Goal: Task Accomplishment & Management: Manage account settings

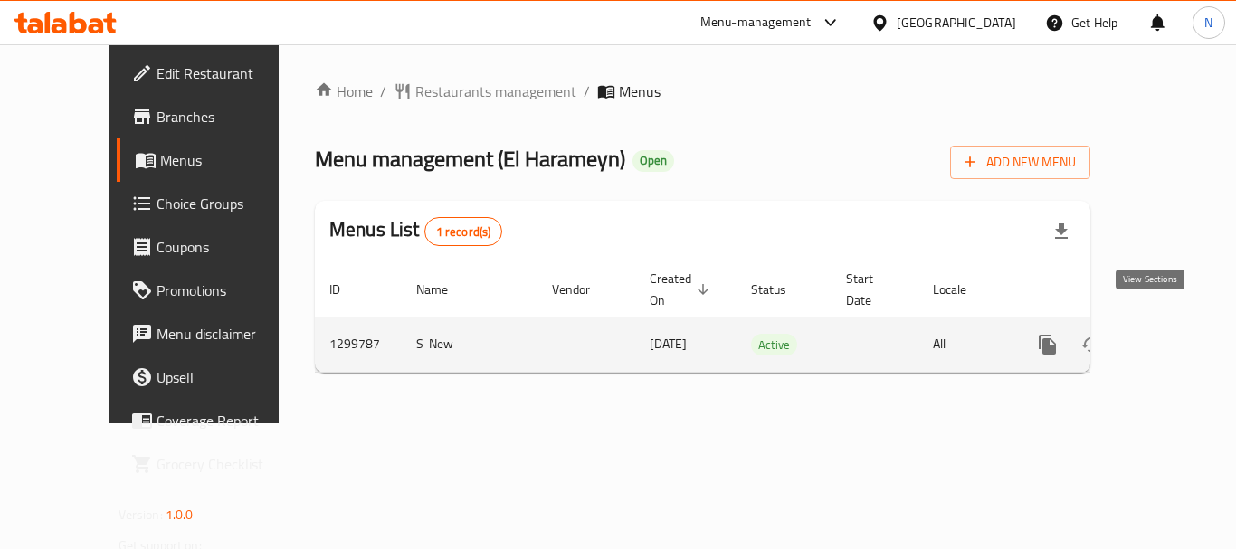
click at [1170, 336] on icon "enhanced table" at bounding box center [1178, 344] width 16 height 16
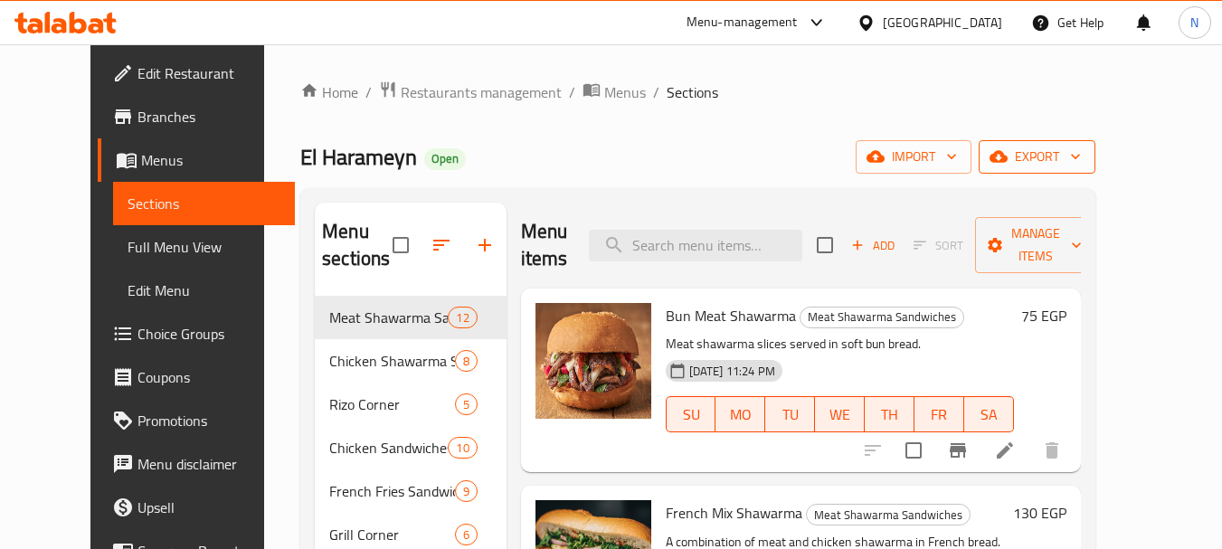
click at [1008, 156] on icon "button" at bounding box center [999, 157] width 18 height 12
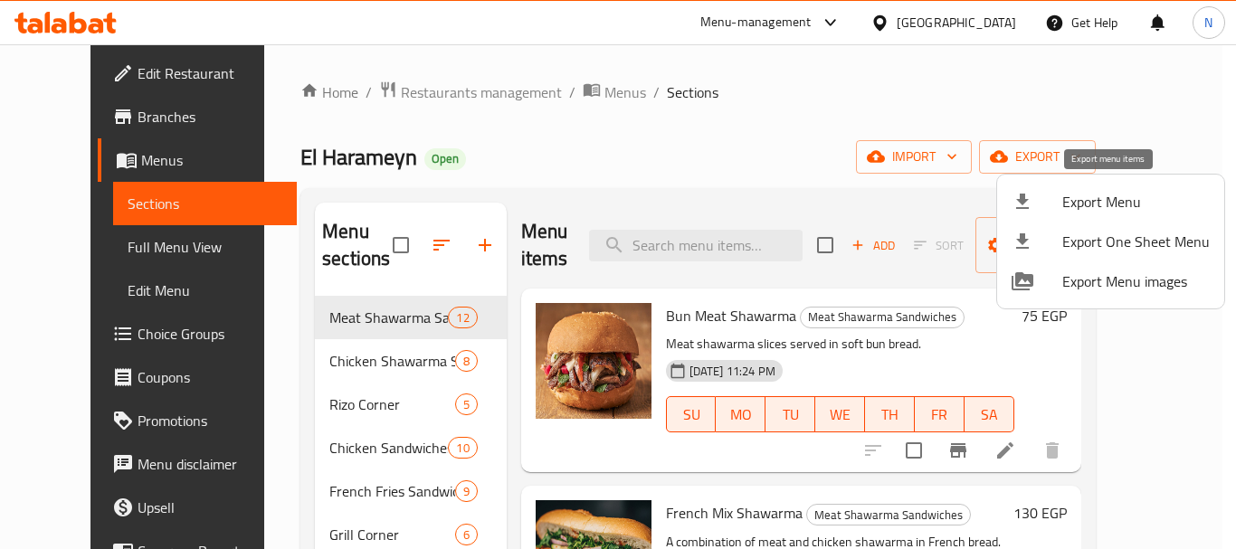
click at [1082, 203] on span "Export Menu" at bounding box center [1135, 202] width 147 height 22
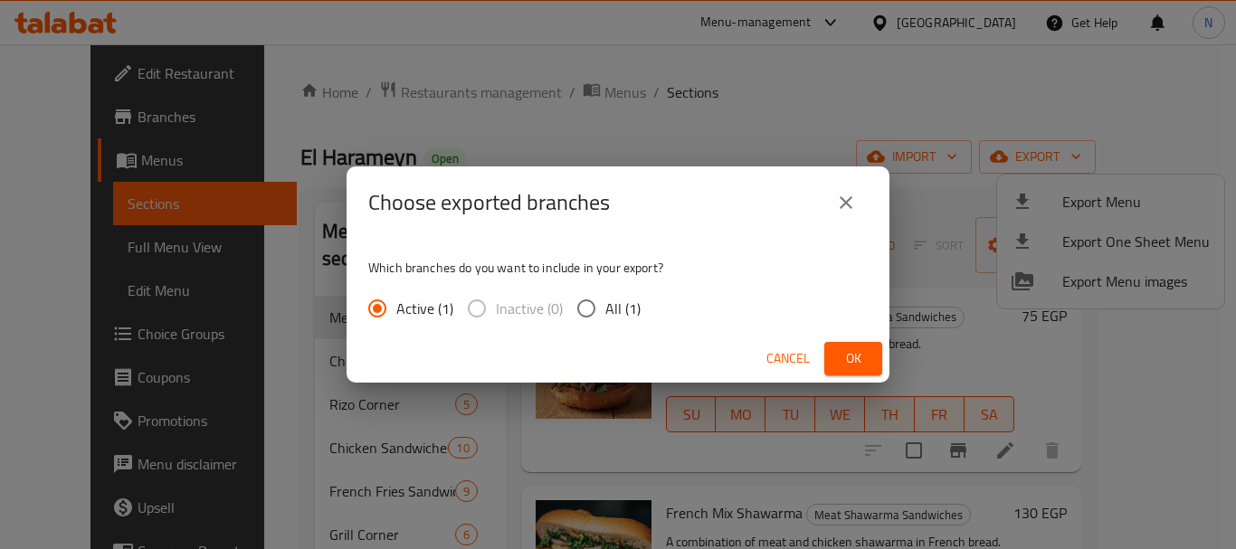
click at [866, 356] on span "Ok" at bounding box center [853, 358] width 29 height 23
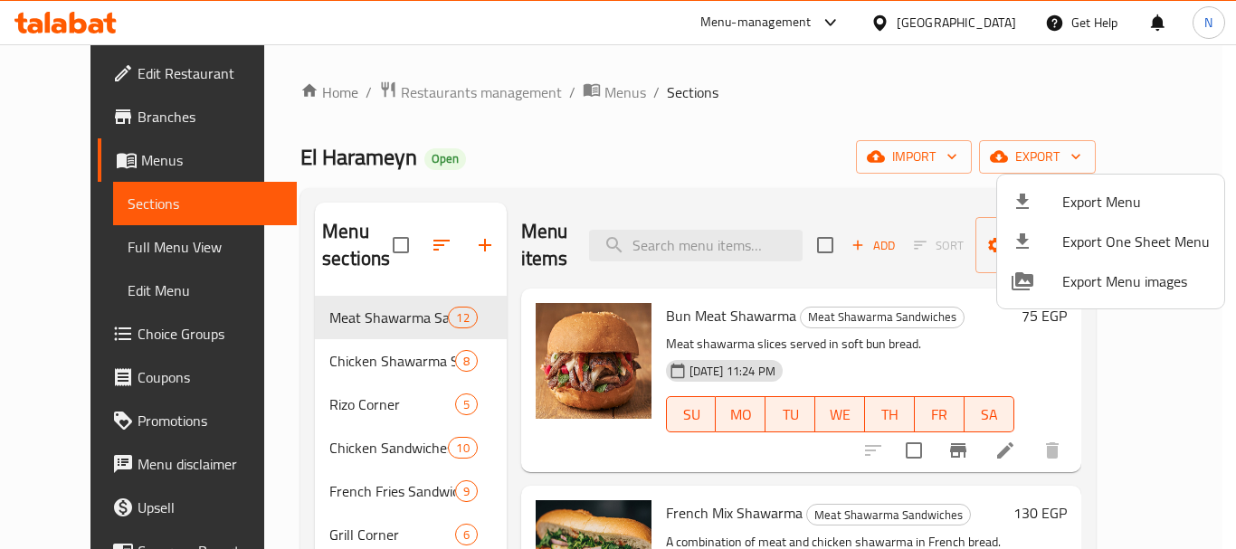
click at [62, 251] on div at bounding box center [618, 274] width 1236 height 549
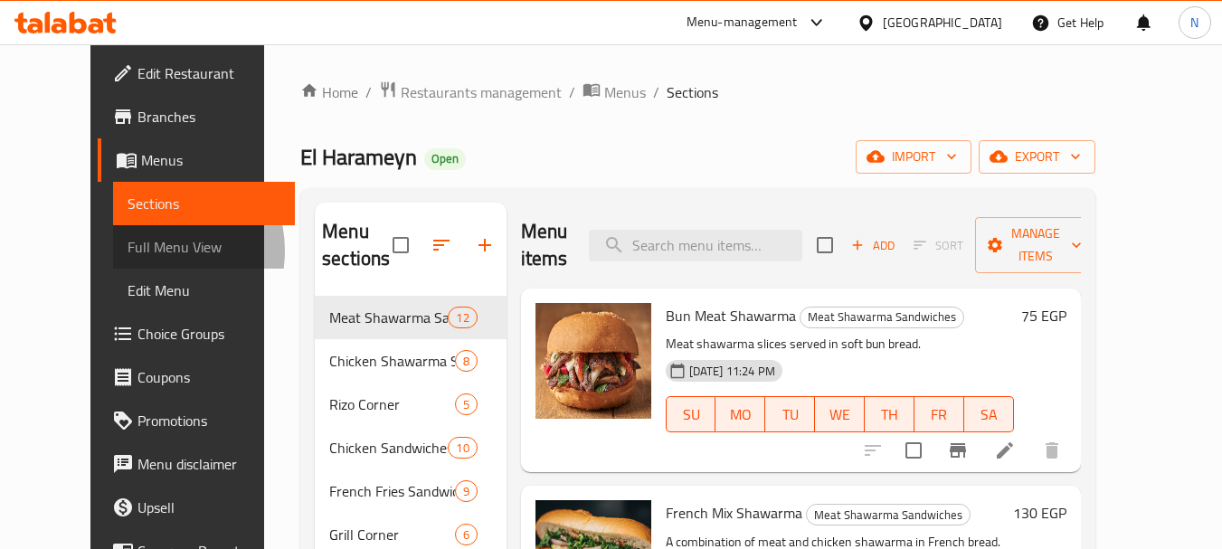
click at [128, 251] on span "Full Menu View" at bounding box center [204, 247] width 153 height 22
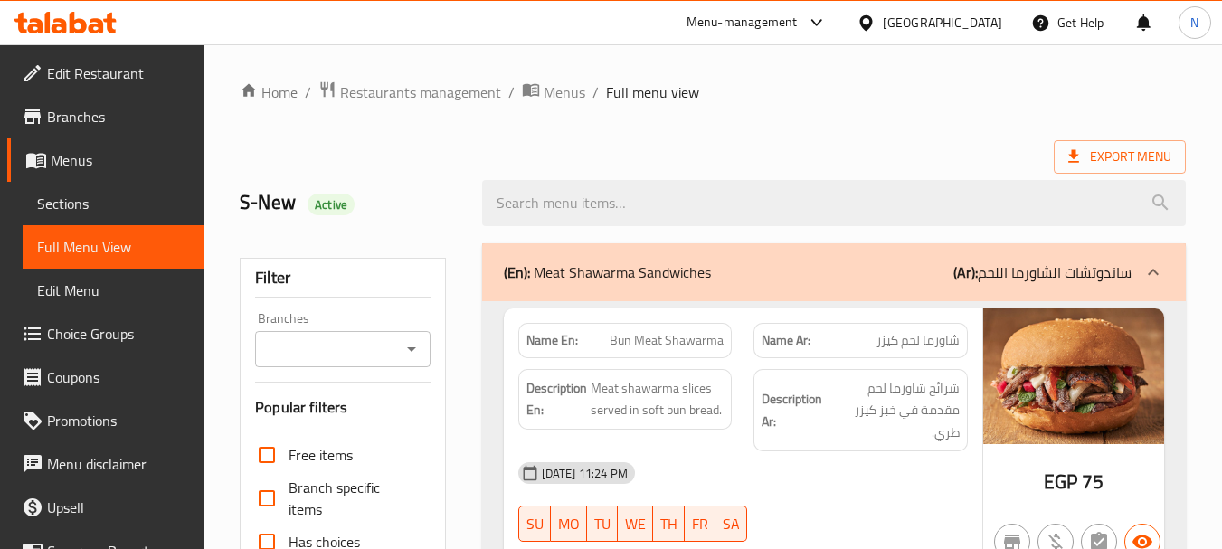
click at [307, 346] on input "Branches" at bounding box center [328, 348] width 134 height 25
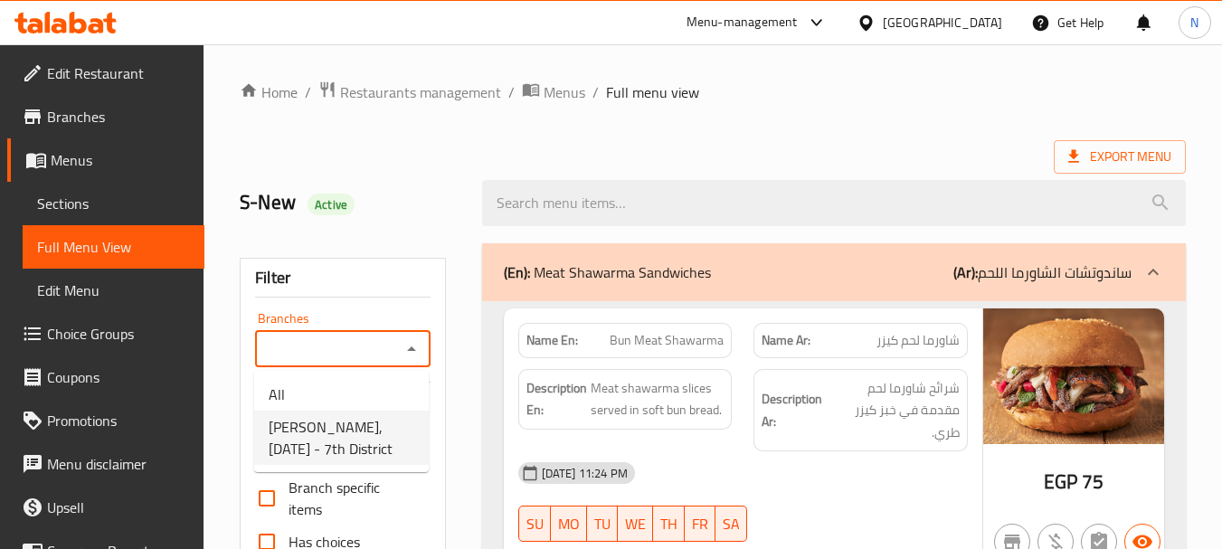
click at [327, 436] on span "[PERSON_NAME], [DATE] - 7th District" at bounding box center [342, 437] width 146 height 43
type input "[PERSON_NAME], [DATE] - 7th District"
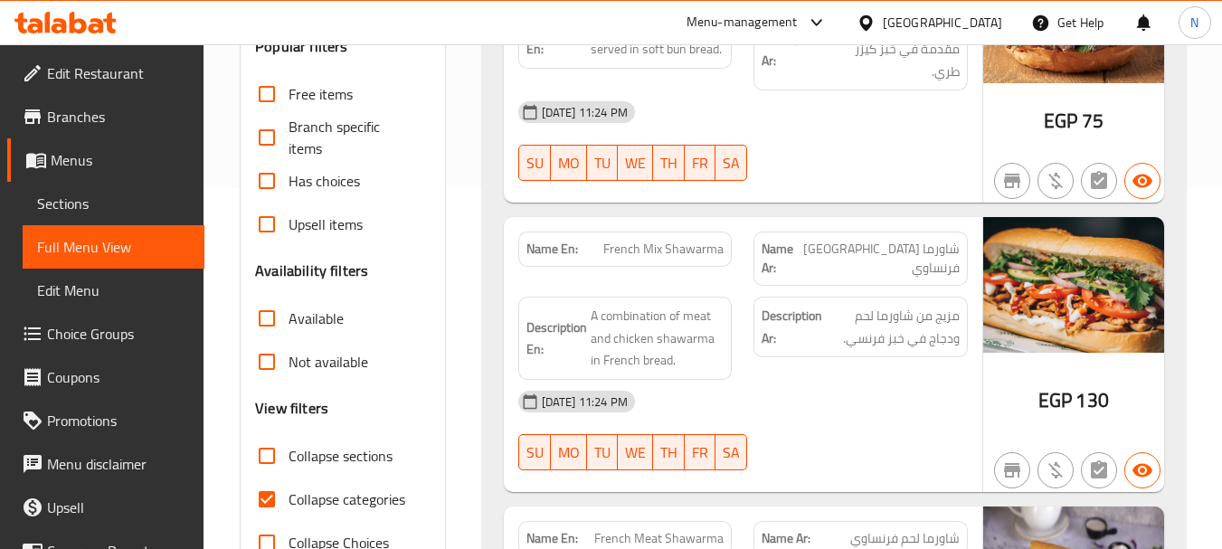
scroll to position [398, 0]
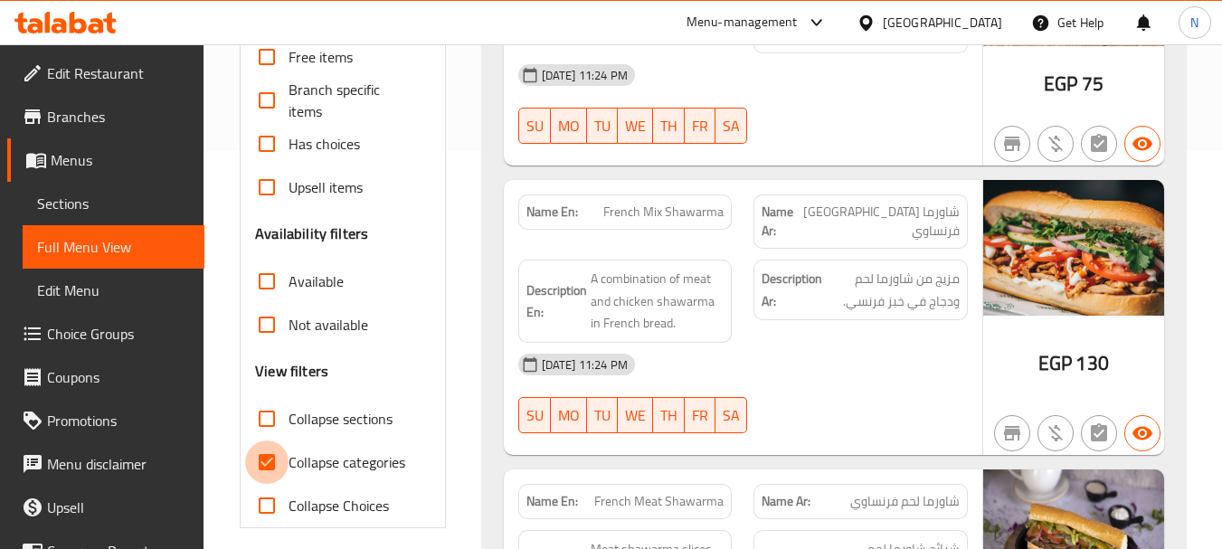
click at [265, 459] on input "Collapse categories" at bounding box center [266, 462] width 43 height 43
checkbox input "false"
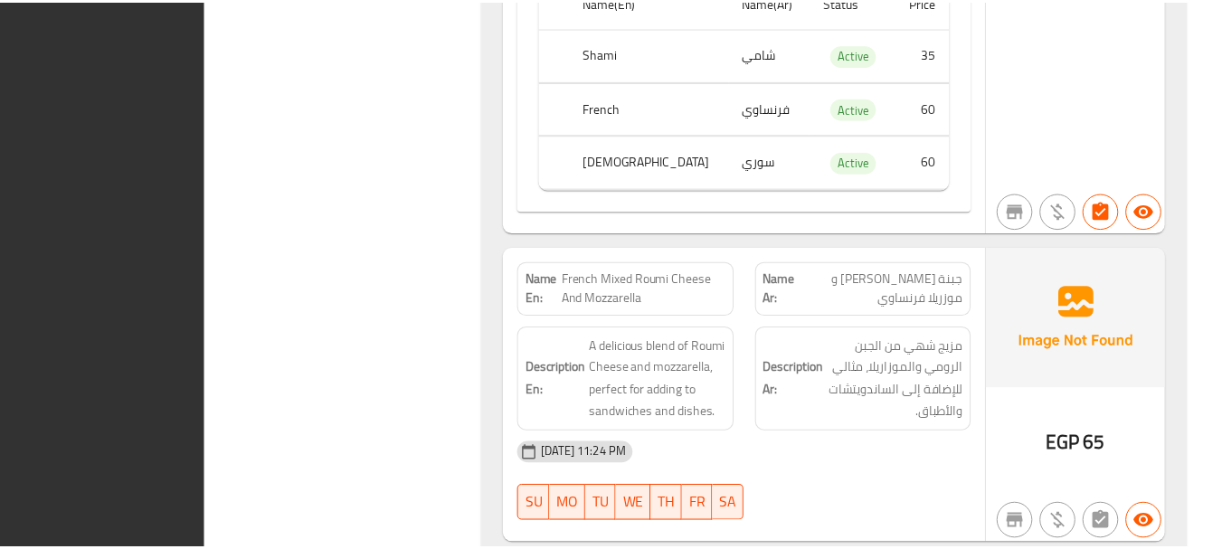
scroll to position [47454, 0]
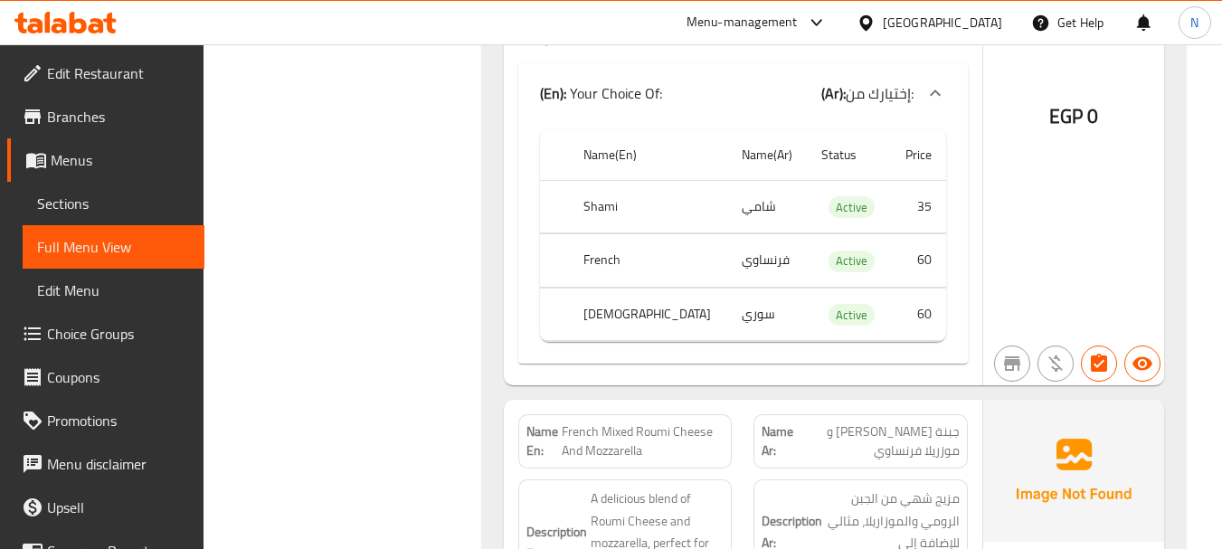
click at [117, 166] on span "Menus" at bounding box center [120, 160] width 139 height 22
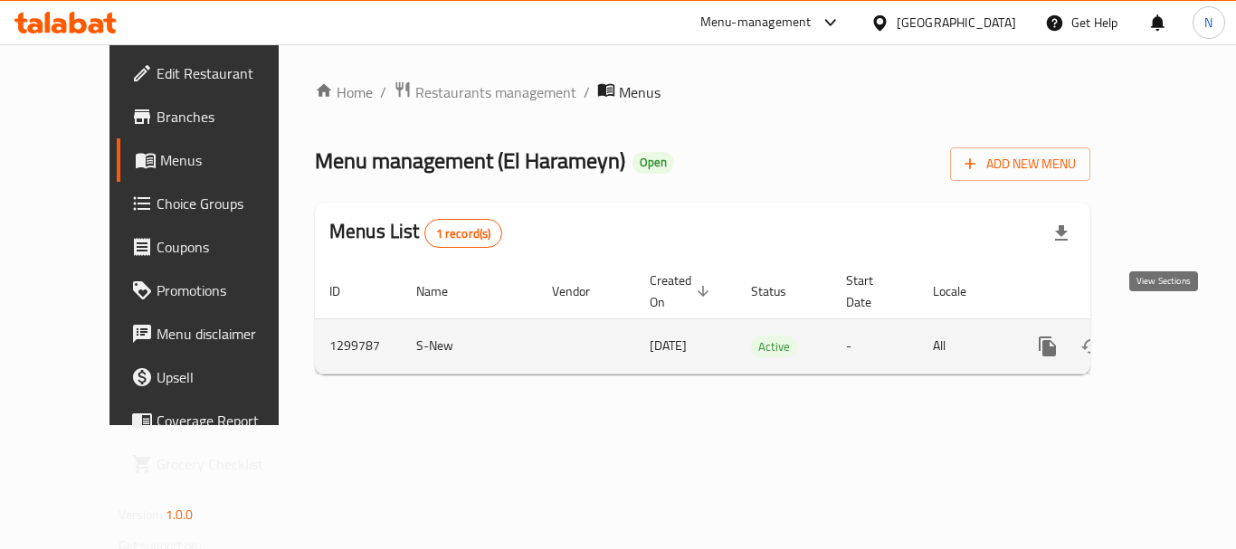
click at [1170, 338] on icon "enhanced table" at bounding box center [1178, 346] width 16 height 16
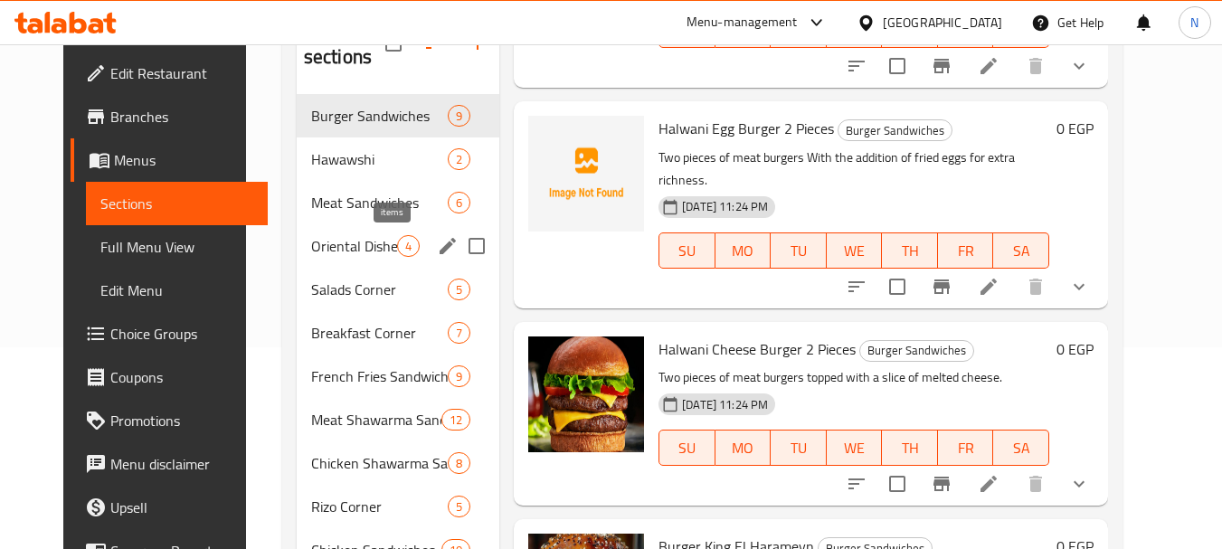
scroll to position [499, 0]
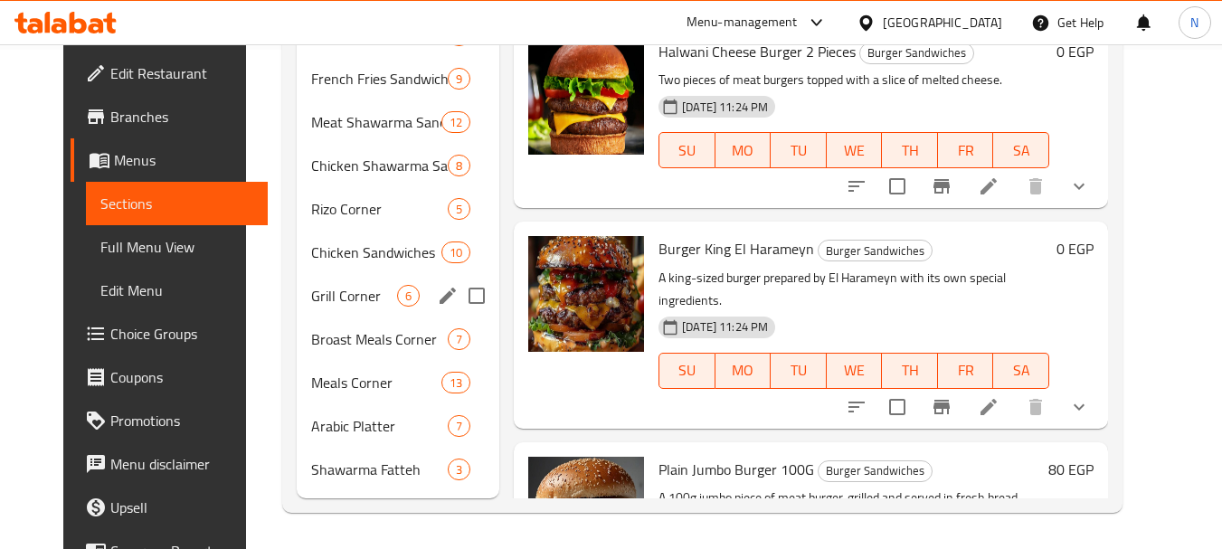
click at [327, 308] on div "Grill Corner 6" at bounding box center [398, 295] width 203 height 43
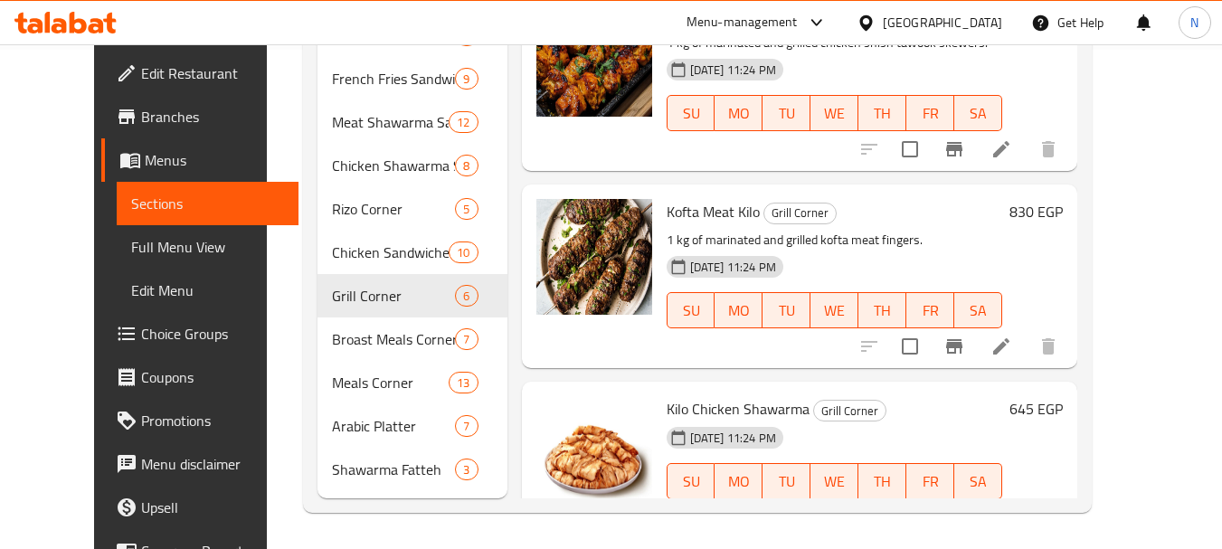
scroll to position [19, 0]
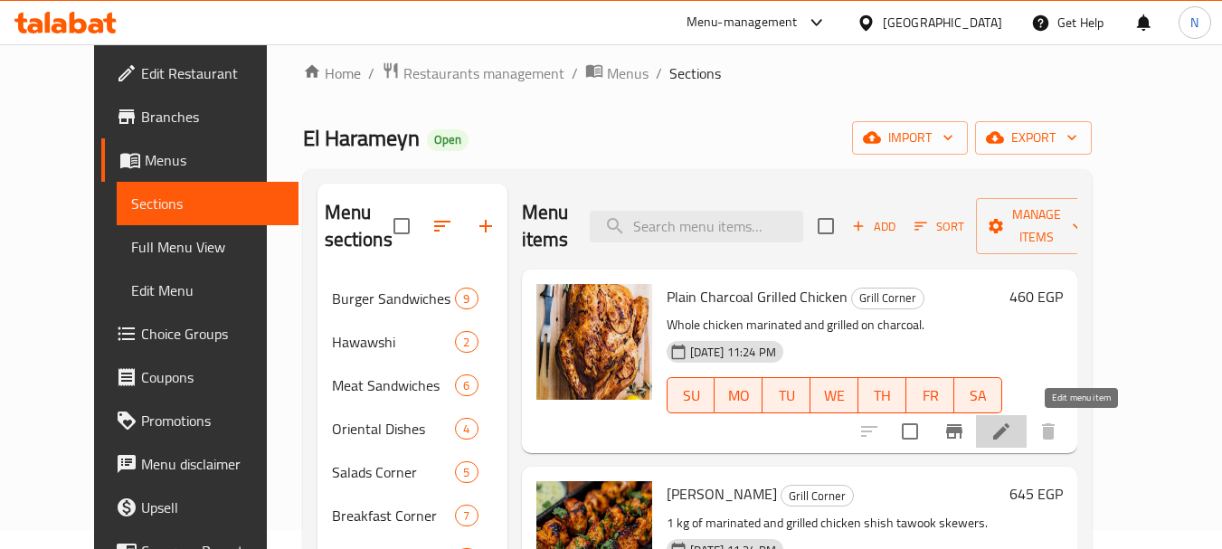
click at [1009, 426] on icon at bounding box center [1001, 431] width 16 height 16
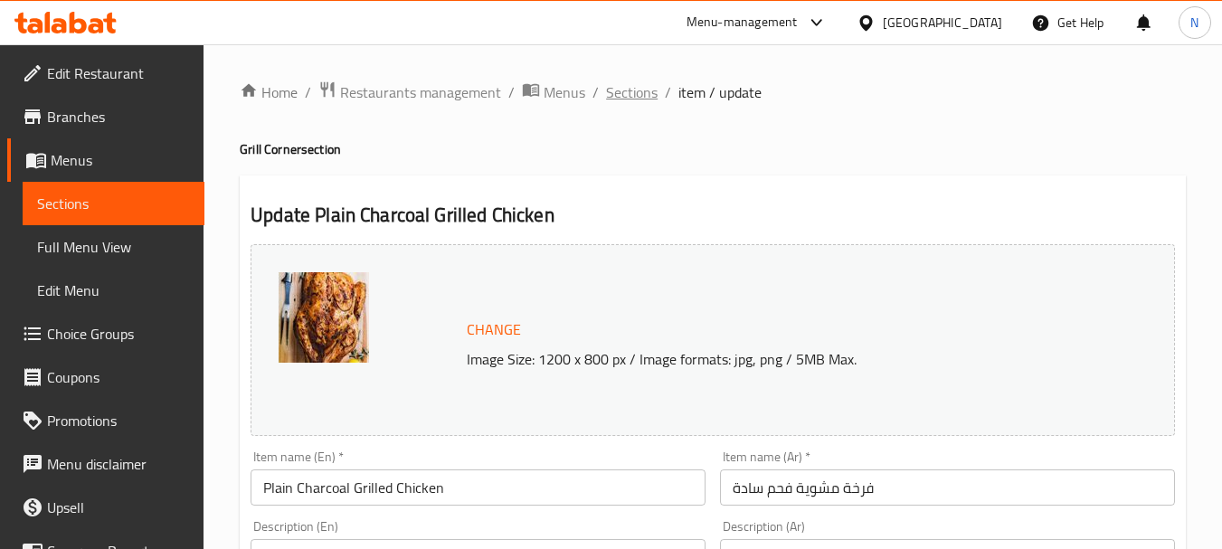
click at [637, 96] on span "Sections" at bounding box center [632, 92] width 52 height 22
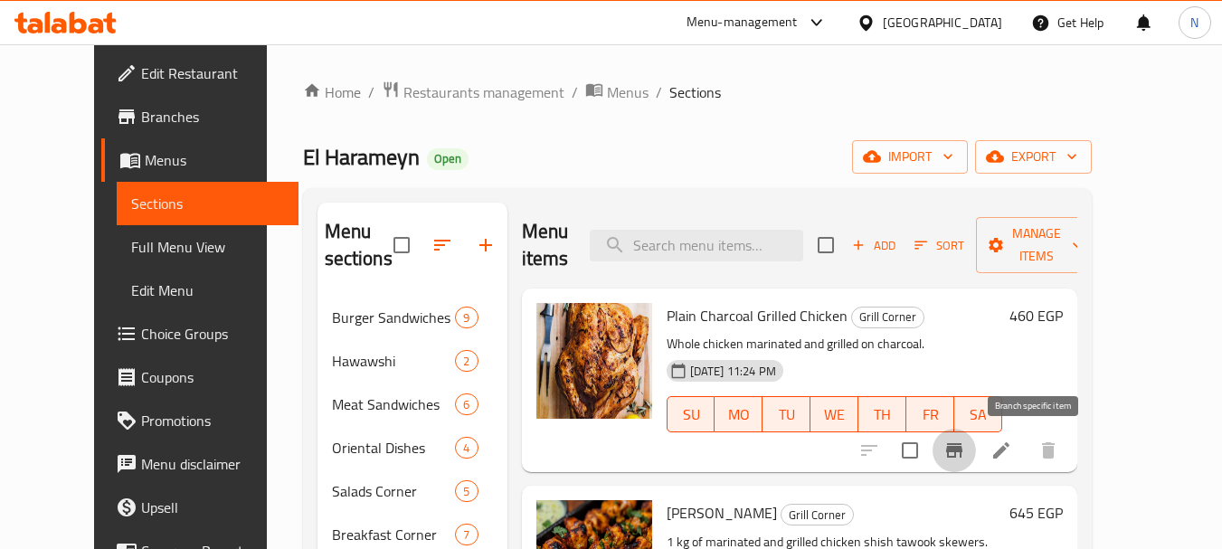
click at [962, 457] on icon "Branch-specific-item" at bounding box center [954, 450] width 16 height 14
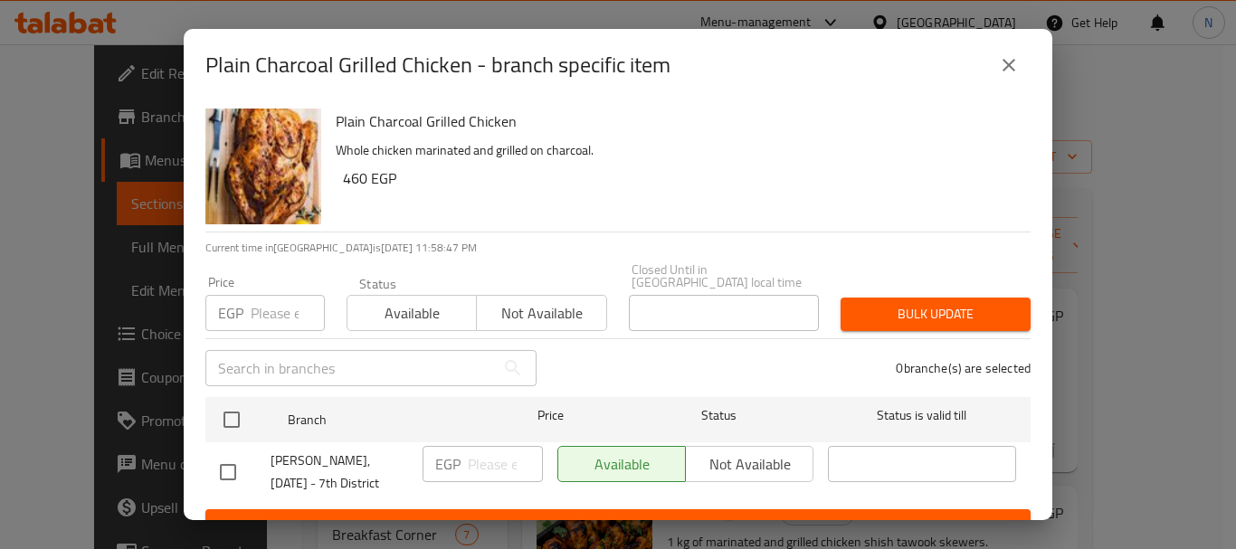
click at [280, 296] on input "number" at bounding box center [288, 313] width 74 height 36
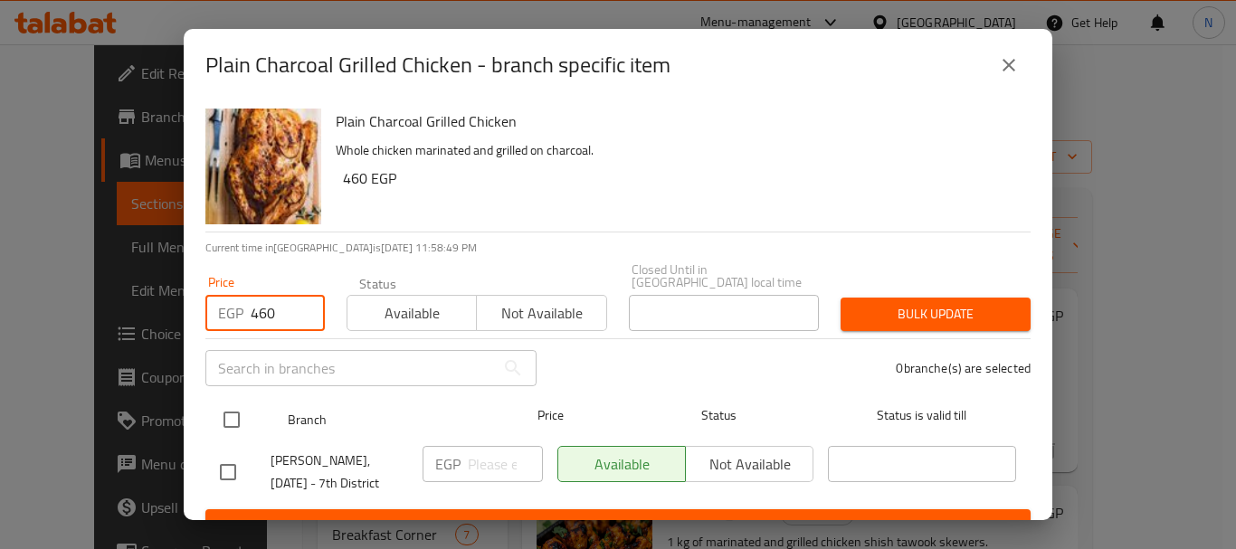
type input "460"
click at [234, 403] on input "checkbox" at bounding box center [232, 420] width 38 height 38
checkbox input "true"
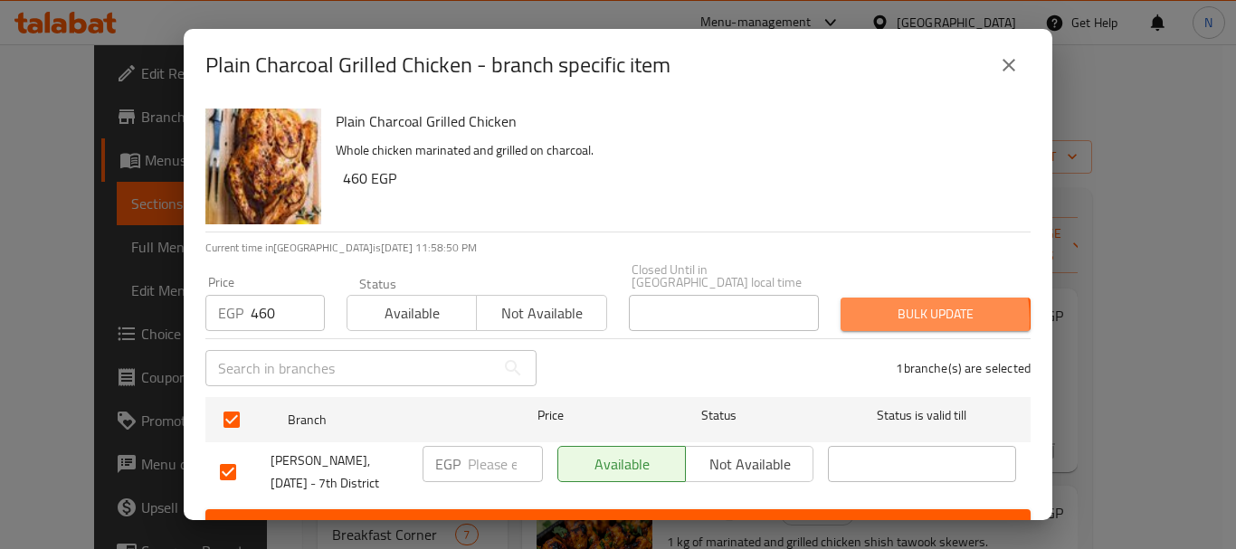
click at [862, 308] on span "Bulk update" at bounding box center [935, 314] width 161 height 23
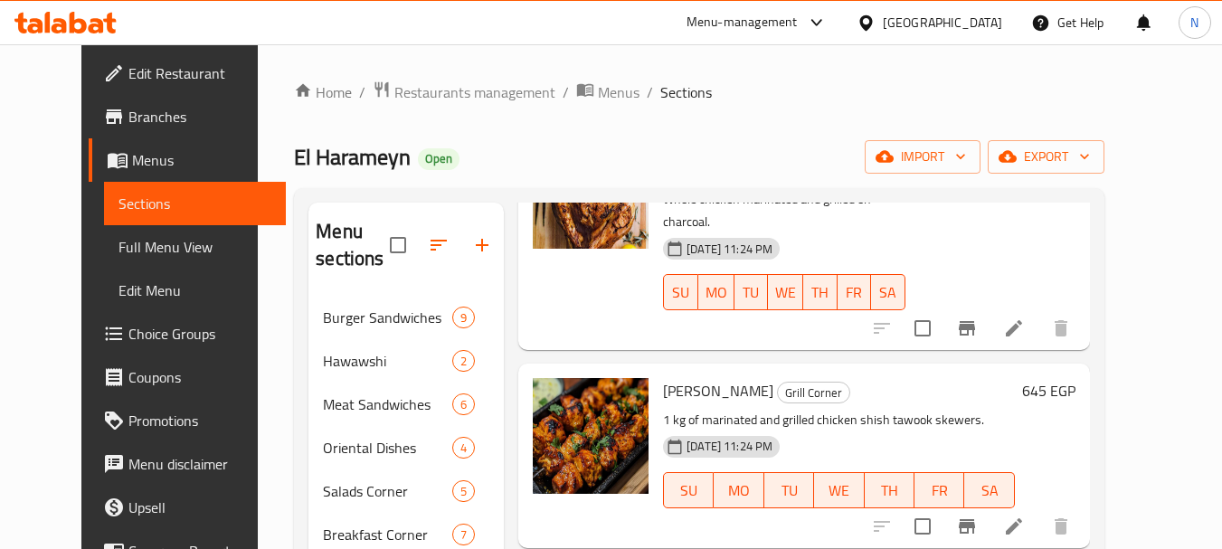
scroll to position [175, 0]
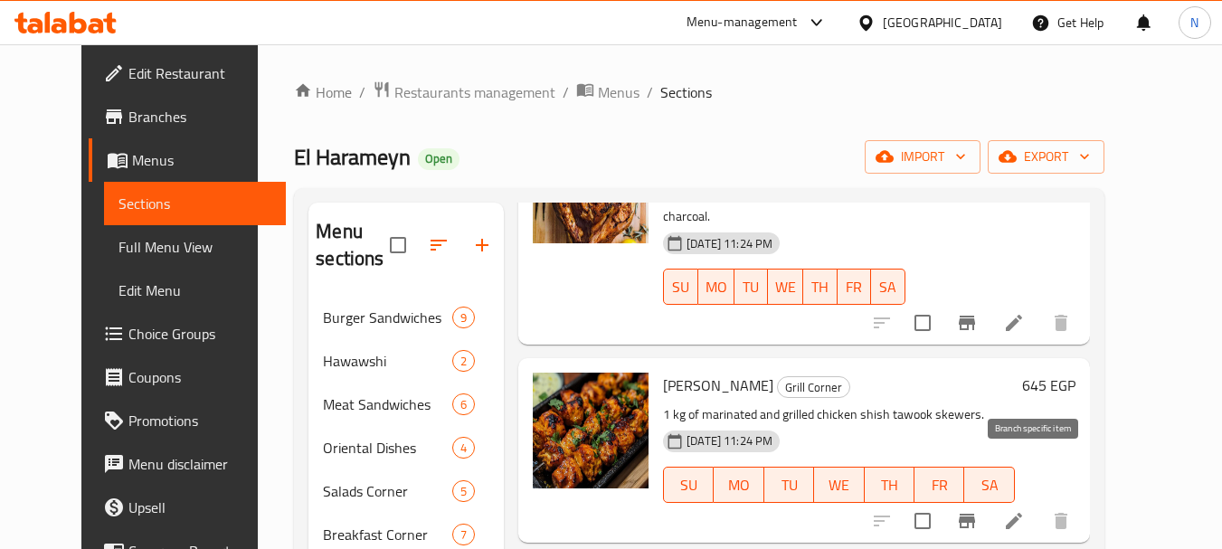
click at [978, 510] on icon "Branch-specific-item" at bounding box center [967, 521] width 22 height 22
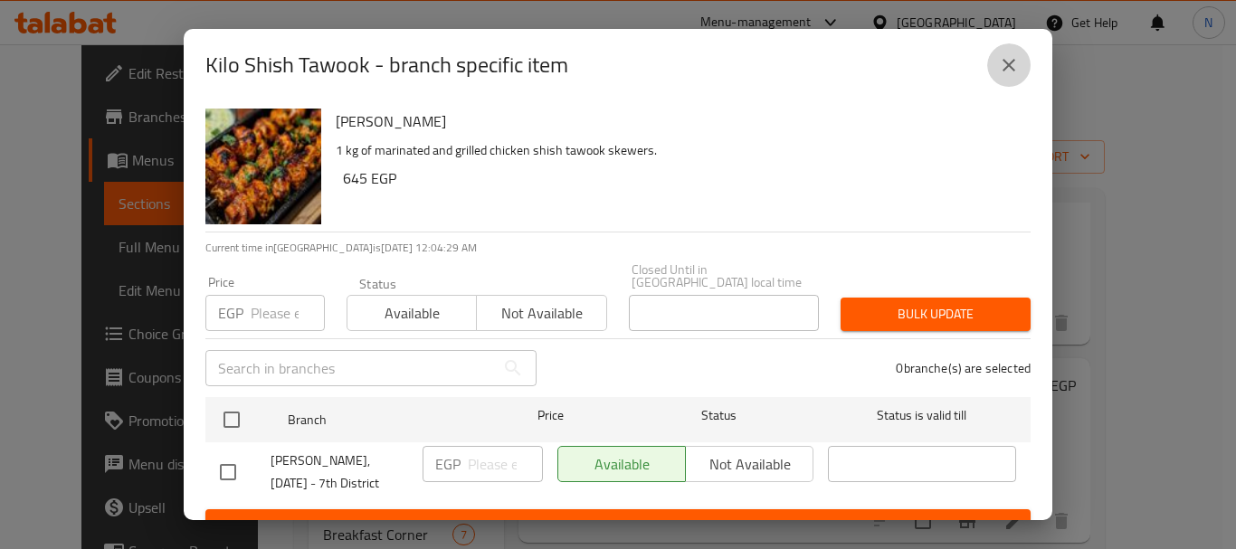
click at [1009, 65] on icon "close" at bounding box center [1008, 65] width 13 height 13
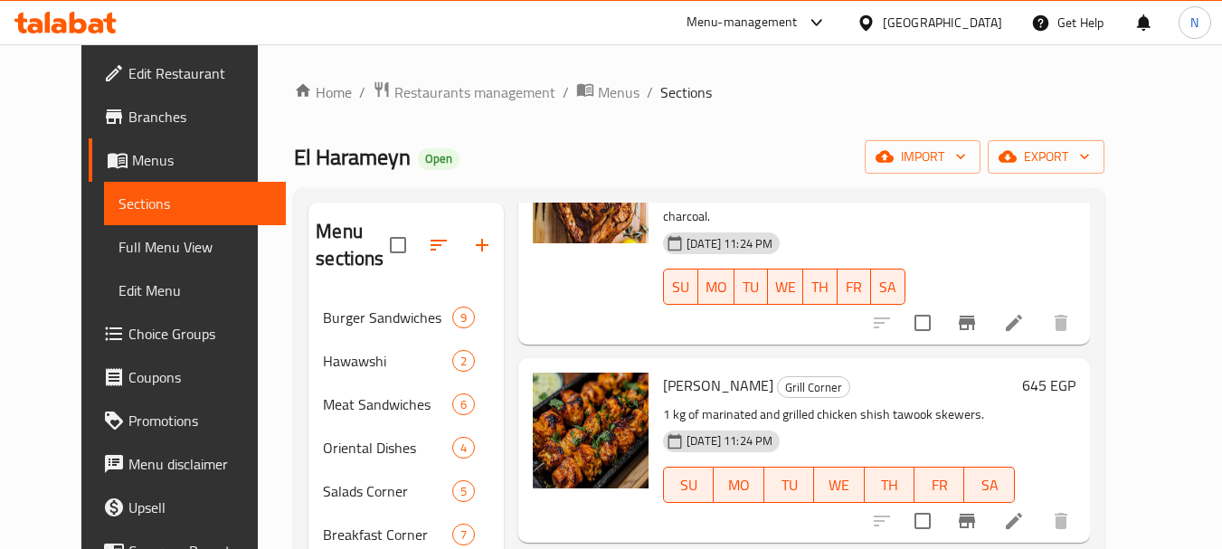
click at [1076, 373] on h6 "645 EGP" at bounding box center [1048, 385] width 53 height 25
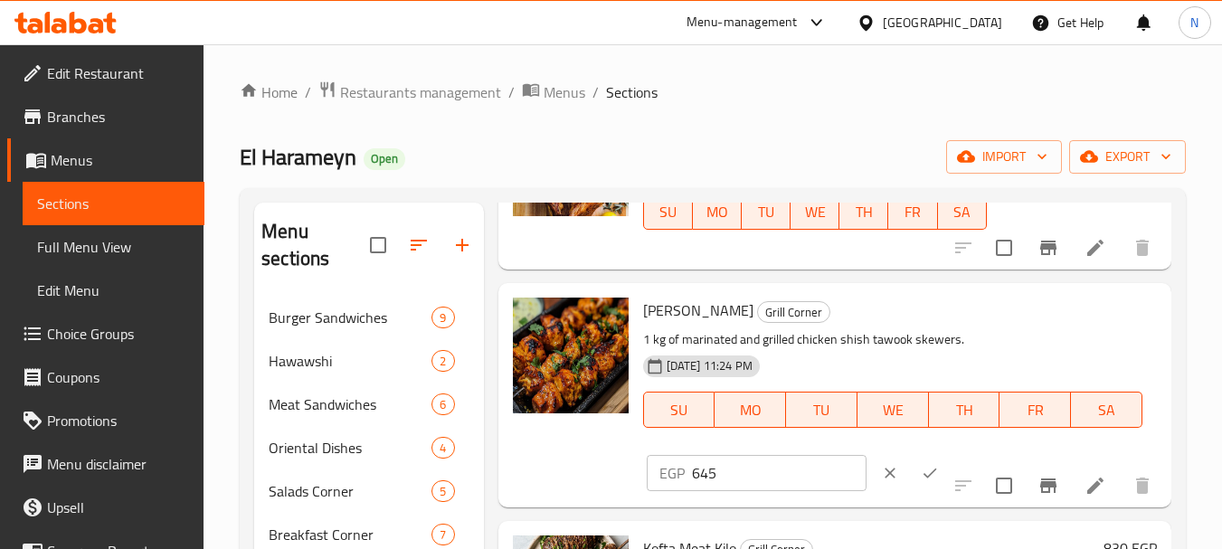
click at [1100, 323] on h6 "Kilo Shish Tawook Grill Corner" at bounding box center [892, 310] width 499 height 25
click at [711, 491] on input "645" at bounding box center [779, 473] width 175 height 36
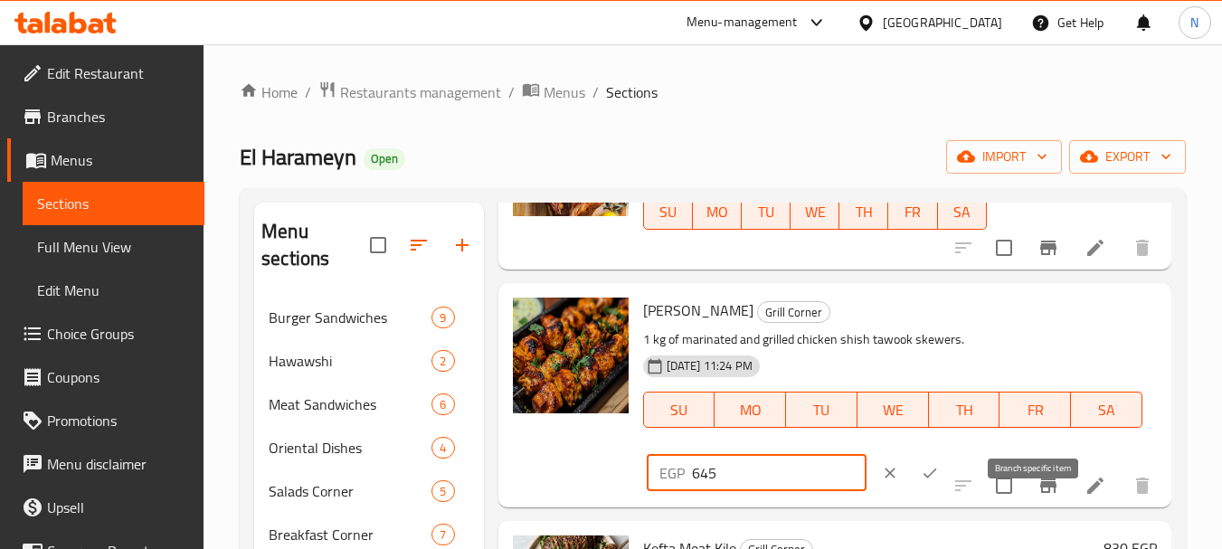
click at [1038, 497] on icon "Branch-specific-item" at bounding box center [1049, 486] width 22 height 22
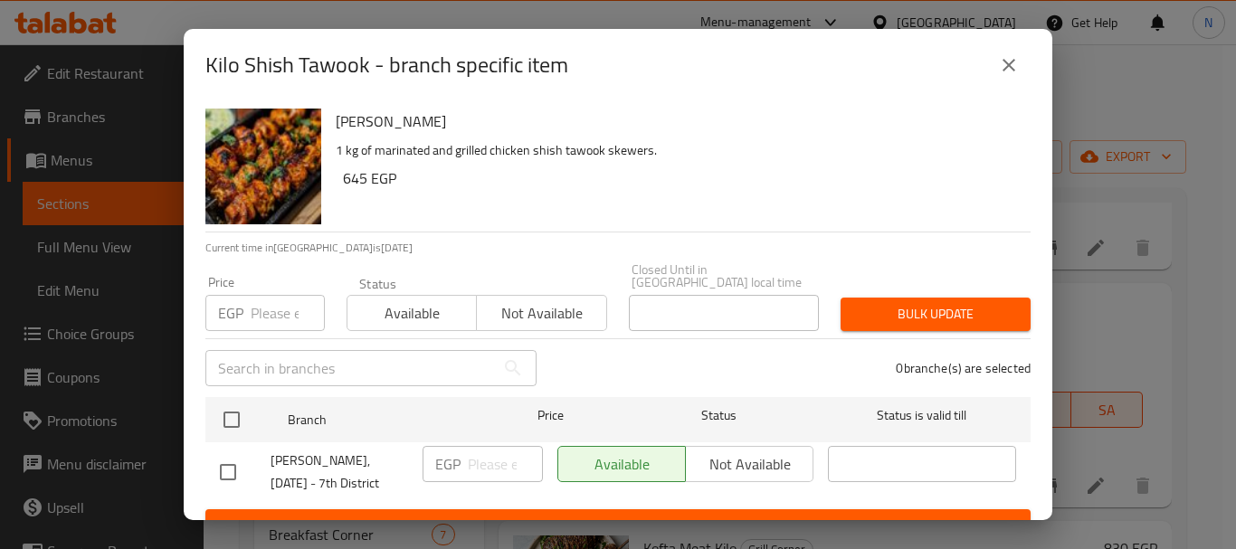
click at [273, 296] on input "number" at bounding box center [288, 313] width 74 height 36
paste input "645"
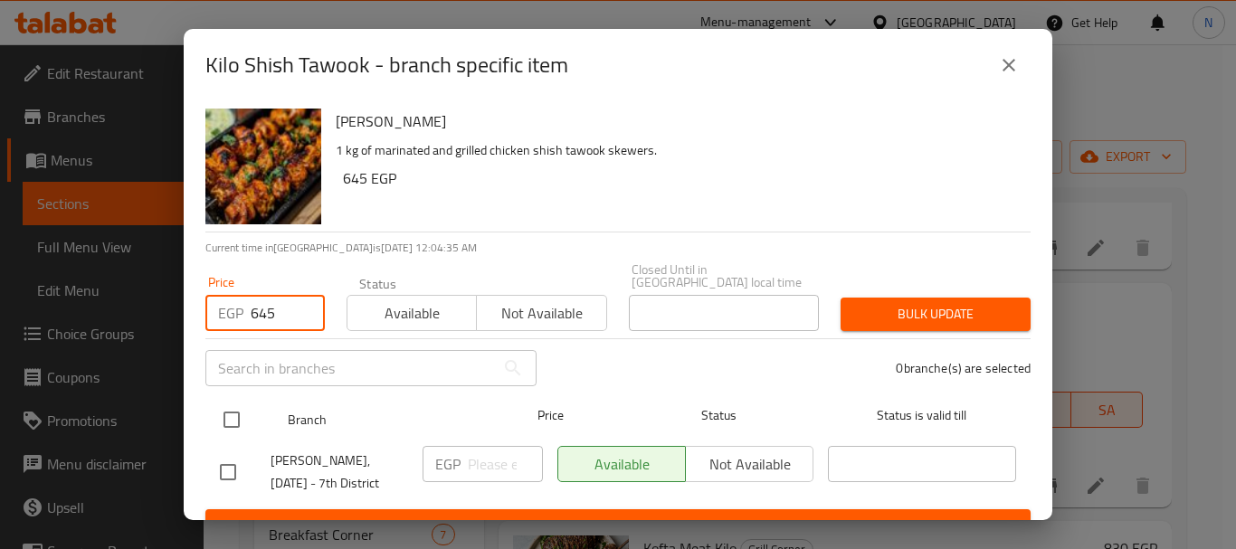
type input "645"
click at [233, 411] on input "checkbox" at bounding box center [232, 420] width 38 height 38
checkbox input "true"
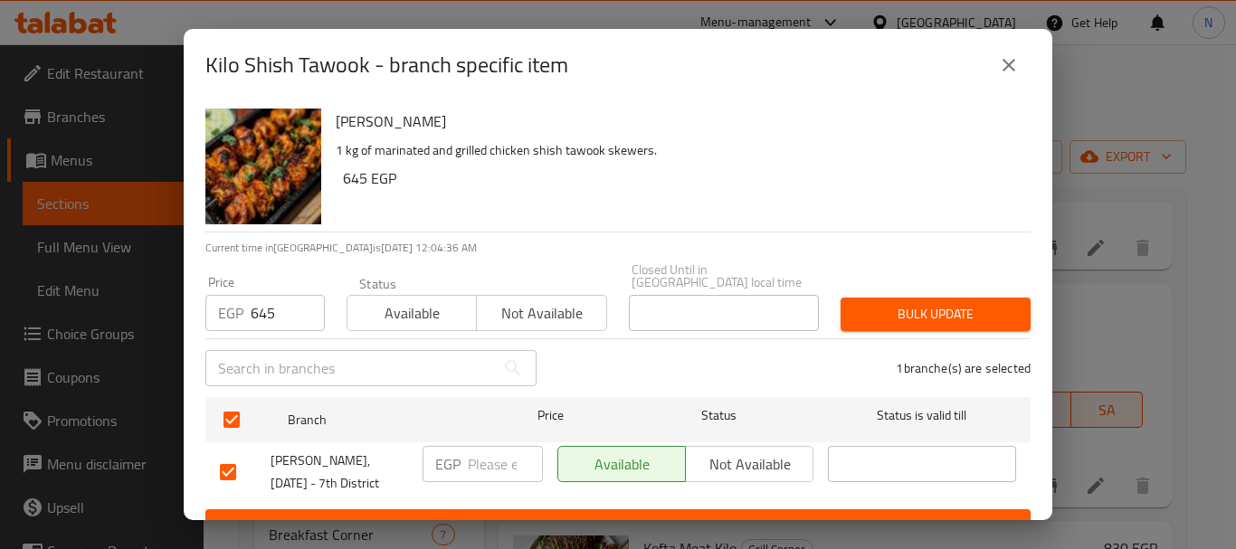
click at [867, 309] on span "Bulk update" at bounding box center [935, 314] width 161 height 23
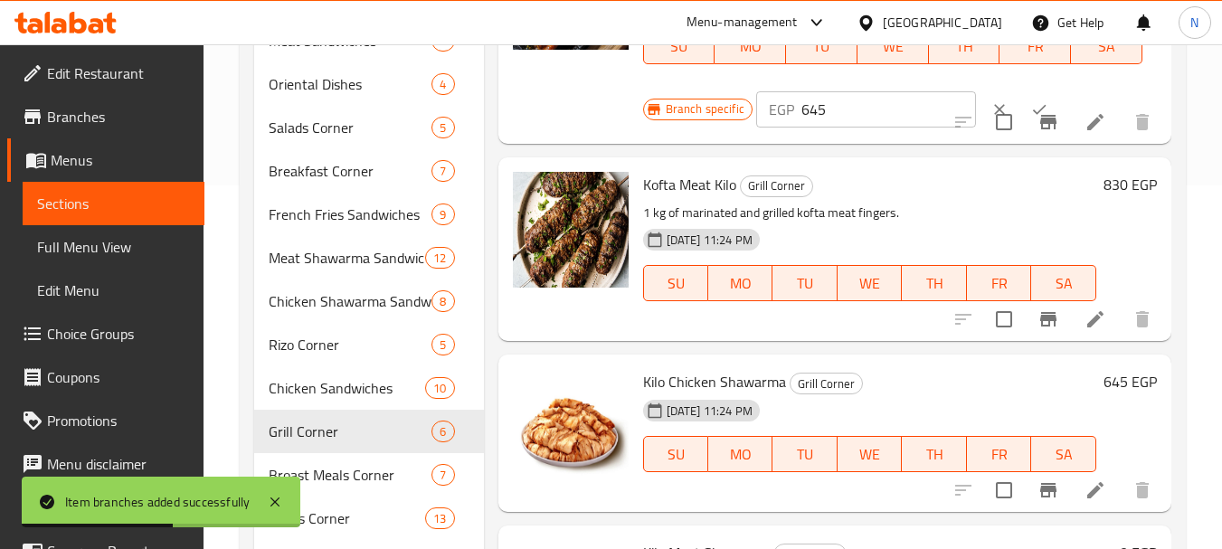
scroll to position [380, 0]
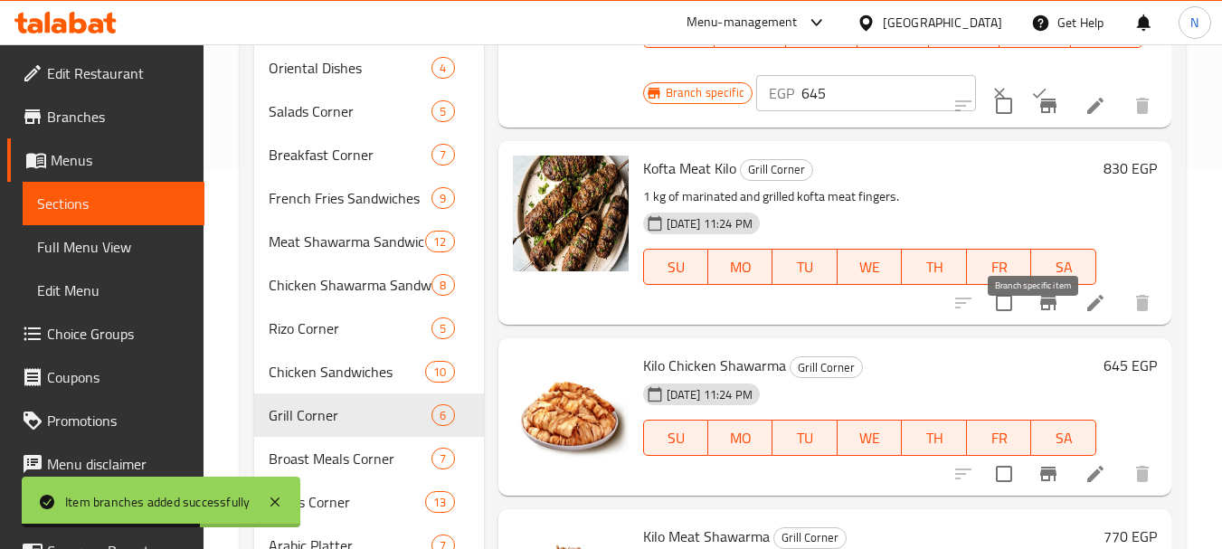
click at [1040, 310] on icon "Branch-specific-item" at bounding box center [1048, 303] width 16 height 14
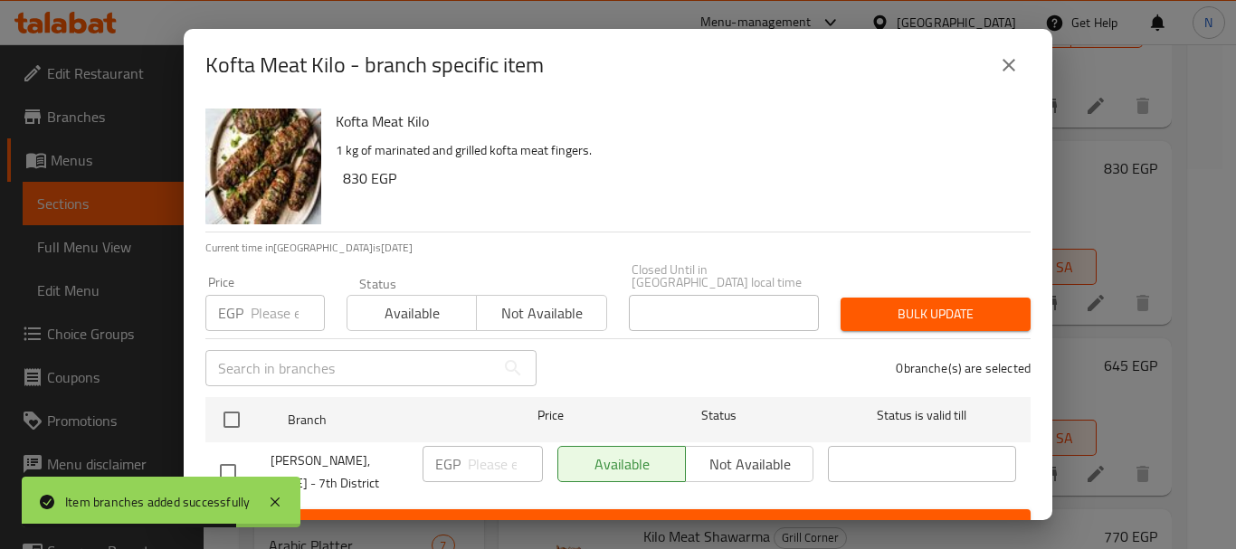
click at [266, 308] on input "number" at bounding box center [288, 313] width 74 height 36
click at [350, 183] on h6 "830 EGP" at bounding box center [679, 178] width 673 height 25
copy h6 "830"
click at [253, 300] on input "number" at bounding box center [288, 313] width 74 height 36
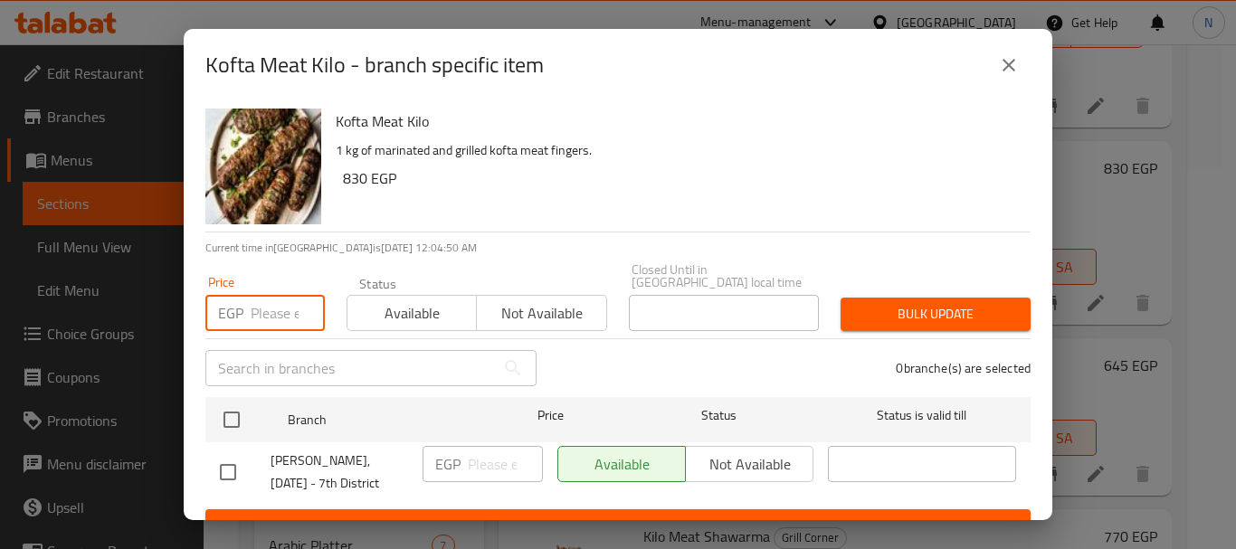
paste input "830"
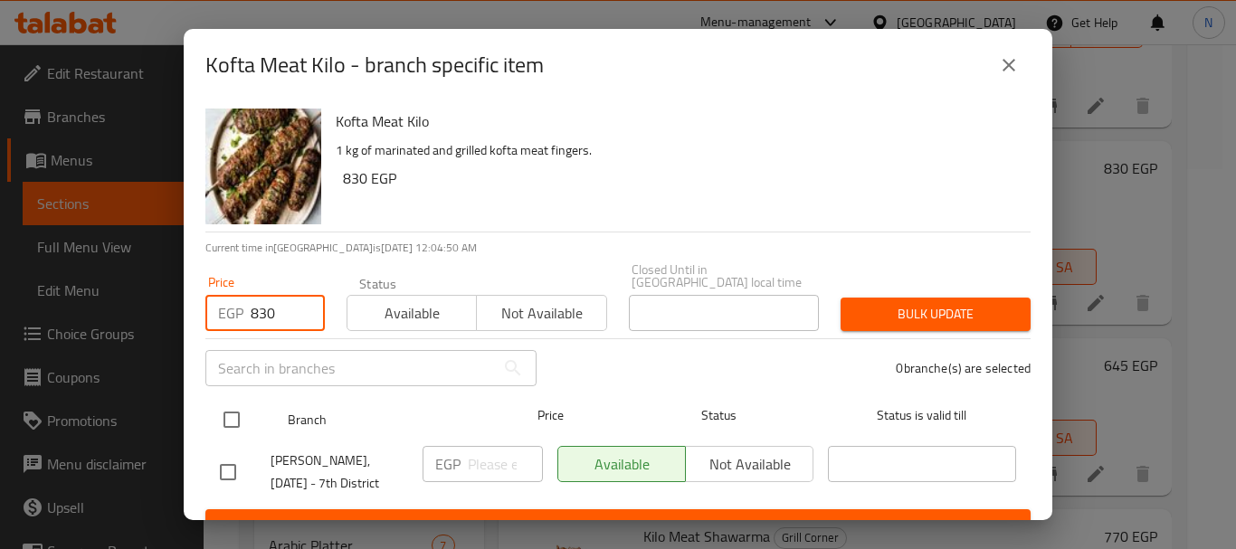
type input "830"
click at [236, 402] on input "checkbox" at bounding box center [232, 420] width 38 height 38
checkbox input "true"
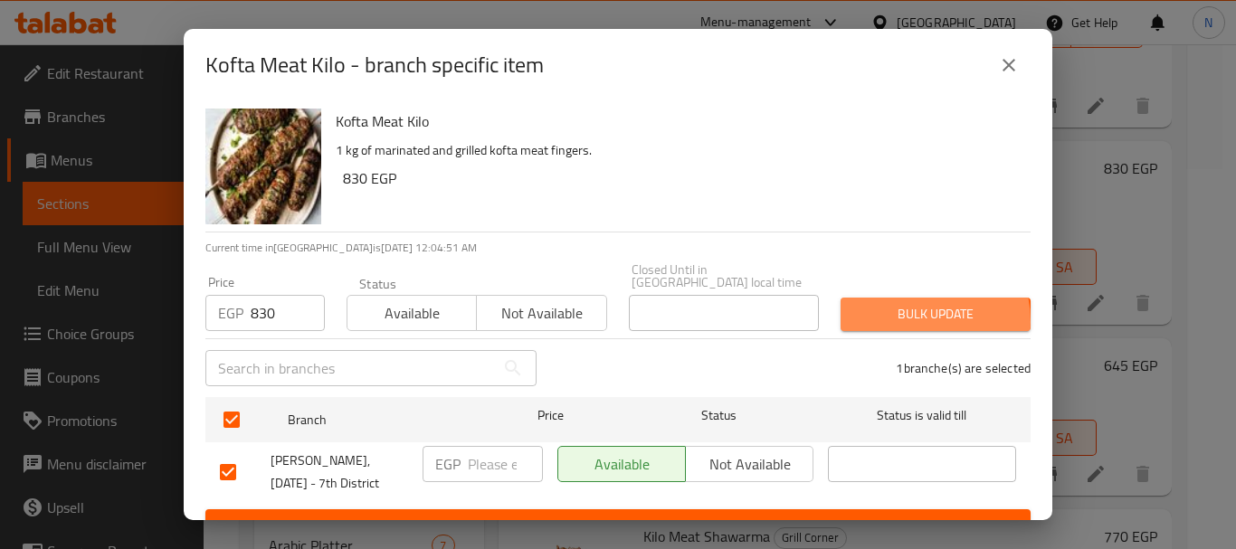
click at [891, 309] on span "Bulk update" at bounding box center [935, 314] width 161 height 23
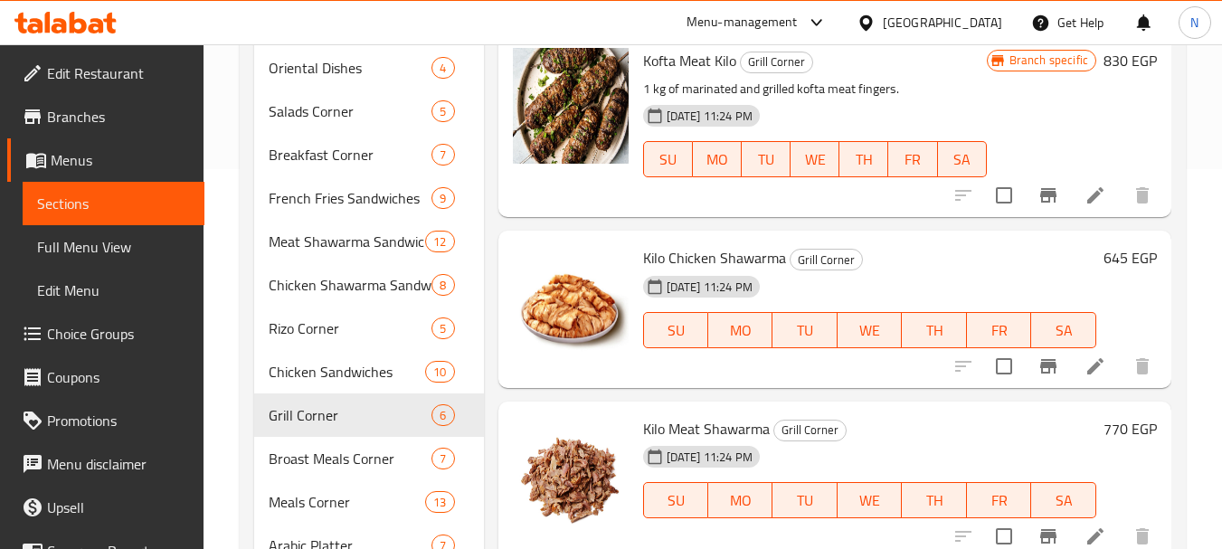
scroll to position [287, 0]
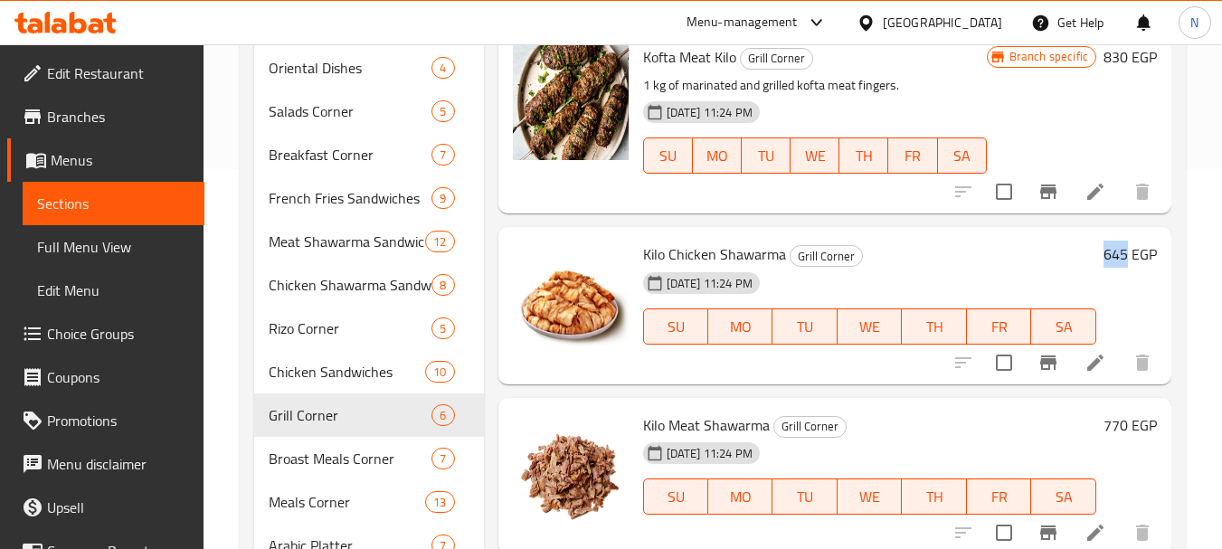
drag, startPoint x: 1090, startPoint y: 288, endPoint x: 1114, endPoint y: 279, distance: 25.2
click at [1114, 267] on h6 "645 EGP" at bounding box center [1130, 254] width 53 height 25
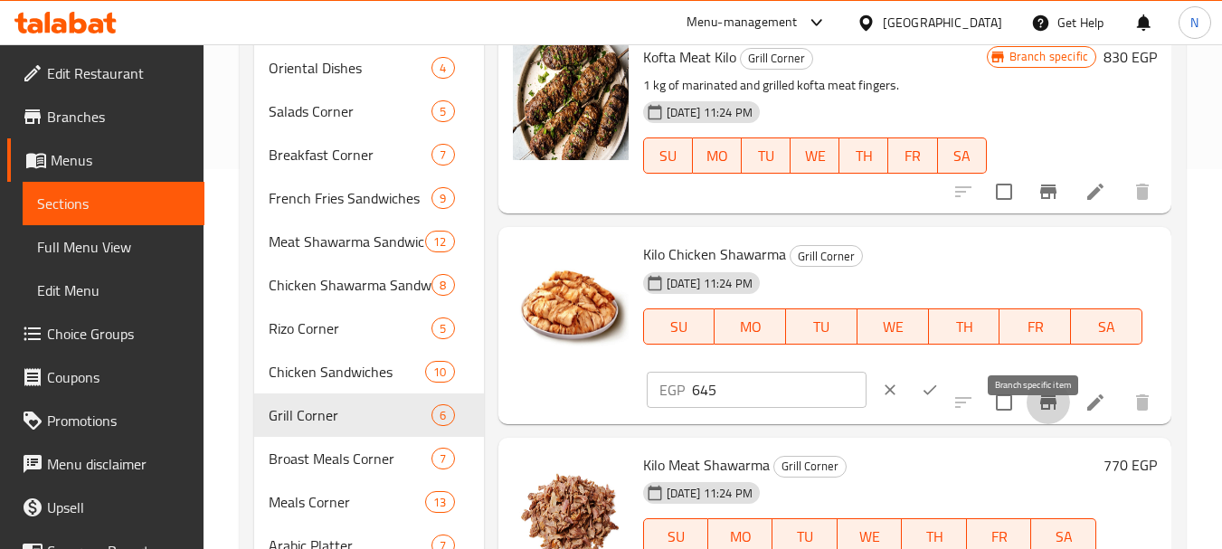
click at [1038, 413] on icon "Branch-specific-item" at bounding box center [1049, 403] width 22 height 22
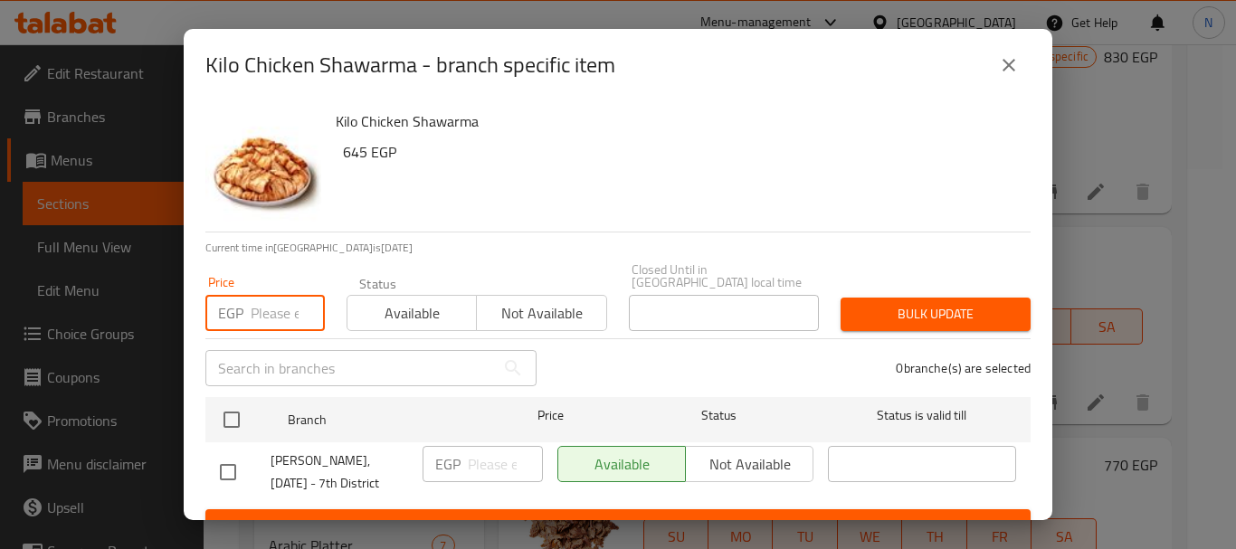
click at [267, 317] on input "number" at bounding box center [288, 313] width 74 height 36
paste input "830"
click at [357, 156] on h6 "645 EGP" at bounding box center [679, 151] width 673 height 25
copy h6 "645"
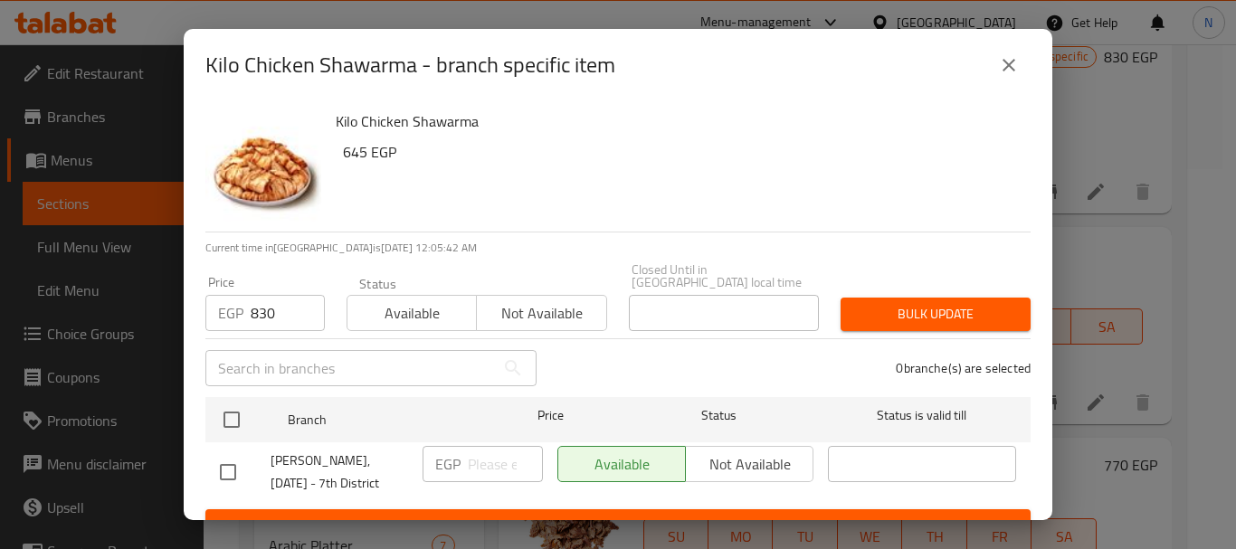
click at [259, 307] on input "830" at bounding box center [288, 313] width 74 height 36
paste input "645"
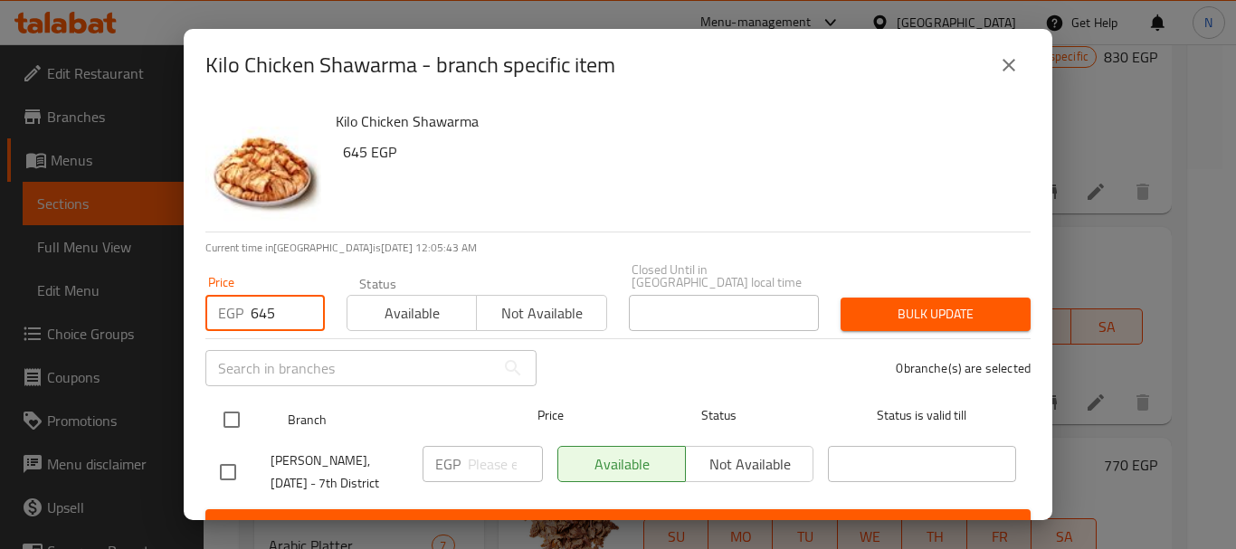
type input "645"
click at [239, 412] on input "checkbox" at bounding box center [232, 420] width 38 height 38
checkbox input "true"
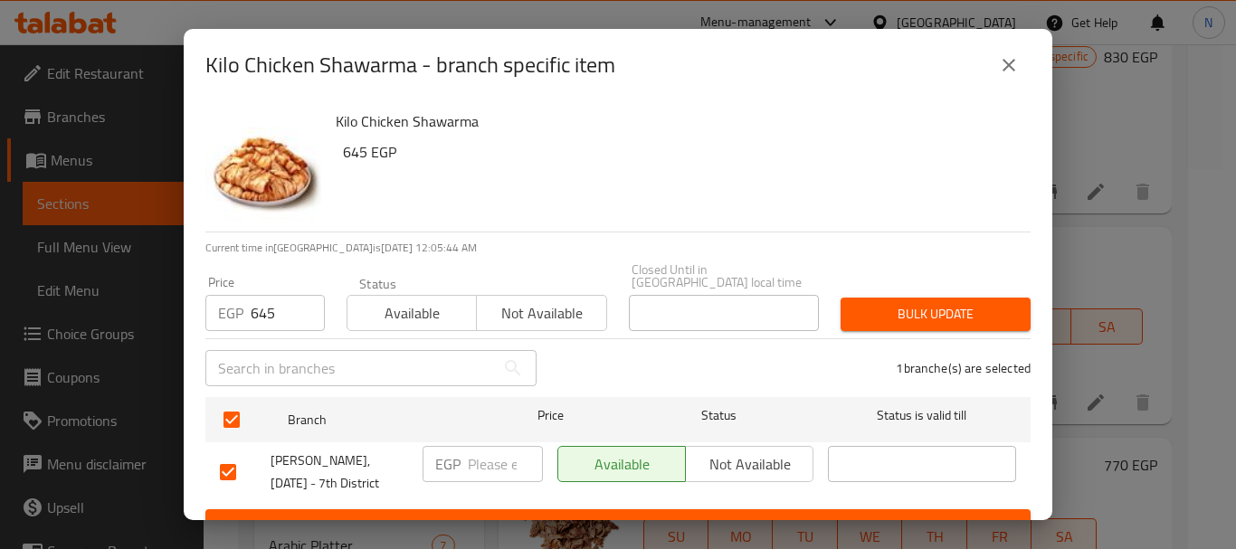
click at [908, 315] on button "Bulk update" at bounding box center [935, 314] width 190 height 33
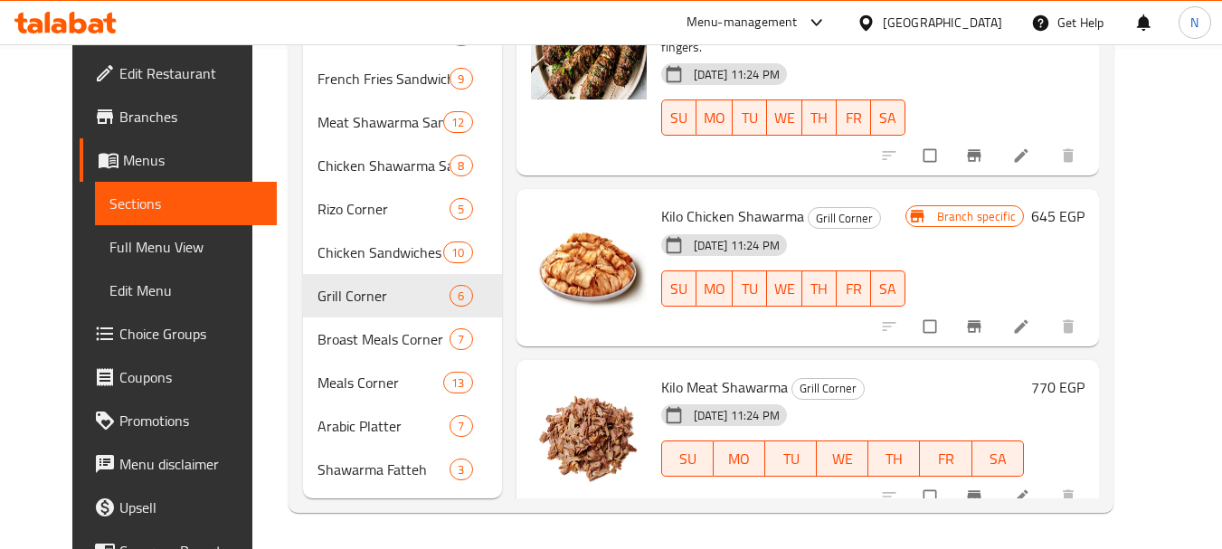
scroll to position [288, 0]
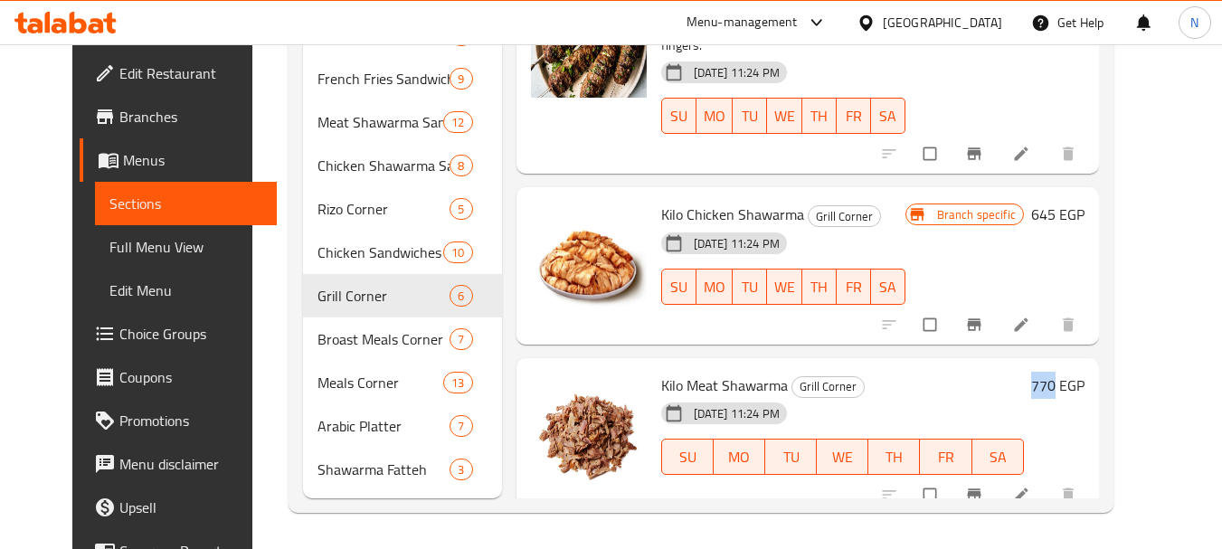
drag, startPoint x: 1085, startPoint y: 291, endPoint x: 1111, endPoint y: 294, distance: 26.4
click at [1085, 373] on div "770 EGP" at bounding box center [1054, 385] width 61 height 25
copy h6 "770"
click at [983, 486] on icon "Branch-specific-item" at bounding box center [974, 495] width 18 height 18
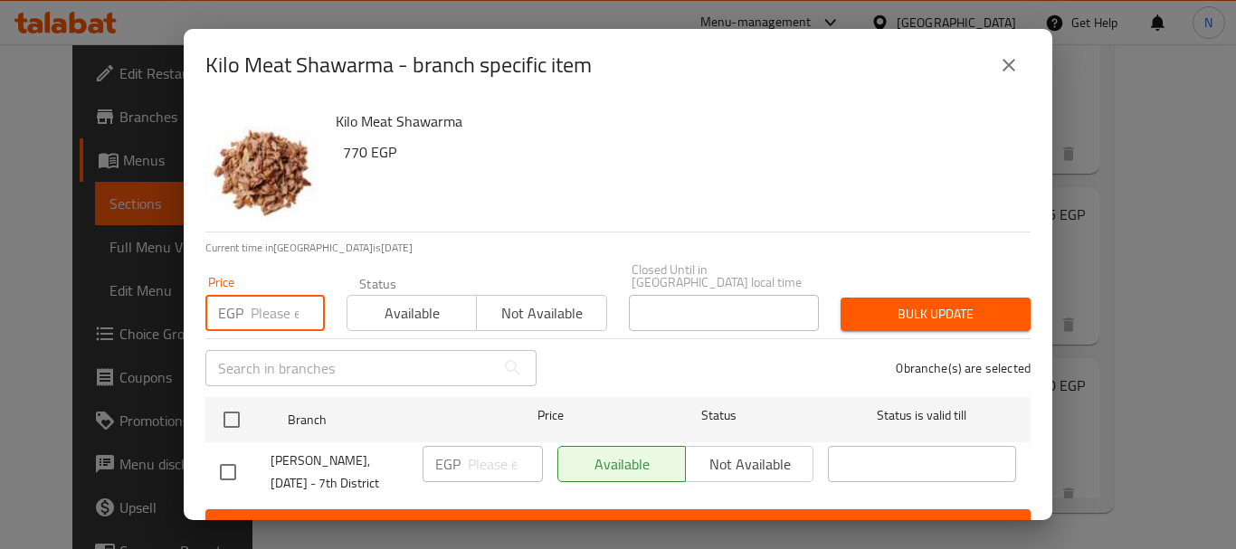
click at [264, 304] on input "number" at bounding box center [288, 313] width 74 height 36
paste input "770"
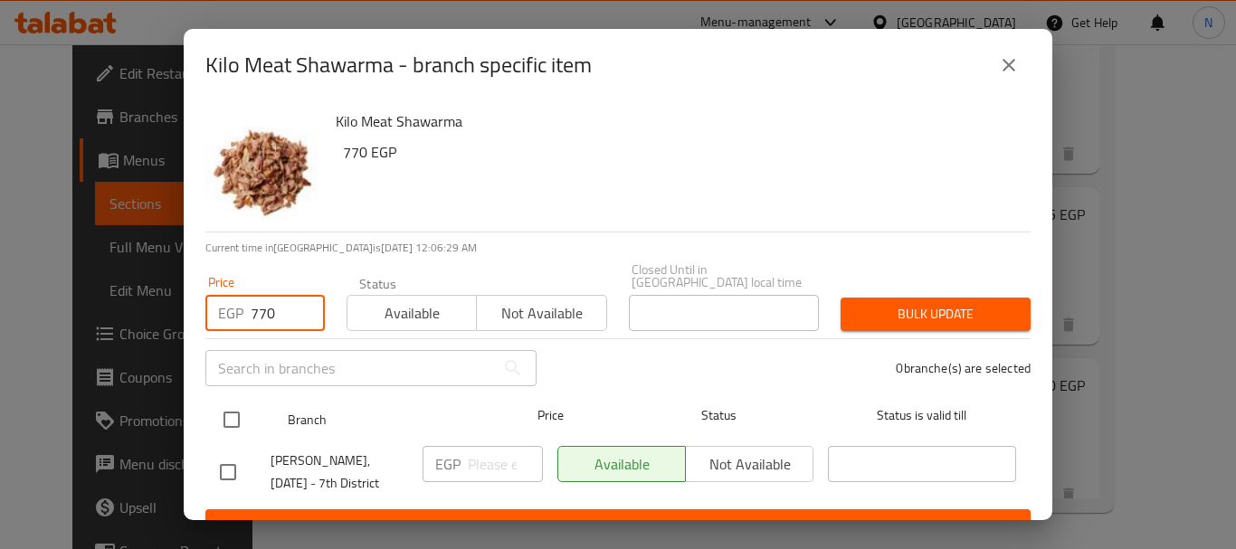
type input "770"
click at [239, 401] on input "checkbox" at bounding box center [232, 420] width 38 height 38
checkbox input "true"
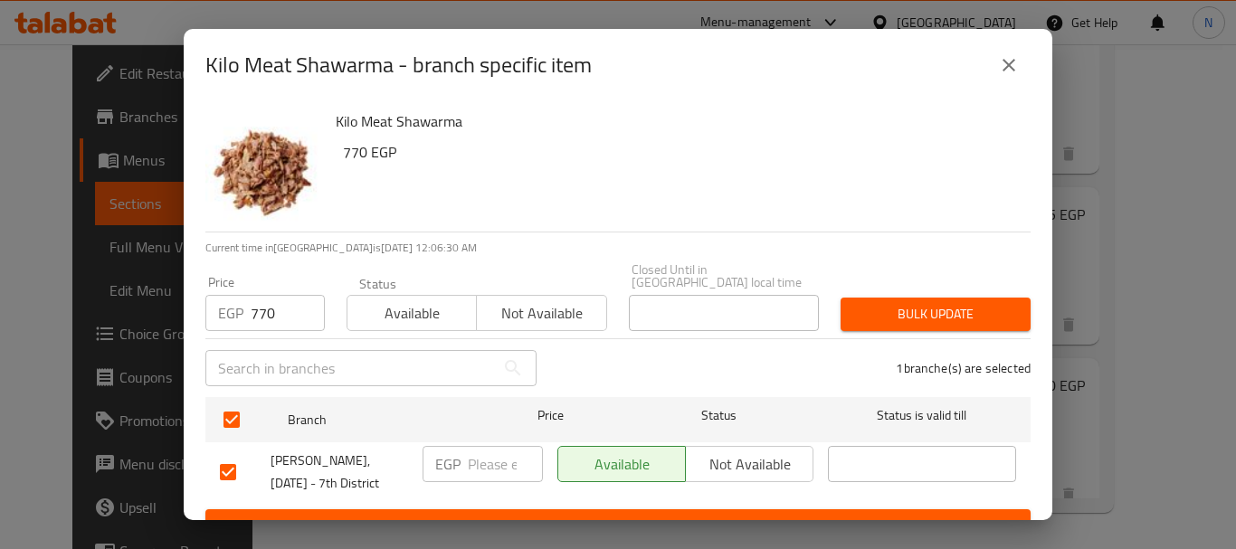
click at [877, 313] on button "Bulk update" at bounding box center [935, 314] width 190 height 33
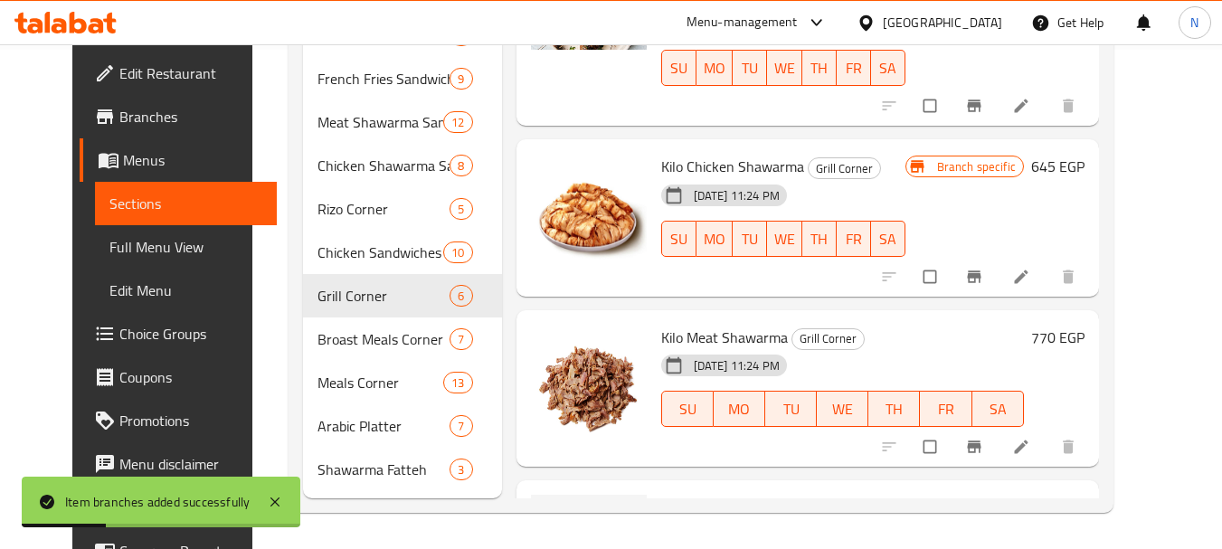
scroll to position [409, 0]
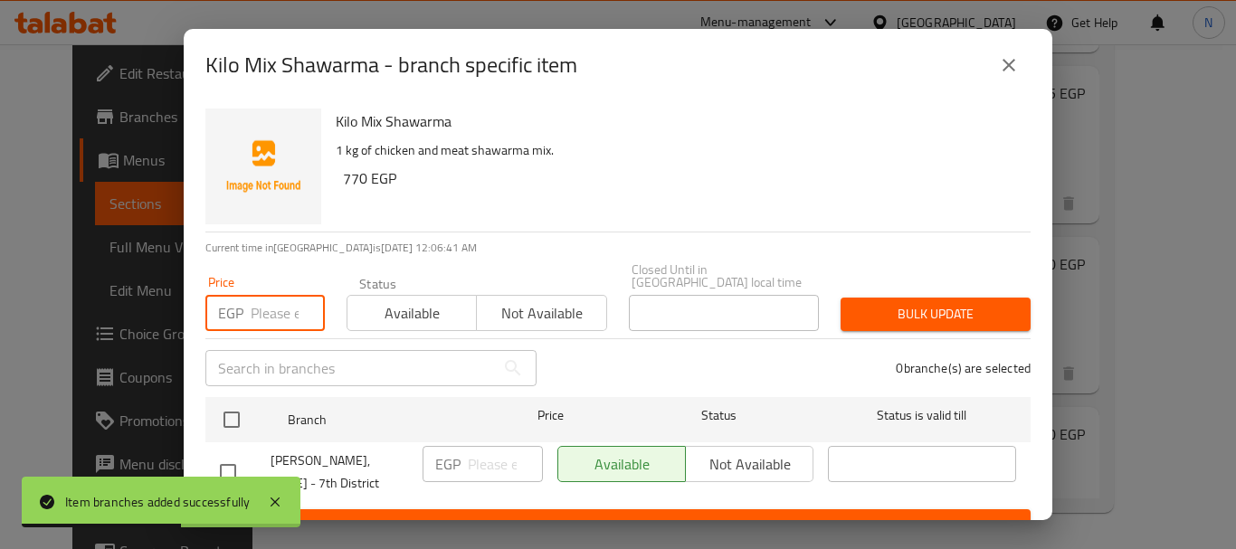
click at [272, 306] on input "number" at bounding box center [288, 313] width 74 height 36
paste input "770"
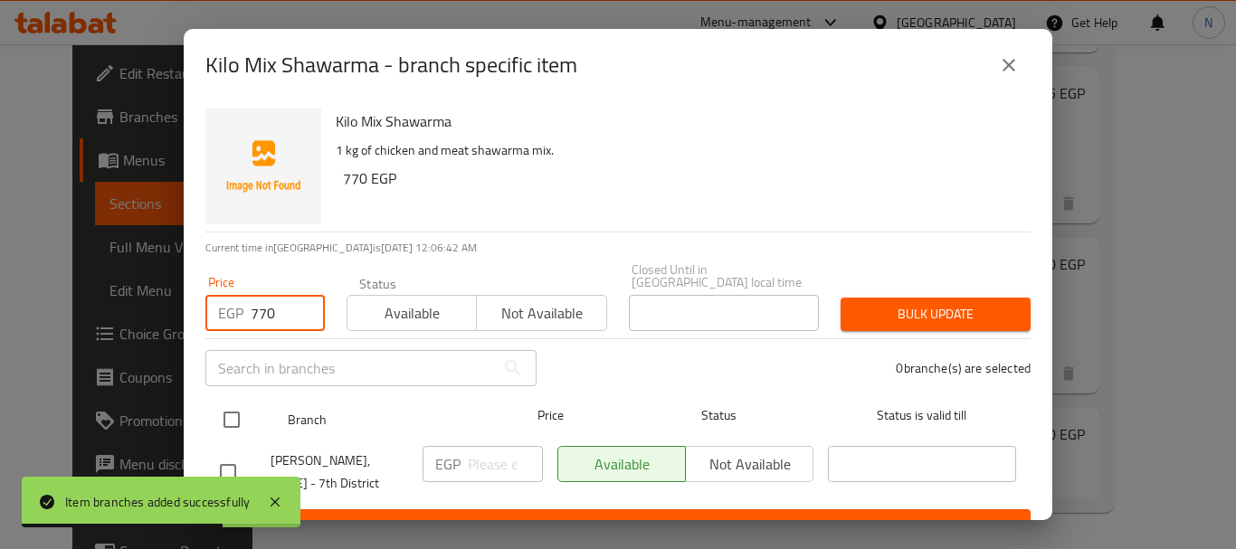
type input "770"
click at [234, 401] on input "checkbox" at bounding box center [232, 420] width 38 height 38
checkbox input "true"
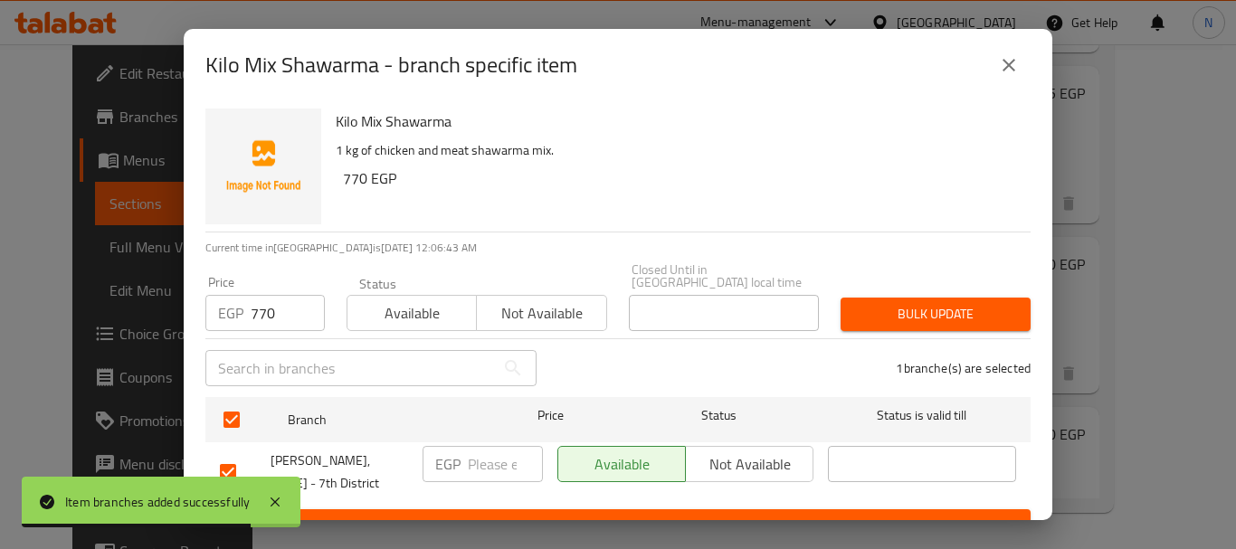
click at [896, 303] on span "Bulk update" at bounding box center [935, 314] width 161 height 23
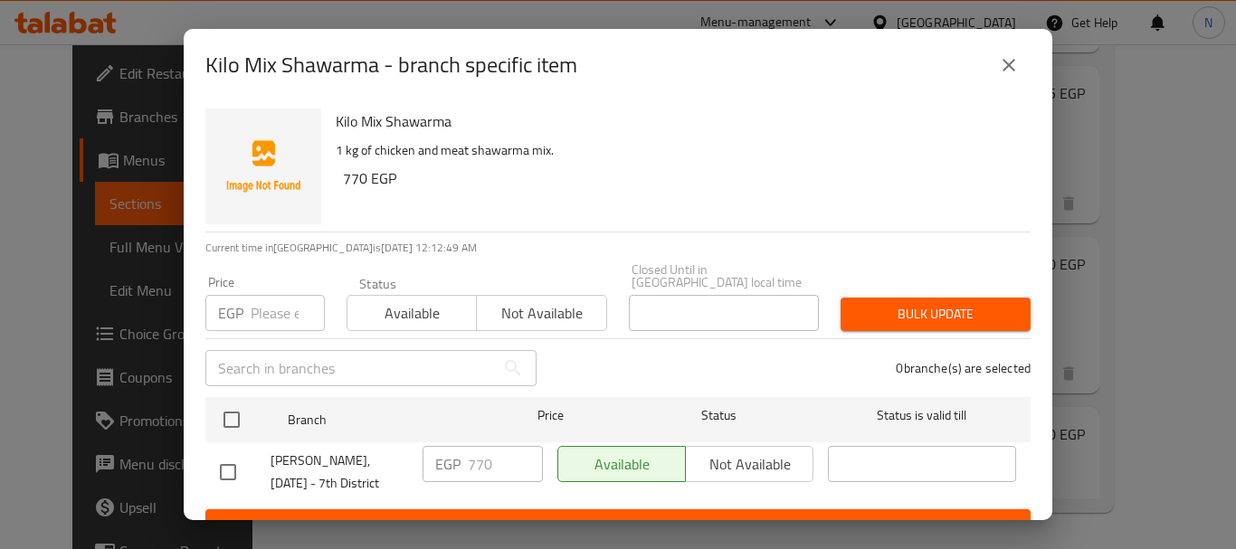
click at [1020, 73] on button "close" at bounding box center [1008, 64] width 43 height 43
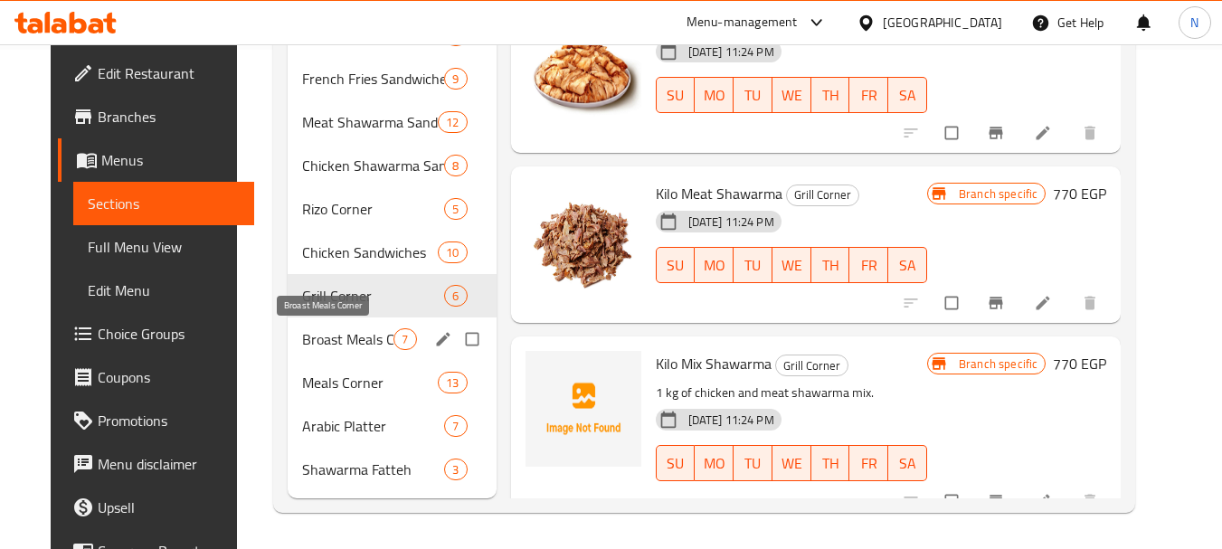
click at [309, 347] on span "Broast Meals Corner" at bounding box center [347, 339] width 91 height 22
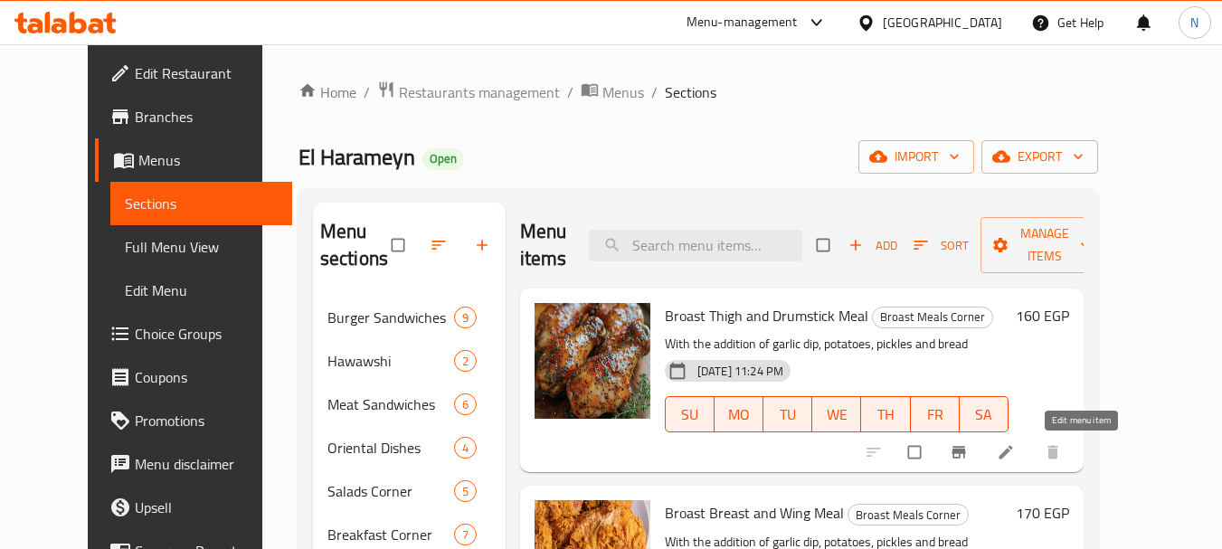
click at [1015, 461] on icon at bounding box center [1006, 452] width 18 height 18
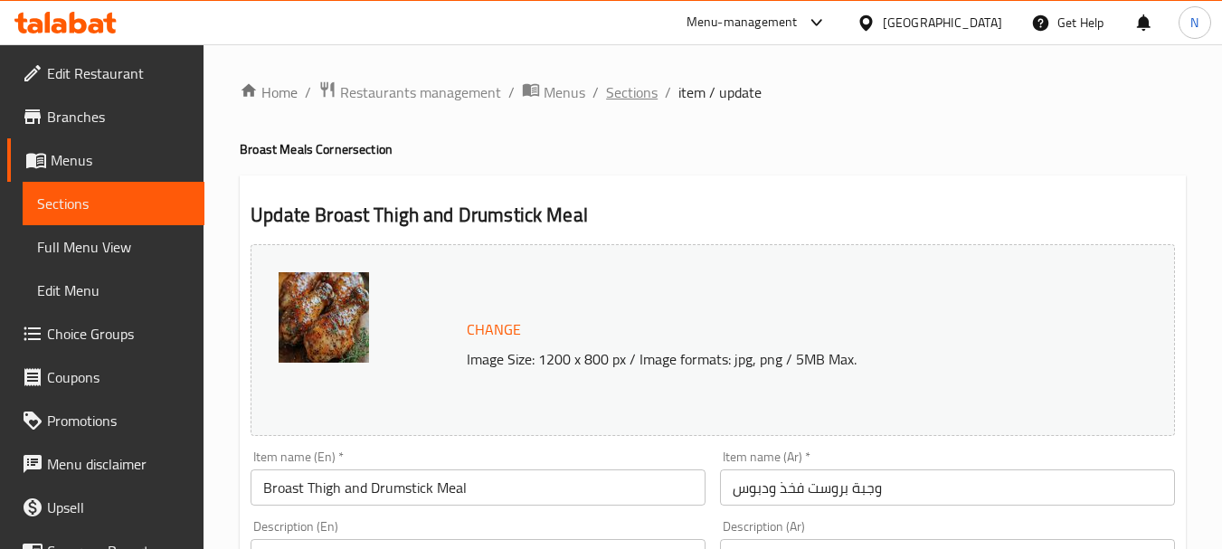
click at [632, 92] on span "Sections" at bounding box center [632, 92] width 52 height 22
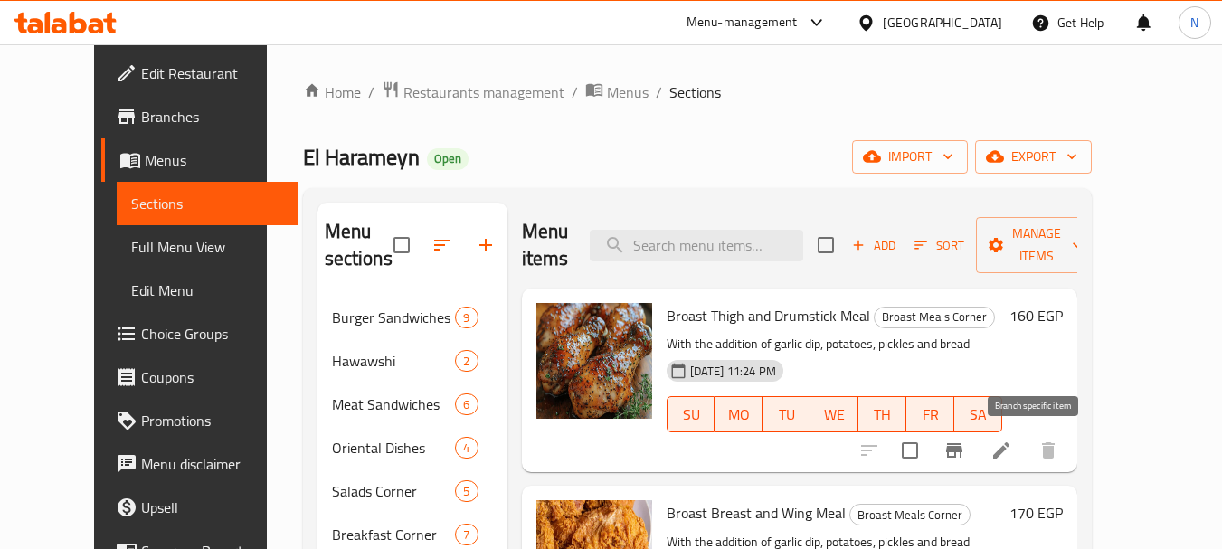
click at [965, 442] on icon "Branch-specific-item" at bounding box center [954, 451] width 22 height 22
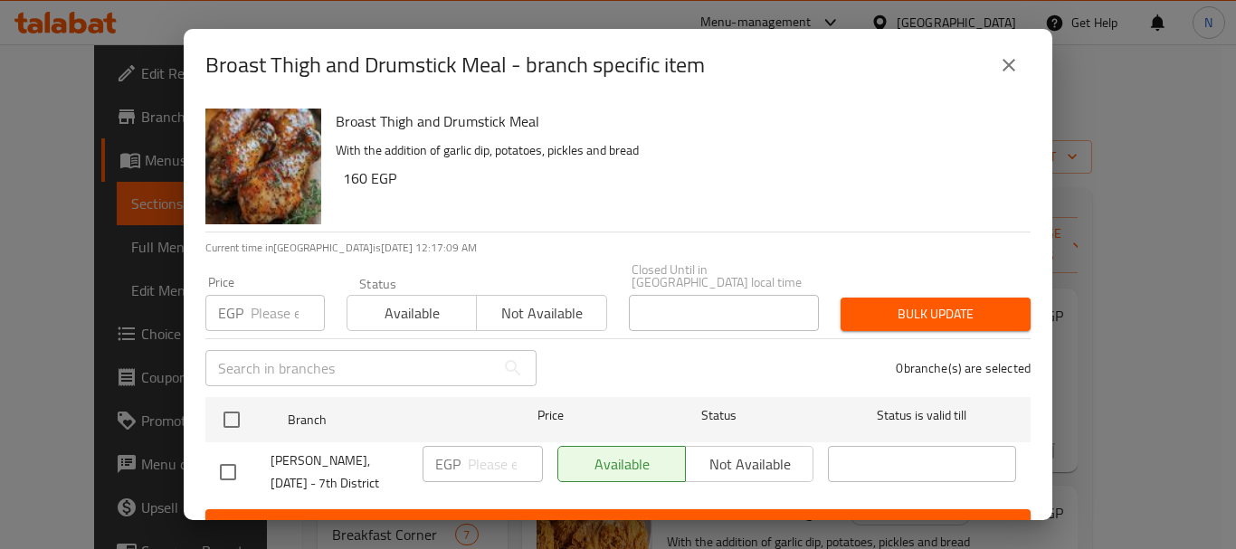
click at [264, 299] on input "number" at bounding box center [288, 313] width 74 height 36
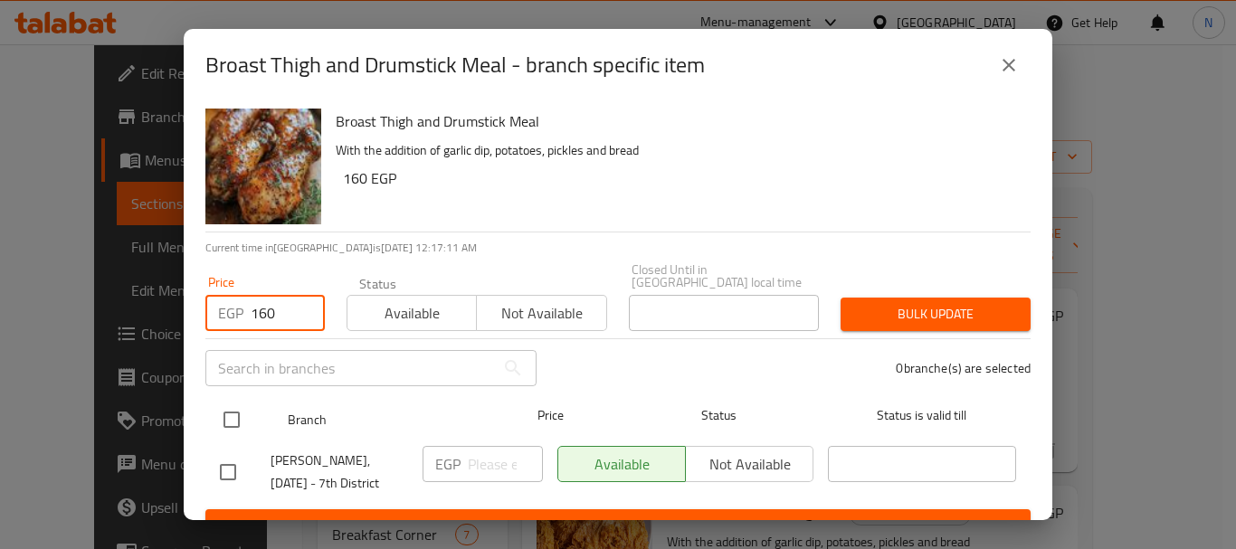
type input "160"
click at [234, 409] on input "checkbox" at bounding box center [232, 420] width 38 height 38
checkbox input "true"
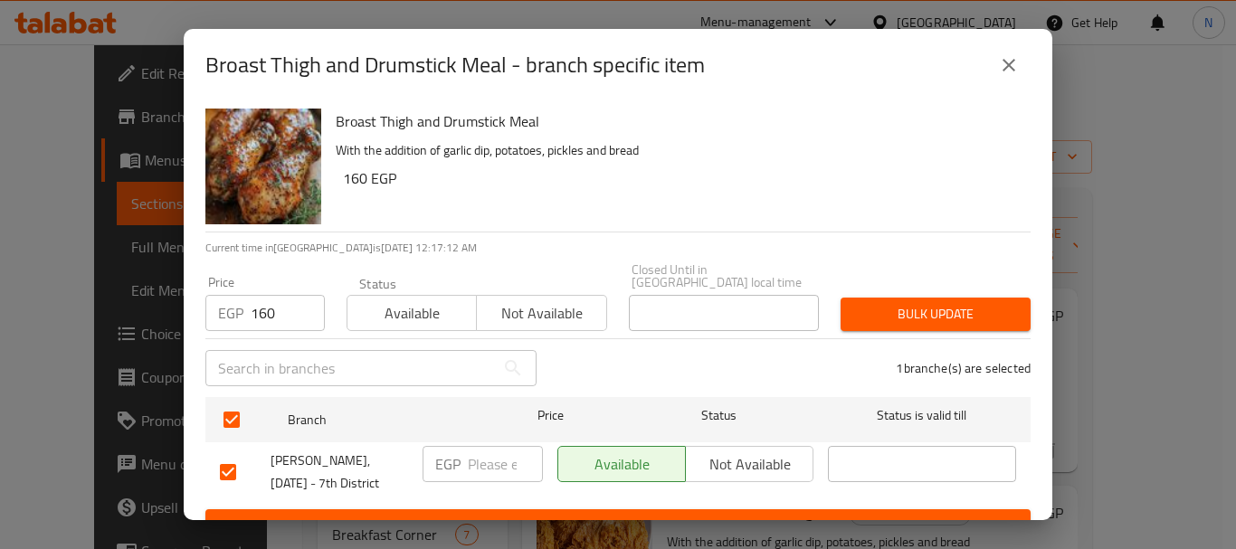
click at [910, 303] on span "Bulk update" at bounding box center [935, 314] width 161 height 23
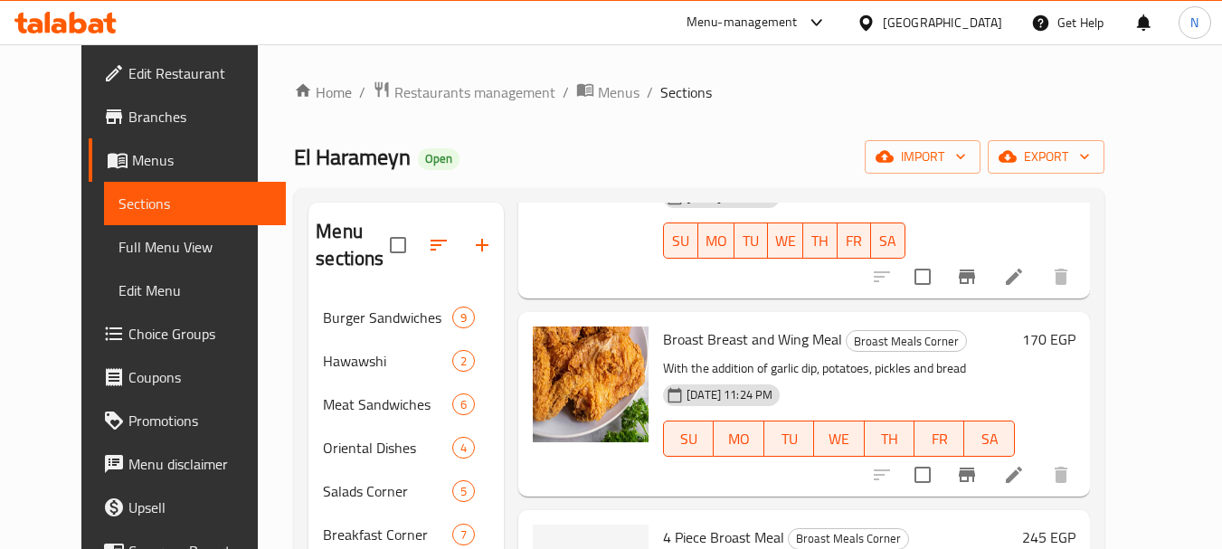
scroll to position [243, 0]
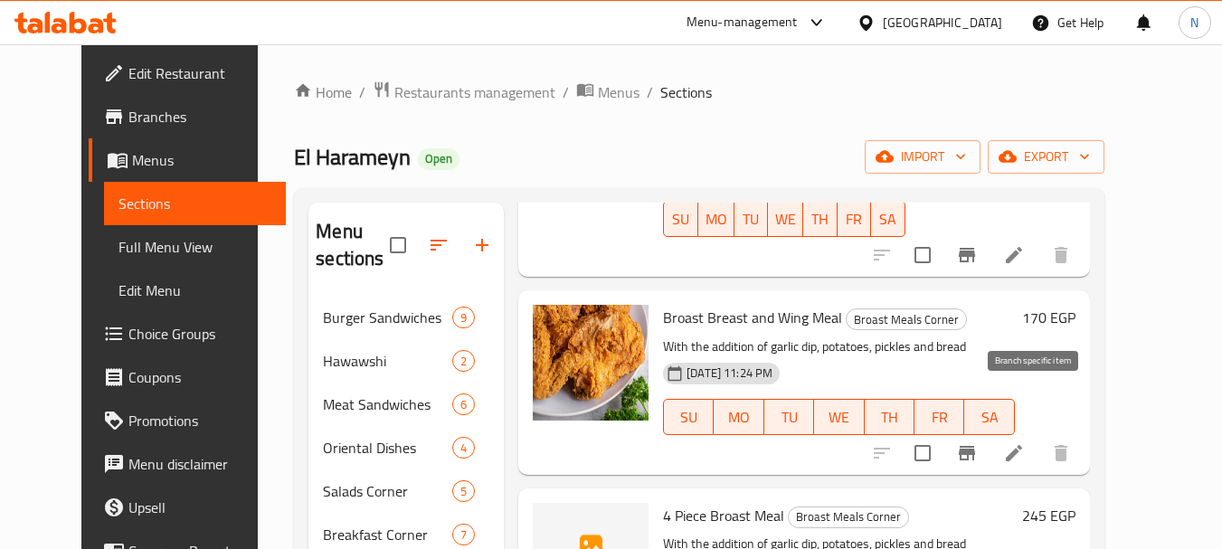
click at [978, 442] on icon "Branch-specific-item" at bounding box center [967, 453] width 22 height 22
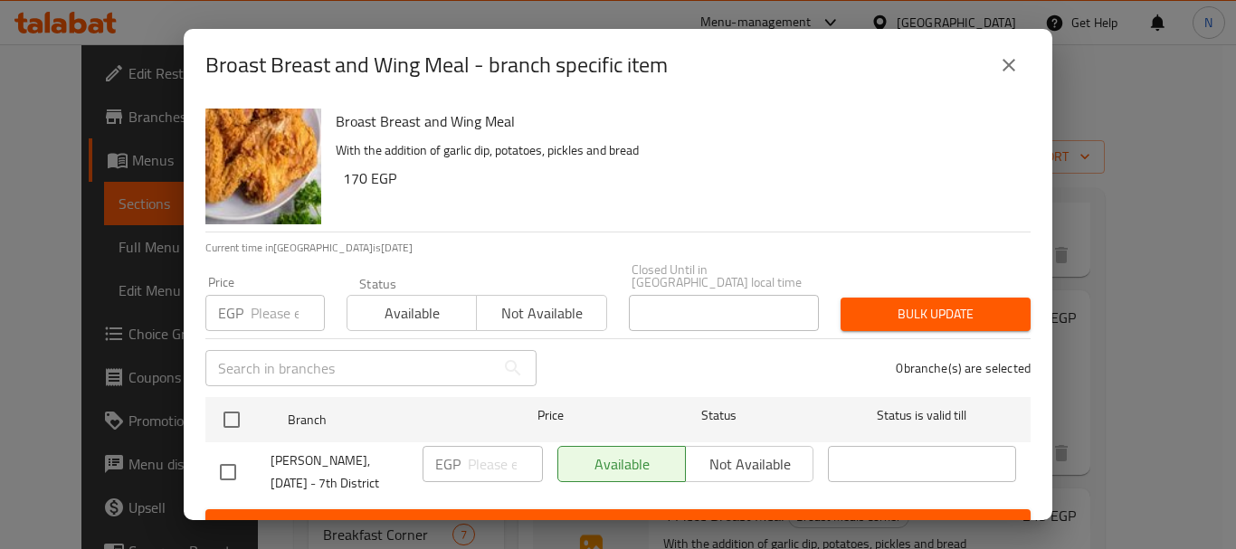
drag, startPoint x: 253, startPoint y: 305, endPoint x: 268, endPoint y: 307, distance: 14.6
click at [256, 306] on input "number" at bounding box center [288, 313] width 74 height 36
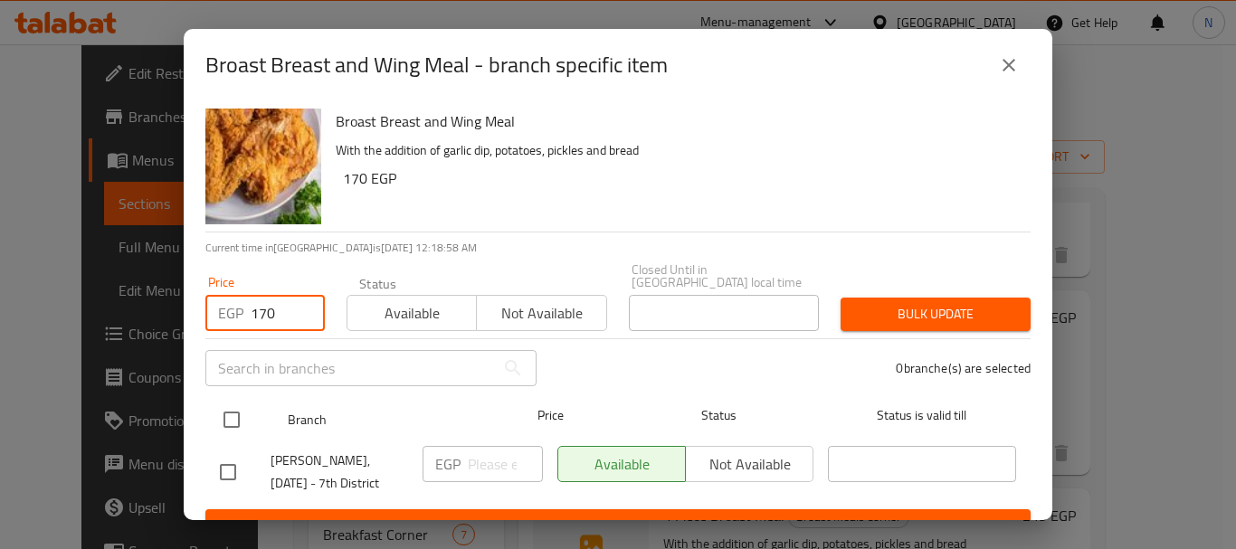
type input "170"
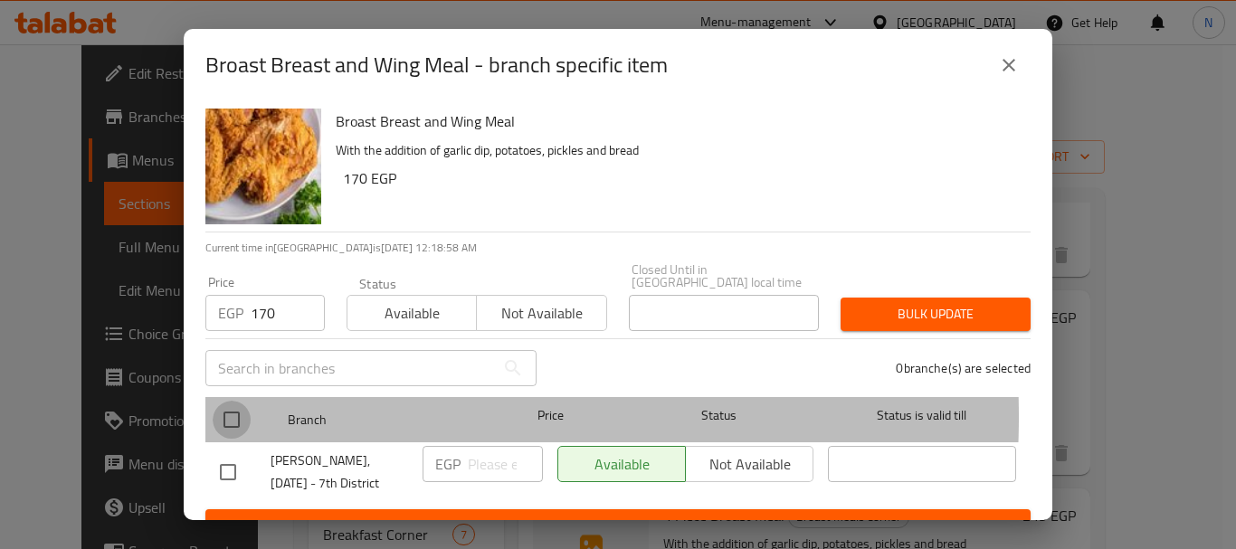
drag, startPoint x: 233, startPoint y: 403, endPoint x: 248, endPoint y: 395, distance: 16.6
click at [233, 404] on input "checkbox" at bounding box center [232, 420] width 38 height 38
checkbox input "true"
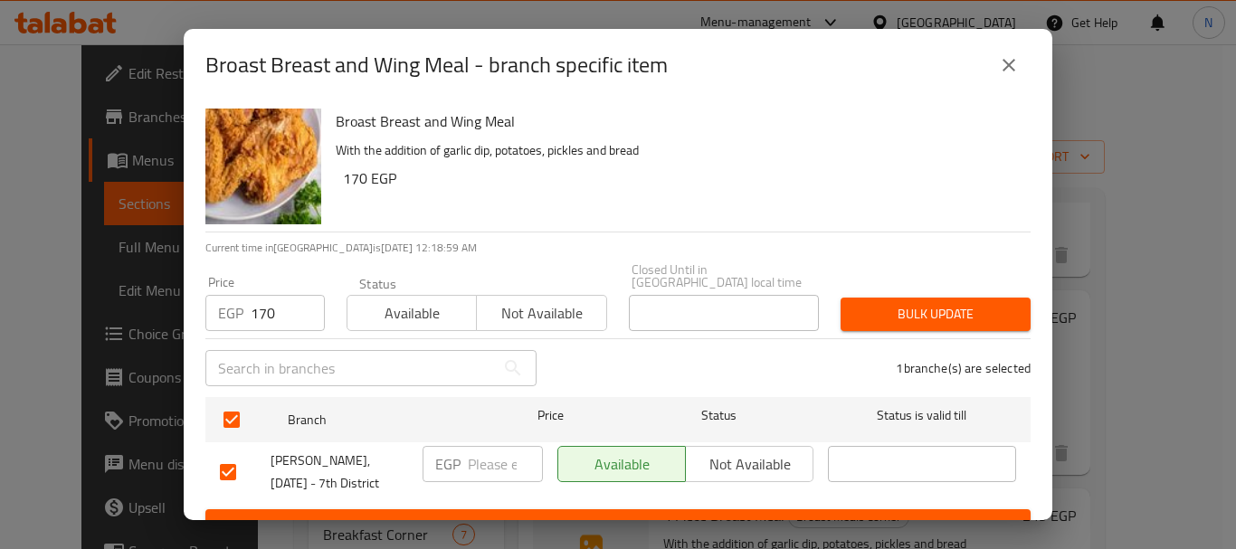
click at [931, 312] on span "Bulk update" at bounding box center [935, 314] width 161 height 23
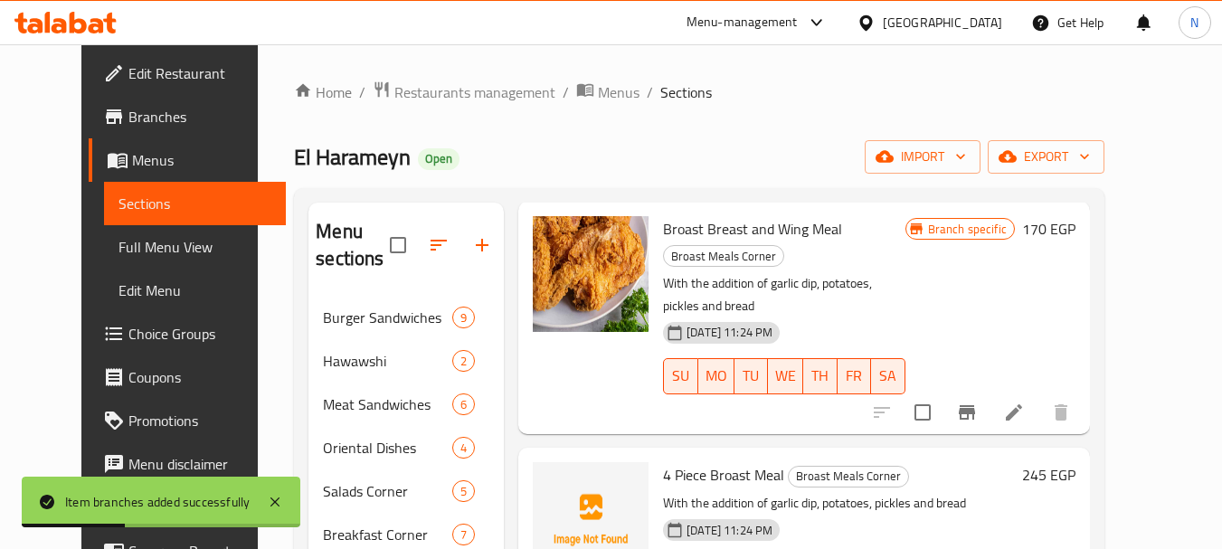
scroll to position [334, 0]
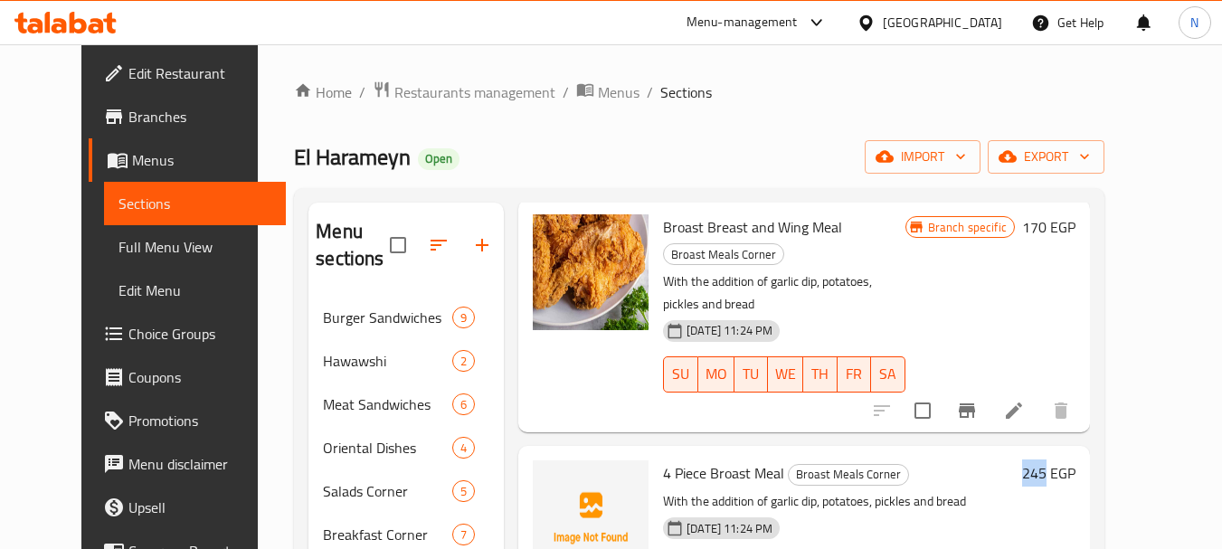
drag, startPoint x: 1089, startPoint y: 377, endPoint x: 1114, endPoint y: 380, distance: 24.6
click at [1076, 460] on div "245 EGP" at bounding box center [1045, 472] width 61 height 25
copy h6 "245"
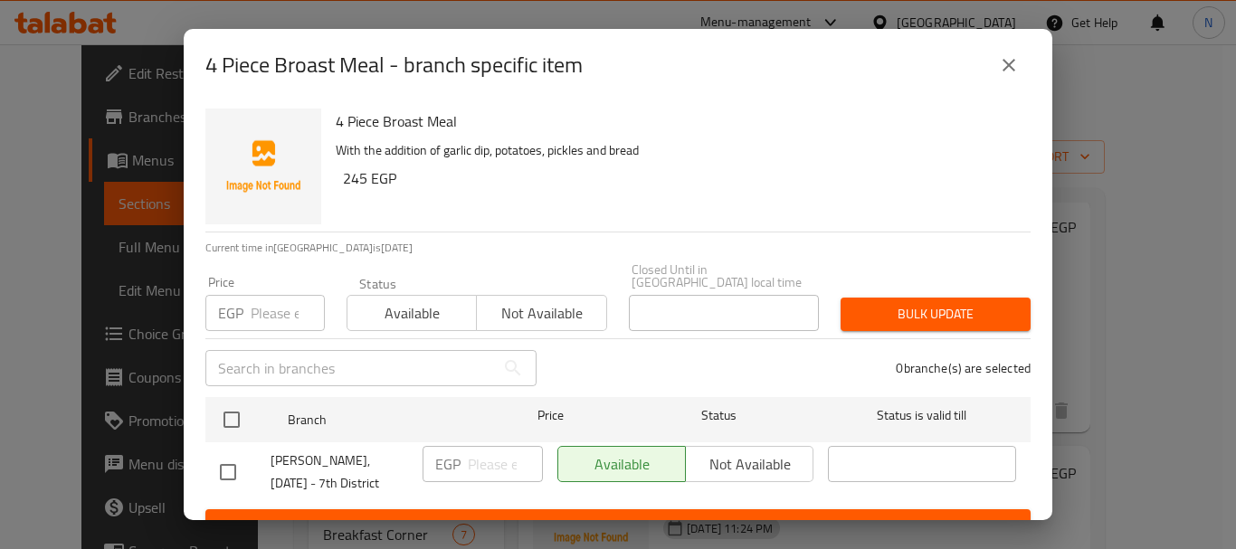
click at [261, 315] on input "number" at bounding box center [288, 313] width 74 height 36
paste input "245"
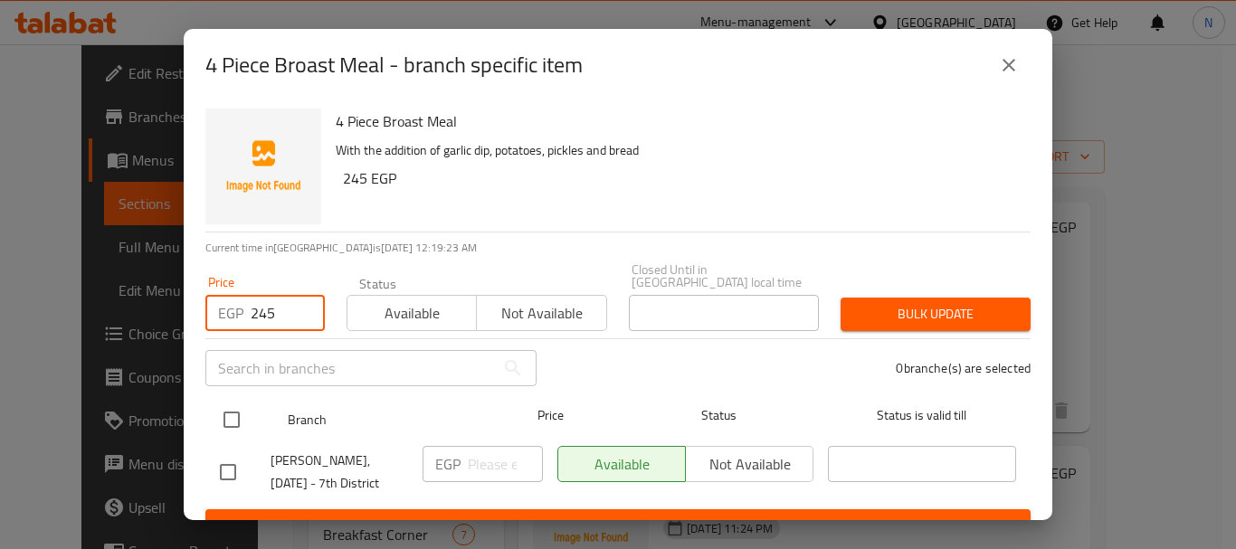
type input "245"
click at [236, 410] on input "checkbox" at bounding box center [232, 420] width 38 height 38
checkbox input "true"
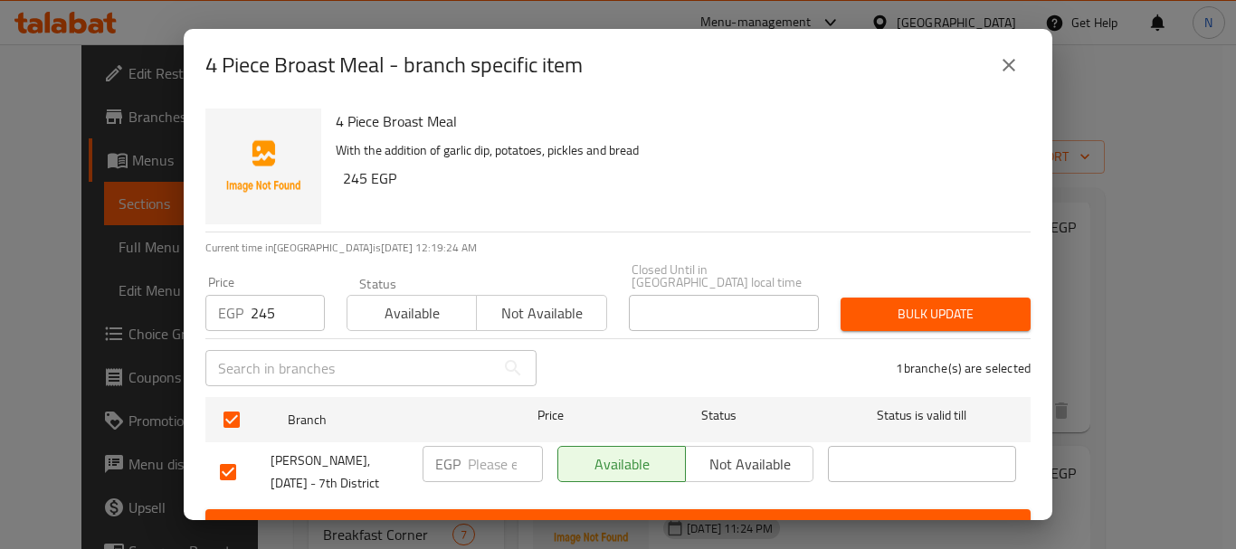
click at [898, 303] on span "Bulk update" at bounding box center [935, 314] width 161 height 23
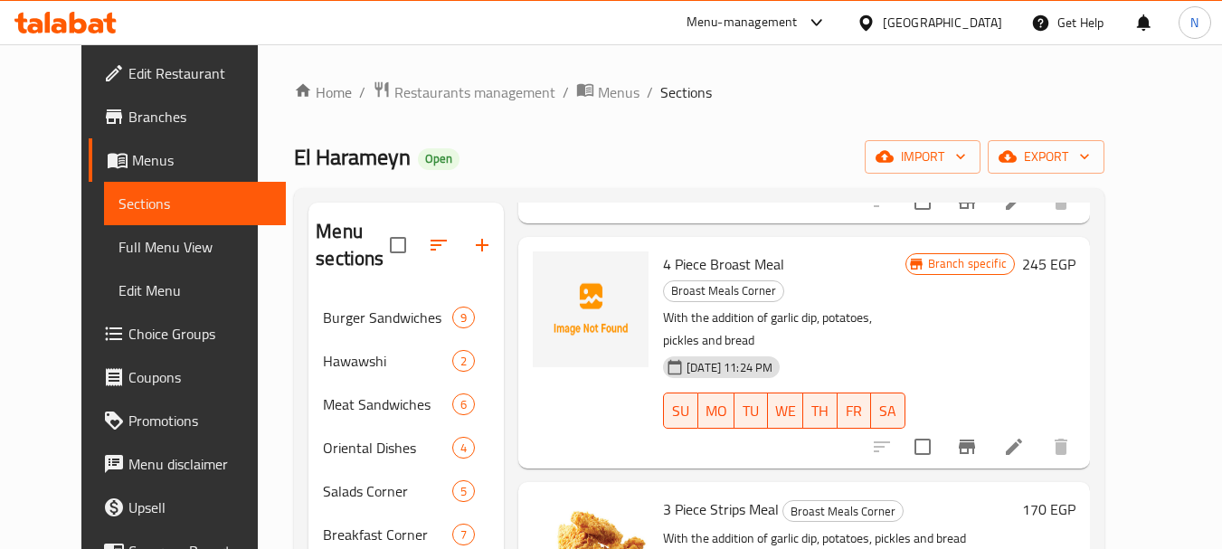
scroll to position [546, 0]
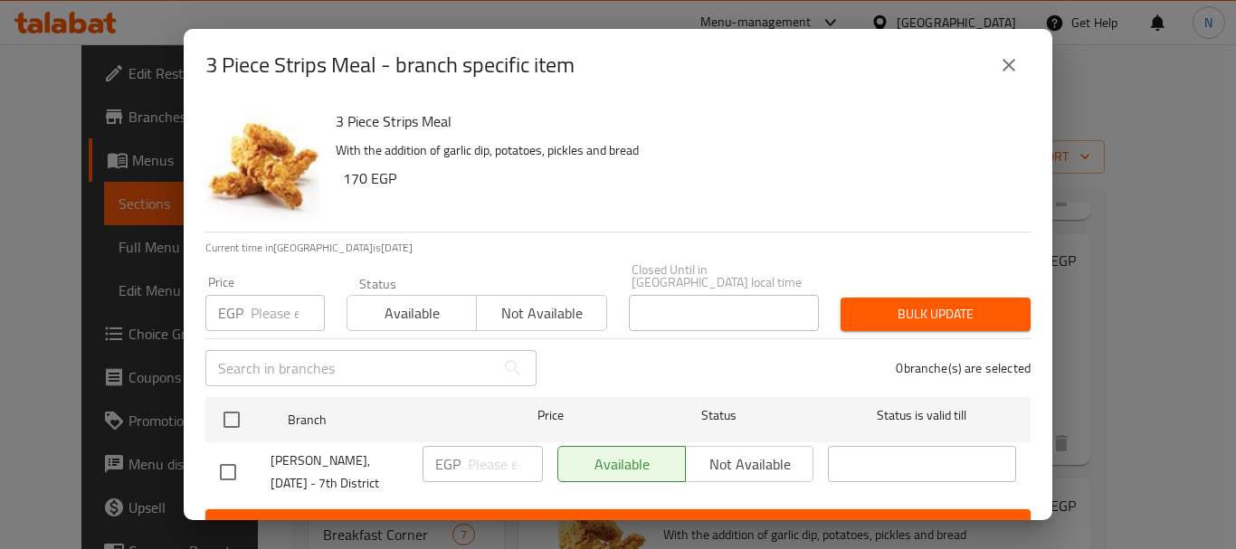
click at [273, 317] on input "number" at bounding box center [288, 313] width 74 height 36
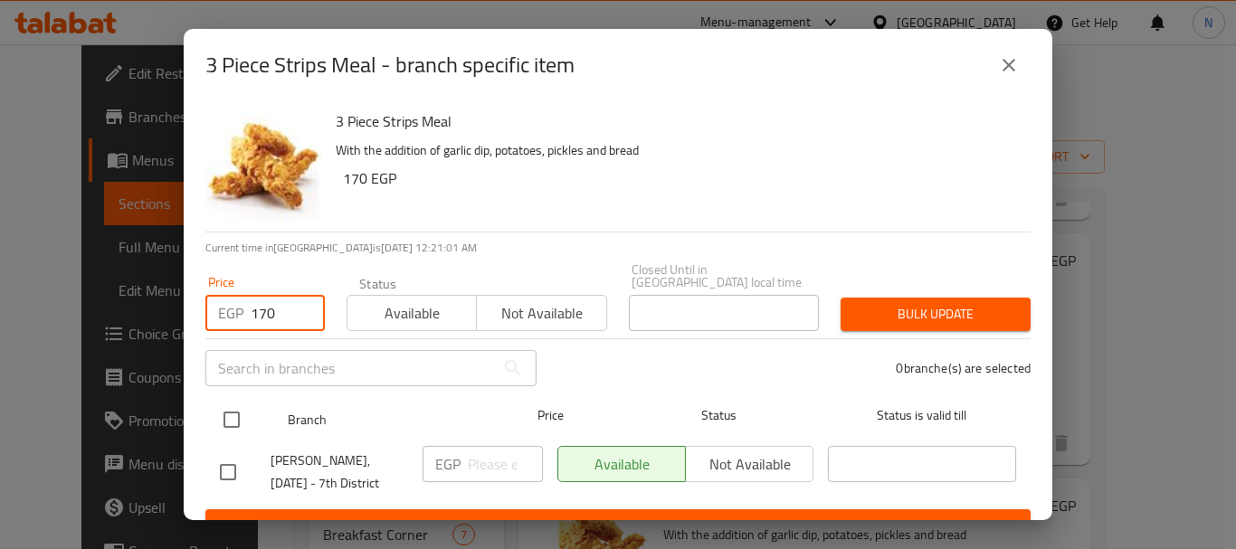
type input "170"
click at [235, 409] on input "checkbox" at bounding box center [232, 420] width 38 height 38
checkbox input "true"
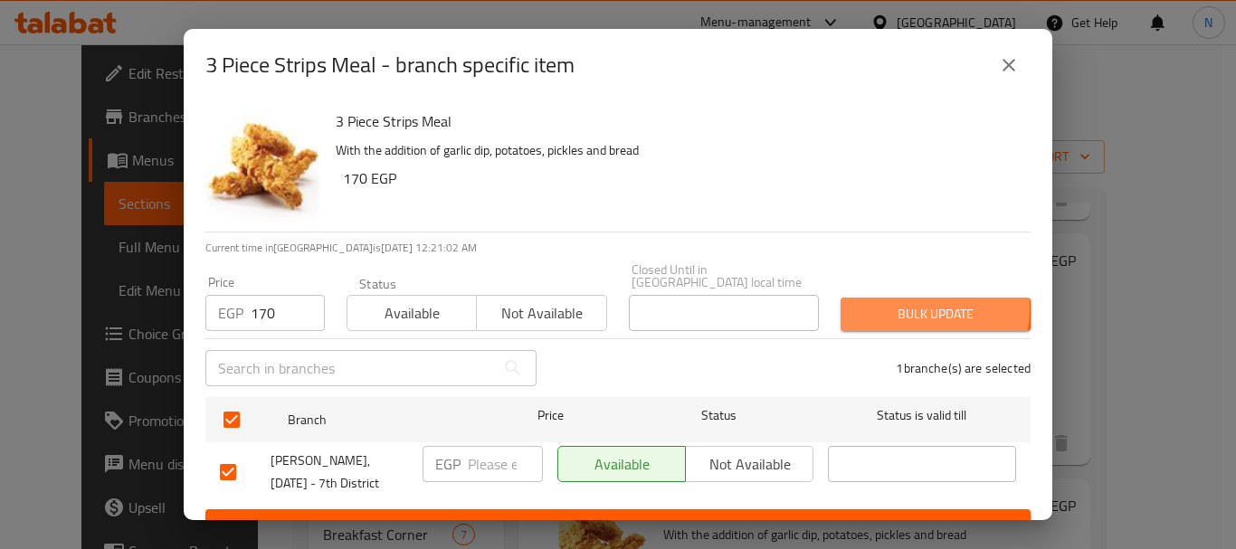
click at [867, 303] on span "Bulk update" at bounding box center [935, 314] width 161 height 23
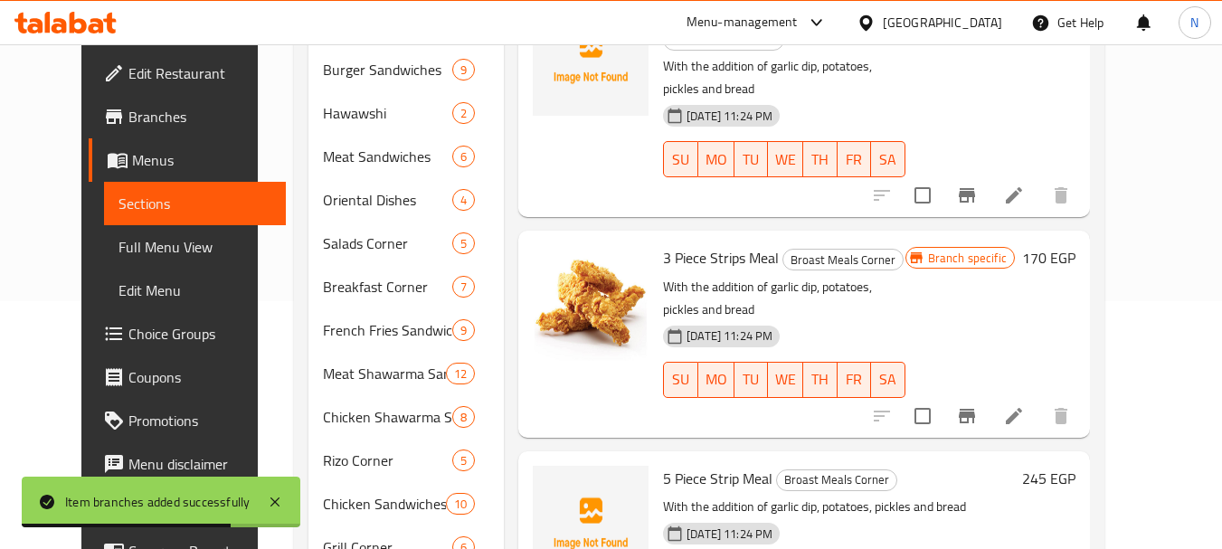
scroll to position [261, 0]
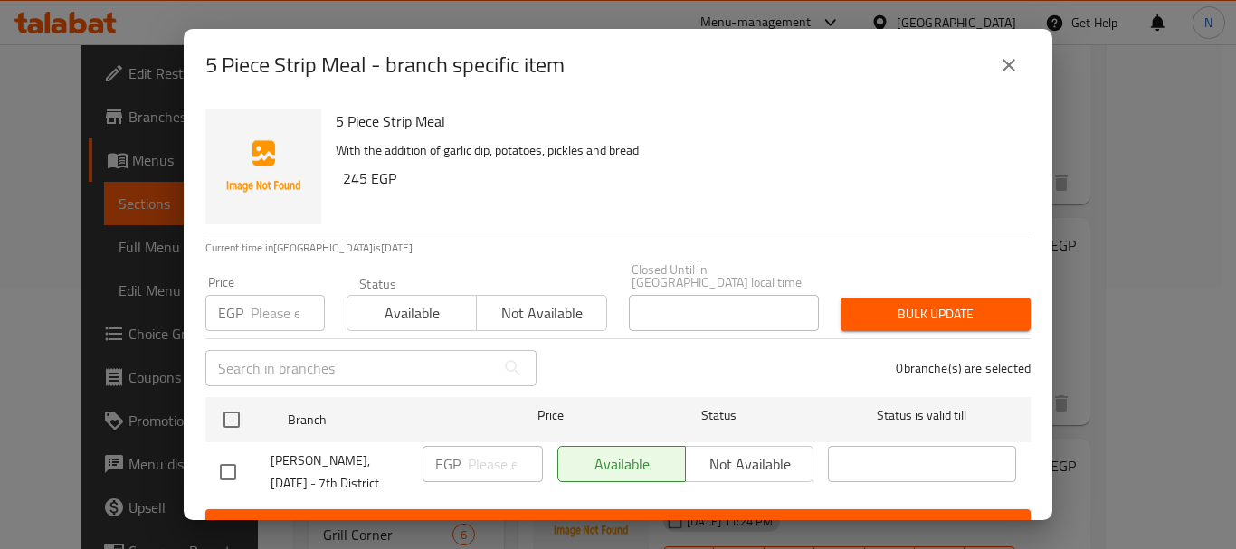
click at [356, 181] on h6 "245 EGP" at bounding box center [679, 178] width 673 height 25
copy h6 "245"
click at [275, 297] on input "number" at bounding box center [288, 313] width 74 height 36
paste input "245"
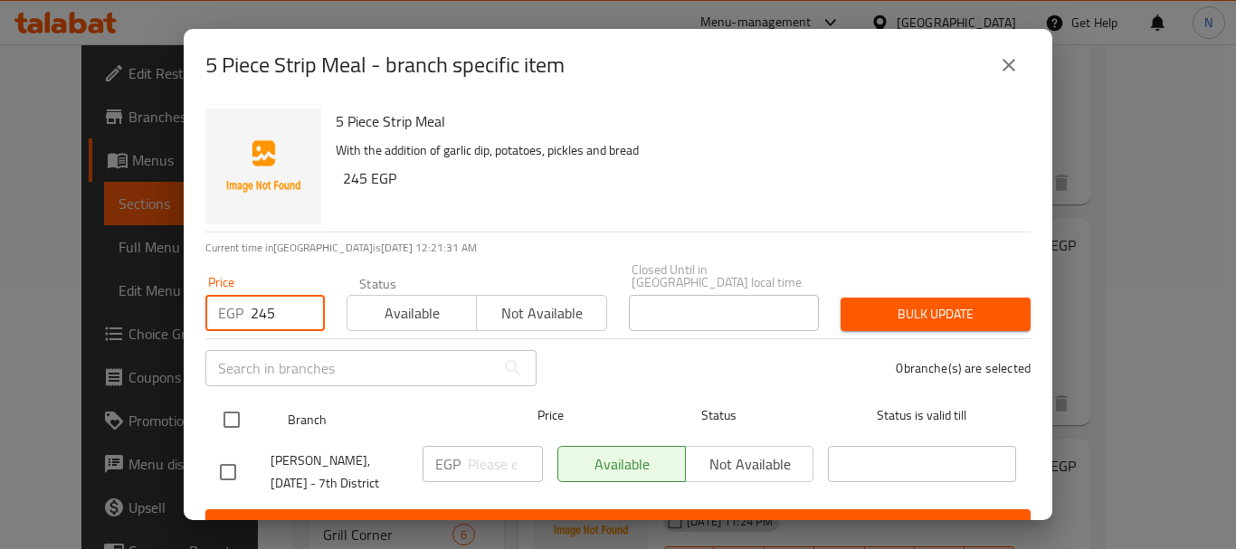
type input "245"
click at [241, 402] on input "checkbox" at bounding box center [232, 420] width 38 height 38
checkbox input "true"
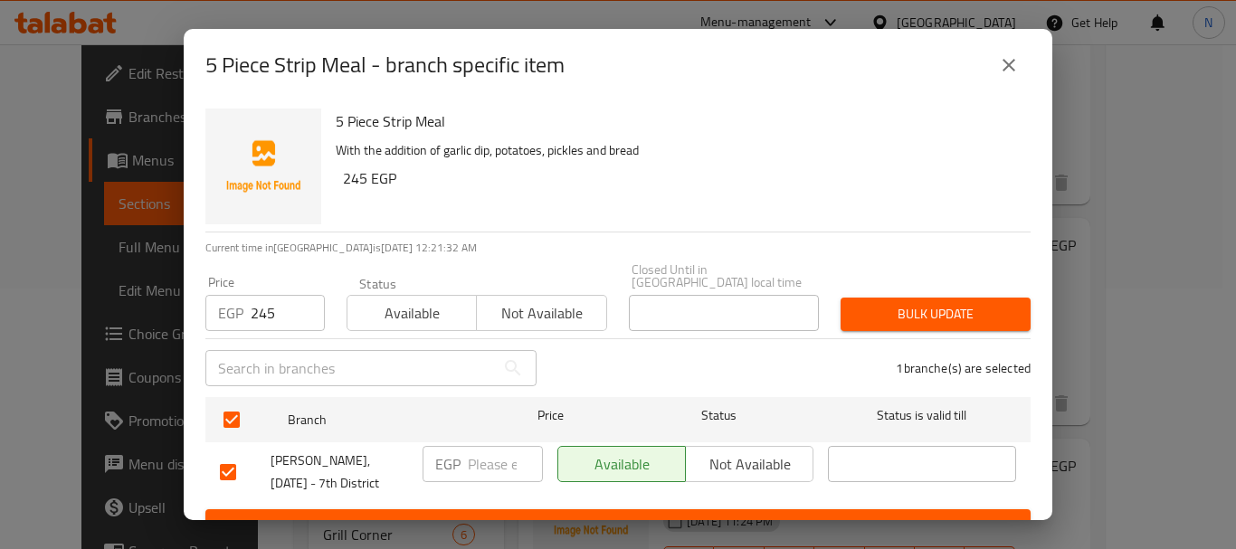
click at [875, 306] on span "Bulk update" at bounding box center [935, 314] width 161 height 23
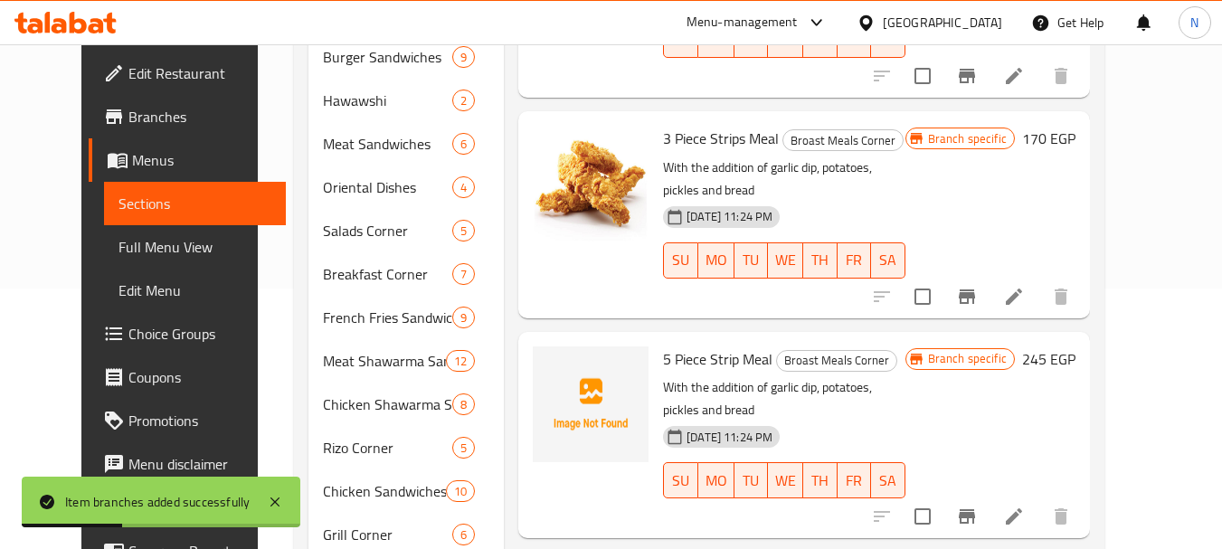
scroll to position [660, 0]
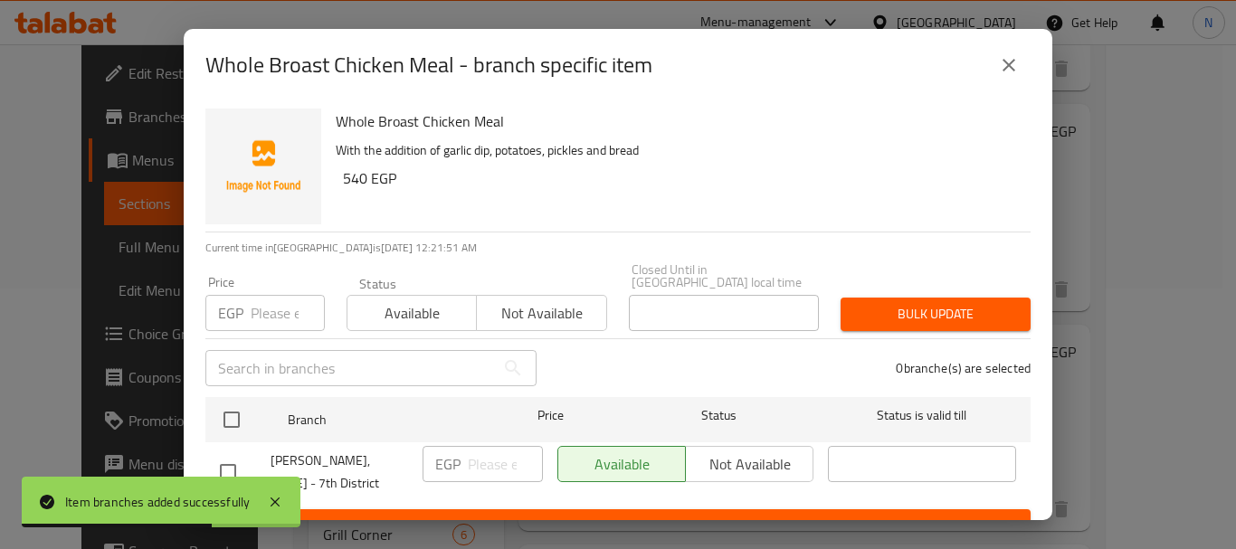
click at [347, 188] on h6 "540 EGP" at bounding box center [679, 178] width 673 height 25
copy h6 "540"
click at [283, 297] on input "number" at bounding box center [288, 313] width 74 height 36
paste input "540"
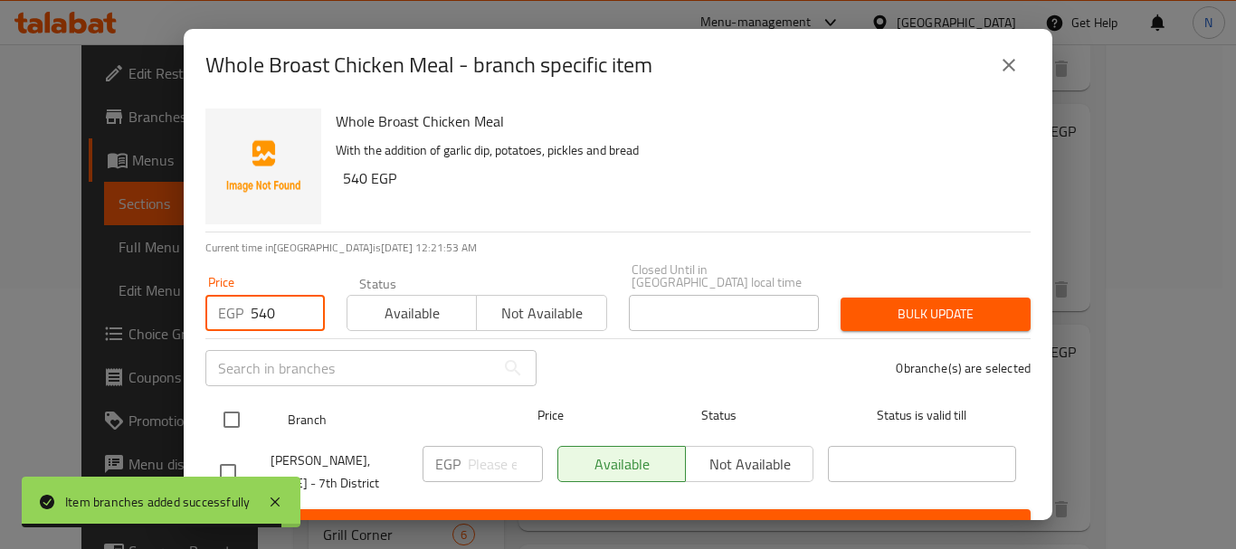
type input "540"
click at [231, 413] on input "checkbox" at bounding box center [232, 420] width 38 height 38
checkbox input "true"
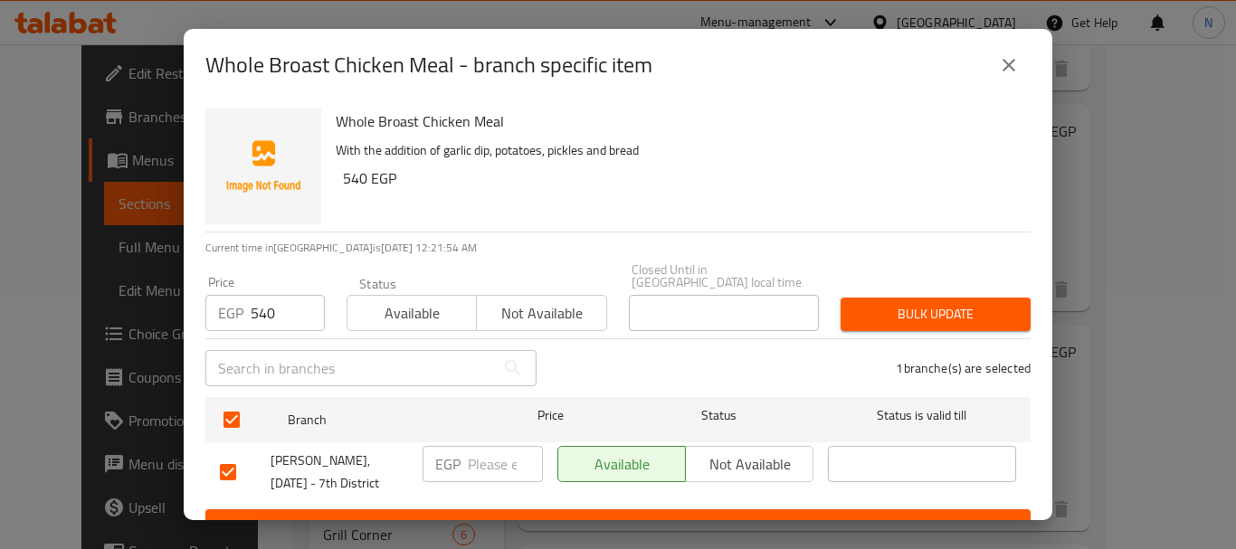
click at [921, 307] on span "Bulk update" at bounding box center [935, 314] width 161 height 23
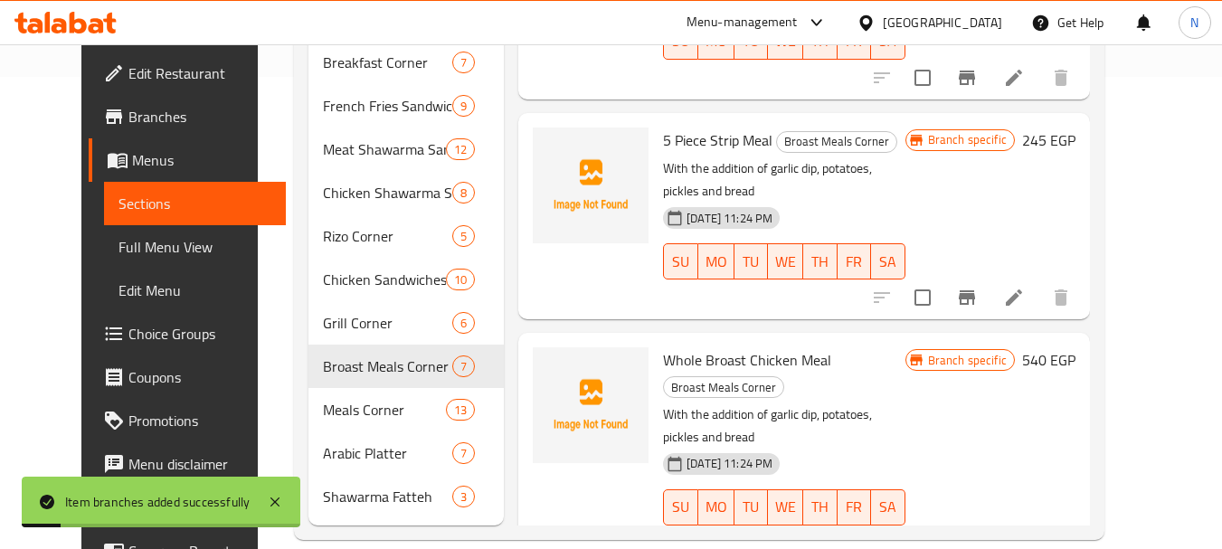
scroll to position [499, 0]
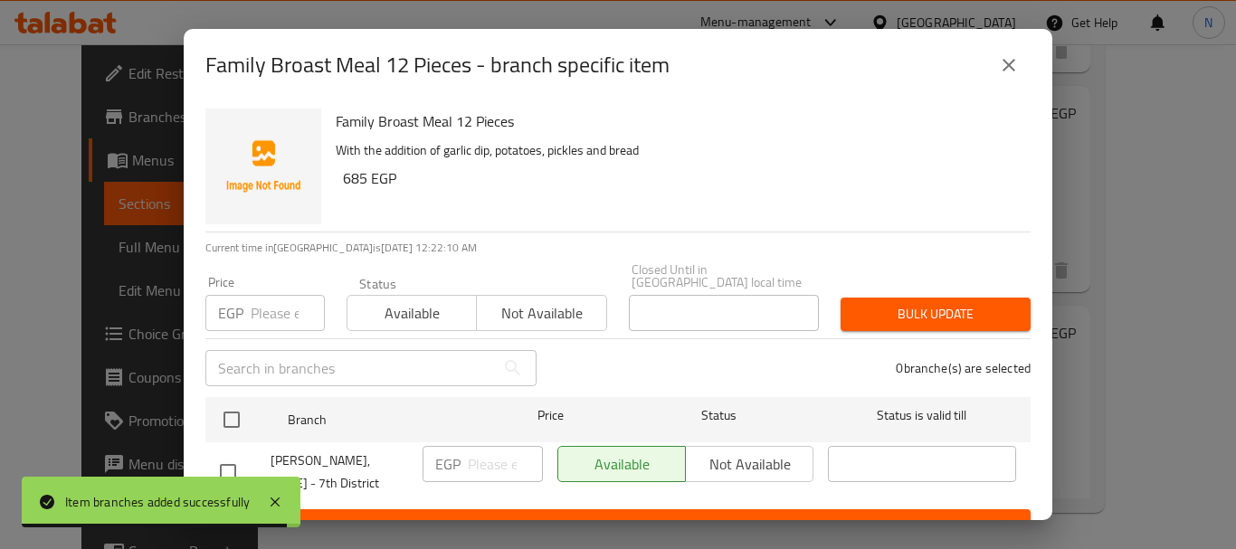
click at [350, 178] on h6 "685 EGP" at bounding box center [679, 178] width 673 height 25
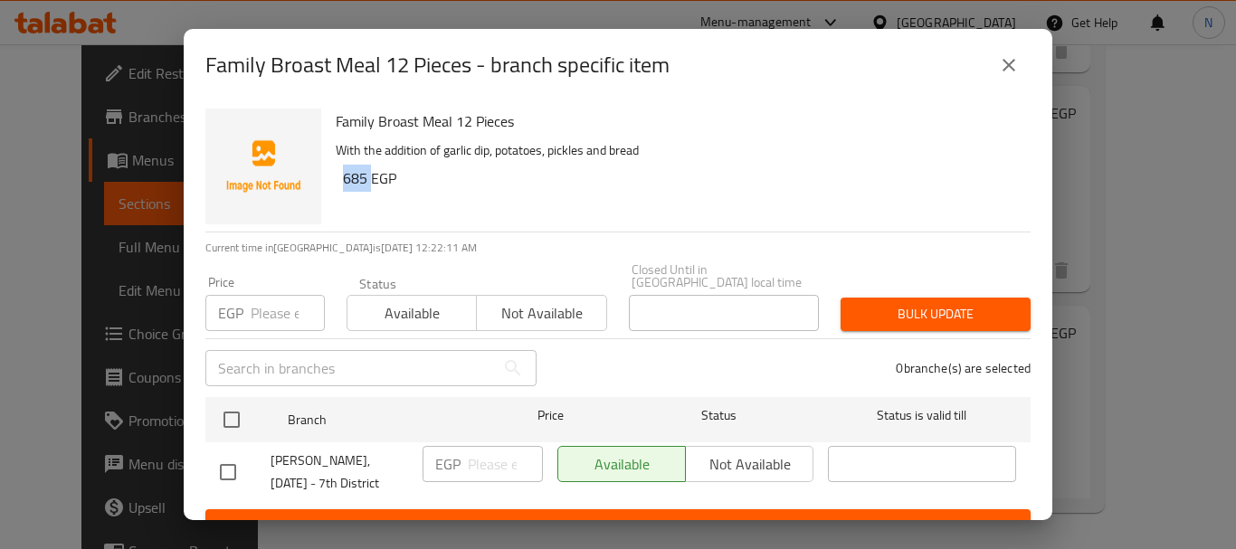
copy h6 "685"
click at [287, 297] on input "number" at bounding box center [288, 313] width 74 height 36
paste input "685"
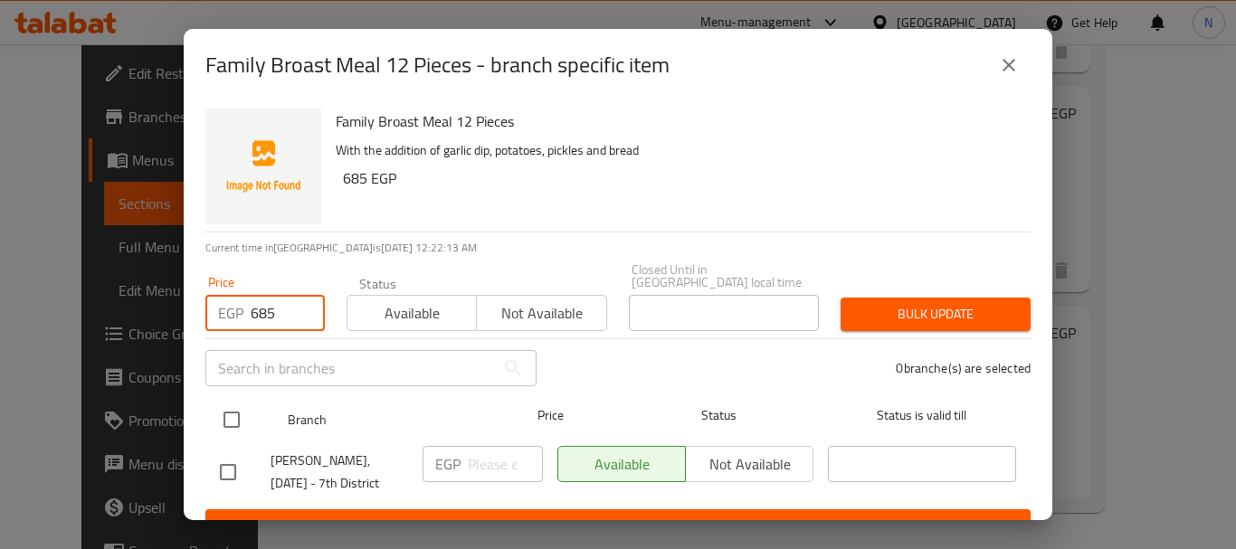
type input "685"
click at [236, 404] on input "checkbox" at bounding box center [232, 420] width 38 height 38
checkbox input "true"
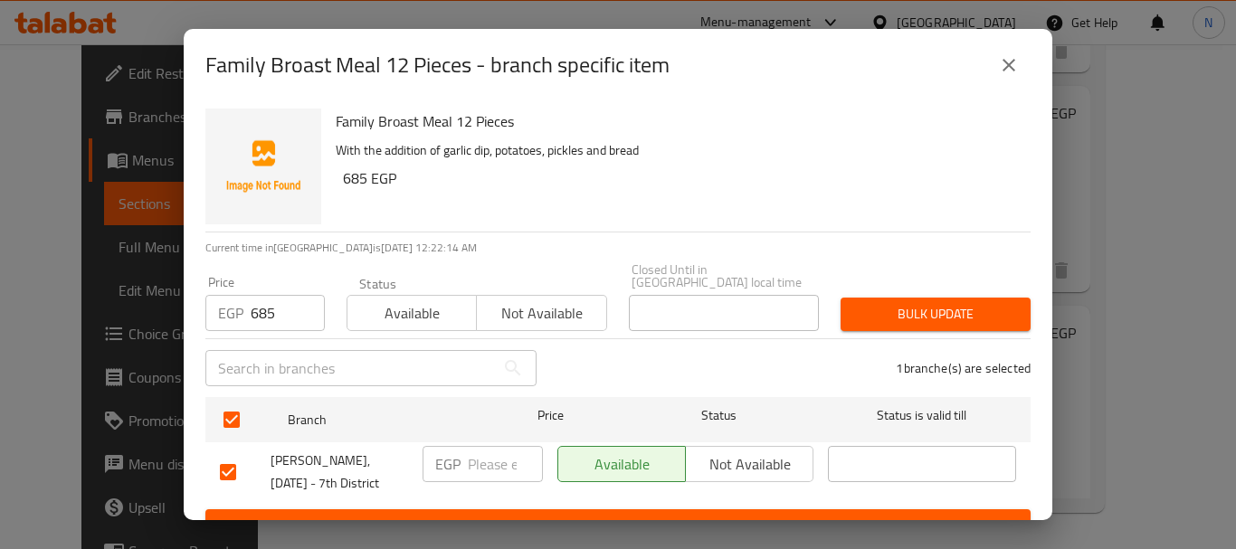
click at [955, 319] on div "Bulk update" at bounding box center [935, 314] width 212 height 55
click at [946, 309] on span "Bulk update" at bounding box center [935, 314] width 161 height 23
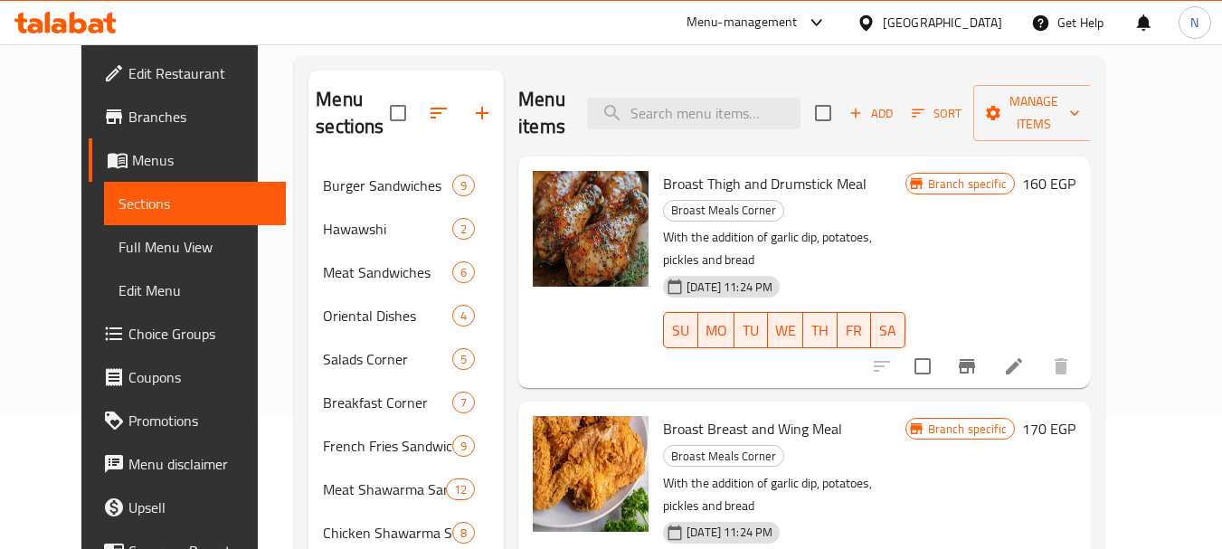
scroll to position [91, 0]
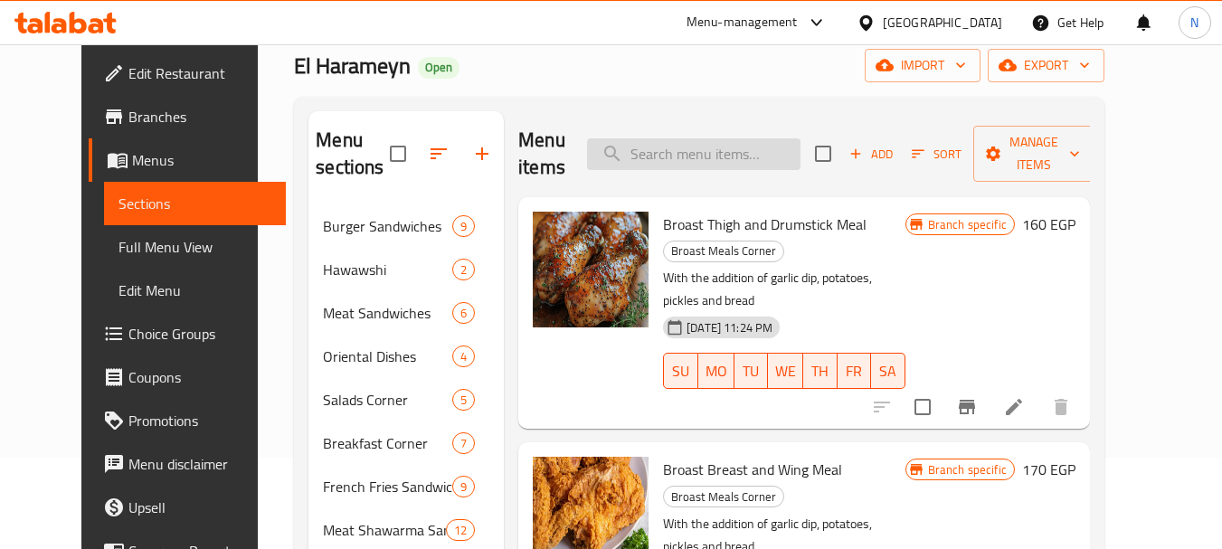
click at [729, 151] on input "search" at bounding box center [693, 154] width 213 height 32
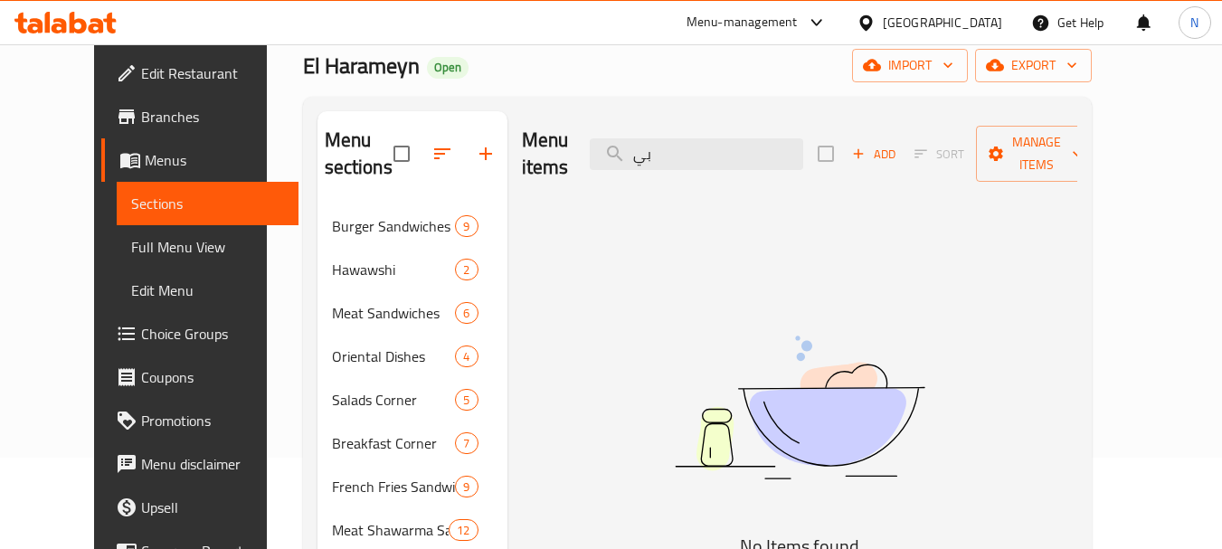
type input "ب"
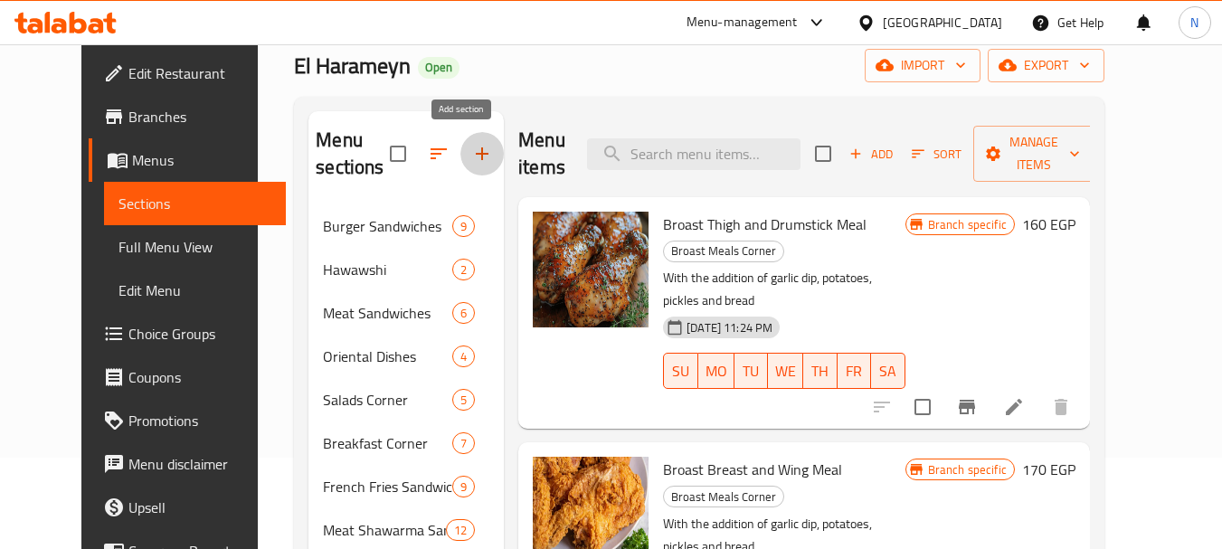
click at [471, 147] on icon "button" at bounding box center [482, 154] width 22 height 22
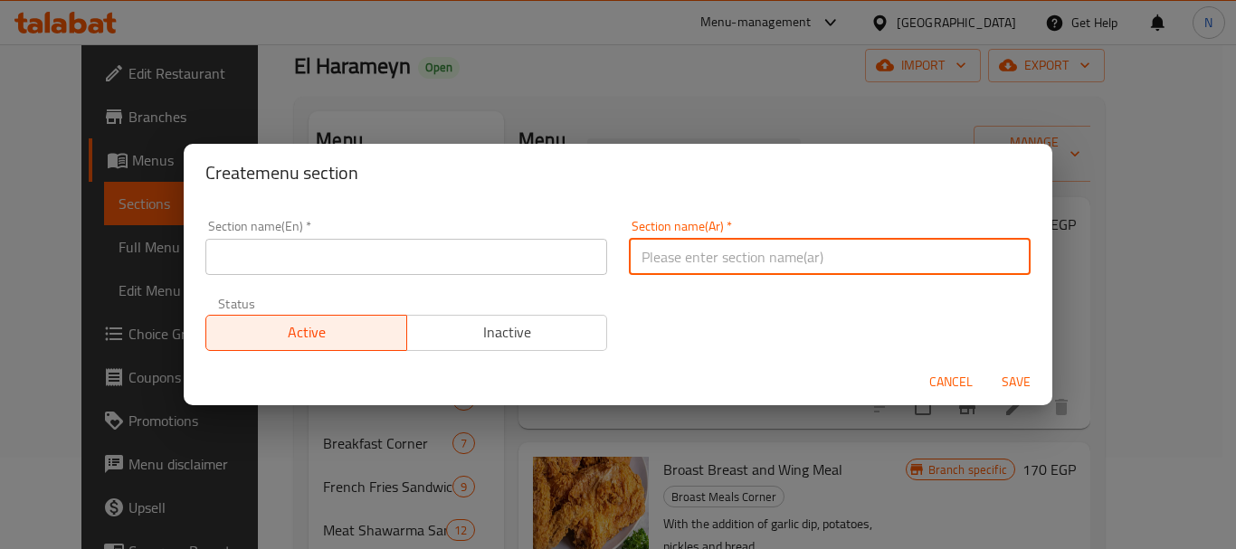
click at [670, 273] on input "text" at bounding box center [830, 257] width 402 height 36
paste input "ركن البيتزا"
type input "ركن البيتزا"
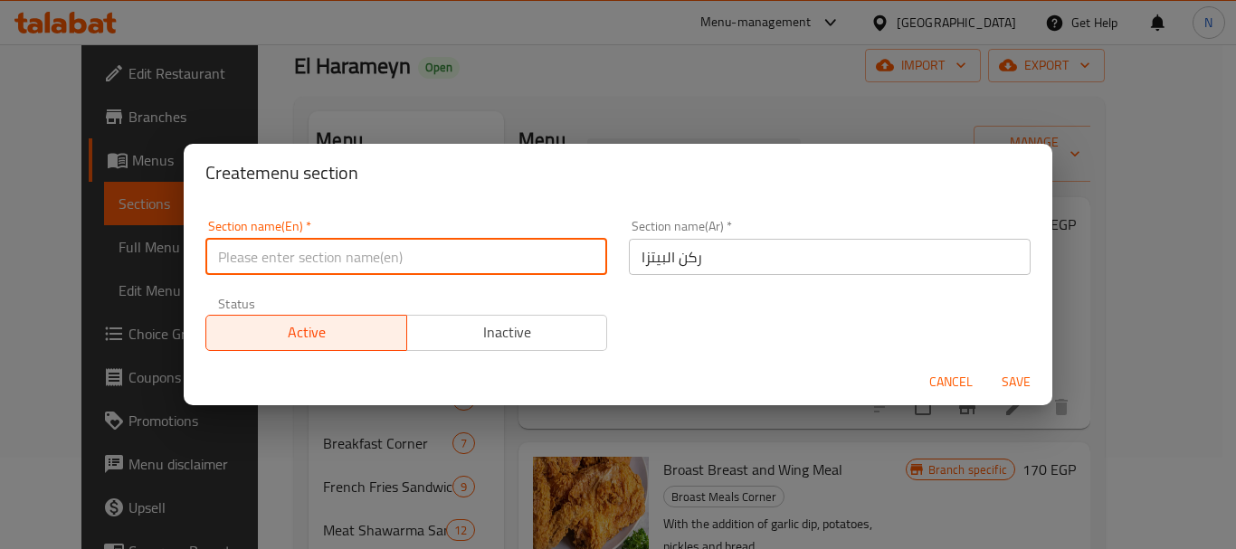
click at [424, 271] on input "text" at bounding box center [406, 257] width 402 height 36
paste input "Pizza Corner"
type input "Pizza Corner"
click at [1013, 376] on span "Save" at bounding box center [1015, 382] width 43 height 23
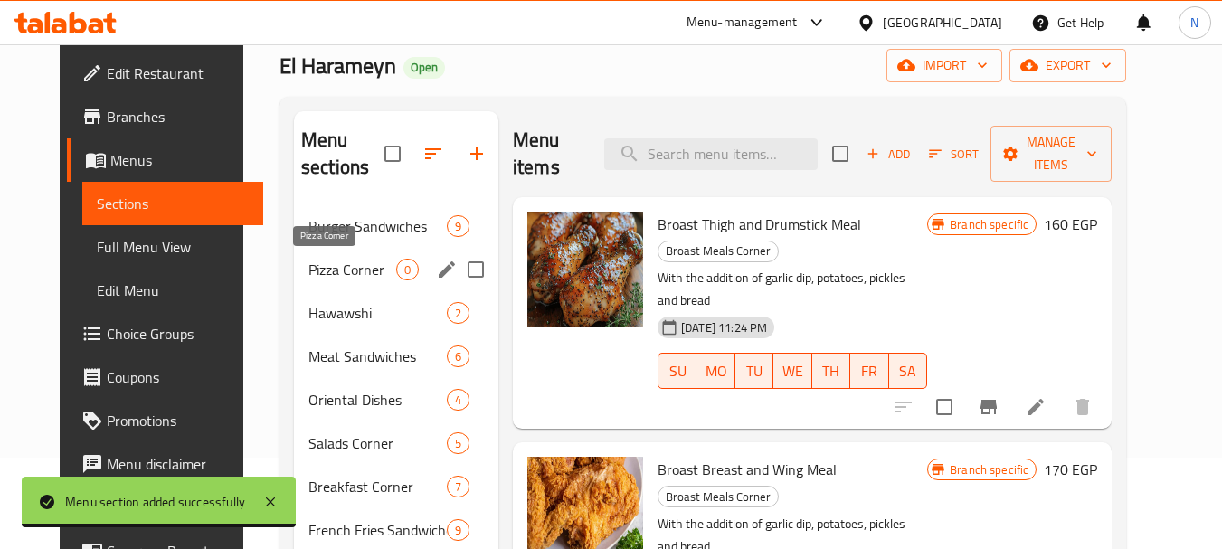
click at [360, 280] on span "Pizza Corner" at bounding box center [352, 270] width 88 height 22
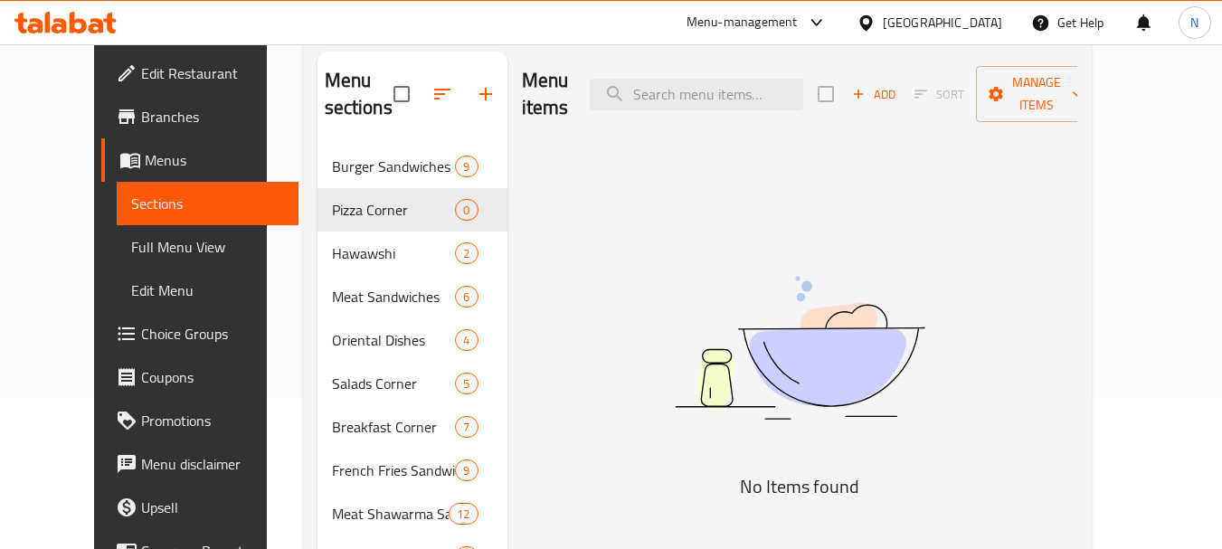
scroll to position [134, 0]
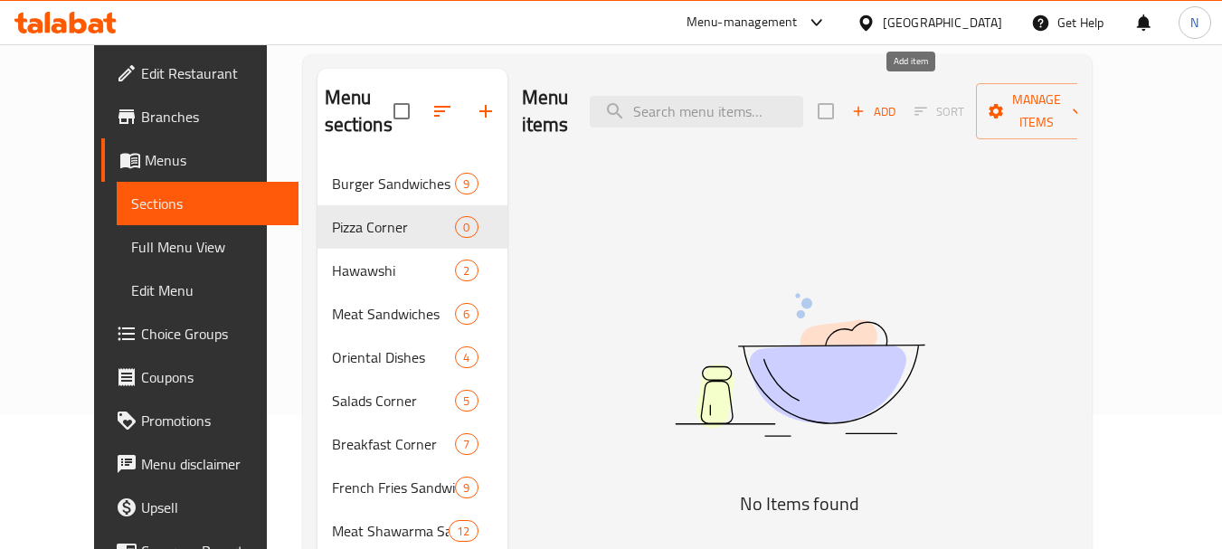
click at [898, 101] on span "Add" at bounding box center [873, 111] width 49 height 21
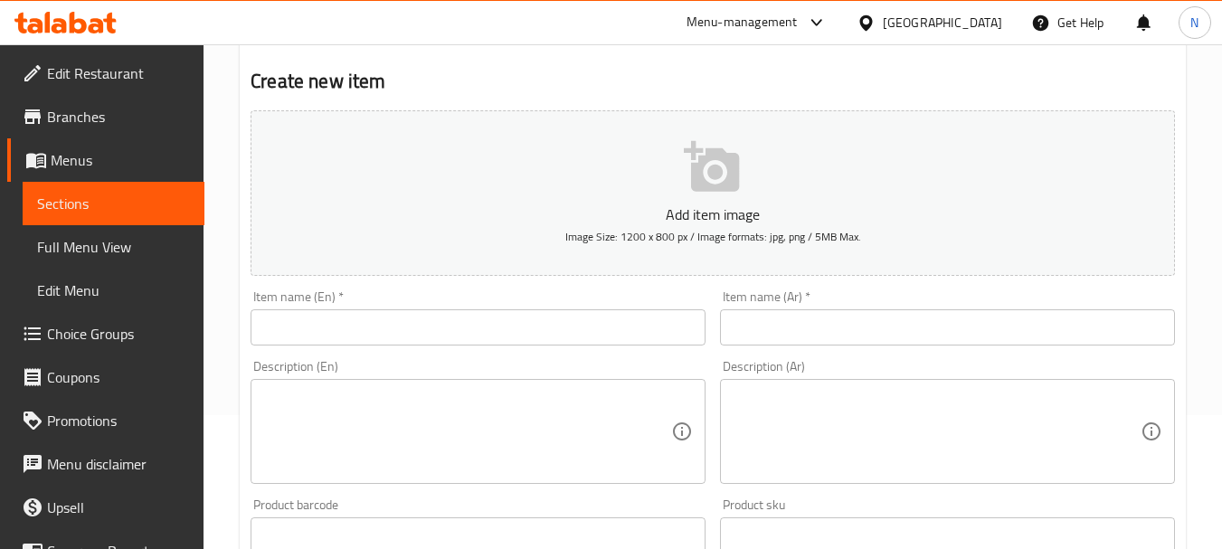
click at [847, 323] on input "text" at bounding box center [947, 327] width 455 height 36
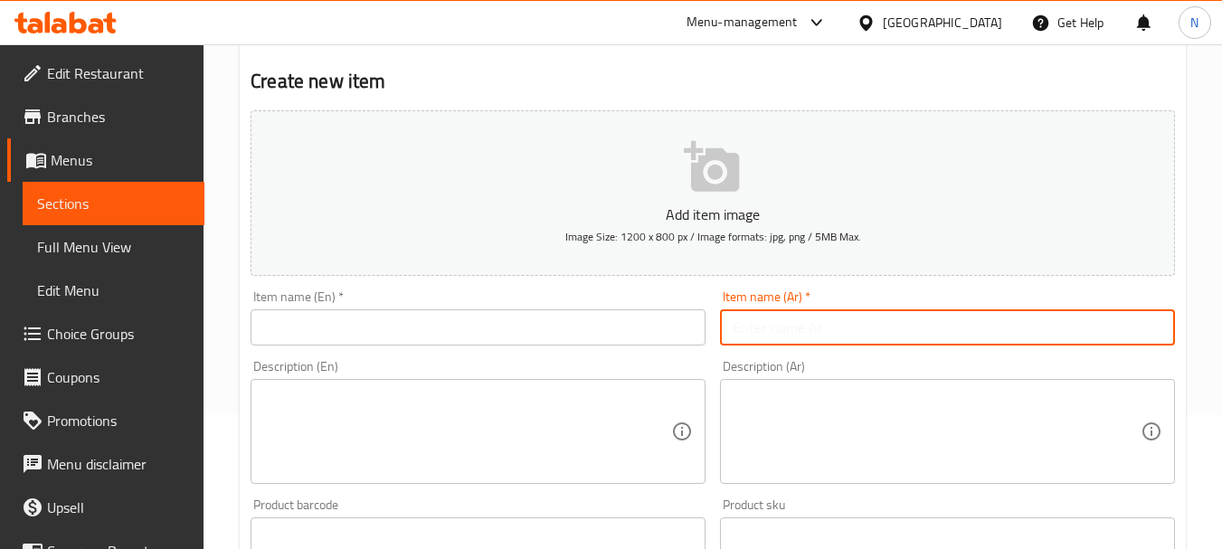
paste input "بيتزا مرجريتا"
type input "بيتزا مرجريتا"
click at [342, 333] on input "text" at bounding box center [478, 327] width 455 height 36
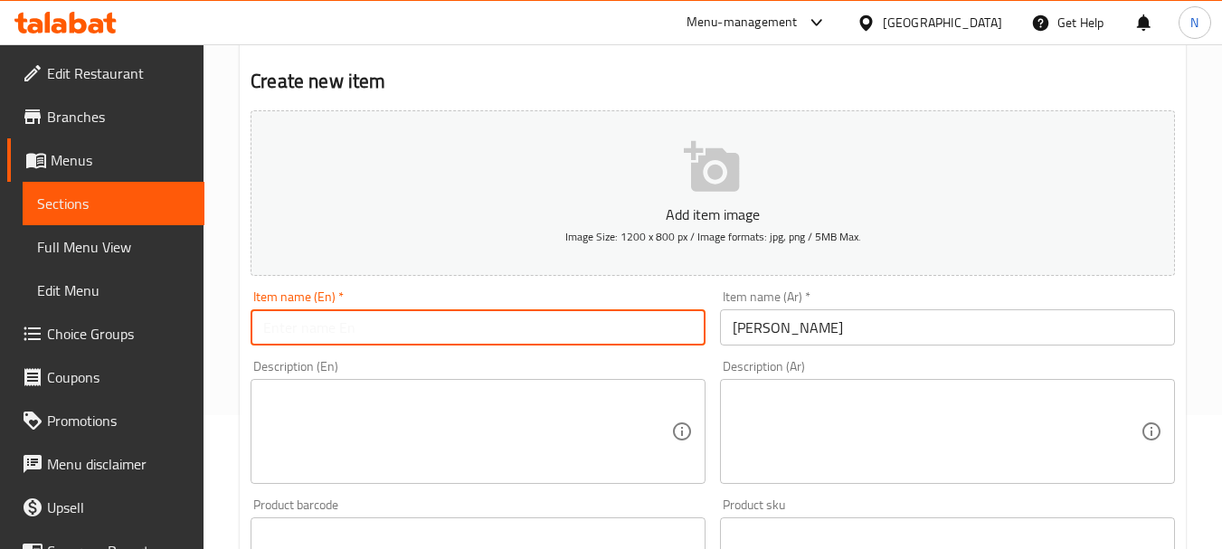
paste input "Margherita Pizza"
type input "Margherita Pizza"
click at [339, 407] on textarea at bounding box center [467, 432] width 408 height 86
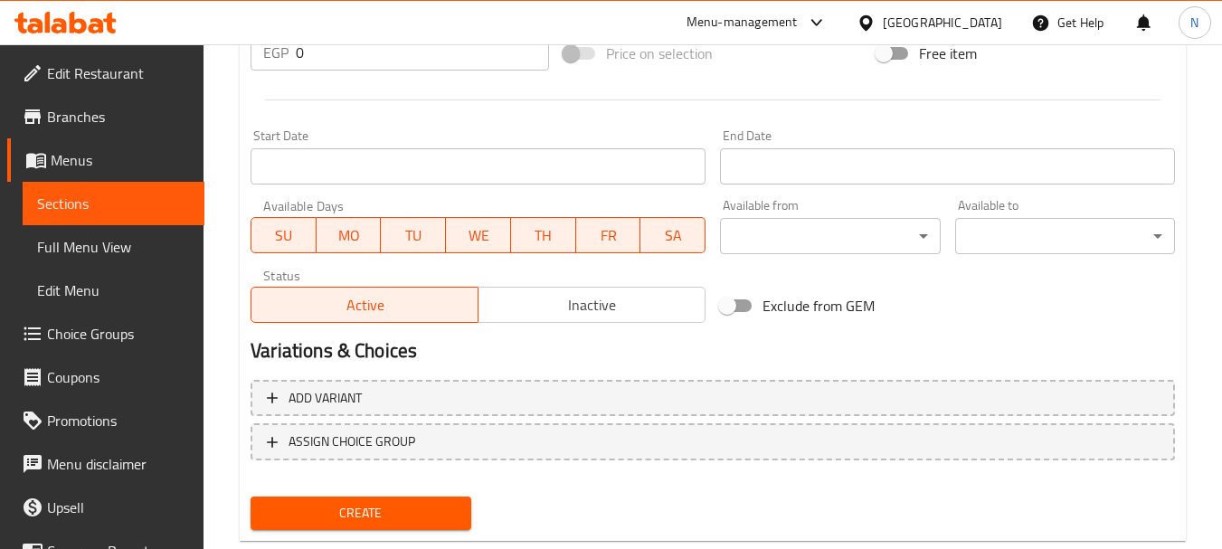
scroll to position [706, 0]
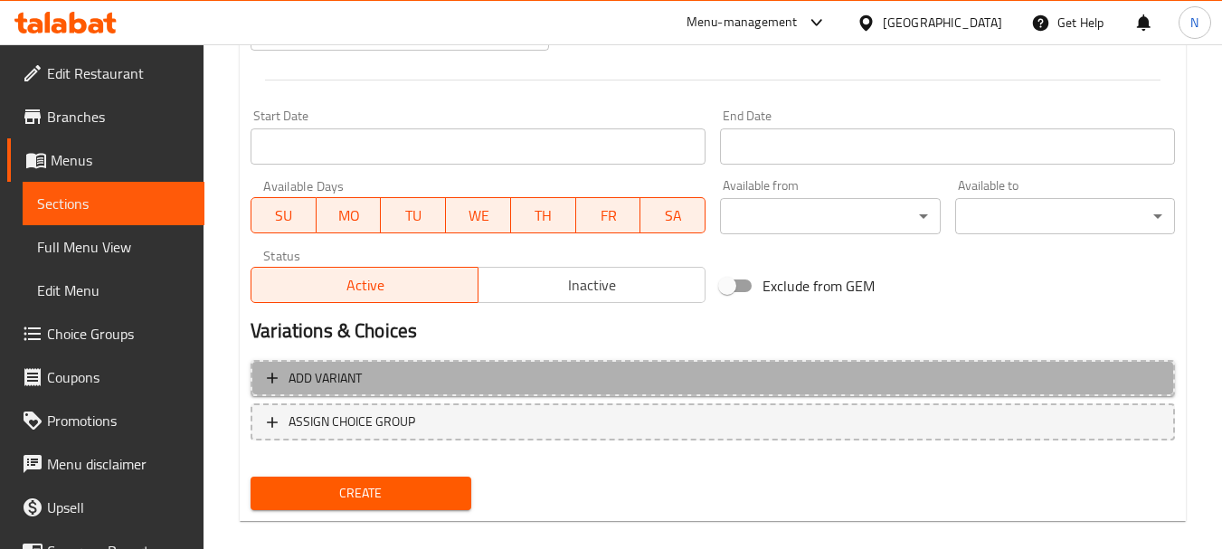
click at [1054, 384] on span "Add variant" at bounding box center [713, 378] width 892 height 23
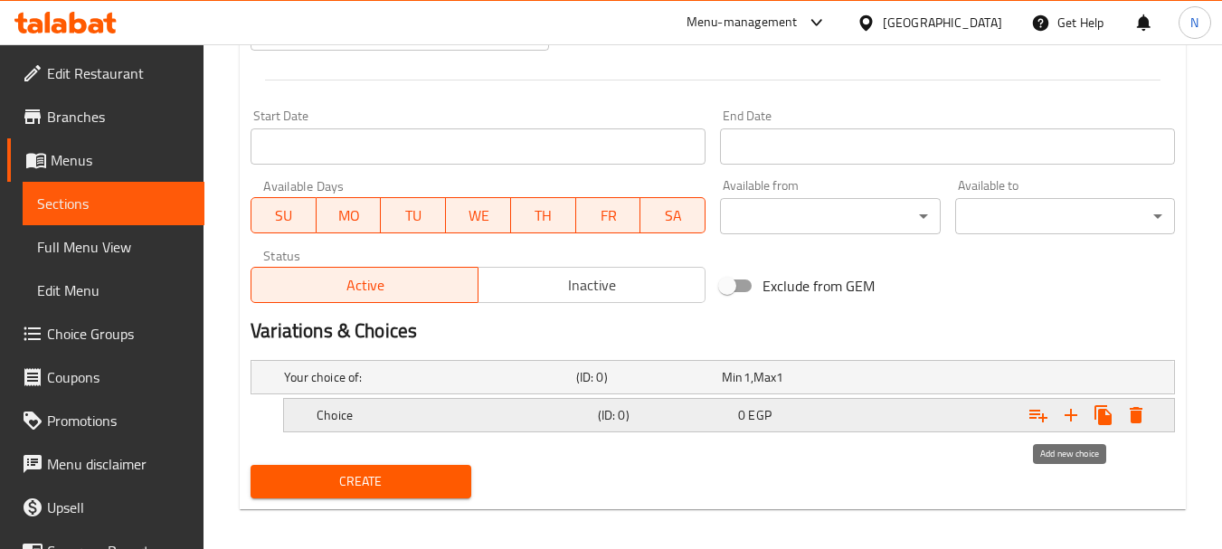
click at [1066, 422] on icon "Expand" at bounding box center [1071, 415] width 22 height 22
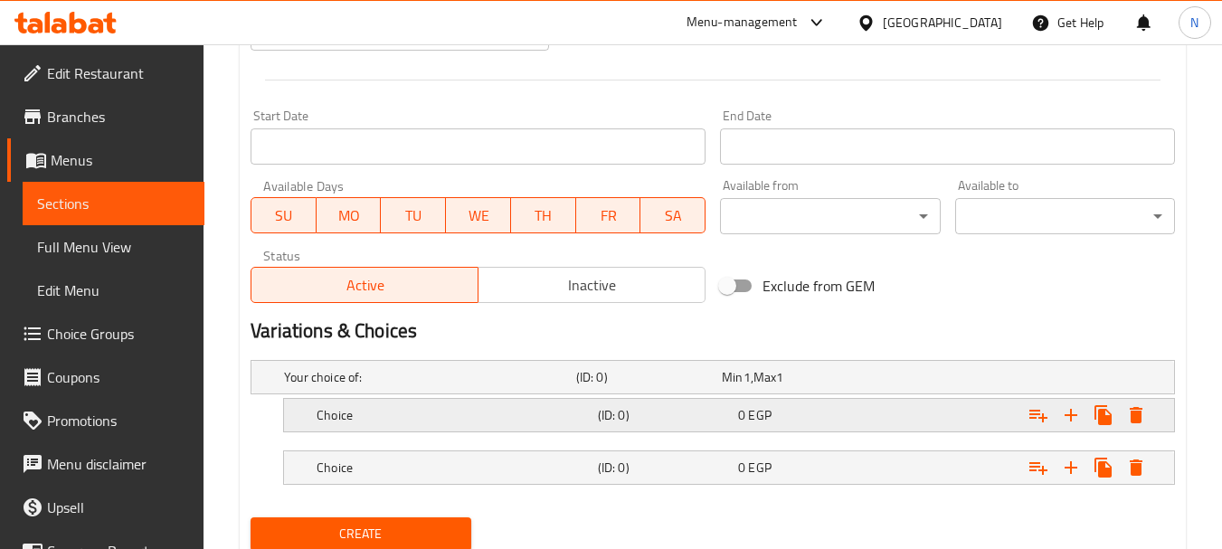
click at [481, 386] on h5 "Choice" at bounding box center [426, 377] width 285 height 18
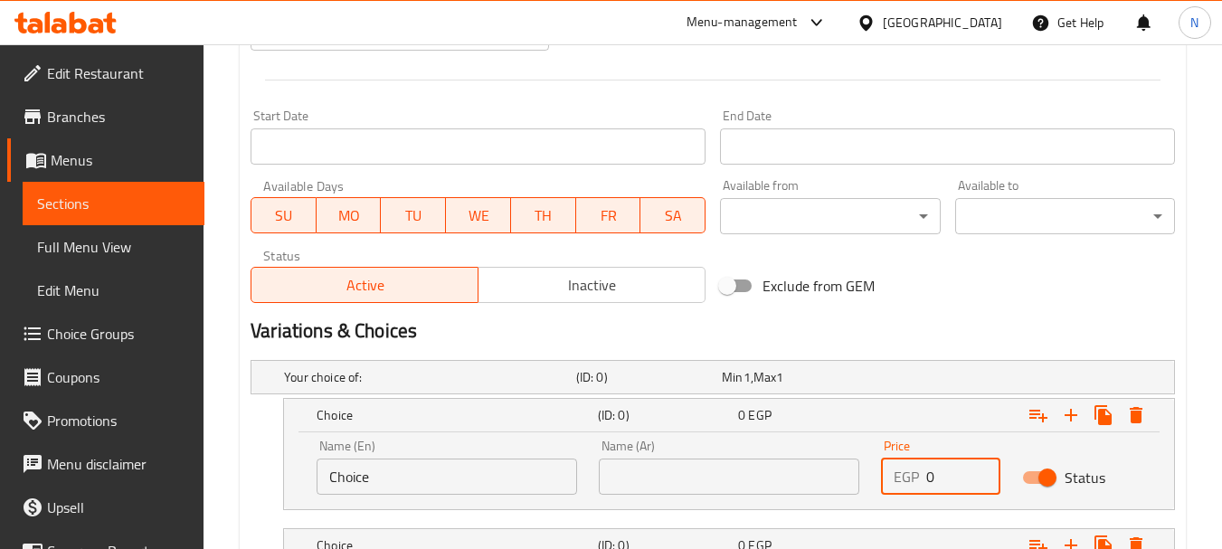
drag, startPoint x: 930, startPoint y: 488, endPoint x: 945, endPoint y: 470, distance: 23.1
click at [945, 470] on input "0" at bounding box center [963, 477] width 74 height 36
type input "140"
click at [975, 318] on h2 "Variations & Choices" at bounding box center [713, 330] width 924 height 27
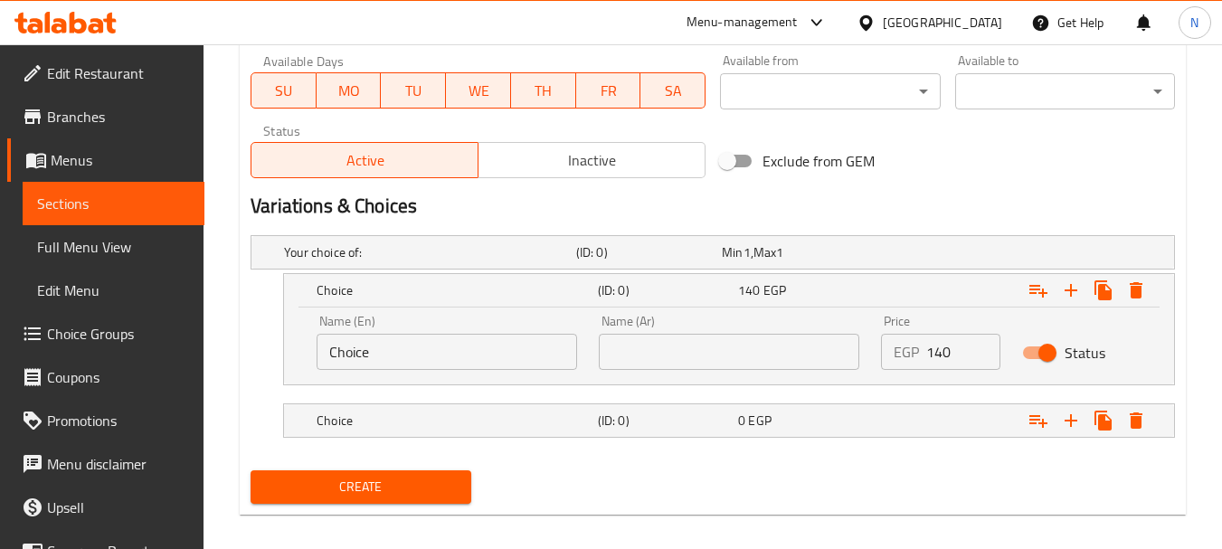
scroll to position [846, 0]
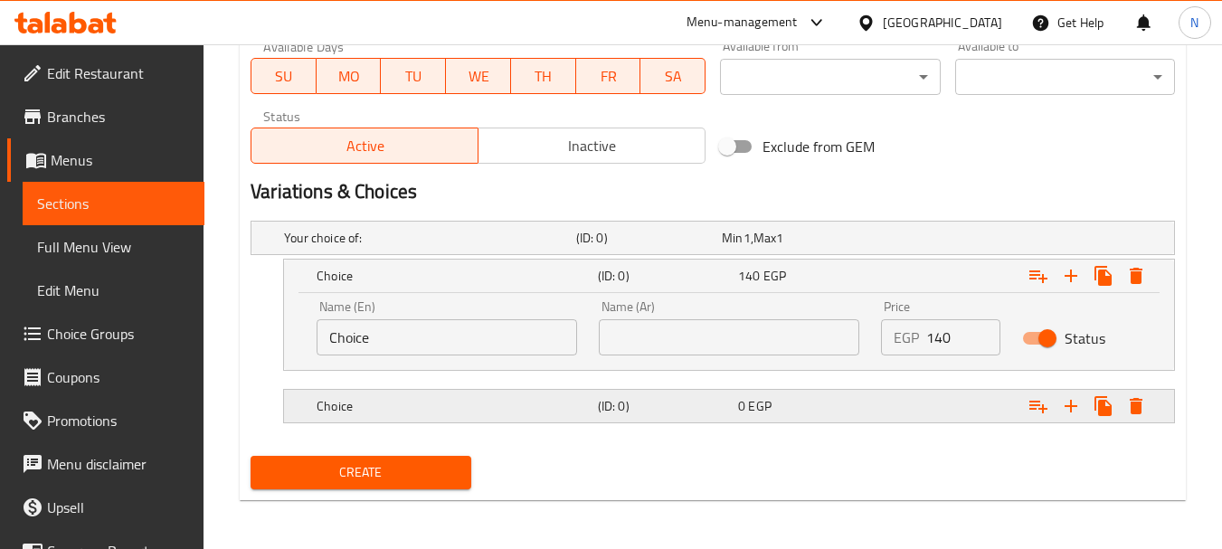
click at [985, 242] on div "Expand" at bounding box center [1010, 237] width 292 height 7
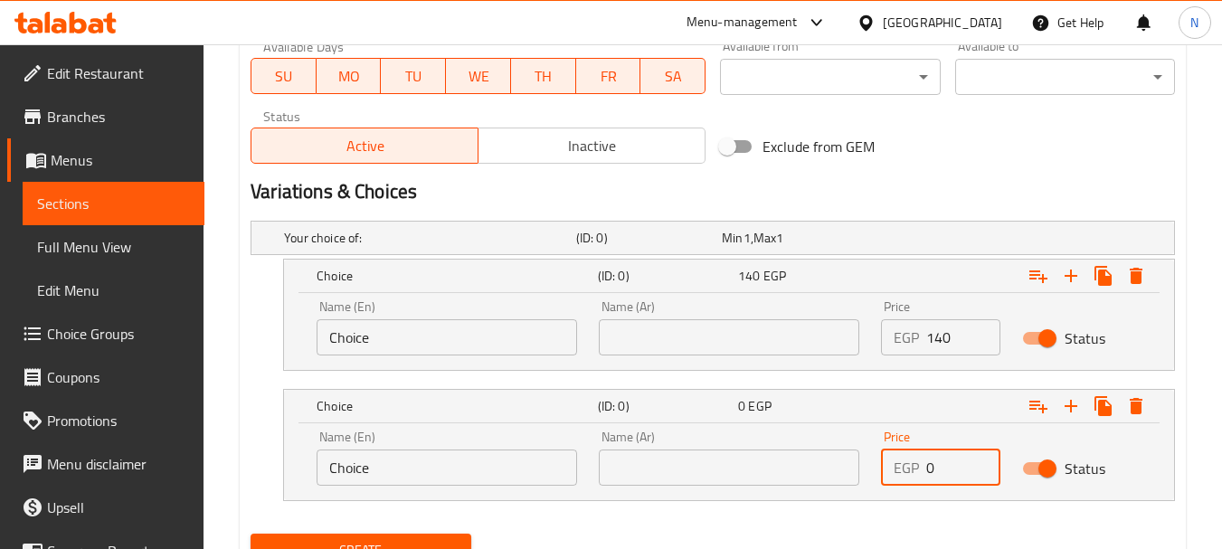
drag, startPoint x: 962, startPoint y: 469, endPoint x: 916, endPoint y: 478, distance: 46.0
click at [916, 478] on div "EGP 0 Price" at bounding box center [940, 468] width 119 height 36
type input "165"
click at [383, 340] on input "Choice" at bounding box center [447, 337] width 261 height 36
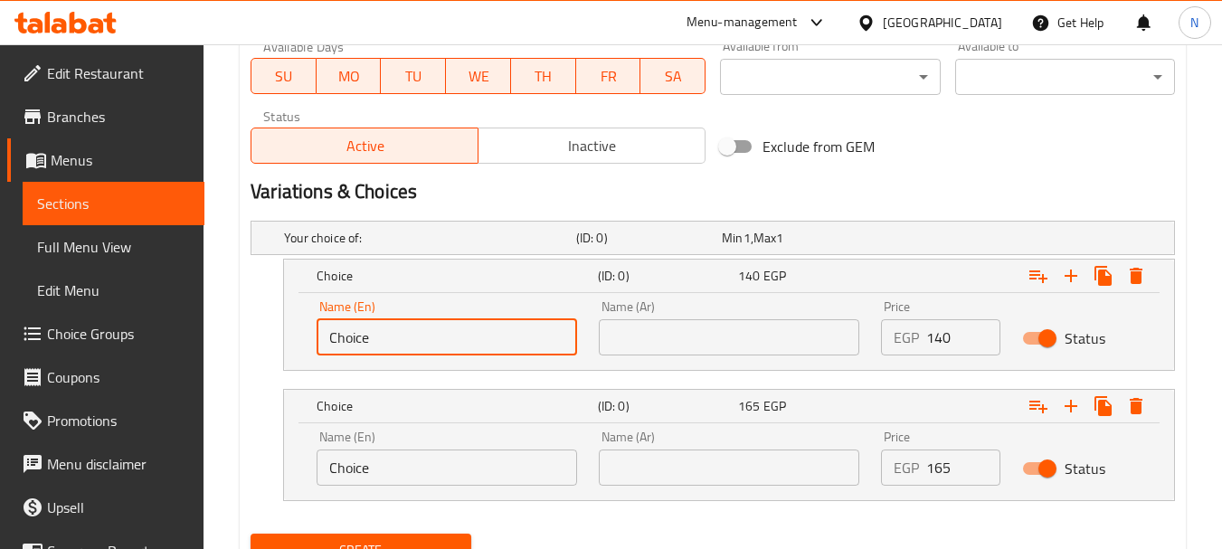
click at [383, 340] on input "Choice" at bounding box center [447, 337] width 261 height 36
type input "Medium"
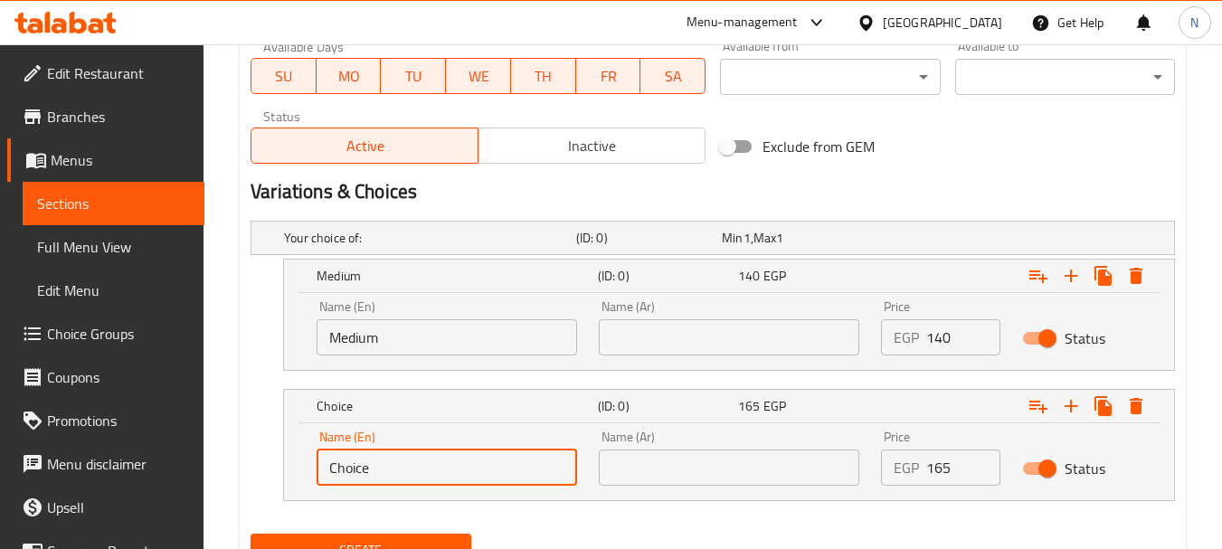
click at [373, 466] on input "Choice" at bounding box center [447, 468] width 261 height 36
type input "Large"
click at [615, 342] on input "text" at bounding box center [729, 337] width 261 height 36
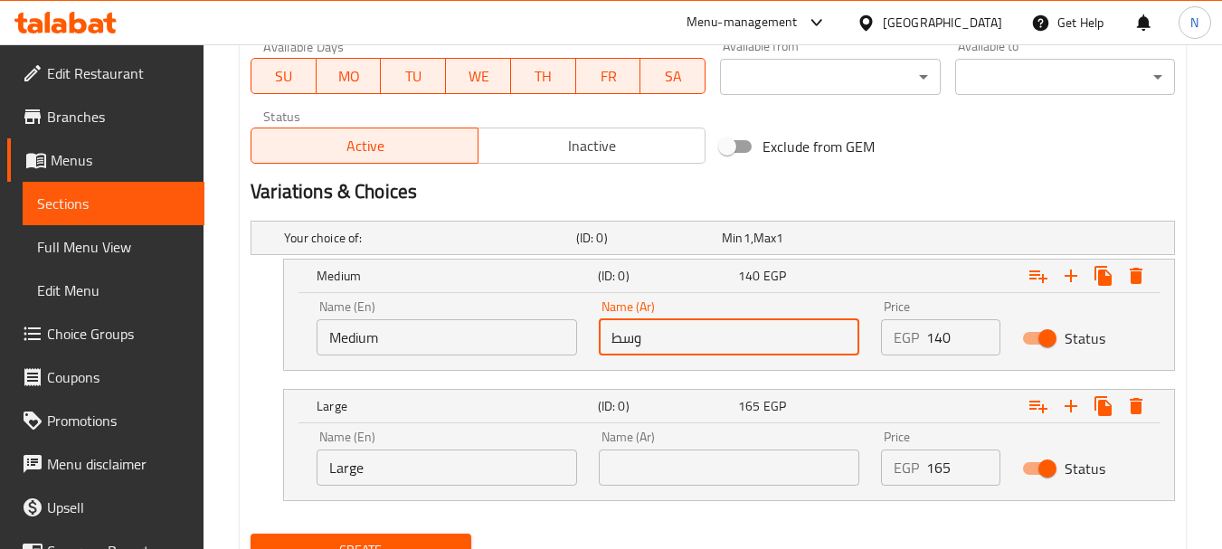
type input "وسط"
click at [656, 460] on input "text" at bounding box center [729, 468] width 261 height 36
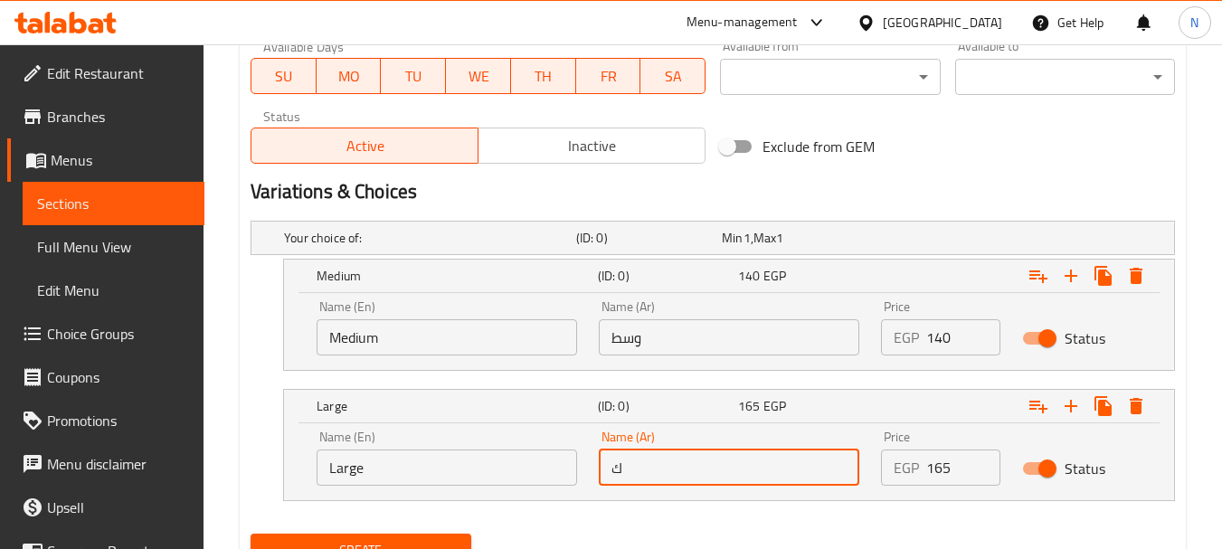
type input "كبير"
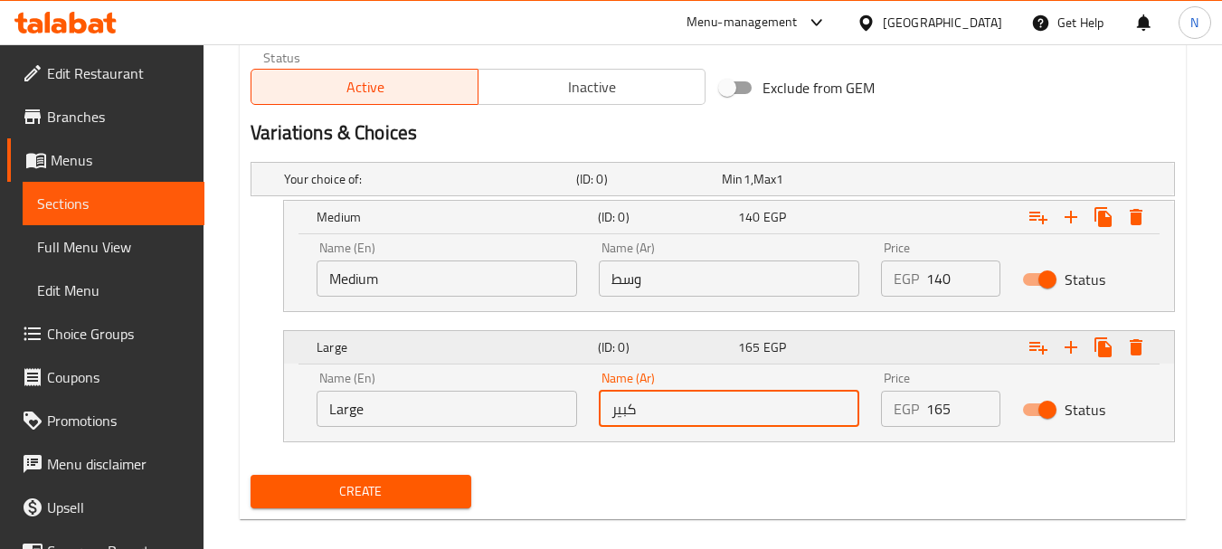
scroll to position [925, 0]
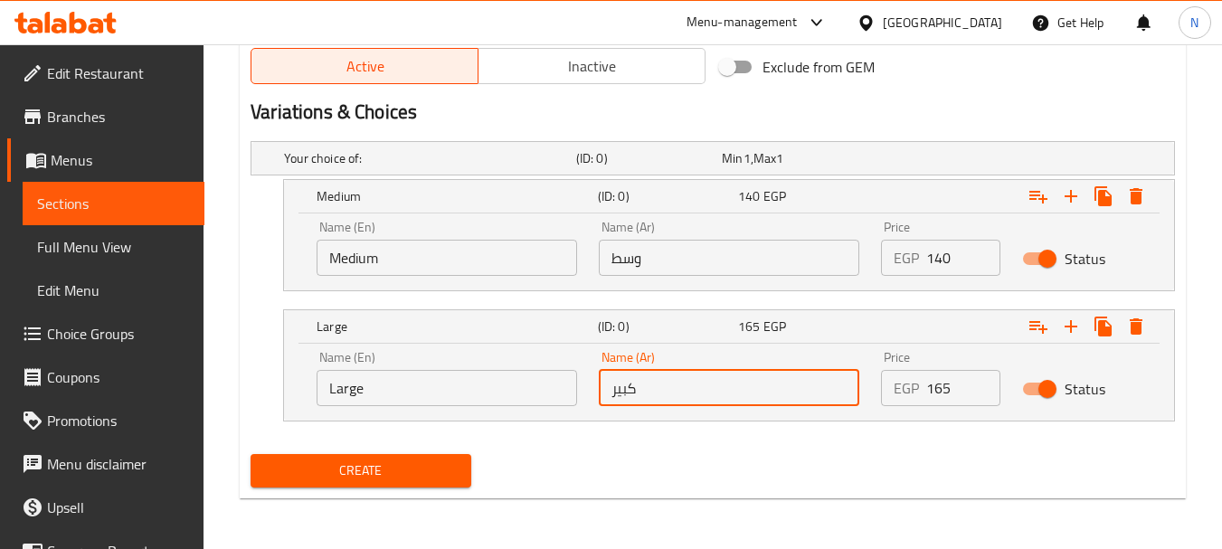
click at [635, 457] on div "Create" at bounding box center [712, 471] width 939 height 48
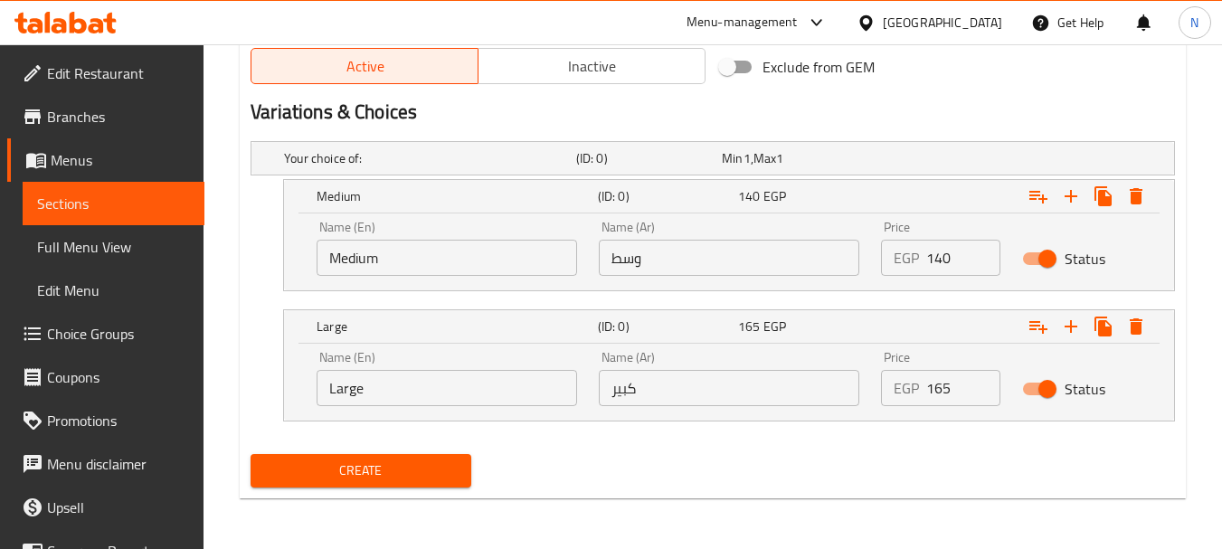
click at [306, 464] on span "Create" at bounding box center [360, 471] width 191 height 23
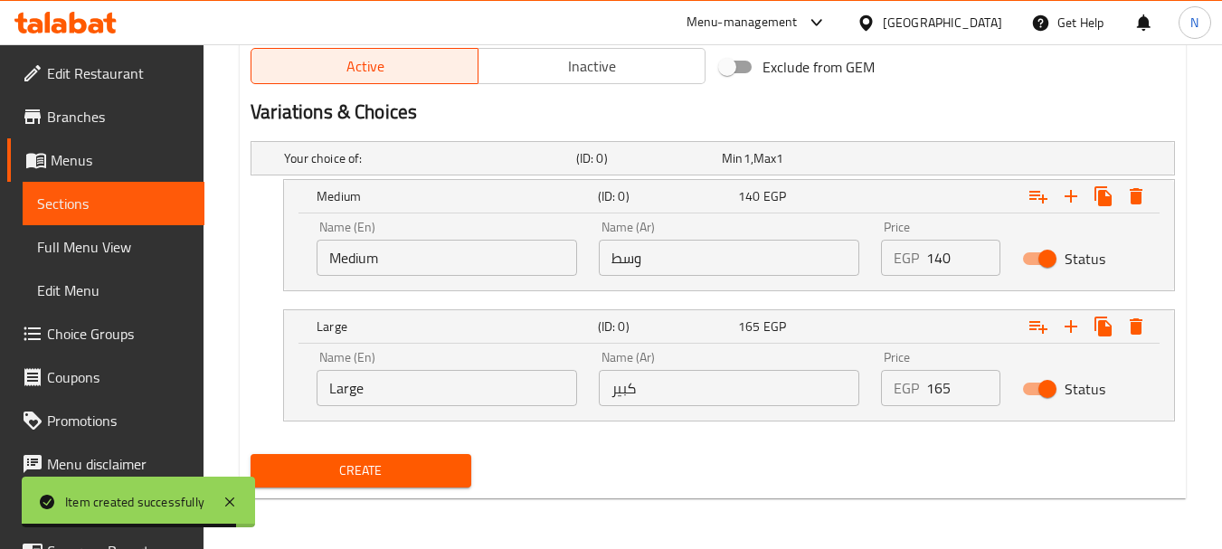
scroll to position [0, 0]
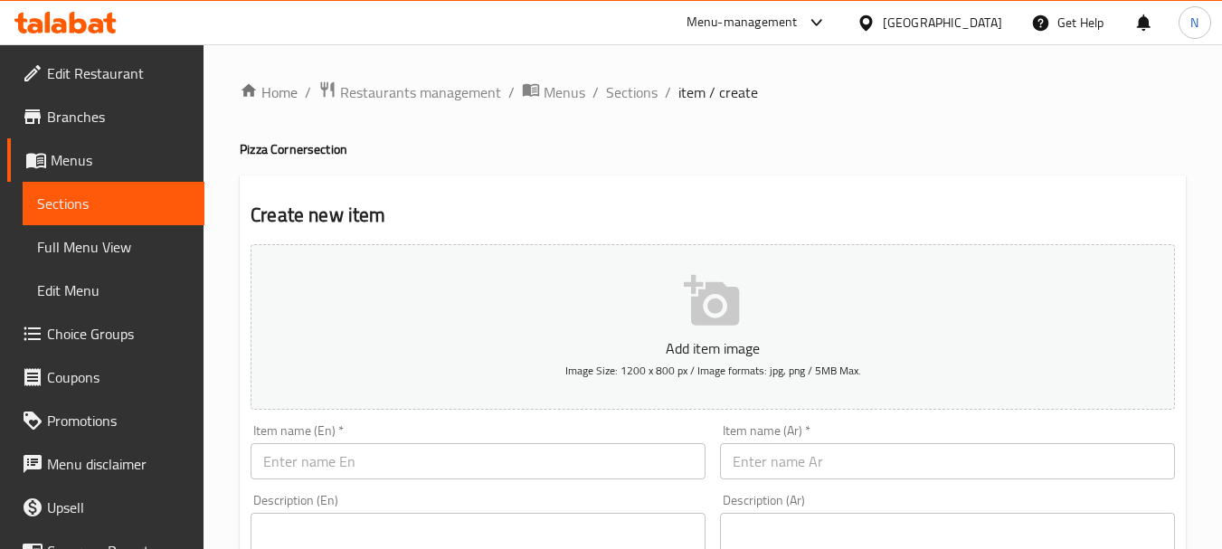
click at [789, 460] on input "text" at bounding box center [947, 461] width 455 height 36
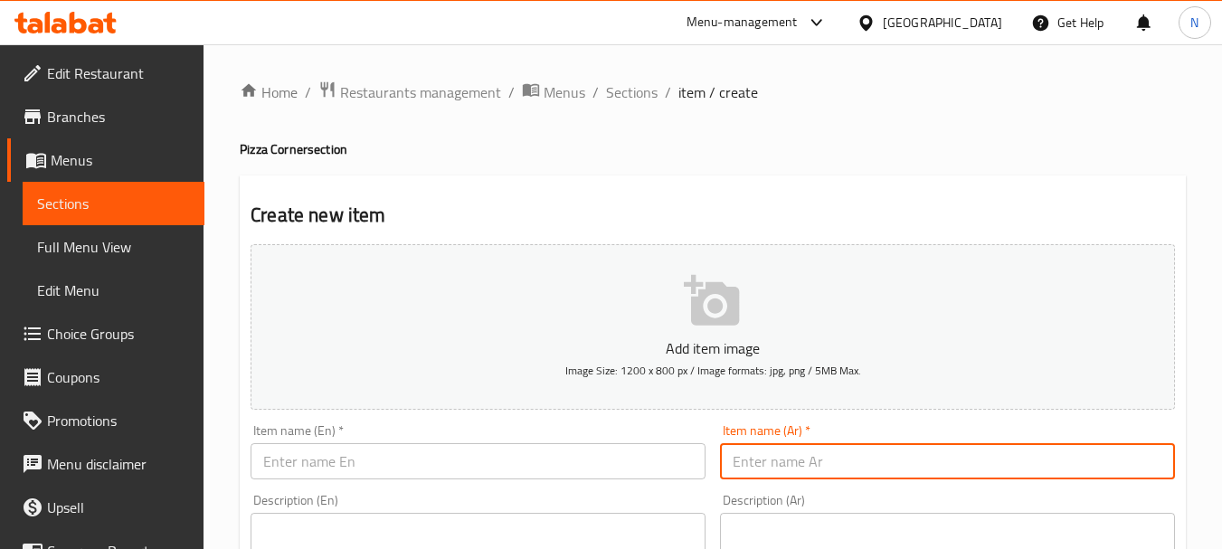
paste input "بيتزا بالسجق"
type input "بيتزا بالسجق"
click at [530, 447] on input "text" at bounding box center [478, 461] width 455 height 36
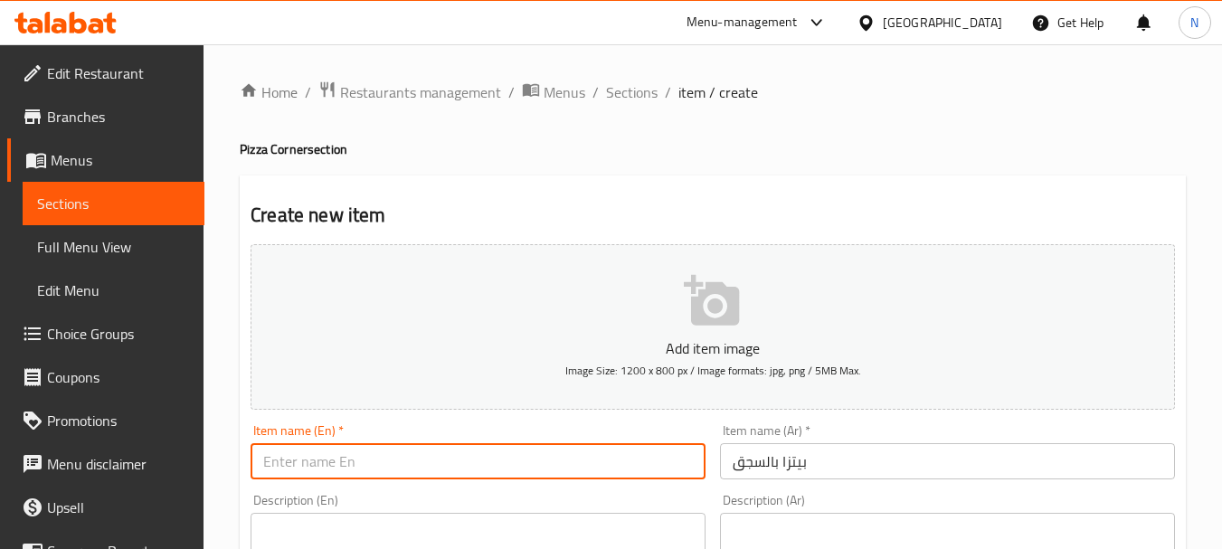
paste input "Sausage pizza"
click at [289, 462] on input "sausage pizza" at bounding box center [478, 461] width 455 height 36
type input "Sausage Pizza"
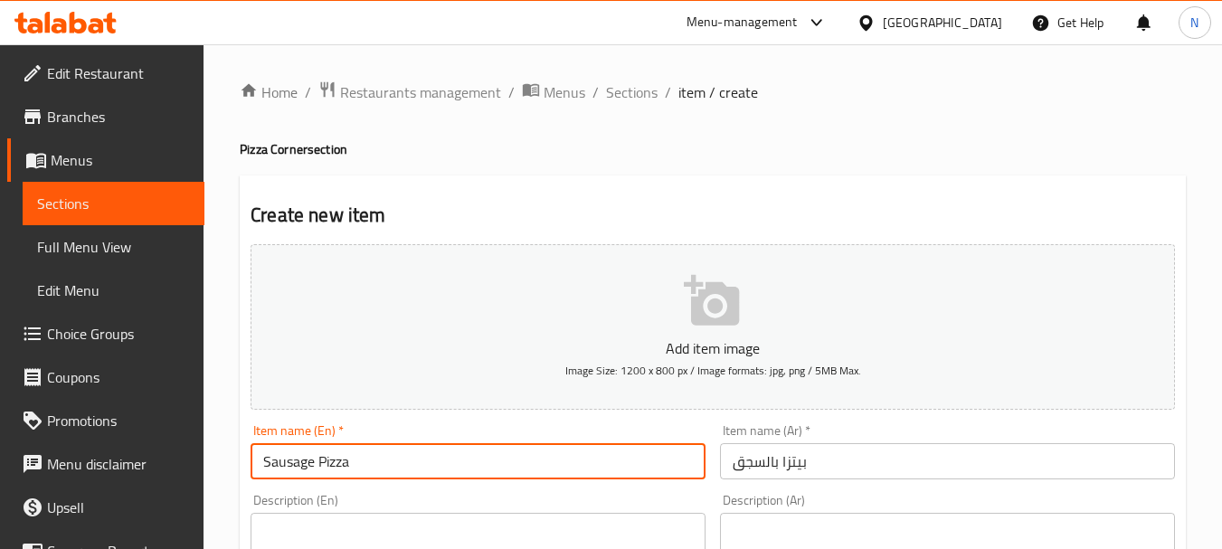
scroll to position [925, 0]
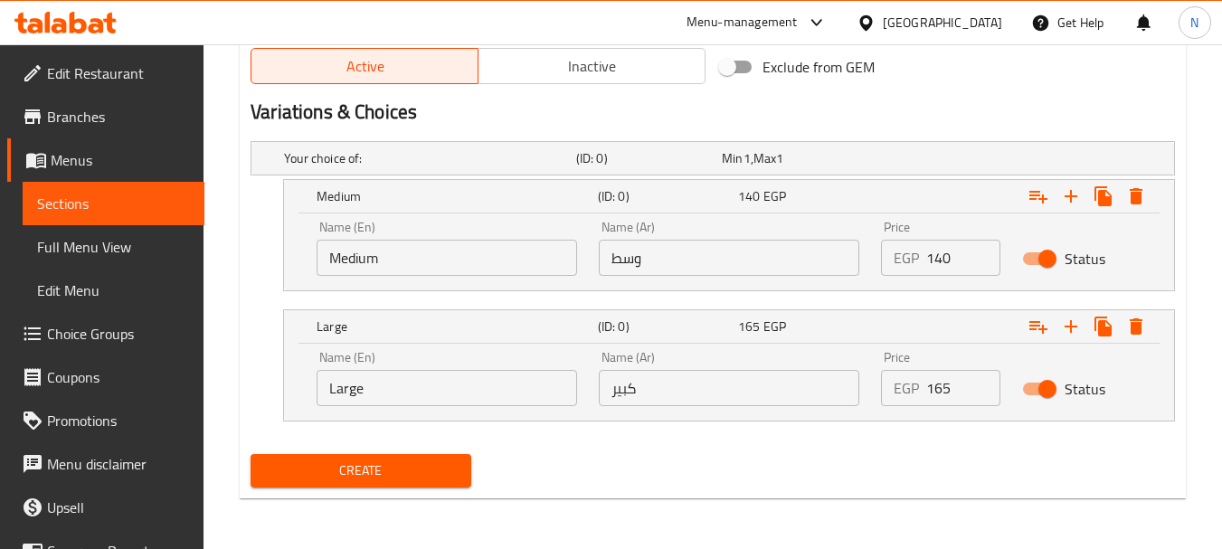
click at [438, 267] on input "Medium" at bounding box center [447, 258] width 261 height 36
click at [640, 264] on input "وسط" at bounding box center [729, 258] width 261 height 36
type input "وسط"
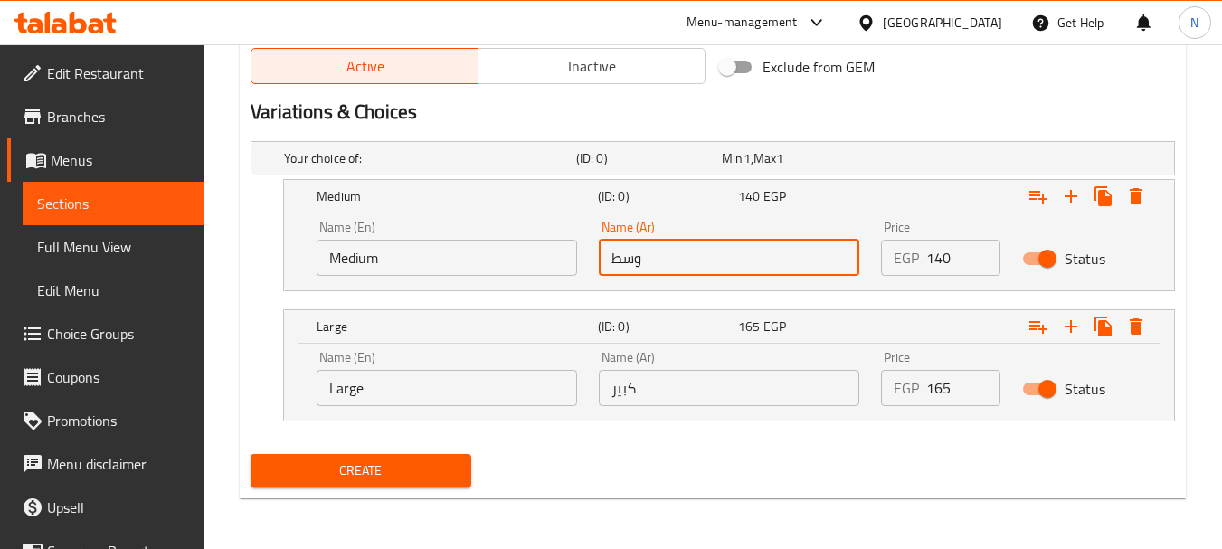
click at [672, 373] on input "كبير" at bounding box center [729, 388] width 261 height 36
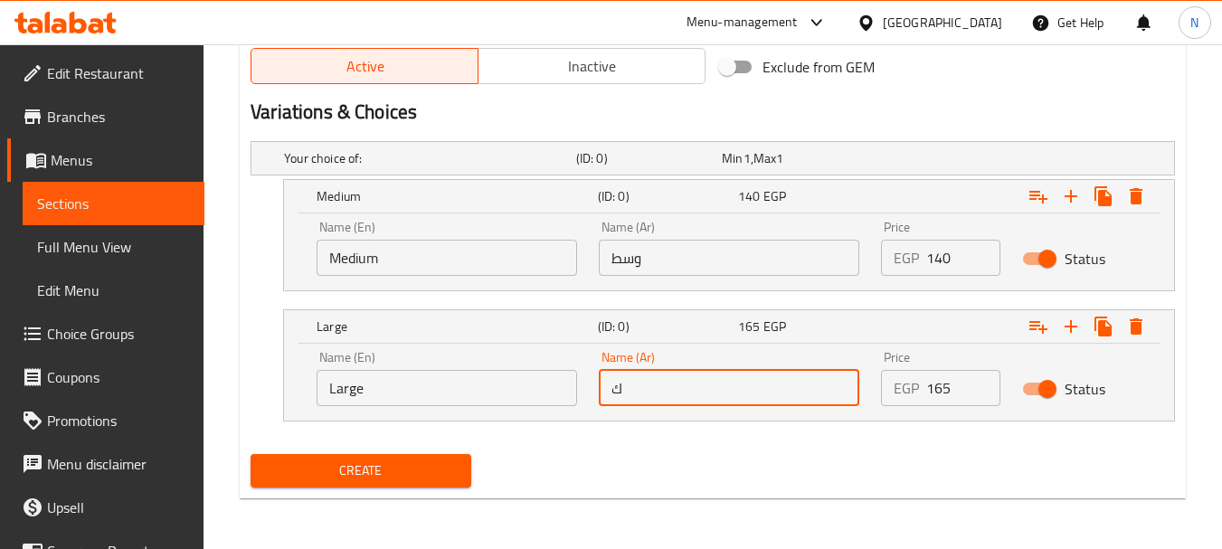
type input "كبير"
click at [518, 265] on input "Medium" at bounding box center [447, 258] width 261 height 36
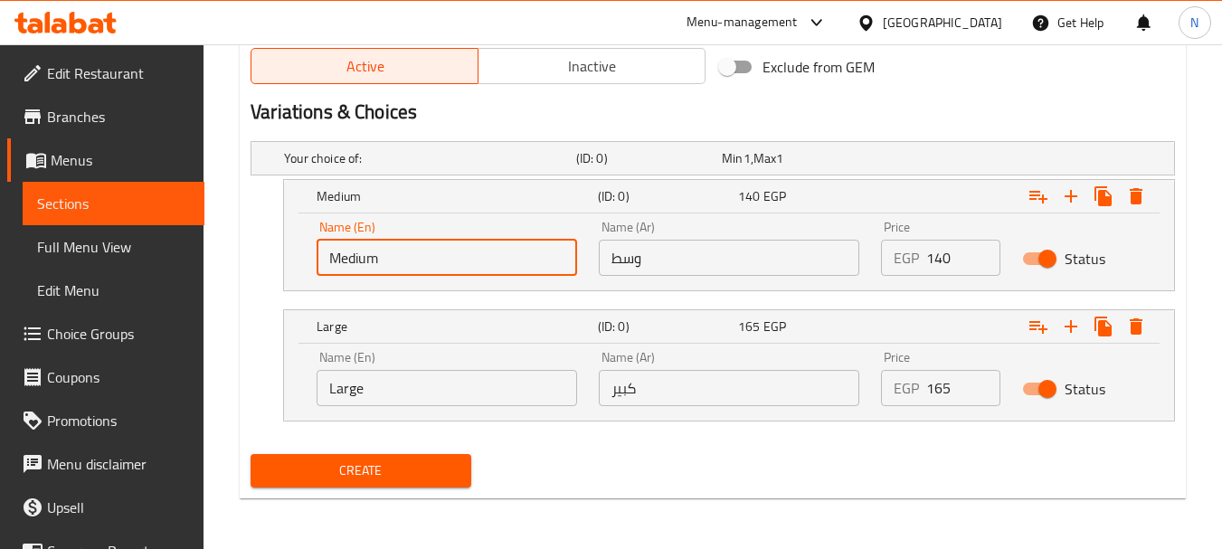
click at [518, 265] on input "Medium" at bounding box center [447, 258] width 261 height 36
type input "Choice"
type input "Medium"
click at [428, 383] on input "Large" at bounding box center [447, 388] width 261 height 36
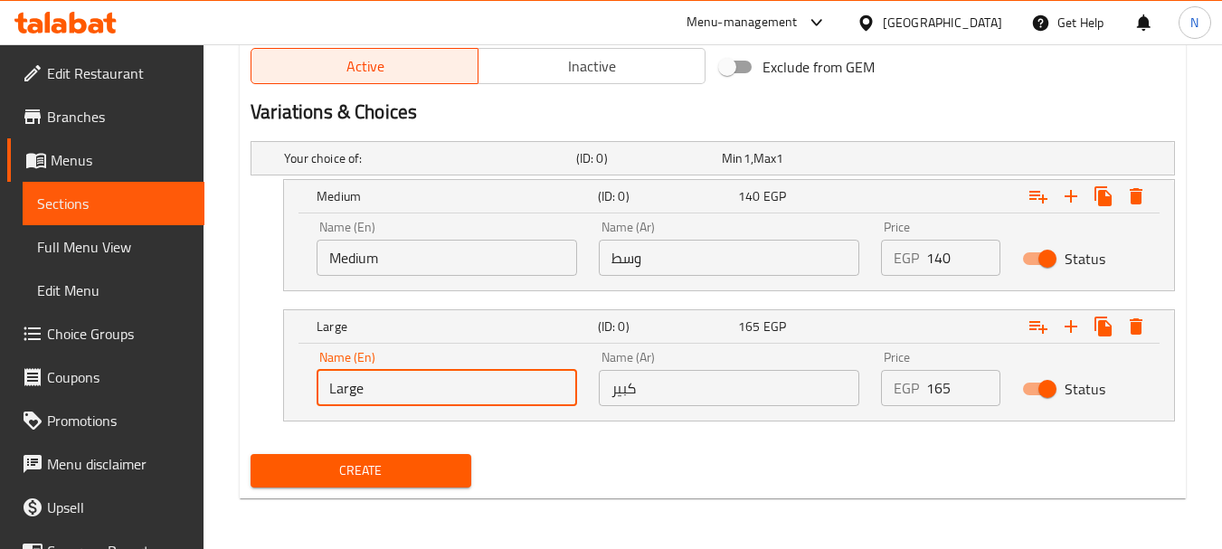
click at [427, 384] on input "Large" at bounding box center [447, 388] width 261 height 36
type input "Choice"
type input "Large"
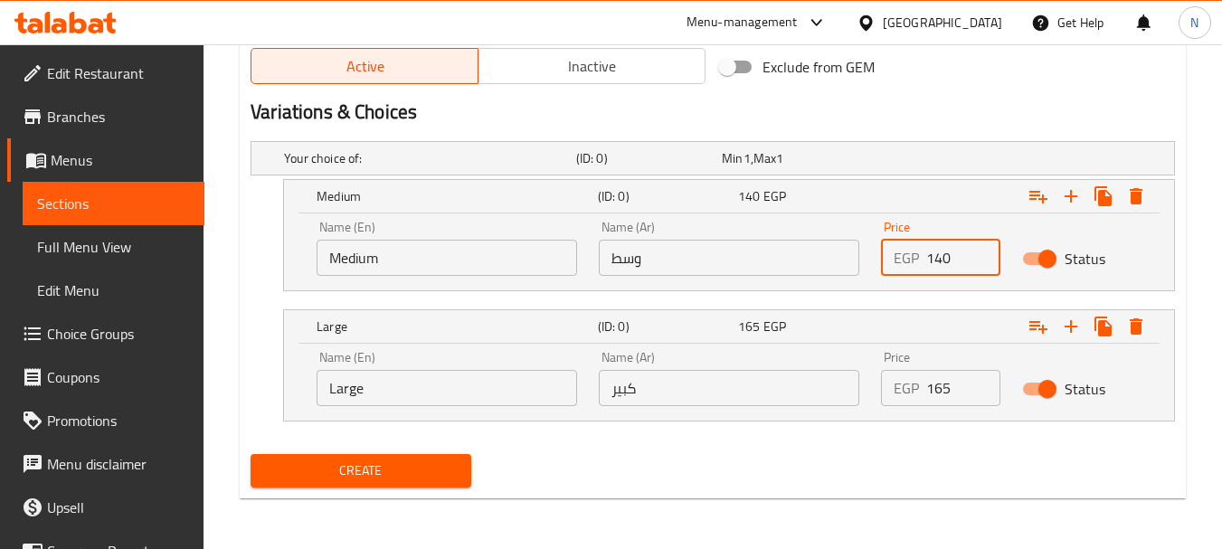
drag, startPoint x: 943, startPoint y: 252, endPoint x: 920, endPoint y: 261, distance: 24.9
click at [920, 261] on div "EGP 140 Price" at bounding box center [940, 258] width 119 height 36
type input "165"
drag, startPoint x: 943, startPoint y: 386, endPoint x: 924, endPoint y: 386, distance: 19.0
click at [924, 386] on div "EGP 165 Price" at bounding box center [940, 388] width 119 height 36
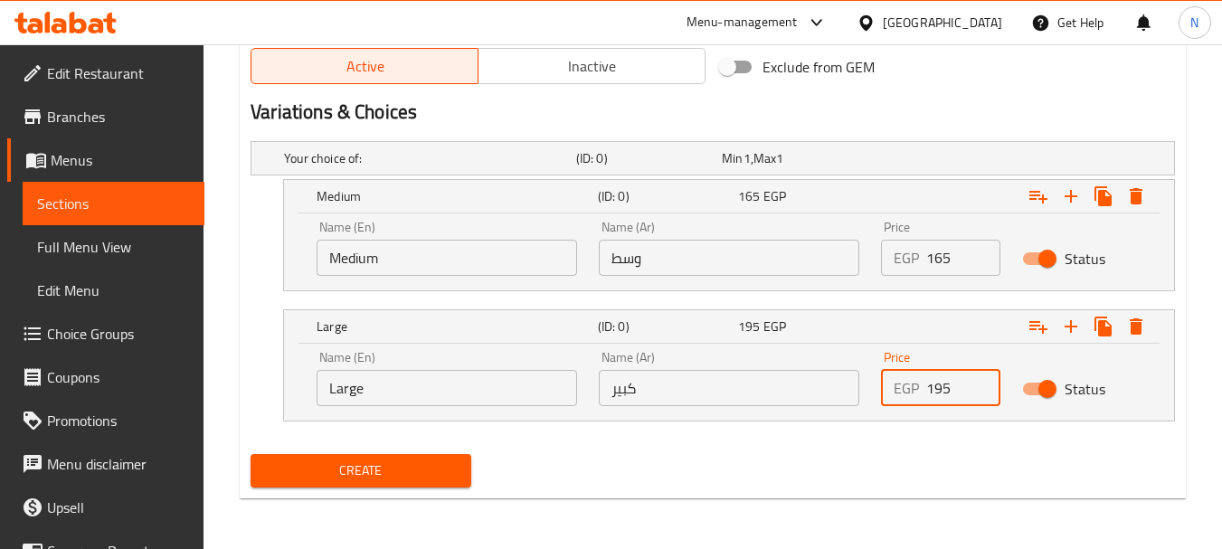
type input "195"
click at [787, 462] on div "Create" at bounding box center [712, 471] width 939 height 48
click at [399, 475] on span "Create" at bounding box center [360, 471] width 191 height 23
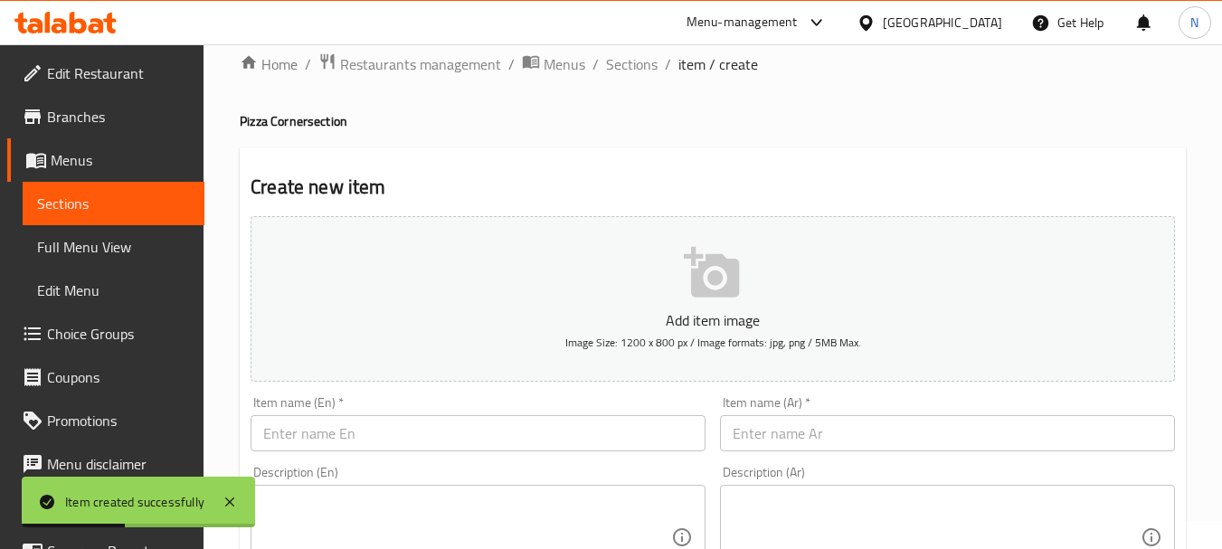
scroll to position [0, 0]
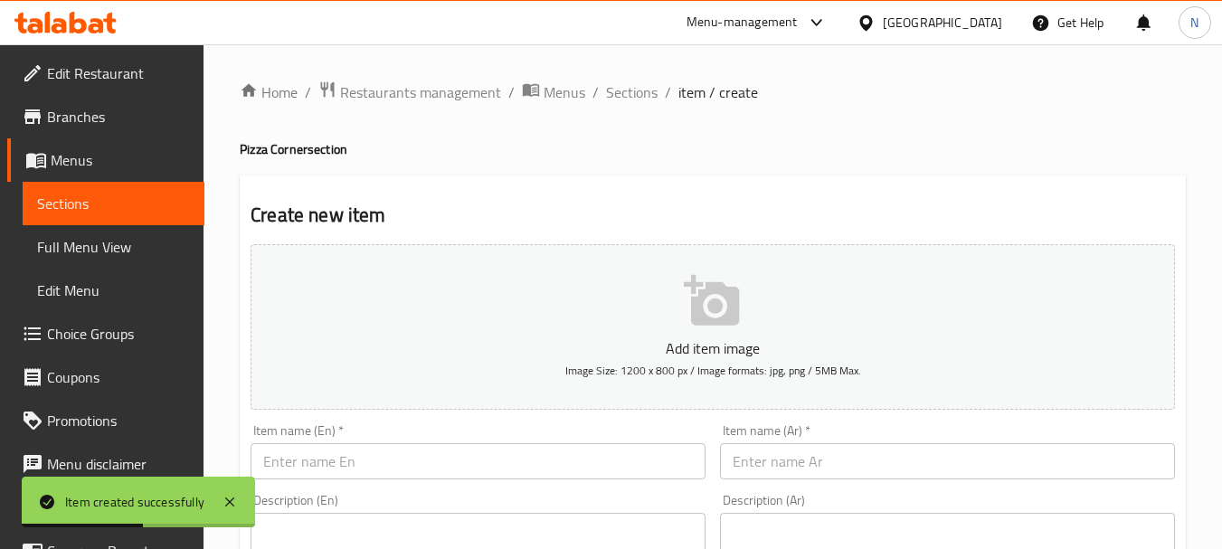
click at [803, 481] on div "Item name (Ar)   * Item name (Ar) *" at bounding box center [947, 452] width 469 height 70
click at [801, 473] on input "text" at bounding box center [947, 461] width 455 height 36
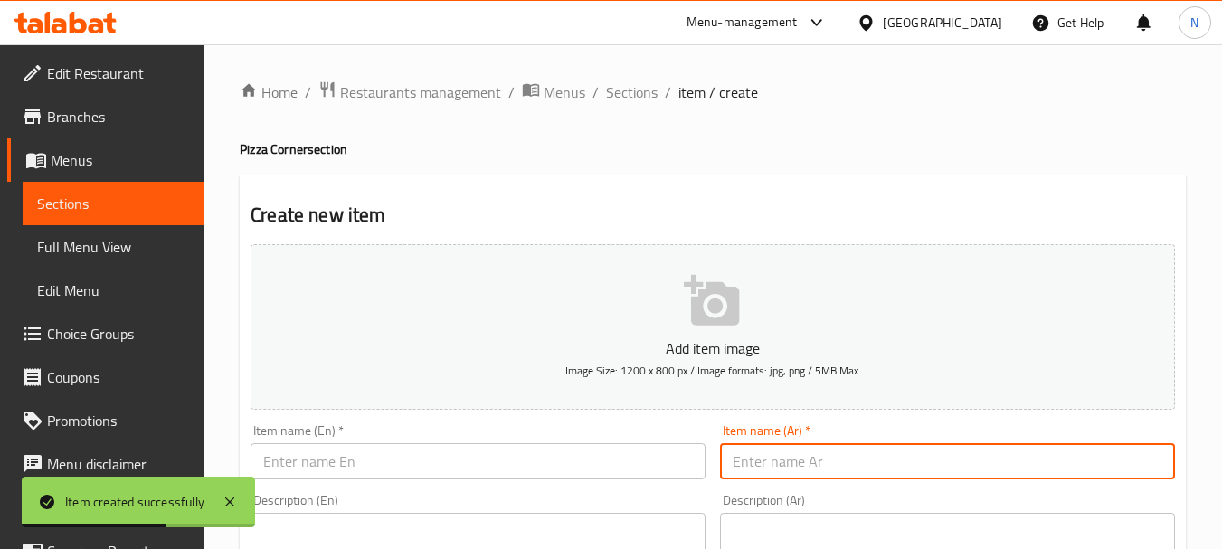
paste input "بيتزا باللحمة"
type input "بيتزا باللحمة"
click at [375, 453] on input "text" at bounding box center [478, 461] width 455 height 36
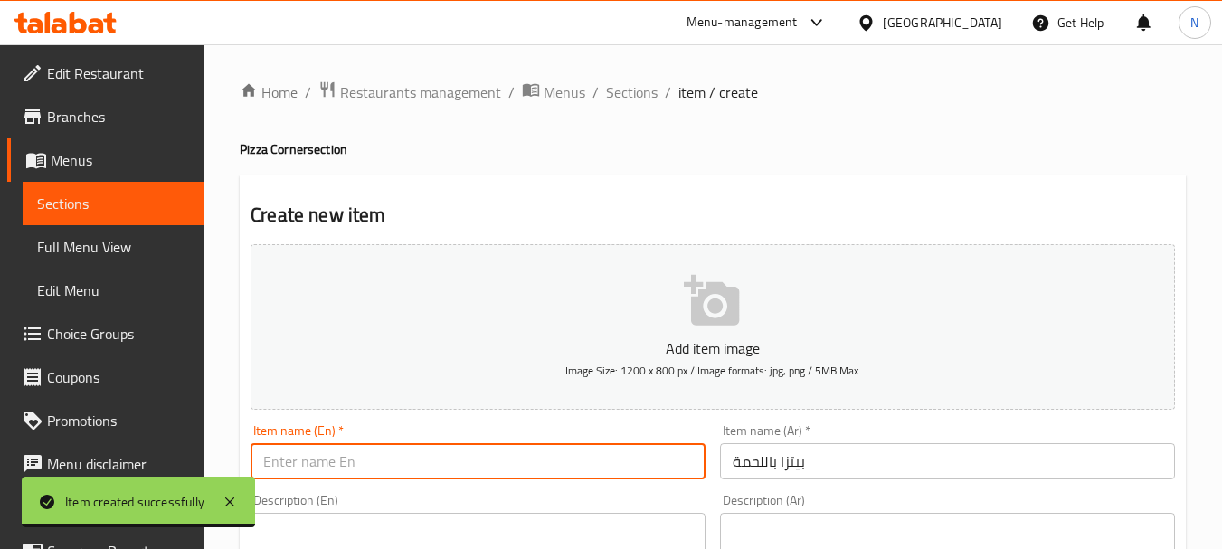
paste input "Meat pizza"
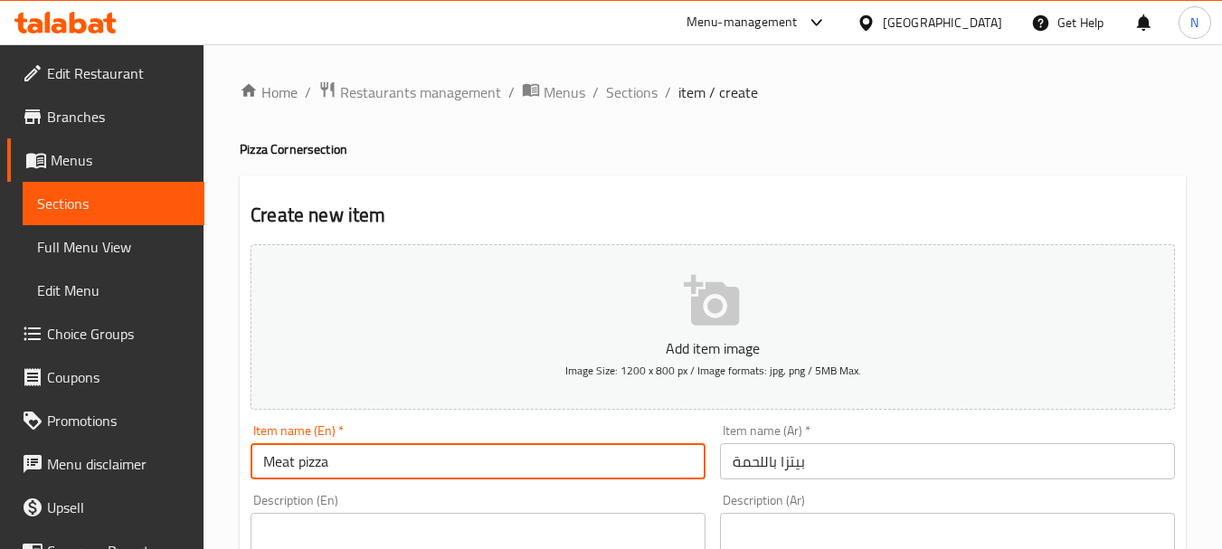
click at [314, 460] on input "Meat pizza" at bounding box center [478, 461] width 455 height 36
type input "Meat Pizza"
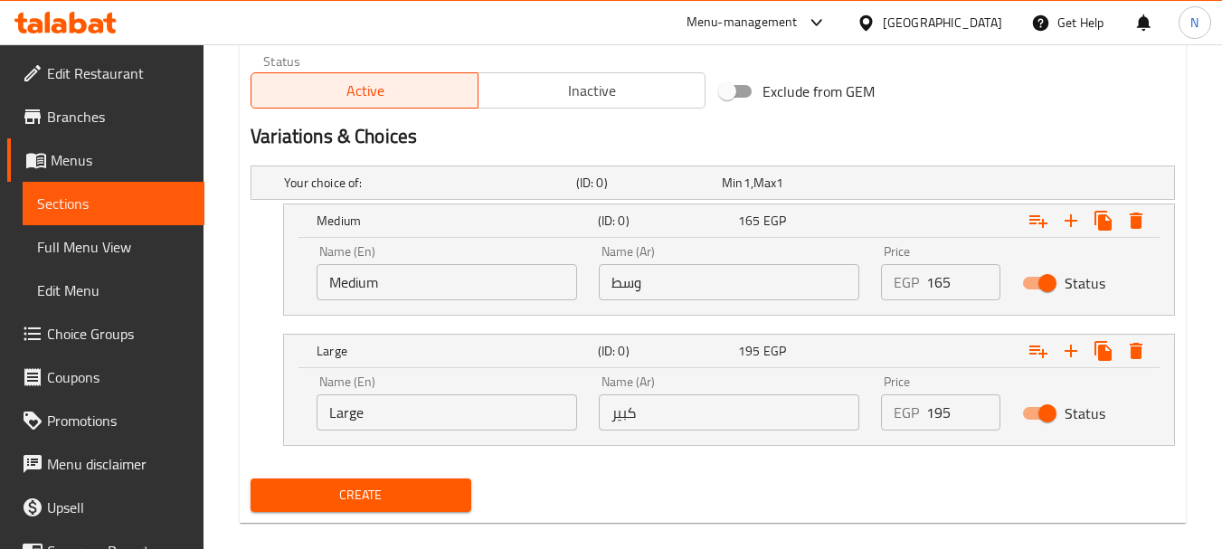
scroll to position [925, 0]
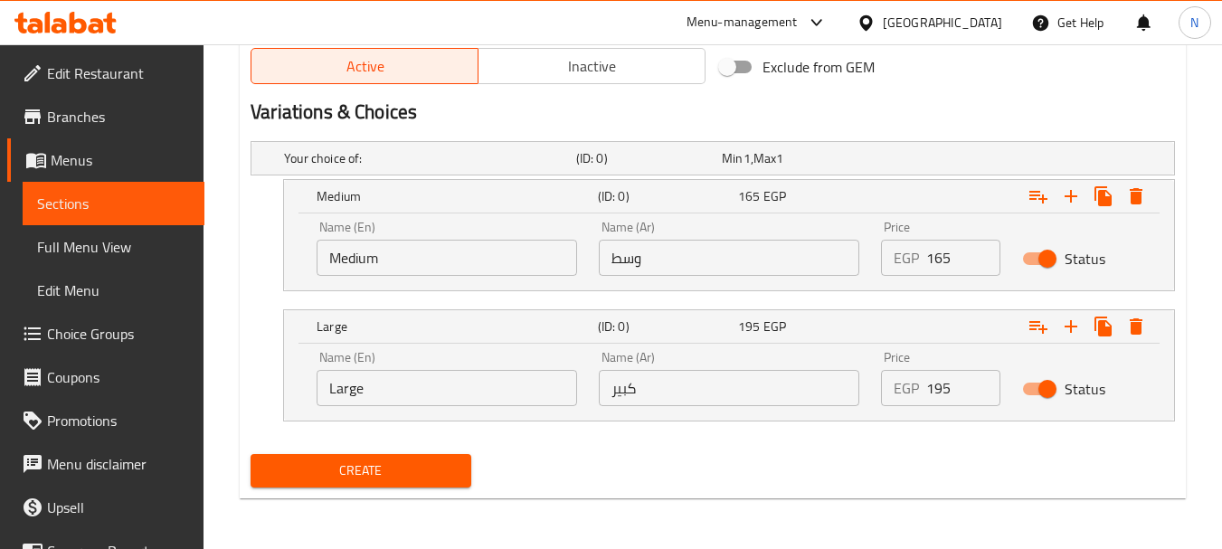
click at [756, 261] on input "وسط" at bounding box center [729, 258] width 261 height 36
drag, startPoint x: 934, startPoint y: 258, endPoint x: 921, endPoint y: 258, distance: 13.6
click at [921, 258] on div "EGP 165 Price" at bounding box center [940, 258] width 119 height 36
type input "165"
drag, startPoint x: 941, startPoint y: 394, endPoint x: 922, endPoint y: 394, distance: 19.0
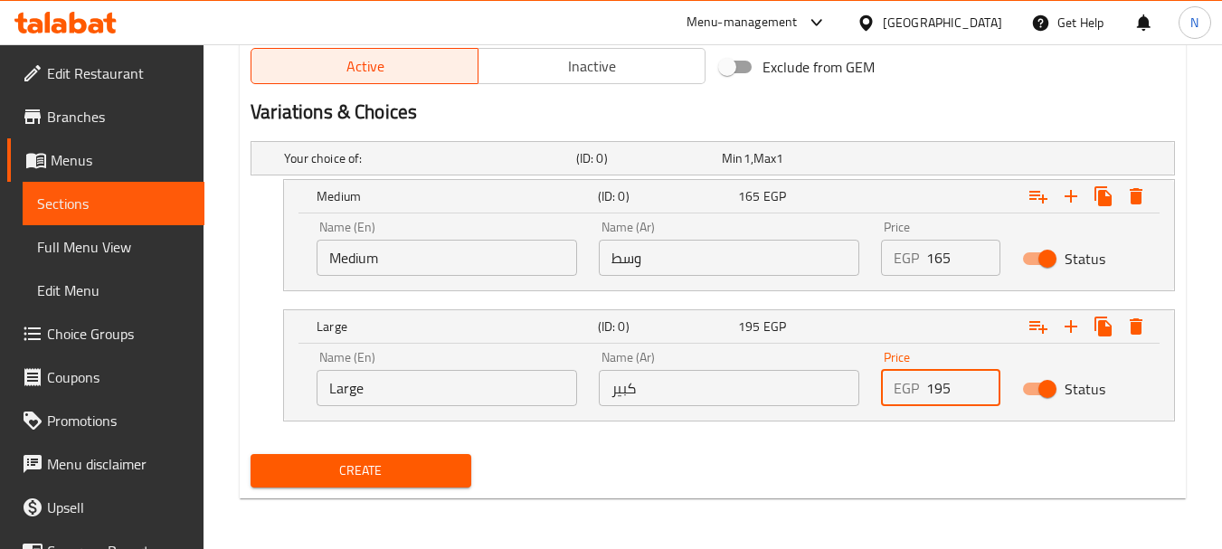
click at [922, 394] on div "EGP 195 Price" at bounding box center [940, 388] width 119 height 36
type input "195"
click at [451, 263] on input "Medium" at bounding box center [447, 258] width 261 height 36
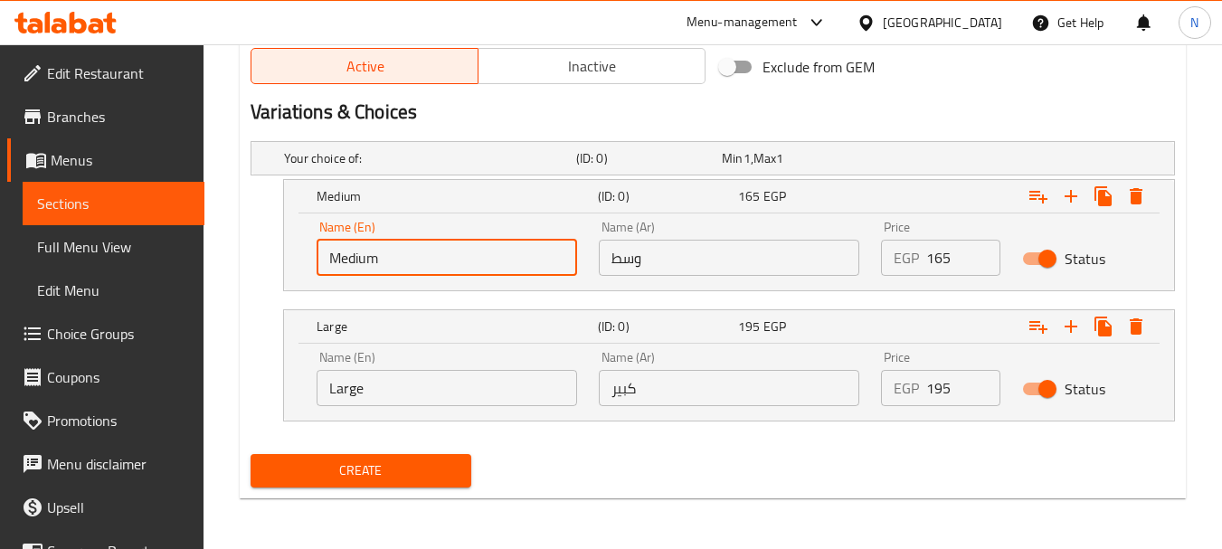
click at [451, 263] on input "Medium" at bounding box center [447, 258] width 261 height 36
type input "Choice"
click at [650, 259] on input "وسط" at bounding box center [729, 258] width 261 height 36
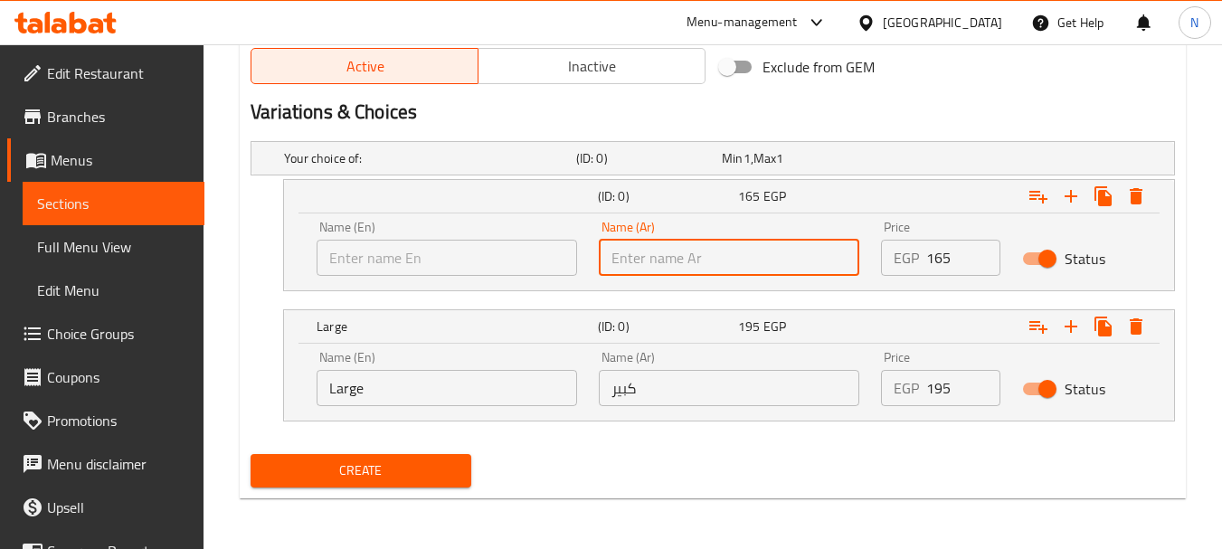
type input ","
type input "وسط"
click at [648, 406] on div "Name (Ar) كبير Name (Ar)" at bounding box center [729, 378] width 282 height 77
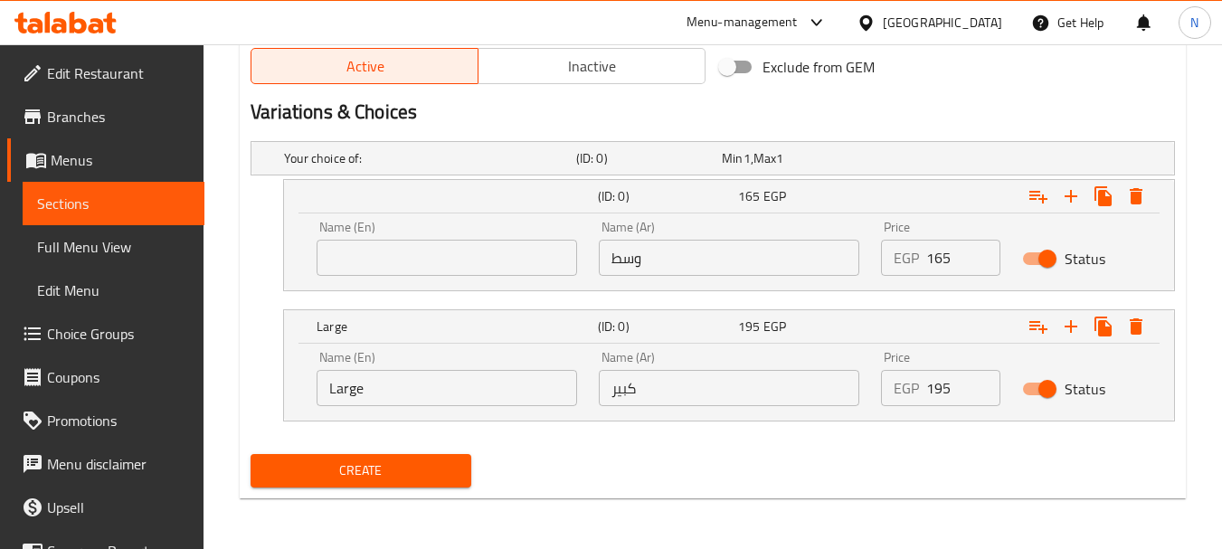
click at [649, 389] on input "كبير" at bounding box center [729, 388] width 261 height 36
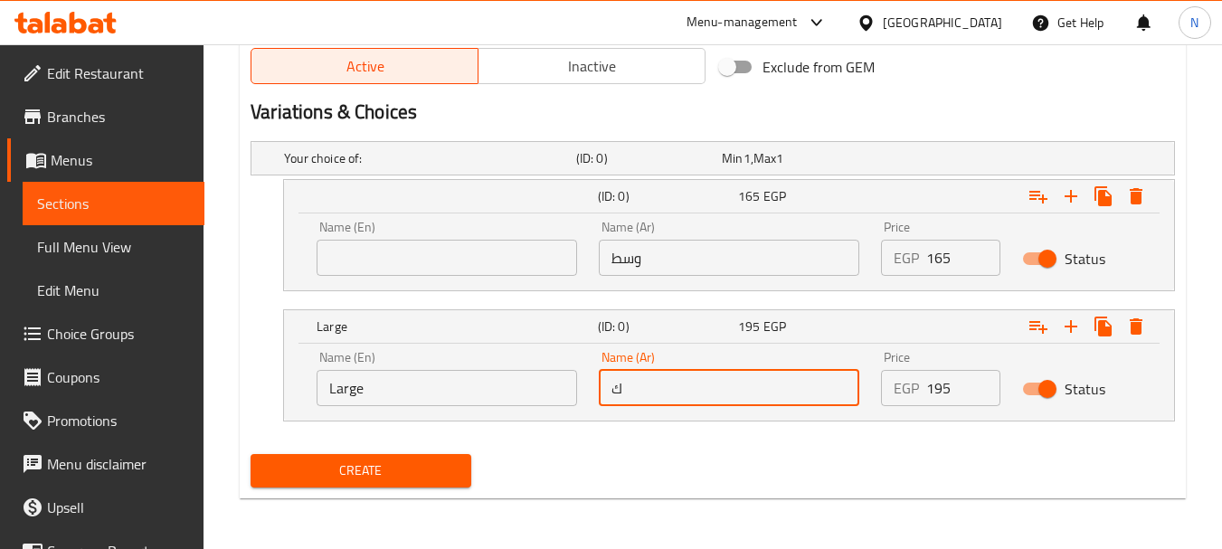
type input "كبير"
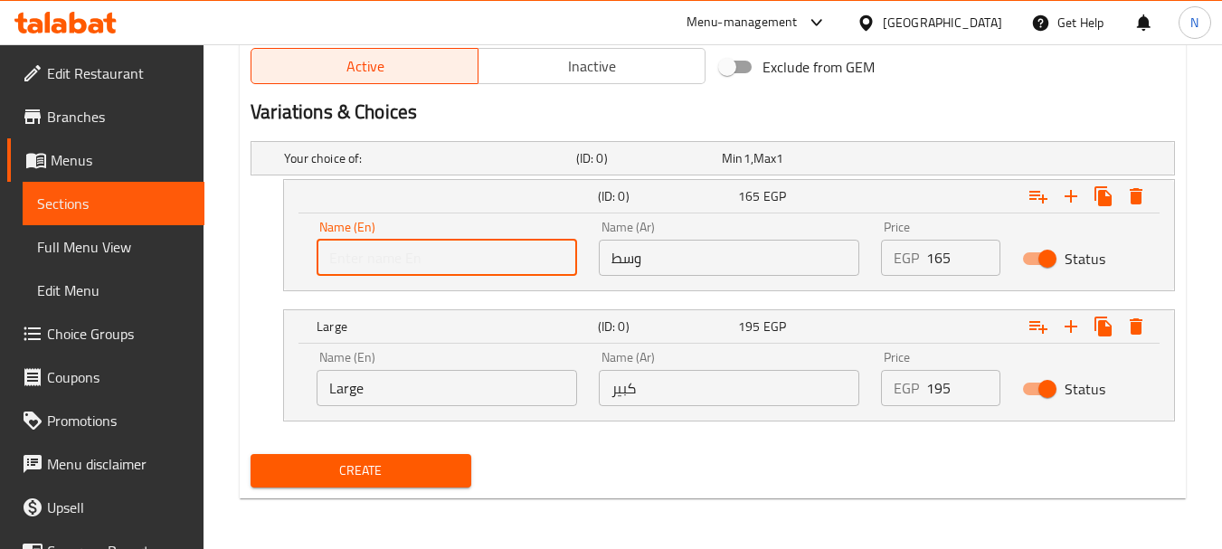
click at [533, 251] on input "text" at bounding box center [447, 258] width 261 height 36
type input "Medium"
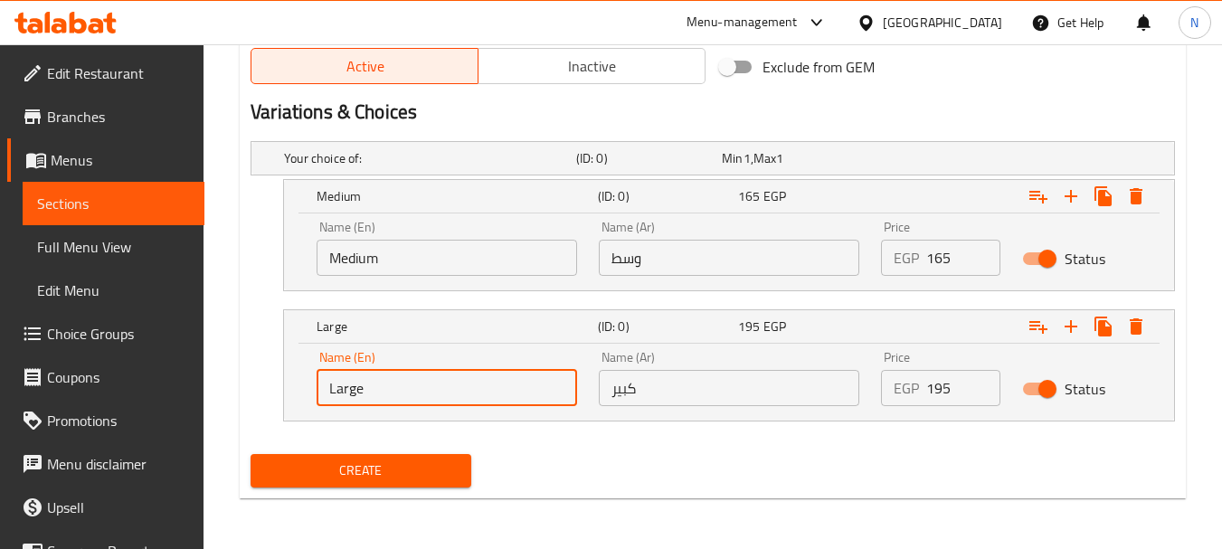
click at [463, 389] on input "Large" at bounding box center [447, 388] width 261 height 36
type input "Choice"
type input "Large"
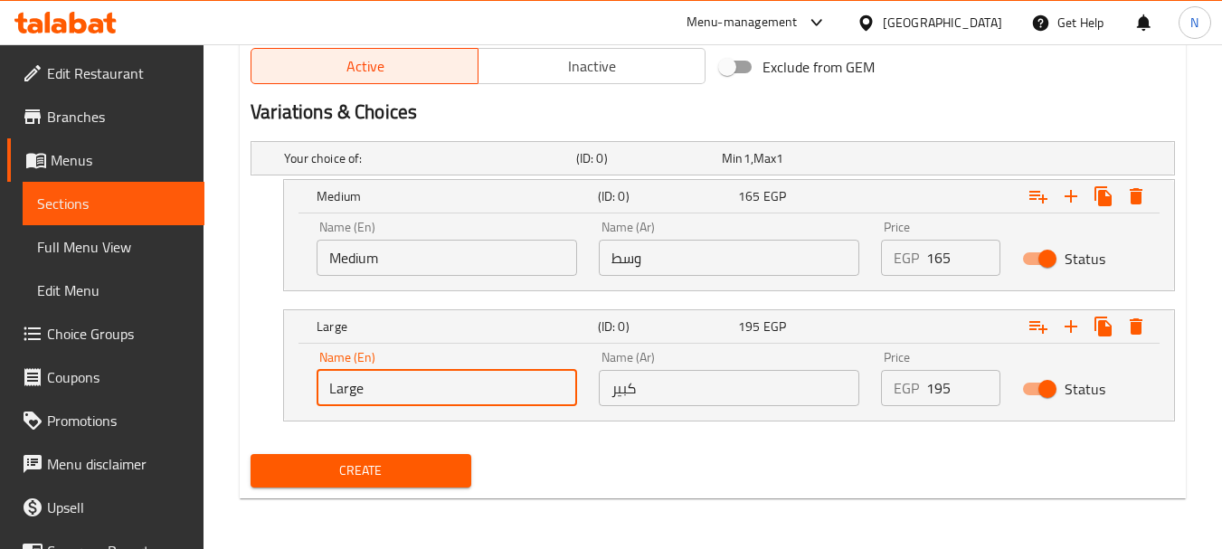
click at [400, 476] on span "Create" at bounding box center [360, 471] width 191 height 23
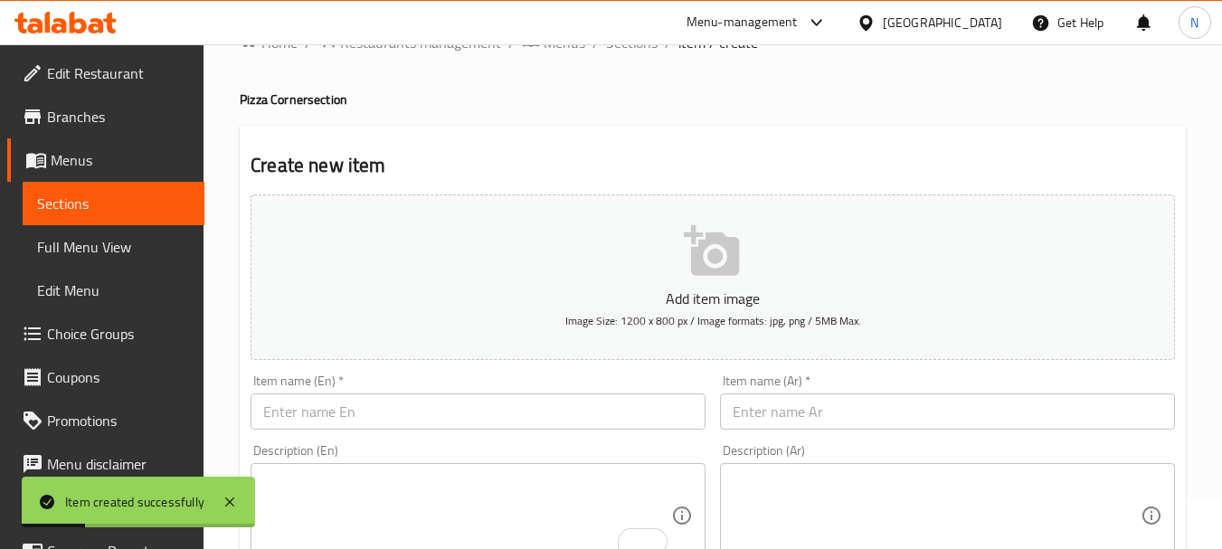
scroll to position [0, 0]
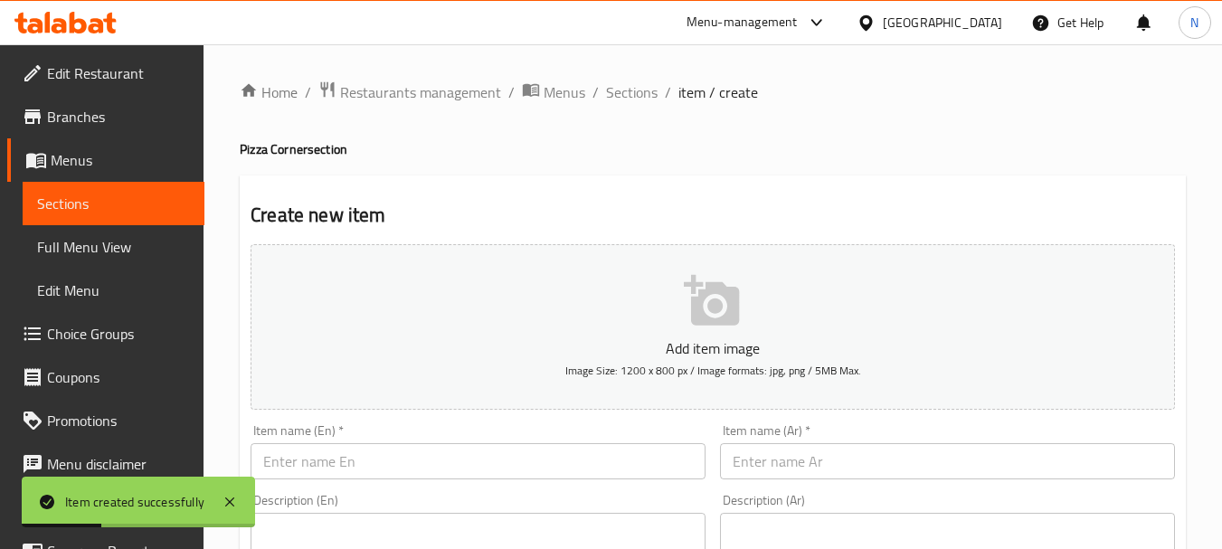
click at [775, 452] on input "text" at bounding box center [947, 461] width 455 height 36
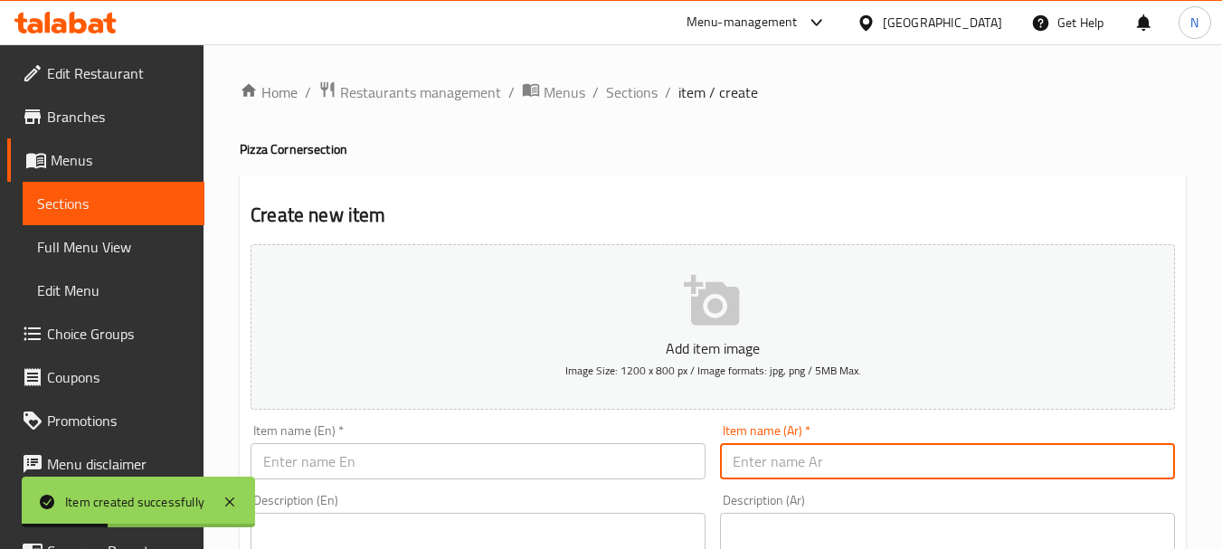
paste input "بيتزا بالهوت دوج"
type input "بيتزا بالهوت دوج"
click at [394, 452] on input "text" at bounding box center [478, 461] width 455 height 36
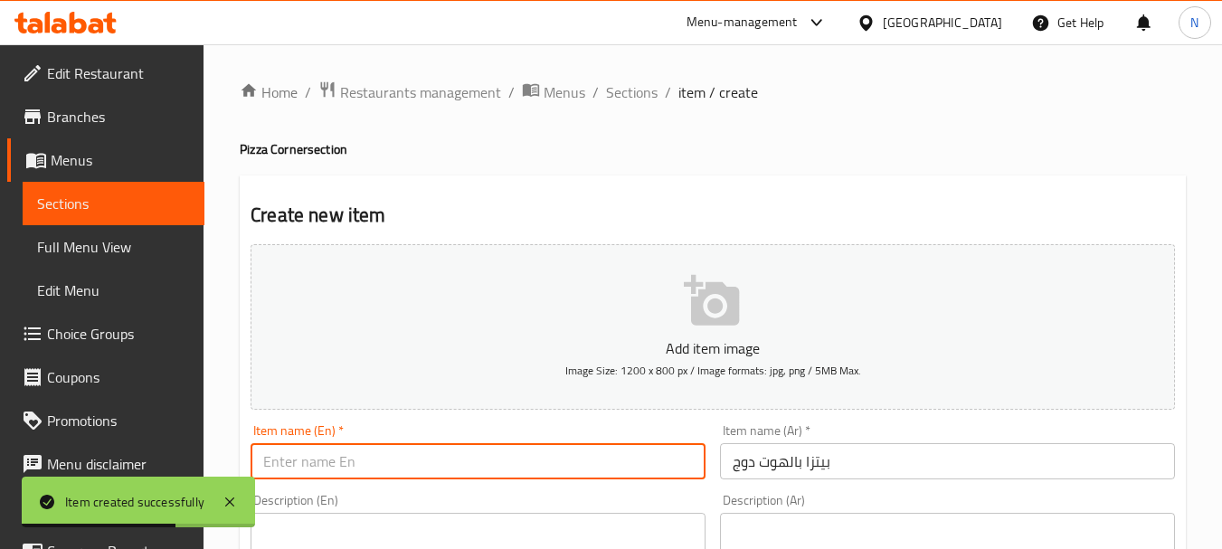
paste input "Hot dog pizza"
type input "Hot Dog Pizza"
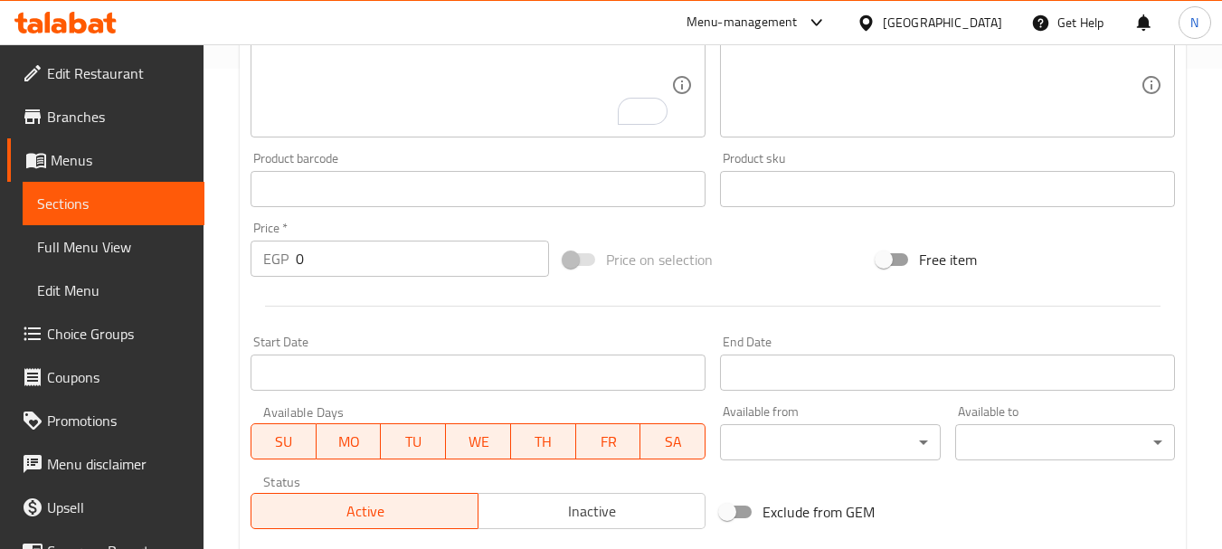
scroll to position [925, 0]
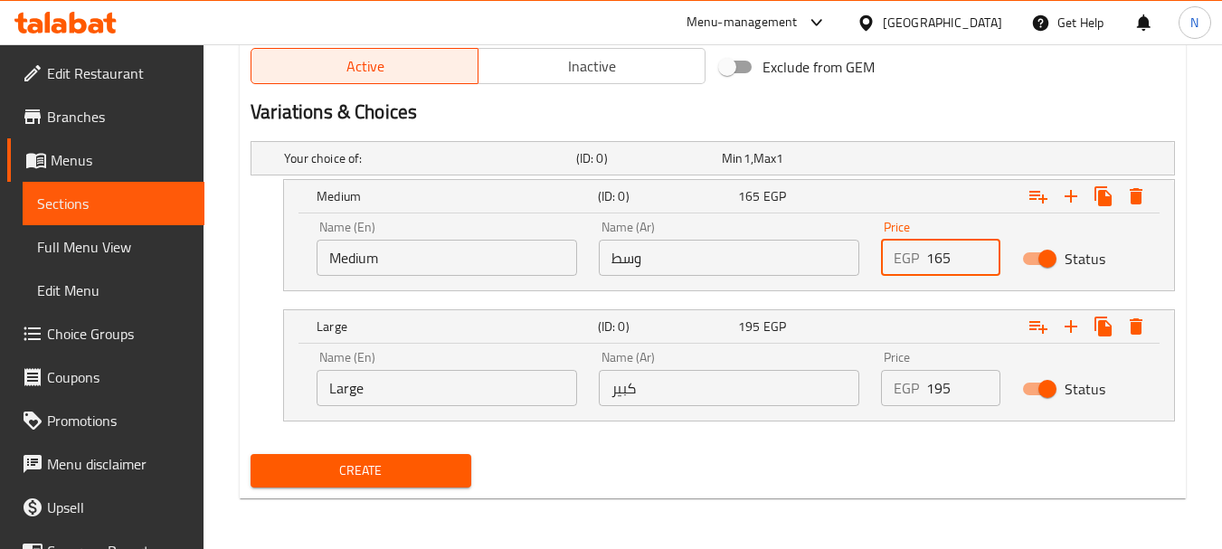
drag, startPoint x: 942, startPoint y: 263, endPoint x: 915, endPoint y: 268, distance: 26.6
click at [915, 268] on div "EGP 165 Price" at bounding box center [940, 258] width 119 height 36
type input "150"
drag, startPoint x: 942, startPoint y: 379, endPoint x: 927, endPoint y: 382, distance: 14.7
click at [927, 382] on input "195" at bounding box center [963, 388] width 74 height 36
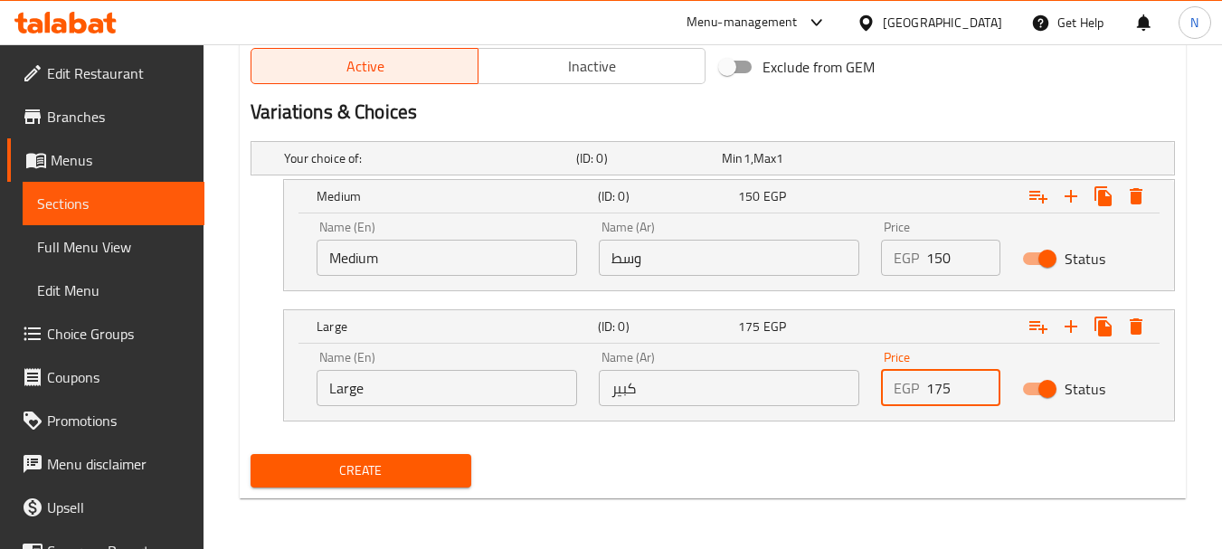
type input "175"
click at [438, 262] on input "Medium" at bounding box center [447, 258] width 261 height 36
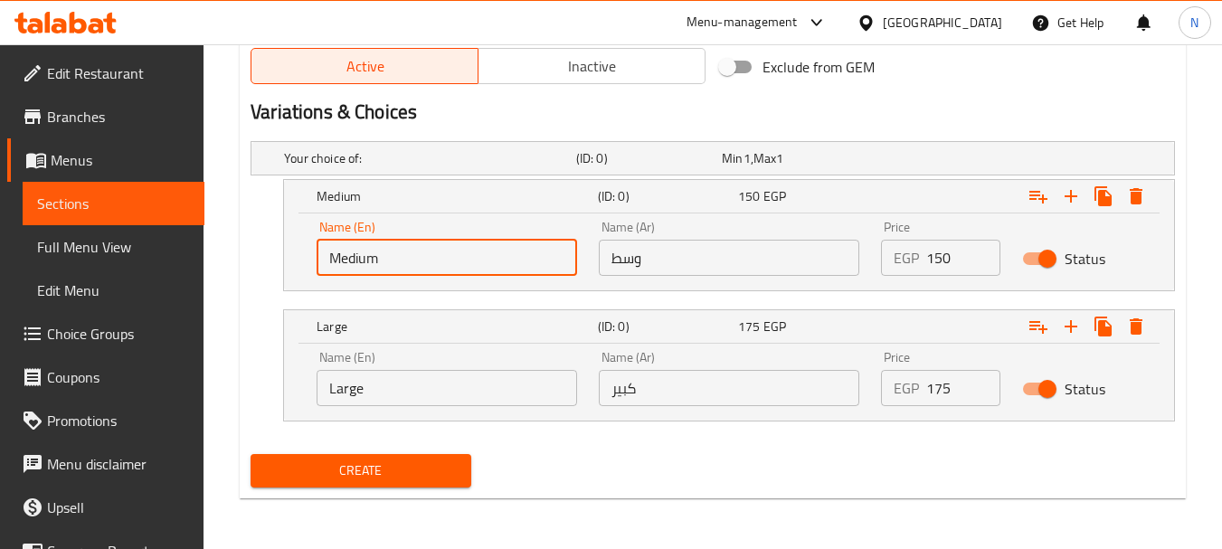
click at [438, 262] on input "Medium" at bounding box center [447, 258] width 261 height 36
type input "Choice"
click at [438, 262] on input "text" at bounding box center [447, 258] width 261 height 36
type input "Medium"
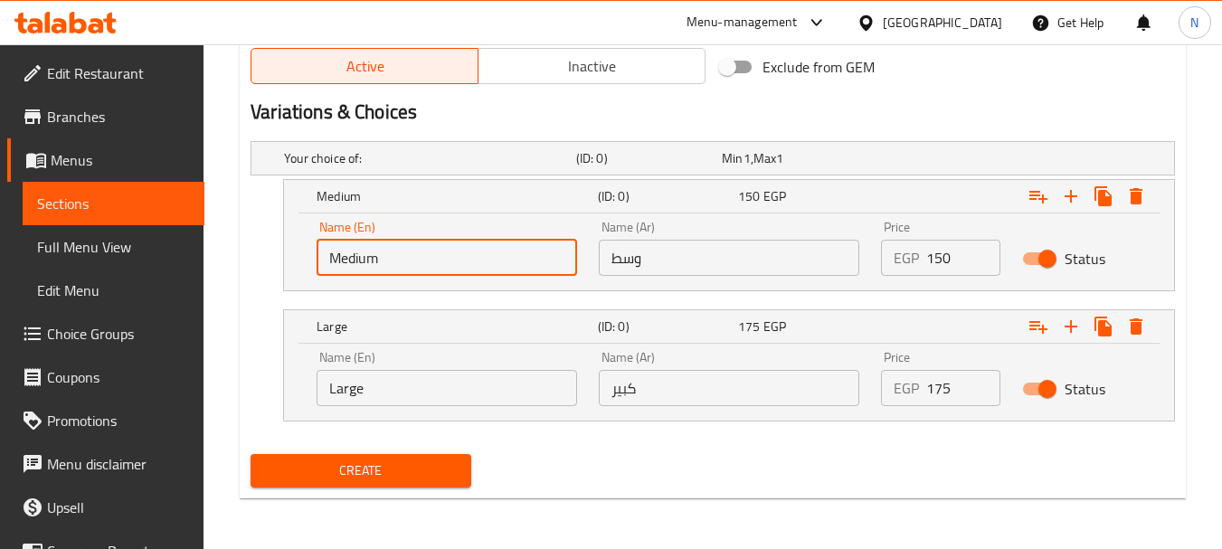
click at [393, 391] on input "Large" at bounding box center [447, 388] width 261 height 36
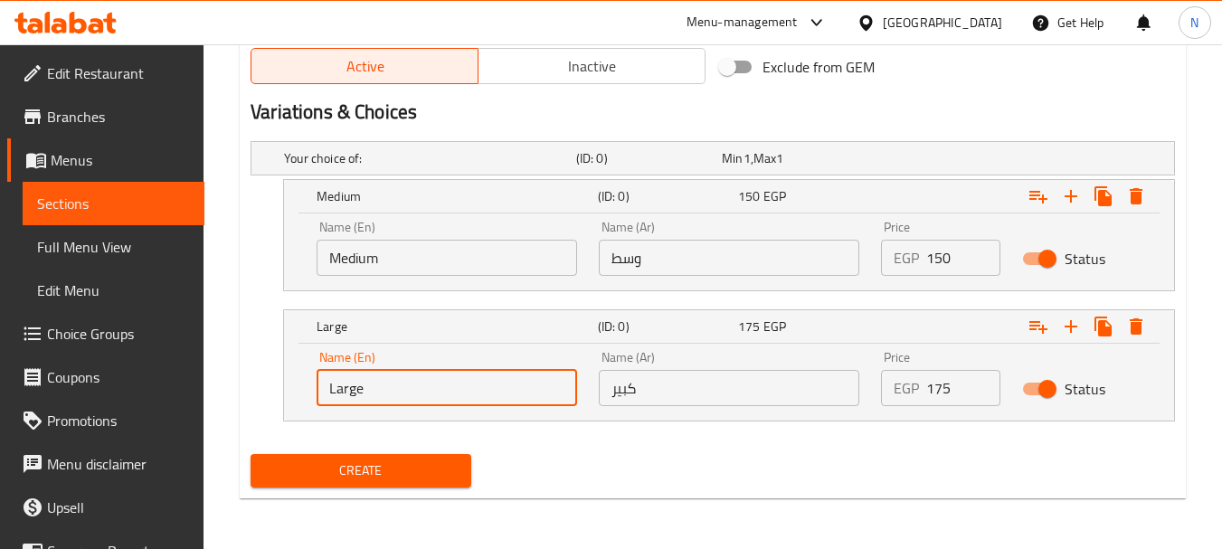
click at [393, 391] on input "Large" at bounding box center [447, 388] width 261 height 36
type input "Choice"
type input "Large"
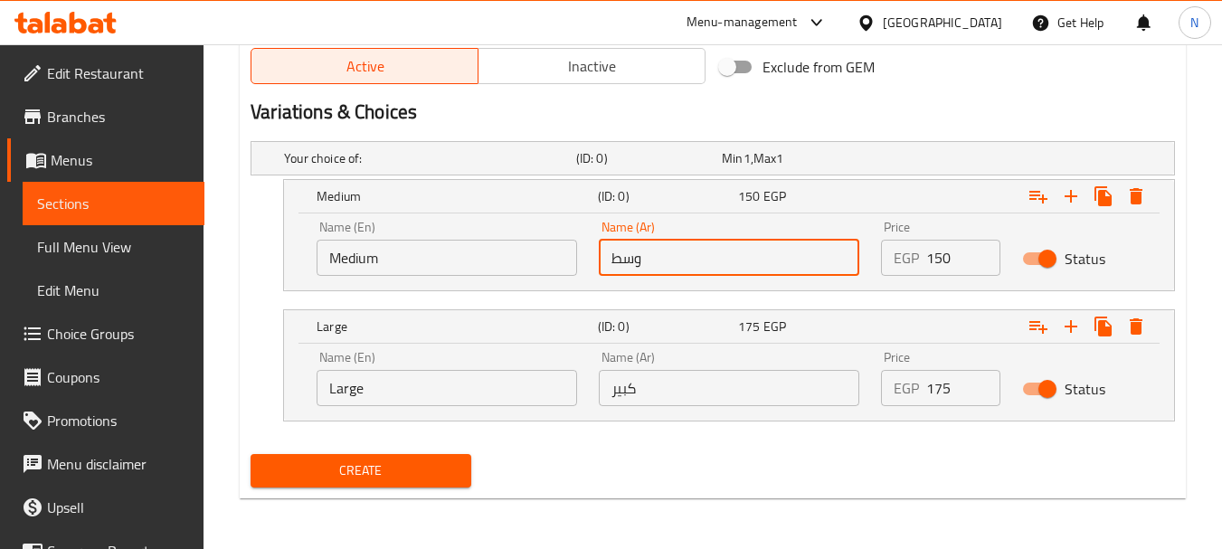
click at [633, 261] on input "وسط" at bounding box center [729, 258] width 261 height 36
type input "وسط"
click at [657, 385] on input "كبير" at bounding box center [729, 388] width 261 height 36
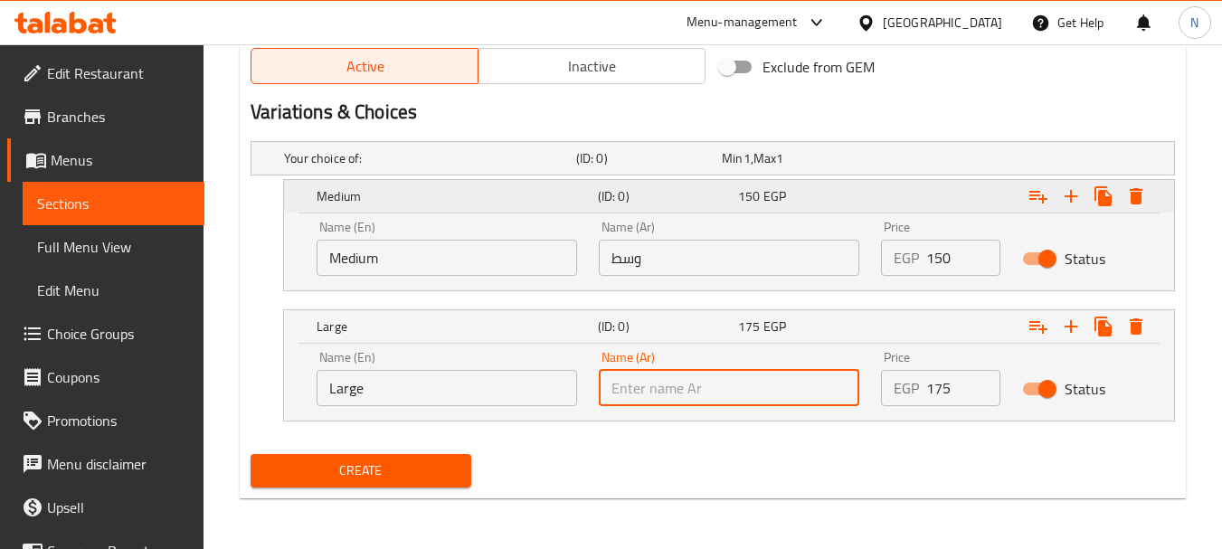
type input "كبير"
click at [676, 482] on div "Create" at bounding box center [712, 471] width 939 height 48
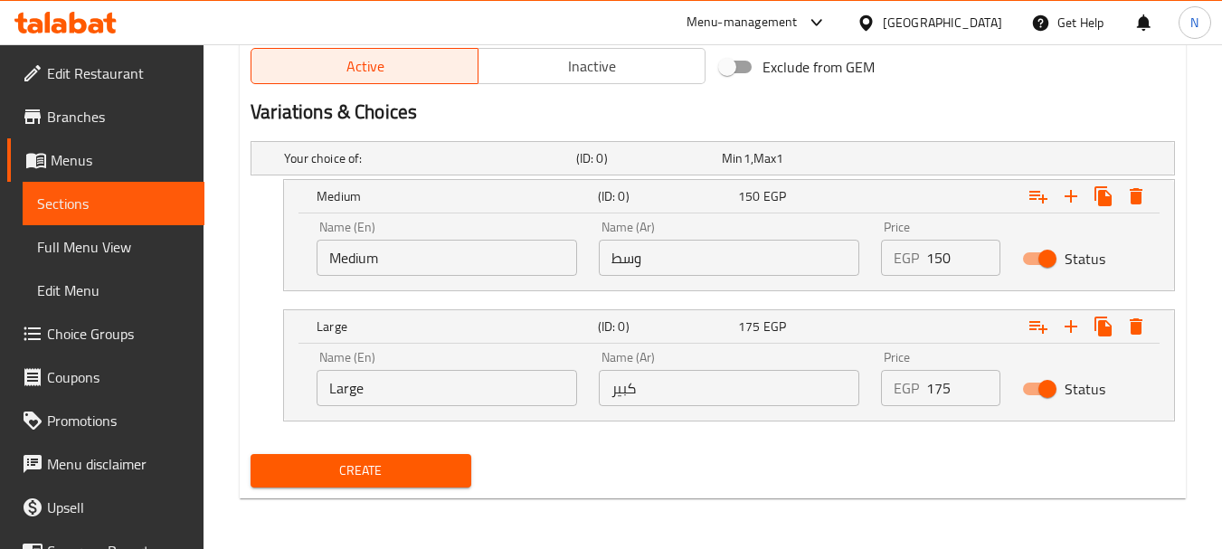
click at [373, 460] on span "Create" at bounding box center [360, 471] width 191 height 23
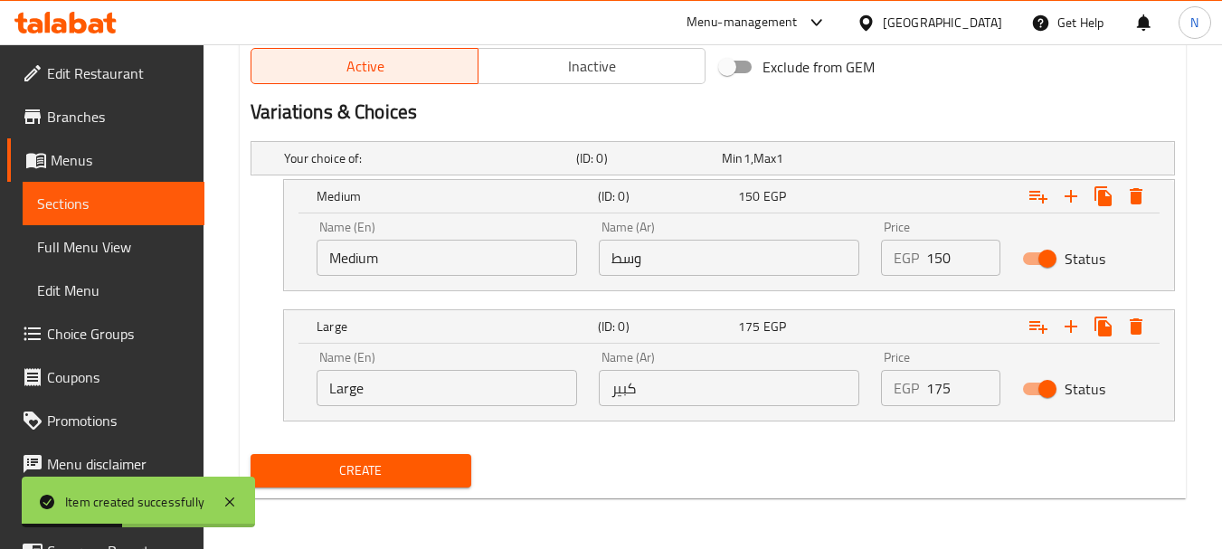
scroll to position [0, 0]
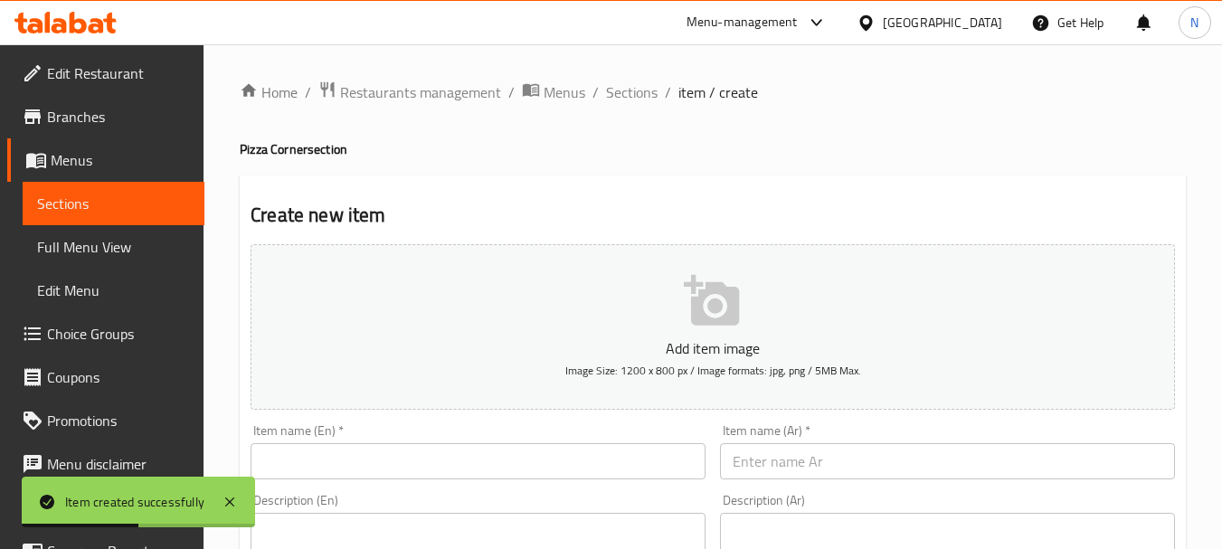
click at [760, 476] on input "text" at bounding box center [947, 461] width 455 height 36
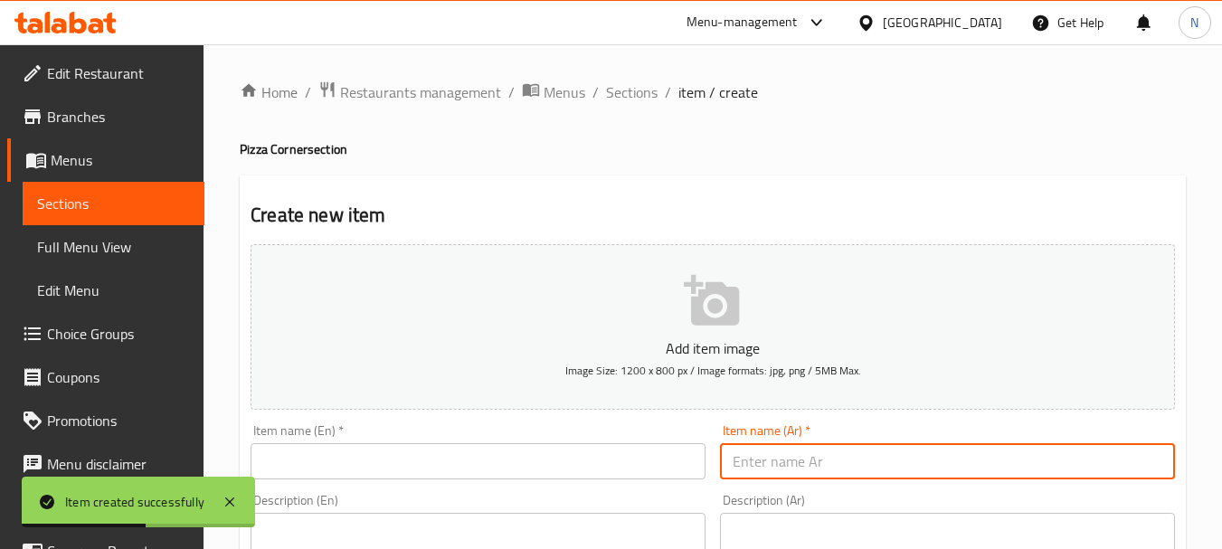
paste input "بيتزا فراح مع باربيكيو"
type input "بيتزا فراح مع باربيكيو"
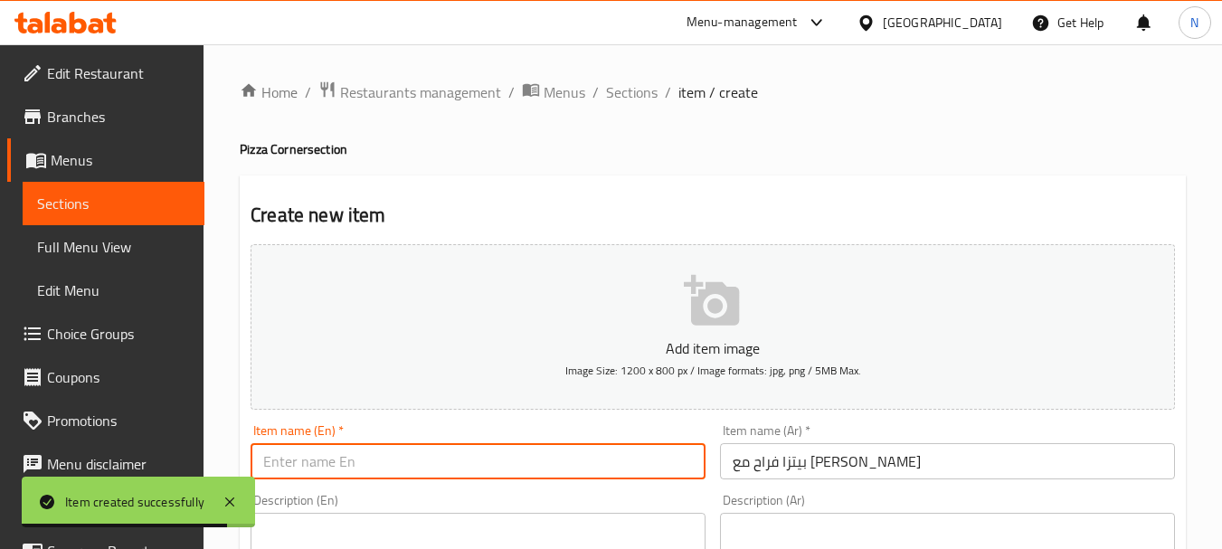
click at [601, 479] on input "text" at bounding box center [478, 461] width 455 height 36
paste input "Chicken Pizza with Barbecue"
click at [368, 459] on input "Chicken Pizza with Barbecue" at bounding box center [478, 461] width 455 height 36
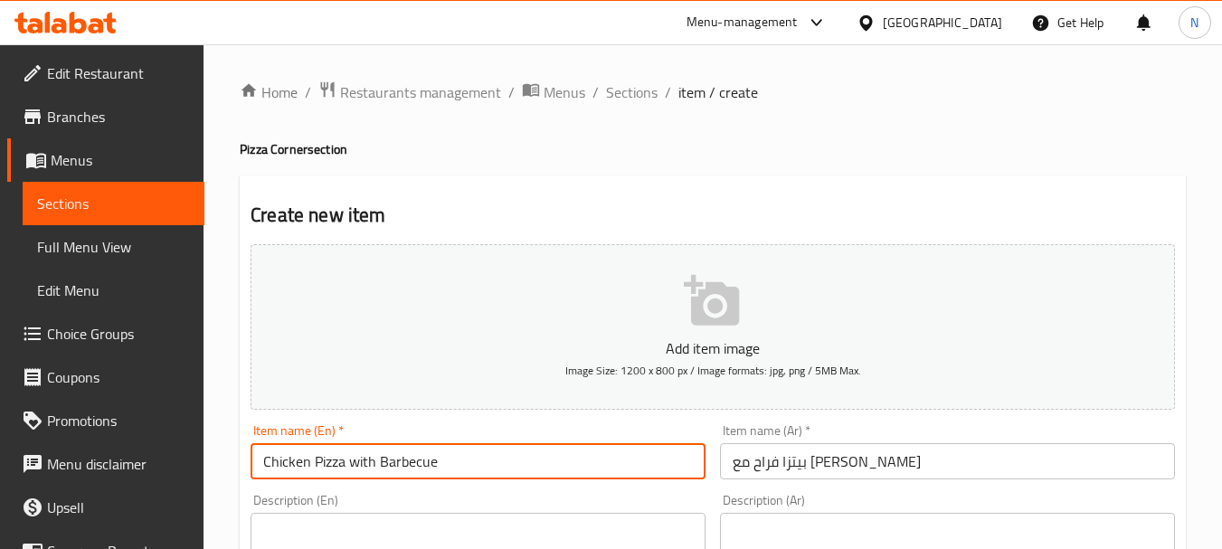
click at [368, 459] on input "Chicken Pizza with Barbecue" at bounding box center [478, 461] width 455 height 36
type input "Chicken Pizza With Barbecue"
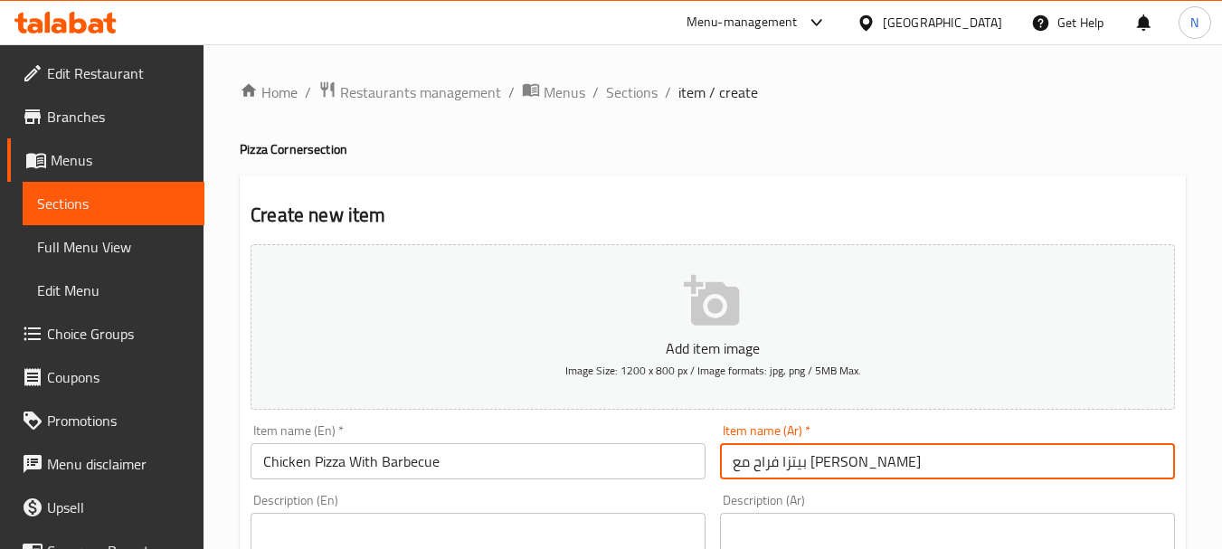
click at [806, 468] on input "بيتزا فراح مع باربيكيو" at bounding box center [947, 461] width 455 height 36
type input "بيتزا فراخ مع باربيكيو"
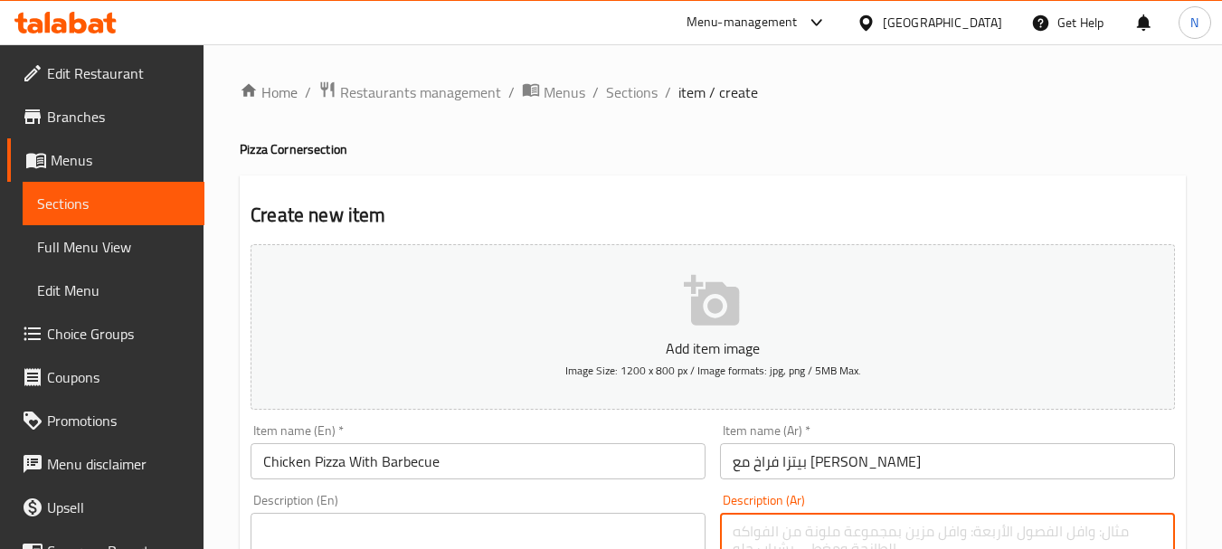
scroll to position [925, 0]
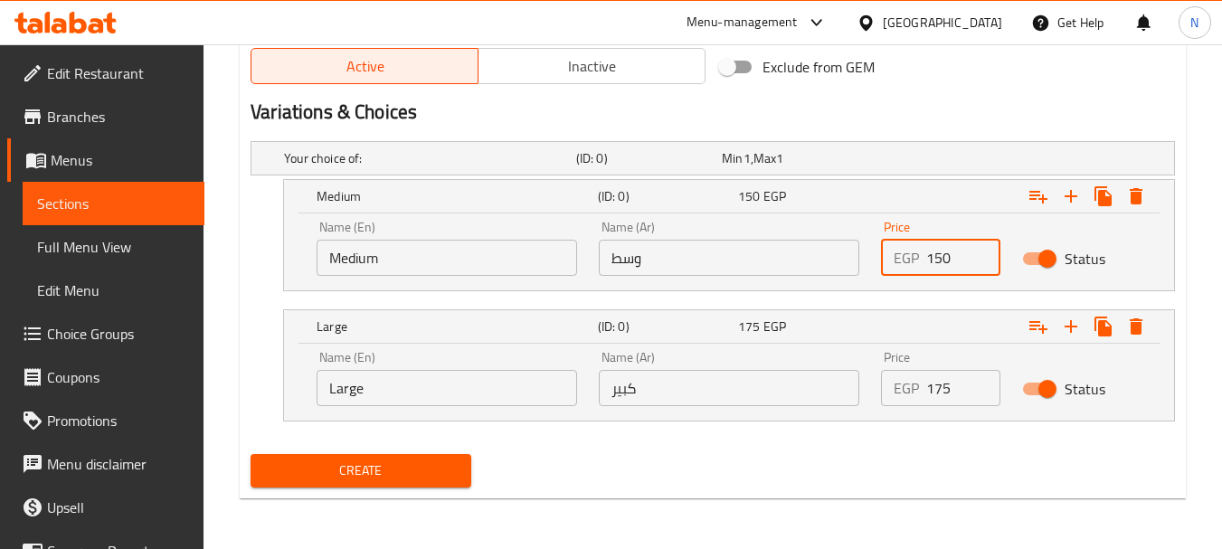
drag, startPoint x: 947, startPoint y: 261, endPoint x: 892, endPoint y: 242, distance: 58.7
click at [892, 242] on div "EGP 150 Price" at bounding box center [940, 258] width 119 height 36
type input "165"
drag, startPoint x: 948, startPoint y: 389, endPoint x: 911, endPoint y: 391, distance: 37.1
click at [911, 391] on div "EGP 175 Price" at bounding box center [940, 388] width 119 height 36
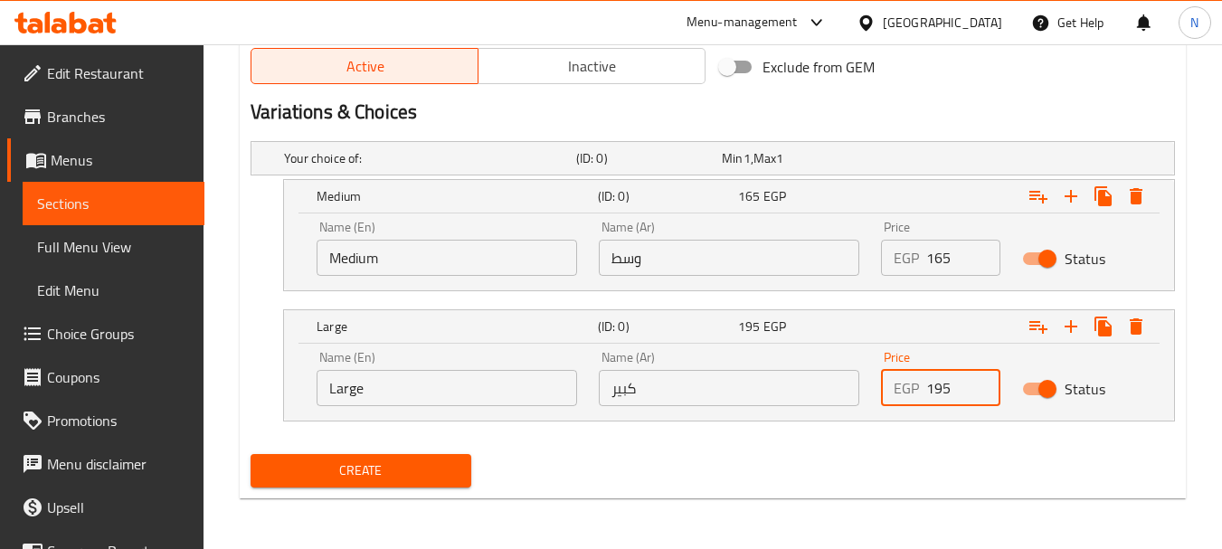
type input "195"
click at [884, 457] on div "Create" at bounding box center [712, 471] width 939 height 48
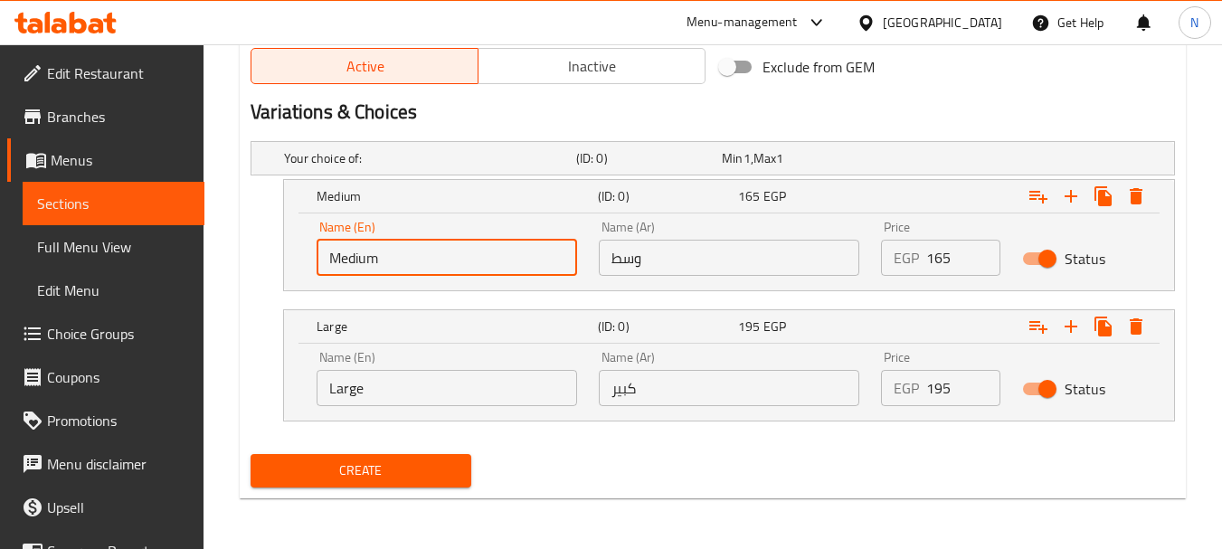
click at [414, 258] on input "Medium" at bounding box center [447, 258] width 261 height 36
type input "Choice"
type input "ة"
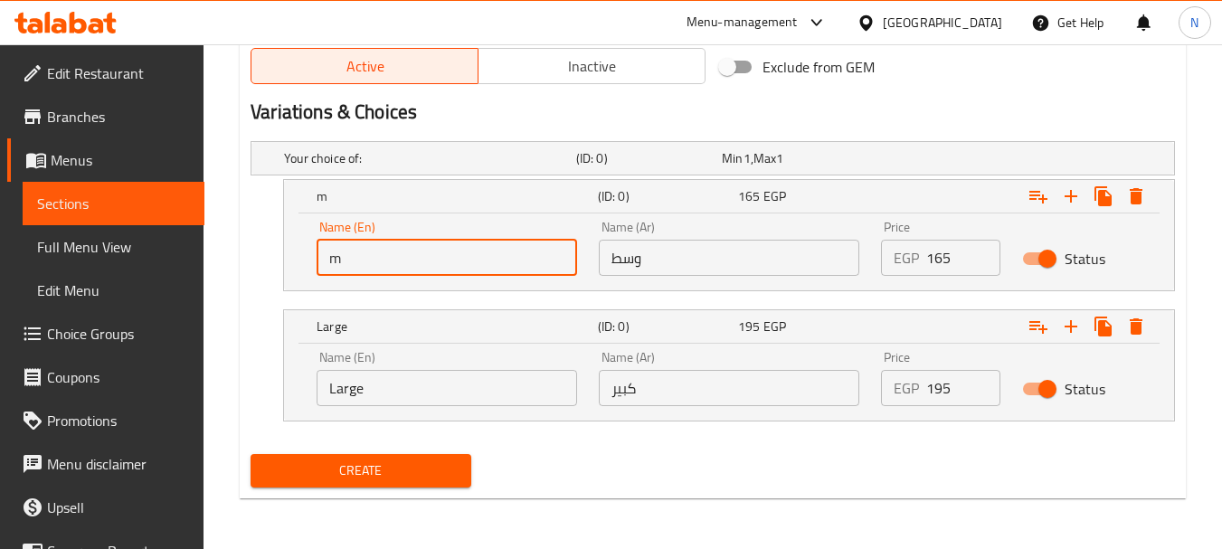
type input "Medium"
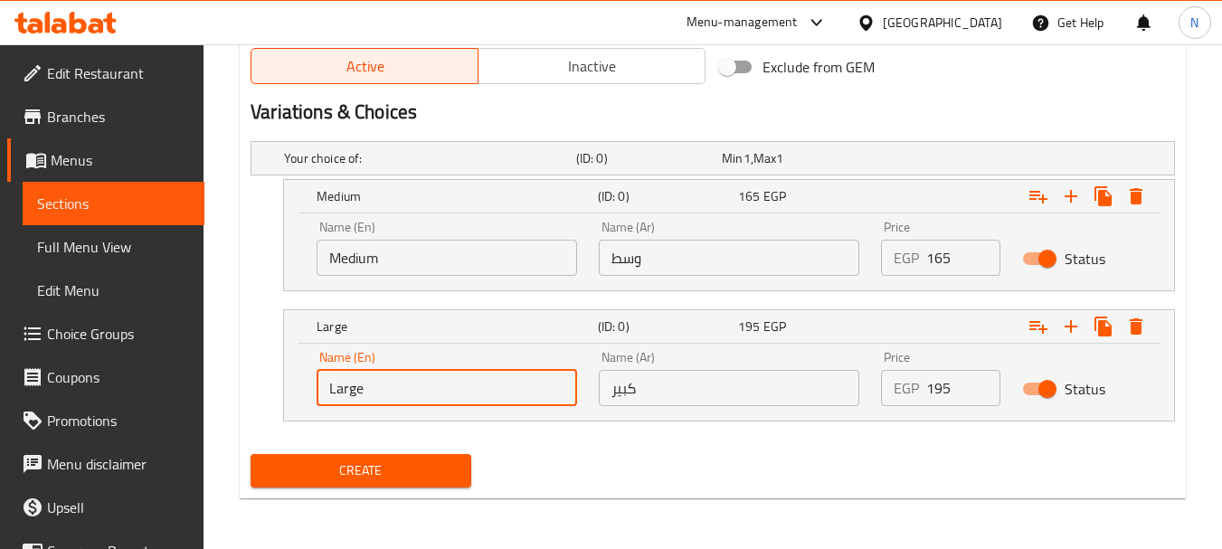
click at [387, 385] on input "Large" at bounding box center [447, 388] width 261 height 36
type input "Choice"
type input "Large"
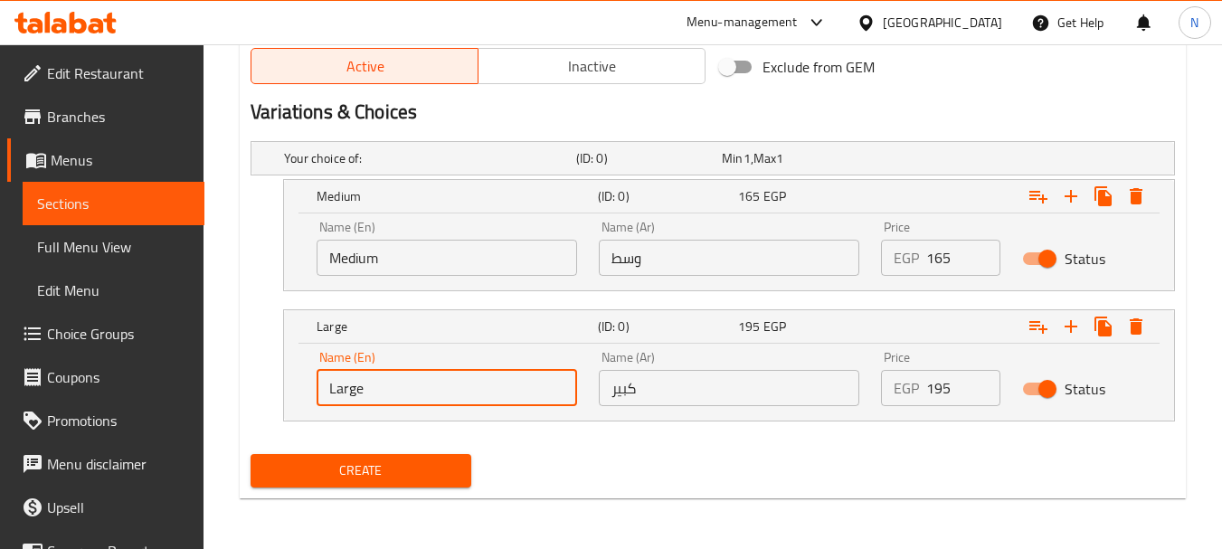
click at [640, 266] on input "وسط" at bounding box center [729, 258] width 261 height 36
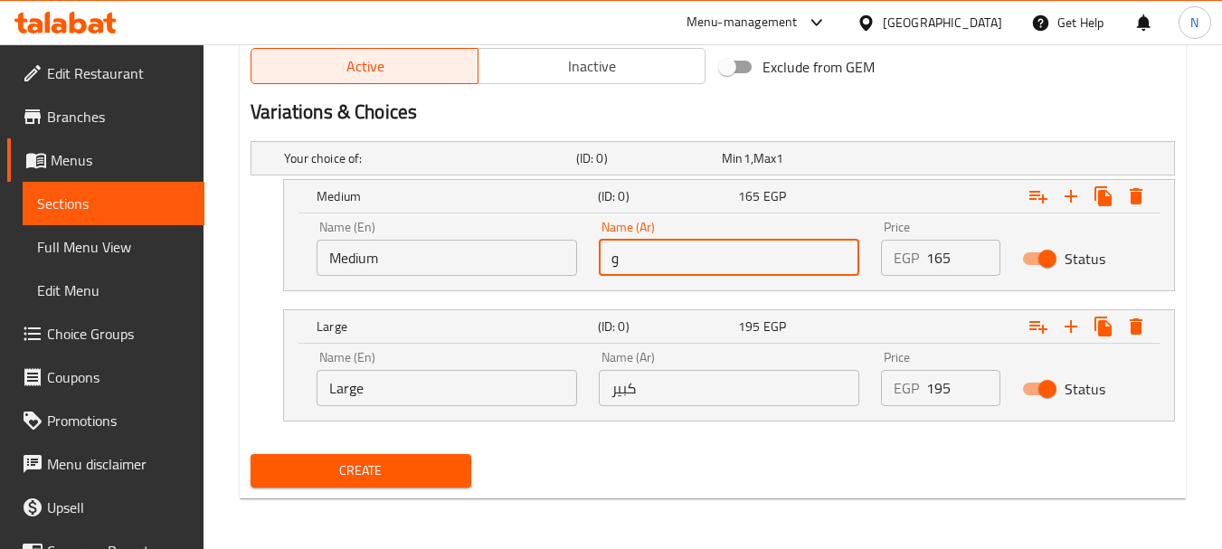
type input "وسط"
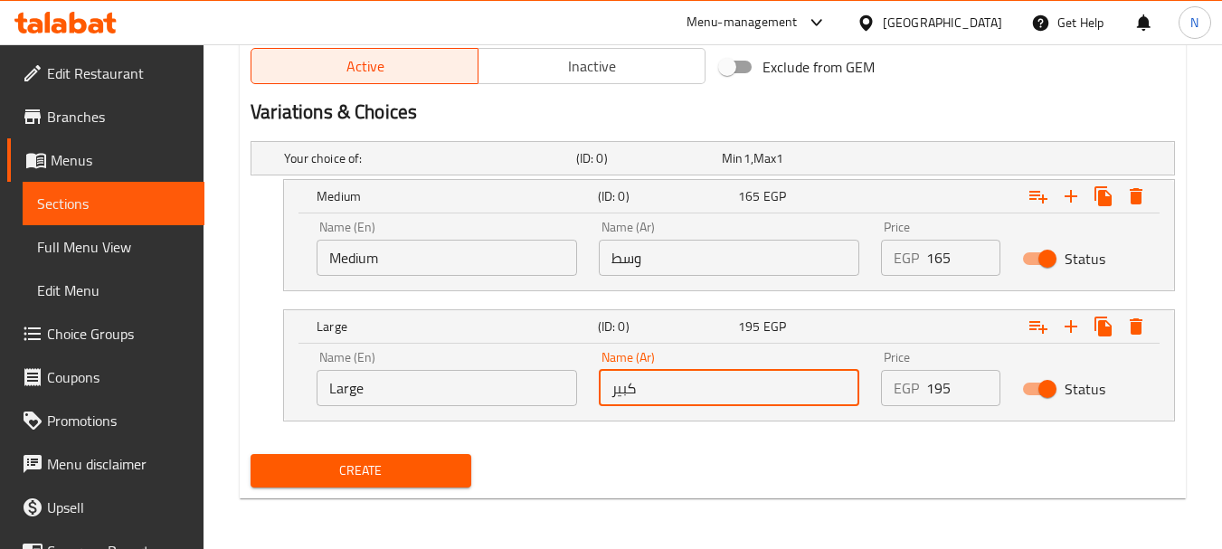
click at [663, 402] on input "كبير" at bounding box center [729, 388] width 261 height 36
type input "كبير"
click at [659, 451] on div "Create" at bounding box center [712, 471] width 939 height 48
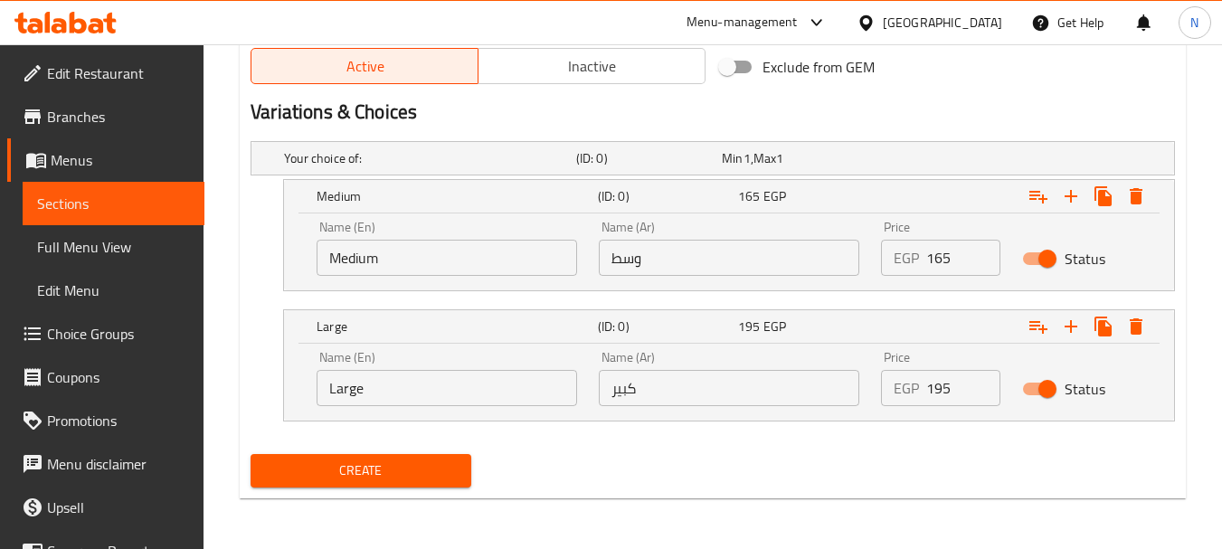
click at [696, 482] on div "Create" at bounding box center [712, 471] width 939 height 48
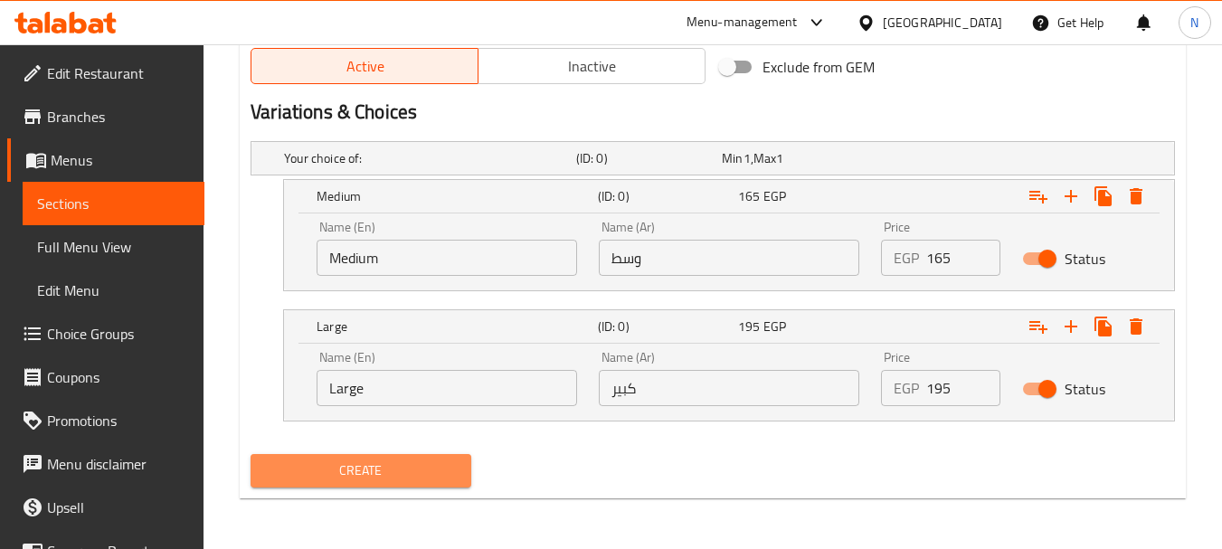
click at [424, 473] on span "Create" at bounding box center [360, 471] width 191 height 23
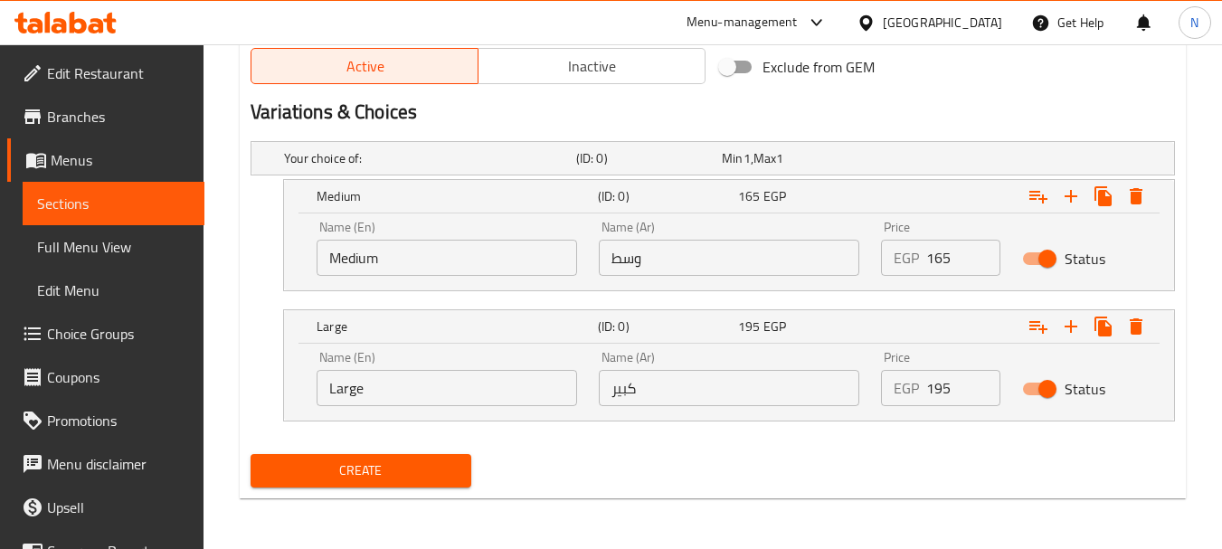
scroll to position [0, 0]
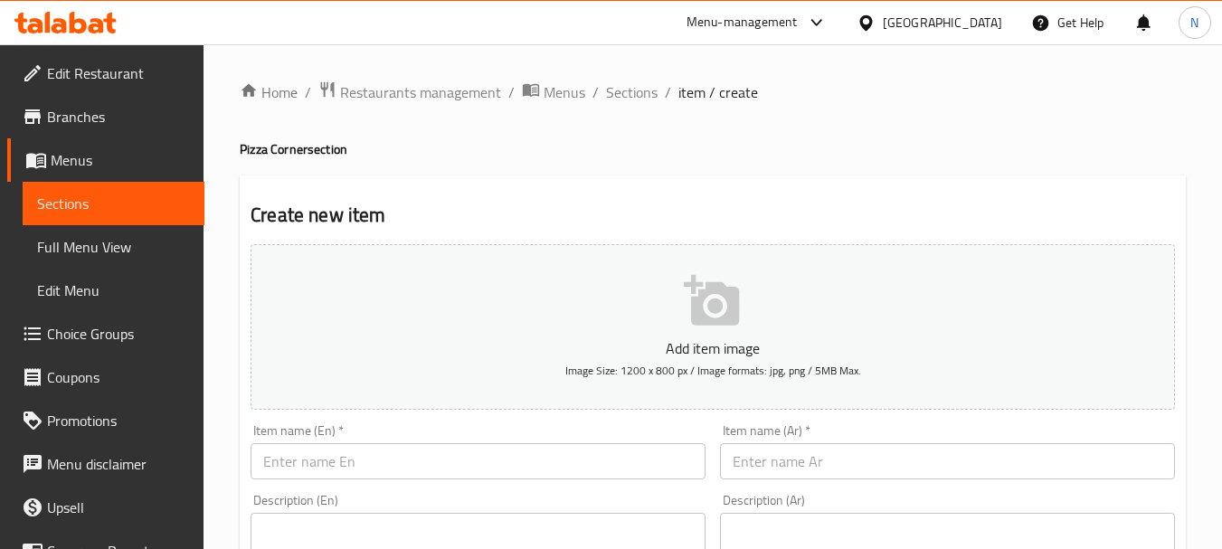
click at [745, 467] on input "text" at bounding box center [947, 461] width 455 height 36
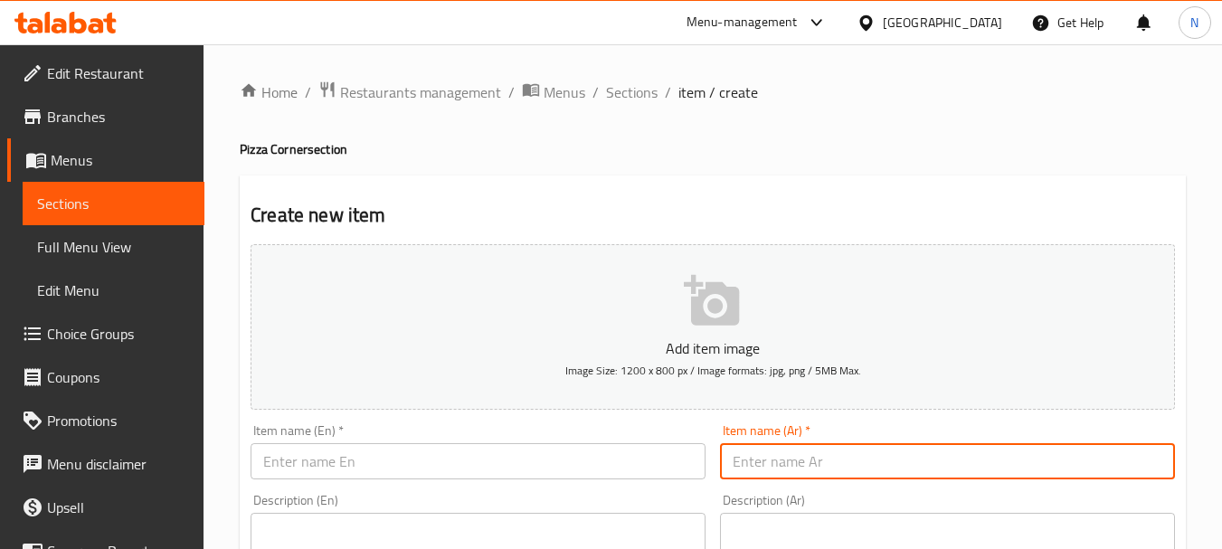
paste input "بيتزا بالشاورما اللحم"
type input "بيتزا بالشاورما اللحم"
click at [364, 459] on input "text" at bounding box center [478, 461] width 455 height 36
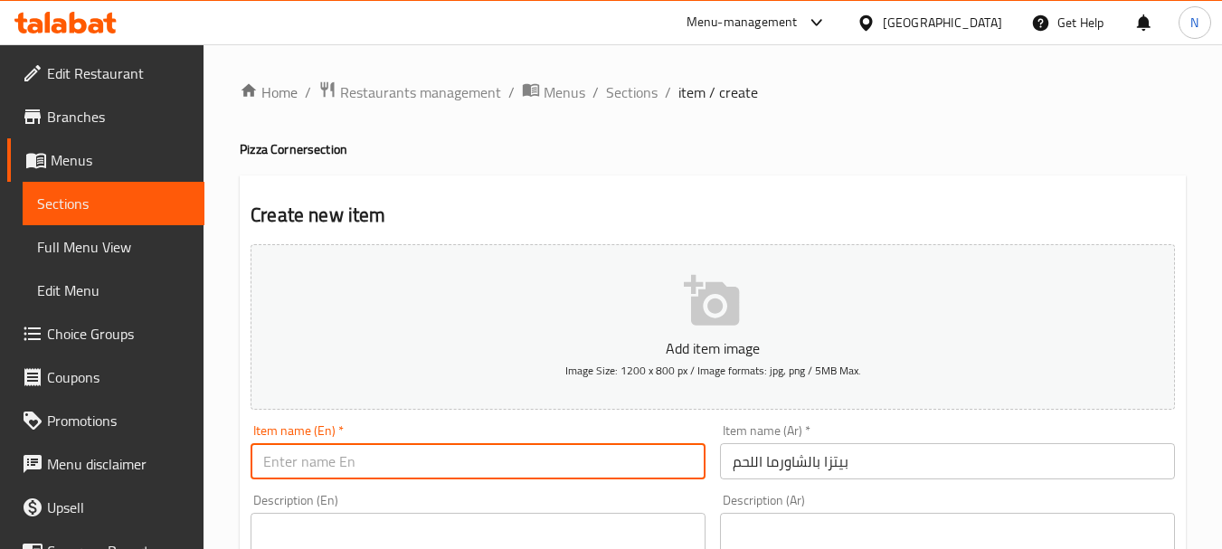
paste input "Meat shawarma pizza"
click at [378, 460] on input "Meat shawarma pizza" at bounding box center [478, 461] width 455 height 36
type input "Meat Shawarma Pizza"
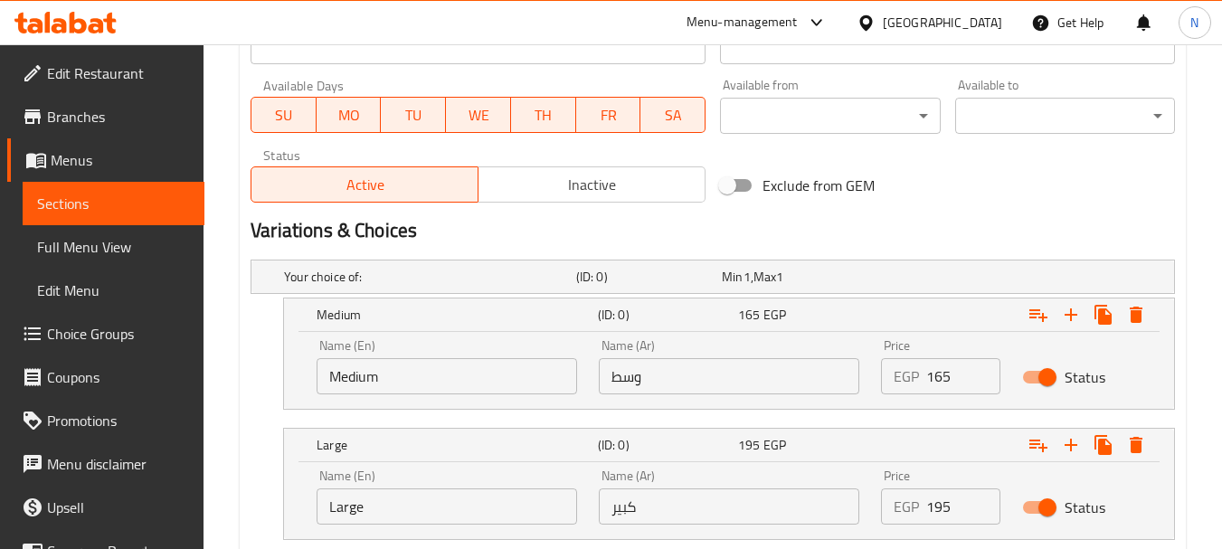
scroll to position [832, 0]
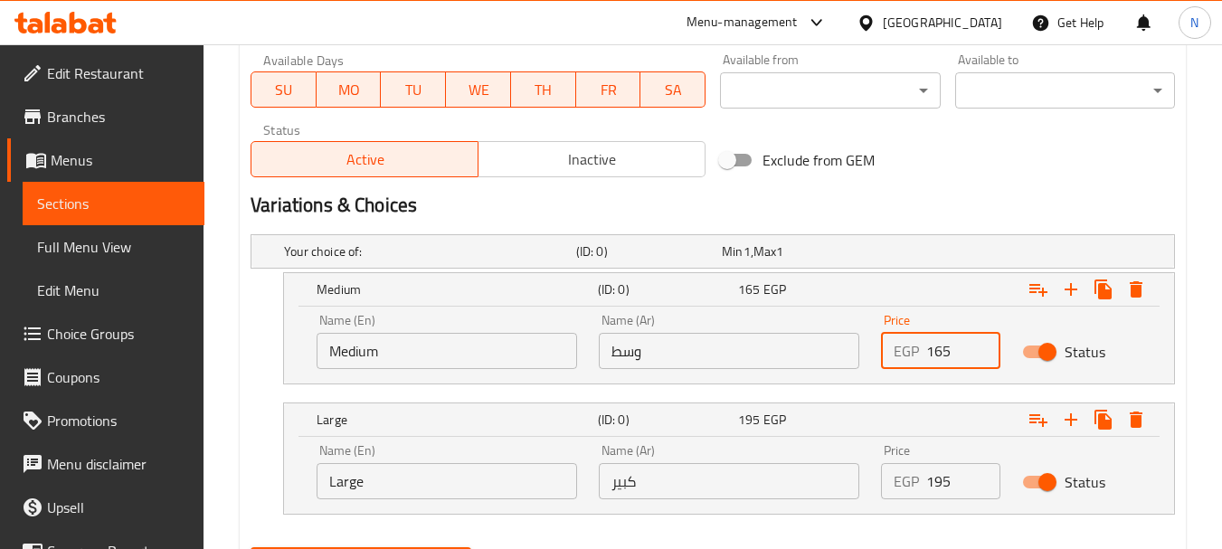
drag, startPoint x: 959, startPoint y: 348, endPoint x: 924, endPoint y: 355, distance: 35.1
click at [924, 355] on div "EGP 165 Price" at bounding box center [940, 351] width 119 height 36
type input "170"
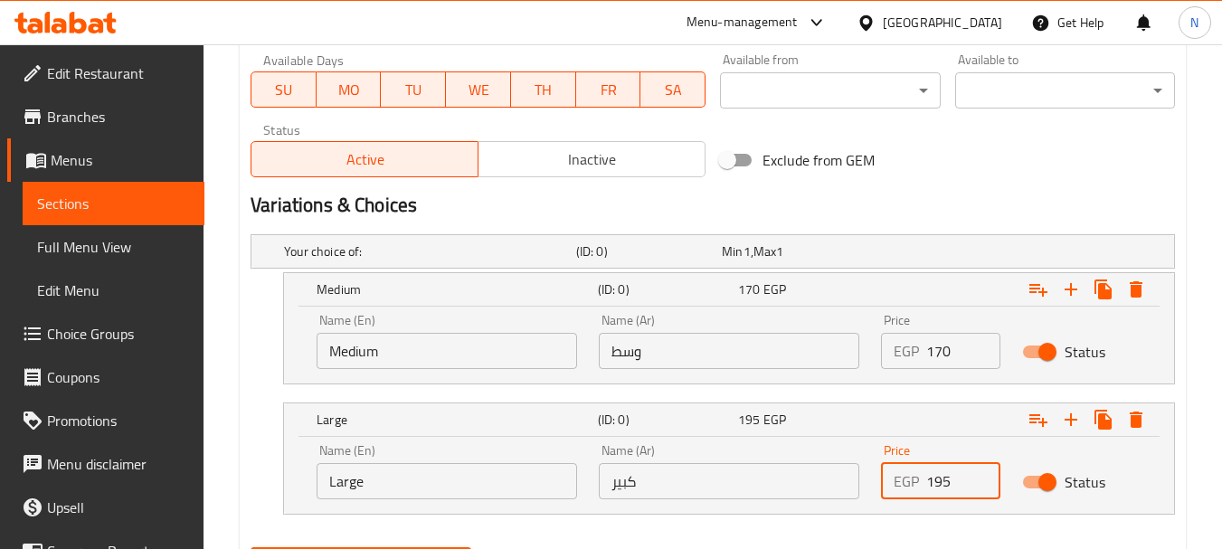
drag, startPoint x: 937, startPoint y: 474, endPoint x: 920, endPoint y: 481, distance: 18.6
click at [920, 481] on div "EGP 195 Price" at bounding box center [940, 481] width 119 height 36
type input "205"
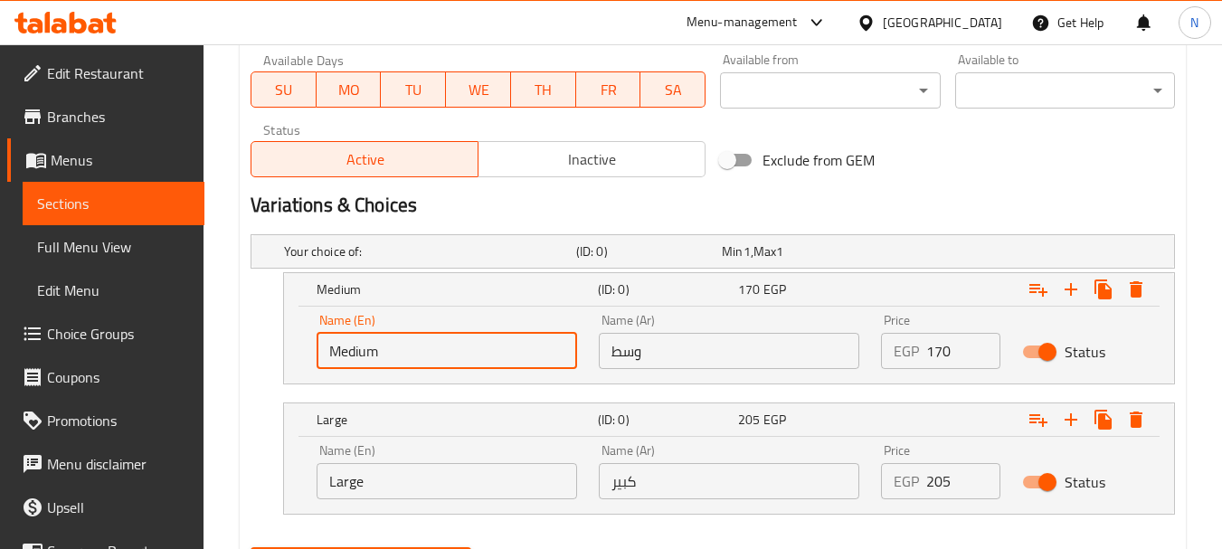
click at [492, 365] on input "Medium" at bounding box center [447, 351] width 261 height 36
click at [491, 364] on input "Medium" at bounding box center [447, 351] width 261 height 36
type input "ة"
click at [658, 363] on input "وسط" at bounding box center [729, 351] width 261 height 36
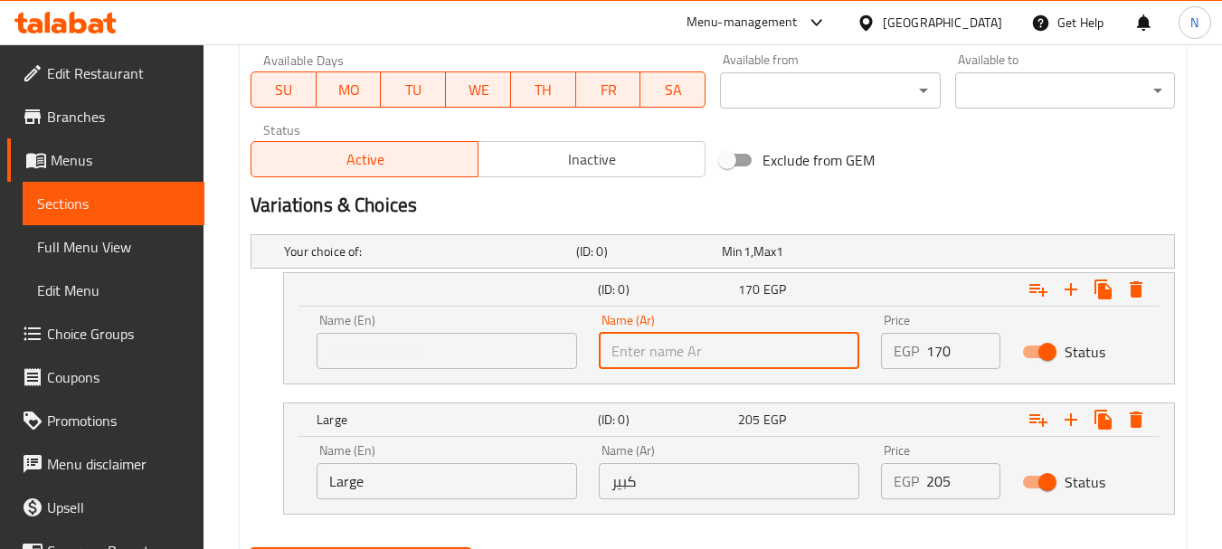
type input "ز"
type input "وسط"
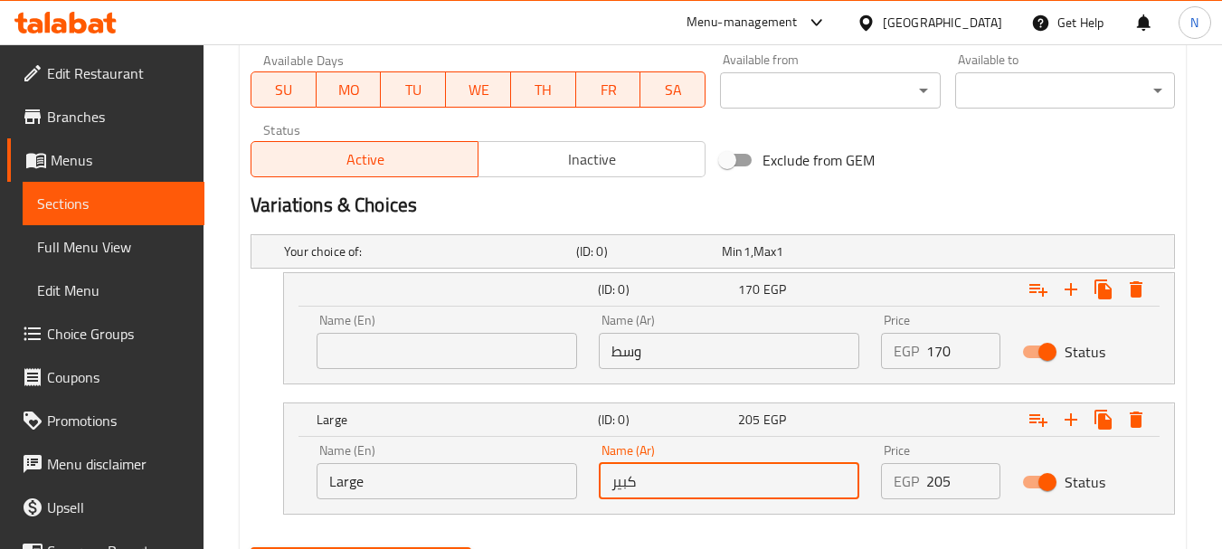
click at [664, 488] on input "كبير" at bounding box center [729, 481] width 261 height 36
type input "كبير"
click at [545, 355] on input "text" at bounding box center [447, 351] width 261 height 36
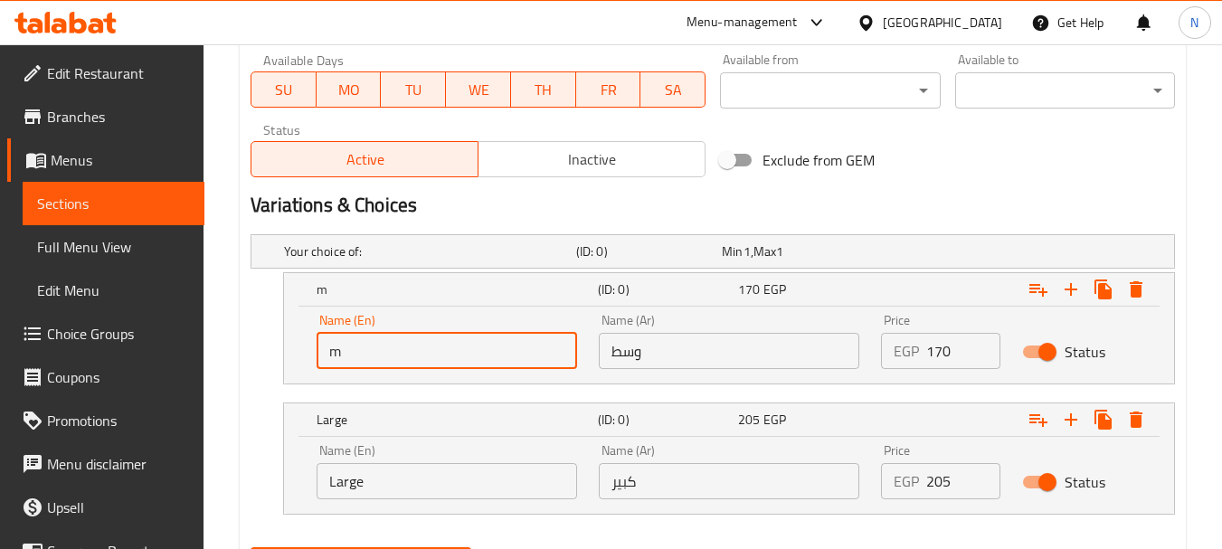
type input "Medium"
click at [356, 485] on input "Large" at bounding box center [447, 481] width 261 height 36
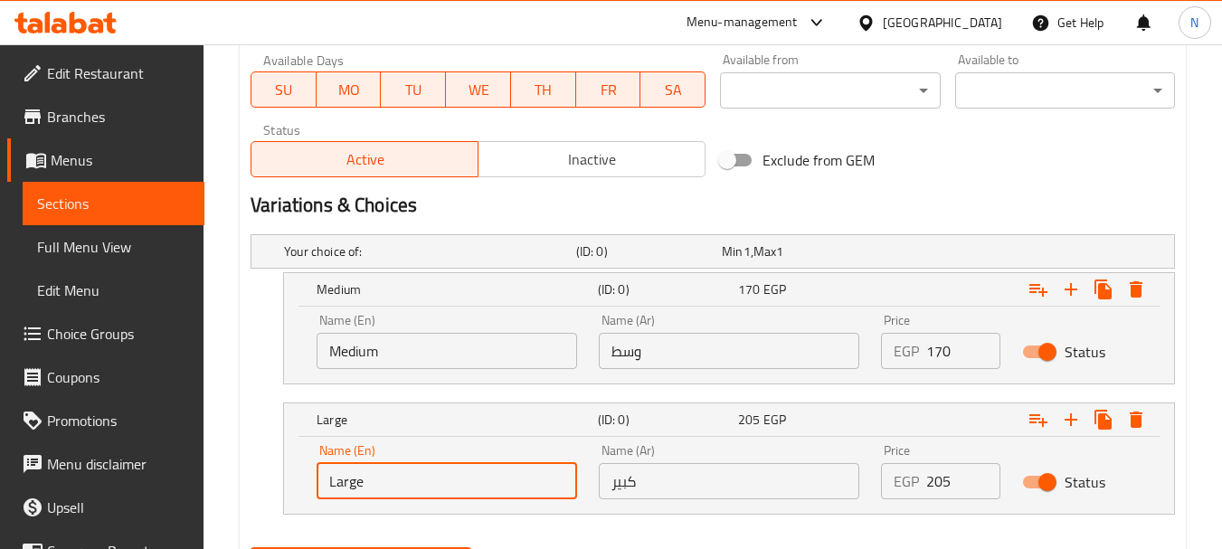
click at [356, 485] on input "Large" at bounding box center [447, 481] width 261 height 36
type input "Choice"
type input "Large"
click at [988, 198] on h2 "Variations & Choices" at bounding box center [713, 205] width 924 height 27
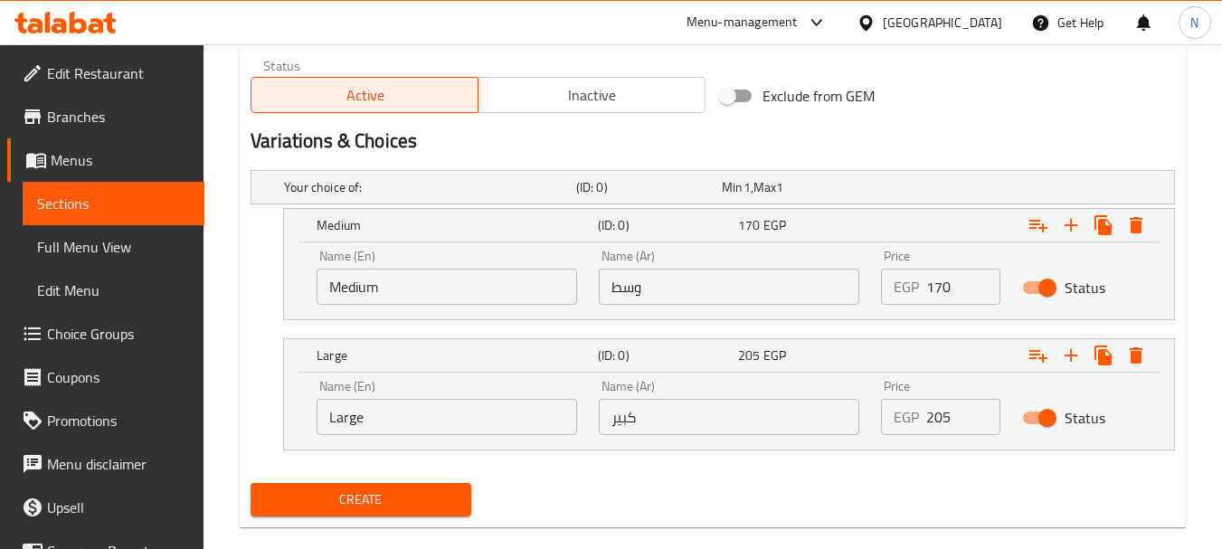
scroll to position [925, 0]
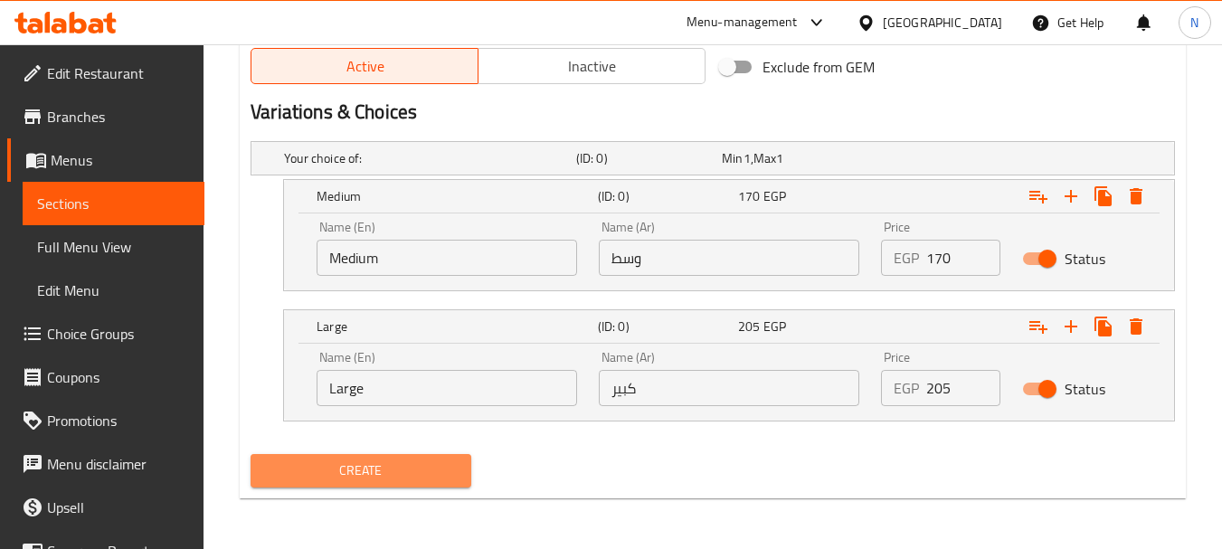
click at [373, 471] on span "Create" at bounding box center [360, 471] width 191 height 23
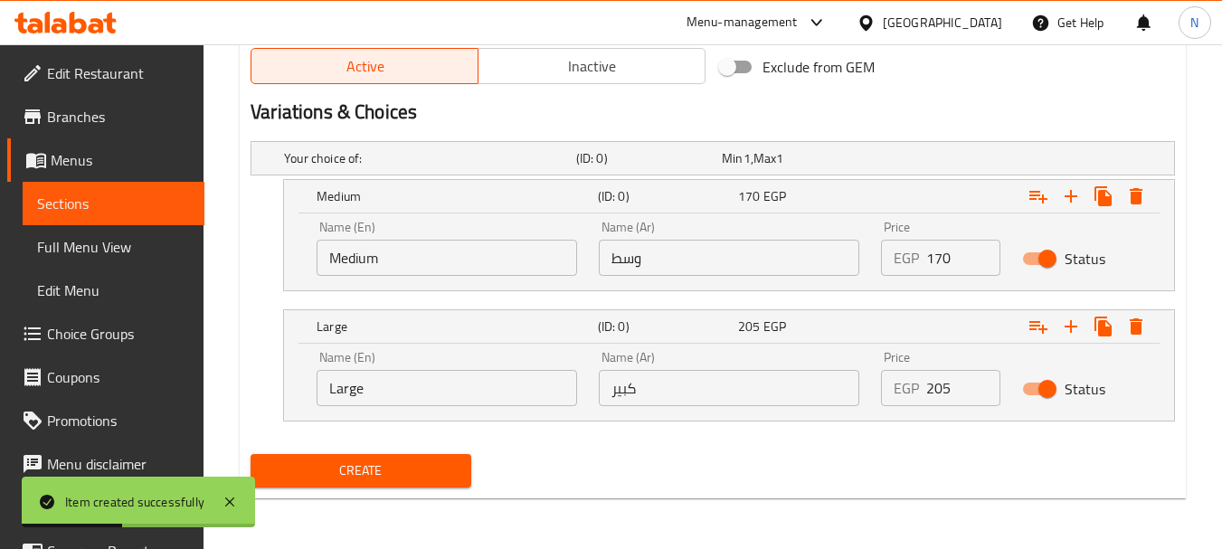
scroll to position [0, 0]
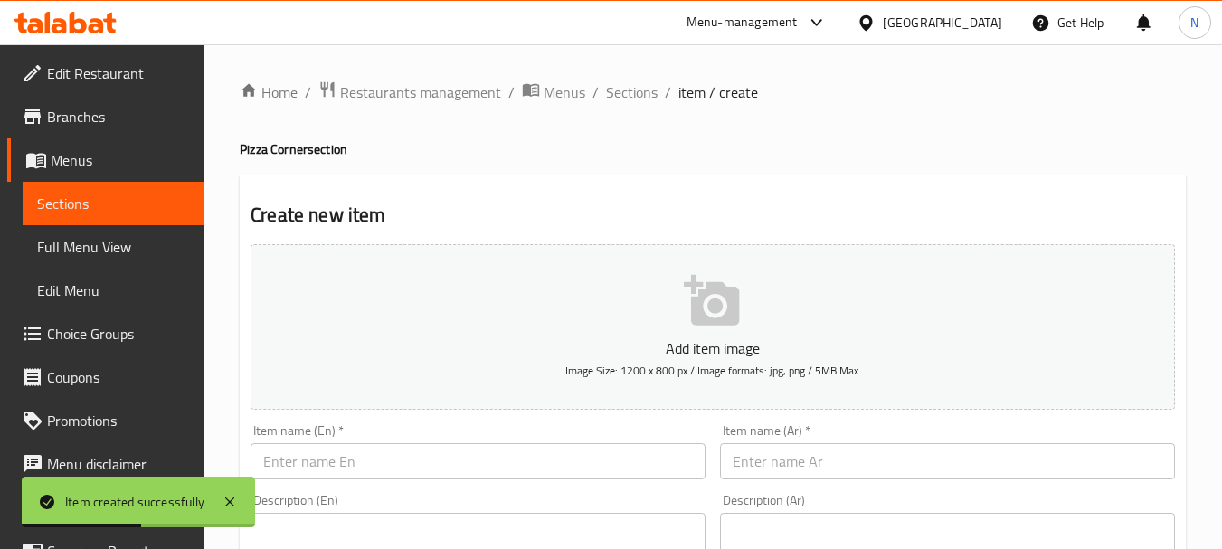
click at [772, 450] on input "text" at bounding box center [947, 461] width 455 height 36
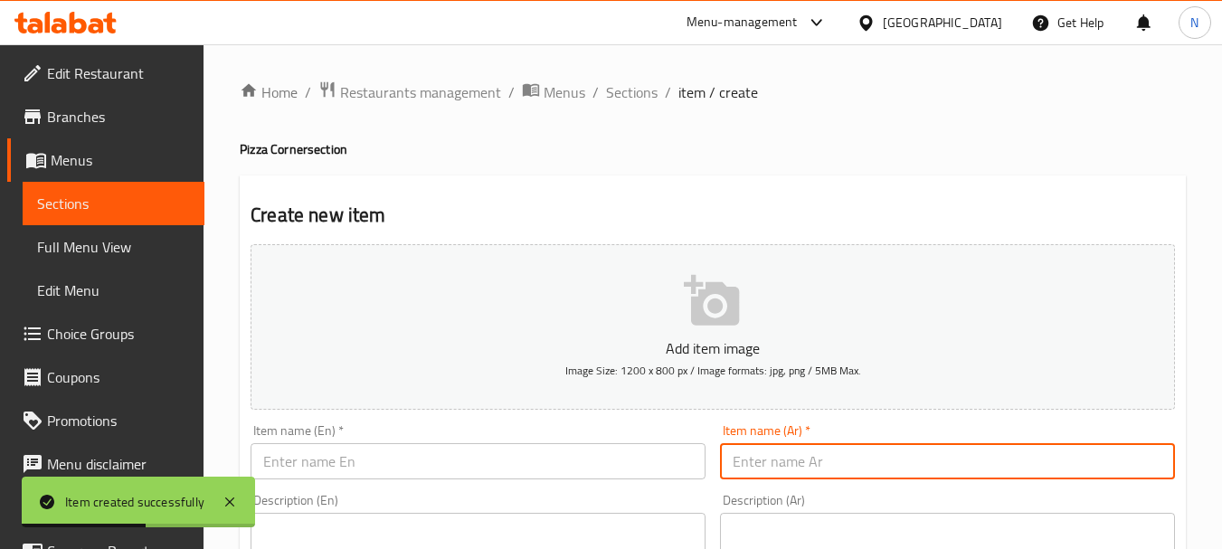
paste input "بيتزا بالشاورما الفراخ"
type input "بيتزا بالشاورما الفراخ"
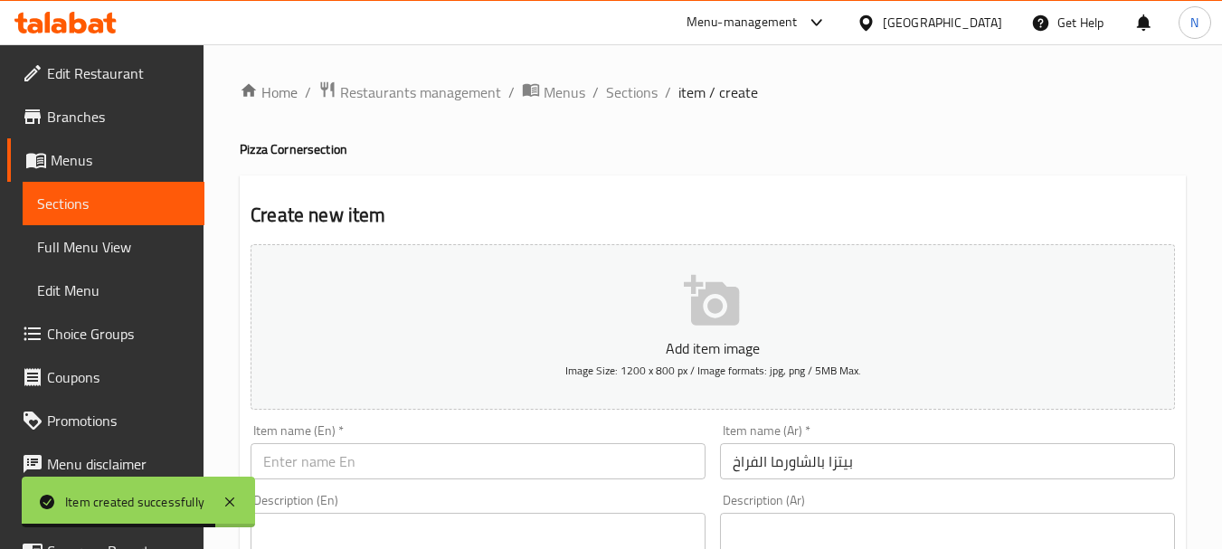
click at [410, 481] on div "Item name (En)   * Item name (En) *" at bounding box center [477, 452] width 469 height 70
click at [408, 468] on input "text" at bounding box center [478, 461] width 455 height 36
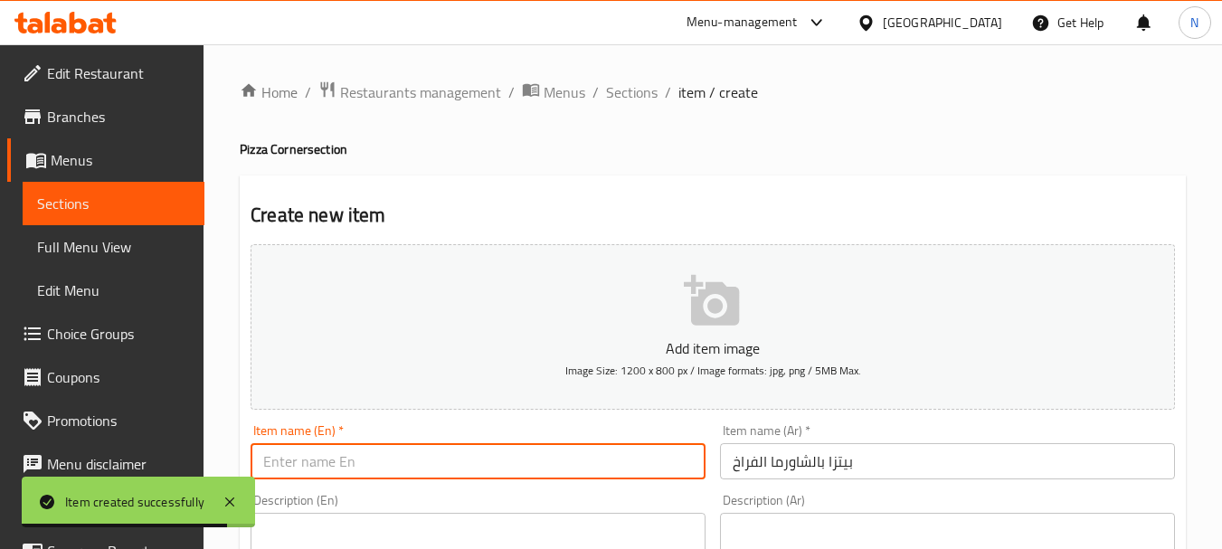
paste input "Chicken shawarma pizza"
click at [385, 468] on input "Chicken shawarma pizza" at bounding box center [478, 461] width 455 height 36
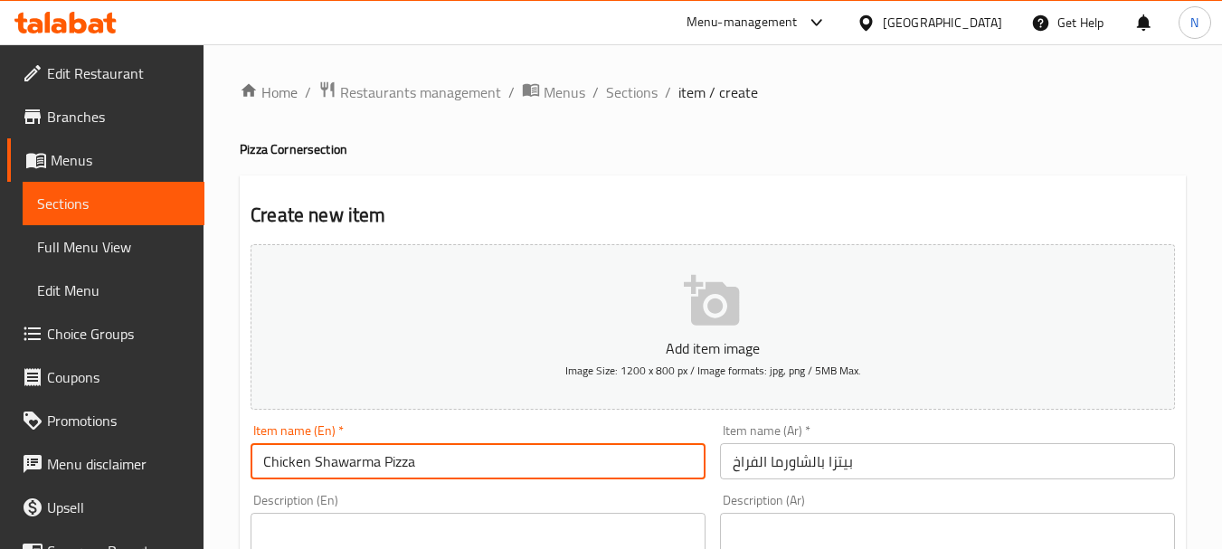
type input "Chicken Shawarma Pizza"
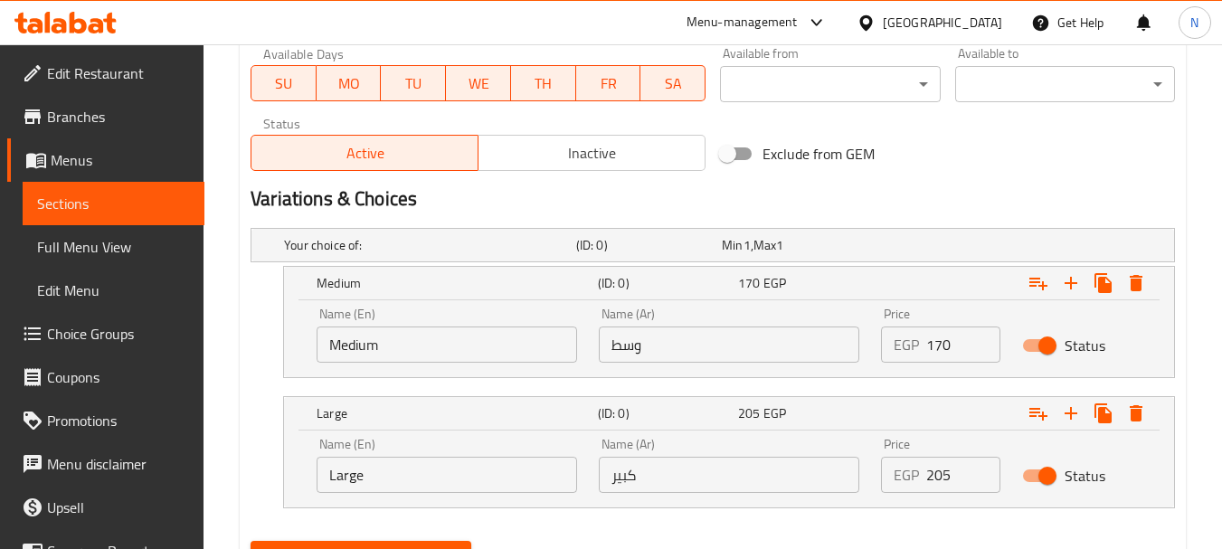
scroll to position [925, 0]
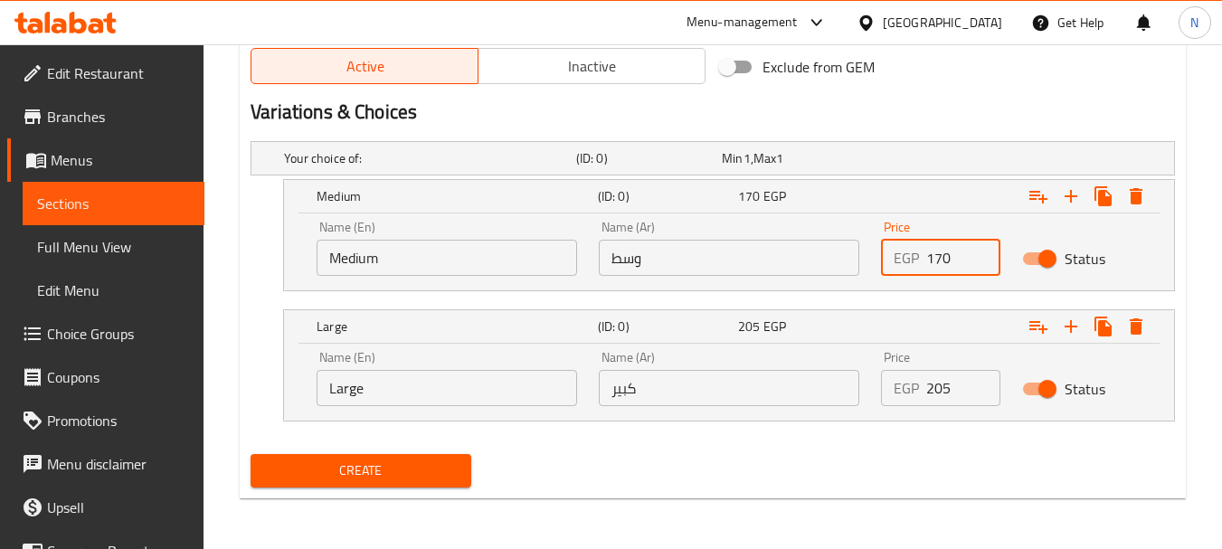
drag, startPoint x: 942, startPoint y: 267, endPoint x: 917, endPoint y: 261, distance: 25.0
click at [917, 261] on div "EGP 170 Price" at bounding box center [940, 258] width 119 height 36
type input "165"
drag, startPoint x: 937, startPoint y: 393, endPoint x: 919, endPoint y: 391, distance: 18.2
click at [919, 391] on div "EGP 205 Price" at bounding box center [940, 388] width 119 height 36
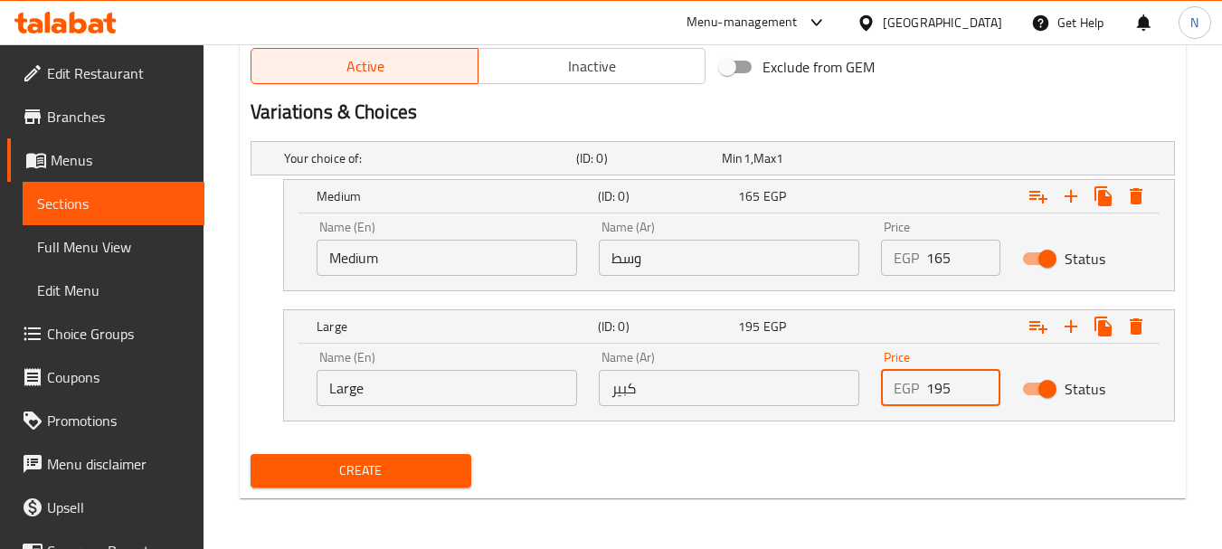
type input "195"
click at [411, 272] on input "Medium" at bounding box center [447, 258] width 261 height 36
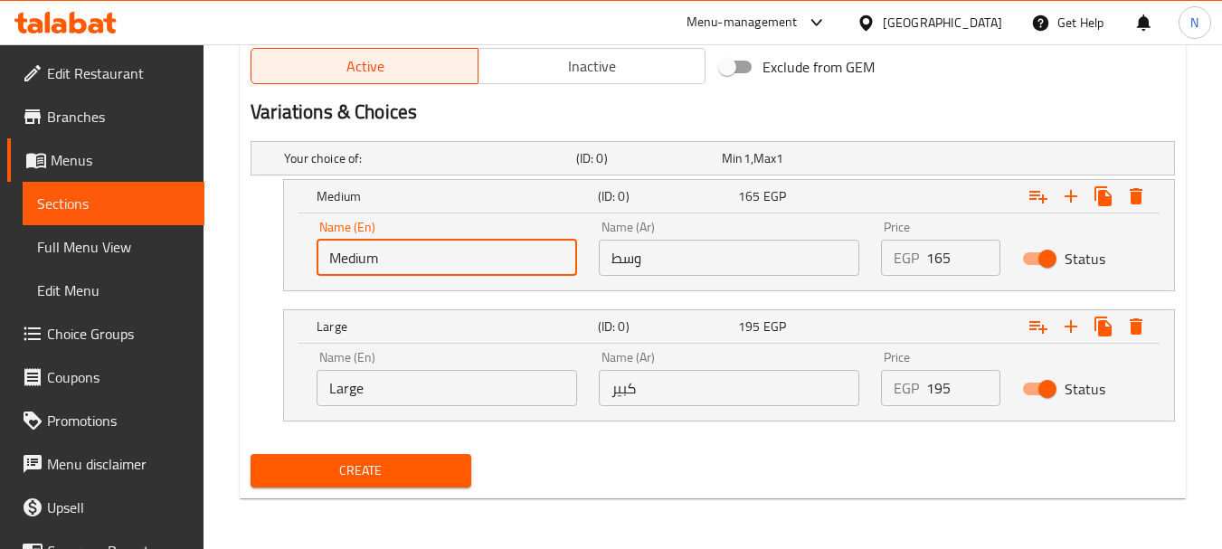
click at [411, 272] on input "Medium" at bounding box center [447, 258] width 261 height 36
type input "Choice"
type input "Medium"
click at [389, 375] on input "Large" at bounding box center [447, 388] width 261 height 36
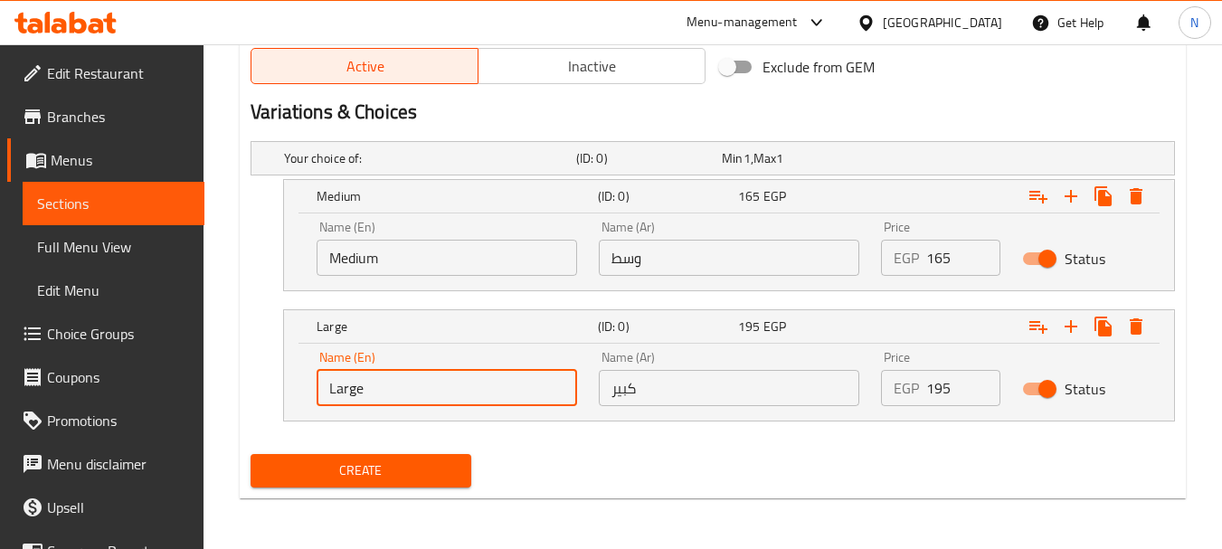
click at [389, 375] on input "Large" at bounding box center [447, 388] width 261 height 36
type input "Choice"
type input "Large"
click at [664, 234] on div "Name (Ar) وسط Name (Ar)" at bounding box center [729, 248] width 261 height 55
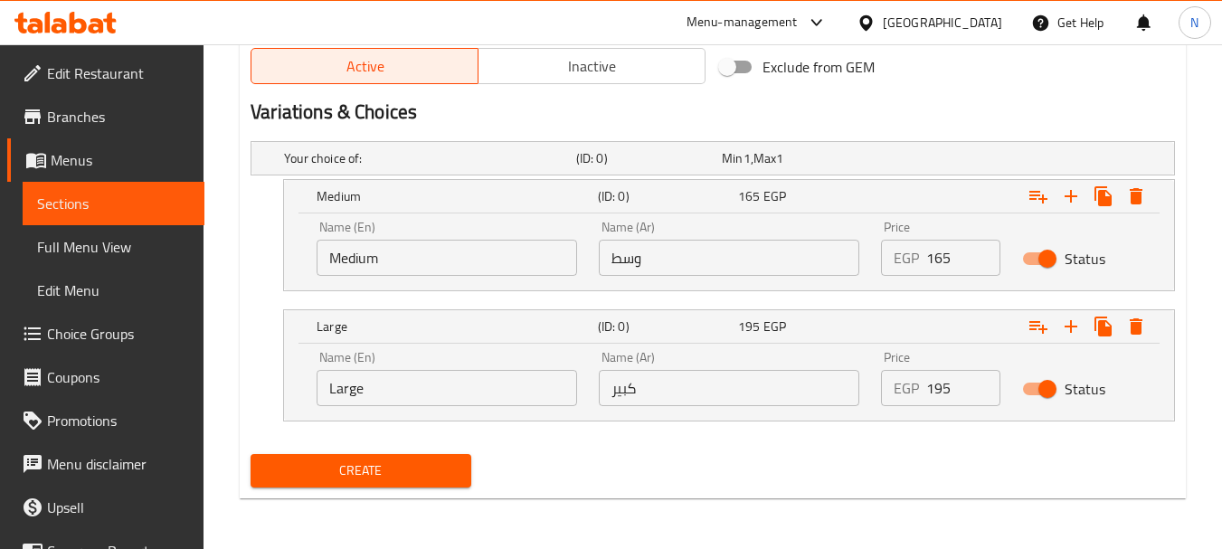
click at [661, 252] on input "وسط" at bounding box center [729, 258] width 261 height 36
type input "وسط"
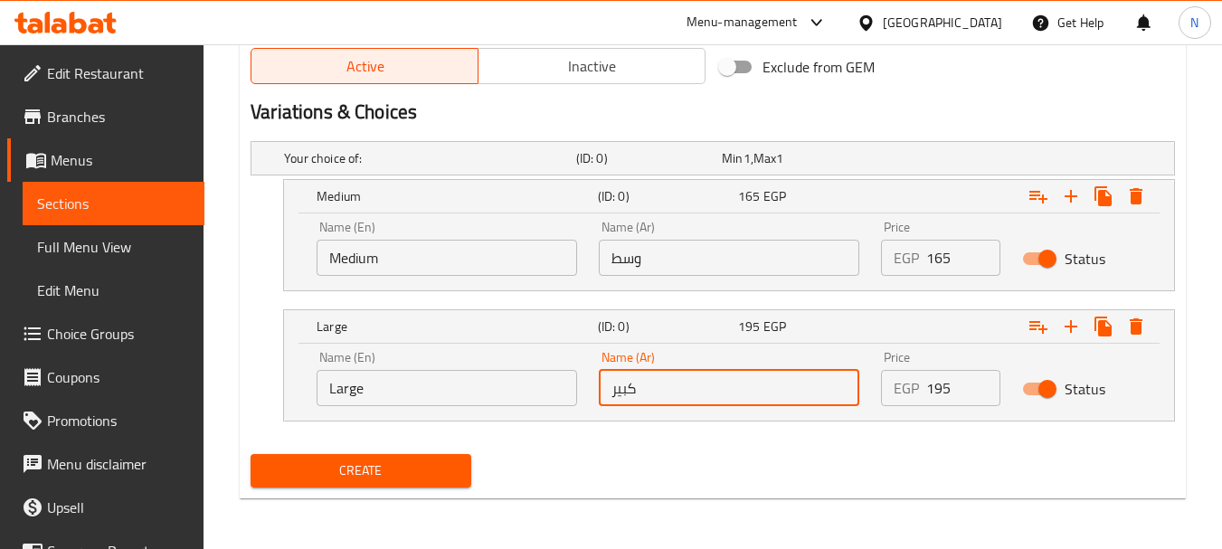
click at [672, 389] on input "كبير" at bounding box center [729, 388] width 261 height 36
type input "كبير"
click at [623, 437] on nav at bounding box center [713, 432] width 924 height 14
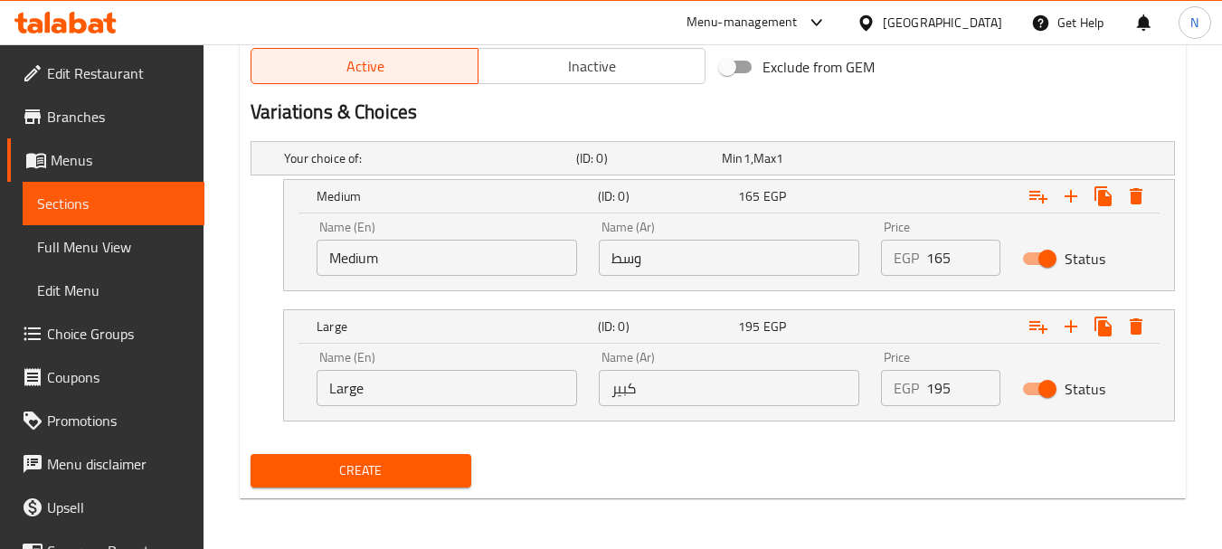
click at [350, 468] on span "Create" at bounding box center [360, 471] width 191 height 23
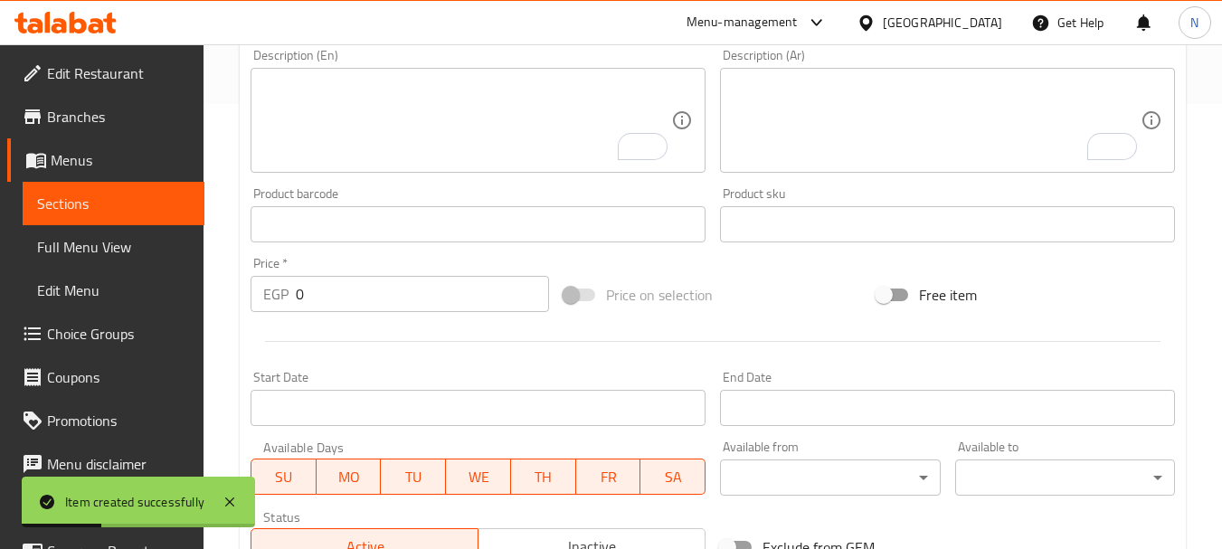
scroll to position [0, 0]
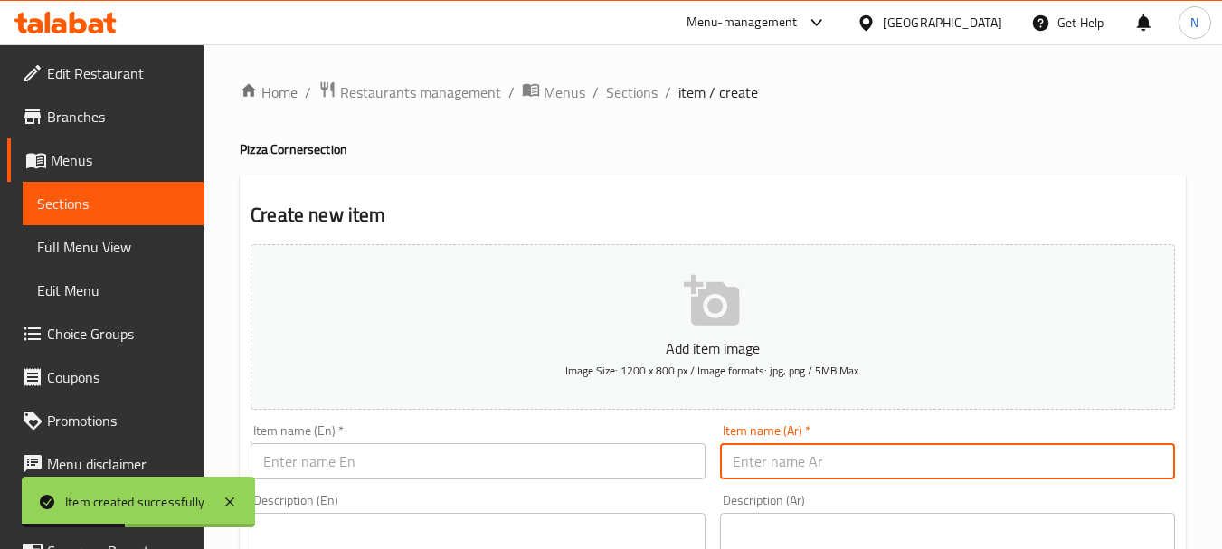
click at [785, 455] on input "text" at bounding box center [947, 461] width 455 height 36
paste input "بيتزا مشكل لحم"
type input "بيتزا مشكل لحم"
click at [382, 456] on input "text" at bounding box center [478, 461] width 455 height 36
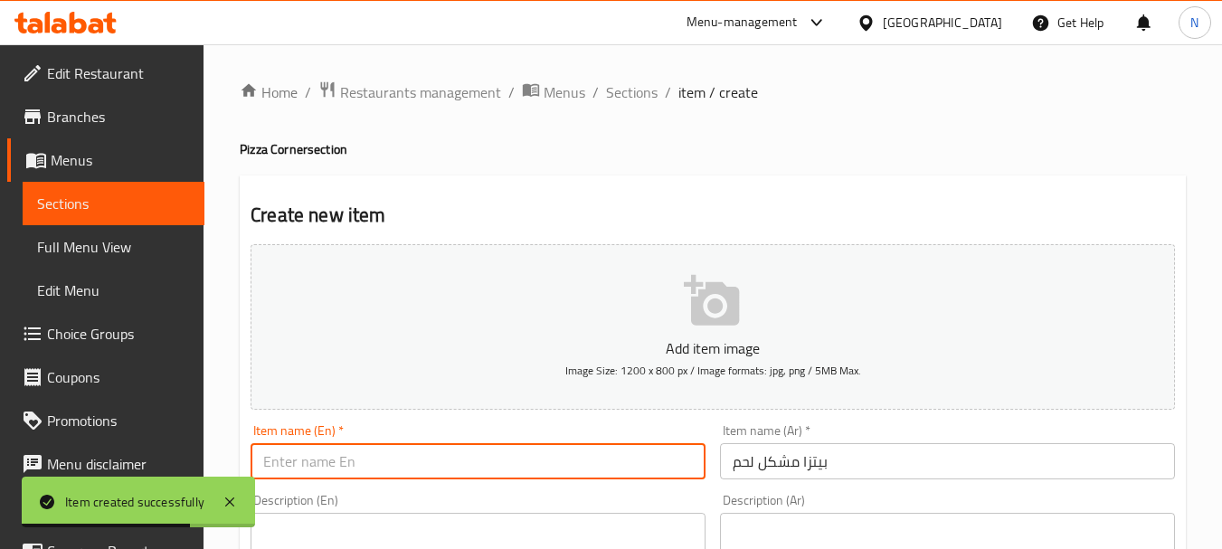
paste input "Mixed meat pizza"
click at [366, 461] on input "Mixed meat pizza" at bounding box center [478, 461] width 455 height 36
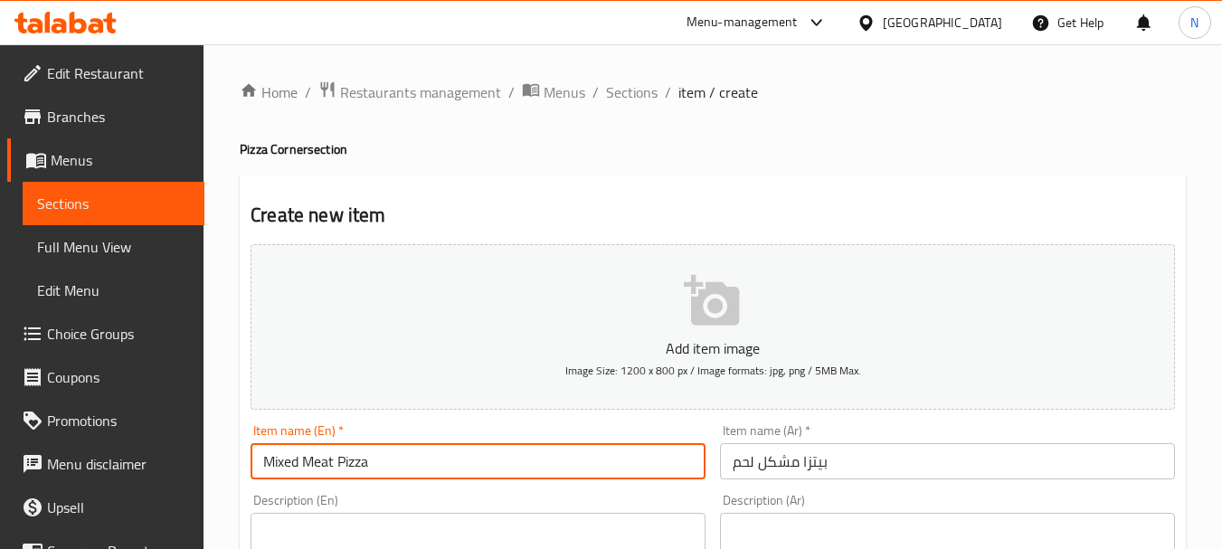
type input "Mixed Meat Pizza"
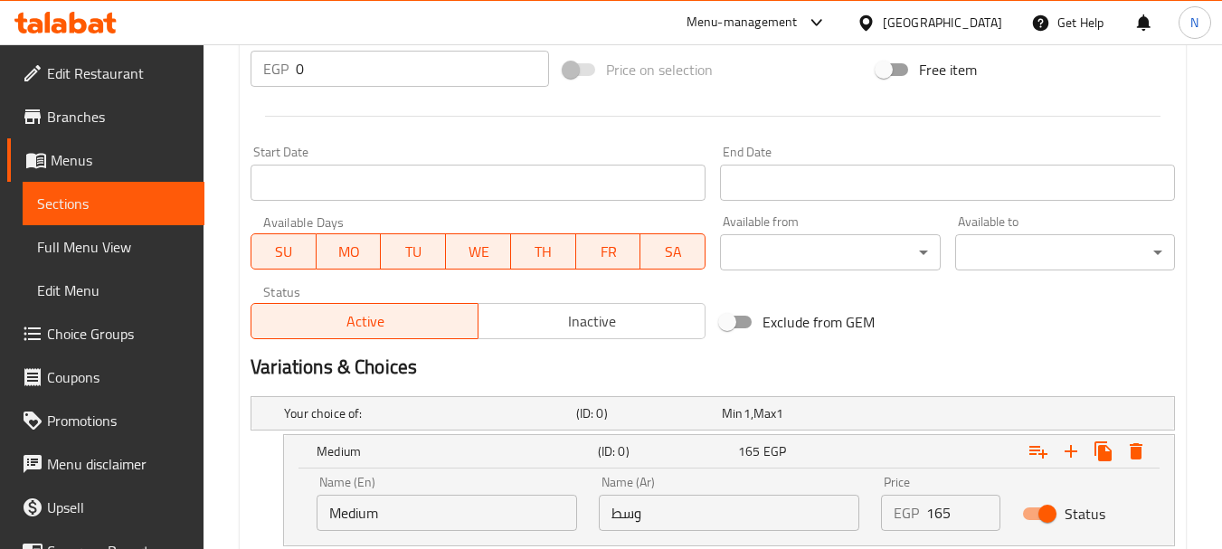
scroll to position [925, 0]
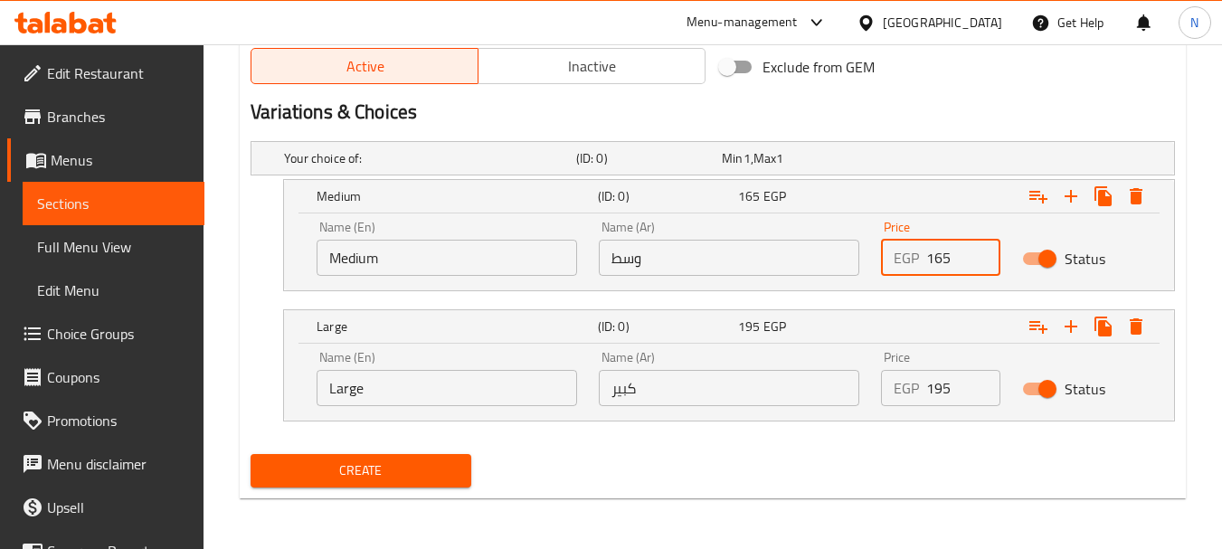
drag, startPoint x: 943, startPoint y: 270, endPoint x: 915, endPoint y: 270, distance: 28.0
click at [915, 270] on div "EGP 165 Price" at bounding box center [940, 258] width 119 height 36
type input "175"
drag, startPoint x: 939, startPoint y: 392, endPoint x: 924, endPoint y: 383, distance: 17.1
click at [924, 383] on div "EGP 195 Price" at bounding box center [940, 388] width 119 height 36
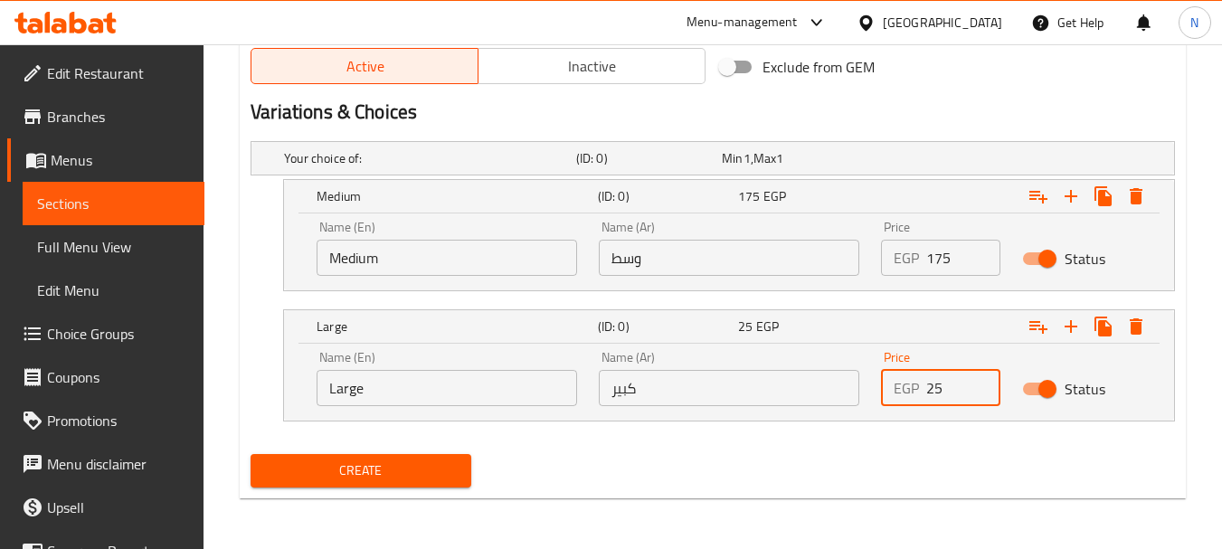
type input "2"
type input "215"
click at [659, 269] on input "وسط" at bounding box center [729, 258] width 261 height 36
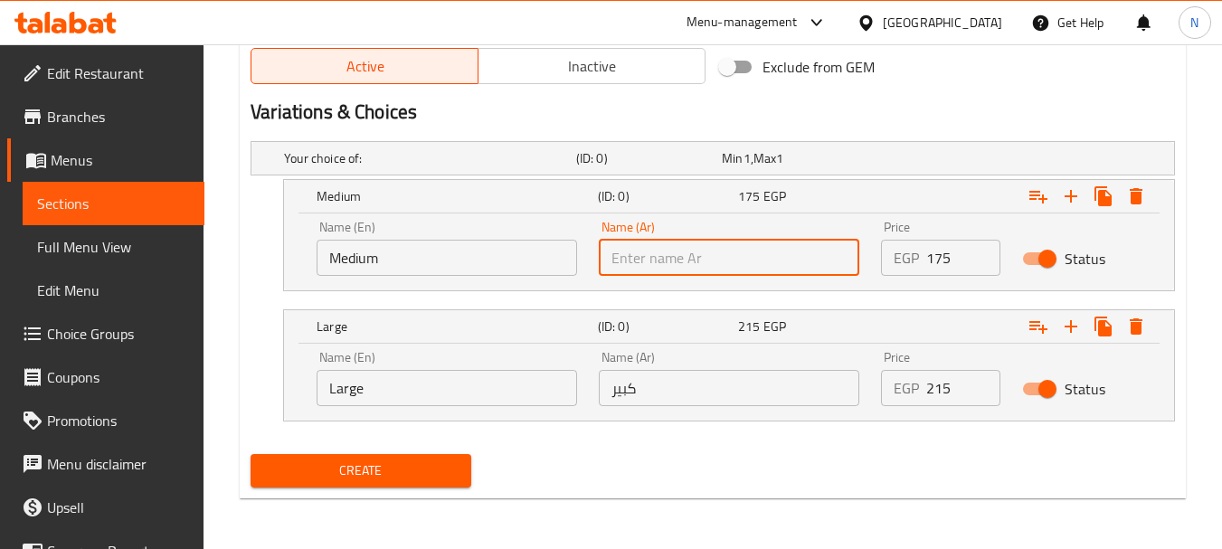
type input "ت"
type input "وسط"
click at [670, 383] on input "كبير" at bounding box center [729, 388] width 261 height 36
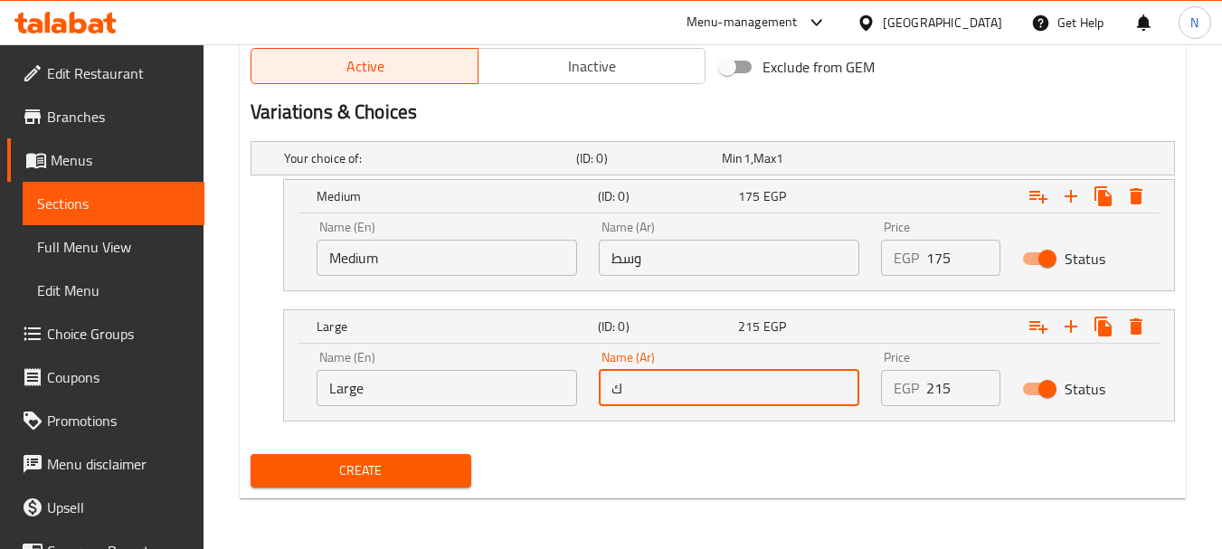
type input "كبير"
click at [461, 261] on input "Medium" at bounding box center [447, 258] width 261 height 36
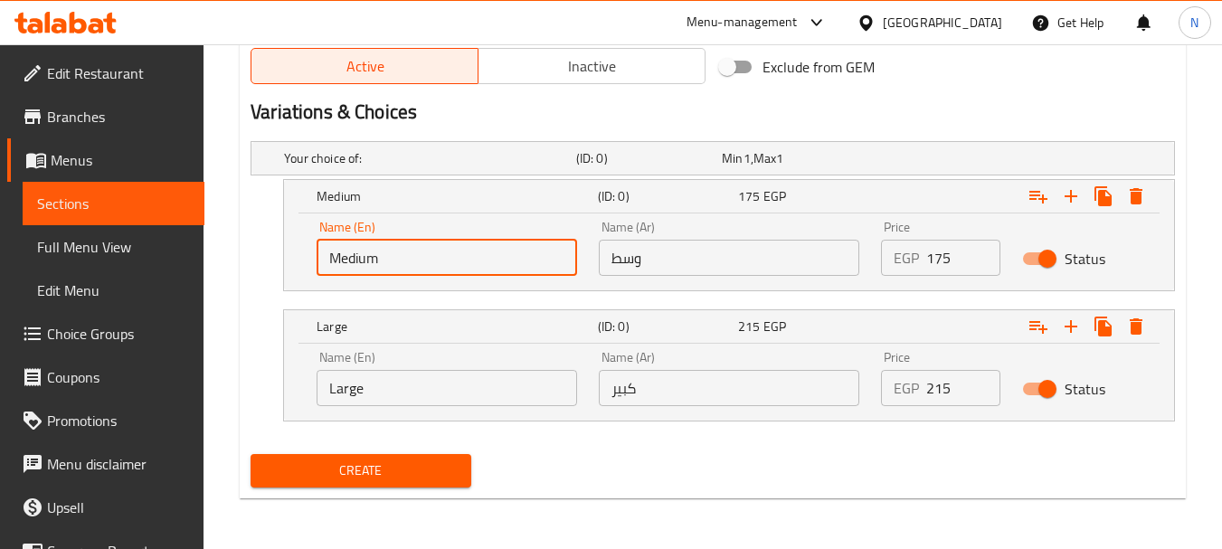
click at [461, 261] on input "Medium" at bounding box center [447, 258] width 261 height 36
type input "Choice"
type input "ة"
type input "Medium"
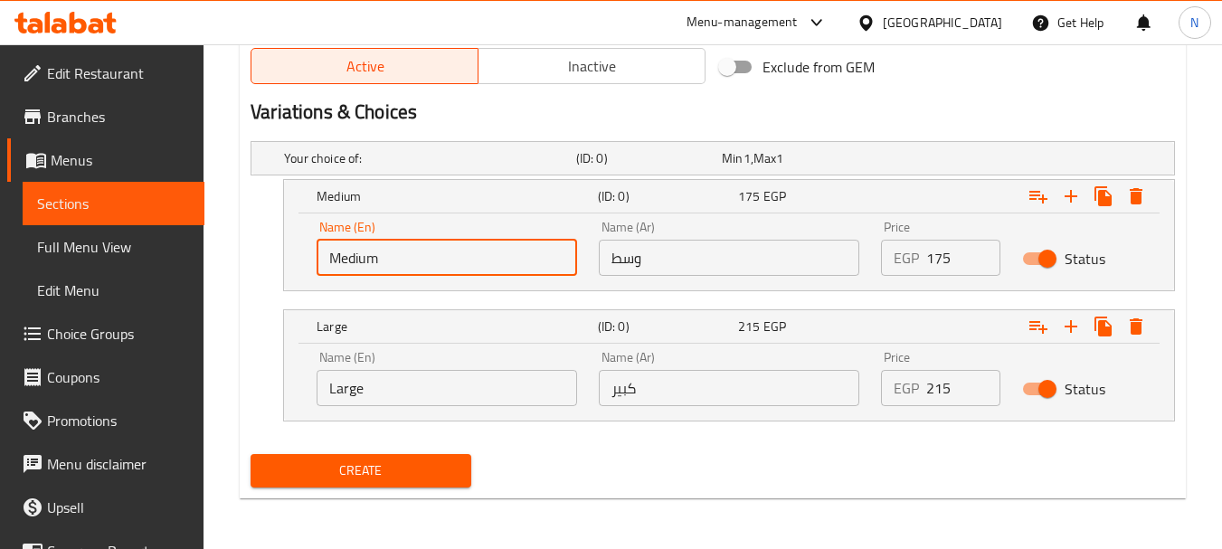
click at [394, 378] on input "Large" at bounding box center [447, 388] width 261 height 36
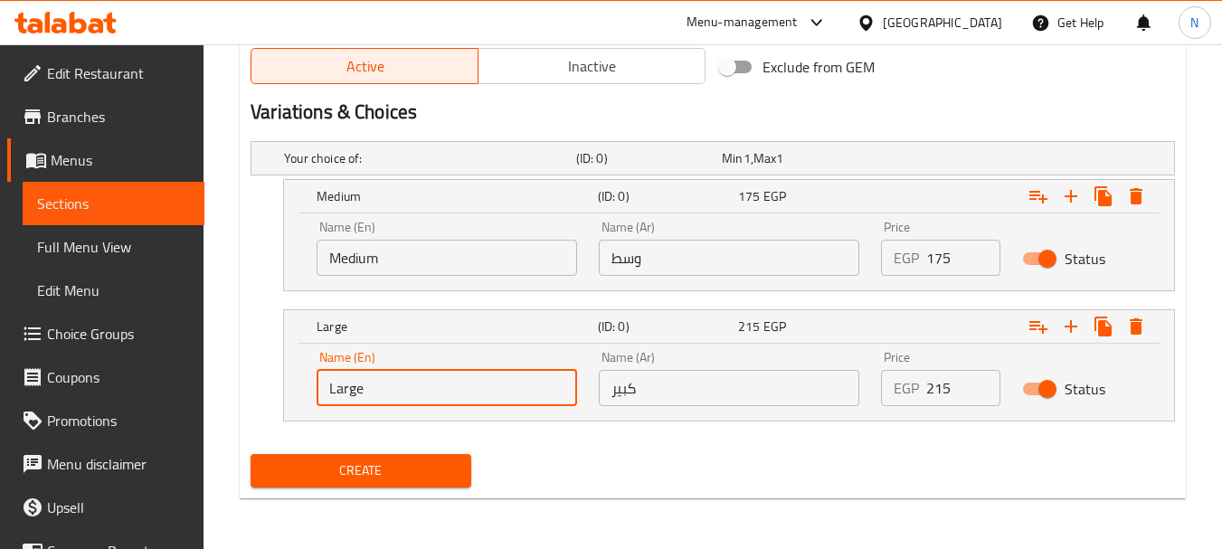
click at [394, 378] on input "Large" at bounding box center [447, 388] width 261 height 36
type input "Choice"
type input "Large"
click at [417, 461] on span "Create" at bounding box center [360, 471] width 191 height 23
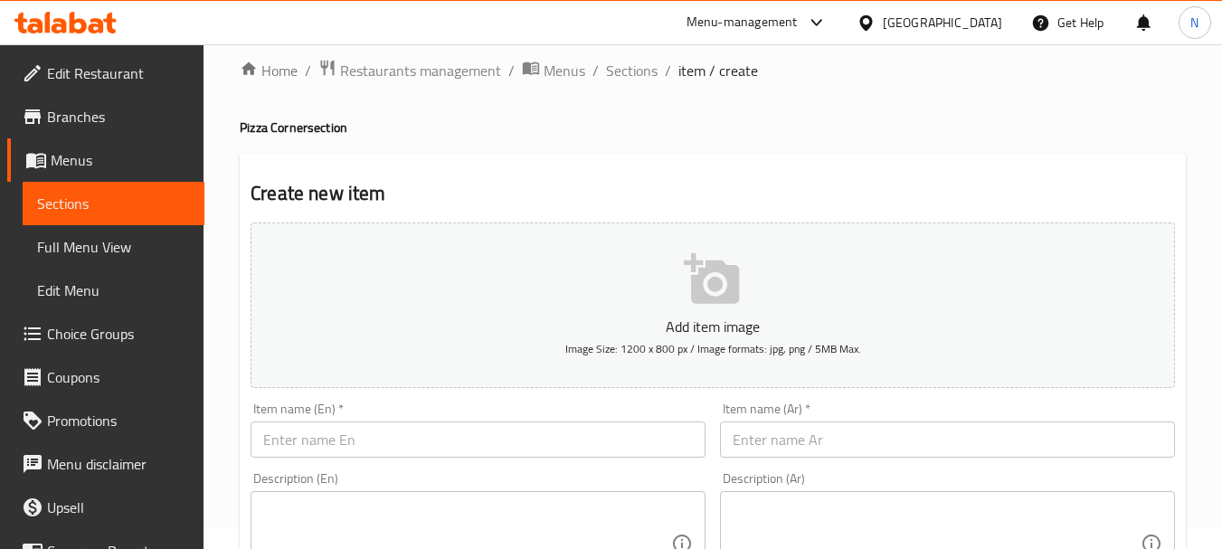
scroll to position [0, 0]
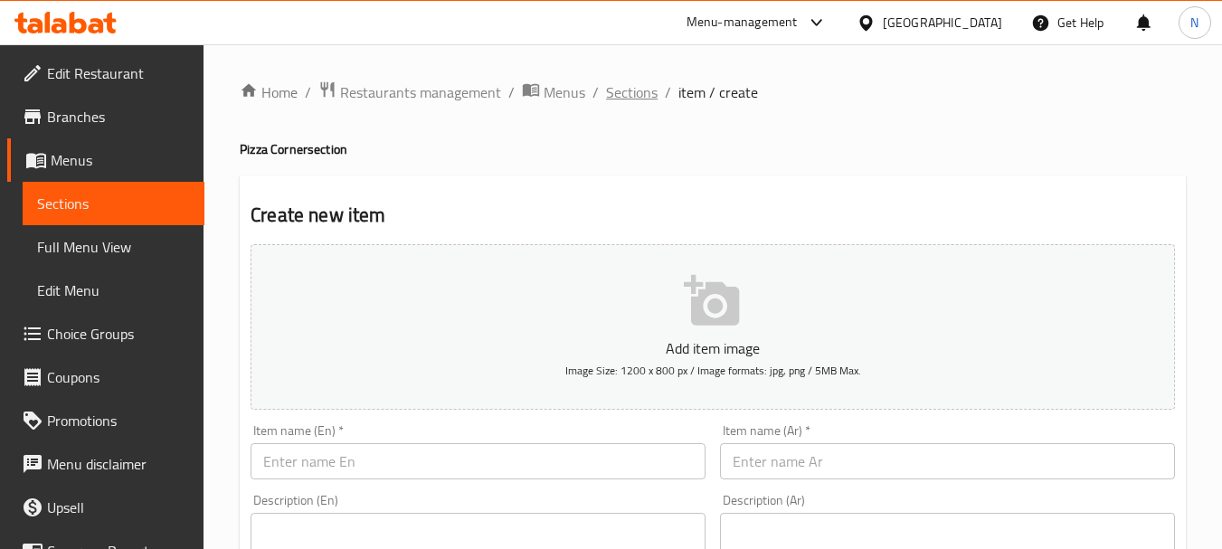
click at [642, 94] on span "Sections" at bounding box center [632, 92] width 52 height 22
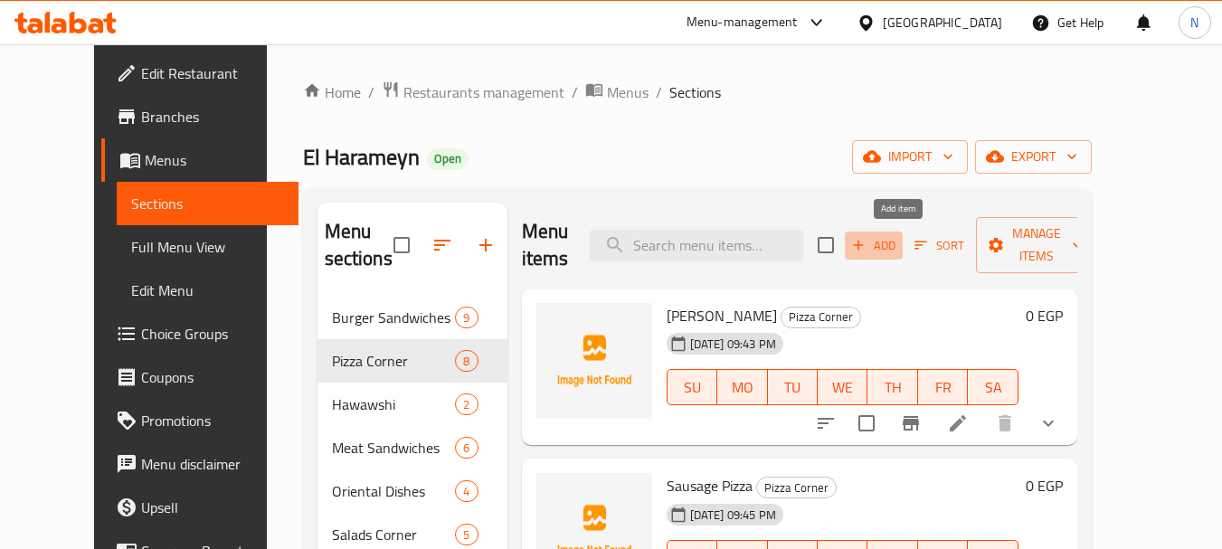
click at [898, 247] on span "Add" at bounding box center [873, 245] width 49 height 21
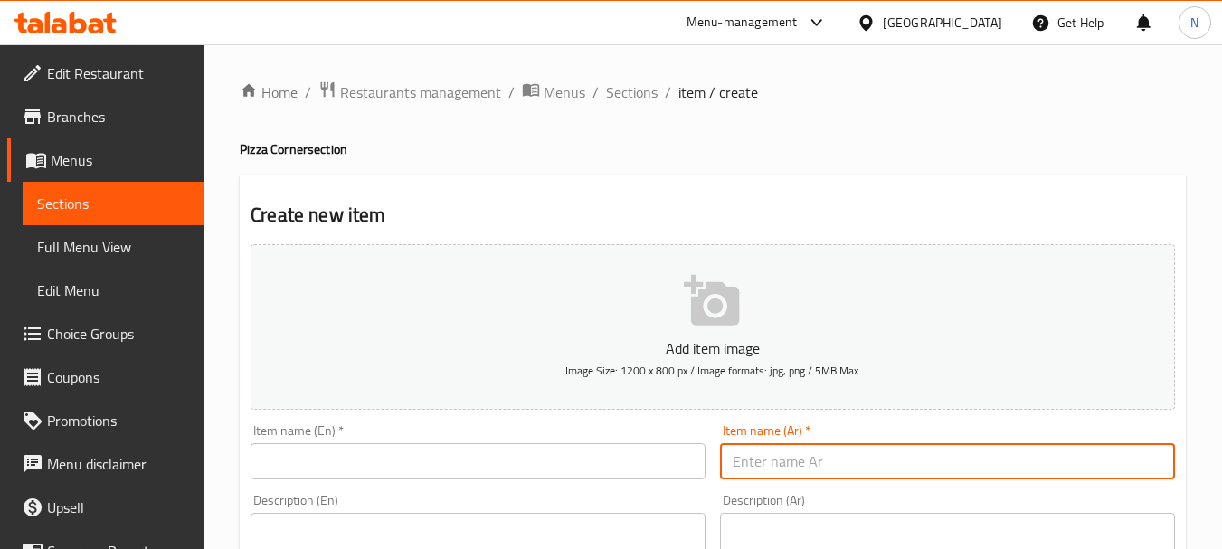
click at [792, 467] on input "text" at bounding box center [947, 461] width 455 height 36
paste input "بيتزا مشكل فراخ"
type input "بيتزا مشكل فراخ"
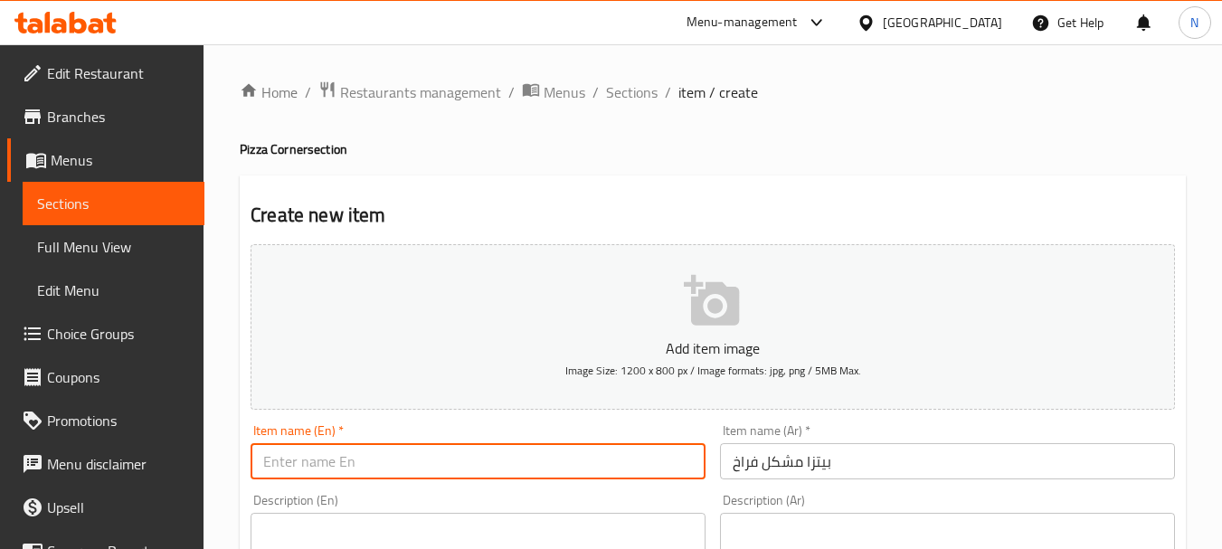
click at [455, 477] on input "text" at bounding box center [478, 461] width 455 height 36
paste input "Mixed chicken pizza"
click at [380, 467] on input "Mixed chicken pizza" at bounding box center [478, 461] width 455 height 36
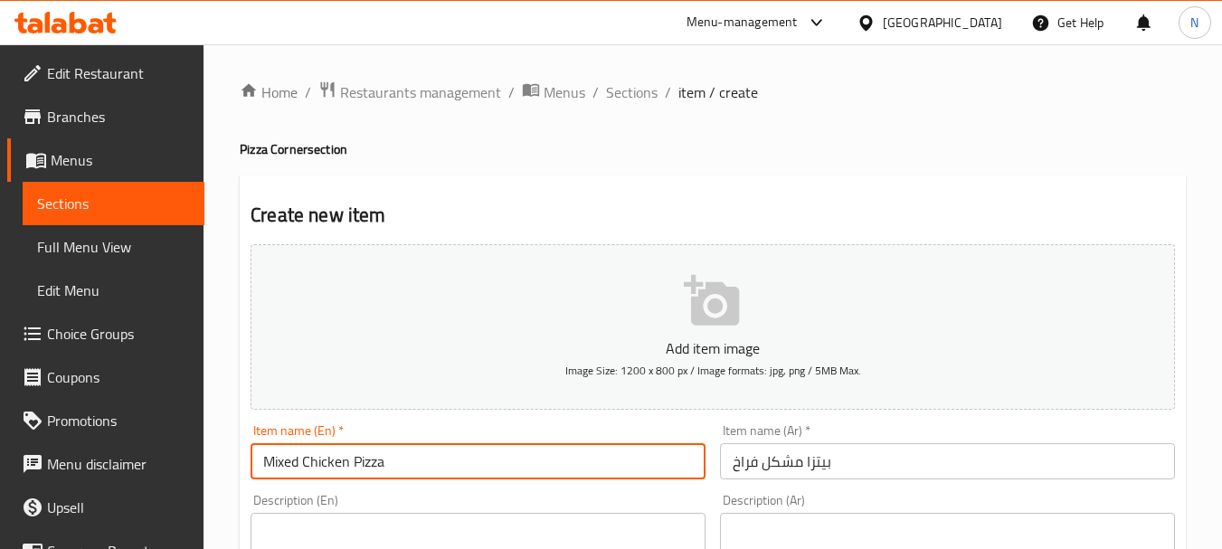
type input "Mixed Chicken Pizza"
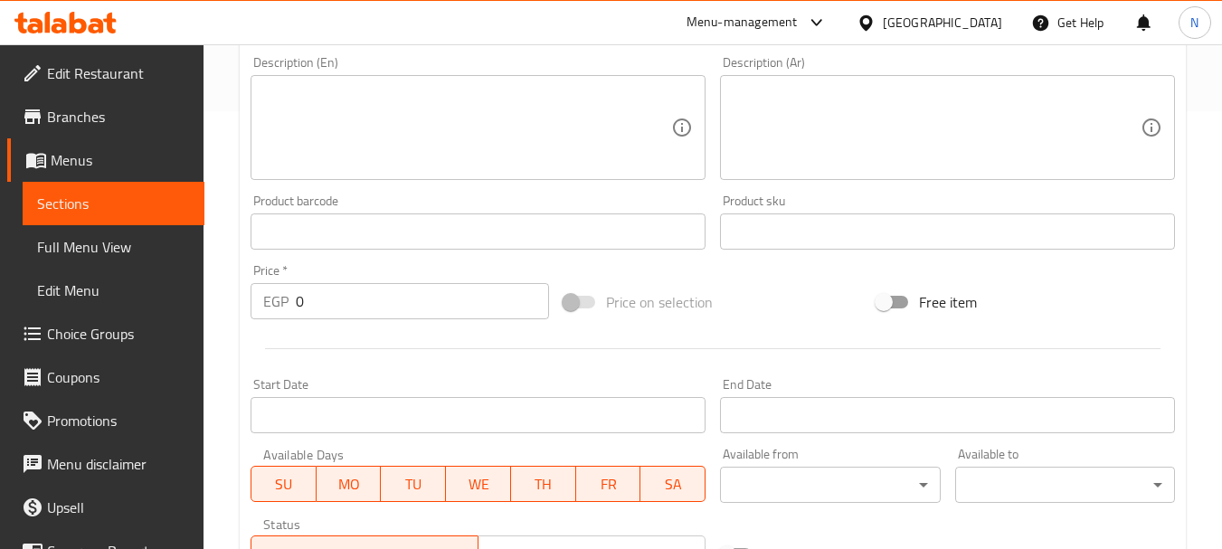
scroll to position [729, 0]
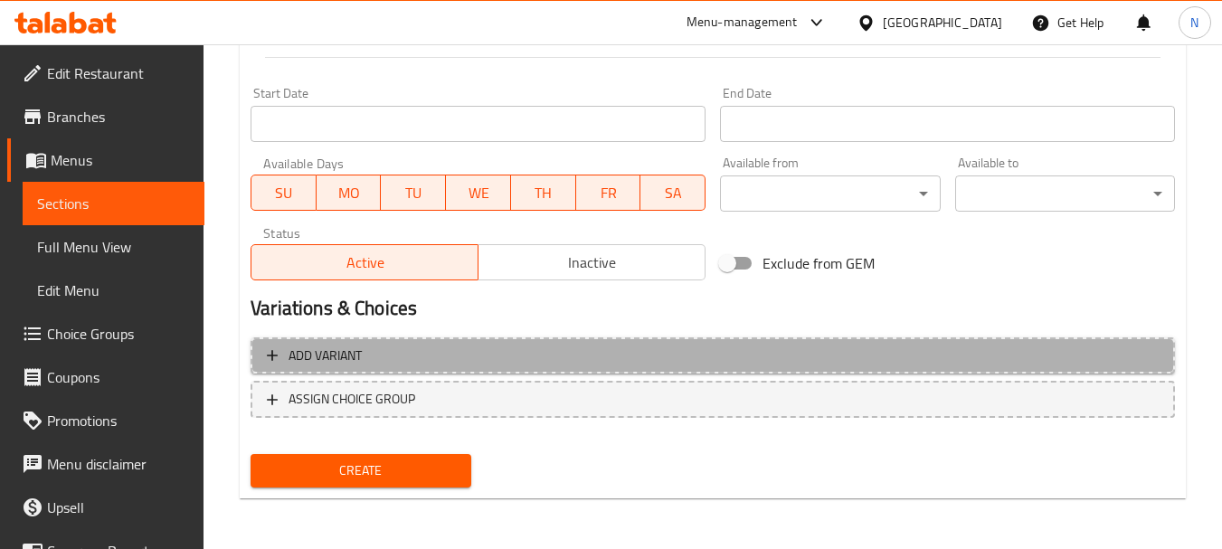
click at [999, 358] on span "Add variant" at bounding box center [713, 356] width 892 height 23
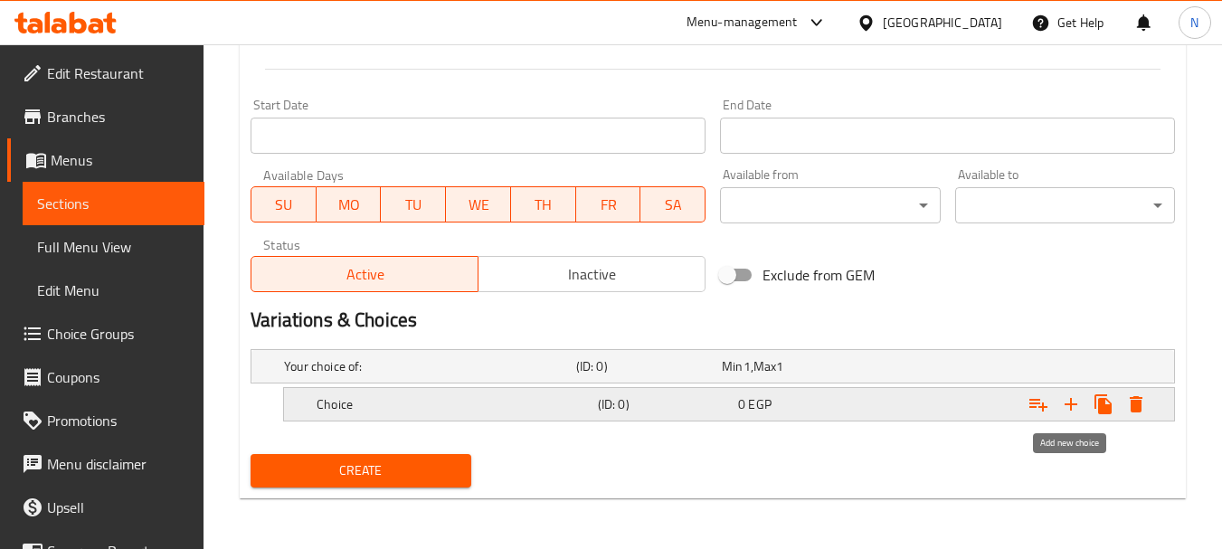
click at [1067, 401] on icon "Expand" at bounding box center [1071, 404] width 22 height 22
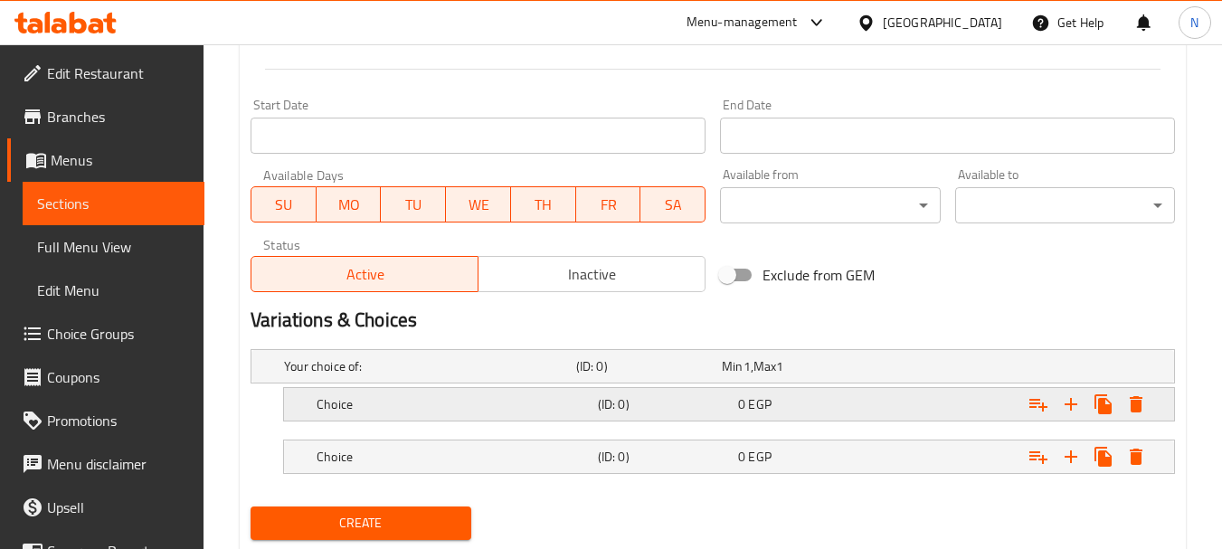
click at [906, 370] on div "Expand" at bounding box center [1010, 366] width 292 height 7
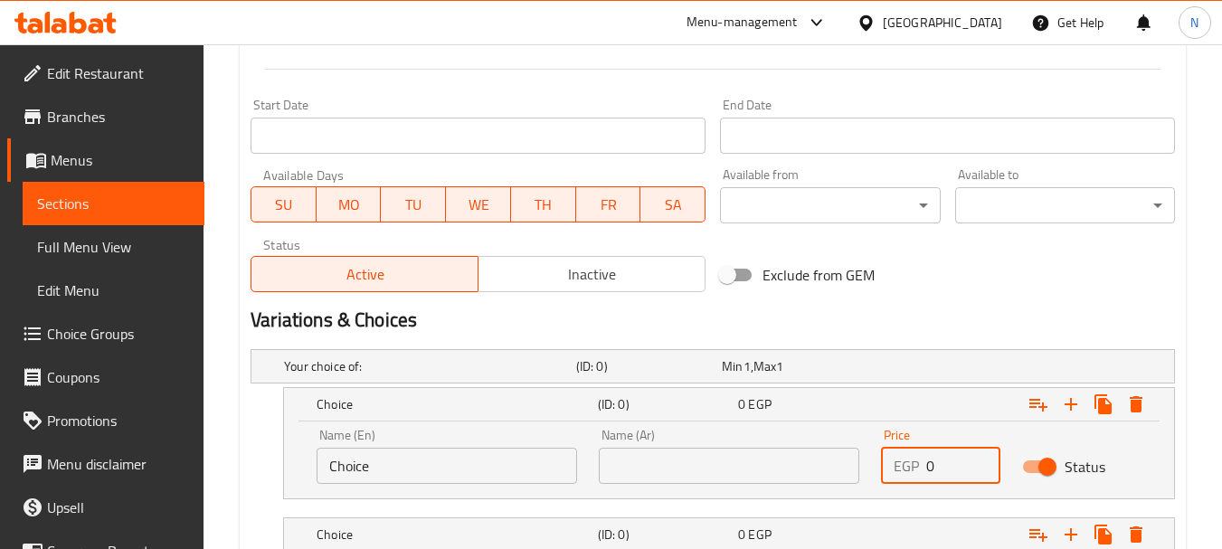
drag, startPoint x: 943, startPoint y: 472, endPoint x: 916, endPoint y: 471, distance: 27.2
click at [916, 471] on div "EGP 0 Price" at bounding box center [940, 466] width 119 height 36
type input "175"
click at [971, 317] on h2 "Variations & Choices" at bounding box center [713, 320] width 924 height 27
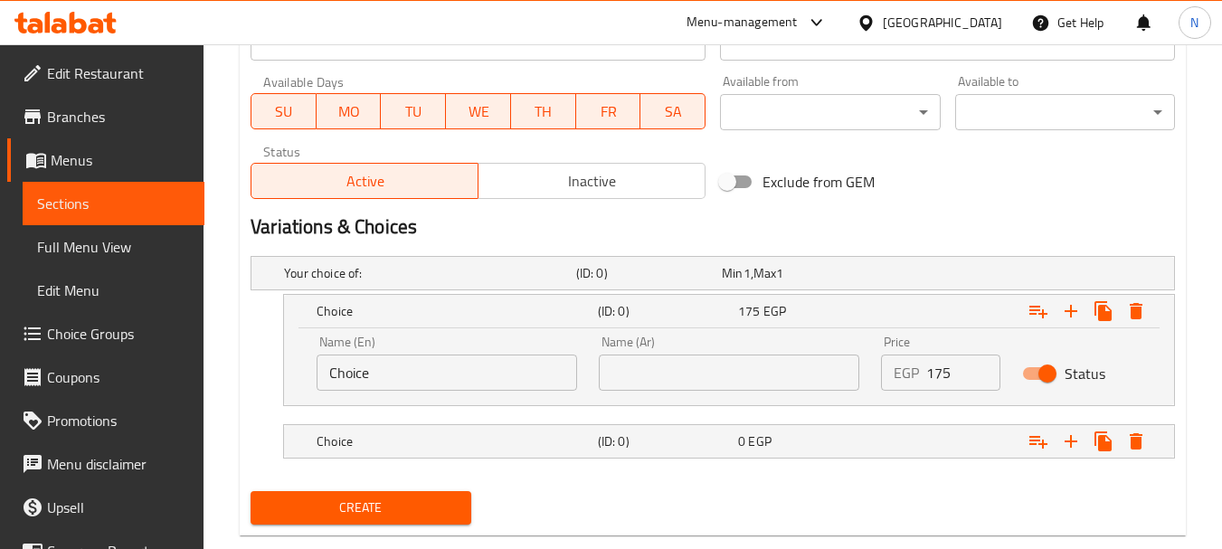
scroll to position [848, 0]
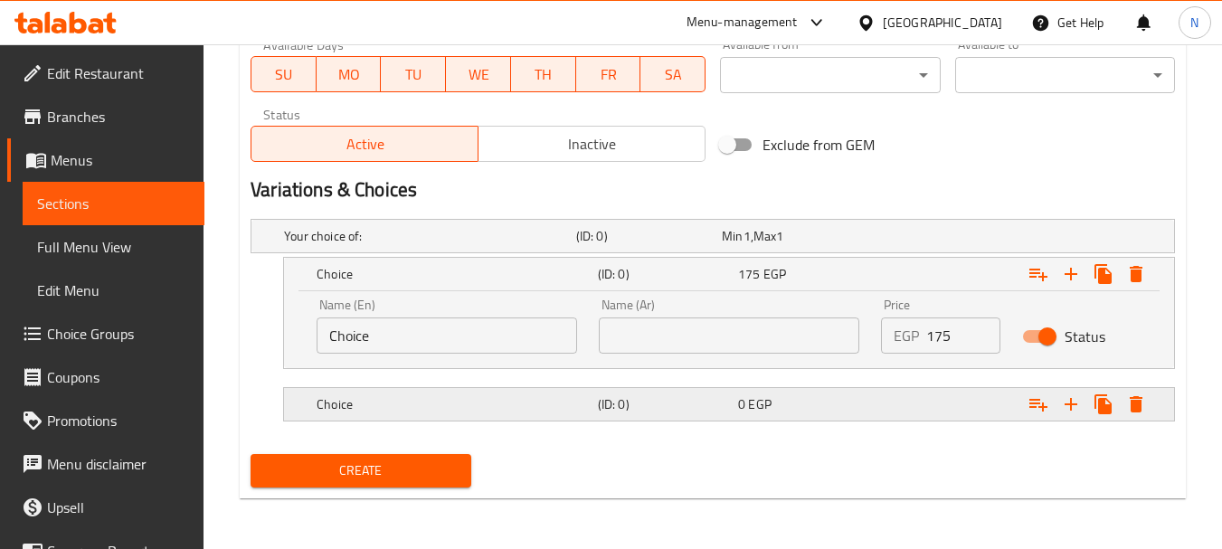
click at [934, 240] on div "Expand" at bounding box center [1010, 235] width 292 height 7
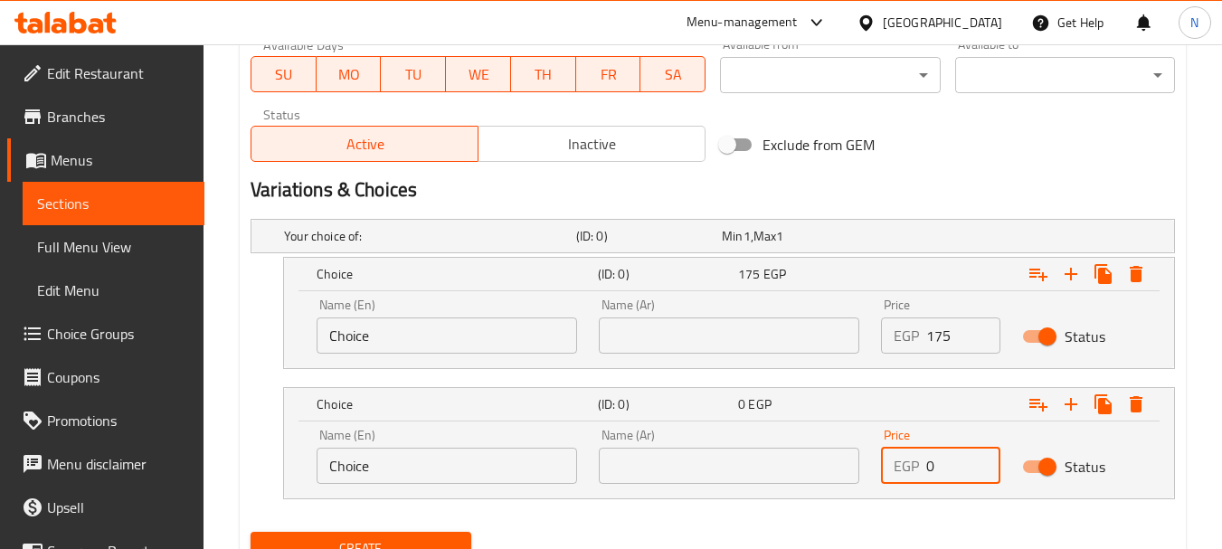
drag, startPoint x: 943, startPoint y: 474, endPoint x: 925, endPoint y: 469, distance: 18.6
click at [925, 469] on div "EGP 0 Price" at bounding box center [940, 466] width 119 height 36
type input "205"
click at [954, 199] on h2 "Variations & Choices" at bounding box center [713, 189] width 924 height 27
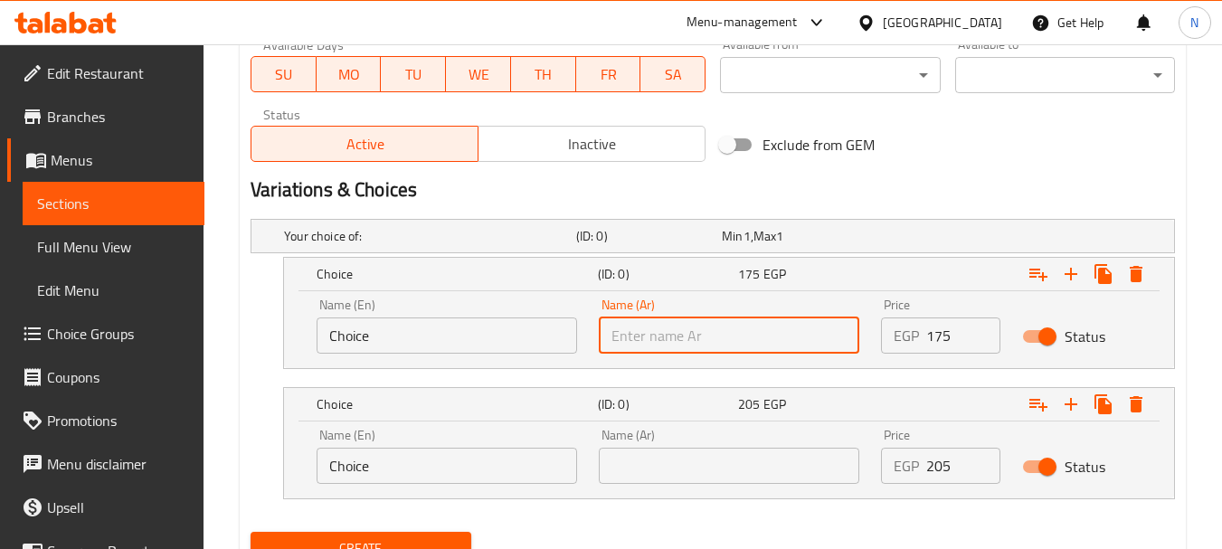
click at [688, 345] on input "text" at bounding box center [729, 335] width 261 height 36
type input ","
type input "وسط"
click at [682, 457] on input "text" at bounding box center [729, 466] width 261 height 36
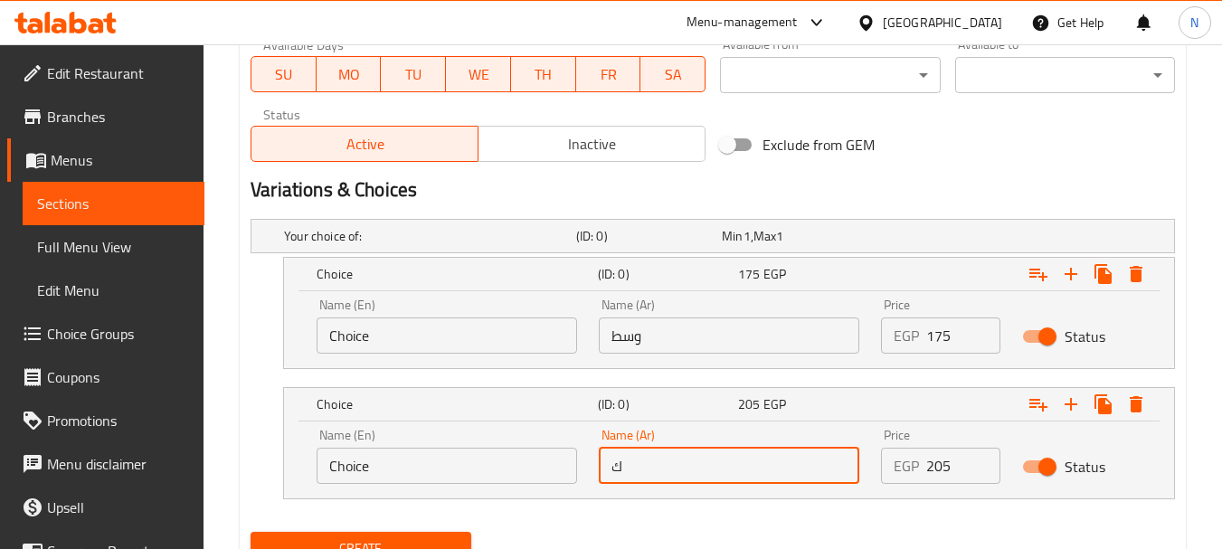
type input "كبير"
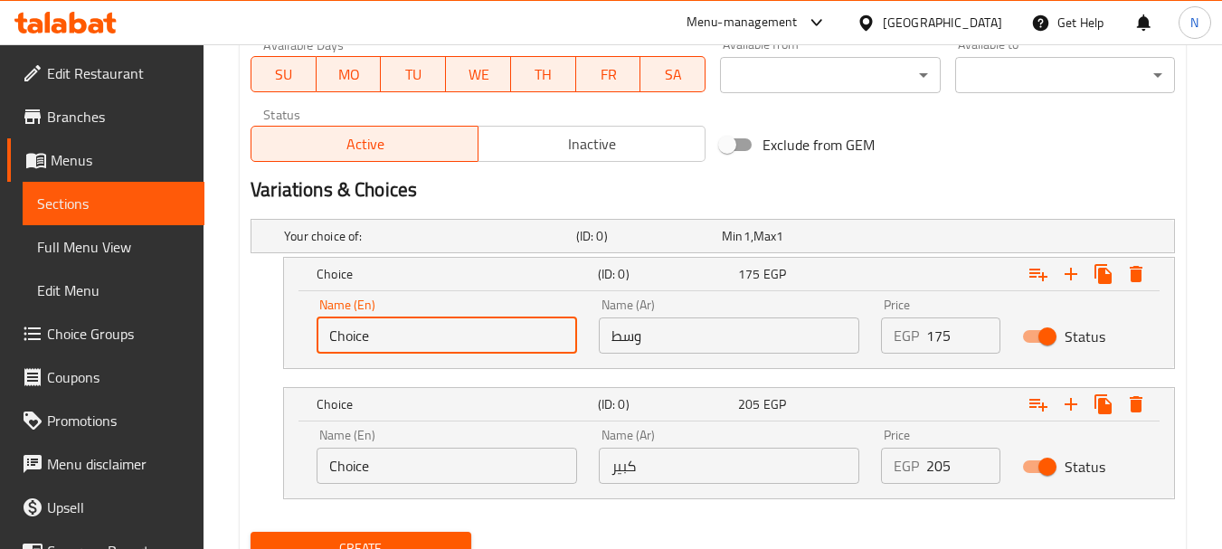
click at [388, 333] on input "Choice" at bounding box center [447, 335] width 261 height 36
type input "Medium"
click at [381, 460] on input "Choice" at bounding box center [447, 466] width 261 height 36
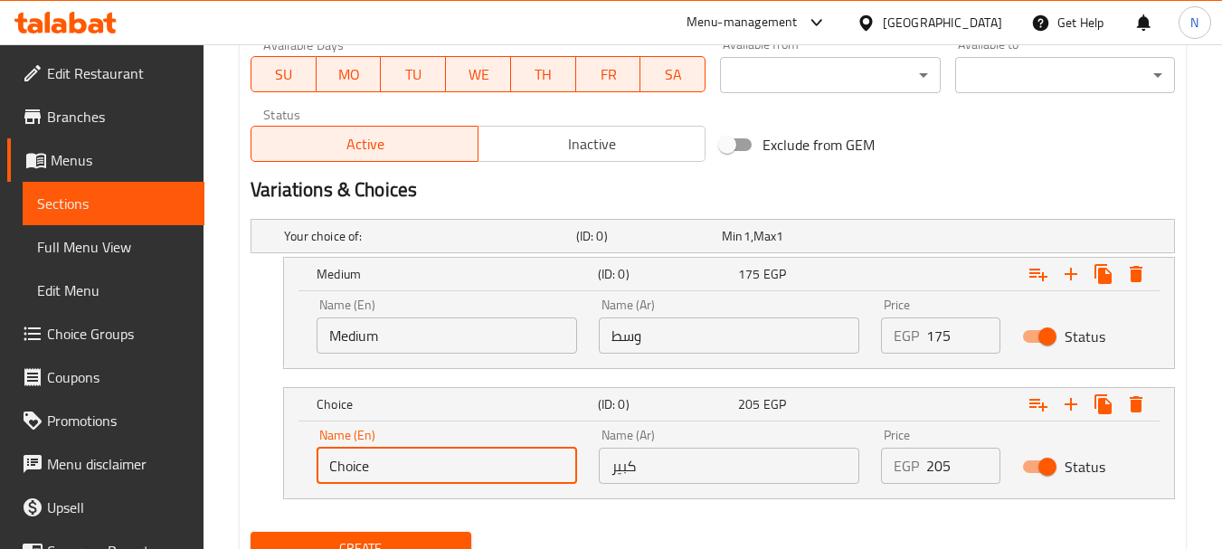
click at [381, 460] on input "Choice" at bounding box center [447, 466] width 261 height 36
type input "Large"
click at [903, 176] on h2 "Variations & Choices" at bounding box center [713, 189] width 924 height 27
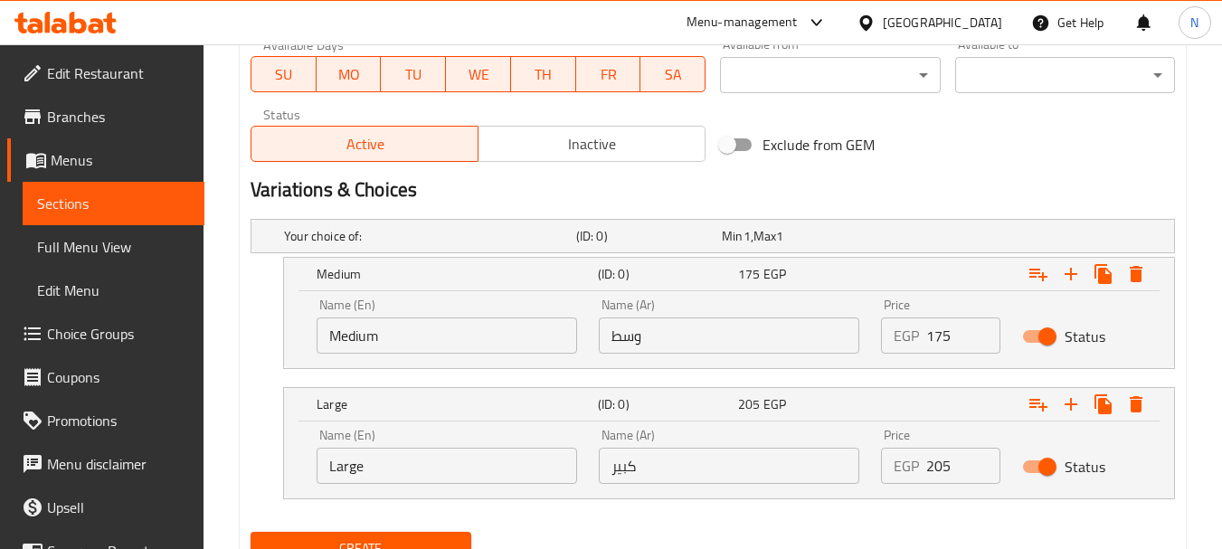
click at [992, 175] on div "Variations & Choices" at bounding box center [712, 190] width 939 height 42
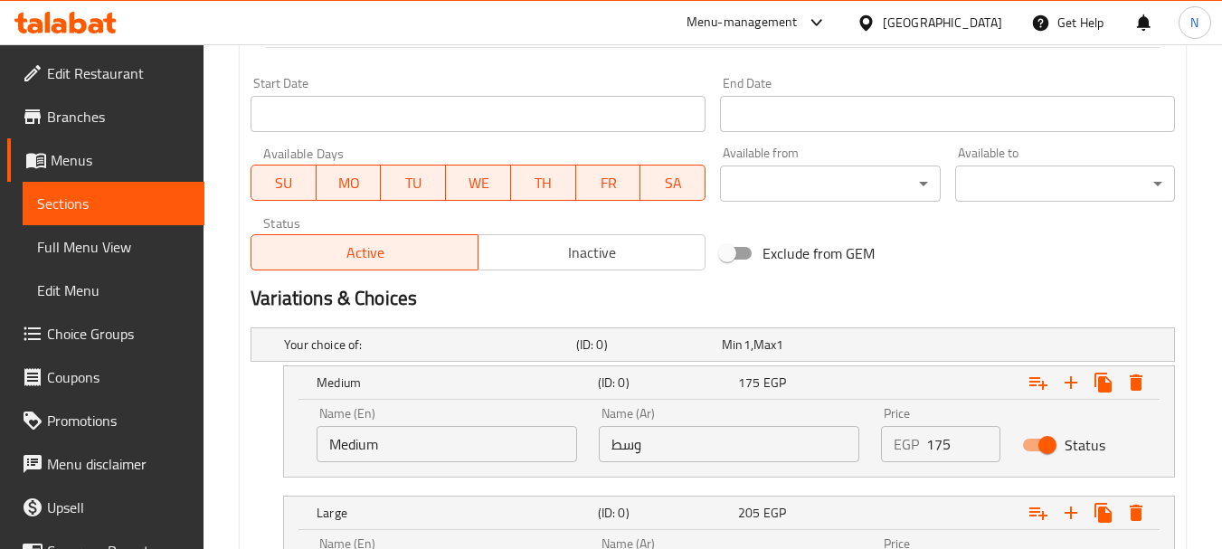
scroll to position [925, 0]
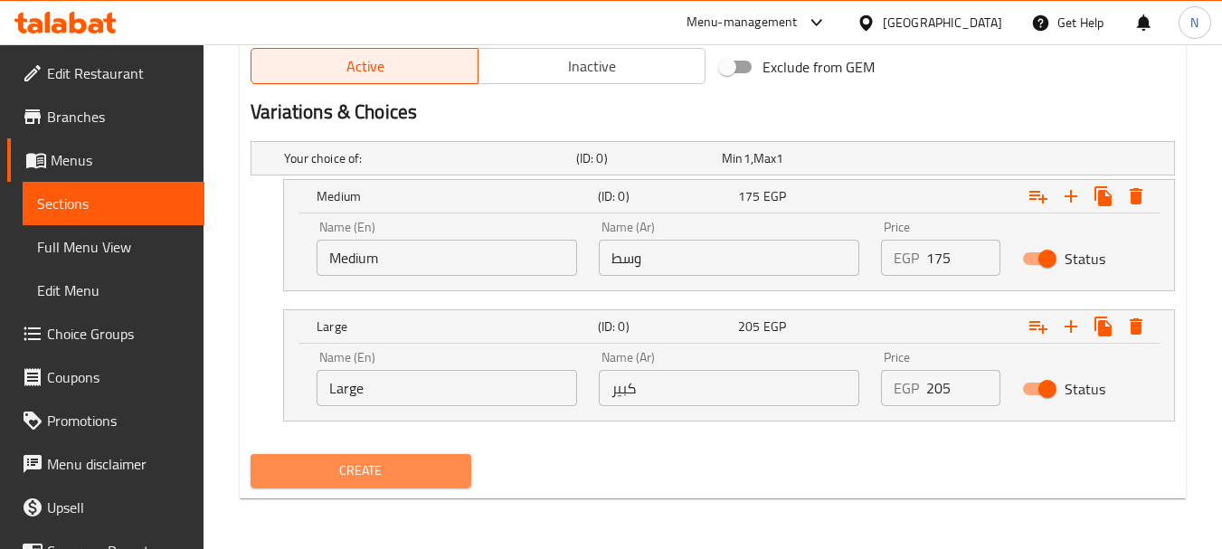
click at [346, 457] on button "Create" at bounding box center [361, 470] width 220 height 33
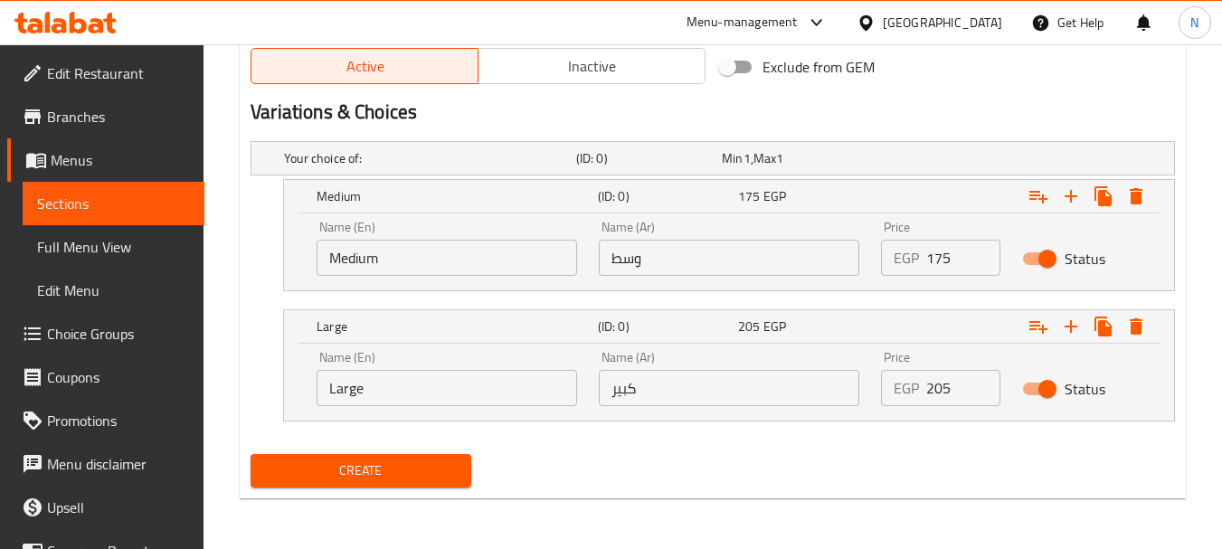
scroll to position [0, 0]
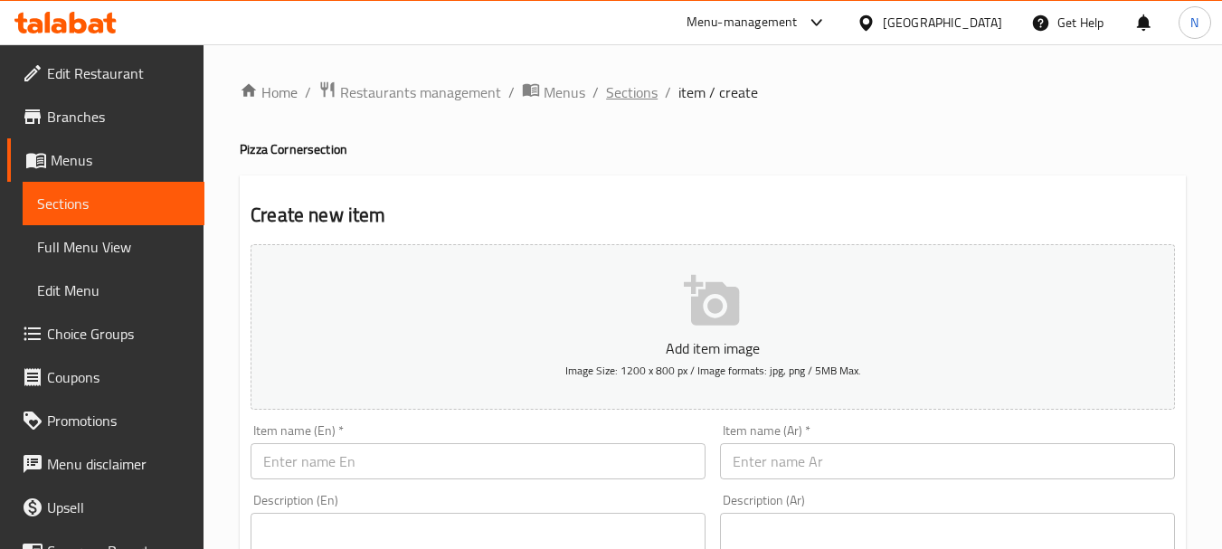
click at [623, 103] on span "Sections" at bounding box center [632, 92] width 52 height 22
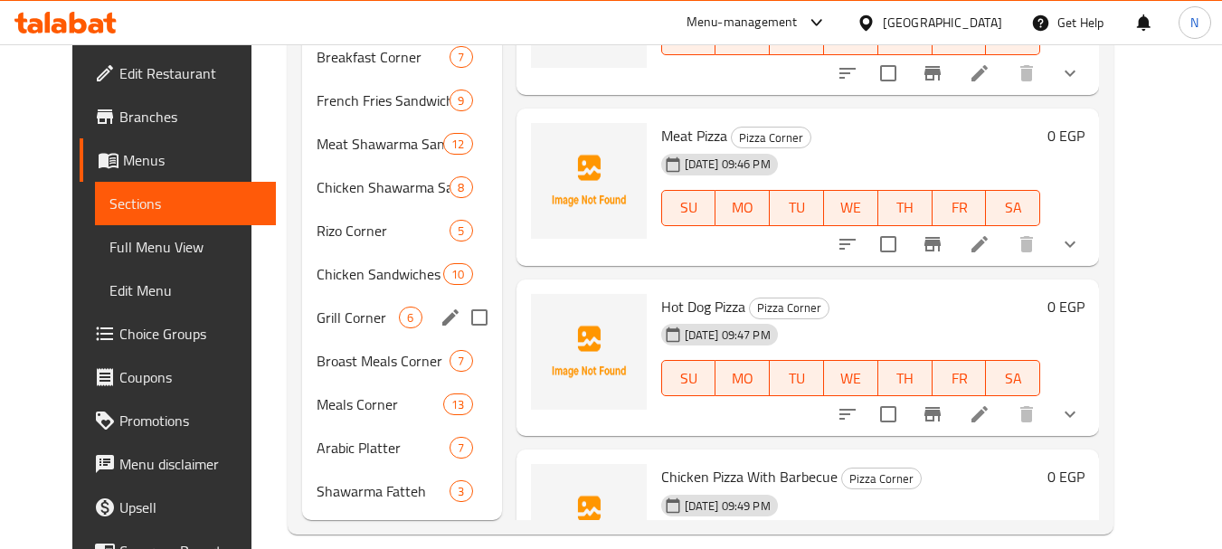
scroll to position [543, 0]
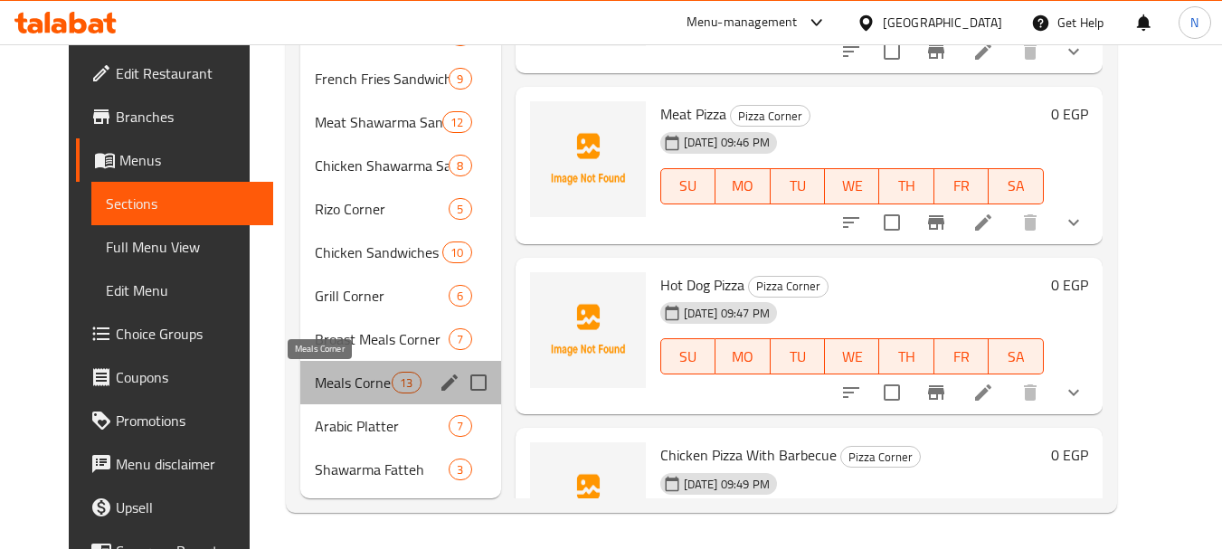
click at [327, 376] on span "Meals Corner" at bounding box center [353, 383] width 77 height 22
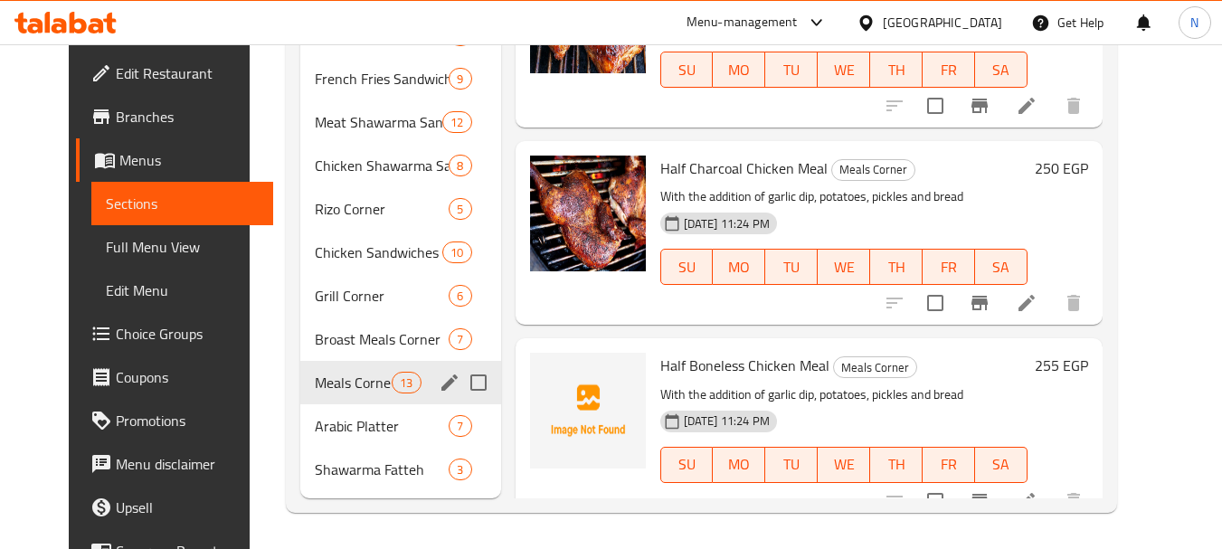
click at [300, 393] on div "Meals Corner 13" at bounding box center [400, 382] width 201 height 43
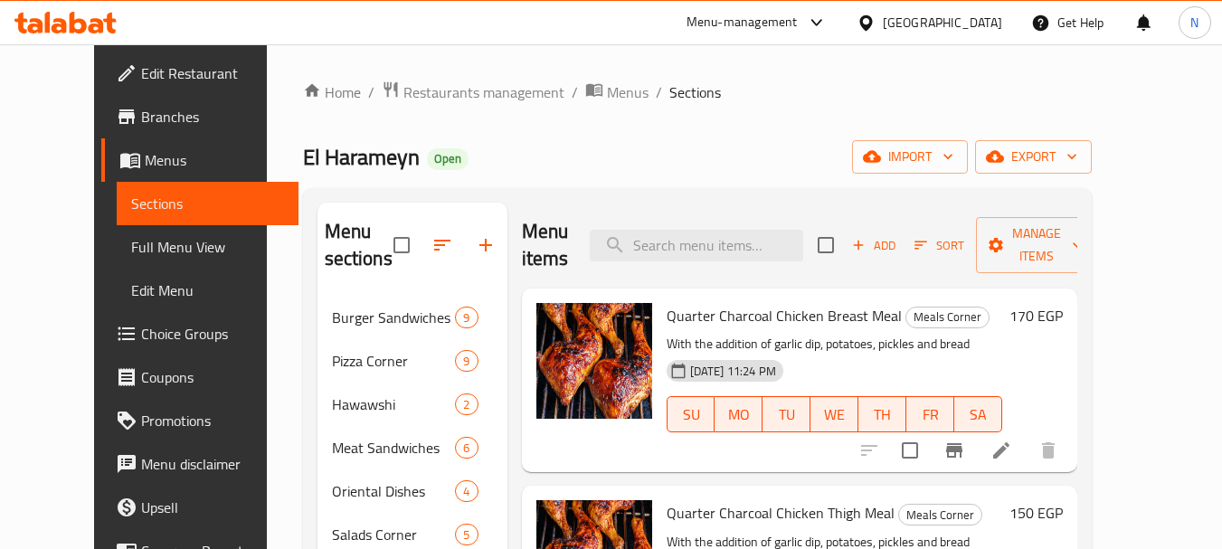
click at [965, 450] on icon "Branch-specific-item" at bounding box center [954, 451] width 22 height 22
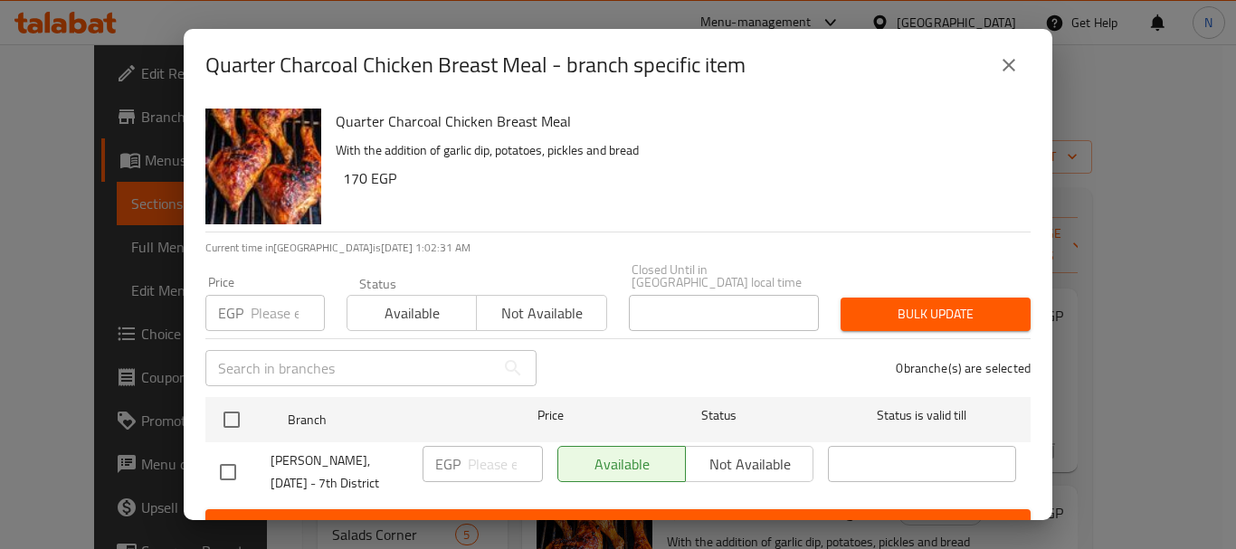
click at [276, 303] on input "number" at bounding box center [288, 313] width 74 height 36
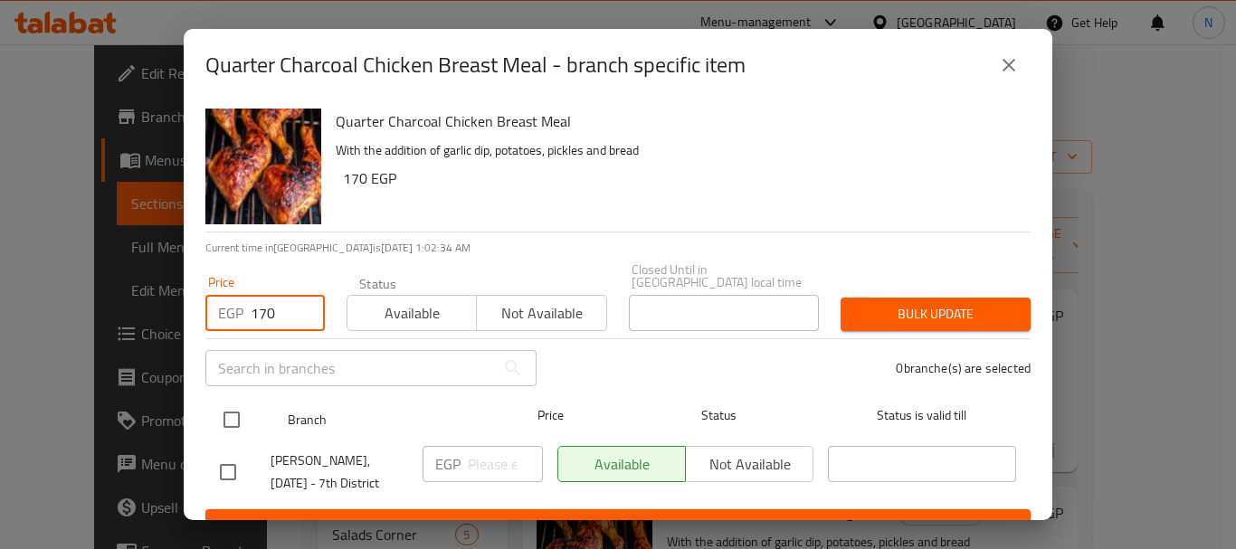
type input "170"
click at [239, 409] on input "checkbox" at bounding box center [232, 420] width 38 height 38
checkbox input "true"
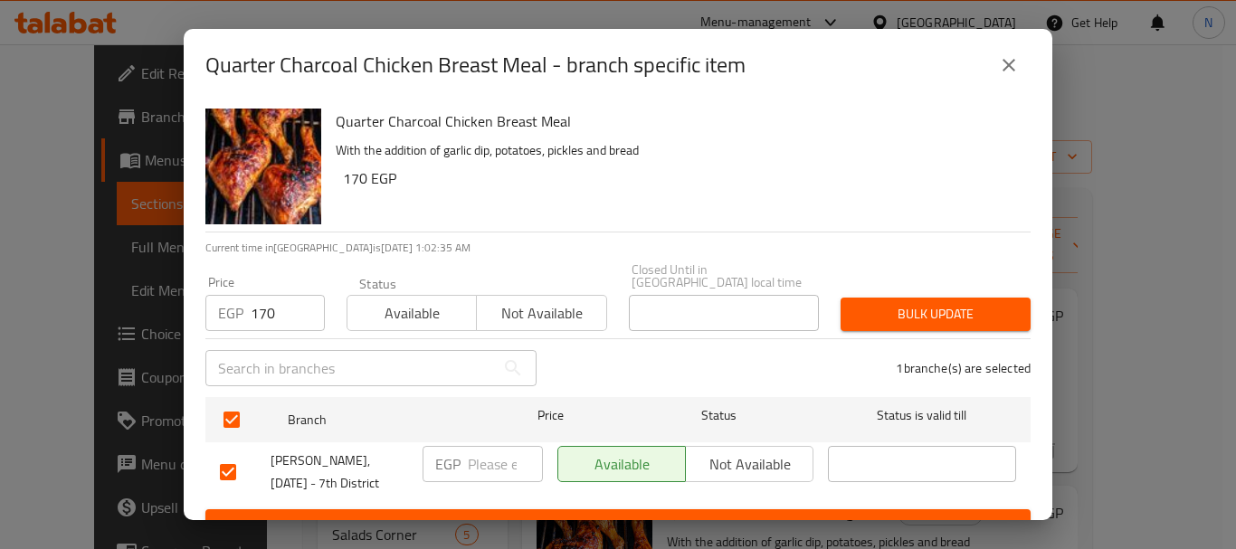
click at [946, 303] on span "Bulk update" at bounding box center [935, 314] width 161 height 23
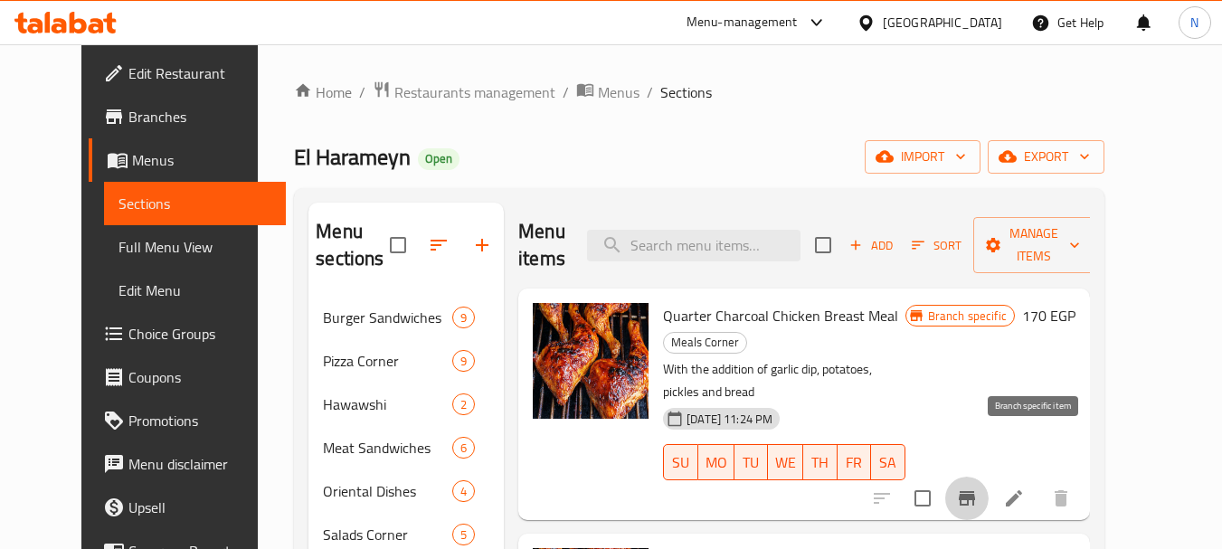
click at [978, 488] on icon "Branch-specific-item" at bounding box center [967, 499] width 22 height 22
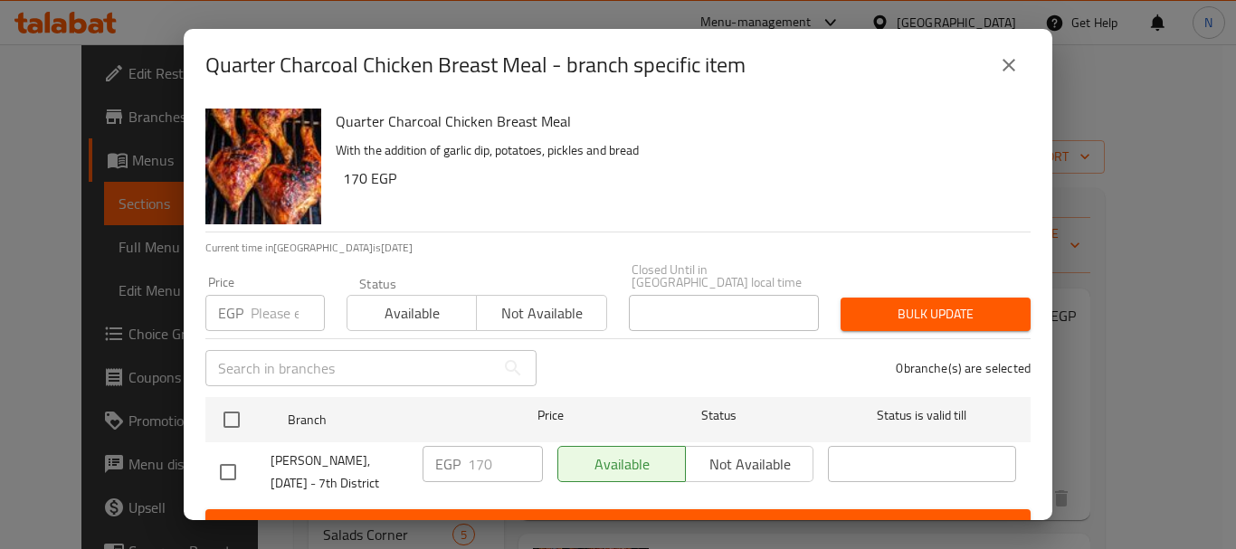
click at [276, 310] on input "number" at bounding box center [288, 313] width 74 height 36
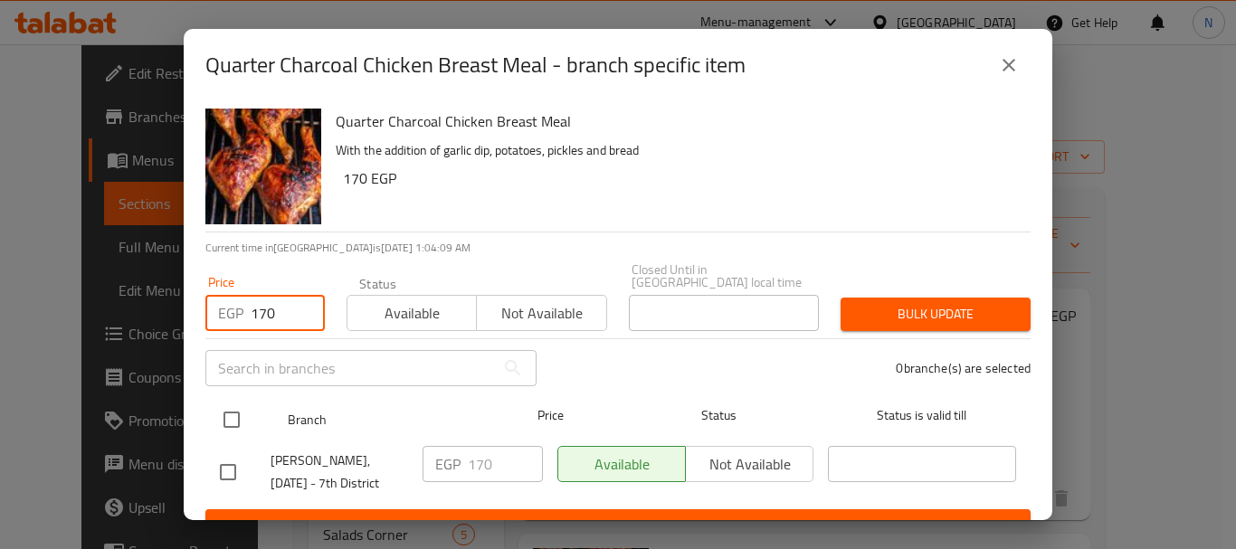
type input "170"
click at [235, 404] on input "checkbox" at bounding box center [232, 420] width 38 height 38
checkbox input "true"
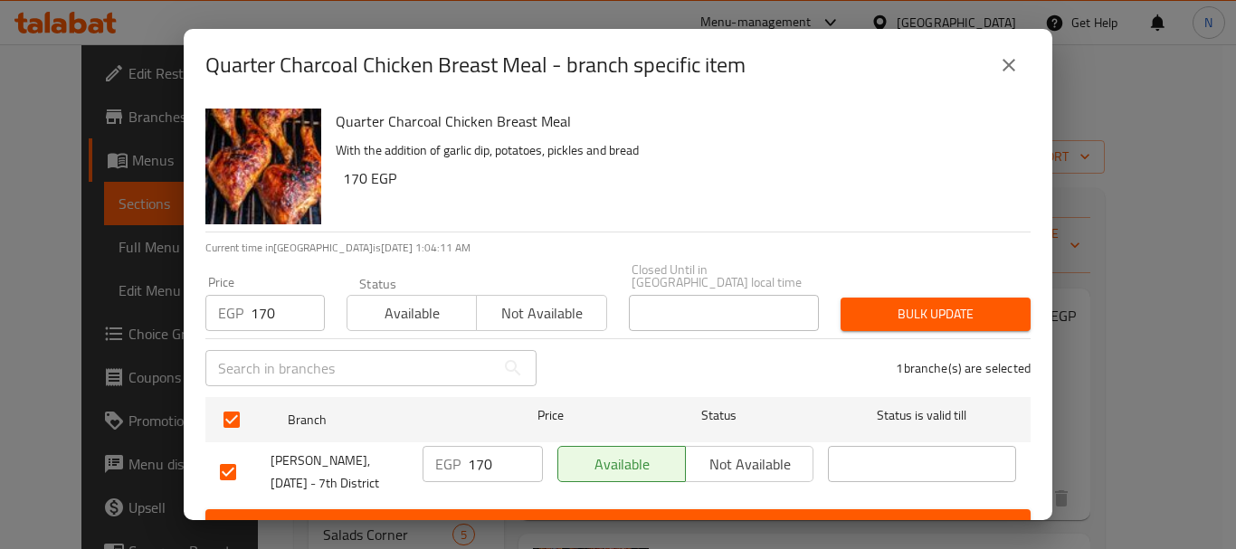
click at [872, 303] on span "Bulk update" at bounding box center [935, 314] width 161 height 23
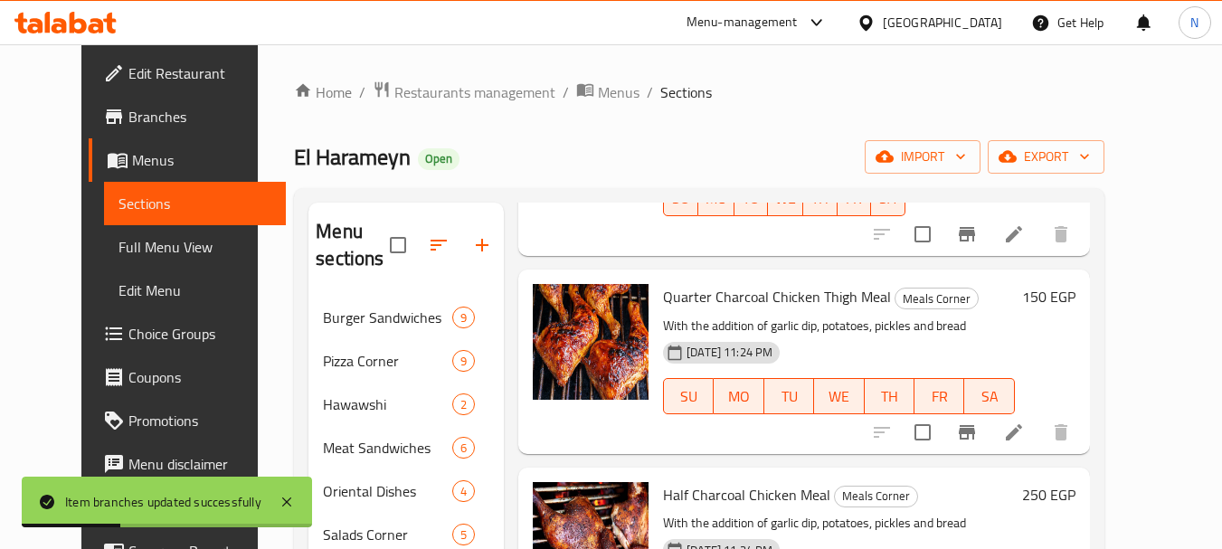
scroll to position [306, 0]
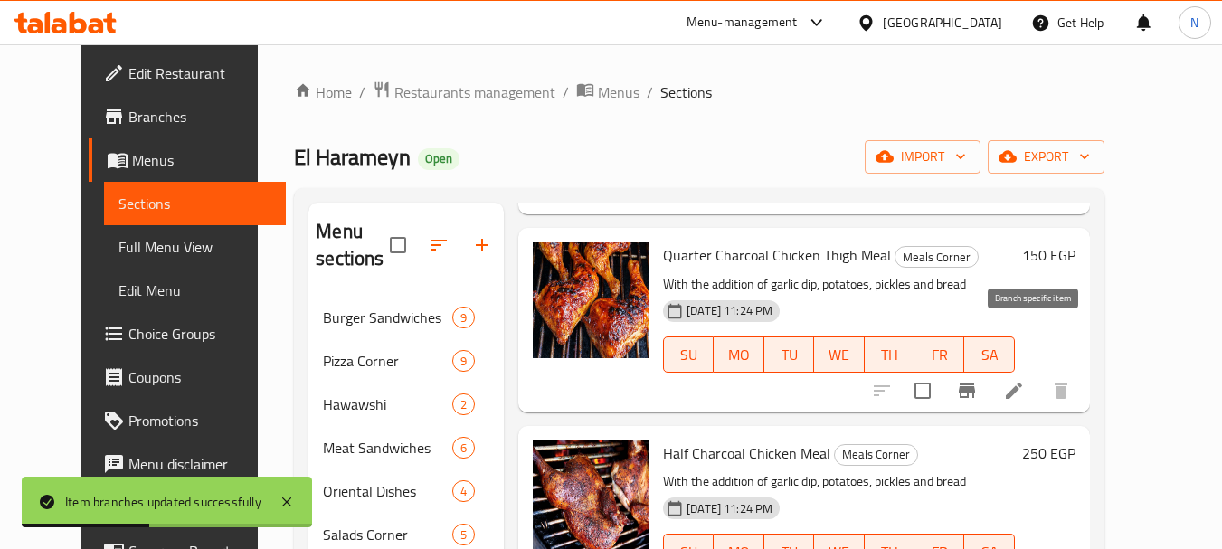
click at [978, 380] on icon "Branch-specific-item" at bounding box center [967, 391] width 22 height 22
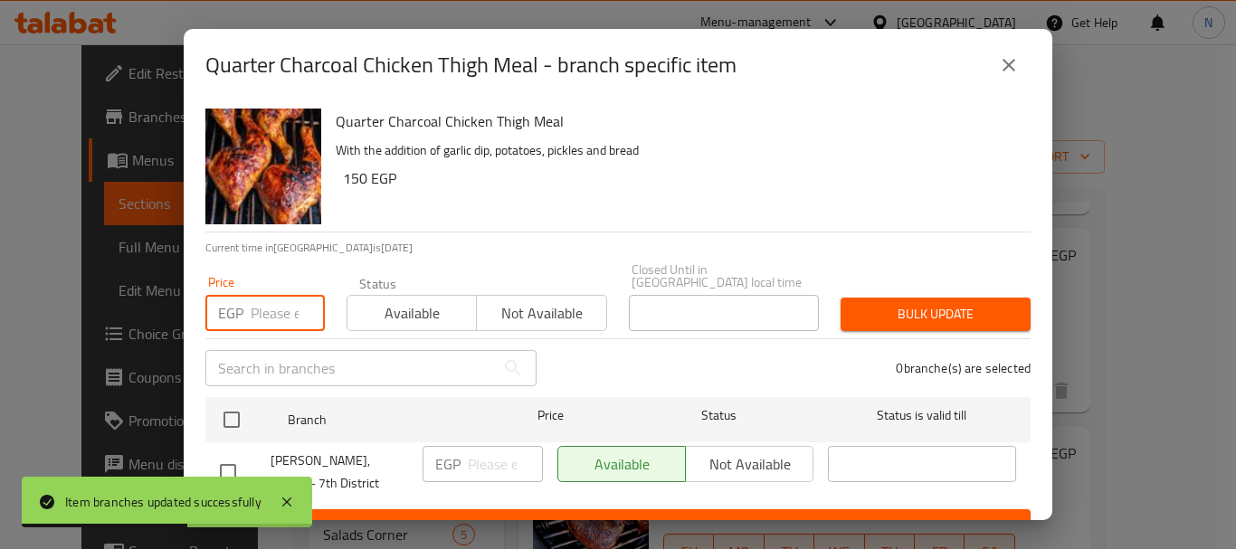
click at [266, 295] on input "number" at bounding box center [288, 313] width 74 height 36
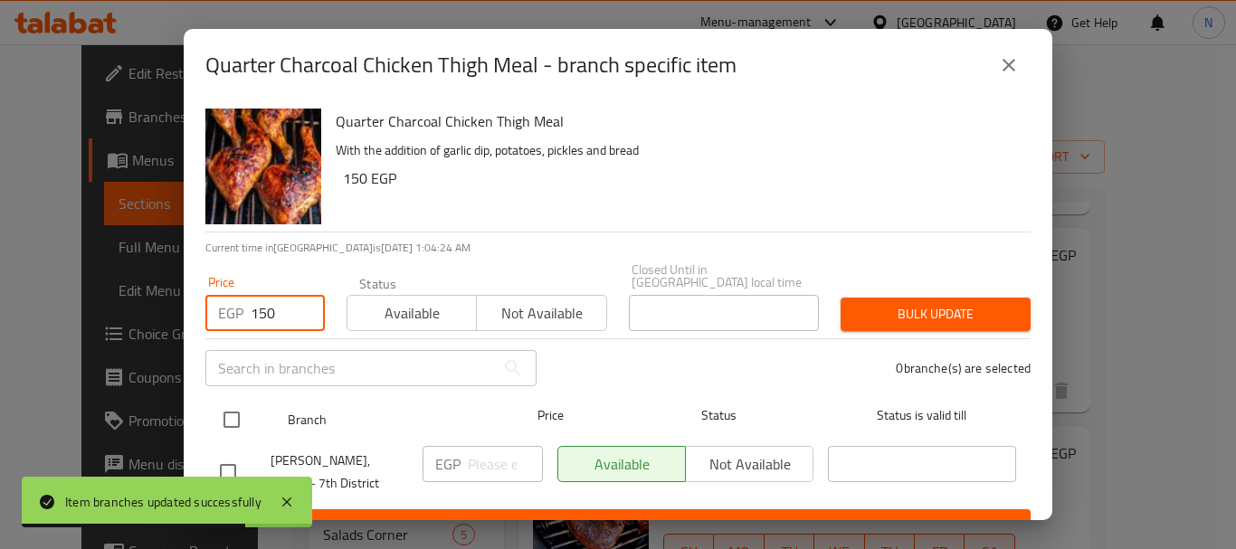
type input "150"
click at [237, 412] on input "checkbox" at bounding box center [232, 420] width 38 height 38
checkbox input "true"
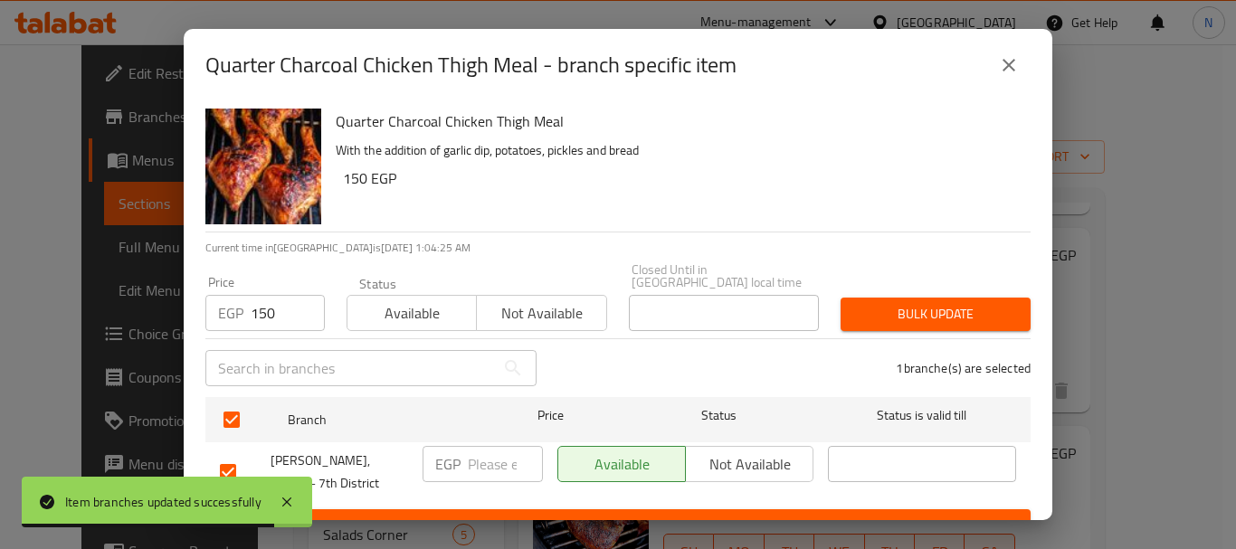
click at [855, 306] on span "Bulk update" at bounding box center [935, 314] width 161 height 23
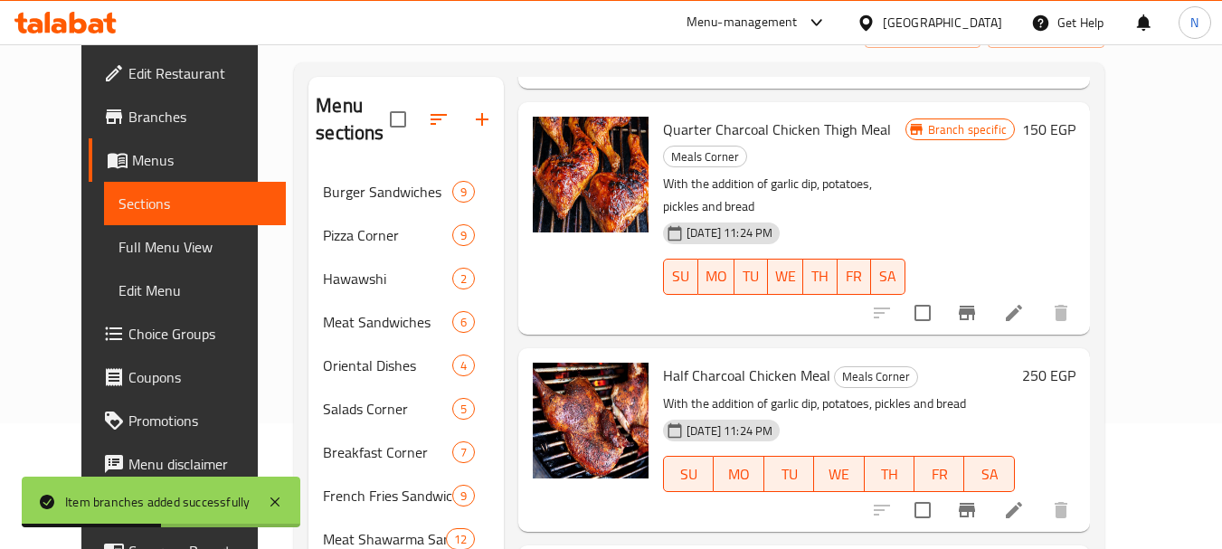
scroll to position [132, 0]
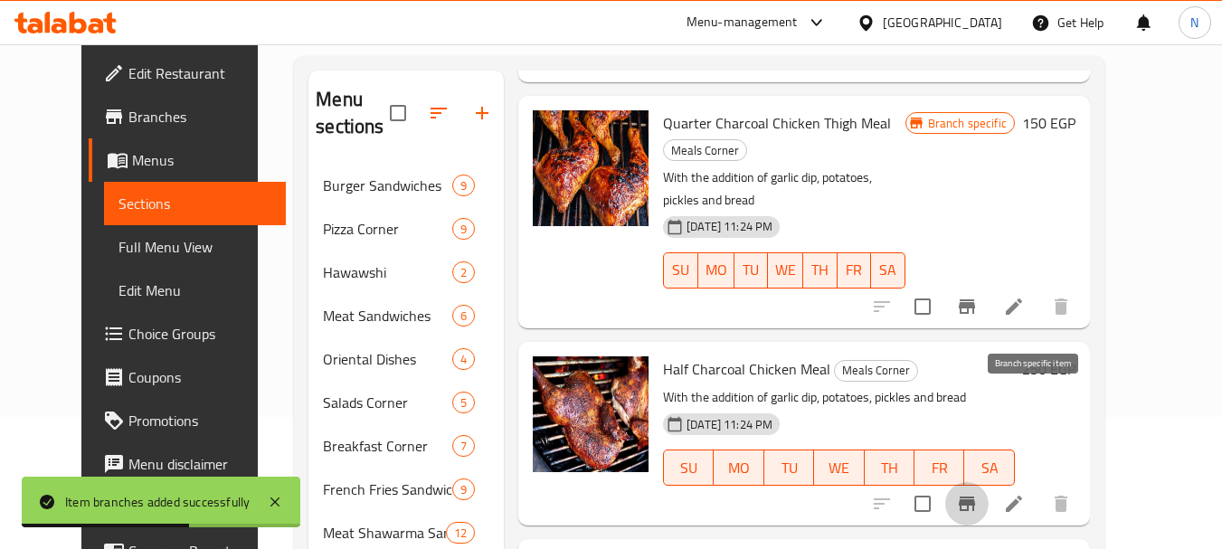
click at [975, 497] on icon "Branch-specific-item" at bounding box center [967, 504] width 16 height 14
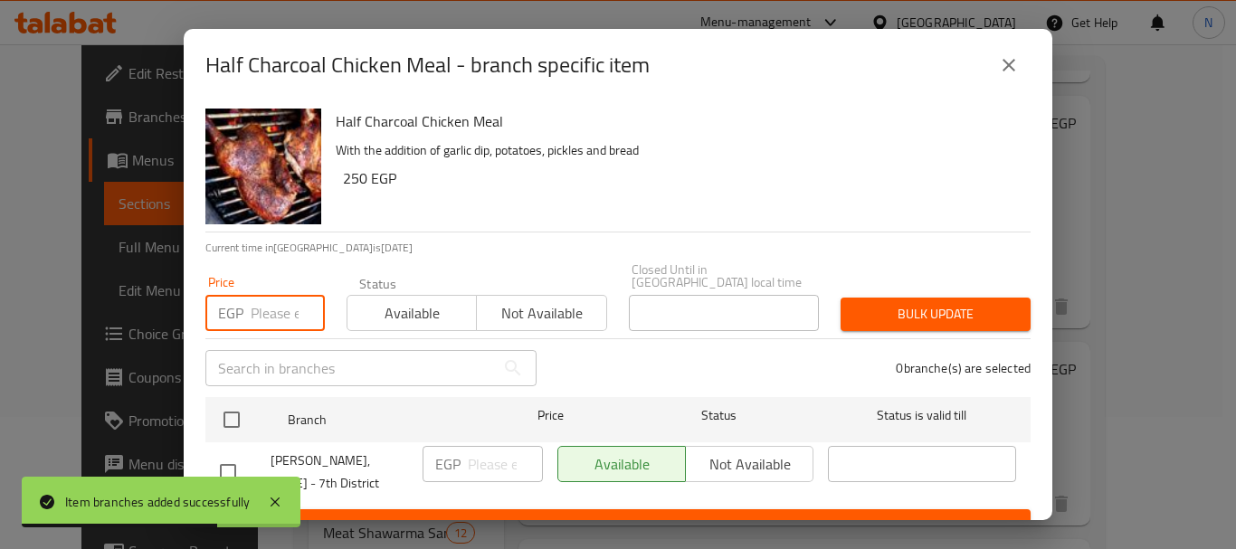
click at [280, 298] on input "number" at bounding box center [288, 313] width 74 height 36
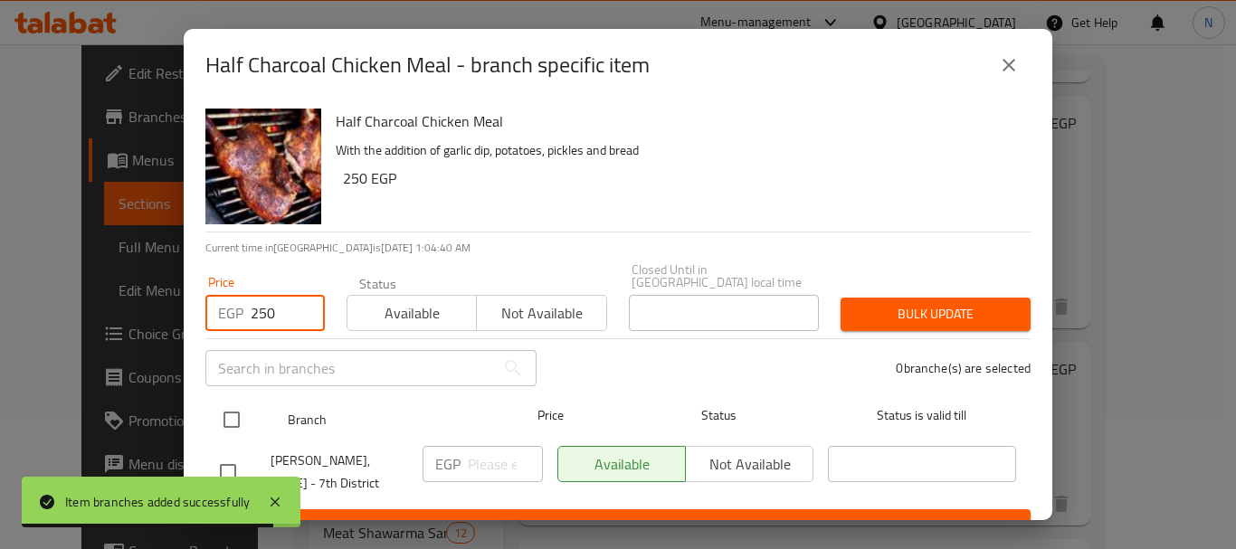
type input "250"
click at [231, 405] on input "checkbox" at bounding box center [232, 420] width 38 height 38
checkbox input "true"
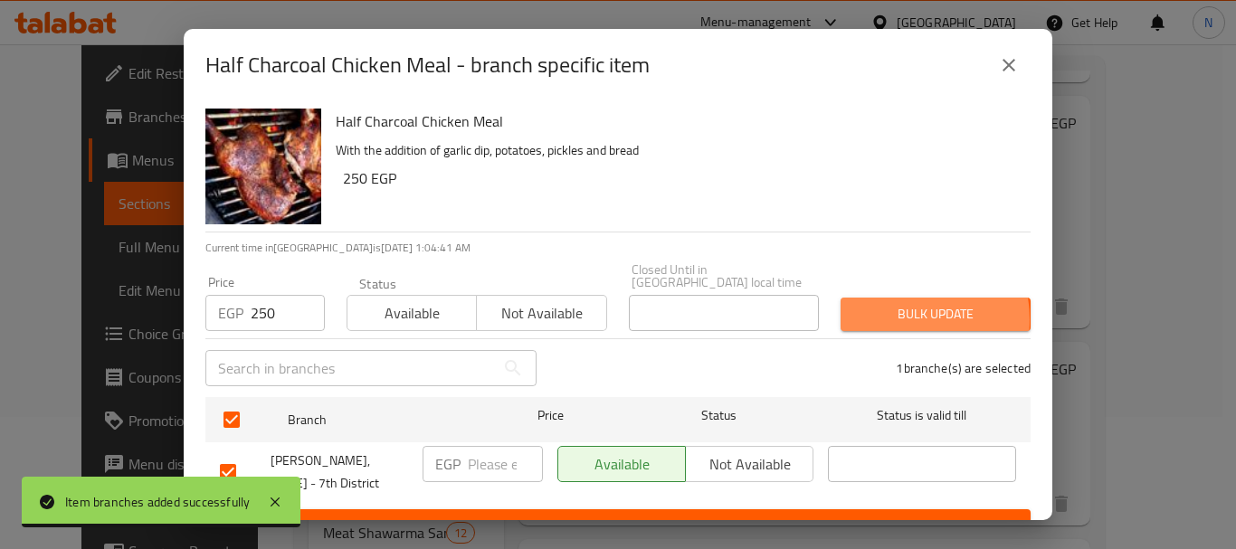
click at [882, 307] on span "Bulk update" at bounding box center [935, 314] width 161 height 23
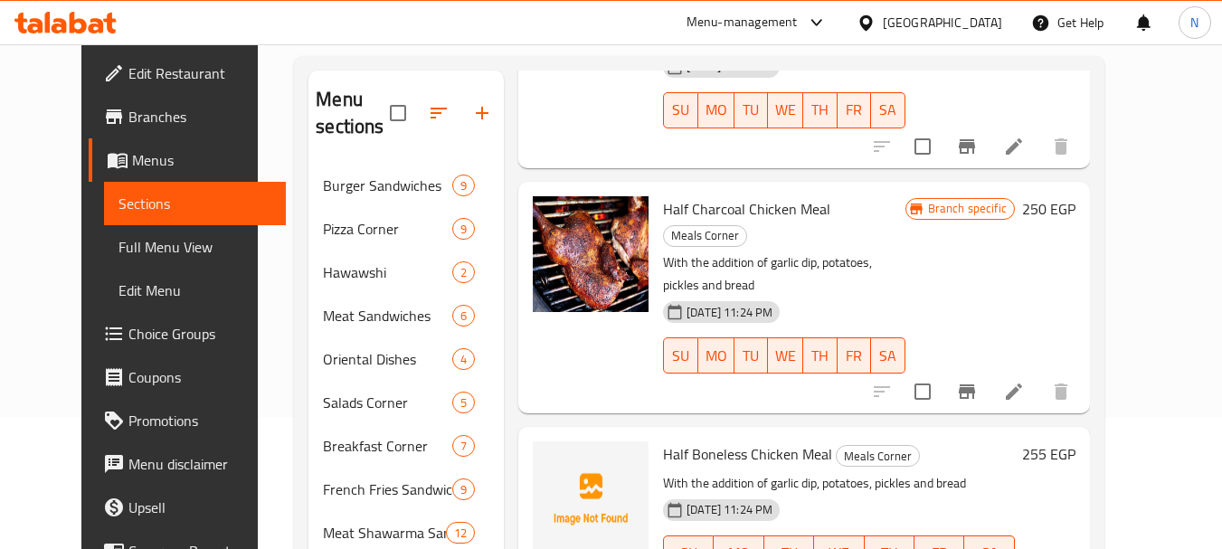
scroll to position [536, 0]
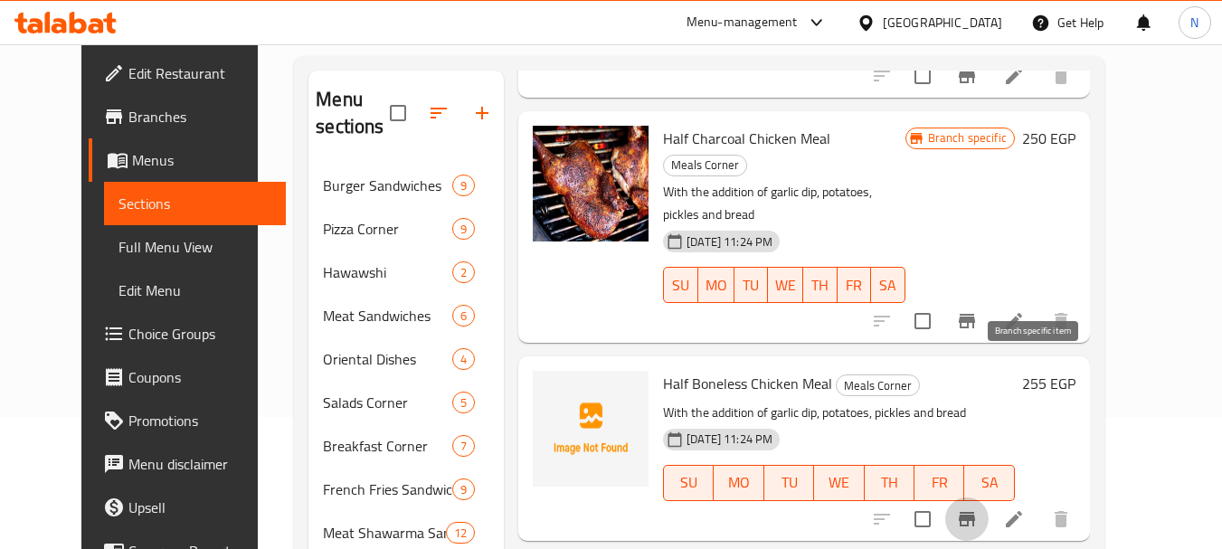
click at [978, 508] on icon "Branch-specific-item" at bounding box center [967, 519] width 22 height 22
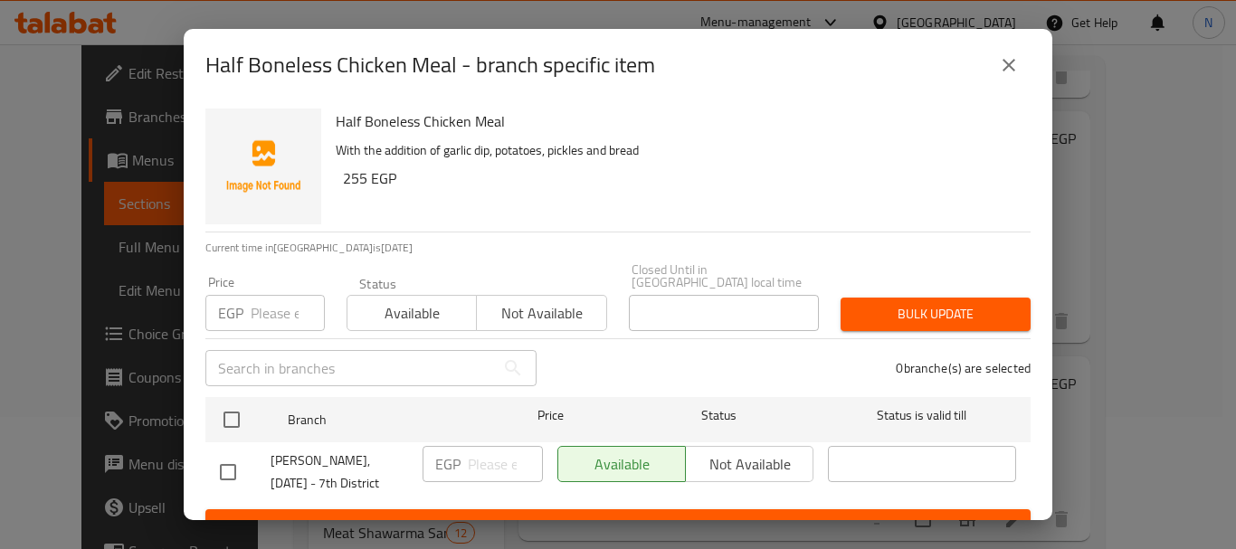
click at [272, 295] on input "number" at bounding box center [288, 313] width 74 height 36
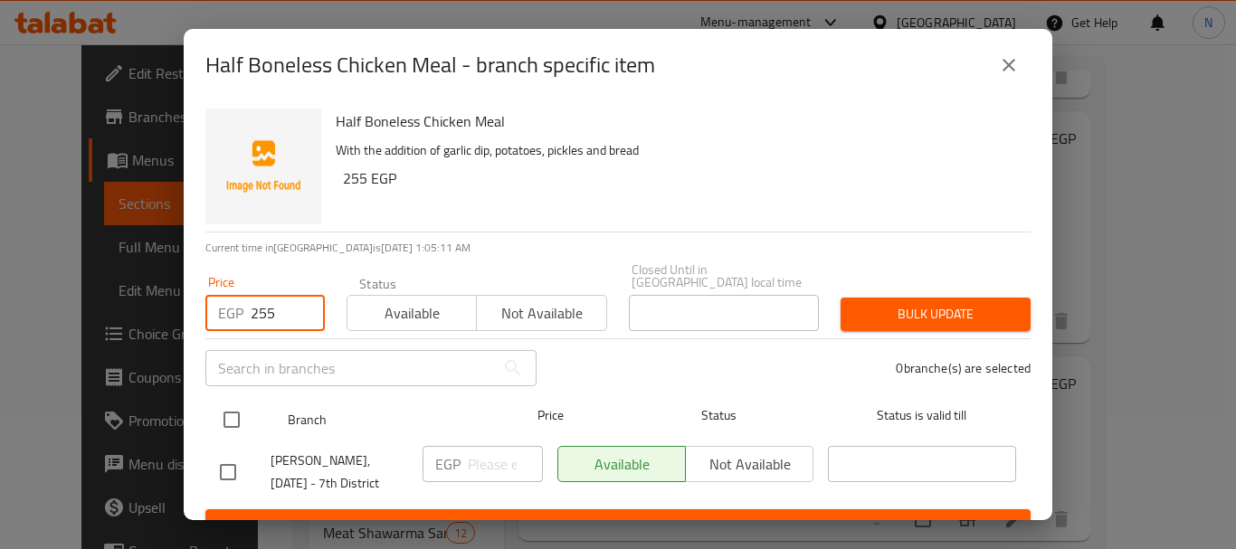
type input "255"
click at [232, 411] on input "checkbox" at bounding box center [232, 420] width 38 height 38
checkbox input "true"
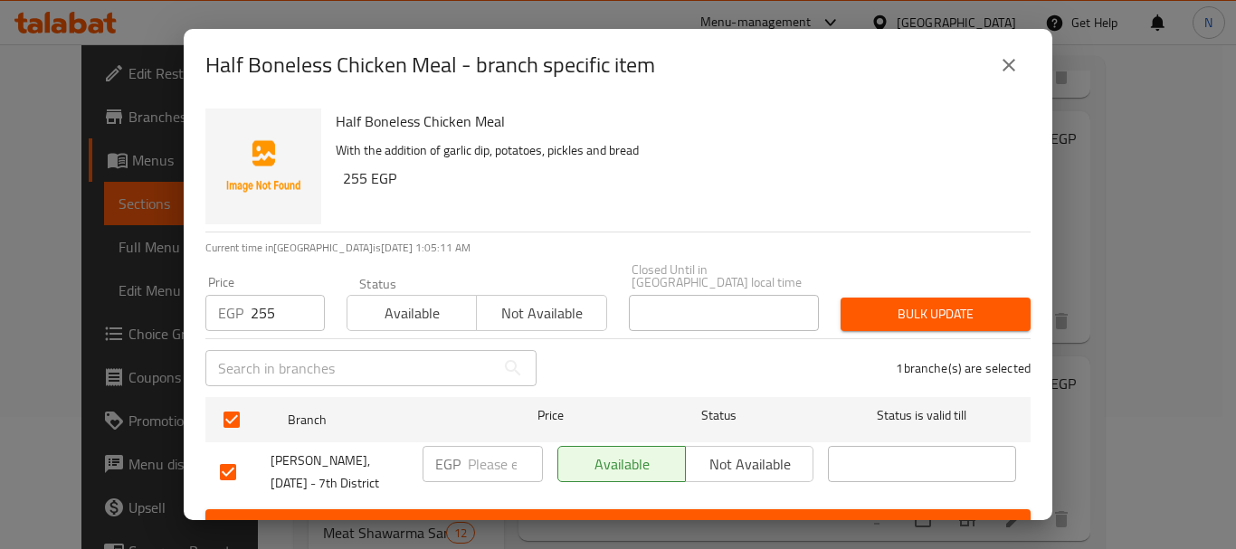
click at [862, 303] on span "Bulk update" at bounding box center [935, 314] width 161 height 23
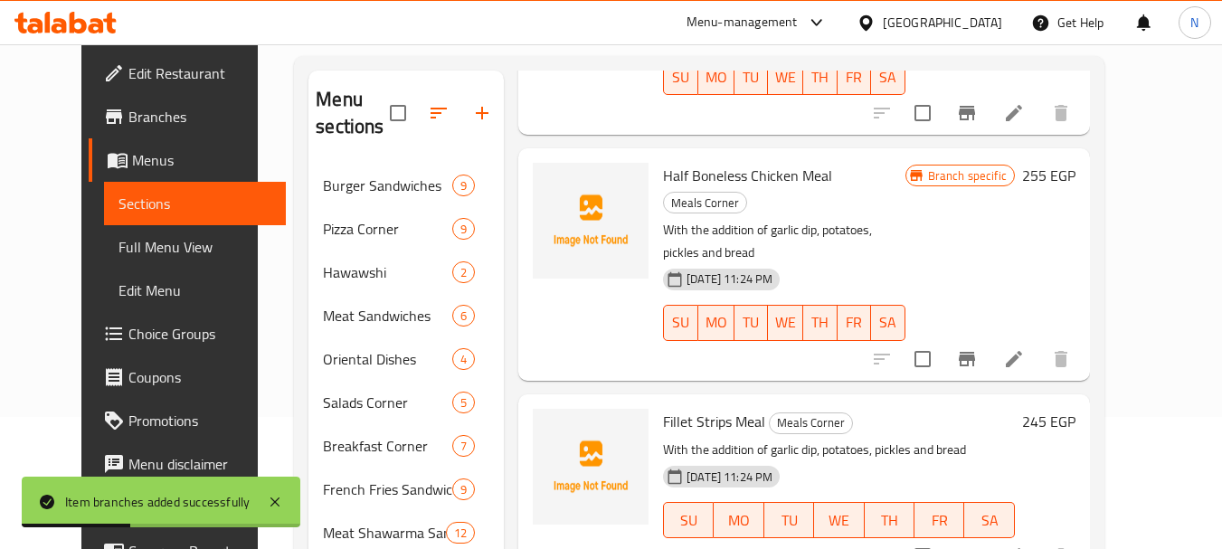
scroll to position [756, 0]
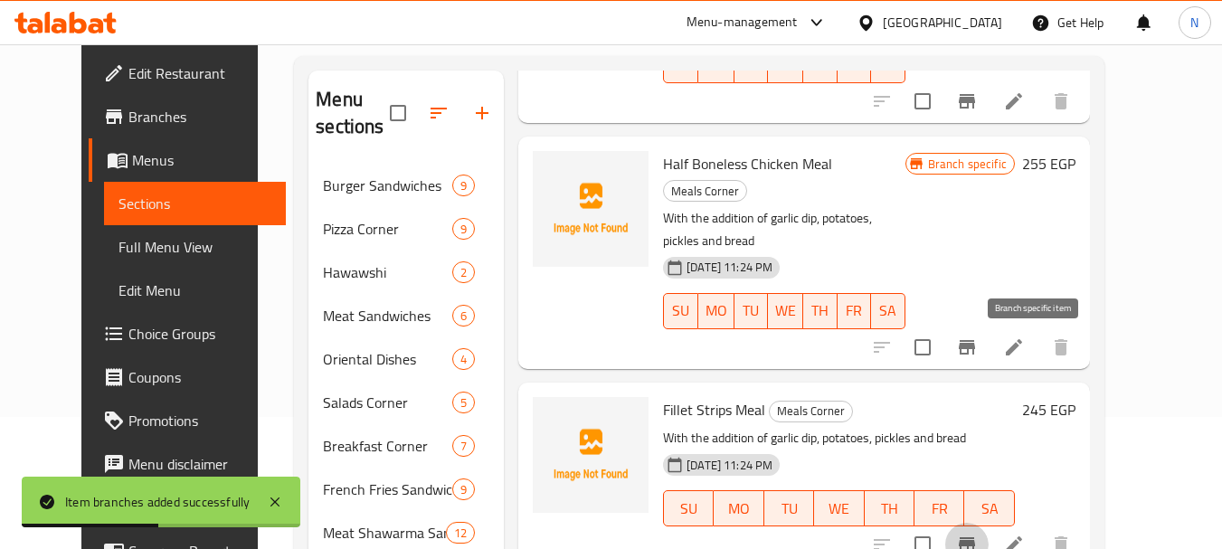
click at [975, 537] on icon "Branch-specific-item" at bounding box center [967, 544] width 16 height 14
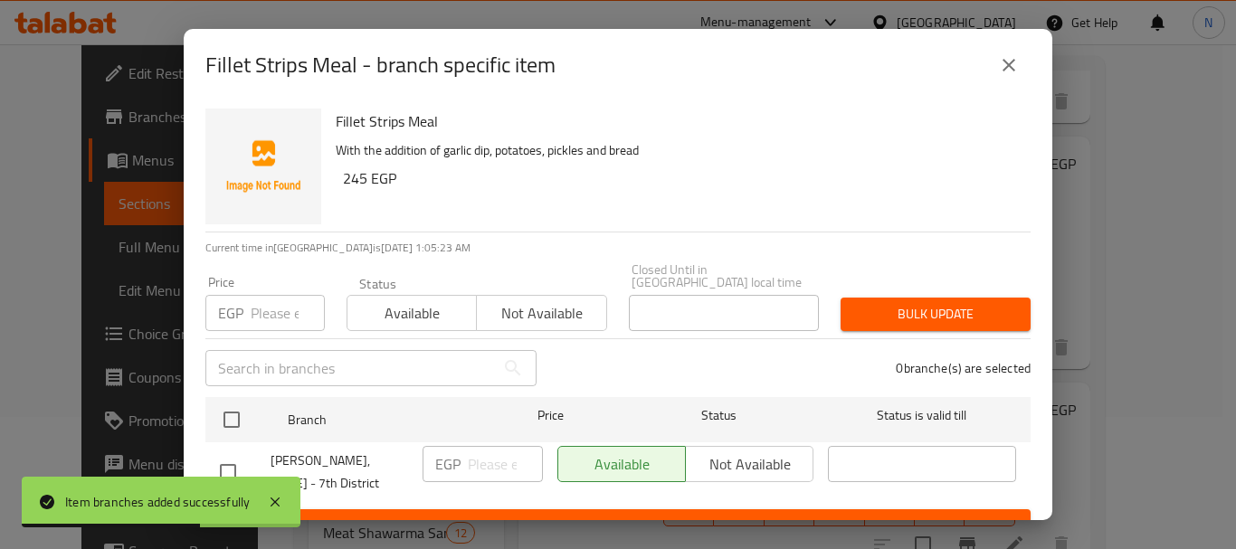
click at [358, 178] on h6 "245 EGP" at bounding box center [679, 178] width 673 height 25
copy h6 "245"
click at [257, 299] on input "number" at bounding box center [288, 313] width 74 height 36
paste input "245"
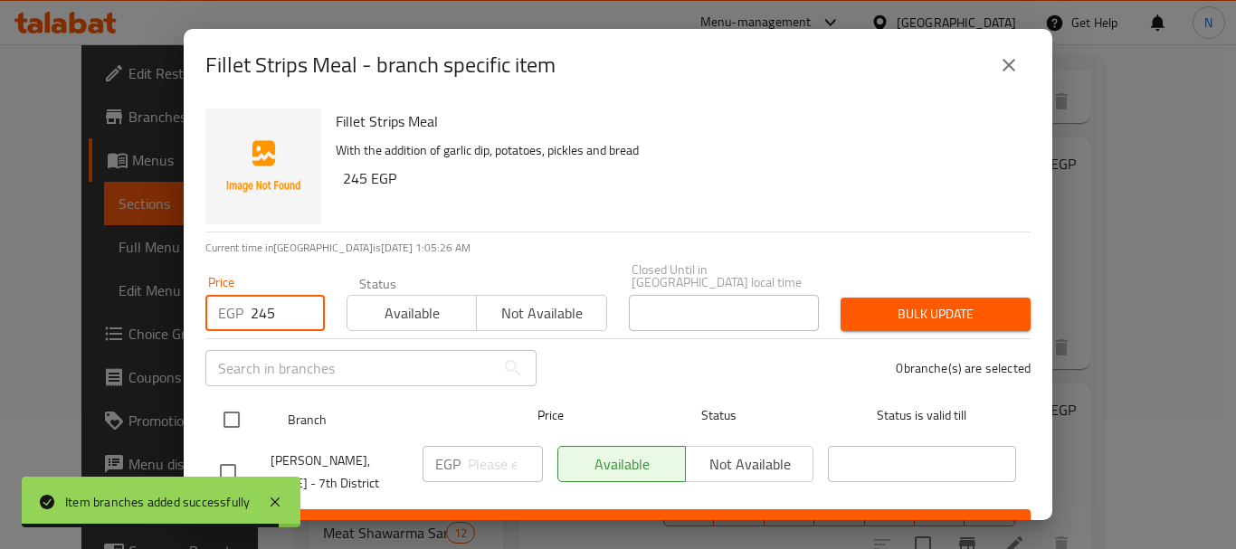
type input "245"
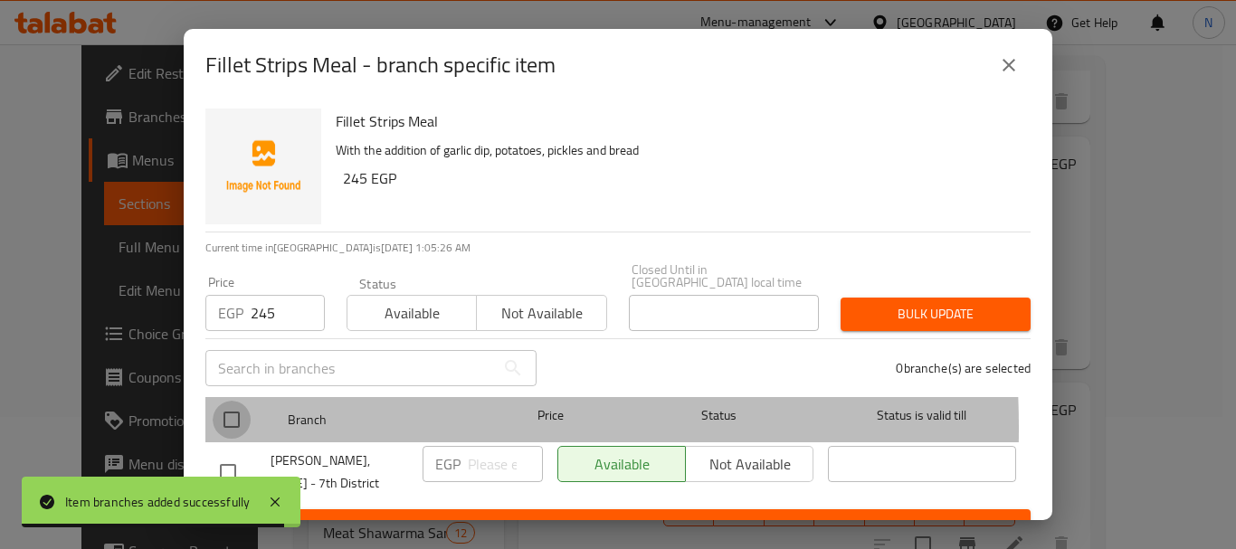
click at [239, 415] on input "checkbox" at bounding box center [232, 420] width 38 height 38
checkbox input "true"
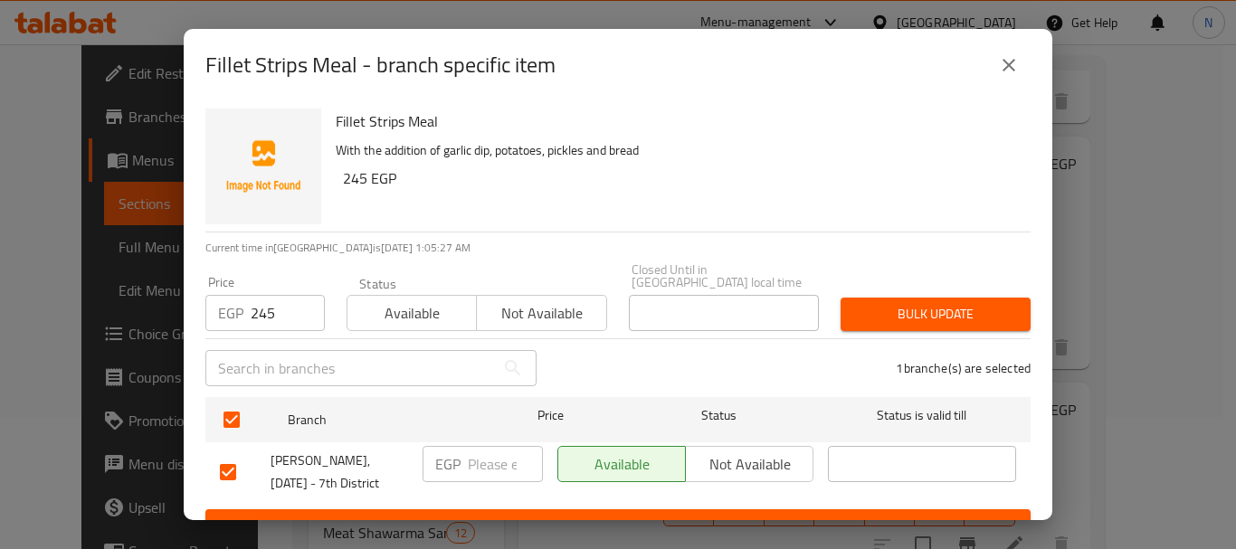
click at [887, 303] on span "Bulk update" at bounding box center [935, 314] width 161 height 23
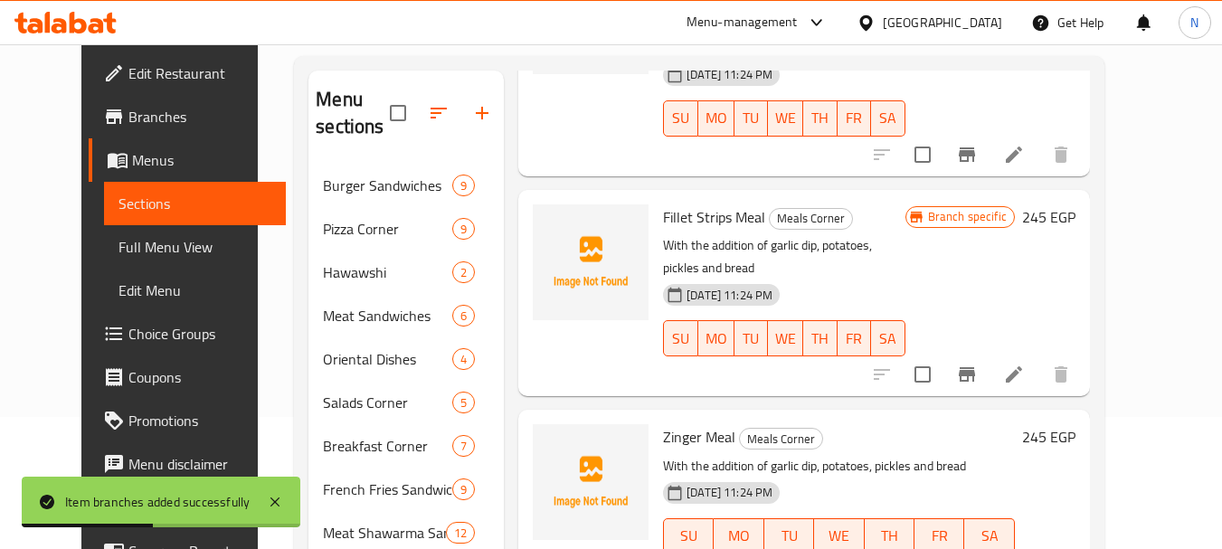
scroll to position [958, 0]
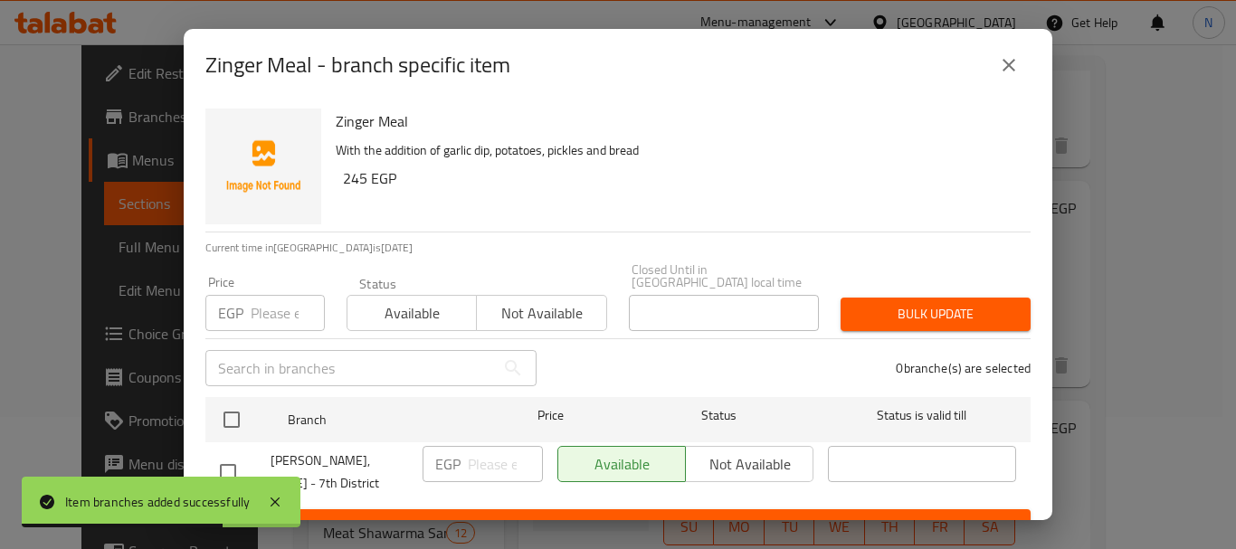
click at [287, 295] on input "number" at bounding box center [288, 313] width 74 height 36
paste input "245"
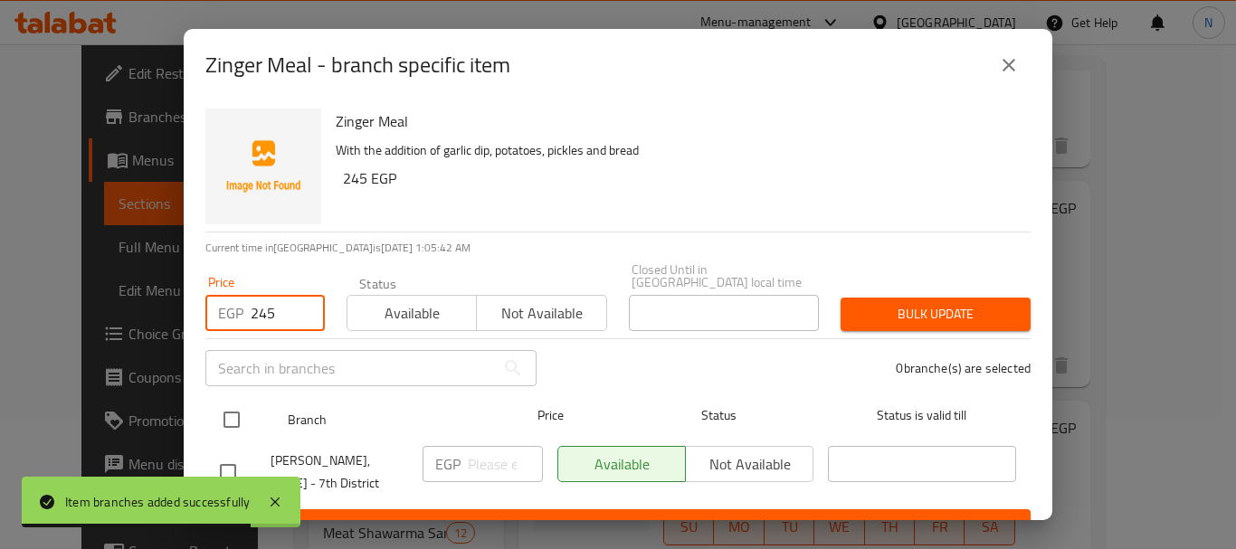
type input "245"
click at [220, 401] on input "checkbox" at bounding box center [232, 420] width 38 height 38
checkbox input "true"
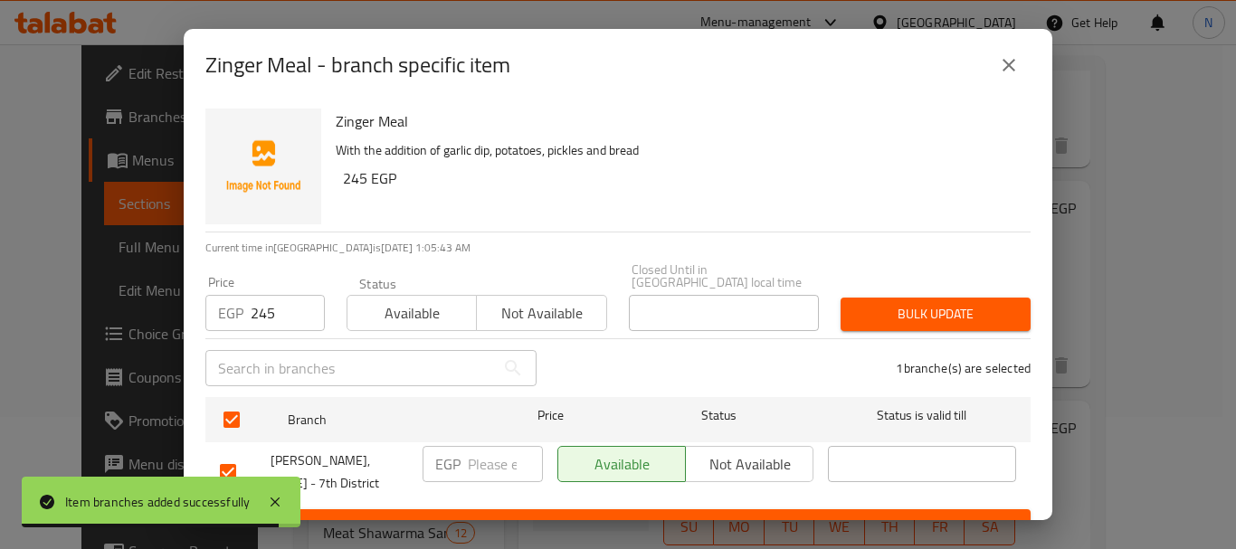
click at [868, 306] on span "Bulk update" at bounding box center [935, 314] width 161 height 23
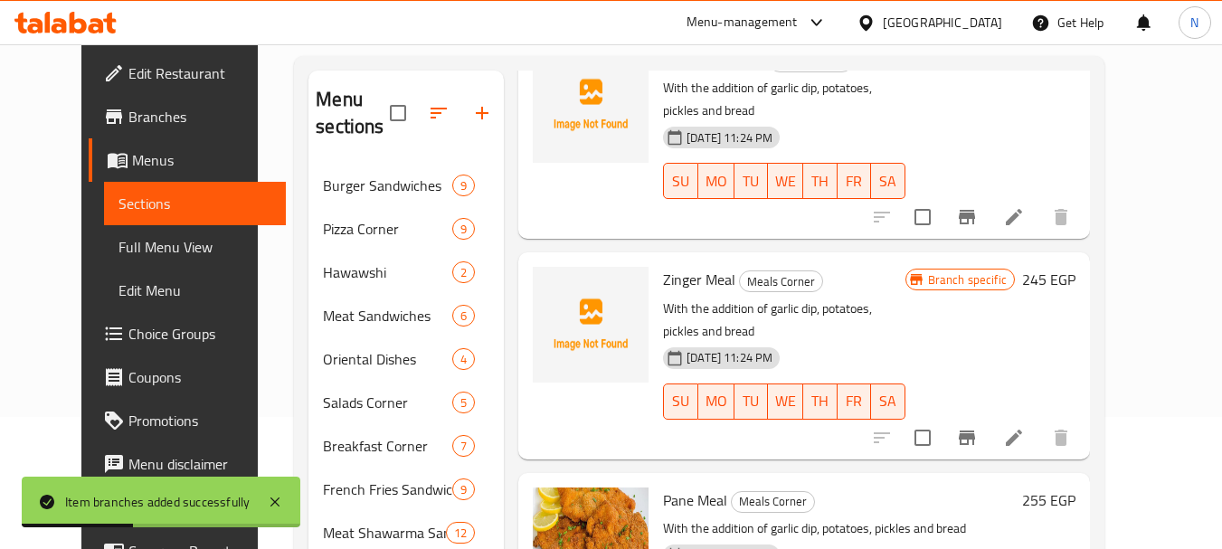
scroll to position [1192, 0]
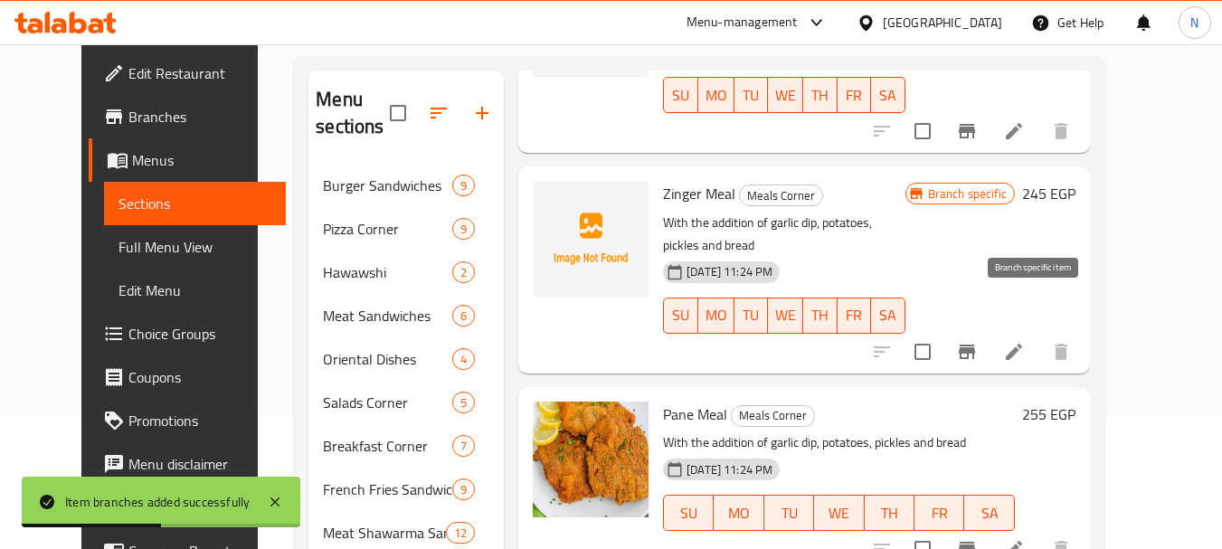
click at [978, 538] on icon "Branch-specific-item" at bounding box center [967, 549] width 22 height 22
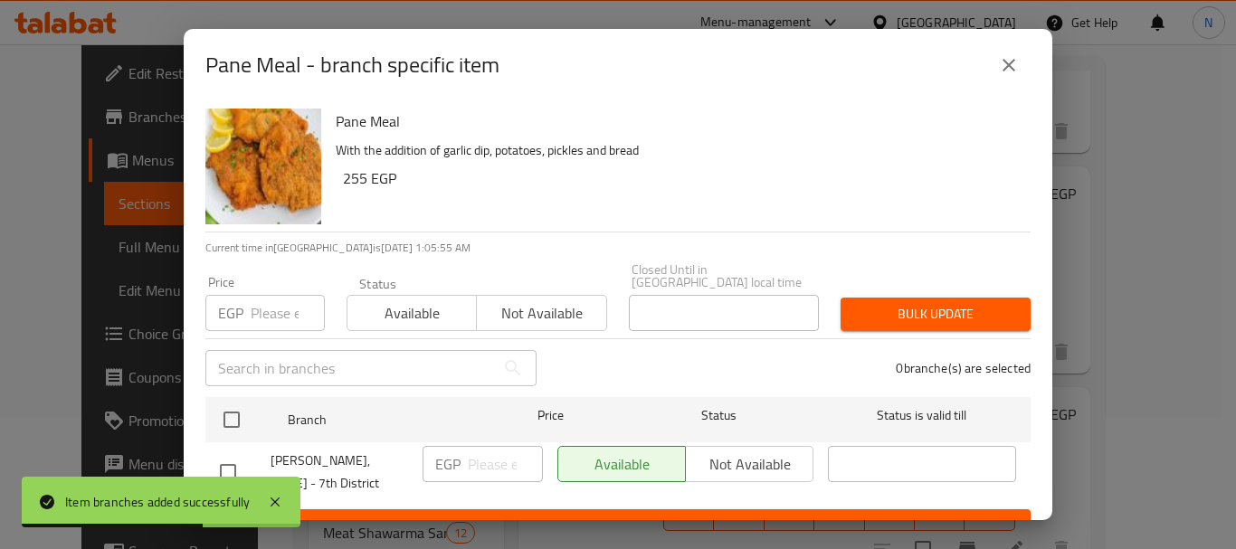
click at [354, 184] on h6 "255 EGP" at bounding box center [679, 178] width 673 height 25
copy h6 "255"
click at [270, 297] on input "number" at bounding box center [288, 313] width 74 height 36
paste input "255"
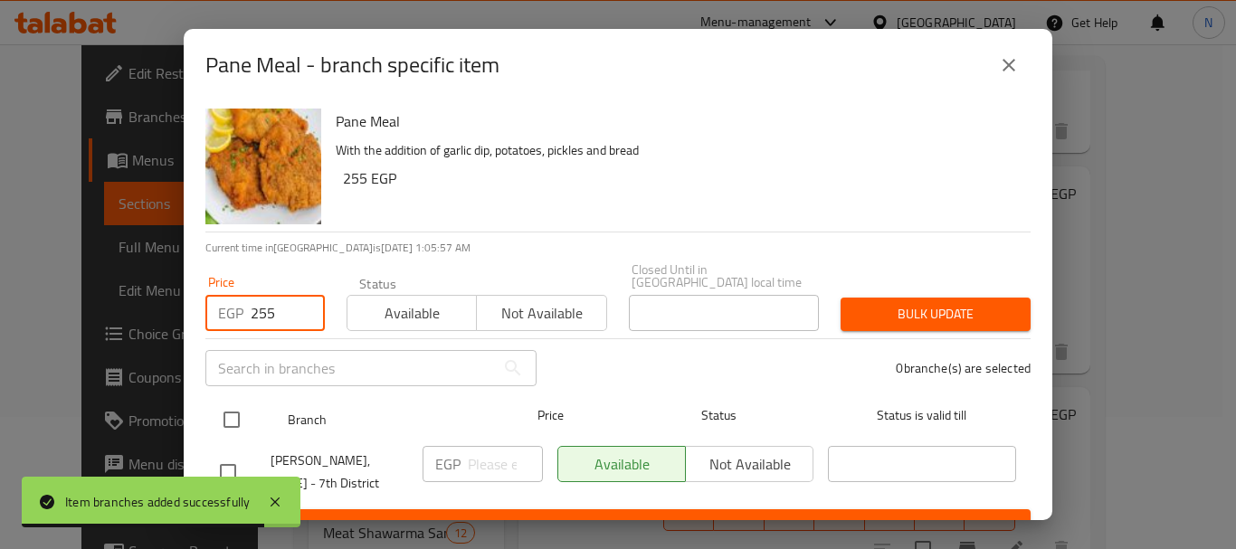
type input "255"
click at [231, 401] on input "checkbox" at bounding box center [232, 420] width 38 height 38
checkbox input "true"
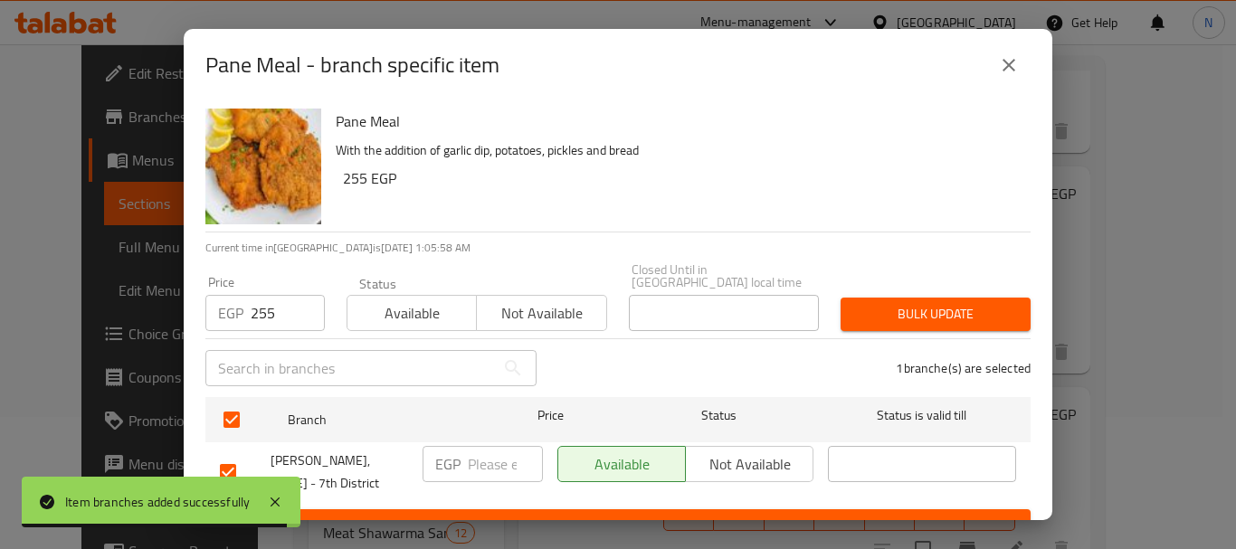
click at [916, 306] on span "Bulk update" at bounding box center [935, 314] width 161 height 23
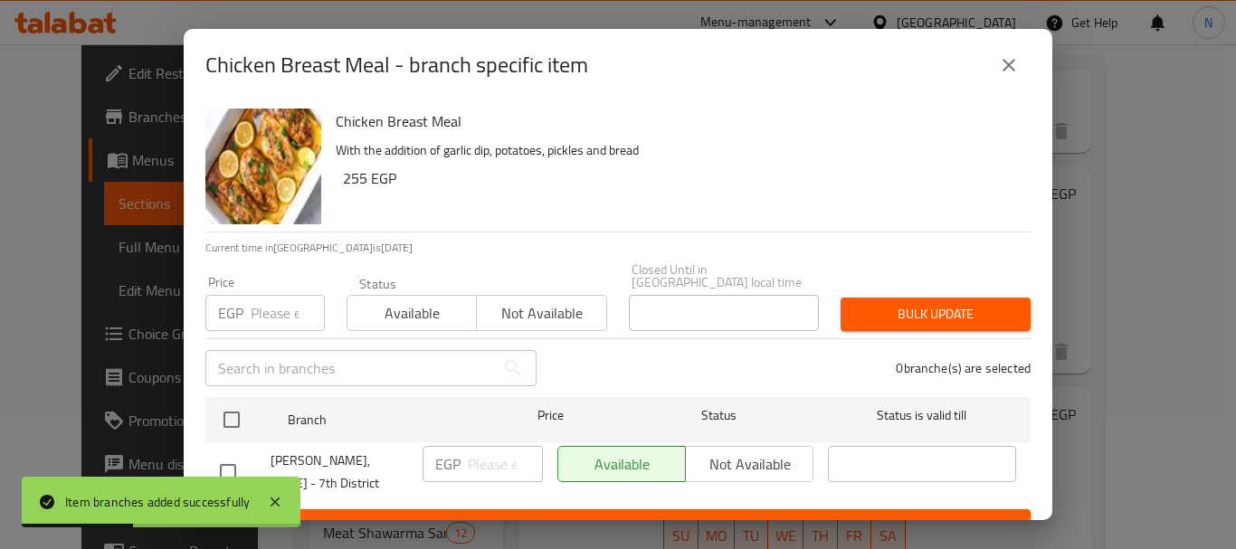
click at [280, 307] on input "number" at bounding box center [288, 313] width 74 height 36
paste input "255"
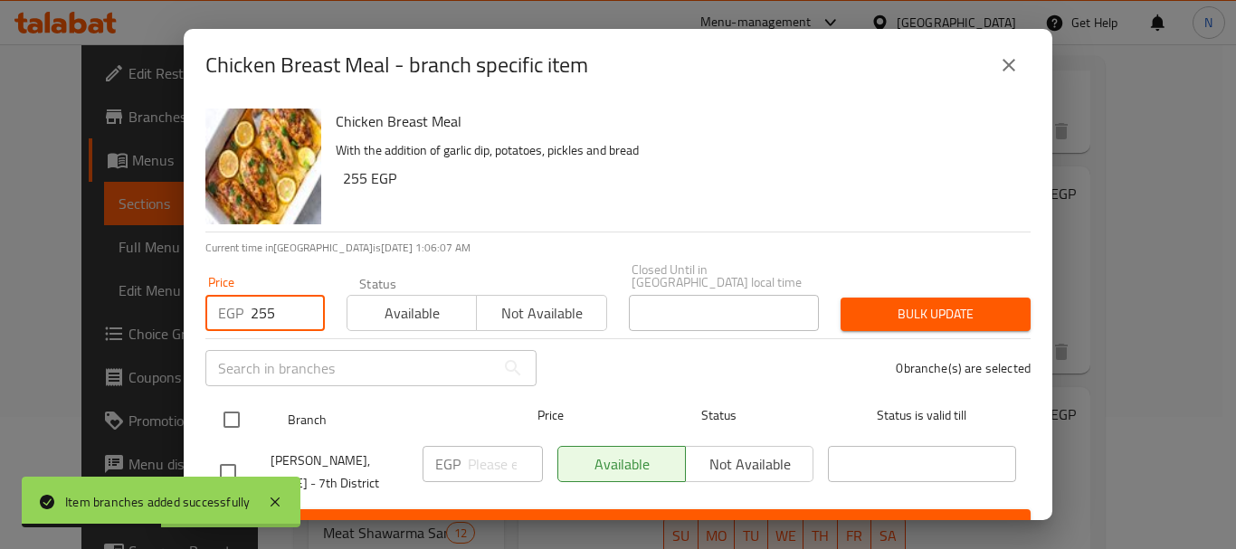
type input "255"
click at [235, 410] on input "checkbox" at bounding box center [232, 420] width 38 height 38
checkbox input "true"
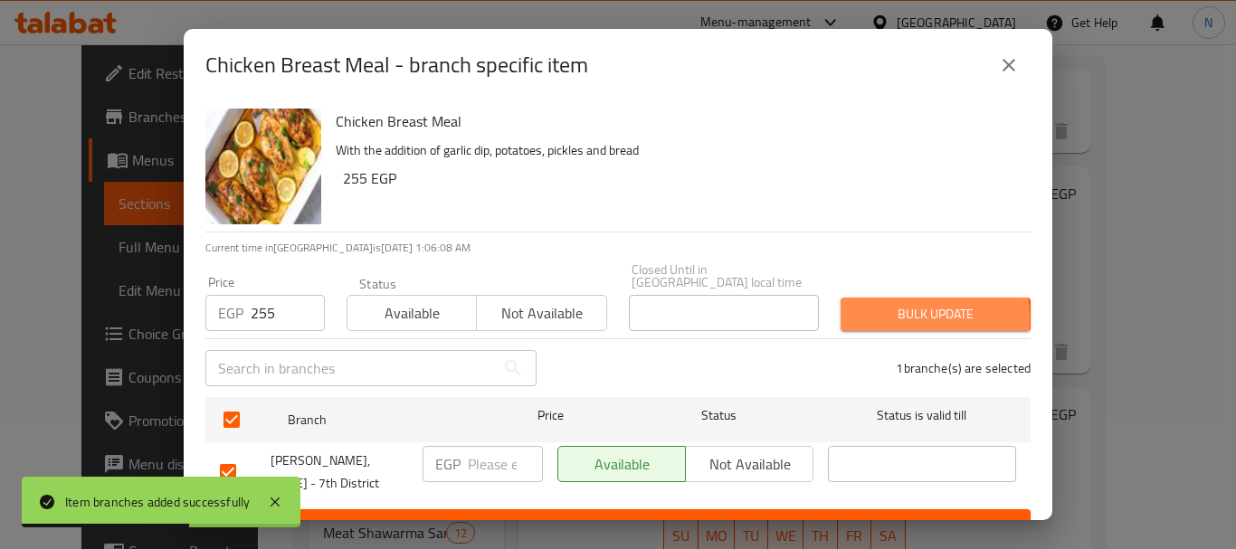
click at [887, 306] on span "Bulk update" at bounding box center [935, 314] width 161 height 23
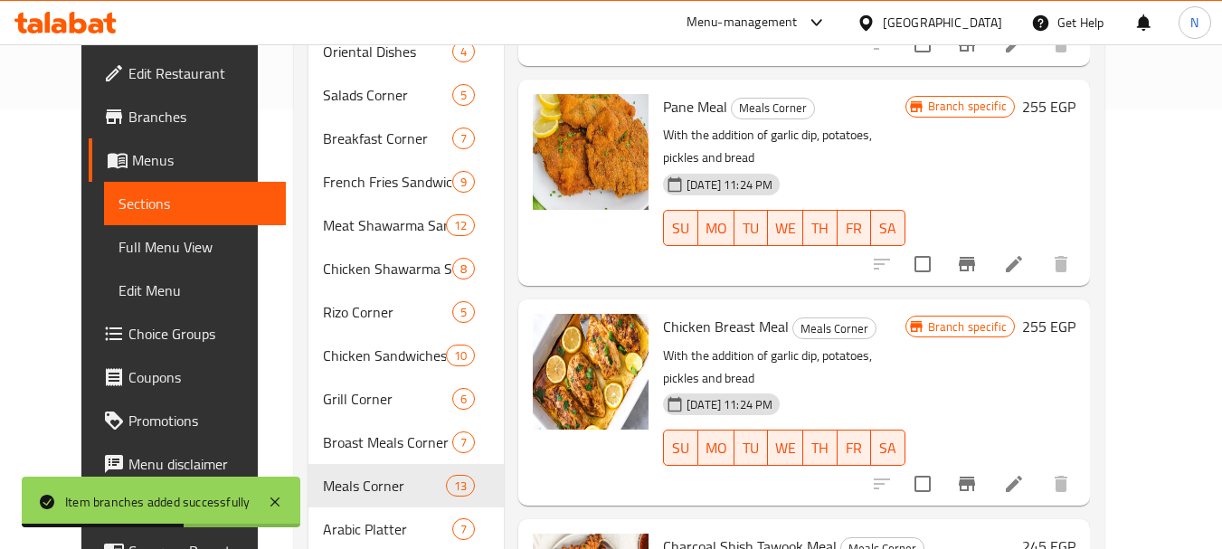
scroll to position [447, 0]
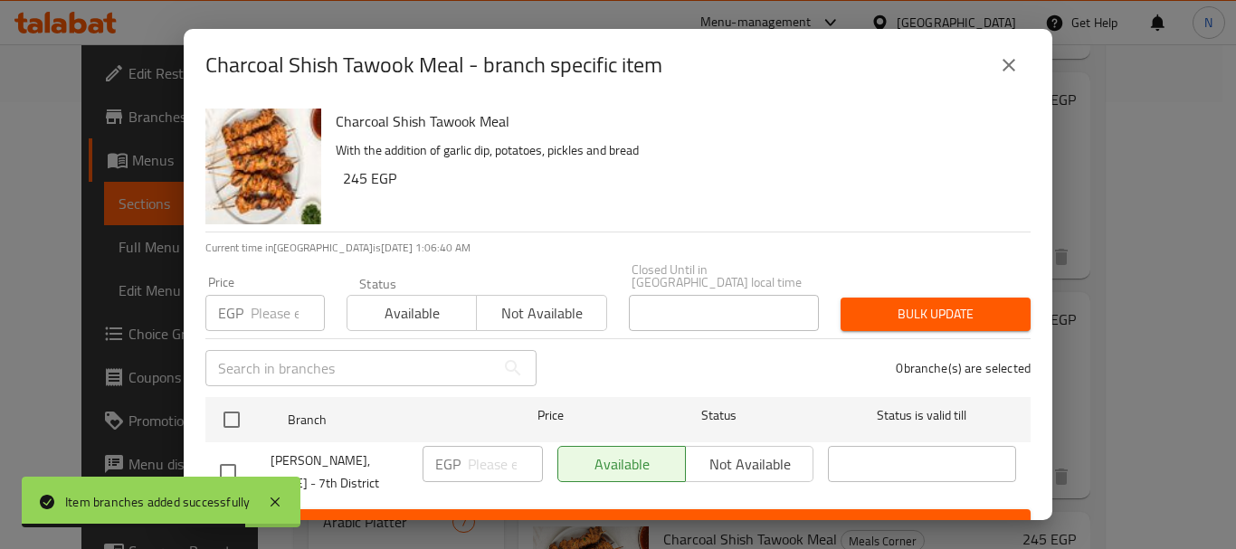
click at [350, 182] on h6 "245 EGP" at bounding box center [679, 178] width 673 height 25
copy h6 "245"
click at [262, 312] on input "number" at bounding box center [288, 313] width 74 height 36
paste input "245"
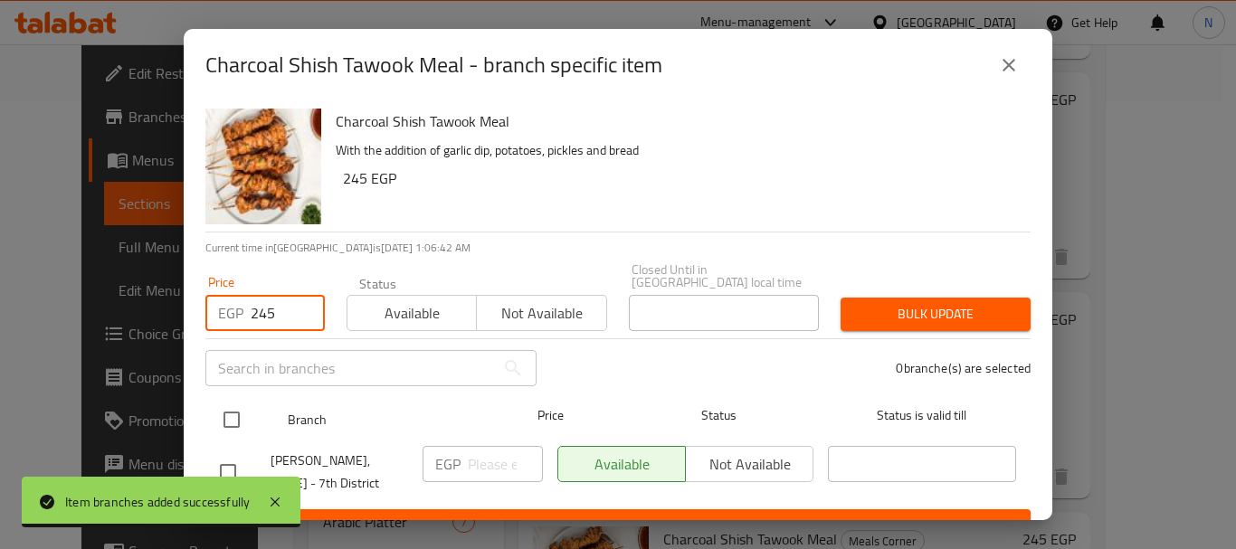
type input "245"
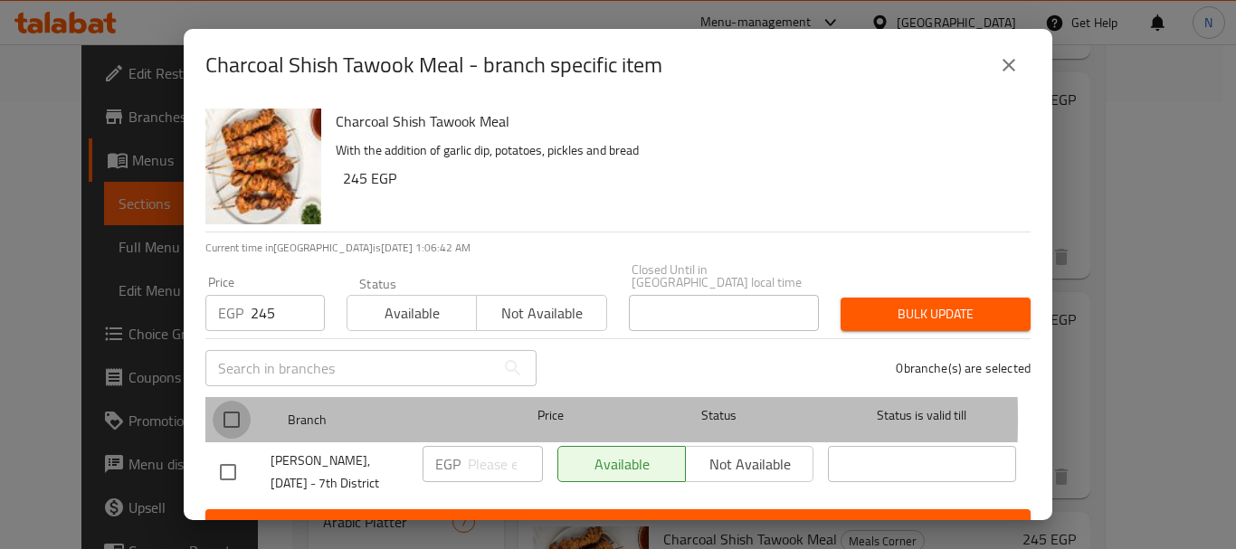
drag, startPoint x: 228, startPoint y: 406, endPoint x: 469, endPoint y: 411, distance: 240.7
click at [228, 408] on input "checkbox" at bounding box center [232, 420] width 38 height 38
checkbox input "true"
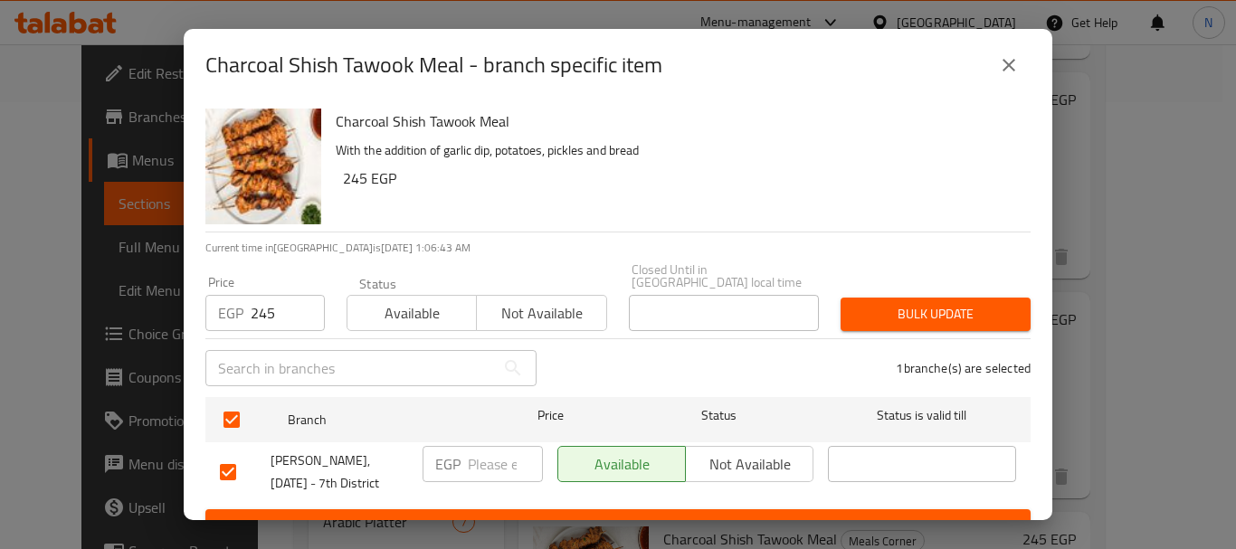
click at [915, 298] on button "Bulk update" at bounding box center [935, 314] width 190 height 33
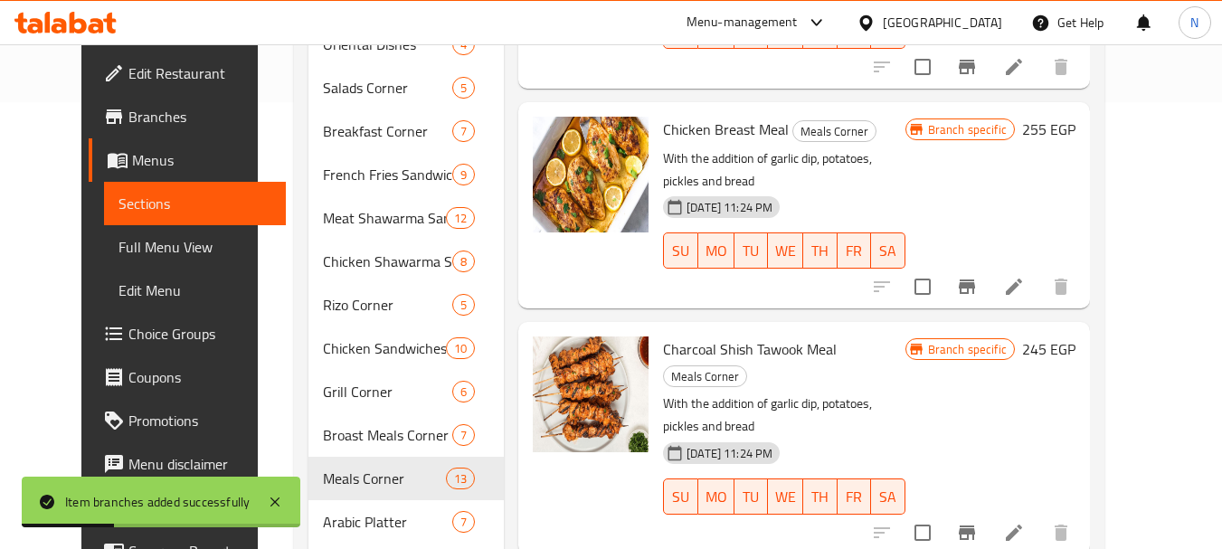
scroll to position [1462, 0]
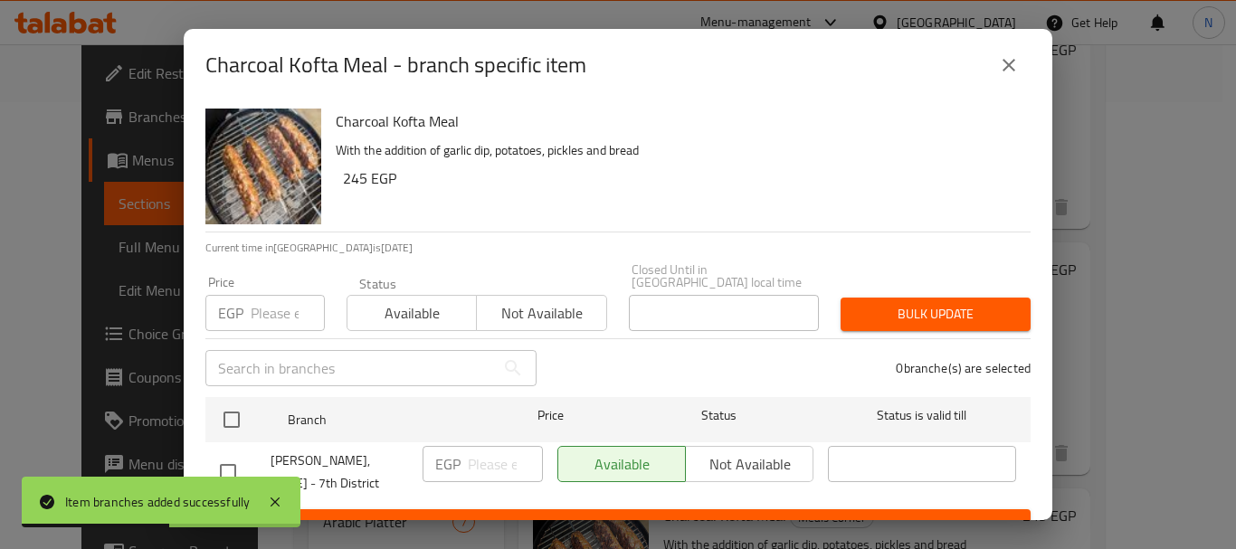
click at [289, 308] on input "number" at bounding box center [288, 313] width 74 height 36
paste input "245"
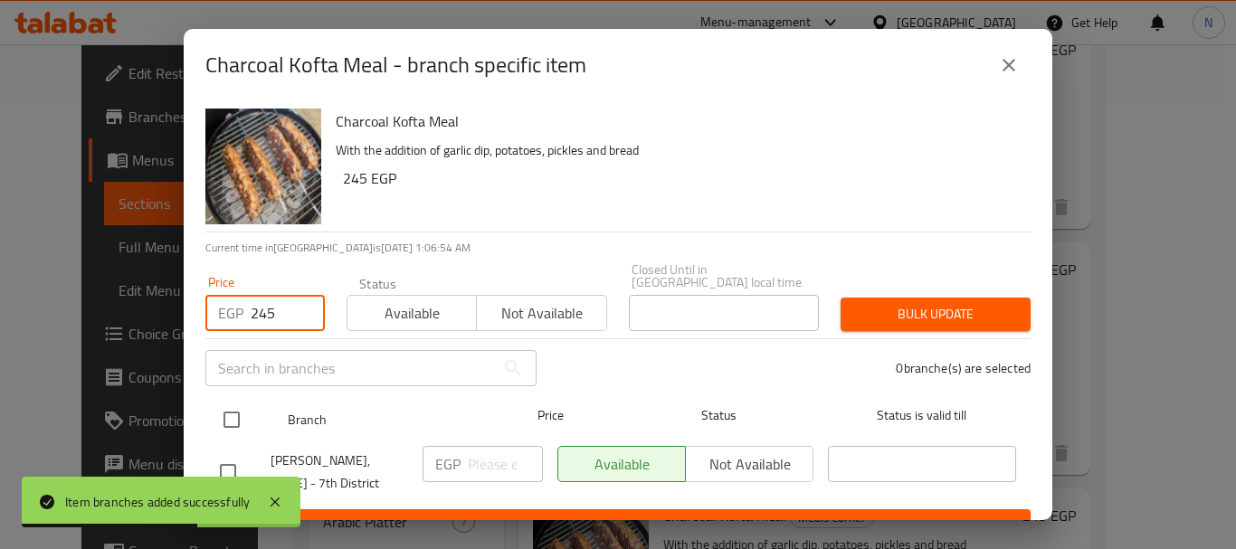
type input "245"
click at [232, 410] on input "checkbox" at bounding box center [232, 420] width 38 height 38
checkbox input "true"
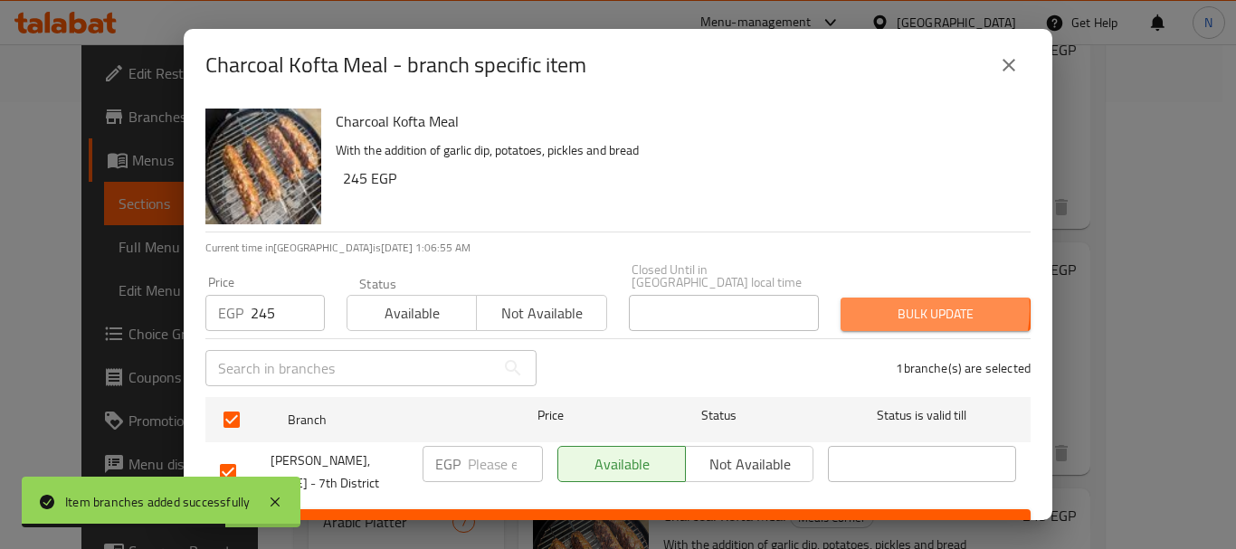
click at [892, 303] on span "Bulk update" at bounding box center [935, 314] width 161 height 23
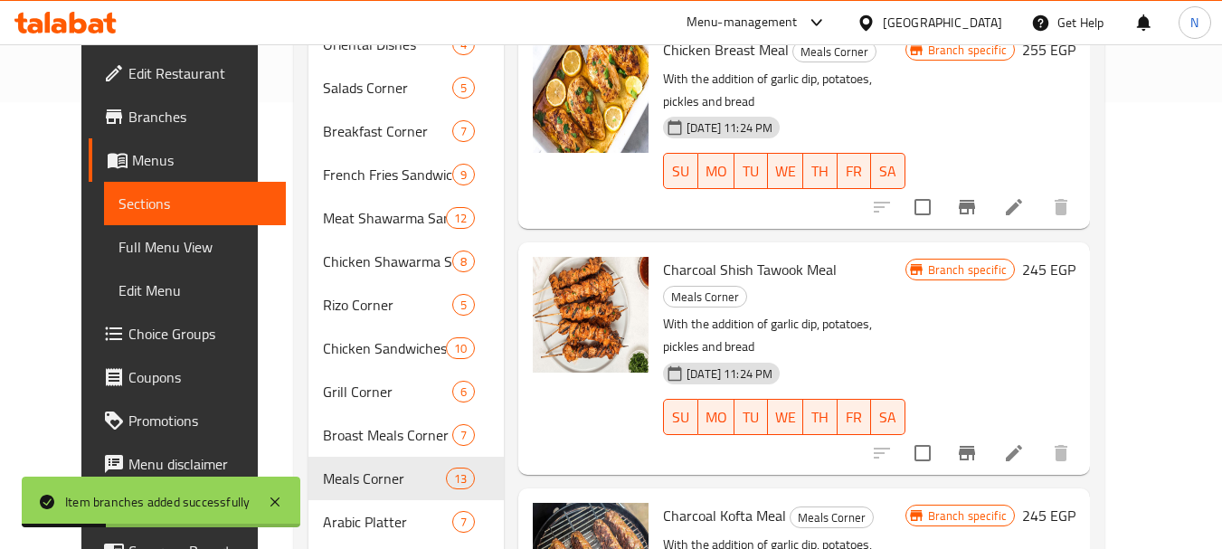
scroll to position [1601, 0]
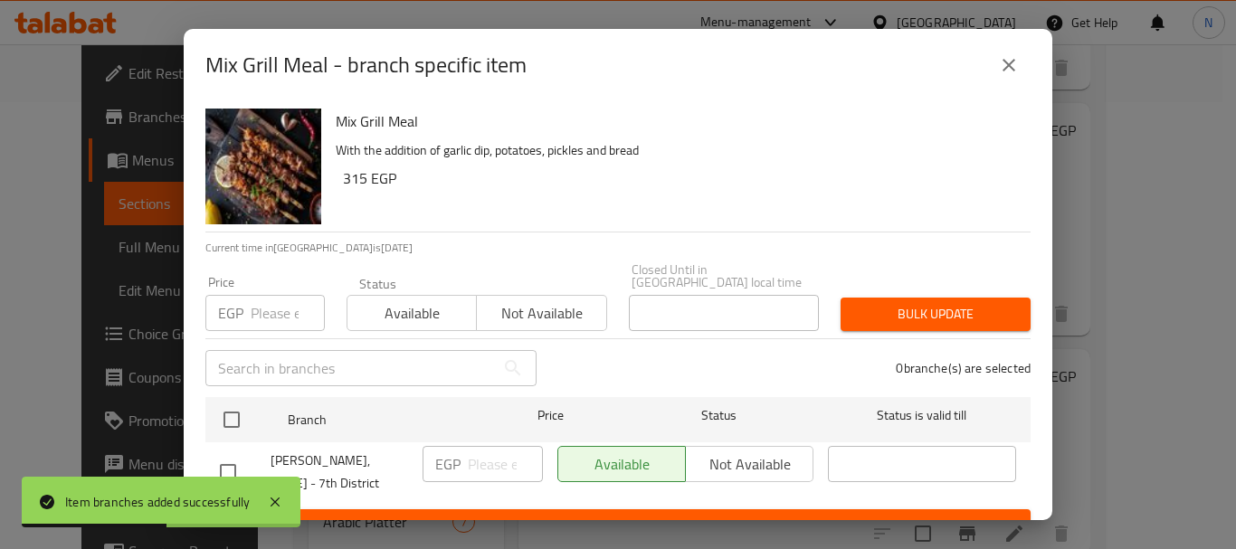
click at [262, 309] on input "number" at bounding box center [288, 313] width 74 height 36
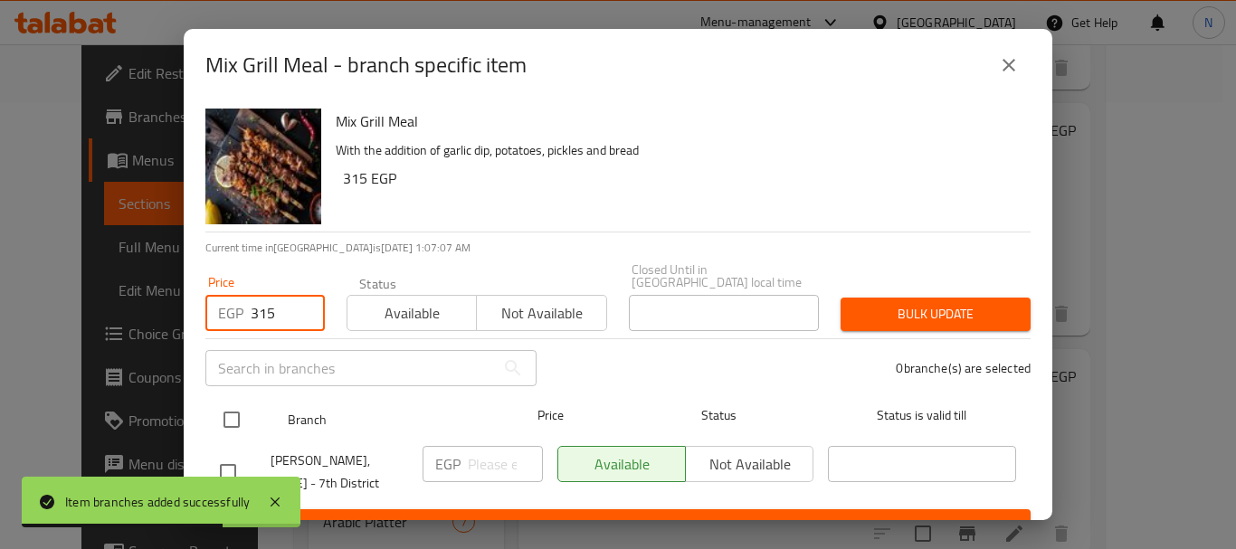
type input "315"
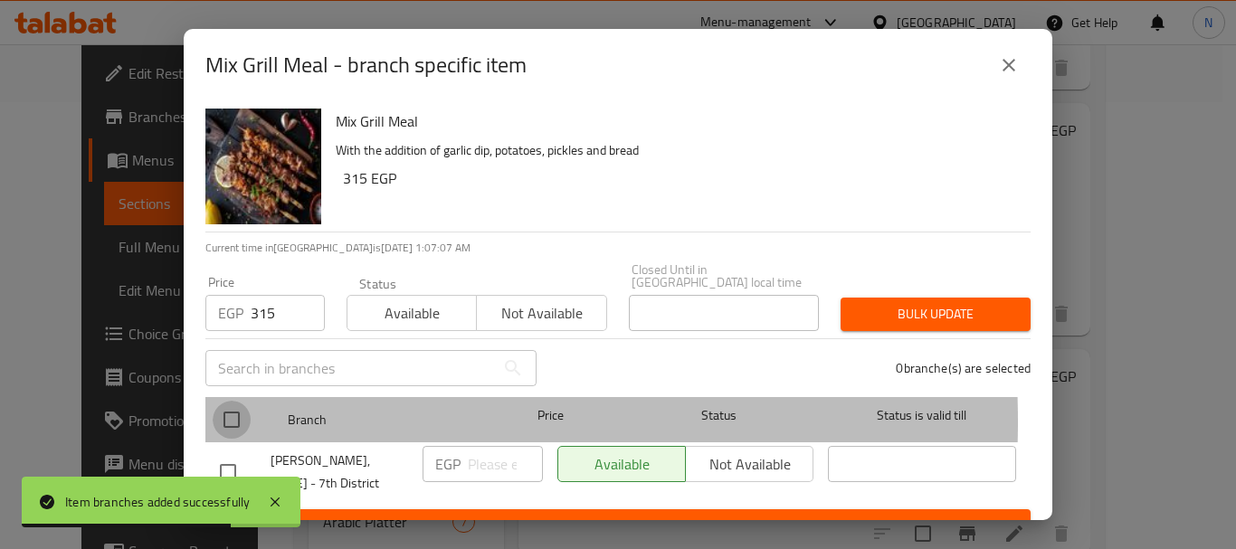
click at [221, 409] on input "checkbox" at bounding box center [232, 420] width 38 height 38
checkbox input "true"
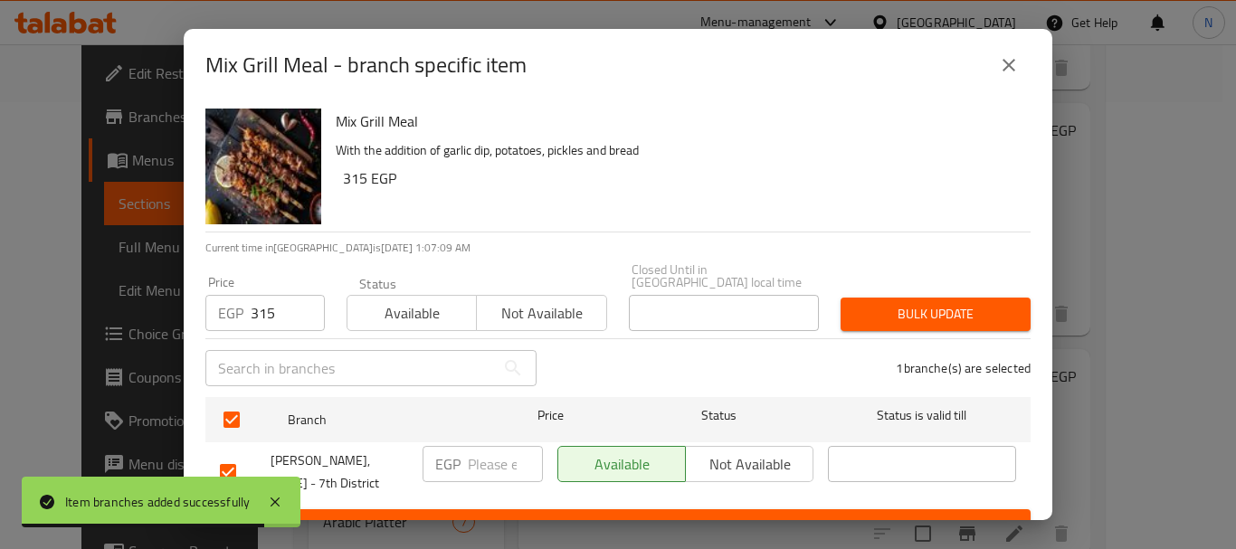
click at [886, 310] on span "Bulk update" at bounding box center [935, 314] width 161 height 23
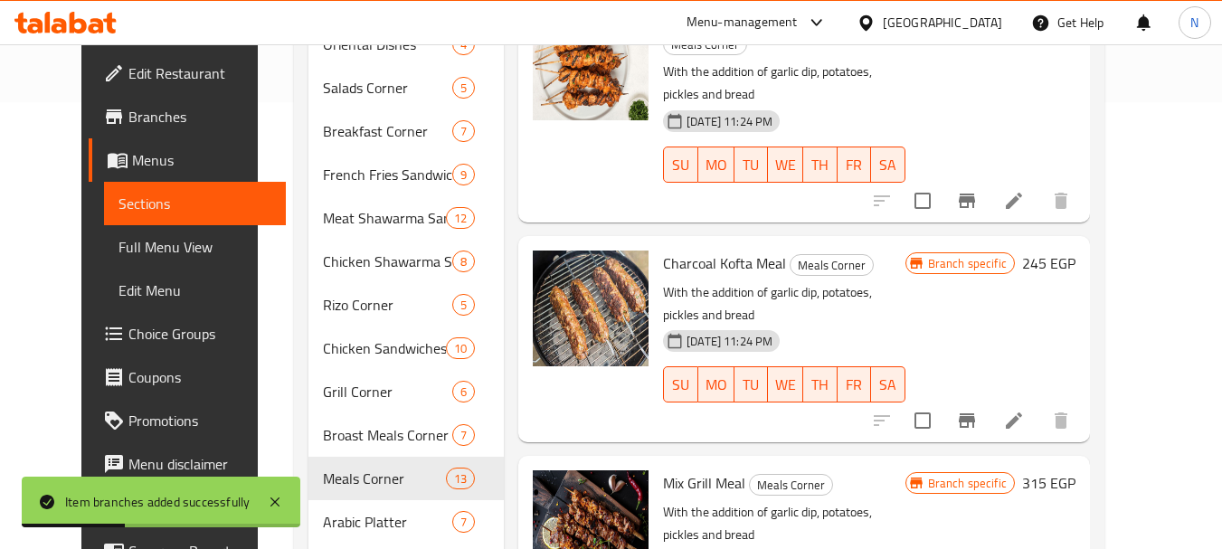
scroll to position [1722, 0]
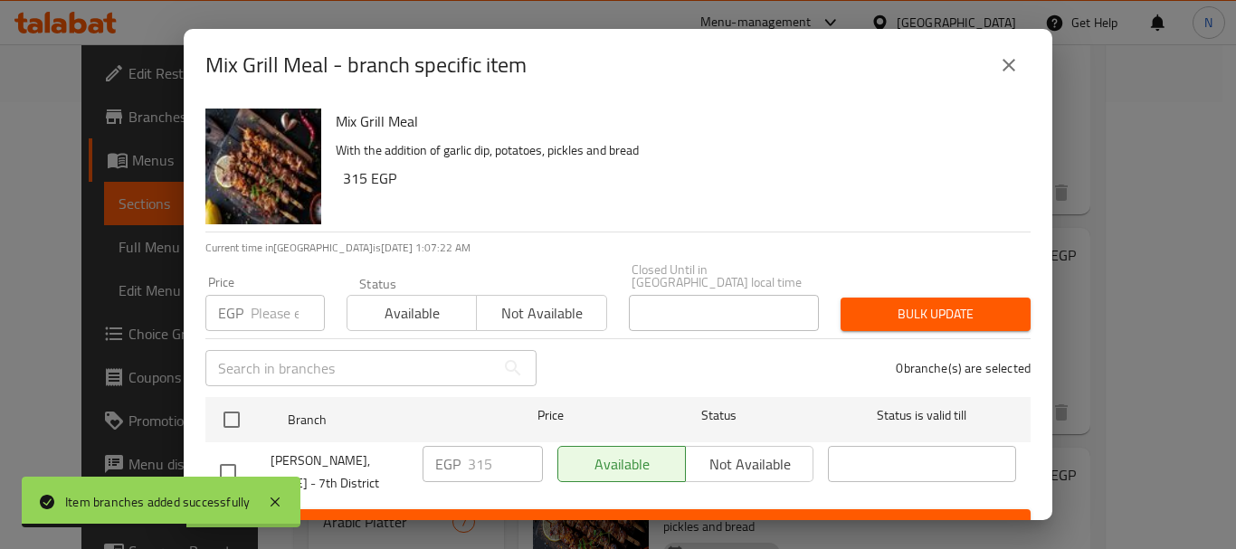
click at [1010, 76] on button "close" at bounding box center [1008, 64] width 43 height 43
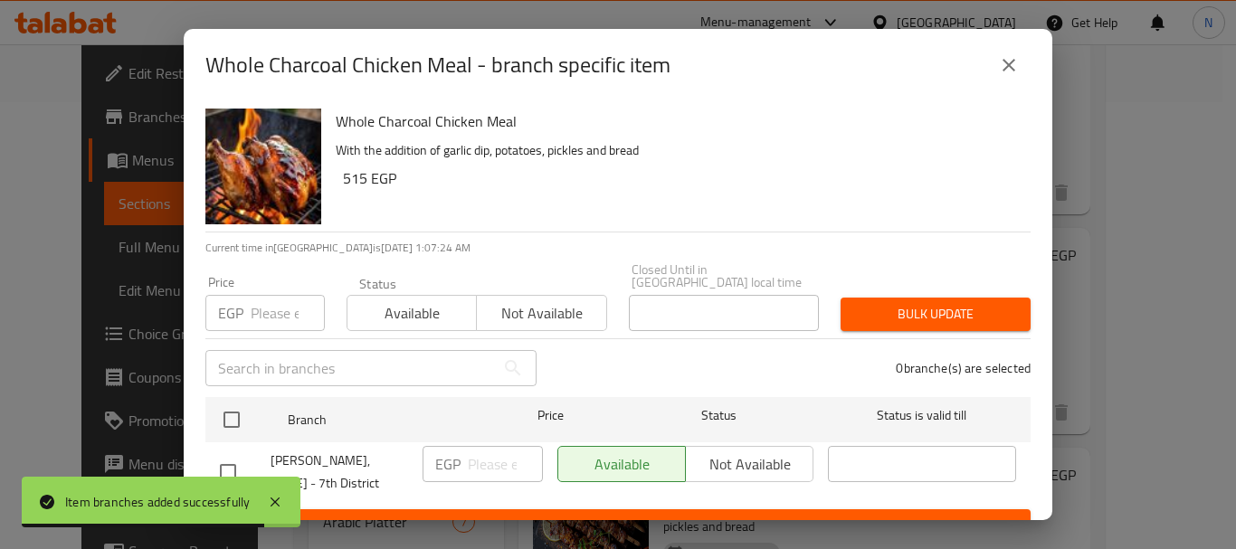
click at [353, 187] on h6 "515 EGP" at bounding box center [679, 178] width 673 height 25
copy h6 "515"
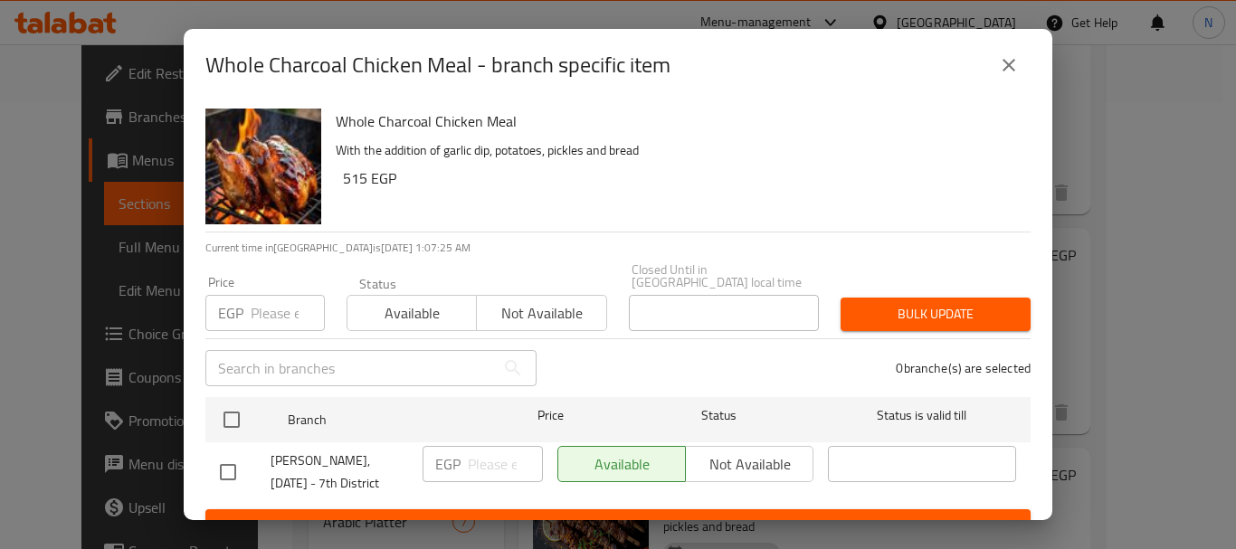
click at [267, 318] on div "Price EGP Price" at bounding box center [264, 303] width 141 height 77
click at [269, 315] on input "number" at bounding box center [288, 313] width 74 height 36
paste input "515"
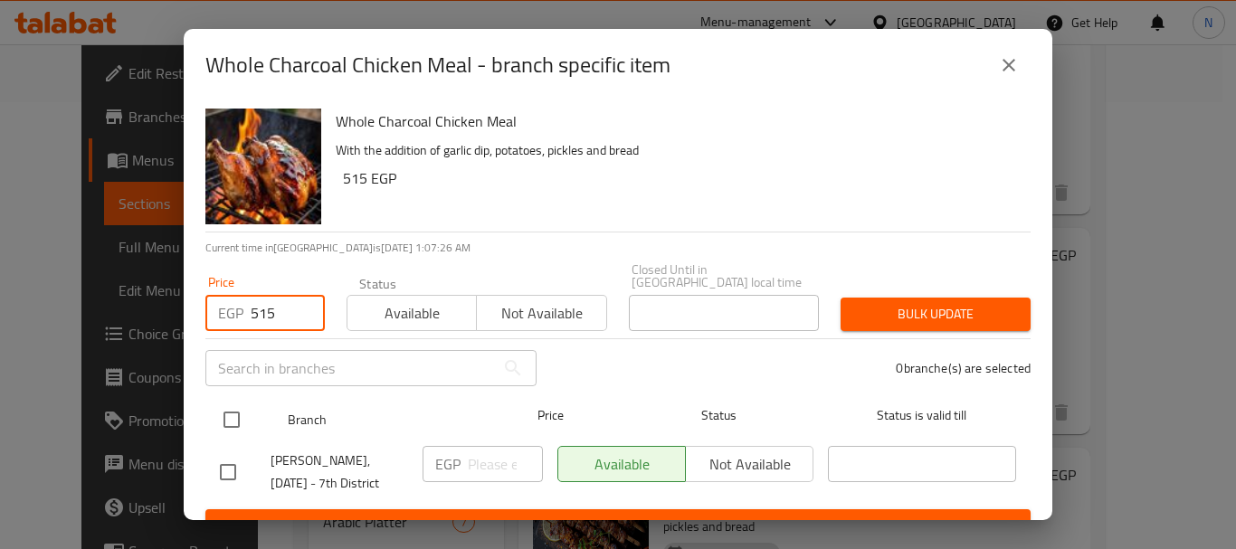
type input "515"
click at [241, 401] on input "checkbox" at bounding box center [232, 420] width 38 height 38
checkbox input "true"
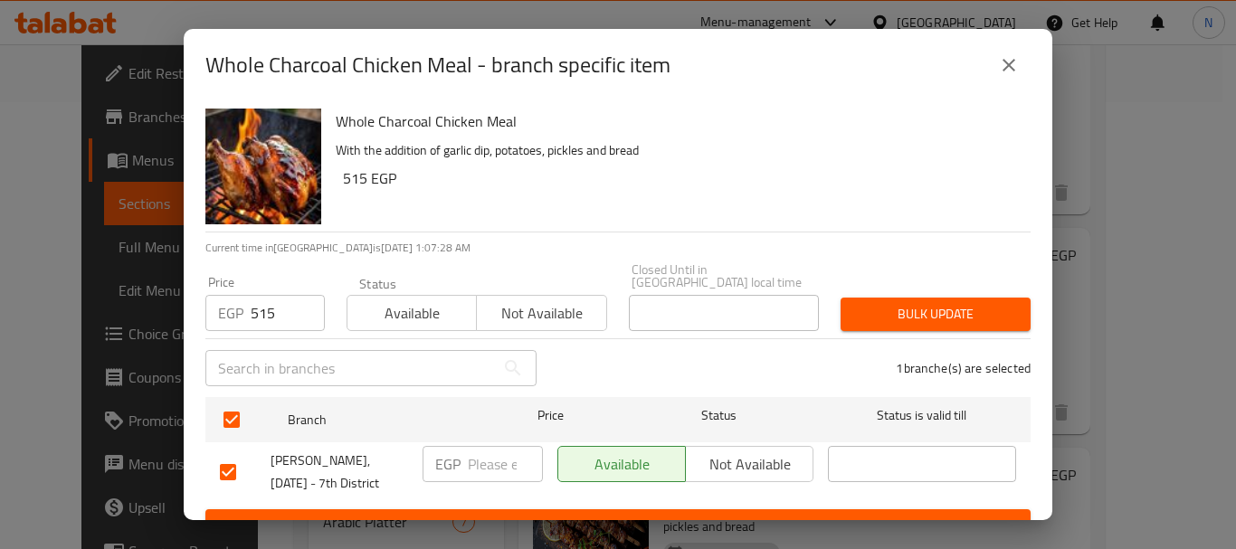
click at [897, 303] on span "Bulk update" at bounding box center [935, 314] width 161 height 23
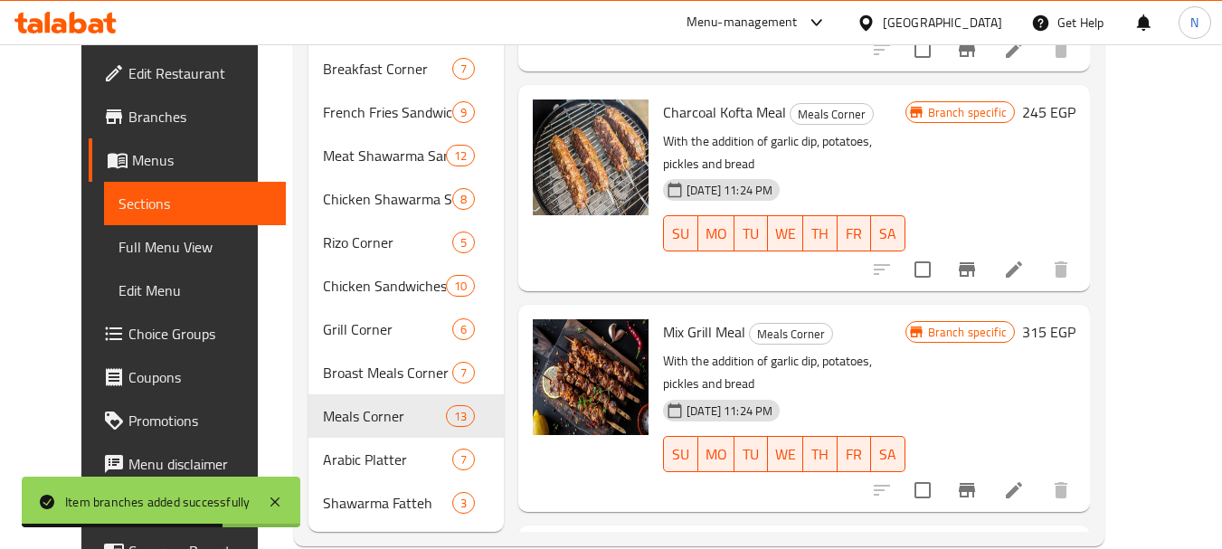
scroll to position [543, 0]
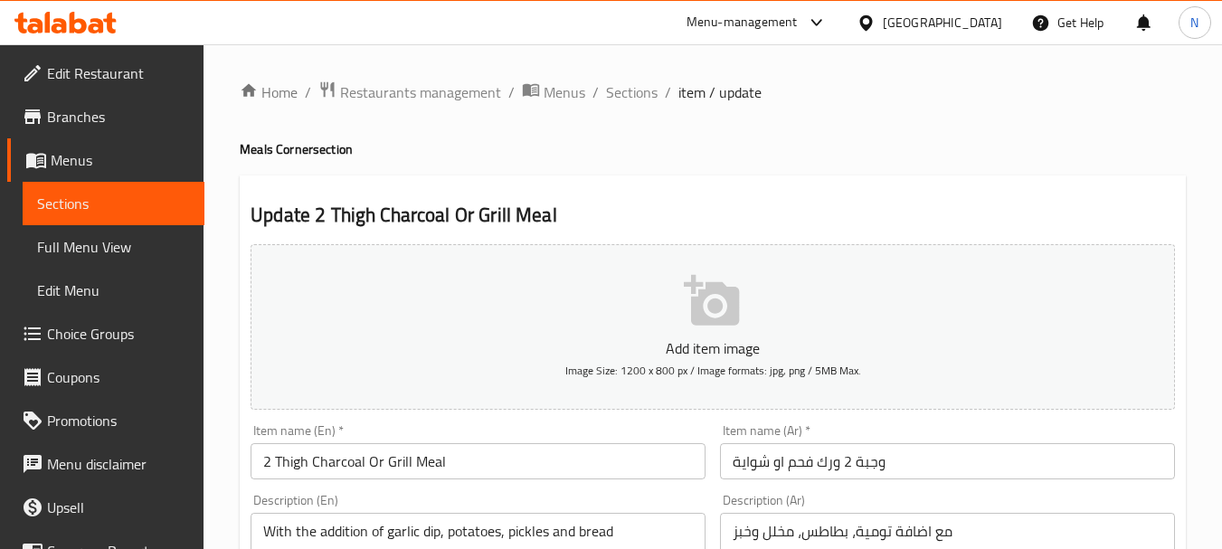
click at [627, 98] on span "Sections" at bounding box center [632, 92] width 52 height 22
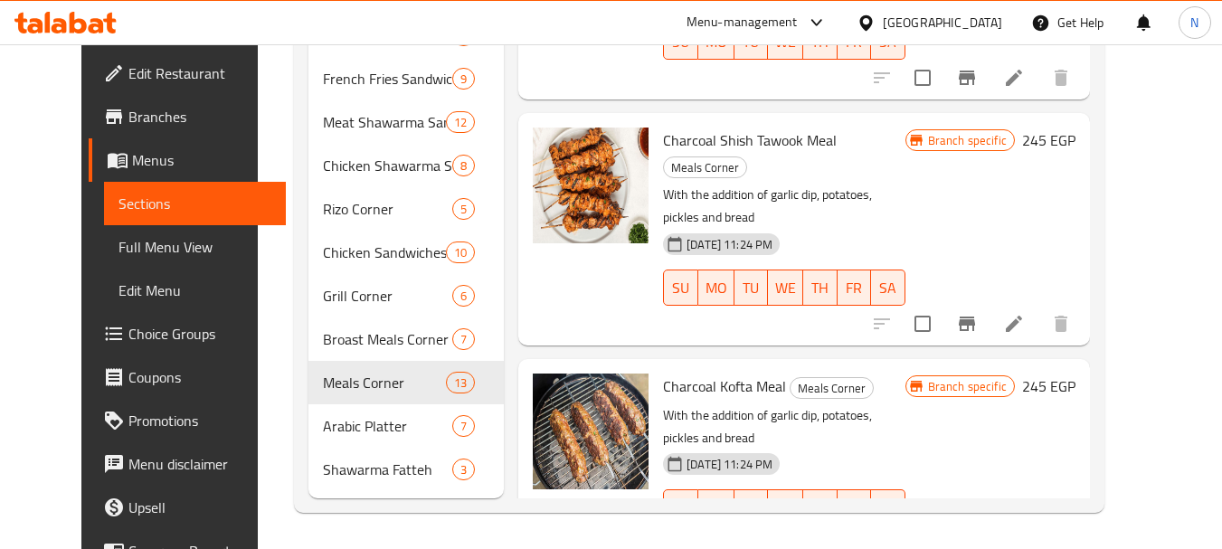
scroll to position [1803, 0]
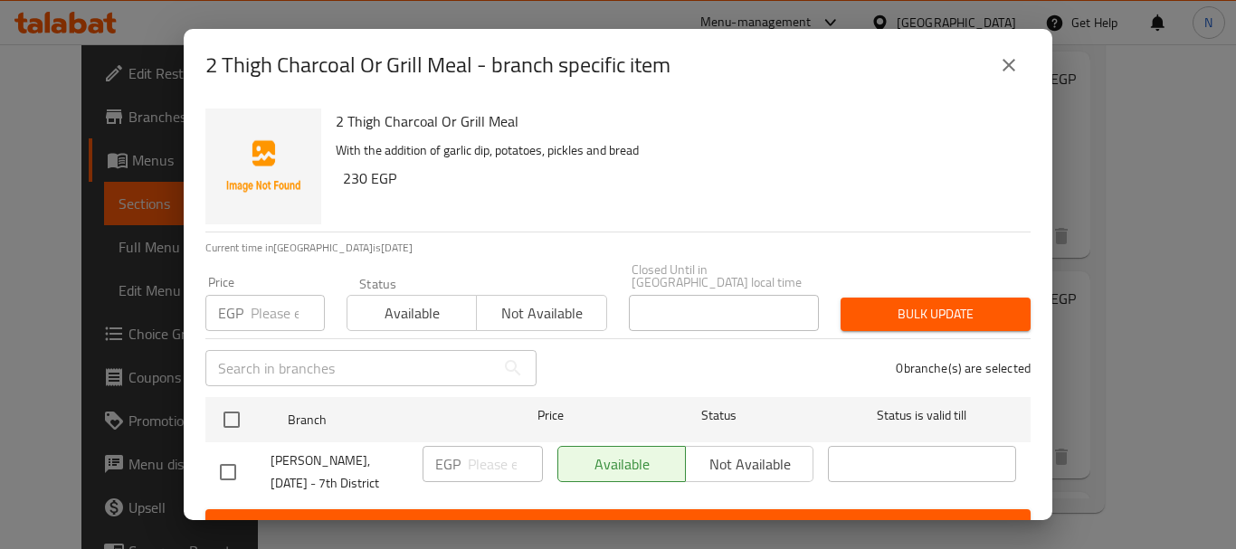
click at [279, 310] on input "number" at bounding box center [288, 313] width 74 height 36
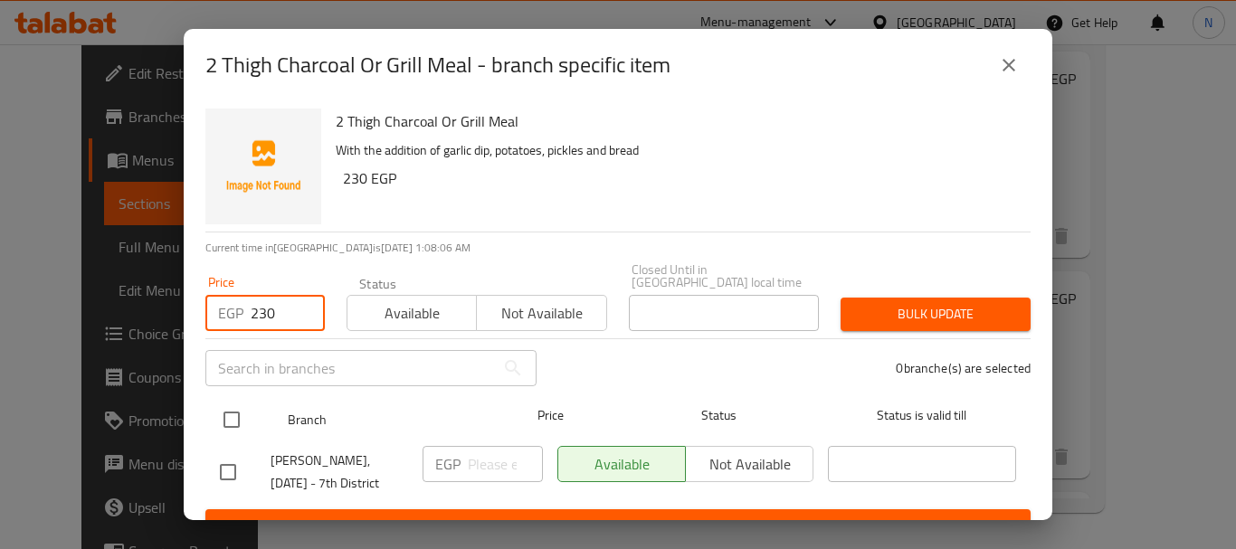
type input "230"
click at [236, 401] on input "checkbox" at bounding box center [232, 420] width 38 height 38
checkbox input "true"
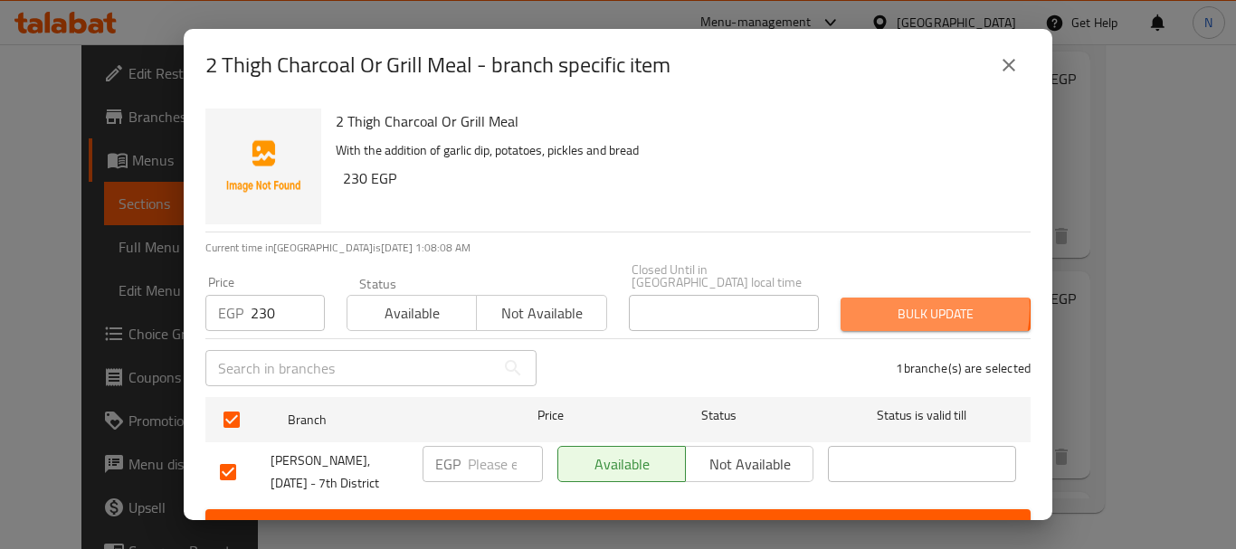
click at [891, 303] on span "Bulk update" at bounding box center [935, 314] width 161 height 23
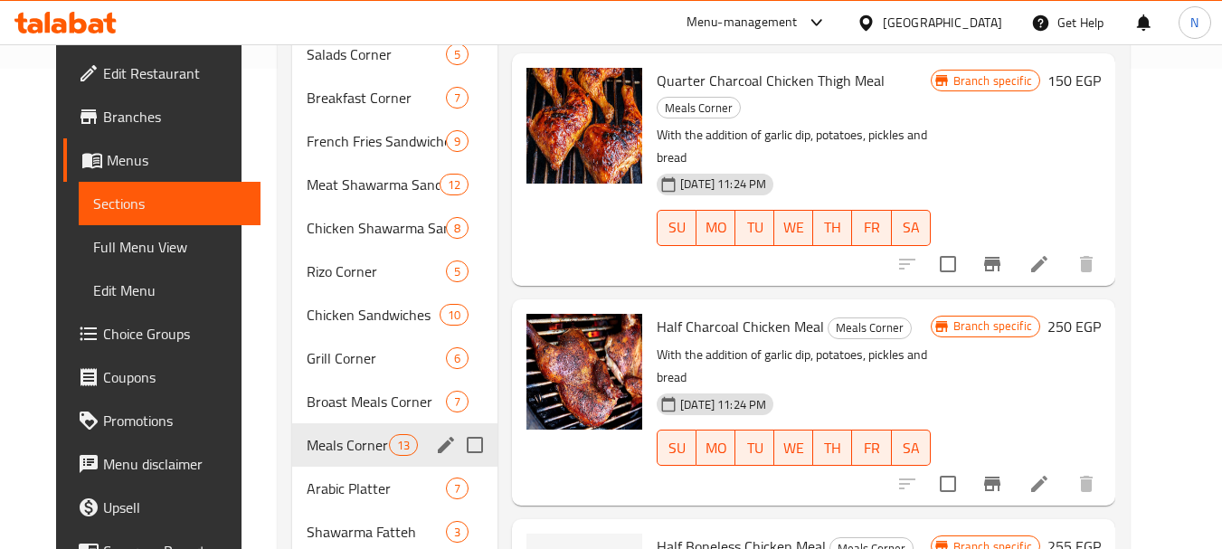
scroll to position [543, 0]
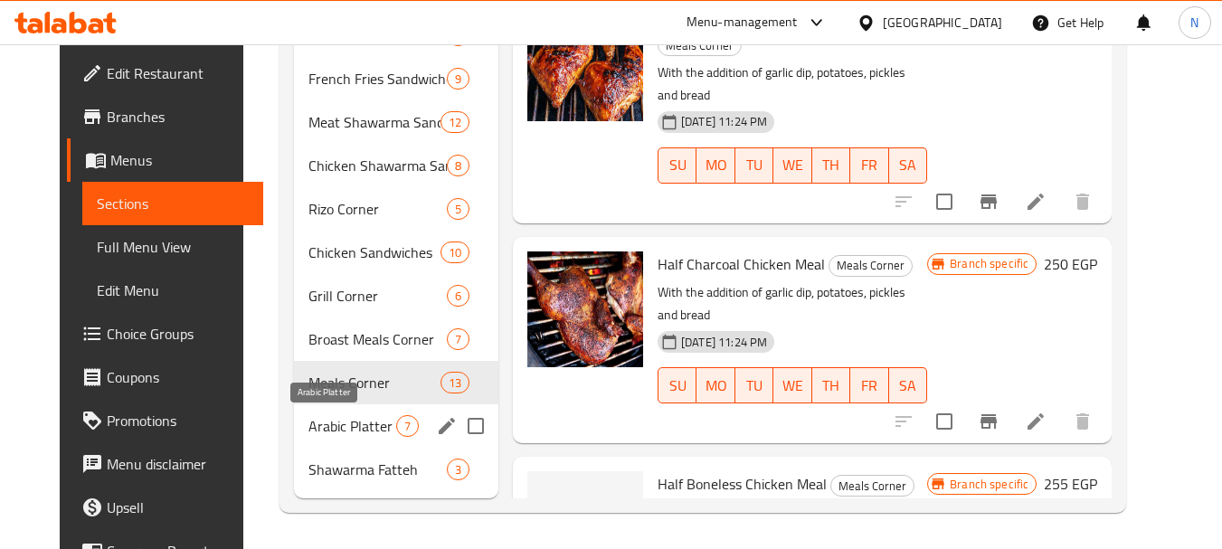
click at [329, 415] on span "Arabic Platter" at bounding box center [352, 426] width 88 height 22
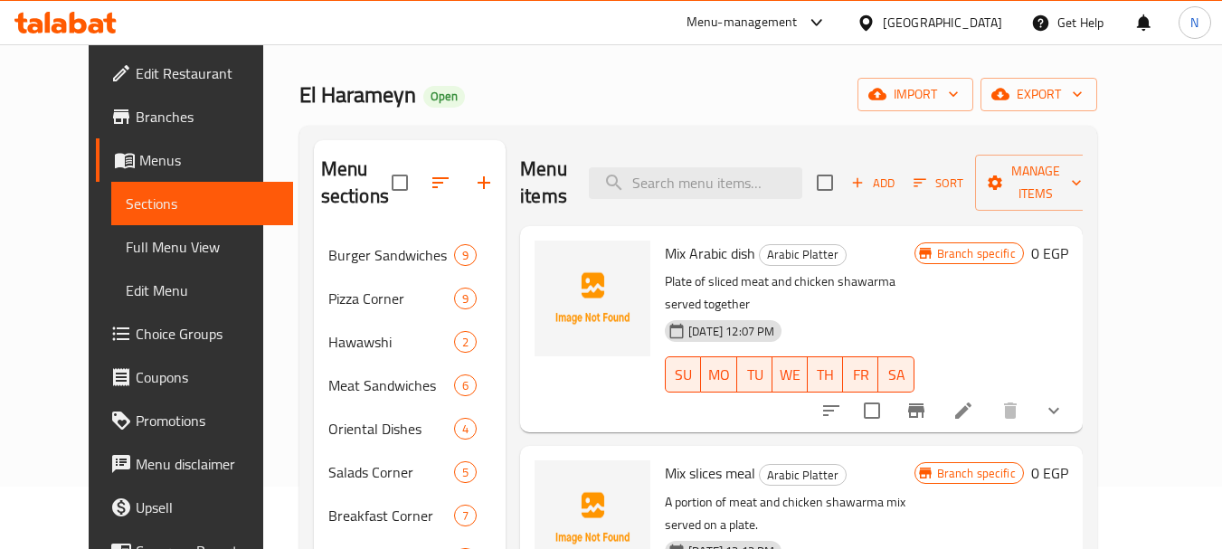
scroll to position [480, 0]
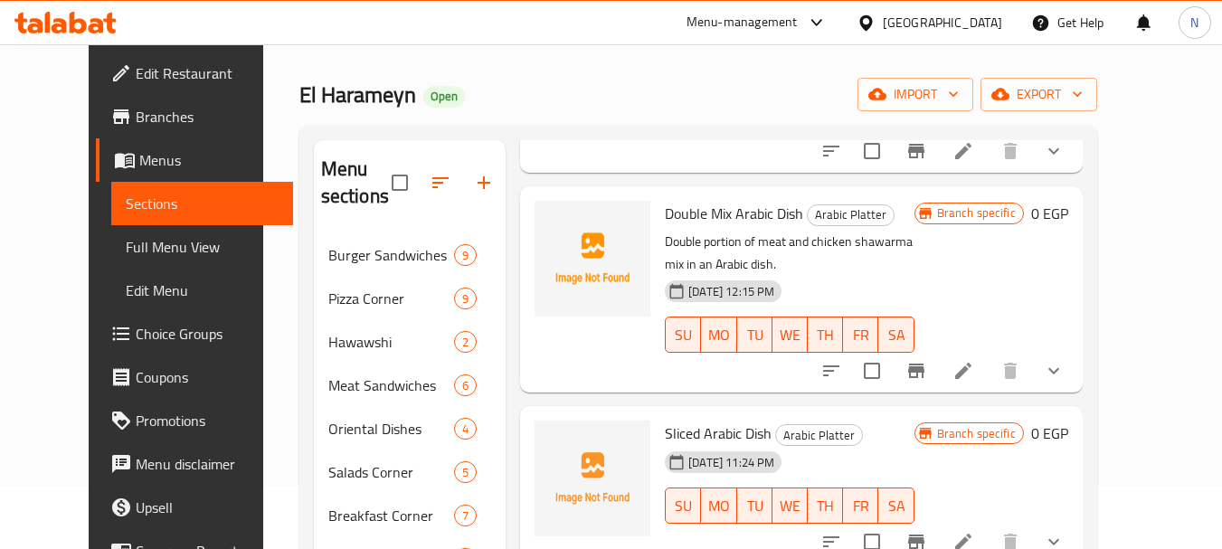
click at [974, 360] on icon at bounding box center [963, 371] width 22 height 22
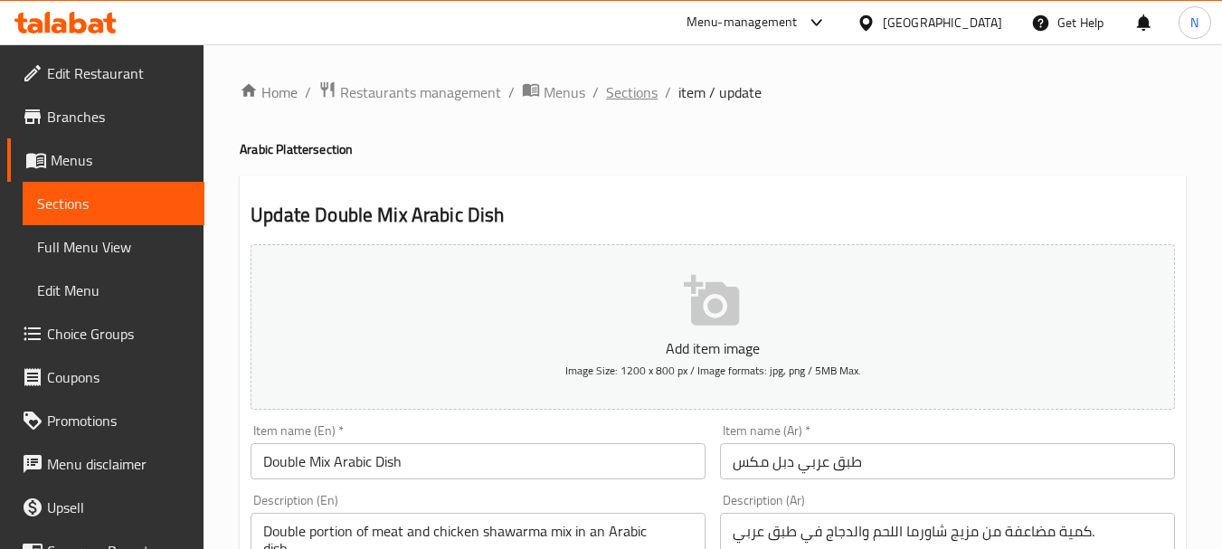
click at [622, 98] on span "Sections" at bounding box center [632, 92] width 52 height 22
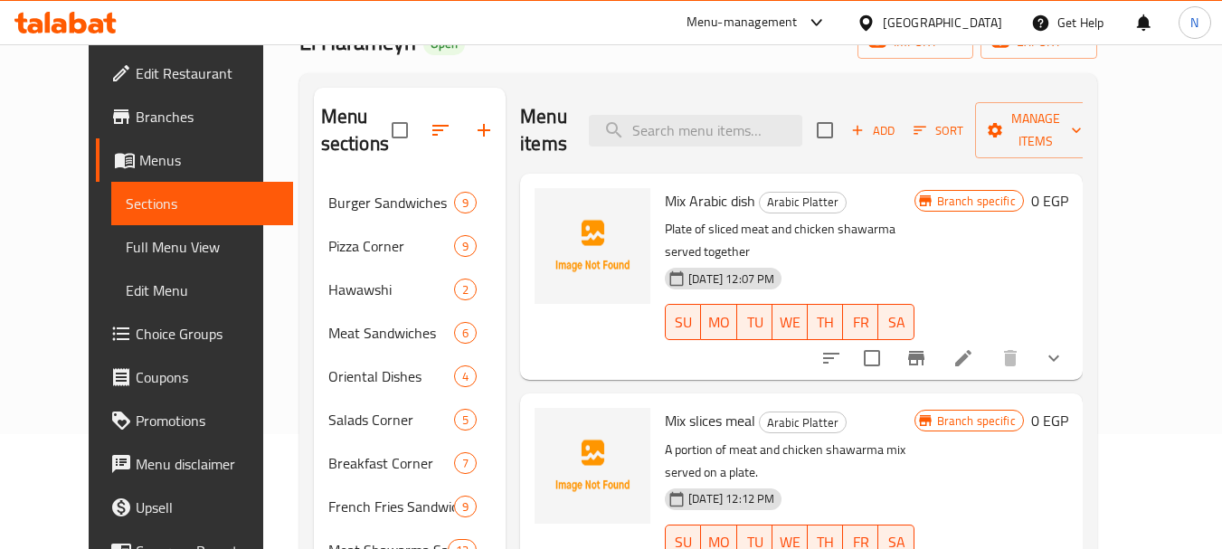
scroll to position [149, 0]
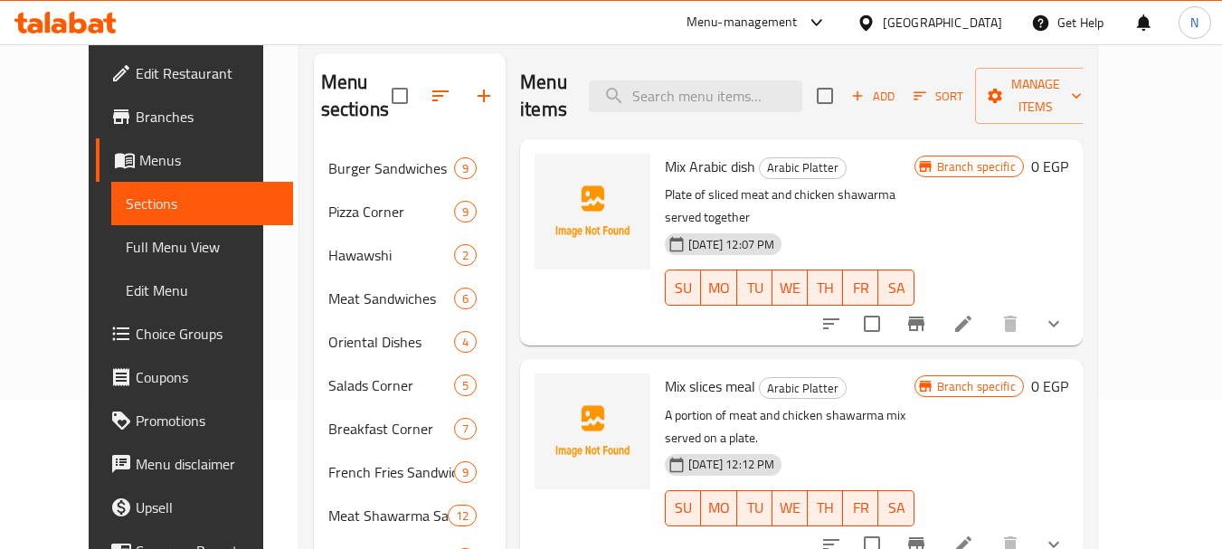
click at [971, 536] on icon at bounding box center [963, 544] width 16 height 16
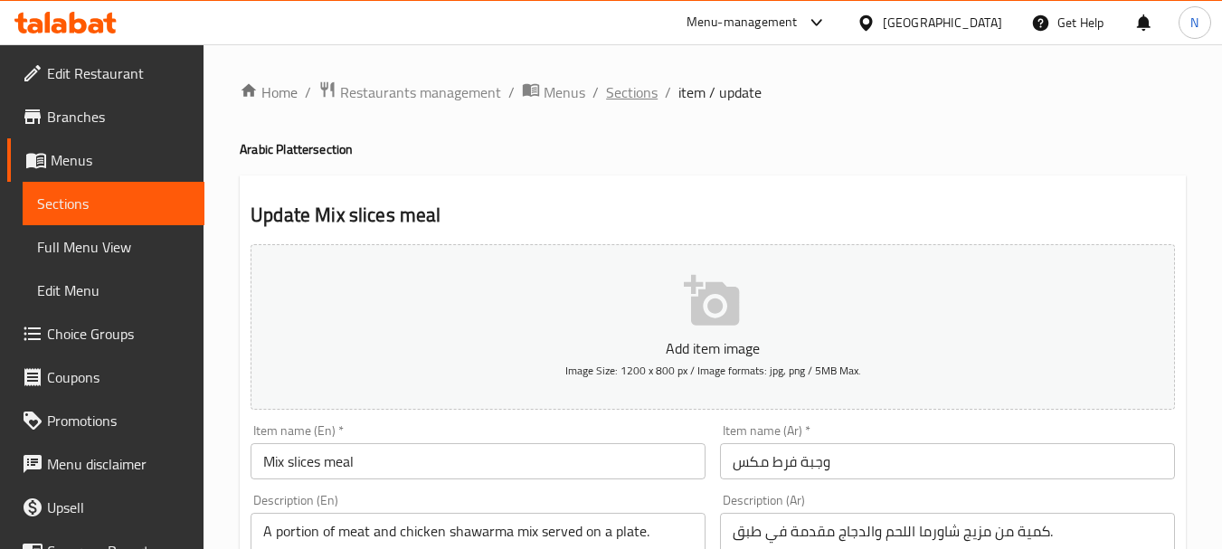
click at [636, 81] on span "Sections" at bounding box center [632, 92] width 52 height 22
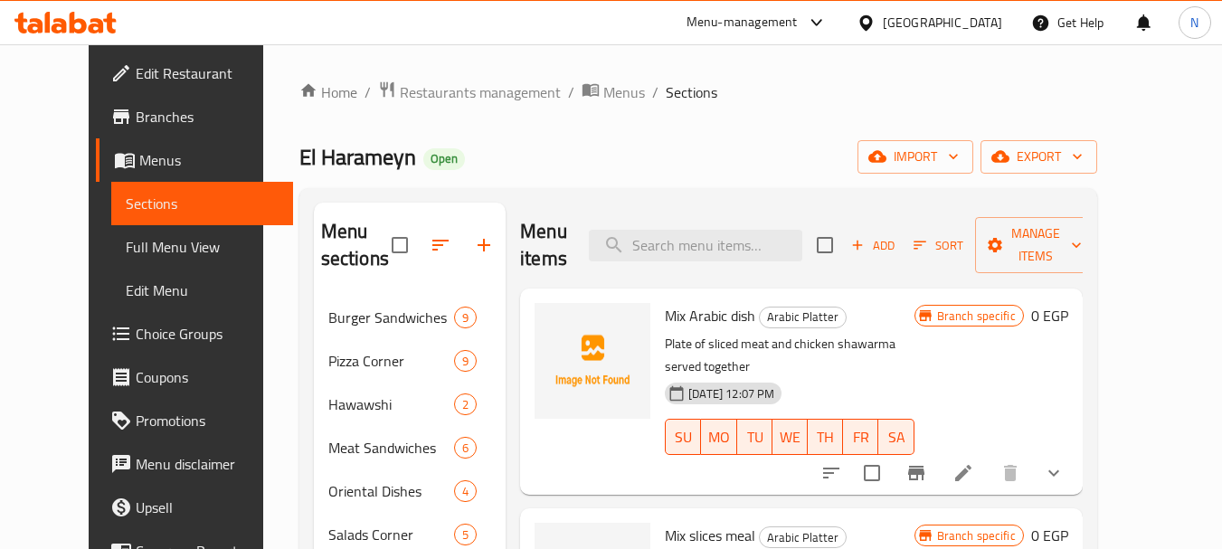
click at [974, 462] on icon at bounding box center [963, 473] width 22 height 22
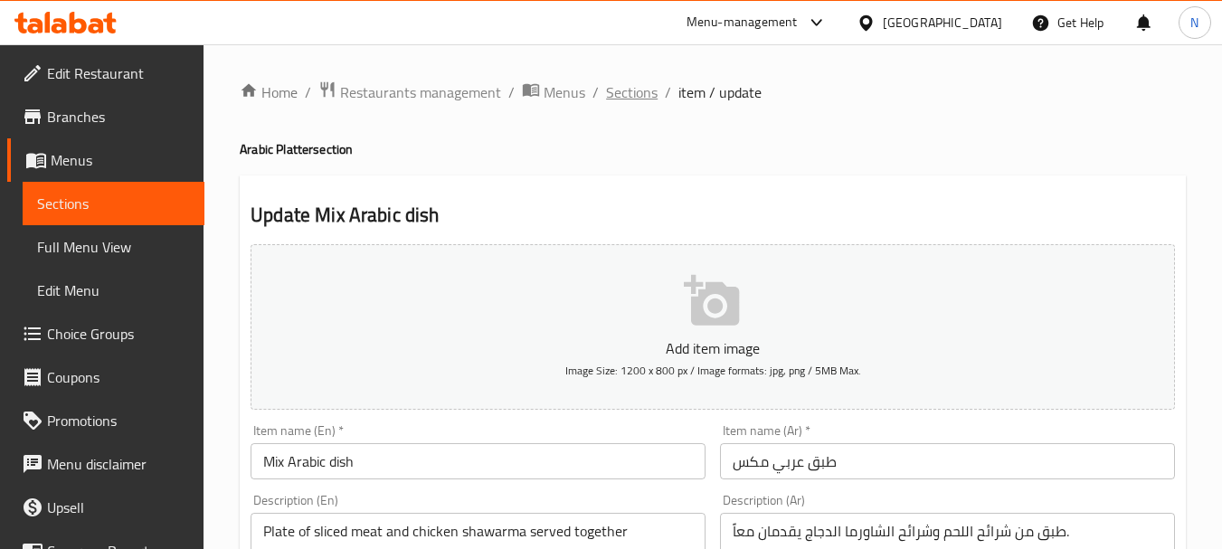
click at [609, 97] on span "Sections" at bounding box center [632, 92] width 52 height 22
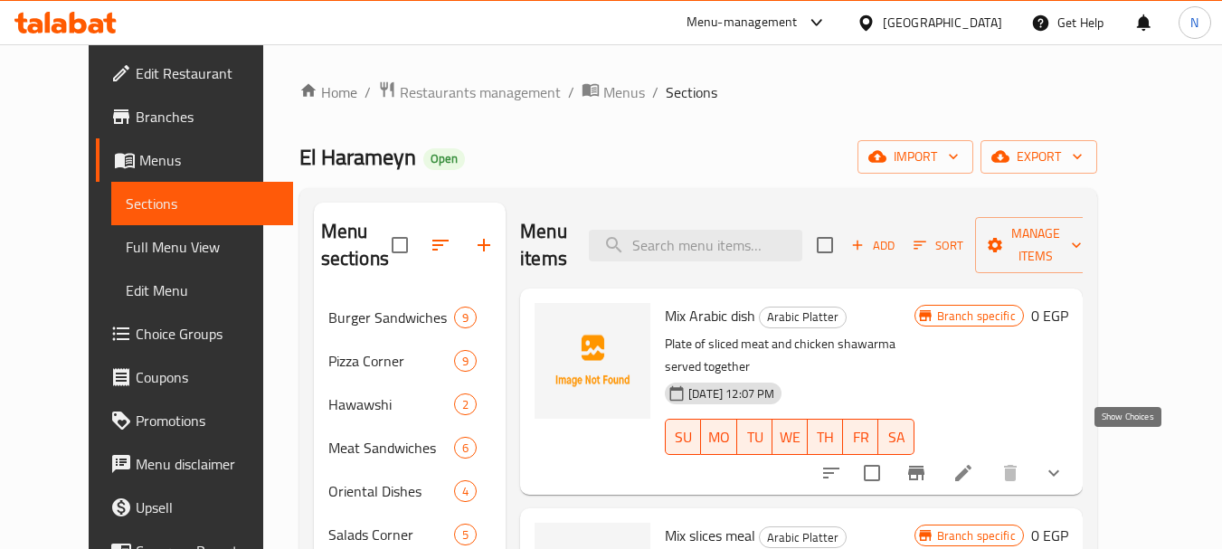
click at [1065, 462] on icon "show more" at bounding box center [1054, 473] width 22 height 22
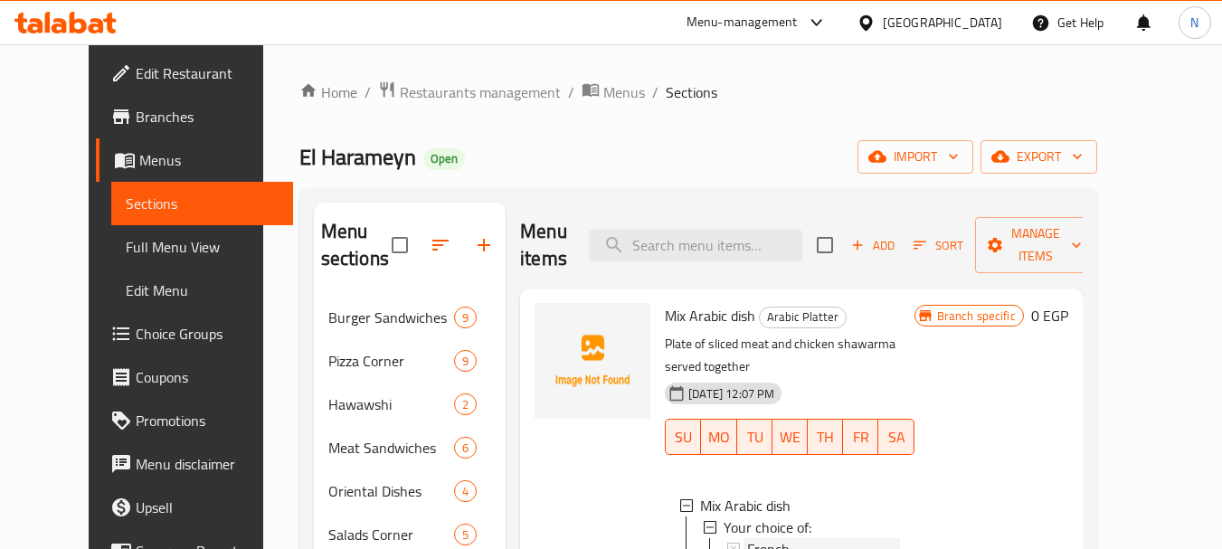
click at [755, 538] on span "French" at bounding box center [768, 549] width 43 height 22
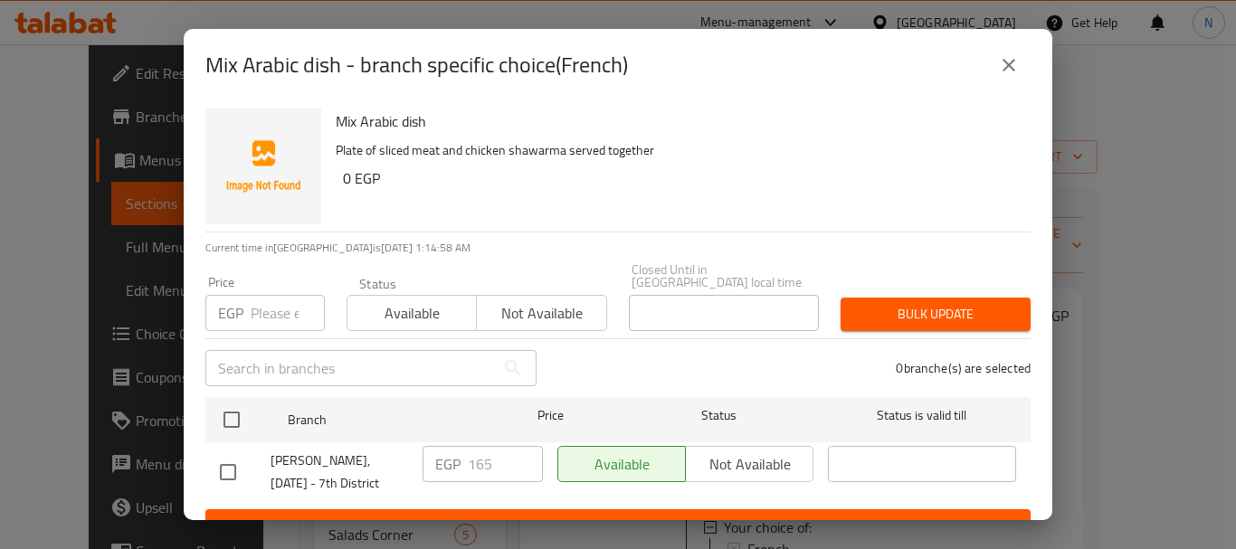
click at [1014, 62] on icon "close" at bounding box center [1009, 65] width 22 height 22
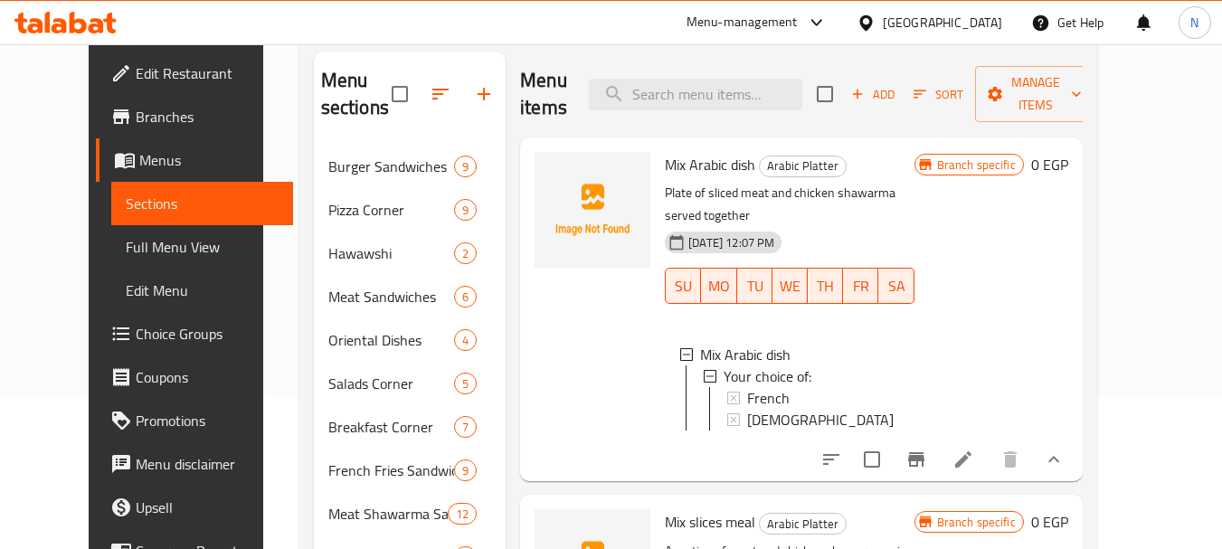
scroll to position [158, 0]
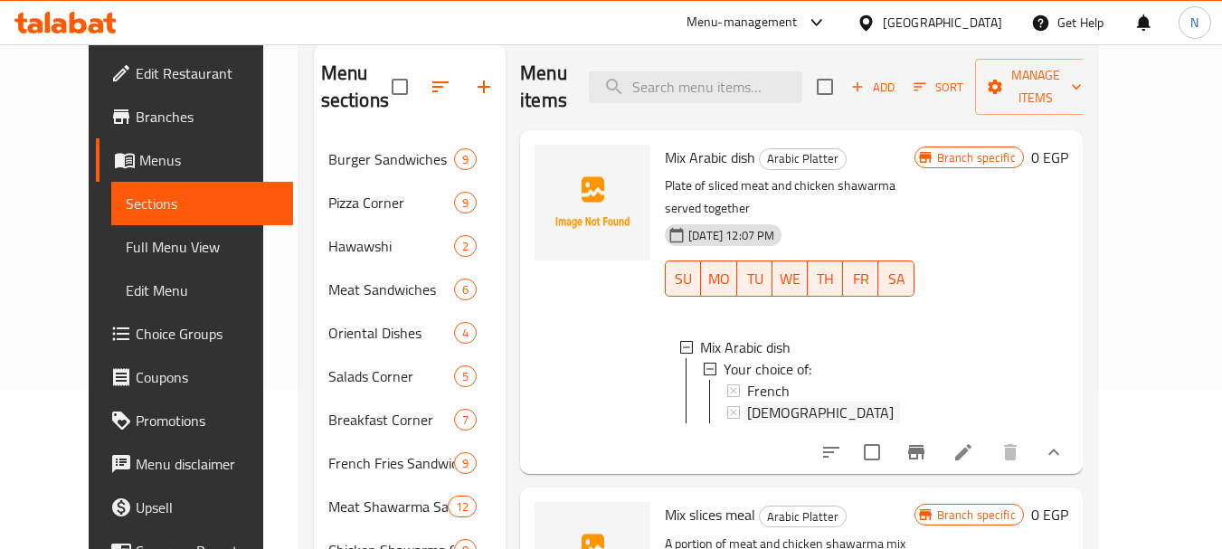
click at [837, 402] on div "Syrian" at bounding box center [823, 413] width 152 height 22
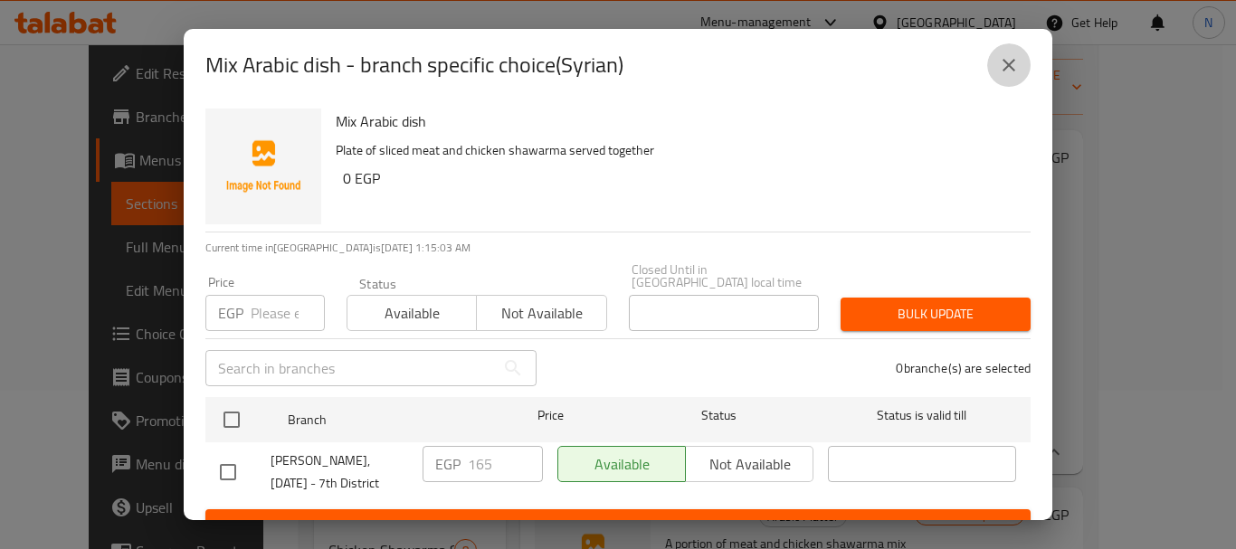
click at [1014, 67] on icon "close" at bounding box center [1009, 65] width 22 height 22
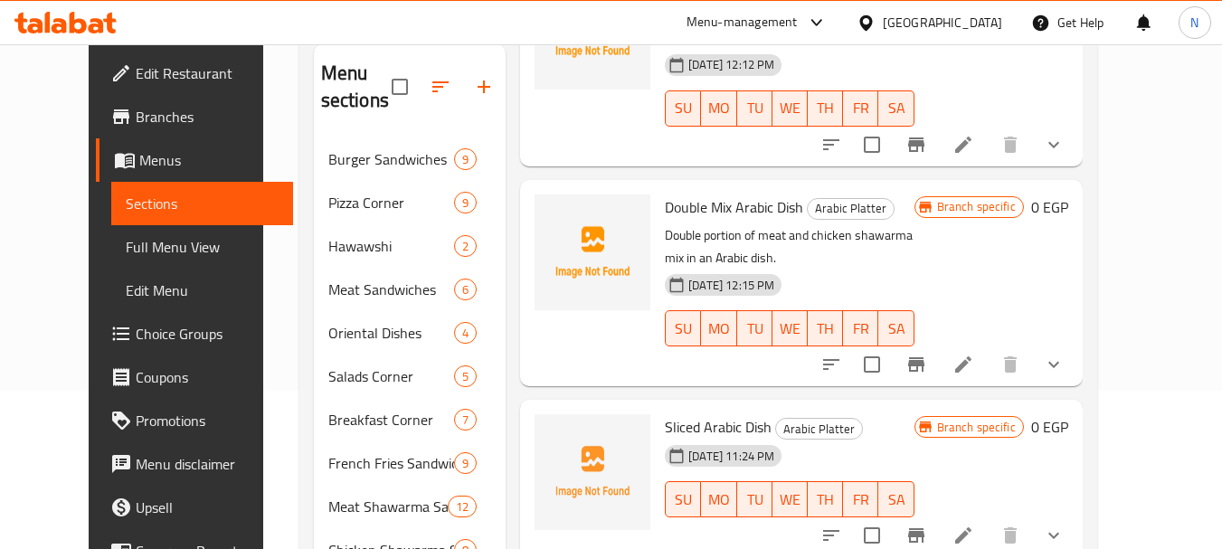
scroll to position [534, 0]
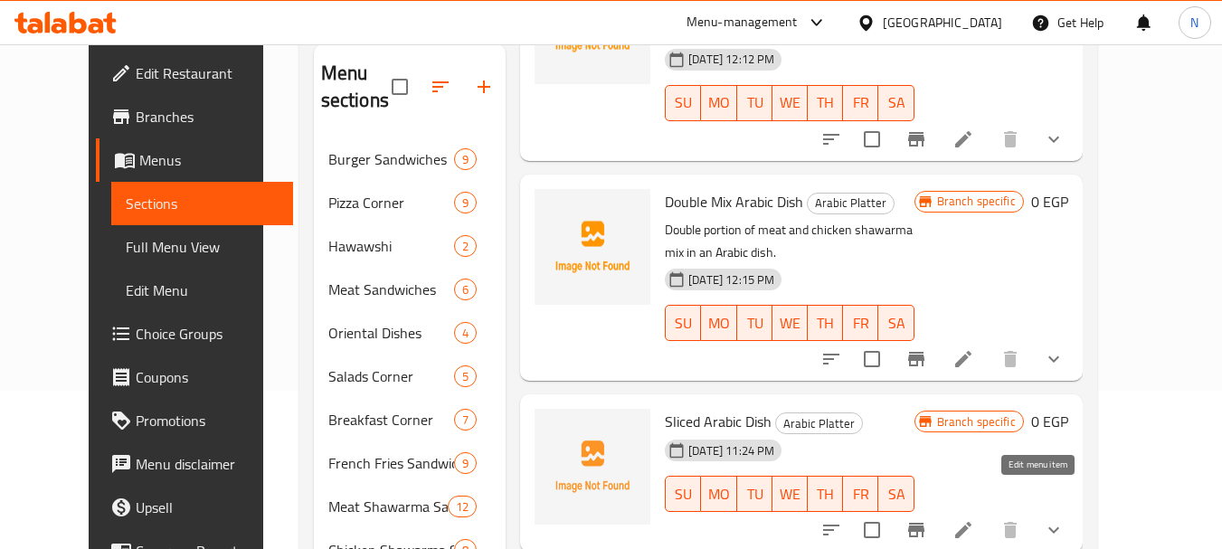
click at [971, 522] on icon at bounding box center [963, 530] width 16 height 16
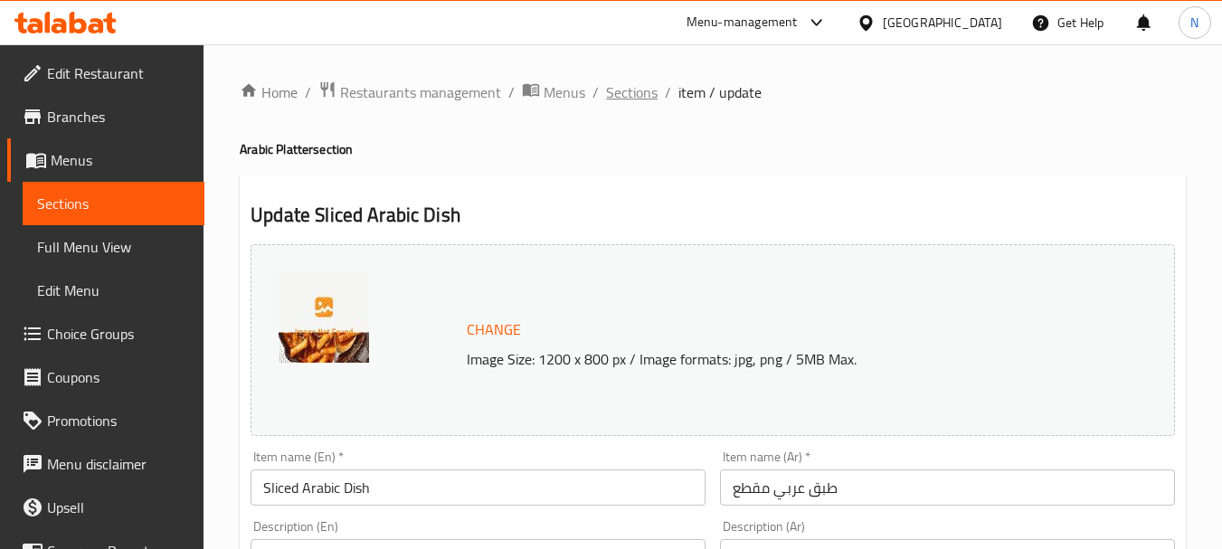
click at [647, 97] on span "Sections" at bounding box center [632, 92] width 52 height 22
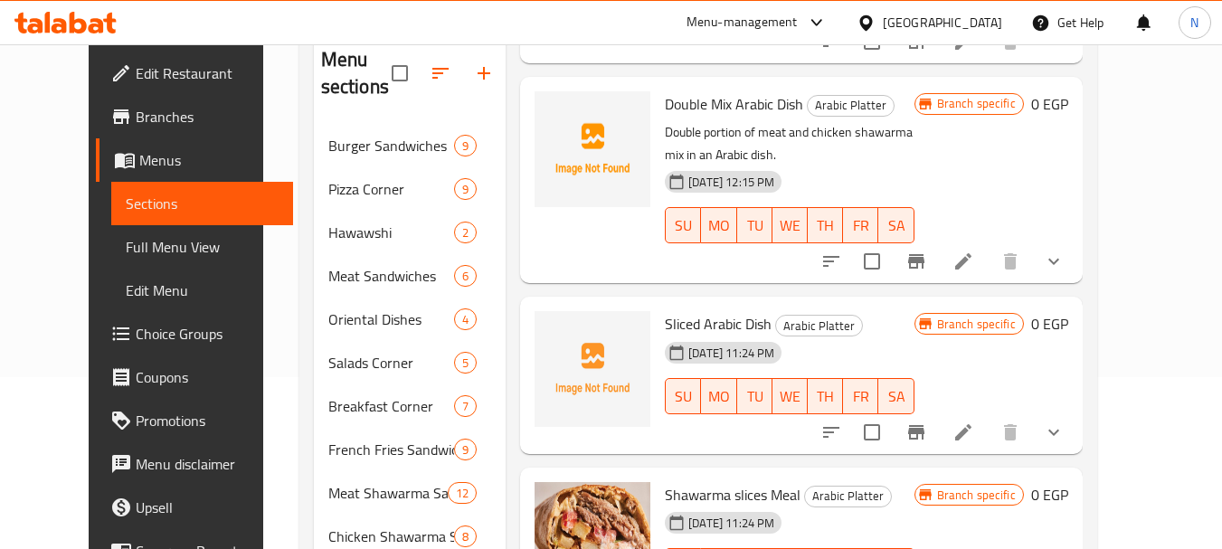
scroll to position [206, 0]
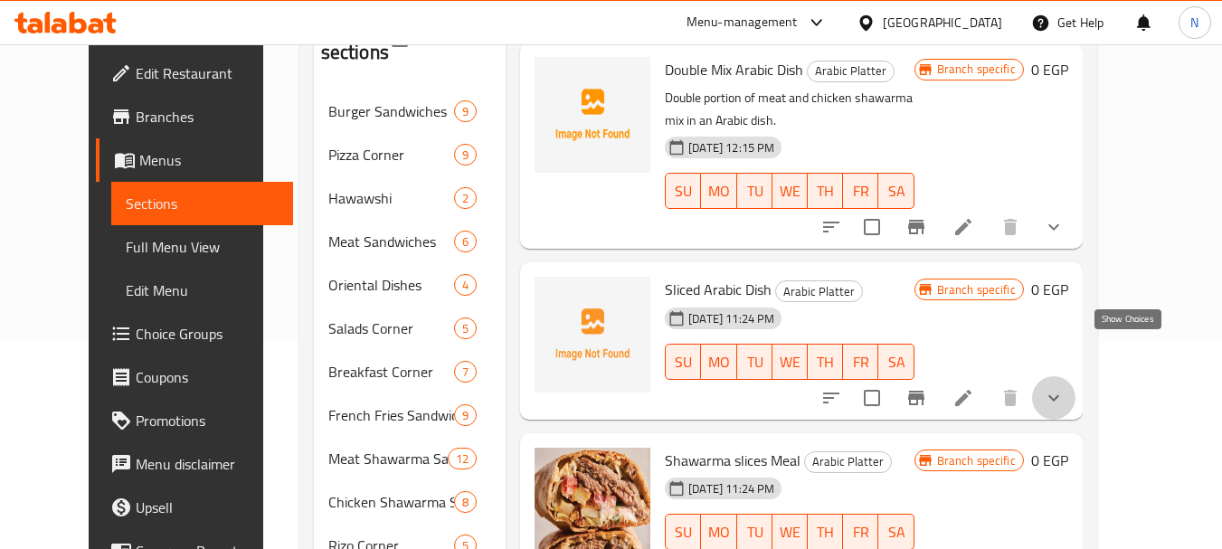
click at [1065, 387] on icon "show more" at bounding box center [1054, 398] width 22 height 22
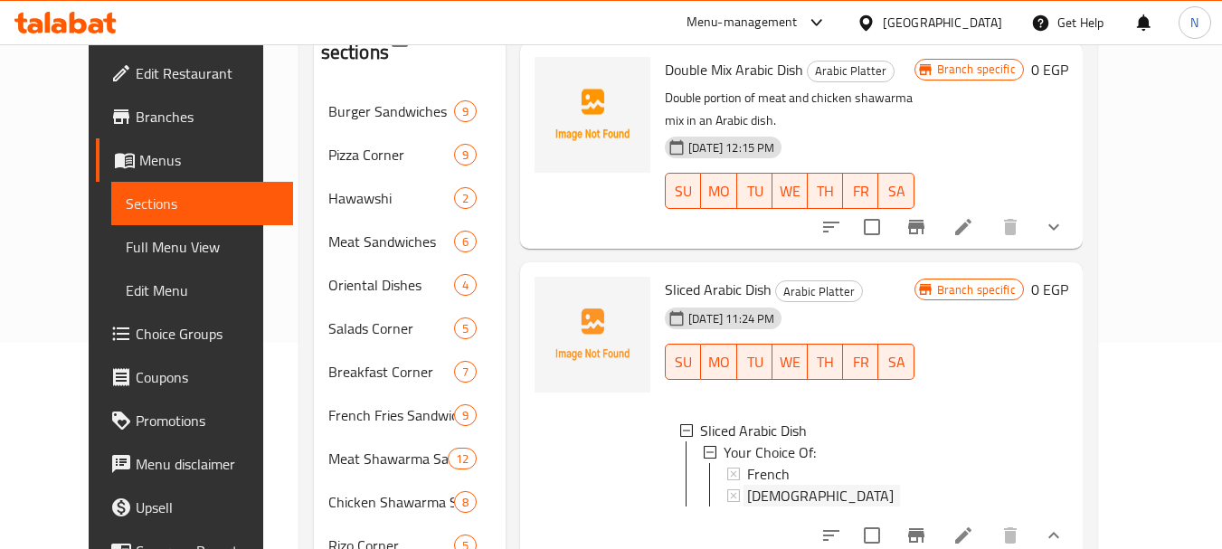
click at [877, 485] on div "Syrian" at bounding box center [823, 496] width 152 height 22
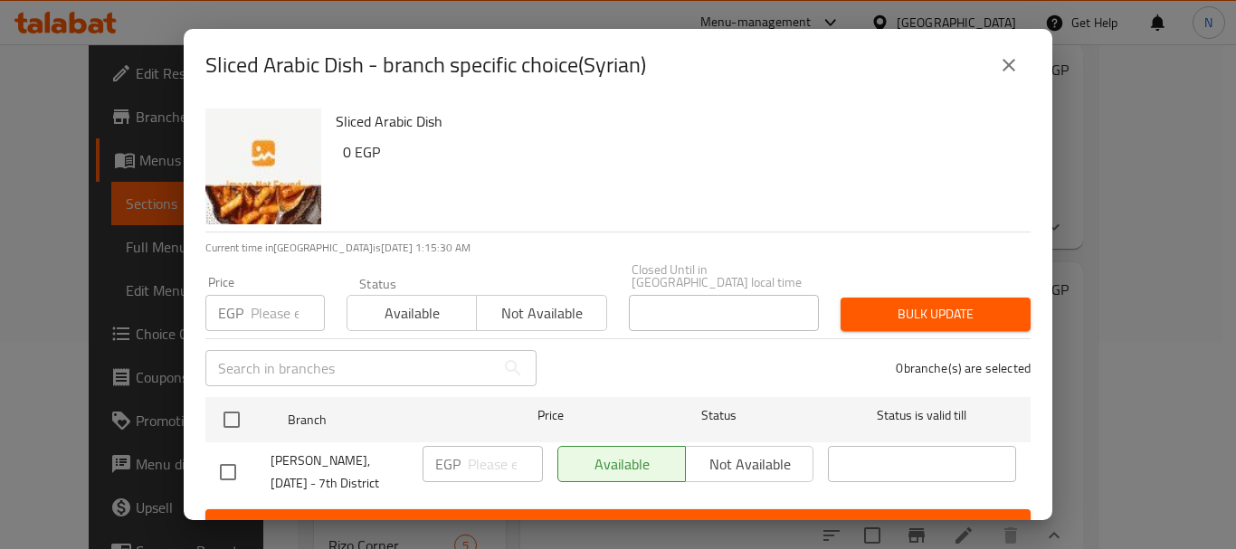
click at [1010, 70] on icon "close" at bounding box center [1009, 65] width 22 height 22
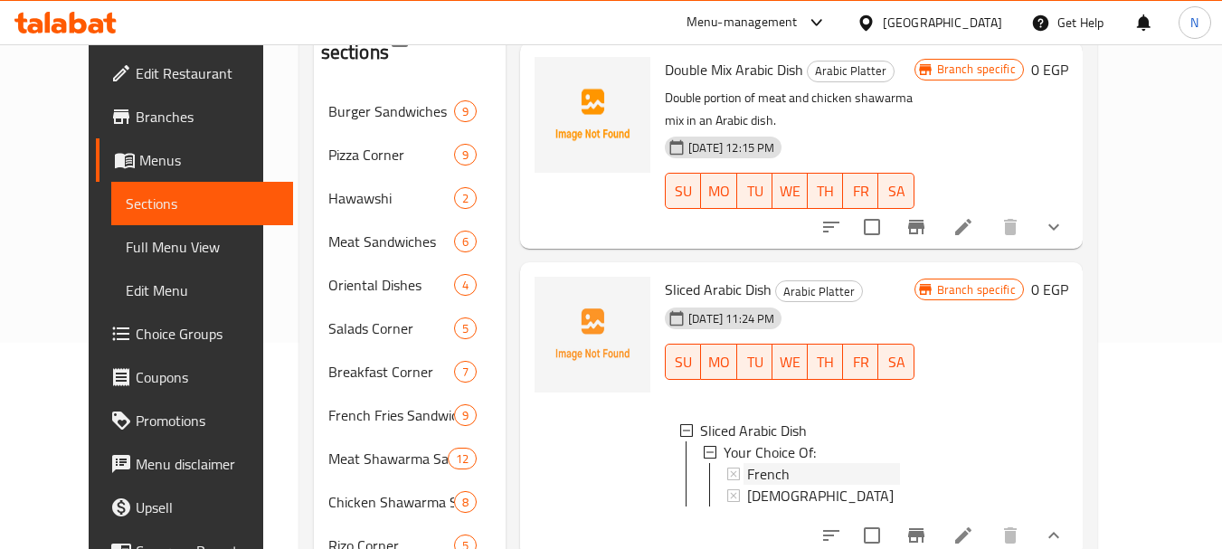
click at [804, 463] on div "French" at bounding box center [823, 474] width 152 height 22
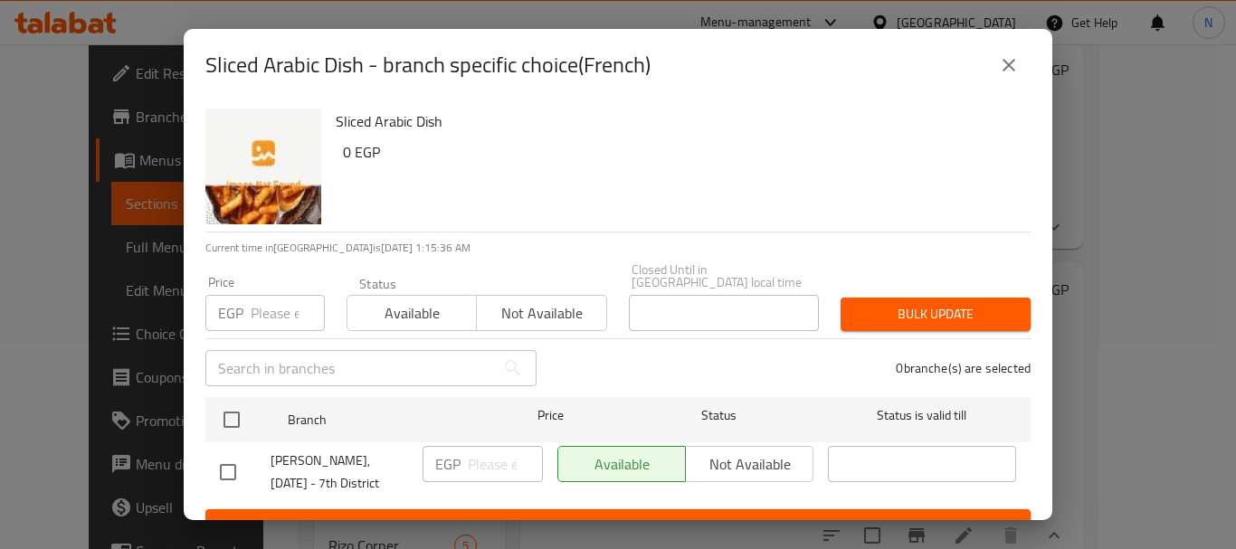
click at [263, 296] on input "number" at bounding box center [288, 313] width 74 height 36
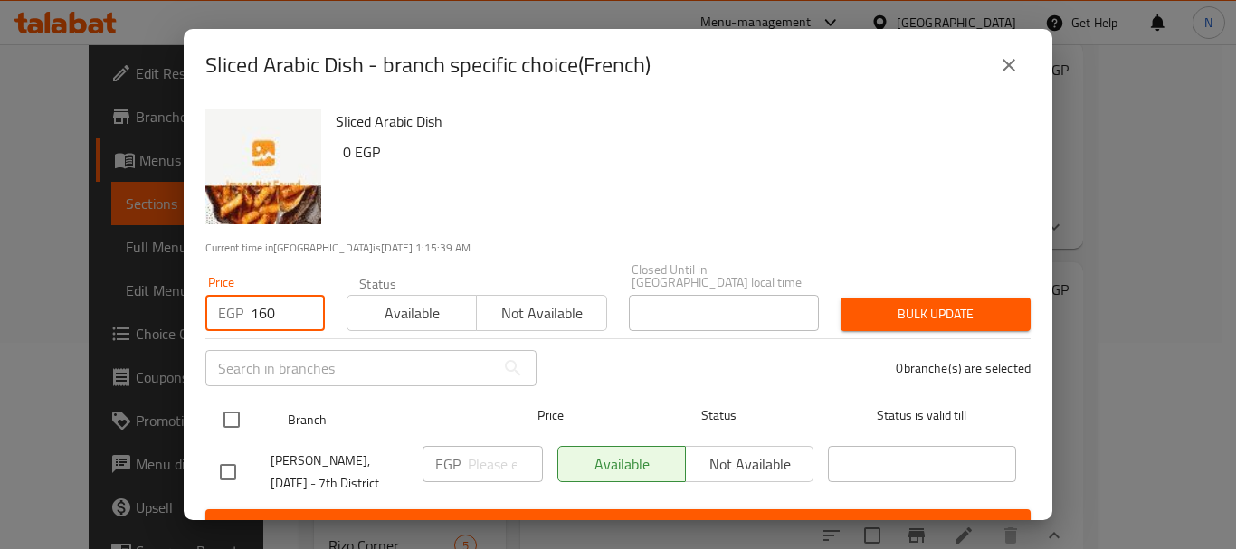
type input "160"
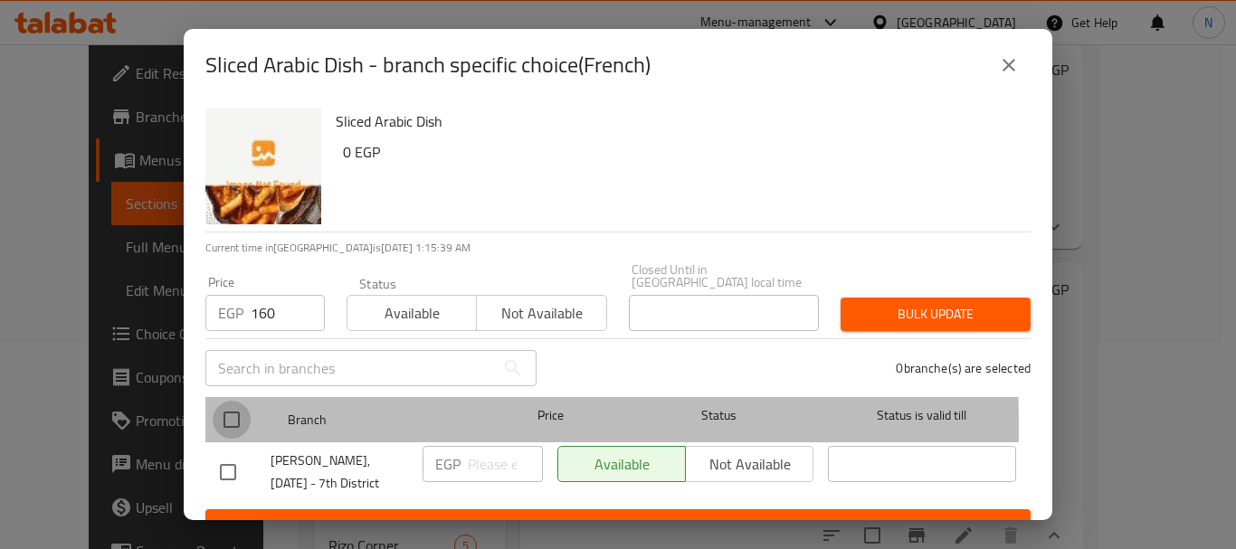
click at [241, 412] on input "checkbox" at bounding box center [232, 420] width 38 height 38
checkbox input "true"
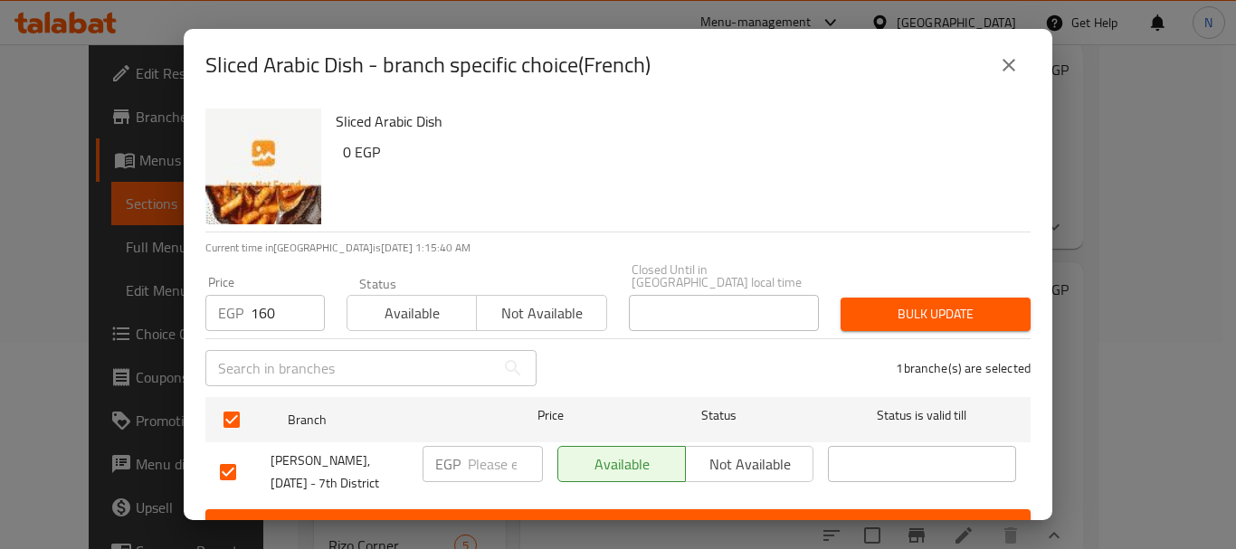
click at [908, 306] on span "Bulk update" at bounding box center [935, 314] width 161 height 23
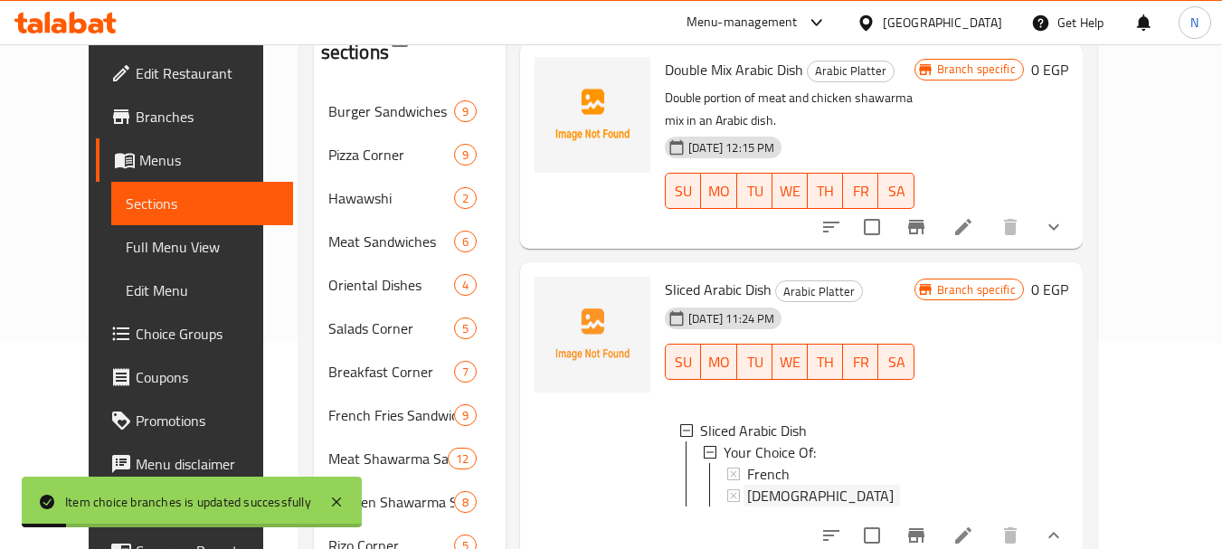
click at [747, 485] on span "Syrian" at bounding box center [820, 496] width 147 height 22
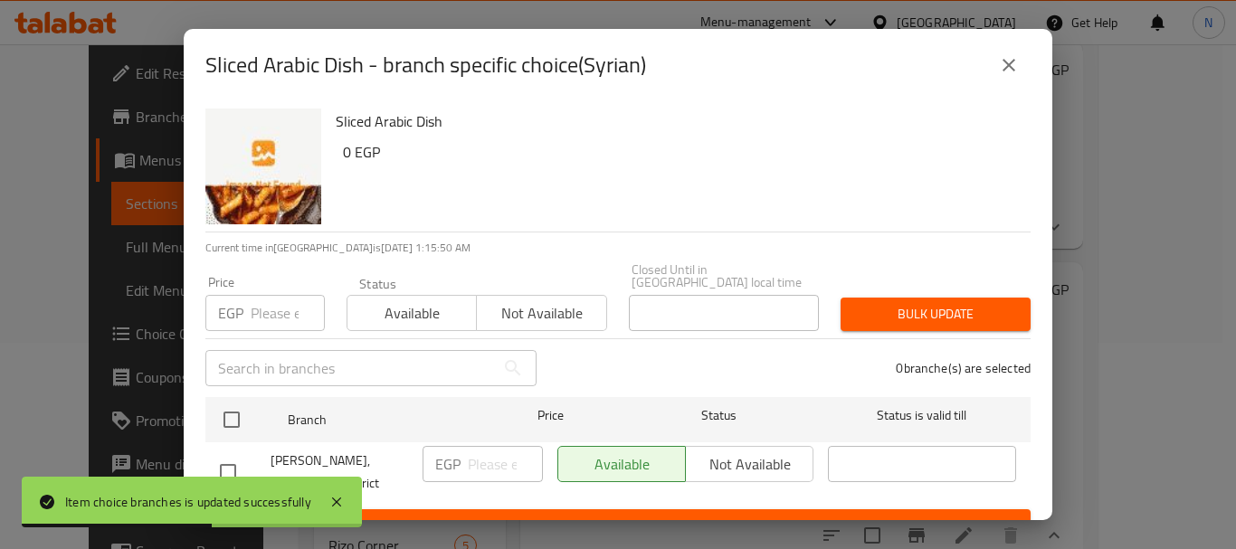
click at [269, 310] on input "number" at bounding box center [288, 313] width 74 height 36
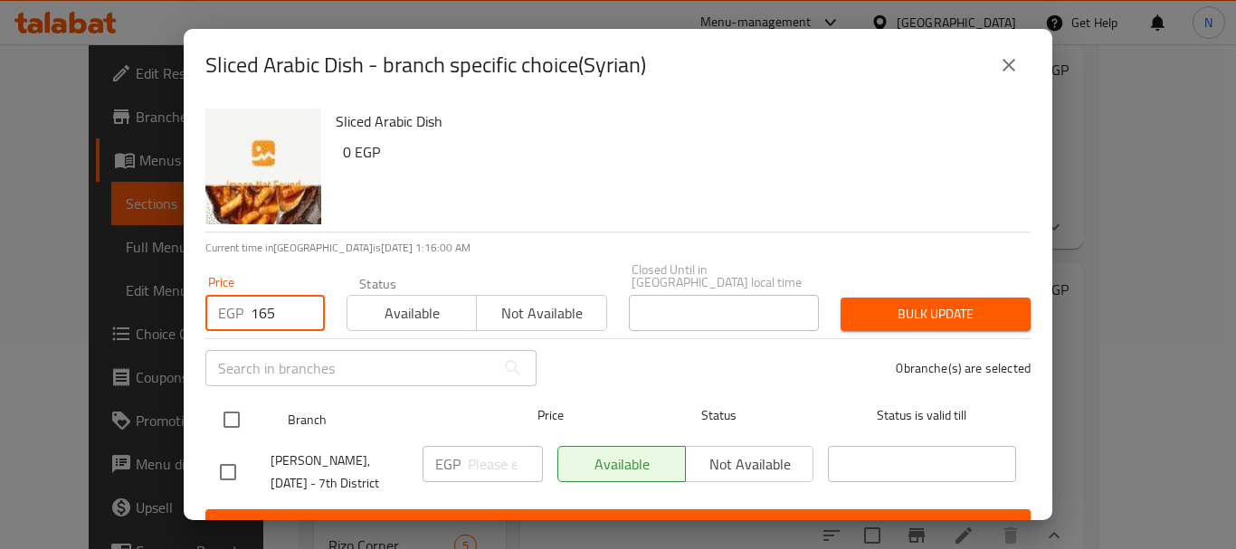
type input "165"
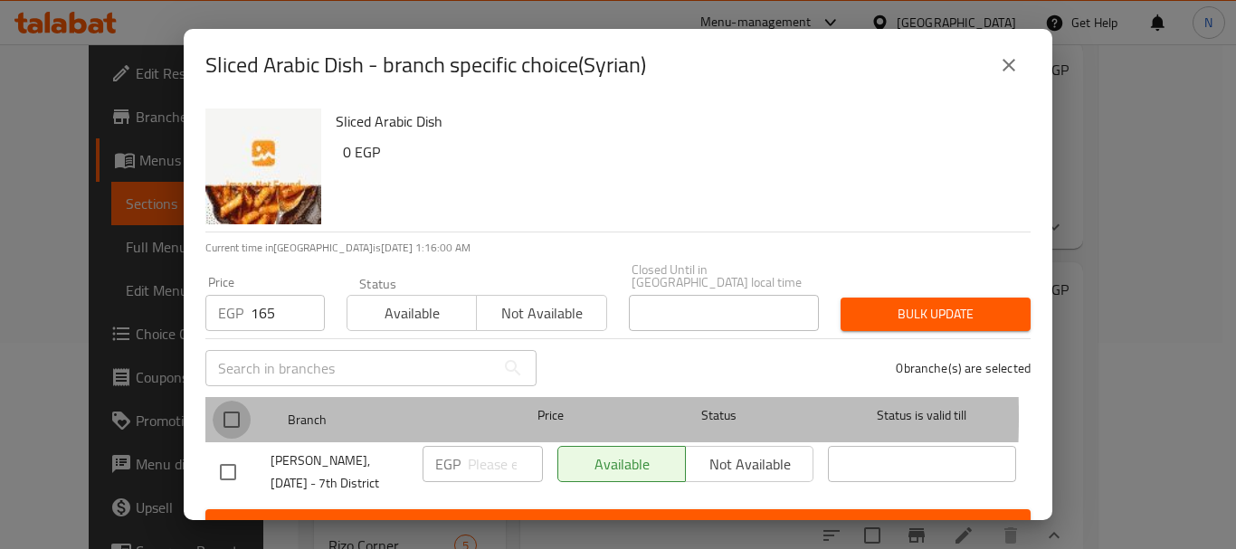
click at [220, 403] on input "checkbox" at bounding box center [232, 420] width 38 height 38
checkbox input "true"
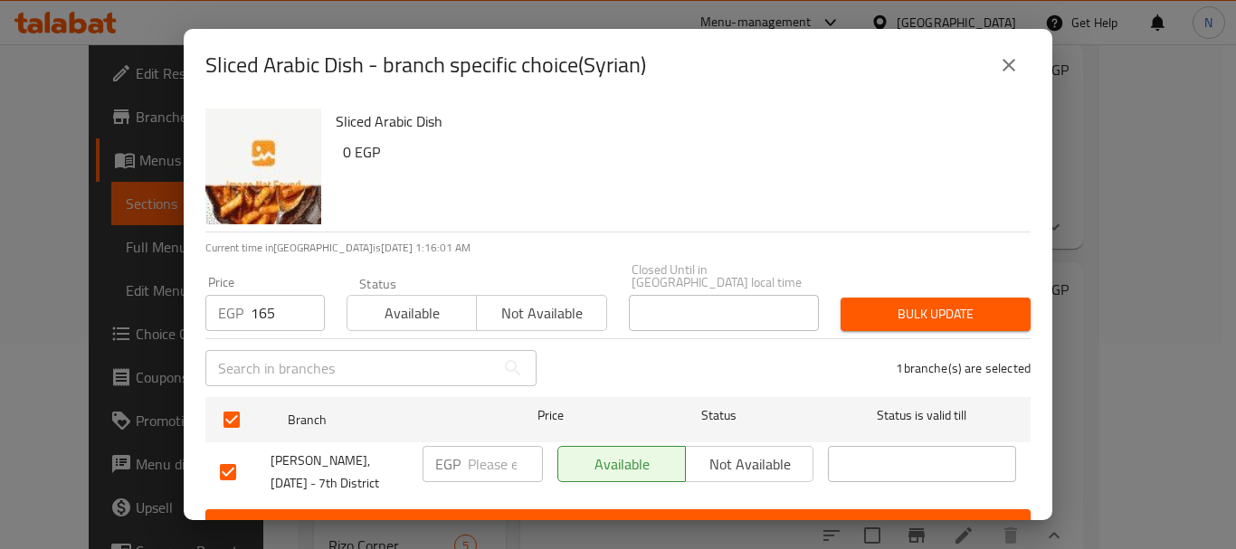
click at [869, 317] on button "Bulk update" at bounding box center [935, 314] width 190 height 33
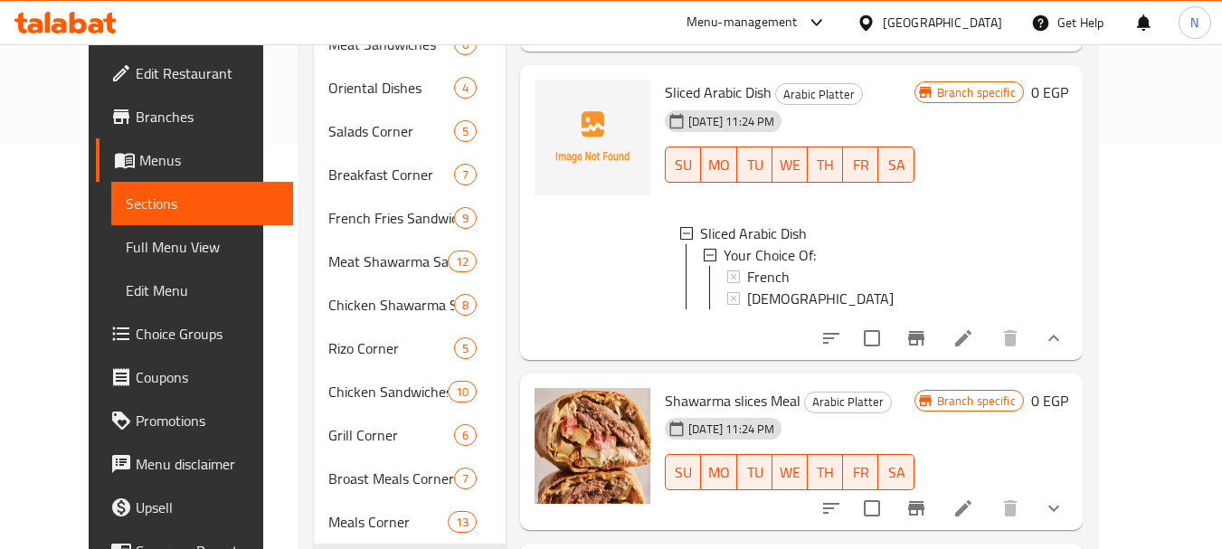
scroll to position [441, 0]
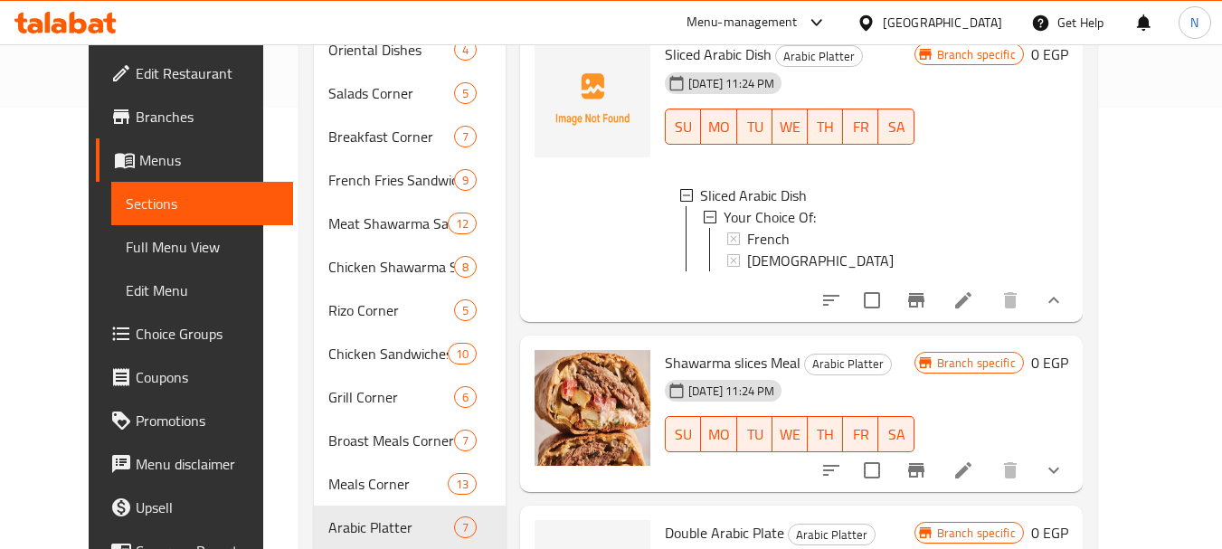
click at [989, 454] on li at bounding box center [963, 470] width 51 height 33
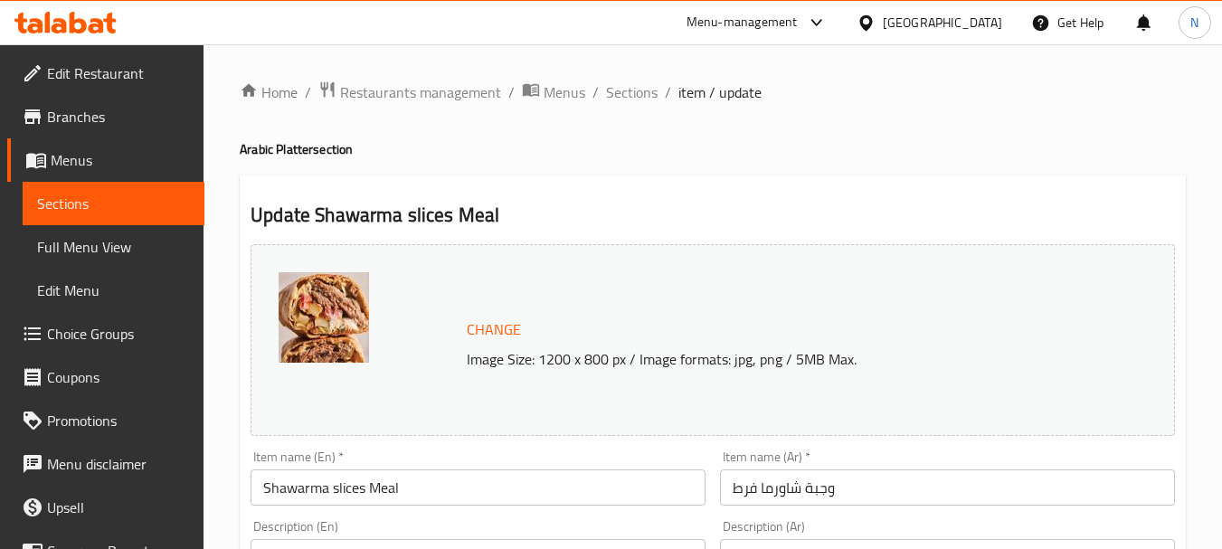
click at [621, 91] on span "Sections" at bounding box center [632, 92] width 52 height 22
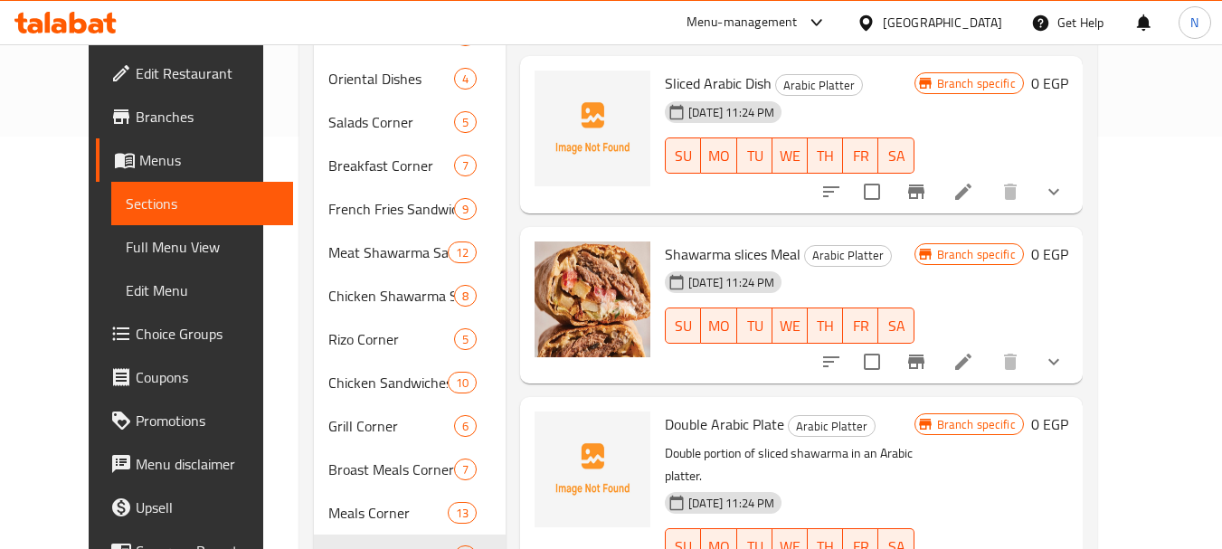
scroll to position [422, 0]
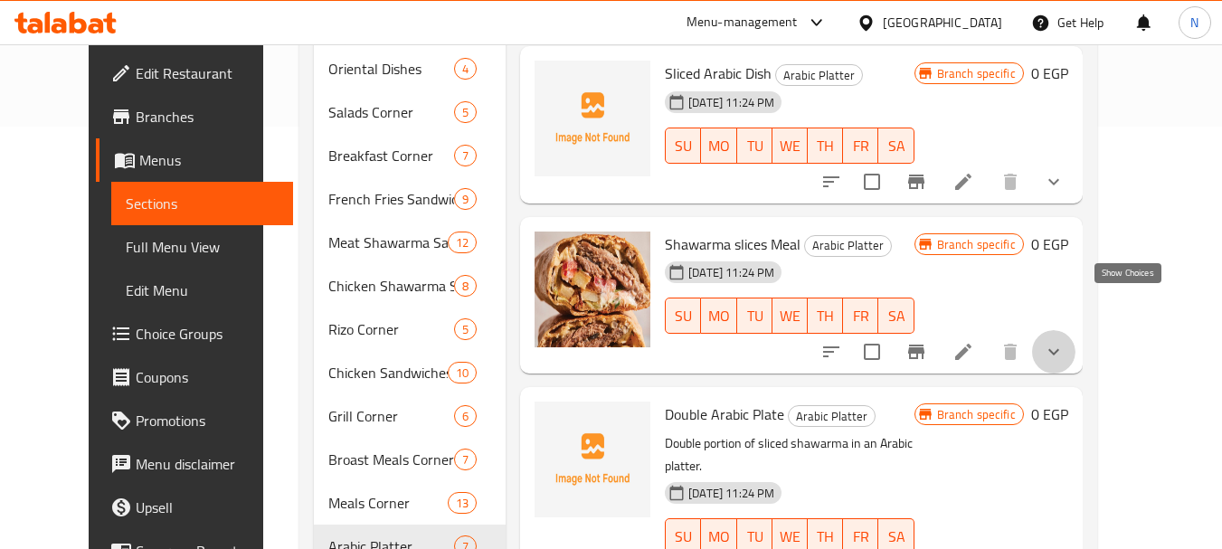
click at [1065, 341] on icon "show more" at bounding box center [1054, 352] width 22 height 22
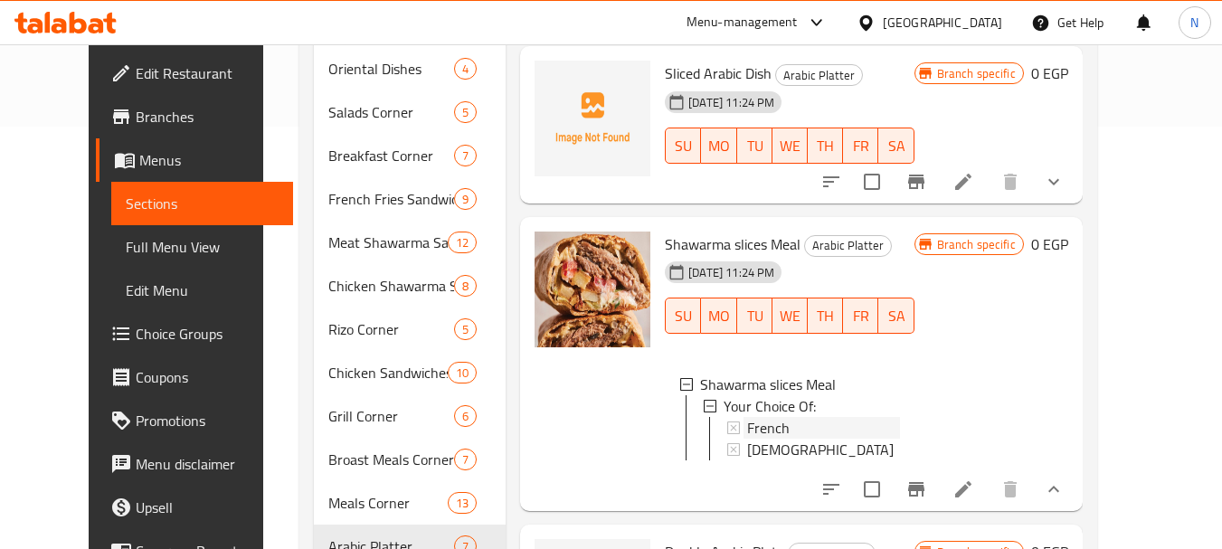
click at [756, 417] on span "French" at bounding box center [768, 428] width 43 height 22
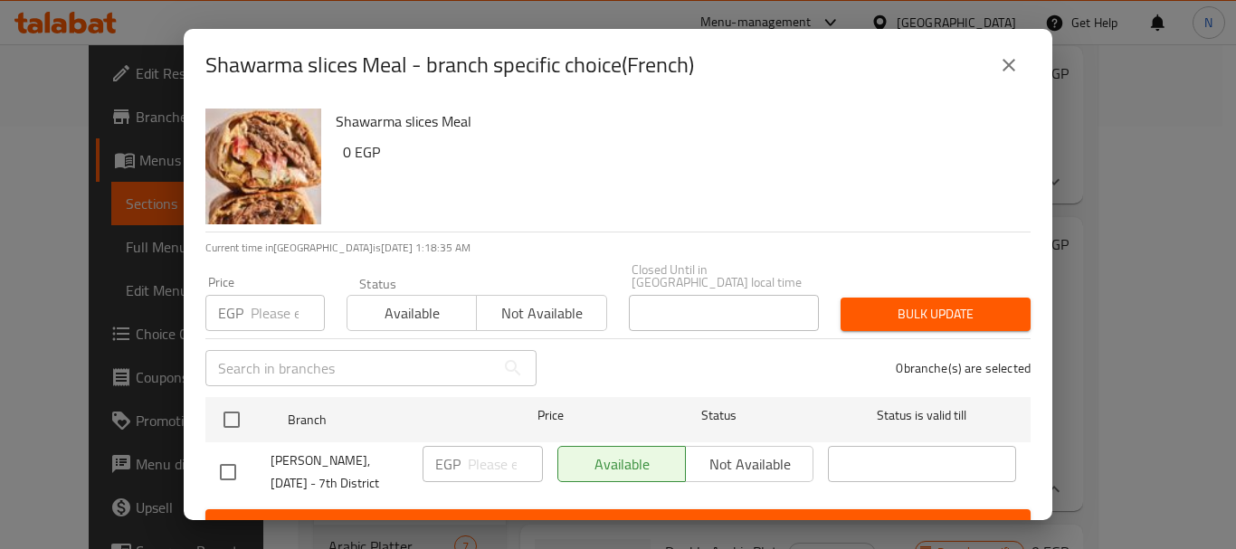
click at [283, 295] on input "number" at bounding box center [288, 313] width 74 height 36
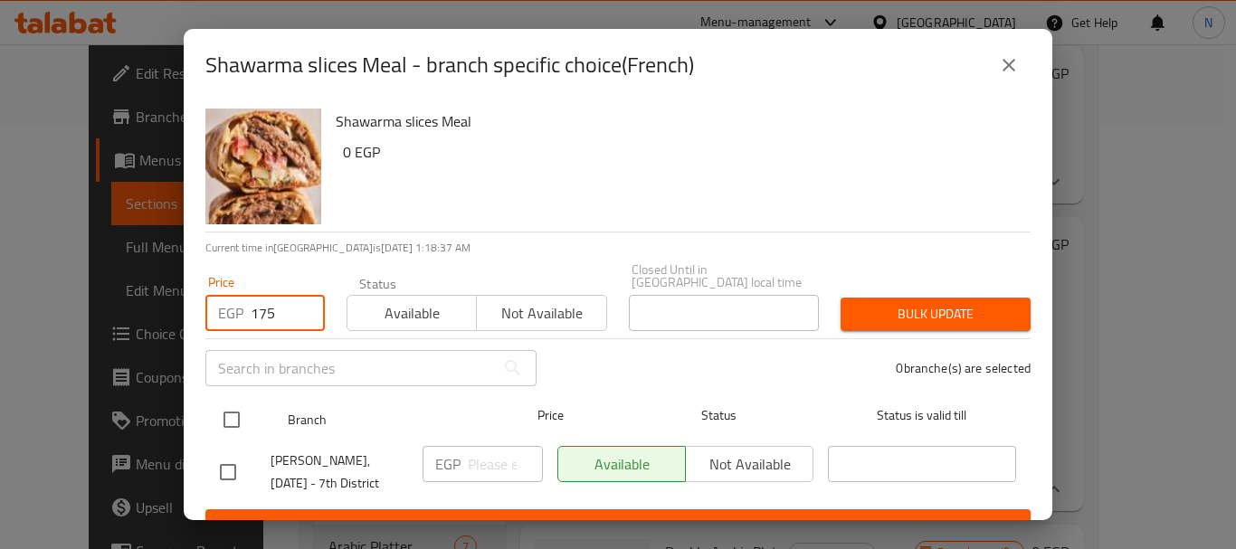
type input "175"
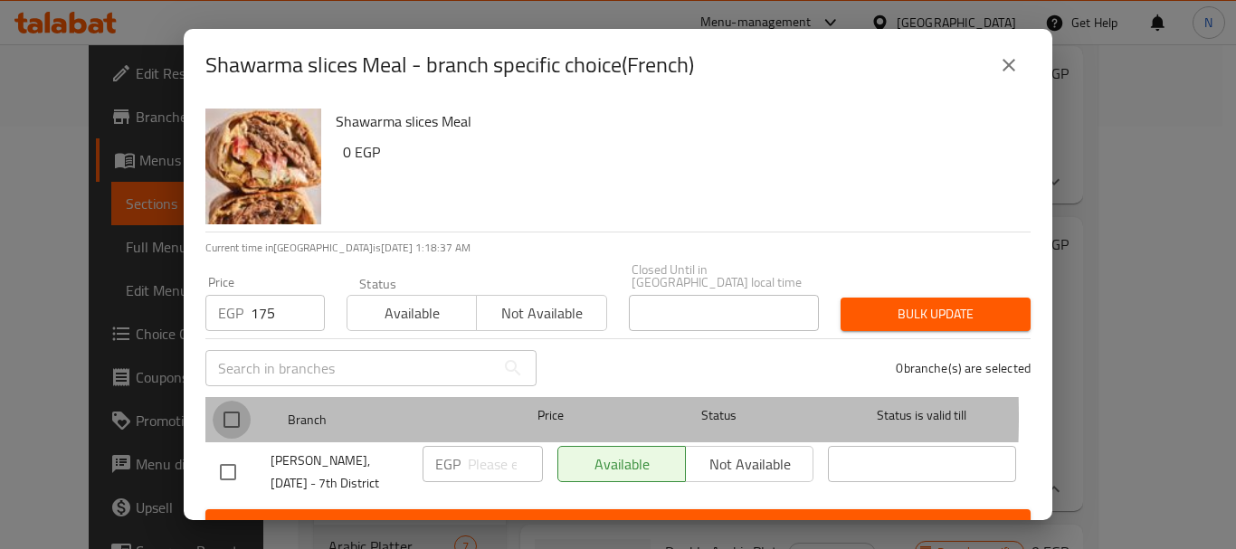
click at [234, 403] on input "checkbox" at bounding box center [232, 420] width 38 height 38
checkbox input "true"
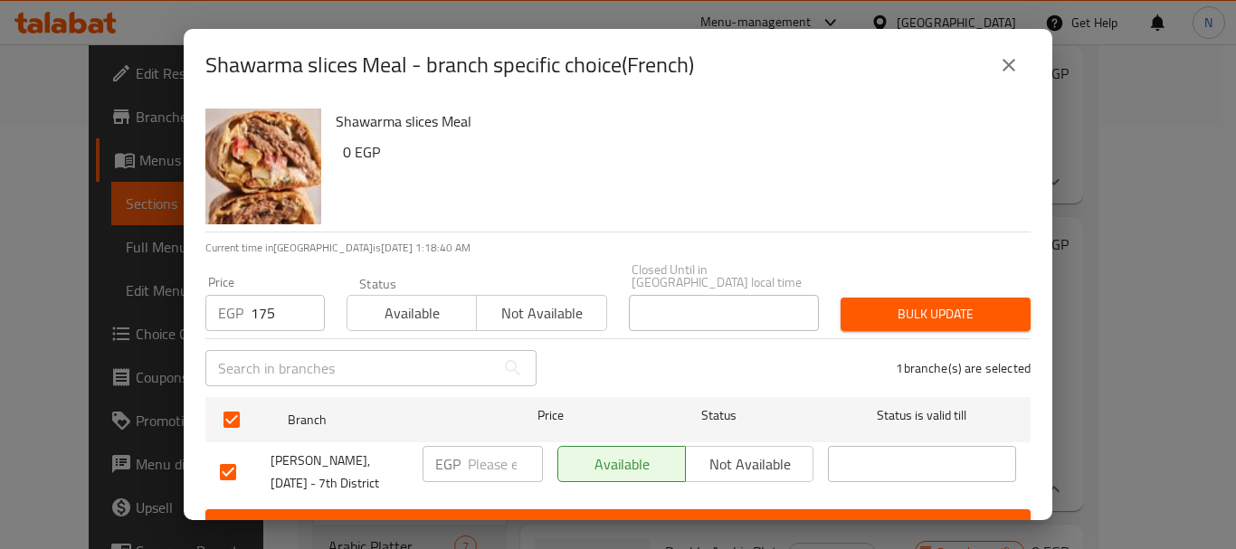
click at [966, 303] on span "Bulk update" at bounding box center [935, 314] width 161 height 23
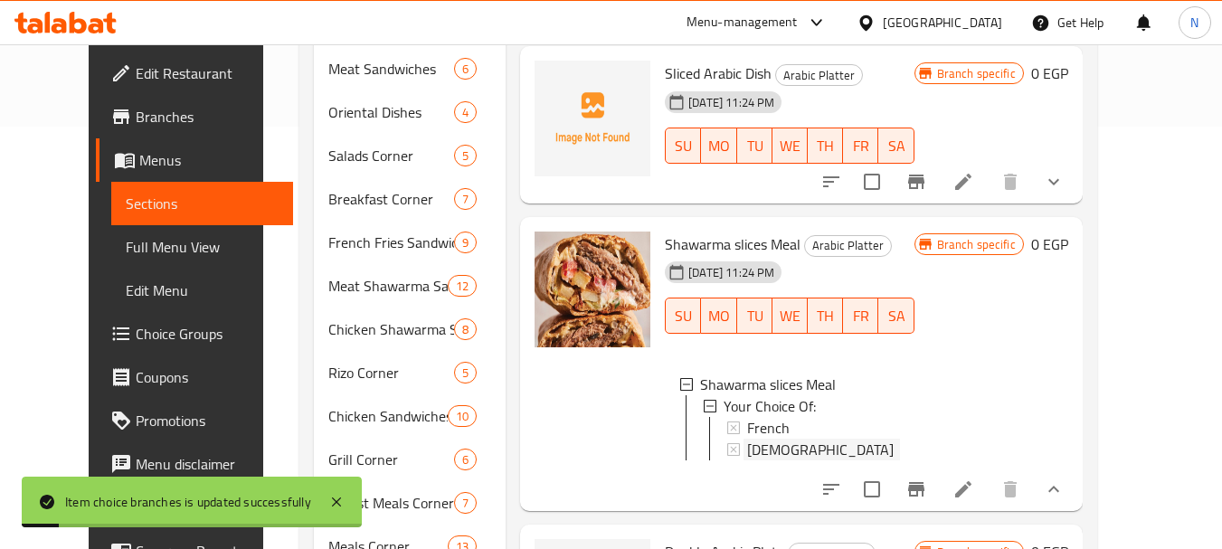
click at [797, 439] on div "Syrian" at bounding box center [823, 450] width 152 height 22
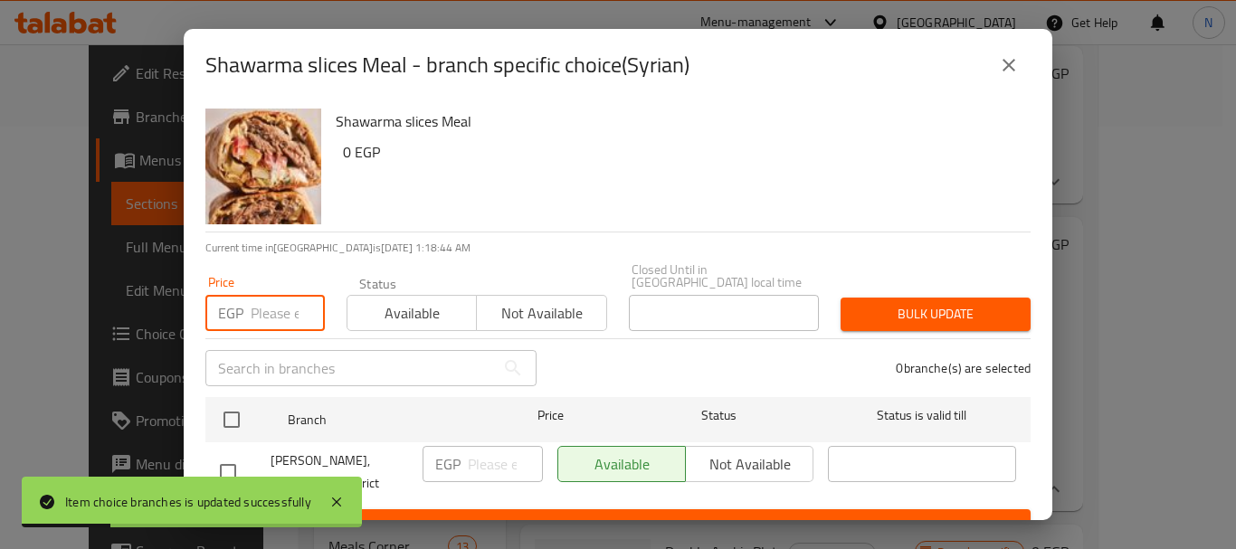
click at [274, 297] on input "number" at bounding box center [288, 313] width 74 height 36
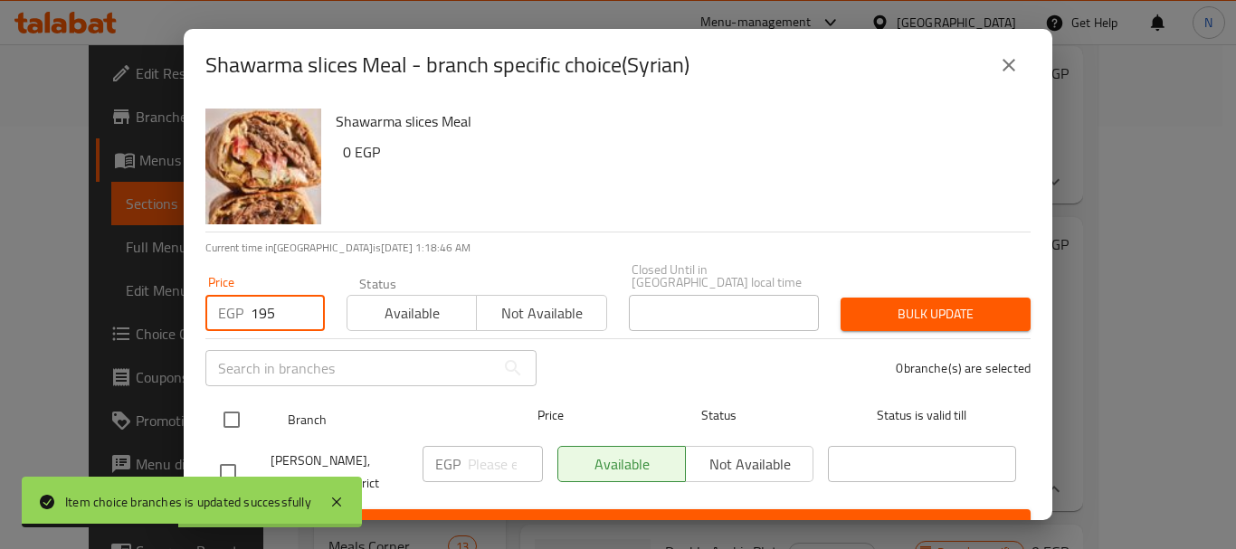
type input "195"
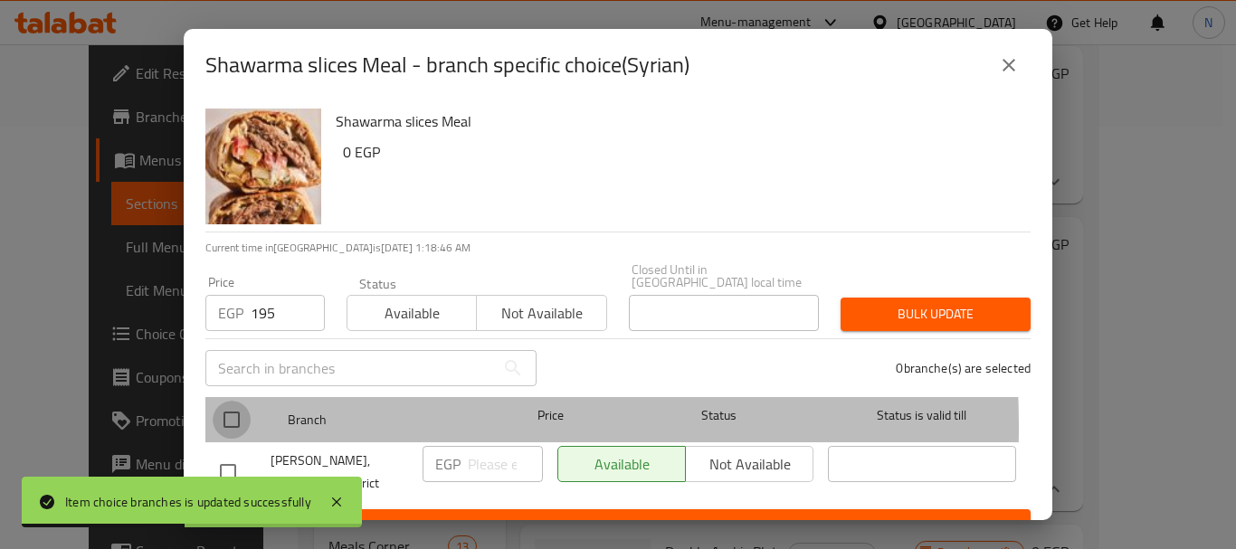
click at [238, 414] on input "checkbox" at bounding box center [232, 420] width 38 height 38
checkbox input "true"
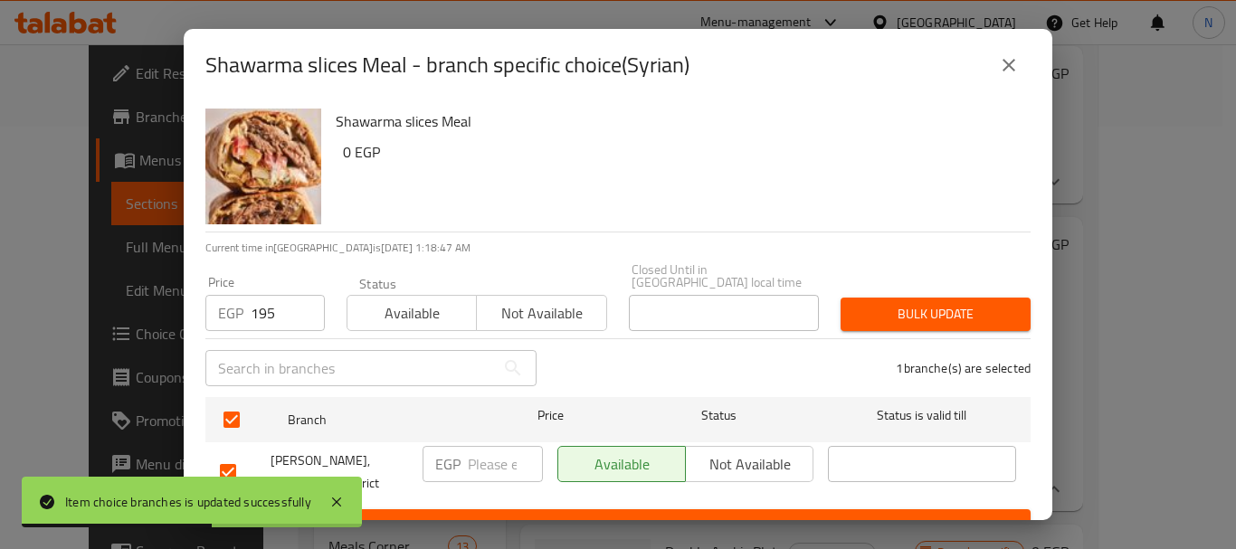
click at [980, 311] on span "Bulk update" at bounding box center [935, 314] width 161 height 23
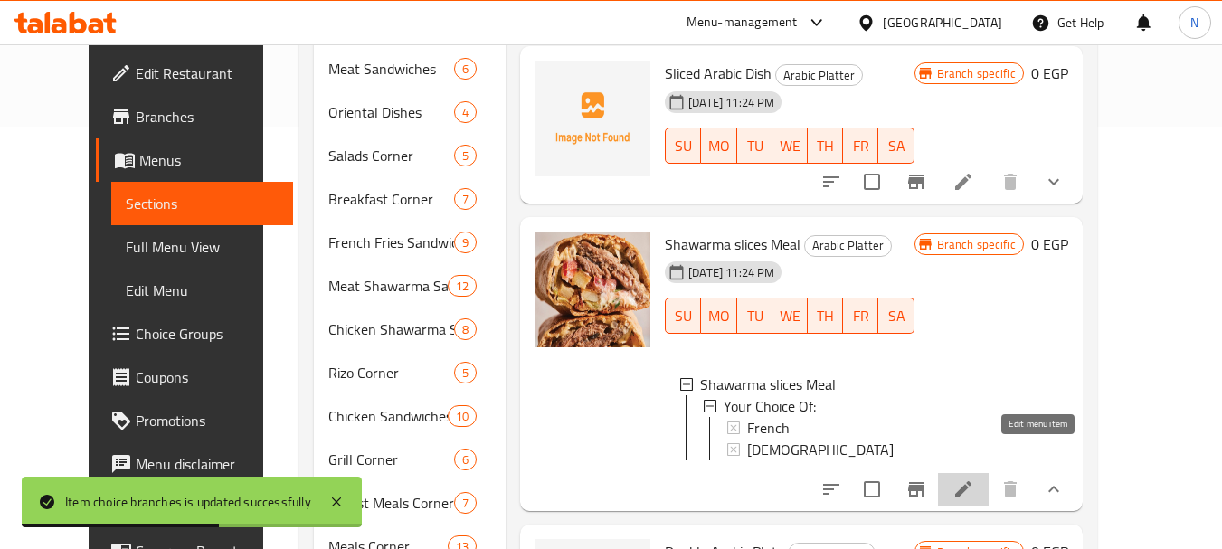
click at [974, 479] on icon at bounding box center [963, 490] width 22 height 22
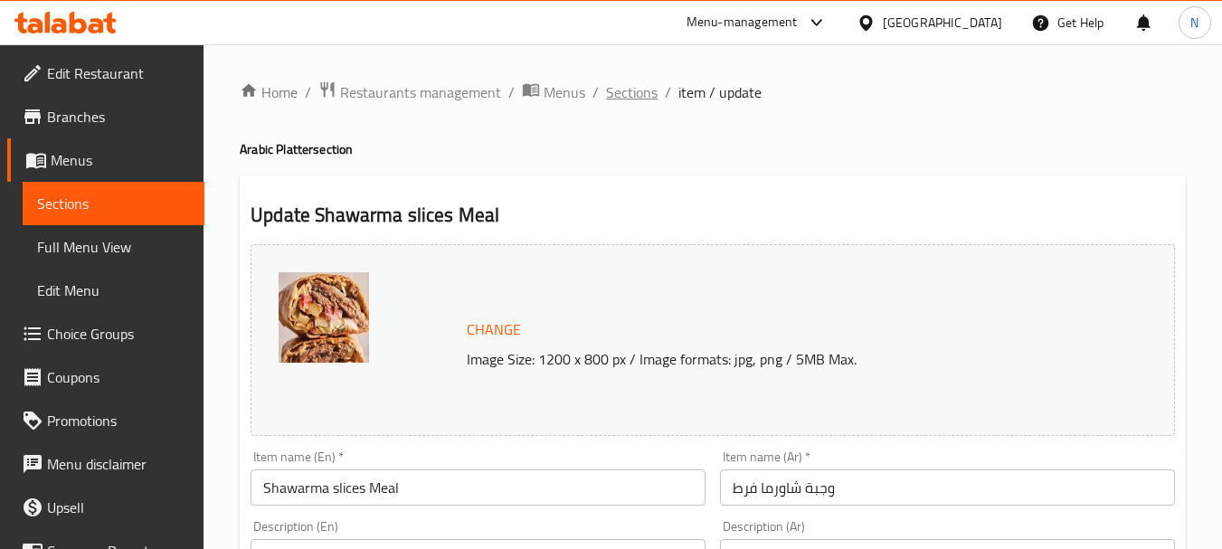
click at [655, 90] on span "Sections" at bounding box center [632, 92] width 52 height 22
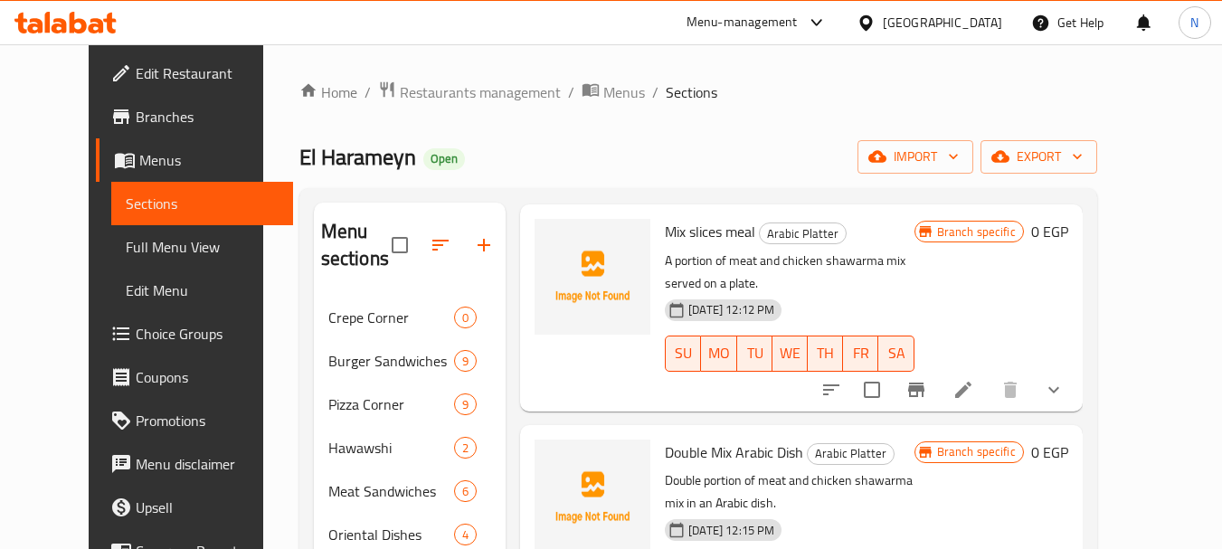
scroll to position [293, 0]
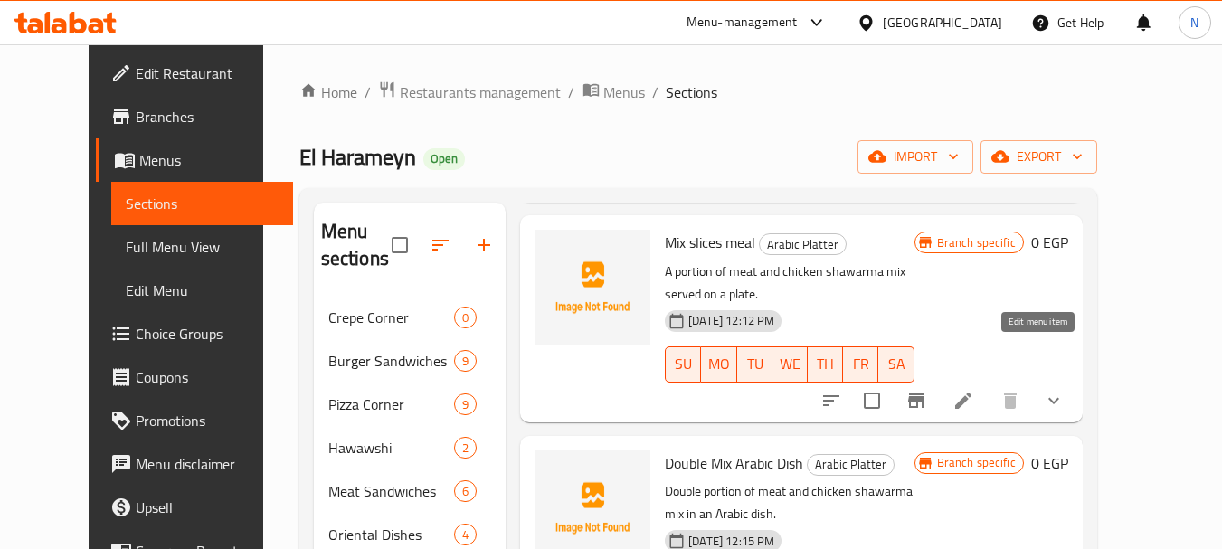
click at [971, 393] on icon at bounding box center [963, 401] width 16 height 16
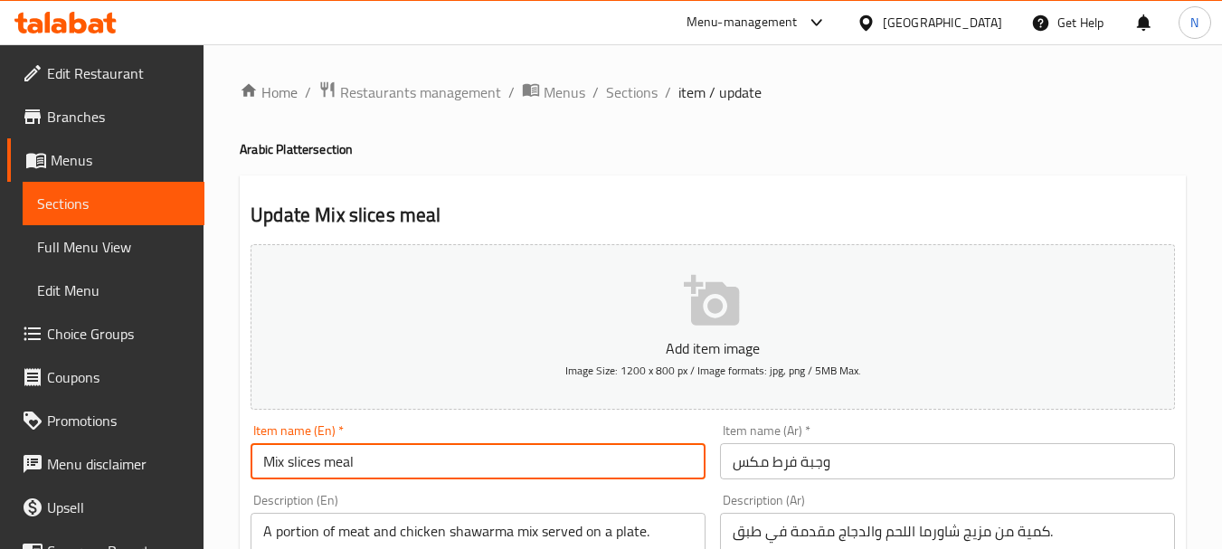
click at [317, 454] on input "Mix slices meal" at bounding box center [478, 461] width 455 height 36
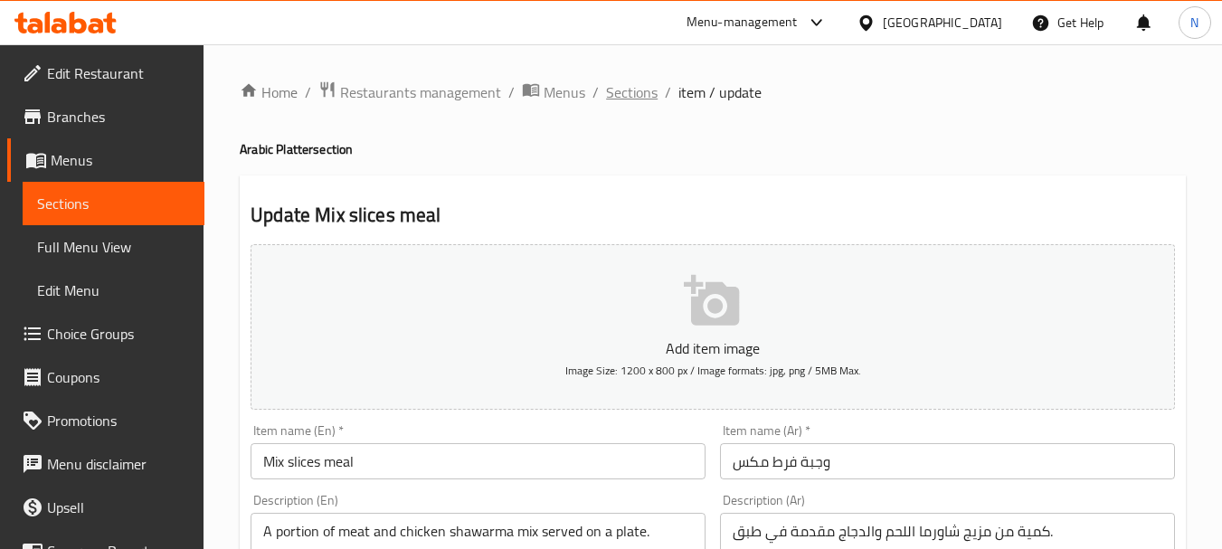
click at [636, 85] on span "Sections" at bounding box center [632, 92] width 52 height 22
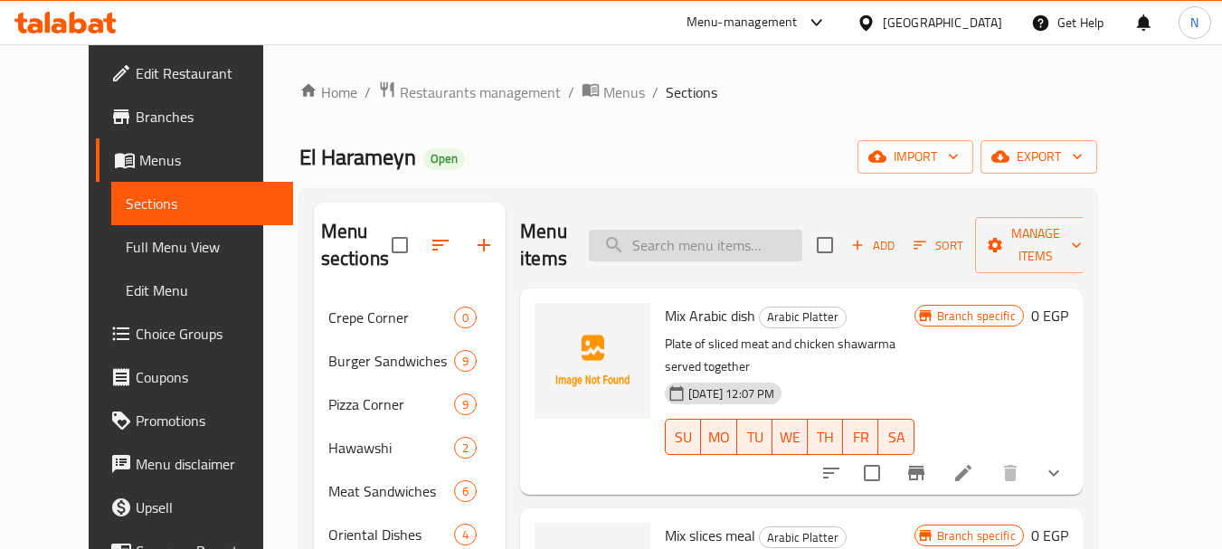
click at [712, 241] on input "search" at bounding box center [695, 246] width 213 height 32
paste input "Mix slices meal"
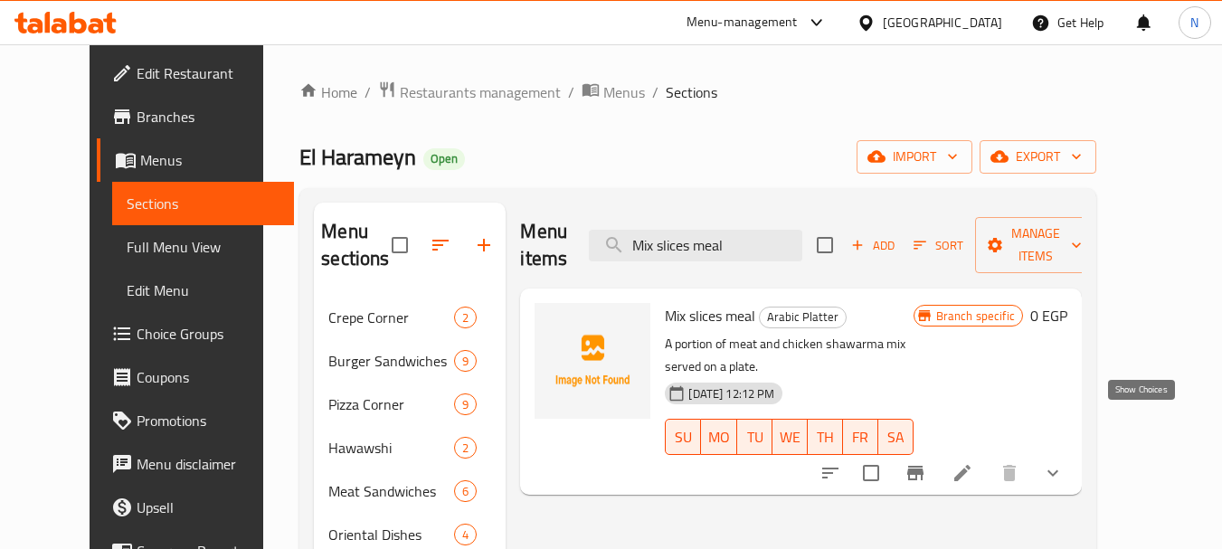
type input "Mix slices meal"
click at [1064, 462] on icon "show more" at bounding box center [1053, 473] width 22 height 22
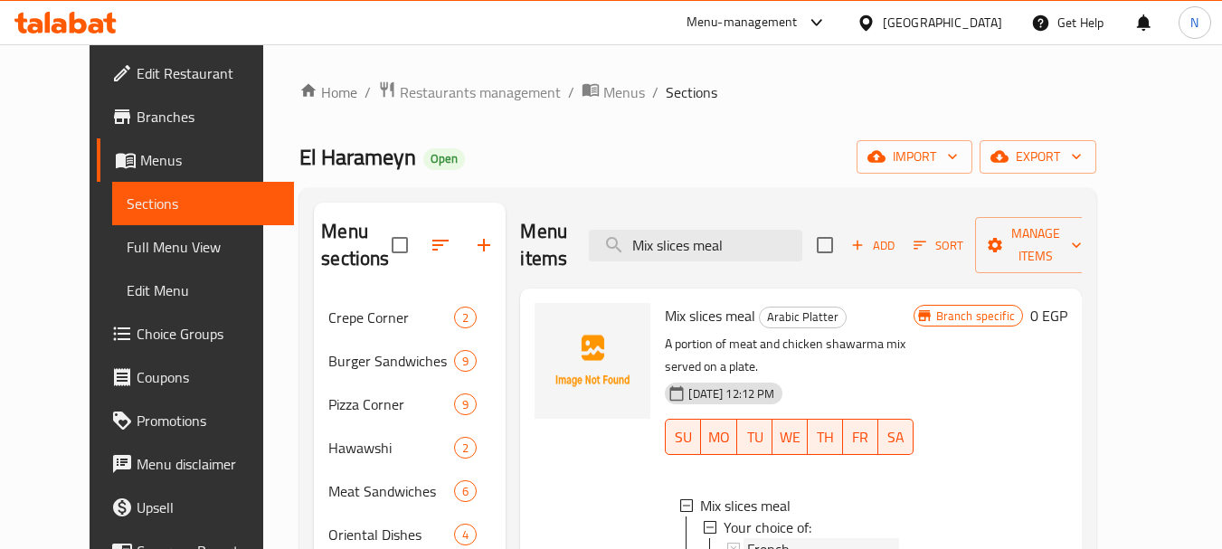
click at [747, 538] on span "French" at bounding box center [768, 549] width 43 height 22
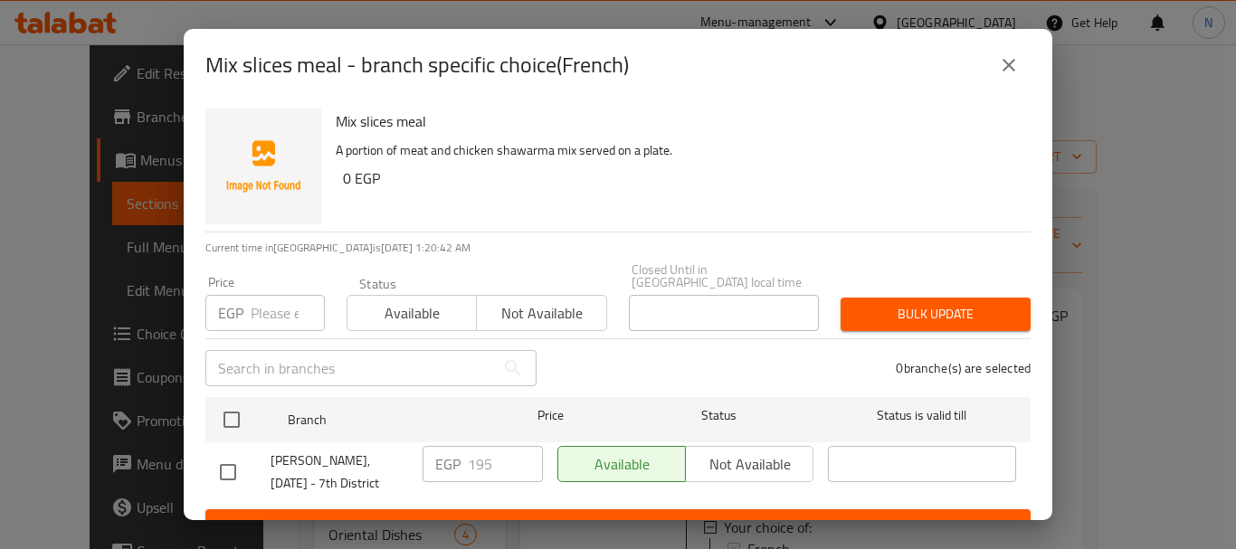
click at [261, 299] on input "number" at bounding box center [288, 313] width 74 height 36
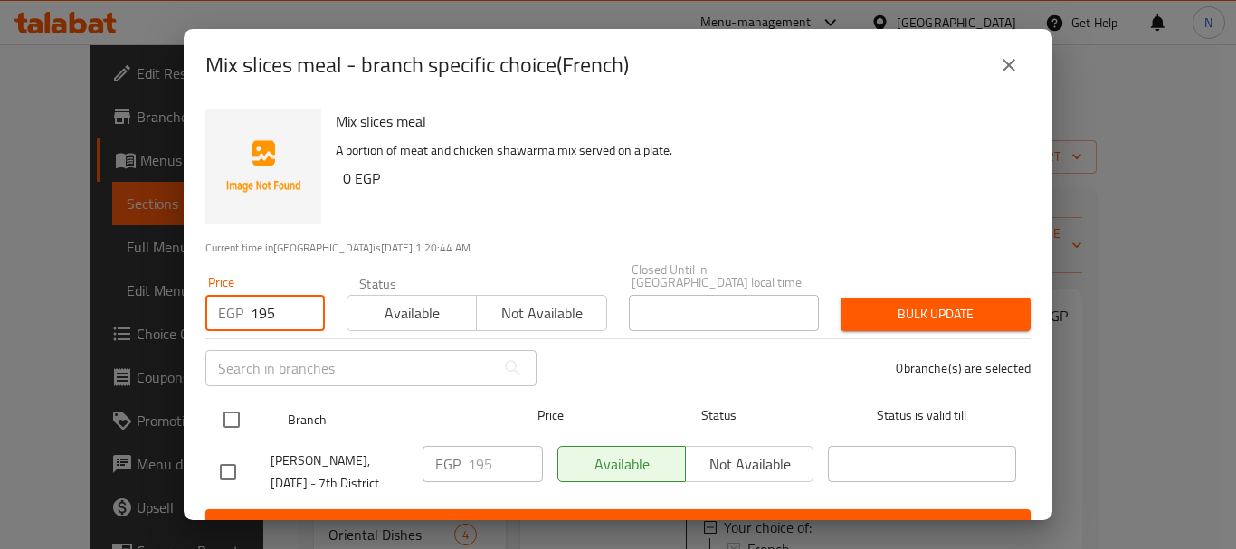
type input "195"
click at [236, 401] on input "checkbox" at bounding box center [232, 420] width 38 height 38
checkbox input "true"
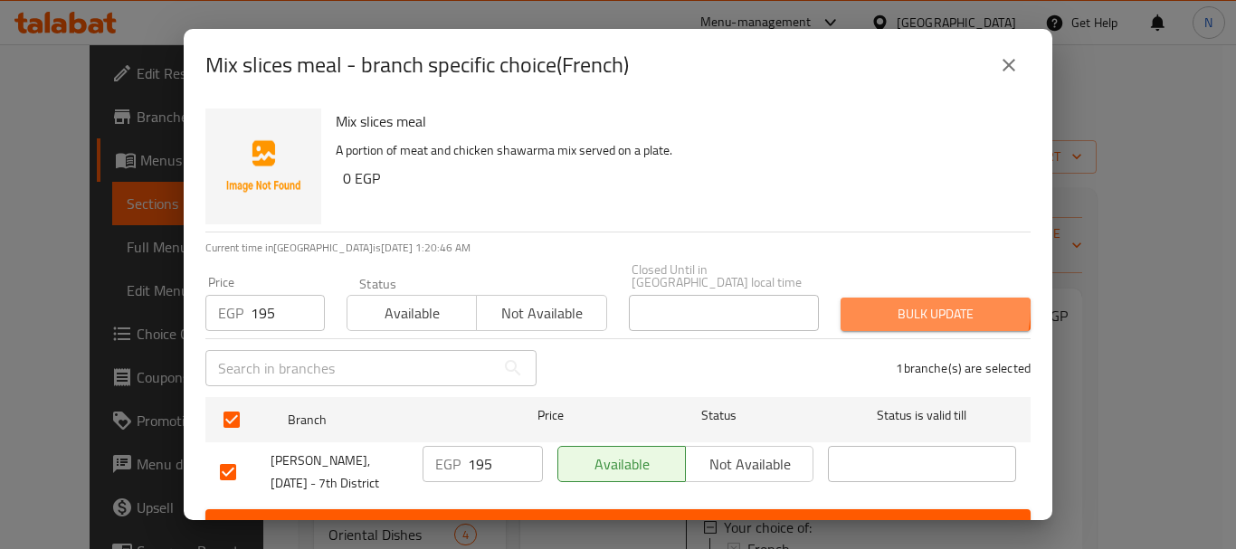
click at [893, 303] on span "Bulk update" at bounding box center [935, 314] width 161 height 23
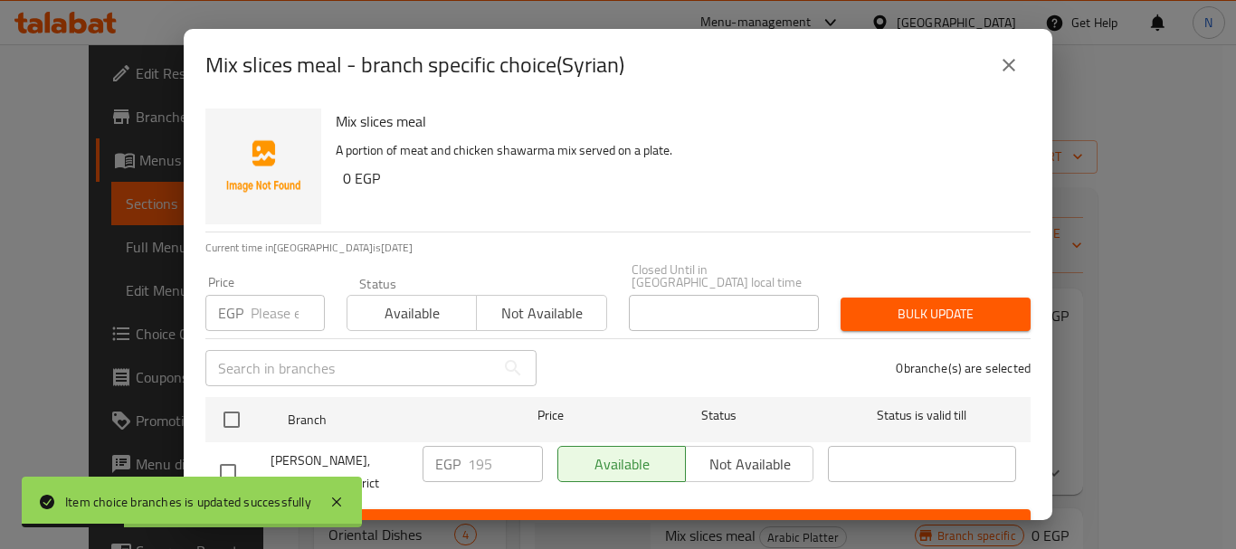
click at [263, 299] on input "number" at bounding box center [288, 313] width 74 height 36
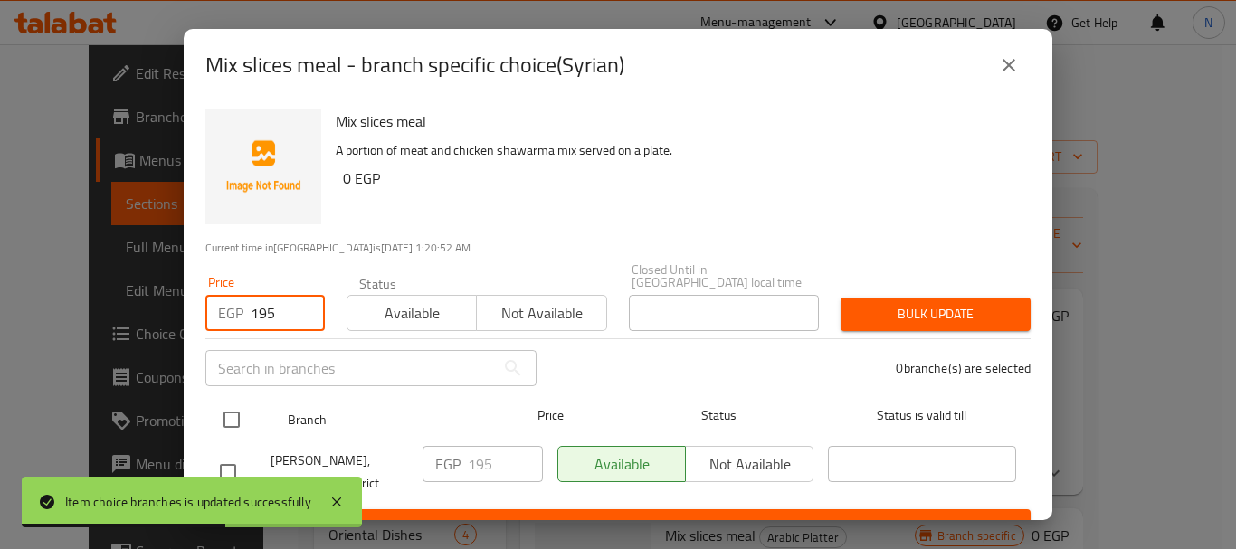
type input "195"
click at [226, 402] on input "checkbox" at bounding box center [232, 420] width 38 height 38
checkbox input "true"
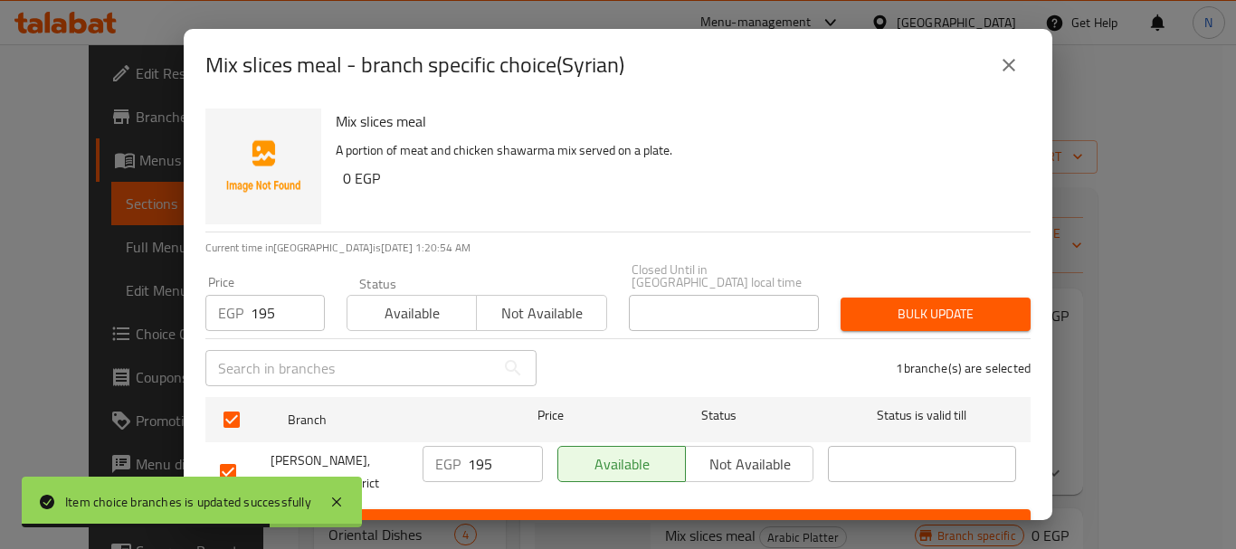
click at [872, 303] on span "Bulk update" at bounding box center [935, 314] width 161 height 23
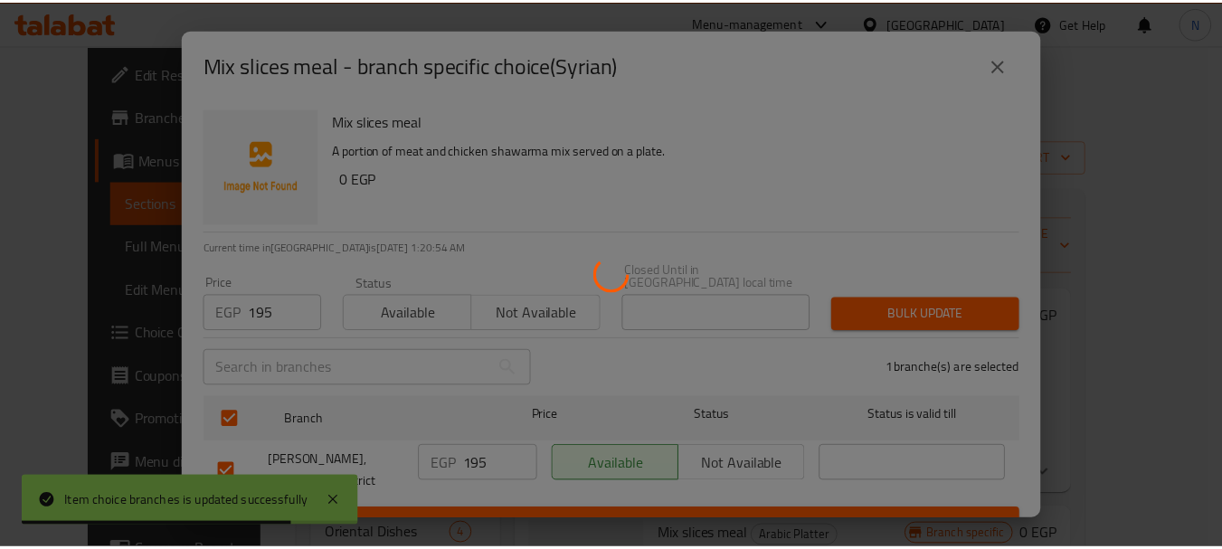
scroll to position [471, 0]
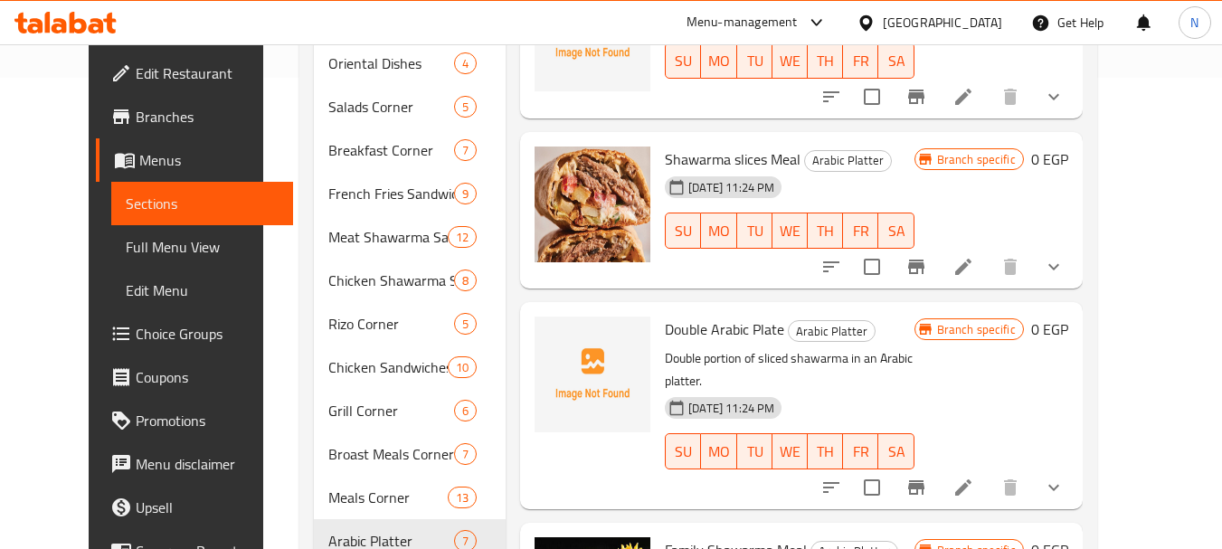
scroll to position [693, 0]
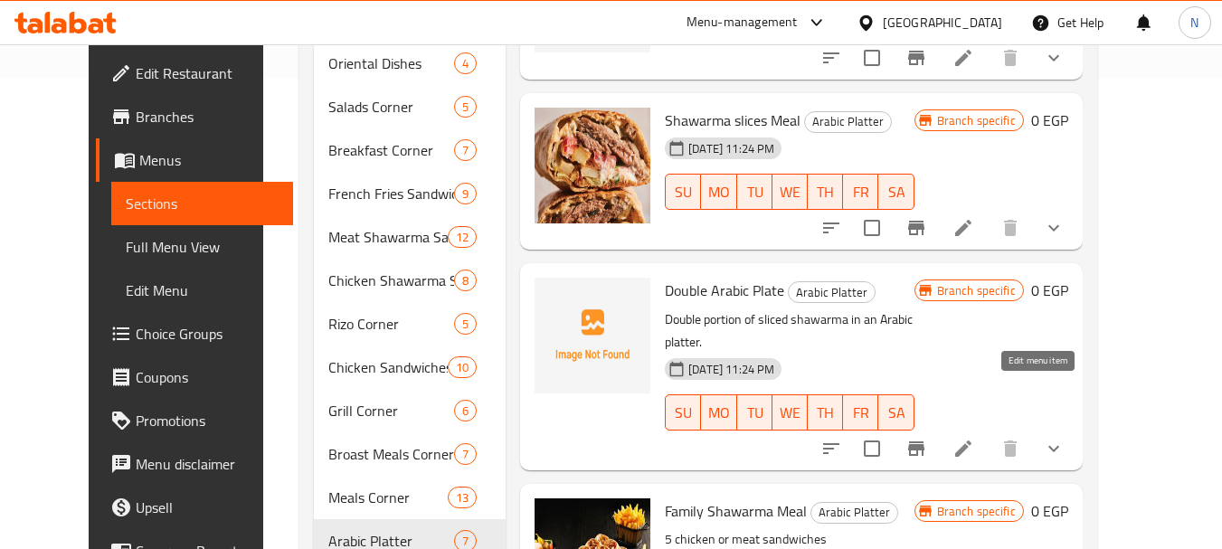
click at [974, 438] on icon at bounding box center [963, 449] width 22 height 22
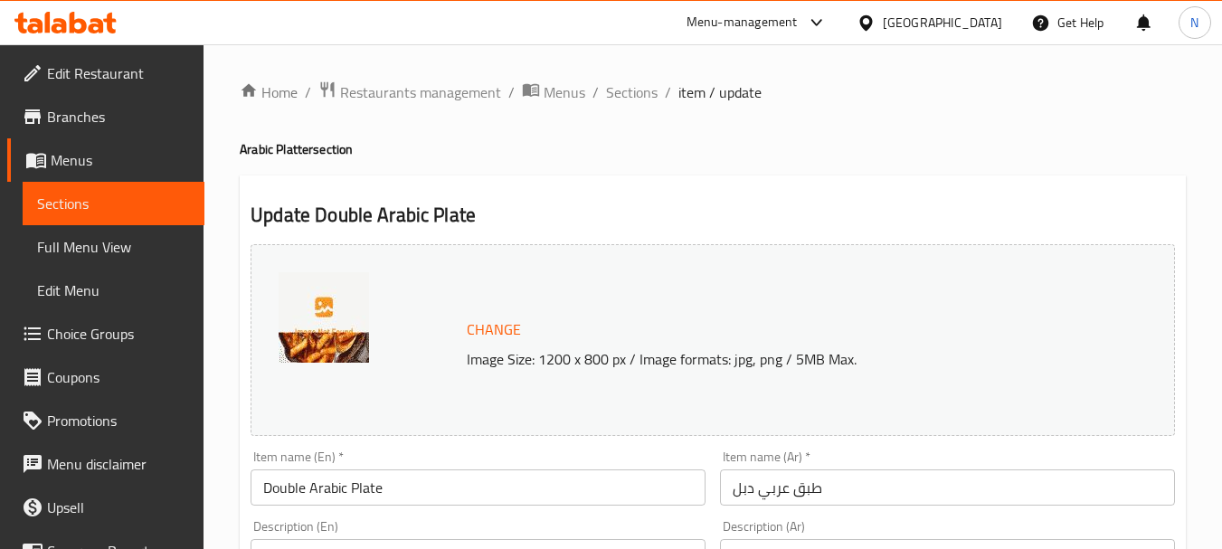
click at [292, 487] on input "Double Arabic Plate" at bounding box center [478, 487] width 455 height 36
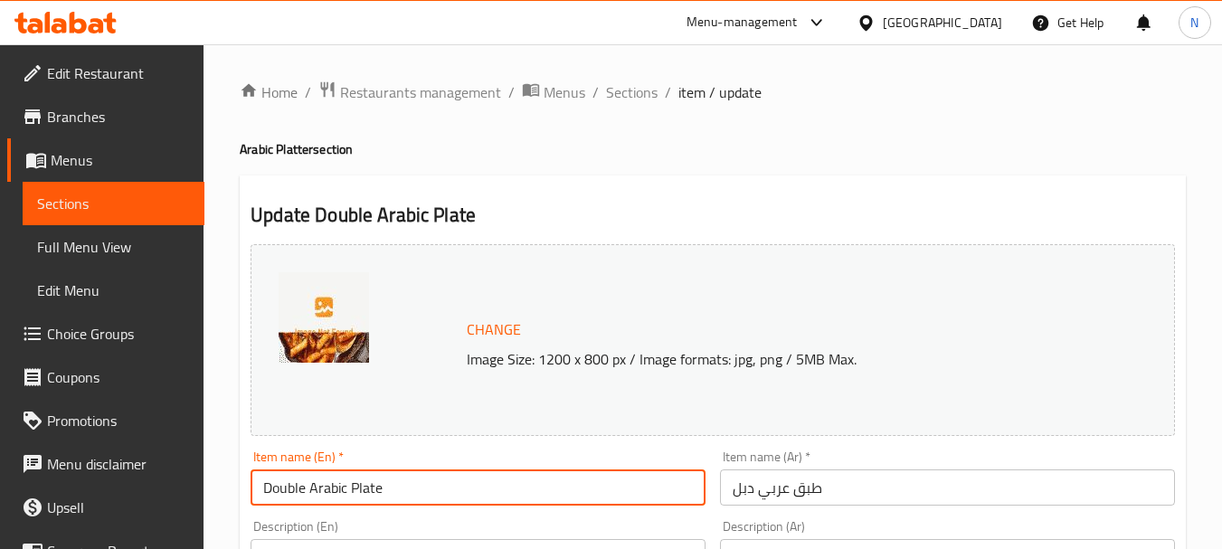
click at [292, 487] on input "Double Arabic Plate" at bounding box center [478, 487] width 455 height 36
click at [645, 100] on span "Sections" at bounding box center [632, 92] width 52 height 22
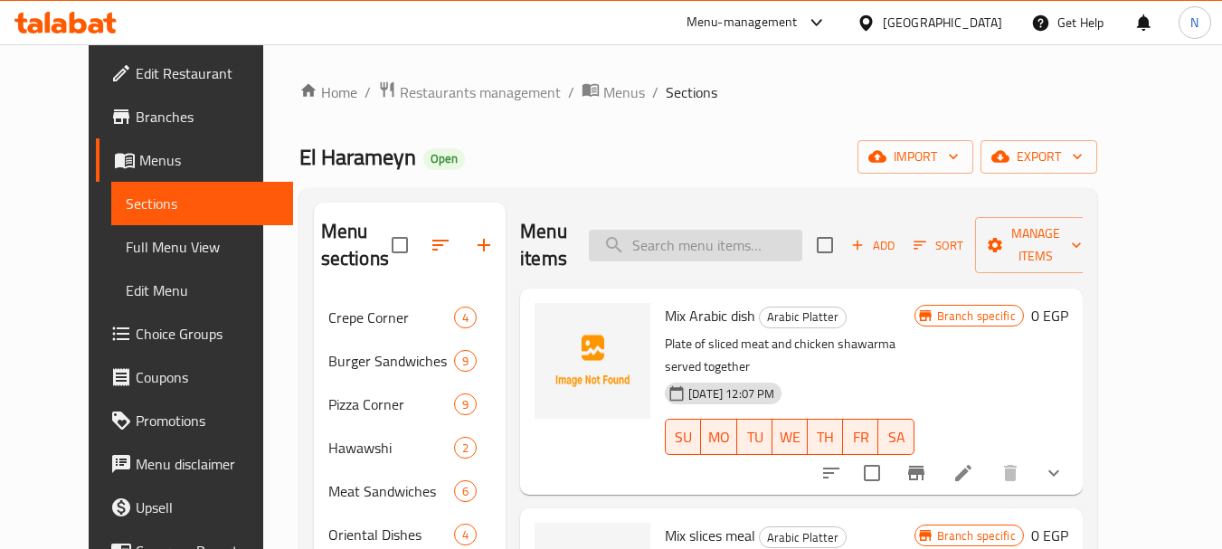
click at [688, 241] on input "search" at bounding box center [695, 246] width 213 height 32
paste input "Double Arabic Plate"
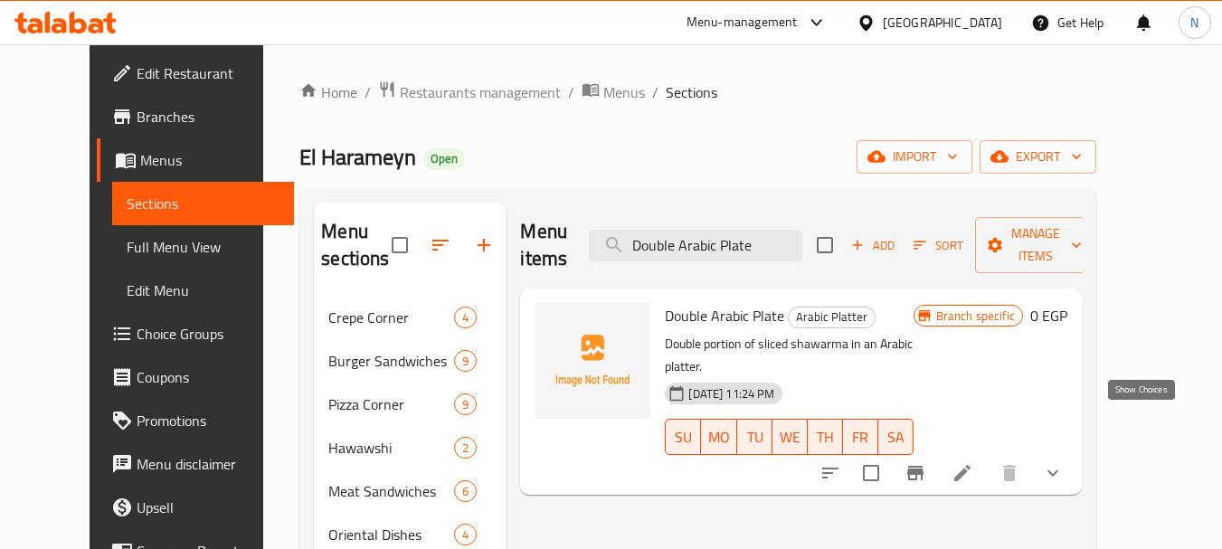
type input "Double Arabic Plate"
click at [1064, 462] on icon "show more" at bounding box center [1053, 473] width 22 height 22
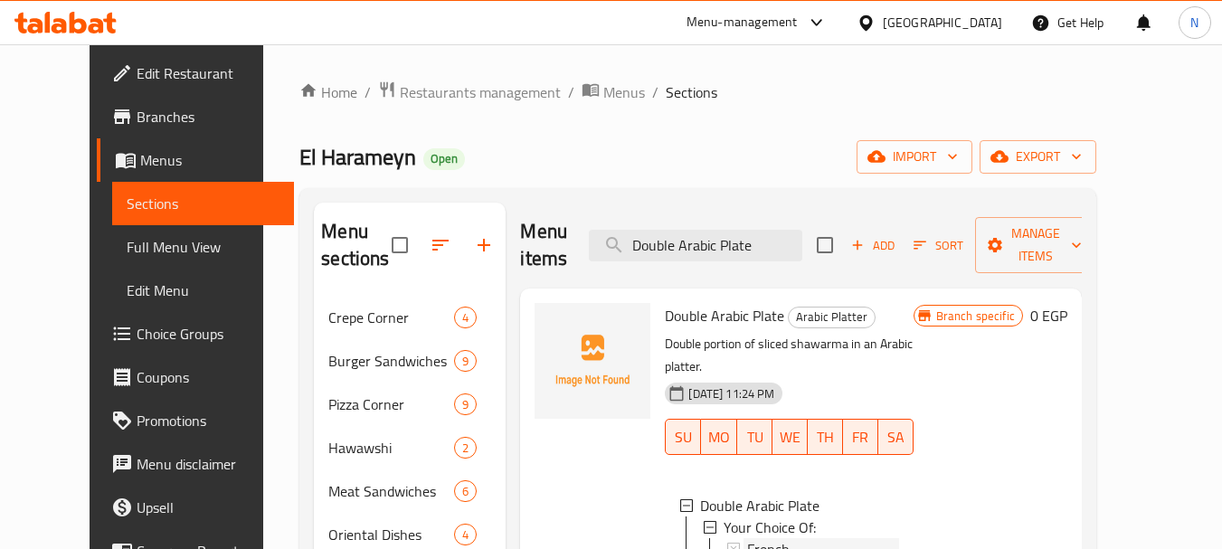
click at [775, 538] on div "French" at bounding box center [822, 549] width 151 height 22
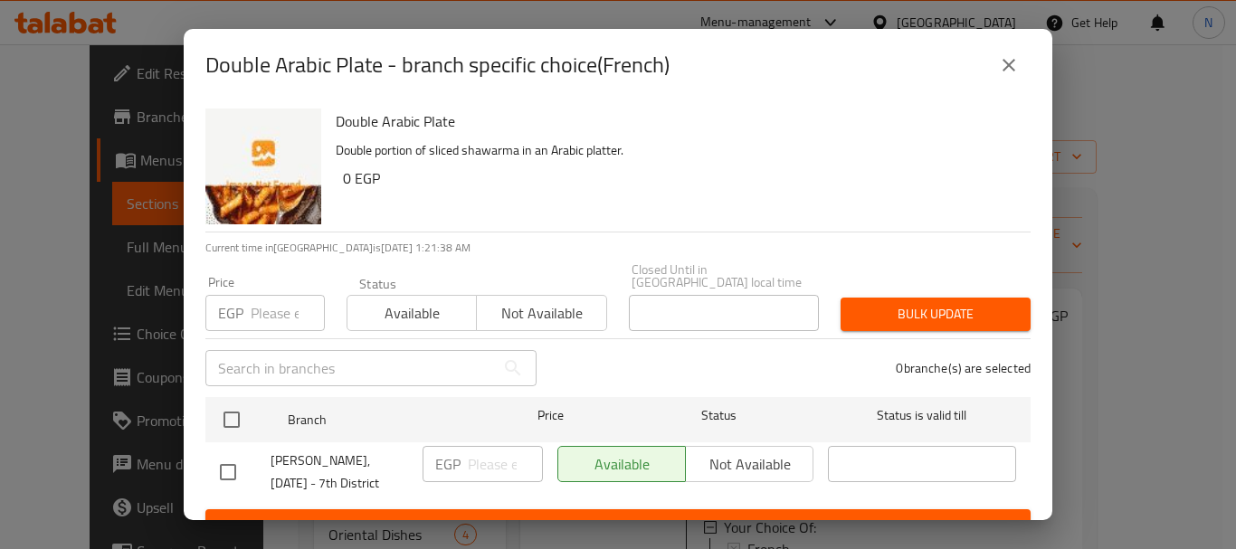
click at [256, 296] on input "number" at bounding box center [288, 313] width 74 height 36
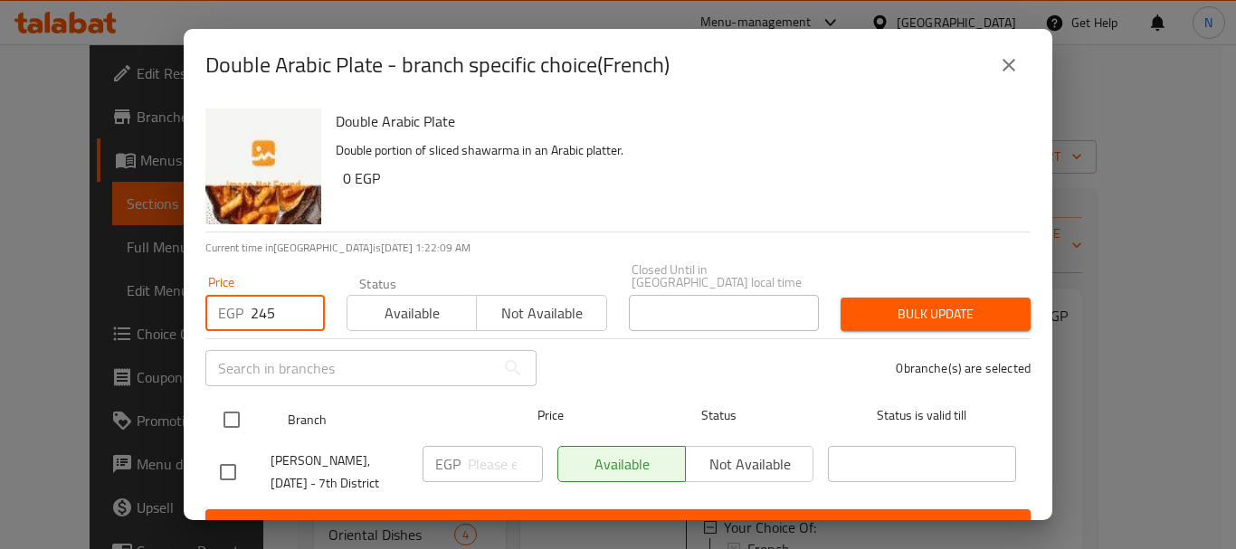
type input "245"
click at [236, 403] on input "checkbox" at bounding box center [232, 420] width 38 height 38
checkbox input "true"
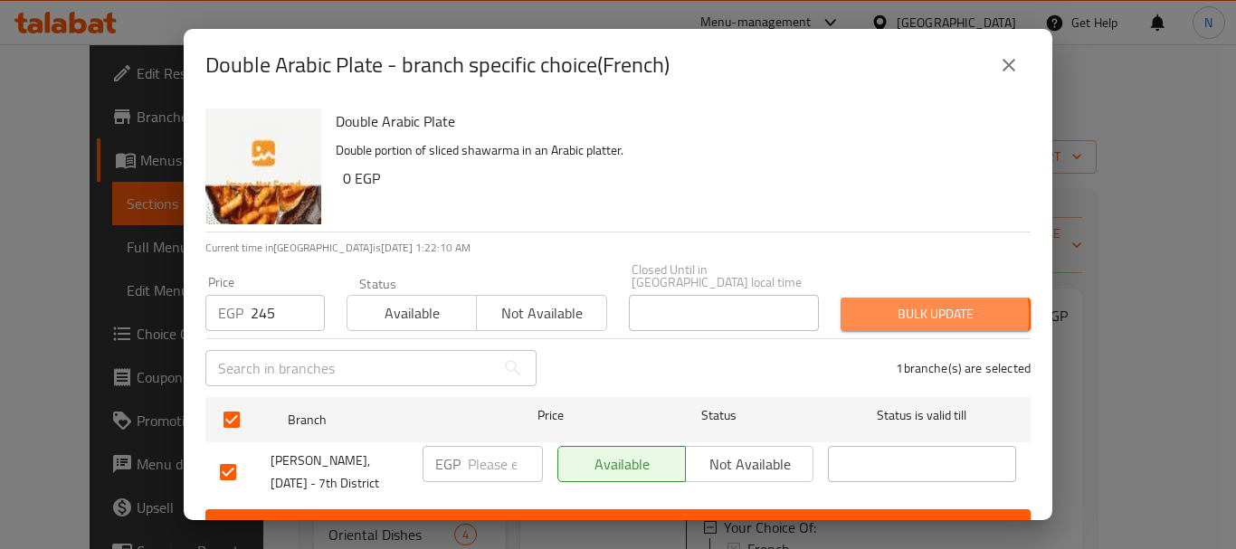
click at [855, 303] on span "Bulk update" at bounding box center [935, 314] width 161 height 23
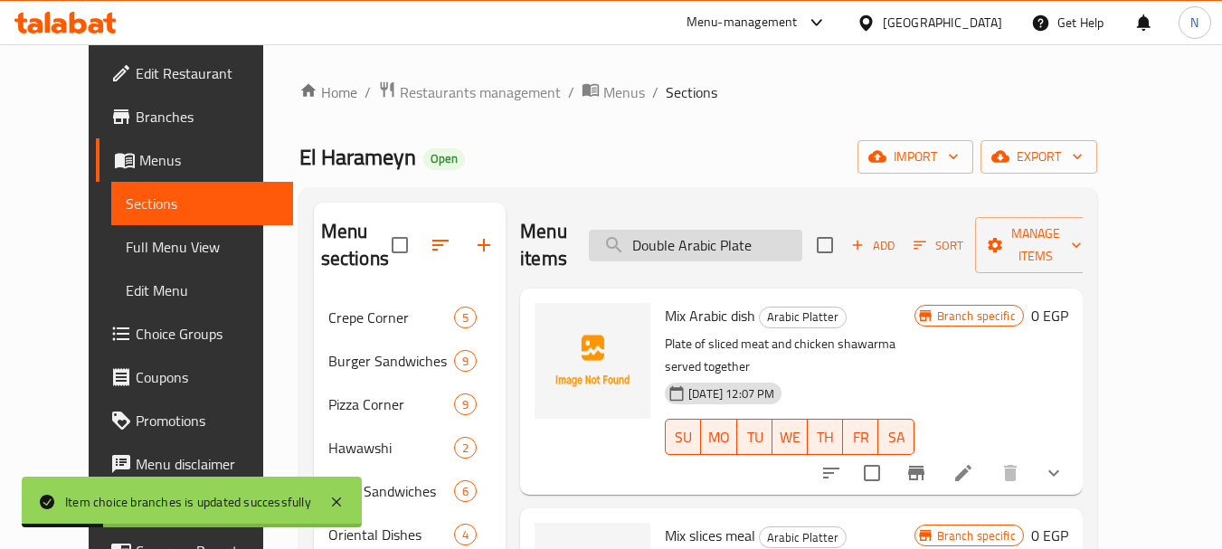
click at [795, 249] on input "Double Arabic Plate" at bounding box center [695, 246] width 213 height 32
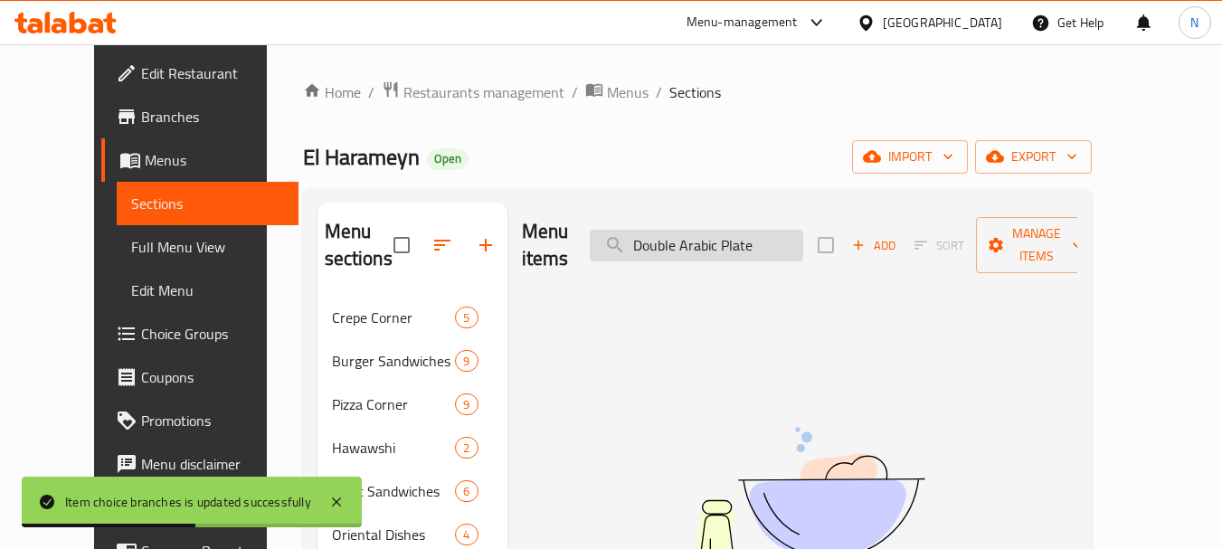
type input "Double Arabic Plate"
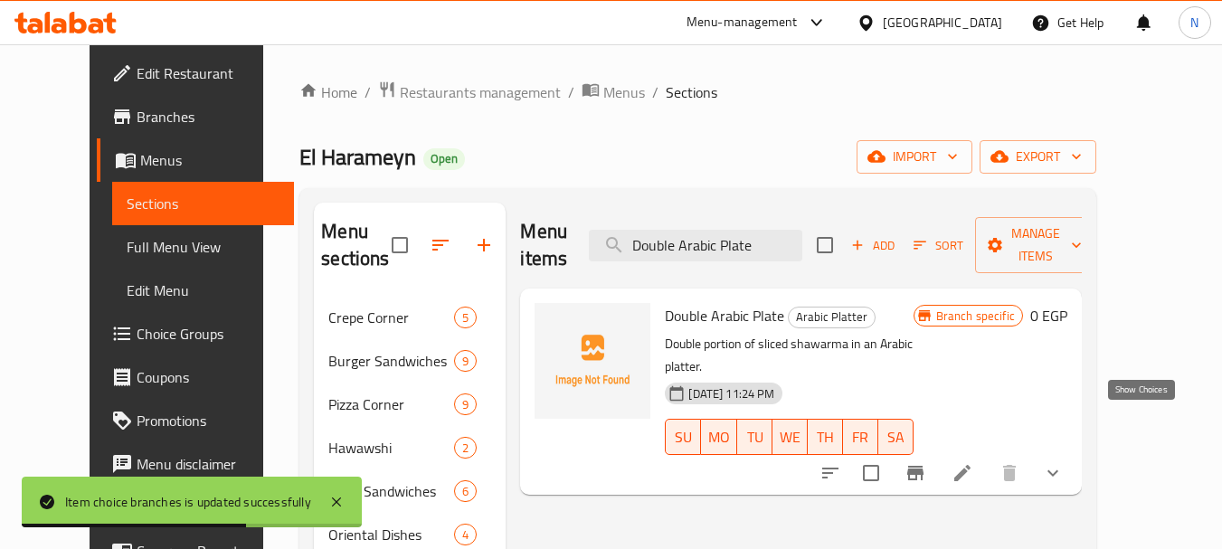
click at [1064, 462] on icon "show more" at bounding box center [1053, 473] width 22 height 22
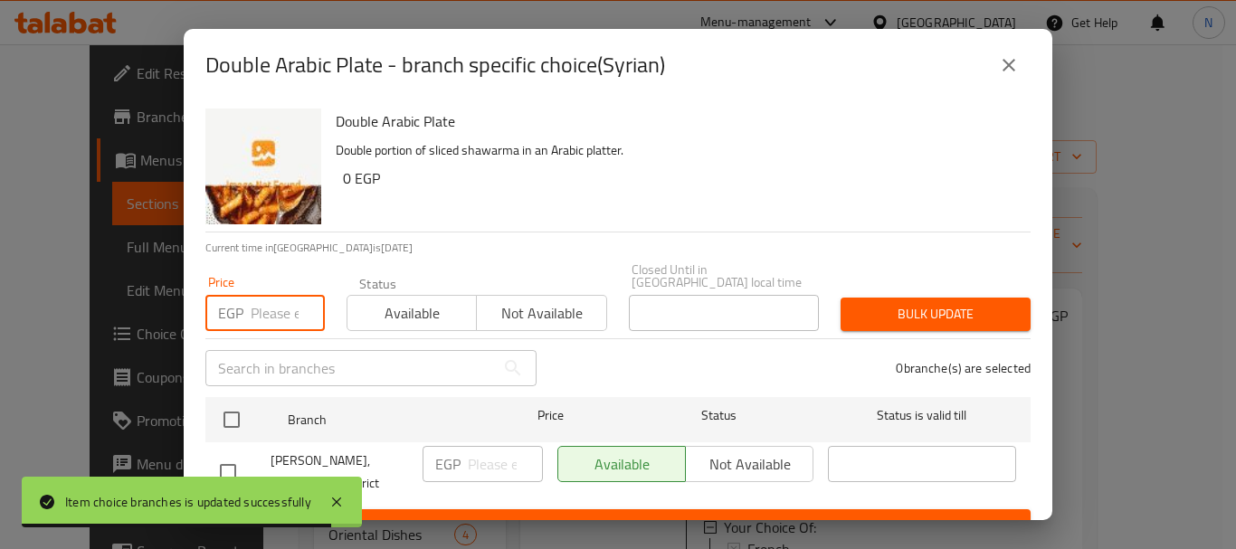
click at [261, 308] on input "number" at bounding box center [288, 313] width 74 height 36
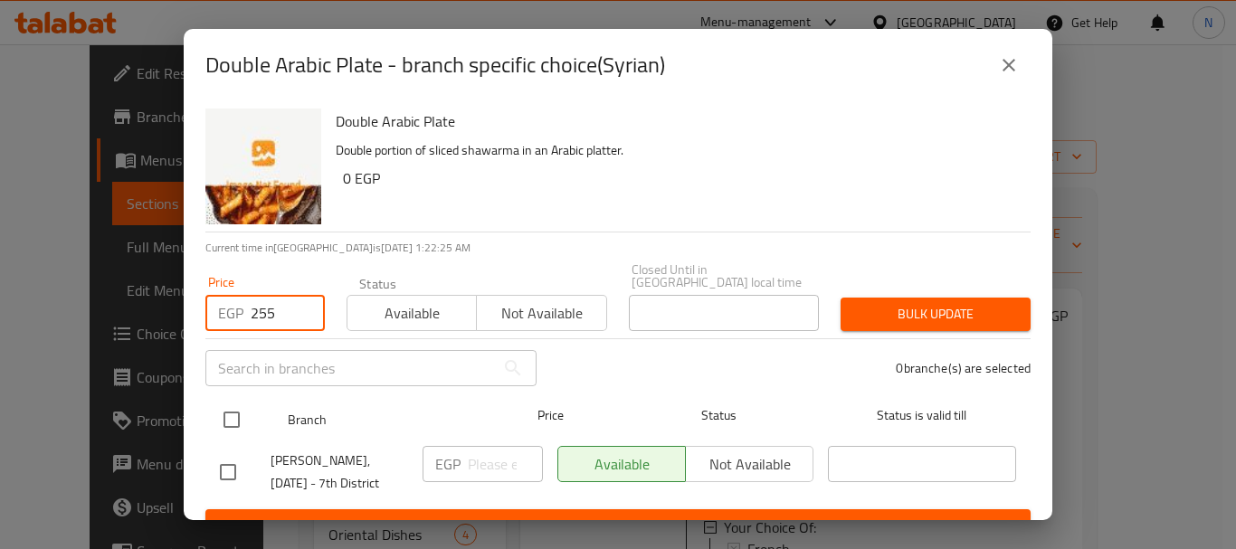
type input "255"
click at [236, 401] on input "checkbox" at bounding box center [232, 420] width 38 height 38
checkbox input "true"
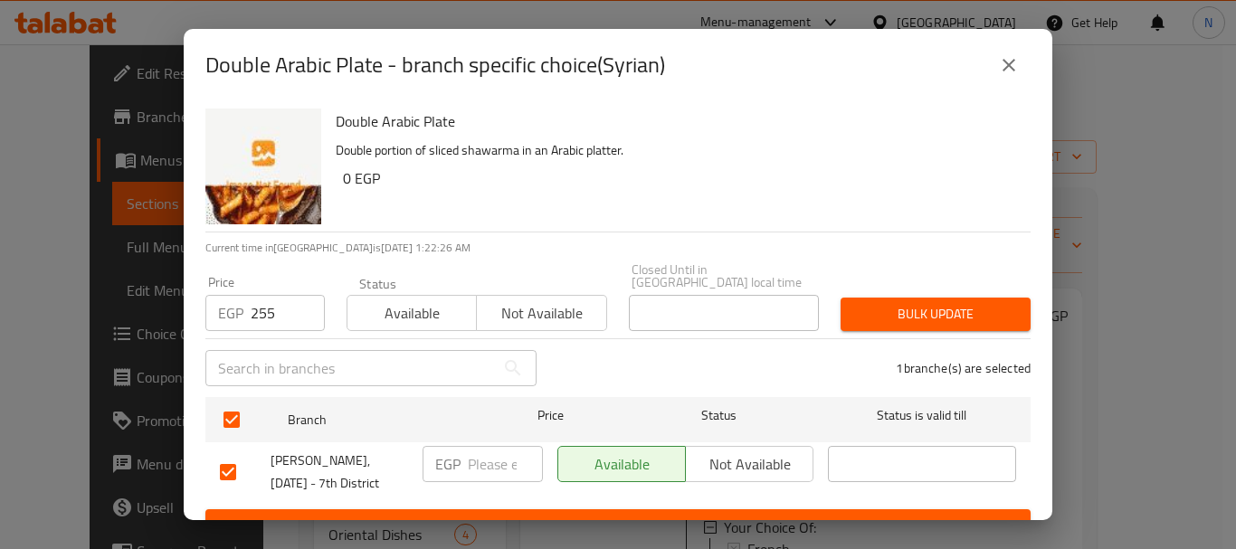
click at [872, 312] on span "Bulk update" at bounding box center [935, 314] width 161 height 23
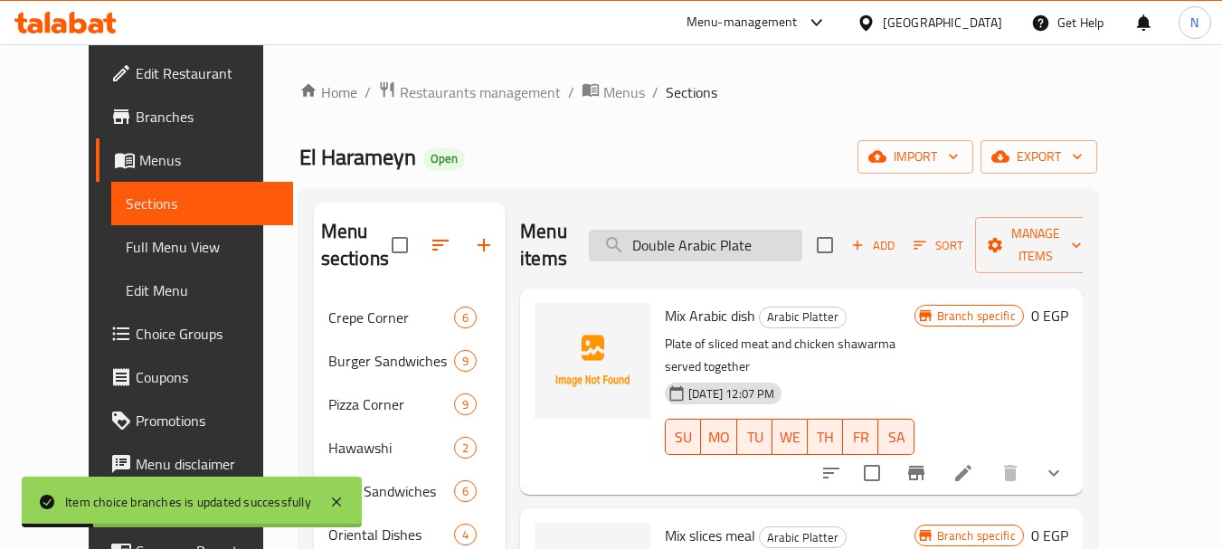
click at [758, 235] on input "Double Arabic Plate" at bounding box center [695, 246] width 213 height 32
type input "\"
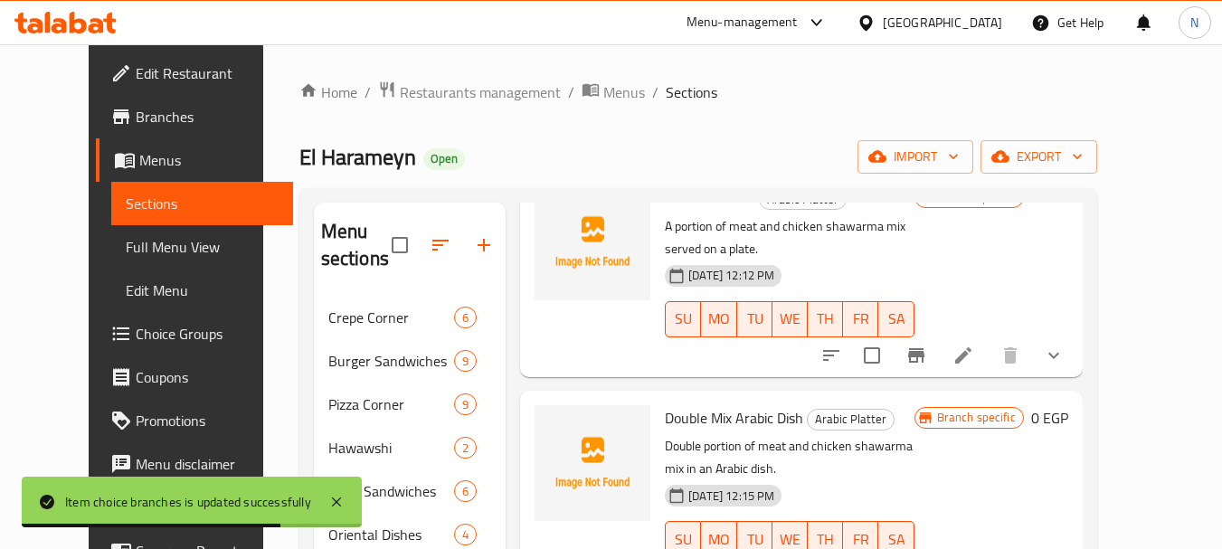
scroll to position [340, 0]
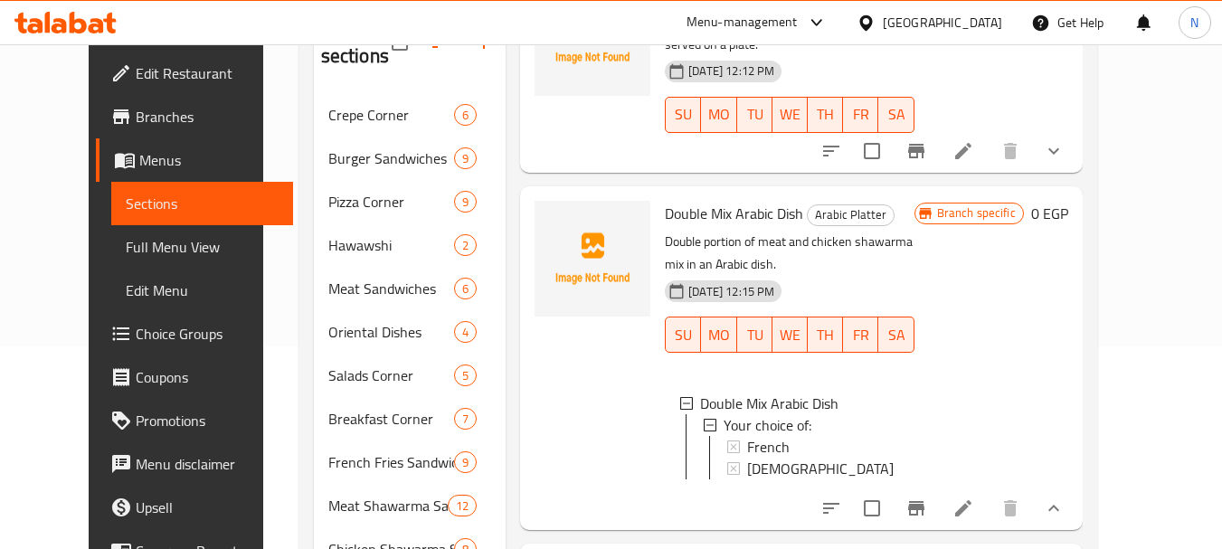
scroll to position [219, 0]
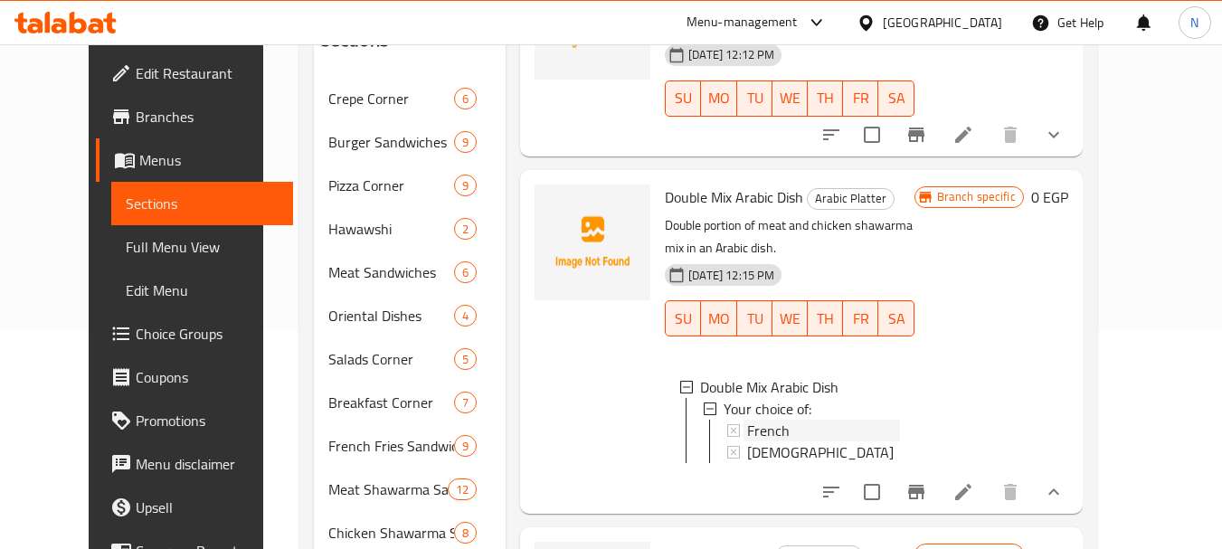
click at [761, 420] on span "French" at bounding box center [768, 431] width 43 height 22
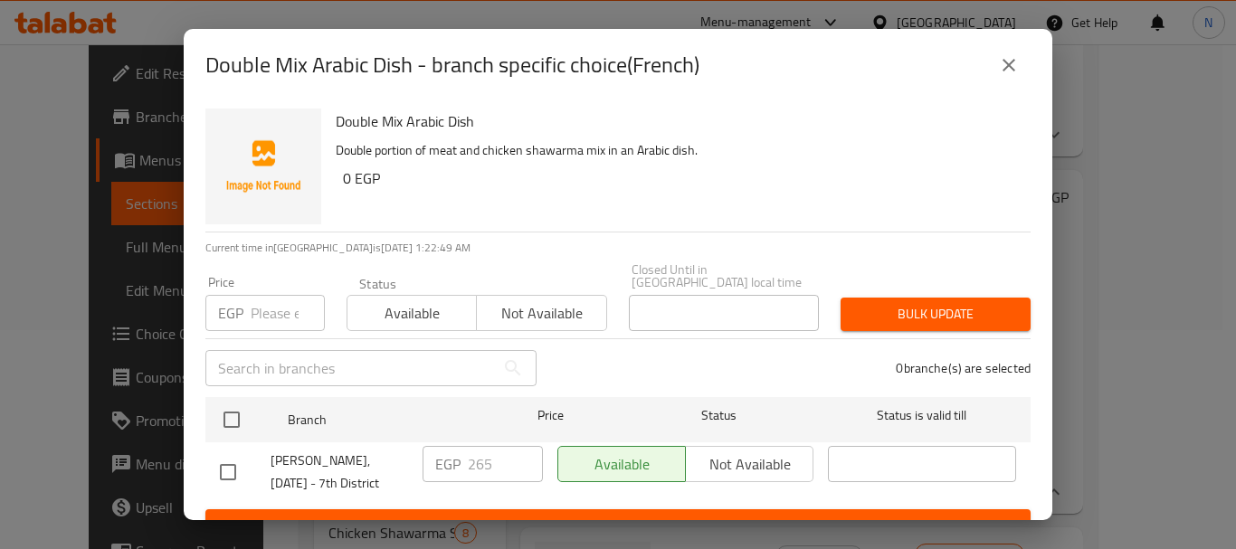
click at [267, 299] on input "number" at bounding box center [288, 313] width 74 height 36
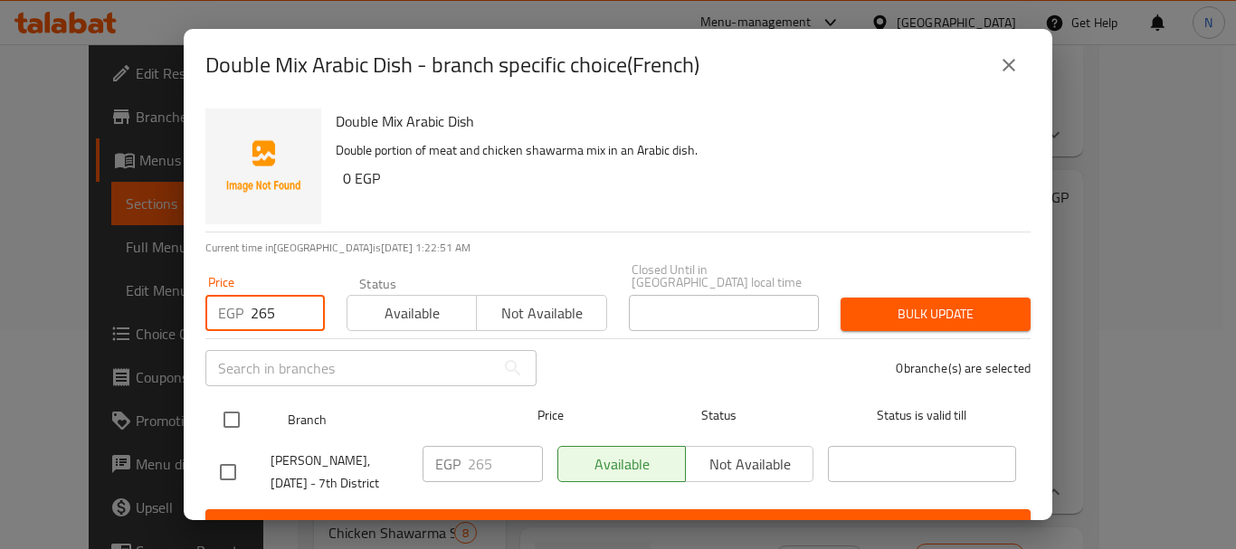
type input "265"
click at [234, 403] on input "checkbox" at bounding box center [232, 420] width 38 height 38
checkbox input "true"
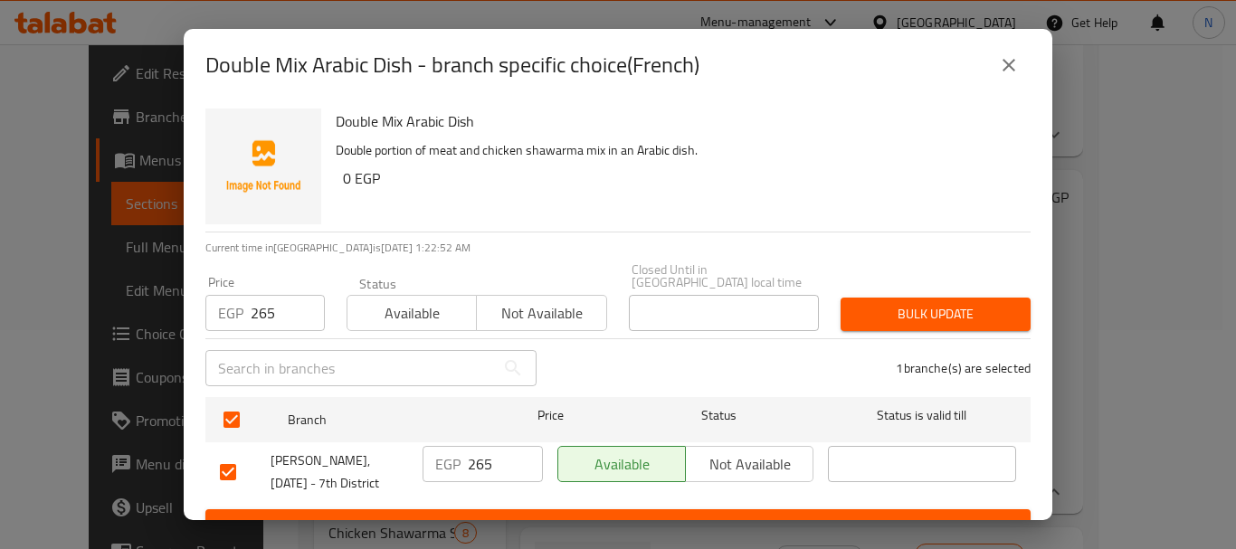
click at [861, 303] on span "Bulk update" at bounding box center [935, 314] width 161 height 23
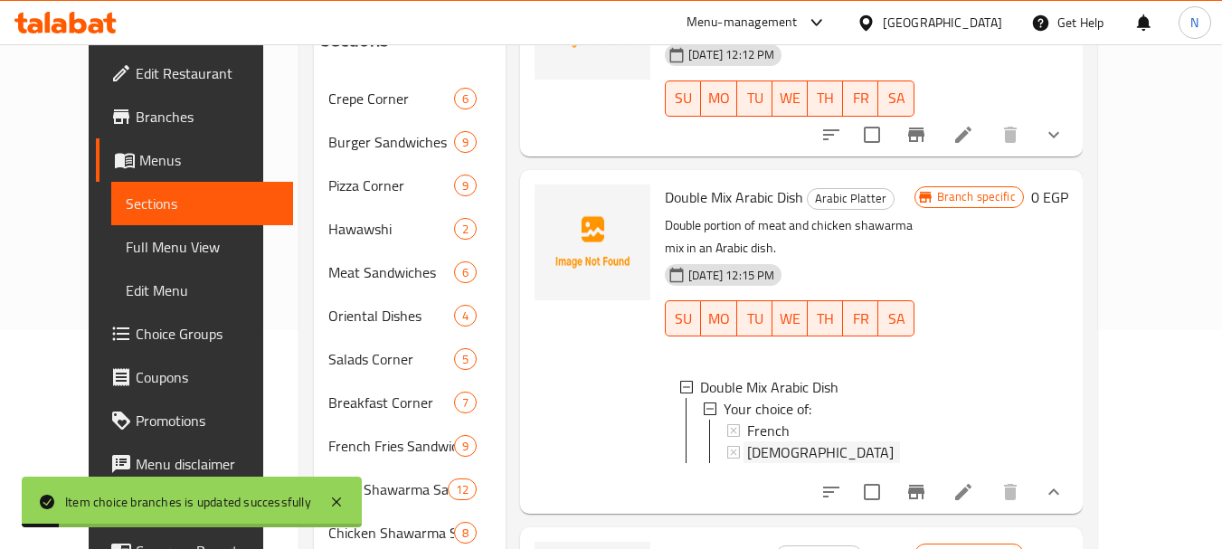
click at [810, 441] on div "[DEMOGRAPHIC_DATA]" at bounding box center [823, 452] width 152 height 22
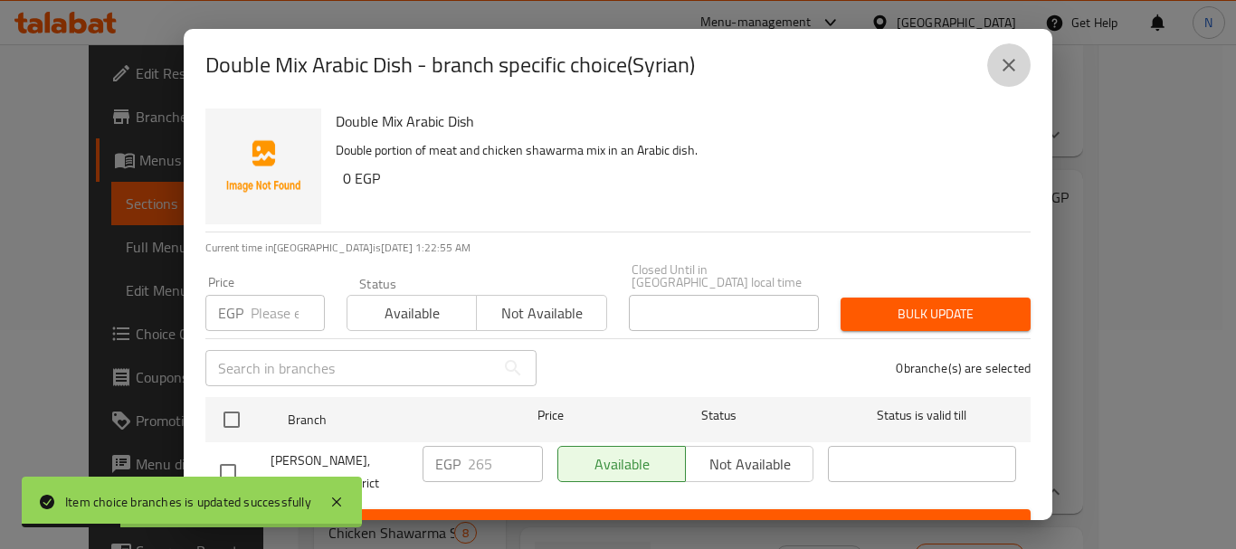
click at [1026, 62] on button "close" at bounding box center [1008, 64] width 43 height 43
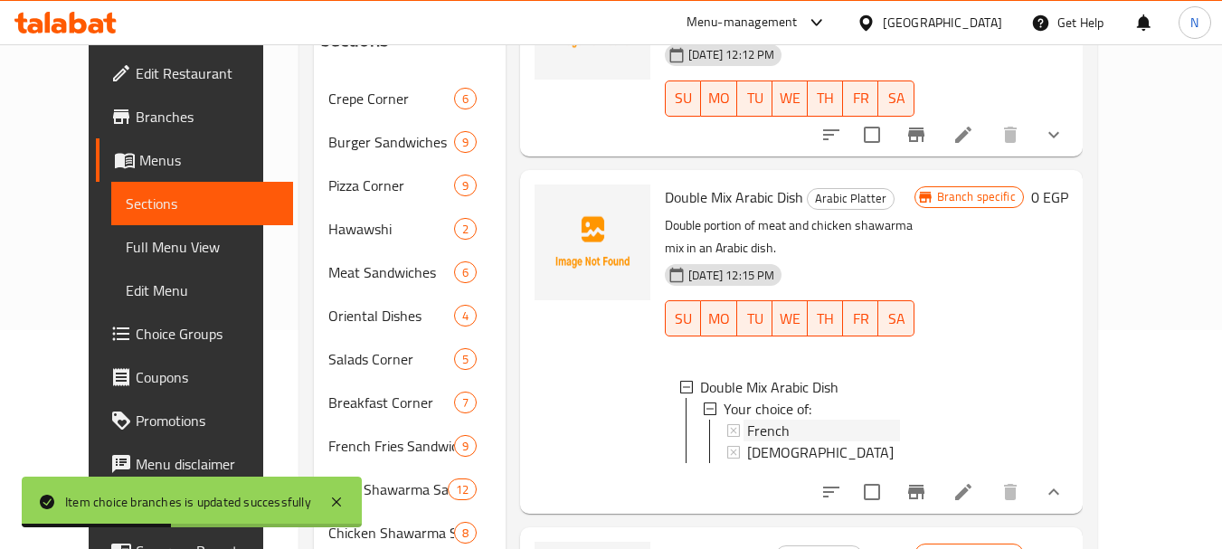
click at [801, 420] on div "French" at bounding box center [823, 431] width 152 height 22
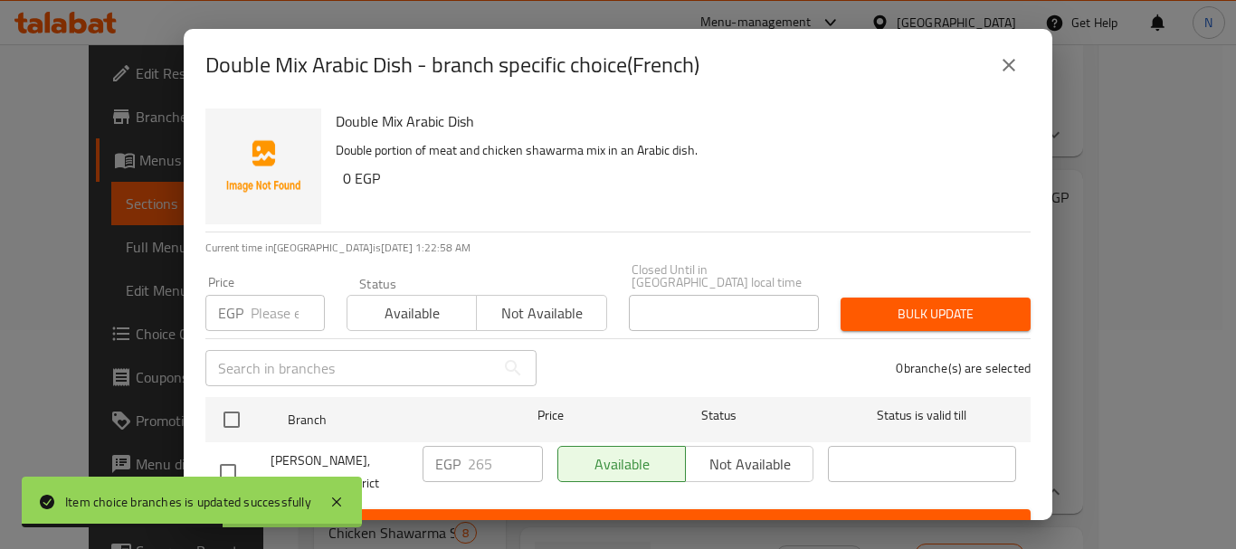
click at [1004, 67] on icon "close" at bounding box center [1009, 65] width 22 height 22
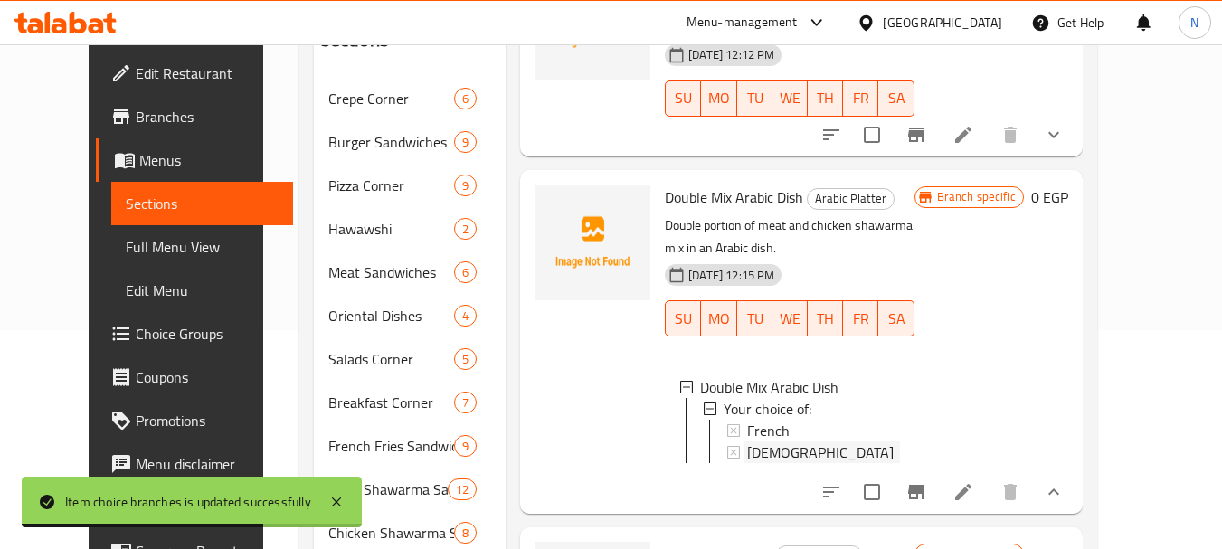
click at [795, 441] on div "[DEMOGRAPHIC_DATA]" at bounding box center [823, 452] width 152 height 22
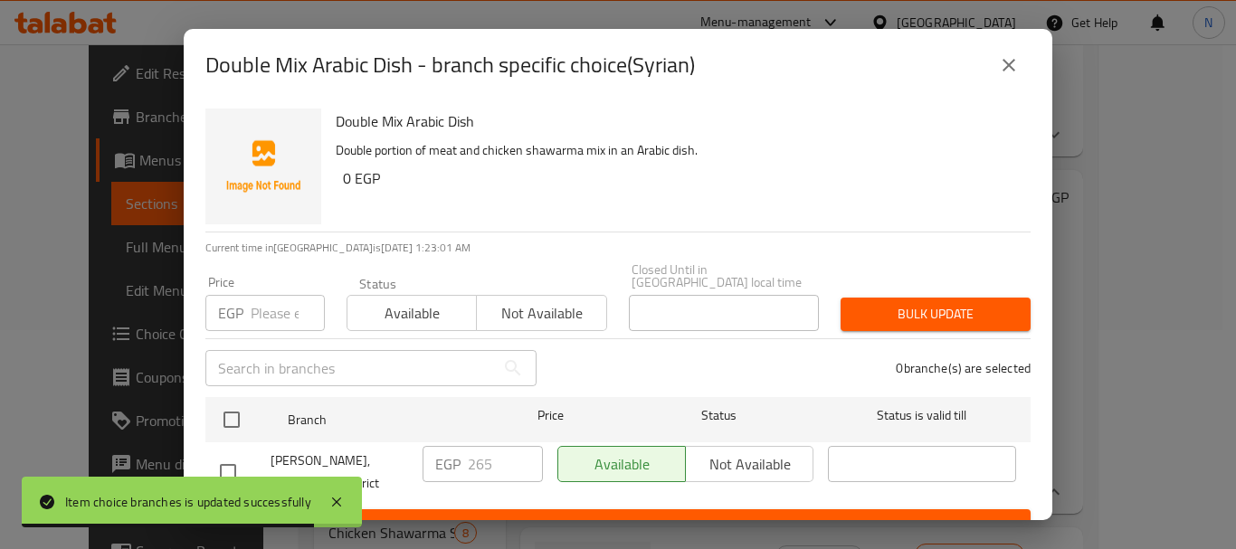
click at [273, 309] on input "number" at bounding box center [288, 313] width 74 height 36
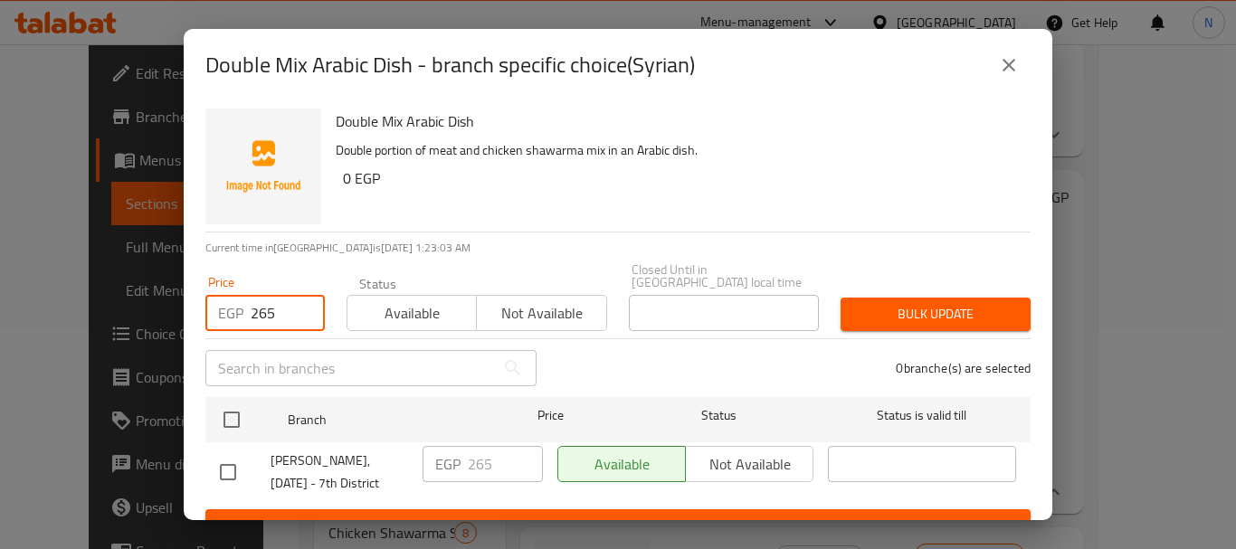
type input "265"
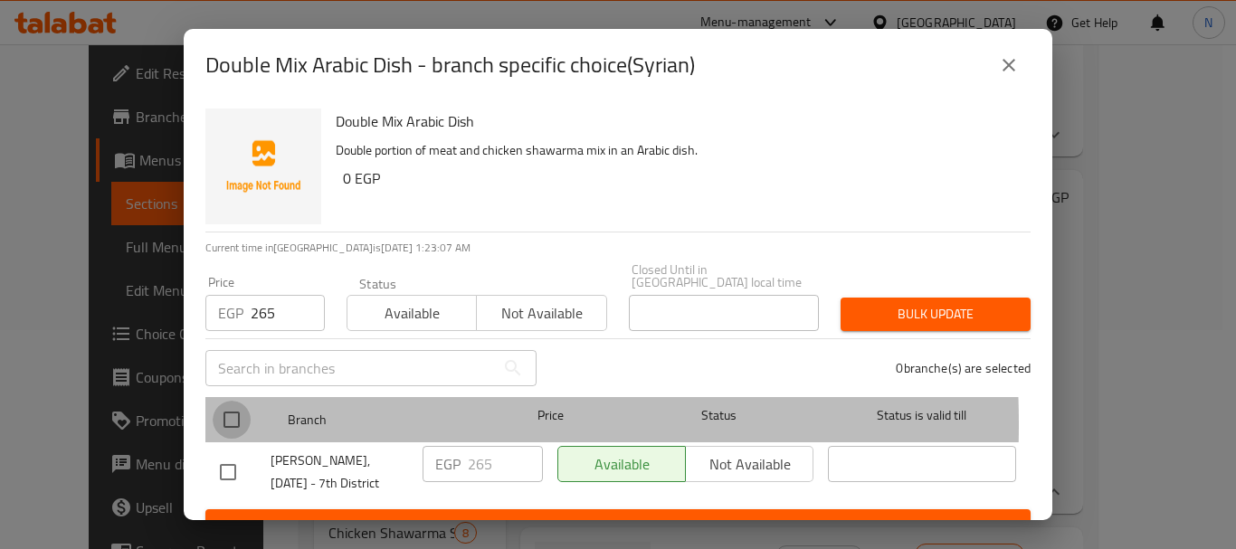
click at [232, 412] on input "checkbox" at bounding box center [232, 420] width 38 height 38
checkbox input "true"
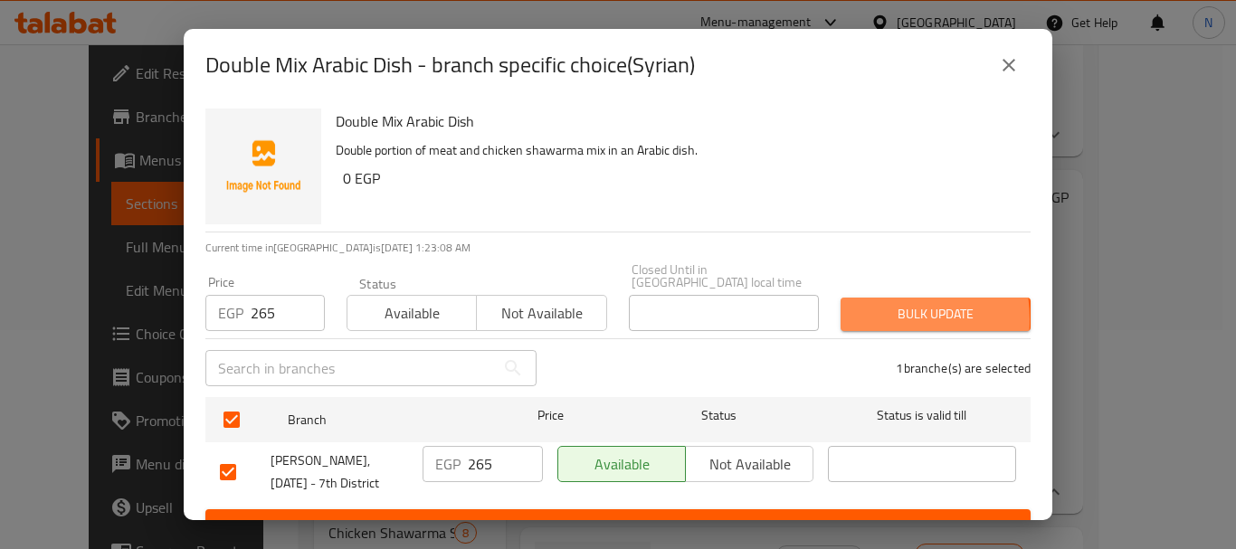
click at [861, 307] on span "Bulk update" at bounding box center [935, 314] width 161 height 23
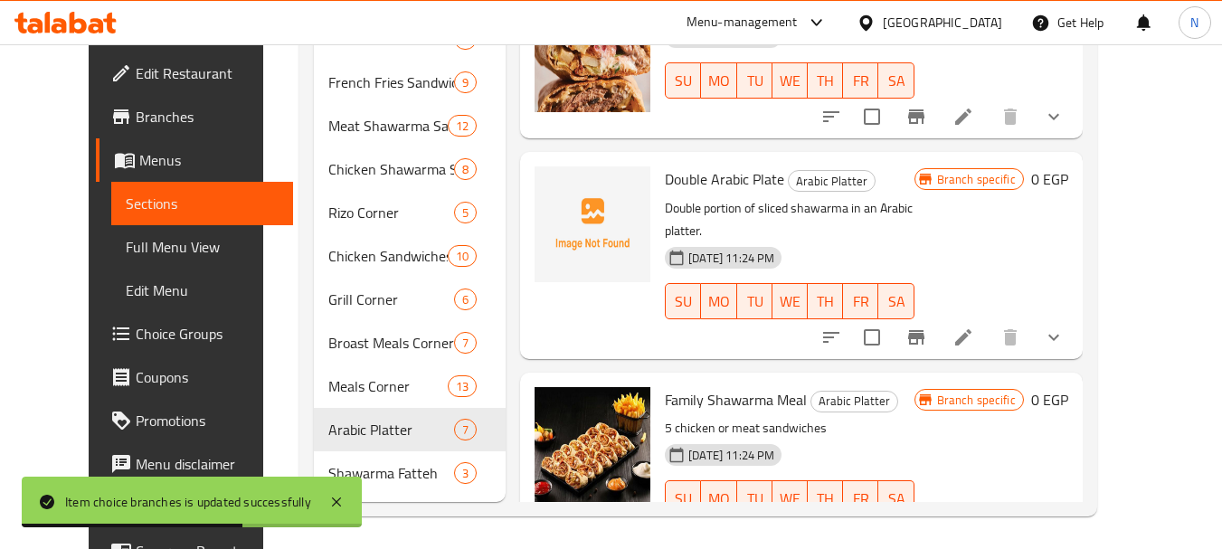
scroll to position [586, 0]
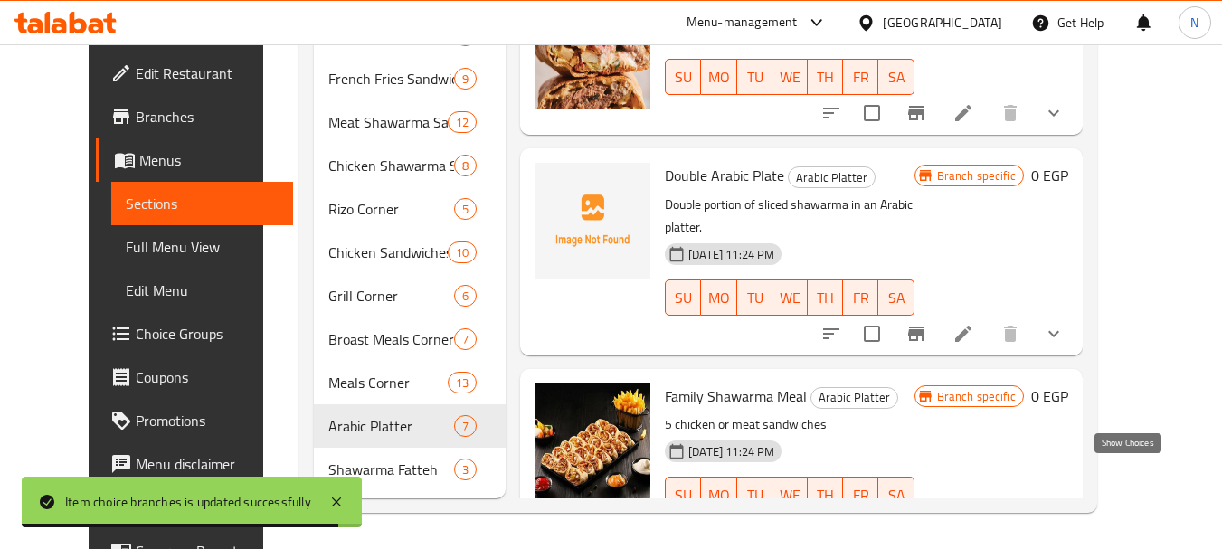
click at [1065, 520] on icon "show more" at bounding box center [1054, 531] width 22 height 22
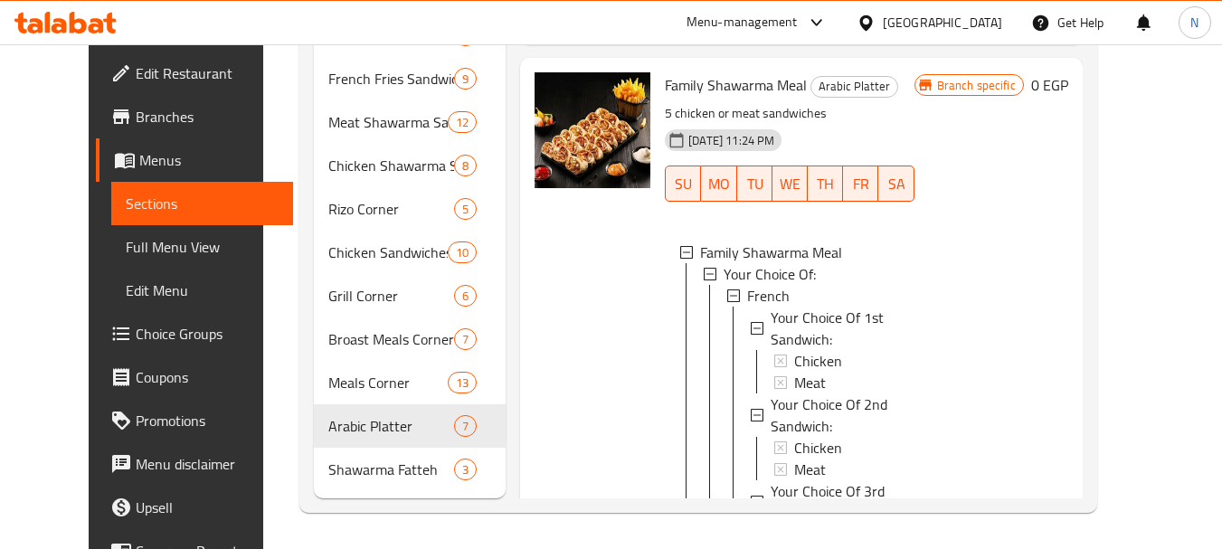
scroll to position [1495, 0]
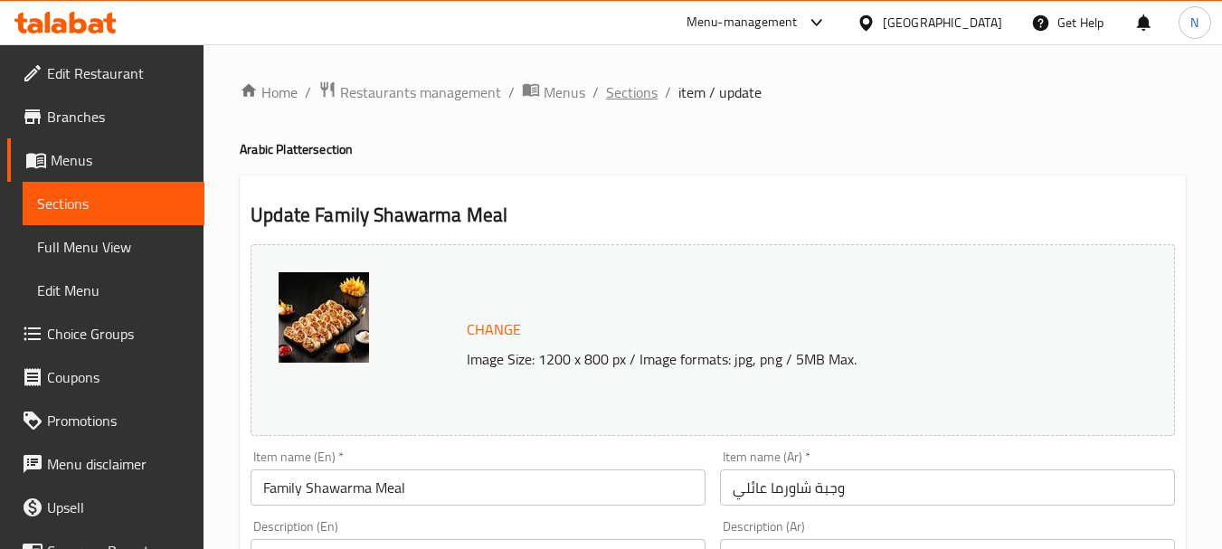
click at [614, 87] on span "Sections" at bounding box center [632, 92] width 52 height 22
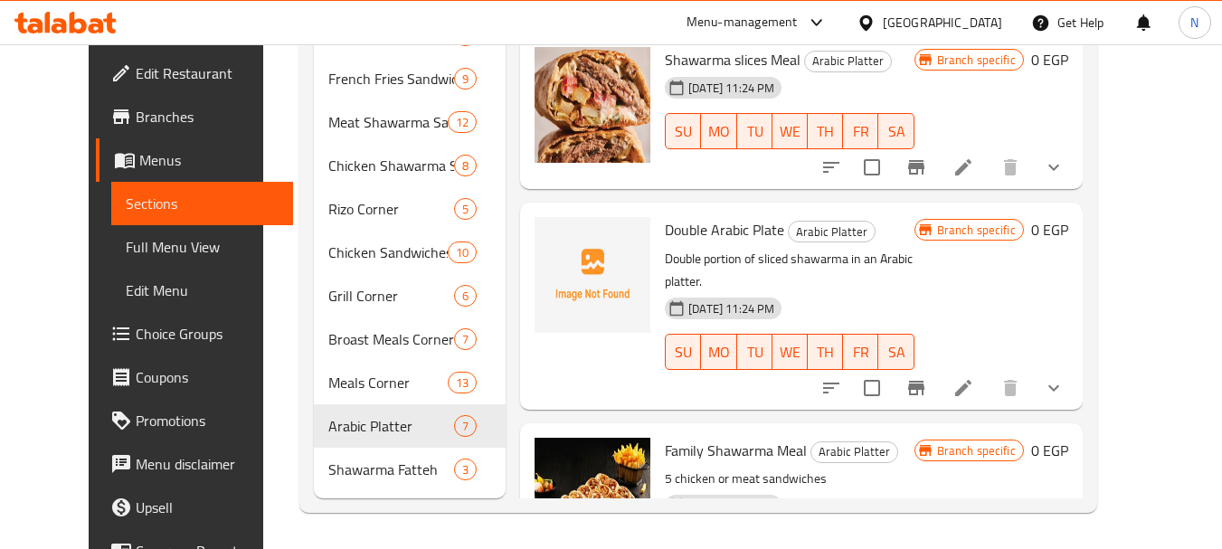
scroll to position [542, 0]
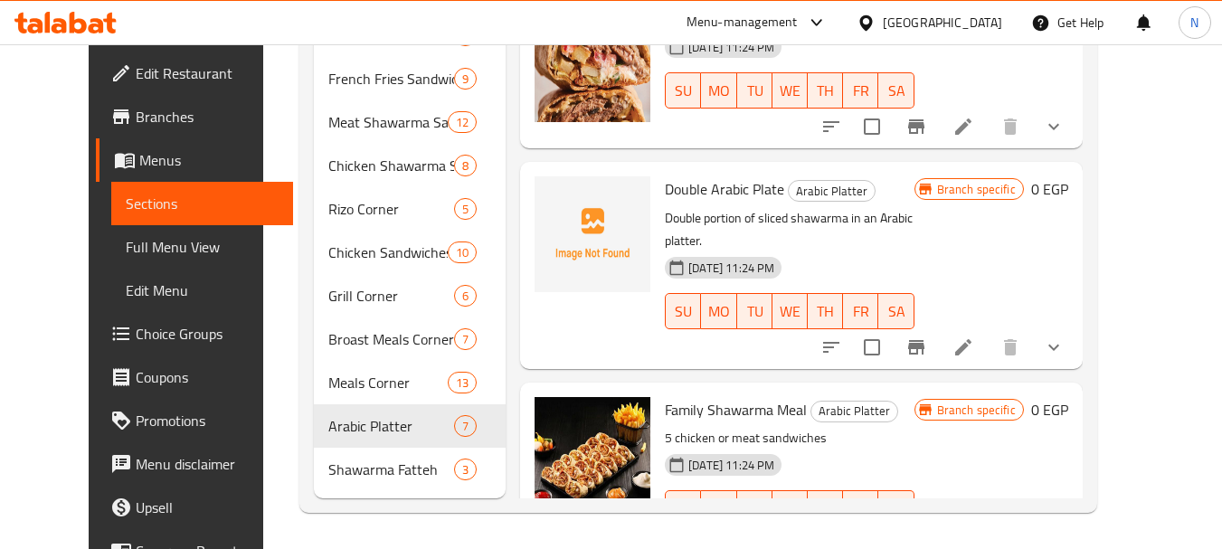
click at [1065, 534] on icon "show more" at bounding box center [1054, 545] width 22 height 22
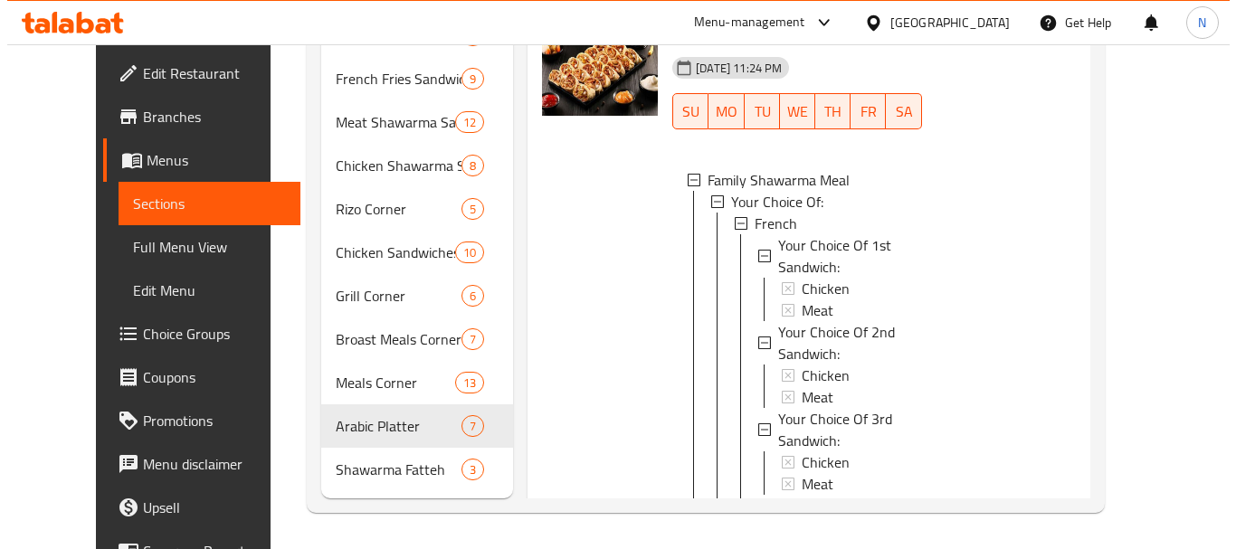
scroll to position [930, 0]
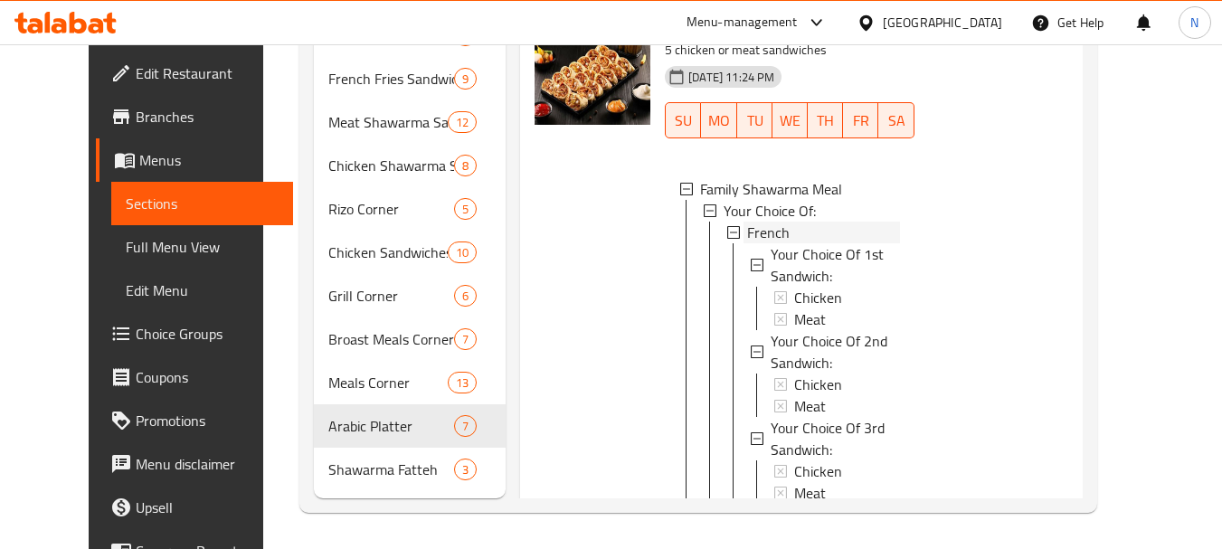
click at [754, 222] on span "French" at bounding box center [768, 233] width 43 height 22
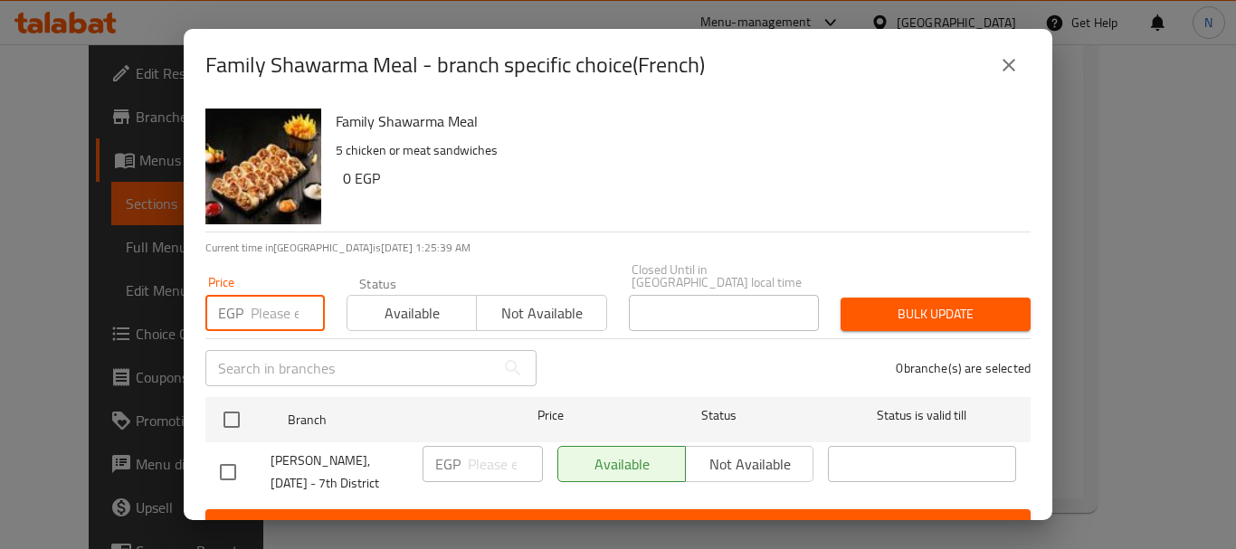
click at [272, 303] on input "number" at bounding box center [288, 313] width 74 height 36
type input "540"
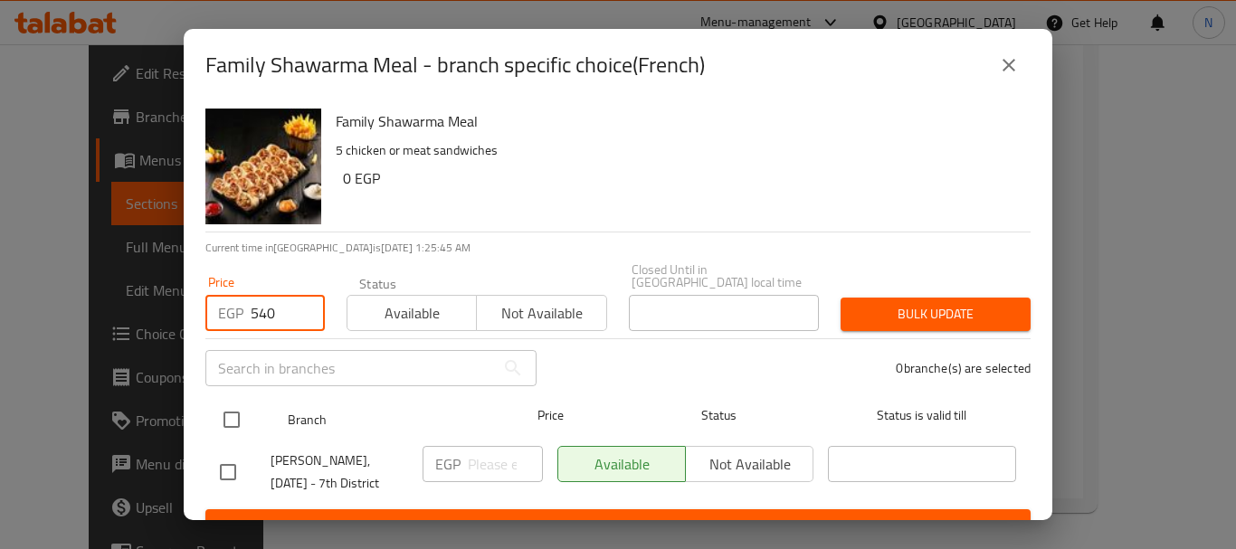
click at [222, 414] on input "checkbox" at bounding box center [232, 420] width 38 height 38
checkbox input "true"
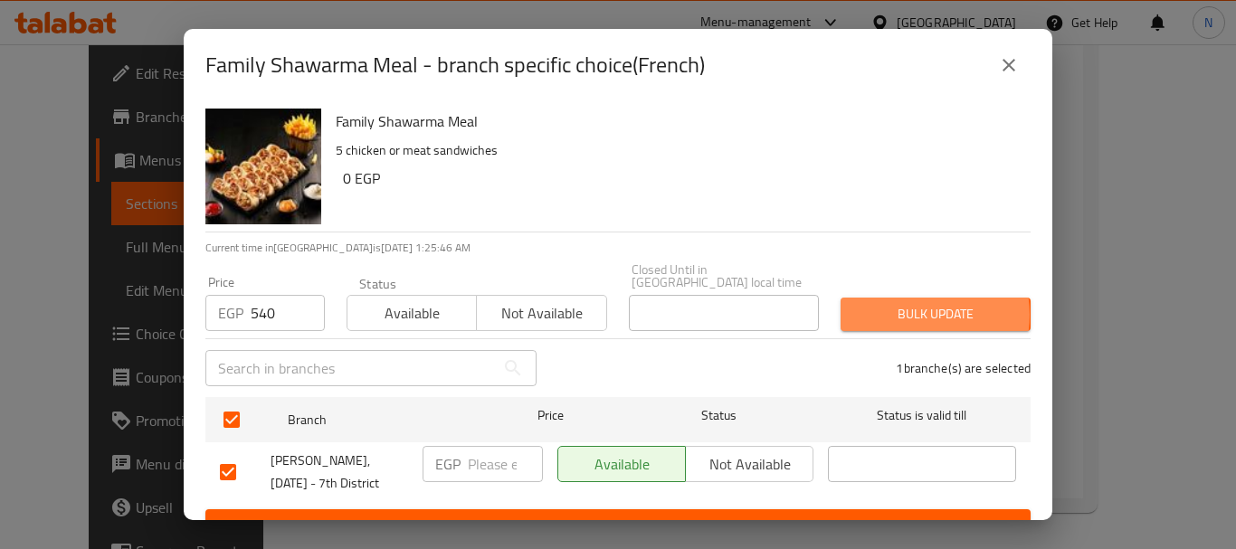
click at [903, 303] on span "Bulk update" at bounding box center [935, 314] width 161 height 23
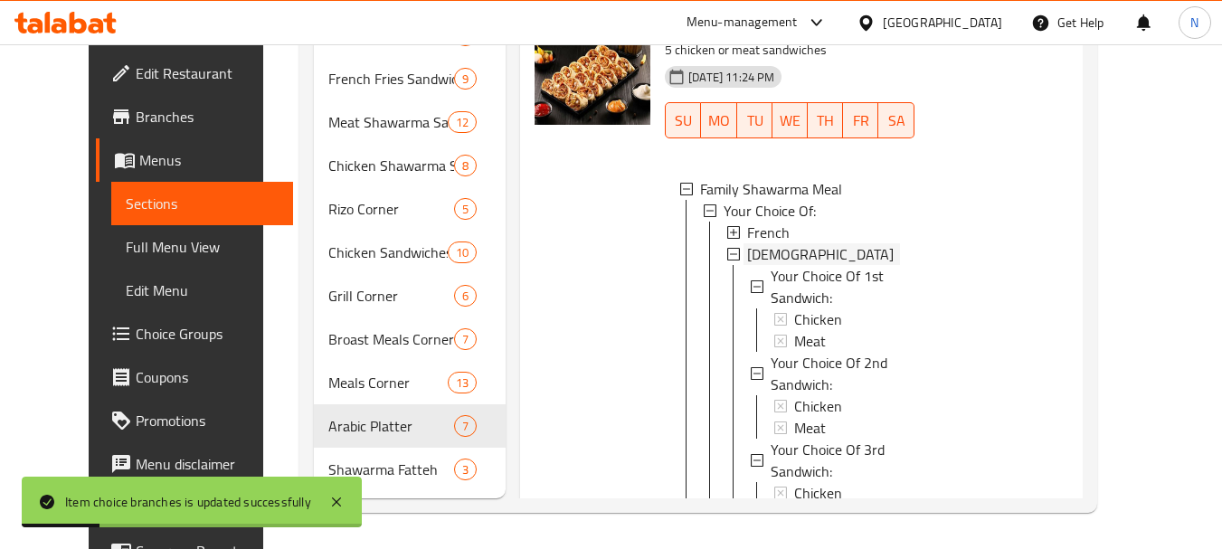
click at [827, 243] on div "[DEMOGRAPHIC_DATA]" at bounding box center [823, 254] width 152 height 22
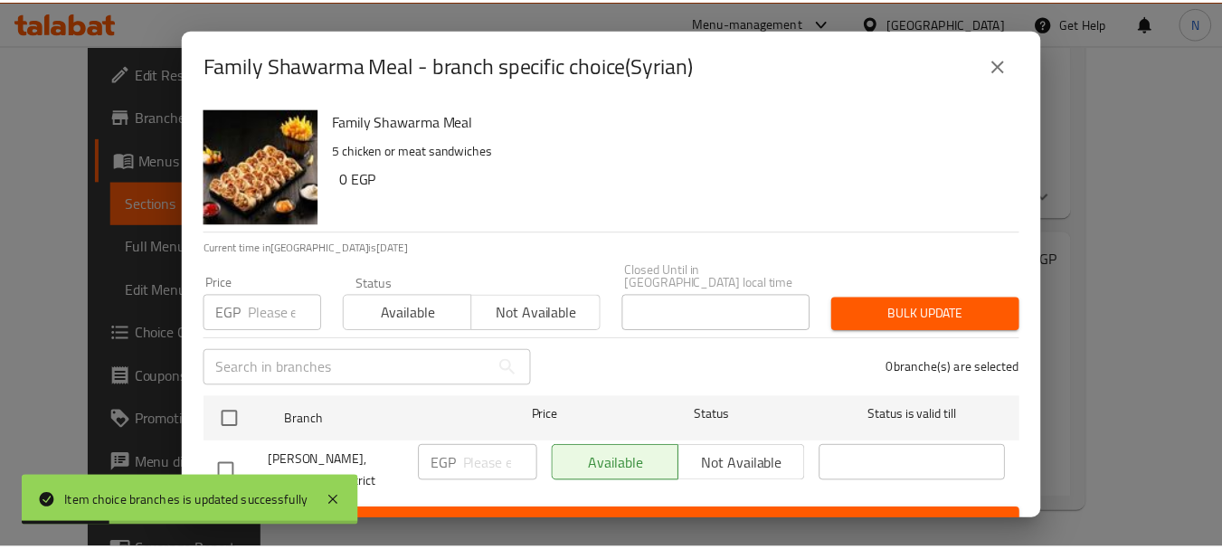
scroll to position [693, 0]
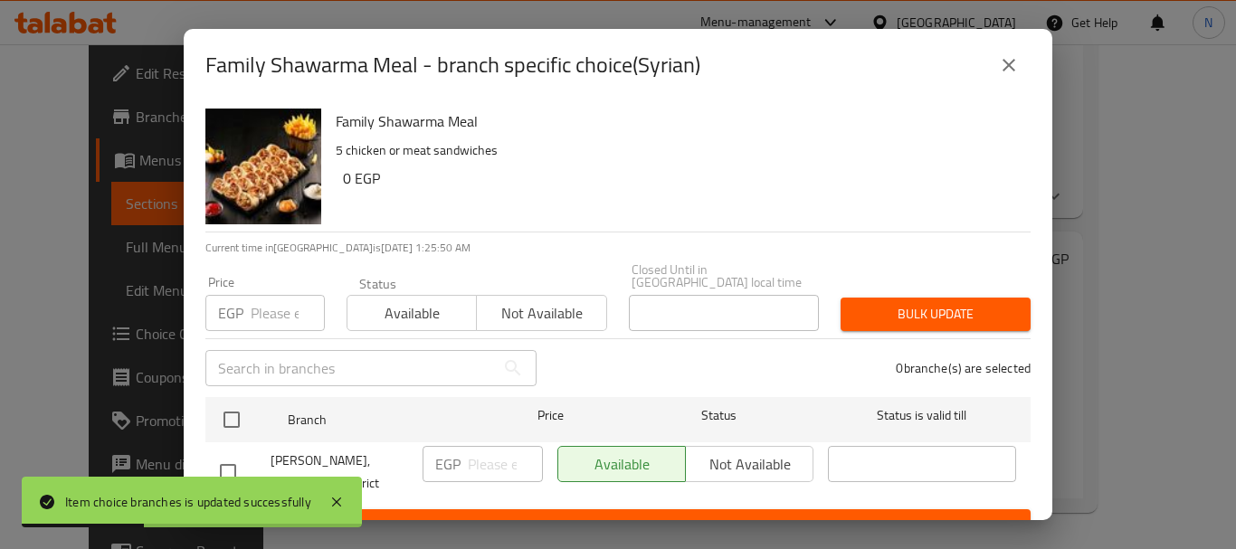
click at [269, 298] on input "number" at bounding box center [288, 313] width 74 height 36
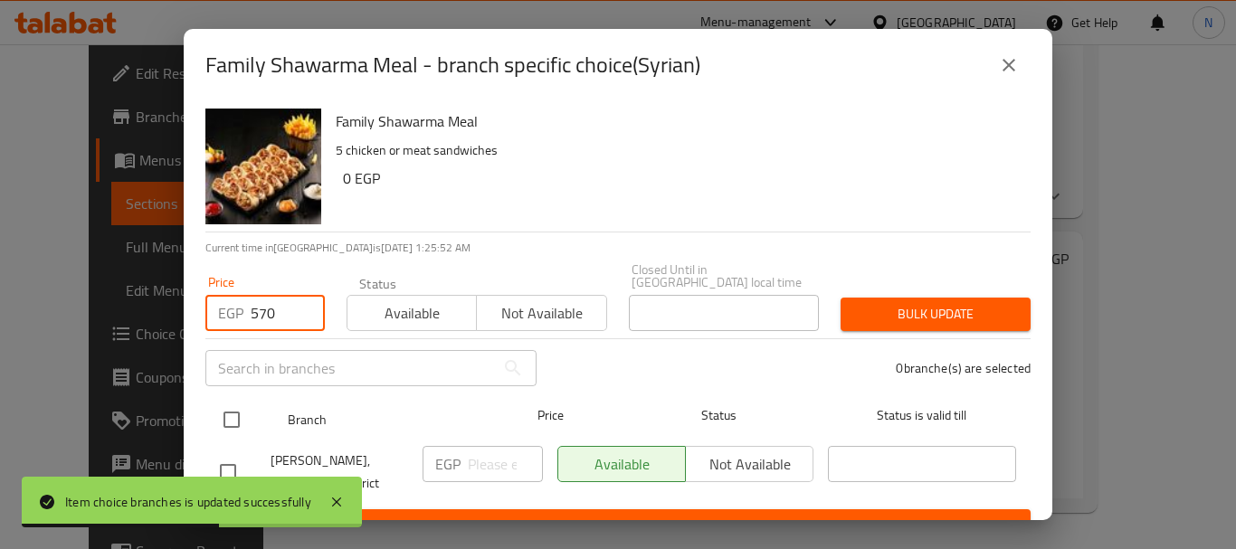
type input "570"
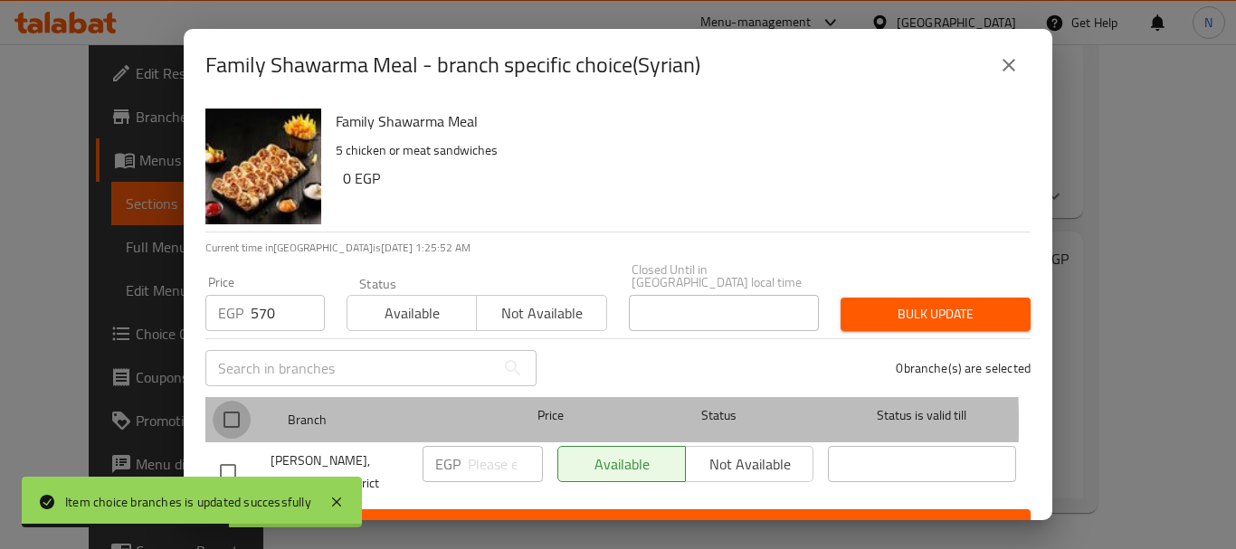
click at [230, 411] on input "checkbox" at bounding box center [232, 420] width 38 height 38
checkbox input "true"
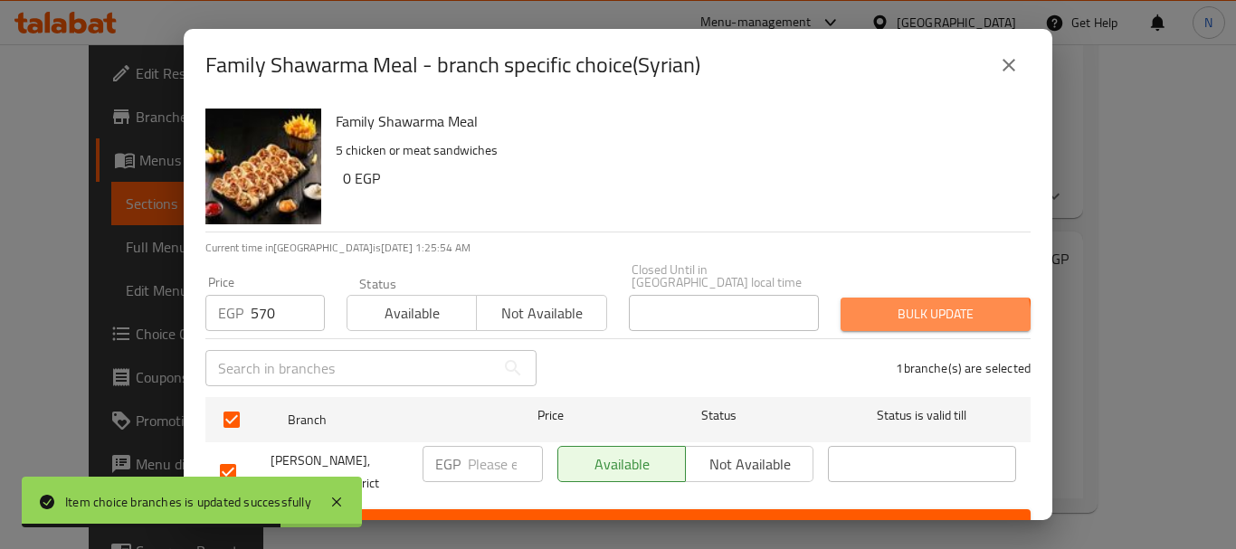
click at [915, 310] on span "Bulk update" at bounding box center [935, 314] width 161 height 23
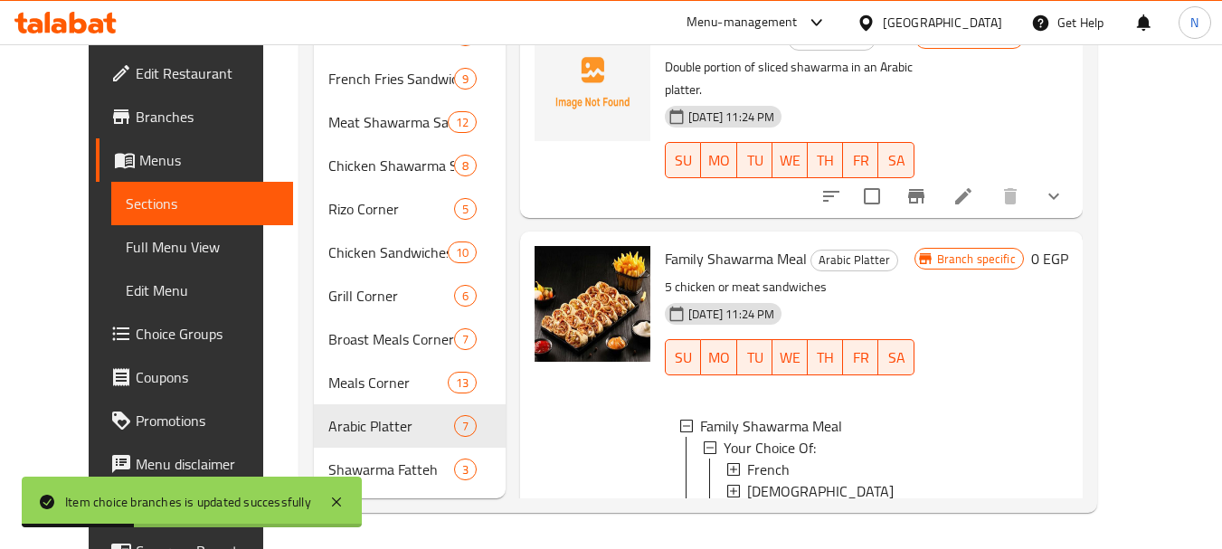
click at [974, 520] on icon at bounding box center [963, 531] width 22 height 22
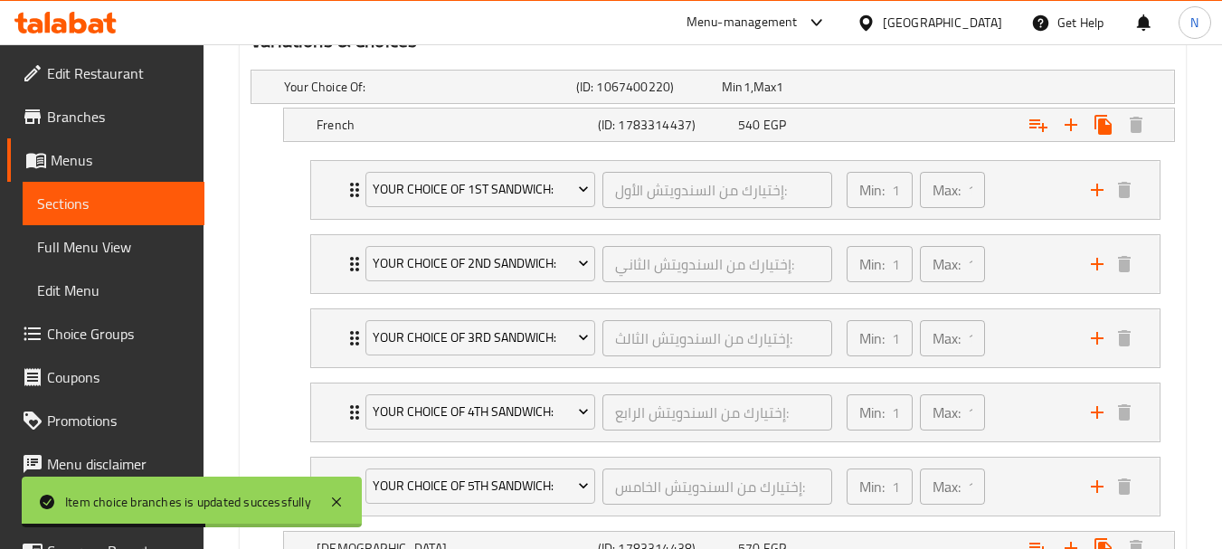
scroll to position [1077, 0]
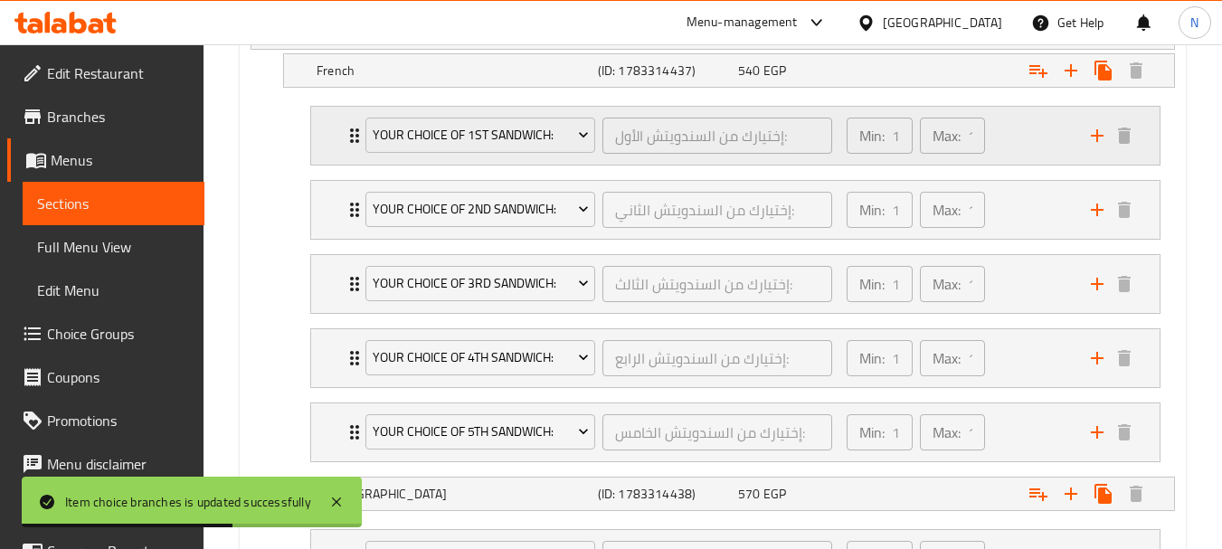
click at [1010, 118] on div "Min: 1 ​ Max: 1 ​" at bounding box center [958, 136] width 244 height 58
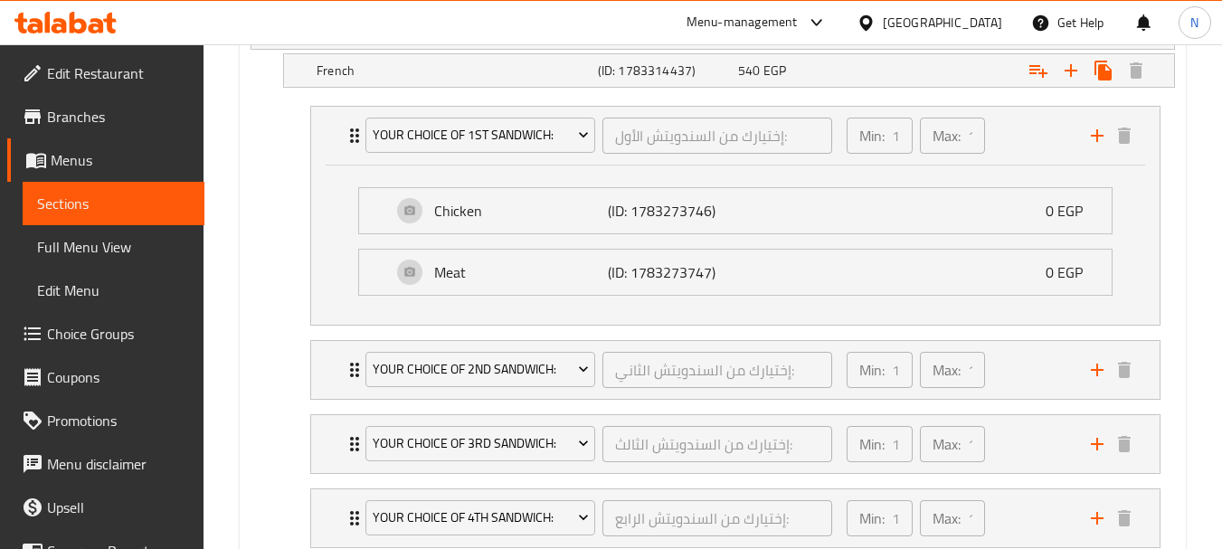
scroll to position [0, 0]
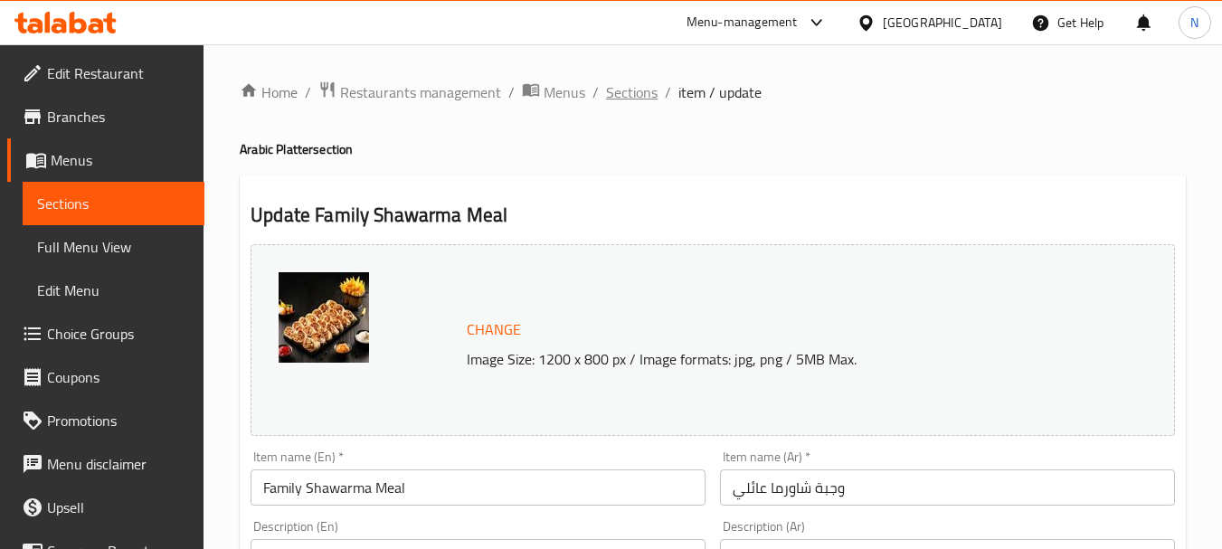
click at [647, 101] on span "Sections" at bounding box center [632, 92] width 52 height 22
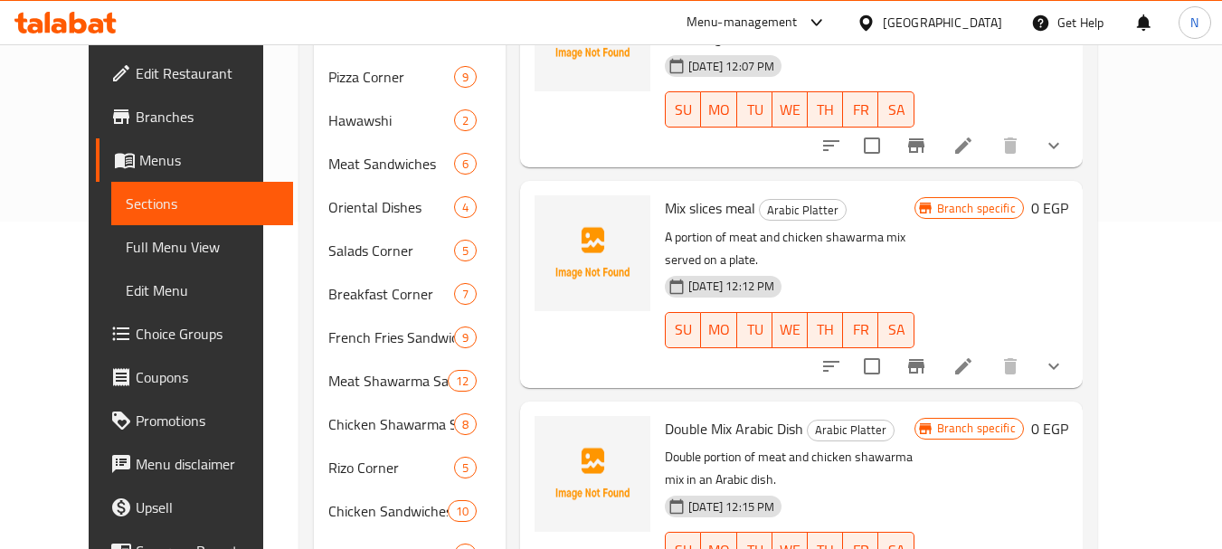
scroll to position [586, 0]
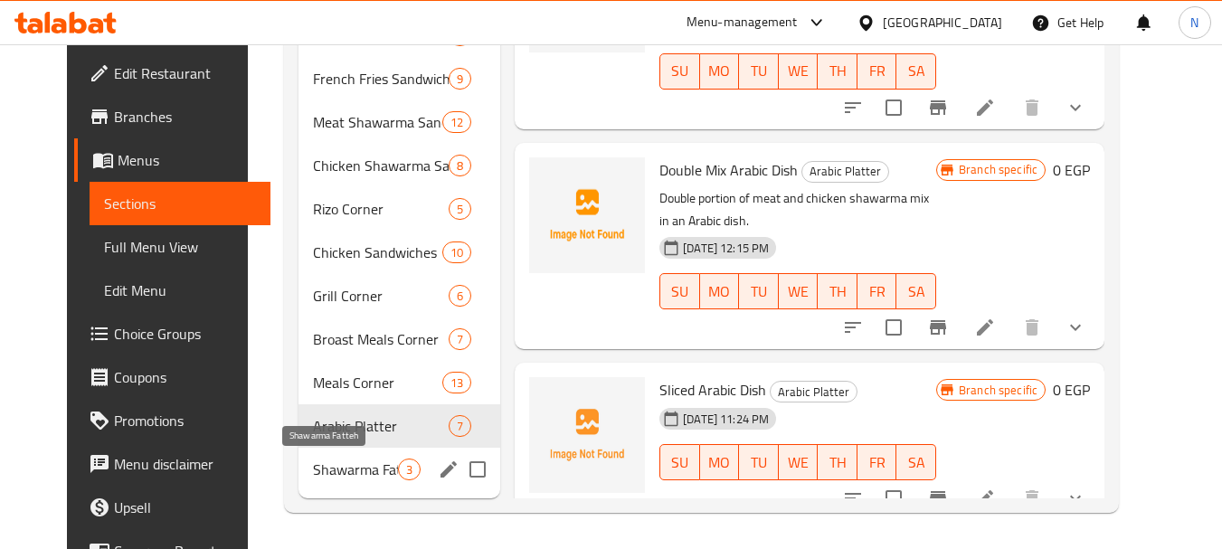
click at [313, 477] on span "Shawarma Fatteh" at bounding box center [355, 470] width 85 height 22
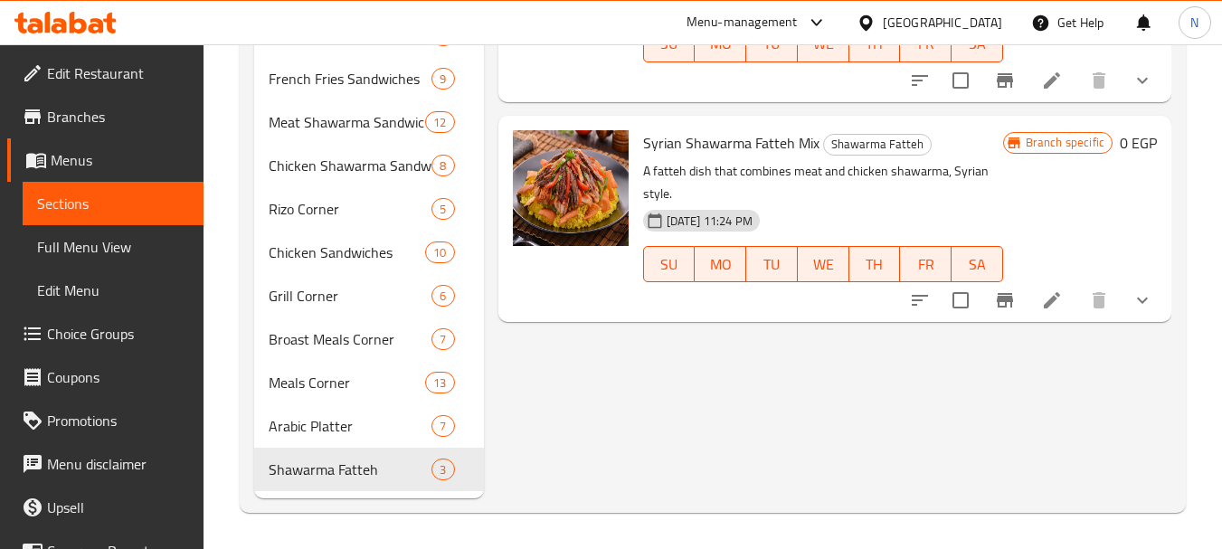
scroll to position [106, 0]
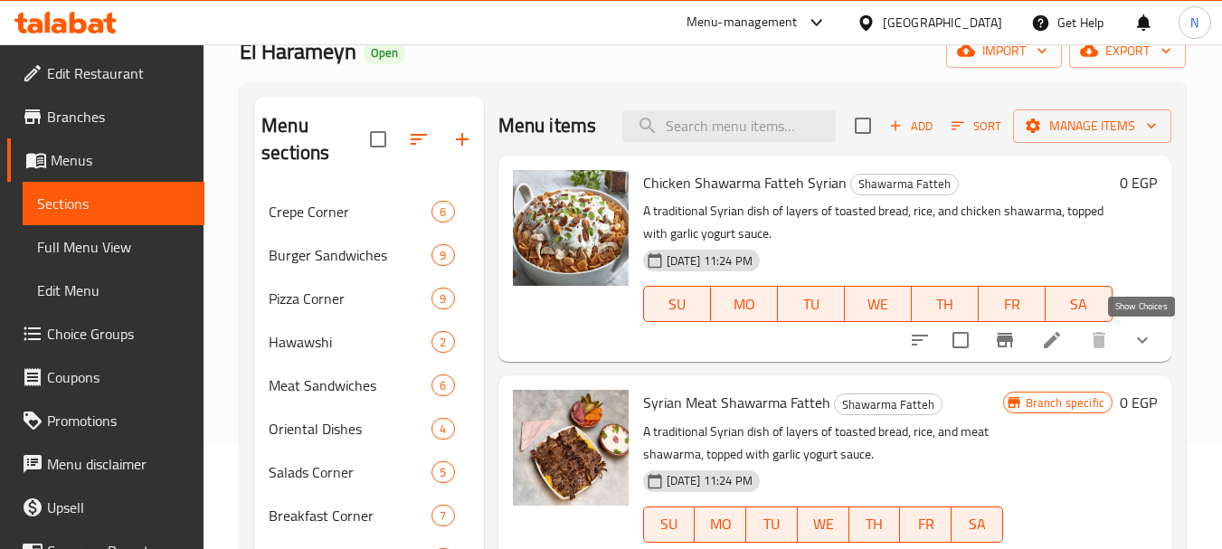
click at [1140, 338] on icon "show more" at bounding box center [1143, 340] width 22 height 22
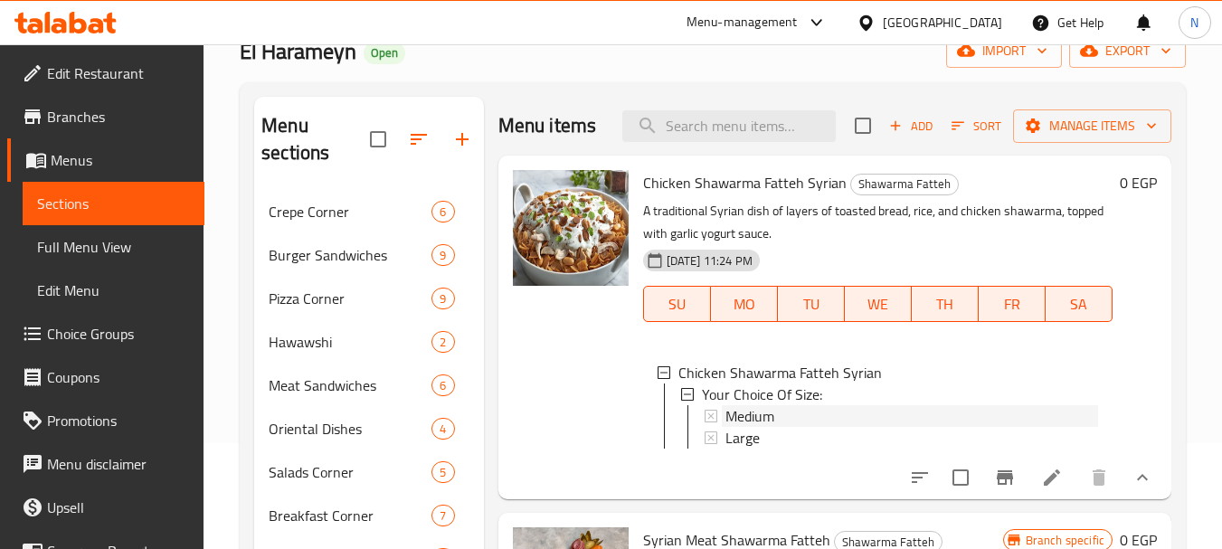
click at [842, 427] on div "Medium" at bounding box center [911, 416] width 373 height 22
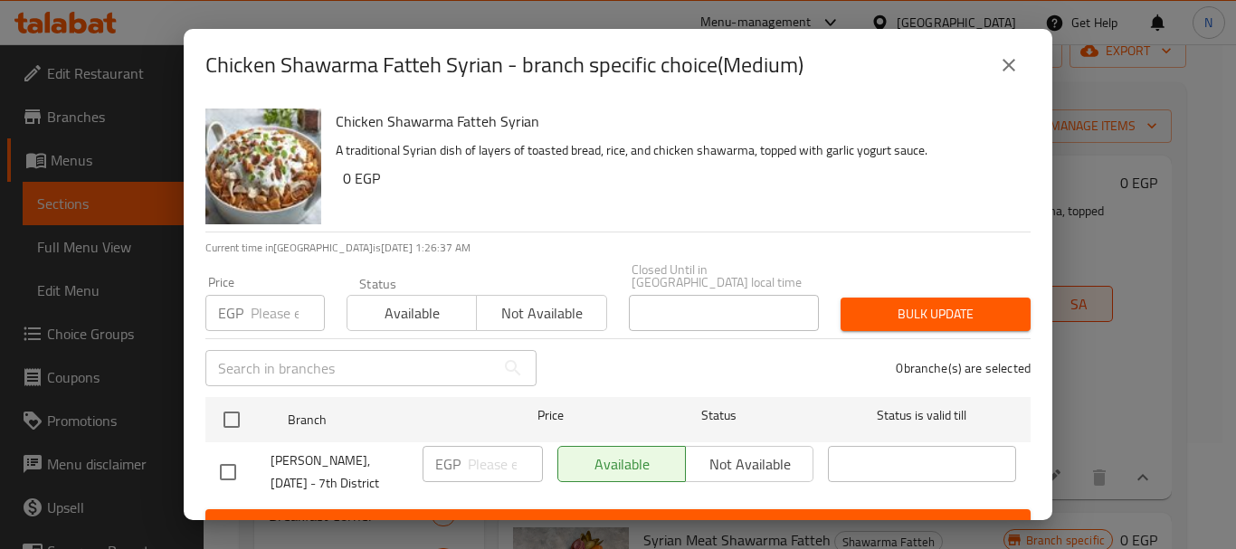
click at [267, 295] on input "number" at bounding box center [288, 313] width 74 height 36
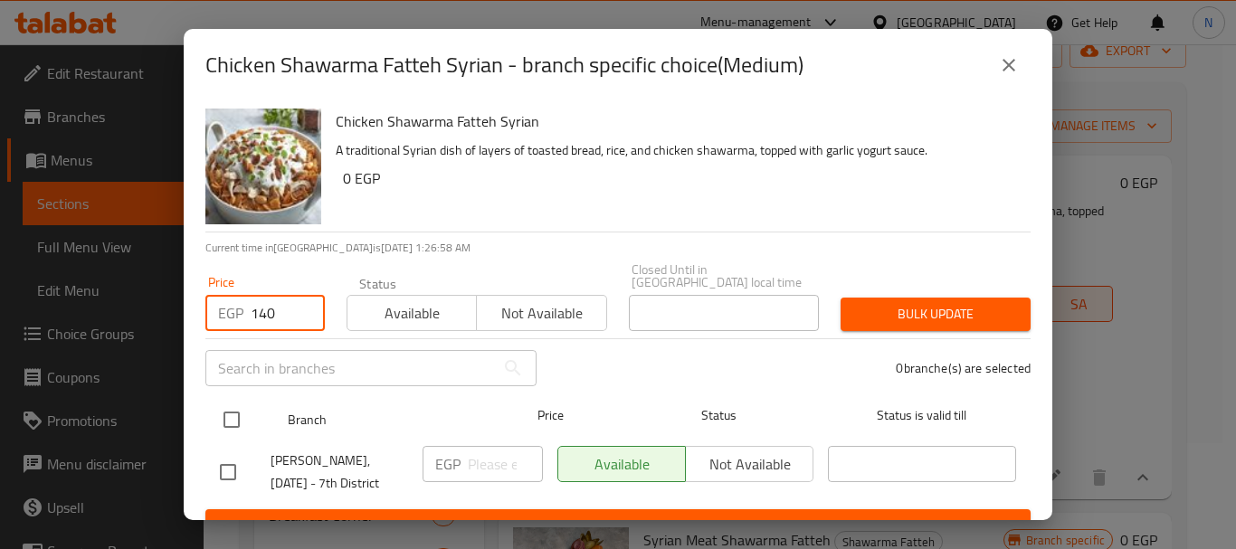
type input "140"
click at [228, 415] on input "checkbox" at bounding box center [232, 420] width 38 height 38
checkbox input "true"
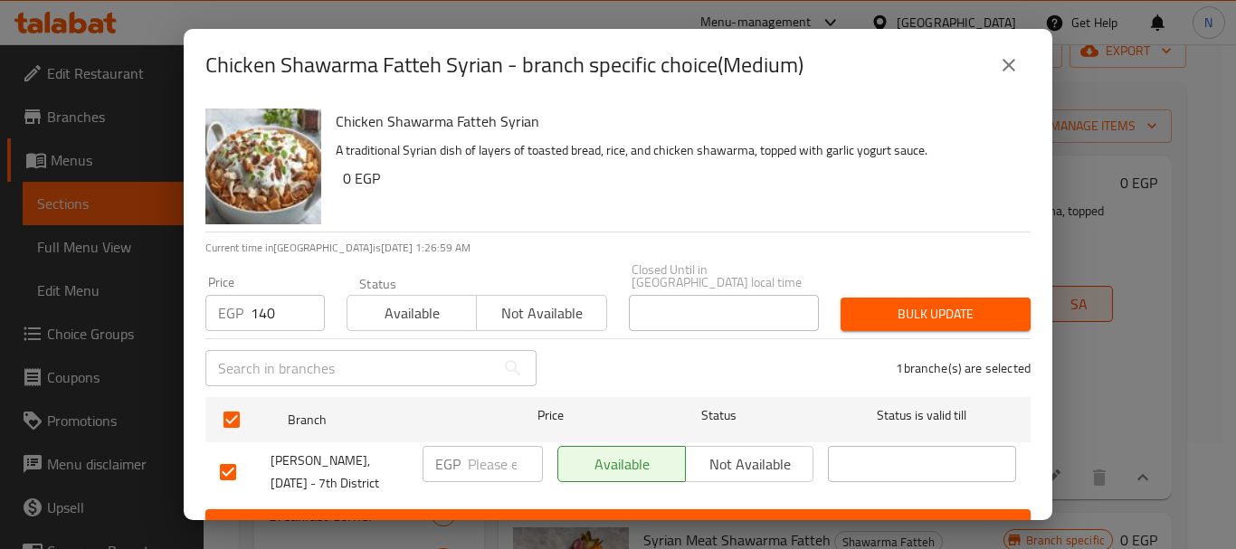
click at [857, 303] on span "Bulk update" at bounding box center [935, 314] width 161 height 23
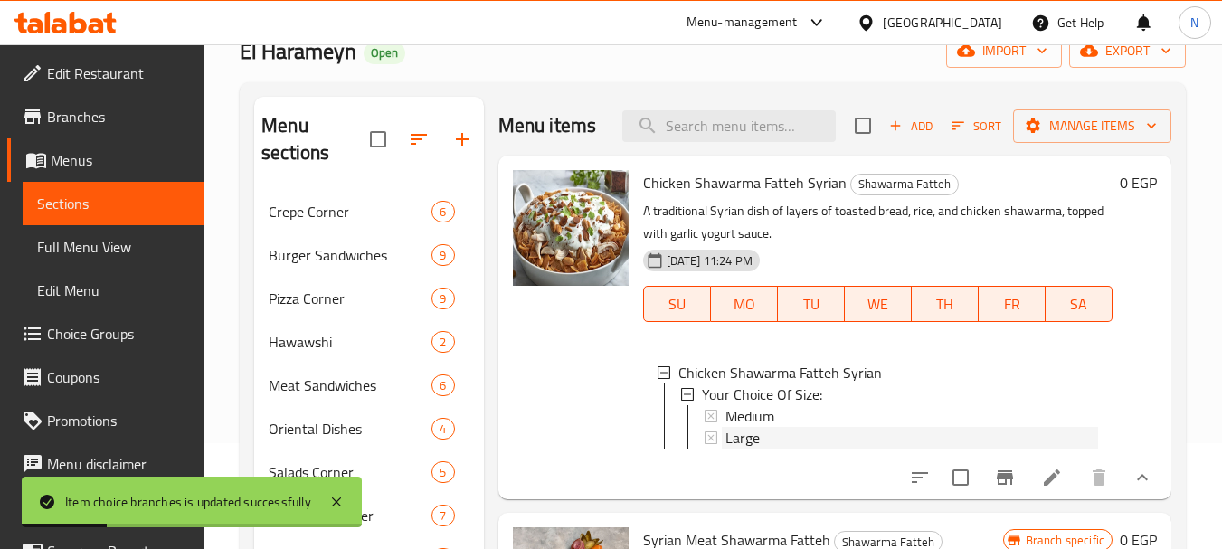
click at [739, 449] on span "Large" at bounding box center [742, 438] width 34 height 22
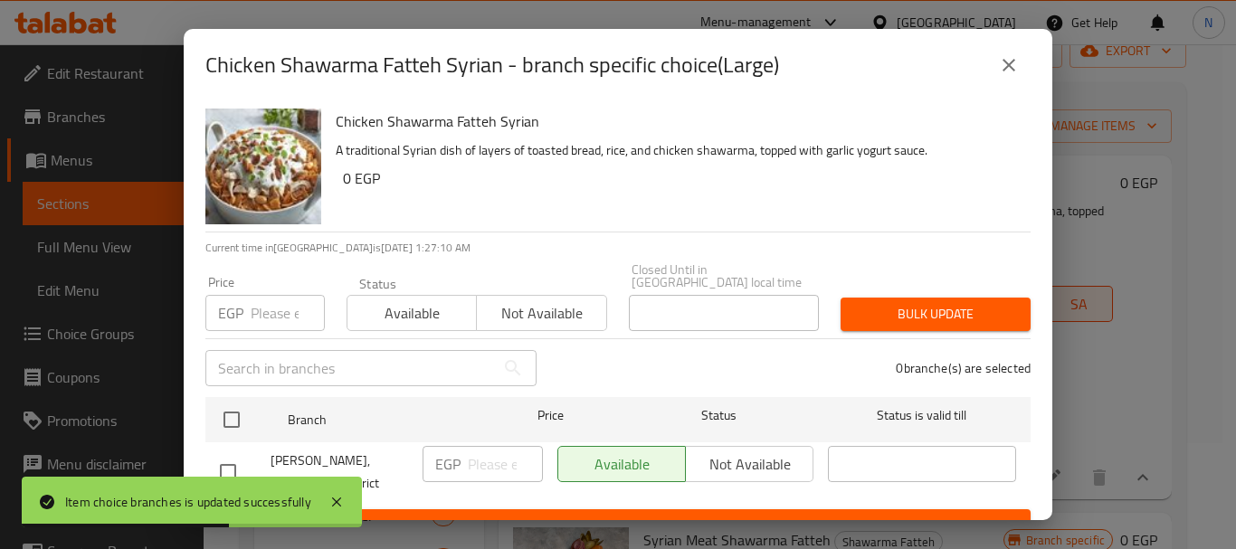
click at [293, 303] on input "number" at bounding box center [288, 313] width 74 height 36
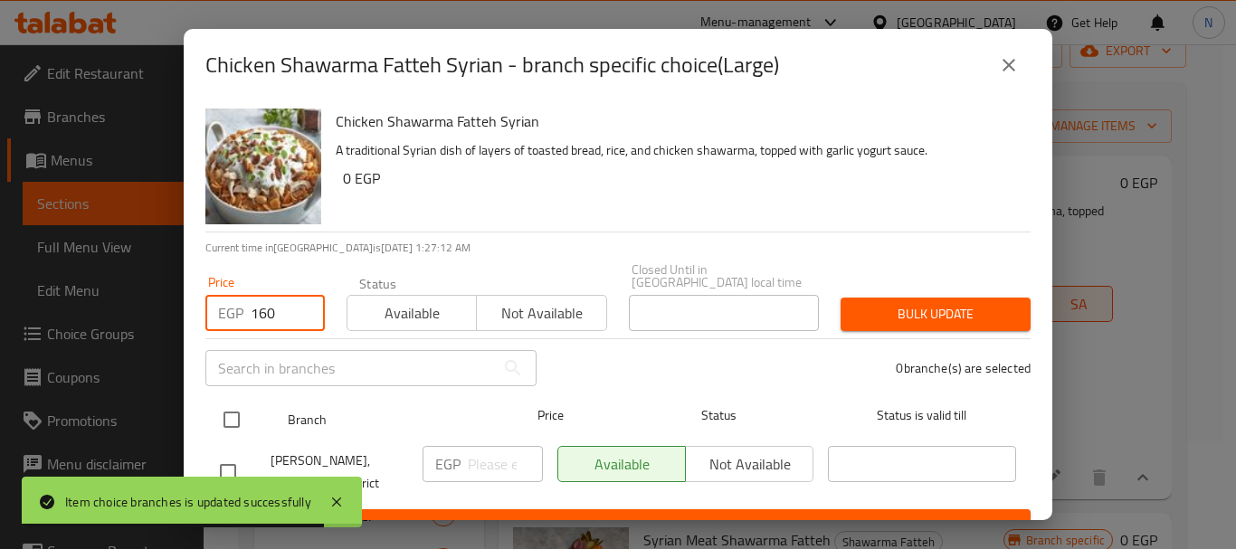
type input "160"
click at [240, 413] on input "checkbox" at bounding box center [232, 420] width 38 height 38
checkbox input "true"
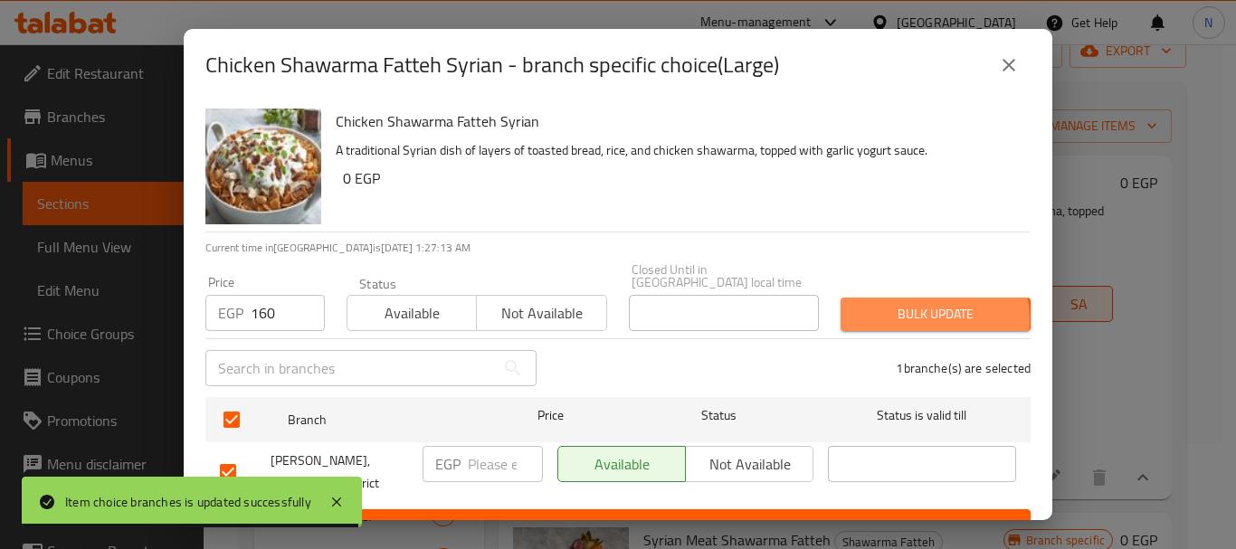
click at [905, 307] on span "Bulk update" at bounding box center [935, 314] width 161 height 23
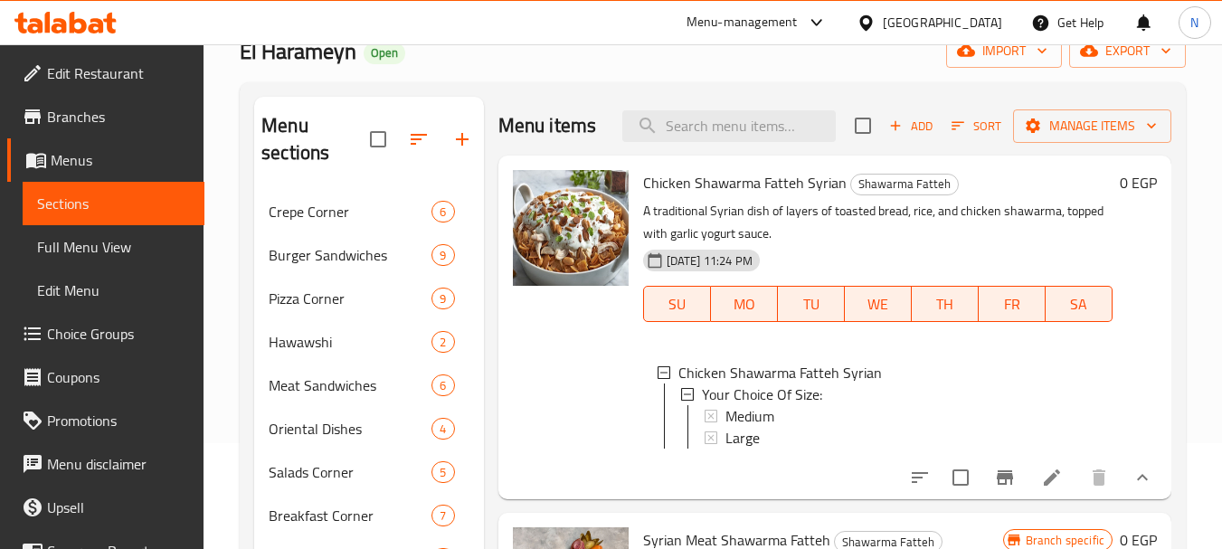
click at [785, 449] on div "Large" at bounding box center [911, 438] width 373 height 22
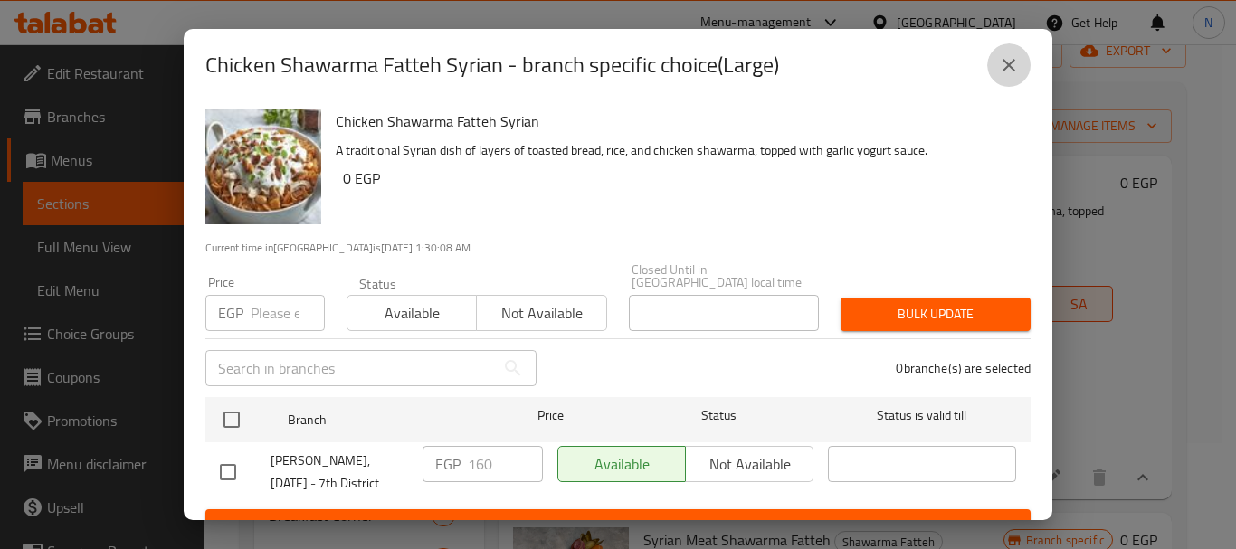
click at [997, 76] on button "close" at bounding box center [1008, 64] width 43 height 43
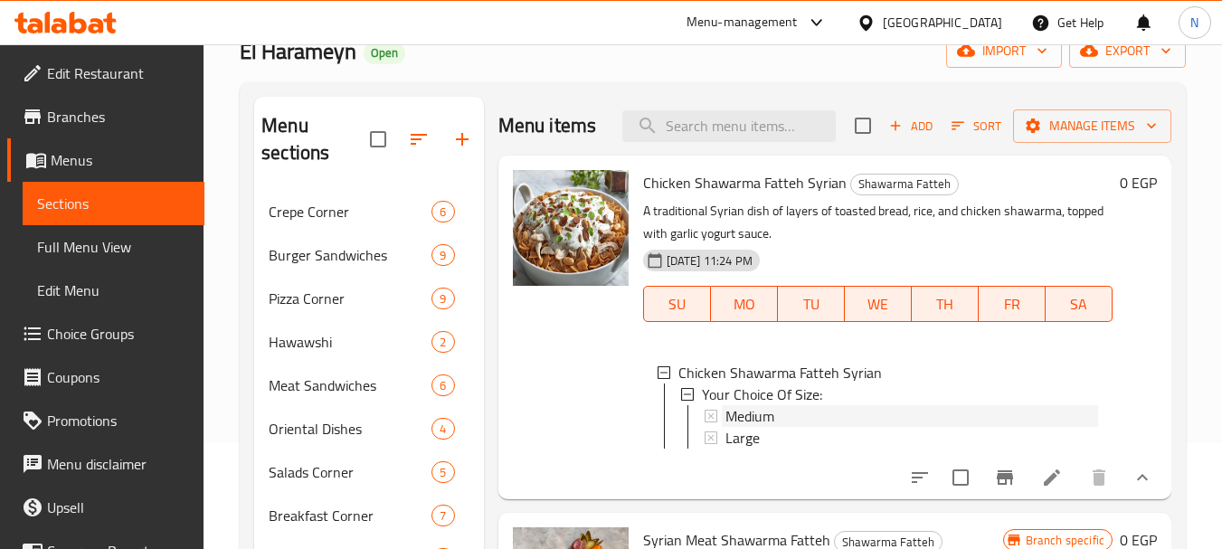
click at [742, 406] on span "Medium" at bounding box center [749, 416] width 49 height 22
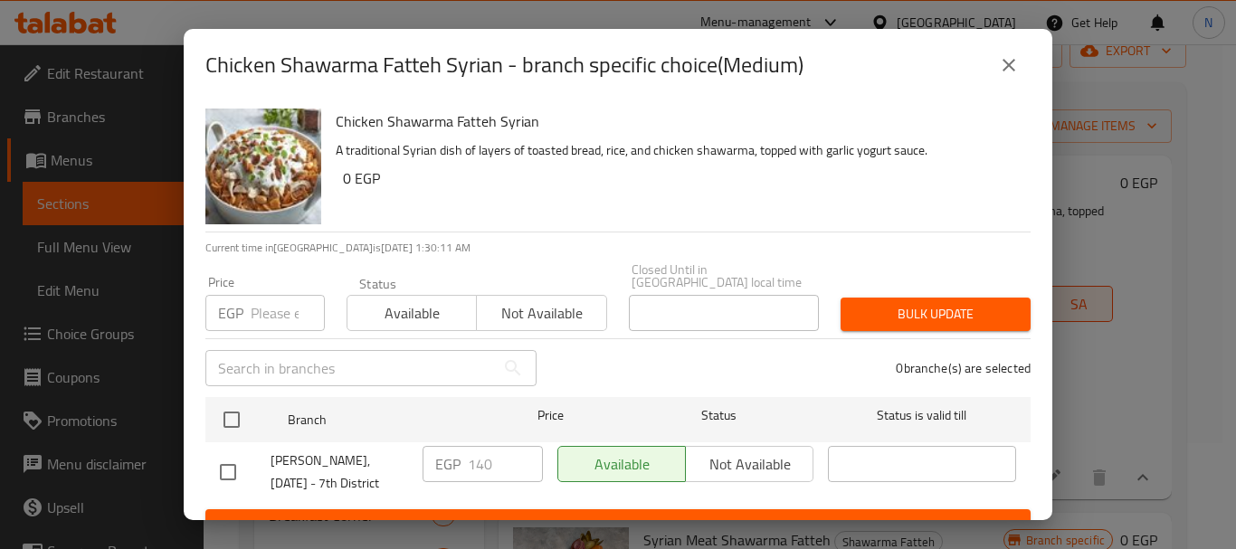
click at [1015, 81] on button "close" at bounding box center [1008, 64] width 43 height 43
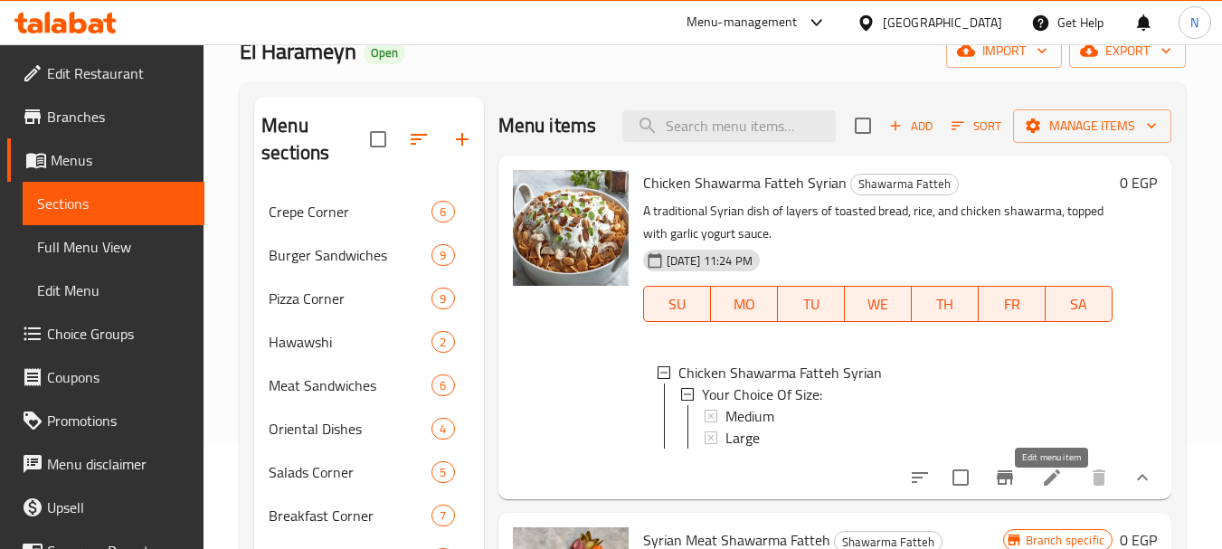
click at [1053, 484] on icon at bounding box center [1052, 478] width 22 height 22
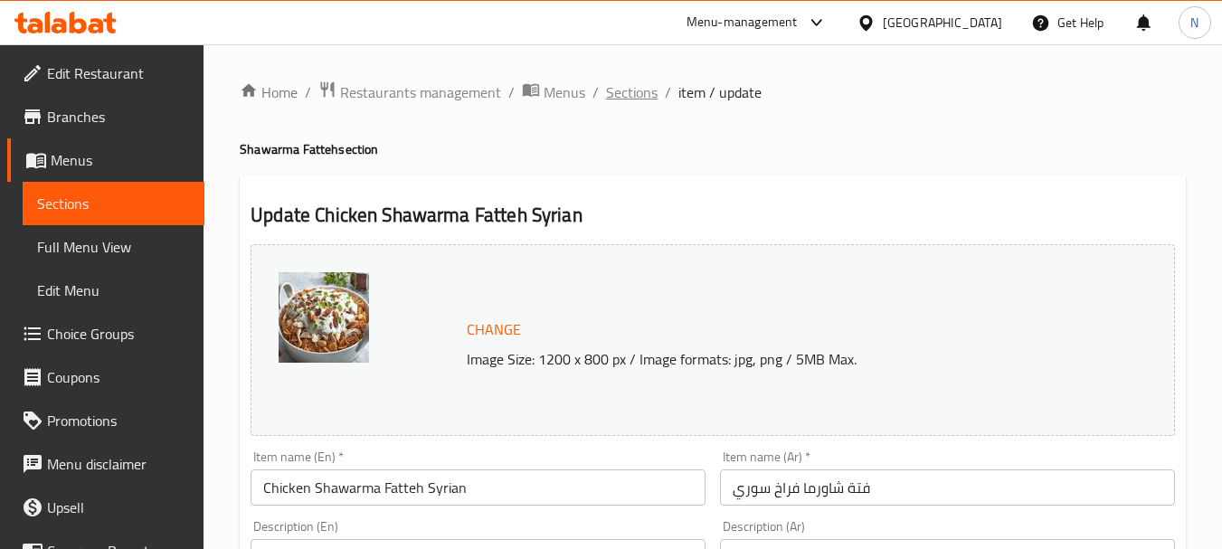
click at [645, 101] on span "Sections" at bounding box center [632, 92] width 52 height 22
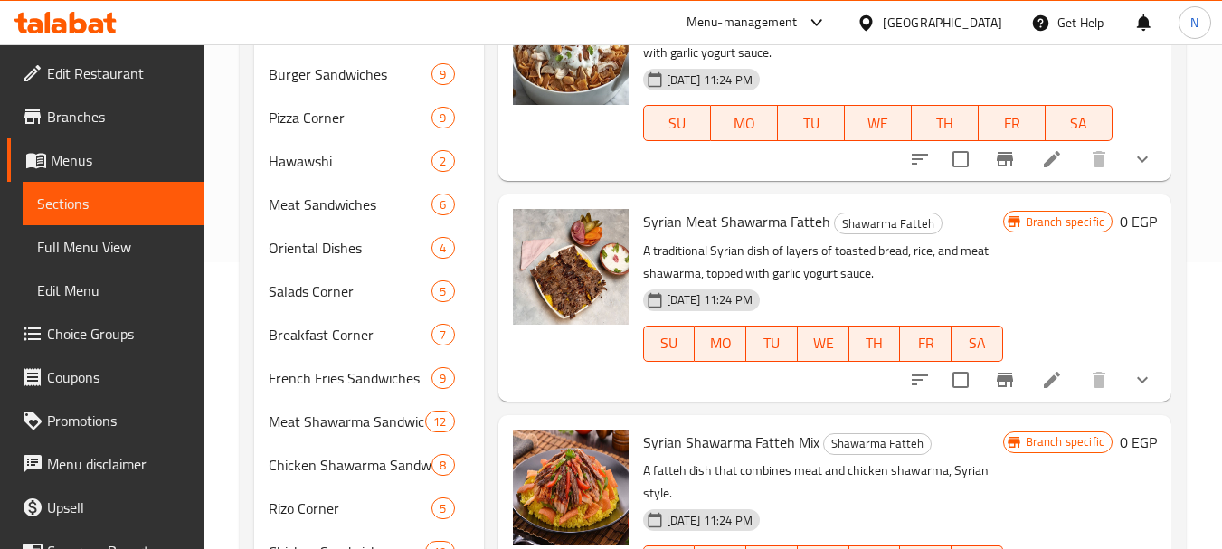
scroll to position [289, 0]
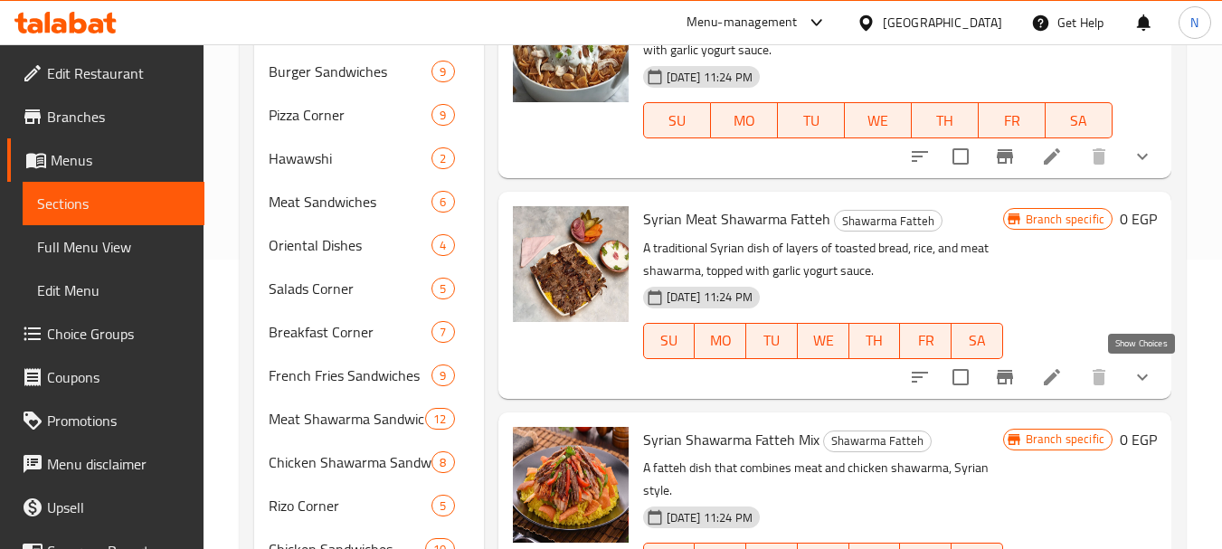
click at [1142, 380] on icon "show more" at bounding box center [1142, 377] width 11 height 6
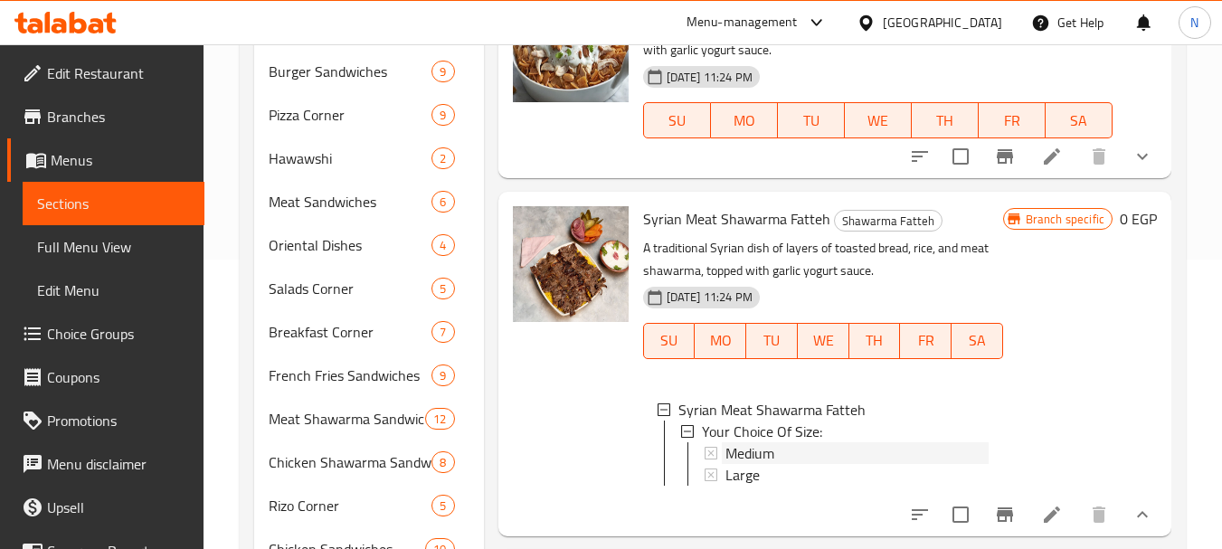
click at [765, 464] on span "Medium" at bounding box center [749, 453] width 49 height 22
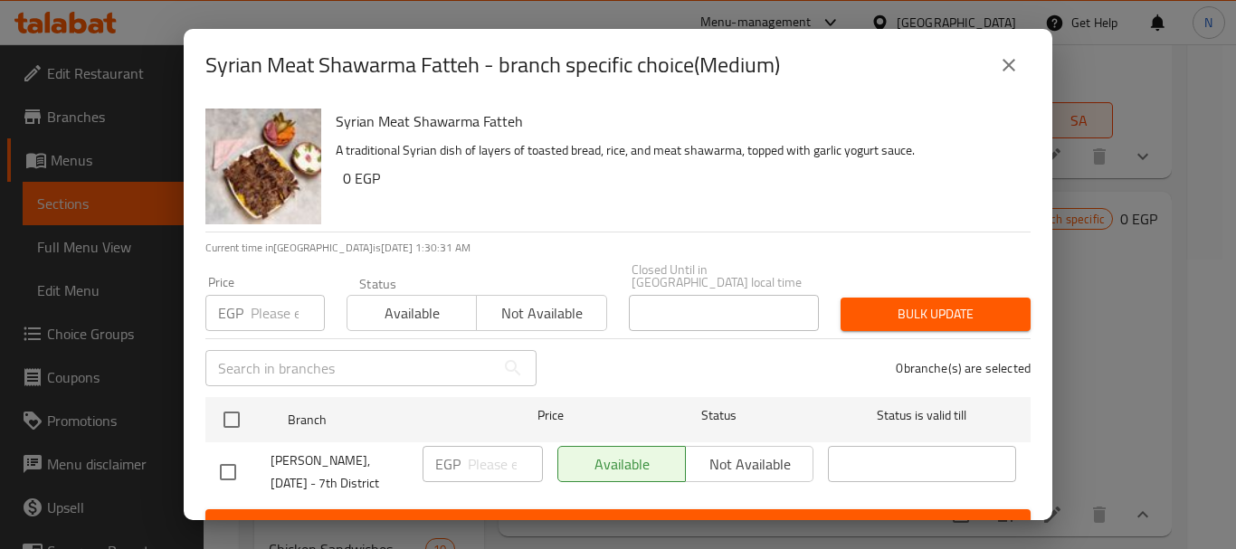
click at [274, 311] on input "number" at bounding box center [288, 313] width 74 height 36
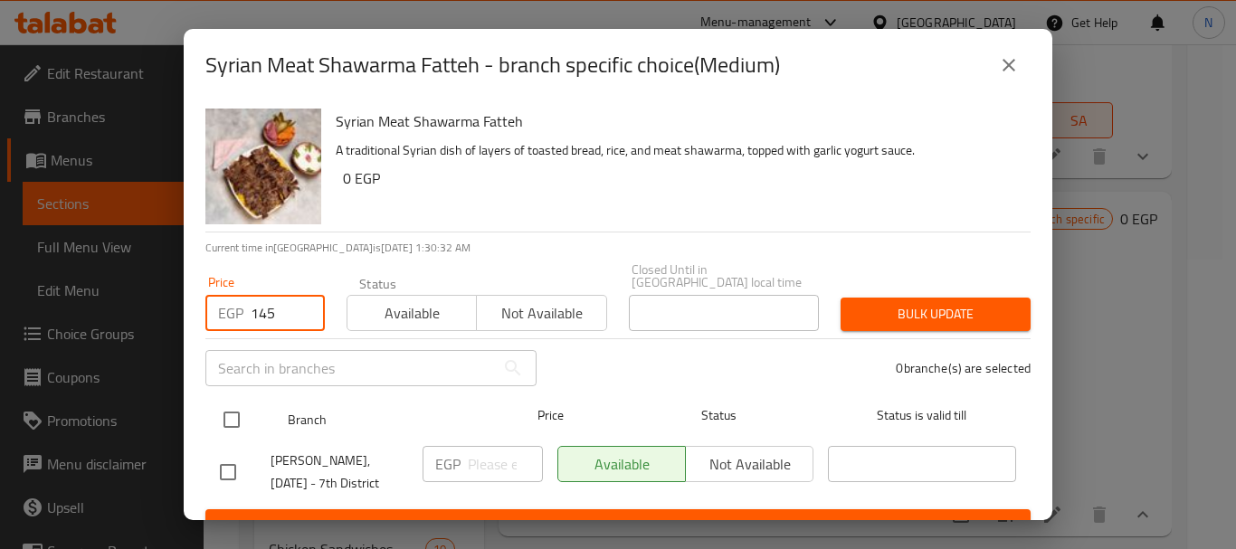
type input "145"
click at [228, 410] on input "checkbox" at bounding box center [232, 420] width 38 height 38
checkbox input "true"
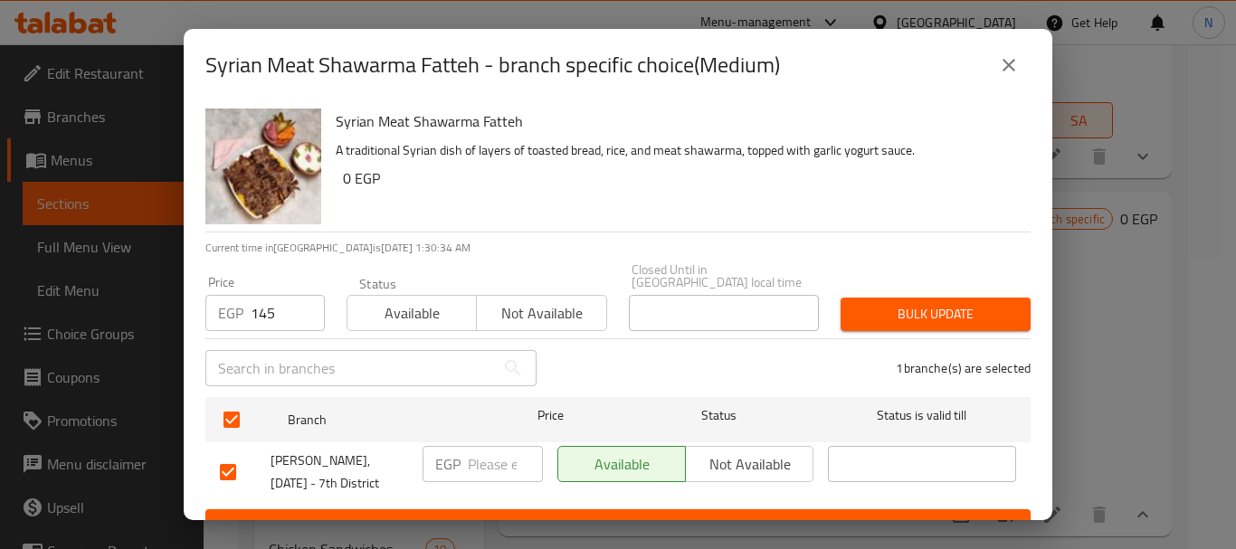
click at [881, 303] on span "Bulk update" at bounding box center [935, 314] width 161 height 23
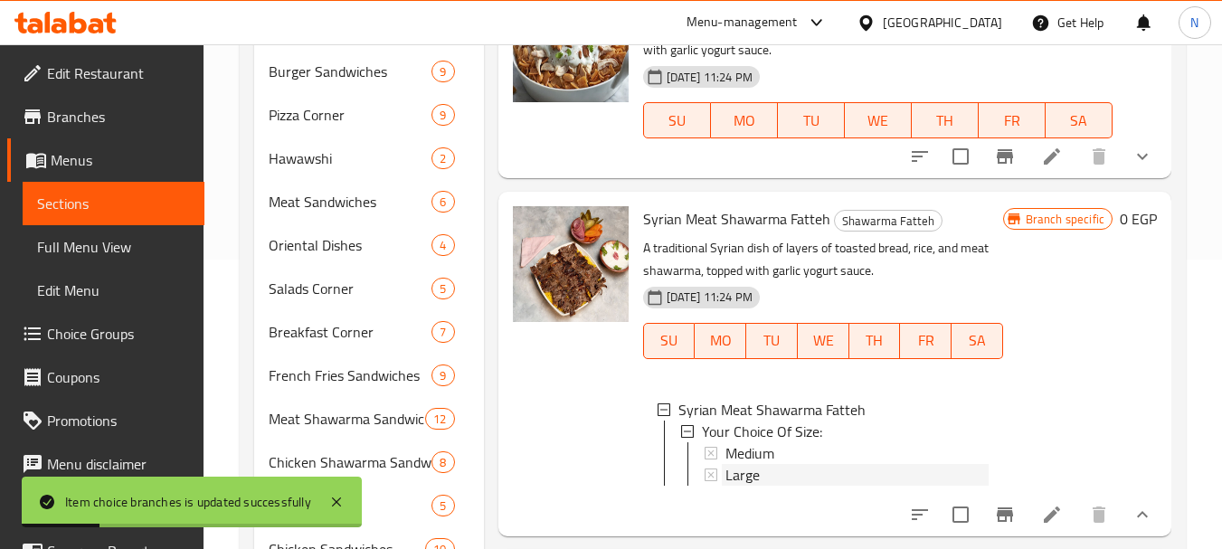
click at [783, 486] on div "Large" at bounding box center [856, 475] width 263 height 22
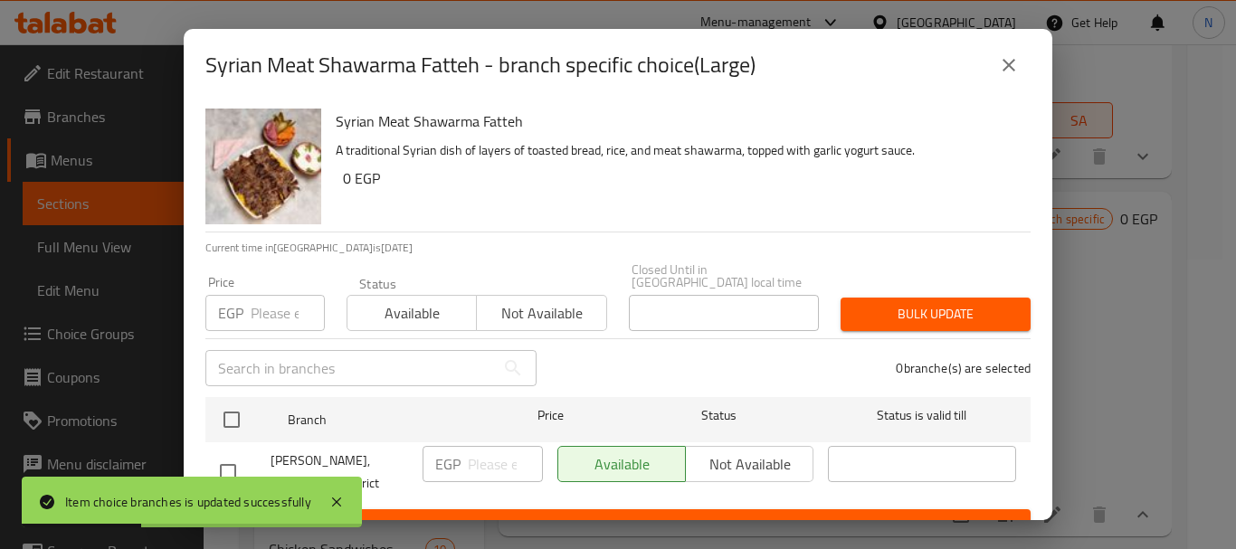
click at [257, 299] on input "number" at bounding box center [288, 313] width 74 height 36
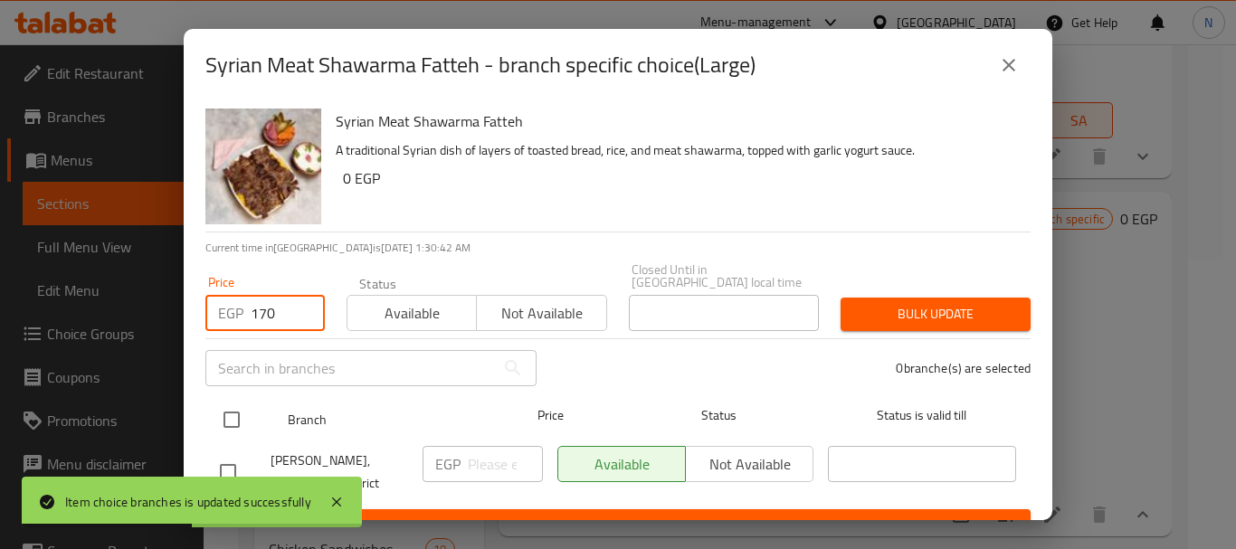
type input "170"
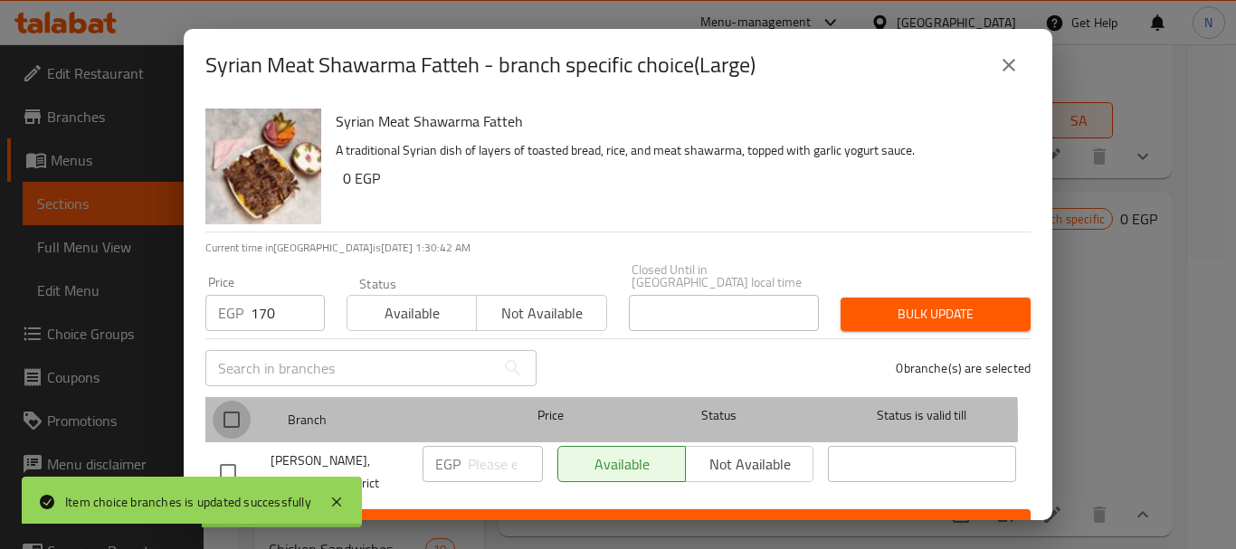
click at [223, 410] on input "checkbox" at bounding box center [232, 420] width 38 height 38
checkbox input "true"
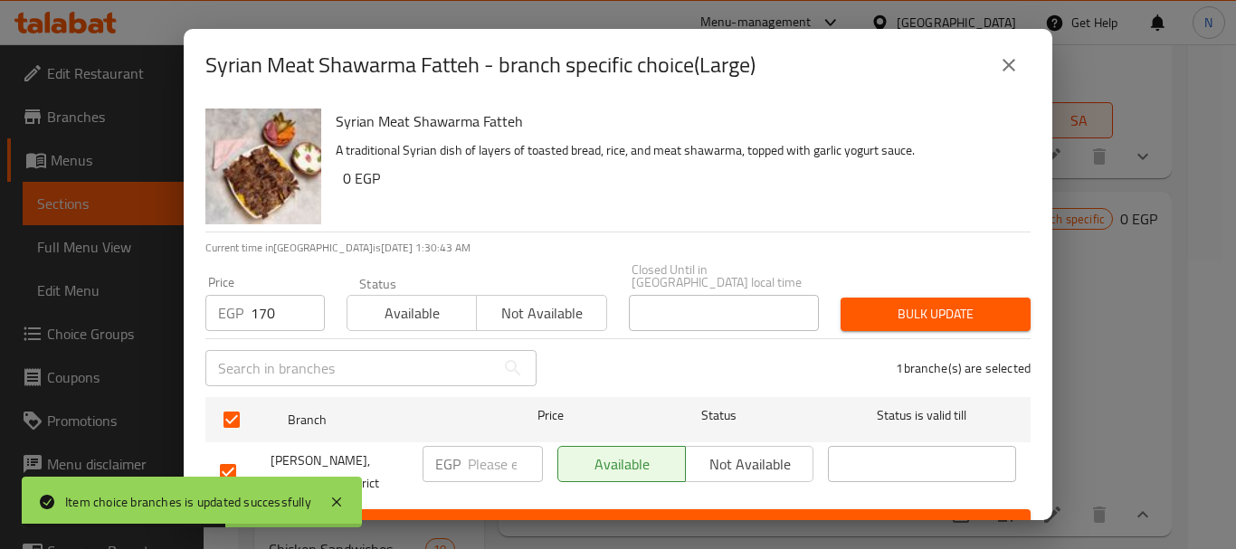
click at [843, 298] on button "Bulk update" at bounding box center [935, 314] width 190 height 33
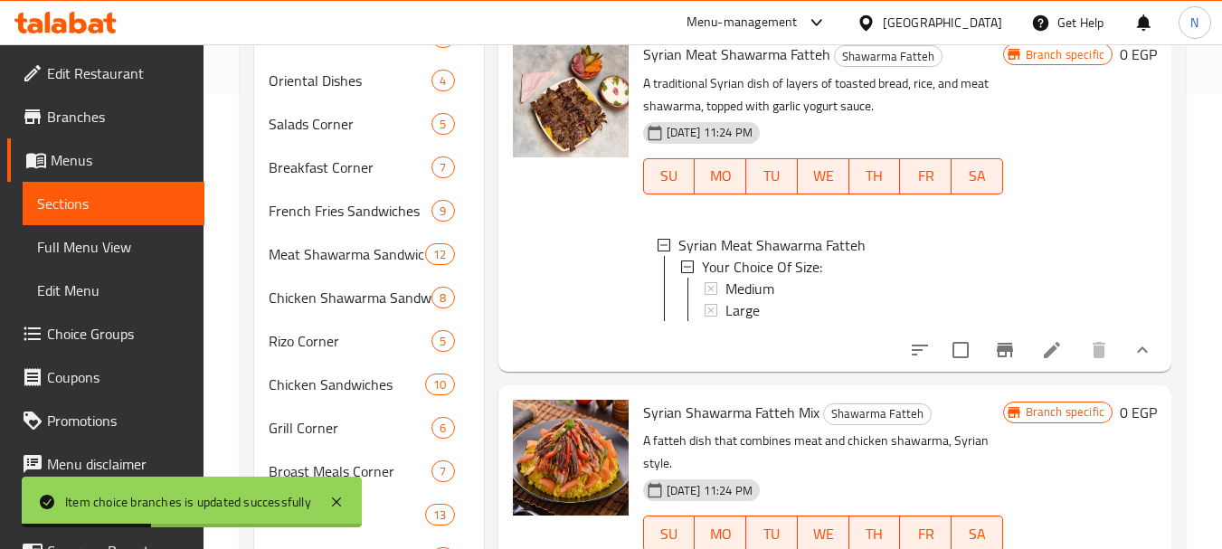
scroll to position [469, 0]
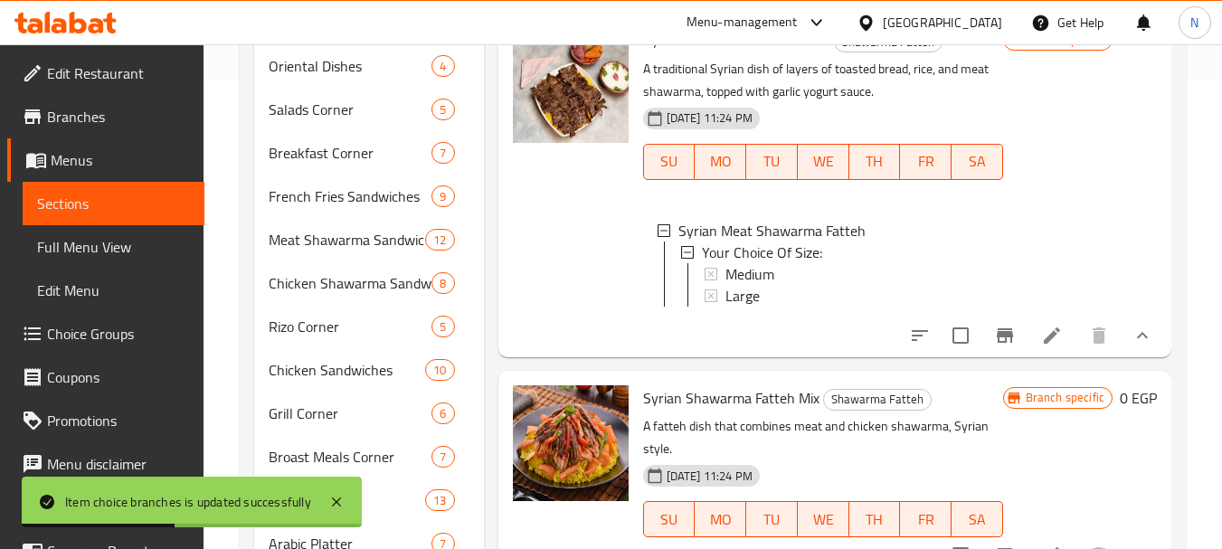
click at [1044, 344] on icon at bounding box center [1052, 335] width 16 height 16
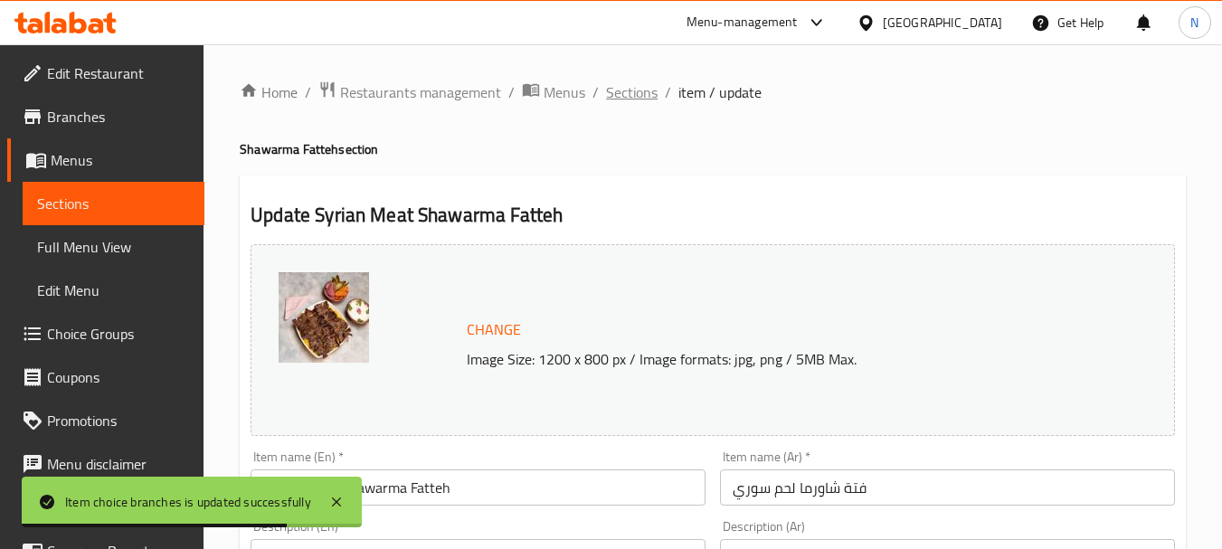
click at [625, 90] on span "Sections" at bounding box center [632, 92] width 52 height 22
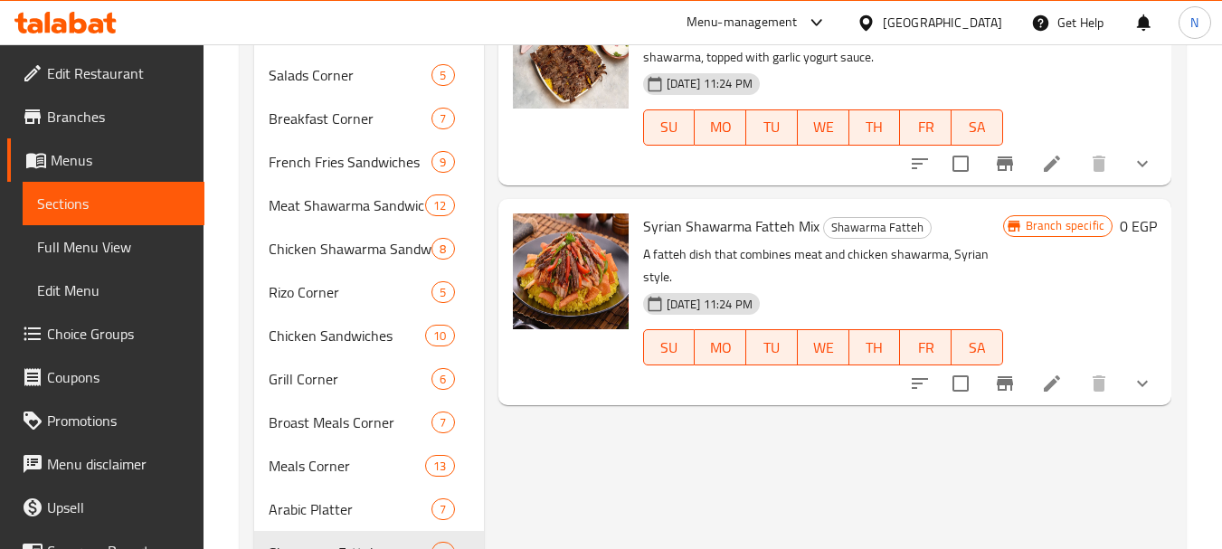
scroll to position [521, 0]
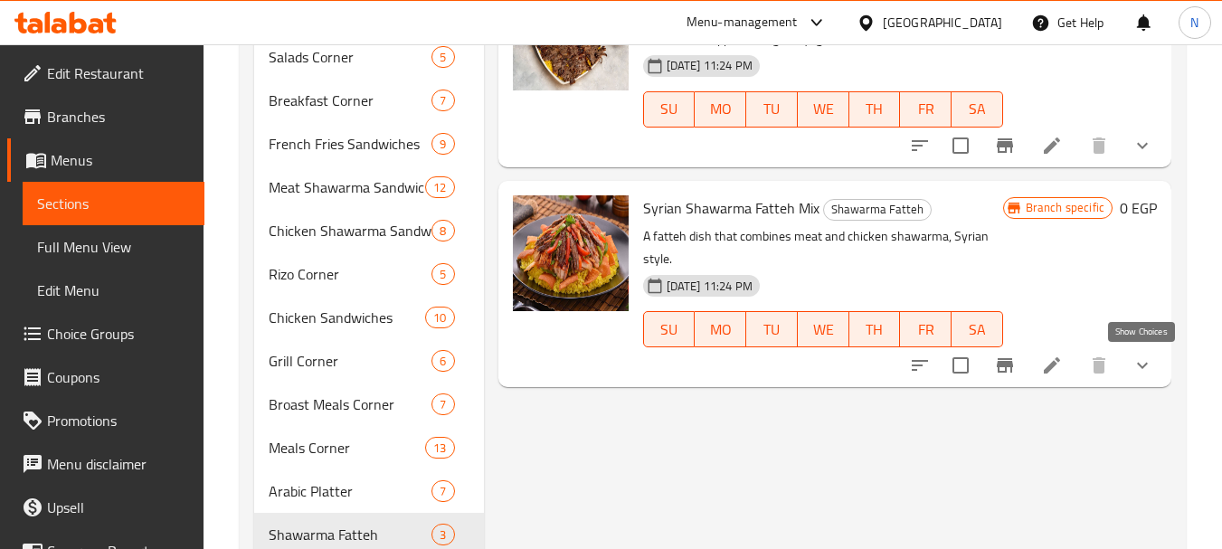
click at [1136, 359] on icon "show more" at bounding box center [1143, 366] width 22 height 22
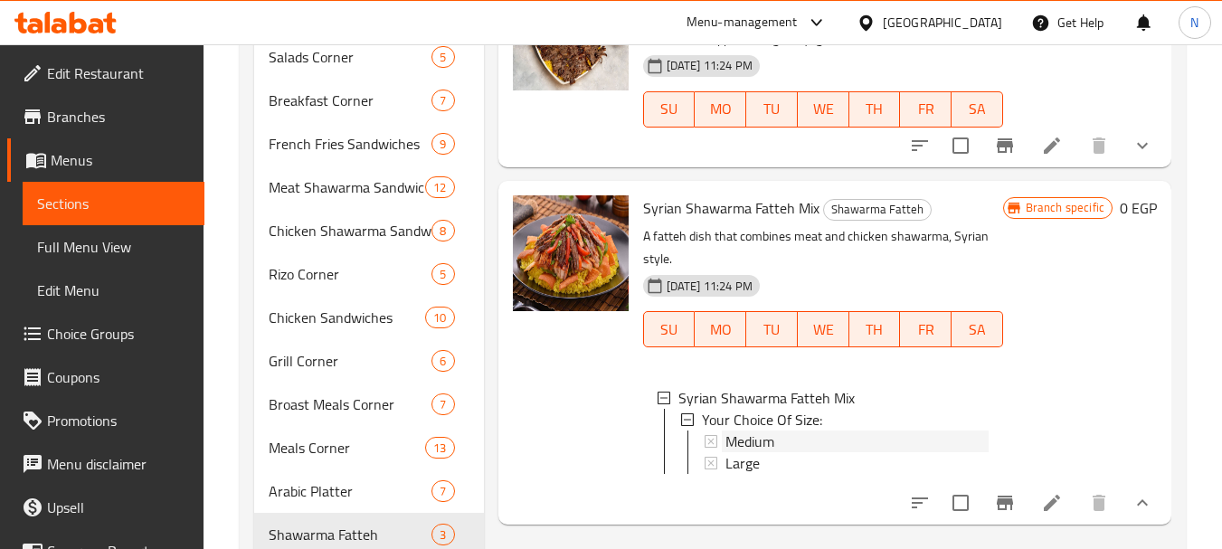
click at [738, 452] on span "Medium" at bounding box center [749, 442] width 49 height 22
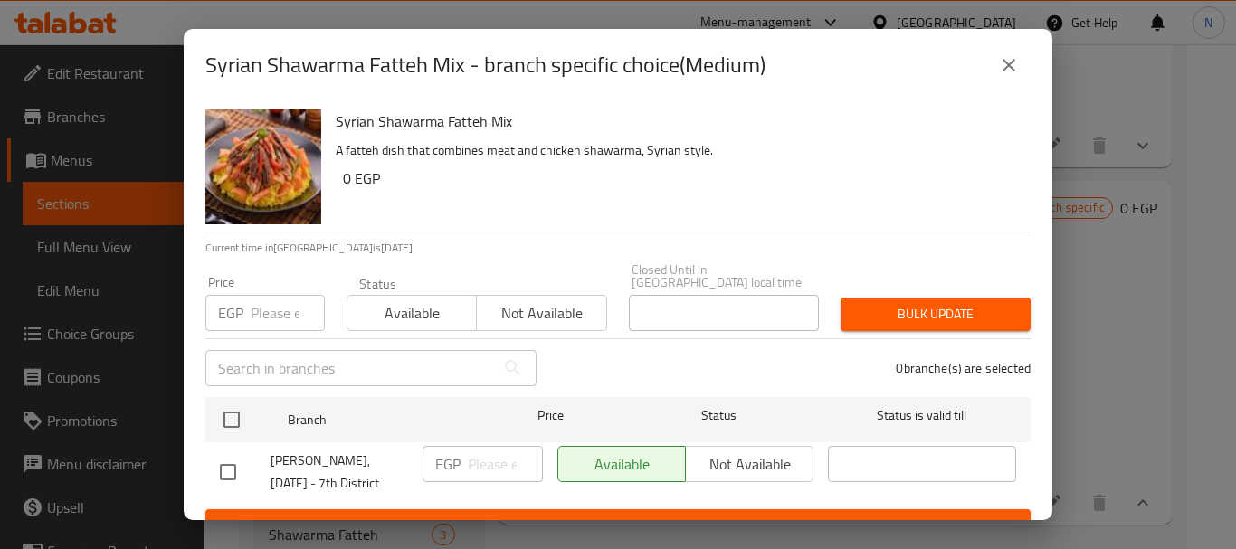
click at [255, 299] on input "number" at bounding box center [288, 313] width 74 height 36
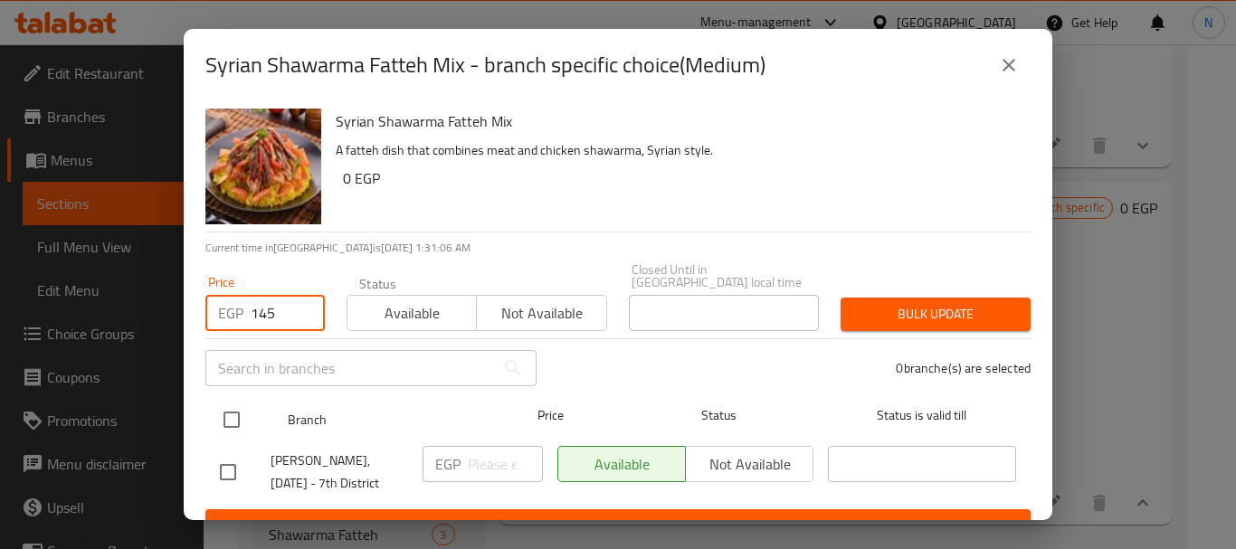
type input "145"
click at [224, 412] on input "checkbox" at bounding box center [232, 420] width 38 height 38
checkbox input "true"
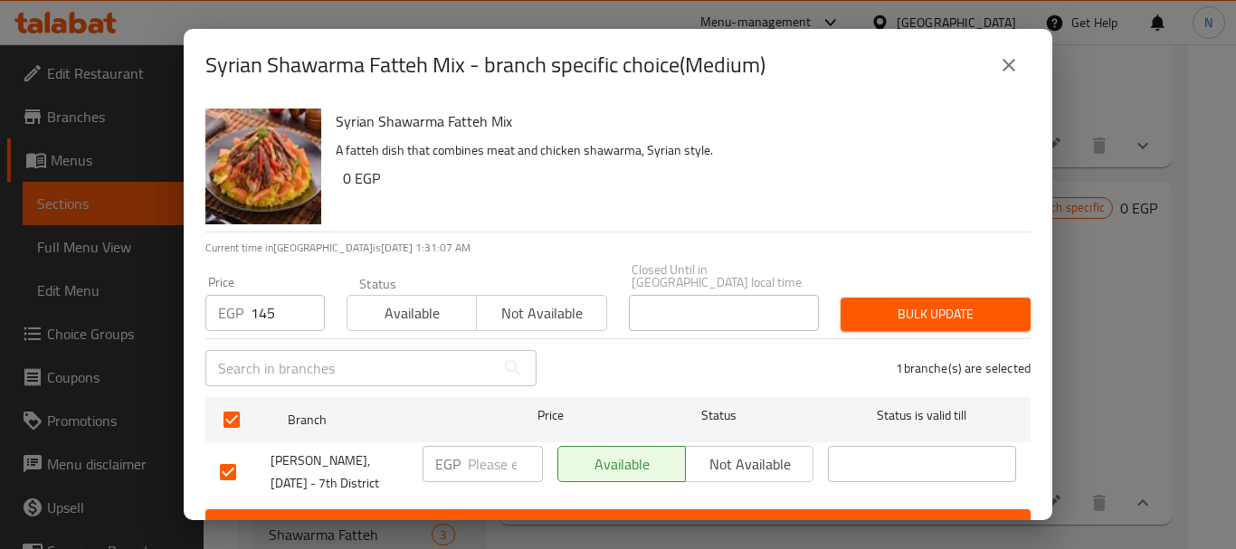
click at [900, 308] on span "Bulk update" at bounding box center [935, 314] width 161 height 23
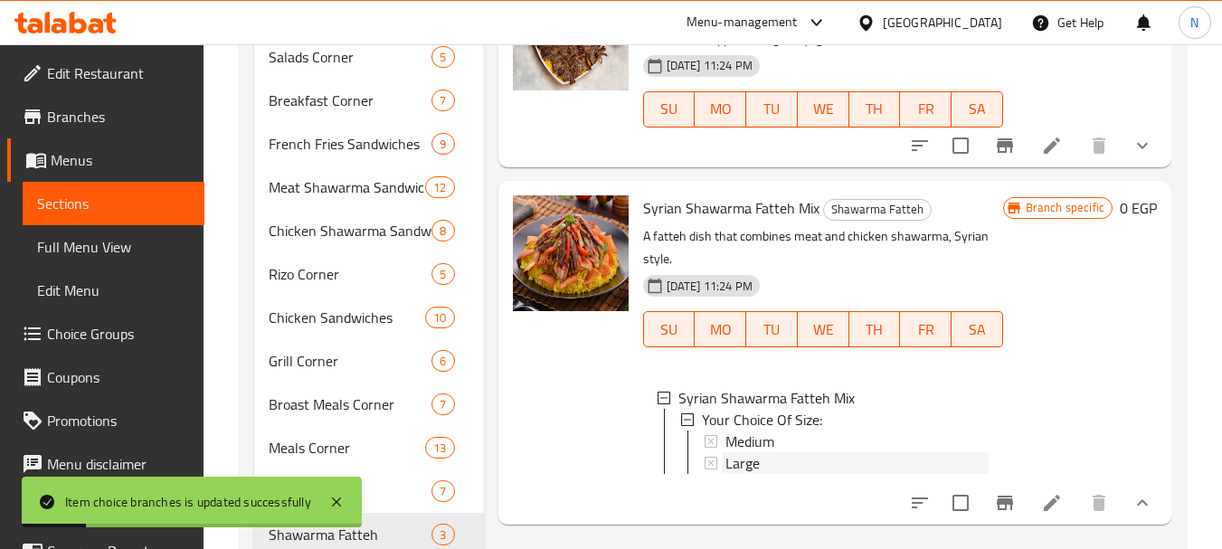
click at [752, 474] on span "Large" at bounding box center [742, 463] width 34 height 22
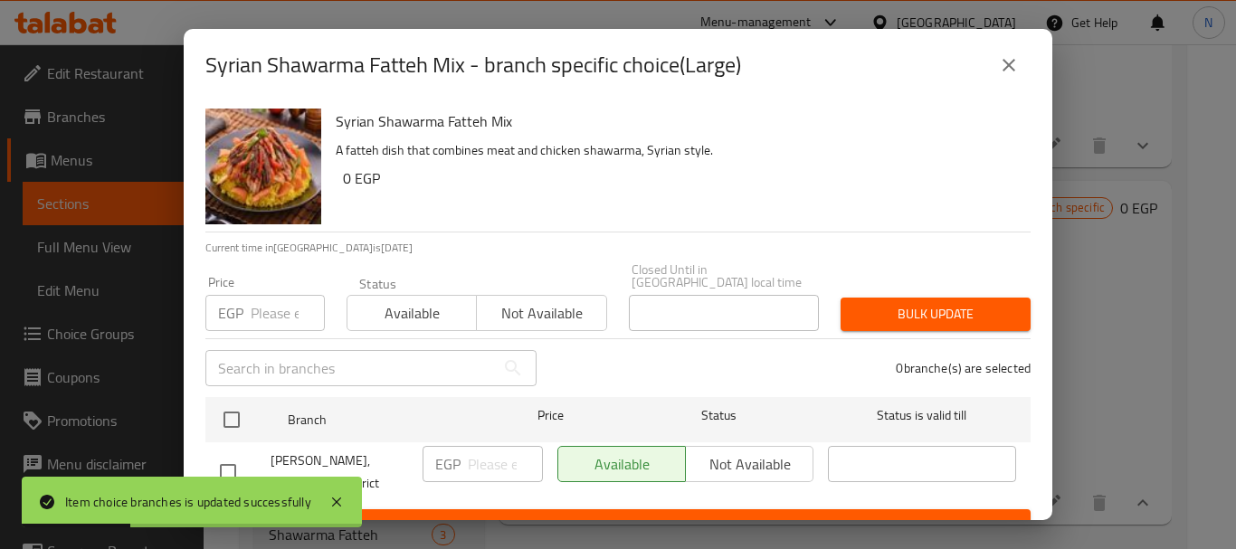
click at [270, 303] on input "number" at bounding box center [288, 313] width 74 height 36
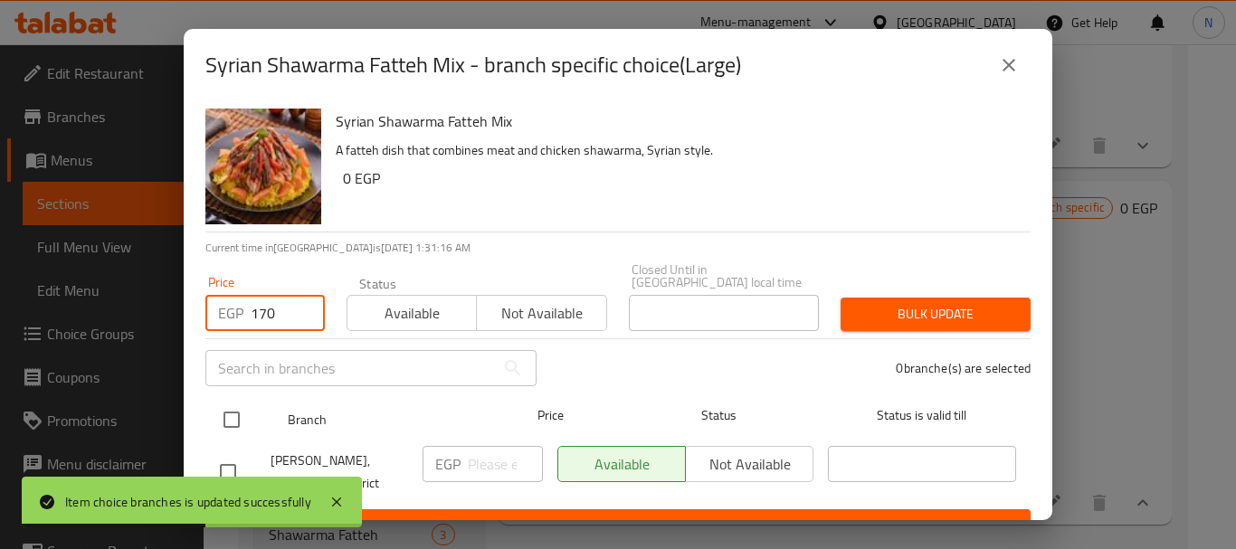
type input "170"
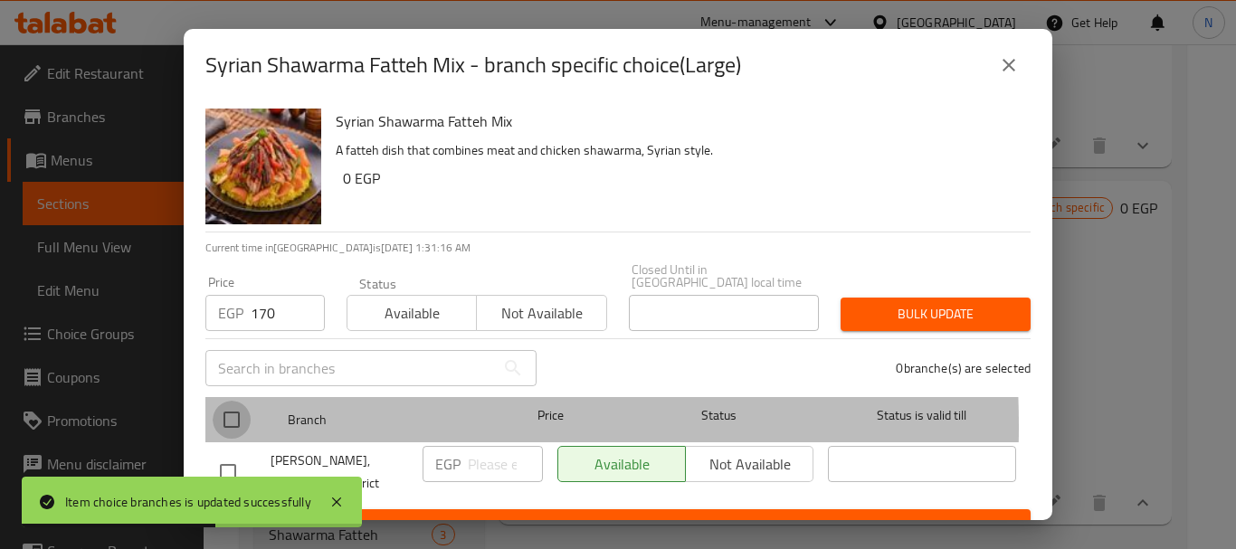
click at [226, 413] on input "checkbox" at bounding box center [232, 420] width 38 height 38
checkbox input "true"
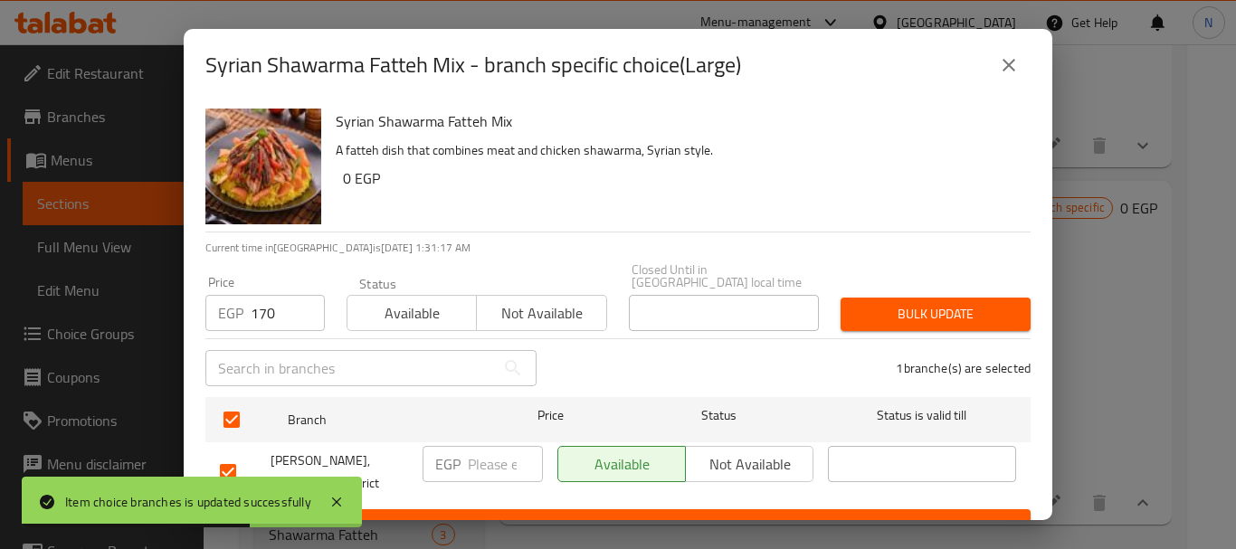
click at [860, 309] on span "Bulk update" at bounding box center [935, 314] width 161 height 23
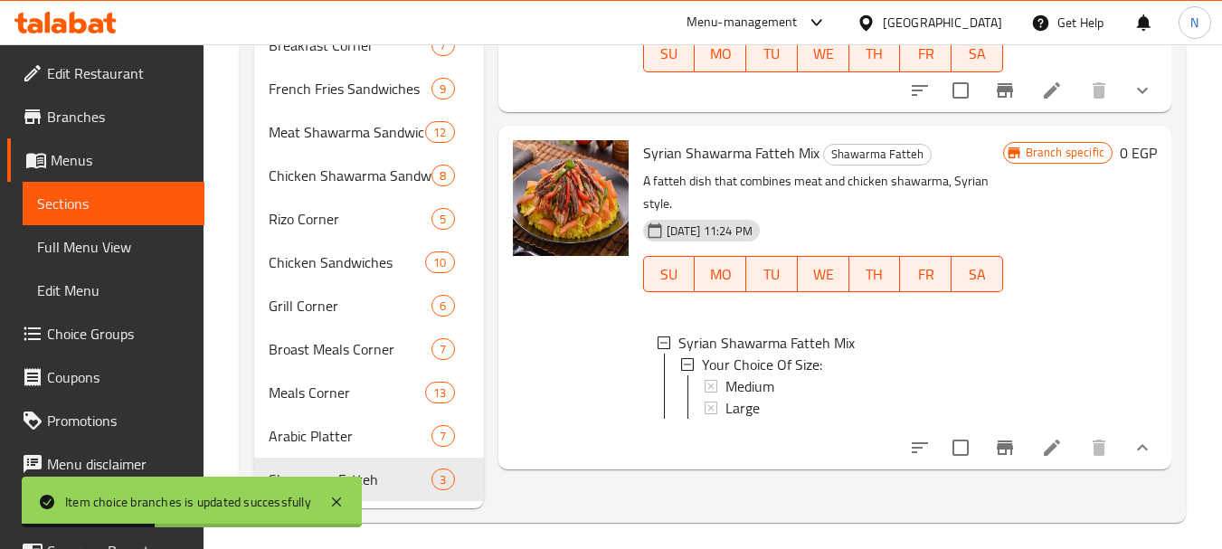
scroll to position [586, 0]
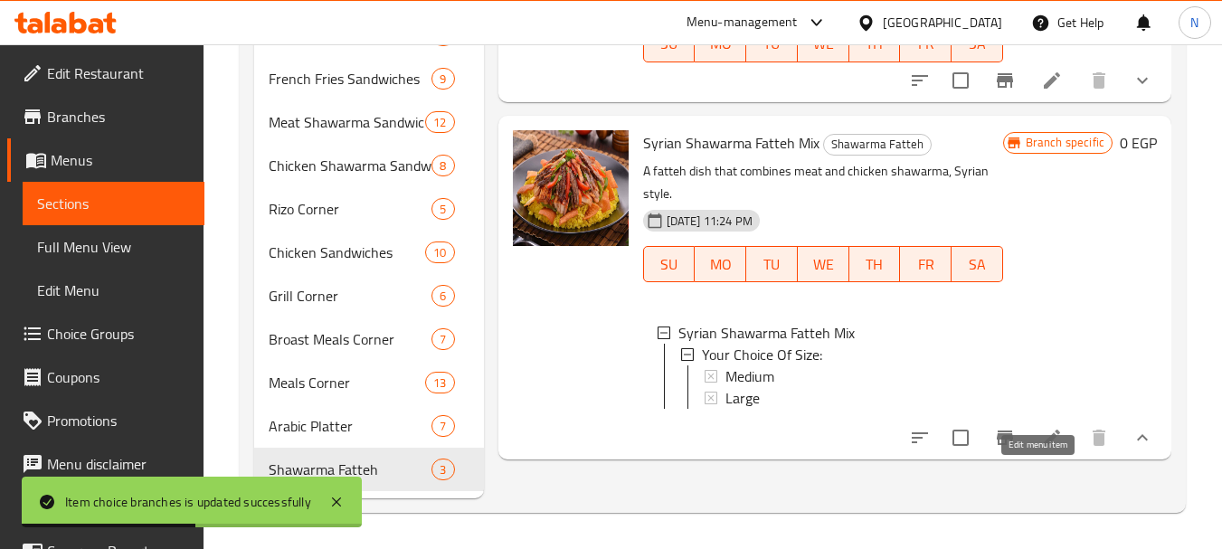
click at [1044, 446] on icon at bounding box center [1052, 438] width 16 height 16
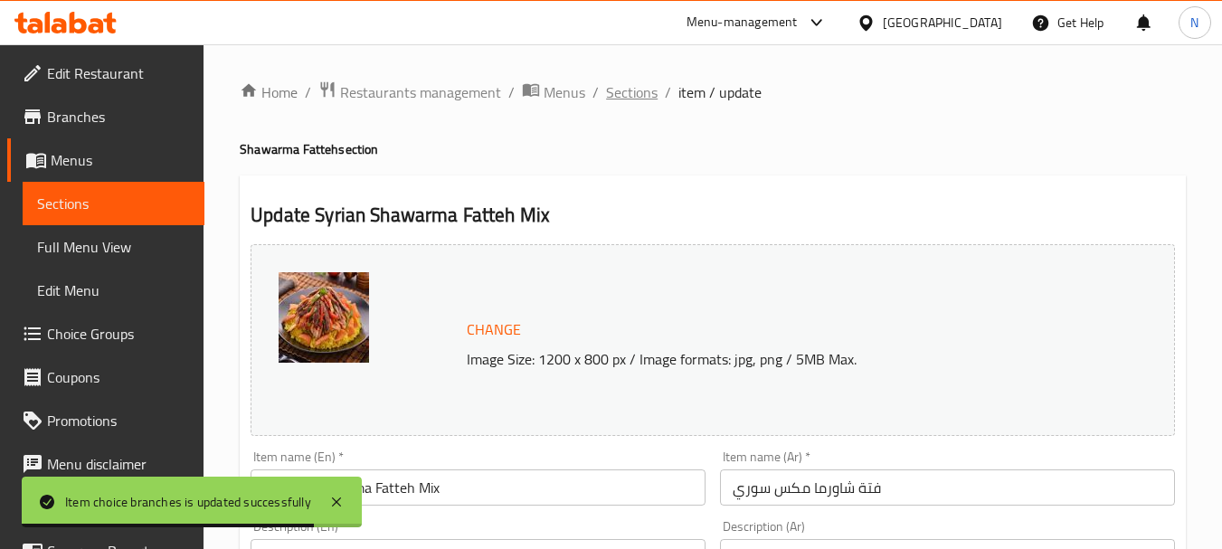
click at [622, 97] on span "Sections" at bounding box center [632, 92] width 52 height 22
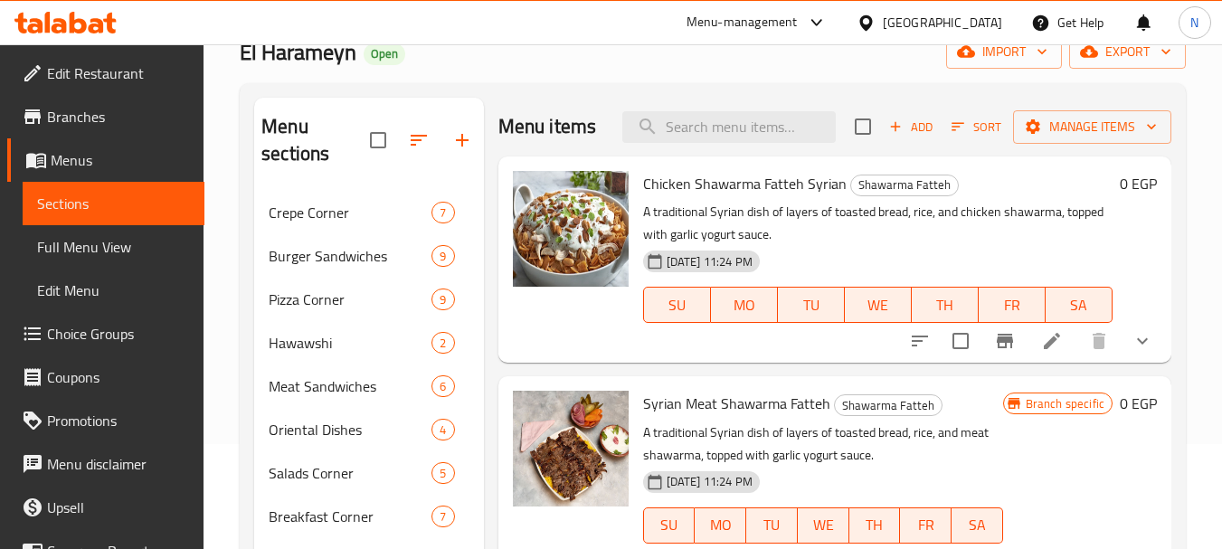
scroll to position [75, 0]
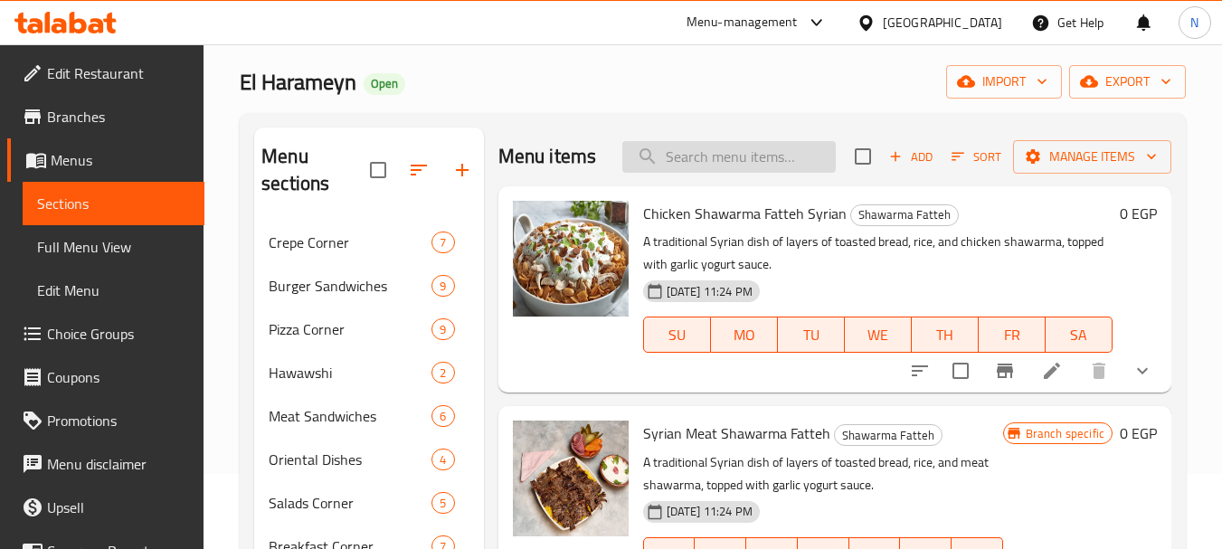
click at [804, 157] on input "search" at bounding box center [728, 157] width 213 height 32
type input "l"
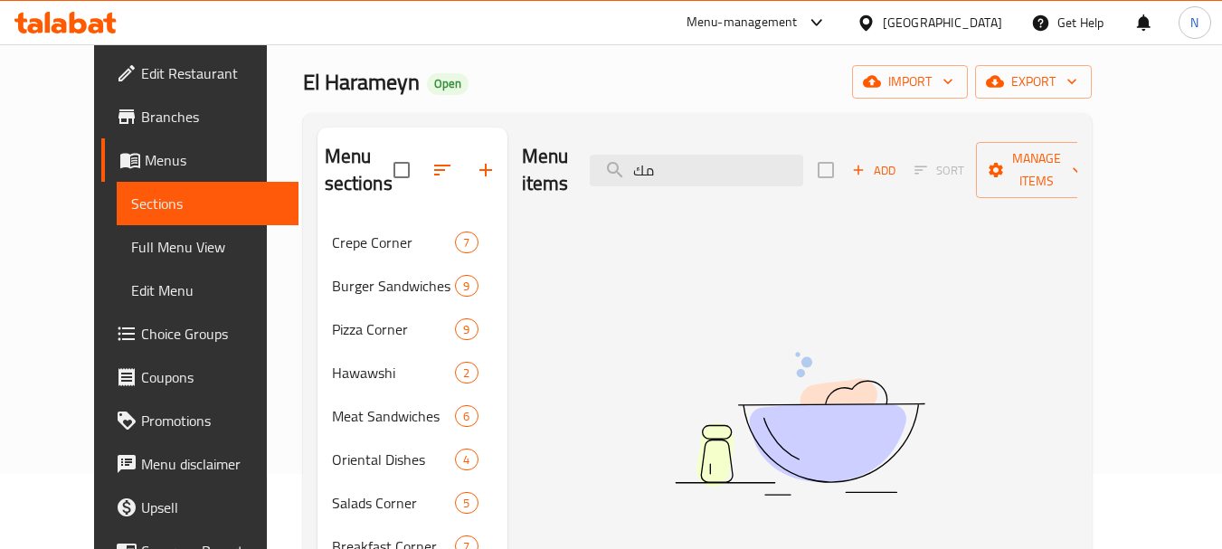
type input "م"
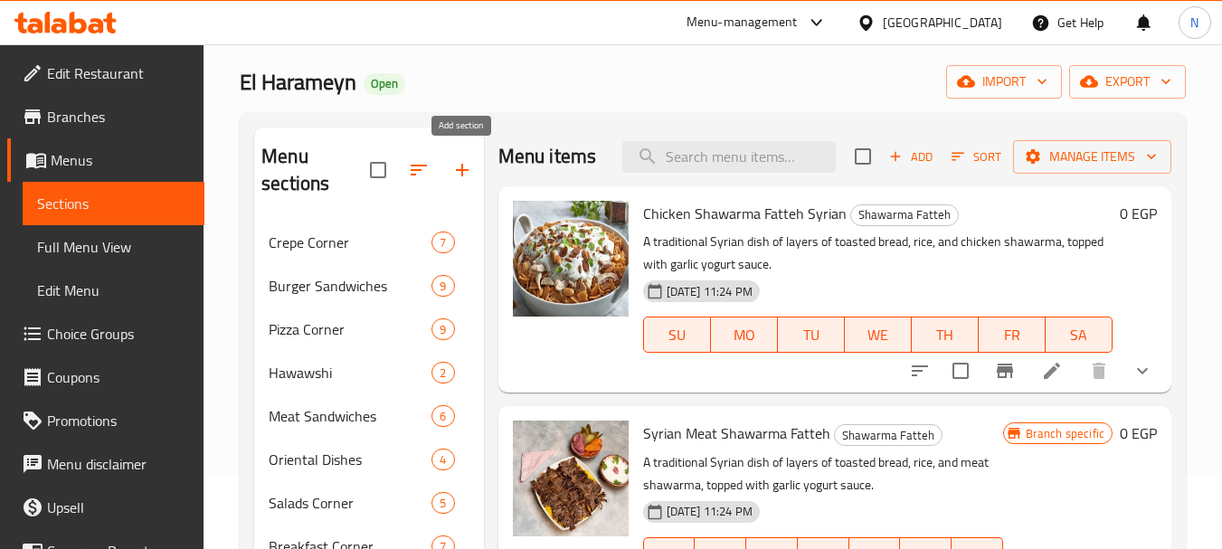
click at [451, 178] on icon "button" at bounding box center [462, 170] width 22 height 22
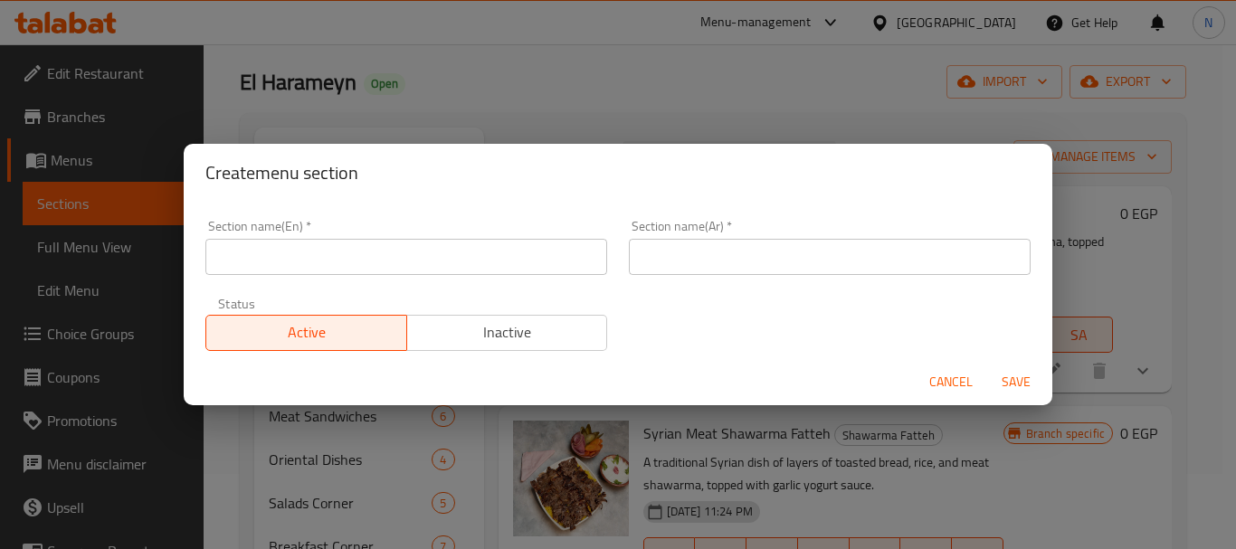
click at [758, 263] on input "text" at bounding box center [830, 257] width 402 height 36
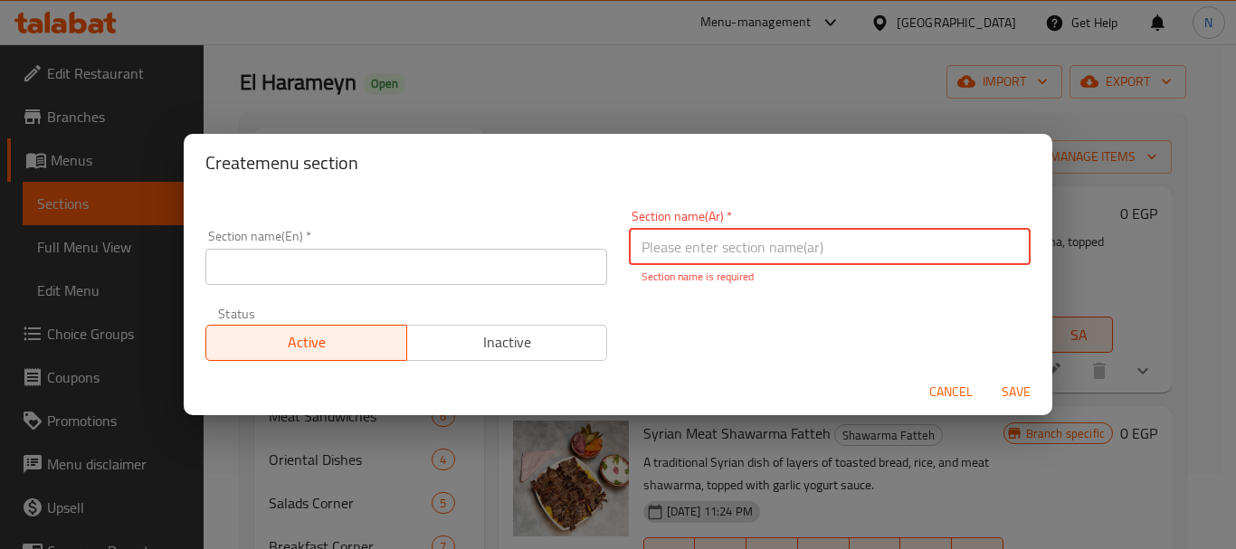
click at [679, 250] on input "text" at bounding box center [830, 247] width 402 height 36
paste input "ركن المكرونة"
type input "ركن المكرونة"
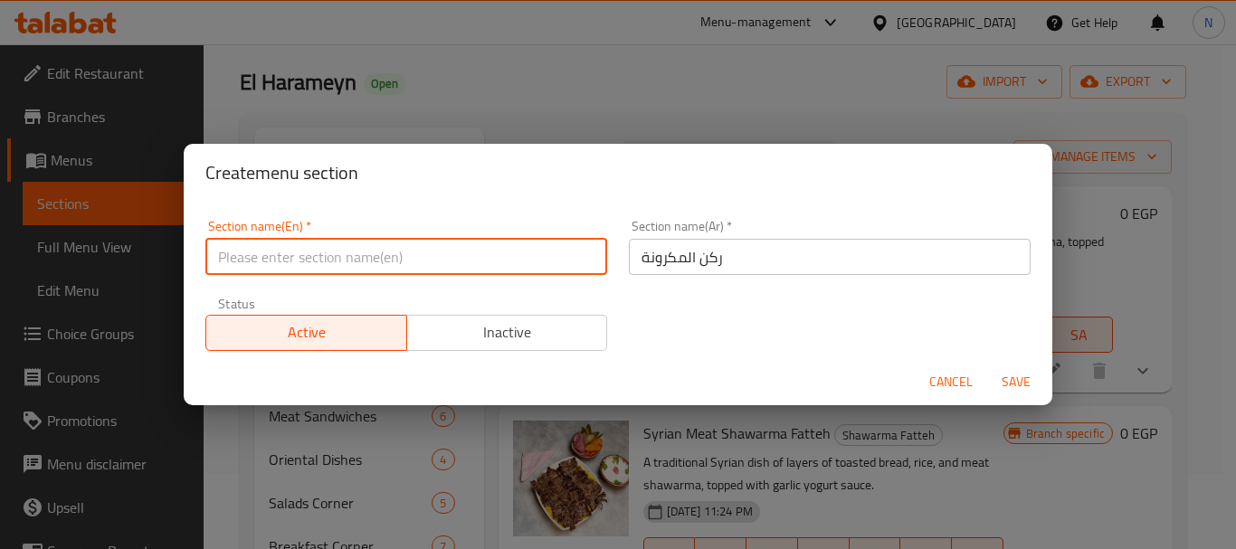
click at [325, 251] on input "text" at bounding box center [406, 257] width 402 height 36
paste input "Pasta Corner"
type input "Pasta Corner"
click at [1016, 383] on span "Save" at bounding box center [1015, 382] width 43 height 23
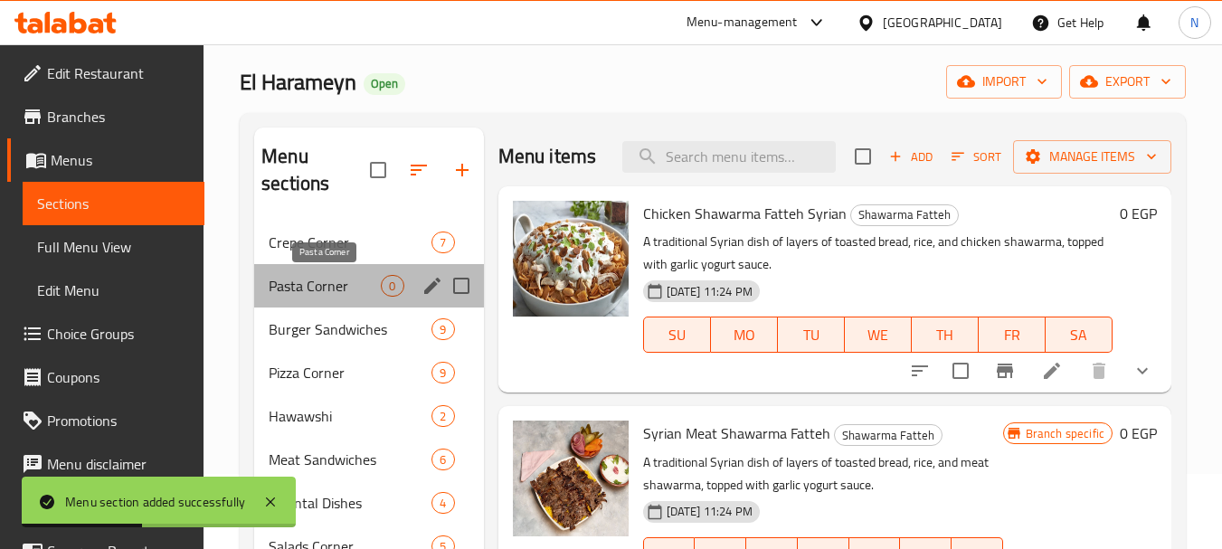
click at [356, 284] on span "Pasta Corner" at bounding box center [325, 286] width 112 height 22
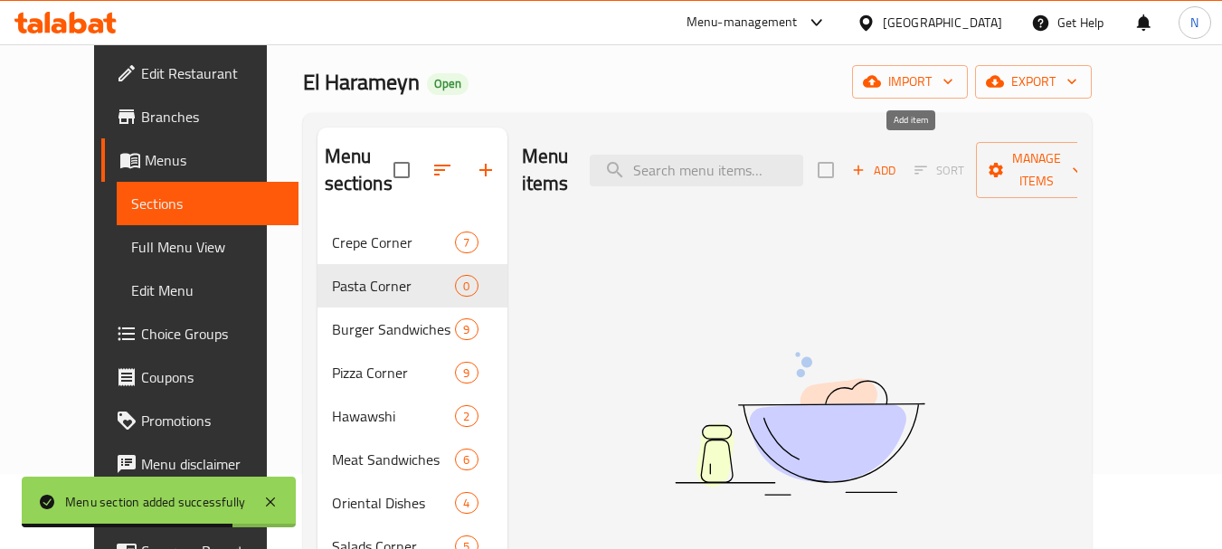
click at [867, 162] on icon "button" at bounding box center [858, 170] width 16 height 16
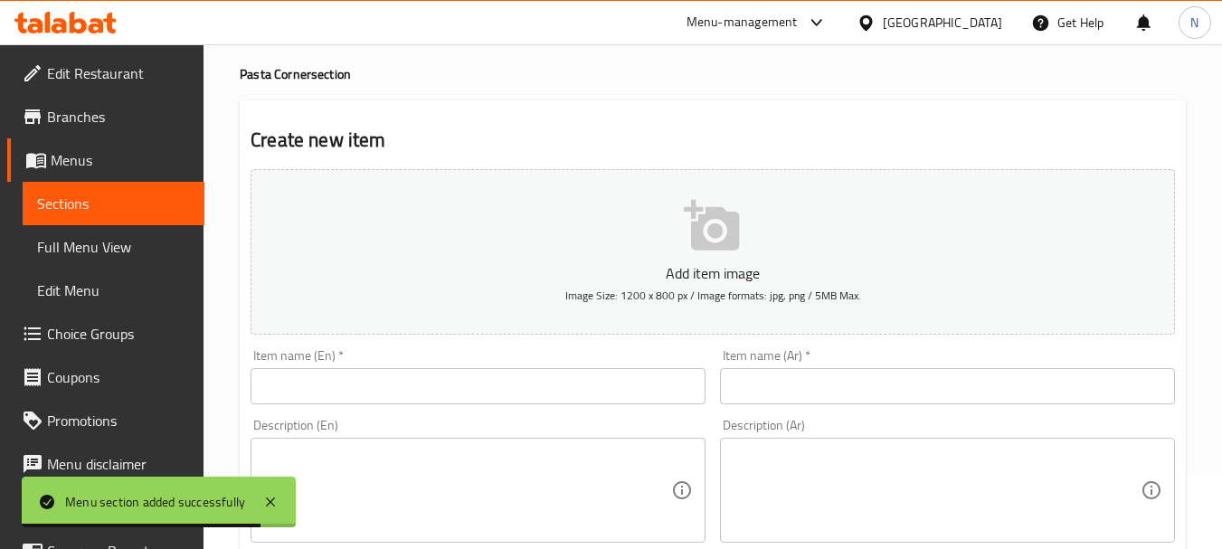
click at [782, 384] on input "text" at bounding box center [947, 386] width 455 height 36
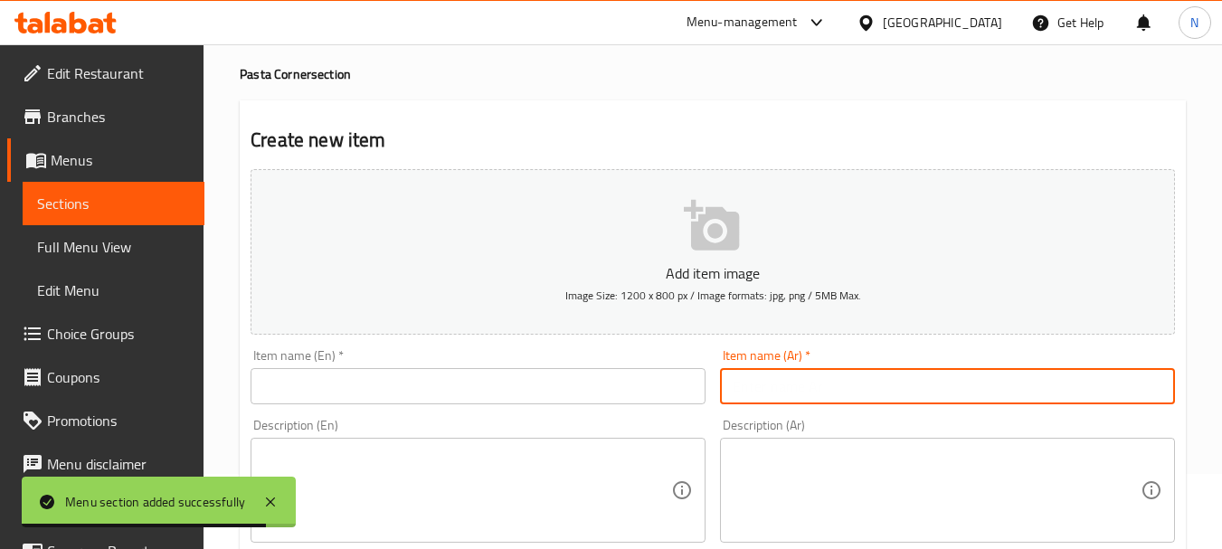
paste input "مكرونة وايت صوص مكس شاورما"
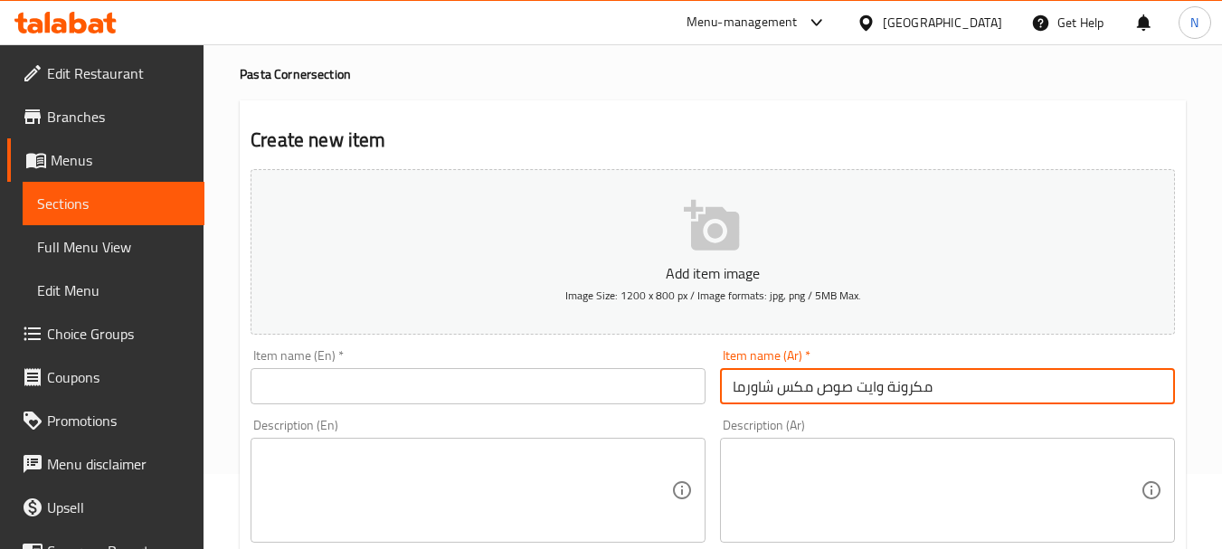
type input "مكرونة وايت صوص مكس شاورما"
click at [383, 384] on input "text" at bounding box center [478, 386] width 455 height 36
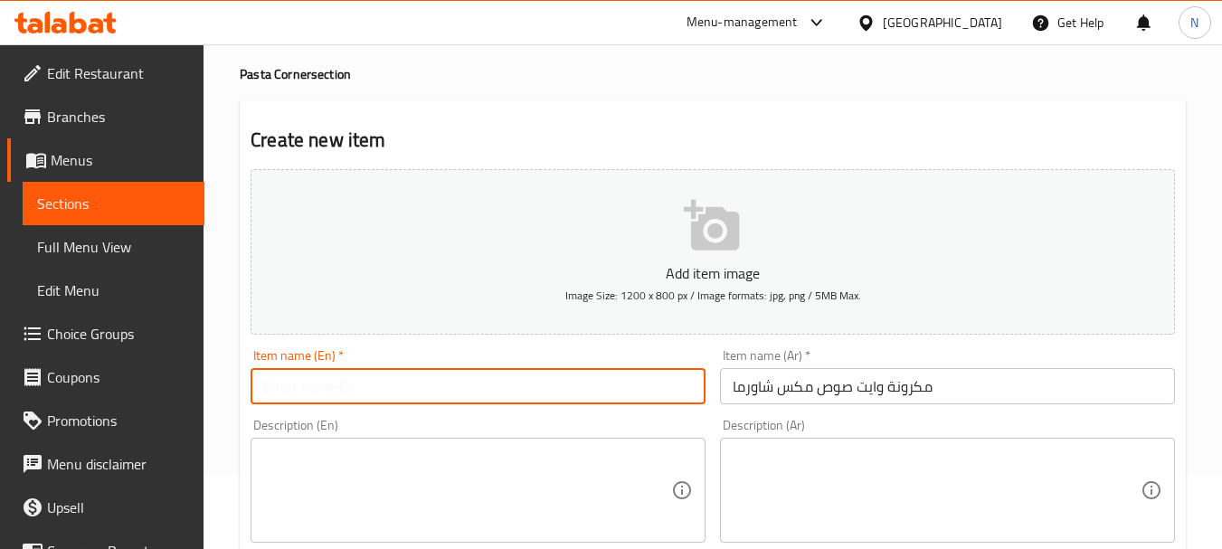
paste input "Pasta with white sauce and mixed shawarma"
click at [389, 384] on input "Pasta with white sauce and mixed shawarma" at bounding box center [478, 386] width 455 height 36
type input "Pasta with White Sauce and Mixed Shawarma"
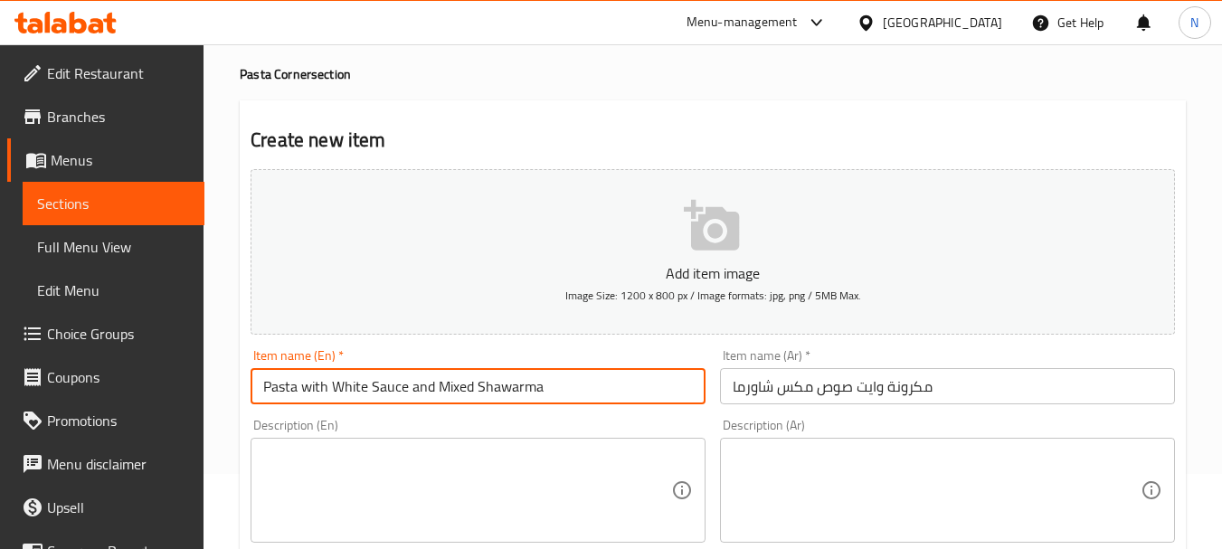
scroll to position [556, 0]
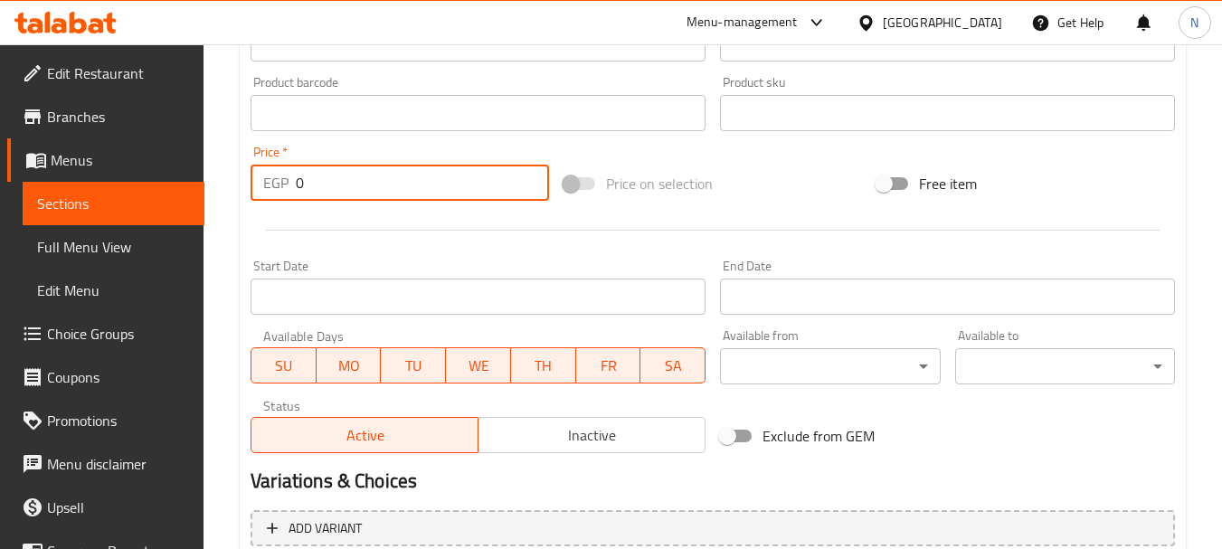
drag, startPoint x: 318, startPoint y: 181, endPoint x: 274, endPoint y: 193, distance: 45.9
click at [274, 193] on div "EGP 0 Price *" at bounding box center [400, 183] width 299 height 36
type input "130"
click at [776, 181] on div "Price on selection" at bounding box center [712, 183] width 313 height 49
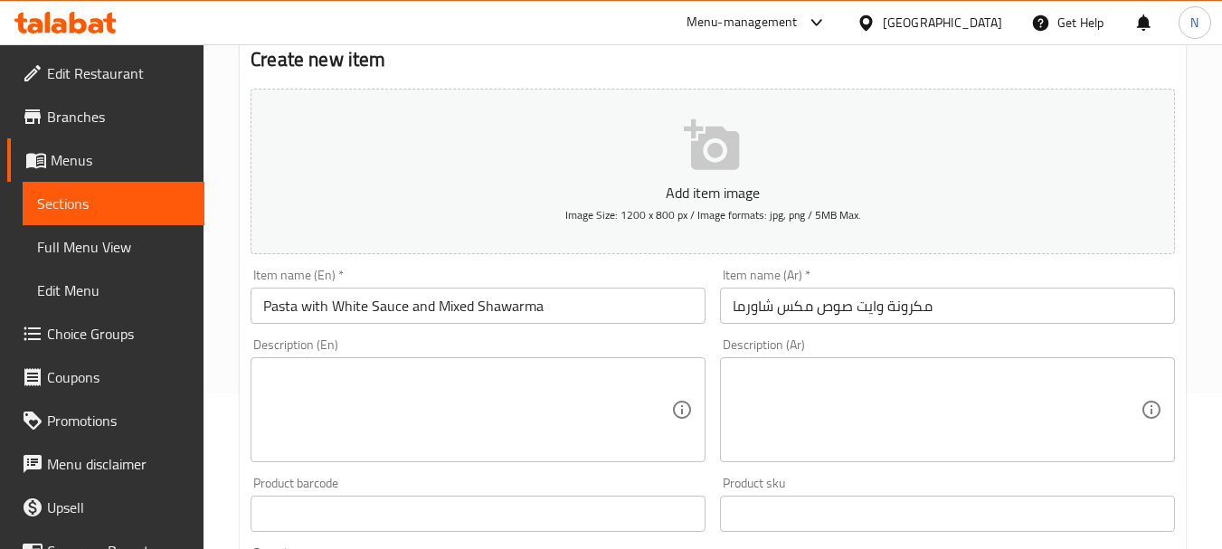
scroll to position [154, 0]
click at [311, 305] on input "Pasta with White Sauce and Mixed Shawarma" at bounding box center [478, 307] width 455 height 36
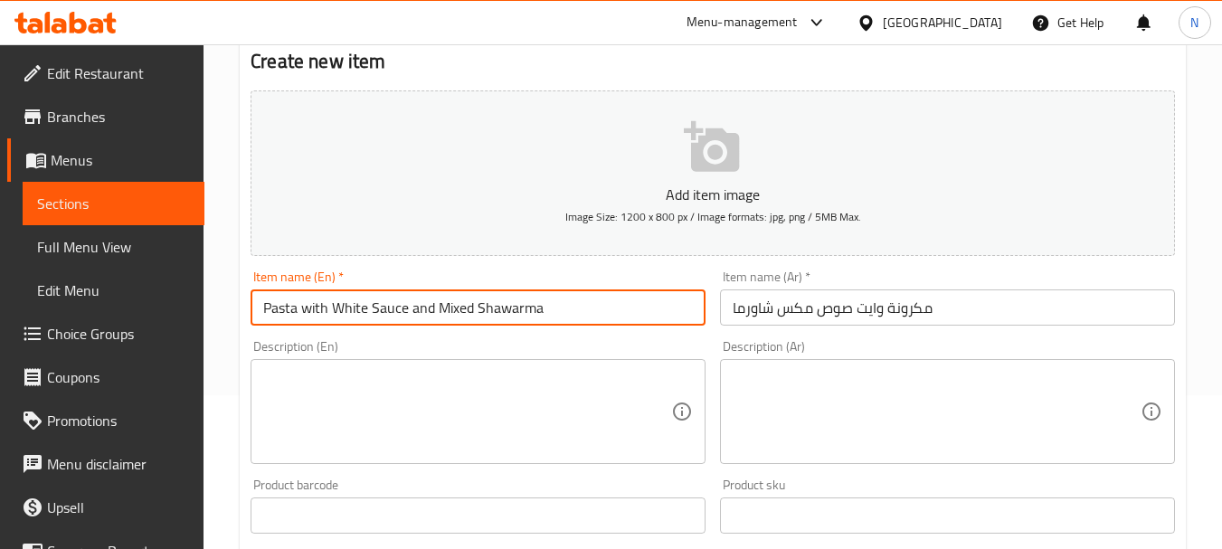
click at [311, 305] on input "Pasta with White Sauce and Mixed Shawarma" at bounding box center [478, 307] width 455 height 36
click at [430, 307] on input "Pasta With White Sauce and Mixed Shawarma" at bounding box center [478, 307] width 455 height 36
type input "Pasta With White Sauce Mixed Shawarma"
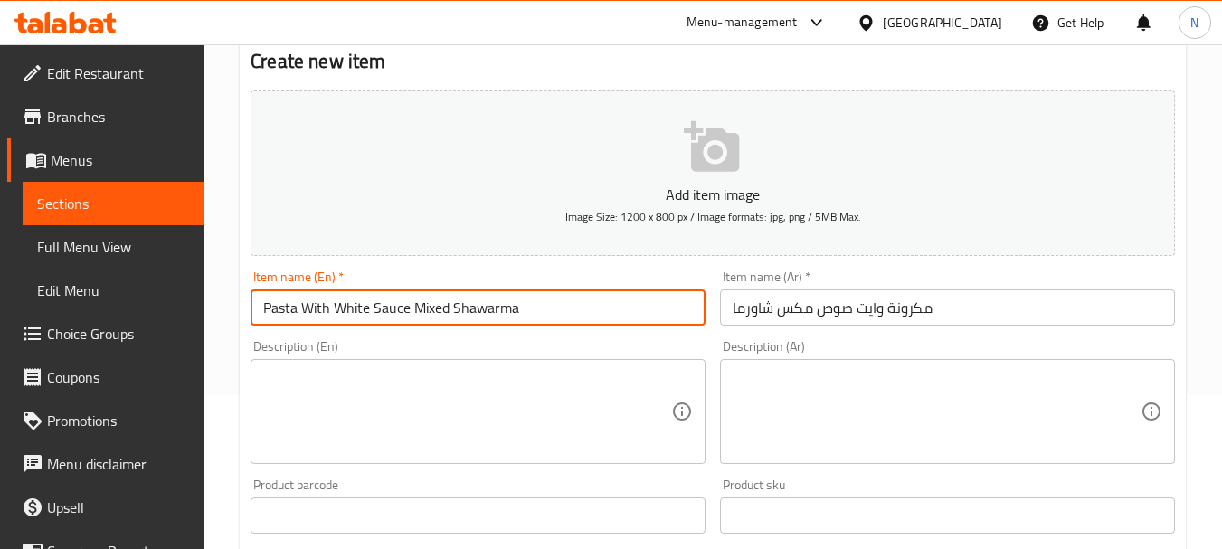
click at [850, 382] on textarea at bounding box center [937, 412] width 408 height 86
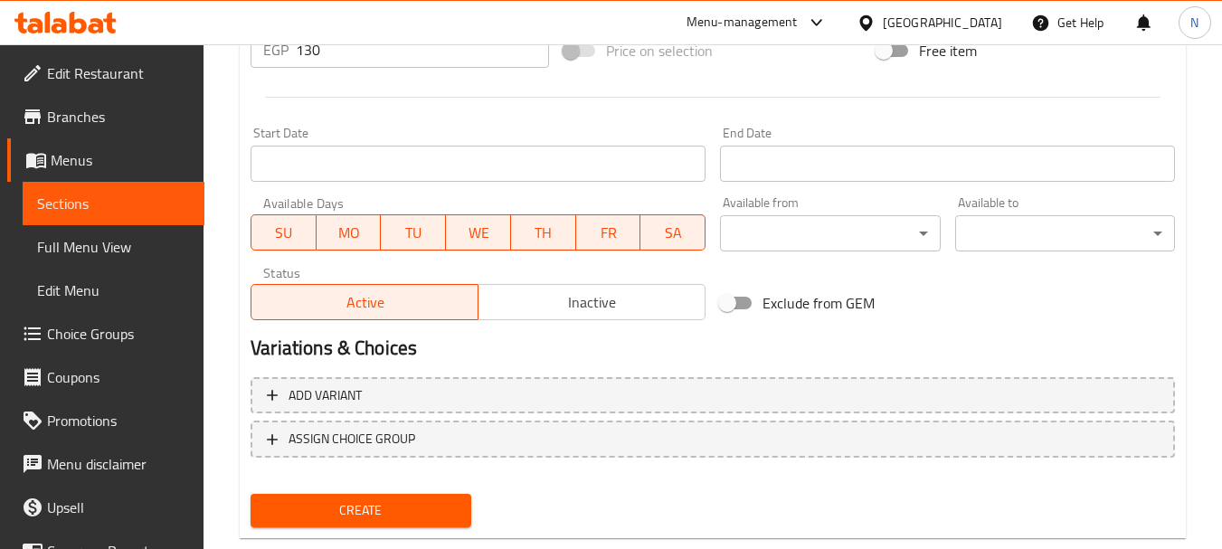
scroll to position [729, 0]
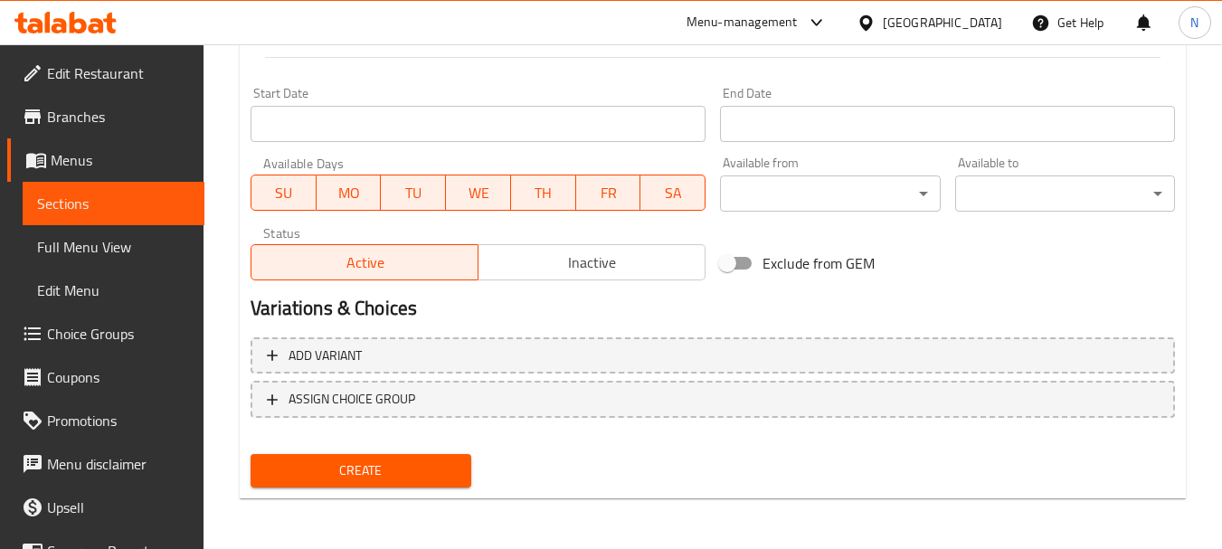
click at [348, 478] on span "Create" at bounding box center [360, 471] width 191 height 23
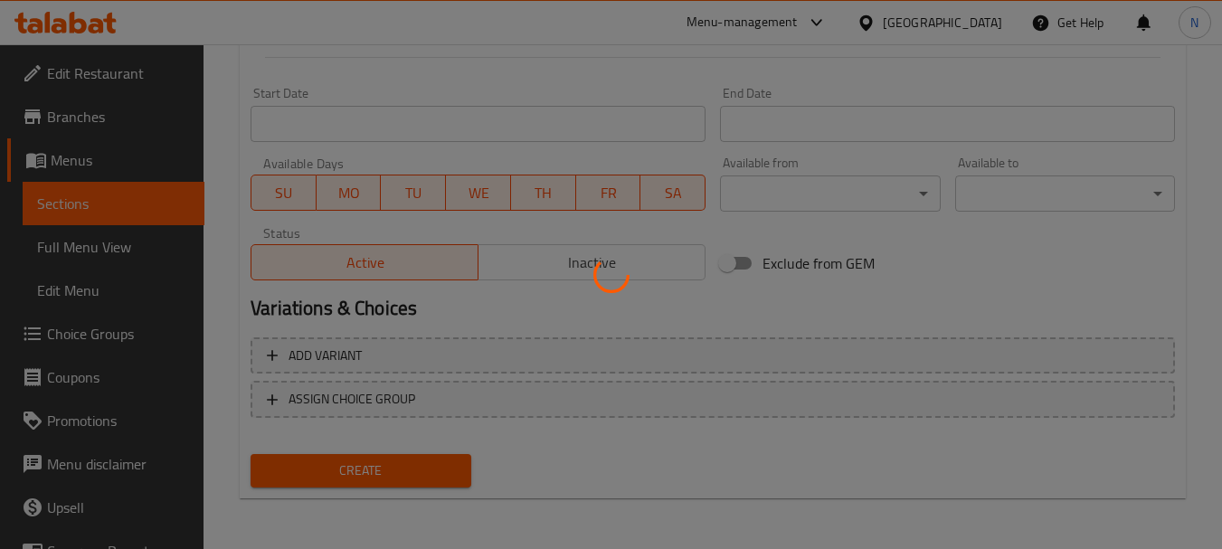
type input "0"
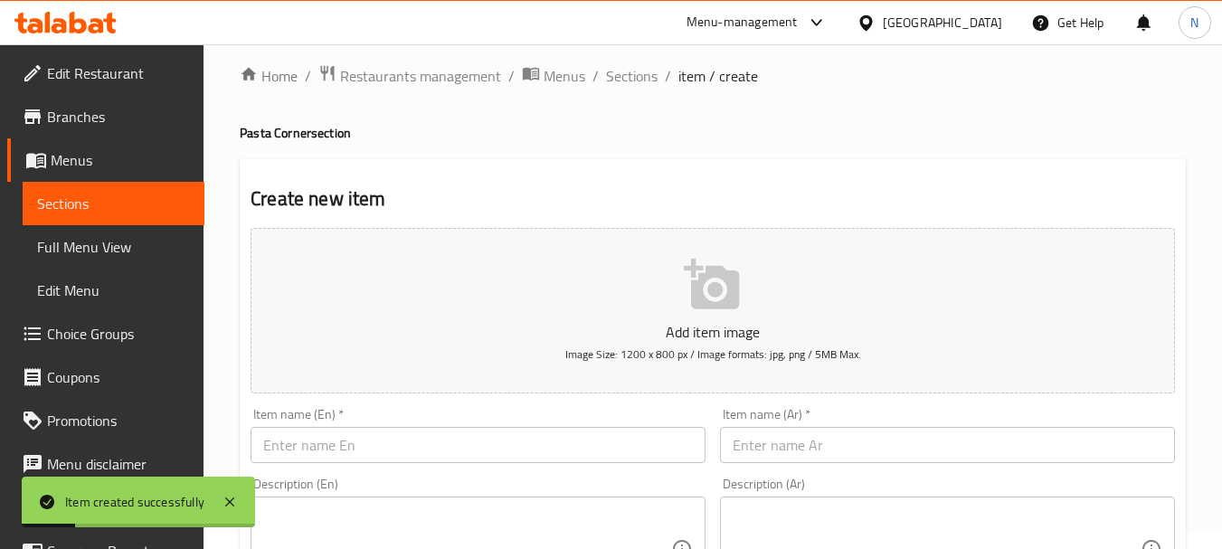
scroll to position [0, 0]
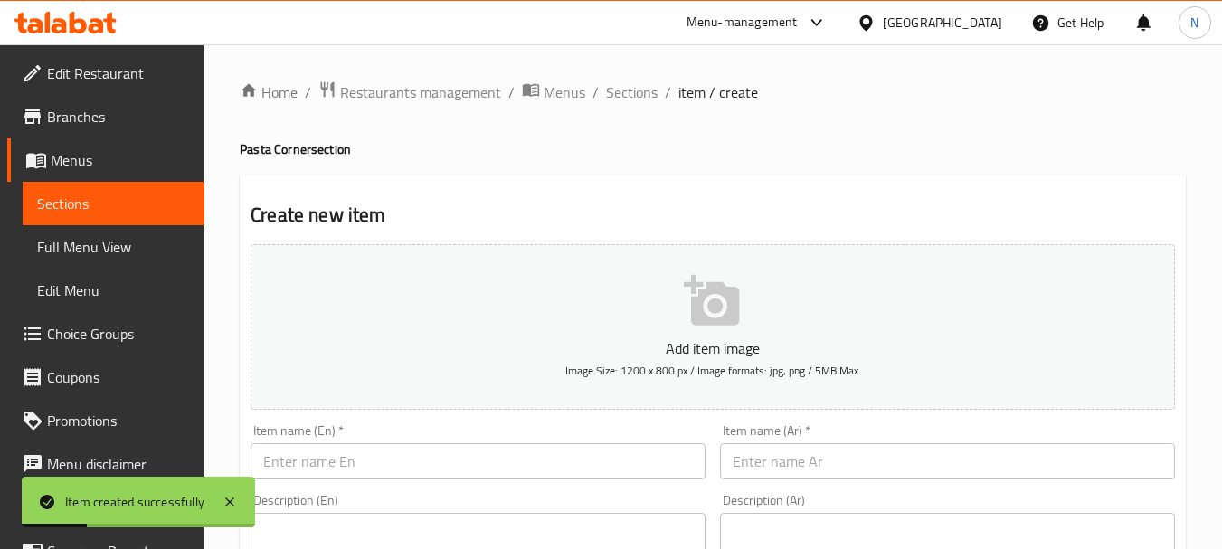
click at [835, 443] on div "Item name (Ar)   * Item name (Ar) *" at bounding box center [947, 451] width 455 height 55
click at [833, 460] on input "text" at bounding box center [947, 461] width 455 height 36
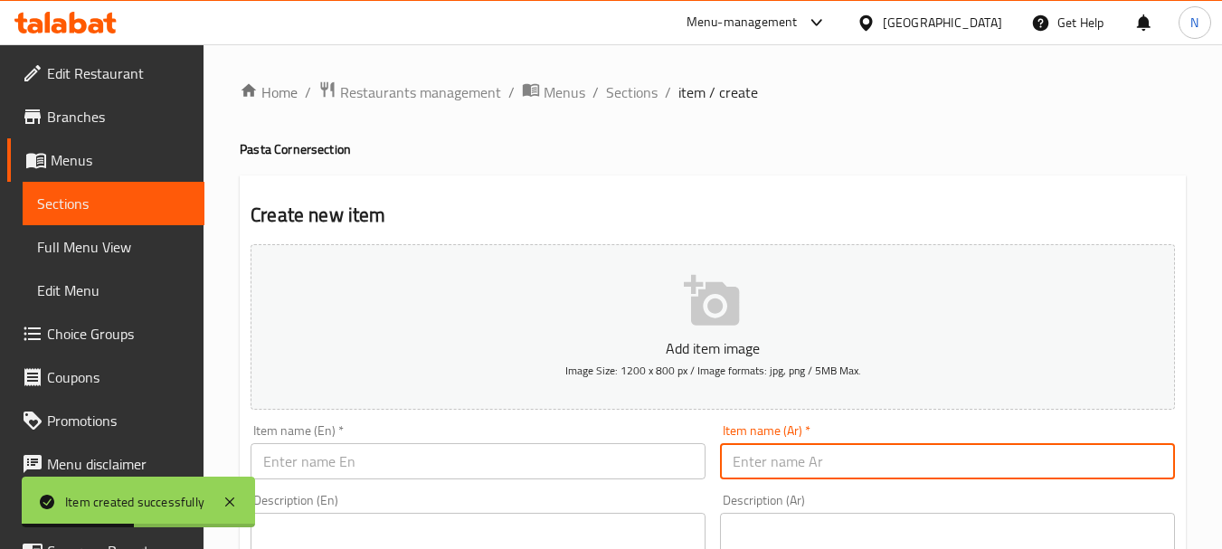
click at [849, 463] on input "text" at bounding box center [947, 461] width 455 height 36
paste input "مكرونة وايت صوص هوت دوج"
type input "مكرونة وايت صوص هوت دوج"
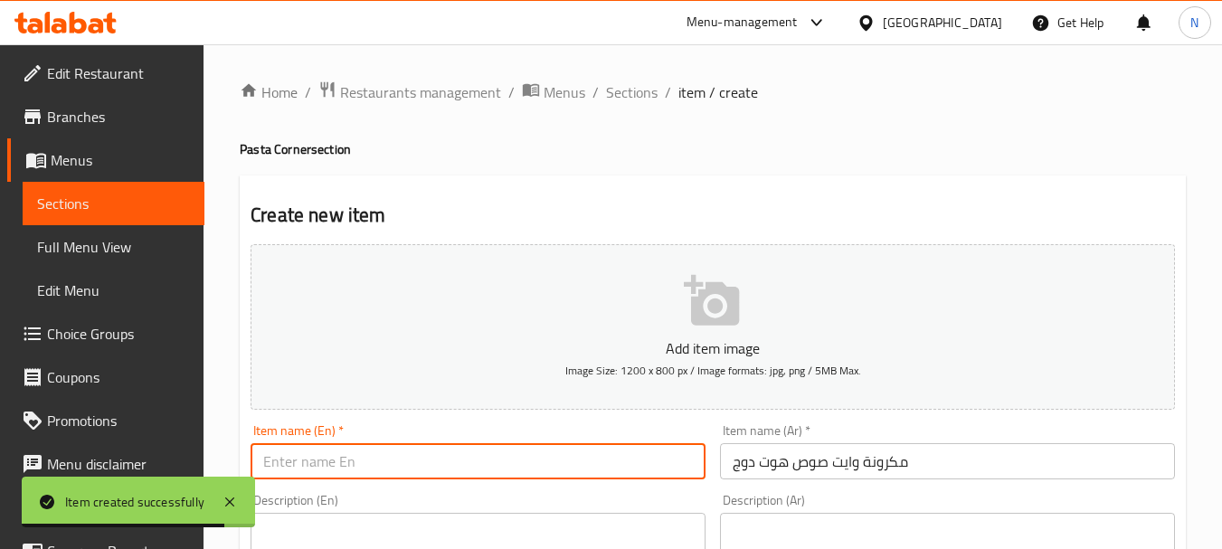
click at [382, 450] on input "text" at bounding box center [478, 461] width 455 height 36
paste input "White sauce hot dog pasta"
click at [351, 460] on input "White sauce hot dog pasta" at bounding box center [478, 461] width 455 height 36
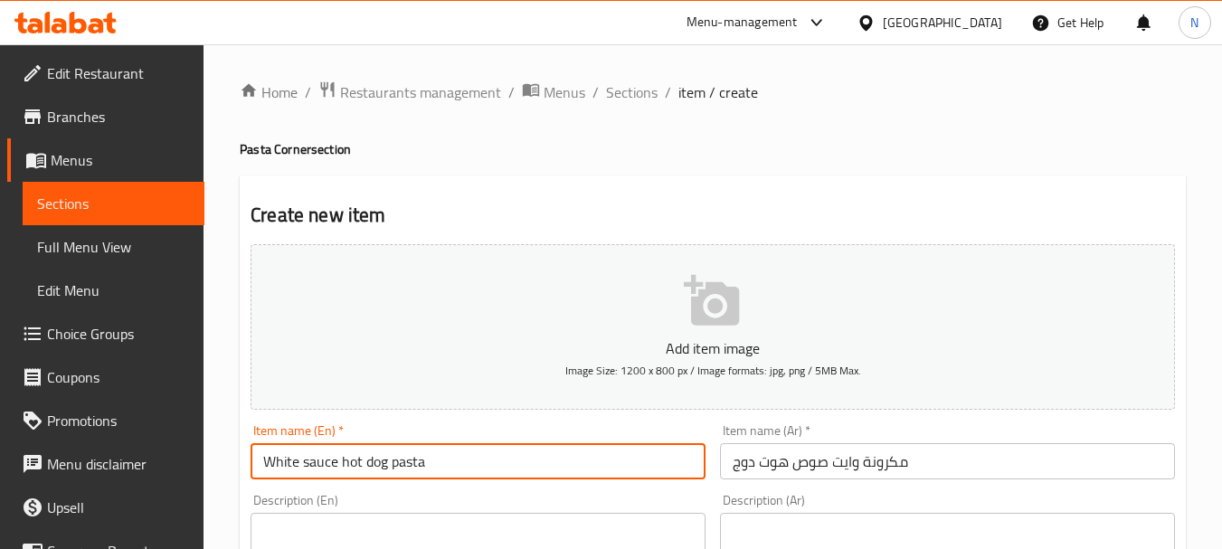
click at [351, 460] on input "White sauce hot dog pasta" at bounding box center [478, 461] width 455 height 36
type input "White Sauce Hot Dog Pasta"
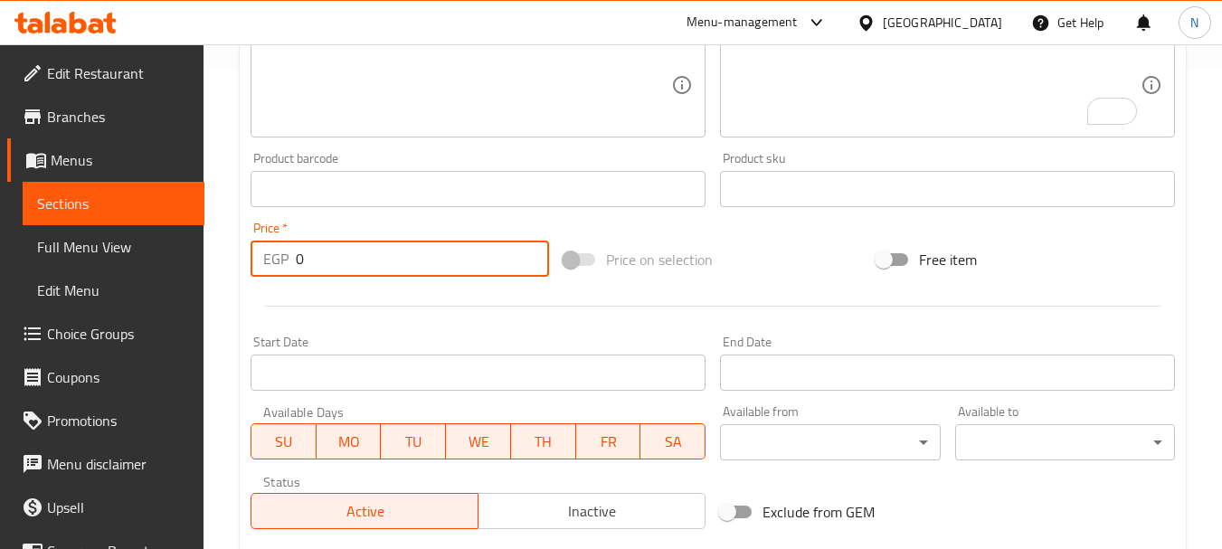
drag, startPoint x: 382, startPoint y: 260, endPoint x: 279, endPoint y: 252, distance: 103.4
click at [279, 252] on div "EGP 0 Price *" at bounding box center [400, 259] width 299 height 36
type input "110"
click at [830, 263] on div "Price on selection" at bounding box center [712, 259] width 313 height 49
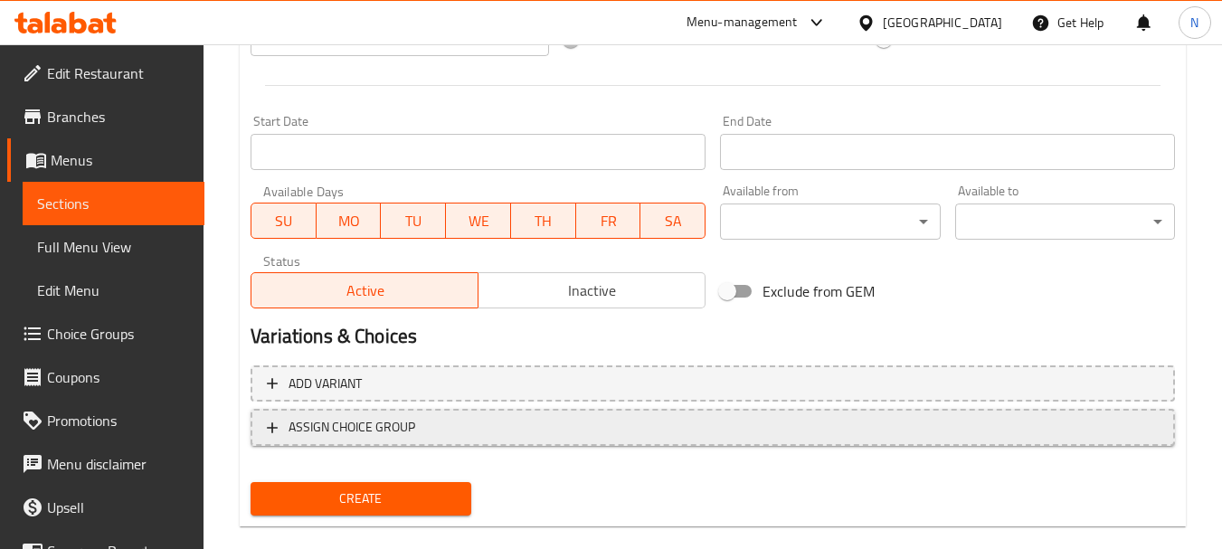
scroll to position [729, 0]
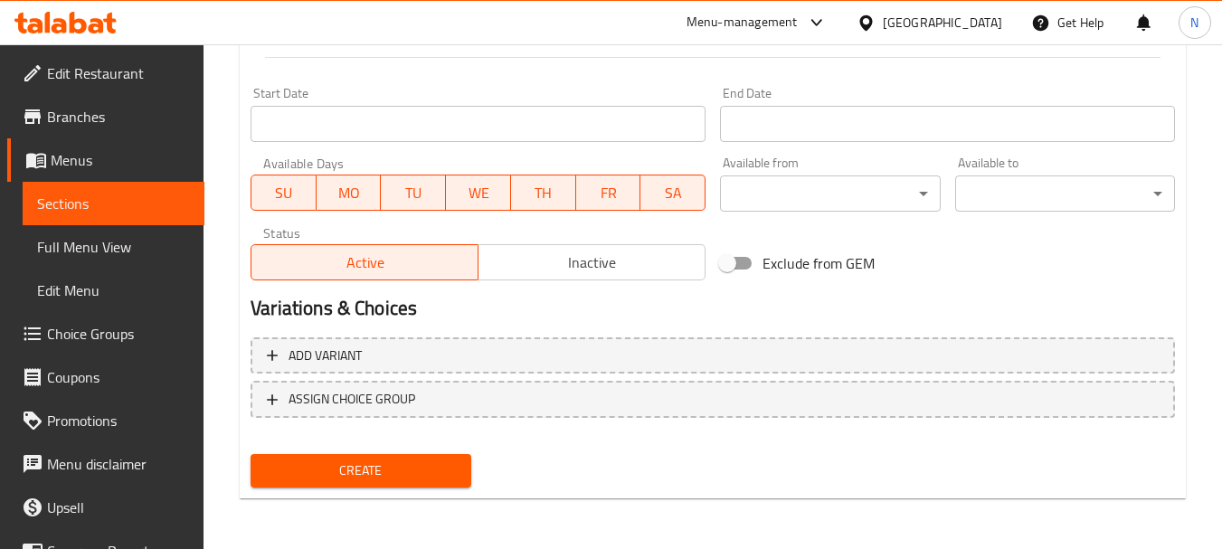
click at [418, 462] on span "Create" at bounding box center [360, 471] width 191 height 23
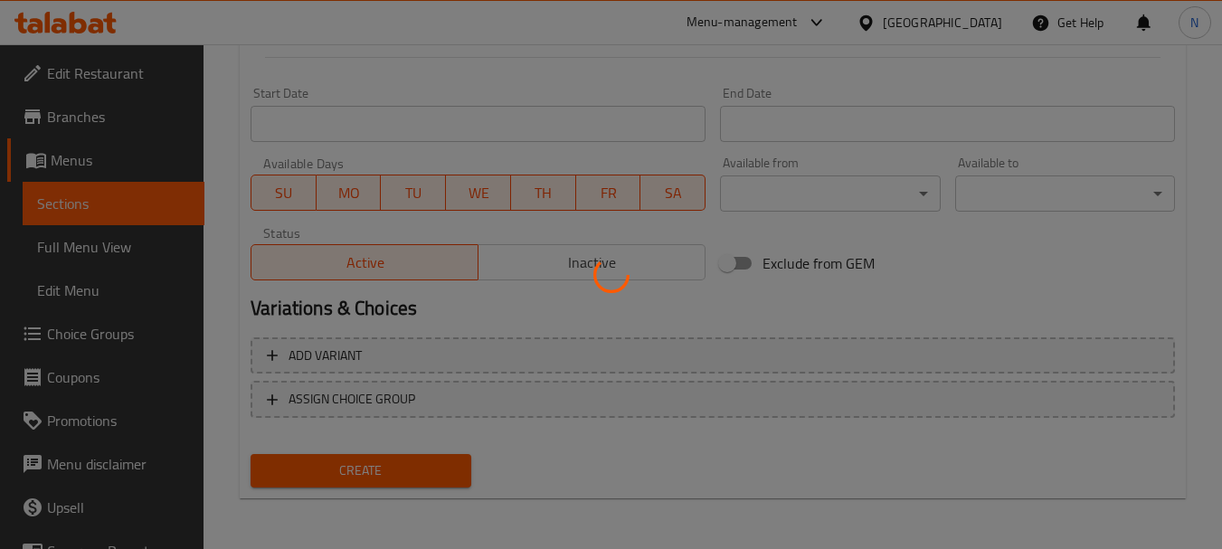
type input "0"
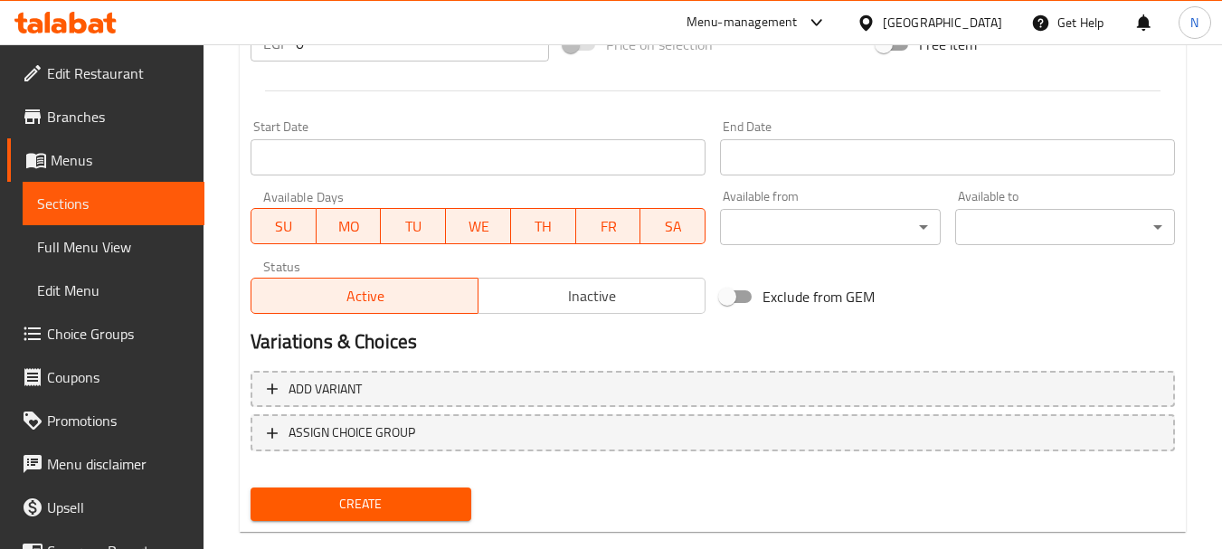
scroll to position [249, 0]
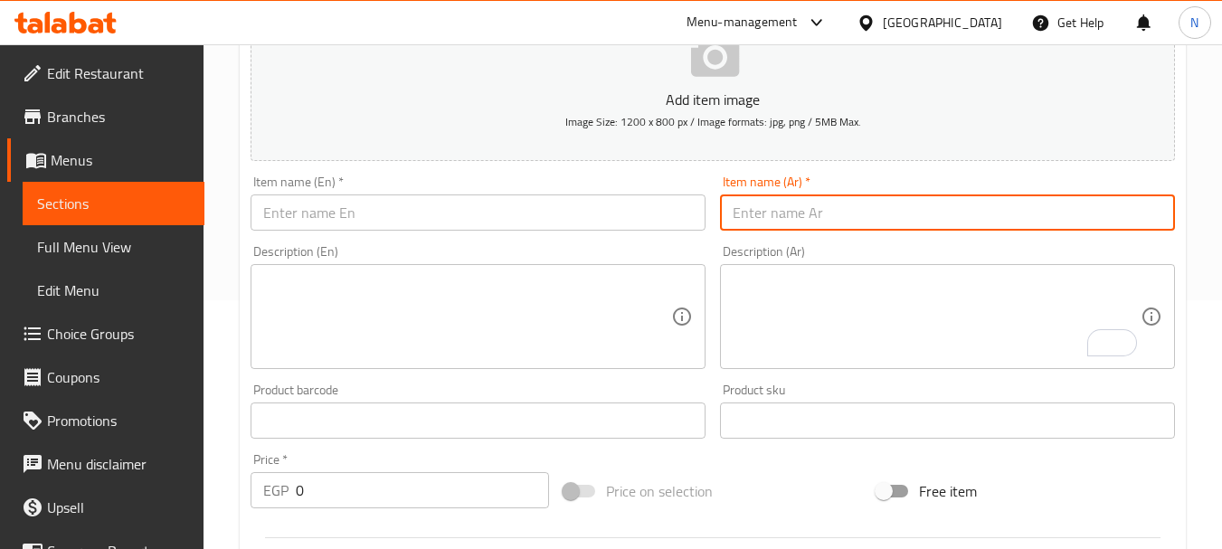
click at [824, 215] on input "text" at bounding box center [947, 212] width 455 height 36
paste input "مكرونة وايت صوص كبدة"
type input "مكرونة وايت صوص كبدة"
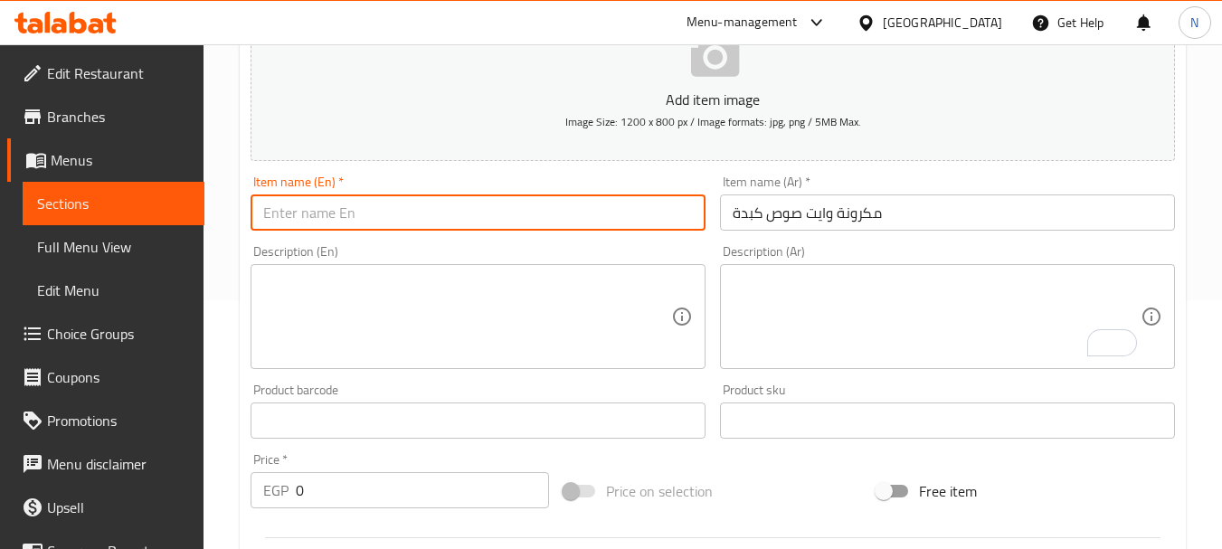
click at [477, 220] on input "text" at bounding box center [478, 212] width 455 height 36
paste input "Pasta with white liver sauce"
click at [316, 220] on input "Pasta with white liver sauce" at bounding box center [478, 212] width 455 height 36
click at [368, 214] on input "Pasta white liver sauce" at bounding box center [478, 212] width 455 height 36
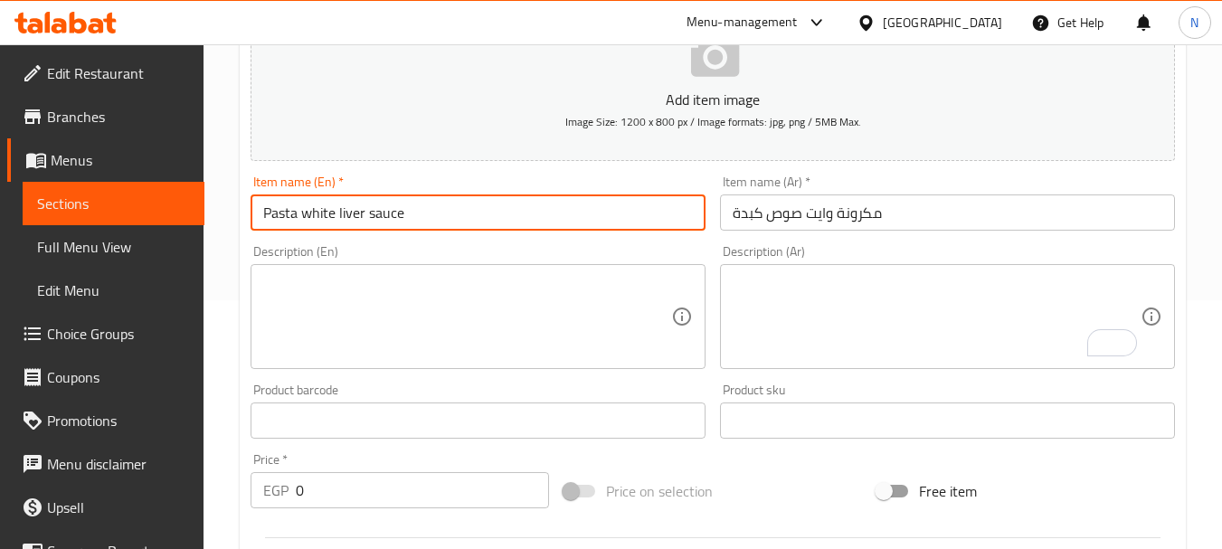
click at [368, 214] on input "Pasta white liver sauce" at bounding box center [478, 212] width 455 height 36
type input "Pasta White Liver Sauce"
click at [498, 324] on textarea at bounding box center [467, 317] width 408 height 86
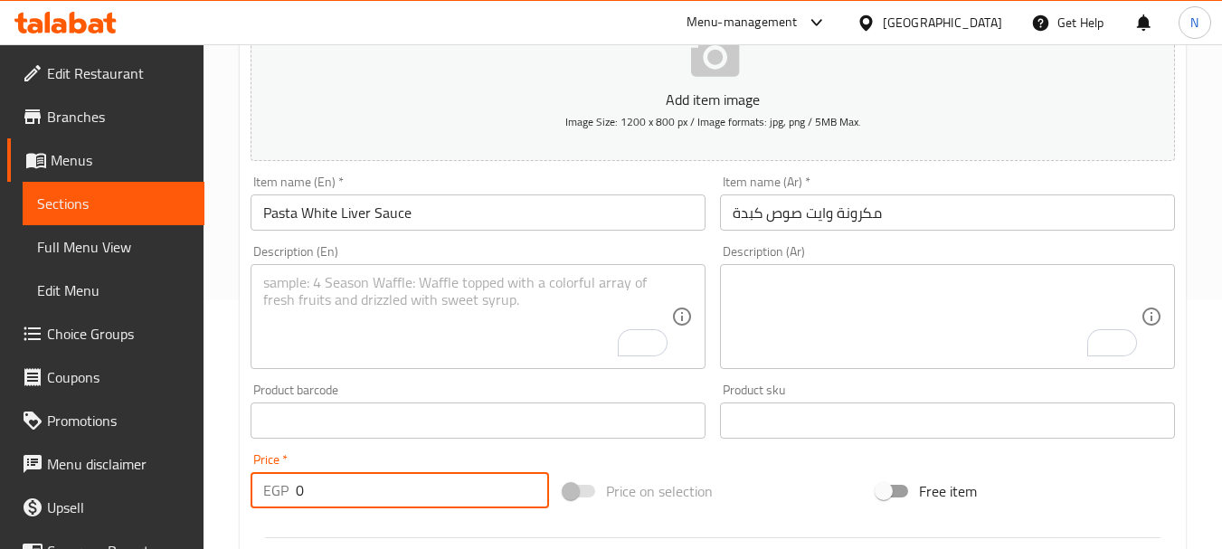
drag, startPoint x: 317, startPoint y: 489, endPoint x: 296, endPoint y: 488, distance: 21.7
click at [296, 488] on input "0" at bounding box center [422, 490] width 253 height 36
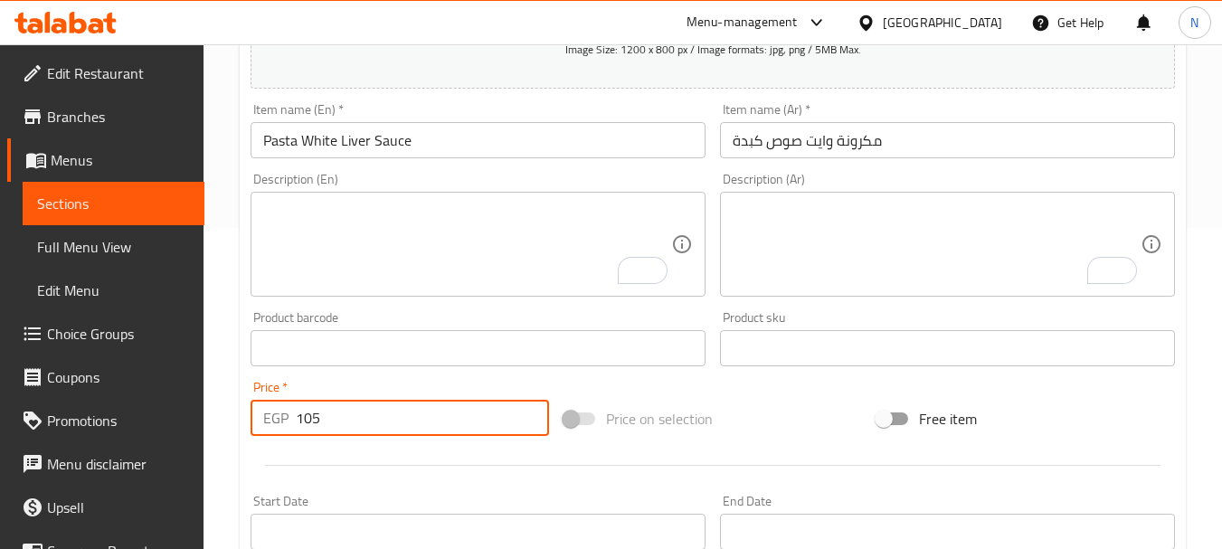
scroll to position [357, 0]
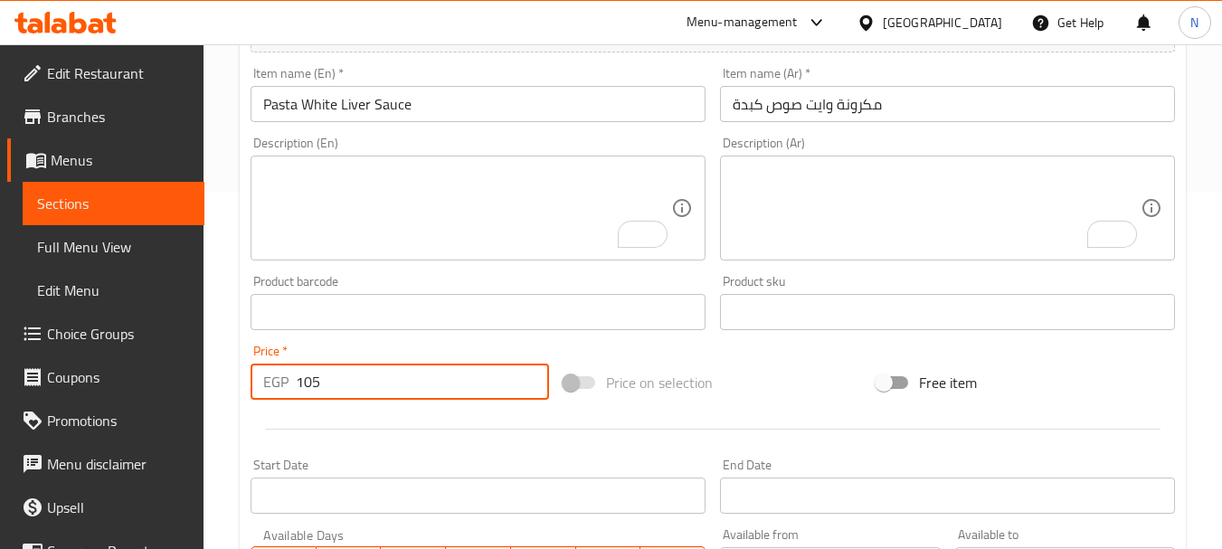
type input "105"
click at [770, 390] on div "Price on selection" at bounding box center [712, 382] width 313 height 49
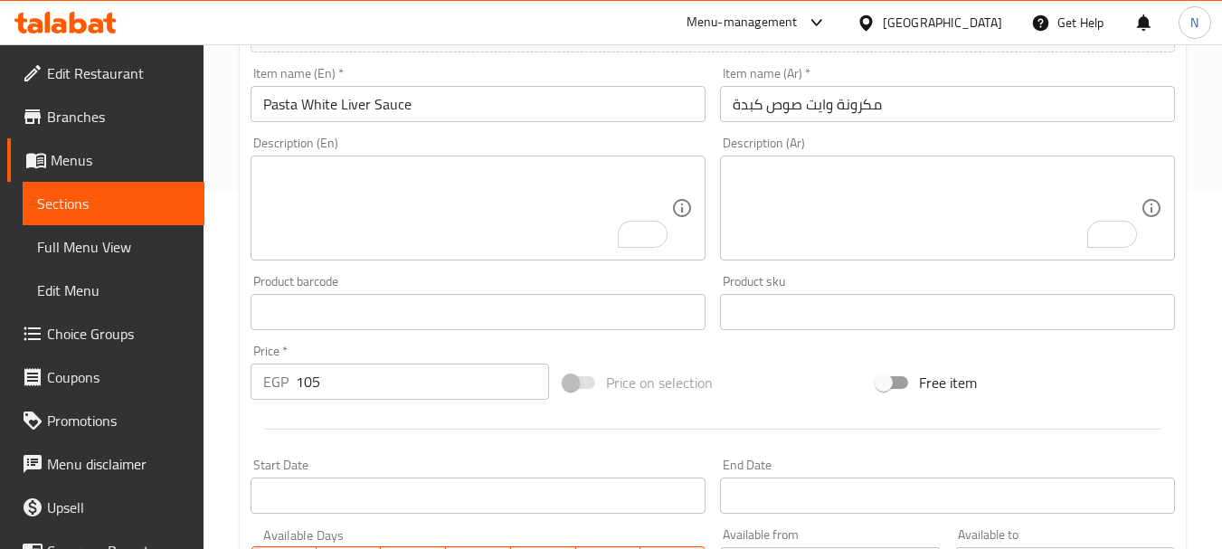
scroll to position [729, 0]
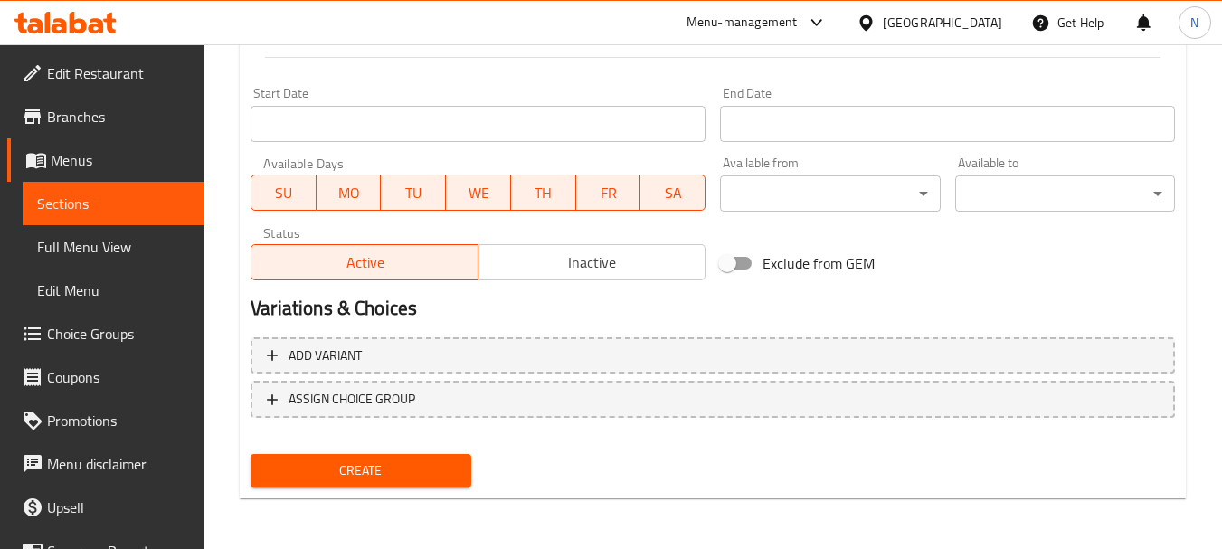
click at [348, 477] on span "Create" at bounding box center [360, 471] width 191 height 23
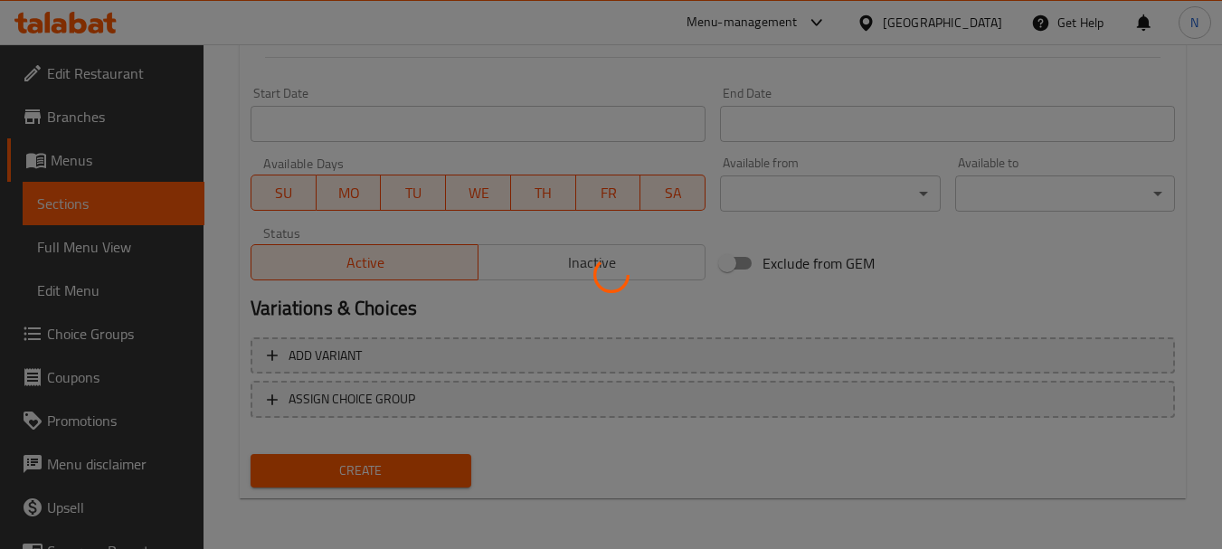
type input "0"
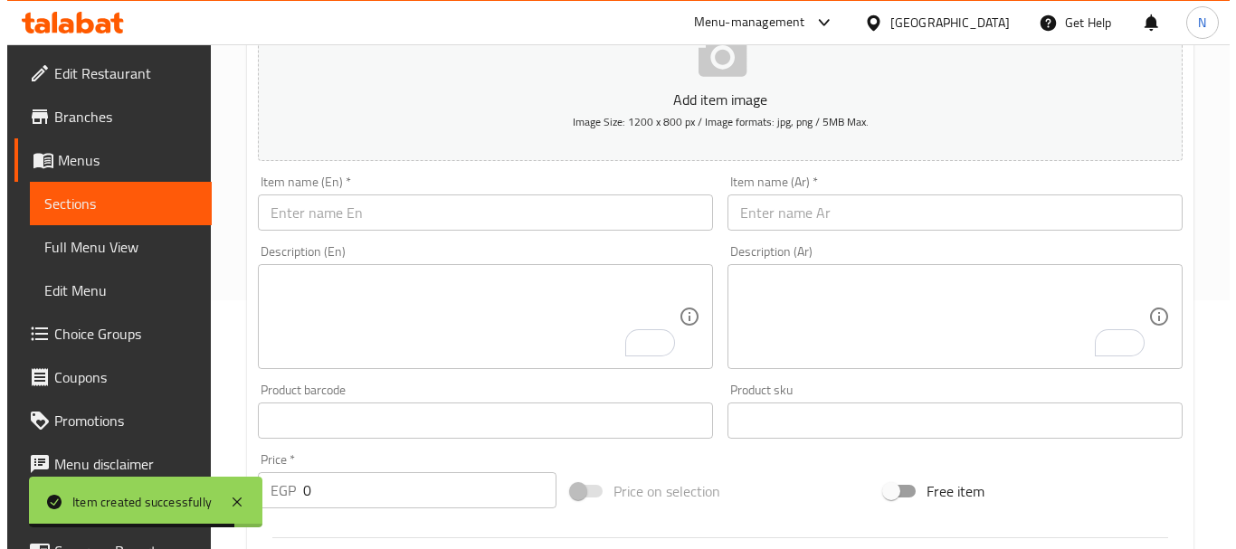
scroll to position [0, 0]
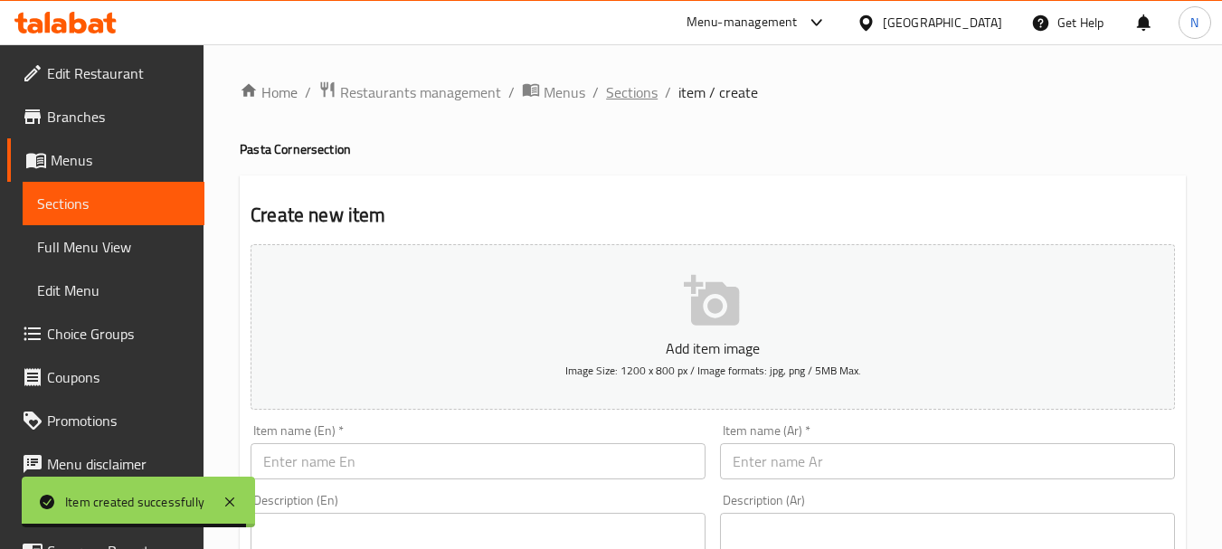
click at [635, 96] on span "Sections" at bounding box center [632, 92] width 52 height 22
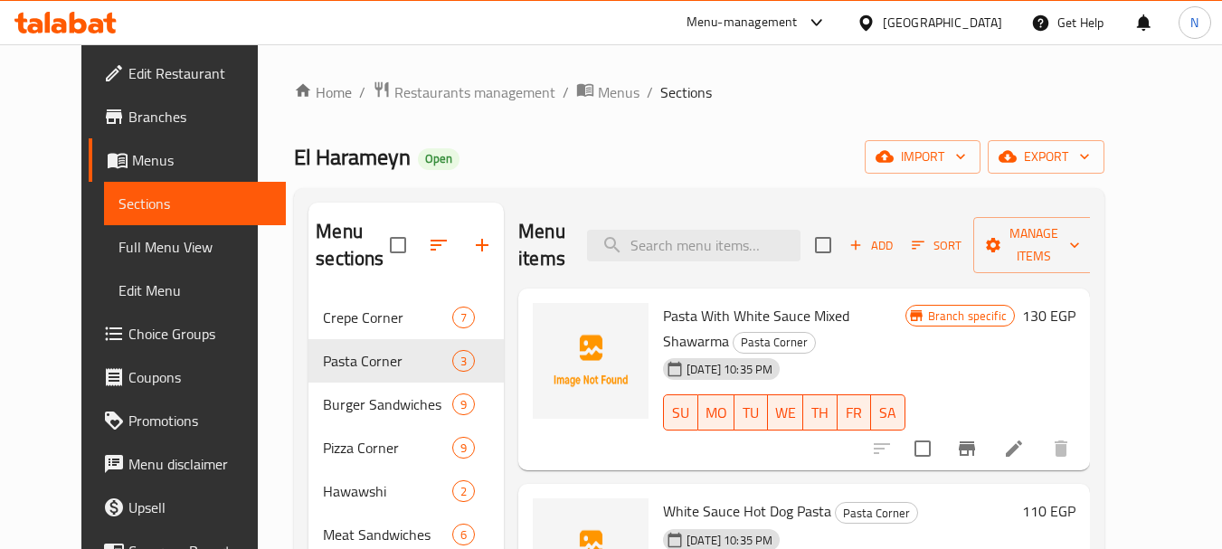
scroll to position [630, 0]
click at [919, 217] on div "Add Sort Manage items" at bounding box center [955, 245] width 280 height 56
click at [896, 235] on span "Add" at bounding box center [871, 245] width 49 height 21
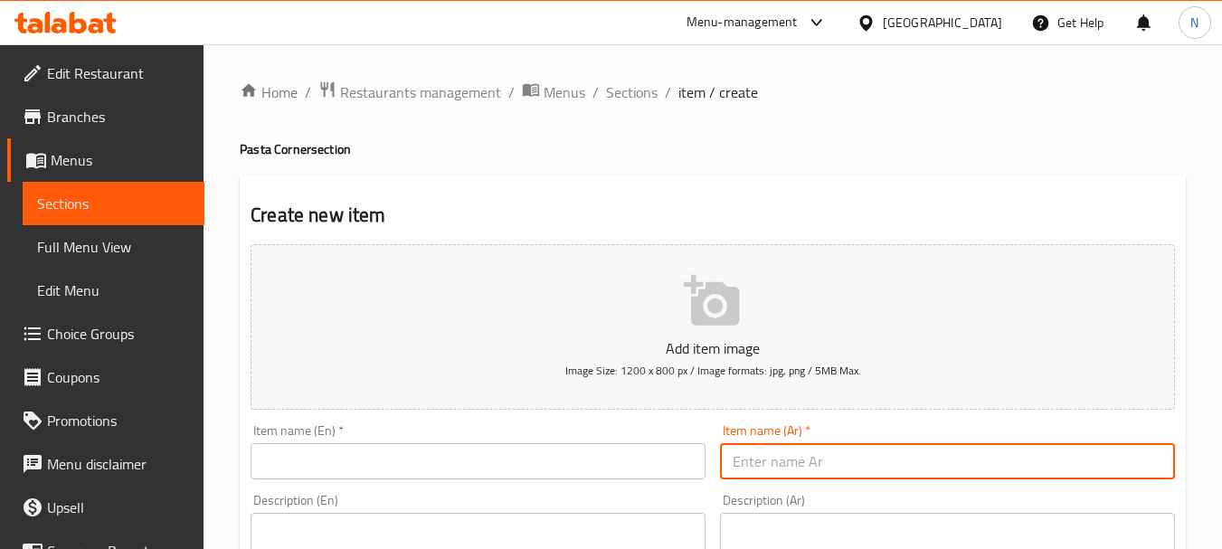
click at [849, 450] on input "text" at bounding box center [947, 461] width 455 height 36
paste input "مكرونة وايت صوص سجق"
type input "مكرونة وايت صوص سجق"
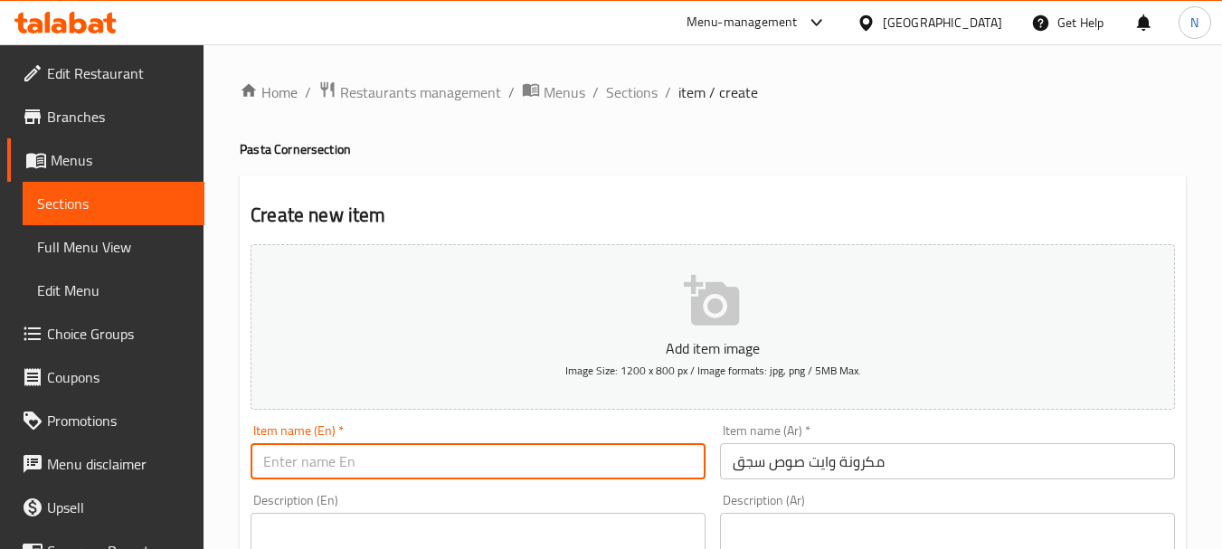
click at [497, 448] on input "text" at bounding box center [478, 461] width 455 height 36
paste input "Pasta with white sauce and sausage"
type input "Pasta with white sauce and sausage"
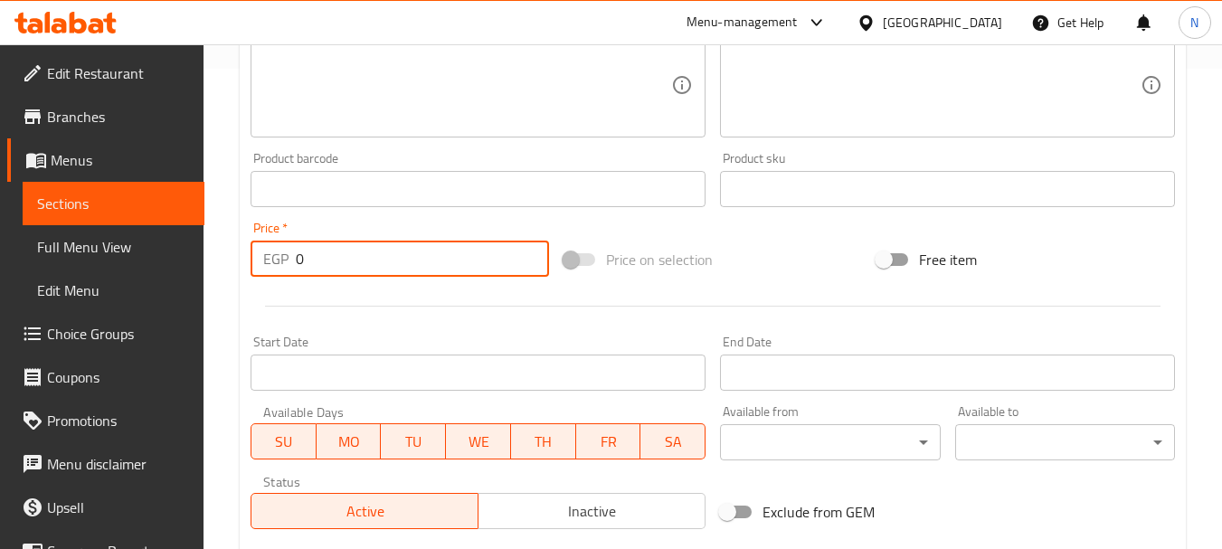
drag, startPoint x: 350, startPoint y: 273, endPoint x: 268, endPoint y: 261, distance: 83.3
click at [268, 261] on div "EGP 0 Price *" at bounding box center [400, 259] width 299 height 36
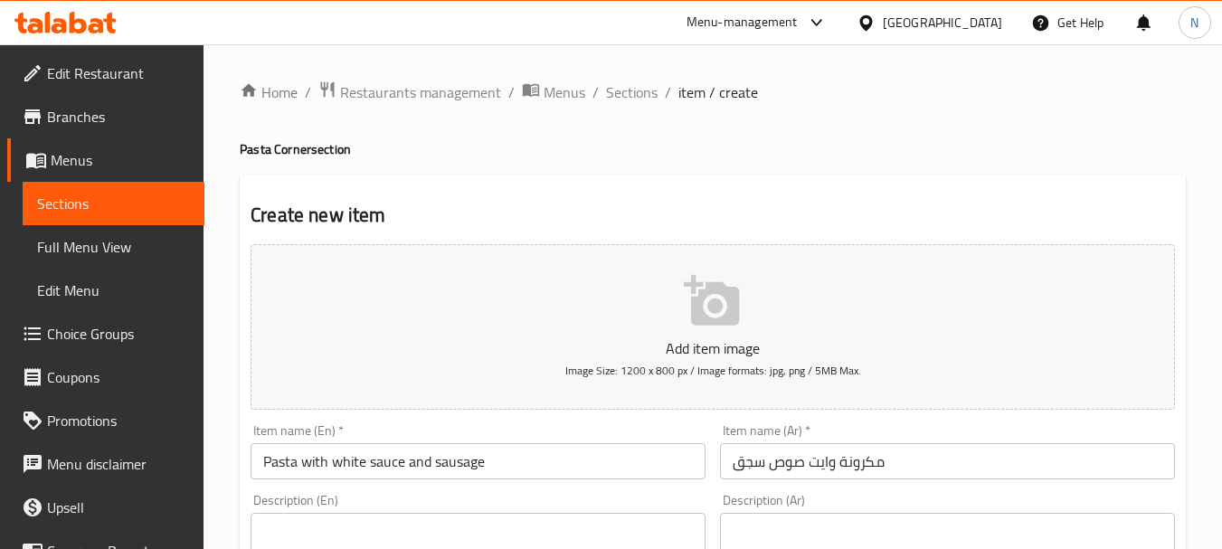
type input "120"
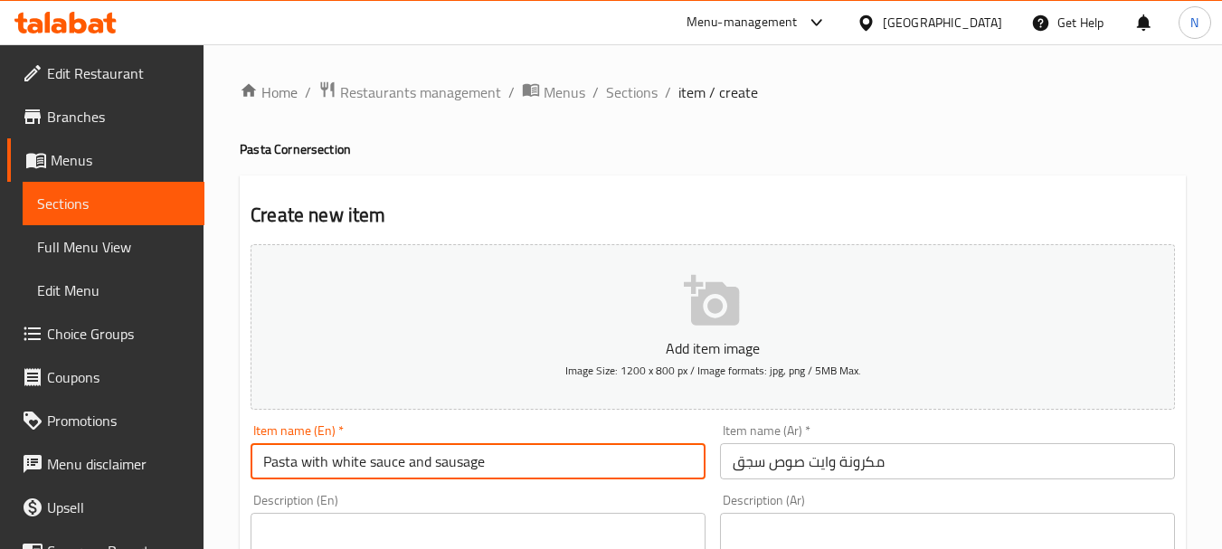
click at [415, 460] on input "Pasta with white sauce and sausage" at bounding box center [478, 461] width 455 height 36
click at [391, 475] on input "Pasta with white sauce sausage" at bounding box center [478, 461] width 455 height 36
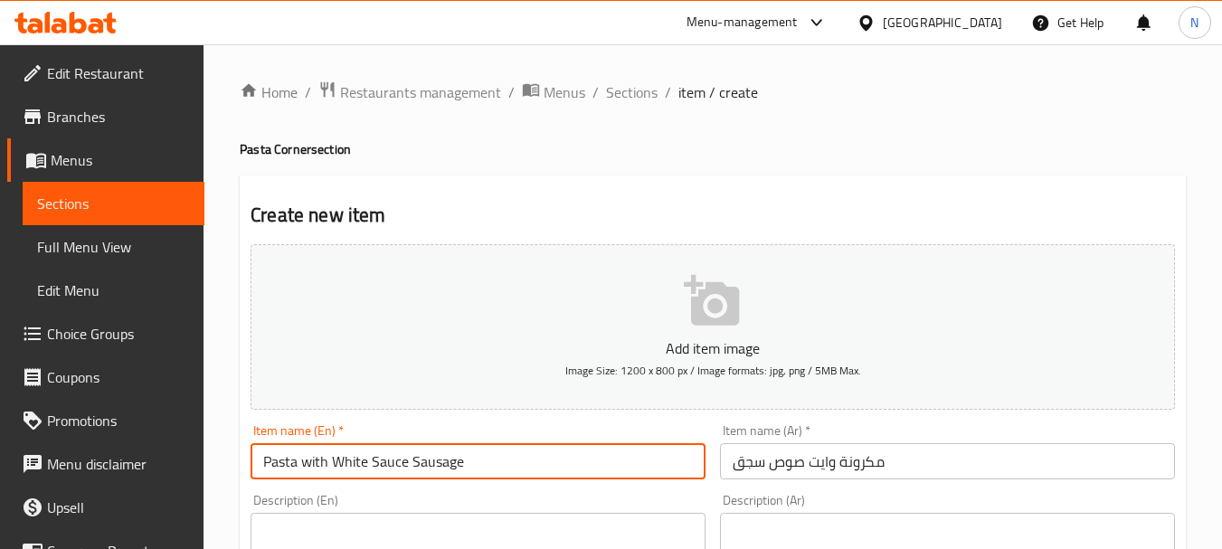
click at [308, 460] on input "Pasta with White Sauce Sausage" at bounding box center [478, 461] width 455 height 36
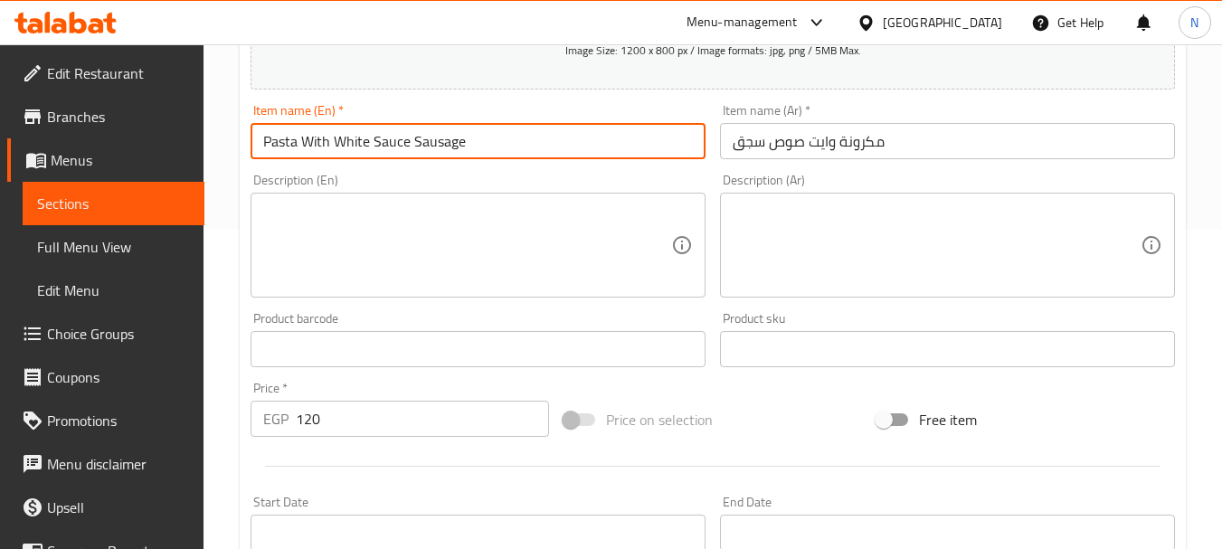
scroll to position [325, 0]
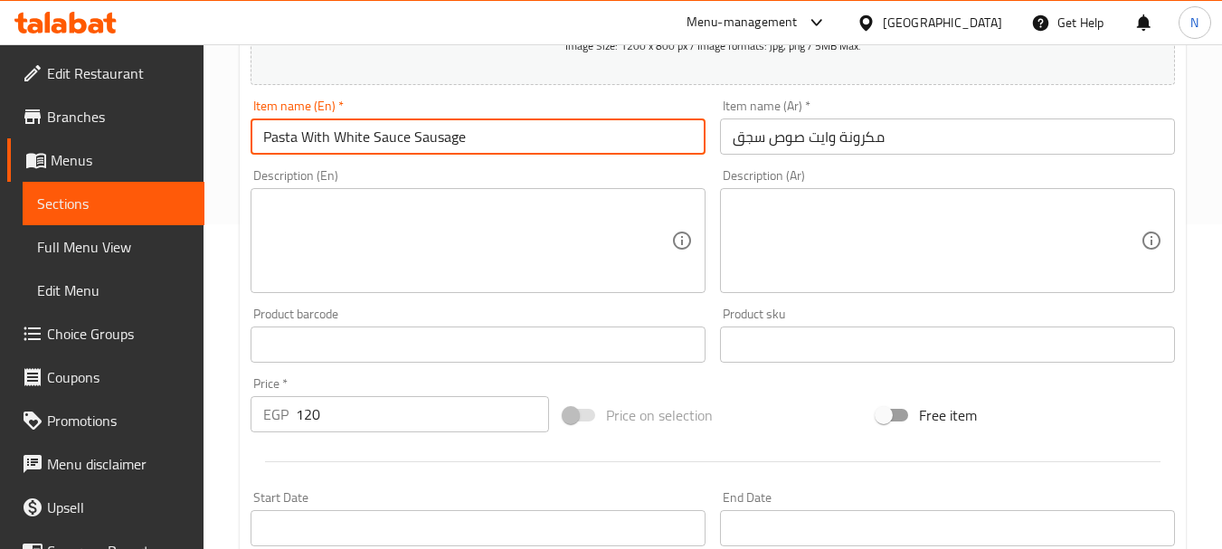
type input "Pasta With White Sauce Sausage"
click at [773, 415] on div "Price on selection" at bounding box center [712, 415] width 313 height 49
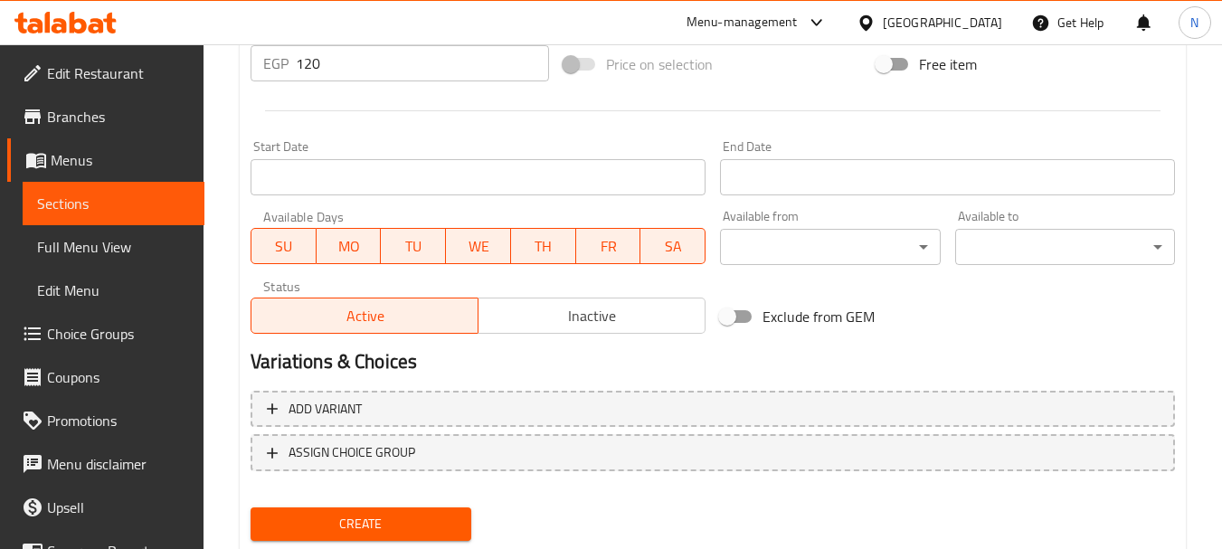
scroll to position [729, 0]
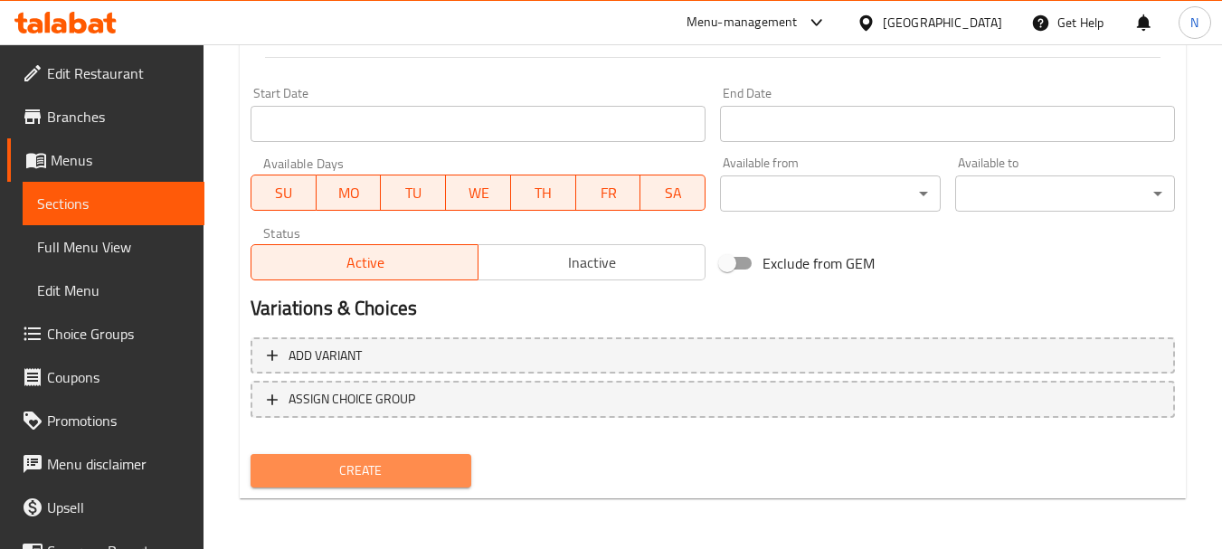
click at [439, 476] on span "Create" at bounding box center [360, 471] width 191 height 23
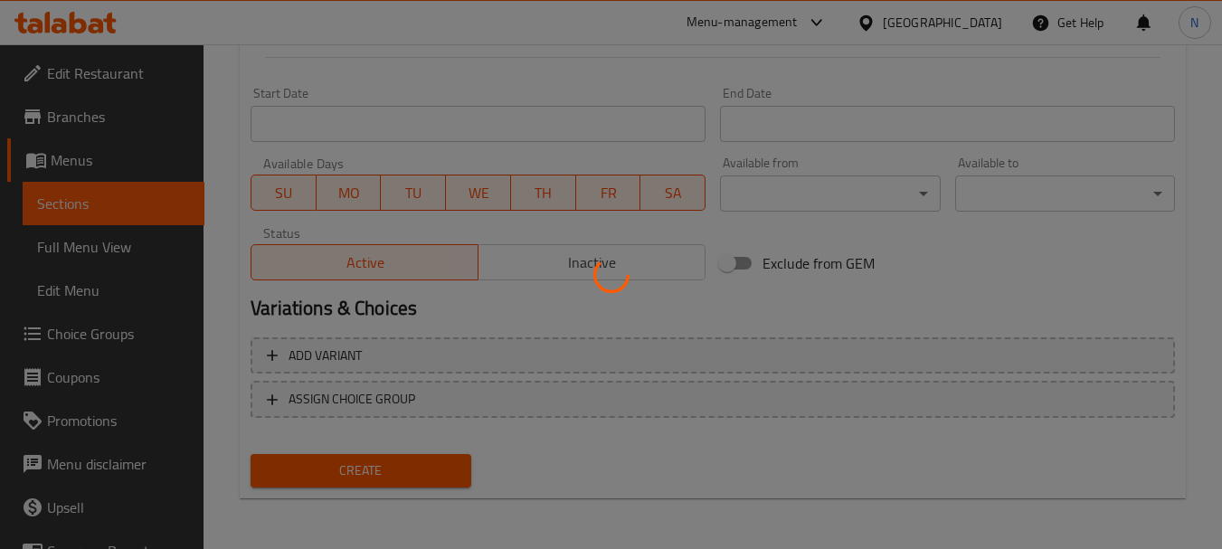
type input "0"
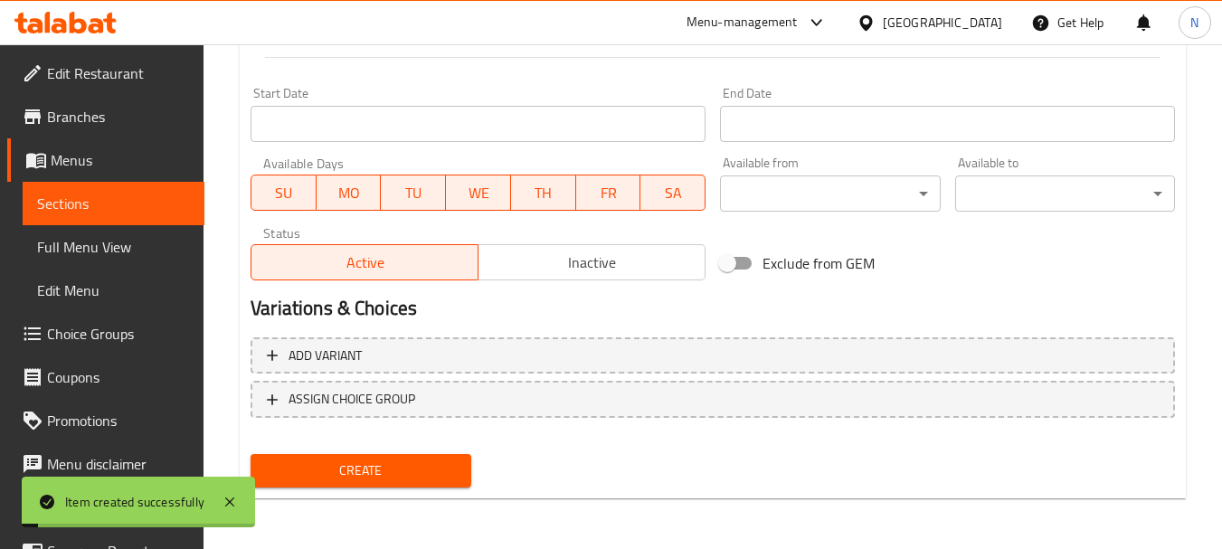
scroll to position [0, 0]
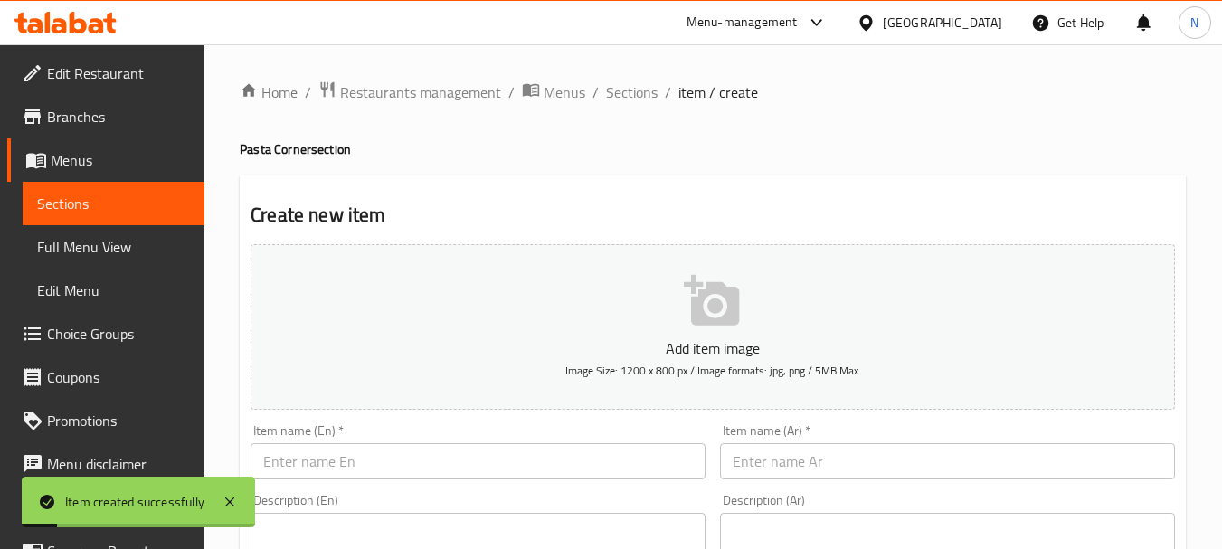
click at [801, 472] on input "text" at bounding box center [947, 461] width 455 height 36
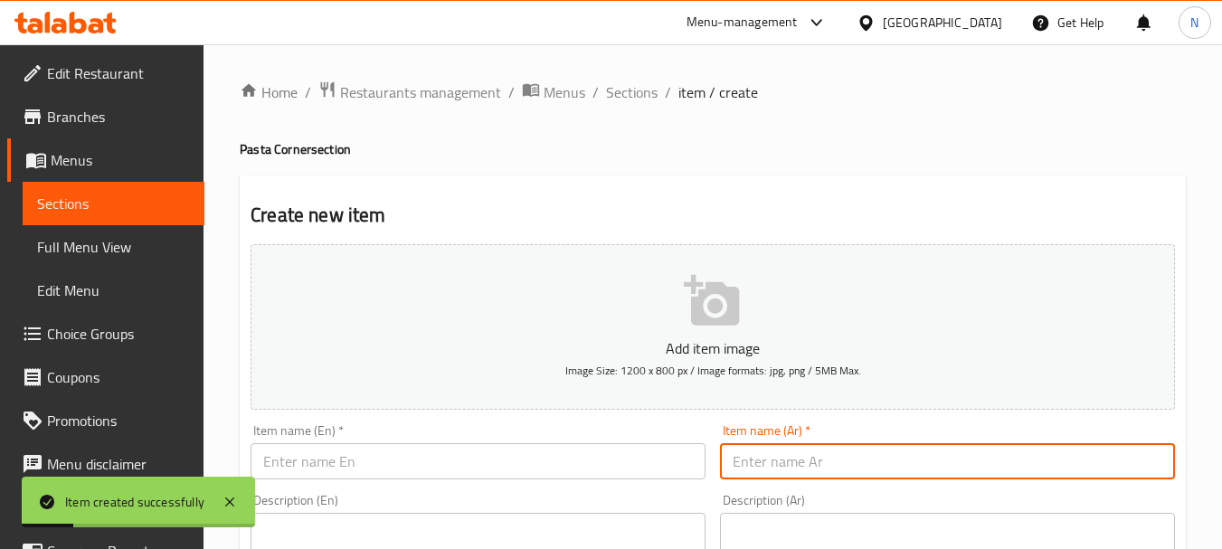
paste input "مكرونة وايت صوص كرسبي"
type input "مكرونة وايت صوص كرسبي"
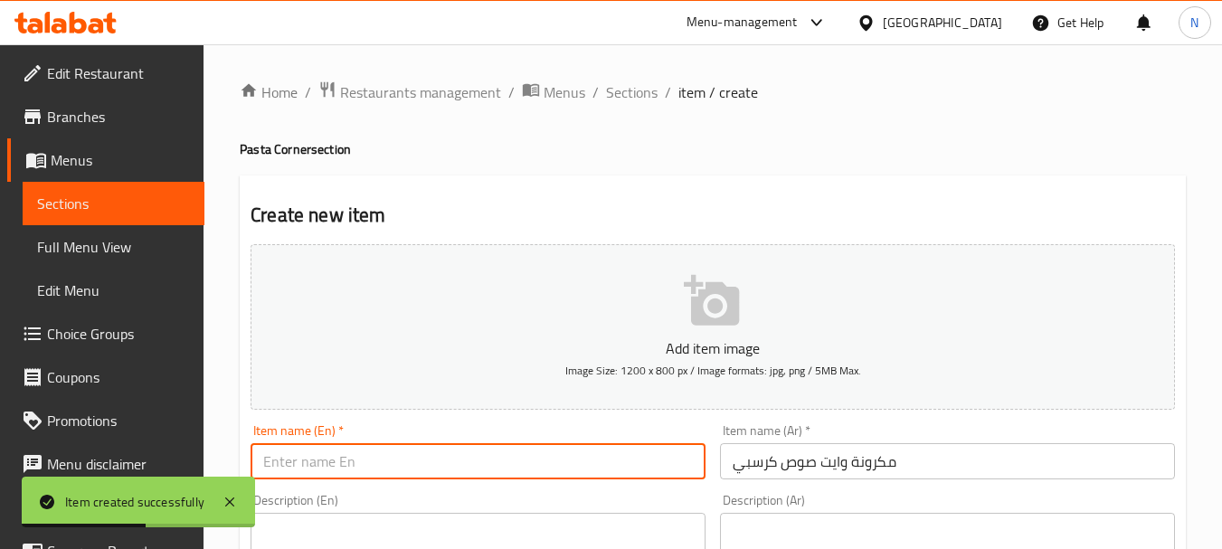
click at [326, 460] on input "text" at bounding box center [478, 461] width 455 height 36
paste input "Crispy white sauce pasta"
click at [329, 468] on input "Crispy white sauce pasta" at bounding box center [478, 461] width 455 height 36
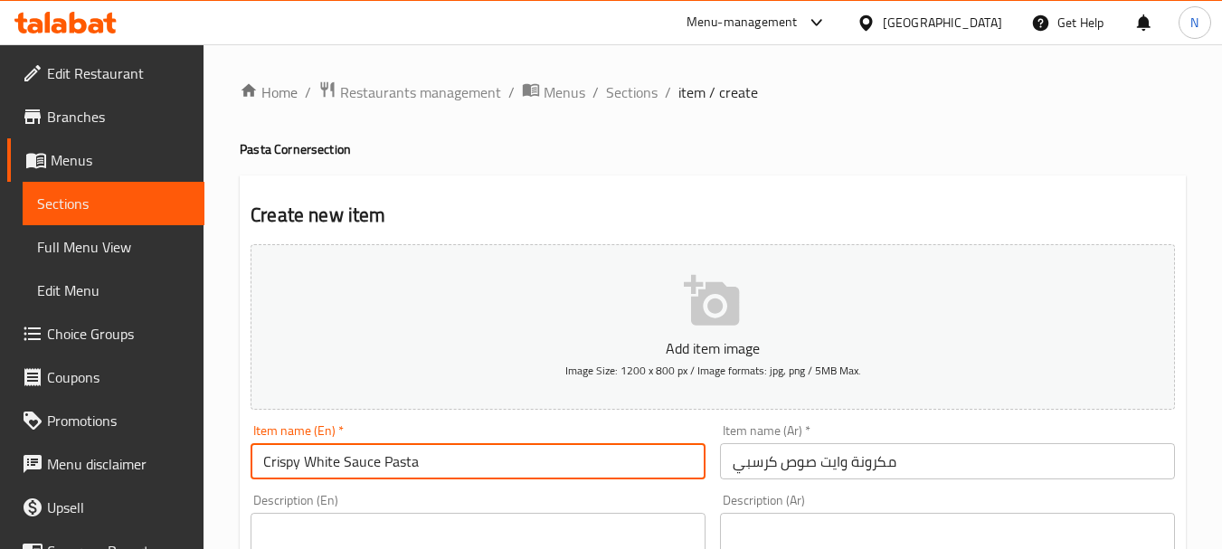
type input "Crispy White Sauce Pasta"
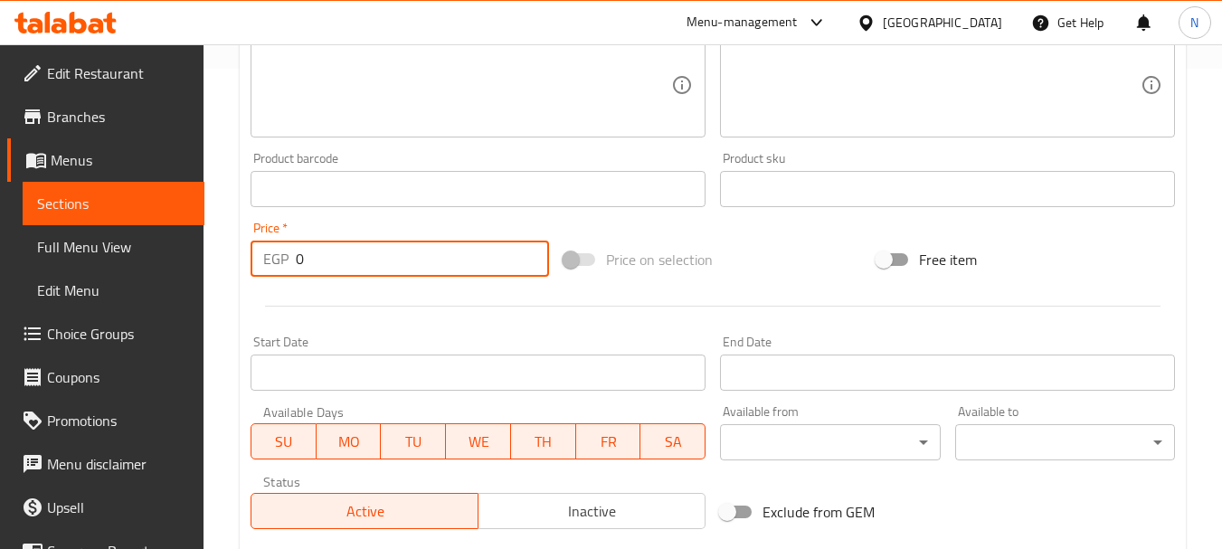
drag, startPoint x: 320, startPoint y: 263, endPoint x: 299, endPoint y: 262, distance: 21.7
click at [299, 262] on input "0" at bounding box center [422, 259] width 253 height 36
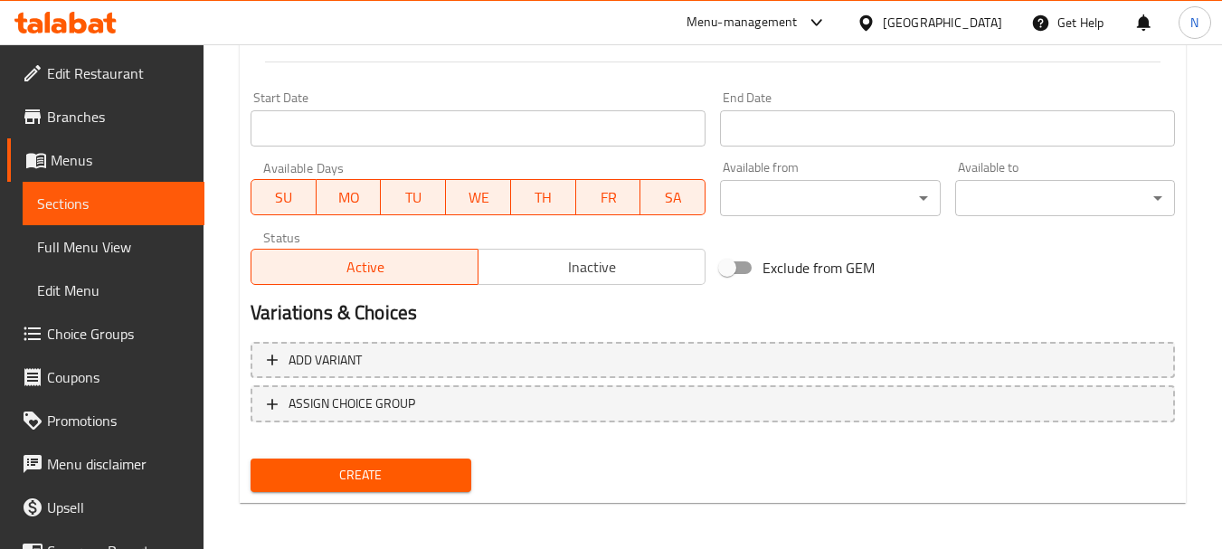
scroll to position [729, 0]
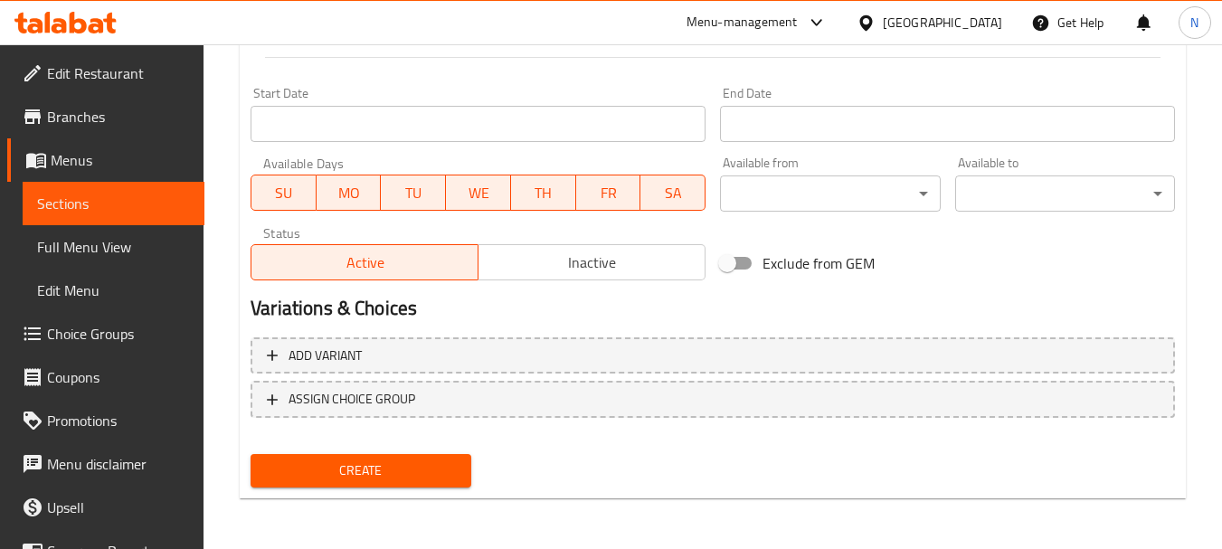
type input "130"
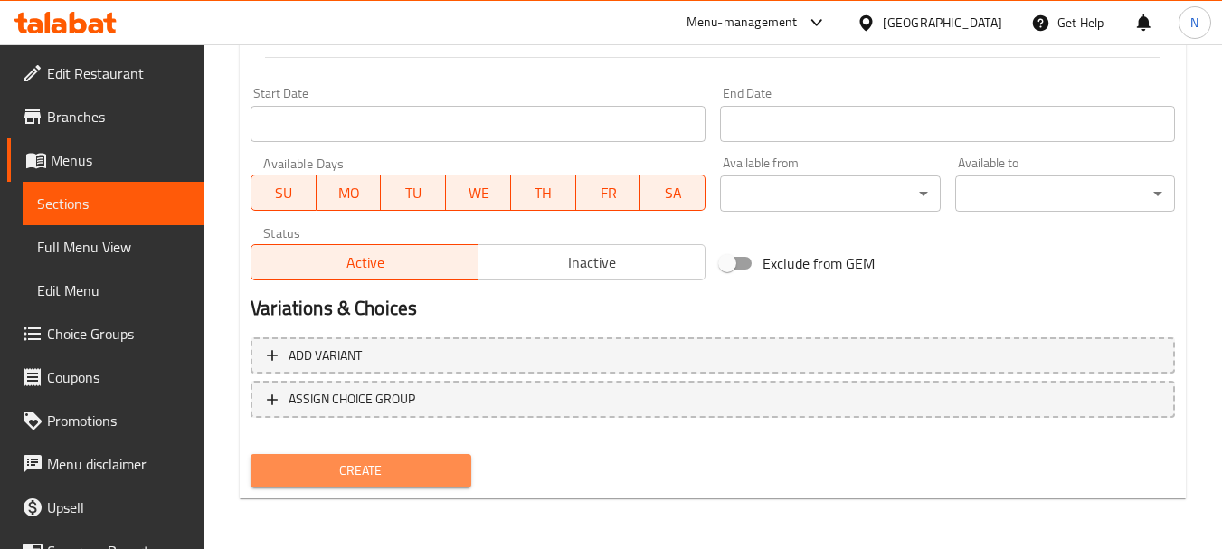
click at [454, 471] on span "Create" at bounding box center [360, 471] width 191 height 23
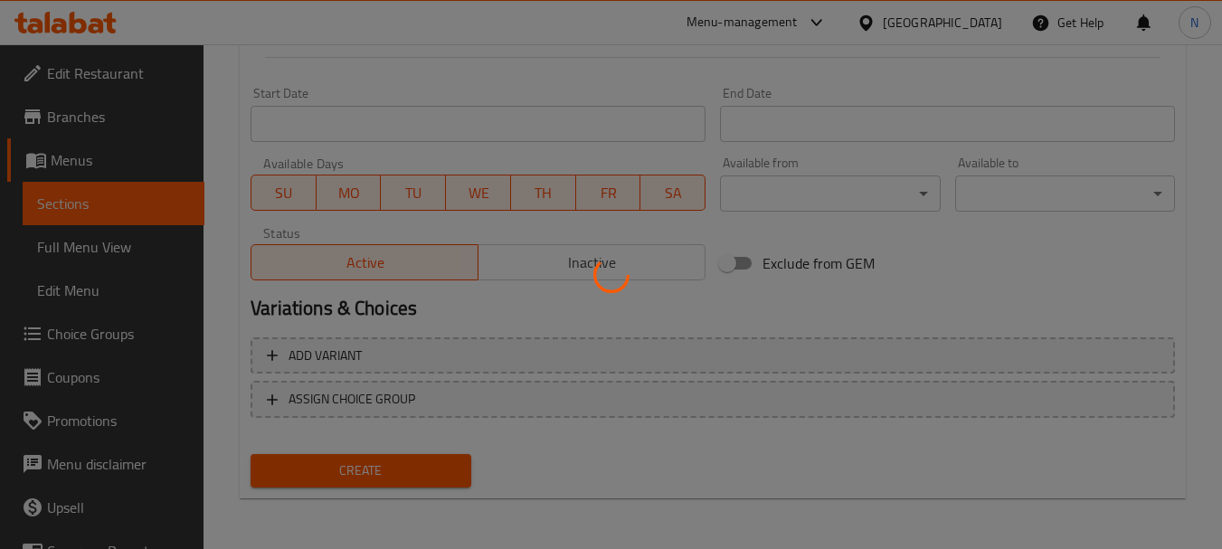
type input "0"
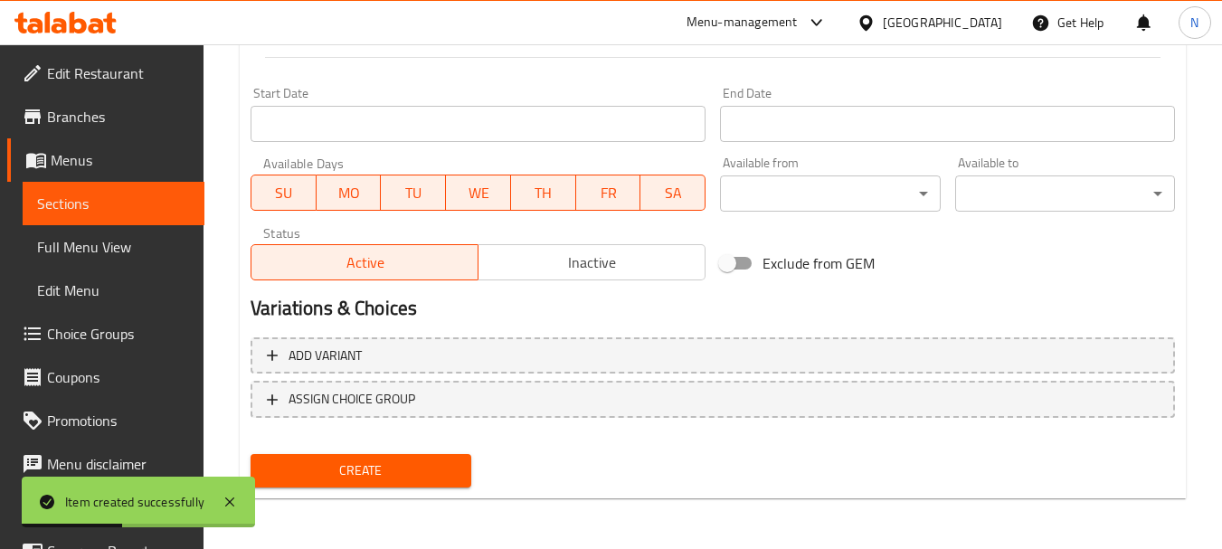
scroll to position [249, 0]
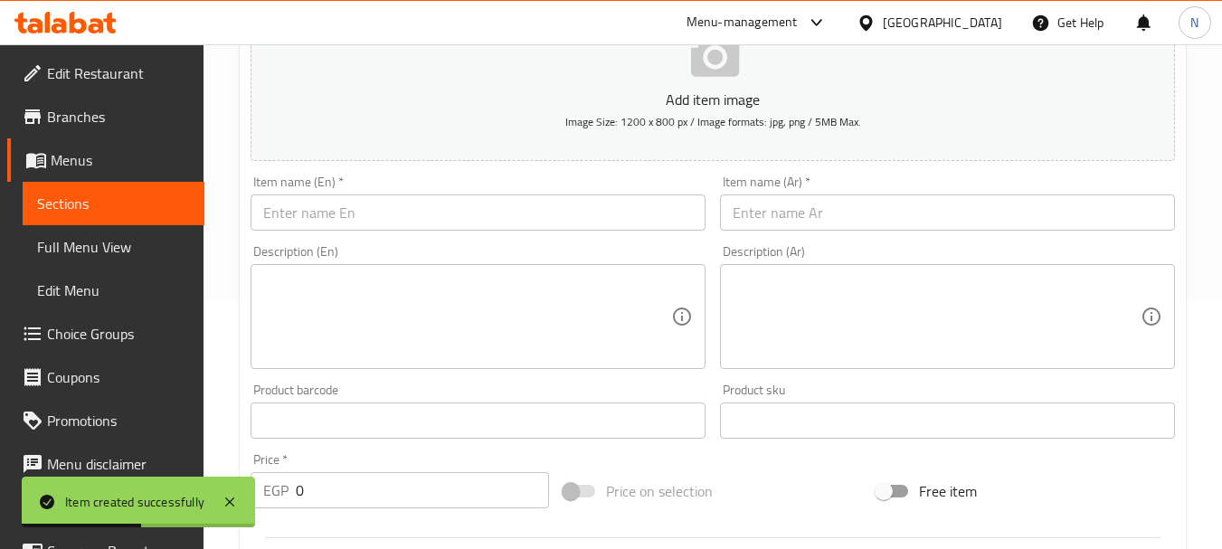
click at [823, 225] on input "text" at bounding box center [947, 212] width 455 height 36
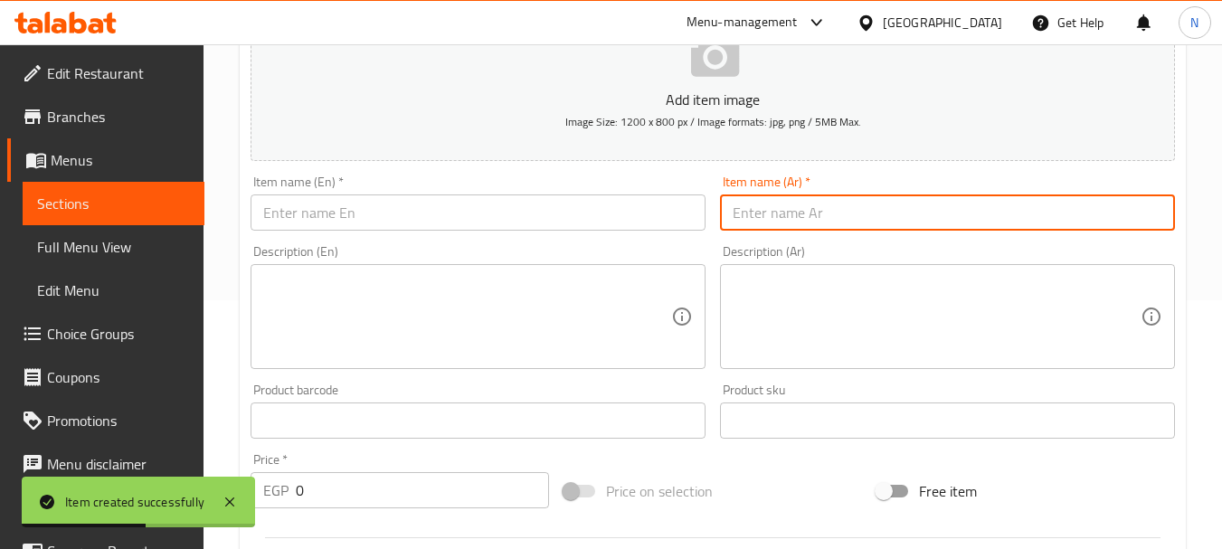
paste input "مكرونة وايت صوص زنجر"
type input "مكرونة وايت صوص زنجر"
click at [425, 217] on input "text" at bounding box center [478, 212] width 455 height 36
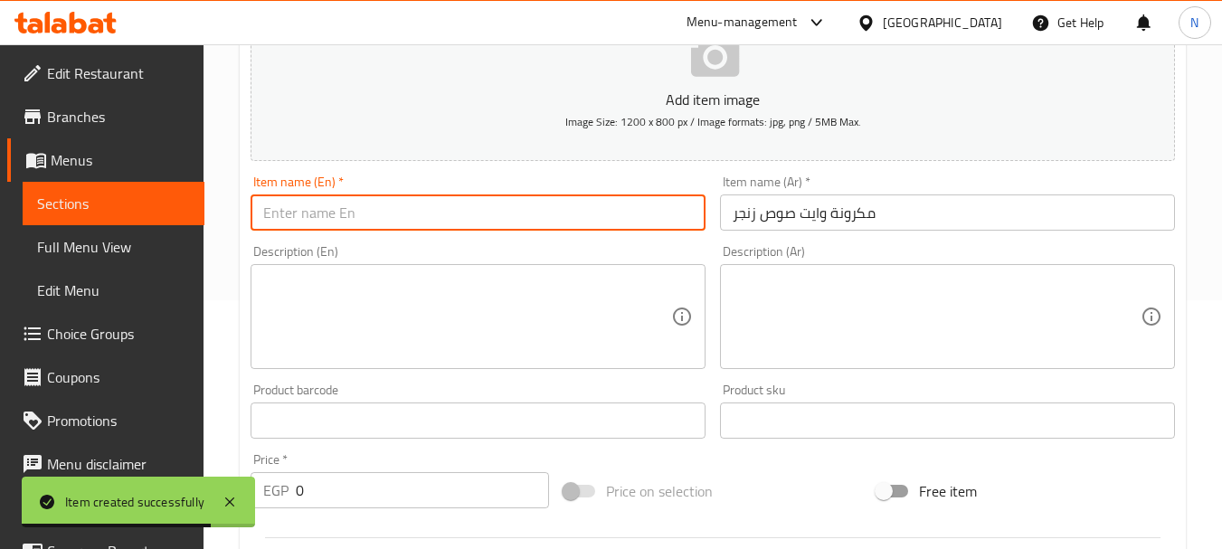
paste input "White sauce pasta Zinger"
click at [397, 223] on input "White sauce pasta Zinger" at bounding box center [478, 212] width 455 height 36
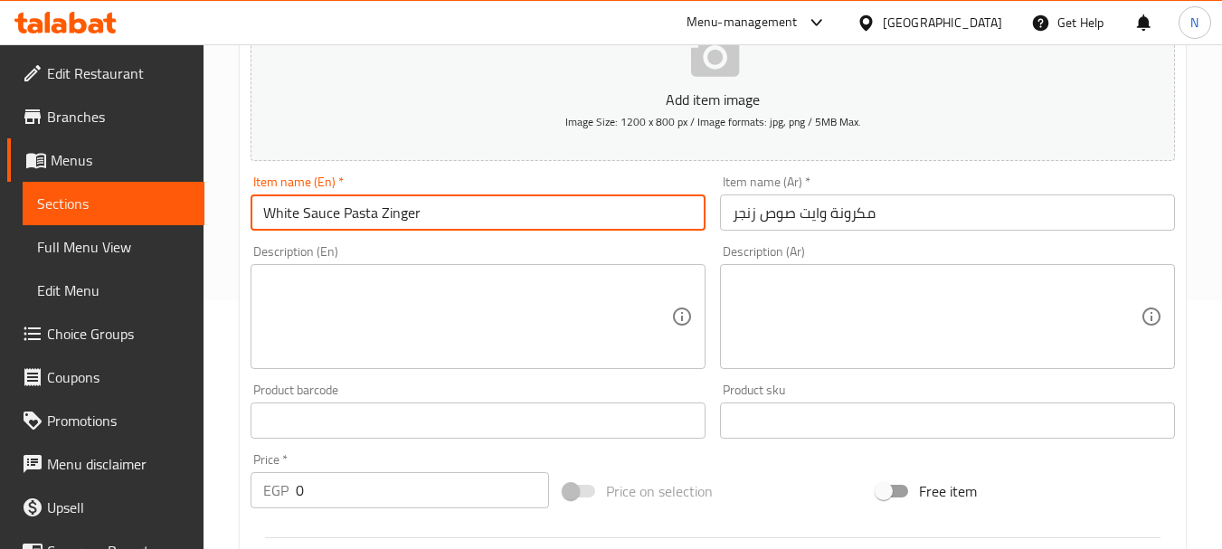
click at [354, 216] on input "White Sauce Pasta Zinger" at bounding box center [478, 212] width 455 height 36
click at [397, 213] on input "White Sauce Zinger" at bounding box center [478, 212] width 455 height 36
paste input "Pasta"
type input "White Sauce Zinger Pasta"
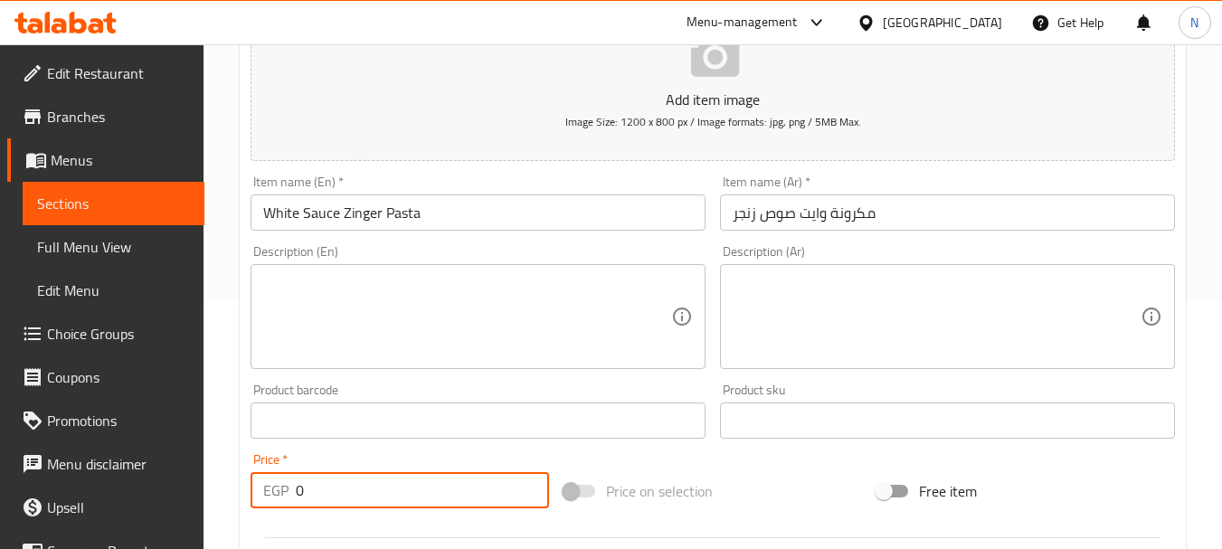
drag, startPoint x: 408, startPoint y: 482, endPoint x: 289, endPoint y: 493, distance: 119.9
click at [289, 493] on div "EGP 0 Price *" at bounding box center [400, 490] width 299 height 36
type input "130"
click at [714, 487] on div "Price on selection" at bounding box center [712, 491] width 313 height 49
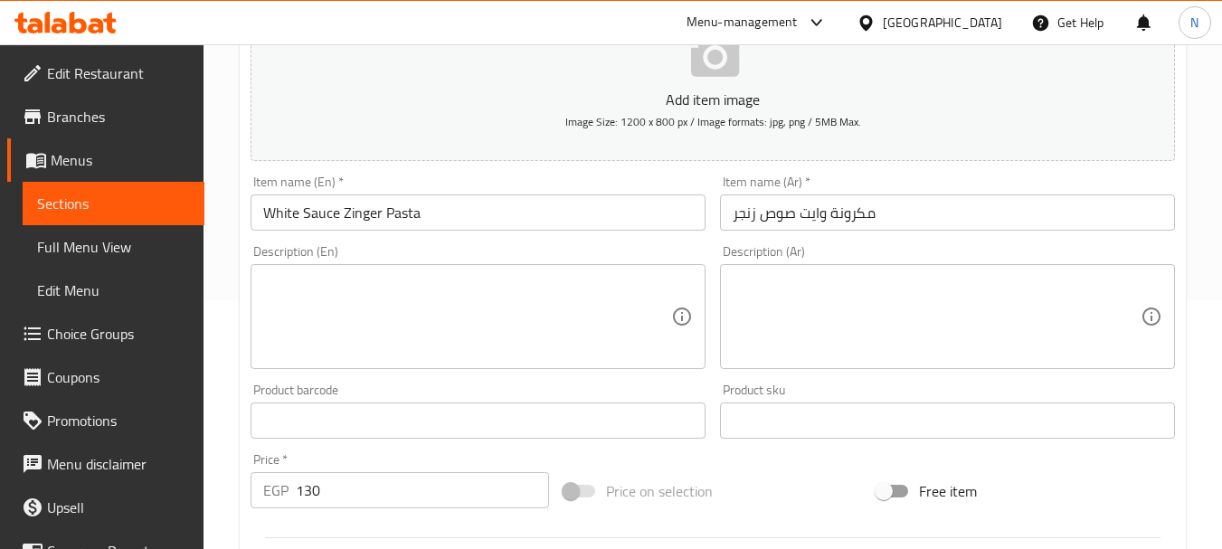
scroll to position [729, 0]
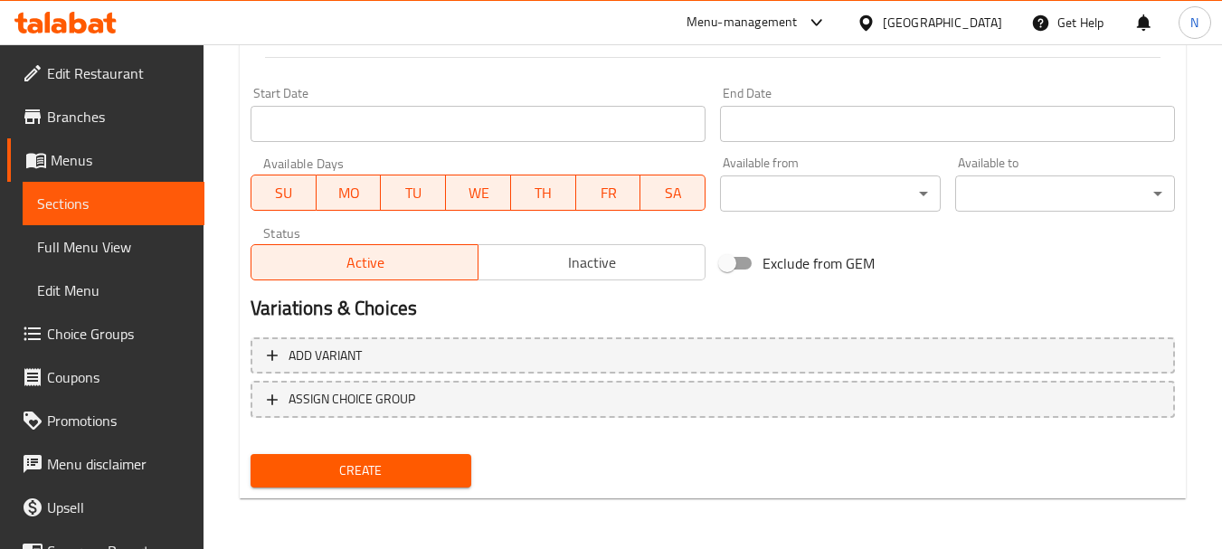
click at [301, 469] on span "Create" at bounding box center [360, 471] width 191 height 23
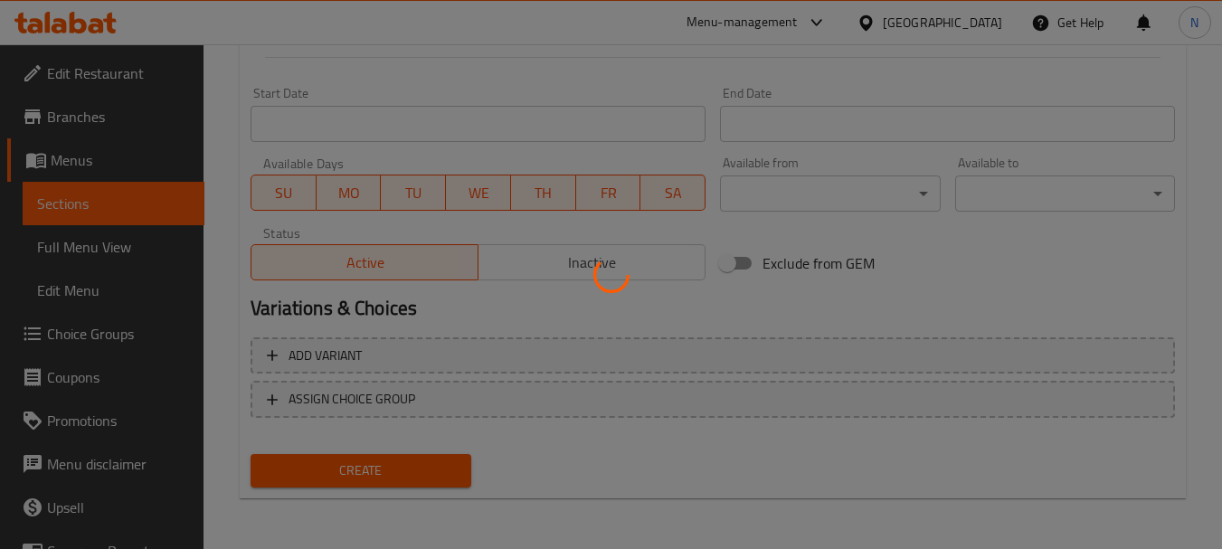
type input "0"
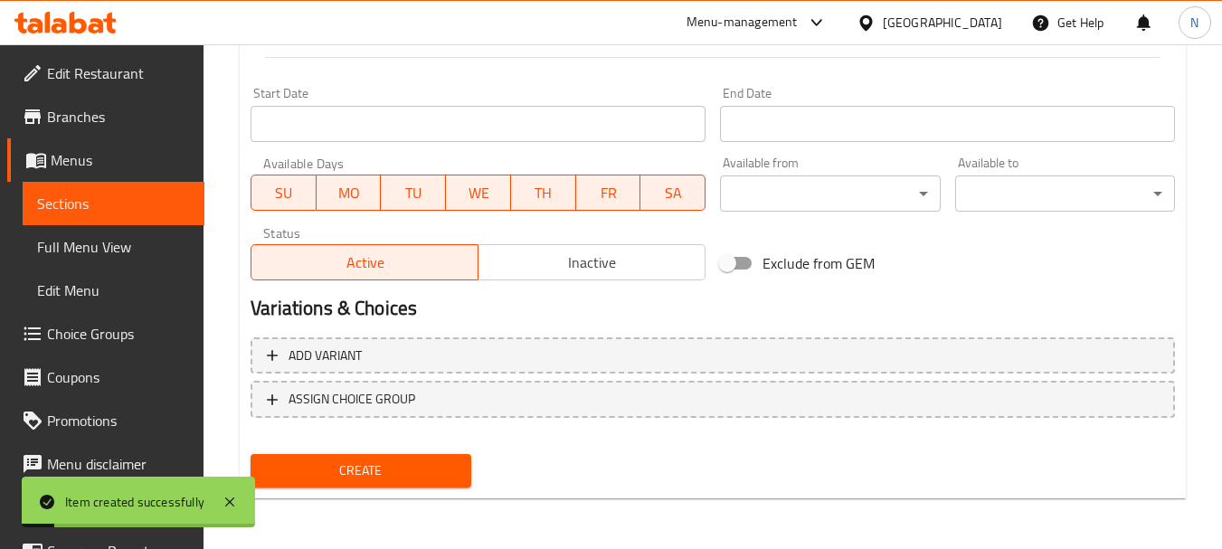
scroll to position [249, 0]
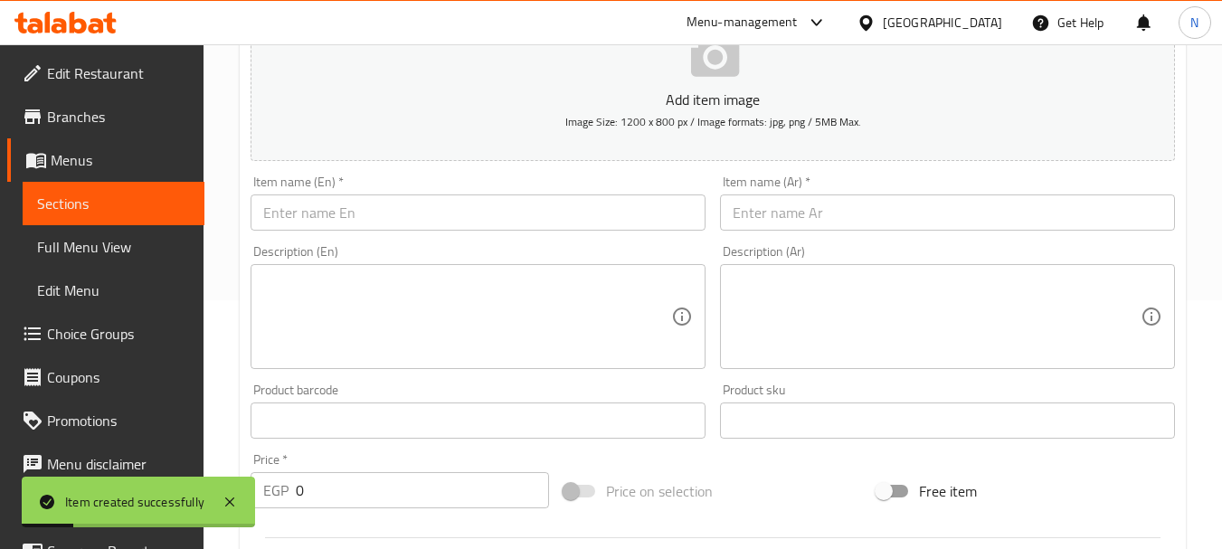
click at [835, 215] on input "text" at bounding box center [947, 212] width 455 height 36
paste input "مكرونة وايت صوص بانيه"
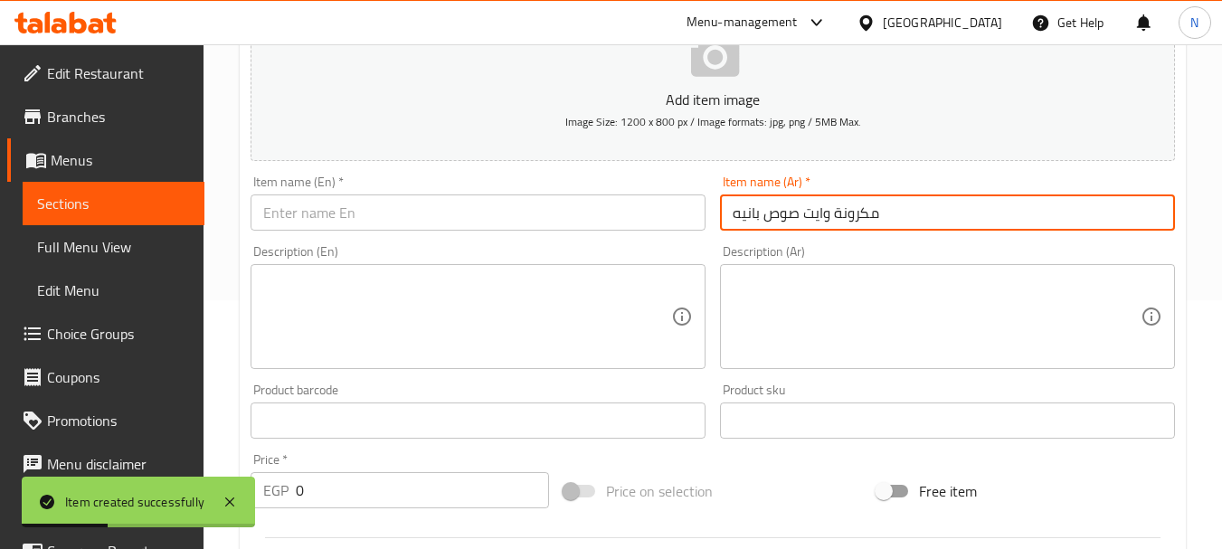
type input "مكرونة وايت صوص بانيه"
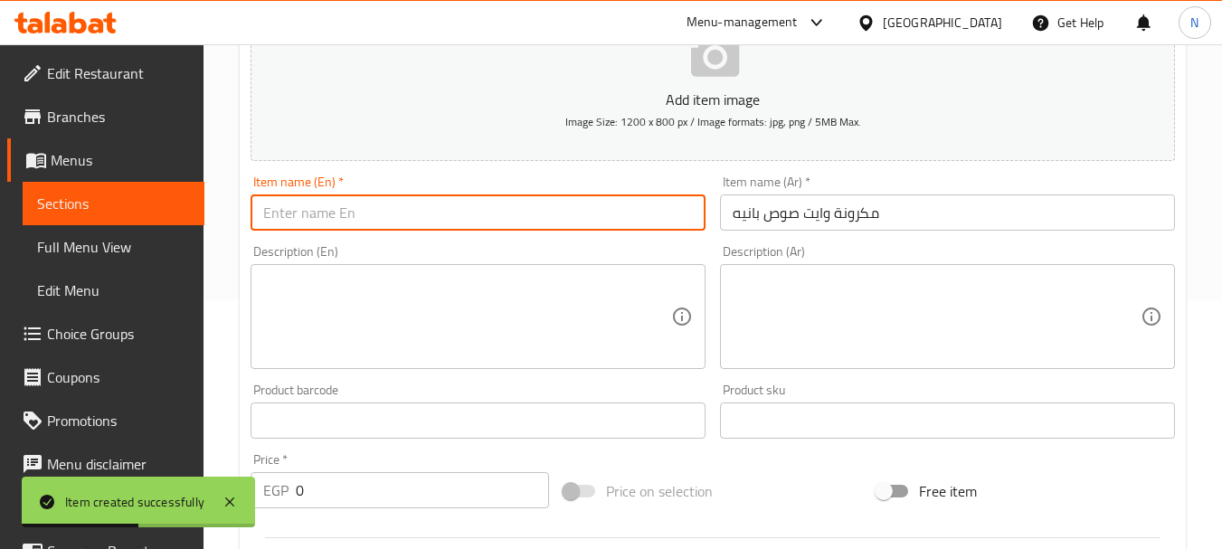
click at [383, 202] on input "text" at bounding box center [478, 212] width 455 height 36
paste input "White sauce pasta"
click at [737, 218] on input "مكرونة وايت صوص بانيه" at bounding box center [947, 212] width 455 height 36
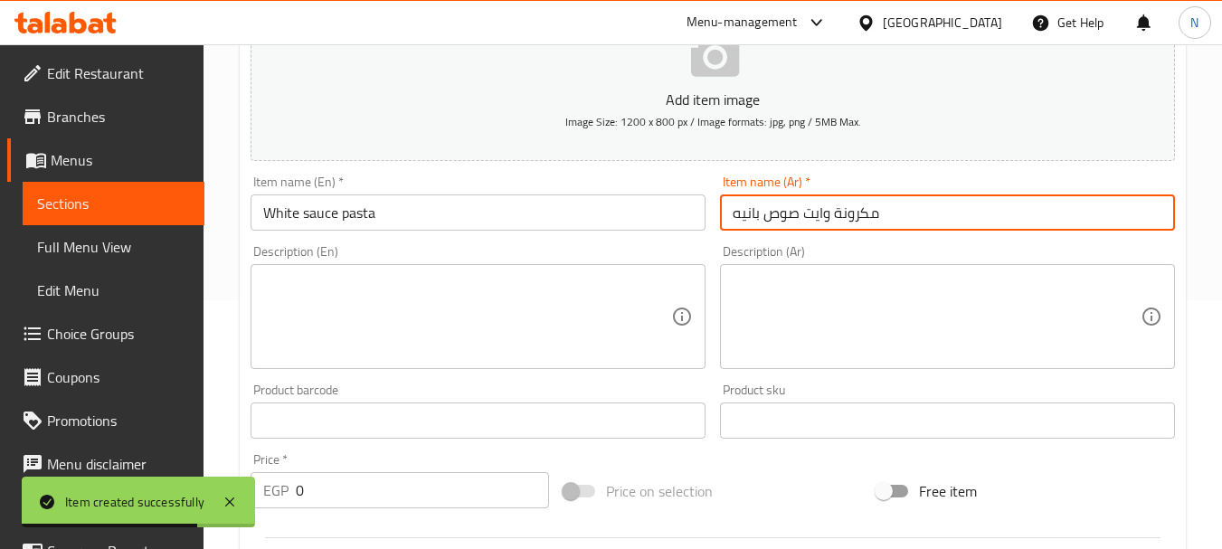
click at [737, 218] on input "مكرونة وايت صوص بانيه" at bounding box center [947, 212] width 455 height 36
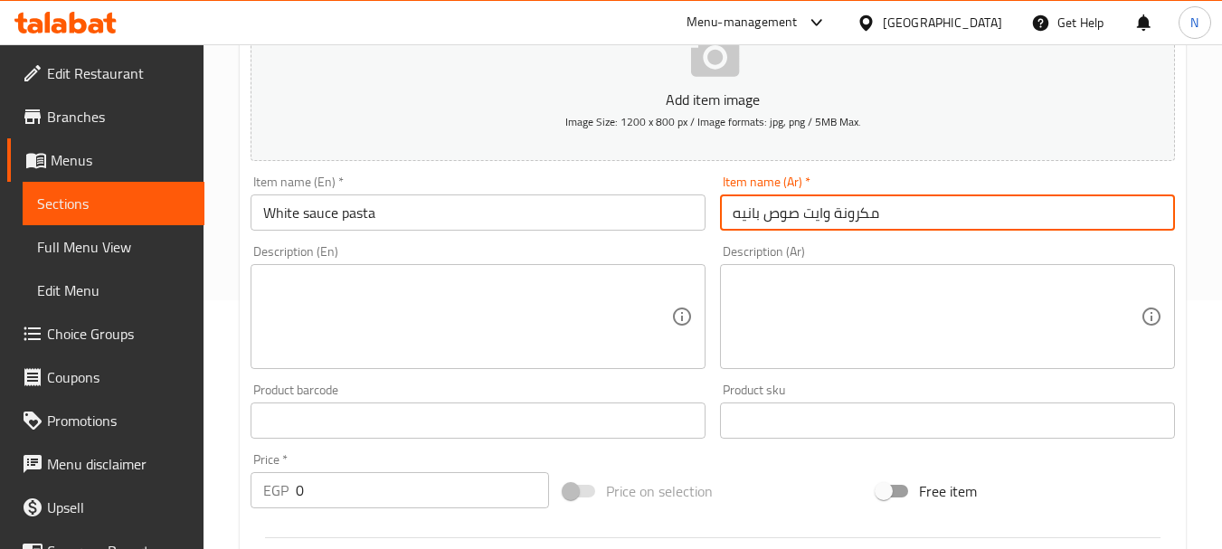
click at [741, 207] on input "مكرونة وايت صوص بانيه" at bounding box center [947, 212] width 455 height 36
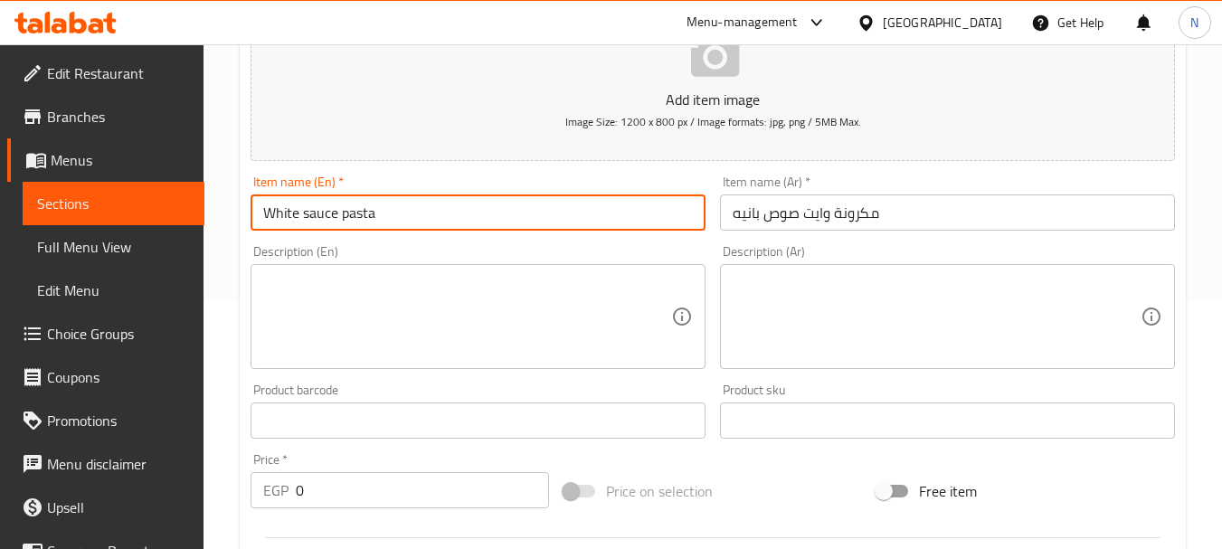
click at [265, 204] on input "White sauce pasta" at bounding box center [478, 212] width 455 height 36
paste input "Pane"
click at [384, 220] on input "Pane White sauce pasta" at bounding box center [478, 212] width 455 height 36
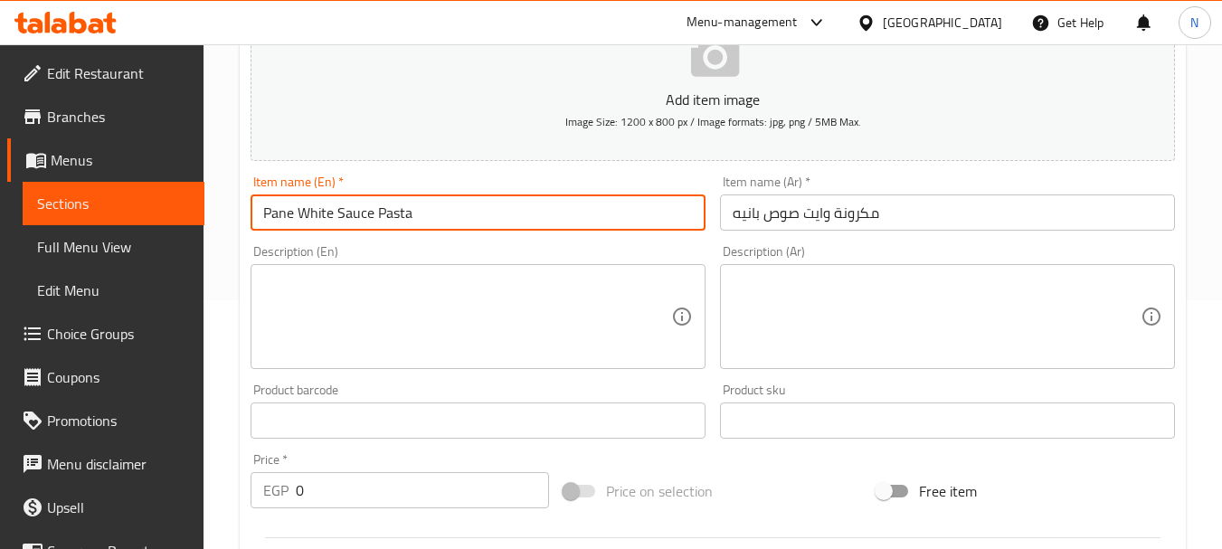
type input "Pane White Sauce Pasta"
click at [564, 340] on textarea at bounding box center [467, 317] width 408 height 86
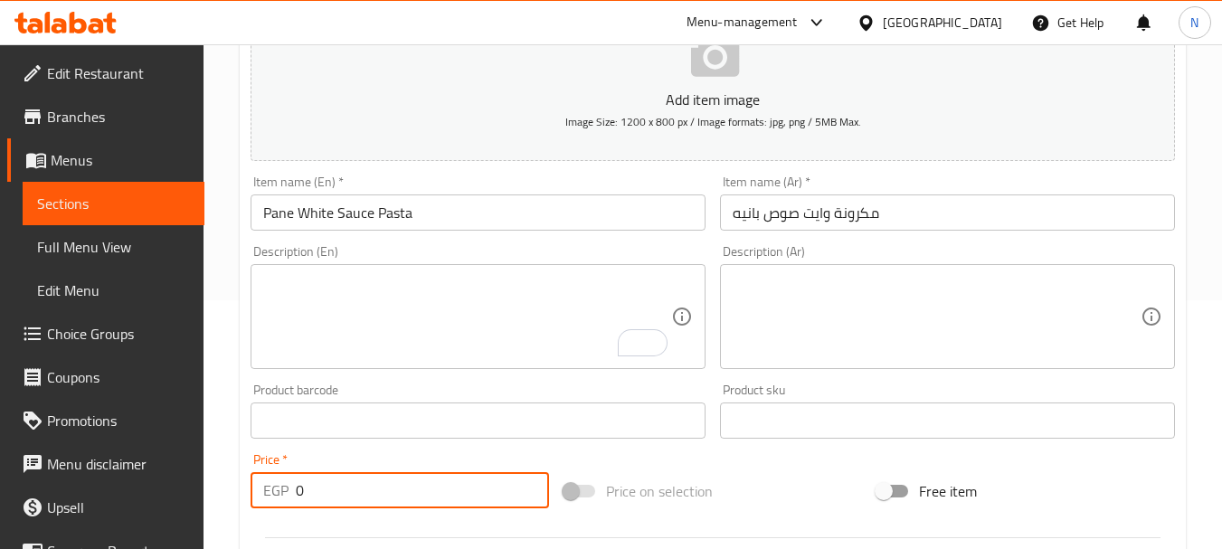
drag, startPoint x: 429, startPoint y: 492, endPoint x: 279, endPoint y: 494, distance: 150.2
click at [279, 494] on div "EGP 0 Price *" at bounding box center [400, 490] width 299 height 36
type input "140"
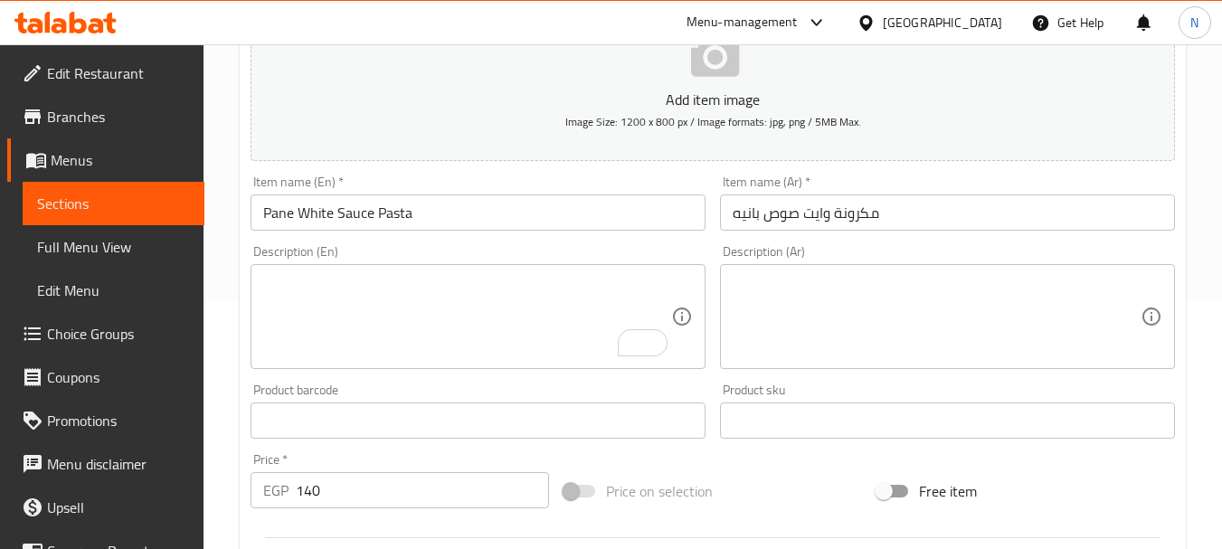
click at [757, 508] on div "Price on selection" at bounding box center [712, 491] width 313 height 49
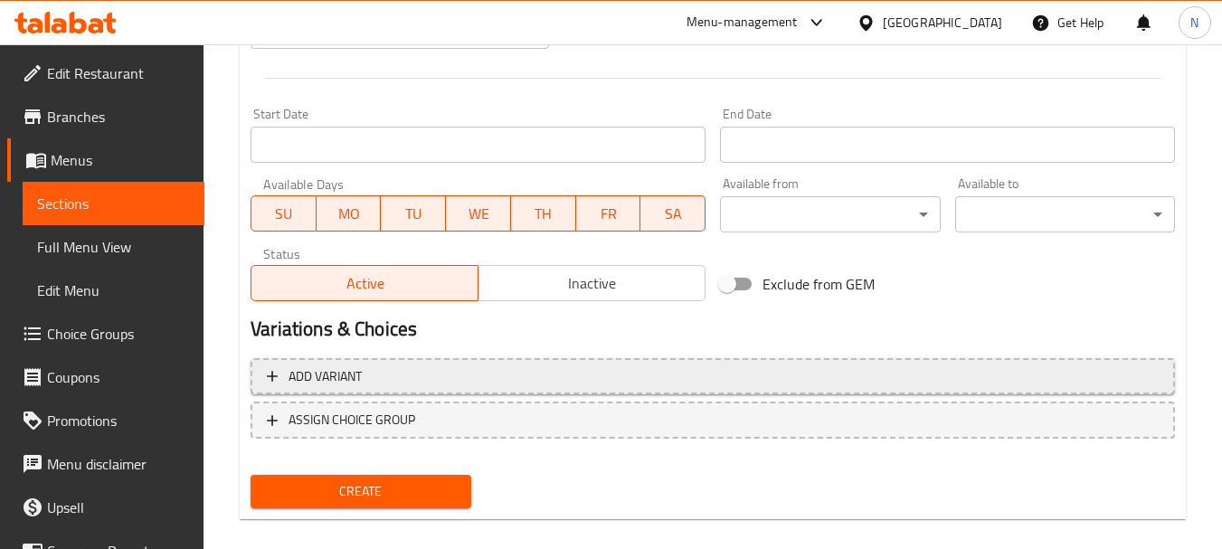
scroll to position [729, 0]
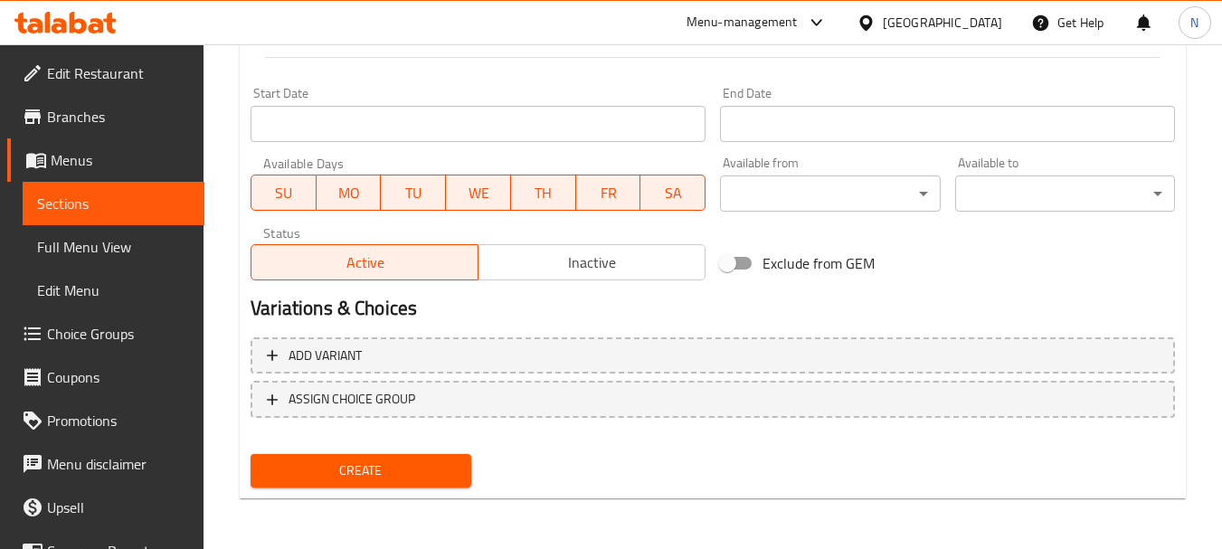
click at [421, 464] on span "Create" at bounding box center [360, 471] width 191 height 23
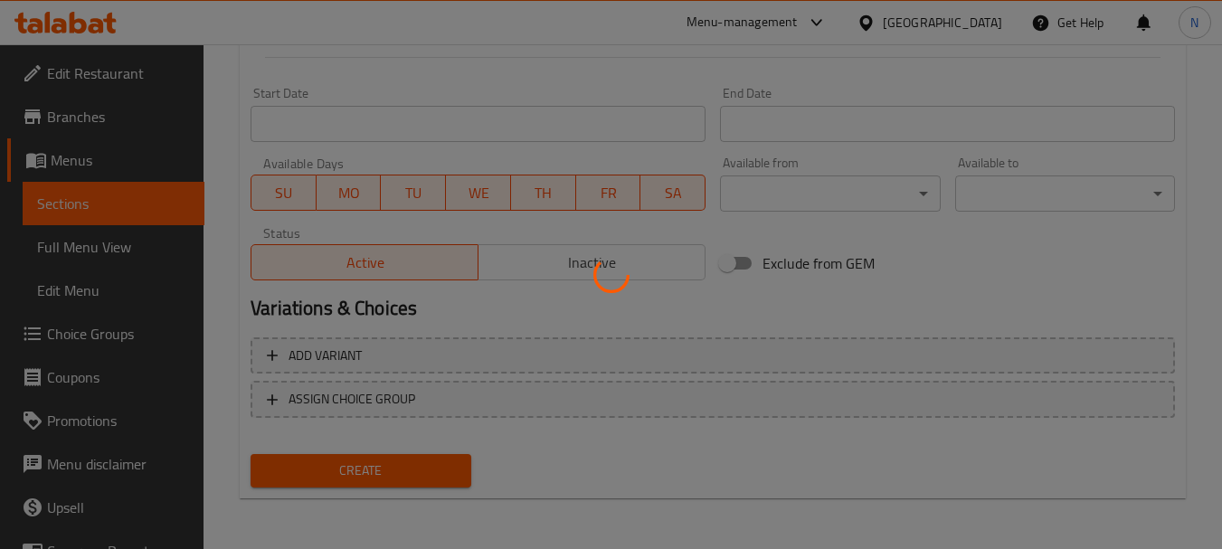
type input "0"
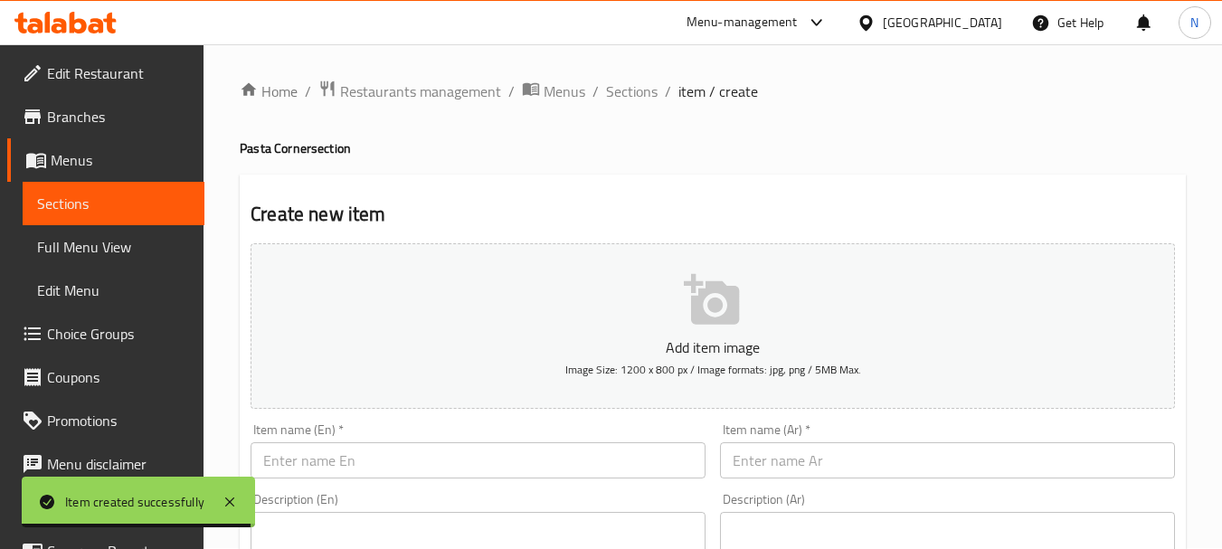
scroll to position [0, 0]
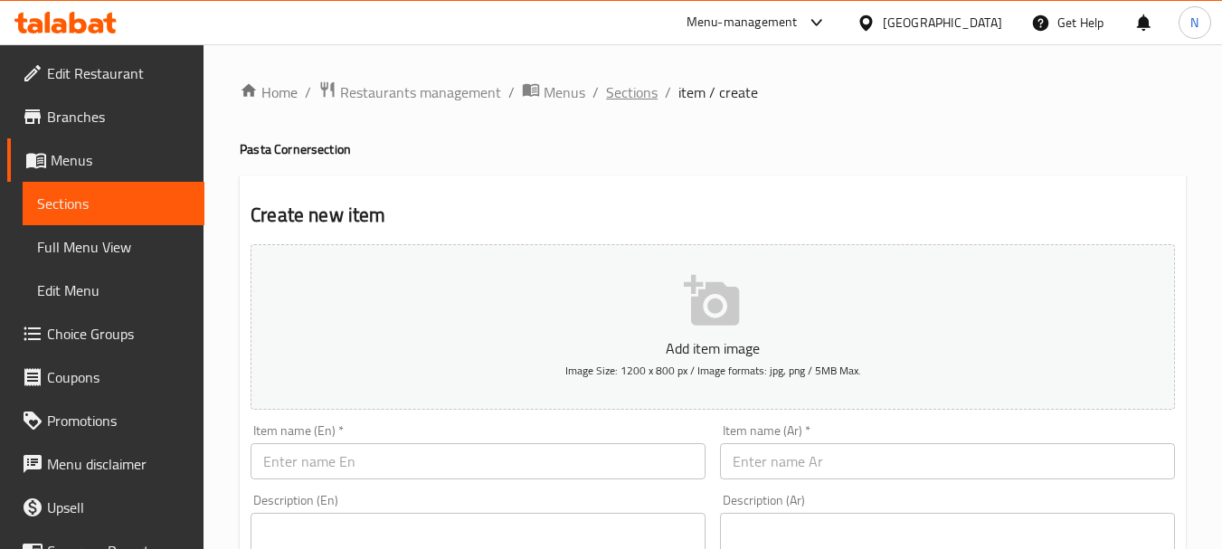
click at [622, 82] on span "Sections" at bounding box center [632, 92] width 52 height 22
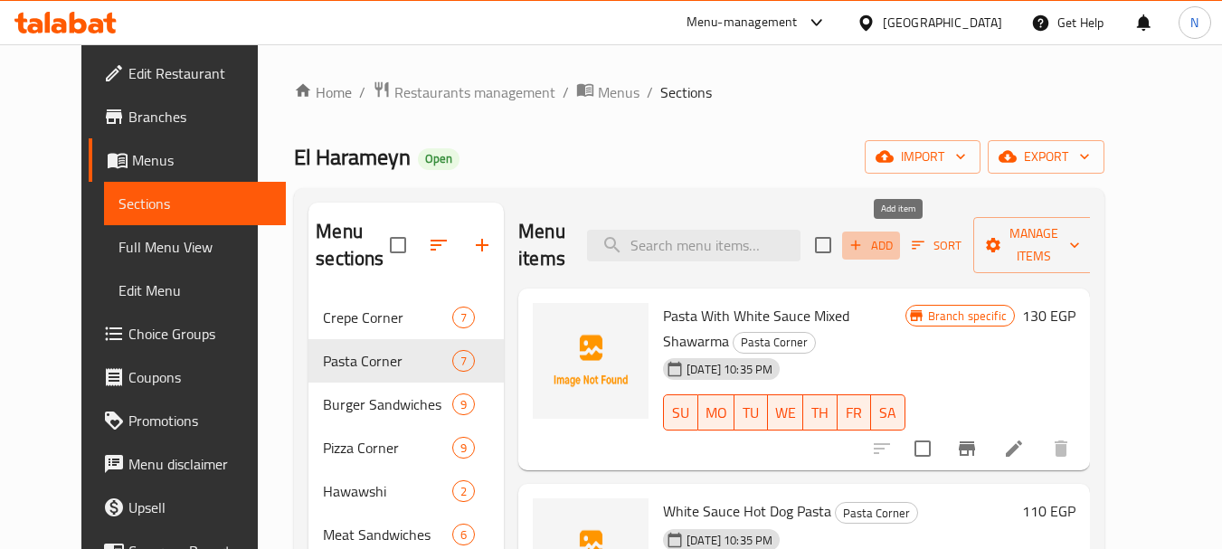
click at [896, 251] on span "Add" at bounding box center [871, 245] width 49 height 21
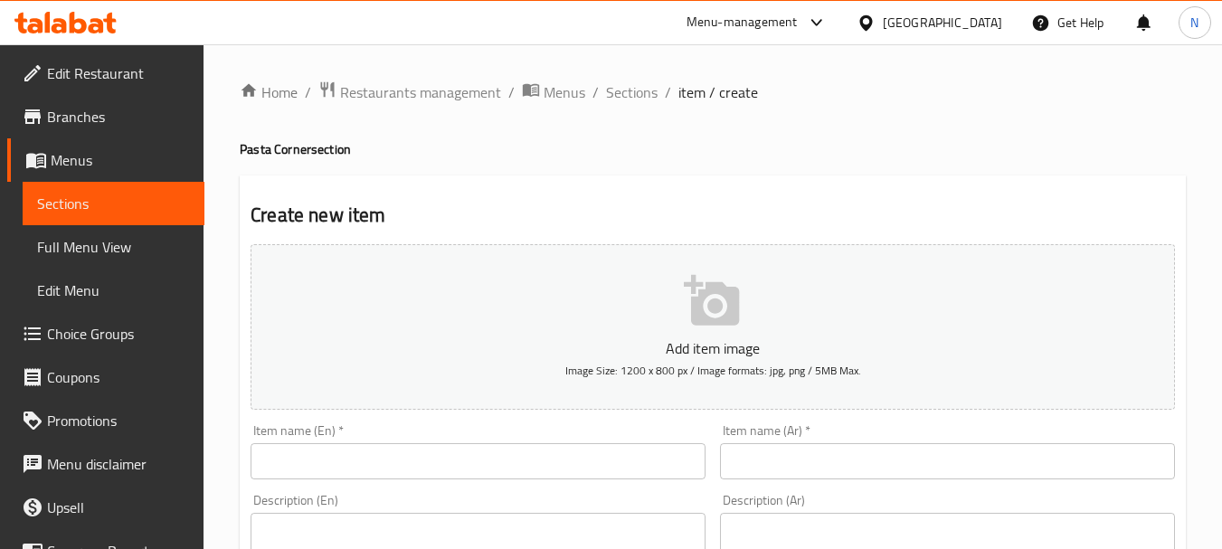
click at [831, 458] on input "text" at bounding box center [947, 461] width 455 height 36
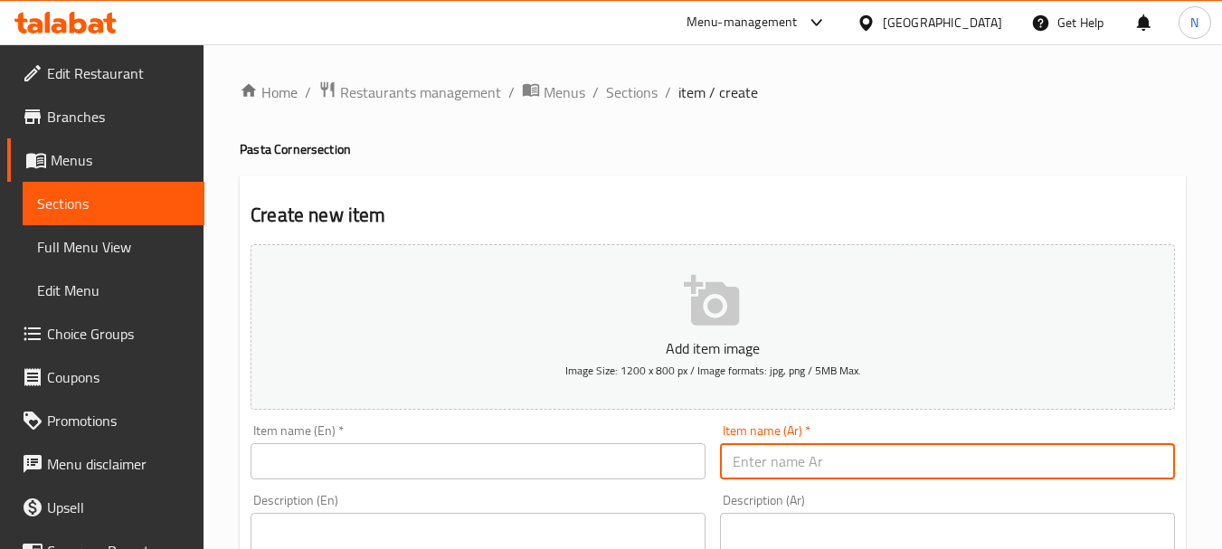
paste input "مكرونة بشاميل استريبس"
type input "مكرونة بشاميل استريبس"
click at [419, 489] on div "Description (En) Description (En)" at bounding box center [477, 556] width 469 height 138
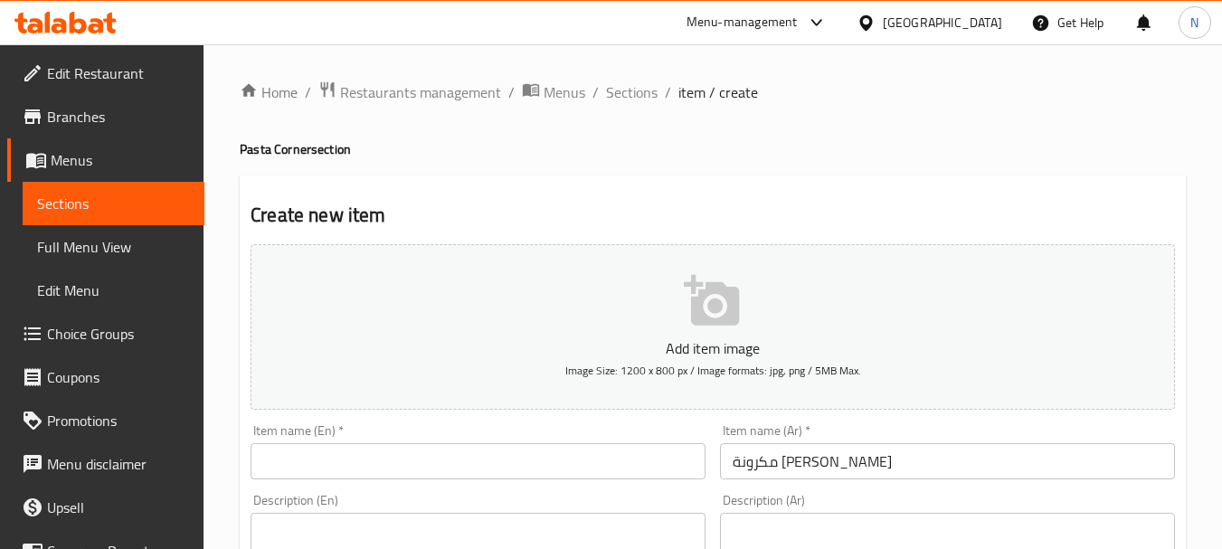
click at [367, 458] on input "text" at bounding box center [478, 461] width 455 height 36
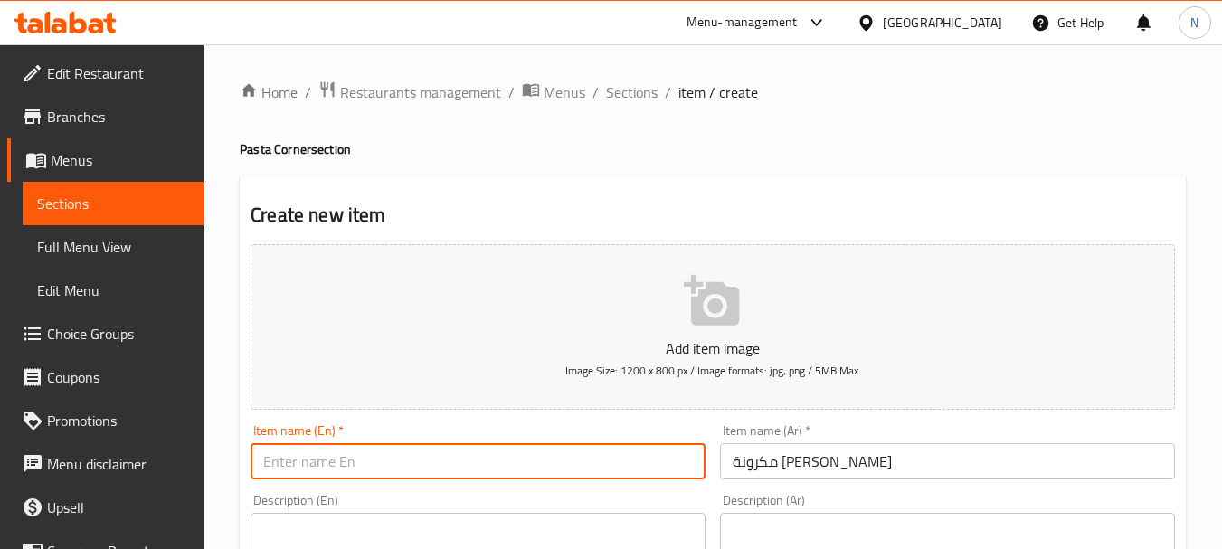
paste input "Macaroni with bechamel strips"
click at [248, 155] on h4 "Pasta Corner section" at bounding box center [713, 149] width 946 height 18
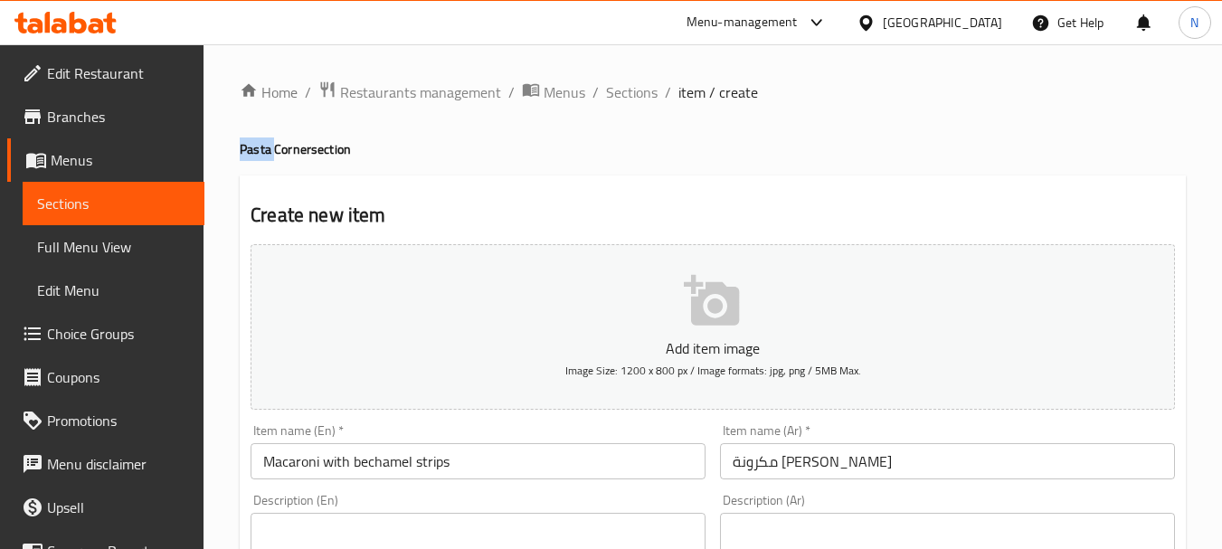
click at [248, 155] on h4 "Pasta Corner section" at bounding box center [713, 149] width 946 height 18
copy h4 "Pasta"
click at [304, 459] on input "Macaroni with bechamel strips" at bounding box center [478, 461] width 455 height 36
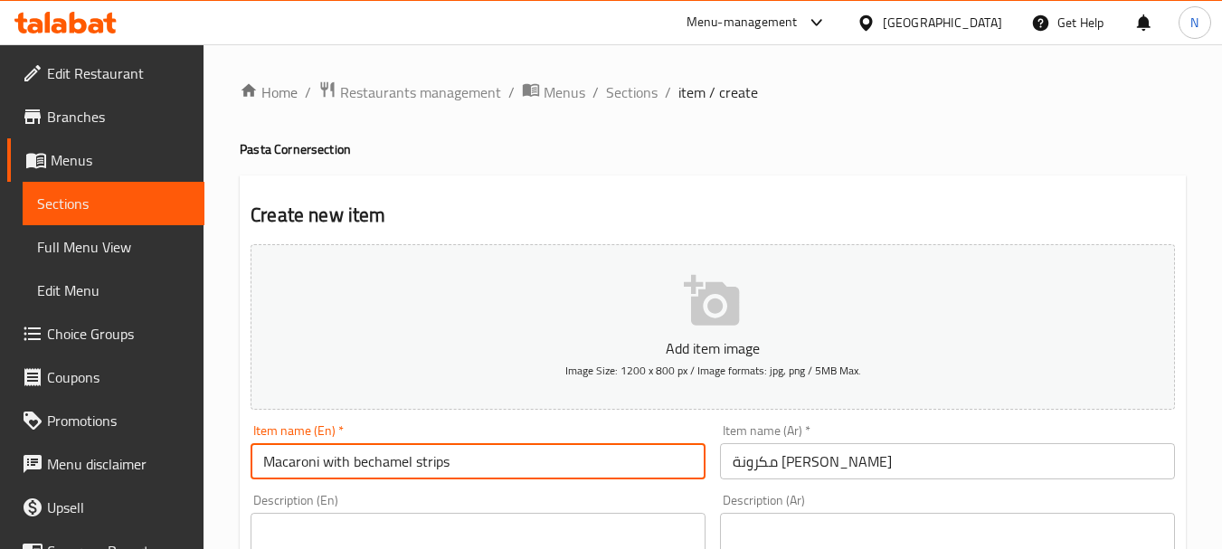
click at [304, 459] on input "Macaroni with bechamel strips" at bounding box center [478, 461] width 455 height 36
paste input "Pasta"
click at [327, 471] on input "Pasta with bechamel strips" at bounding box center [478, 461] width 455 height 36
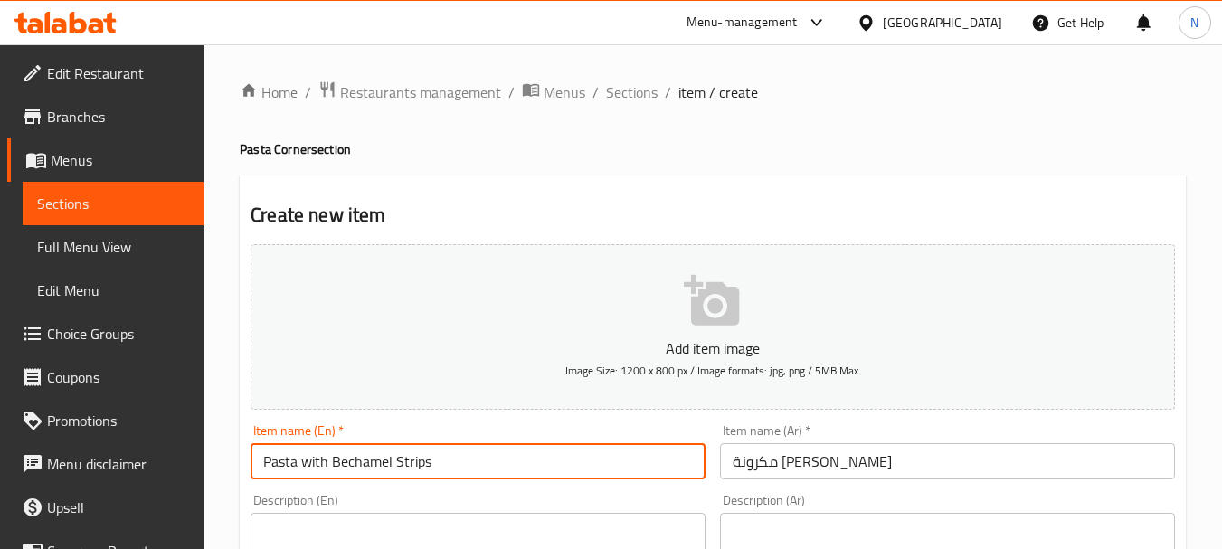
type input "Pasta with Bechamel Strips"
click at [756, 468] on input "مكرونة بشاميل استريبس" at bounding box center [947, 461] width 455 height 36
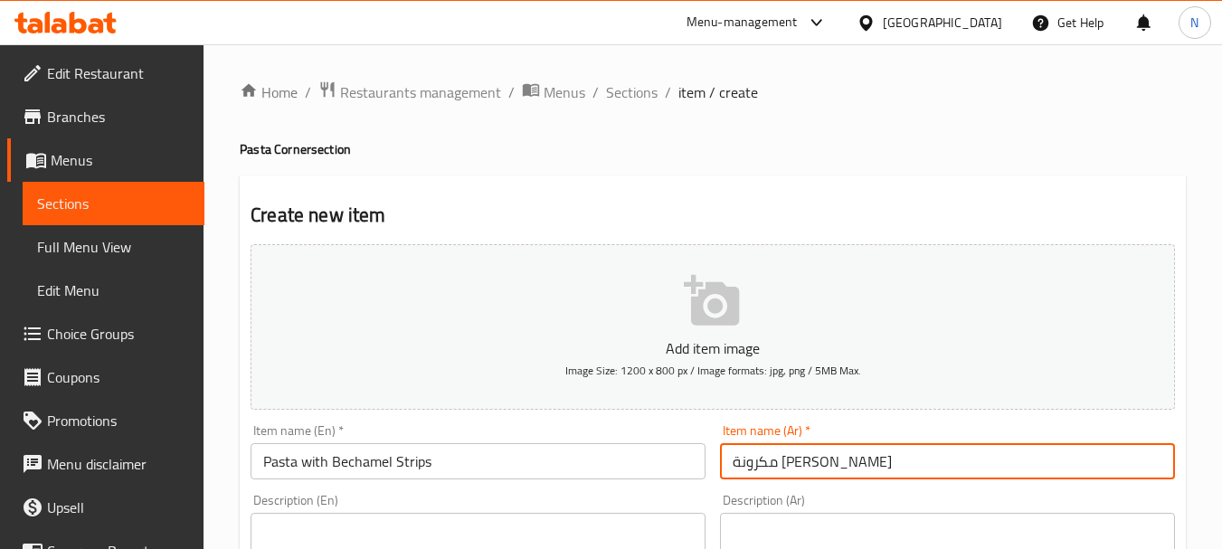
click at [756, 468] on input "مكرونة بشاميل استريبس" at bounding box center [947, 461] width 455 height 36
paste input "text"
type input "مكرونة بشاميل استربس"
click at [312, 458] on input "Pasta with Bechamel Strips" at bounding box center [478, 461] width 455 height 36
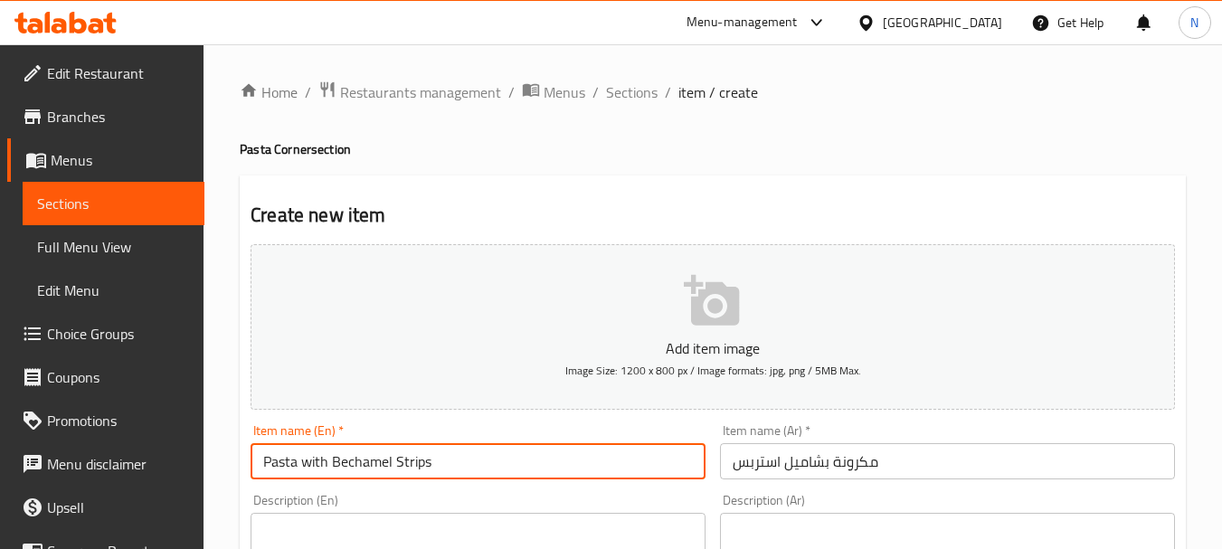
click at [312, 458] on input "Pasta with Bechamel Strips" at bounding box center [478, 461] width 455 height 36
type input "Pasta With Bechamel Strips"
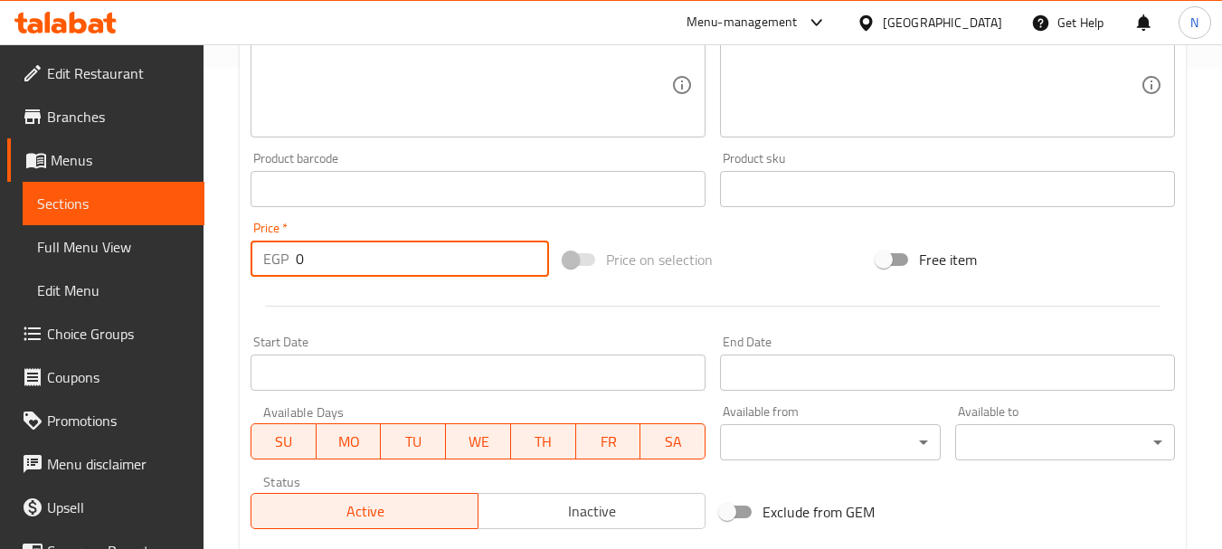
drag, startPoint x: 309, startPoint y: 264, endPoint x: 291, endPoint y: 264, distance: 18.1
click at [291, 264] on div "EGP 0 Price *" at bounding box center [400, 259] width 299 height 36
type input "130"
click at [791, 289] on div at bounding box center [712, 306] width 939 height 44
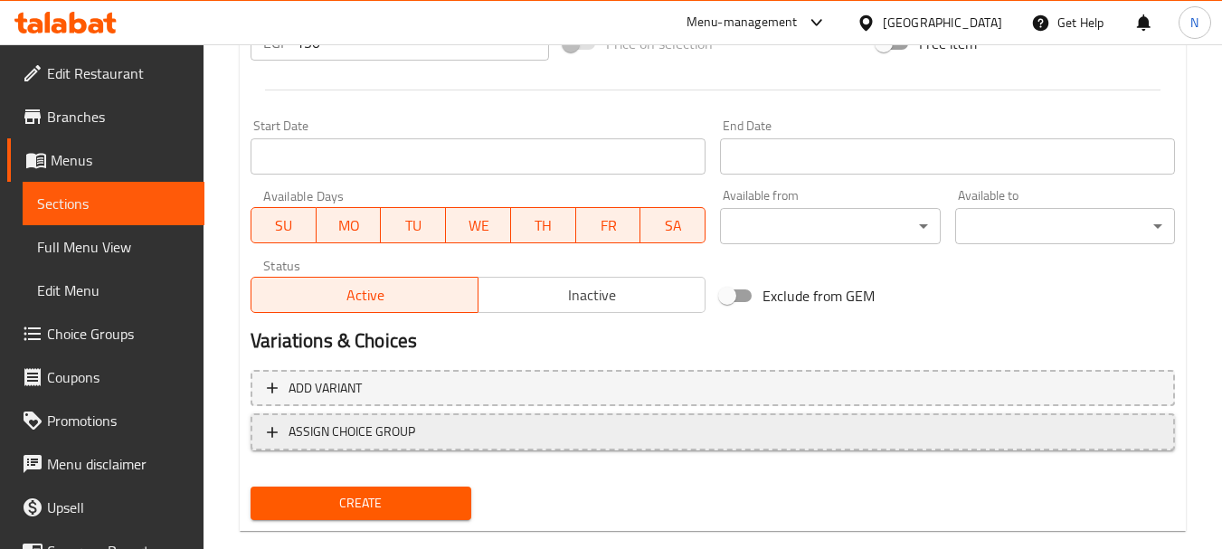
scroll to position [729, 0]
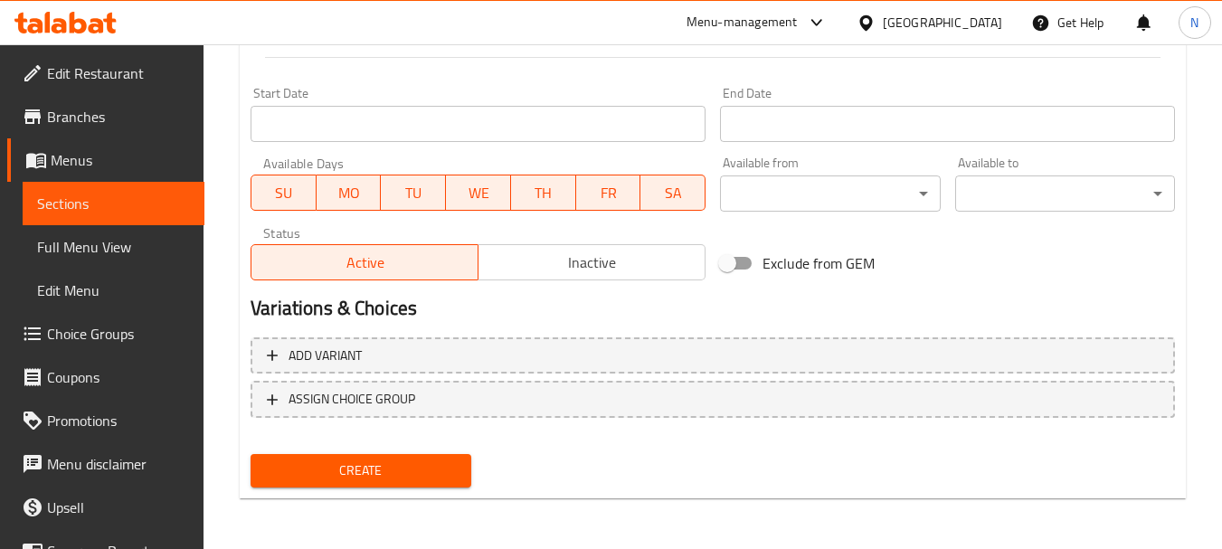
click at [432, 474] on span "Create" at bounding box center [360, 471] width 191 height 23
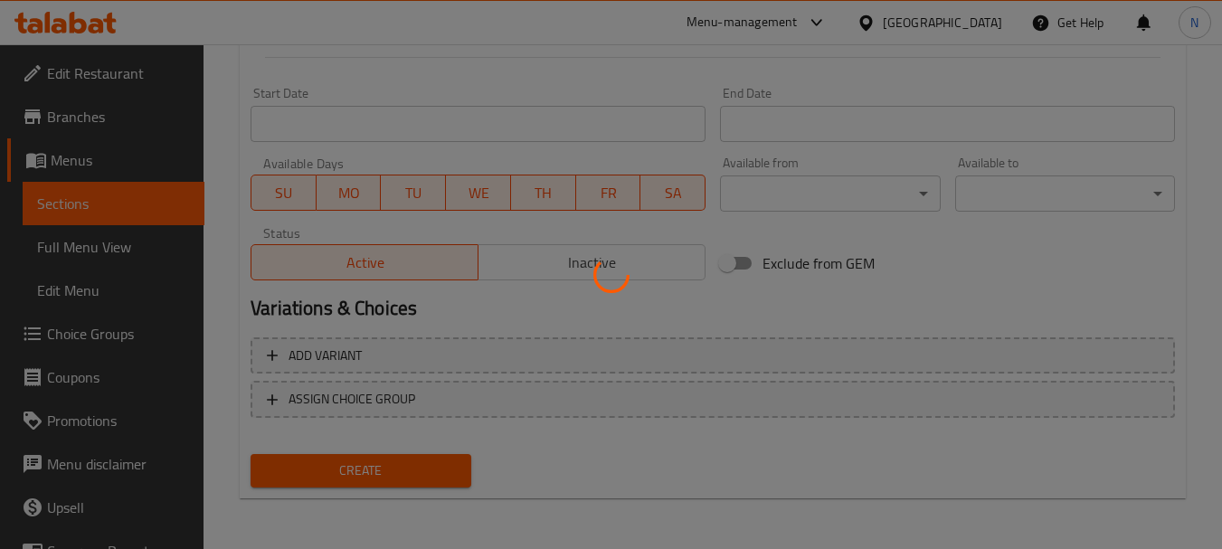
type input "0"
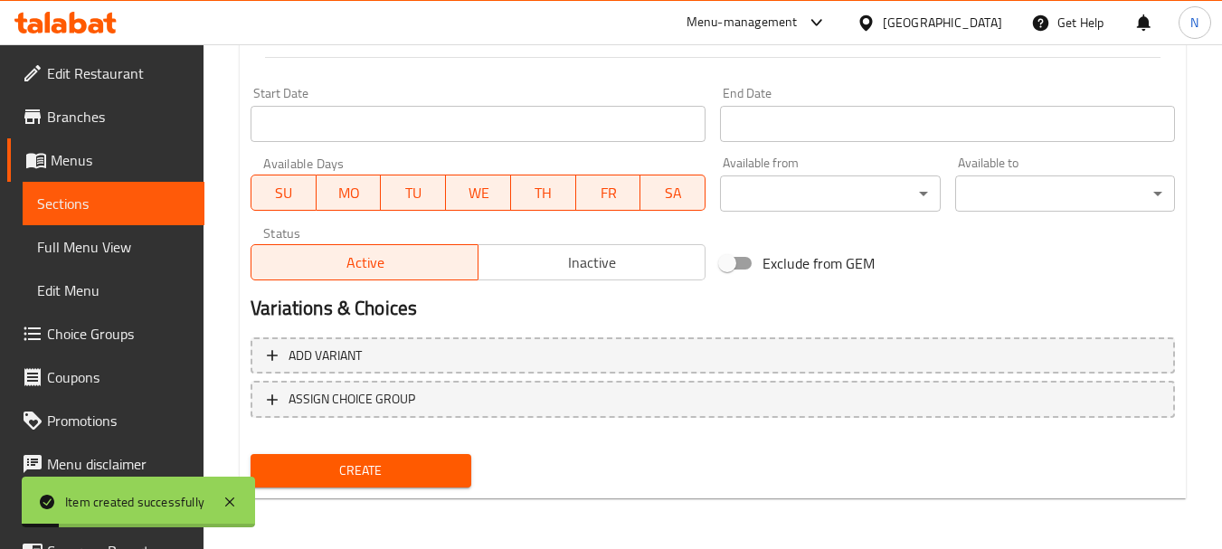
scroll to position [249, 0]
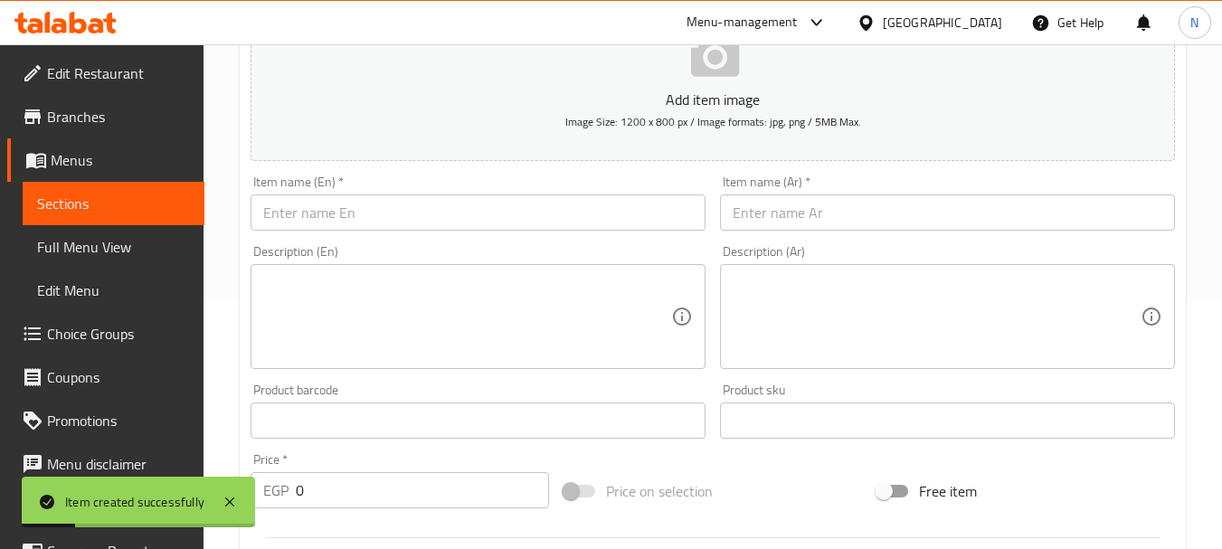
click at [779, 205] on input "text" at bounding box center [947, 212] width 455 height 36
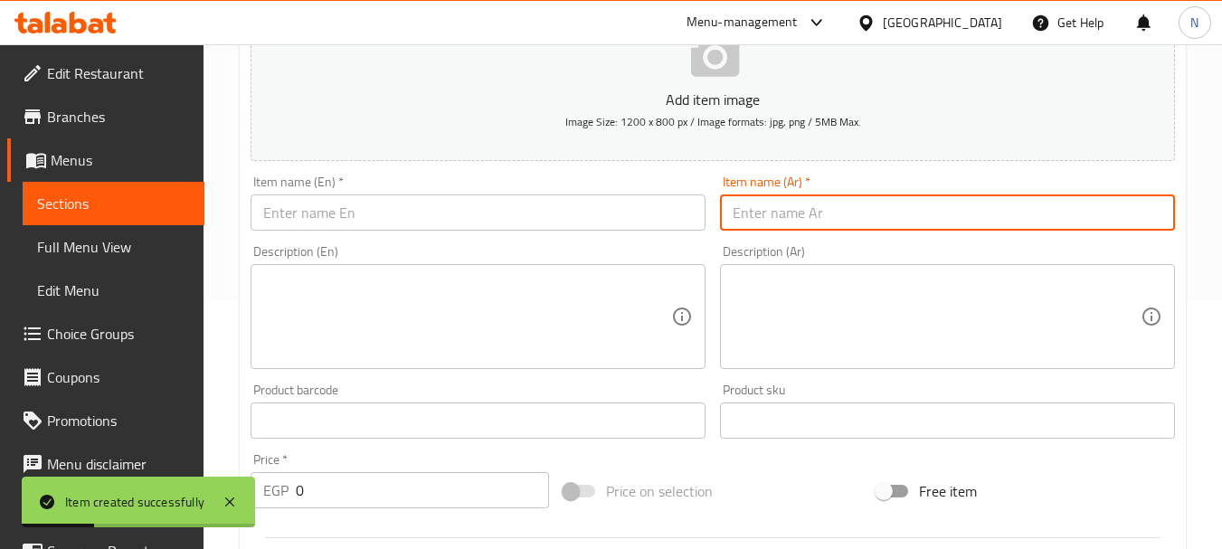
paste input "مكرونة بشاميل صدور فراخ"
type input "مكرونة بشاميل صدور فراخ"
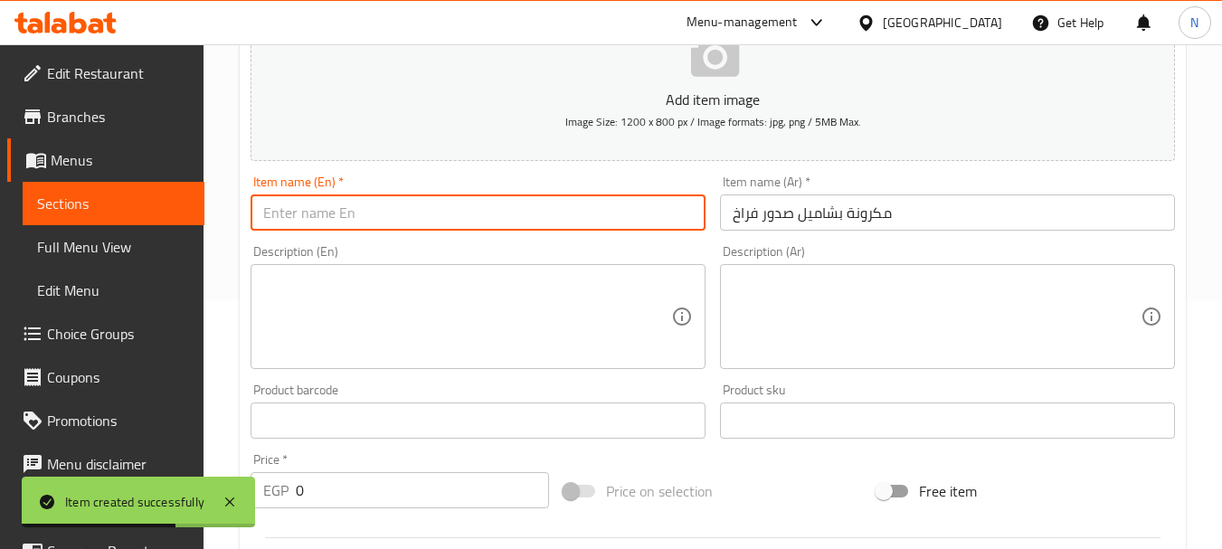
click at [353, 203] on input "text" at bounding box center [478, 212] width 455 height 36
paste input "Chicken breast bechamel pasta"
type input "Chicken breast bechamel pasta"
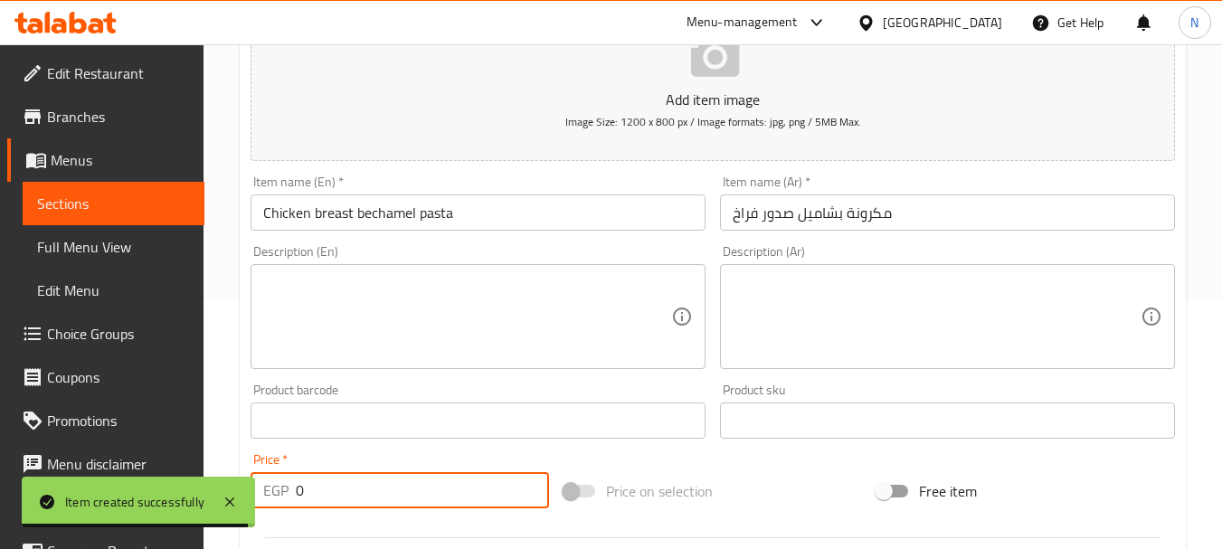
drag, startPoint x: 364, startPoint y: 476, endPoint x: 287, endPoint y: 489, distance: 78.1
click at [287, 489] on div "EGP 0 Price *" at bounding box center [400, 490] width 299 height 36
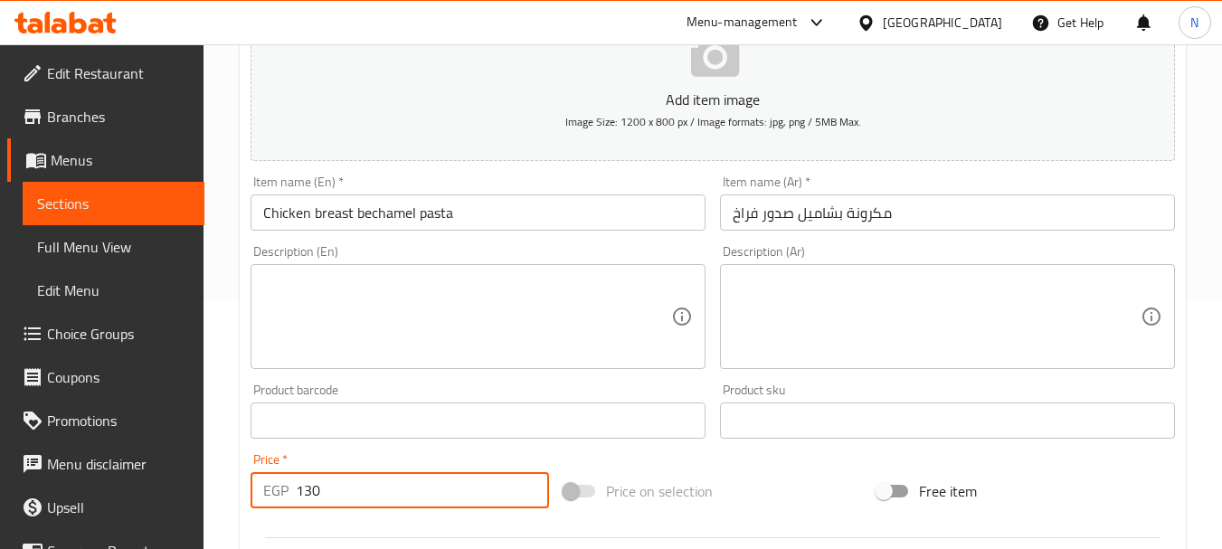
type input "130"
click at [718, 497] on div "Price on selection" at bounding box center [712, 491] width 313 height 49
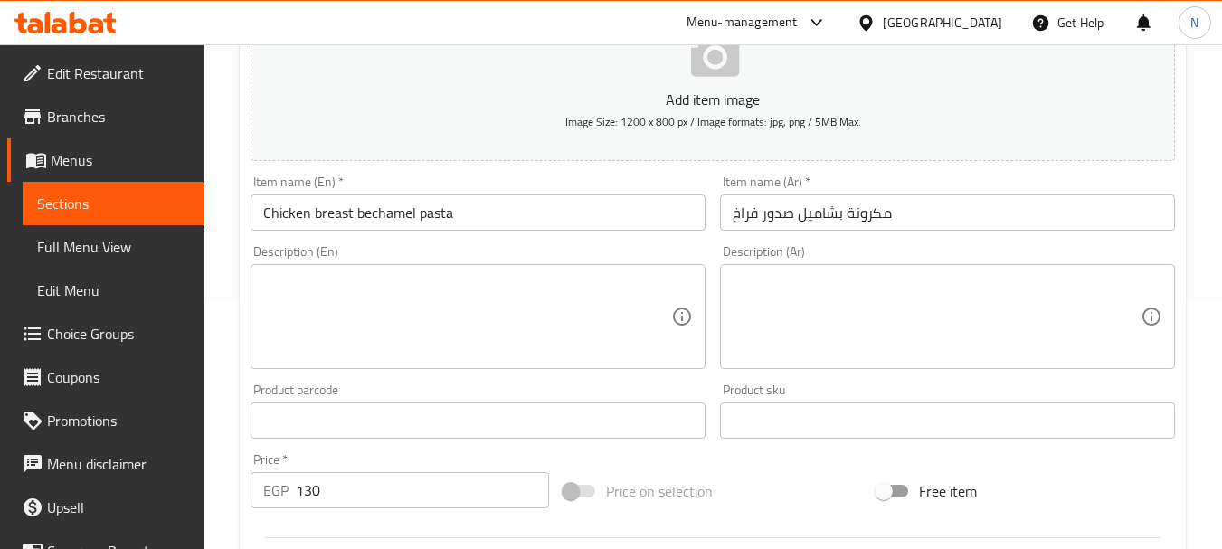
click at [372, 213] on input "Chicken breast bechamel pasta" at bounding box center [478, 212] width 455 height 36
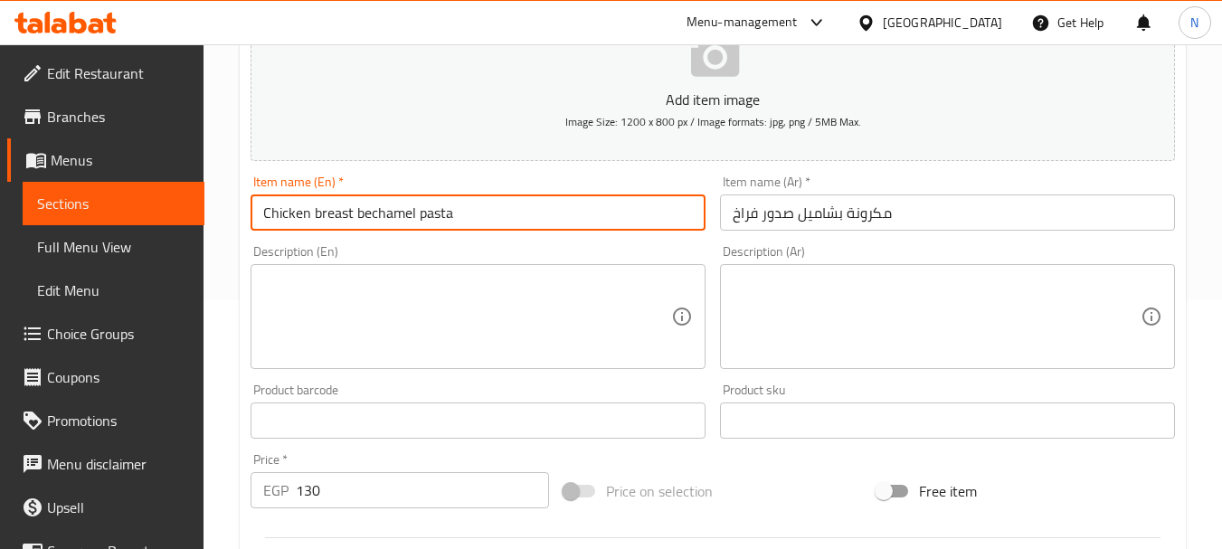
click at [372, 213] on input "Chicken breast bechamel pasta" at bounding box center [478, 212] width 455 height 36
type input "Chicken Breast Bechamel Pasta"
click at [801, 503] on div "Price on selection" at bounding box center [712, 491] width 313 height 49
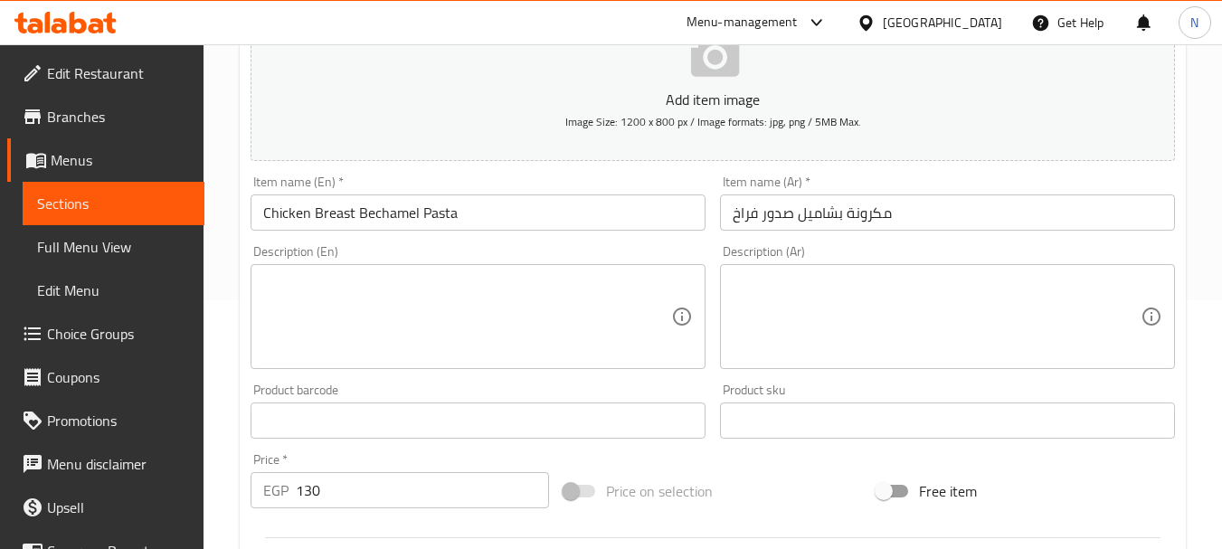
scroll to position [729, 0]
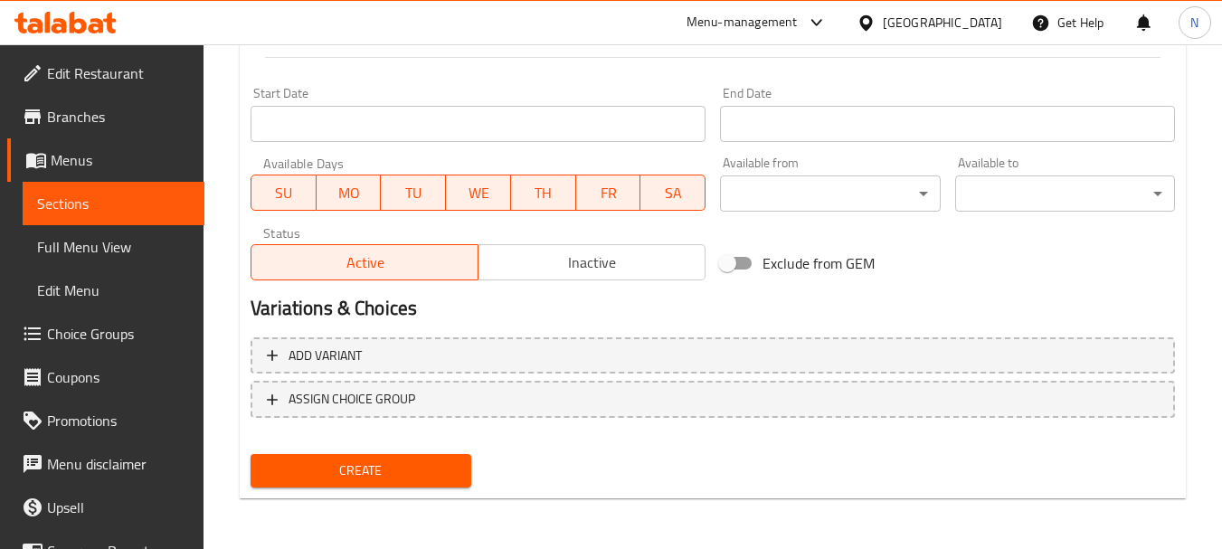
click at [323, 451] on div "Create" at bounding box center [360, 471] width 234 height 48
click at [323, 462] on span "Create" at bounding box center [360, 471] width 191 height 23
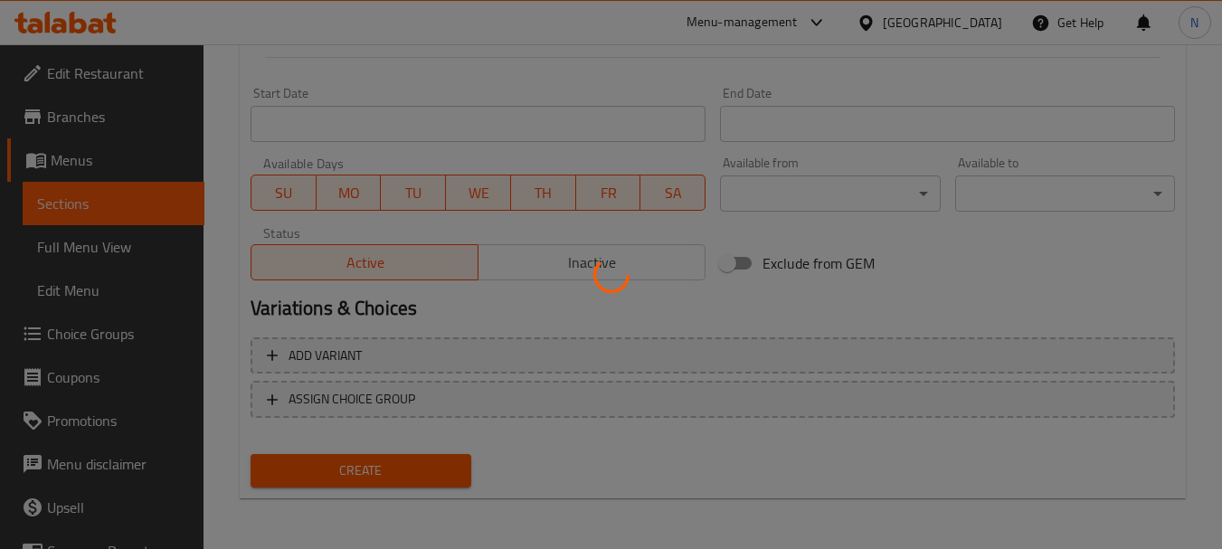
type input "0"
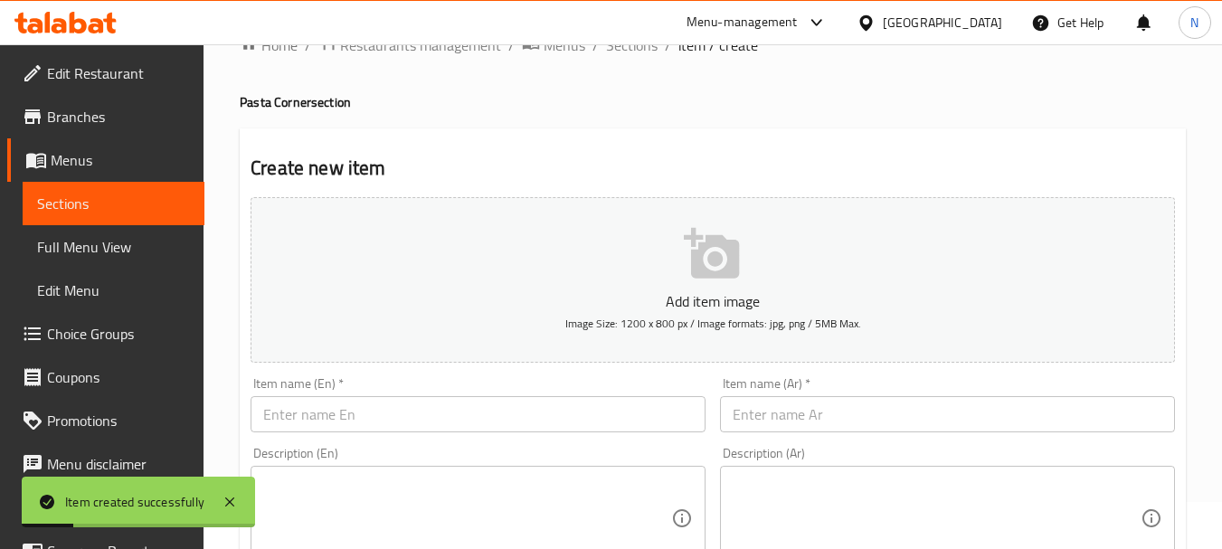
scroll to position [0, 0]
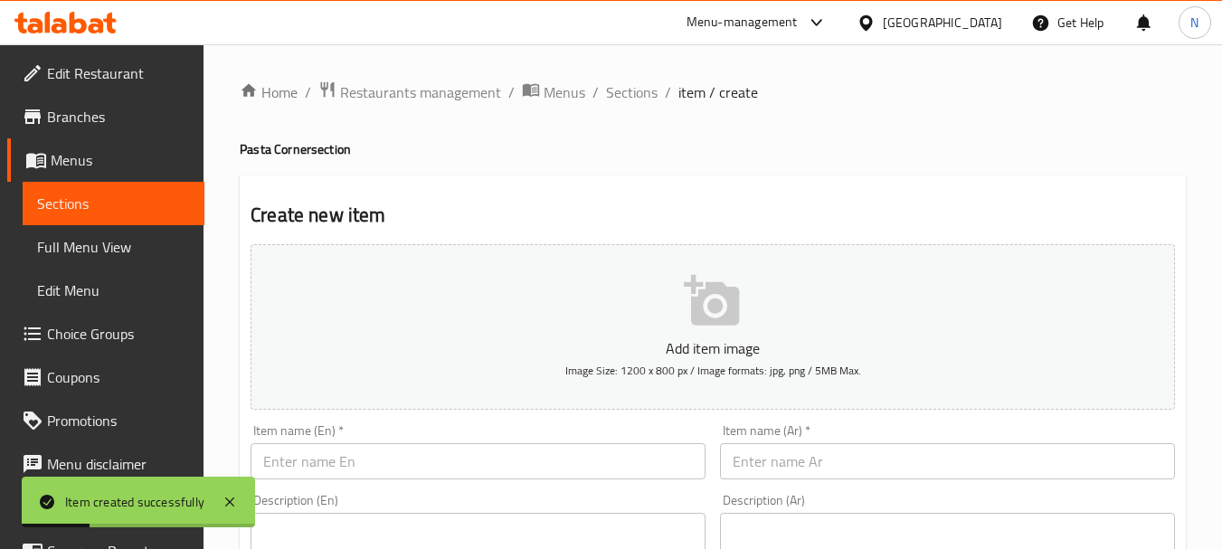
click at [795, 488] on div "Description (Ar) Description (Ar)" at bounding box center [947, 556] width 469 height 138
click at [792, 481] on div "Item name (Ar)   * Item name (Ar) *" at bounding box center [947, 452] width 469 height 70
click at [786, 464] on input "text" at bounding box center [947, 461] width 455 height 36
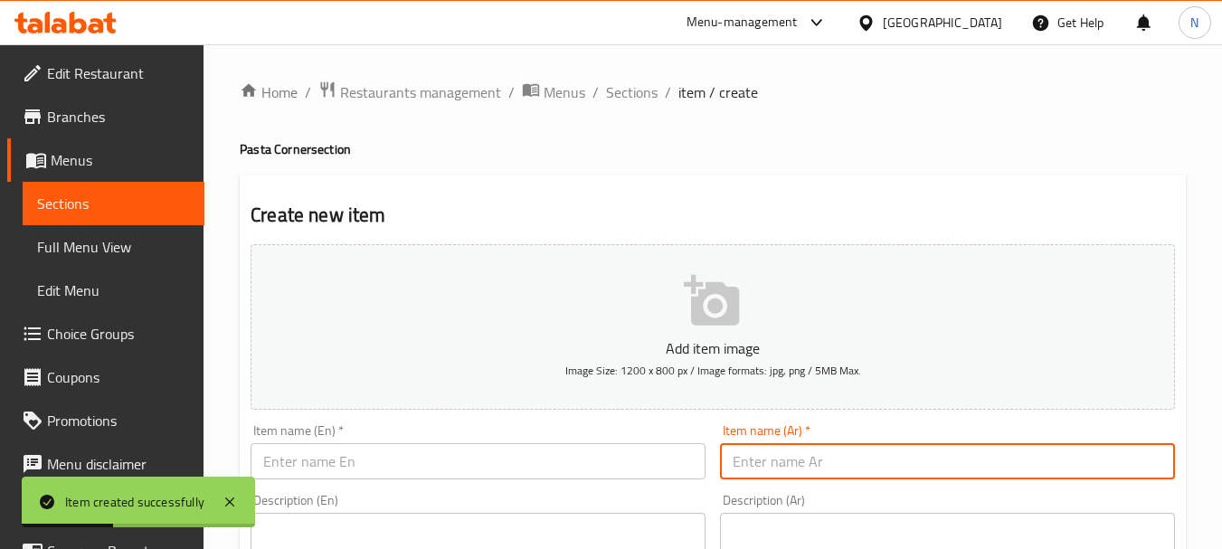
paste input "مكرونة نجرسكو"
type input "مكرونة نجرسكو"
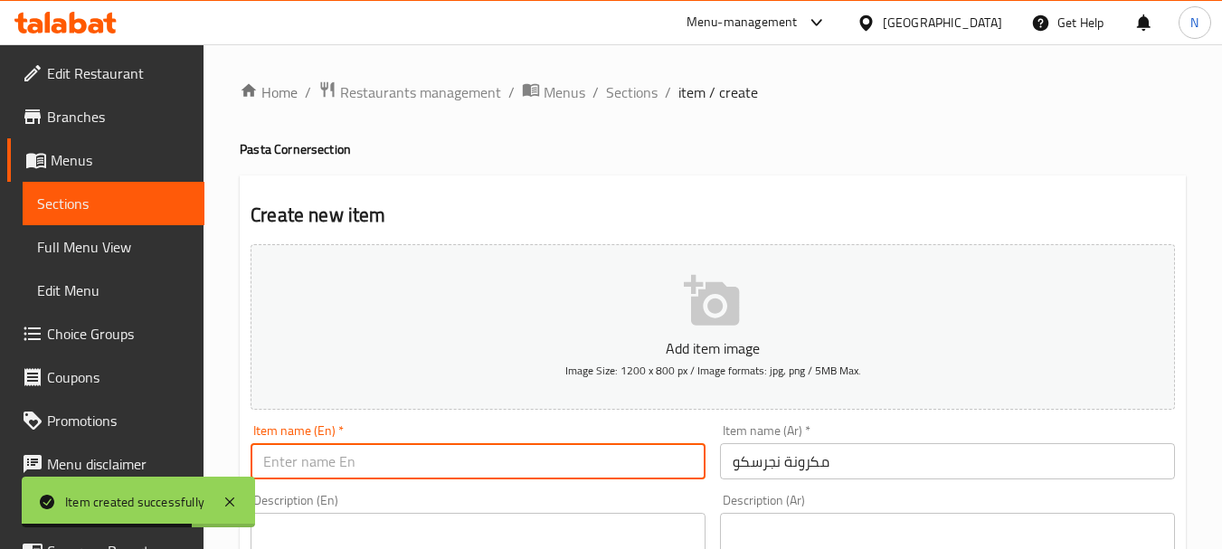
click at [373, 451] on input "text" at bounding box center [478, 461] width 455 height 36
paste input "Negresco pasta"
type input "Negresco Pasta"
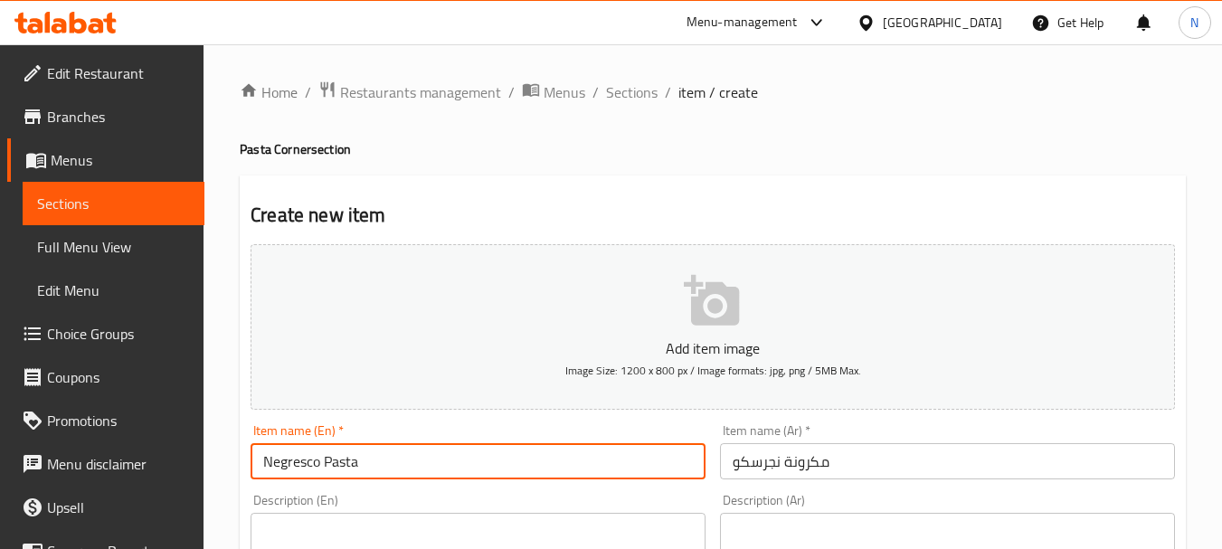
scroll to position [480, 0]
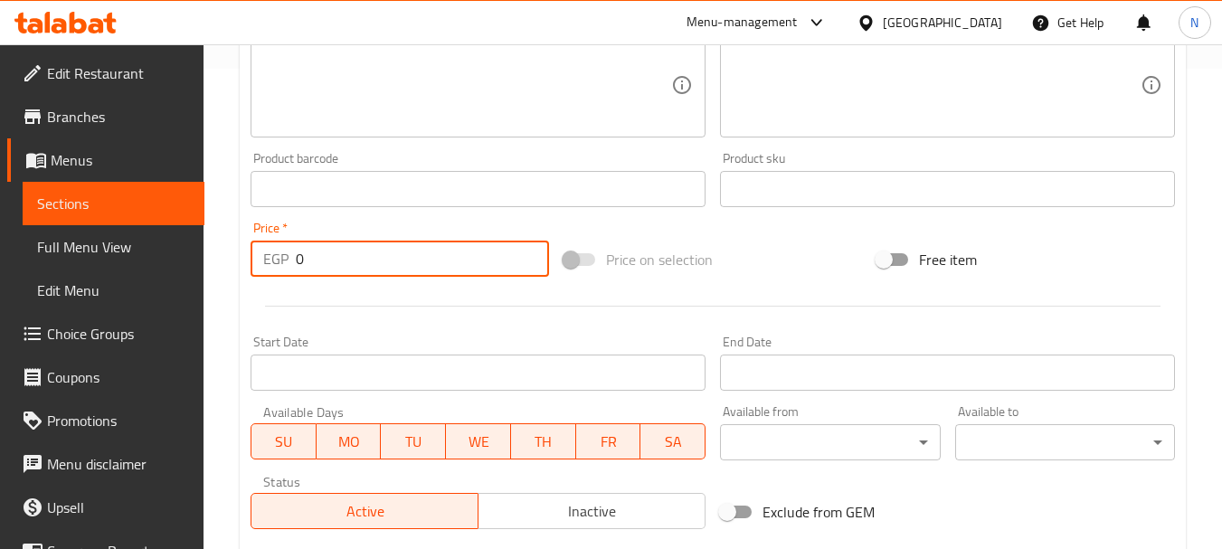
drag, startPoint x: 319, startPoint y: 256, endPoint x: 289, endPoint y: 262, distance: 31.4
click at [289, 262] on div "EGP 0 Price *" at bounding box center [400, 259] width 299 height 36
type input "140"
click at [809, 261] on div "Price on selection" at bounding box center [712, 259] width 313 height 49
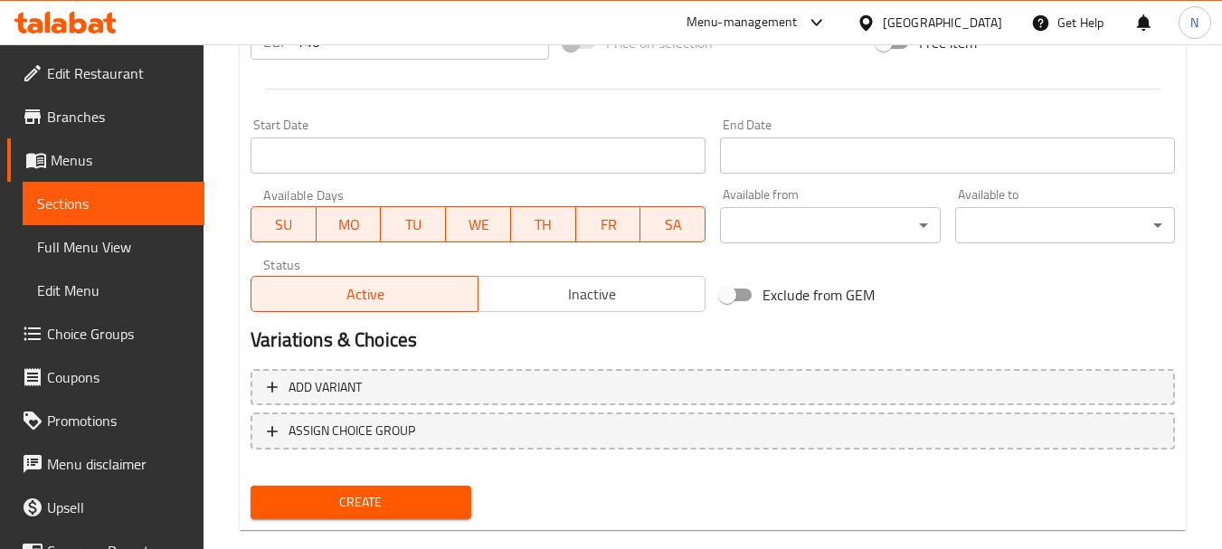
scroll to position [729, 0]
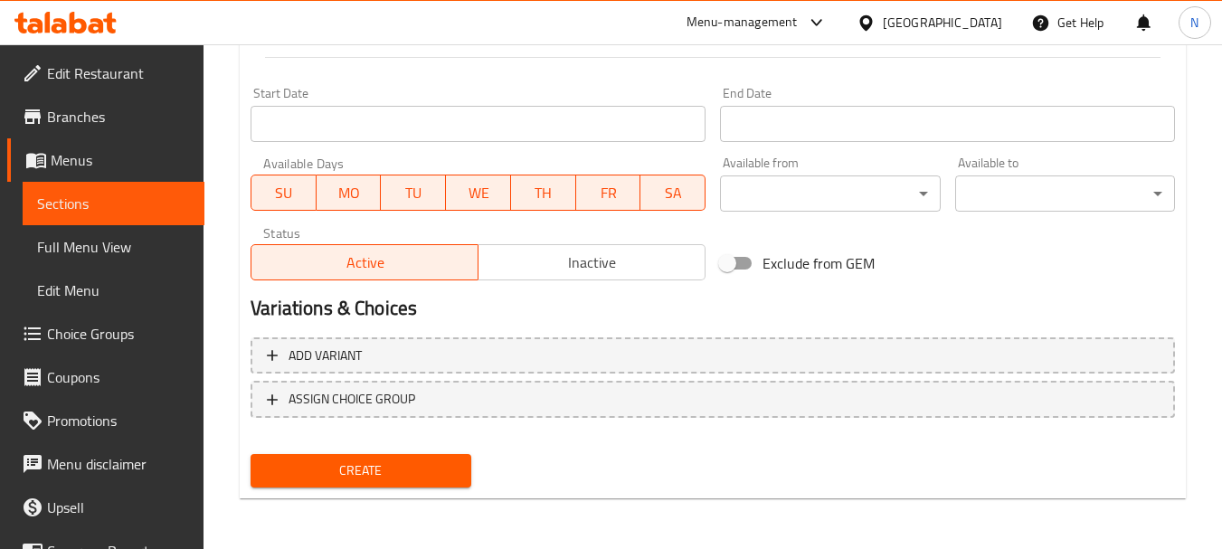
click at [376, 467] on span "Create" at bounding box center [360, 471] width 191 height 23
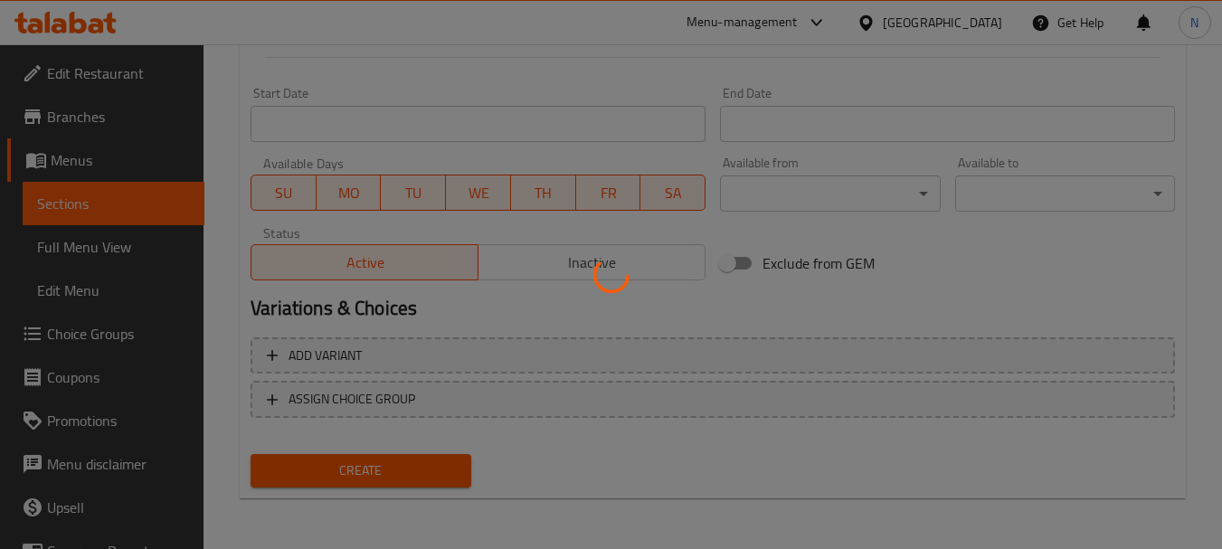
type input "0"
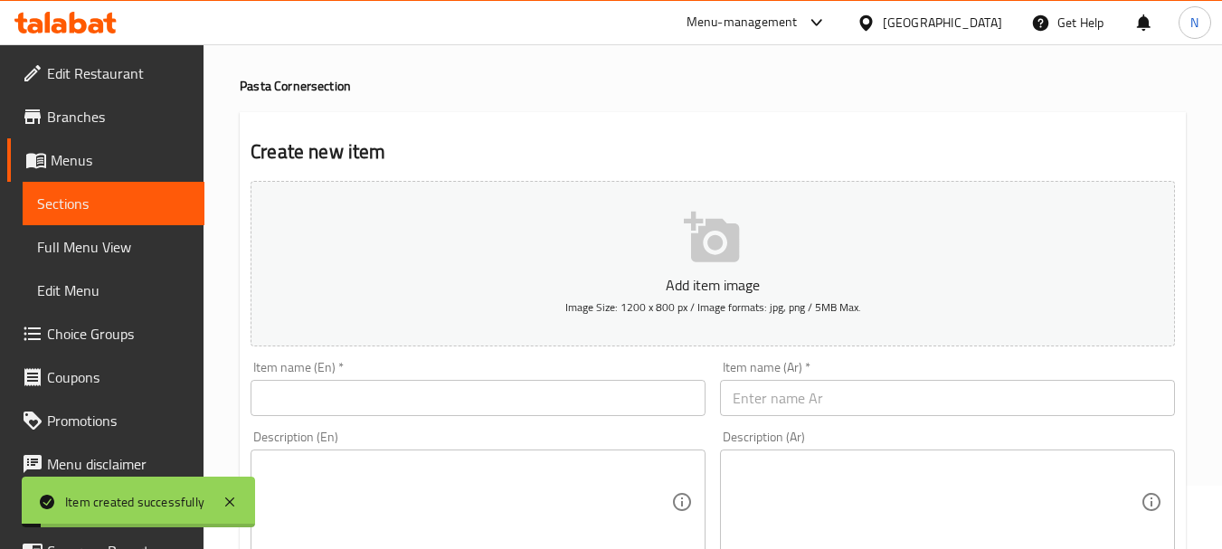
scroll to position [0, 0]
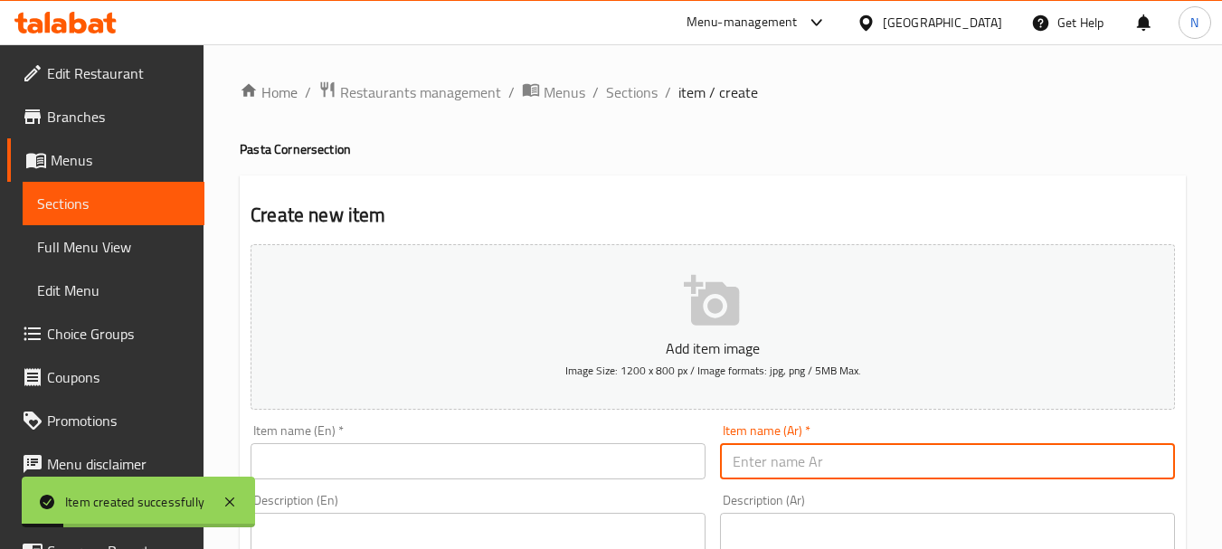
click at [769, 466] on input "text" at bounding box center [947, 461] width 455 height 36
paste input "مكرونة بشاميل باللحمة المفرومة"
type input "مكرونة بشاميل باللحمة المفرومة"
click at [372, 466] on input "text" at bounding box center [478, 461] width 455 height 36
paste input "Macaroni with béchamel and minced meat"
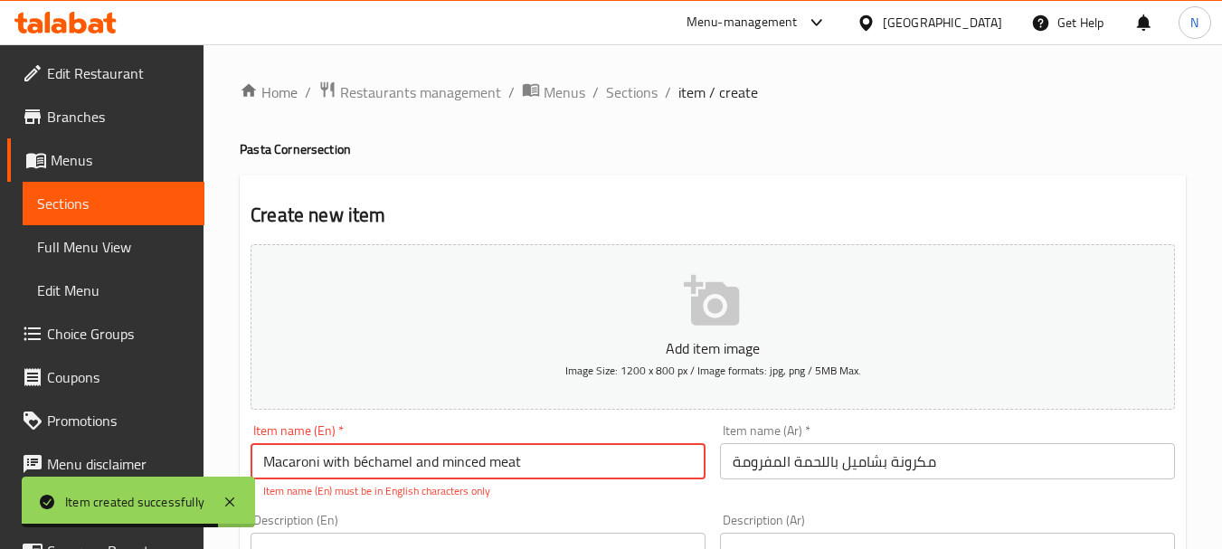
click at [257, 142] on h4 "Pasta Corner section" at bounding box center [713, 149] width 946 height 18
copy h4 "Pasta"
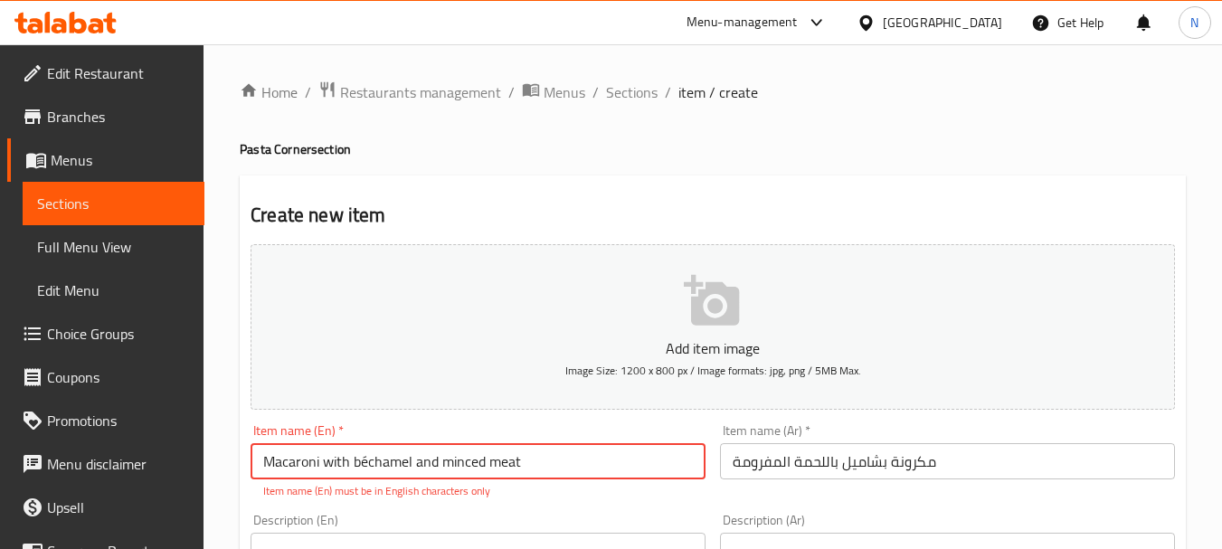
click at [350, 468] on input "Macaroni with béchamel and minced meat" at bounding box center [478, 461] width 455 height 36
click at [303, 472] on input "Macaroni with béchamel and minced meat" at bounding box center [478, 461] width 455 height 36
paste input "Pasta"
click at [316, 466] on input "Pasta with béchamel and minced meat" at bounding box center [478, 461] width 455 height 36
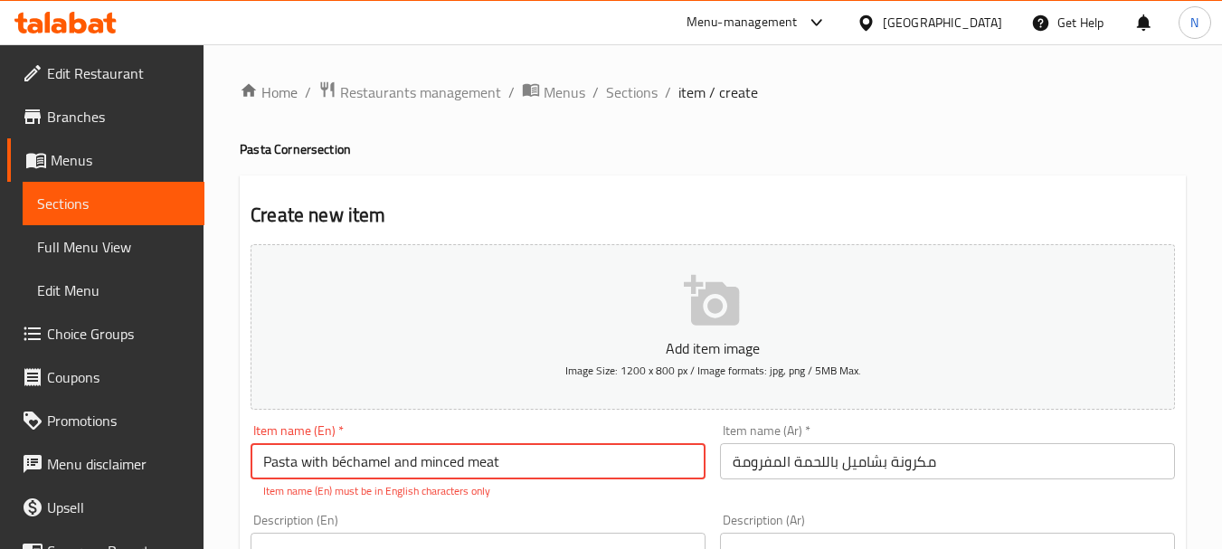
click at [316, 466] on input "Pasta with béchamel and minced meat" at bounding box center [478, 461] width 455 height 36
click at [347, 466] on input "Pasta with Béchamel and Minced Meat" at bounding box center [478, 461] width 455 height 36
type input "Pasta with Bechamel and Minced Meat"
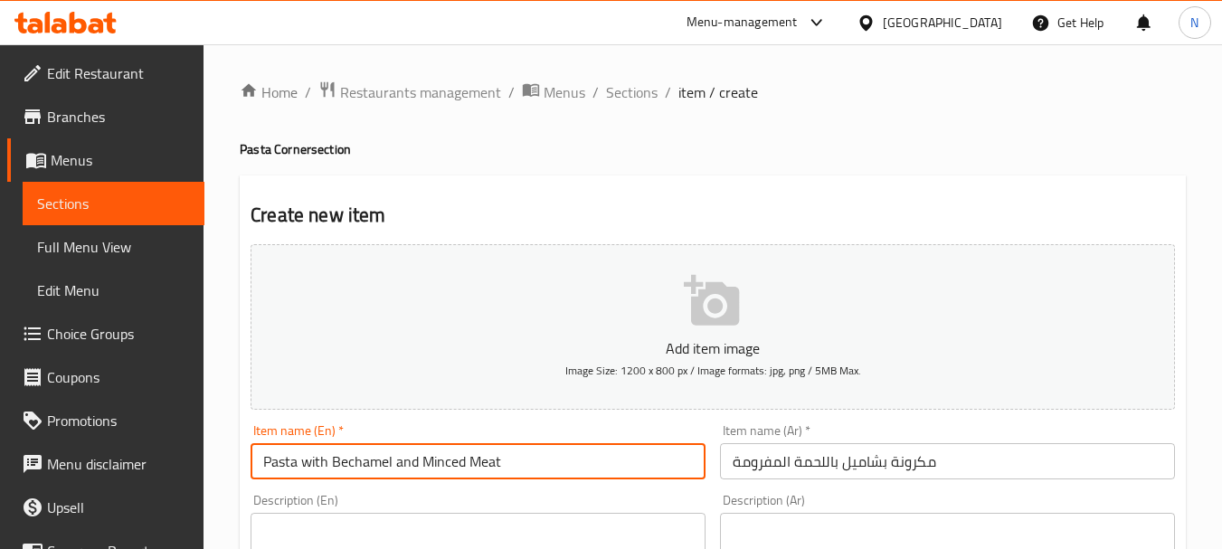
click at [678, 148] on h4 "Pasta Corner section" at bounding box center [713, 149] width 946 height 18
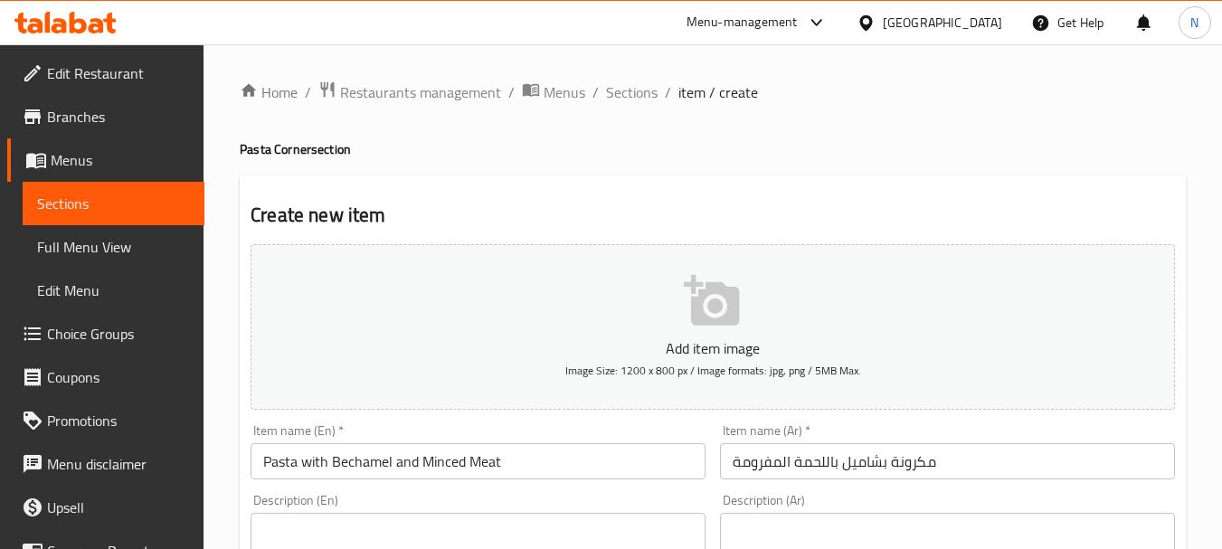
scroll to position [480, 0]
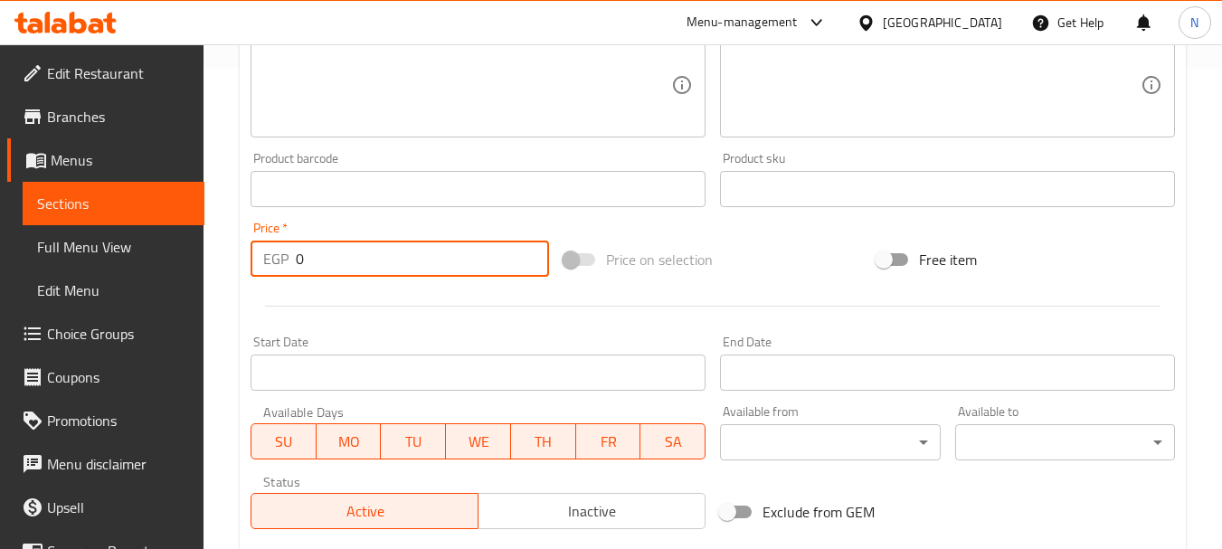
drag, startPoint x: 304, startPoint y: 249, endPoint x: 287, endPoint y: 253, distance: 17.8
click at [287, 253] on div "EGP 0 Price *" at bounding box center [400, 259] width 299 height 36
type input "95"
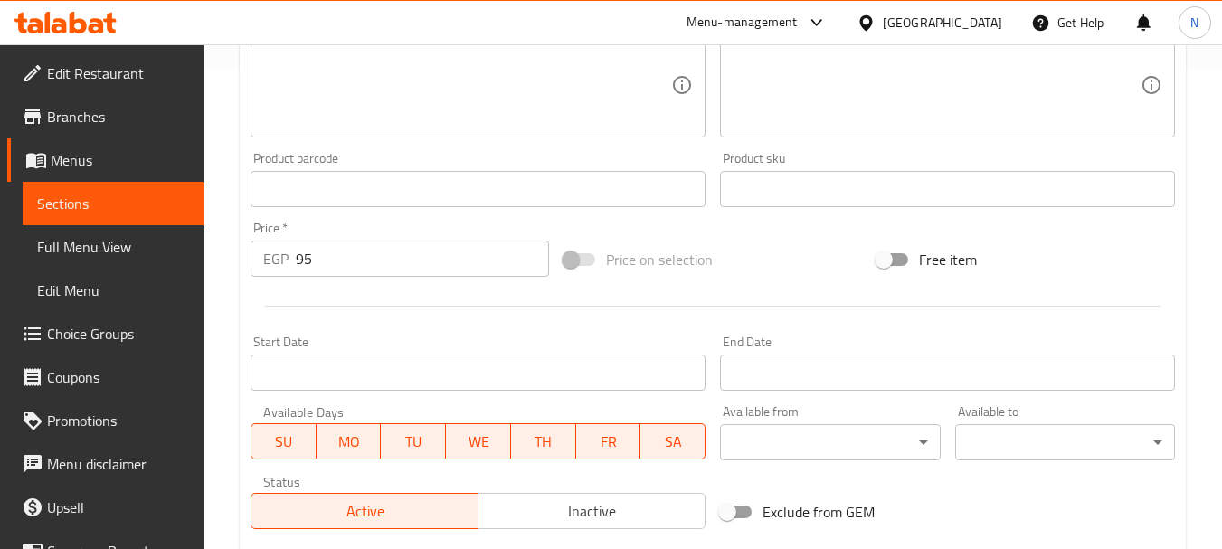
click at [778, 293] on div at bounding box center [712, 306] width 939 height 44
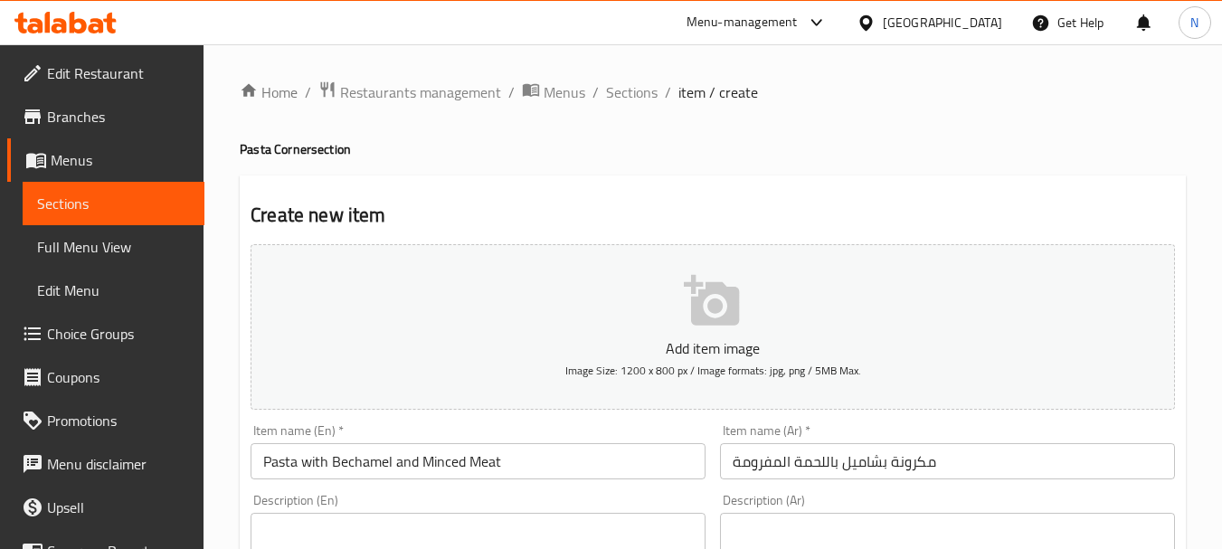
click at [321, 463] on input "Pasta with Bechamel and Minced Meat" at bounding box center [478, 461] width 455 height 36
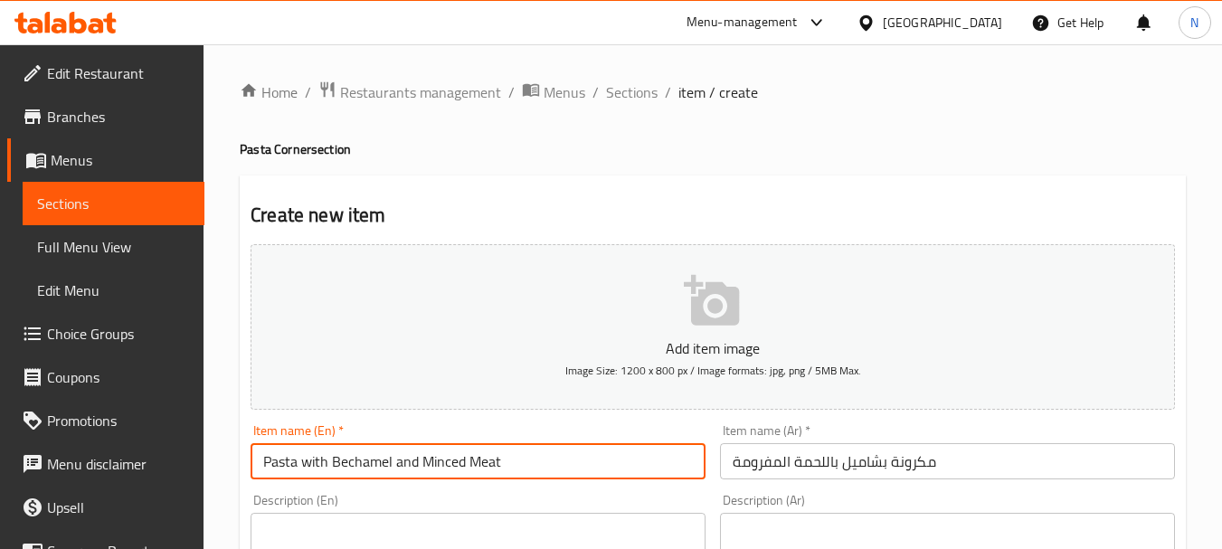
click at [321, 463] on input "Pasta with Bechamel and Minced Meat" at bounding box center [478, 461] width 455 height 36
click at [401, 466] on input "Pasta with Bechamel and Minced Meat" at bounding box center [478, 461] width 455 height 36
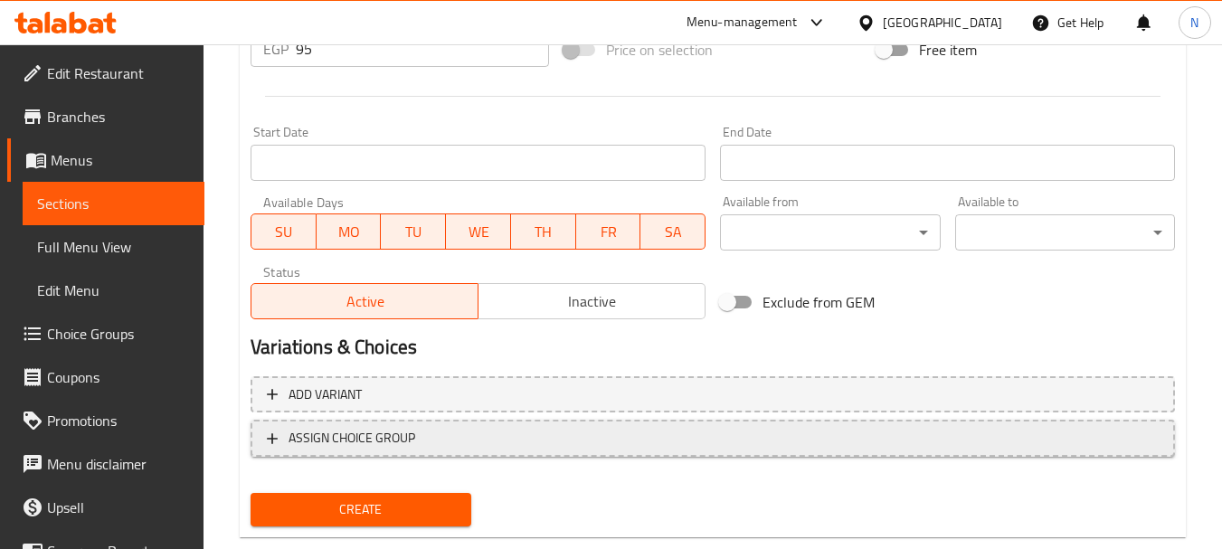
scroll to position [729, 0]
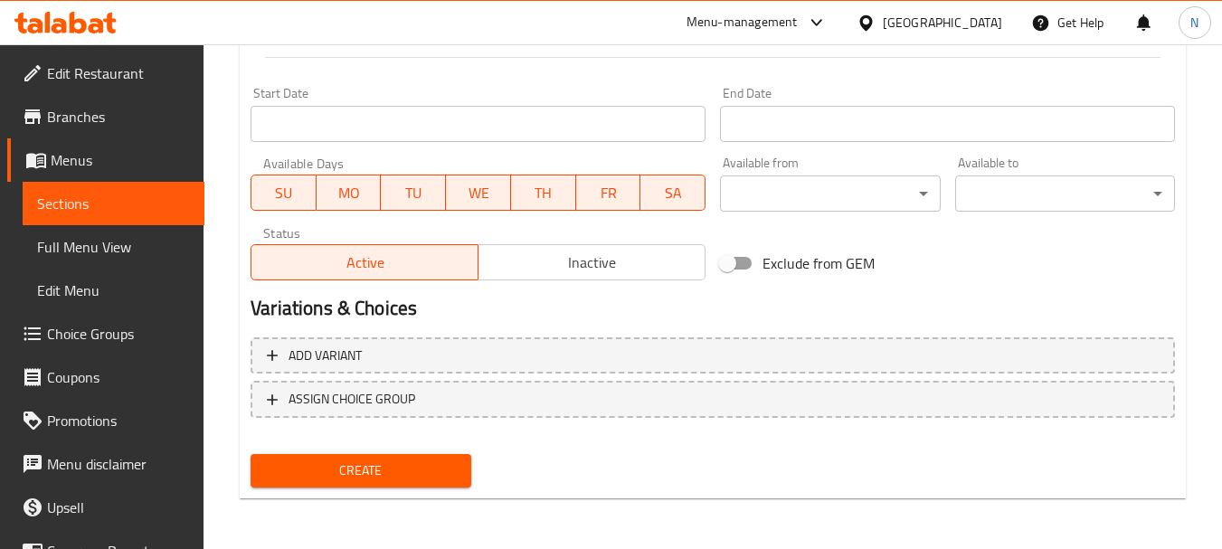
type input "Pasta with Bechamel Minced Meat"
click at [392, 463] on span "Create" at bounding box center [360, 471] width 191 height 23
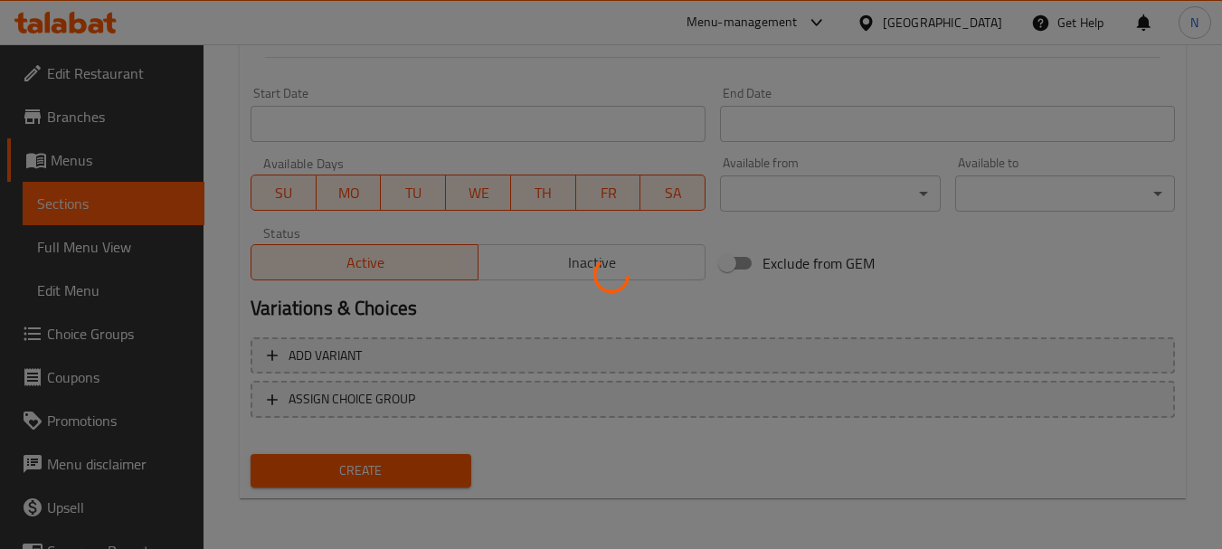
type input "0"
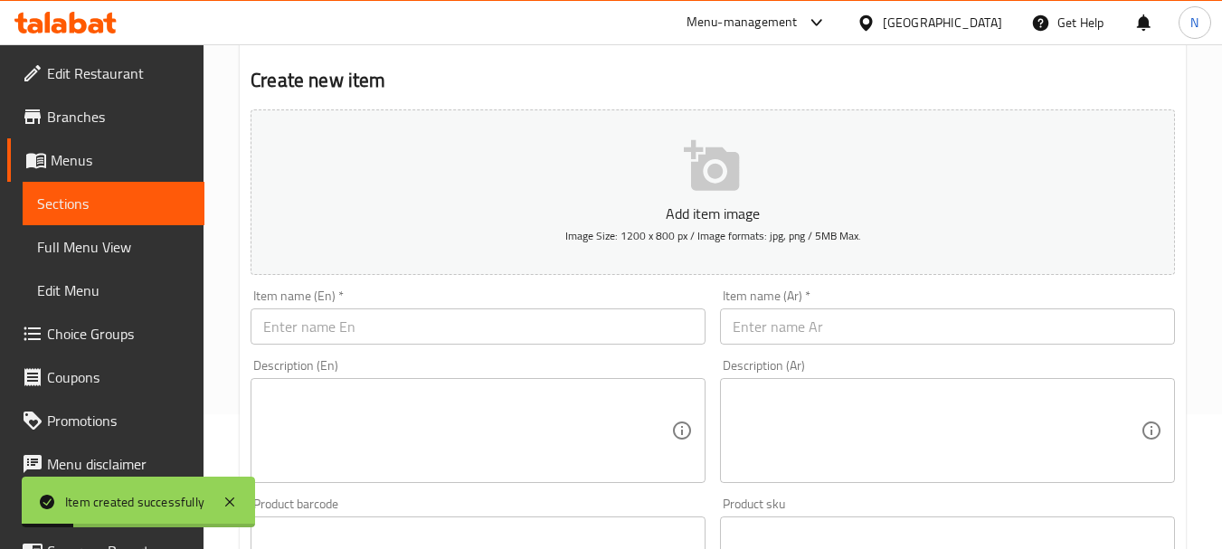
scroll to position [0, 0]
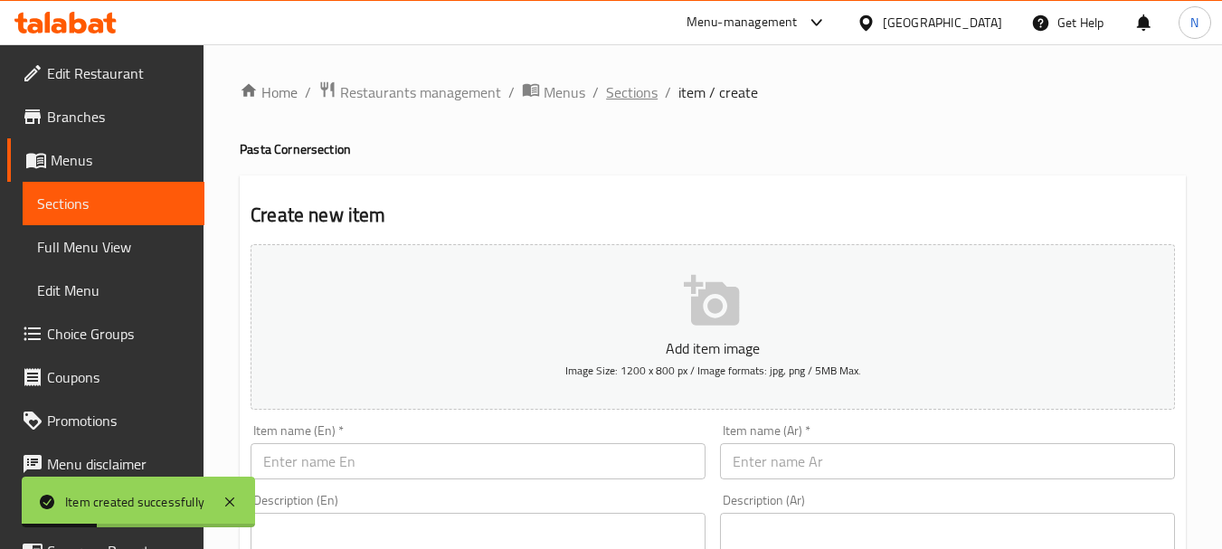
click at [644, 98] on span "Sections" at bounding box center [632, 92] width 52 height 22
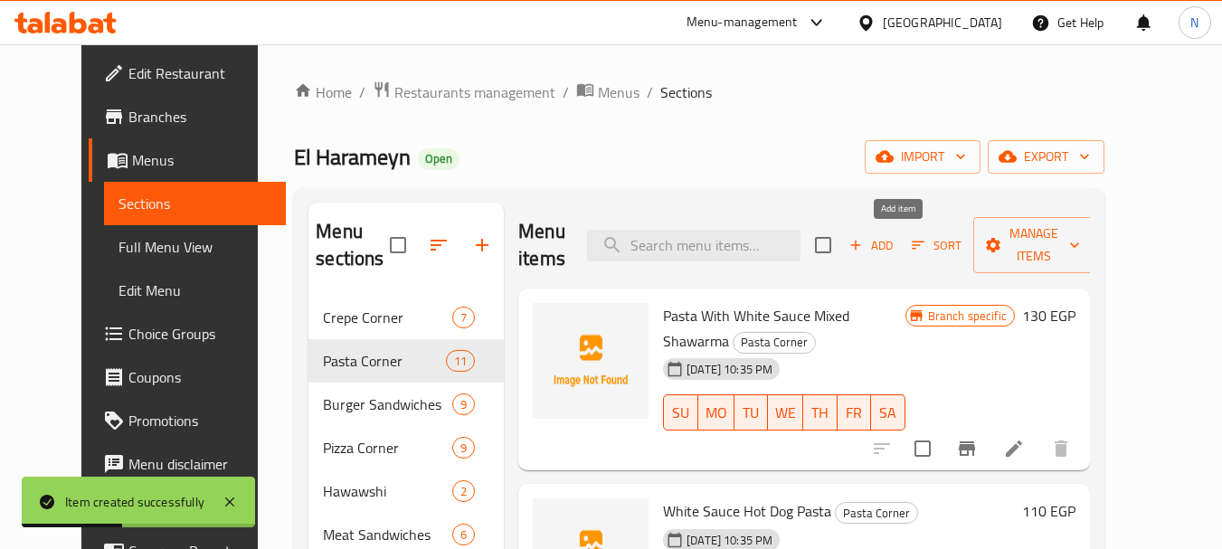
click at [896, 242] on span "Add" at bounding box center [871, 245] width 49 height 21
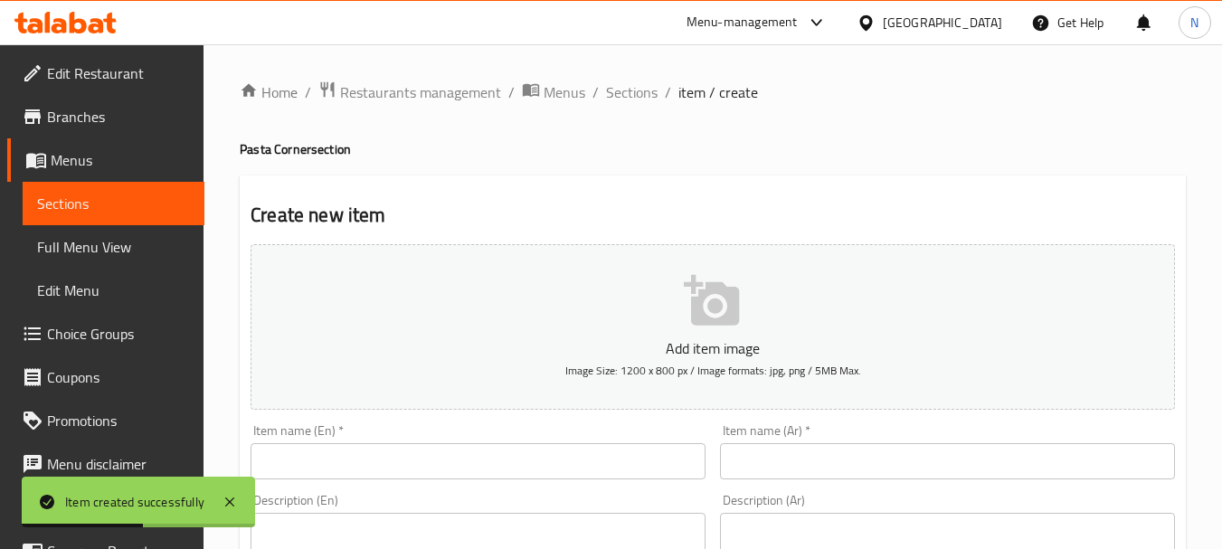
click at [834, 486] on div "Item name (Ar)   * Item name (Ar) *" at bounding box center [947, 452] width 469 height 70
click at [834, 477] on input "text" at bounding box center [947, 461] width 455 height 36
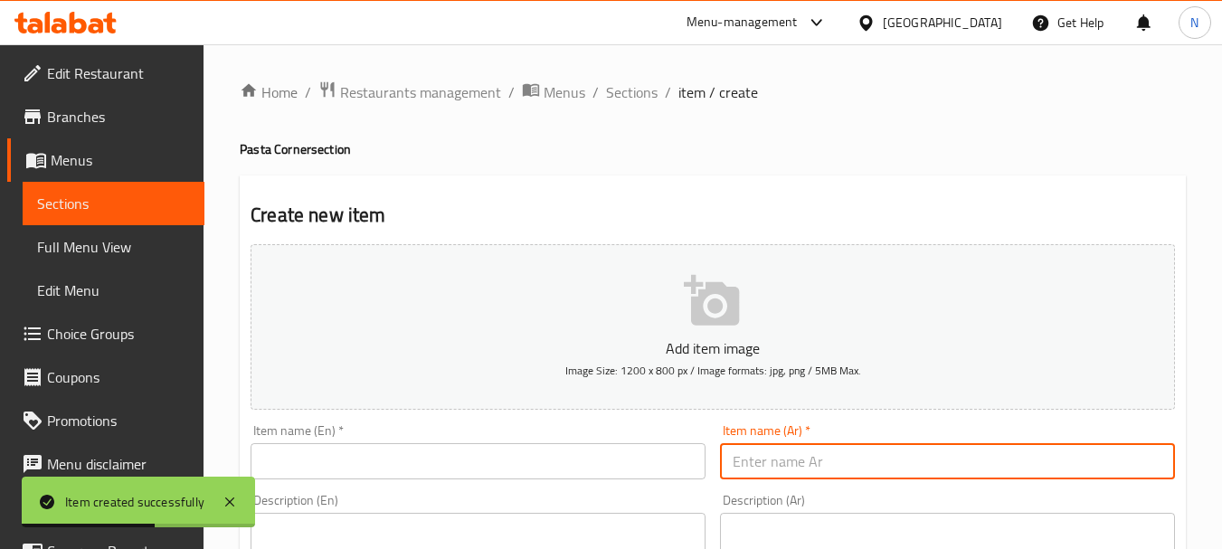
paste input "طبق مكرونة شاورما لحم"
type input "طبق مكرونة شاورما لحم"
click at [460, 461] on input "text" at bounding box center [478, 461] width 455 height 36
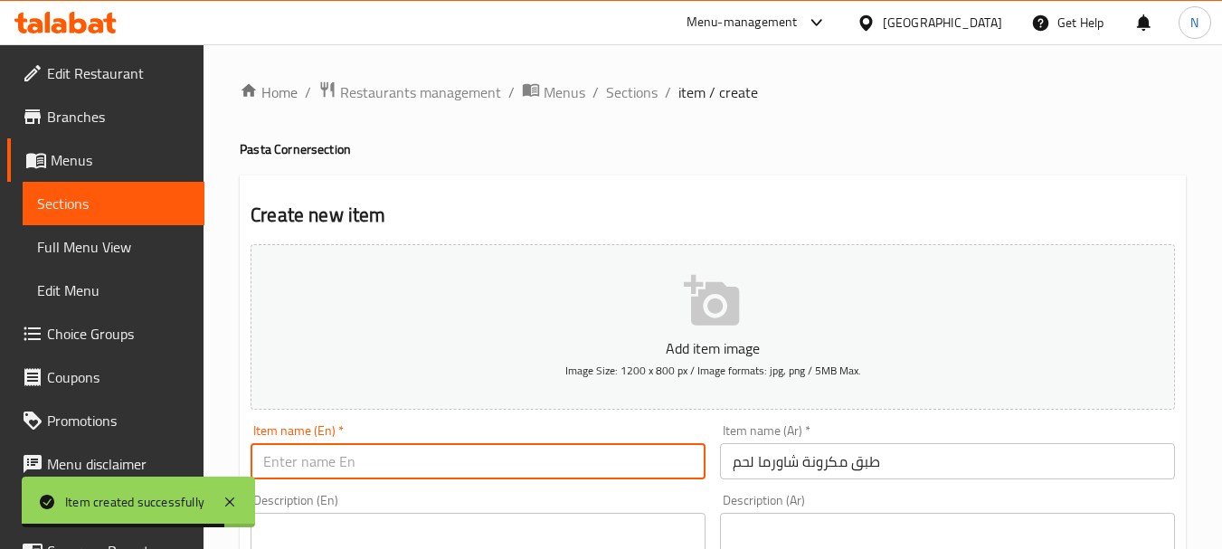
paste input "Meat shawarma pasta dish"
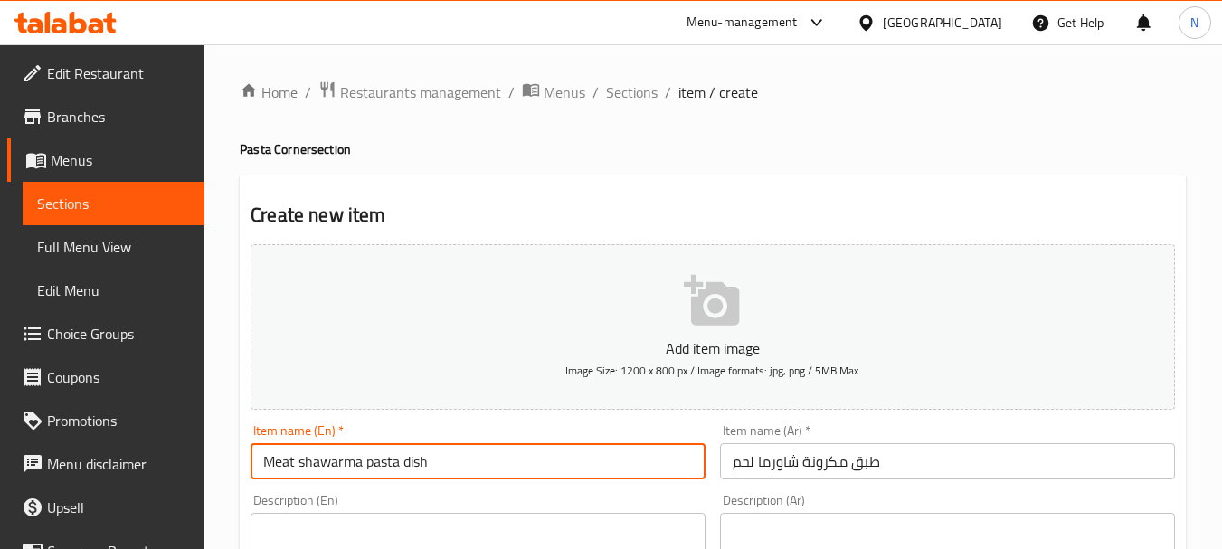
click at [412, 460] on input "Meat shawarma pasta dish" at bounding box center [478, 461] width 455 height 36
type input "Meat Shawarma Pasta Dish"
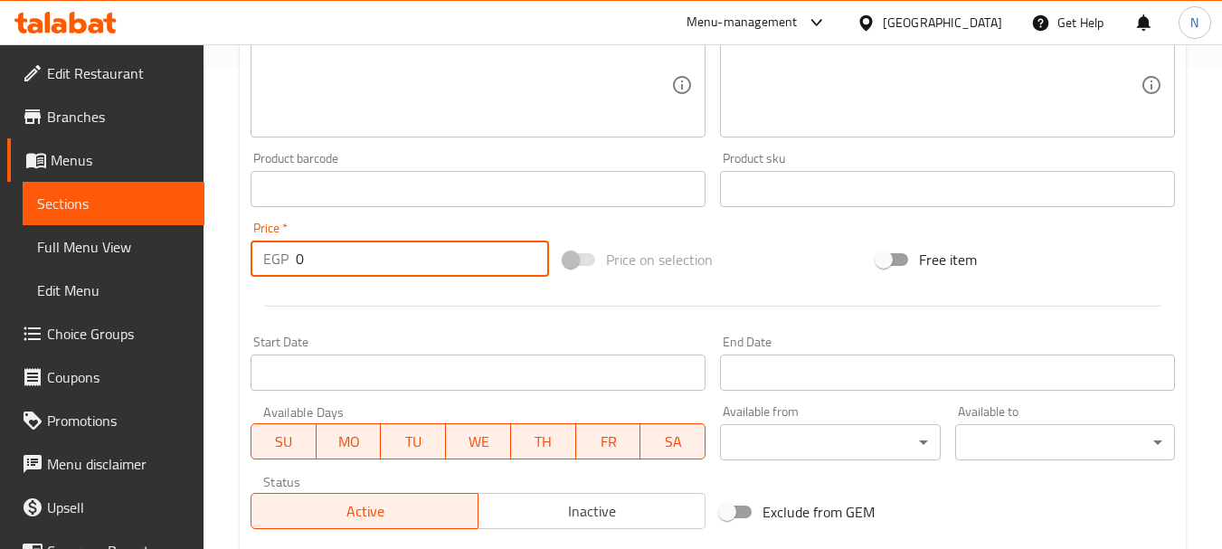
drag, startPoint x: 335, startPoint y: 255, endPoint x: 295, endPoint y: 263, distance: 40.6
click at [295, 263] on div "EGP 0 Price *" at bounding box center [400, 259] width 299 height 36
type input "140"
click at [756, 254] on div "Price on selection" at bounding box center [712, 259] width 313 height 49
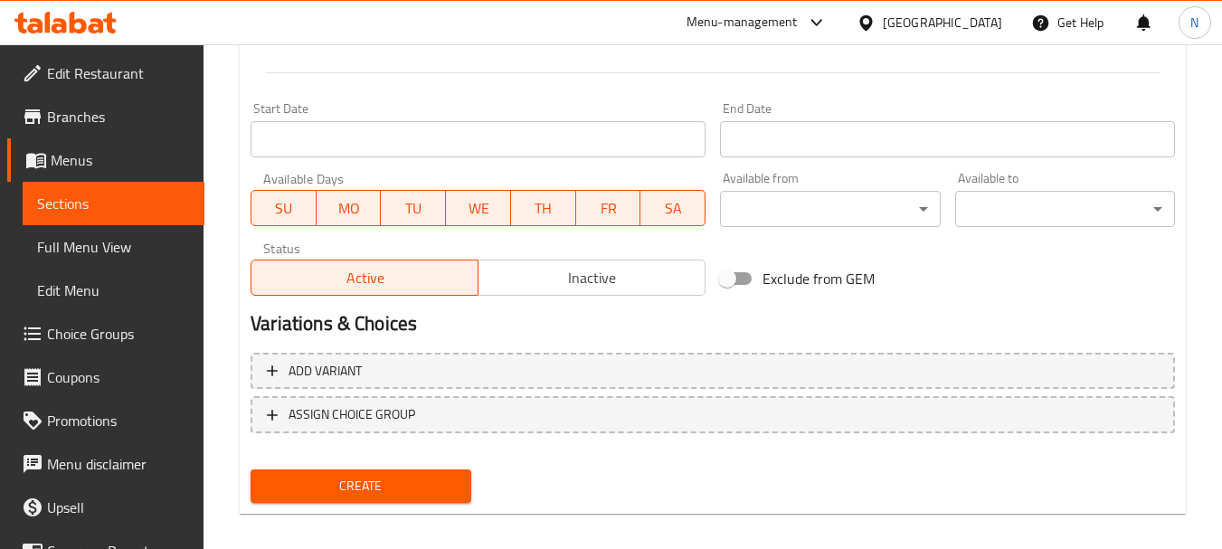
scroll to position [729, 0]
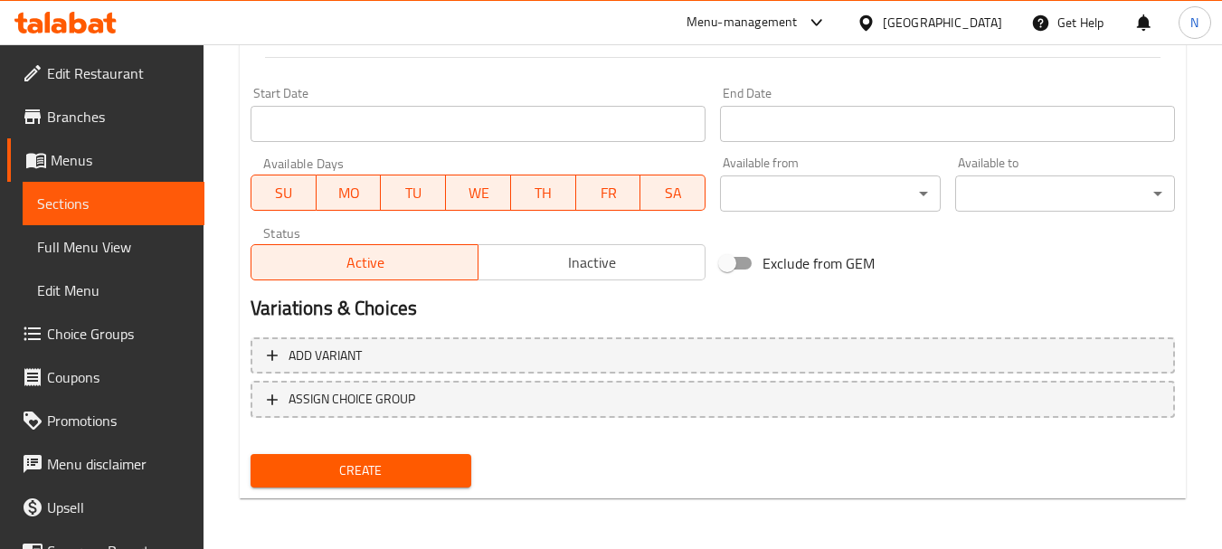
click at [331, 463] on span "Create" at bounding box center [360, 471] width 191 height 23
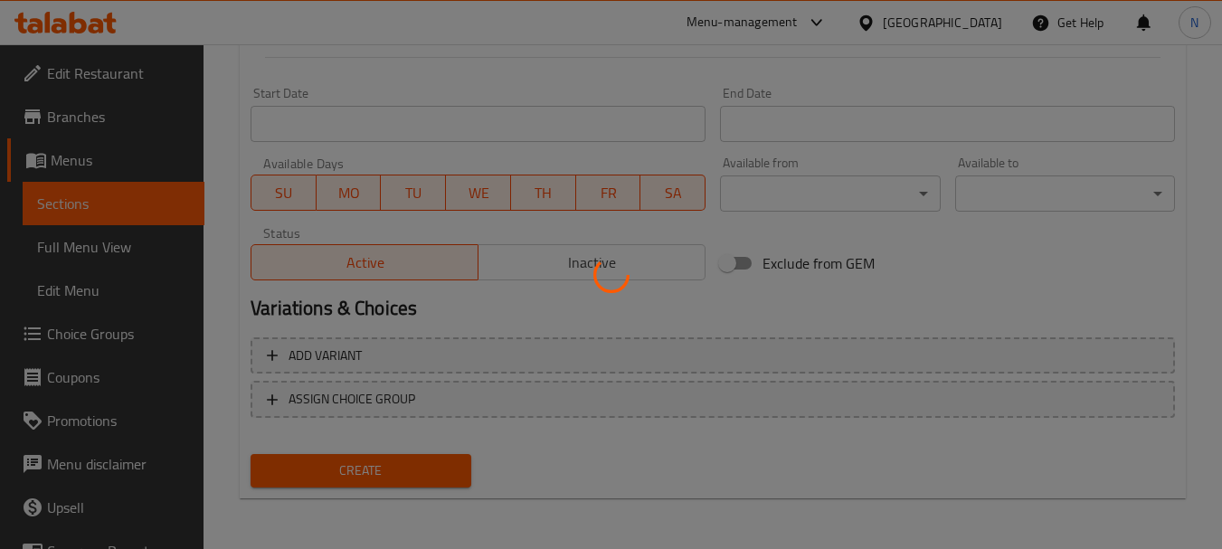
type input "0"
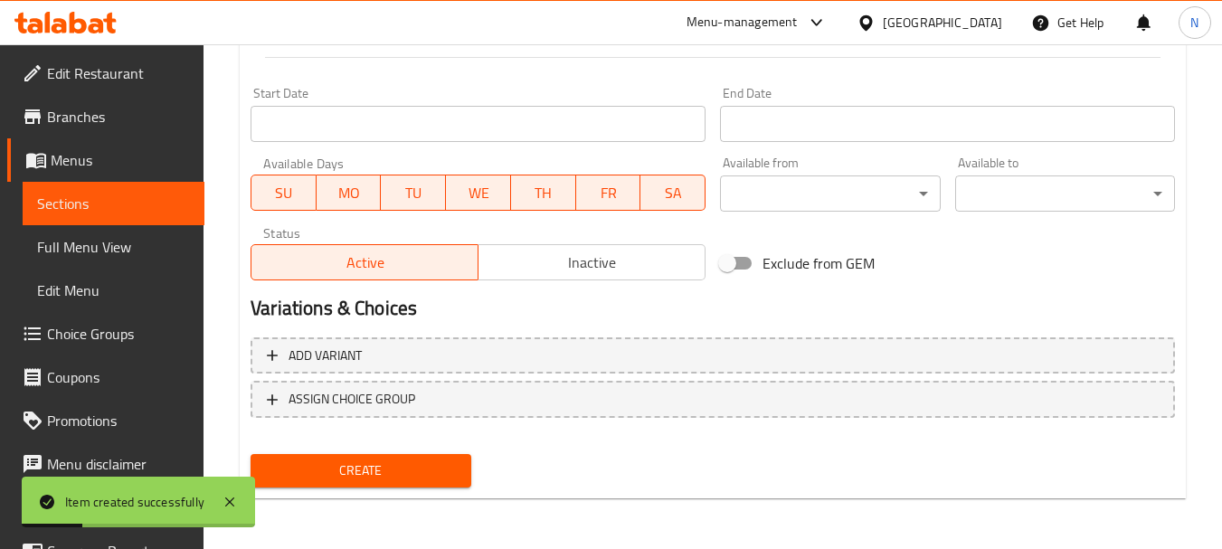
scroll to position [249, 0]
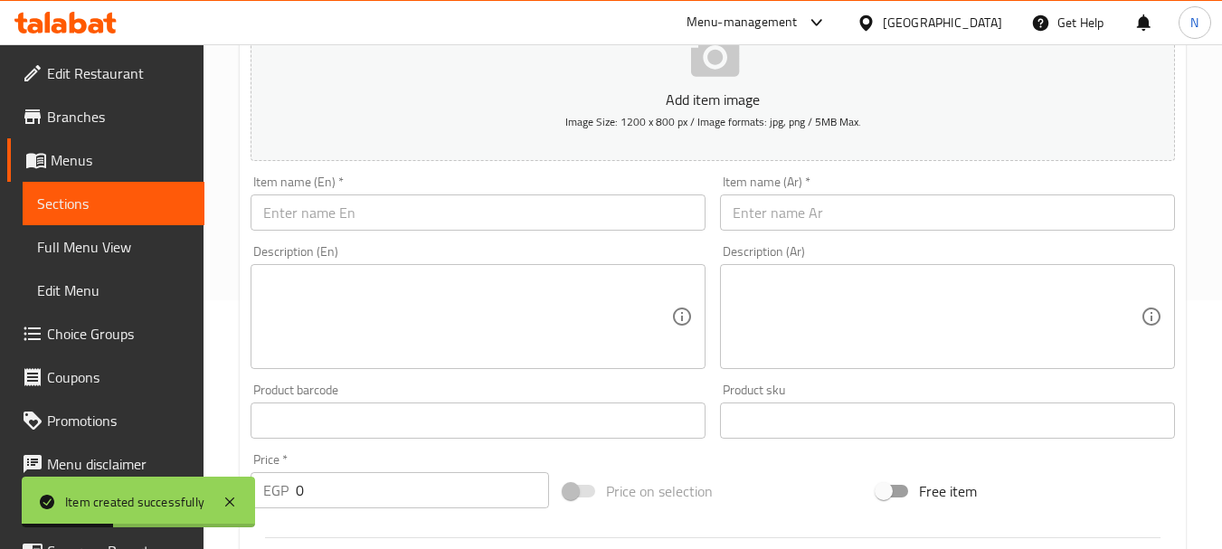
click at [793, 209] on input "text" at bounding box center [947, 212] width 455 height 36
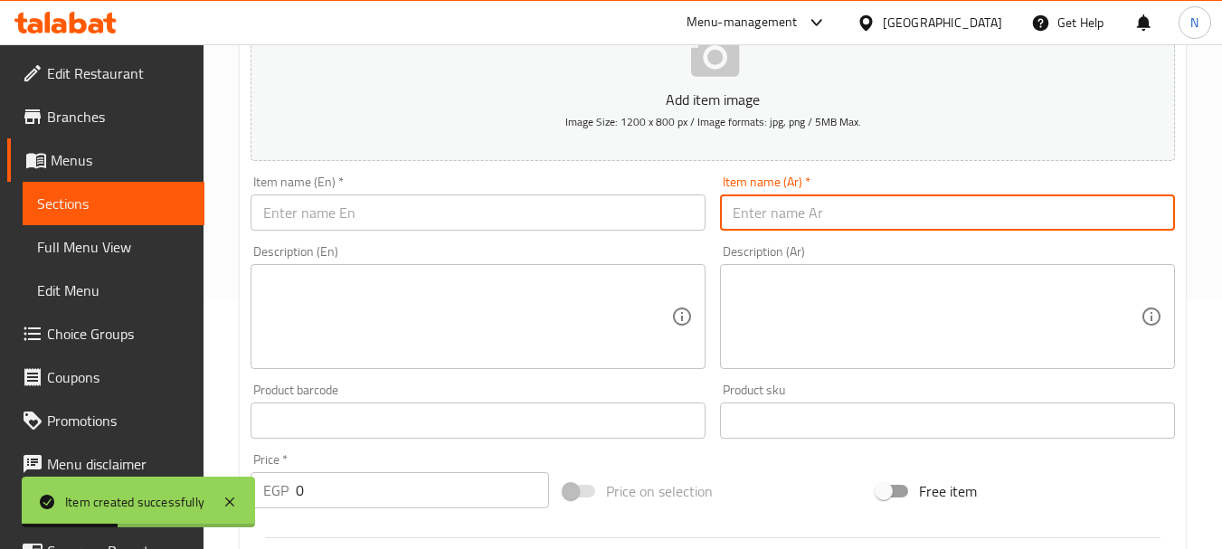
paste input "طبق مكرونة شاورما فراخ"
type input "طبق مكرونة شاورما فراخ"
click at [447, 213] on input "text" at bounding box center [478, 212] width 455 height 36
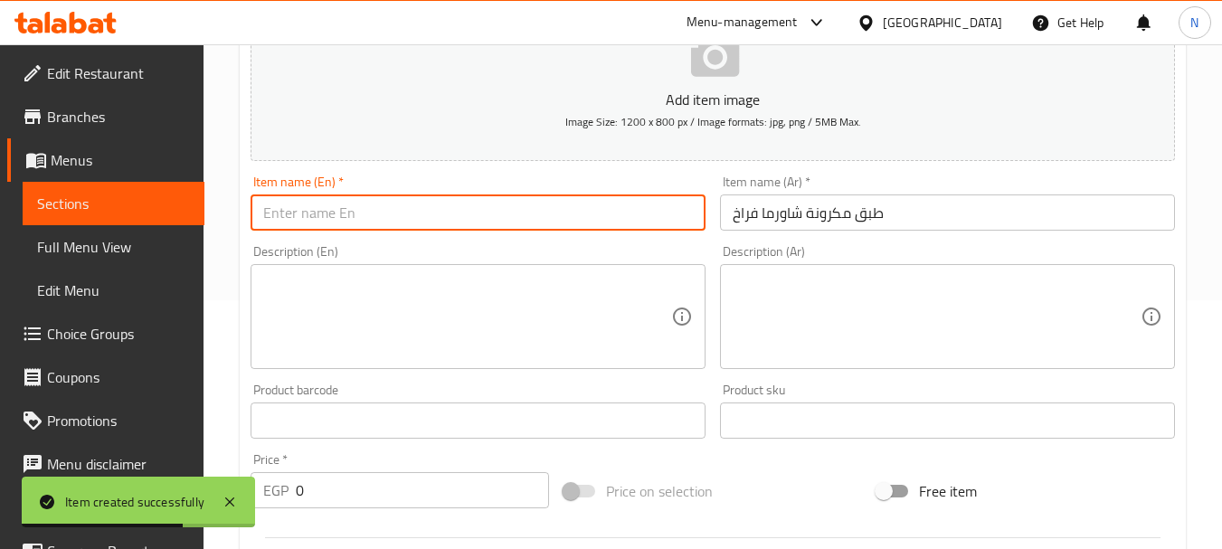
paste input "Chicken shawarma pasta dish"
click at [441, 213] on input "Chicken shawarma pasta dish" at bounding box center [478, 212] width 455 height 36
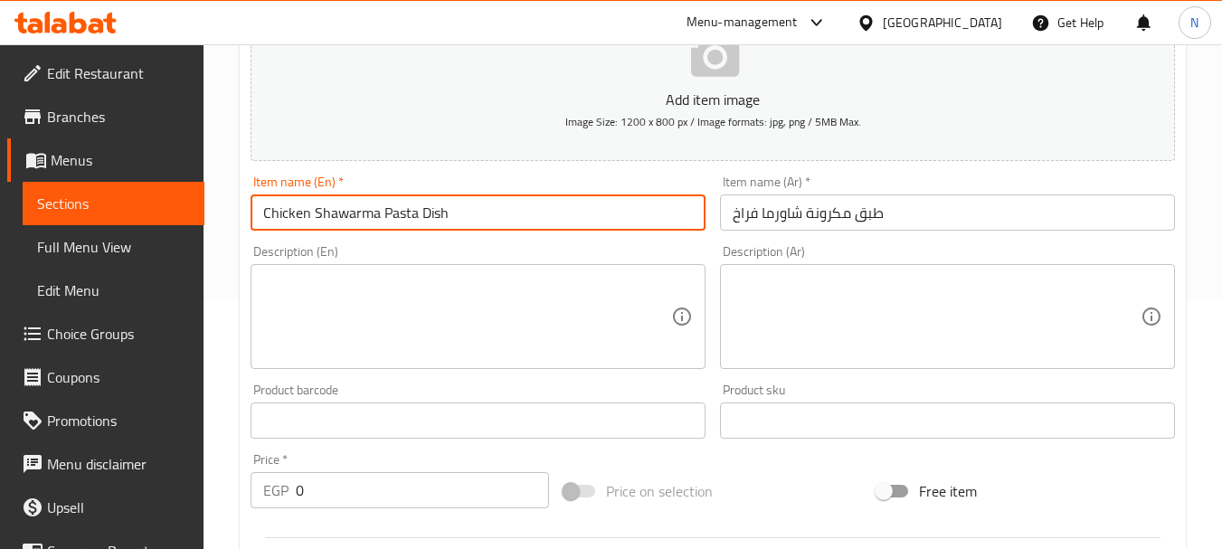
type input "Chicken Shawarma Pasta Dish"
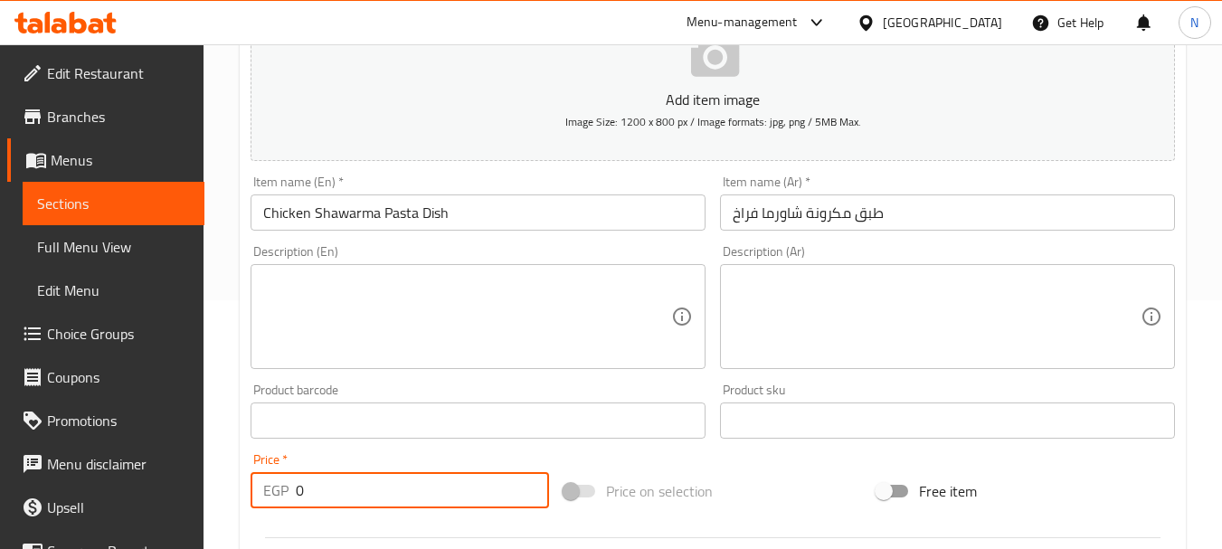
drag, startPoint x: 347, startPoint y: 485, endPoint x: 286, endPoint y: 487, distance: 61.5
click at [286, 487] on div "EGP 0 Price *" at bounding box center [400, 490] width 299 height 36
type input "120"
click at [829, 292] on textarea at bounding box center [937, 317] width 408 height 86
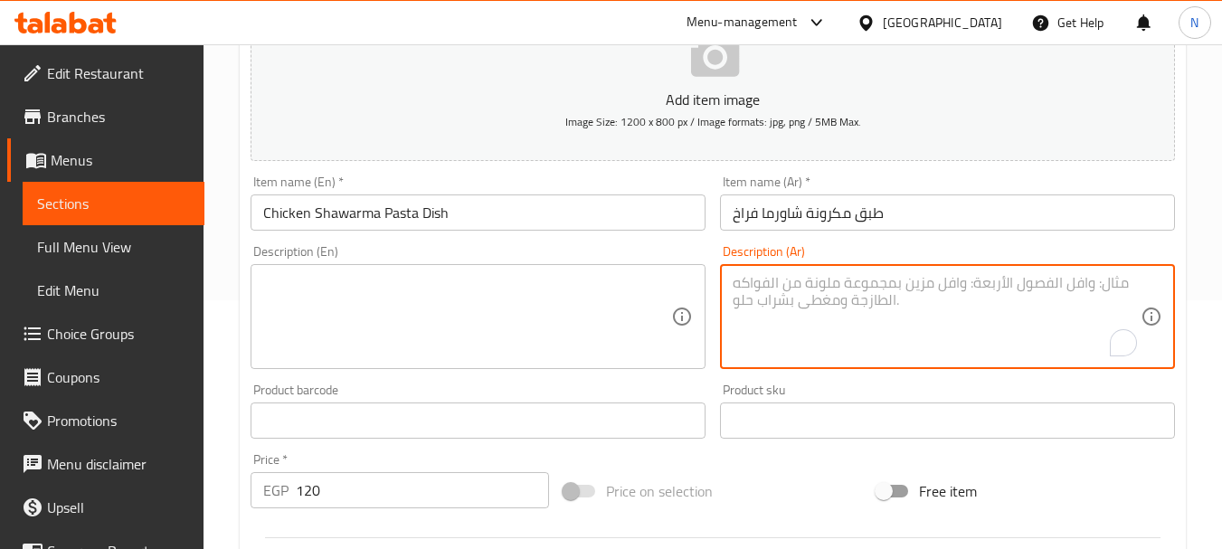
click at [780, 474] on div "Price on selection" at bounding box center [712, 491] width 313 height 49
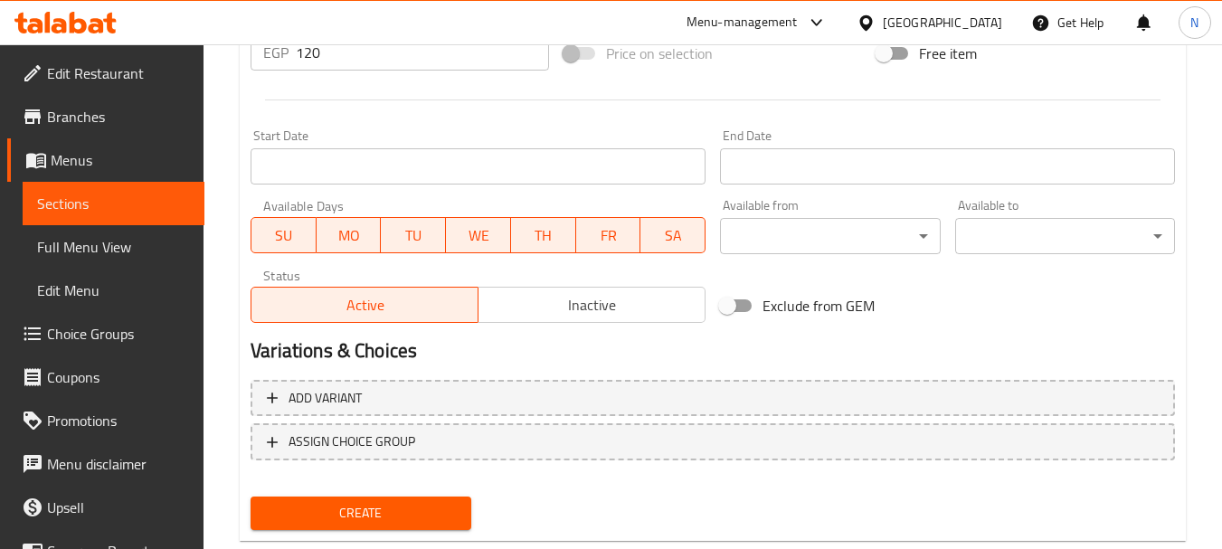
scroll to position [729, 0]
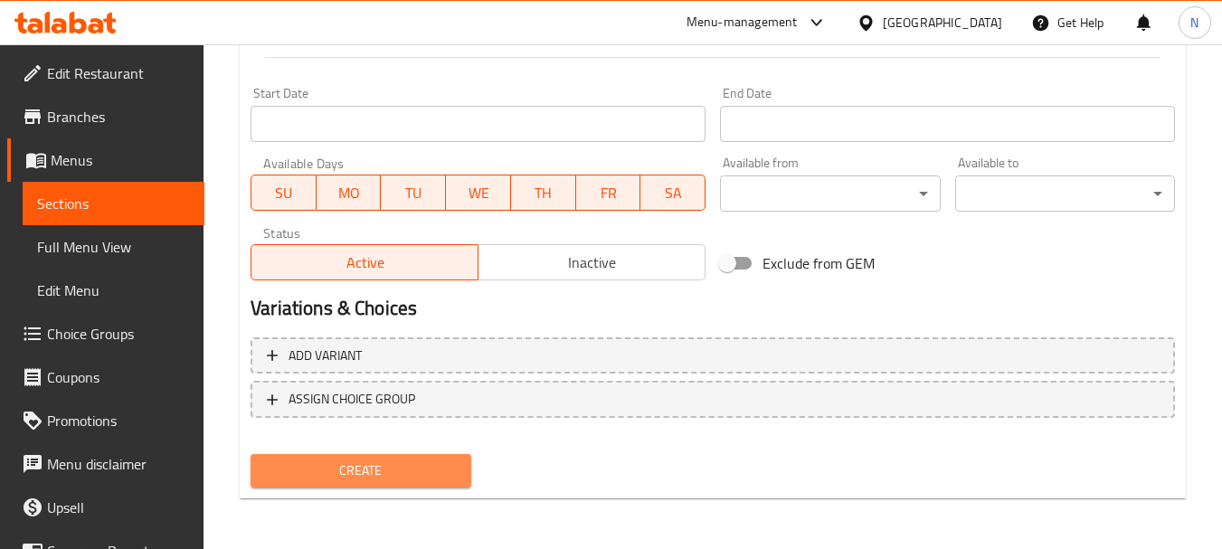
click at [377, 476] on span "Create" at bounding box center [360, 471] width 191 height 23
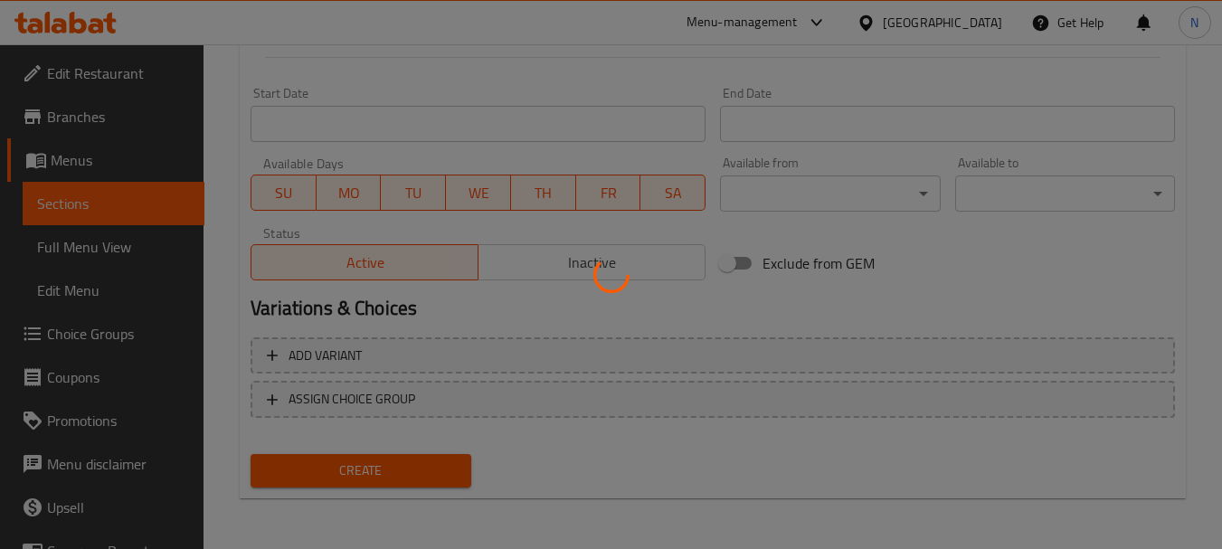
type input "0"
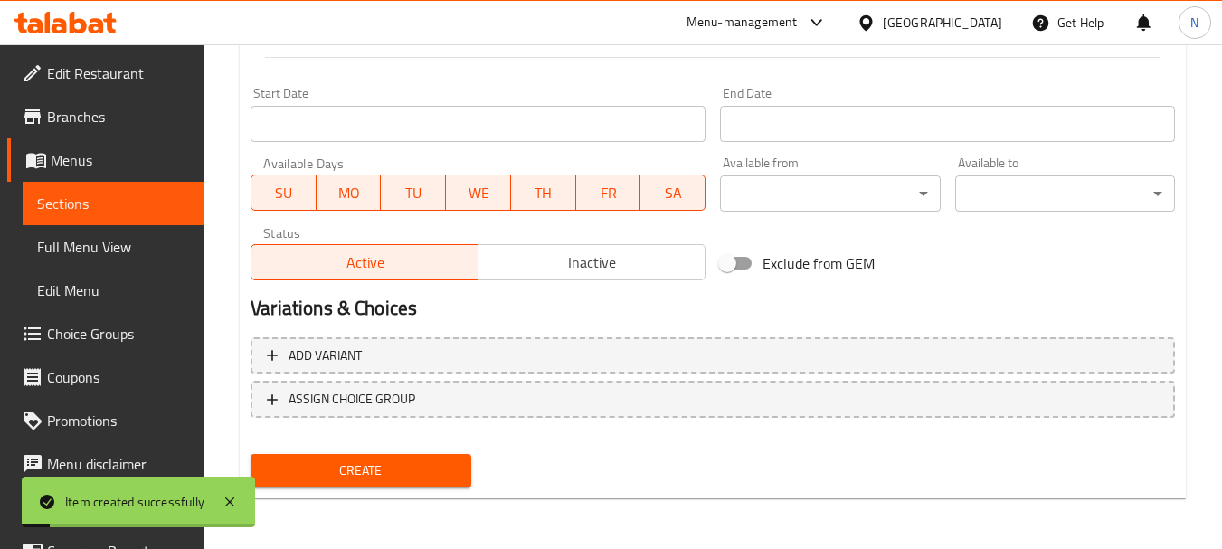
scroll to position [249, 0]
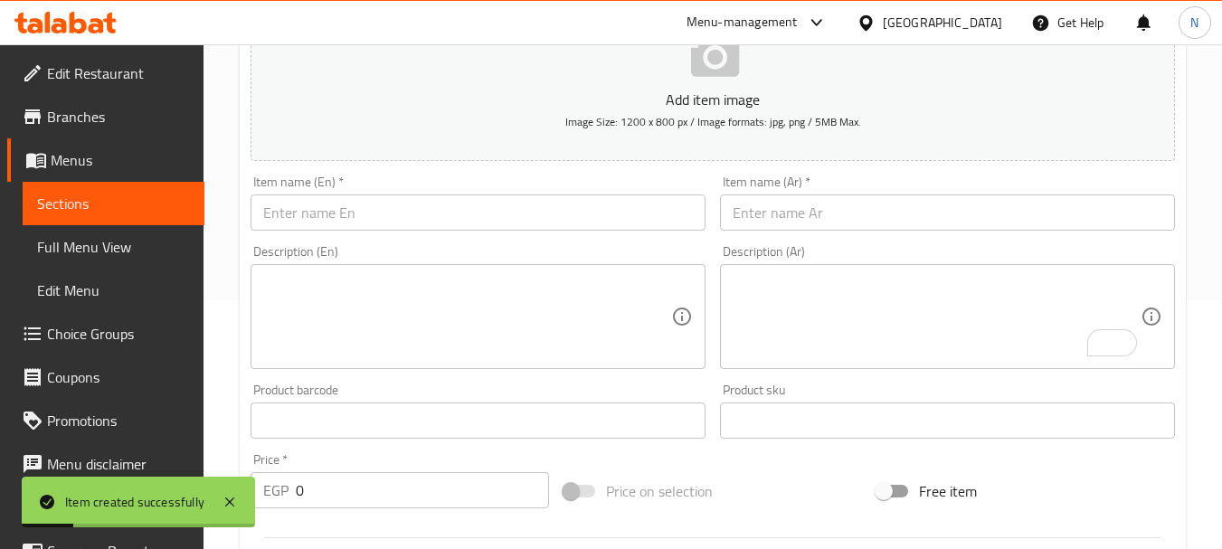
click at [832, 200] on input "text" at bounding box center [947, 212] width 455 height 36
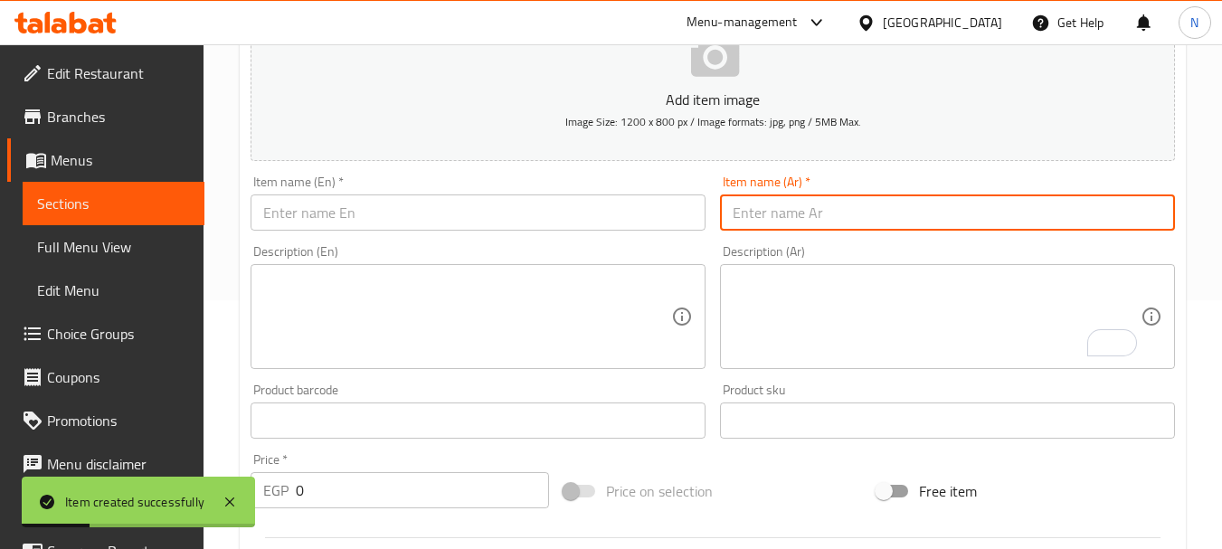
paste input "طبق مكرونة بالصوص + موتزريل"
click at [779, 217] on input "طبق مكرونة بالصوص + موتزريل" at bounding box center [947, 212] width 455 height 36
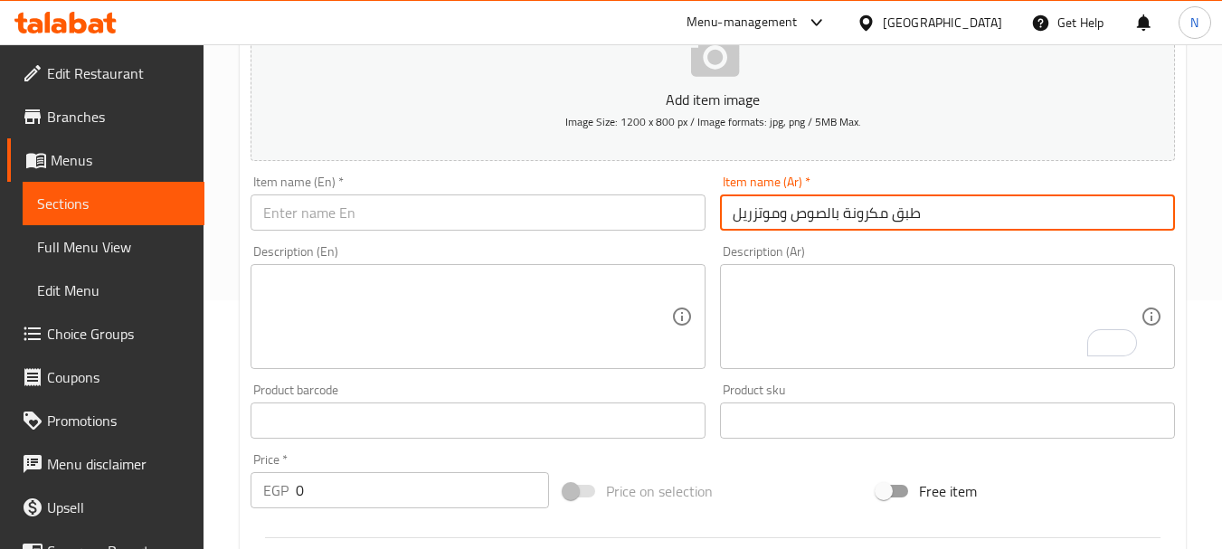
click at [923, 219] on input "طبق مكرونة بالصوص وموتزريل" at bounding box center [947, 212] width 455 height 36
type input "طبق مكرونة بالصوص وموتزريلا"
click at [784, 211] on input "طبق مكرونة بالصوص وموتزريلا" at bounding box center [947, 212] width 455 height 36
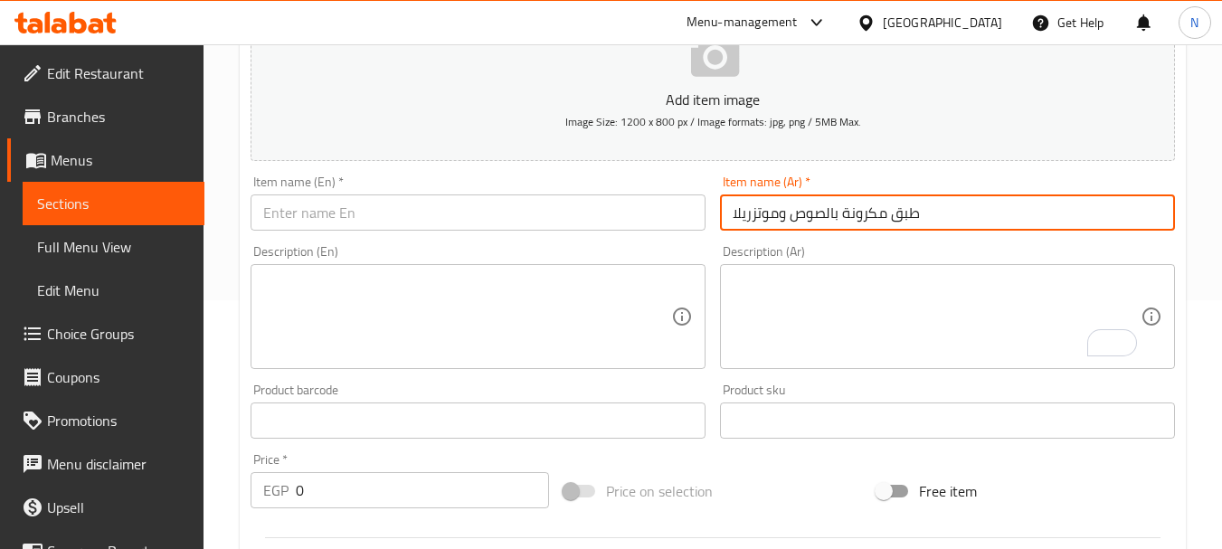
click at [374, 231] on input "text" at bounding box center [478, 212] width 455 height 36
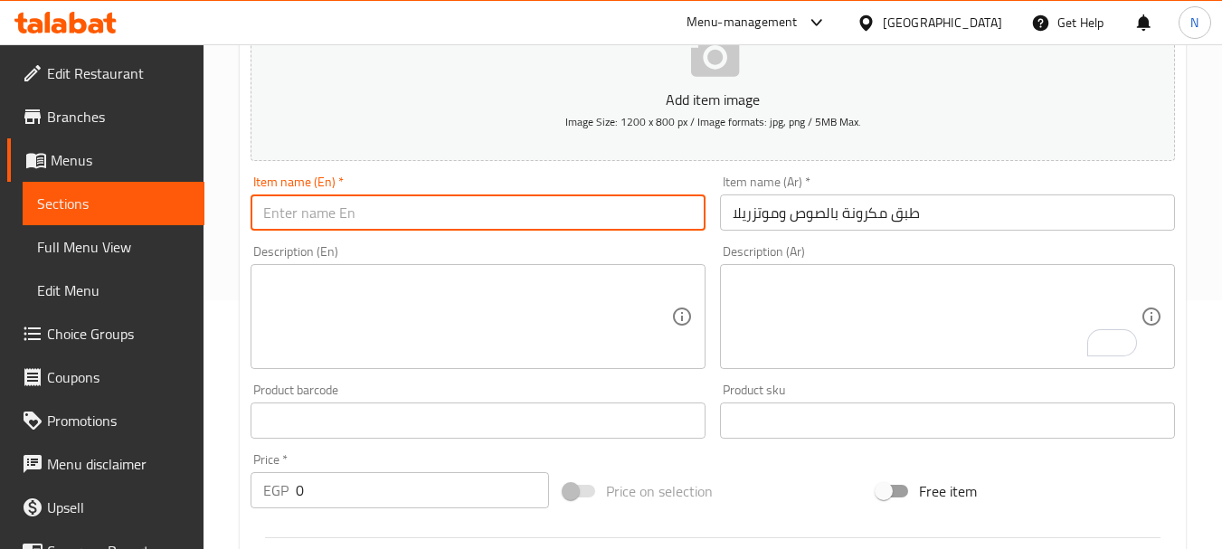
paste input "Pasta with sauce and mozzarella"
click at [374, 217] on input "Pasta with sauce and mozzarella" at bounding box center [478, 212] width 455 height 36
click at [375, 223] on input "Pasta with Sauce and Mozzarella" at bounding box center [478, 212] width 455 height 36
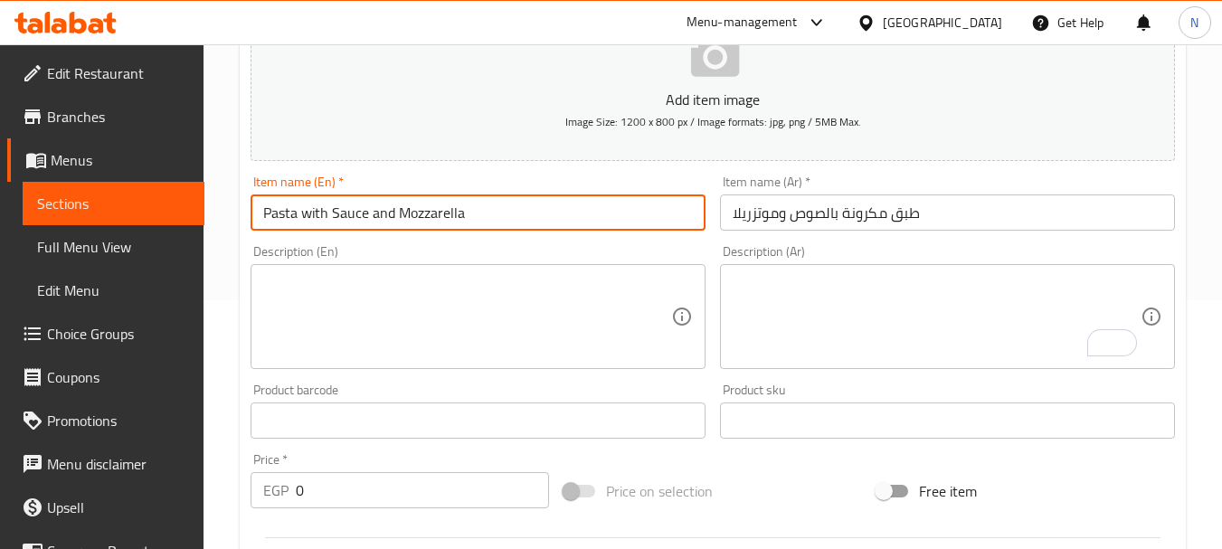
click at [375, 223] on input "Pasta with Sauce and Mozzarella" at bounding box center [478, 212] width 455 height 36
click at [322, 223] on input "Pasta with Sauce And Mozzarella" at bounding box center [478, 212] width 455 height 36
type input "Pasta With Sauce And Mozzarella"
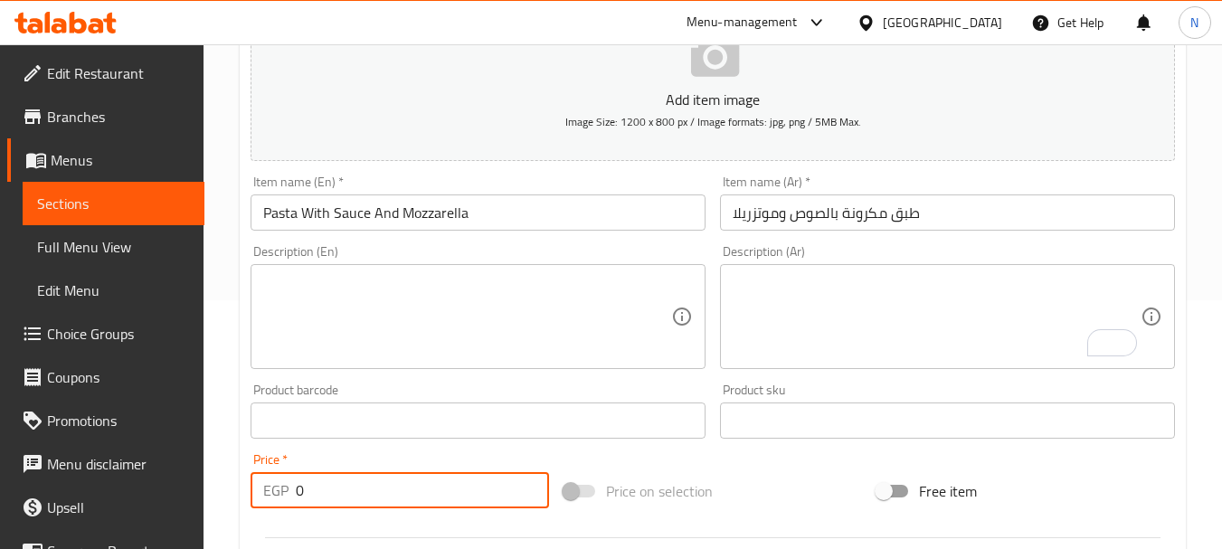
drag, startPoint x: 310, startPoint y: 490, endPoint x: 280, endPoint y: 498, distance: 31.6
click at [280, 498] on div "EGP 0 Price *" at bounding box center [400, 490] width 299 height 36
type input "75"
click at [688, 493] on span "Price on selection" at bounding box center [659, 491] width 107 height 22
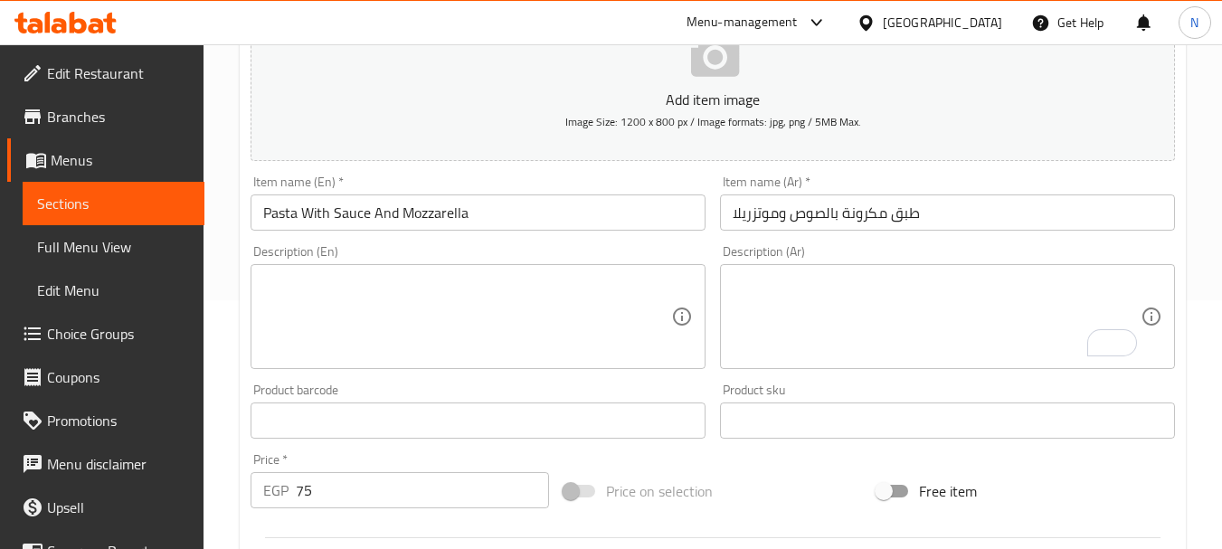
click at [572, 213] on input "Pasta With Sauce And Mozzarella" at bounding box center [478, 212] width 455 height 36
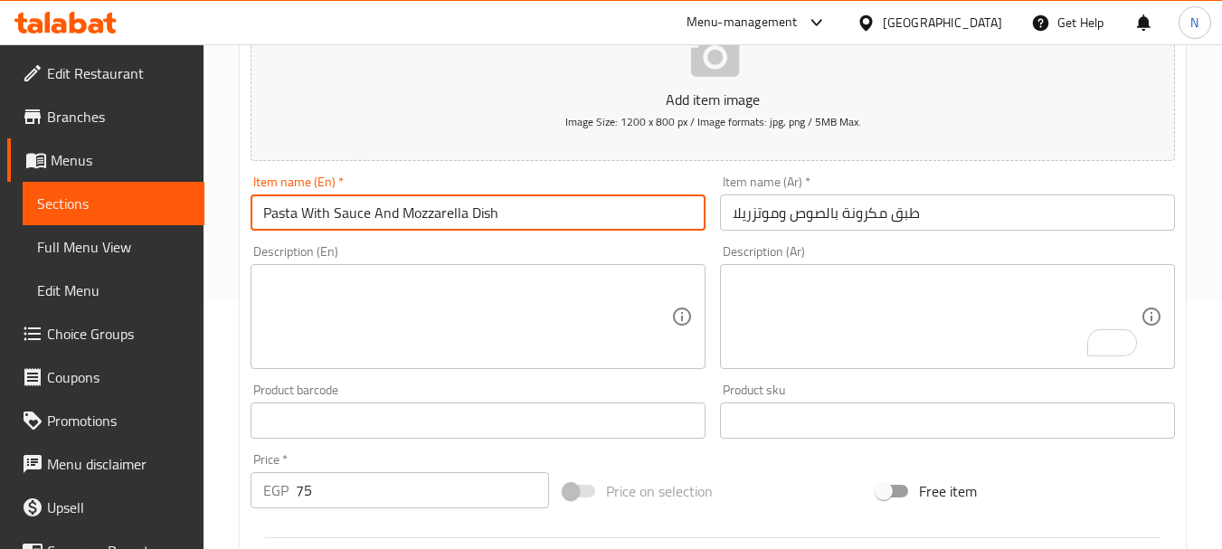
type input "Pasta With Sauce And Mozzarella Dish"
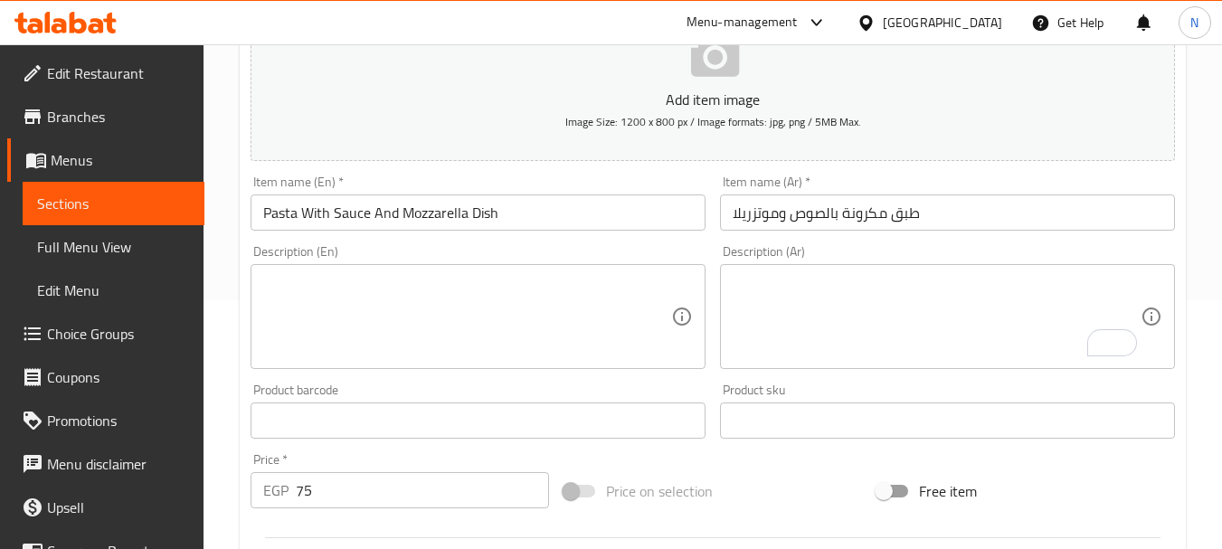
click at [772, 479] on div "Price on selection" at bounding box center [712, 491] width 313 height 49
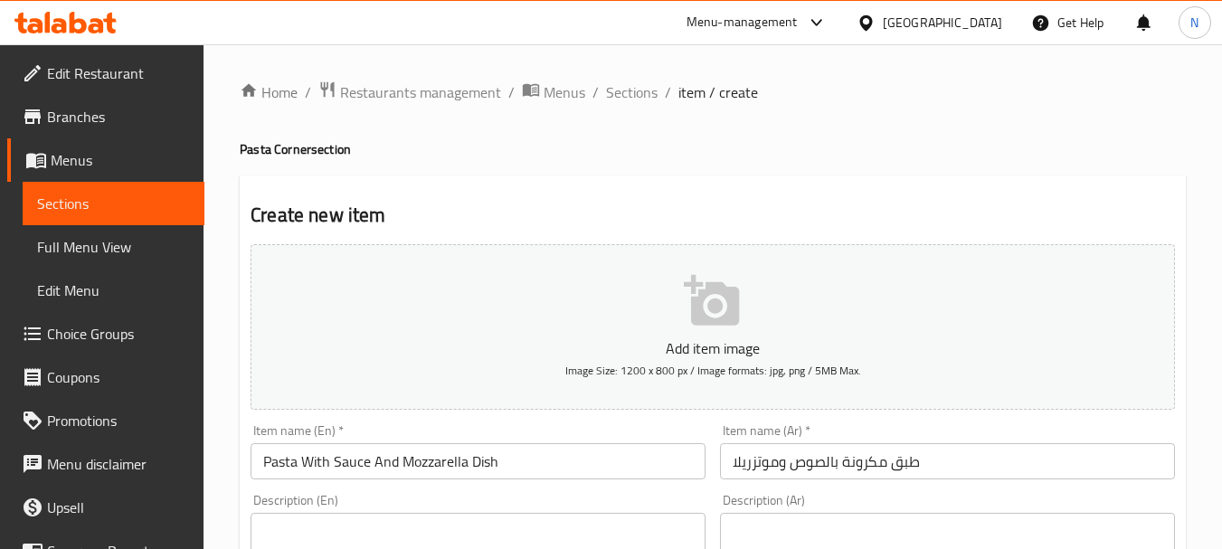
scroll to position [729, 0]
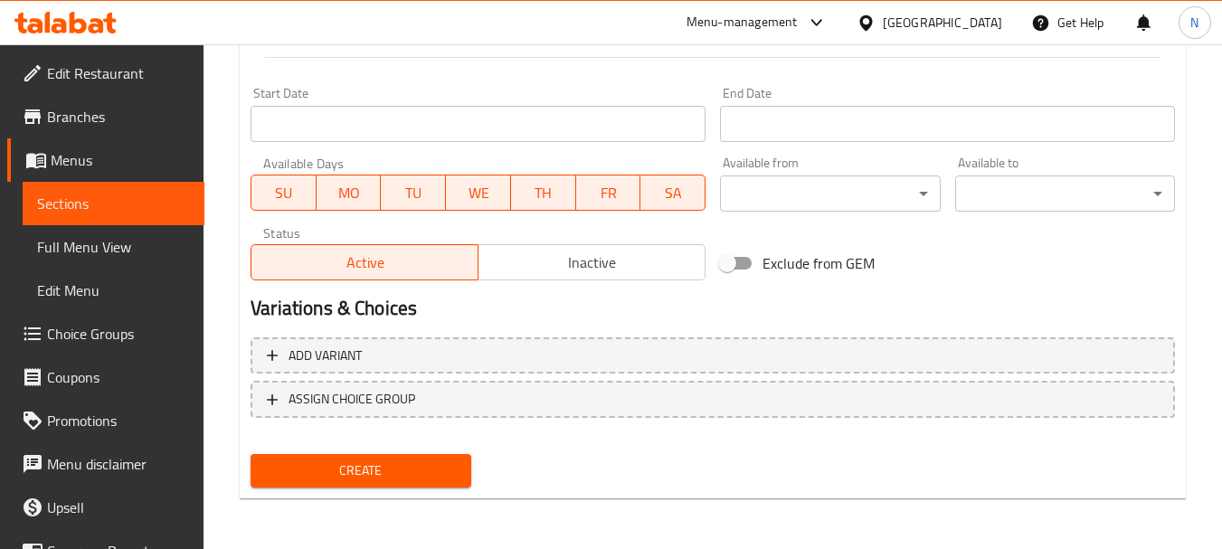
click at [398, 479] on span "Create" at bounding box center [360, 471] width 191 height 23
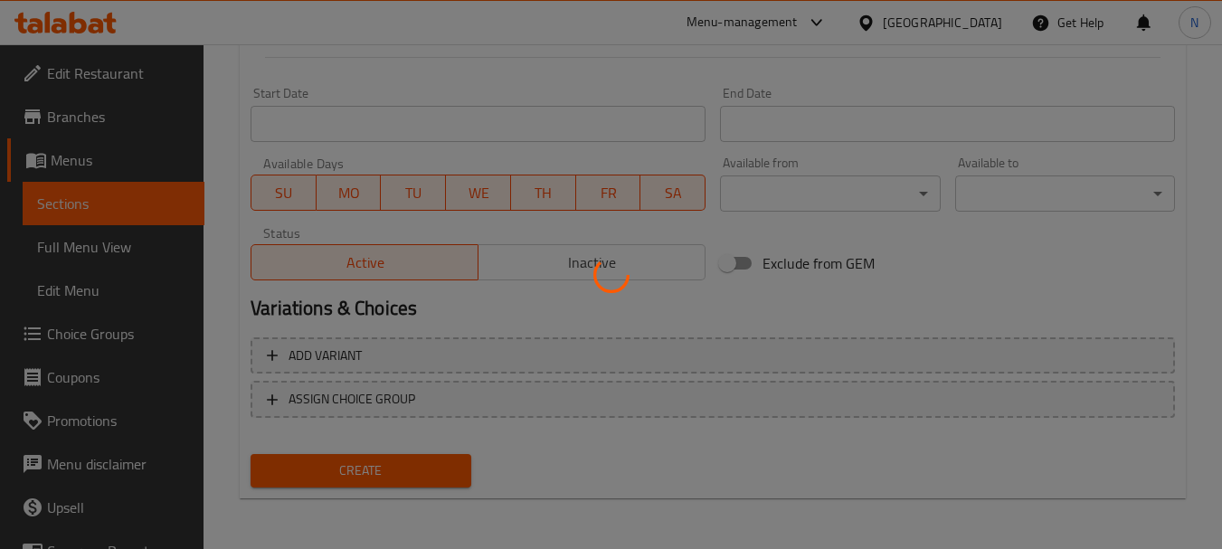
type input "0"
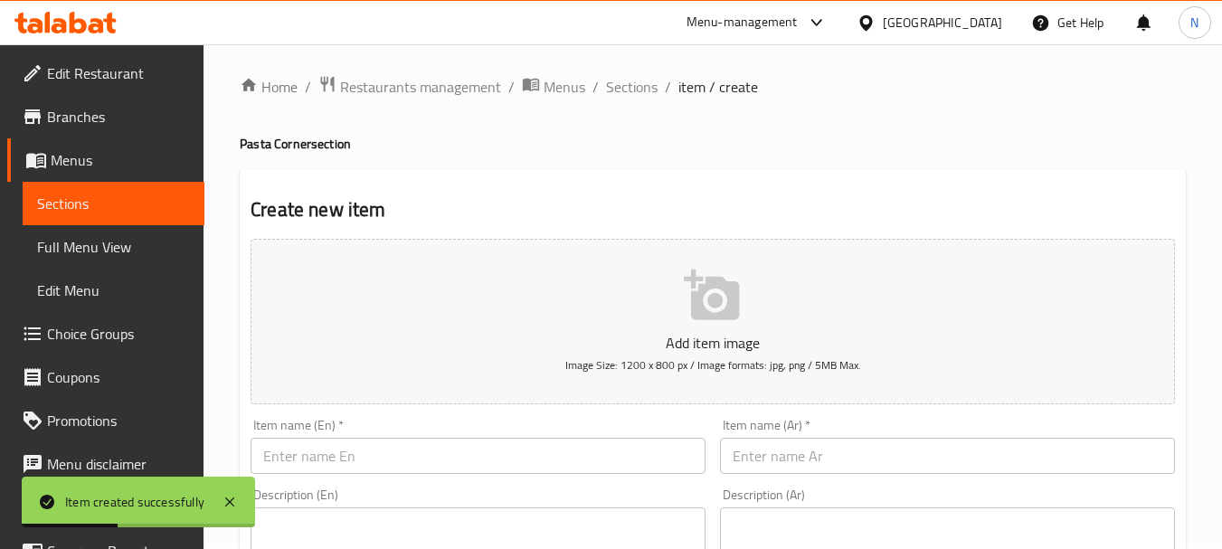
scroll to position [0, 0]
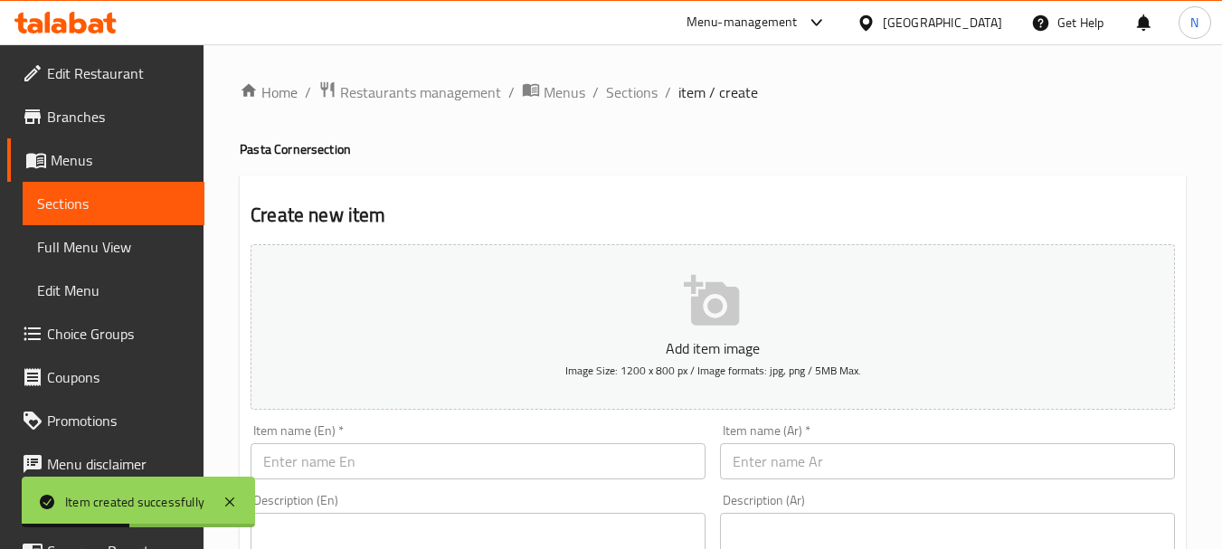
click at [820, 441] on div "Item name (Ar)   * Item name (Ar) *" at bounding box center [947, 451] width 455 height 55
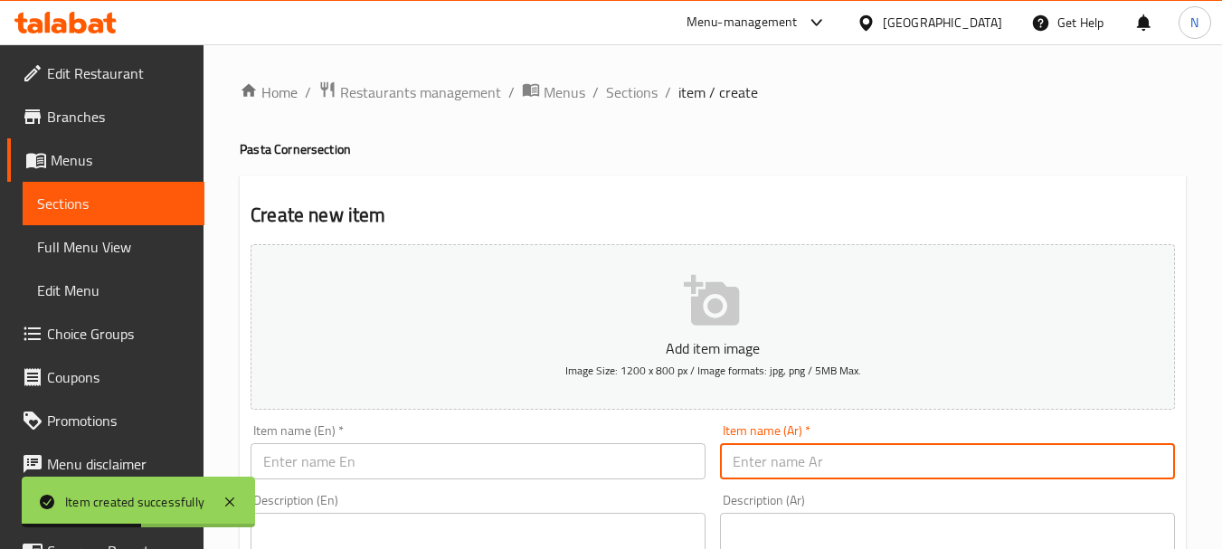
click at [818, 462] on input "text" at bounding box center [947, 461] width 455 height 36
paste input "طبق مكرونة بالفراخ + مشروم"
drag, startPoint x: 777, startPoint y: 463, endPoint x: 786, endPoint y: 461, distance: 9.2
click at [786, 461] on input "طبق مكرونة بالفراخ + مشروم" at bounding box center [947, 461] width 455 height 36
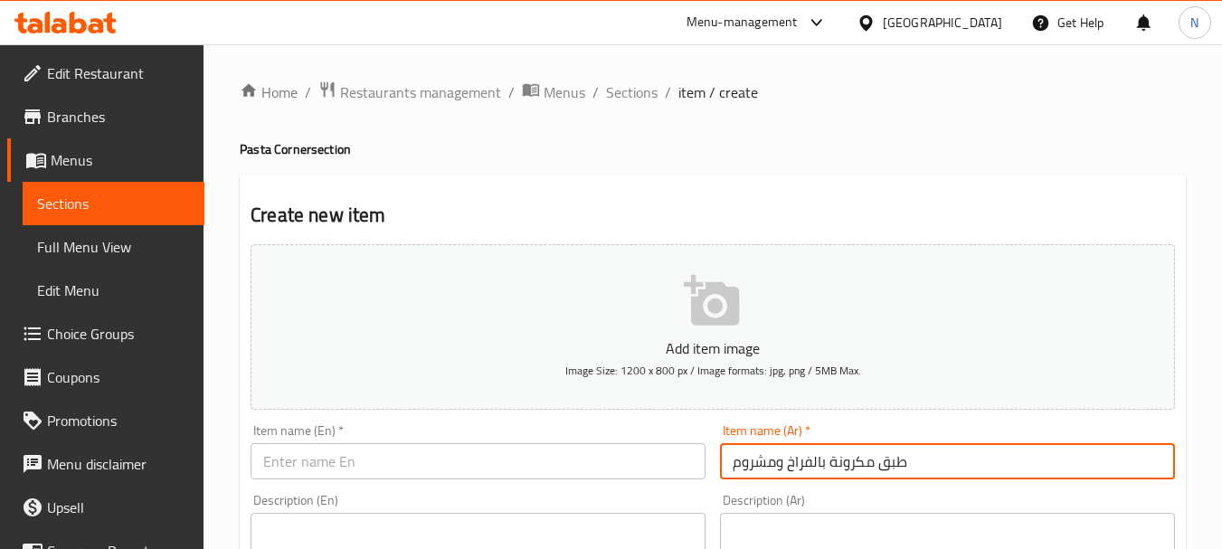
click at [858, 458] on input "طبق مكرونة بالفراخ ومشروم" at bounding box center [947, 461] width 455 height 36
click at [857, 458] on input "طبق مكرونة بالفراخ ومشروم" at bounding box center [947, 461] width 455 height 36
type input "طبق مكرونة بالفراخ ومشروم"
click at [388, 471] on input "text" at bounding box center [478, 461] width 455 height 36
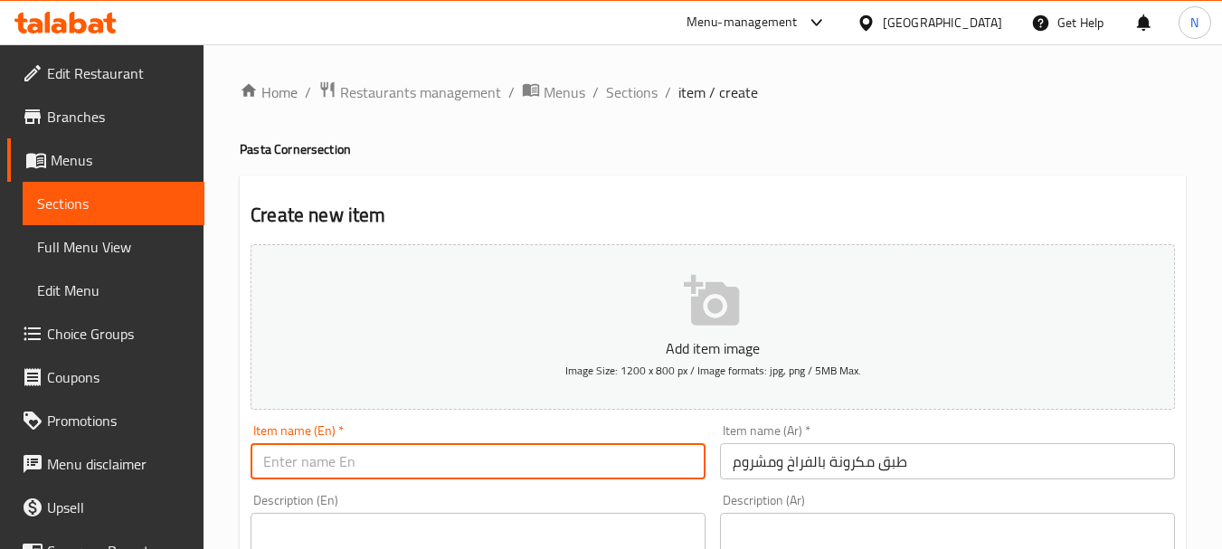
paste input "Chicken and mushroom pasta dish"
click at [390, 460] on input "Chicken and mushroom pasta dish" at bounding box center [478, 461] width 455 height 36
click at [330, 458] on input "Chicken and Mushroom Pasta Dish" at bounding box center [478, 461] width 455 height 36
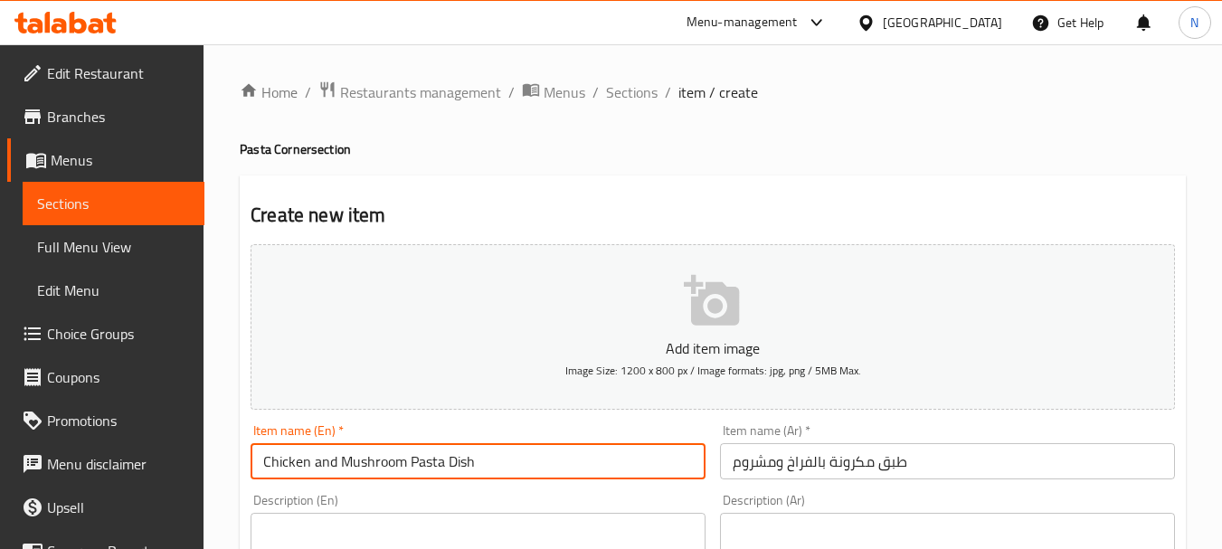
click at [330, 458] on input "Chicken and Mushroom Pasta Dish" at bounding box center [478, 461] width 455 height 36
type input "Chicken And Mushroom Pasta Dish"
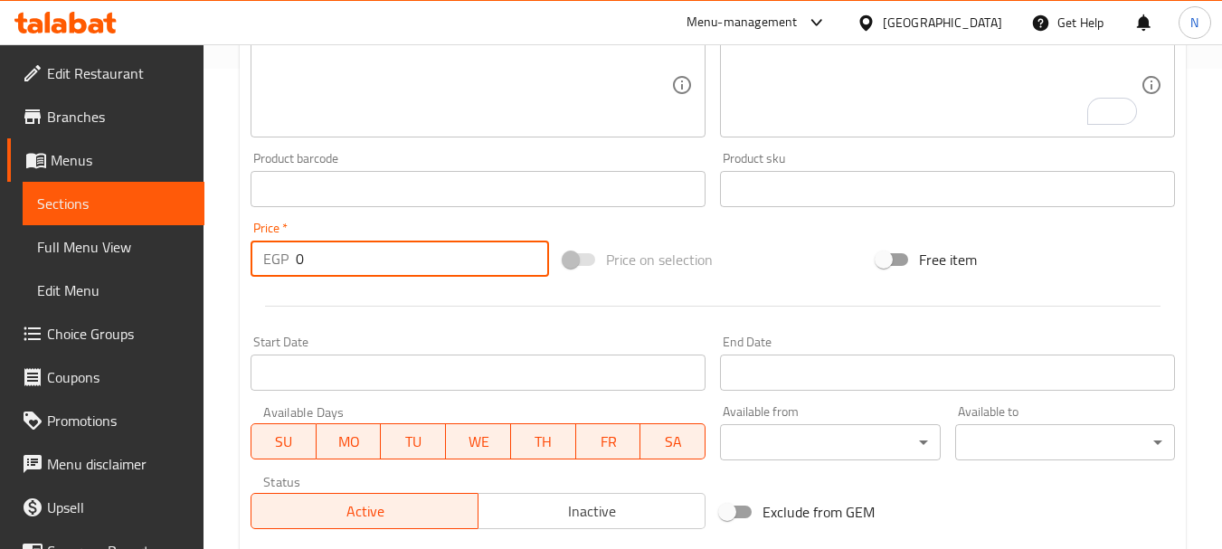
drag, startPoint x: 303, startPoint y: 260, endPoint x: 288, endPoint y: 261, distance: 15.5
click at [288, 261] on div "EGP 0 Price *" at bounding box center [400, 259] width 299 height 36
type input "140"
click at [789, 270] on div "Price on selection" at bounding box center [712, 259] width 313 height 49
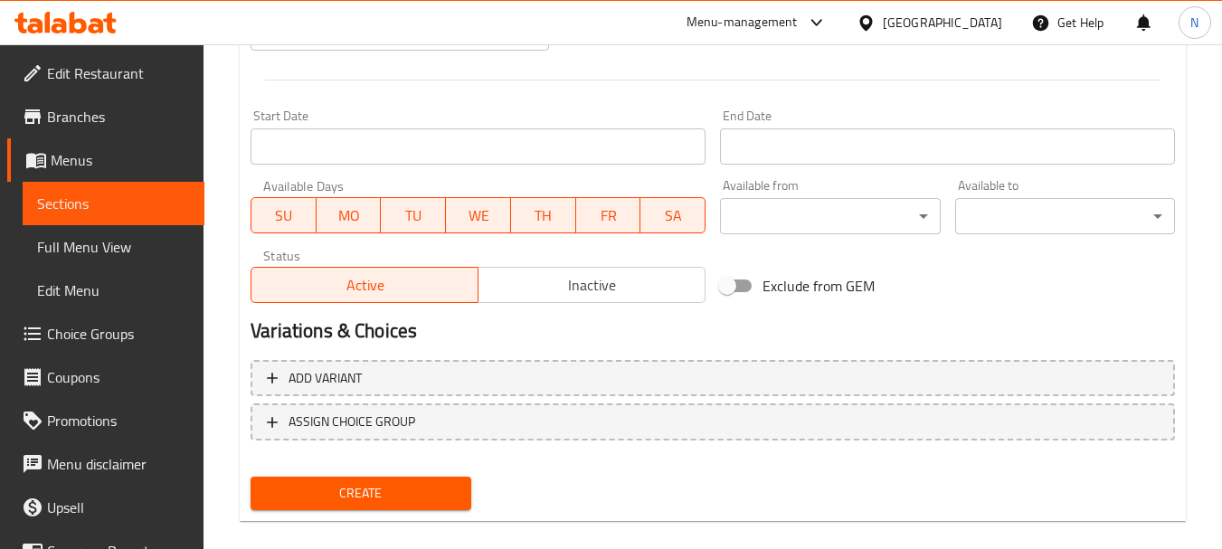
scroll to position [729, 0]
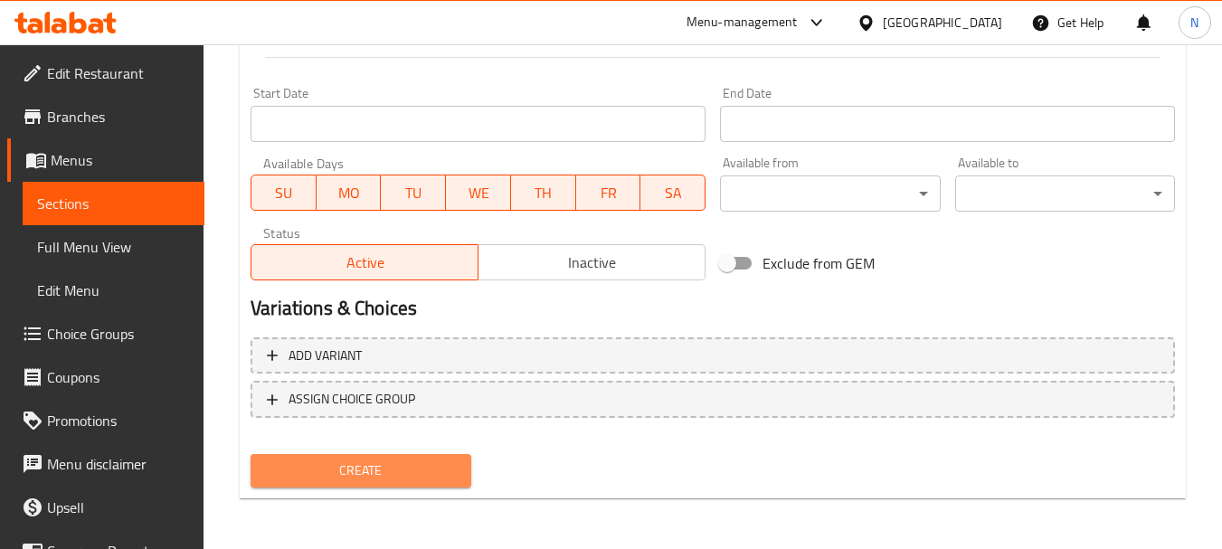
click at [399, 460] on span "Create" at bounding box center [360, 471] width 191 height 23
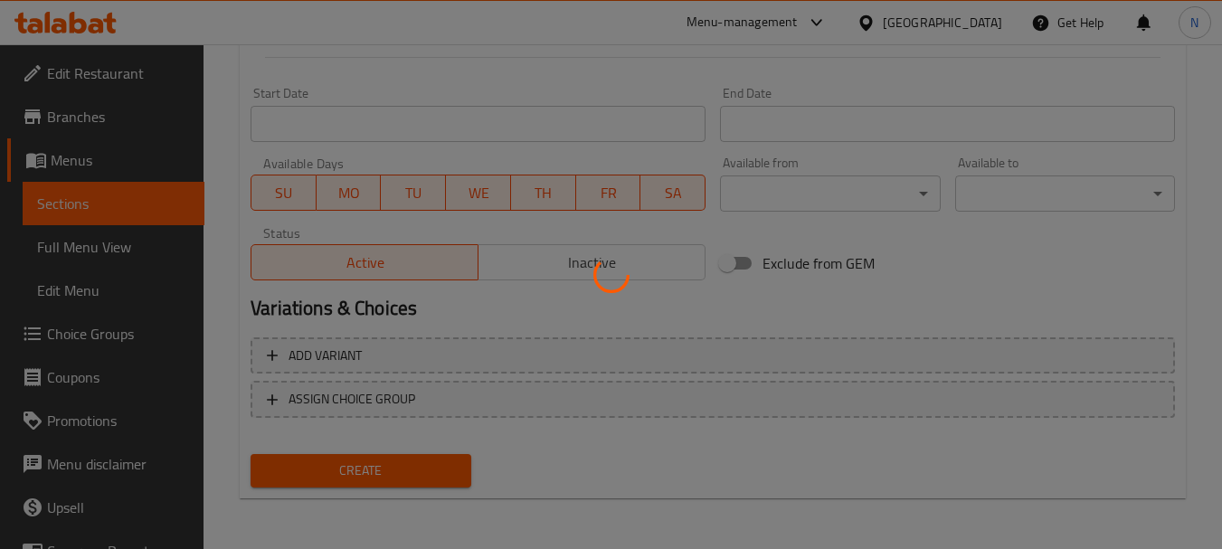
type input "0"
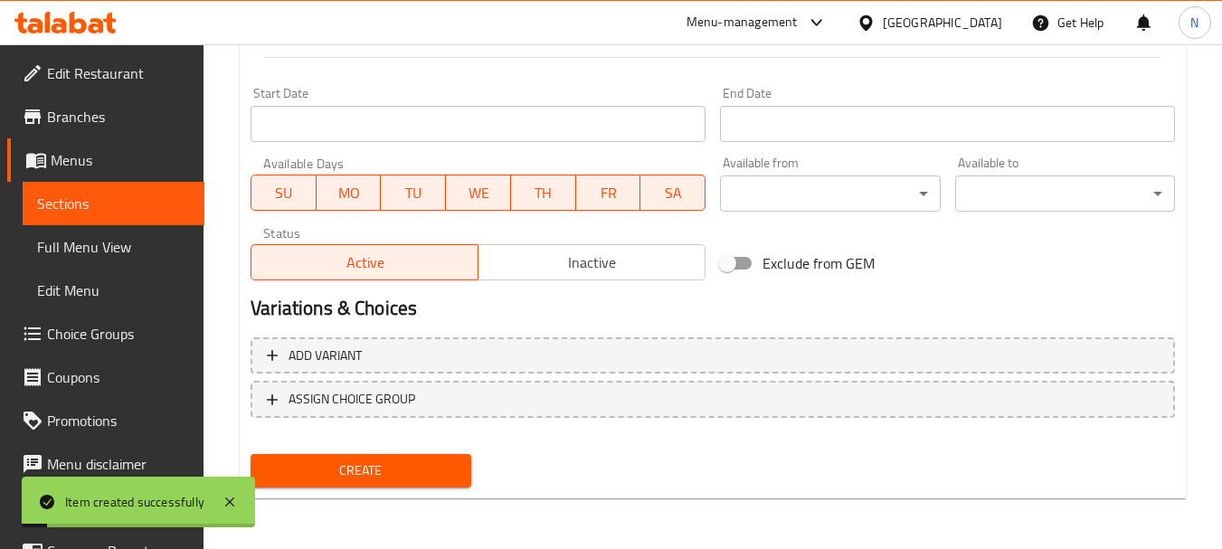
scroll to position [249, 0]
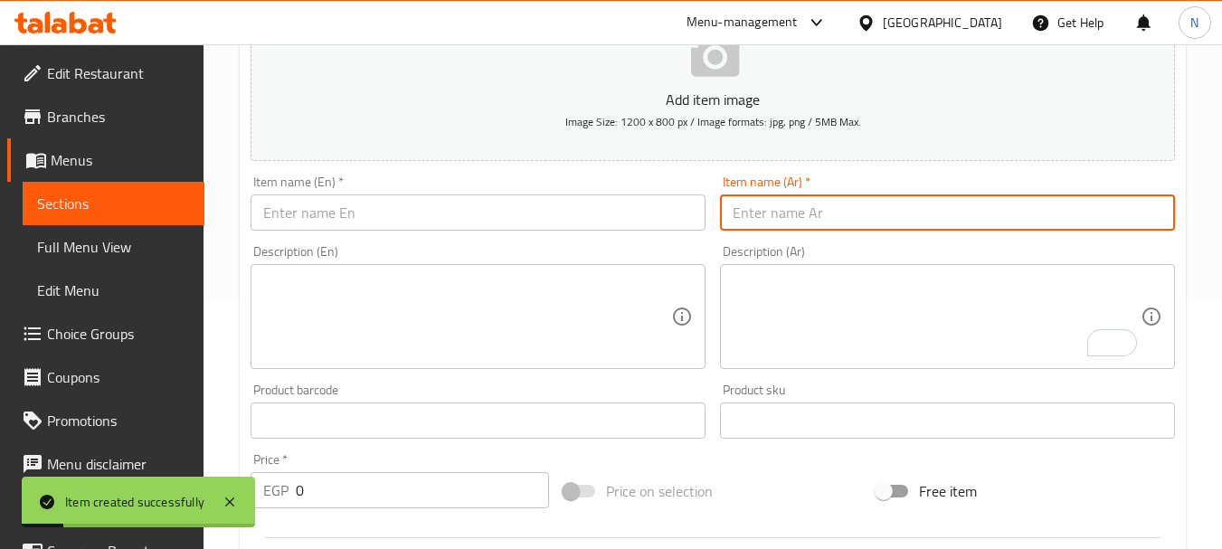
click at [861, 197] on input "text" at bounding box center [947, 212] width 455 height 36
paste input "طبق مكرونة باللحم + مشروم"
click at [774, 220] on input "طبق مكرونة باللحم + مشروم" at bounding box center [947, 212] width 455 height 36
click at [801, 204] on input "طبق مكرونة باللحم ومشروم" at bounding box center [947, 212] width 455 height 36
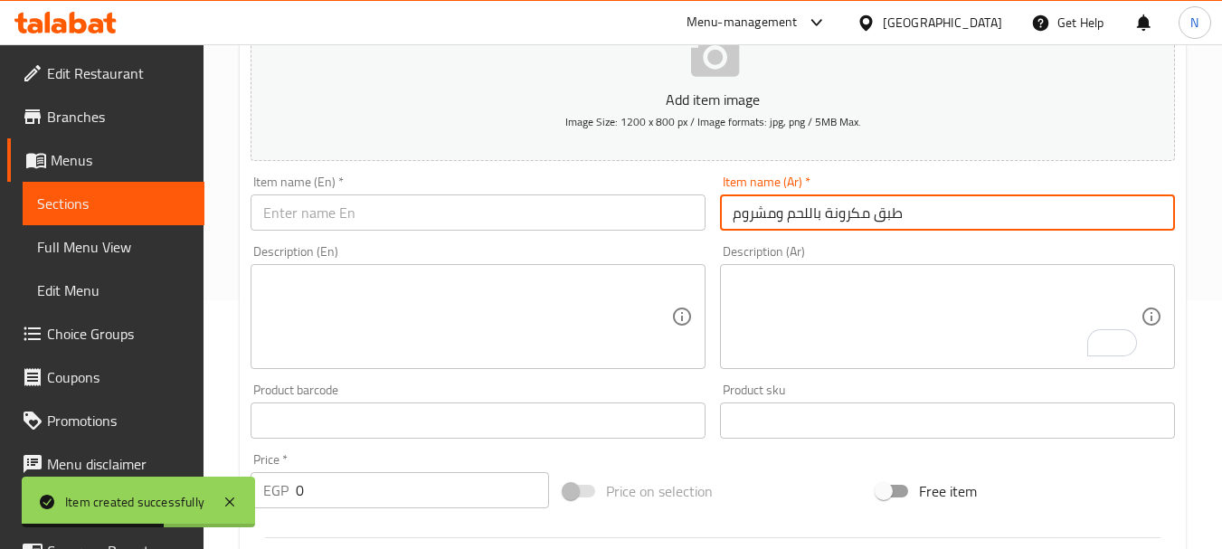
click at [801, 204] on input "طبق مكرونة باللحم ومشروم" at bounding box center [947, 212] width 455 height 36
type input "طبق مكرونة باللحم ومشروم"
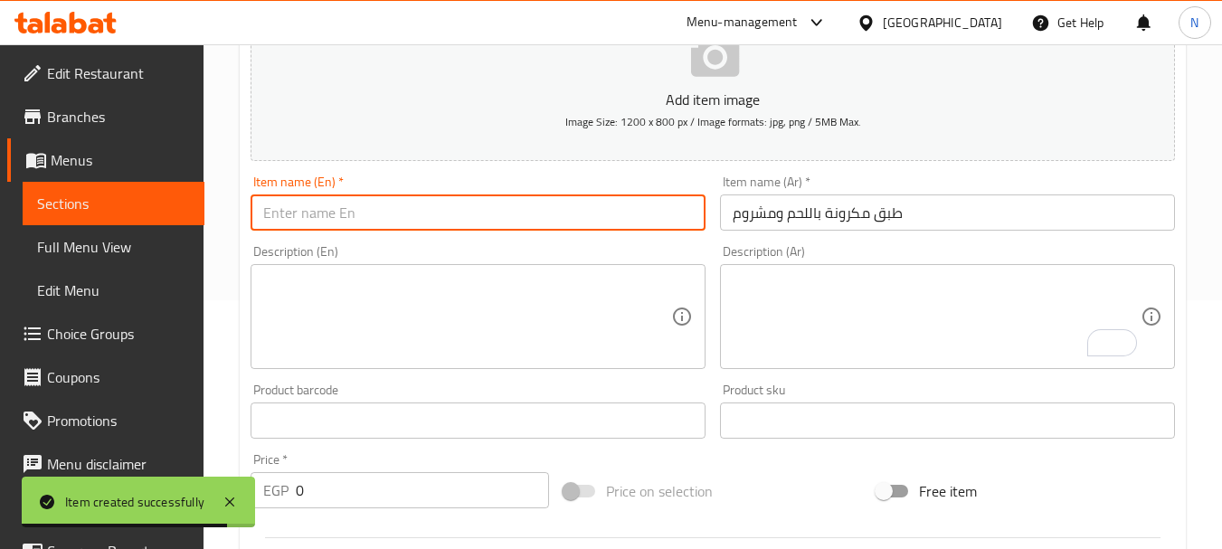
click at [282, 208] on input "text" at bounding box center [478, 212] width 455 height 36
paste input "Pasta with meat and mushrooms"
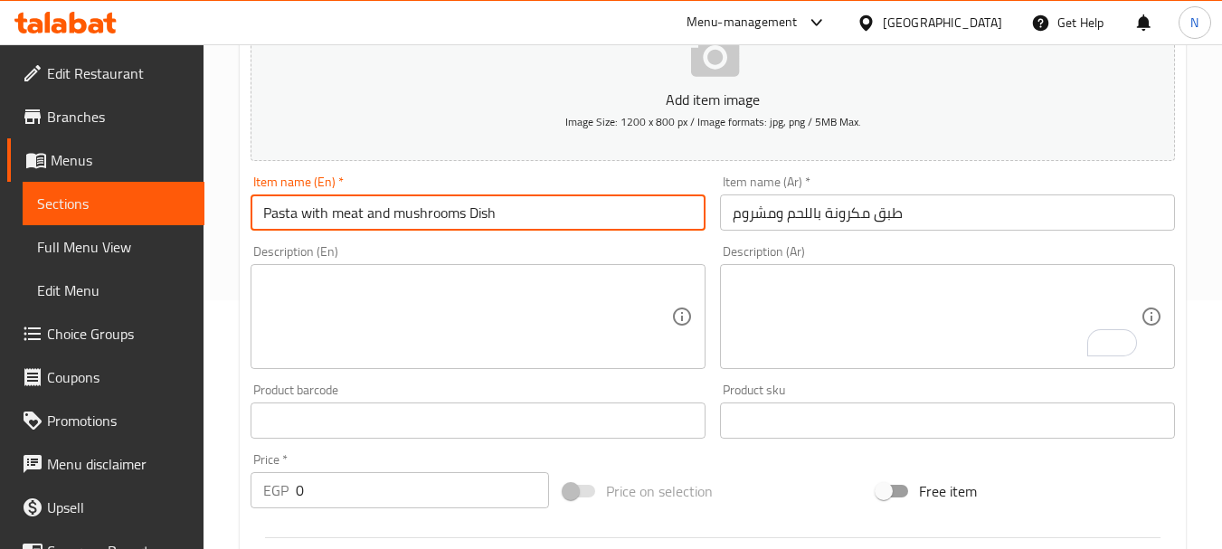
click at [386, 212] on input "Pasta with meat and mushrooms Dish" at bounding box center [478, 212] width 455 height 36
click at [380, 217] on input "Pasta with Meat and Mushrooms Dish" at bounding box center [478, 212] width 455 height 36
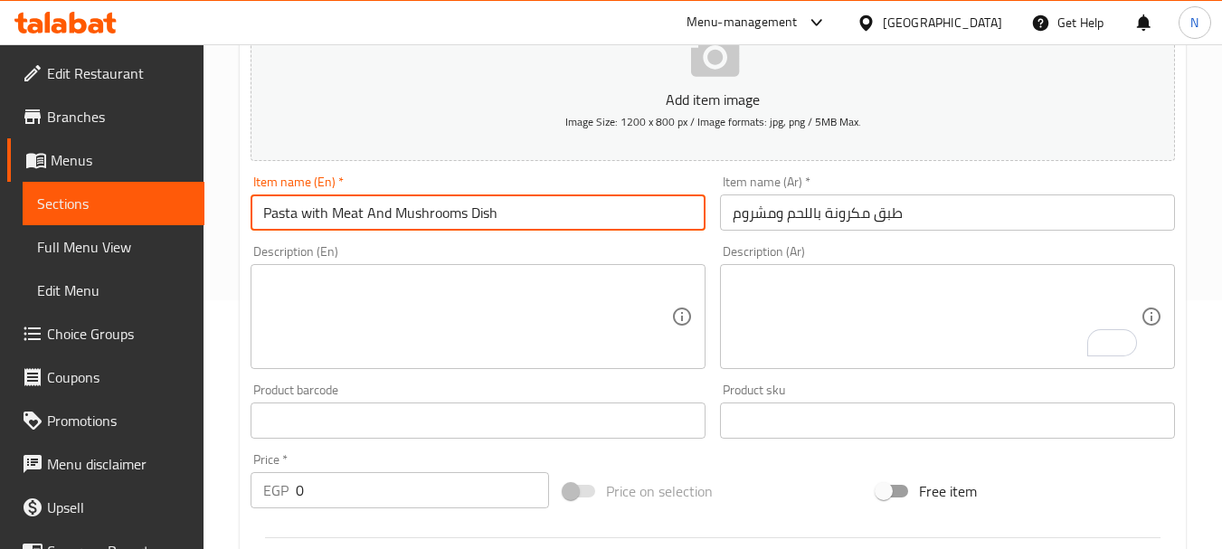
click at [325, 212] on input "Pasta with Meat And Mushrooms Dish" at bounding box center [478, 212] width 455 height 36
click at [312, 213] on input "Pasta with Meat And Mushrooms Dish" at bounding box center [478, 212] width 455 height 36
type input "Pasta With Meat And Mushrooms Dish"
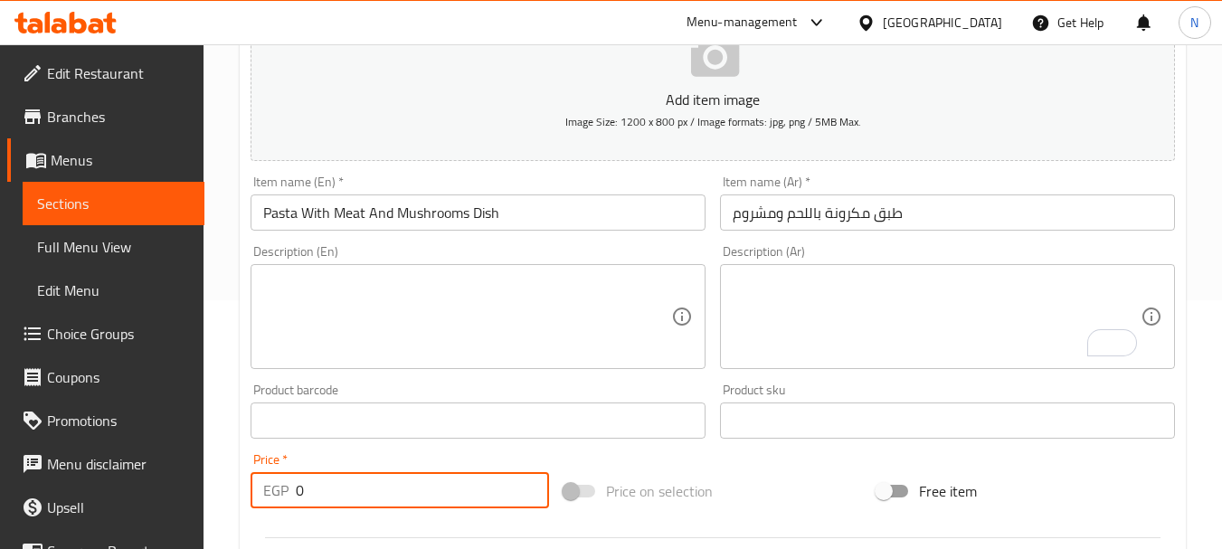
drag, startPoint x: 333, startPoint y: 486, endPoint x: 287, endPoint y: 488, distance: 46.2
click at [287, 488] on div "EGP 0 Price *" at bounding box center [400, 490] width 299 height 36
type input "145"
click at [820, 485] on div "Price on selection" at bounding box center [712, 491] width 313 height 49
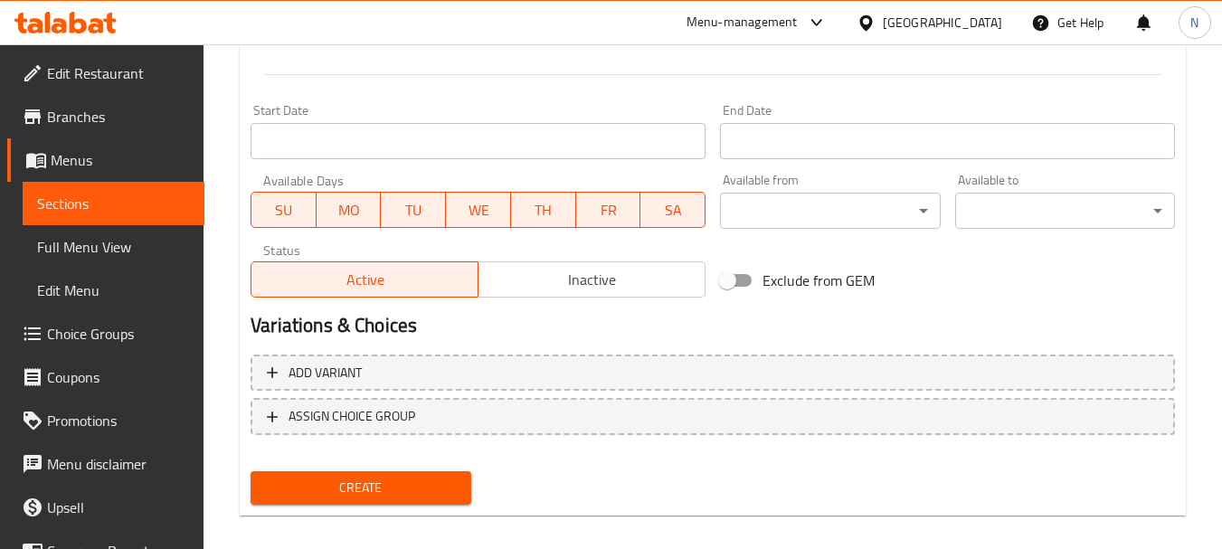
scroll to position [729, 0]
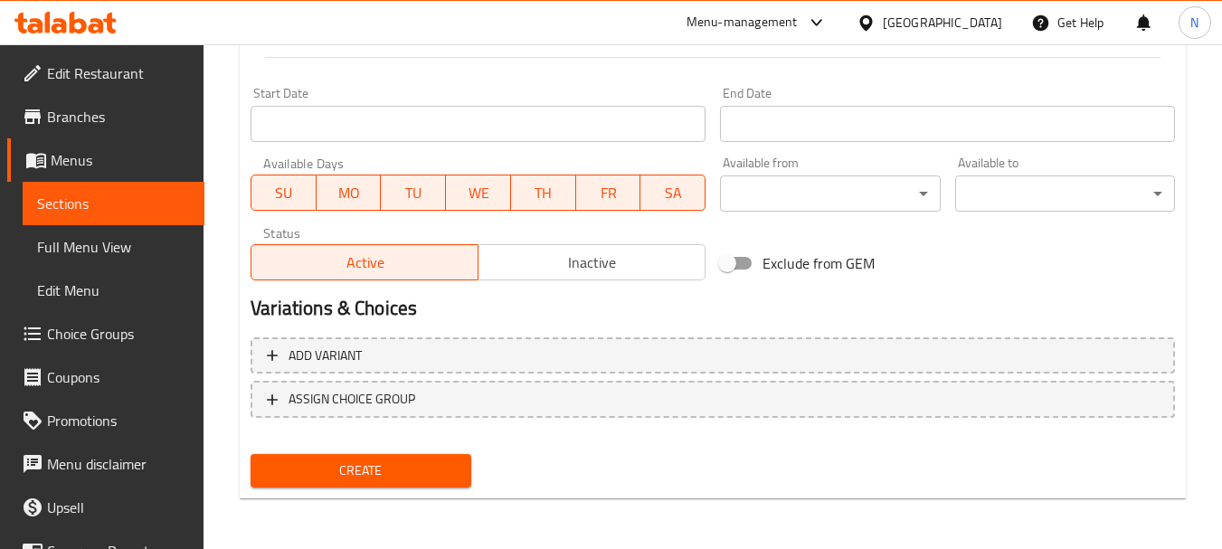
click at [383, 461] on span "Create" at bounding box center [360, 471] width 191 height 23
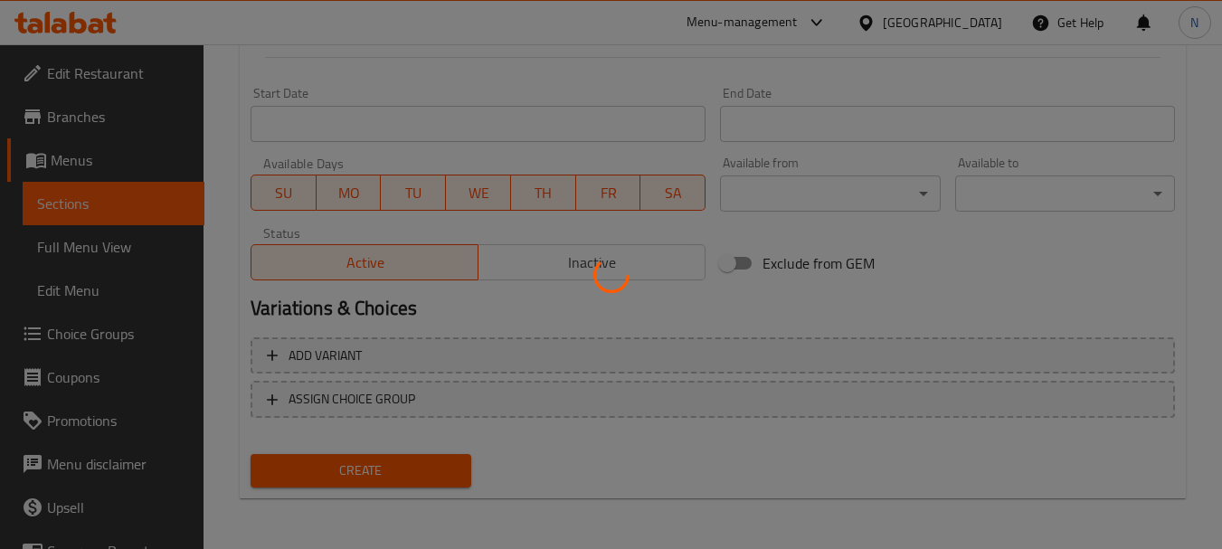
type input "0"
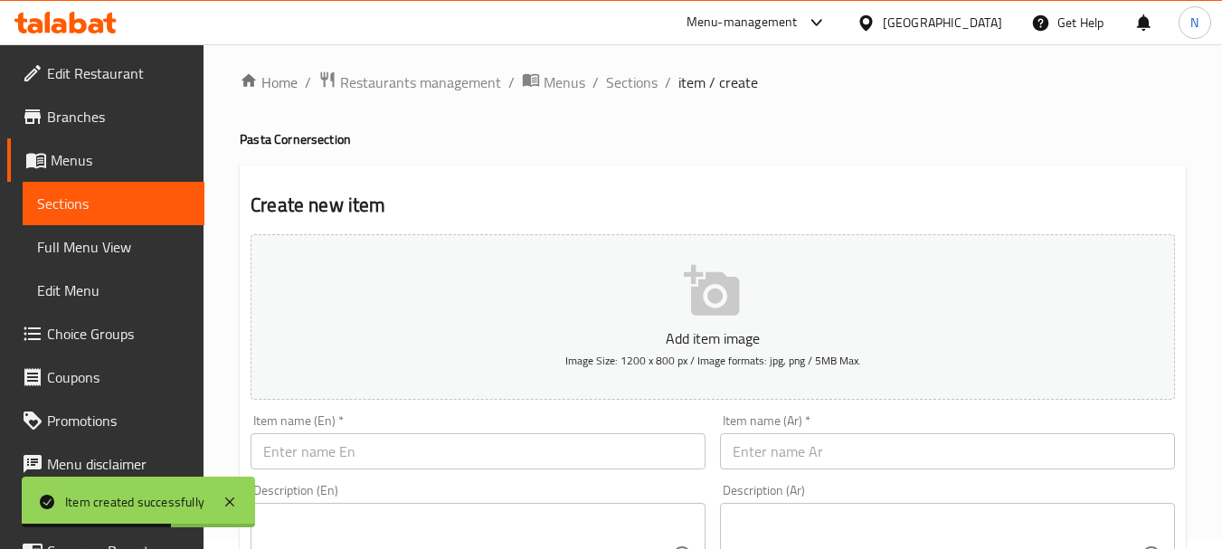
scroll to position [0, 0]
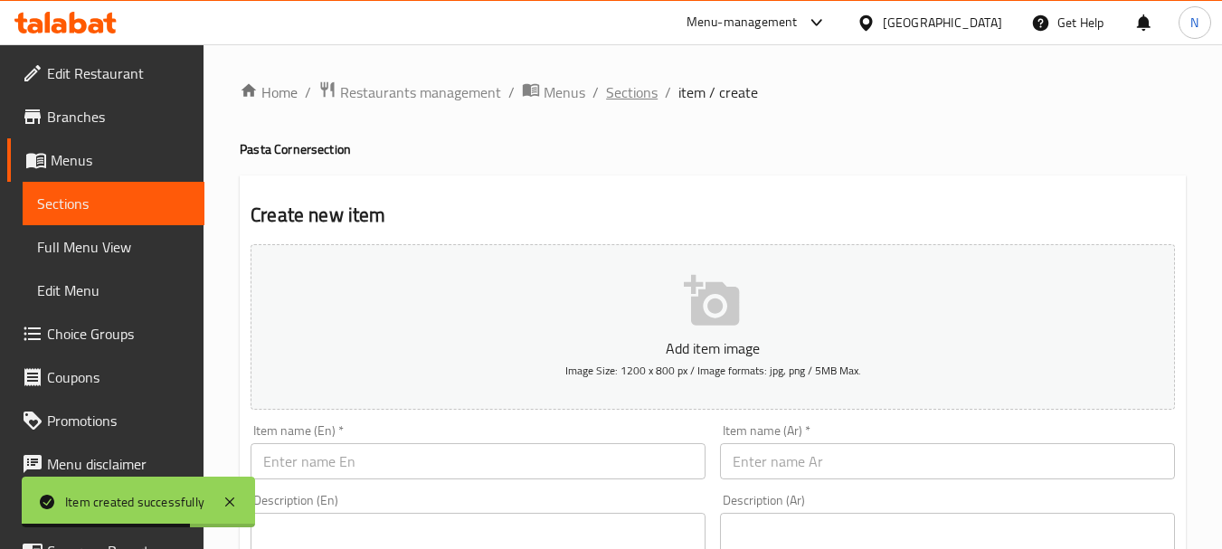
click at [651, 100] on span "Sections" at bounding box center [632, 92] width 52 height 22
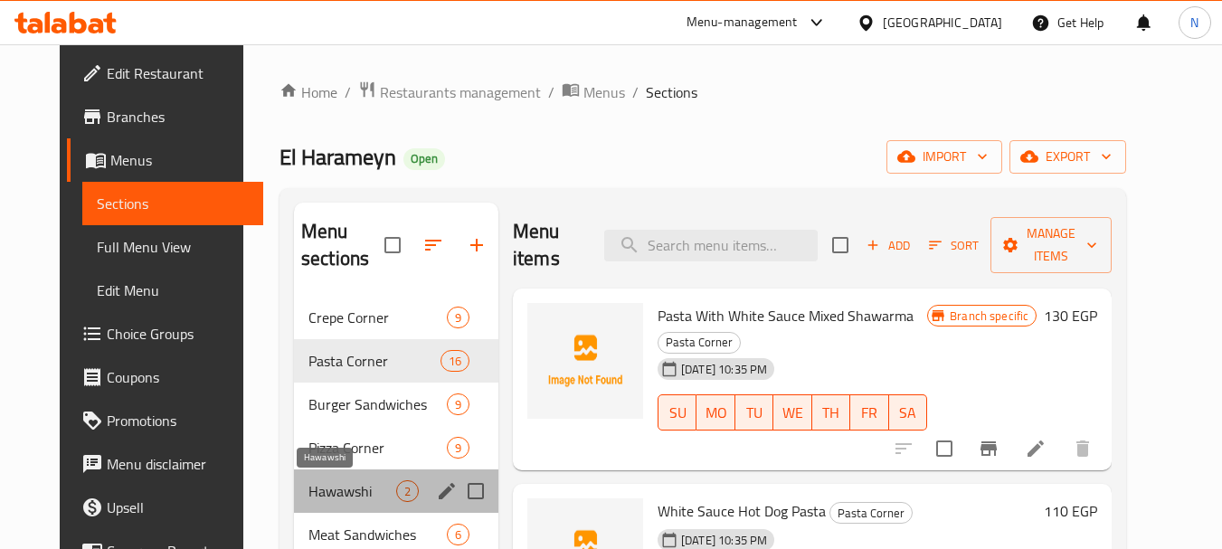
click at [335, 487] on span "Hawawshi" at bounding box center [352, 491] width 88 height 22
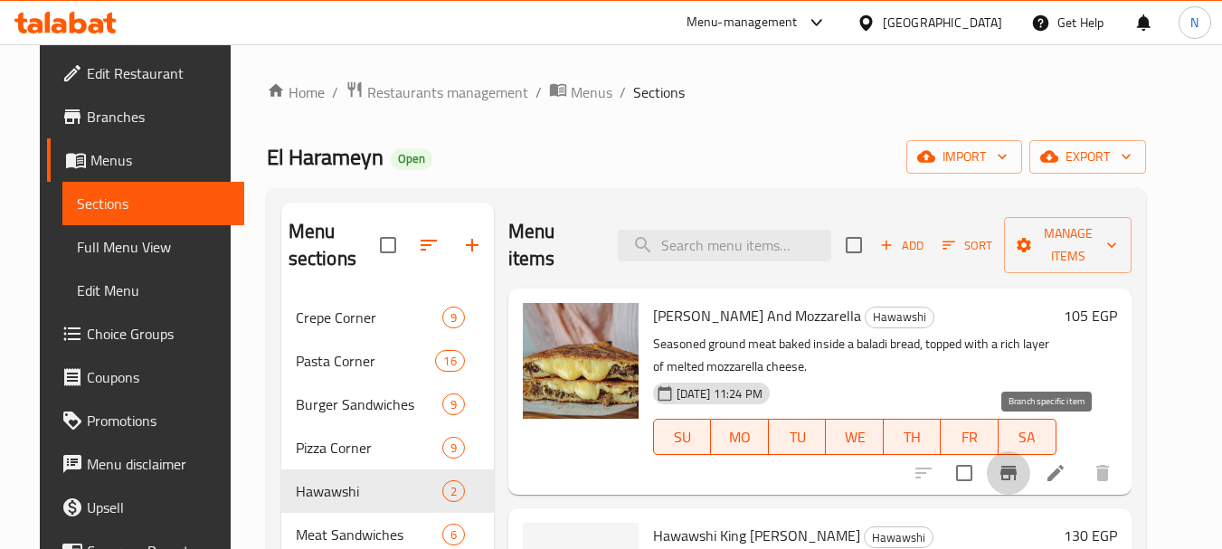
click at [1017, 466] on icon "Branch-specific-item" at bounding box center [1008, 473] width 16 height 14
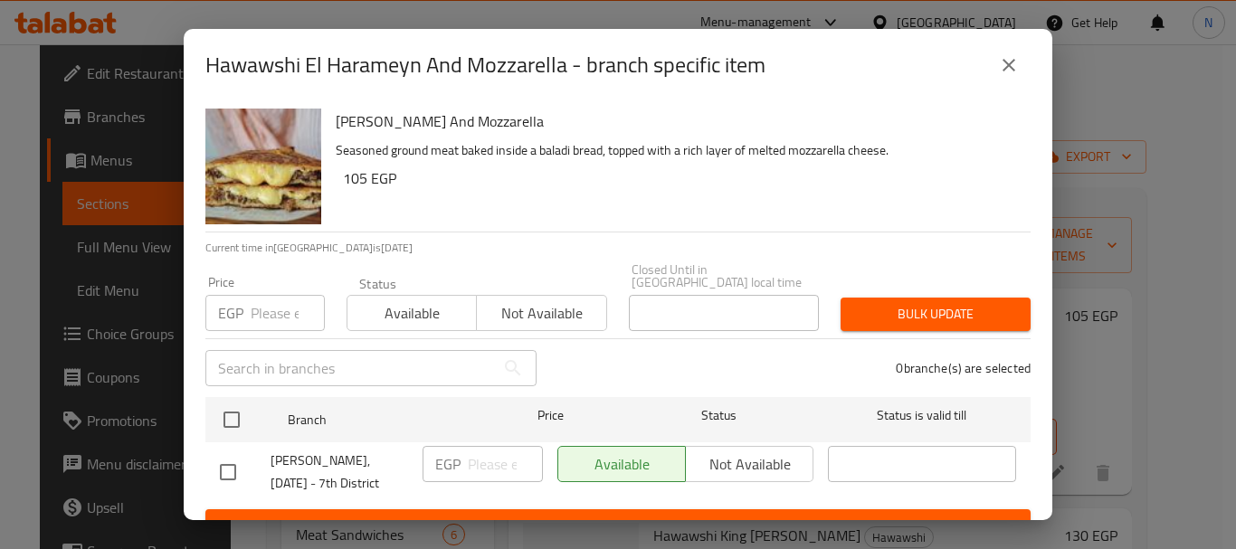
click at [276, 313] on input "number" at bounding box center [288, 313] width 74 height 36
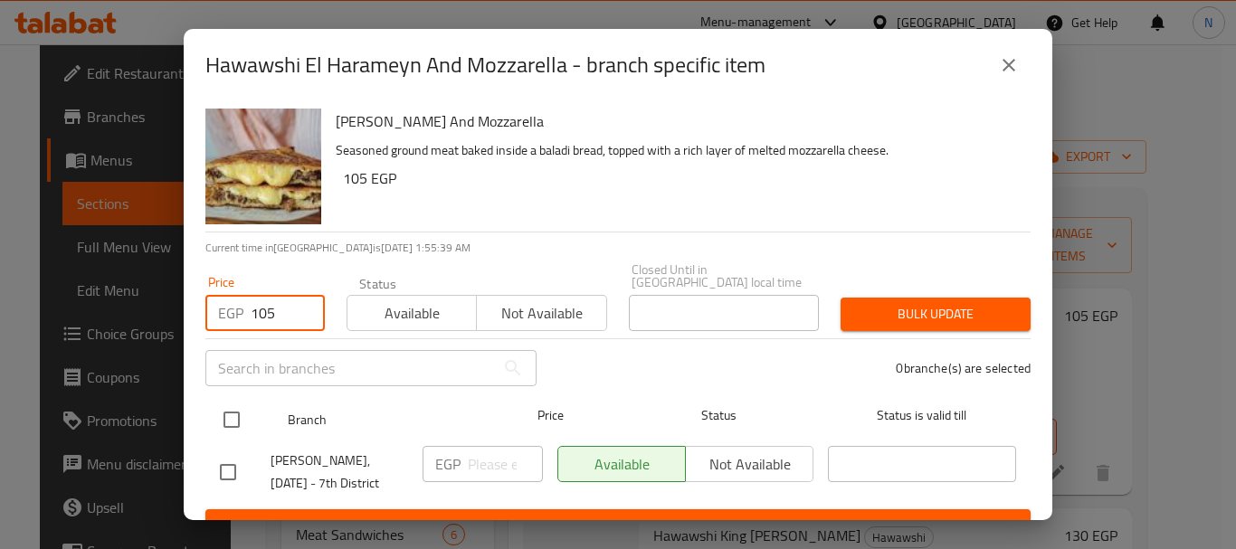
type input "105"
click at [245, 415] on input "checkbox" at bounding box center [232, 420] width 38 height 38
checkbox input "true"
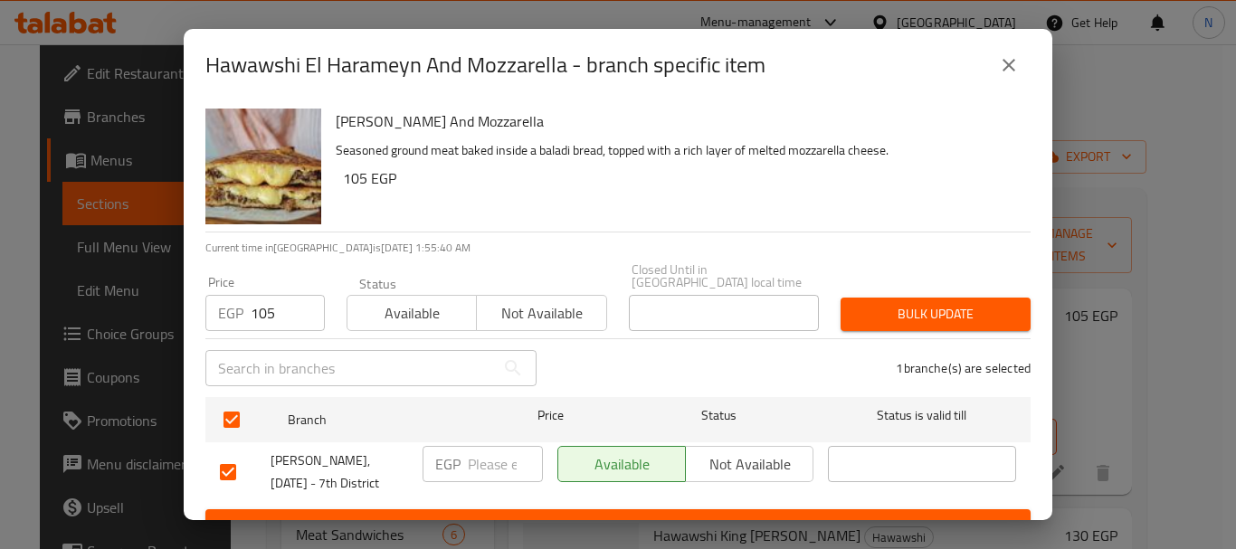
click at [886, 303] on span "Bulk update" at bounding box center [935, 314] width 161 height 23
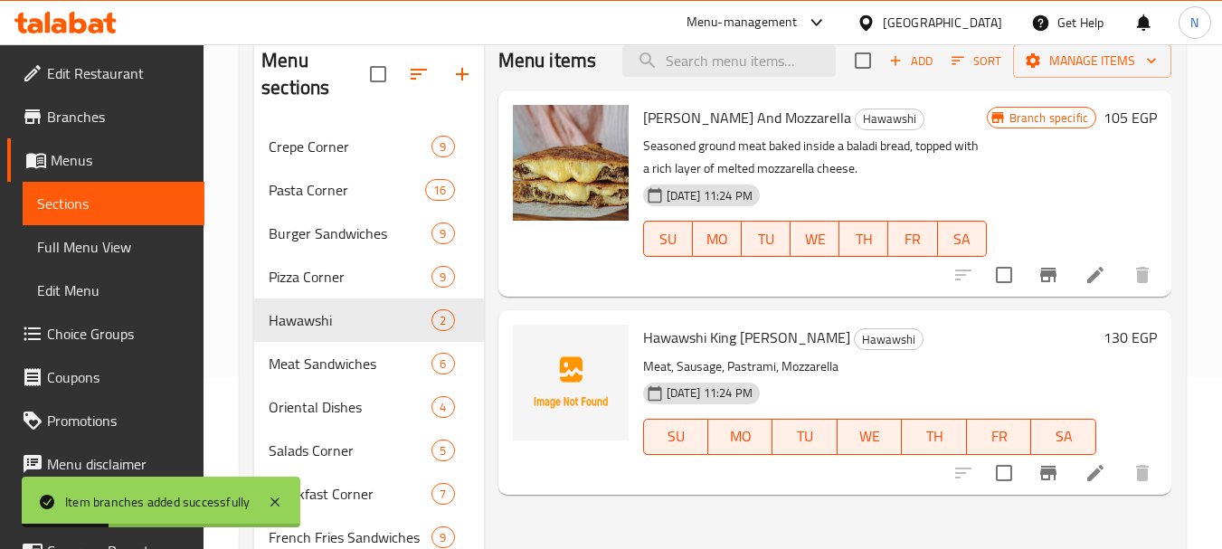
scroll to position [175, 0]
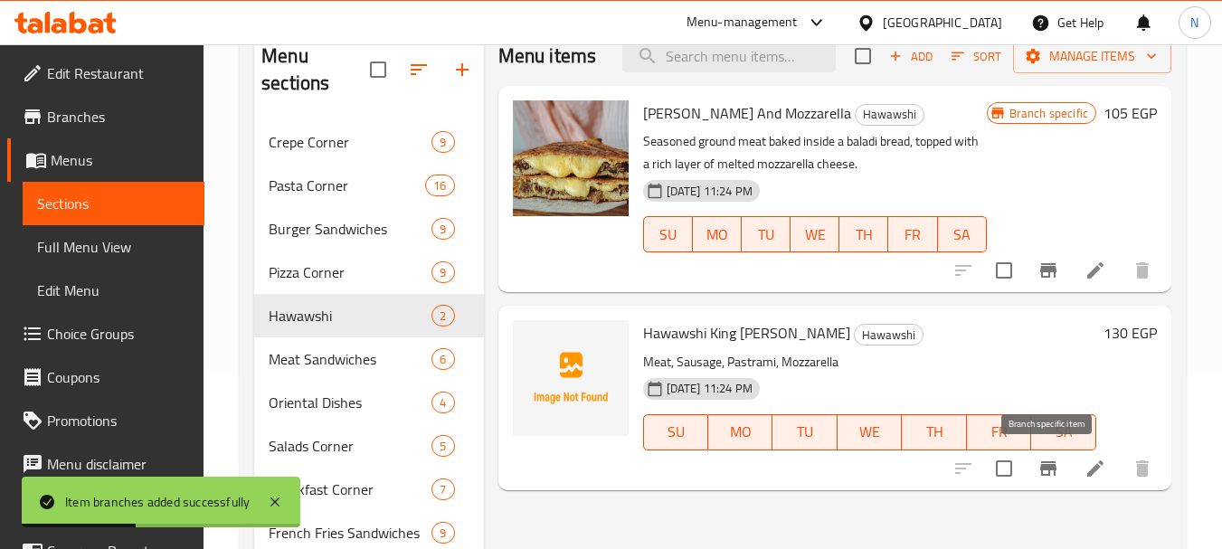
click at [1042, 472] on icon "Branch-specific-item" at bounding box center [1048, 468] width 16 height 14
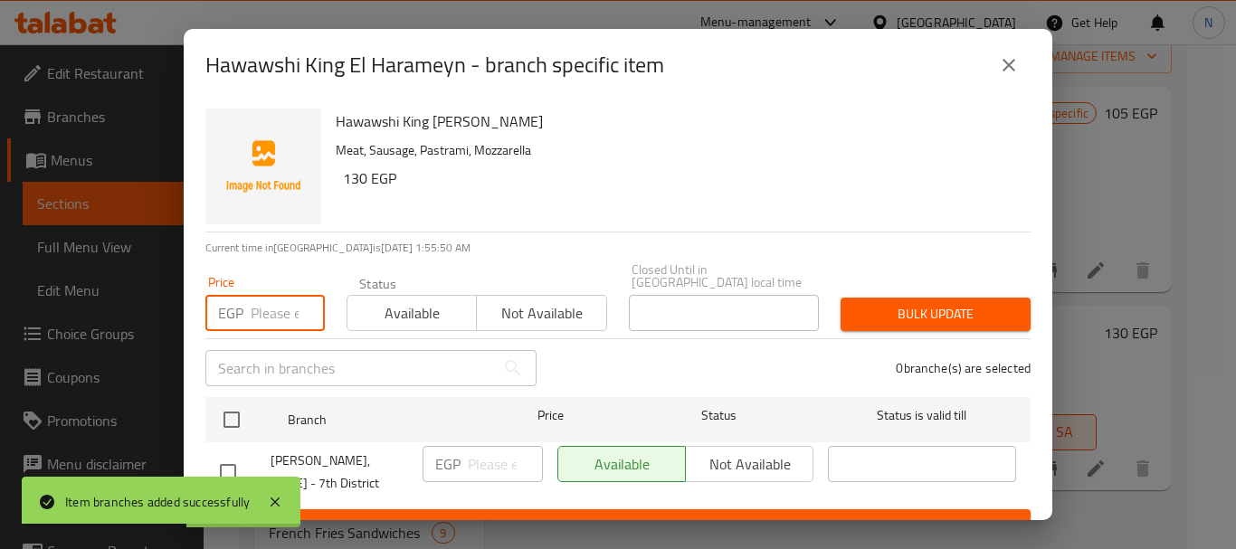
click at [266, 309] on input "number" at bounding box center [288, 313] width 74 height 36
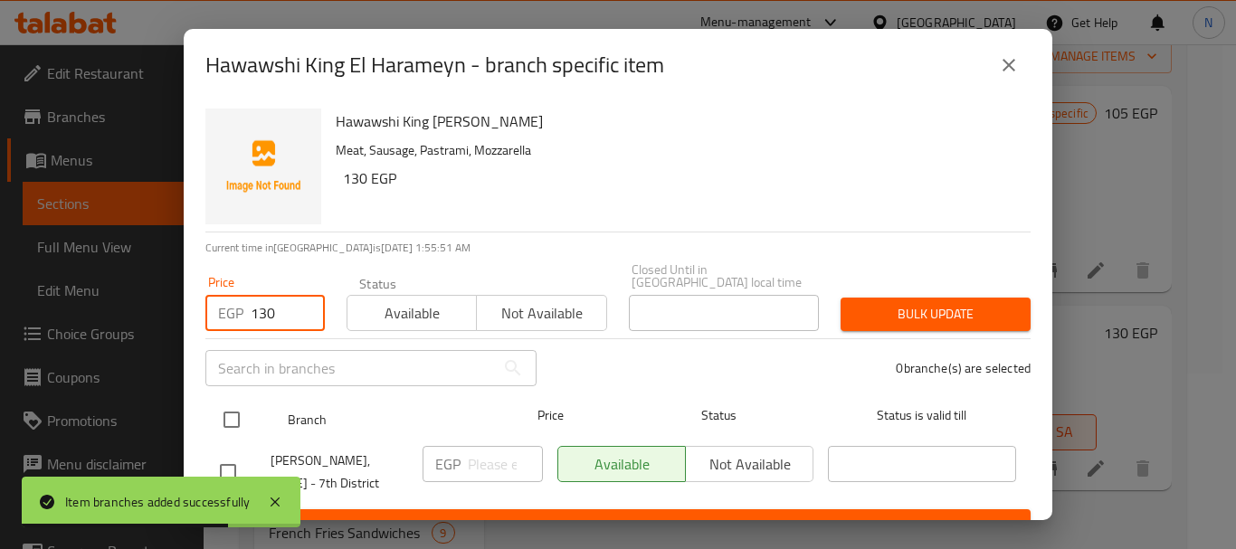
type input "130"
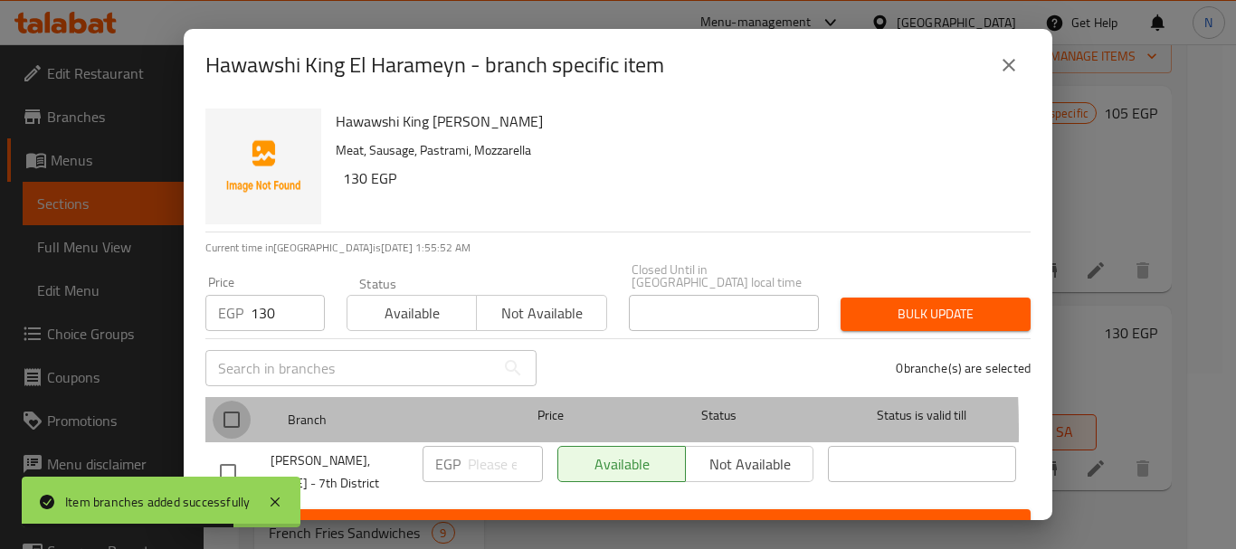
click at [238, 418] on input "checkbox" at bounding box center [232, 420] width 38 height 38
checkbox input "true"
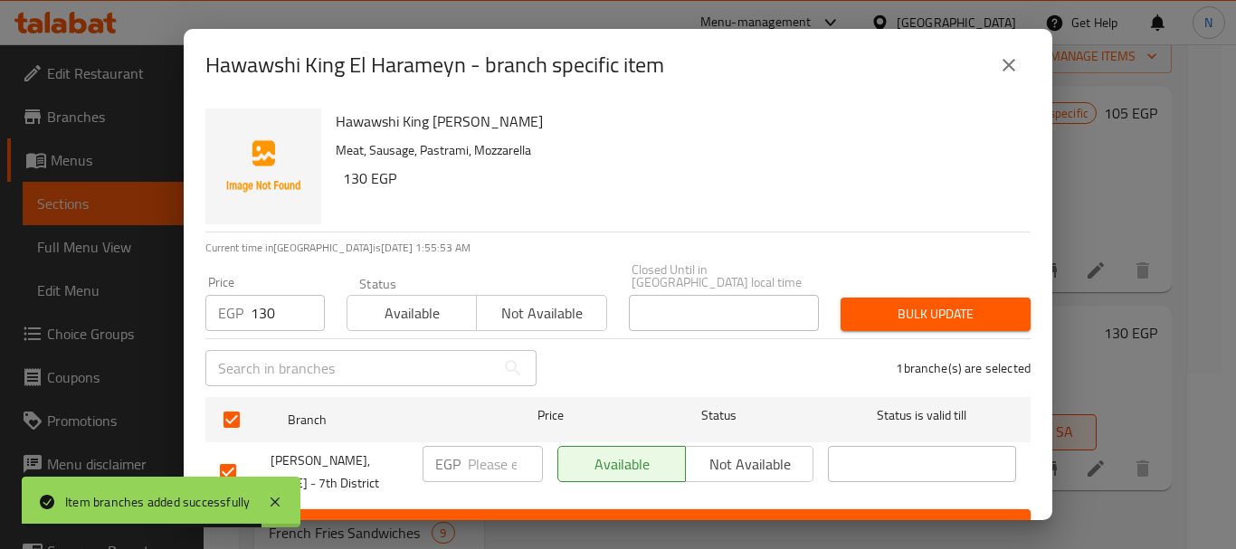
click at [991, 303] on span "Bulk update" at bounding box center [935, 314] width 161 height 23
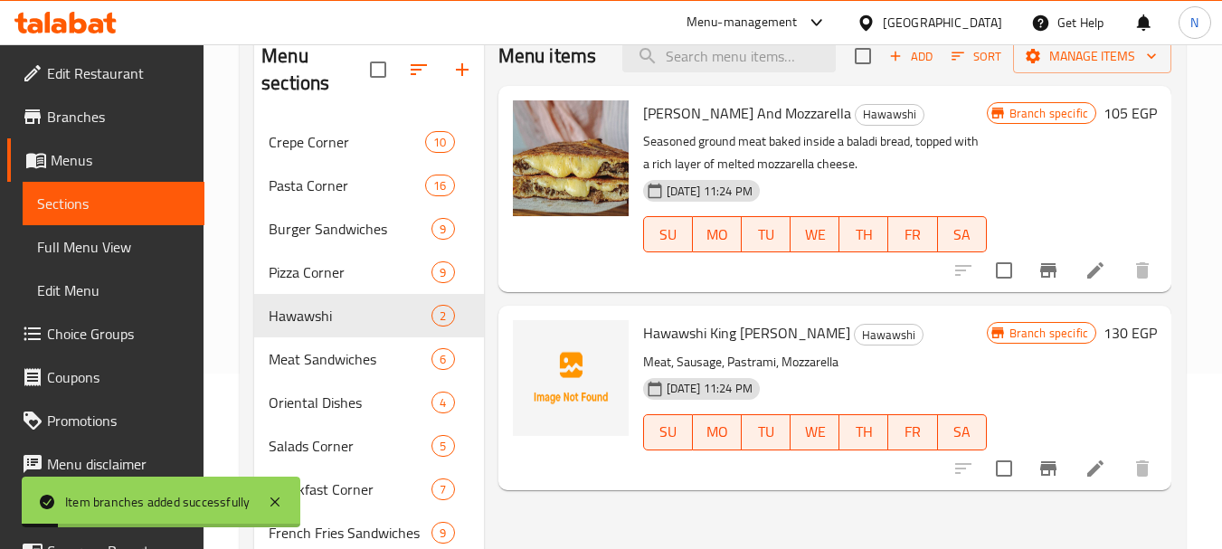
click at [1047, 477] on icon "Branch-specific-item" at bounding box center [1049, 469] width 22 height 22
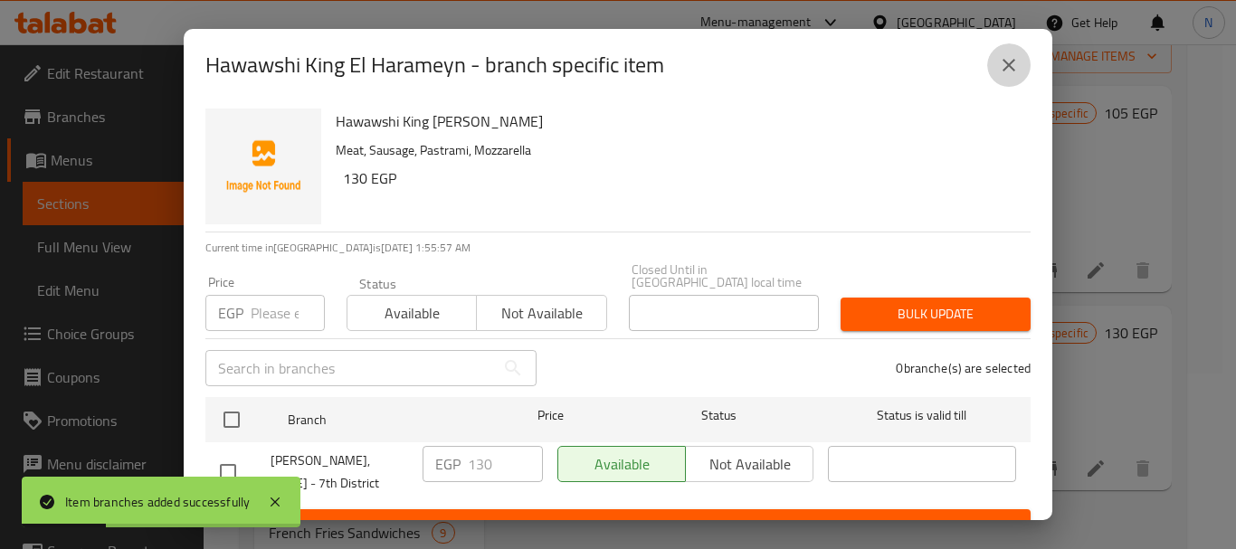
click at [1004, 72] on icon "close" at bounding box center [1009, 65] width 22 height 22
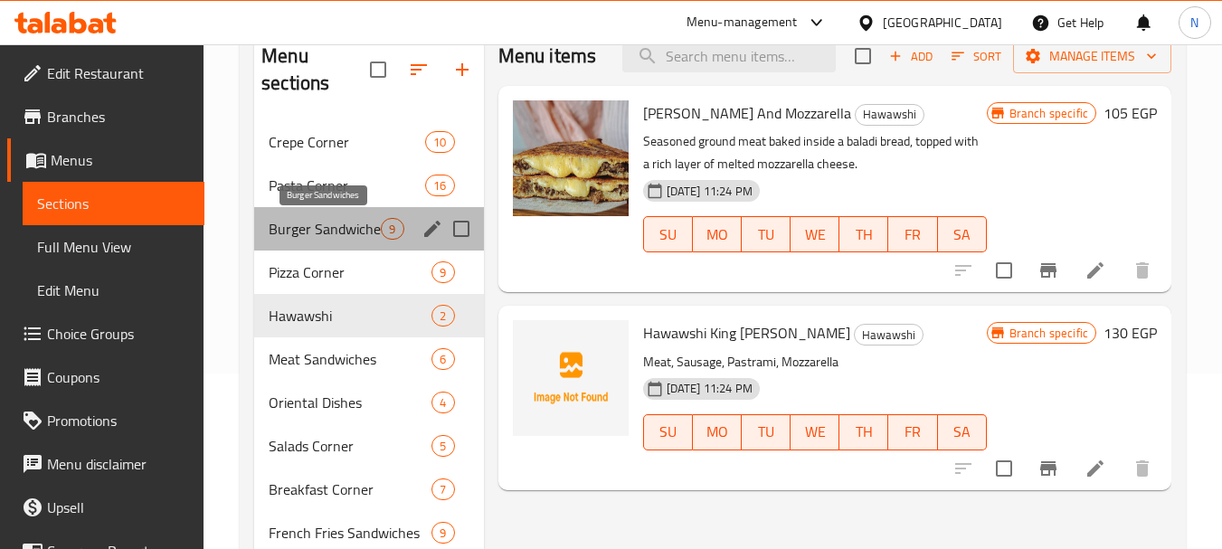
click at [349, 233] on span "Burger Sandwiches" at bounding box center [325, 229] width 112 height 22
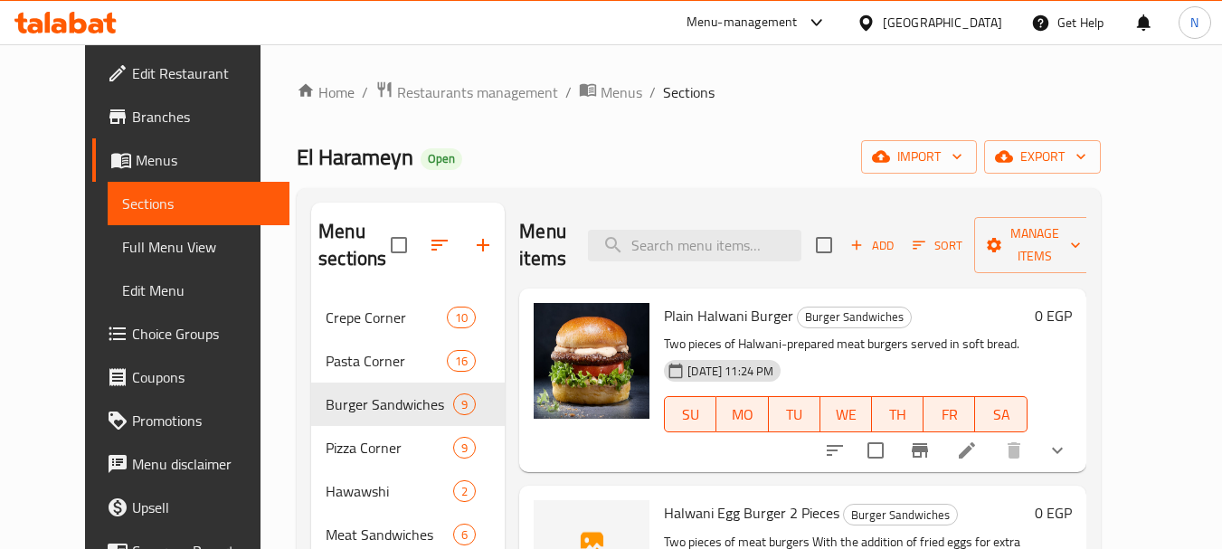
click at [1063, 452] on icon "show more" at bounding box center [1057, 451] width 11 height 6
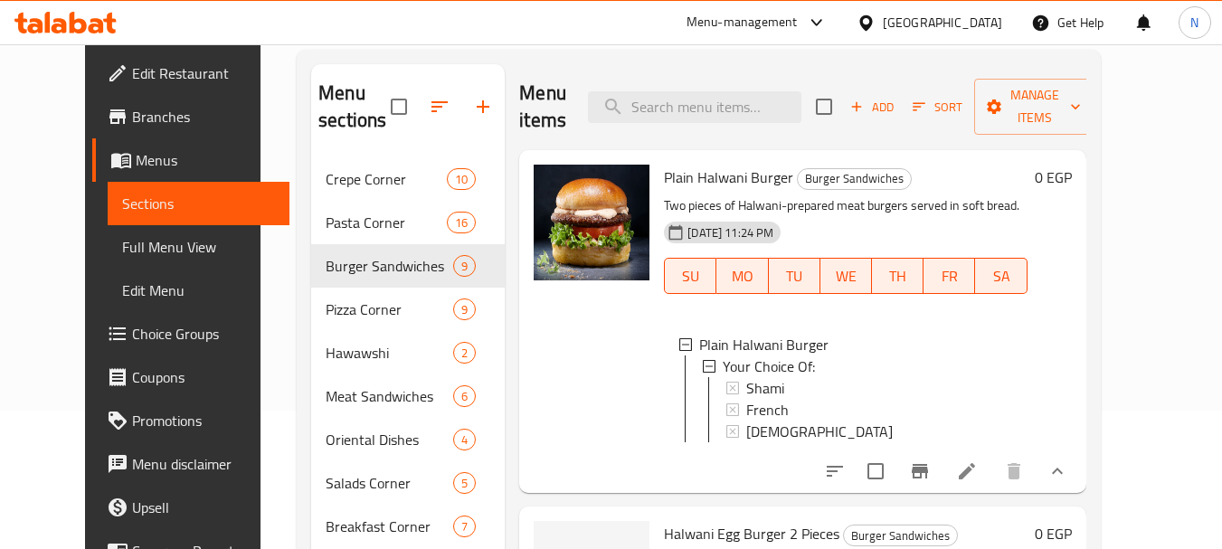
scroll to position [166, 0]
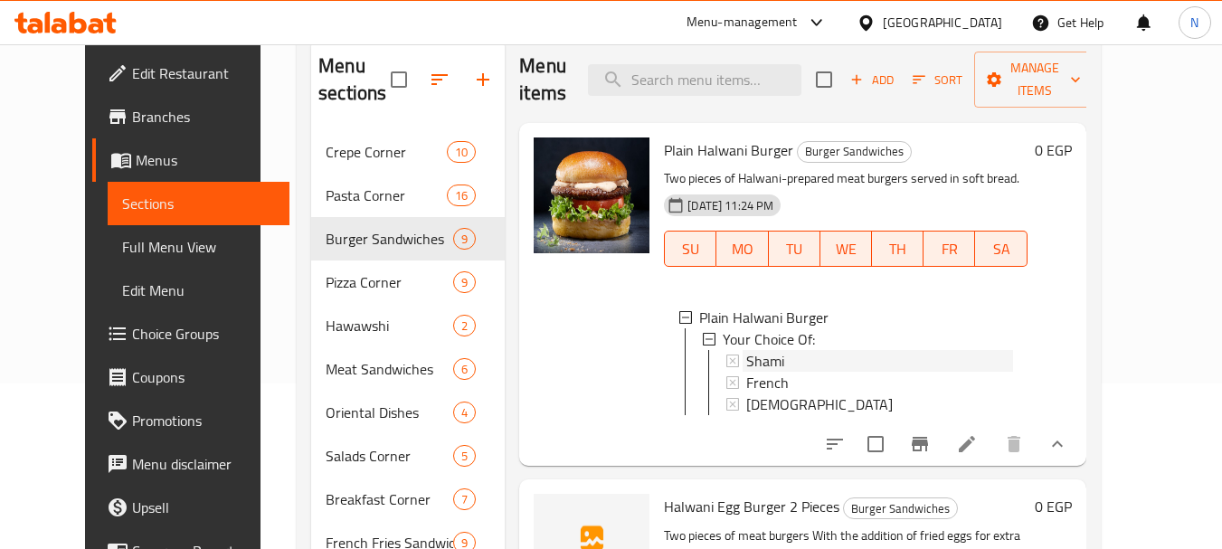
click at [755, 355] on span "Shami" at bounding box center [765, 361] width 38 height 22
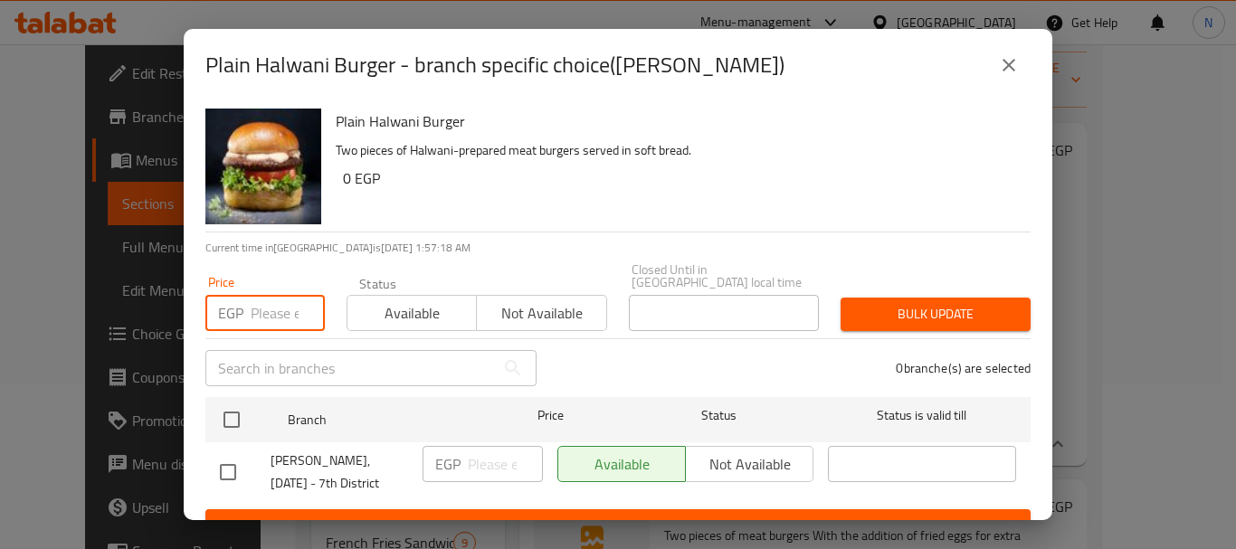
click at [268, 301] on input "number" at bounding box center [288, 313] width 74 height 36
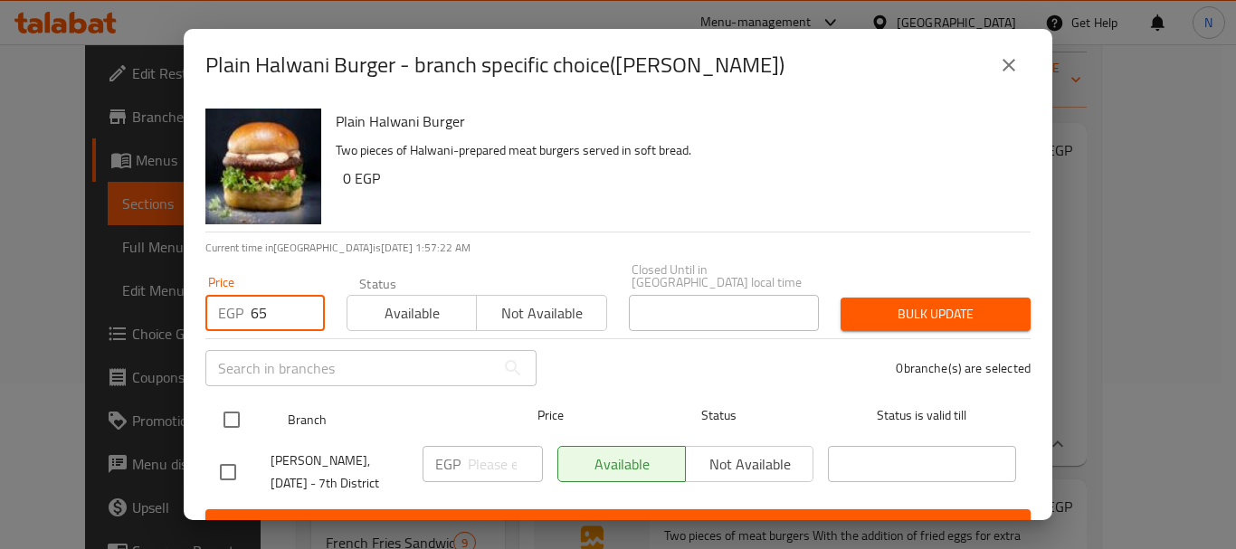
type input "65"
click at [235, 409] on input "checkbox" at bounding box center [232, 420] width 38 height 38
checkbox input "true"
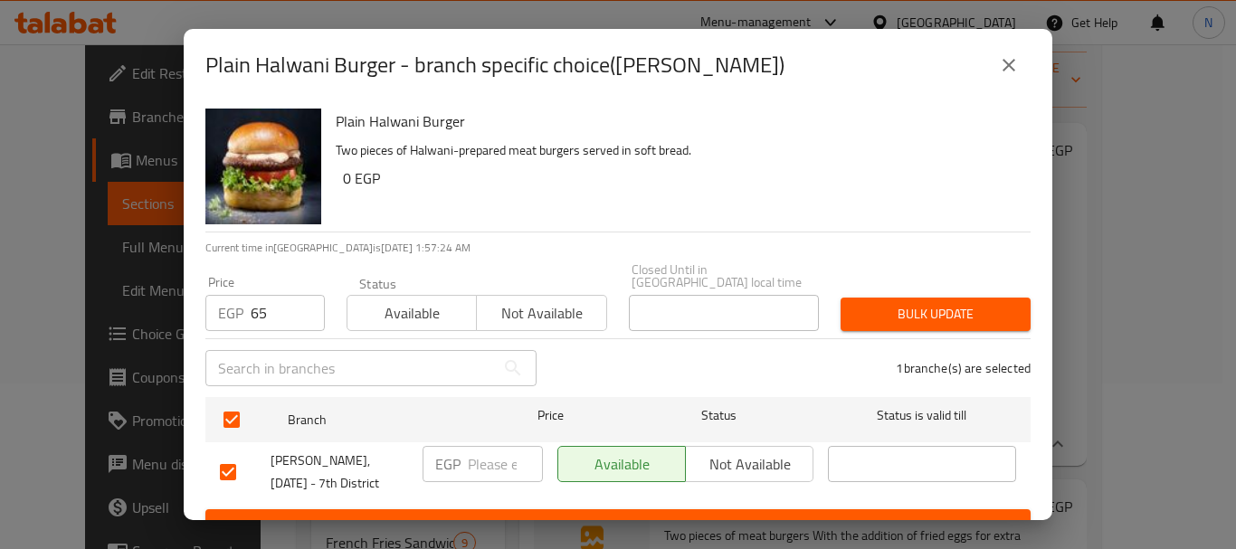
click at [855, 303] on span "Bulk update" at bounding box center [935, 314] width 161 height 23
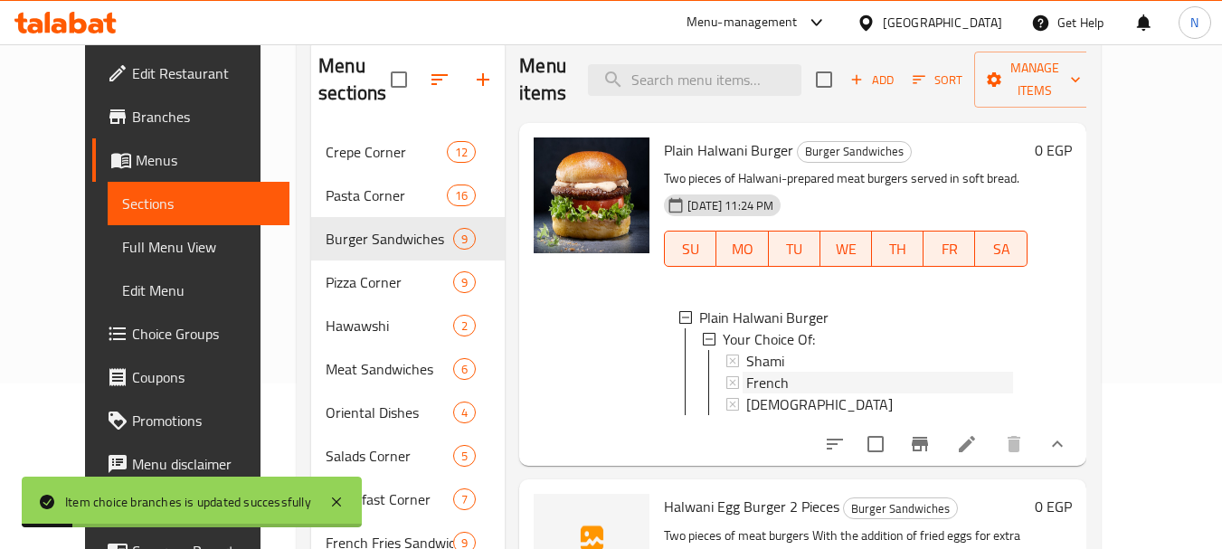
click at [767, 387] on div "French" at bounding box center [879, 383] width 266 height 22
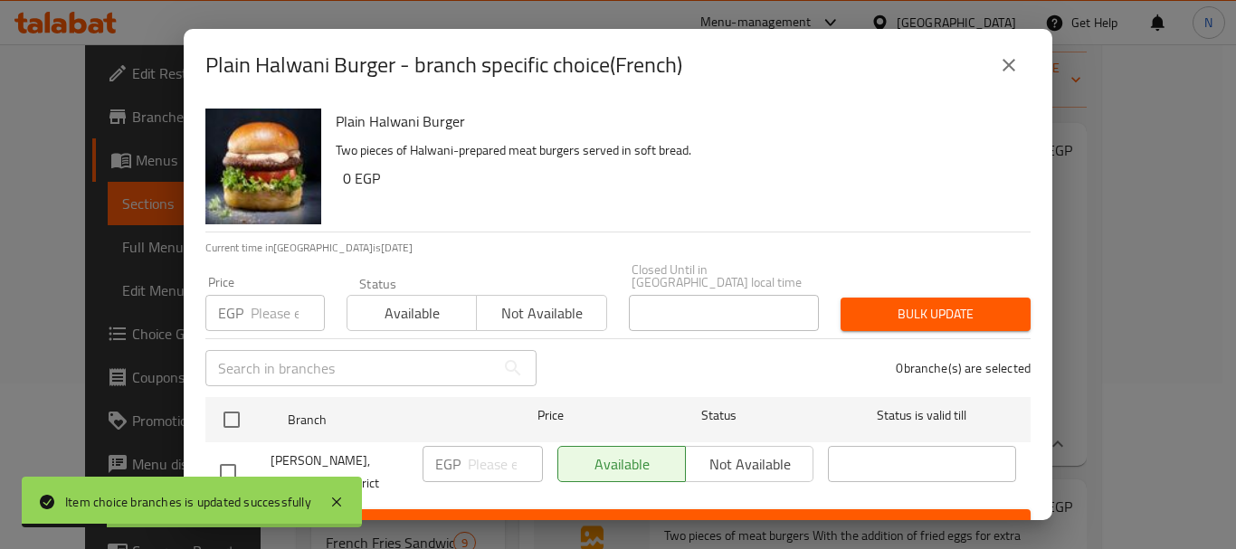
click at [280, 295] on input "number" at bounding box center [288, 313] width 74 height 36
type input "7"
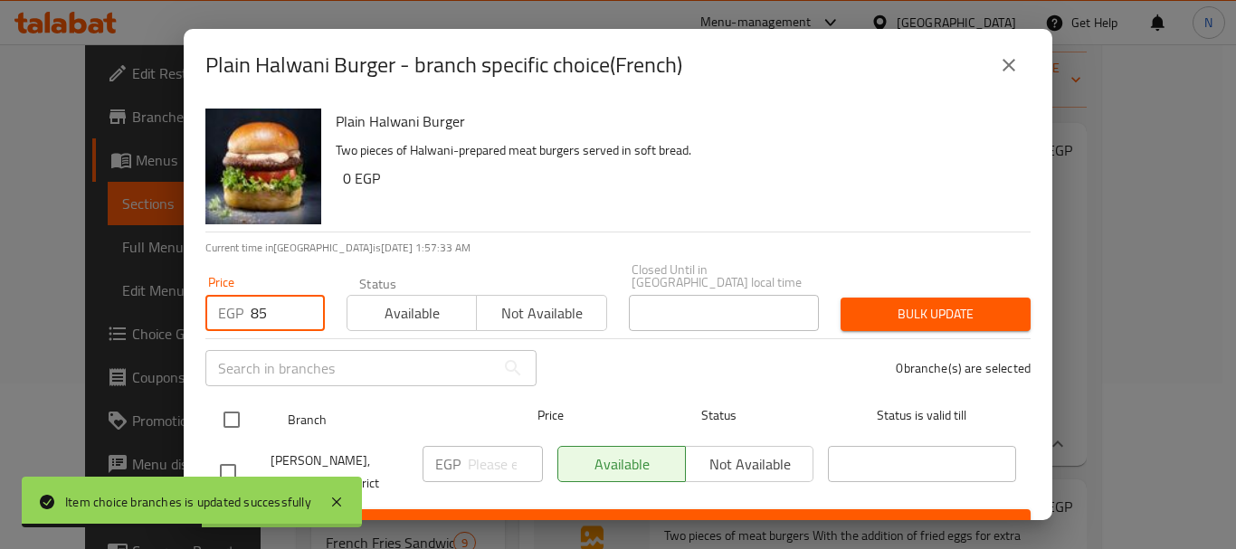
type input "85"
click at [223, 418] on input "checkbox" at bounding box center [232, 420] width 38 height 38
checkbox input "true"
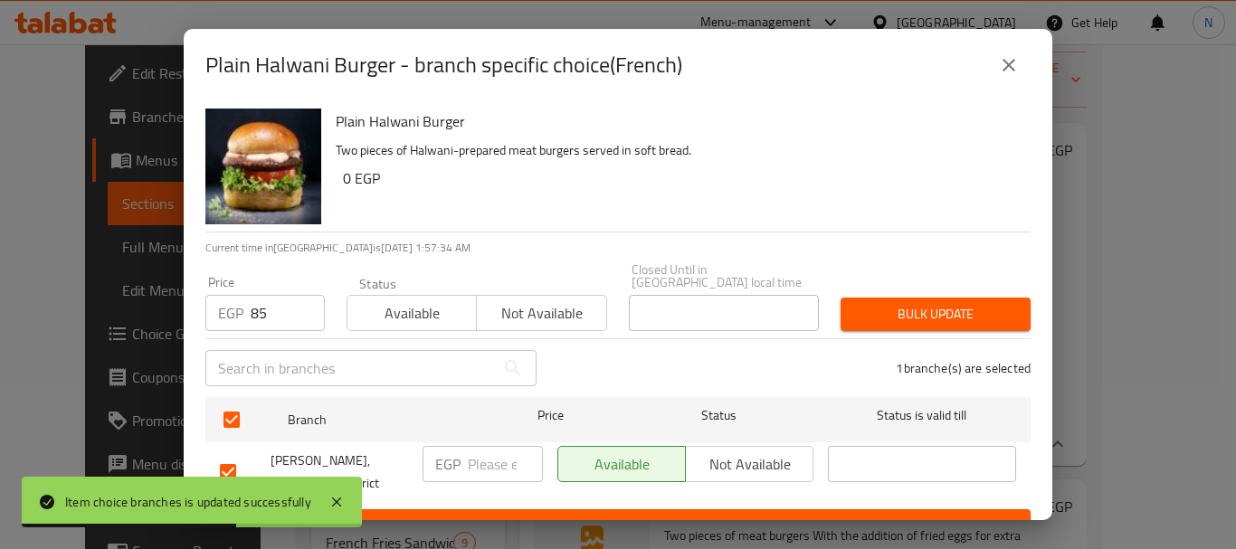
click at [963, 303] on span "Bulk update" at bounding box center [935, 314] width 161 height 23
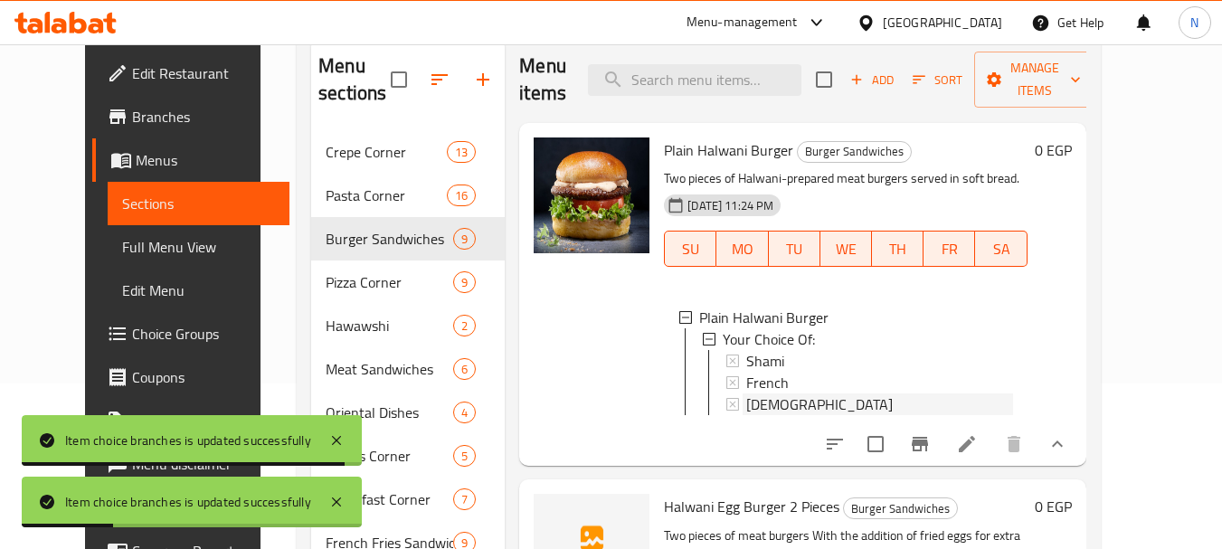
click at [746, 405] on span "Syrian" at bounding box center [819, 404] width 147 height 22
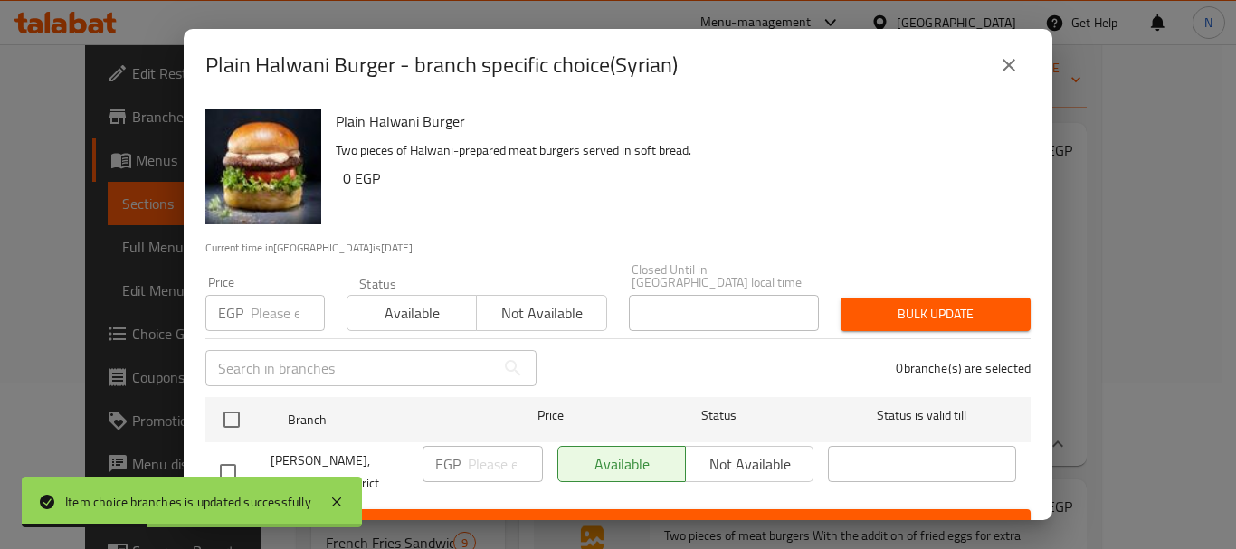
click at [272, 299] on input "number" at bounding box center [288, 313] width 74 height 36
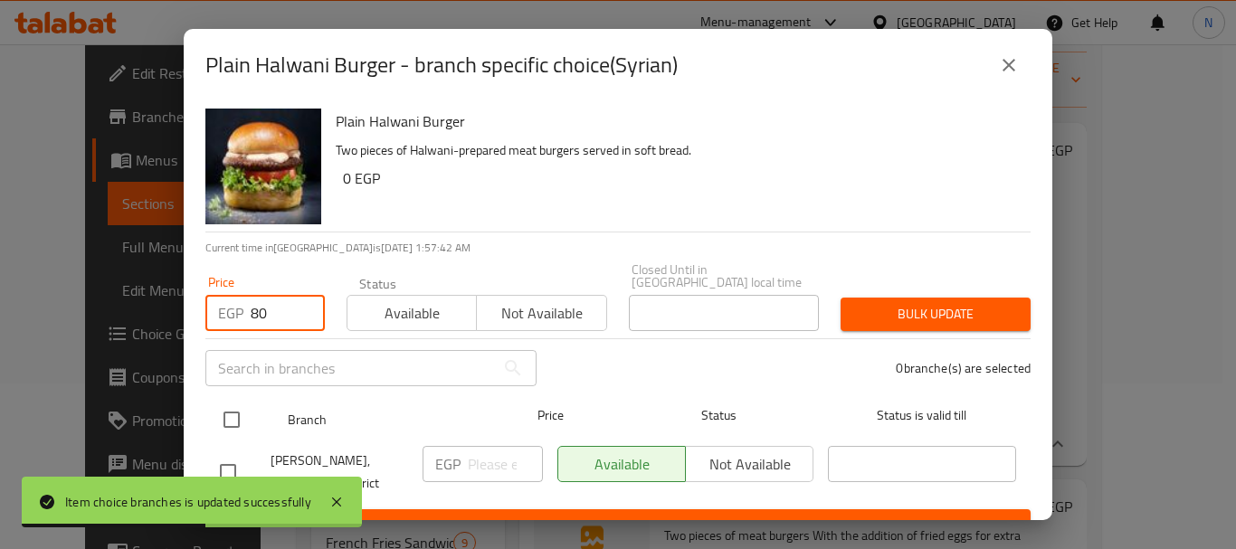
type input "80"
click at [233, 410] on input "checkbox" at bounding box center [232, 420] width 38 height 38
checkbox input "true"
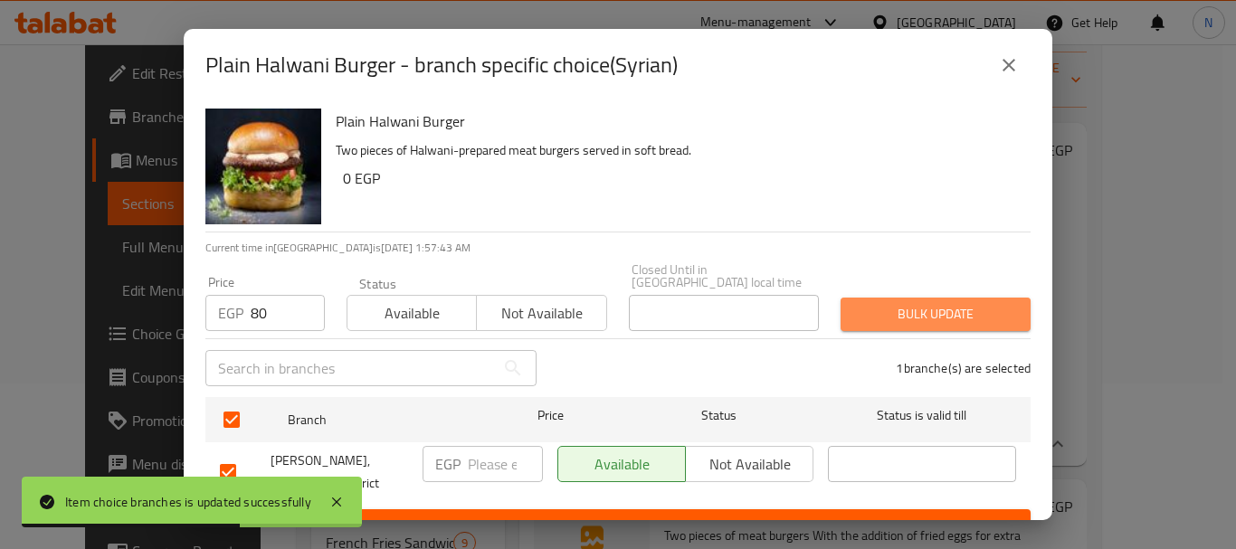
click at [936, 306] on span "Bulk update" at bounding box center [935, 314] width 161 height 23
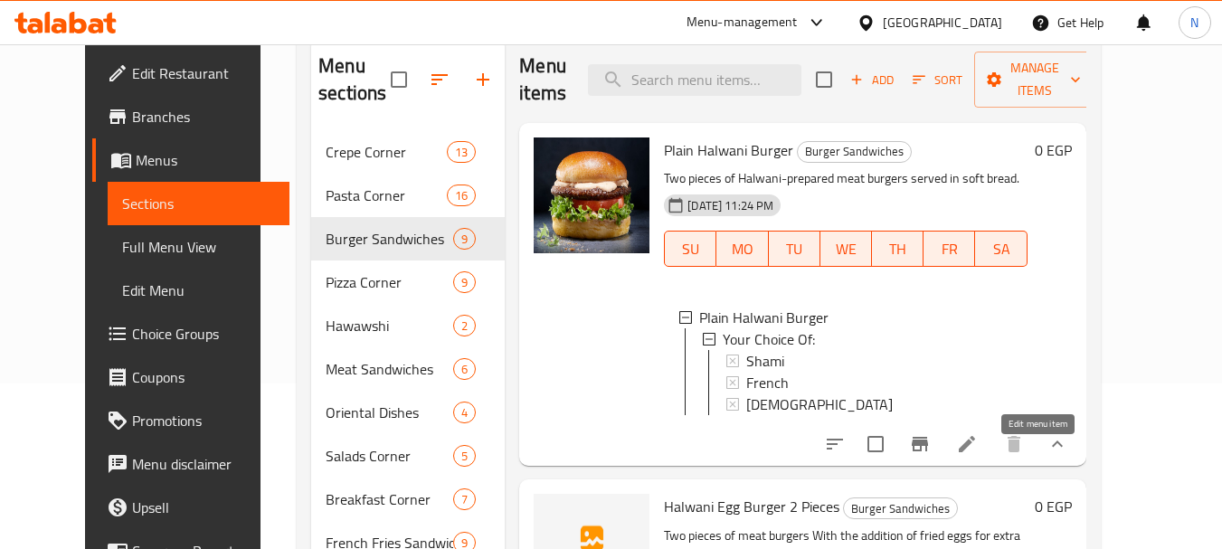
click at [975, 452] on icon at bounding box center [967, 444] width 16 height 16
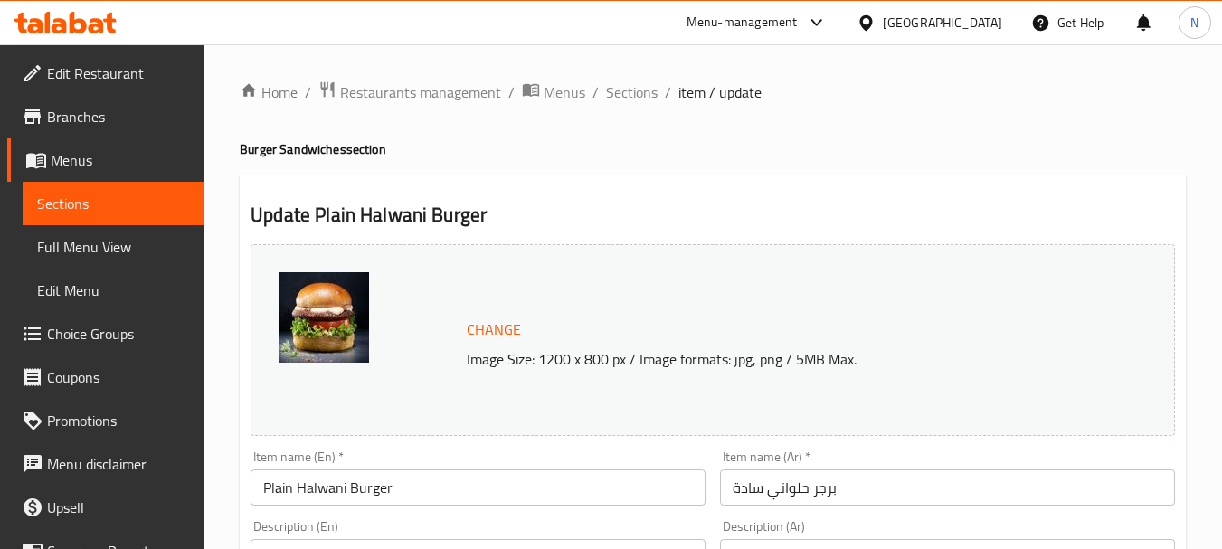
click at [616, 91] on span "Sections" at bounding box center [632, 92] width 52 height 22
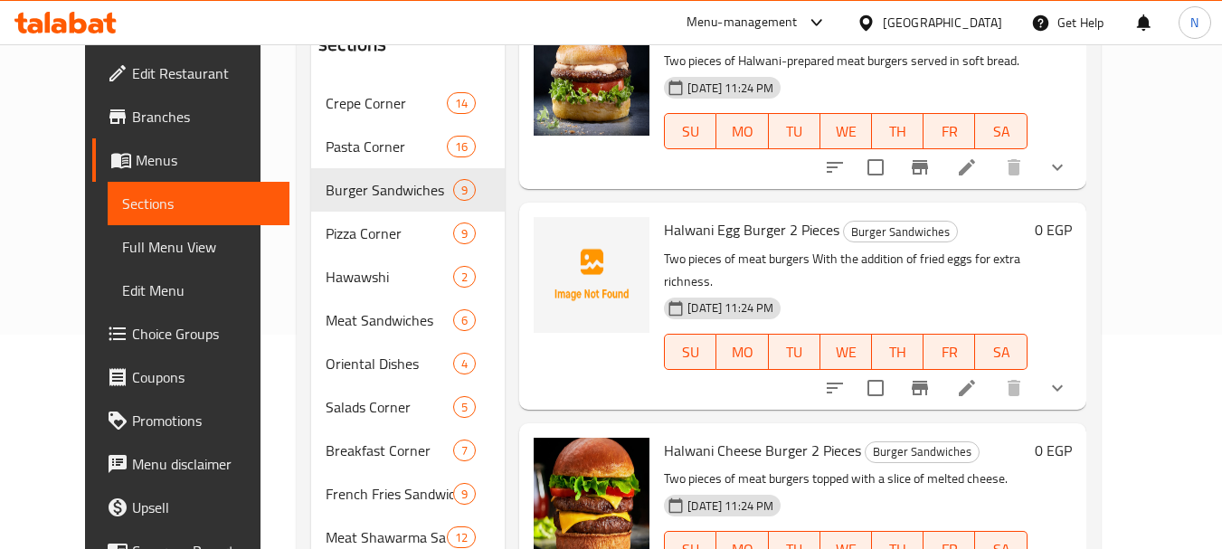
scroll to position [223, 0]
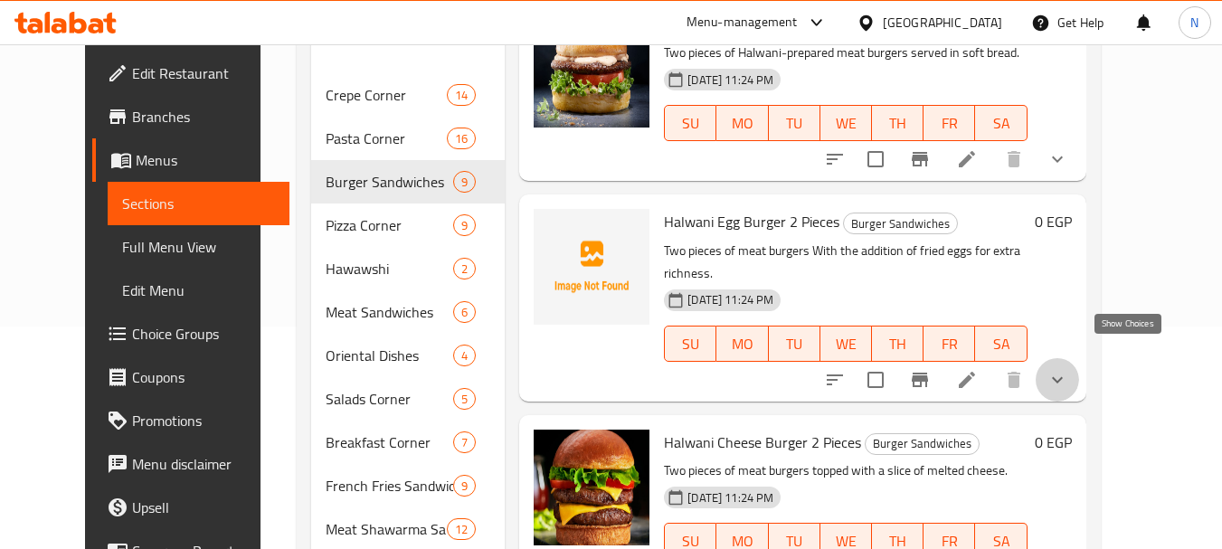
click at [1068, 369] on icon "show more" at bounding box center [1058, 380] width 22 height 22
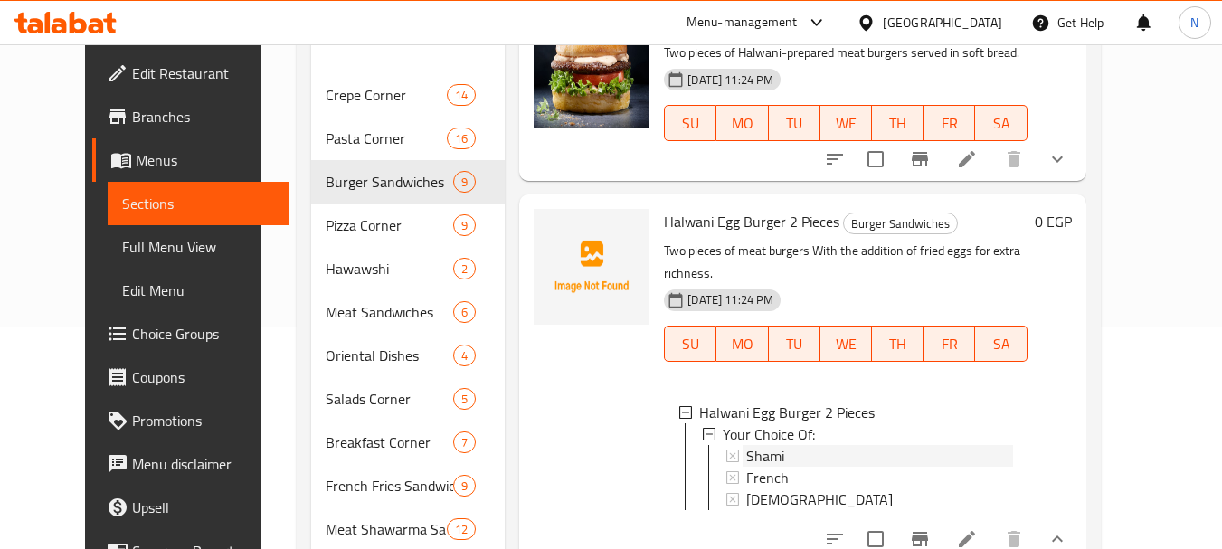
click at [763, 445] on span "Shami" at bounding box center [765, 456] width 38 height 22
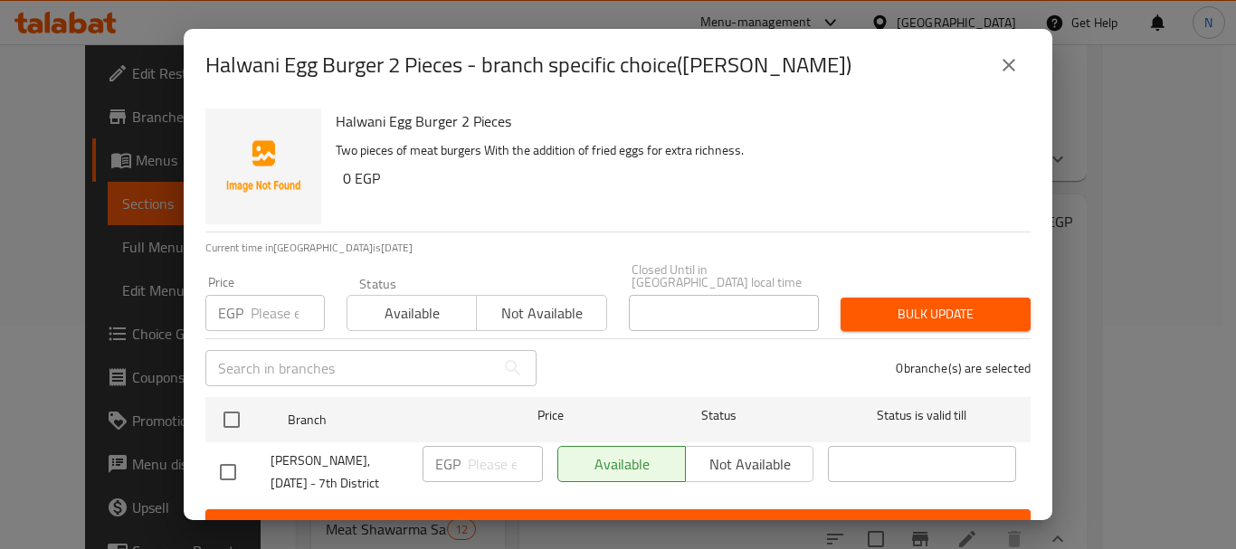
click at [284, 305] on input "number" at bounding box center [288, 313] width 74 height 36
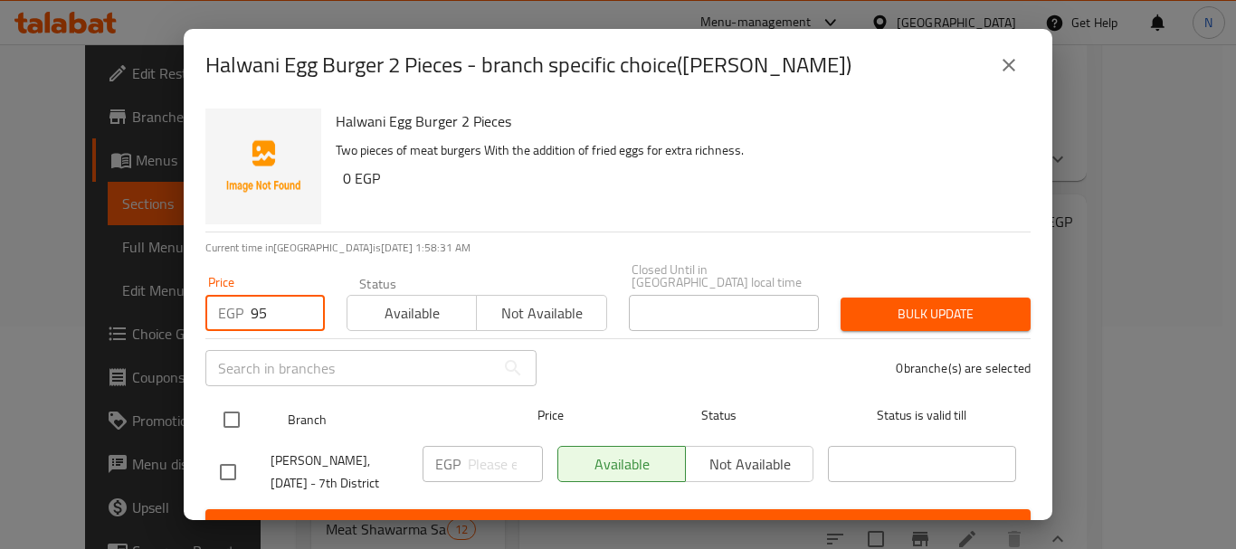
type input "95"
click at [239, 404] on input "checkbox" at bounding box center [232, 420] width 38 height 38
checkbox input "true"
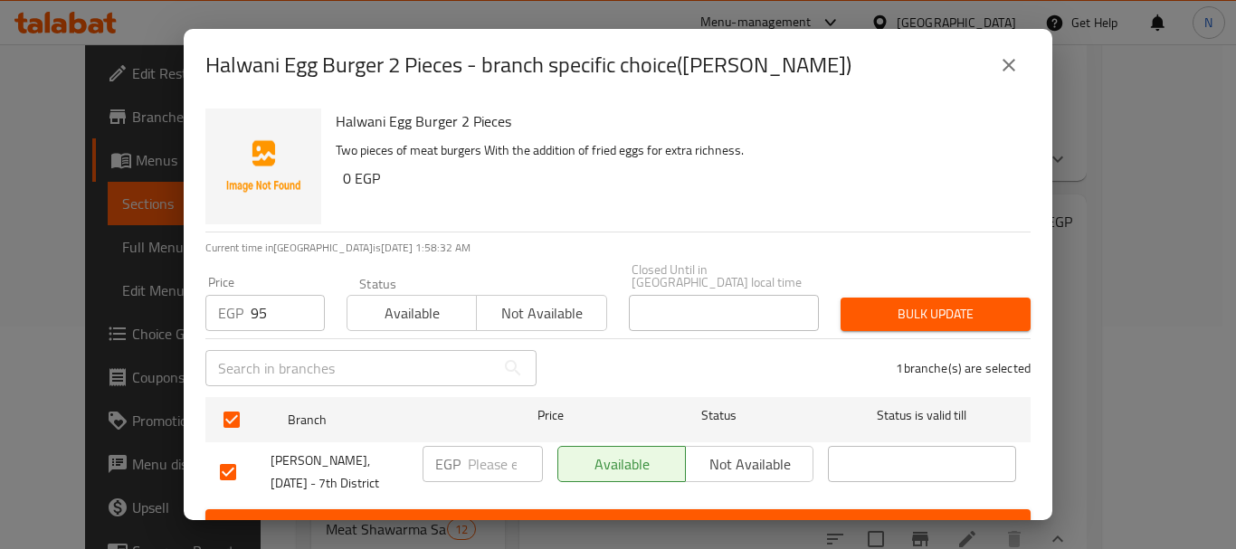
click at [860, 303] on span "Bulk update" at bounding box center [935, 314] width 161 height 23
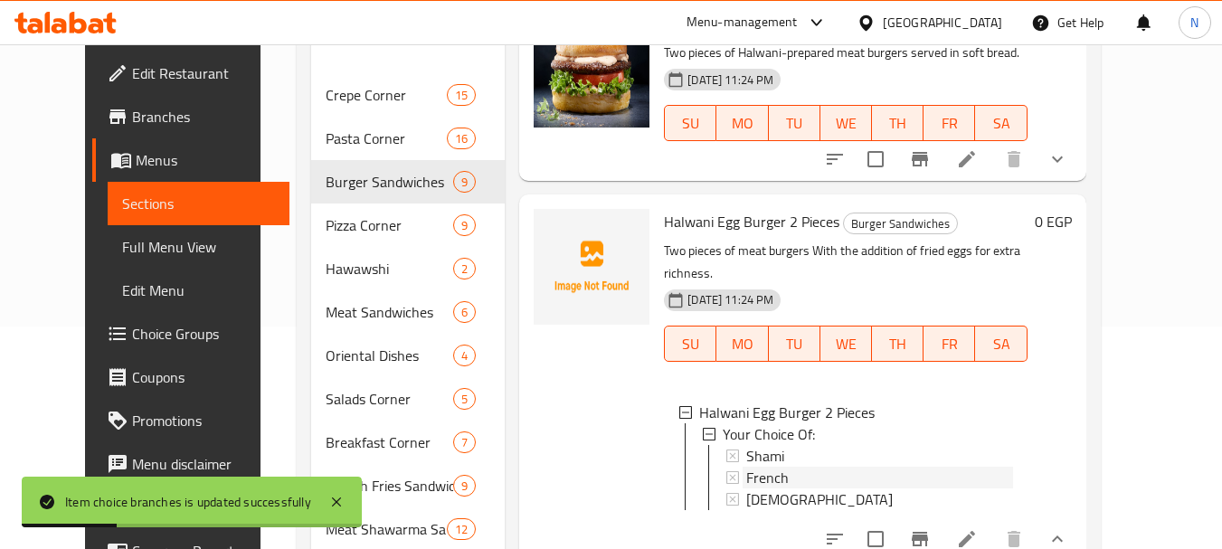
click at [753, 467] on span "French" at bounding box center [767, 478] width 43 height 22
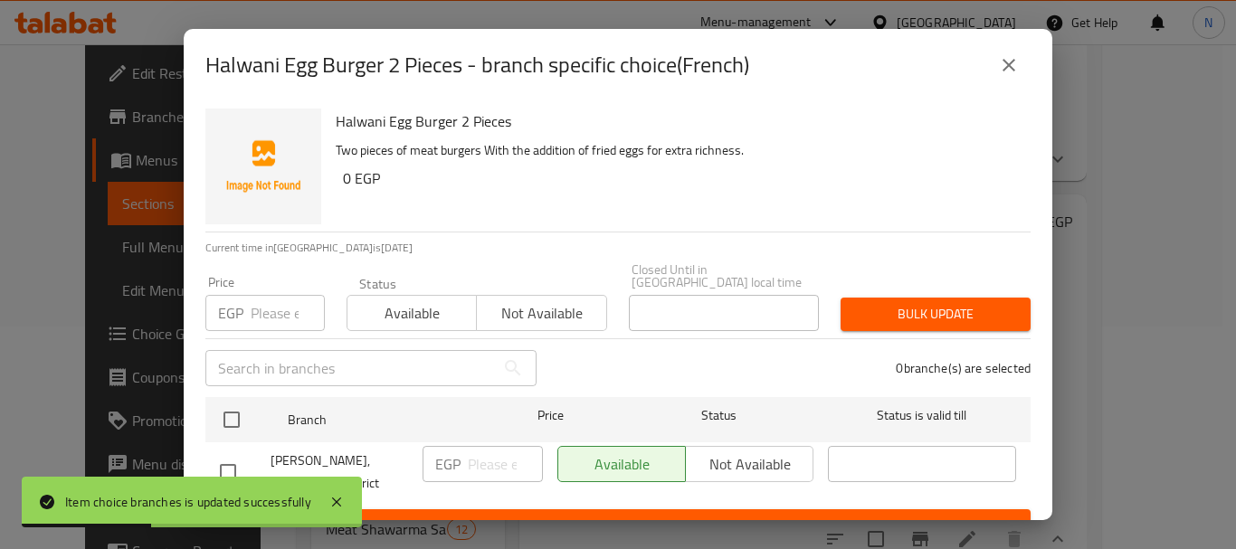
click at [277, 300] on input "number" at bounding box center [288, 313] width 74 height 36
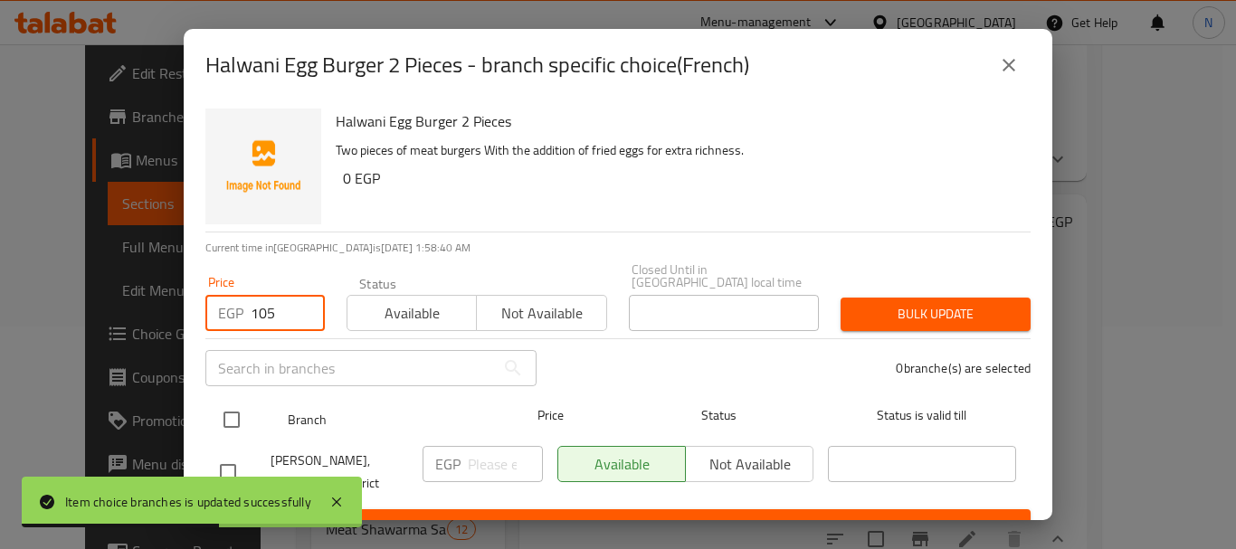
type input "105"
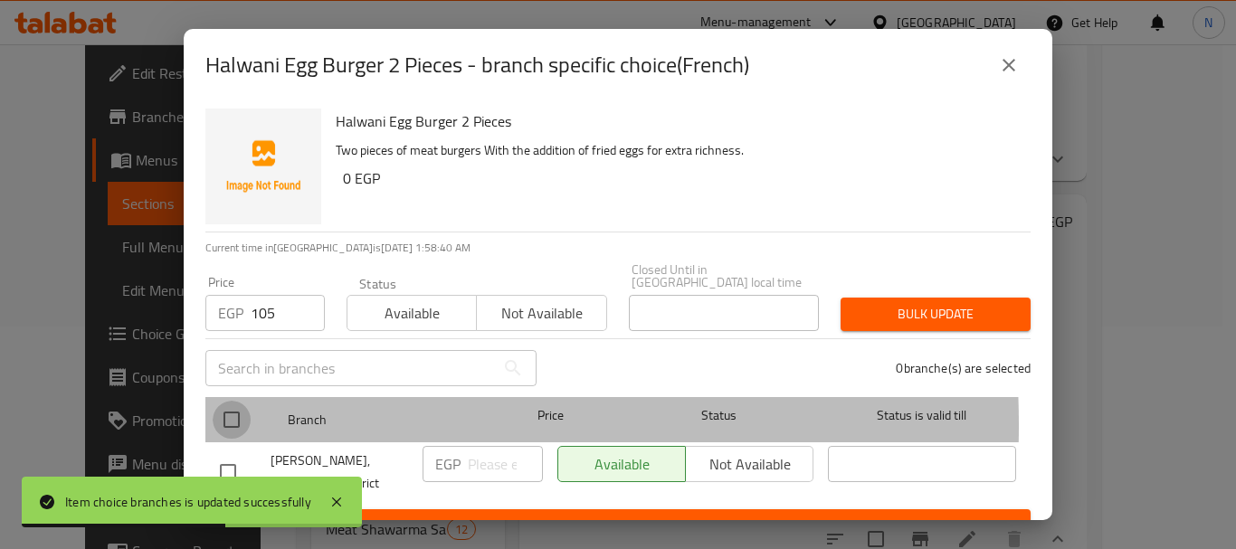
click at [238, 412] on input "checkbox" at bounding box center [232, 420] width 38 height 38
checkbox input "true"
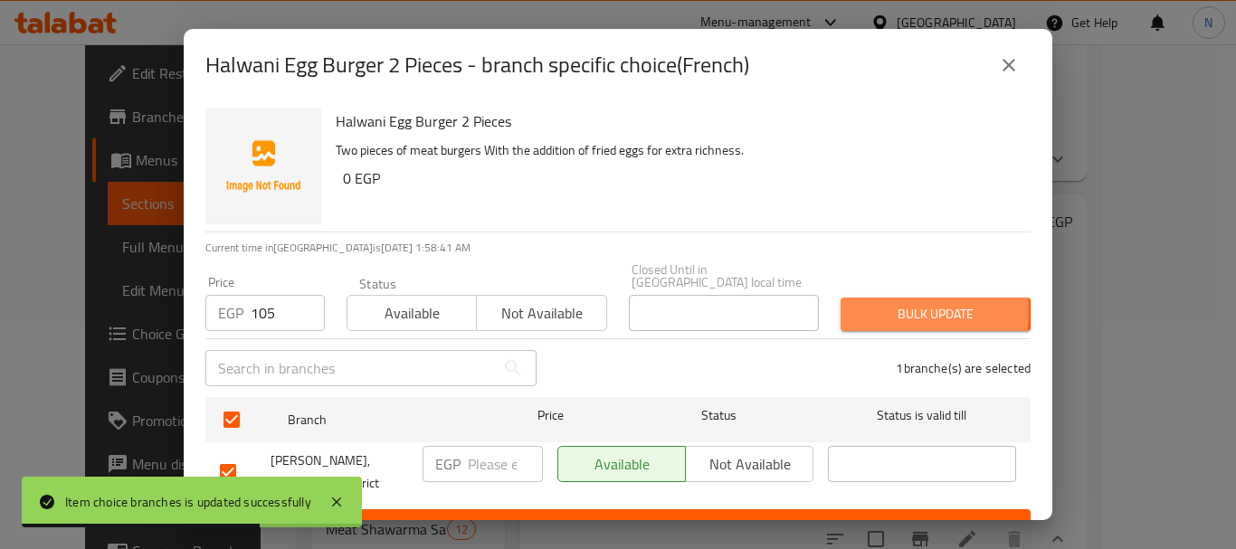
click at [855, 303] on span "Bulk update" at bounding box center [935, 314] width 161 height 23
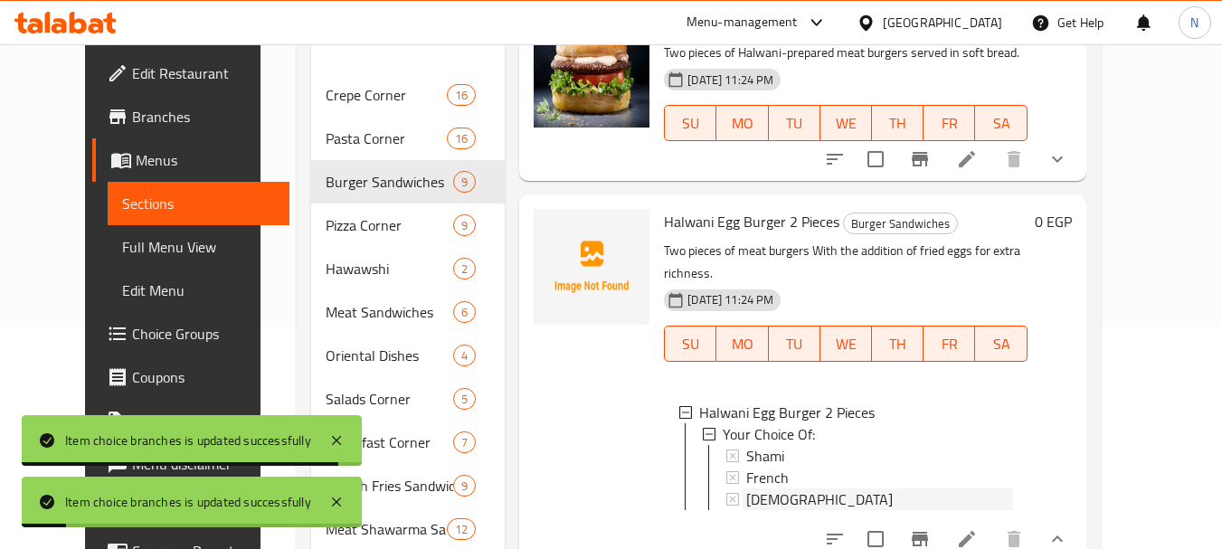
click at [746, 488] on span "Syrian" at bounding box center [819, 499] width 147 height 22
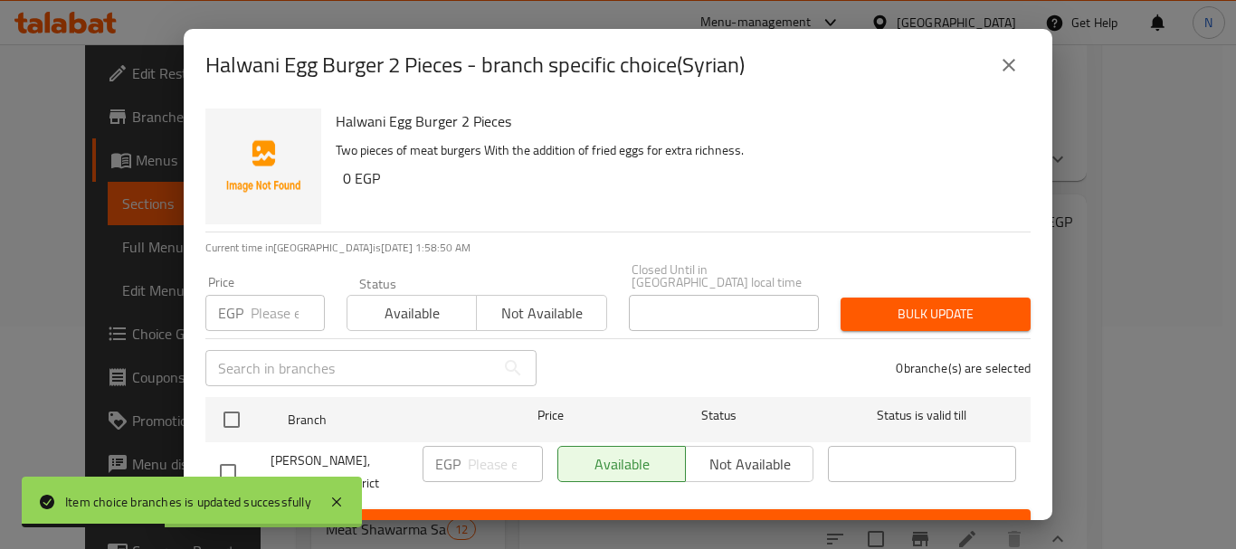
click at [272, 299] on input "number" at bounding box center [288, 313] width 74 height 36
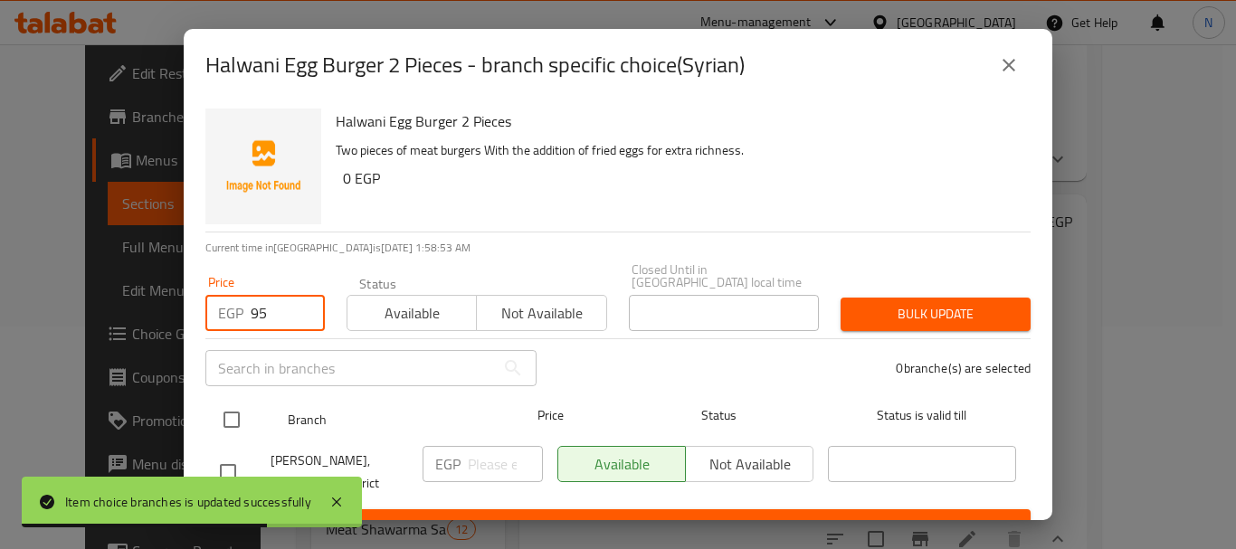
type input "95"
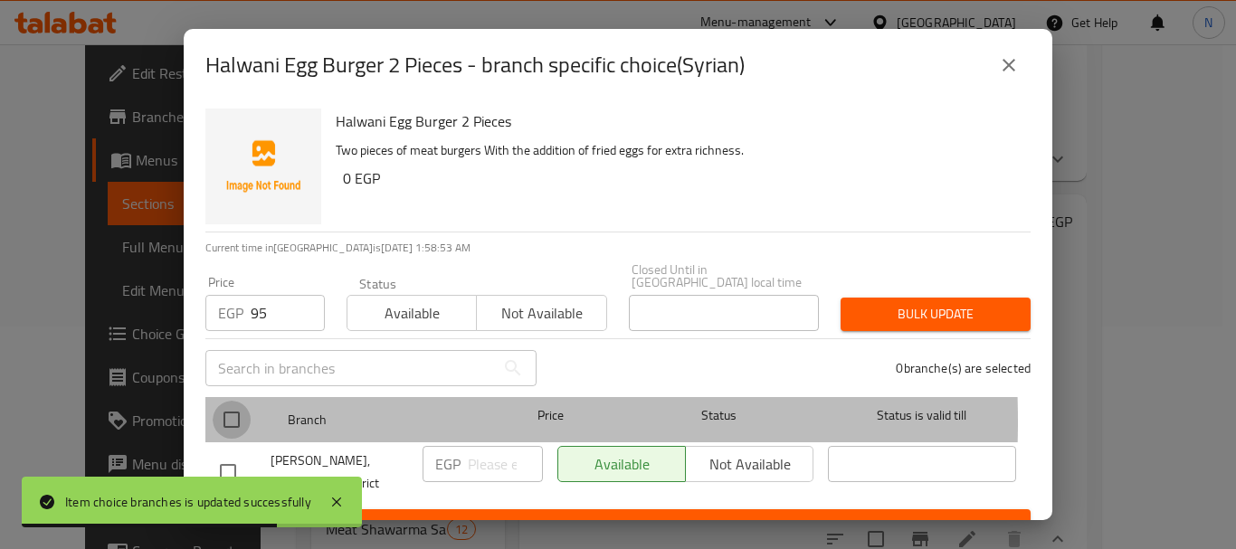
click at [223, 409] on input "checkbox" at bounding box center [232, 420] width 38 height 38
checkbox input "true"
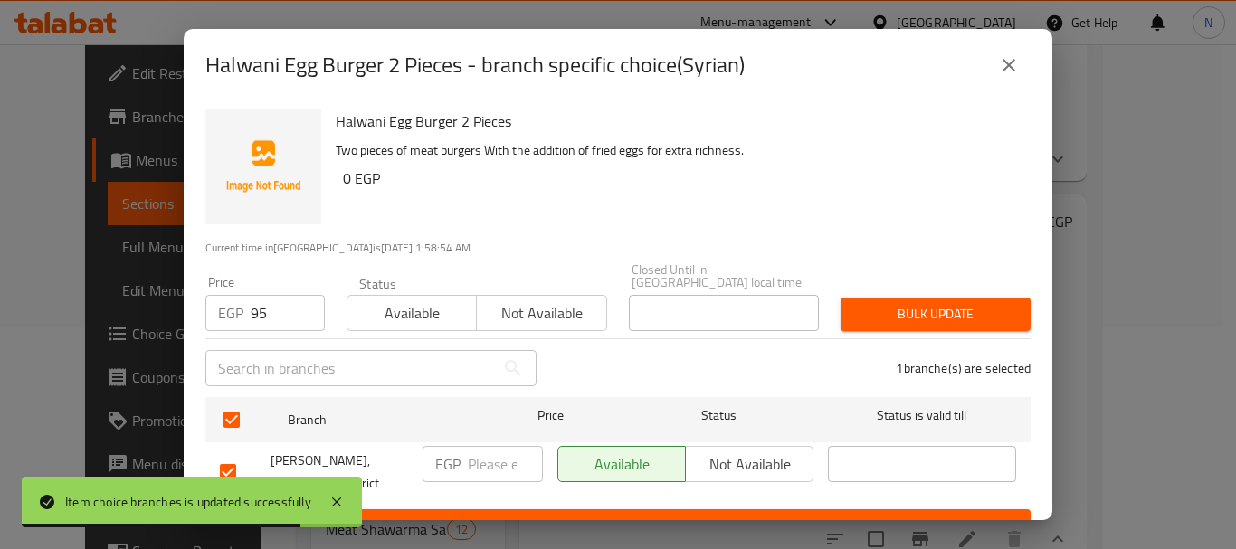
click at [935, 308] on span "Bulk update" at bounding box center [935, 314] width 161 height 23
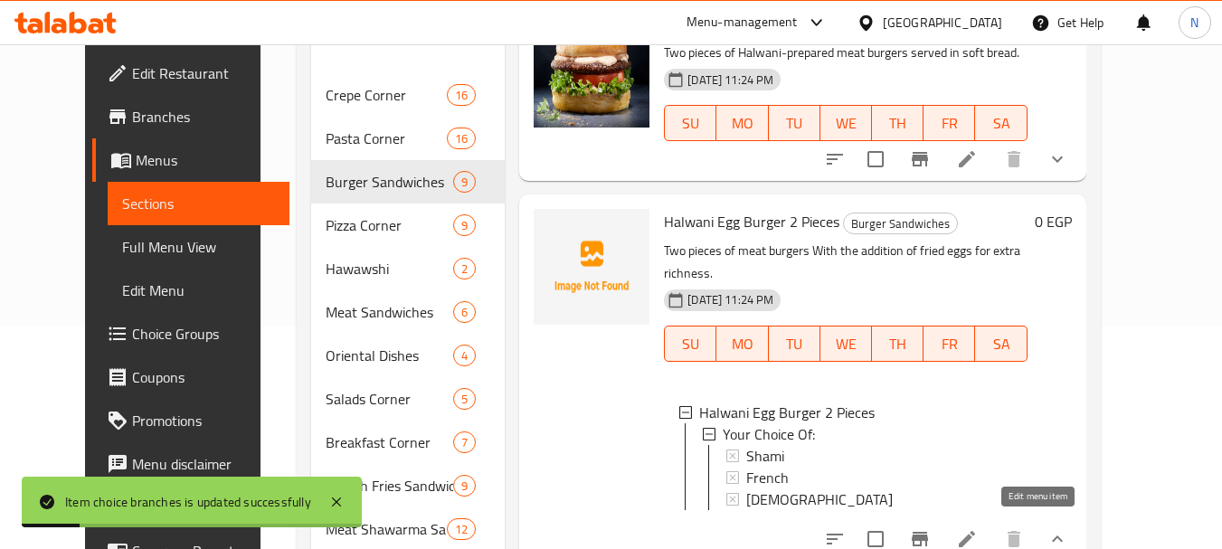
click at [978, 528] on icon at bounding box center [967, 539] width 22 height 22
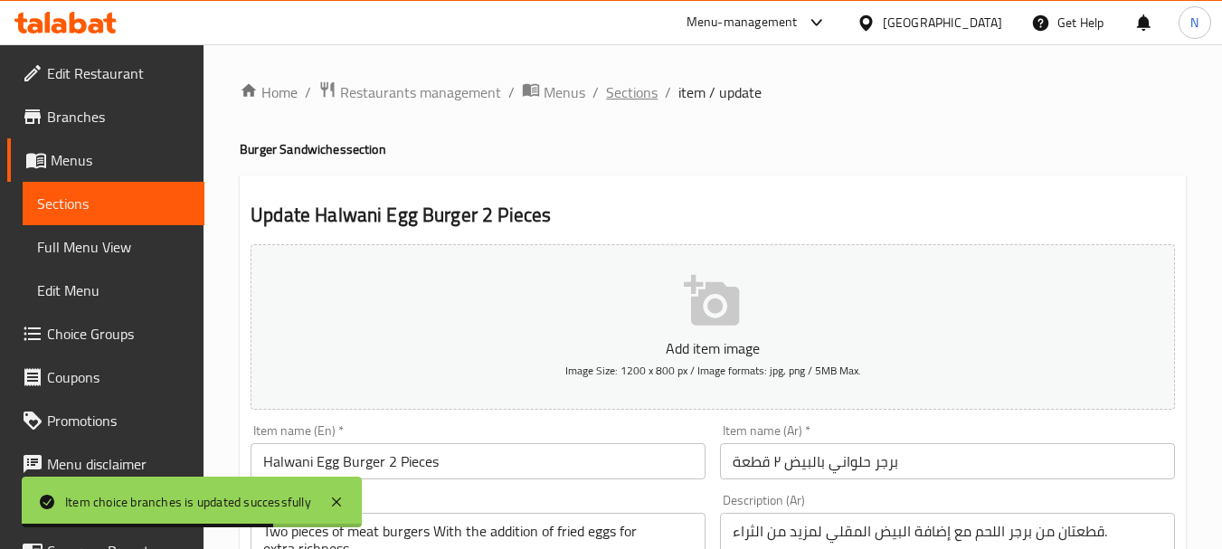
click at [630, 96] on span "Sections" at bounding box center [632, 92] width 52 height 22
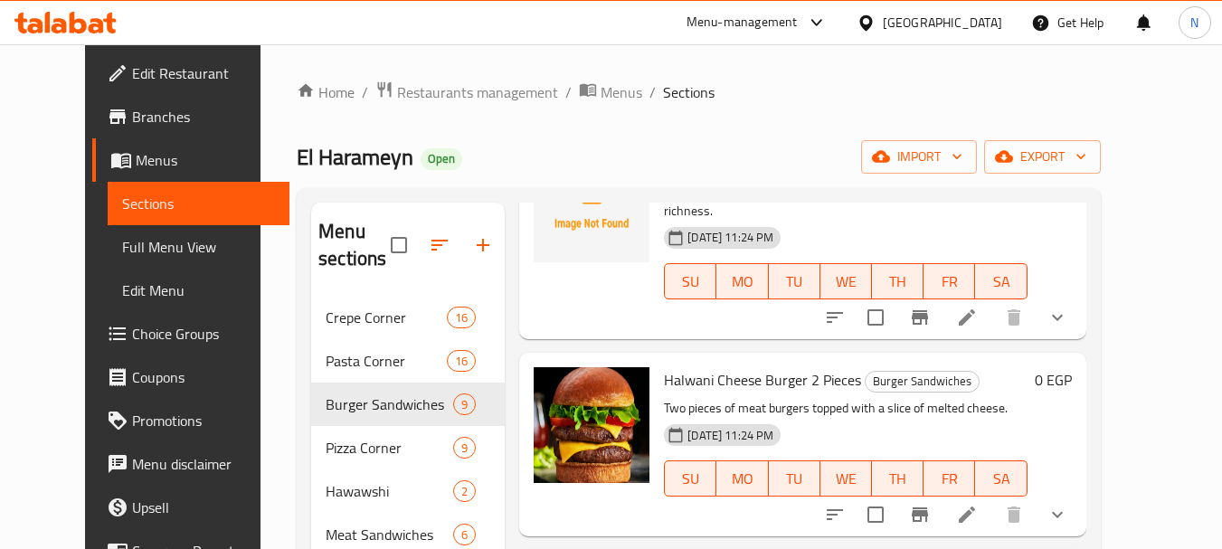
scroll to position [357, 0]
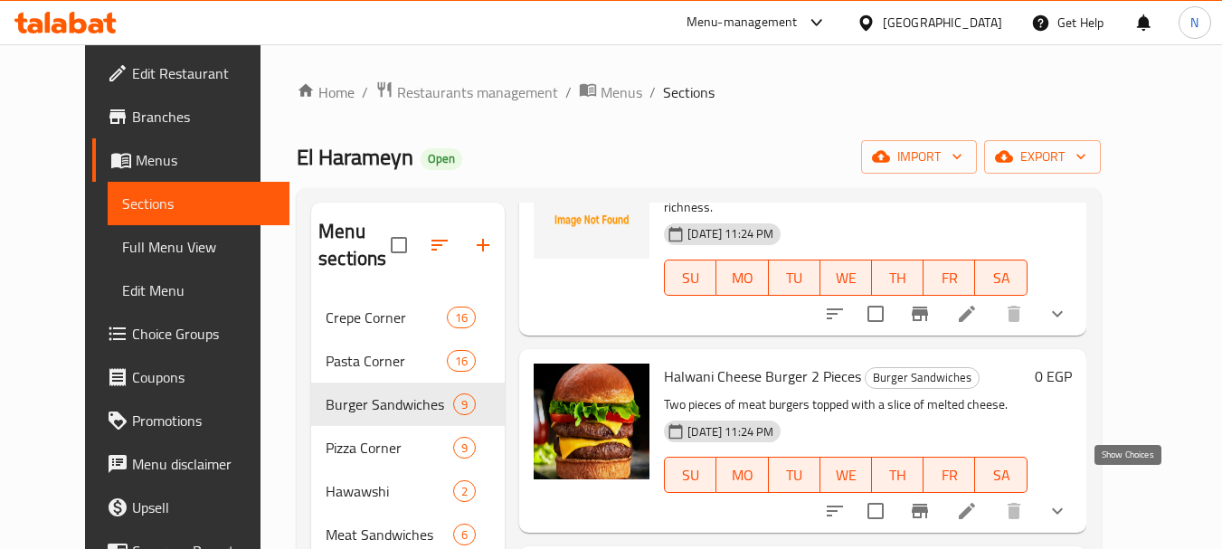
click at [1068, 500] on icon "show more" at bounding box center [1058, 511] width 22 height 22
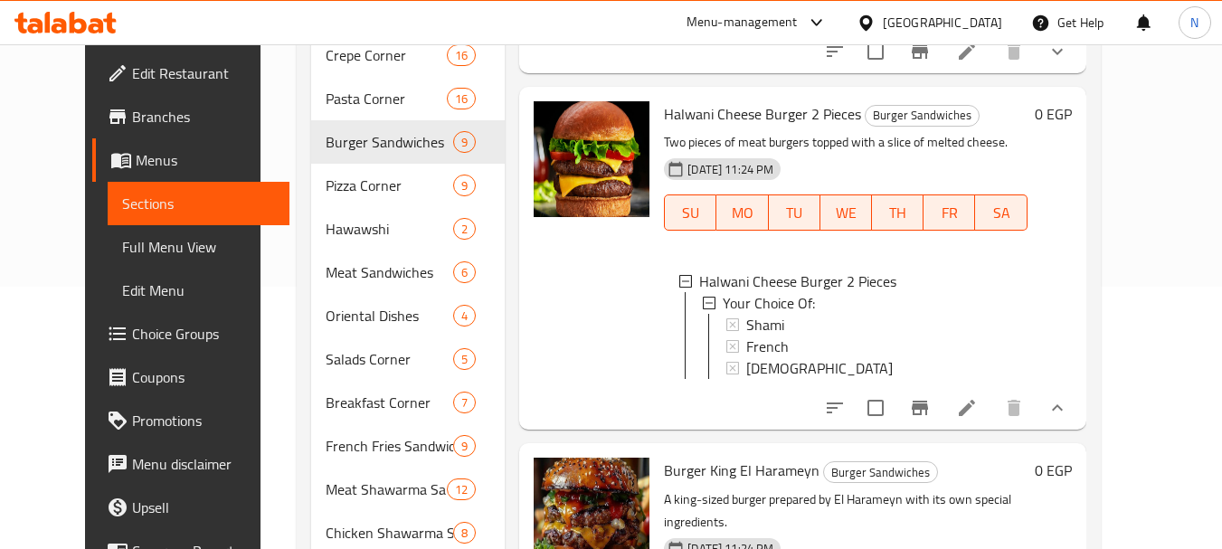
scroll to position [266, 0]
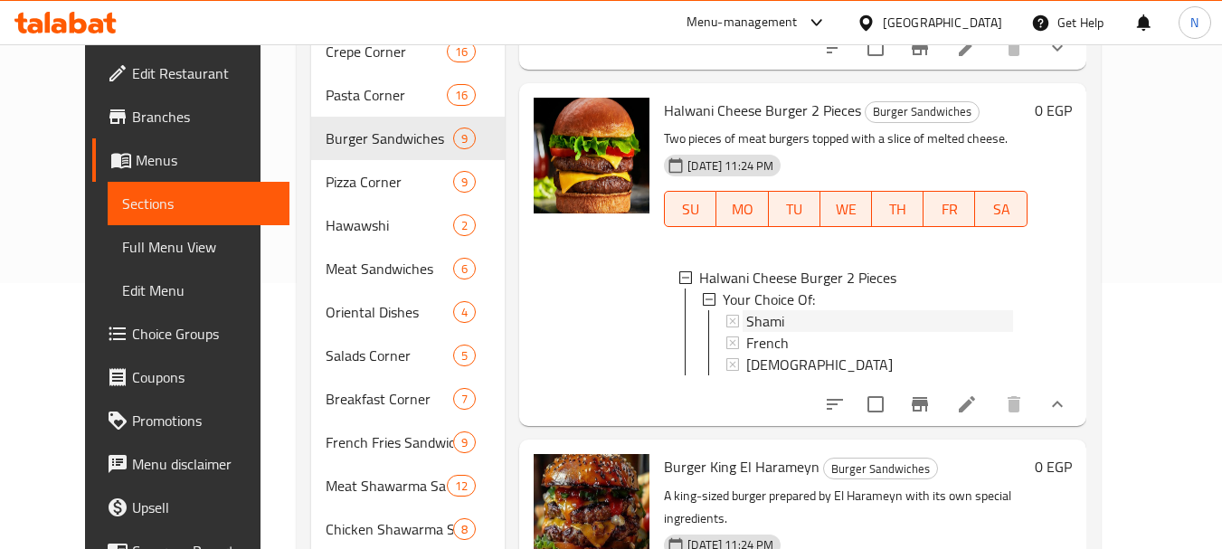
click at [764, 310] on div "Shami" at bounding box center [879, 321] width 266 height 22
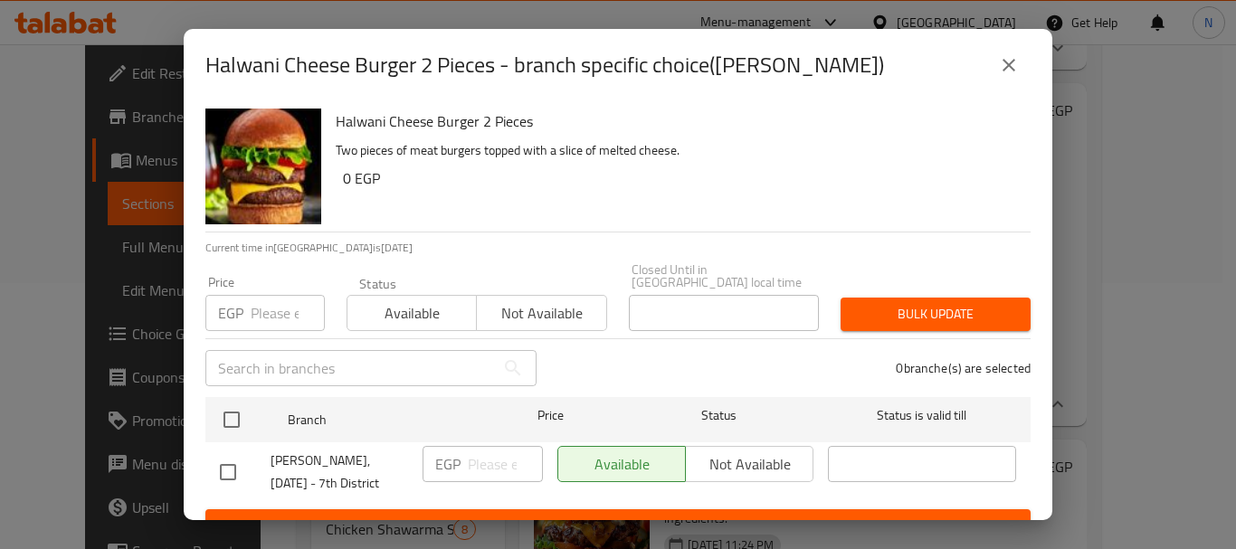
click at [266, 308] on input "number" at bounding box center [288, 313] width 74 height 36
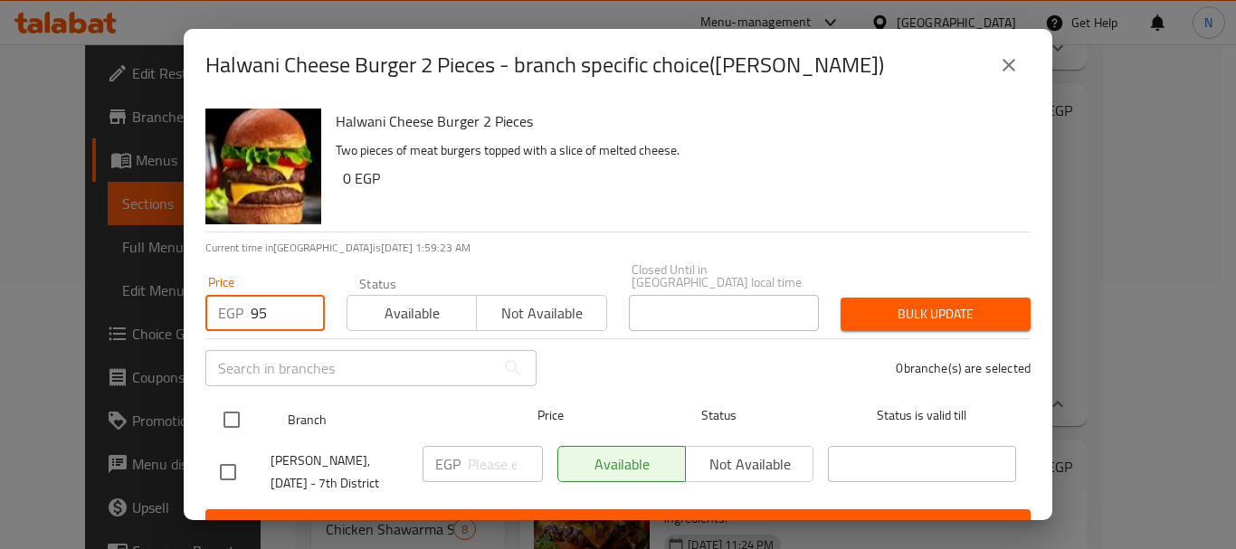
type input "95"
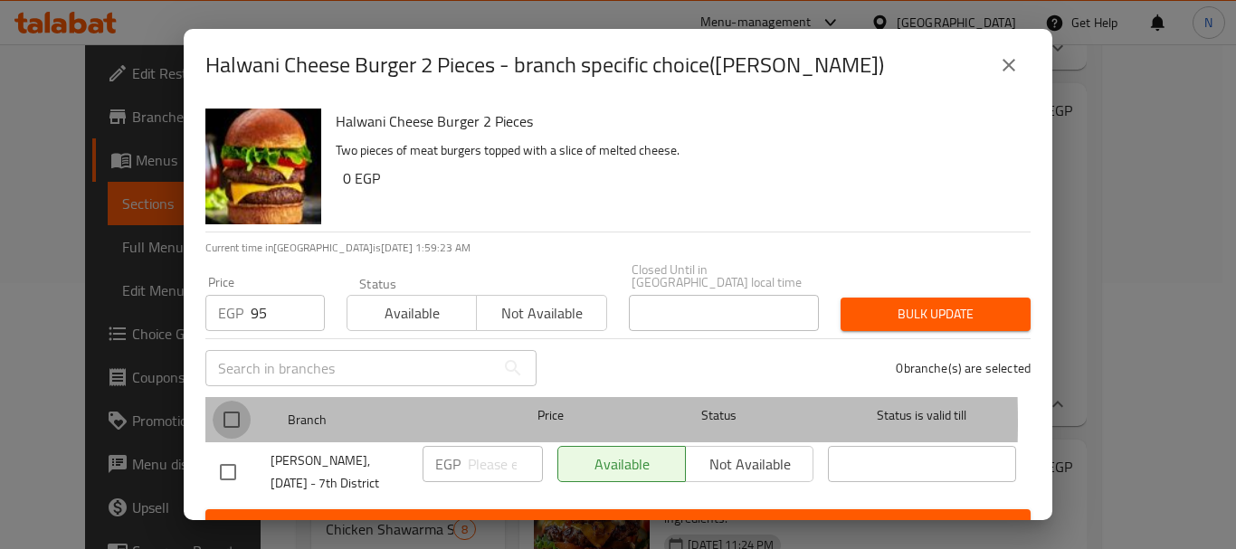
click at [231, 409] on input "checkbox" at bounding box center [232, 420] width 38 height 38
checkbox input "true"
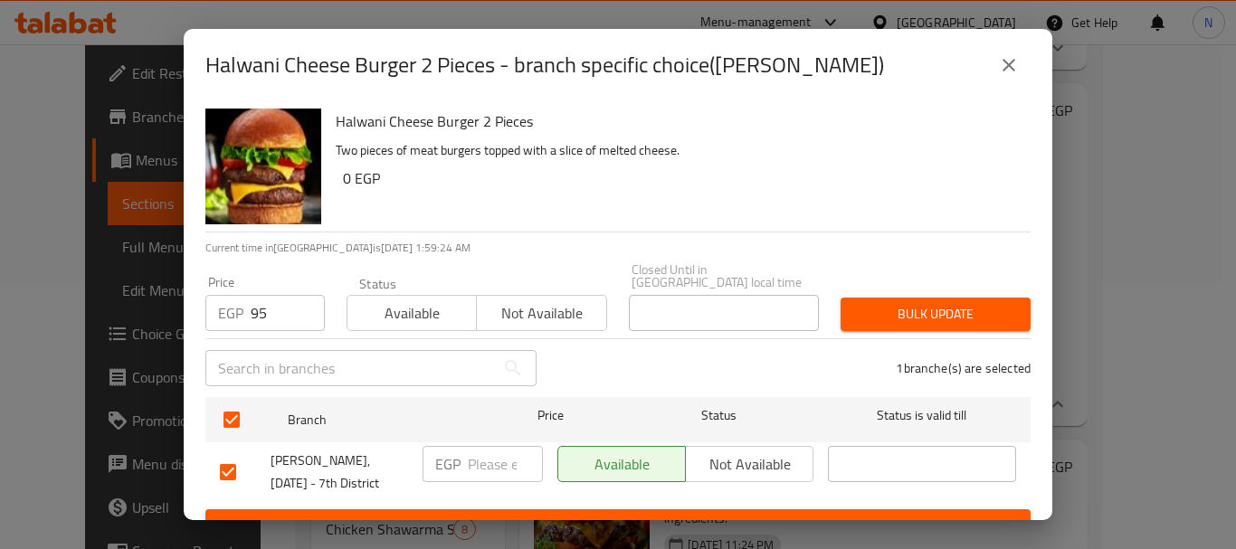
click at [835, 287] on div "Bulk update" at bounding box center [935, 314] width 212 height 55
click at [855, 303] on span "Bulk update" at bounding box center [935, 314] width 161 height 23
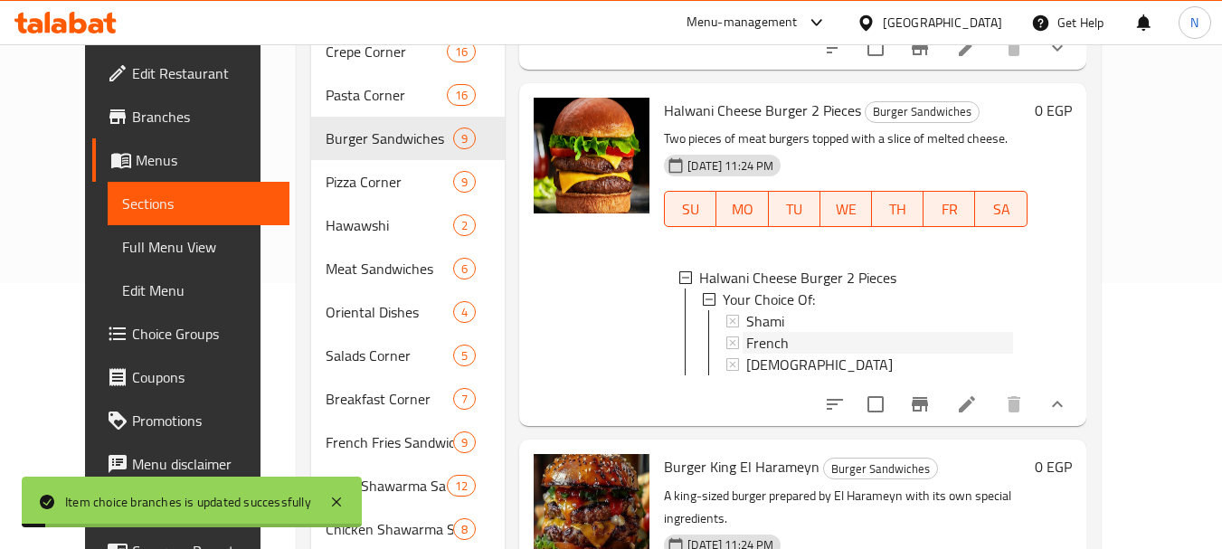
click at [797, 332] on div "French" at bounding box center [879, 343] width 266 height 22
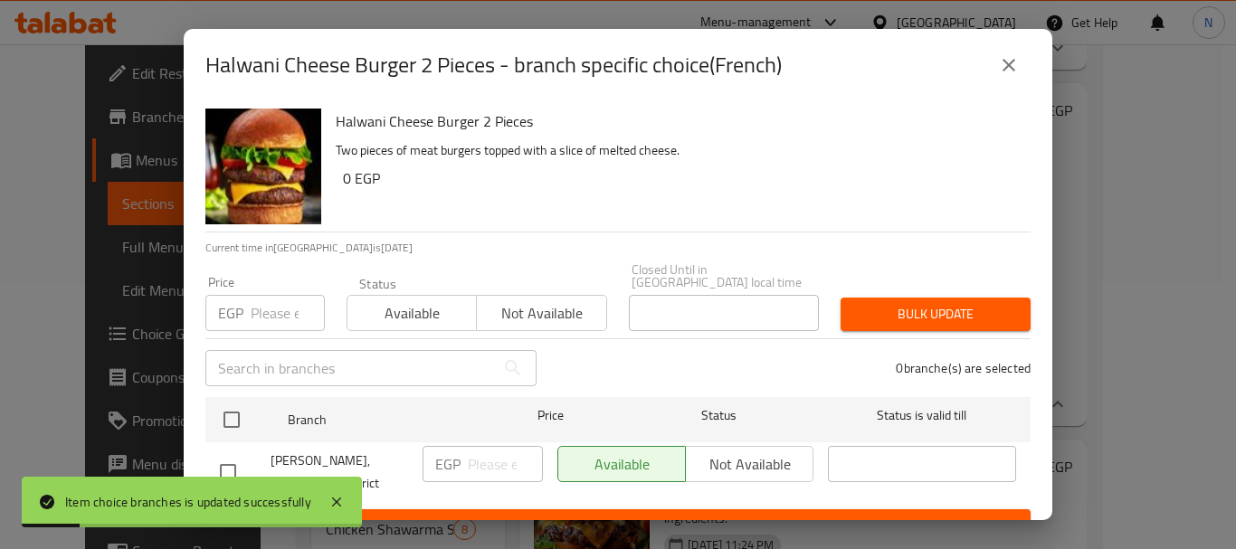
click at [264, 303] on input "number" at bounding box center [288, 313] width 74 height 36
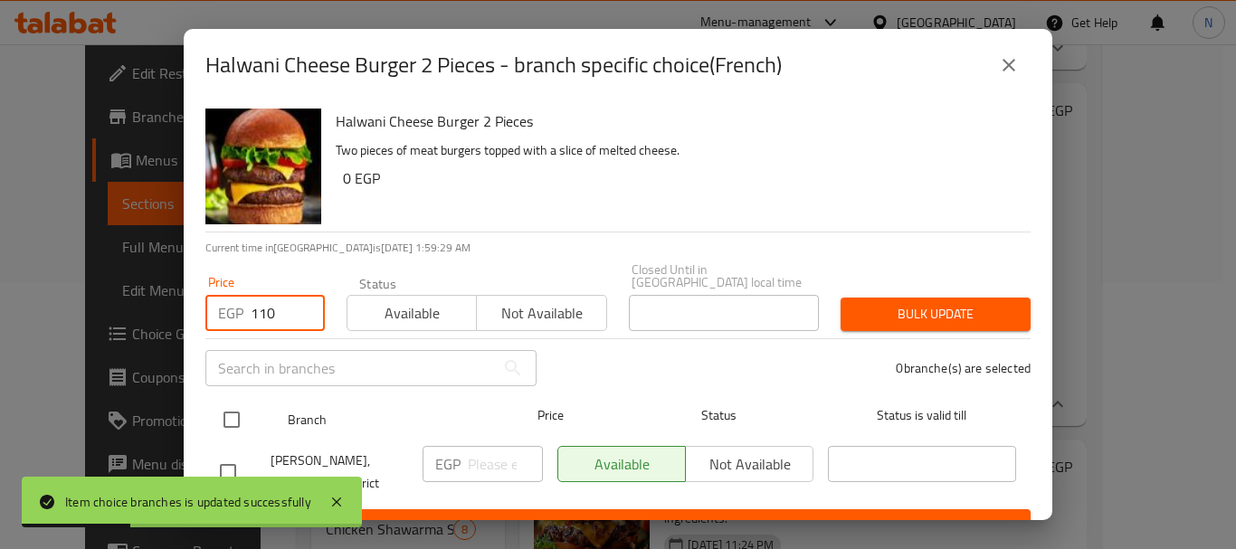
type input "110"
click at [236, 406] on input "checkbox" at bounding box center [232, 420] width 38 height 38
checkbox input "true"
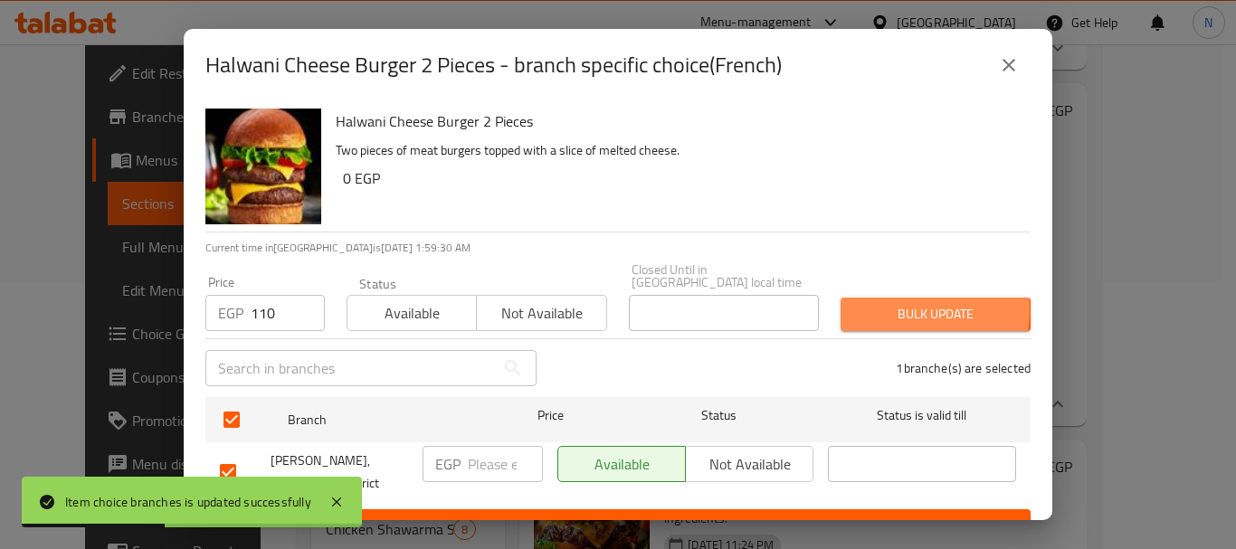
click at [902, 303] on span "Bulk update" at bounding box center [935, 314] width 161 height 23
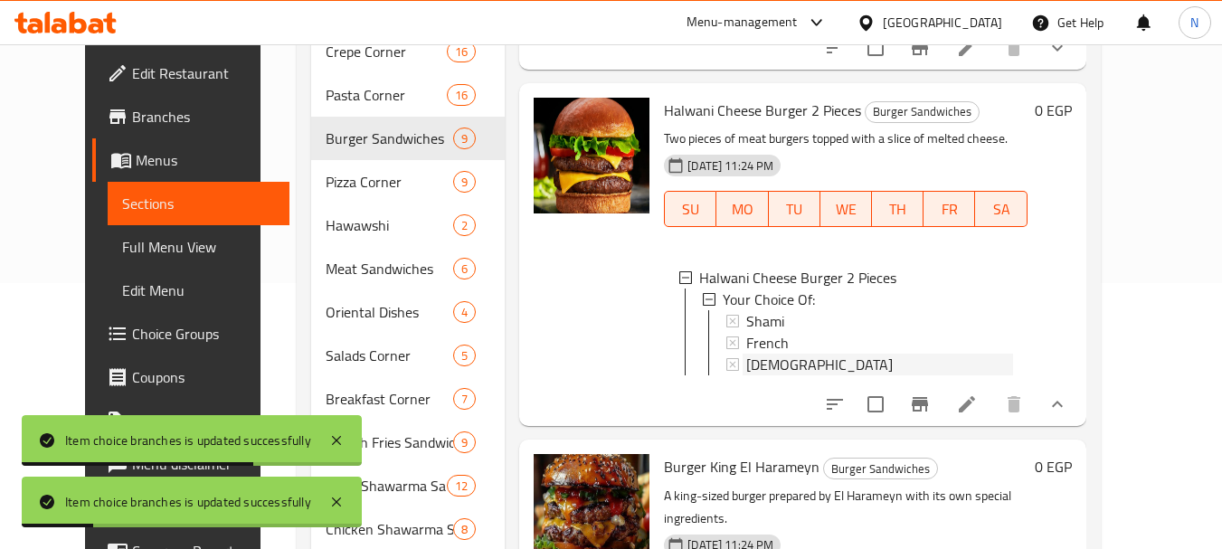
click at [755, 354] on span "Syrian" at bounding box center [819, 365] width 147 height 22
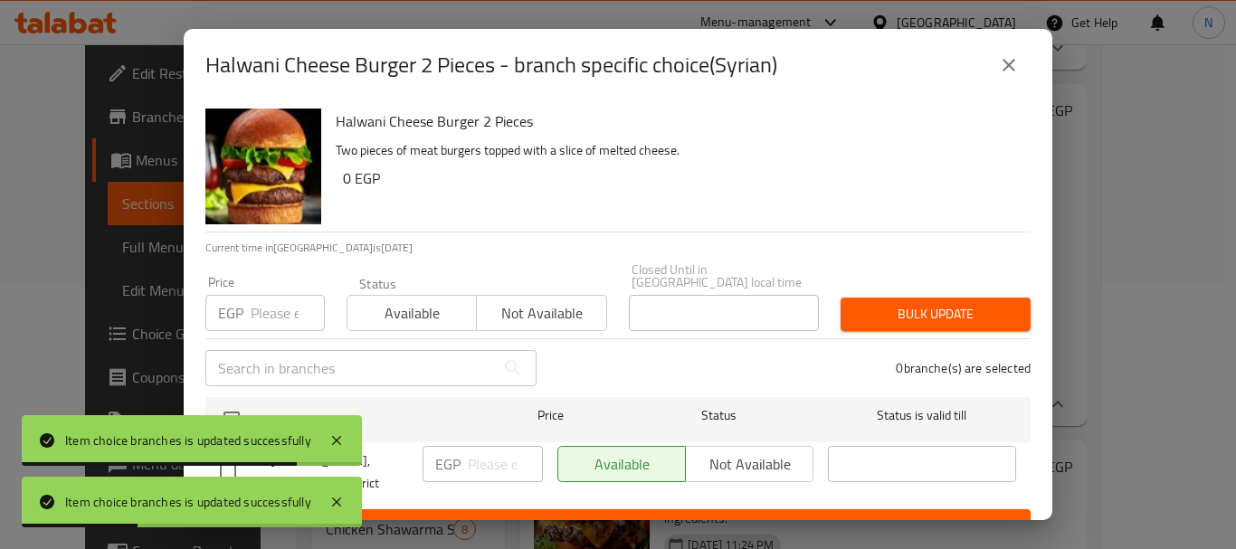
click at [271, 295] on input "number" at bounding box center [288, 313] width 74 height 36
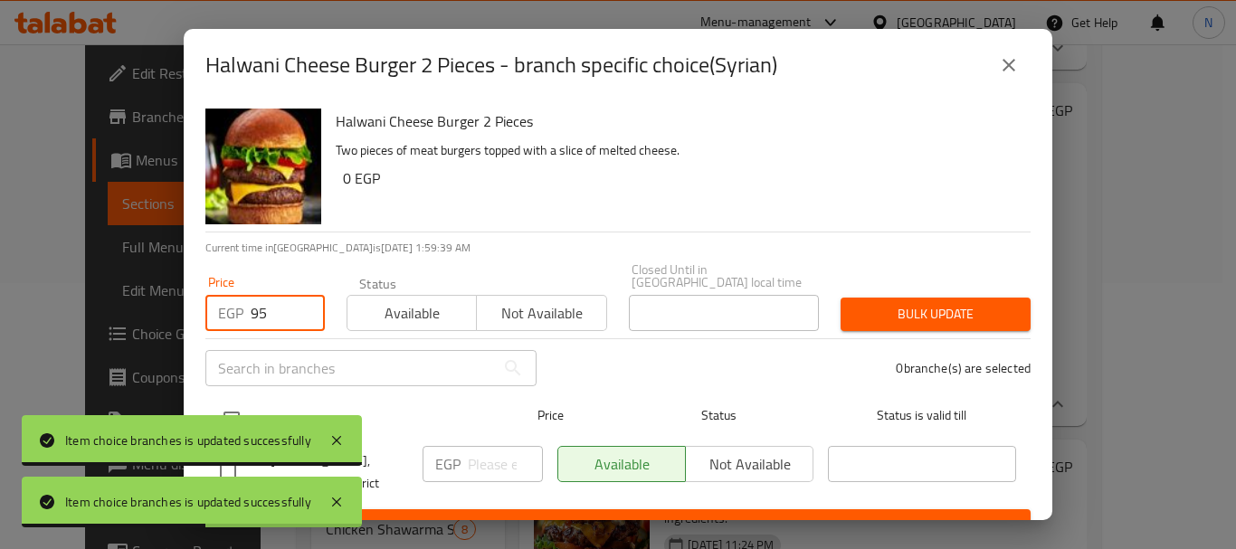
type input "95"
click at [225, 407] on input "checkbox" at bounding box center [232, 420] width 38 height 38
checkbox input "true"
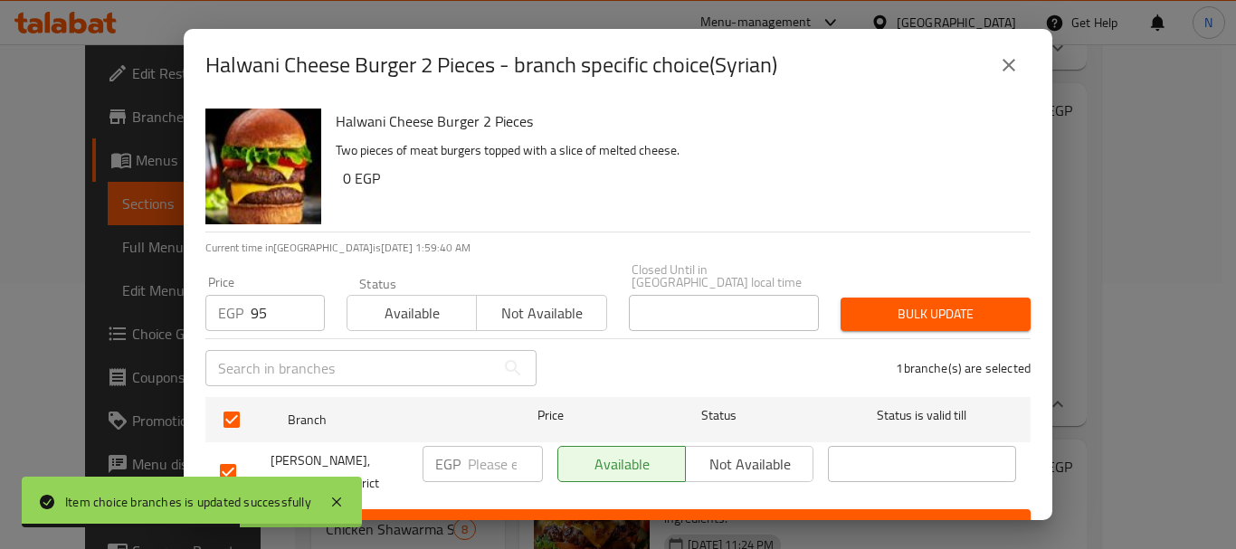
click at [878, 303] on span "Bulk update" at bounding box center [935, 314] width 161 height 23
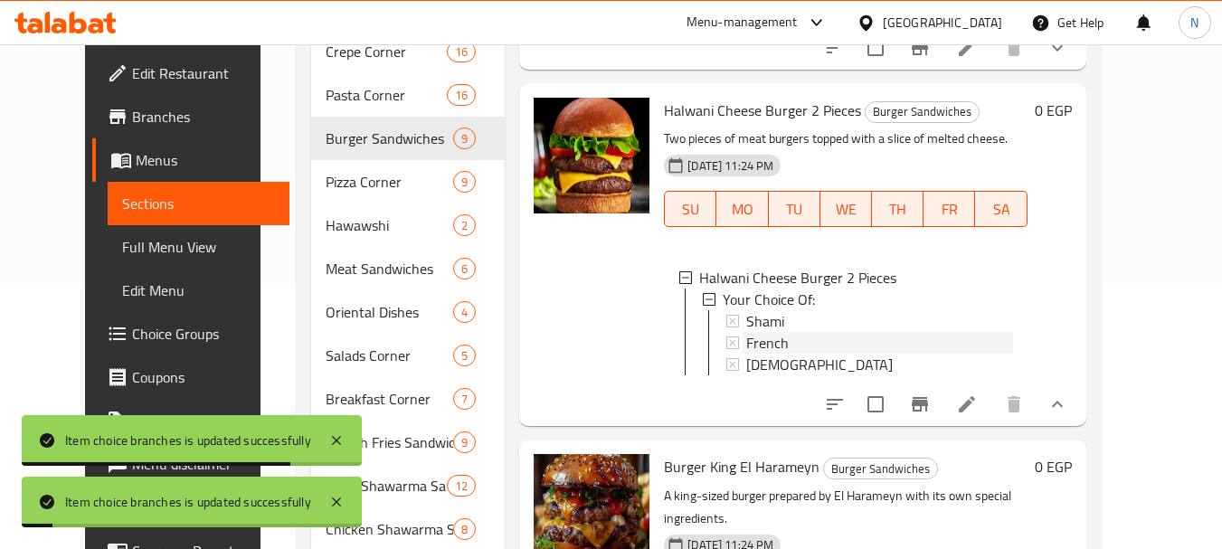
click at [867, 332] on div "French" at bounding box center [879, 343] width 266 height 22
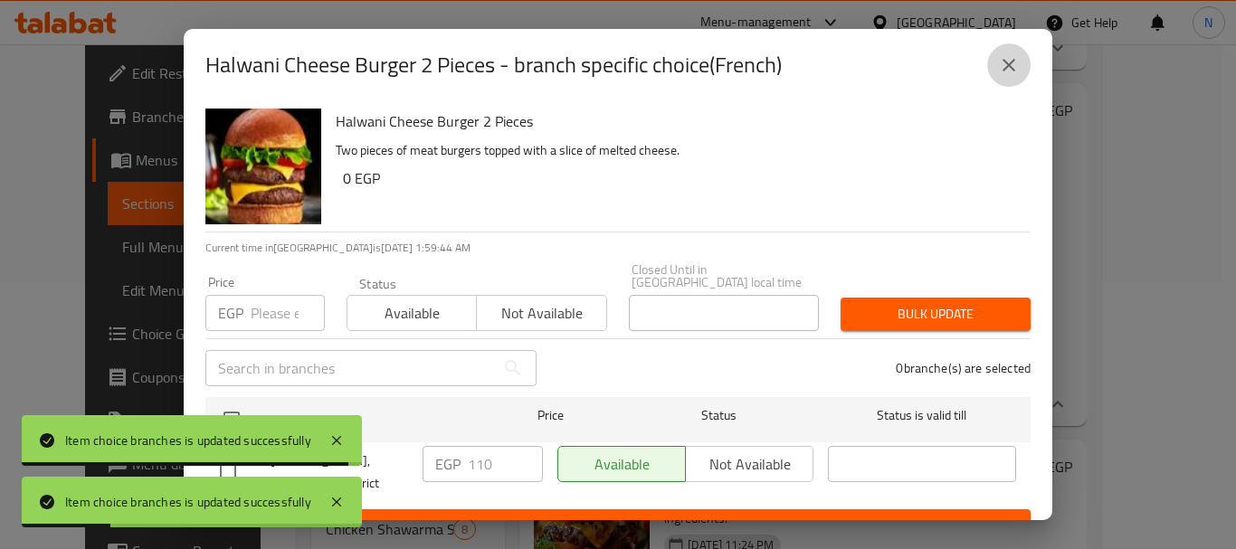
click at [1007, 60] on icon "close" at bounding box center [1009, 65] width 22 height 22
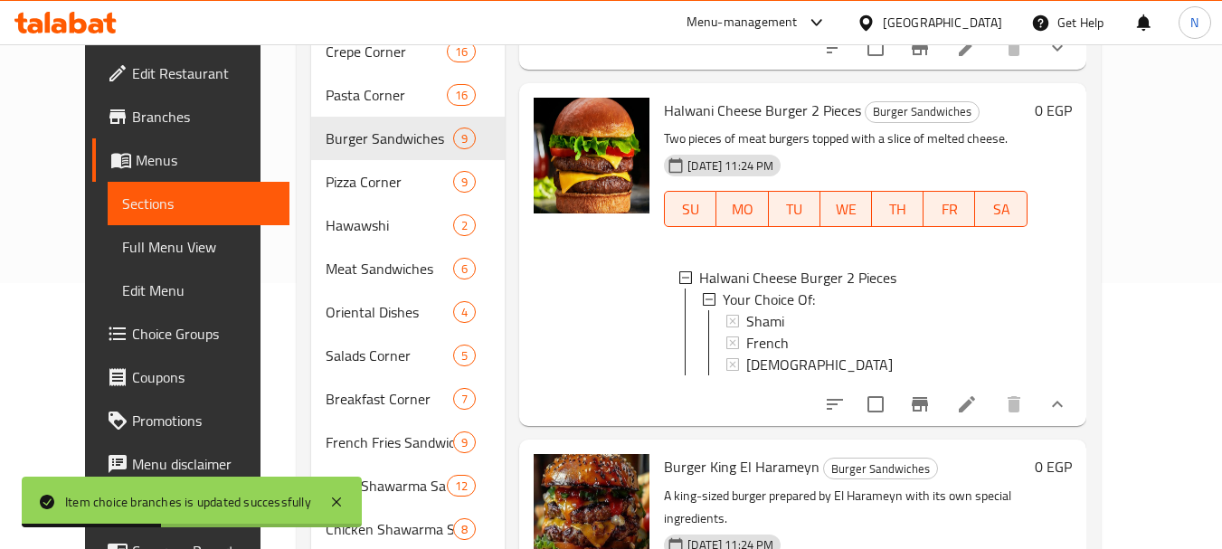
click at [992, 390] on li at bounding box center [967, 404] width 51 height 33
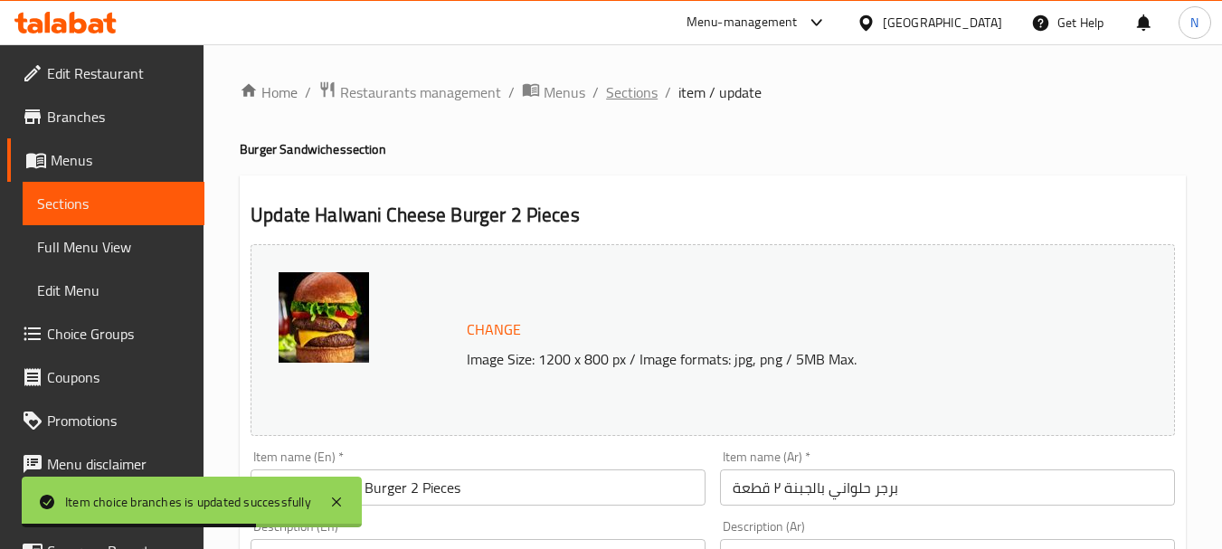
click at [653, 94] on span "Sections" at bounding box center [632, 92] width 52 height 22
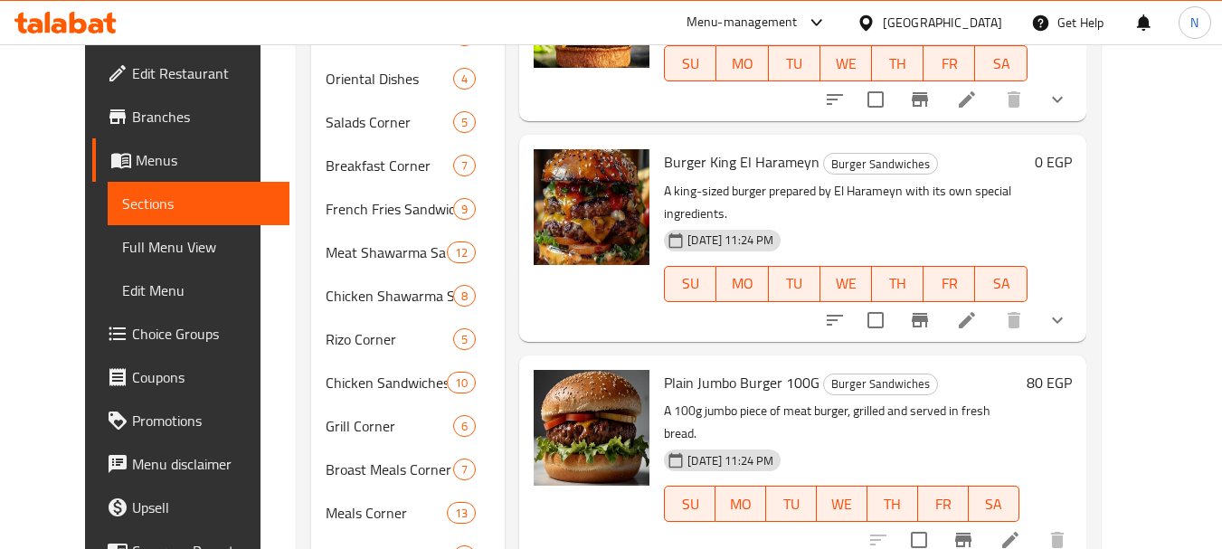
scroll to position [280, 0]
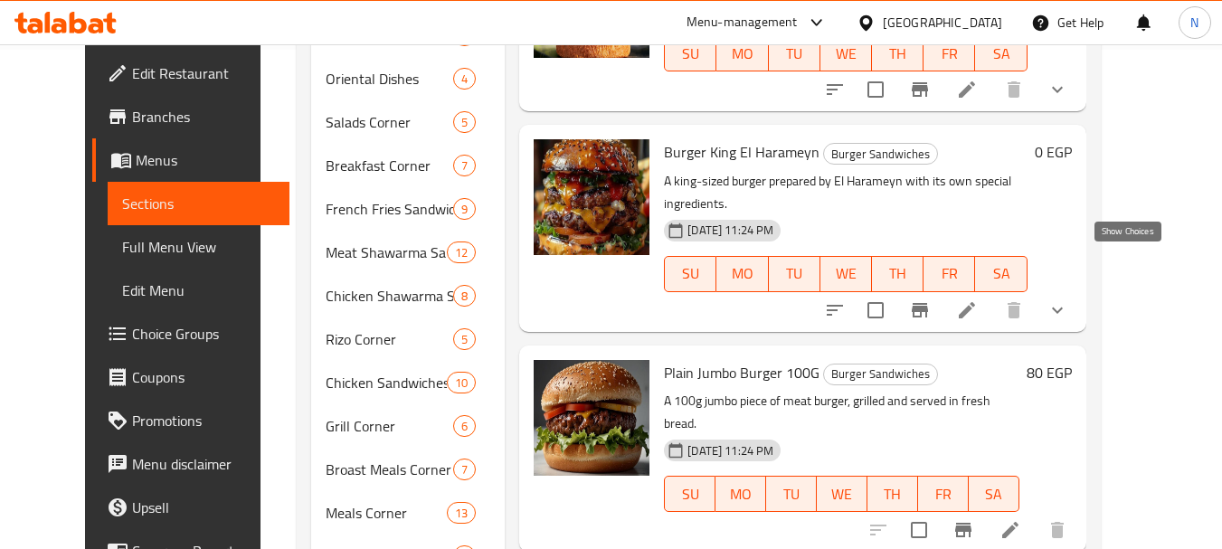
click at [1068, 299] on icon "show more" at bounding box center [1058, 310] width 22 height 22
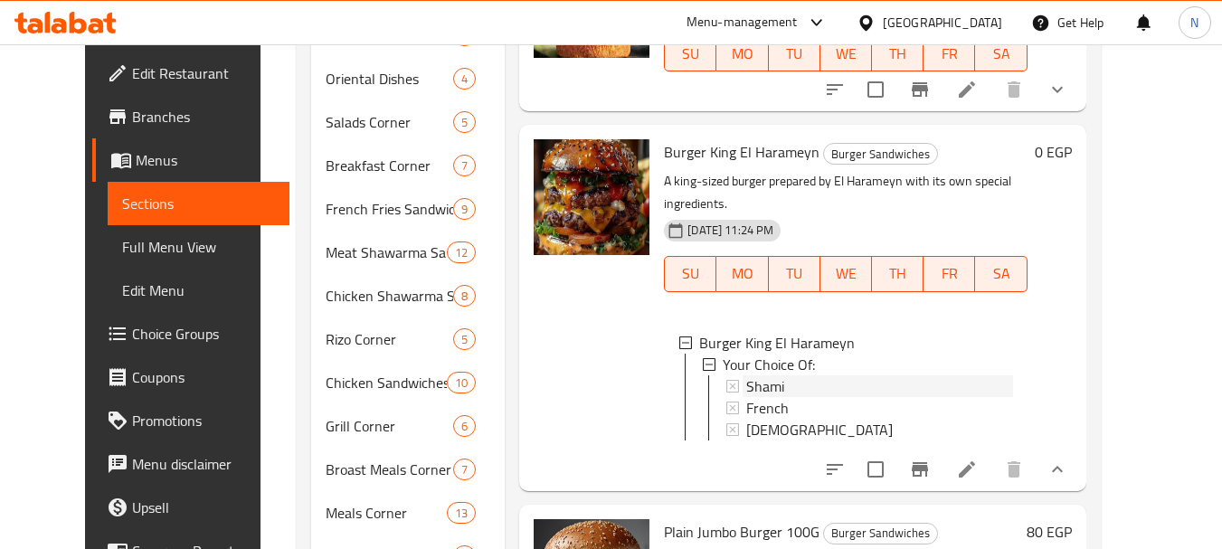
click at [765, 375] on div "Shami" at bounding box center [879, 386] width 266 height 22
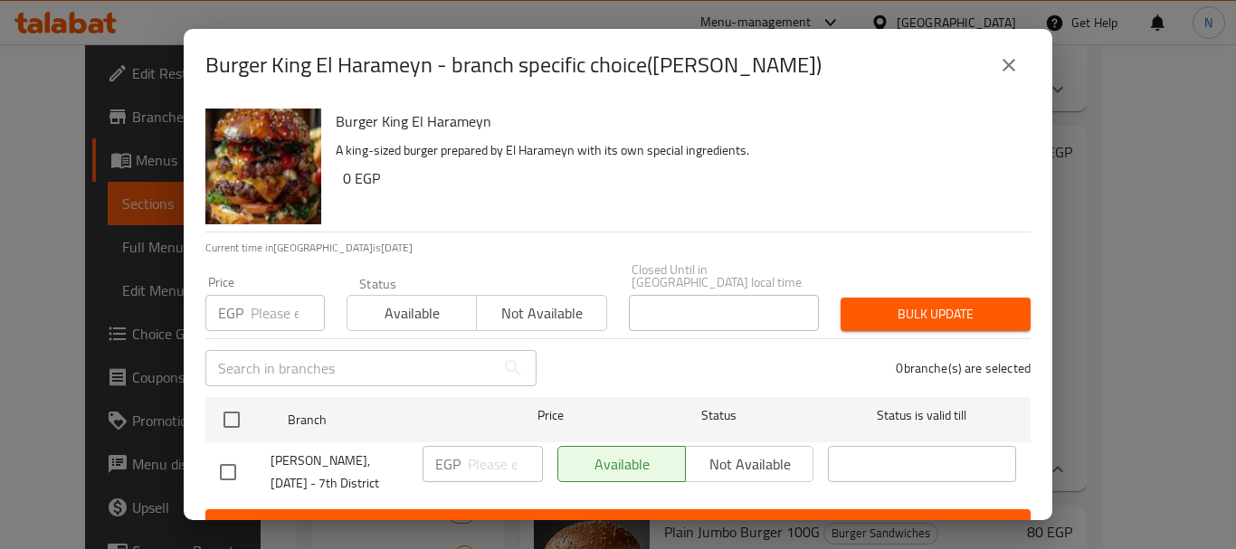
click at [283, 295] on input "number" at bounding box center [288, 313] width 74 height 36
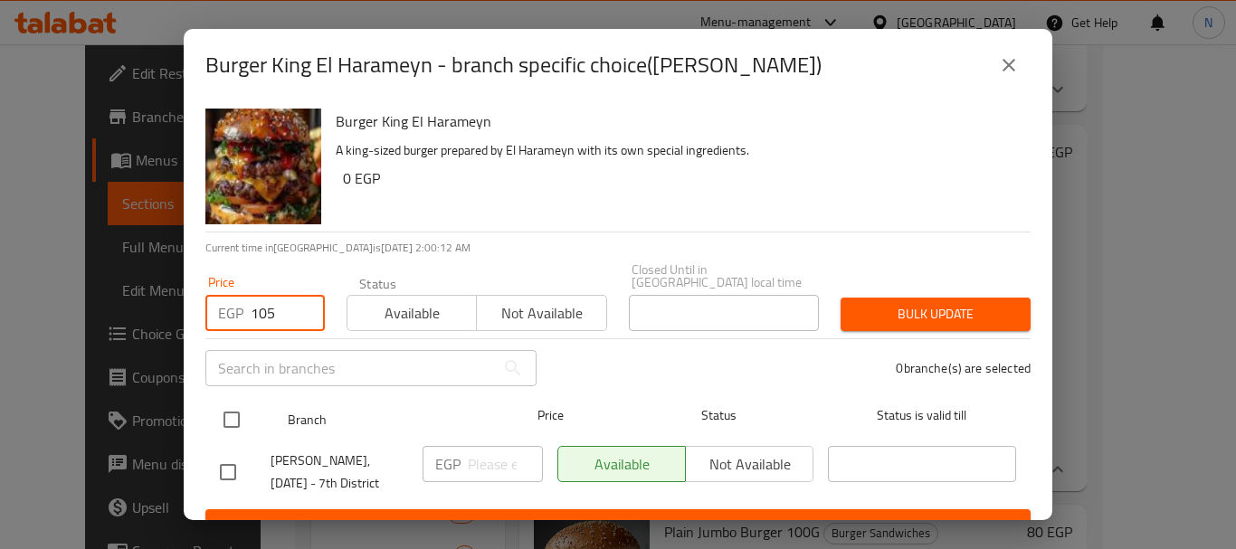
type input "105"
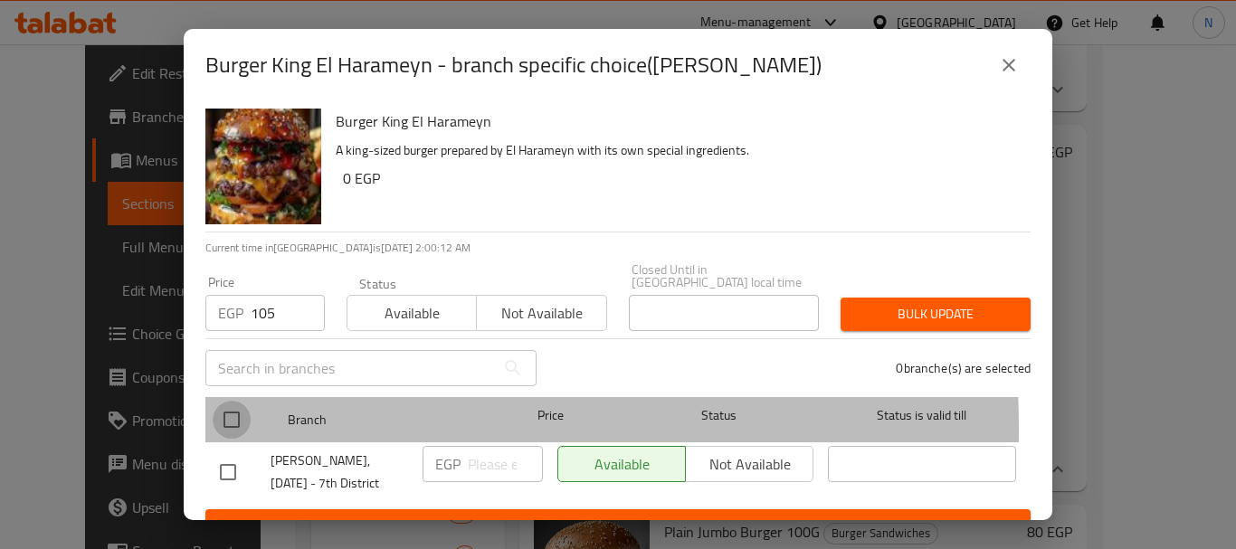
click at [226, 415] on input "checkbox" at bounding box center [232, 420] width 38 height 38
checkbox input "true"
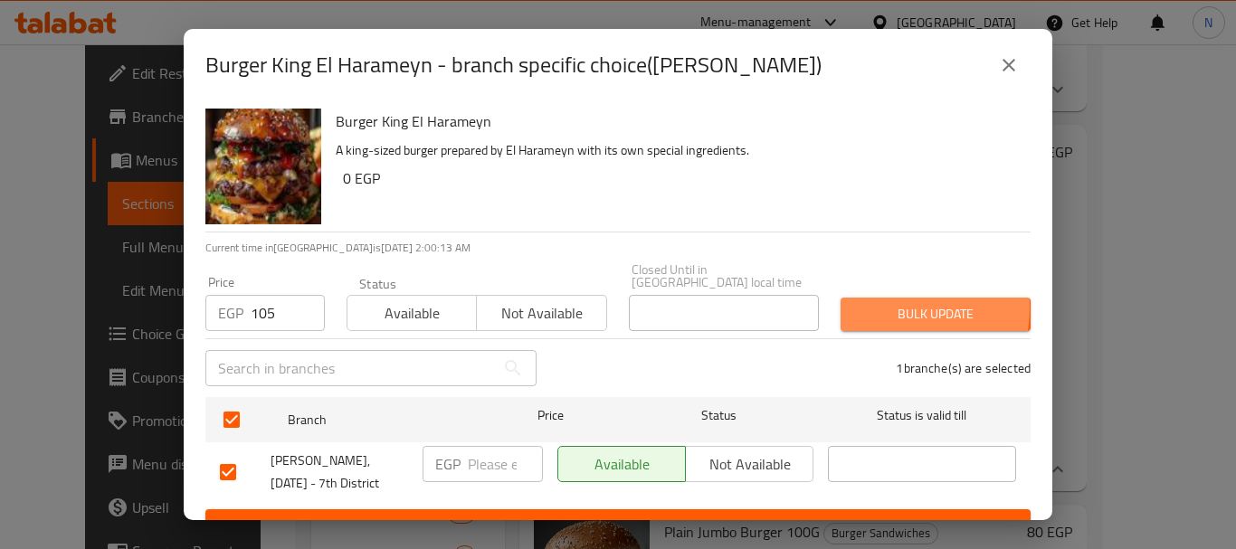
click at [855, 303] on span "Bulk update" at bounding box center [935, 314] width 161 height 23
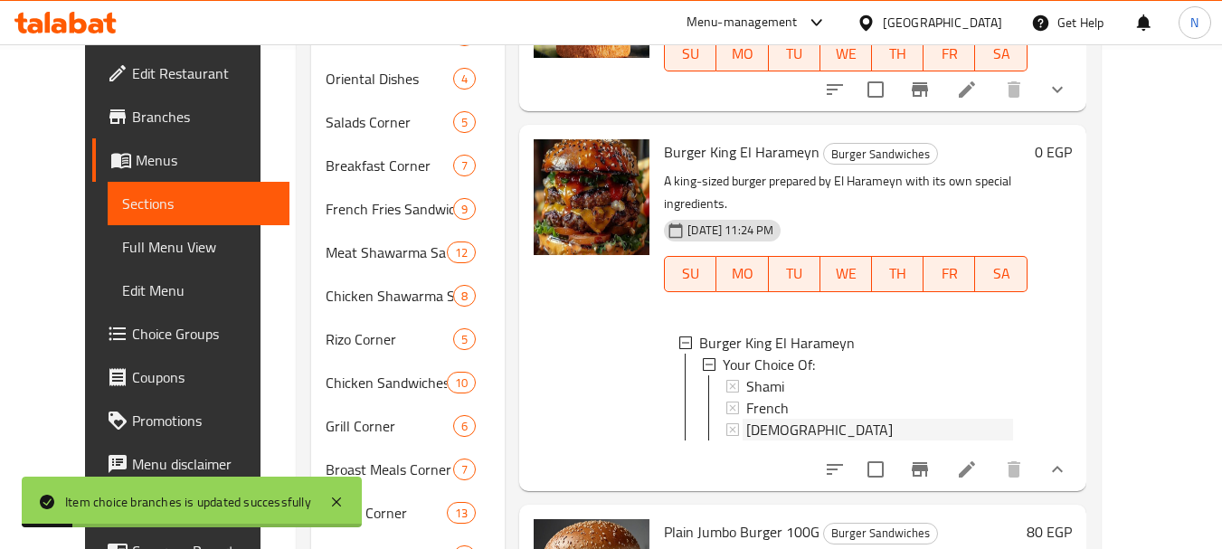
click at [746, 419] on span "Syrian" at bounding box center [819, 430] width 147 height 22
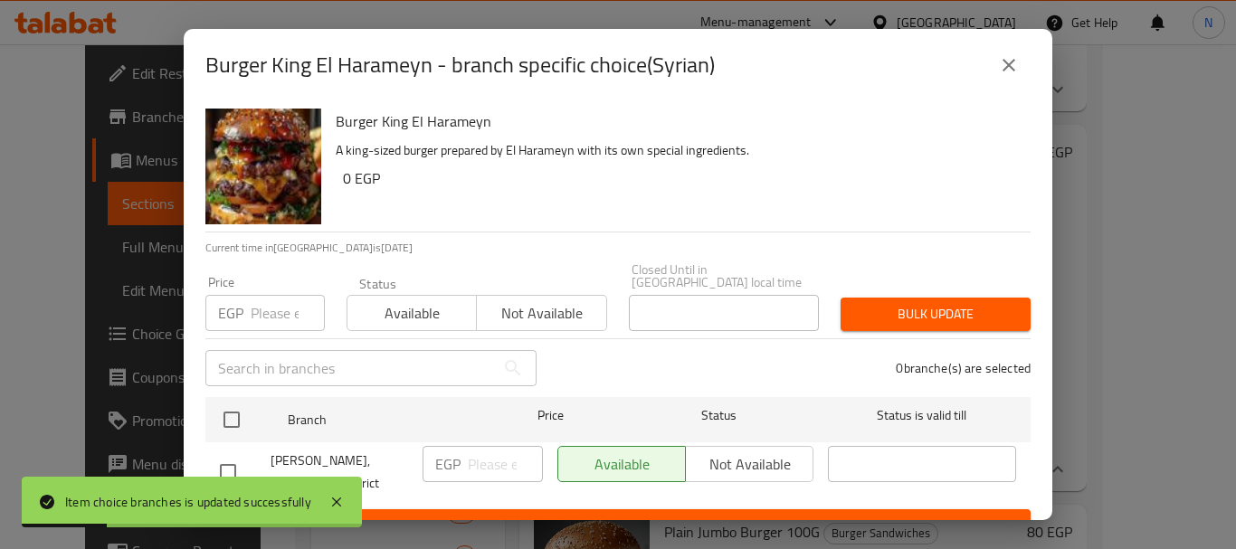
click at [277, 299] on input "number" at bounding box center [288, 313] width 74 height 36
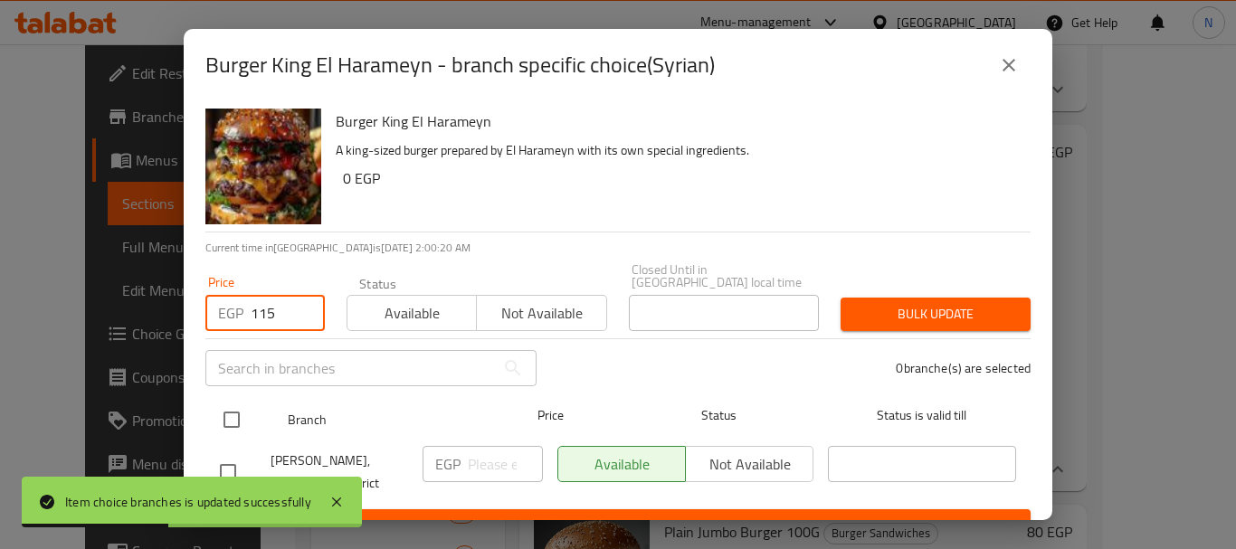
type input "115"
click at [239, 404] on input "checkbox" at bounding box center [232, 420] width 38 height 38
checkbox input "true"
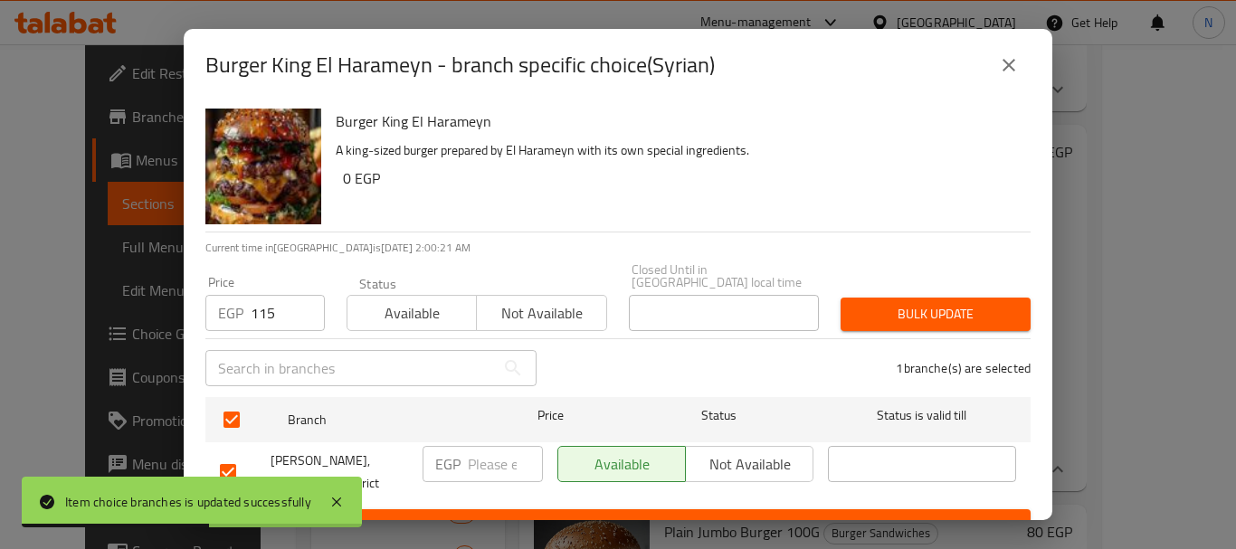
click at [853, 316] on button "Bulk update" at bounding box center [935, 314] width 190 height 33
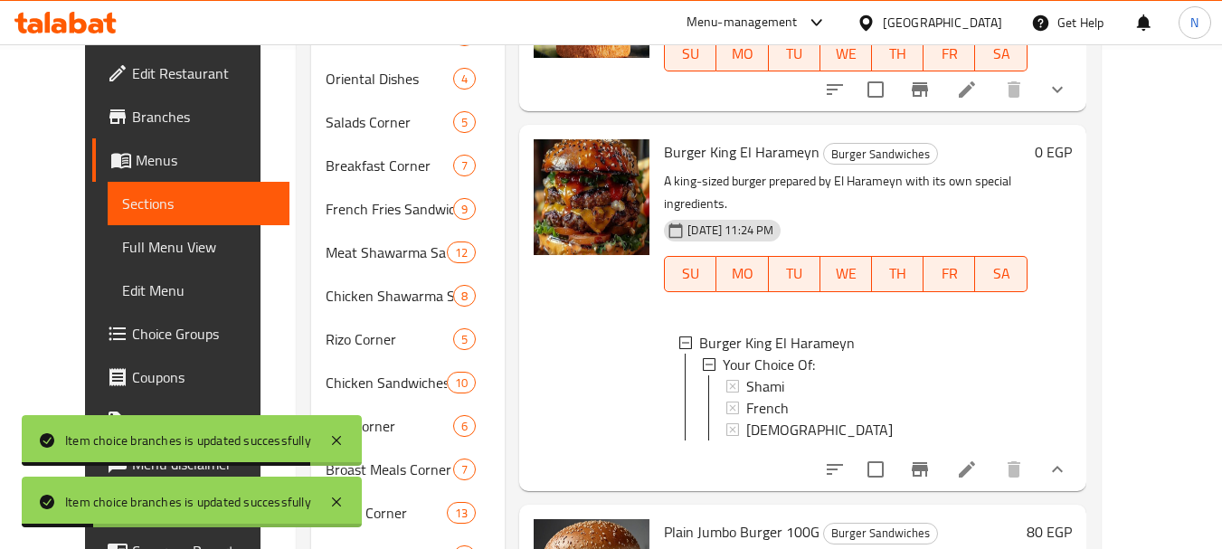
click at [746, 419] on span "Syrian" at bounding box center [819, 430] width 147 height 22
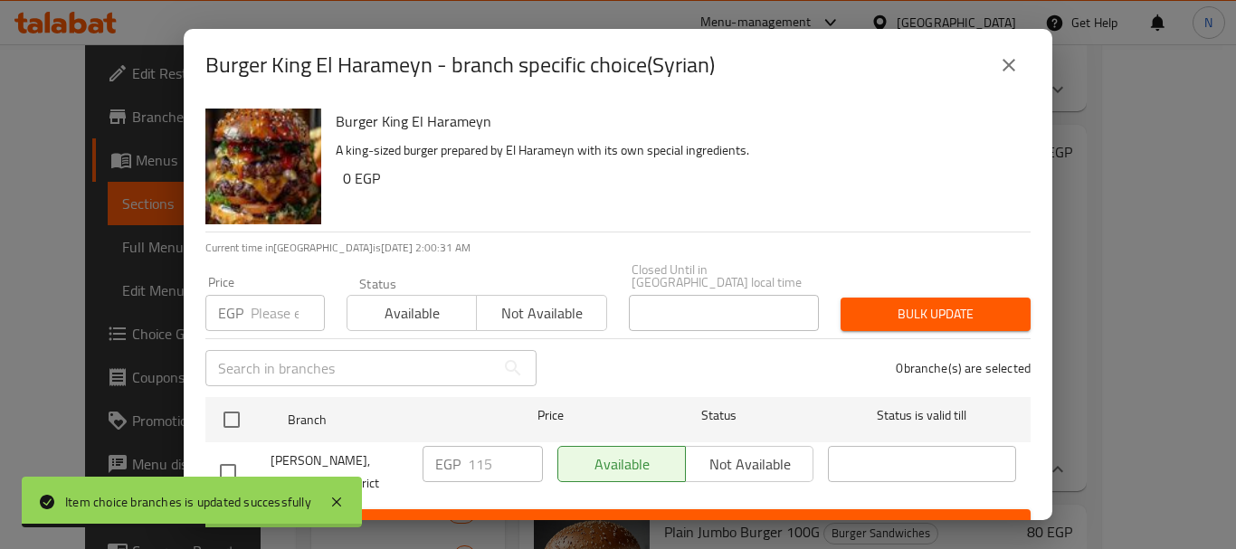
click at [261, 299] on input "number" at bounding box center [288, 313] width 74 height 36
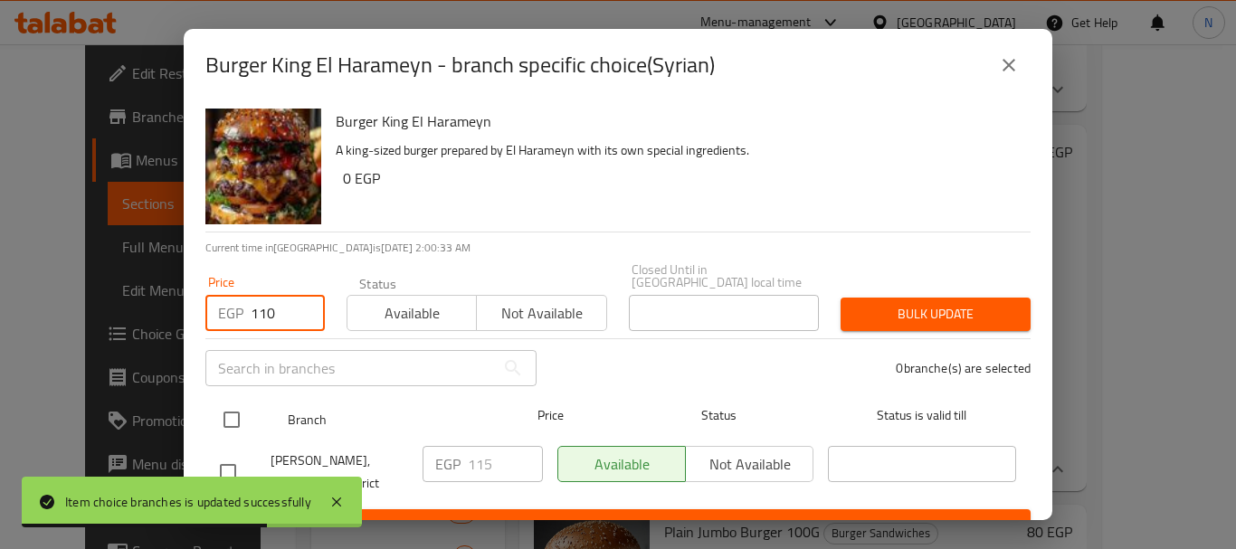
type input "110"
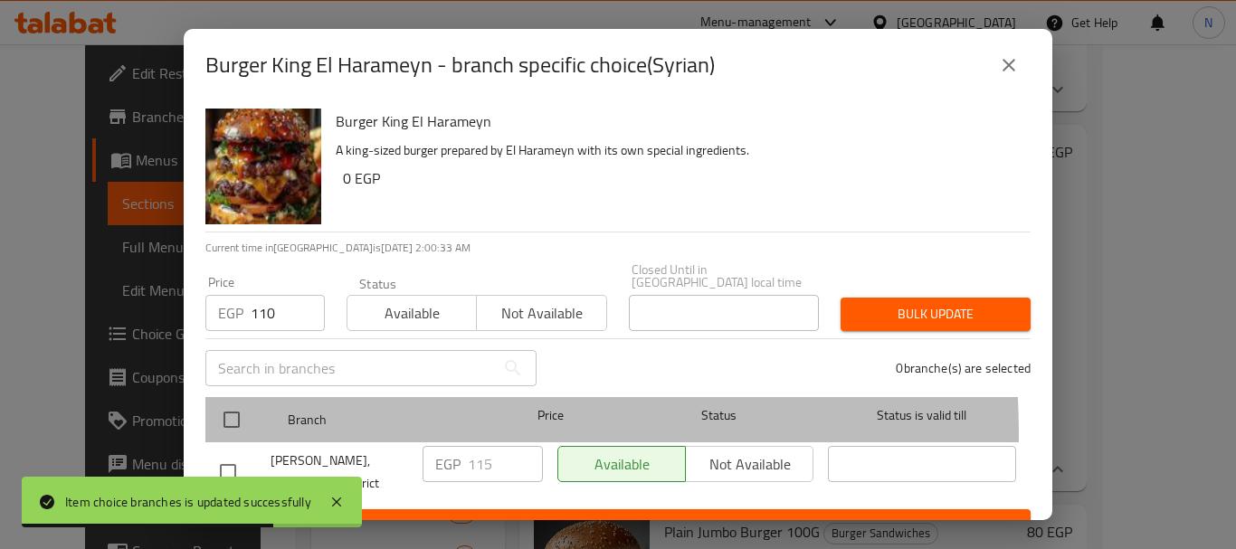
click at [252, 423] on div at bounding box center [247, 419] width 68 height 52
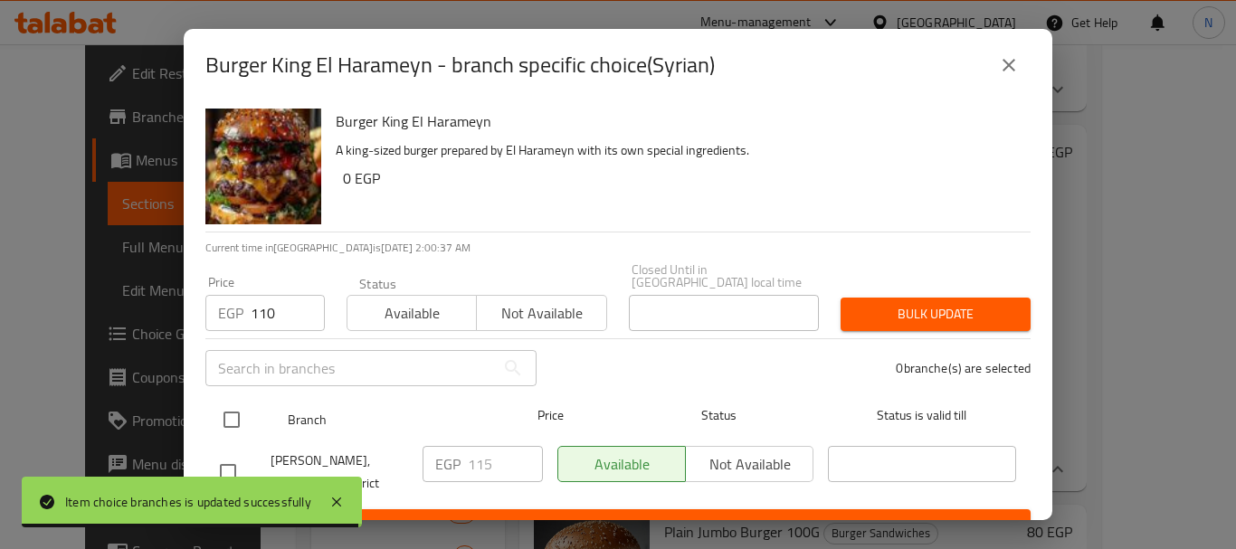
click at [228, 406] on input "checkbox" at bounding box center [232, 420] width 38 height 38
checkbox input "true"
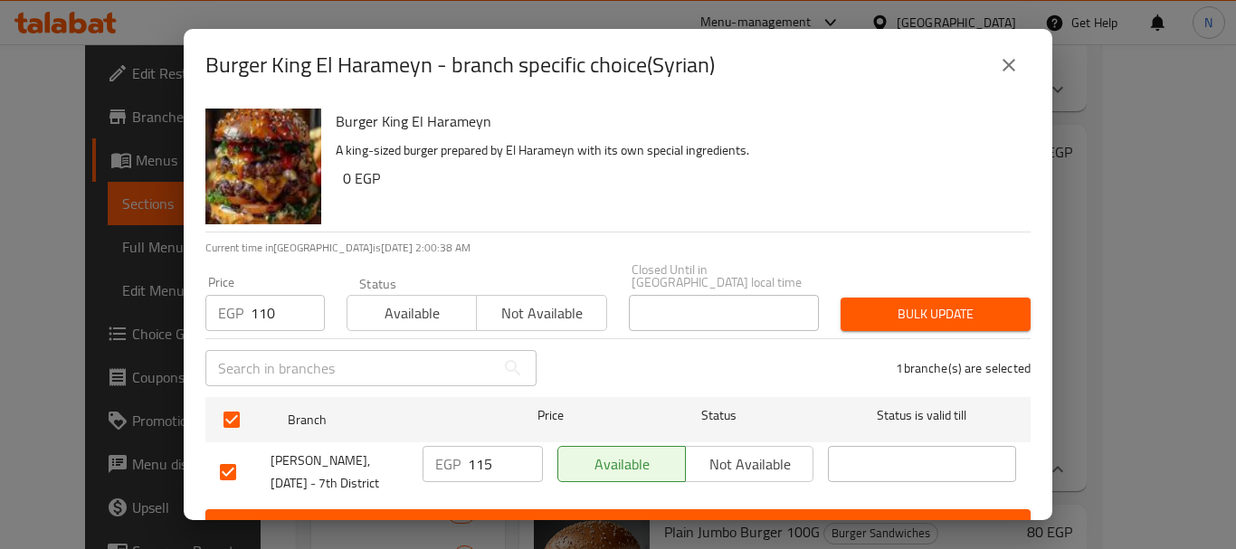
click at [840, 301] on button "Bulk update" at bounding box center [935, 314] width 190 height 33
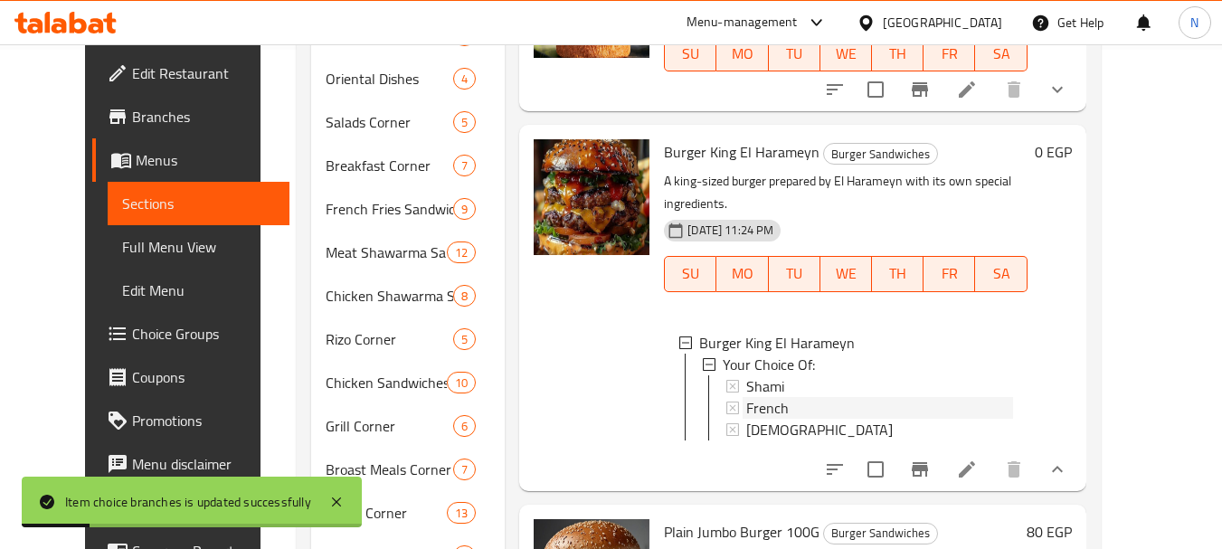
click at [748, 397] on span "French" at bounding box center [767, 408] width 43 height 22
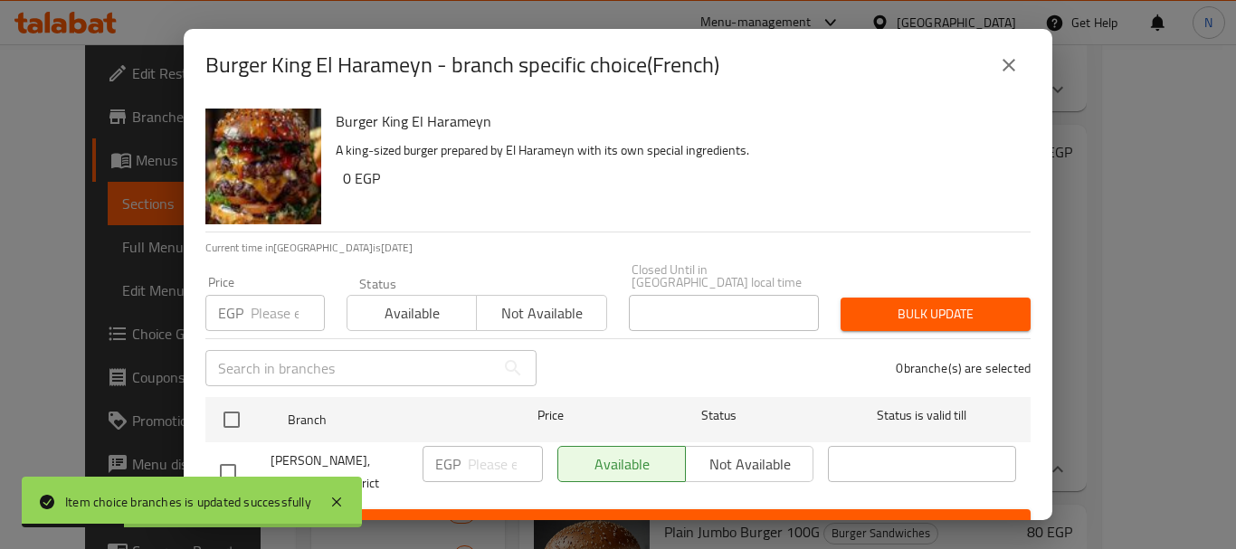
click at [280, 306] on input "number" at bounding box center [288, 313] width 74 height 36
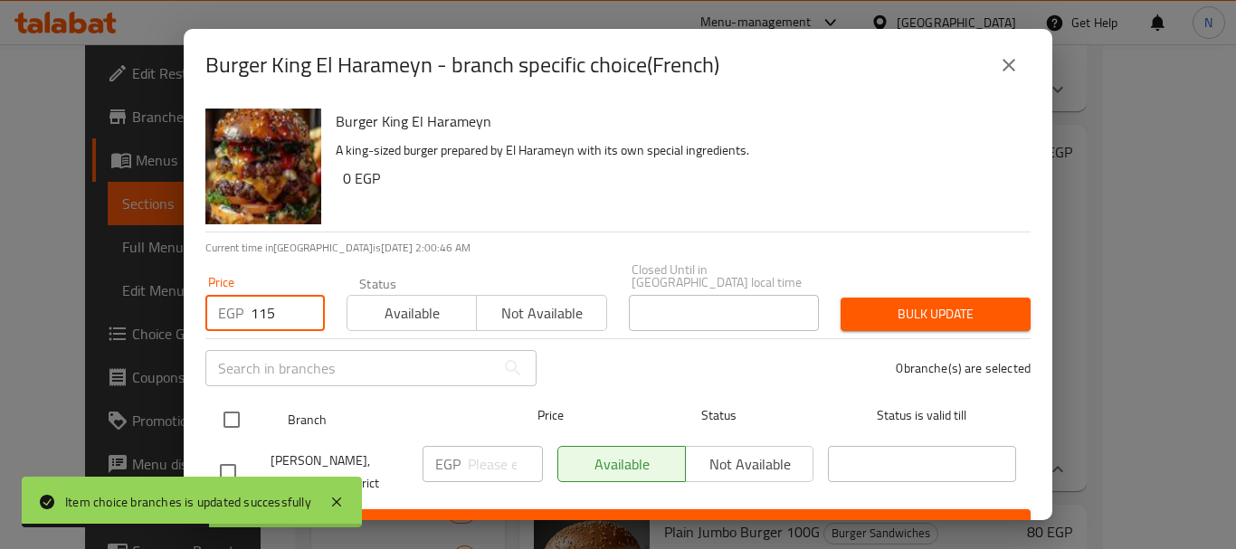
type input "115"
click at [223, 404] on input "checkbox" at bounding box center [232, 420] width 38 height 38
checkbox input "true"
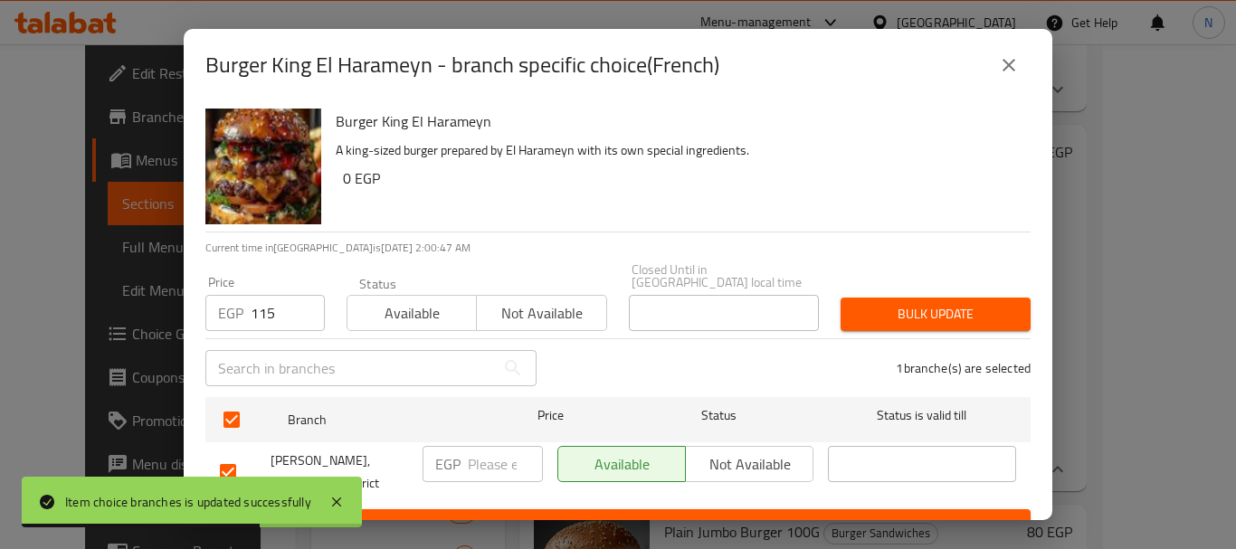
click at [856, 307] on span "Bulk update" at bounding box center [935, 314] width 161 height 23
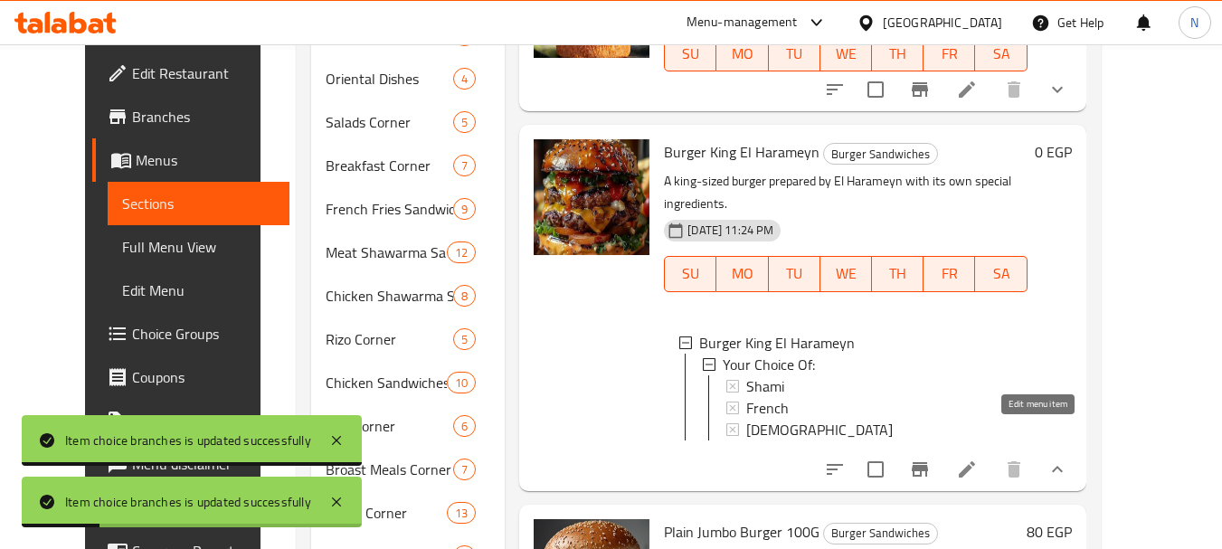
click at [978, 459] on icon at bounding box center [967, 470] width 22 height 22
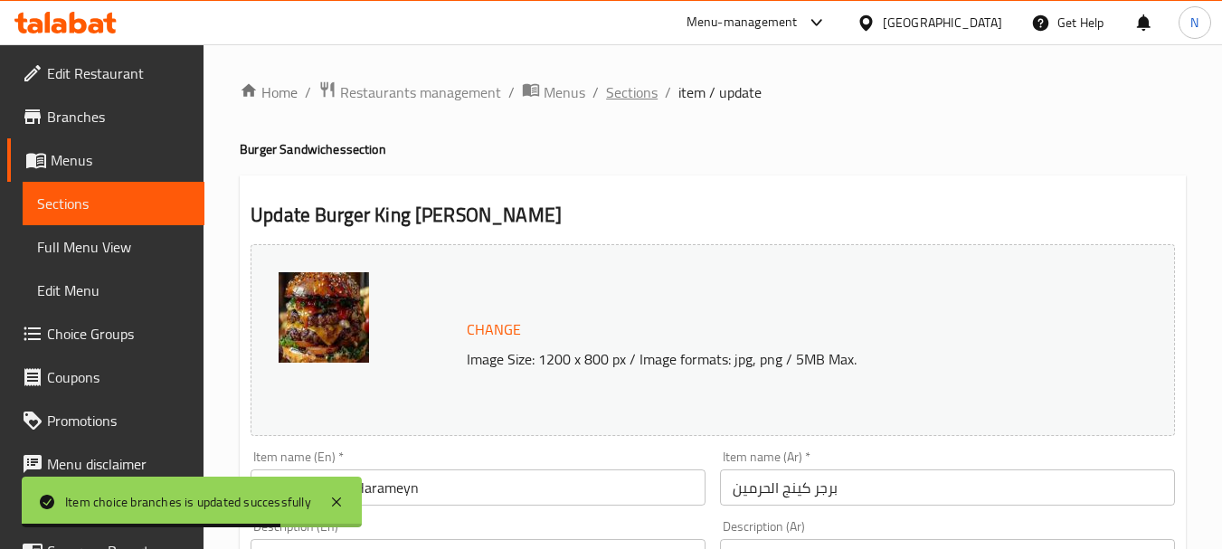
click at [646, 102] on span "Sections" at bounding box center [632, 92] width 52 height 22
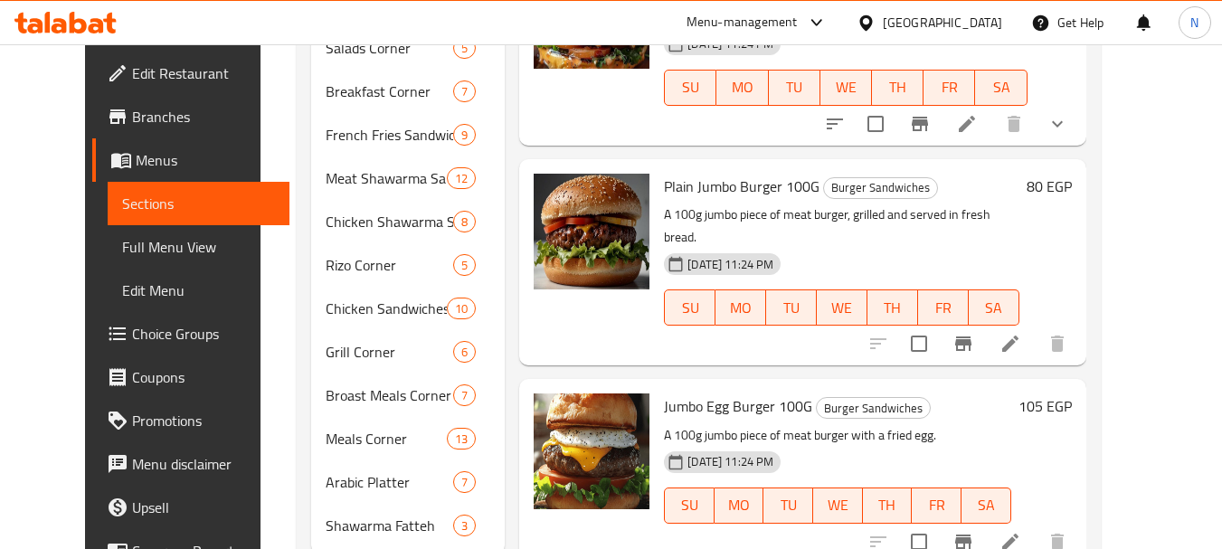
scroll to position [395, 0]
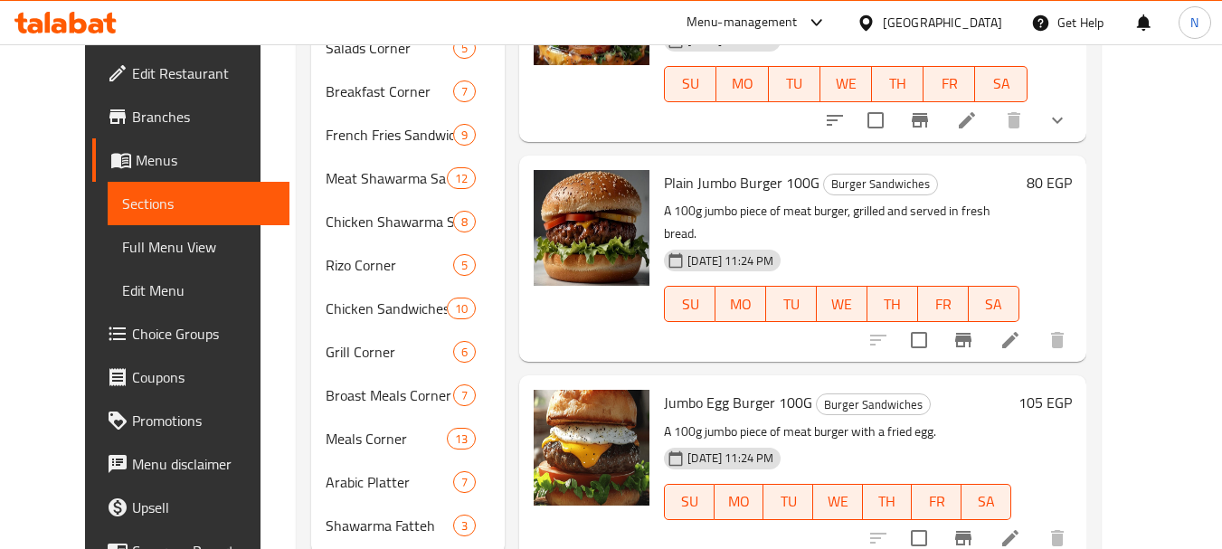
click at [971, 333] on icon "Branch-specific-item" at bounding box center [963, 340] width 16 height 14
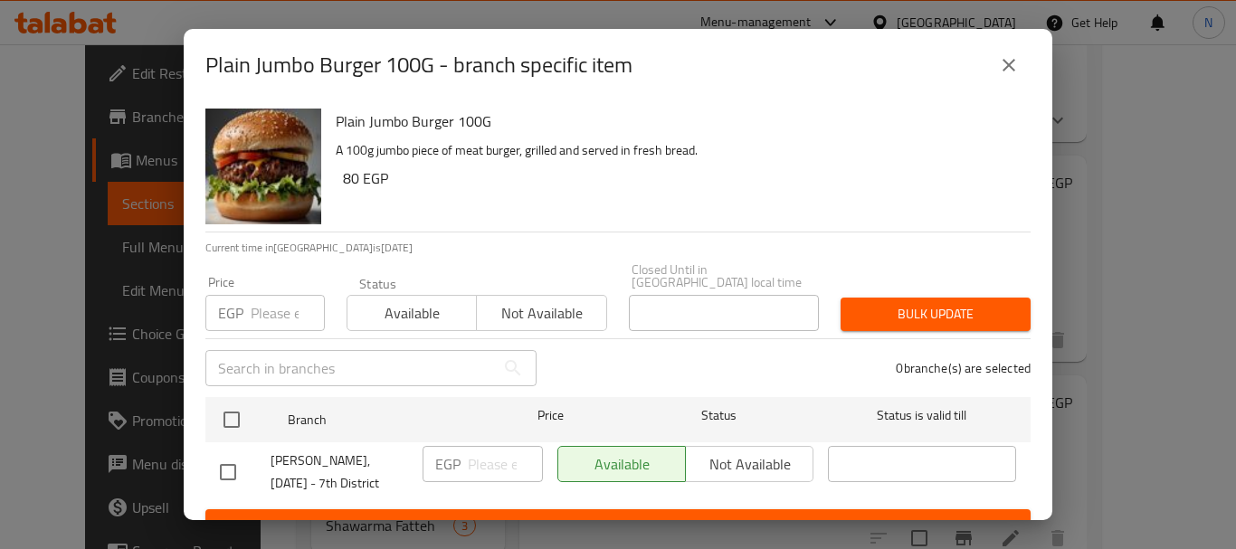
click at [286, 308] on input "number" at bounding box center [288, 313] width 74 height 36
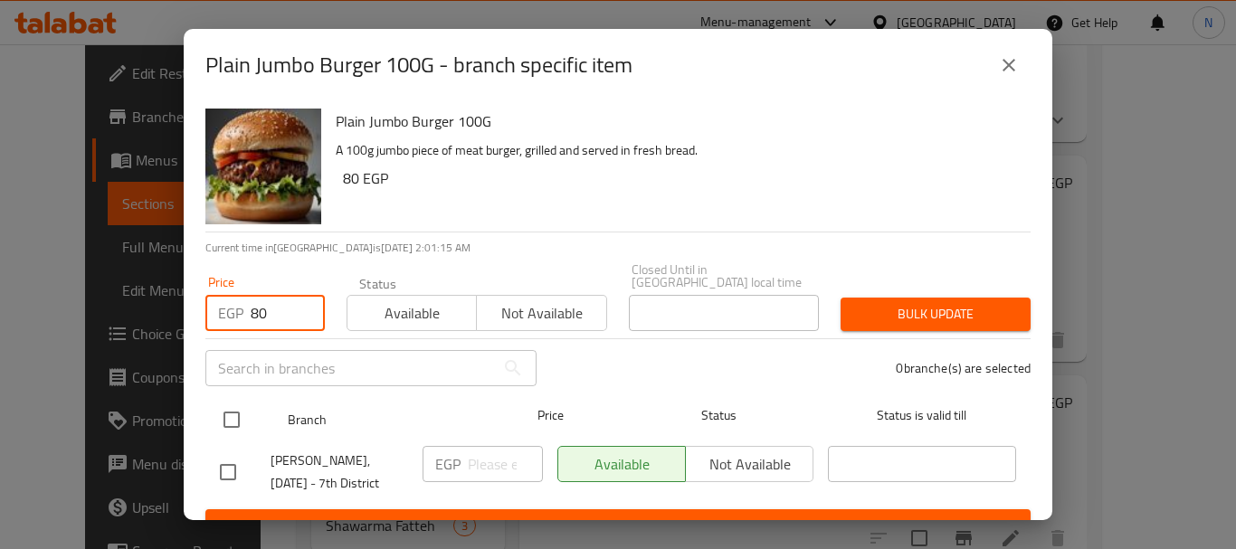
type input "80"
drag, startPoint x: 237, startPoint y: 410, endPoint x: 260, endPoint y: 402, distance: 24.0
click at [237, 408] on input "checkbox" at bounding box center [232, 420] width 38 height 38
checkbox input "true"
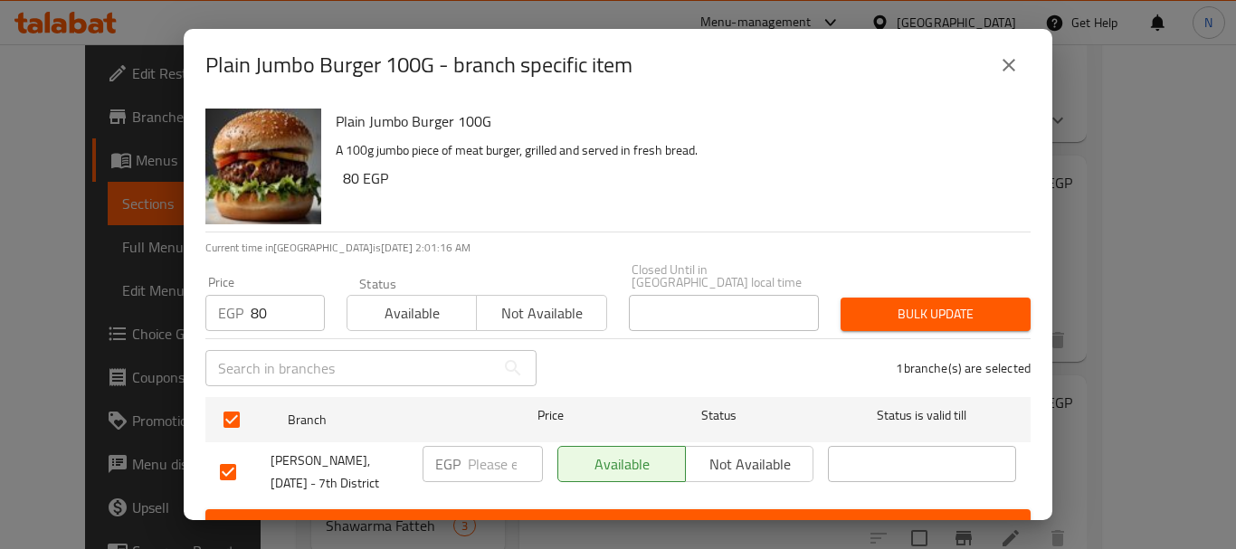
click at [886, 303] on span "Bulk update" at bounding box center [935, 314] width 161 height 23
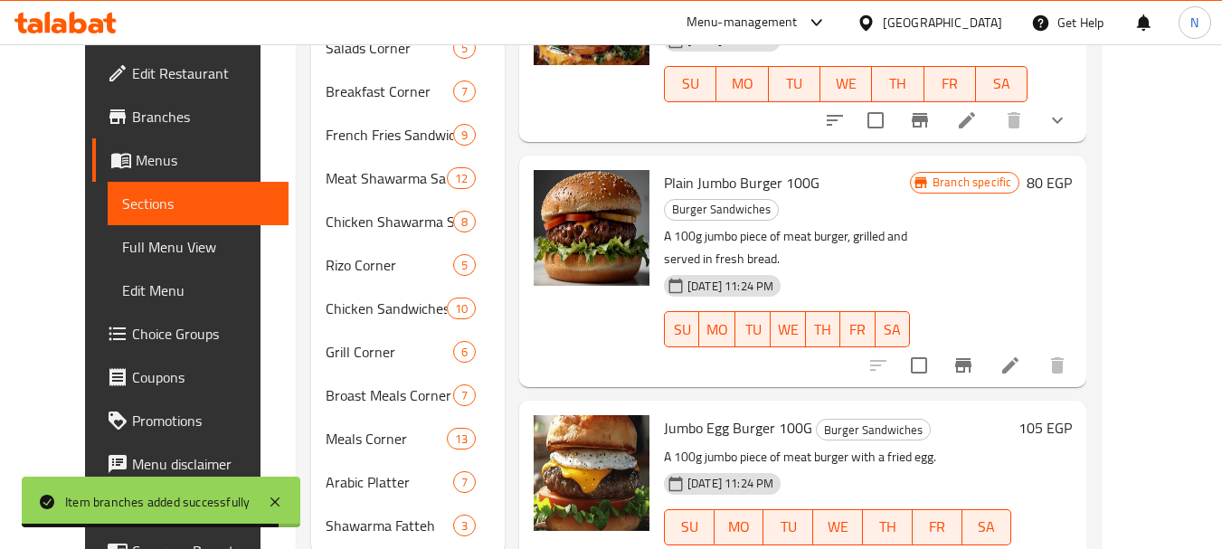
click at [971, 358] on icon "Branch-specific-item" at bounding box center [963, 365] width 16 height 14
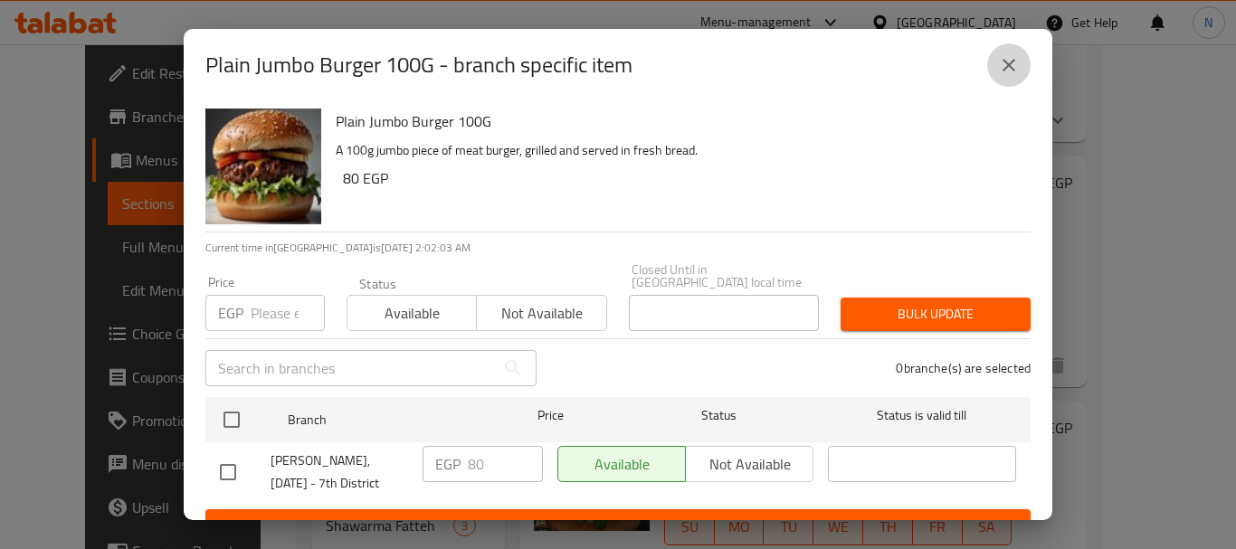
click at [1009, 70] on icon "close" at bounding box center [1009, 65] width 22 height 22
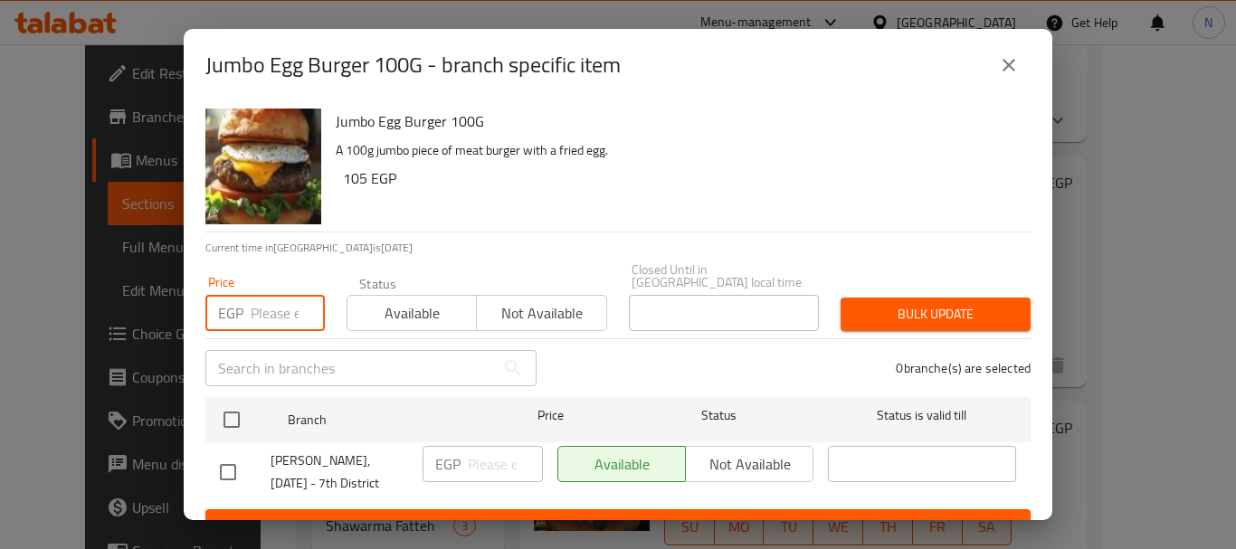
click at [268, 296] on input "number" at bounding box center [288, 313] width 74 height 36
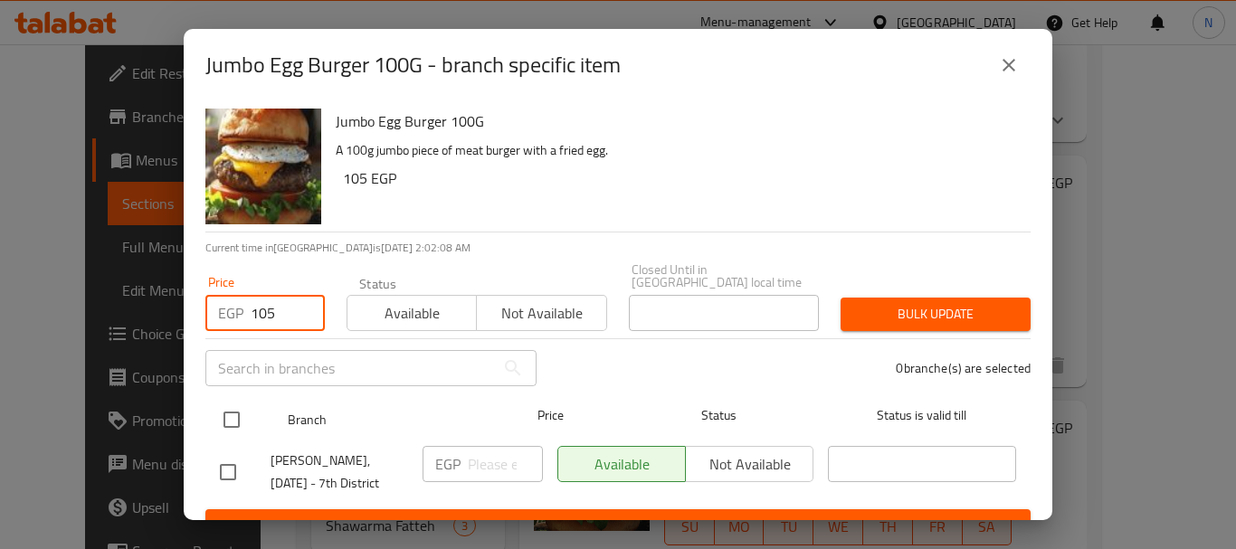
type input "105"
click at [239, 401] on input "checkbox" at bounding box center [232, 420] width 38 height 38
checkbox input "true"
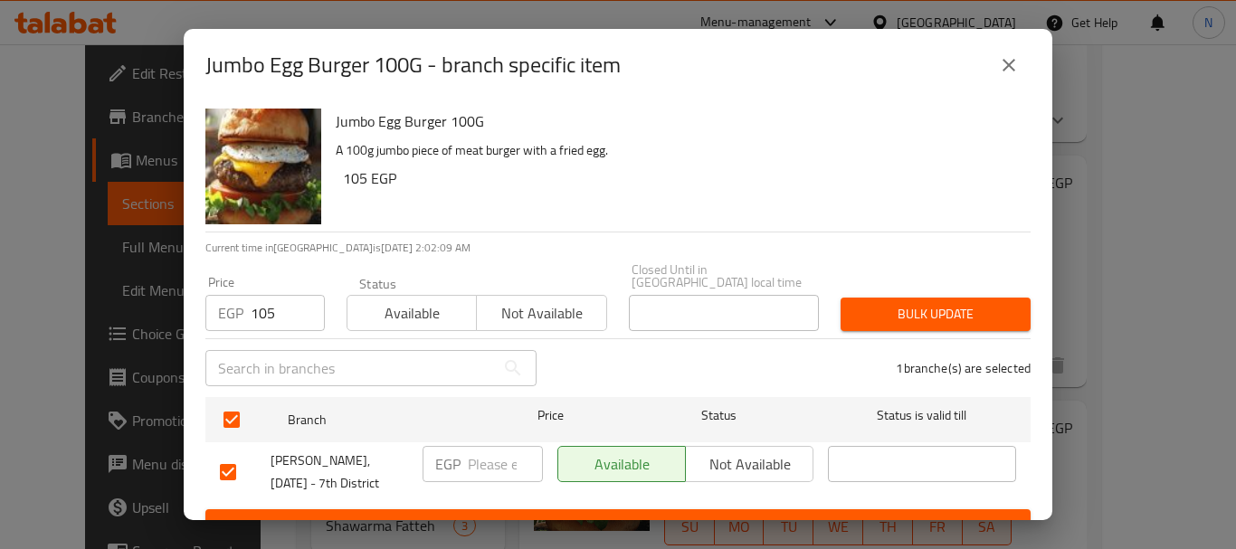
click at [976, 303] on span "Bulk update" at bounding box center [935, 314] width 161 height 23
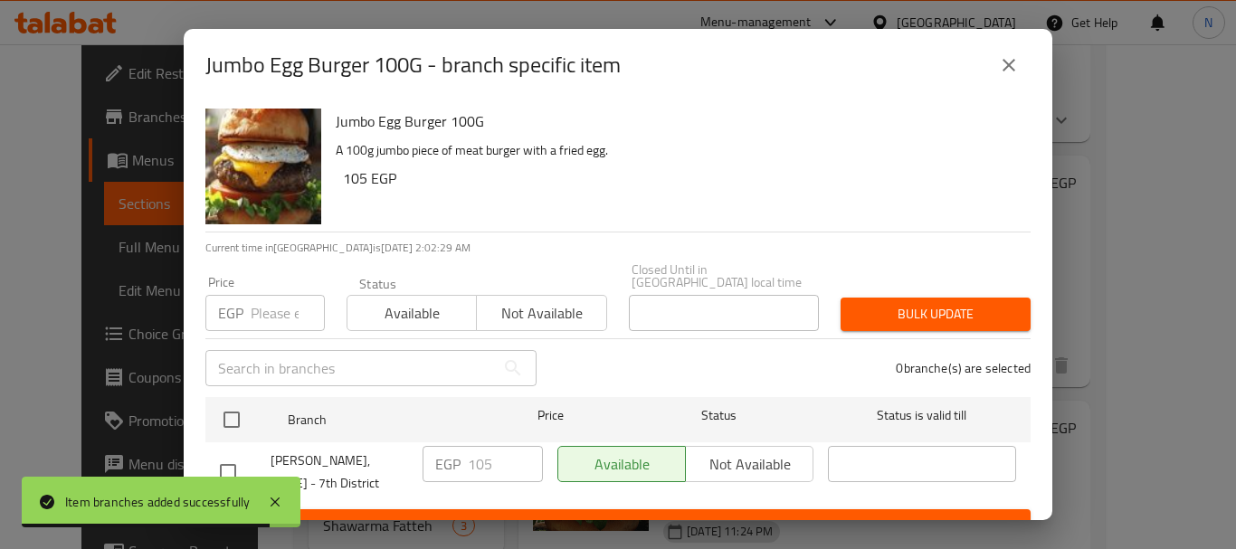
click at [1008, 62] on icon "close" at bounding box center [1009, 65] width 22 height 22
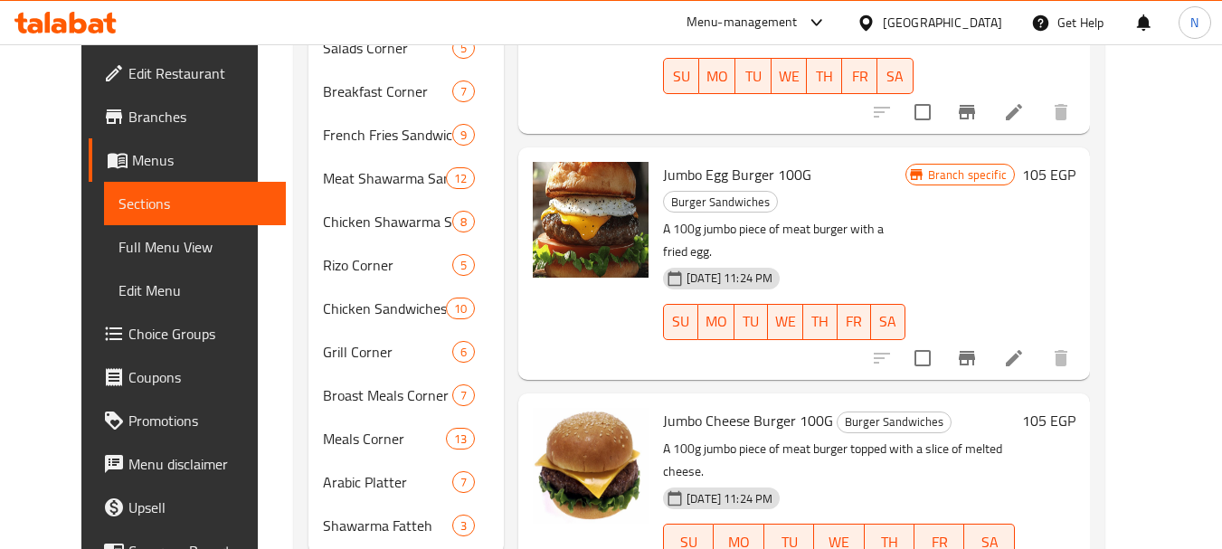
scroll to position [730, 0]
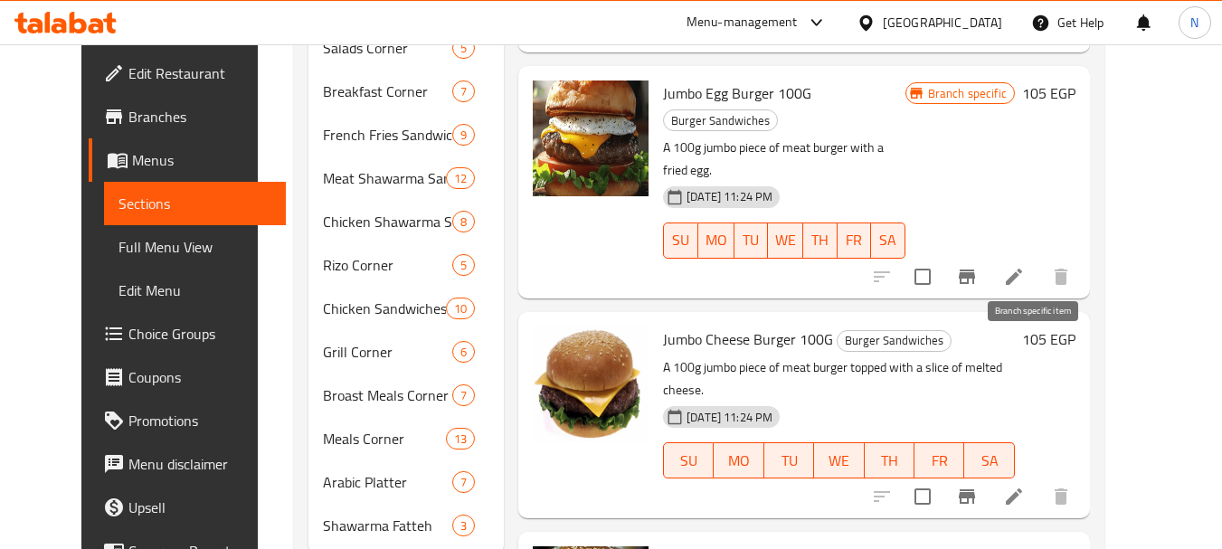
click at [975, 489] on icon "Branch-specific-item" at bounding box center [967, 496] width 16 height 14
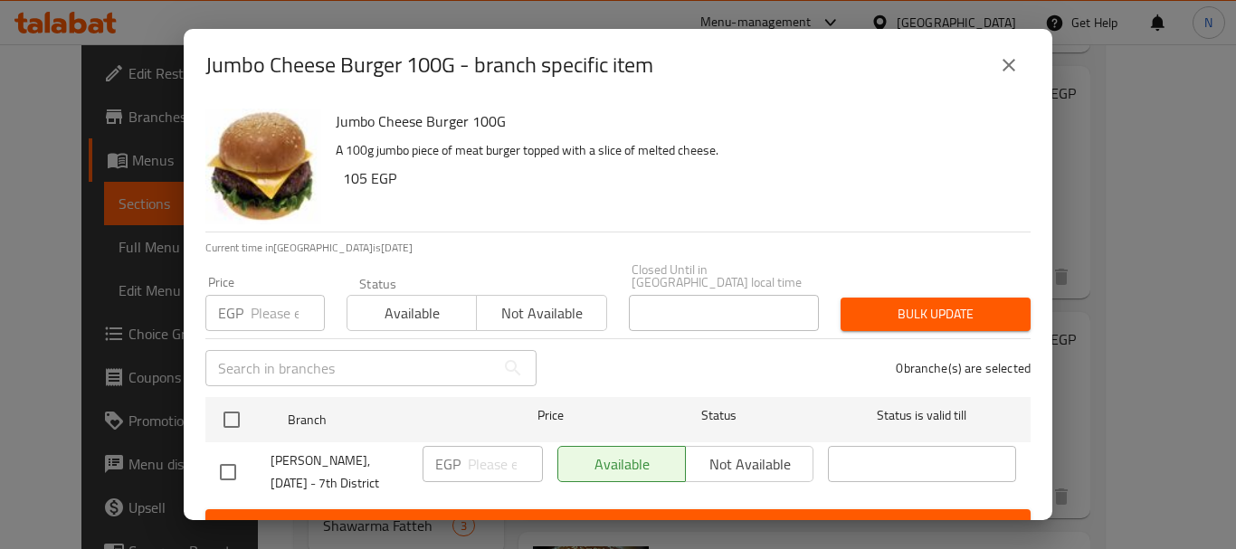
click at [261, 300] on input "number" at bounding box center [288, 313] width 74 height 36
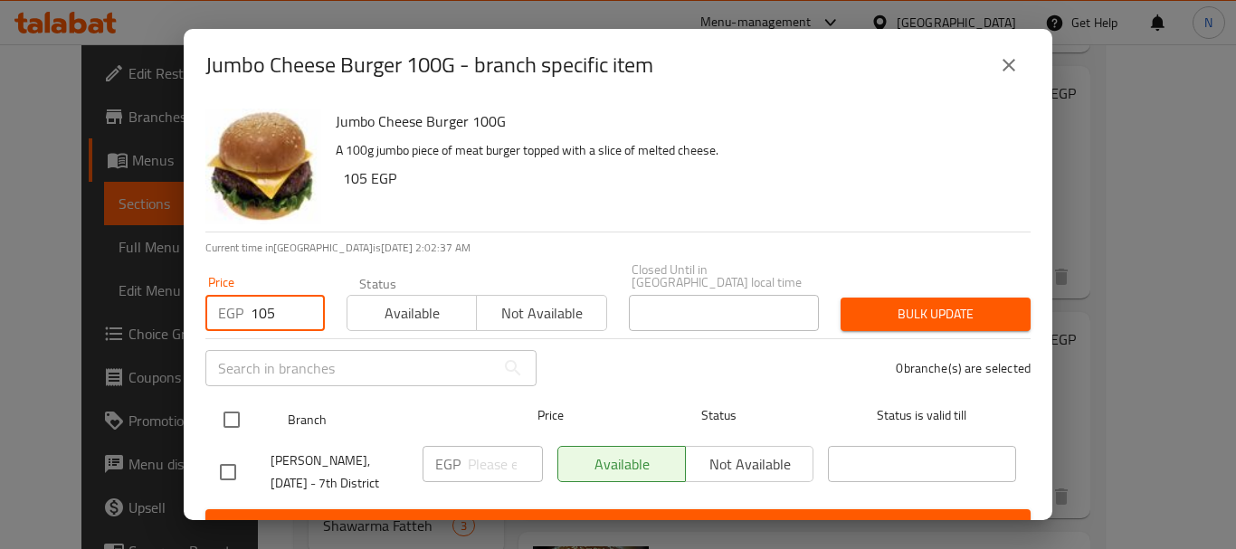
type input "105"
click at [231, 402] on input "checkbox" at bounding box center [232, 420] width 38 height 38
checkbox input "true"
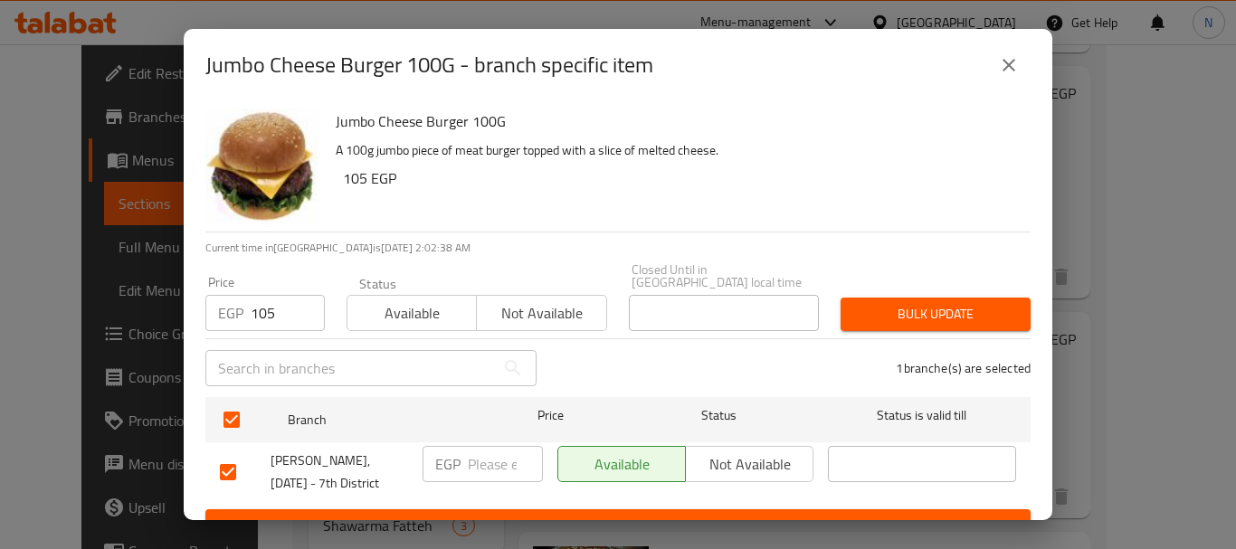
click at [963, 308] on span "Bulk update" at bounding box center [935, 314] width 161 height 23
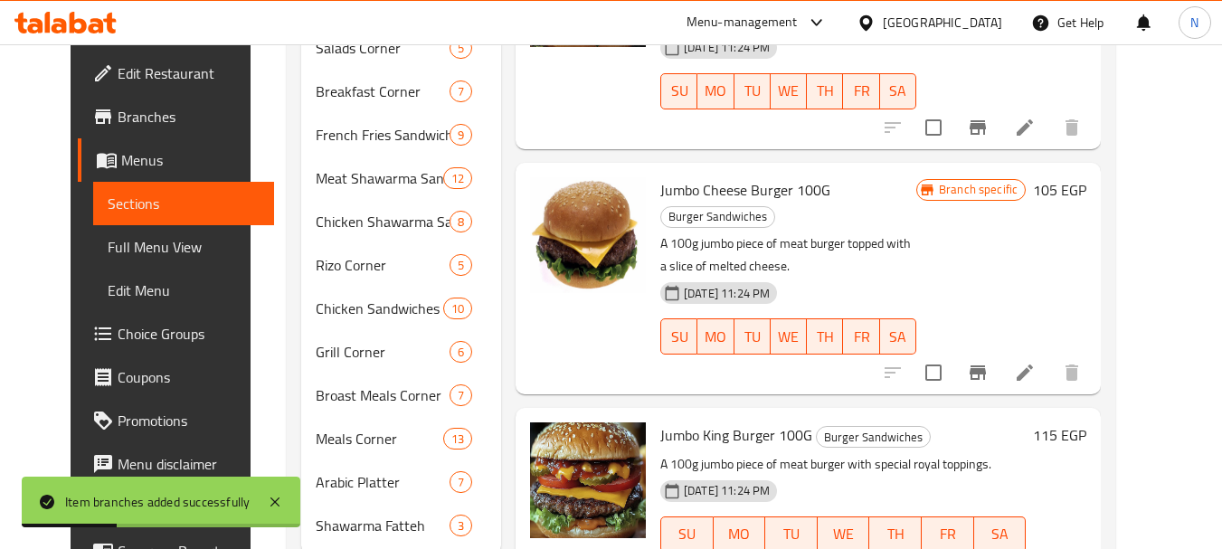
scroll to position [961, 0]
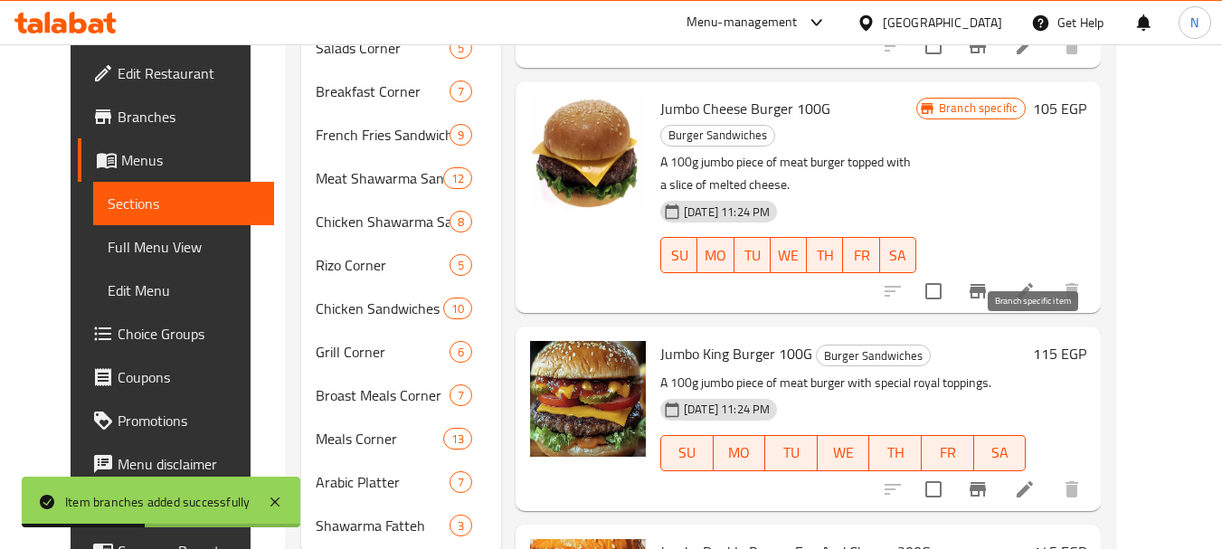
click at [989, 479] on icon "Branch-specific-item" at bounding box center [978, 490] width 22 height 22
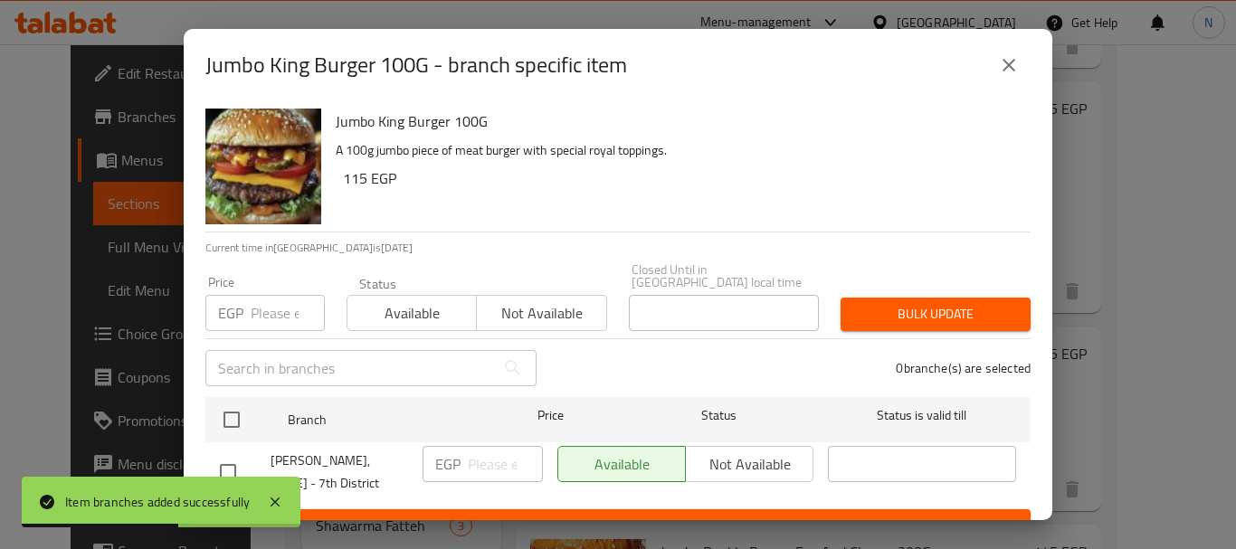
click at [261, 295] on input "number" at bounding box center [288, 313] width 74 height 36
type input "115"
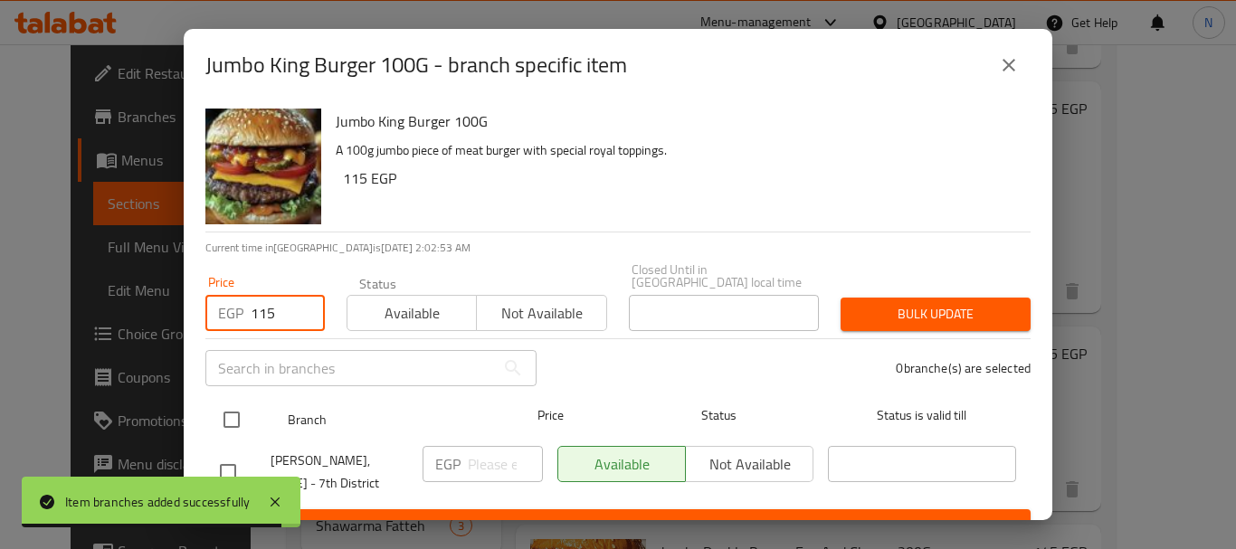
click at [229, 406] on input "checkbox" at bounding box center [232, 420] width 38 height 38
checkbox input "true"
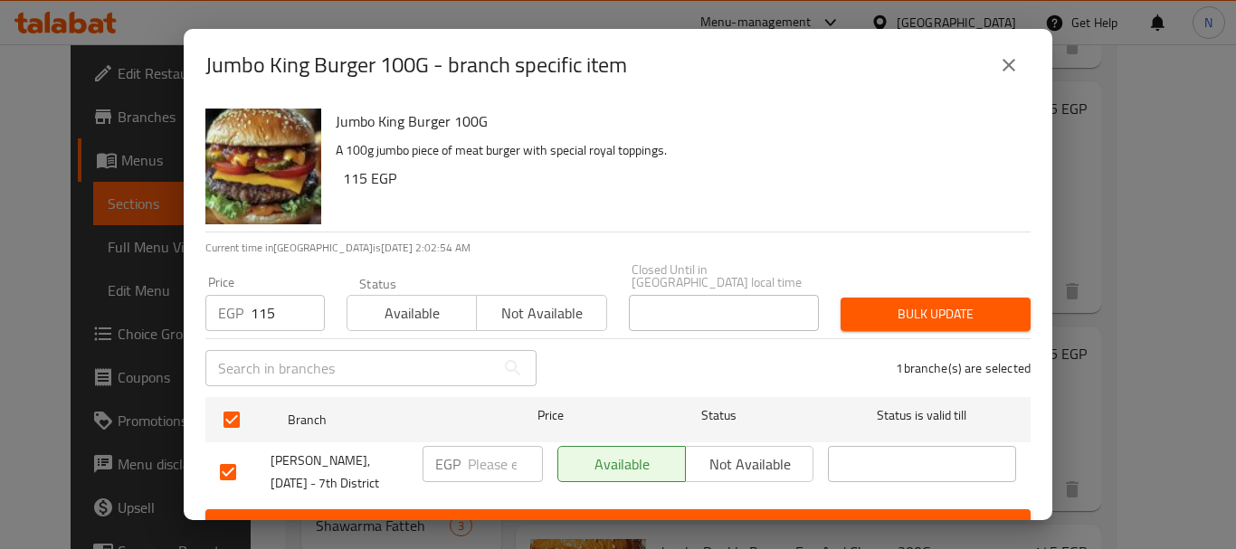
click at [961, 303] on span "Bulk update" at bounding box center [935, 314] width 161 height 23
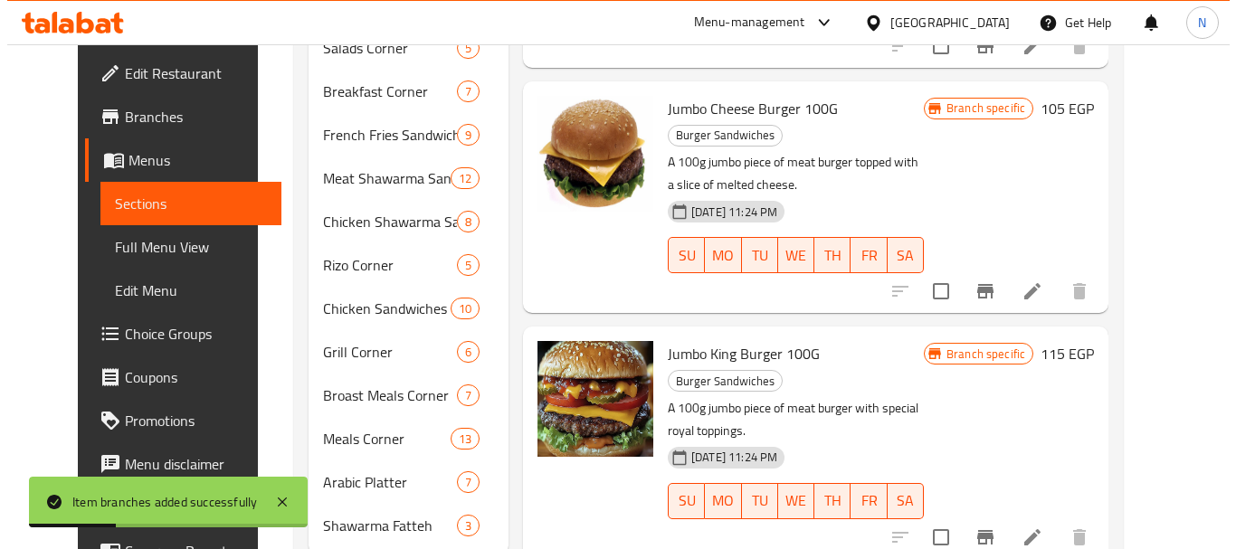
scroll to position [993, 0]
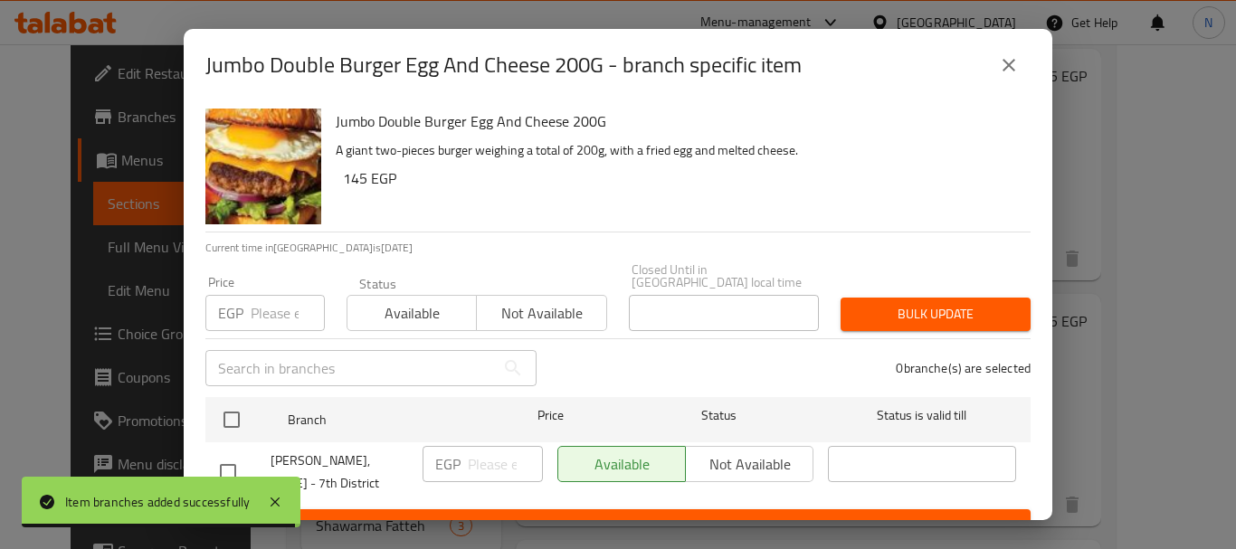
click at [283, 303] on input "number" at bounding box center [288, 313] width 74 height 36
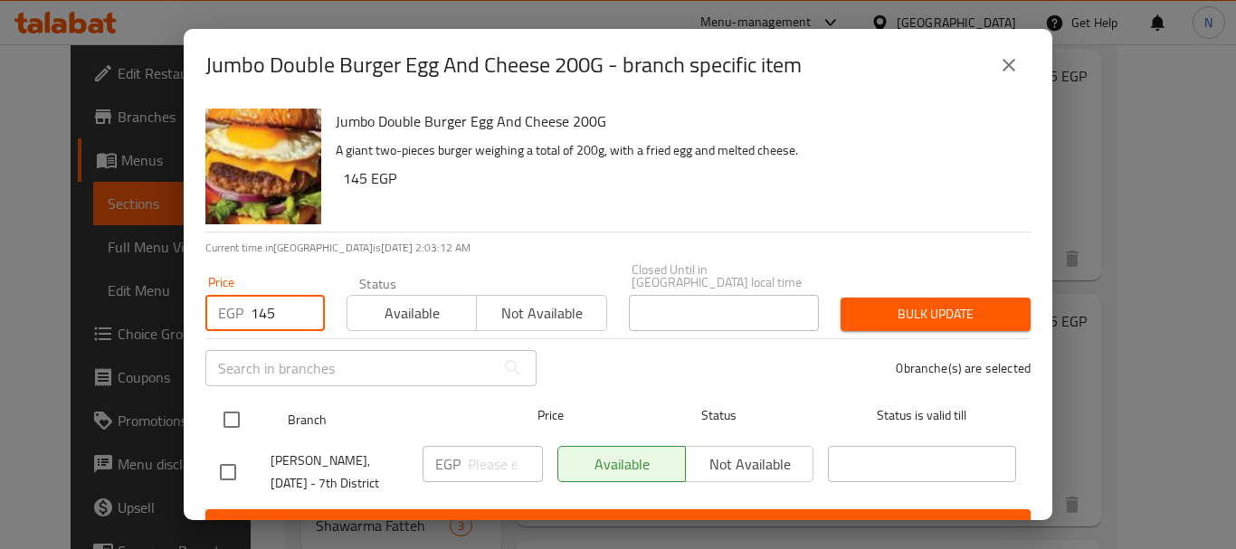
type input "145"
click at [236, 407] on input "checkbox" at bounding box center [232, 420] width 38 height 38
checkbox input "true"
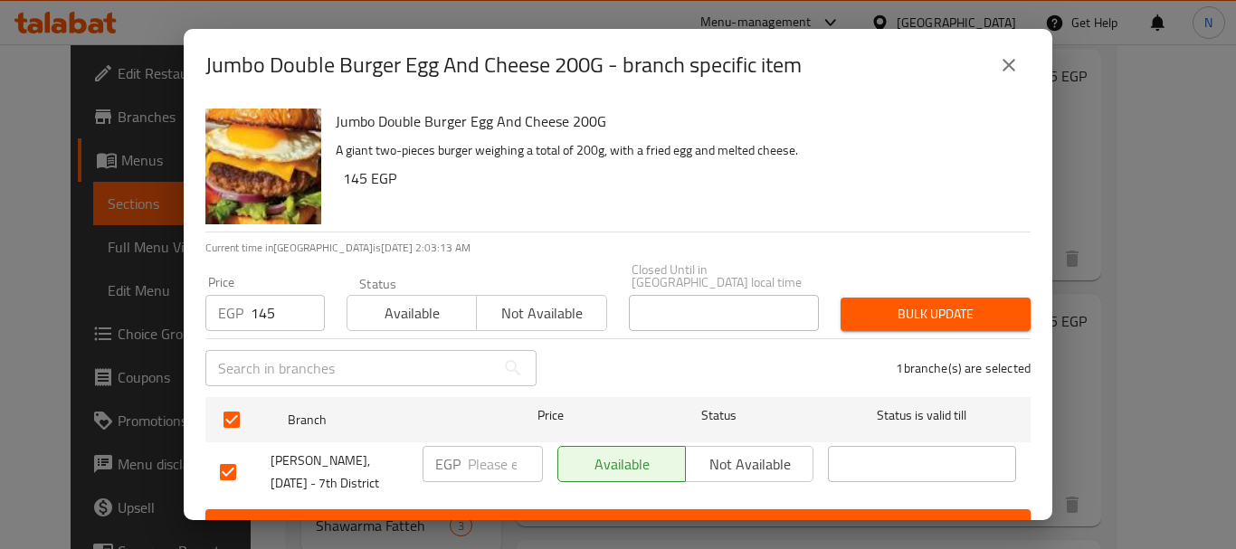
click at [895, 303] on span "Bulk update" at bounding box center [935, 314] width 161 height 23
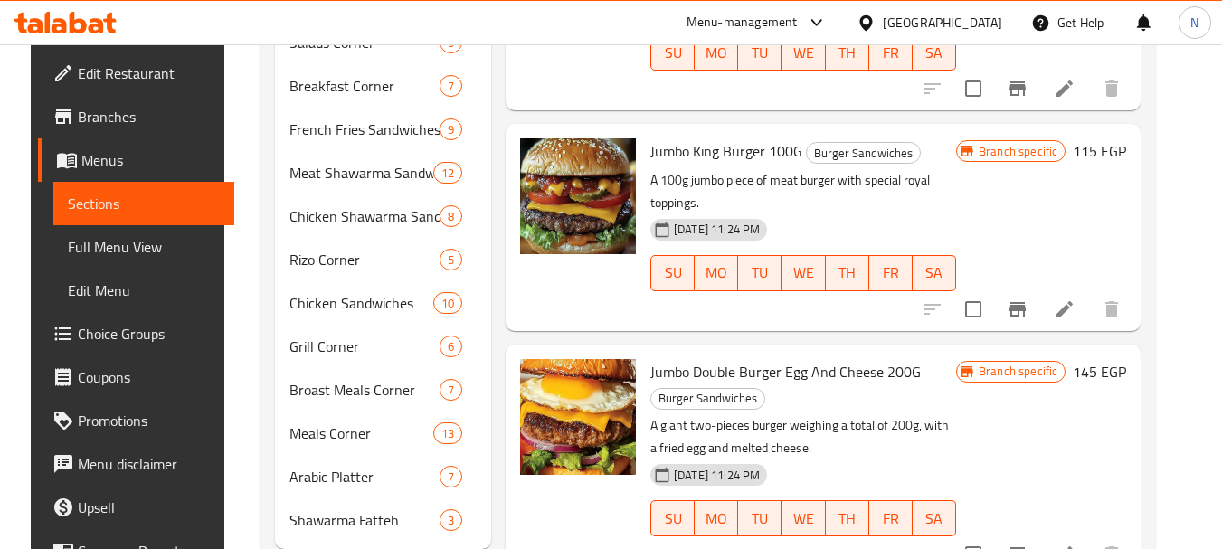
scroll to position [1019, 0]
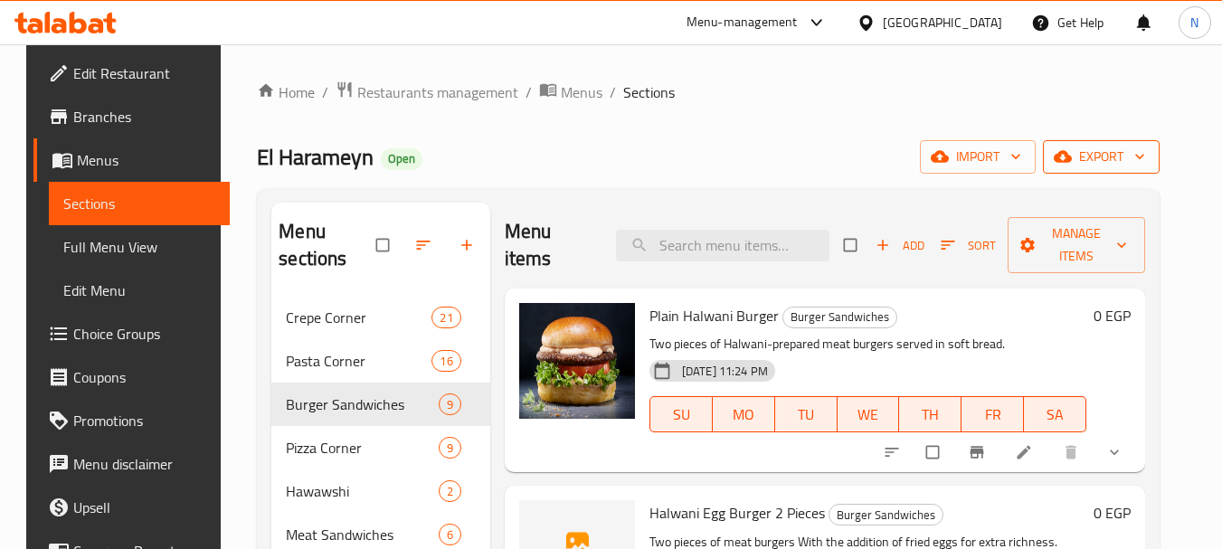
click at [1120, 151] on span "export" at bounding box center [1101, 157] width 88 height 23
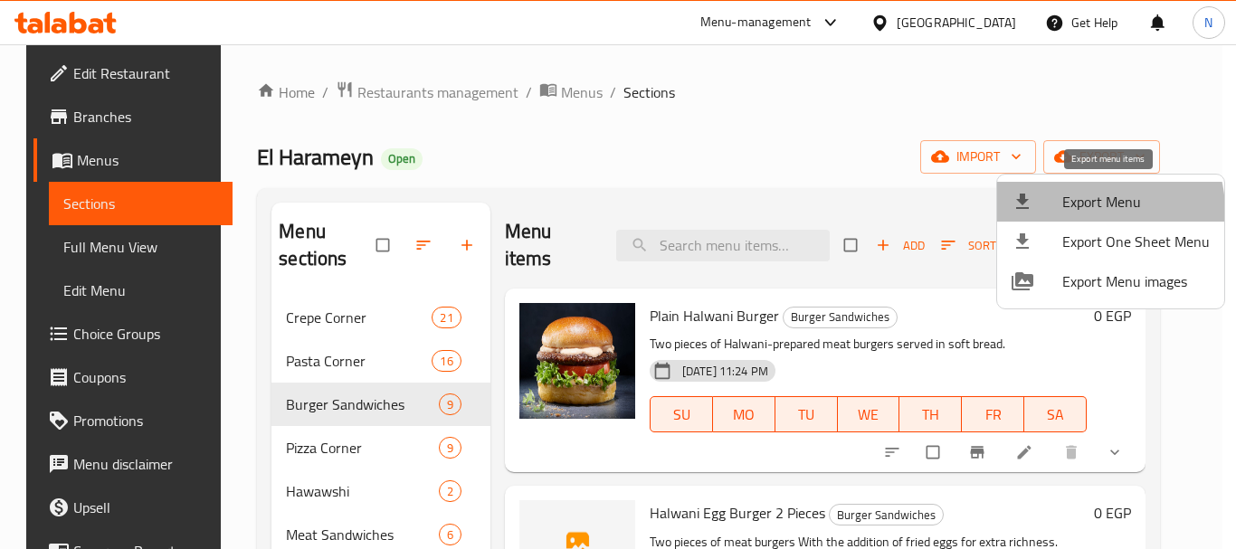
click at [1088, 211] on span "Export Menu" at bounding box center [1135, 202] width 147 height 22
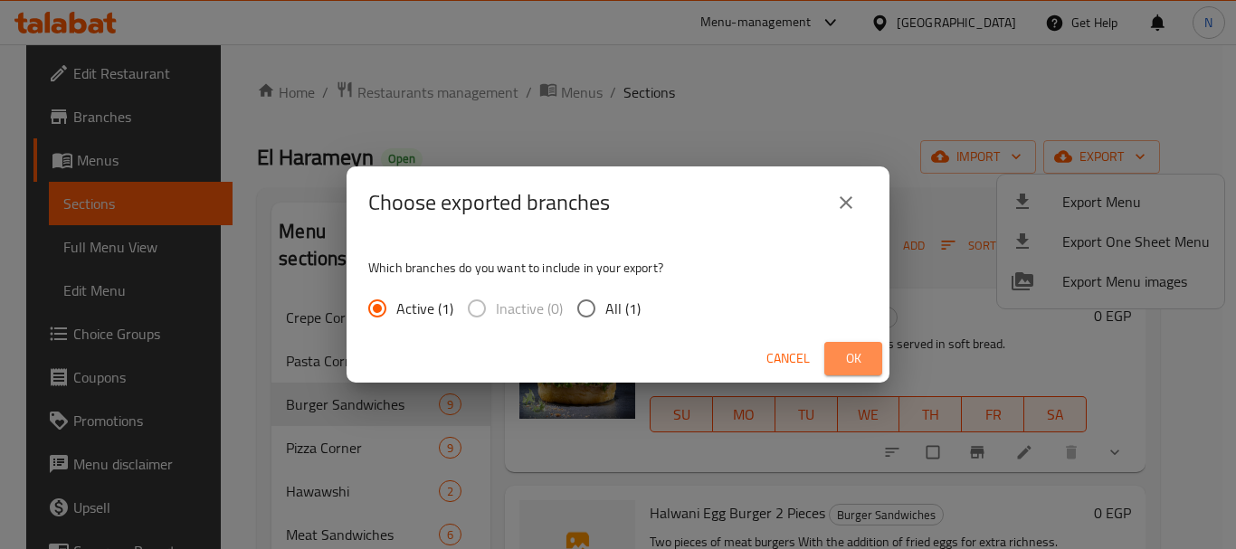
click at [839, 370] on button "Ok" at bounding box center [853, 358] width 58 height 33
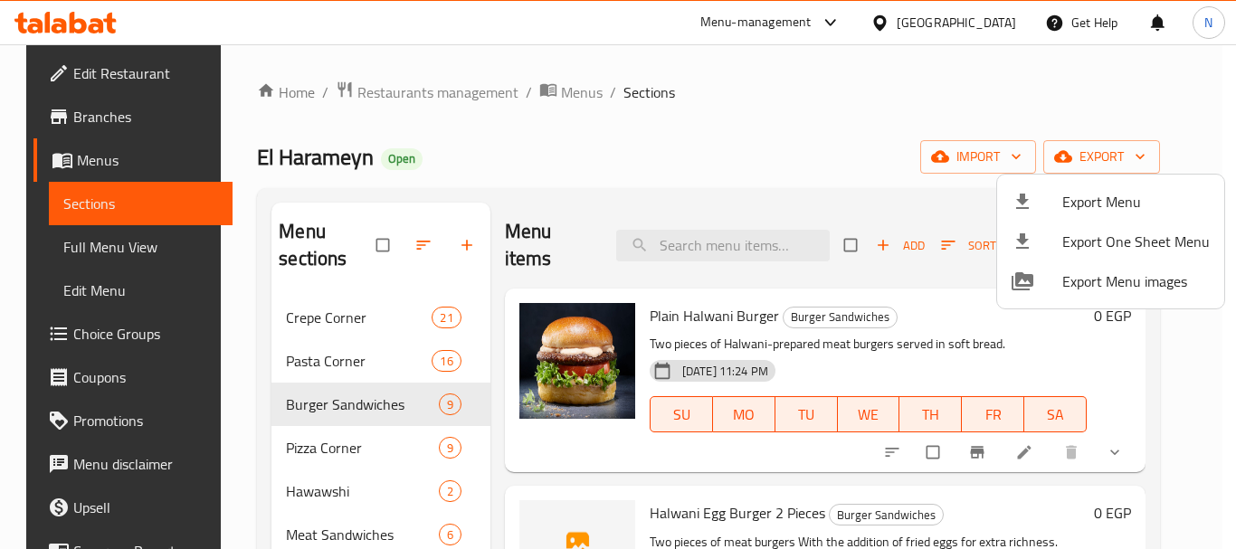
click at [492, 154] on div at bounding box center [618, 274] width 1236 height 549
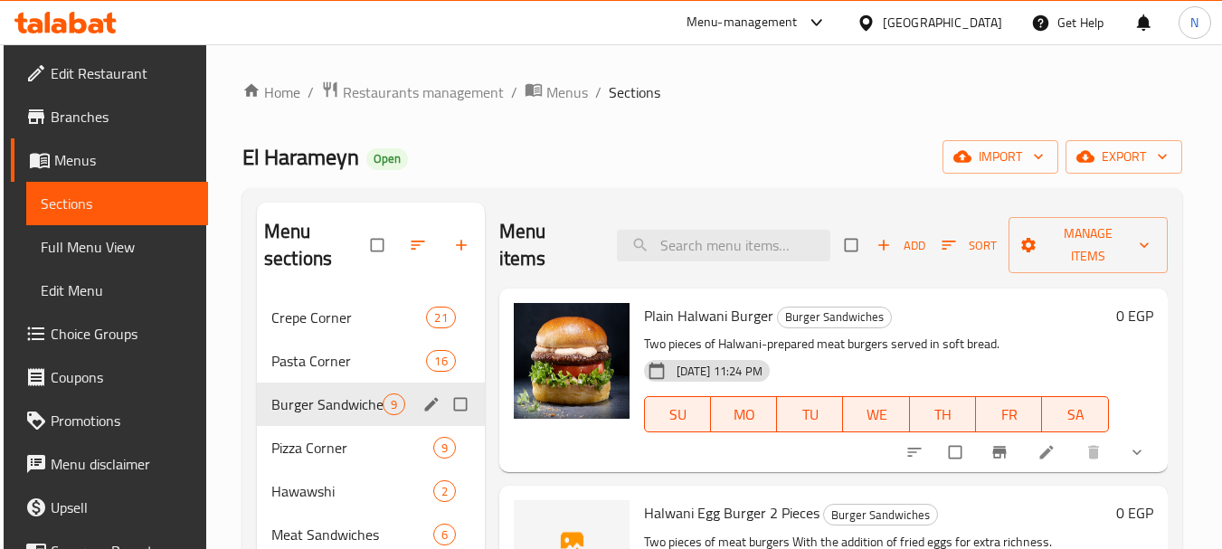
click at [453, 403] on input "Menu sections" at bounding box center [462, 404] width 38 height 34
checkbox input "true"
click at [427, 404] on icon "edit" at bounding box center [431, 404] width 18 height 18
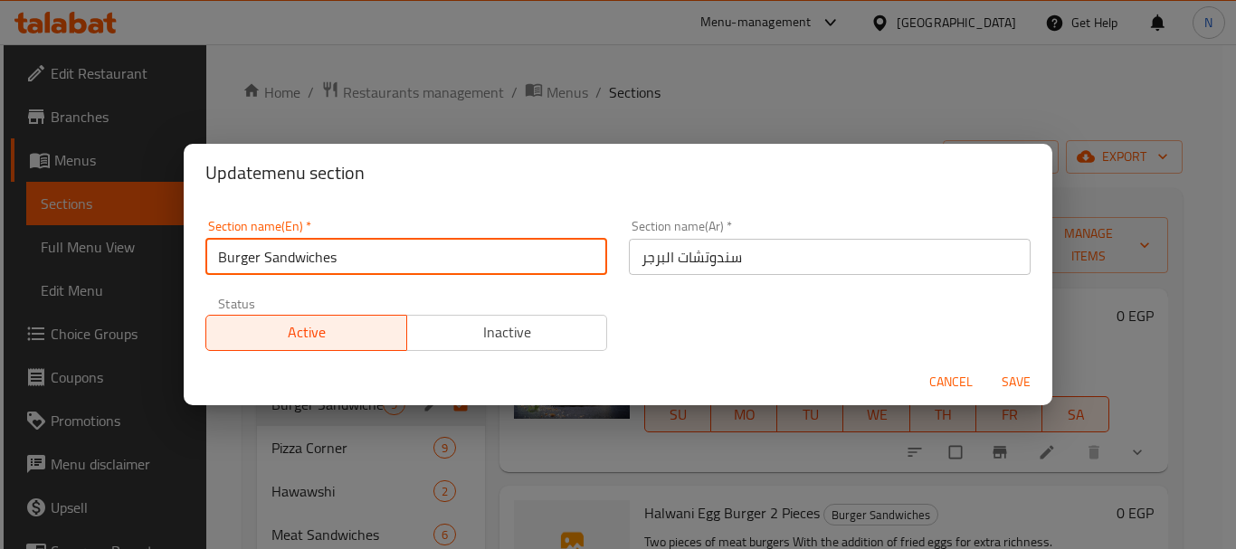
drag, startPoint x: 348, startPoint y: 266, endPoint x: 197, endPoint y: 281, distance: 151.8
click at [197, 281] on div "Section name(En)   * Burger Sandwiches Section name(En) *" at bounding box center [405, 247] width 423 height 77
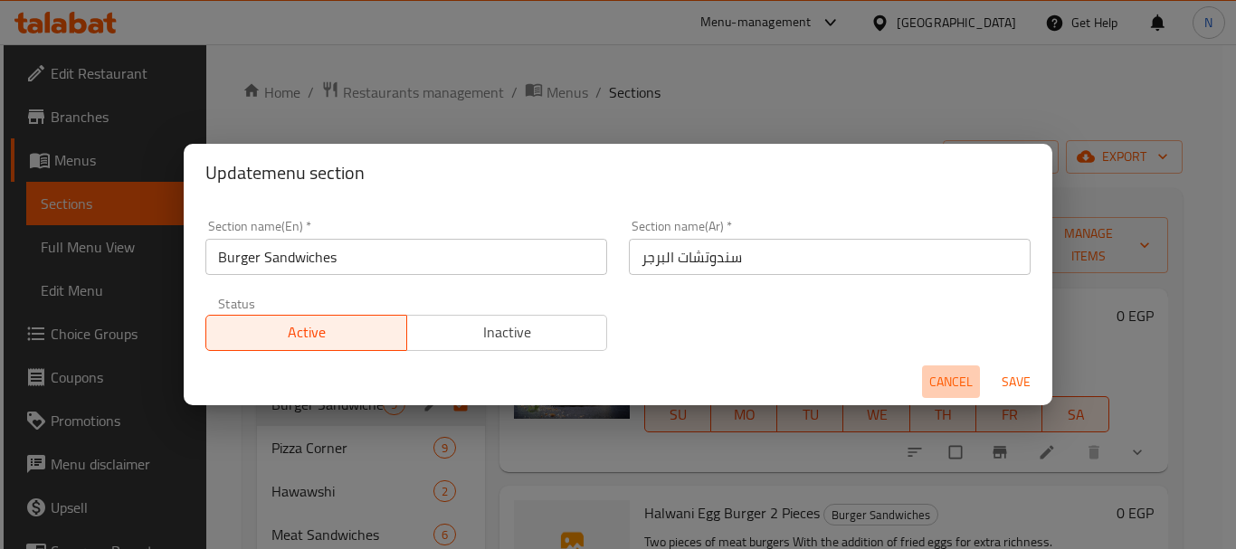
click at [943, 369] on button "Cancel" at bounding box center [951, 381] width 58 height 33
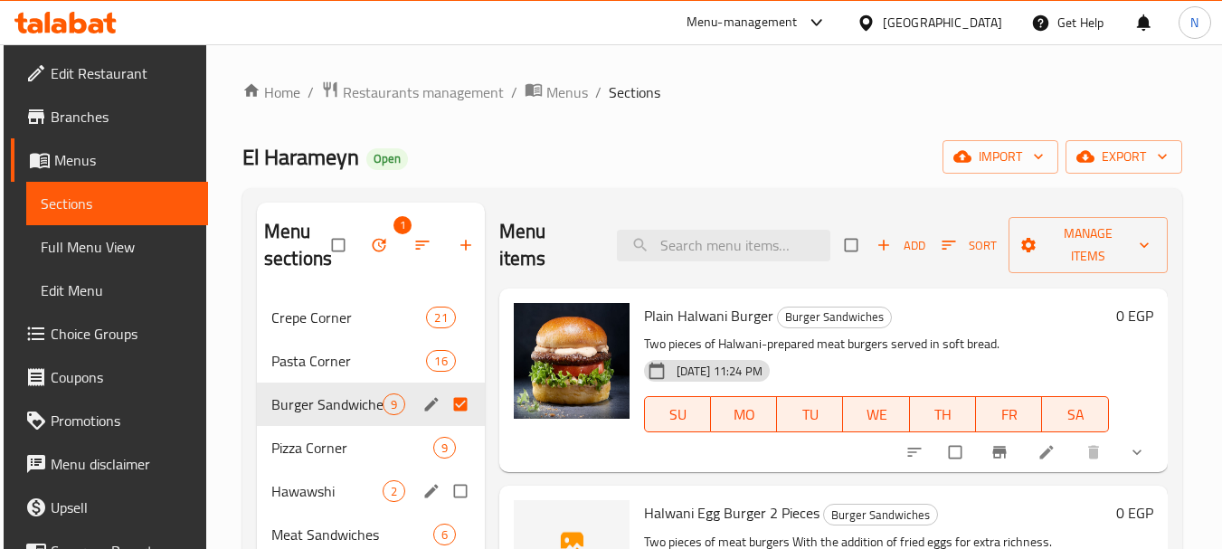
click at [458, 488] on input "Menu sections" at bounding box center [462, 491] width 38 height 34
checkbox input "true"
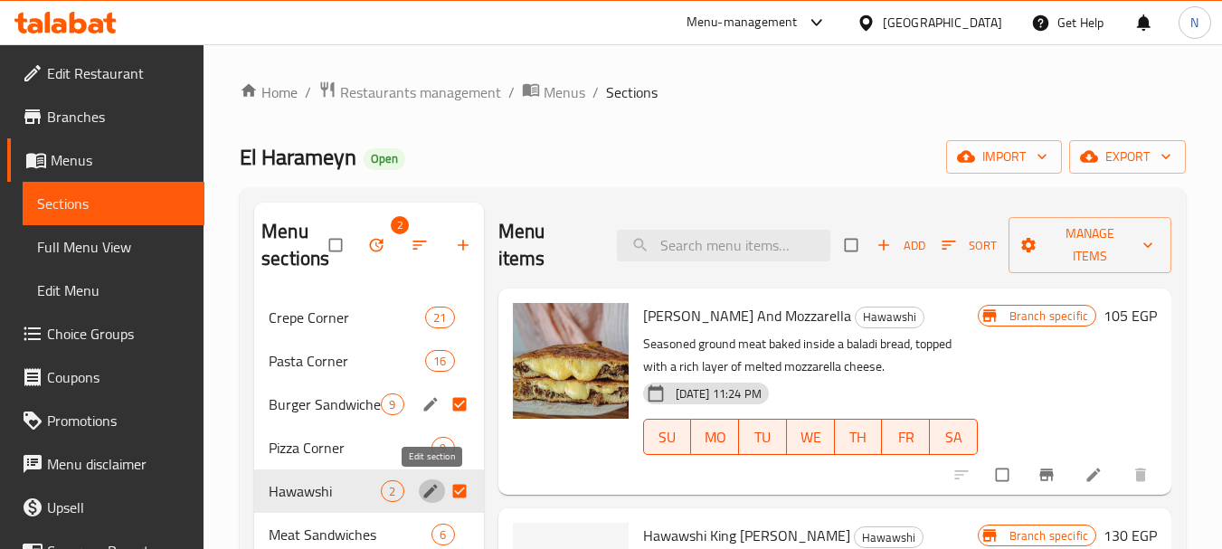
click at [431, 492] on icon "edit" at bounding box center [430, 491] width 14 height 14
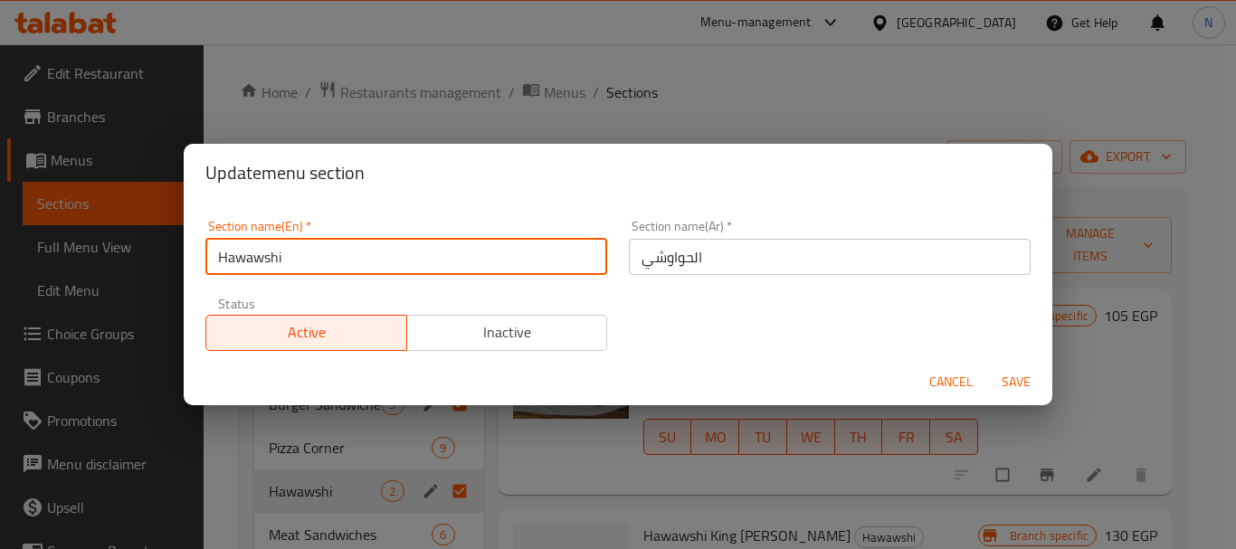
drag, startPoint x: 335, startPoint y: 264, endPoint x: 191, endPoint y: 287, distance: 145.6
click at [191, 287] on div "Section name(En)   * Hawawshi Section name(En) * Section name(Ar)   * الحواوشي …" at bounding box center [618, 280] width 868 height 156
click at [943, 384] on span "Cancel" at bounding box center [950, 382] width 43 height 23
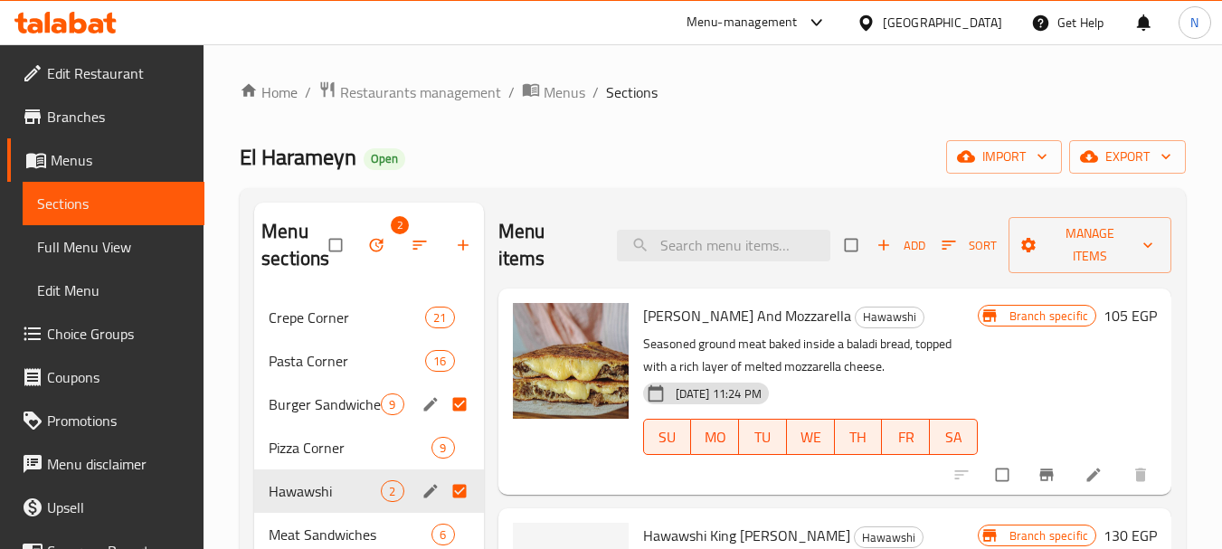
click at [971, 18] on div "[GEOGRAPHIC_DATA]" at bounding box center [942, 23] width 119 height 20
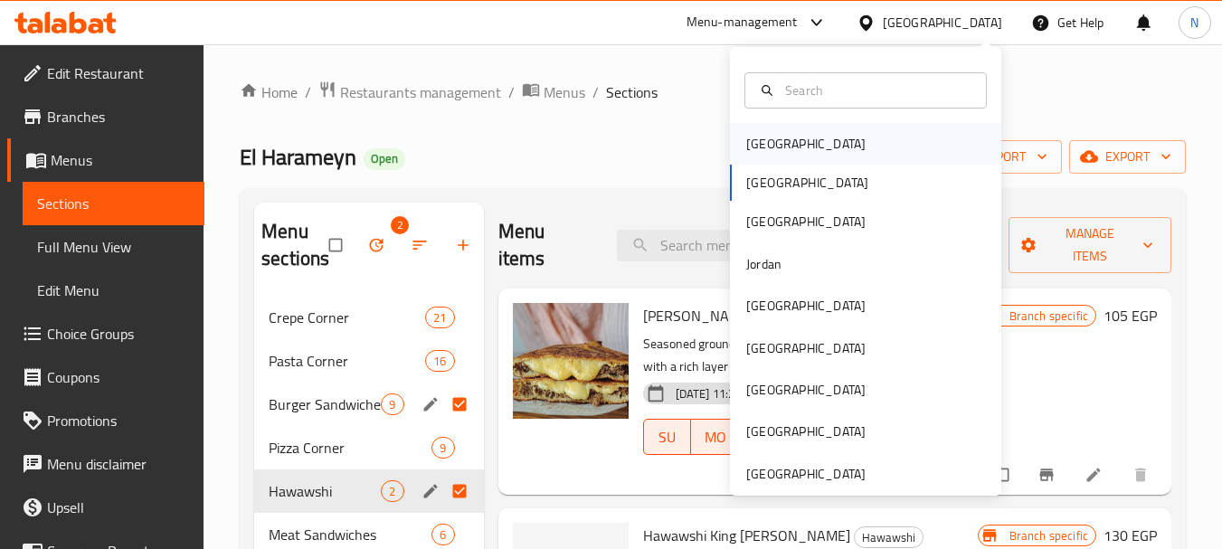
click at [842, 145] on div "Bahrain" at bounding box center [865, 144] width 271 height 42
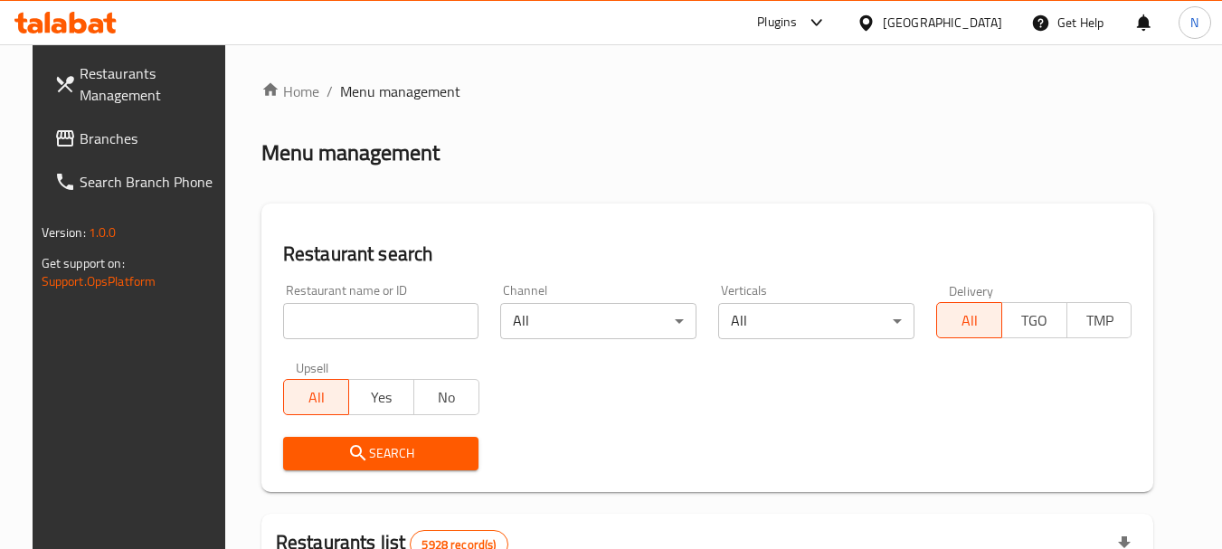
click at [977, 20] on div "Bahrain" at bounding box center [942, 23] width 119 height 20
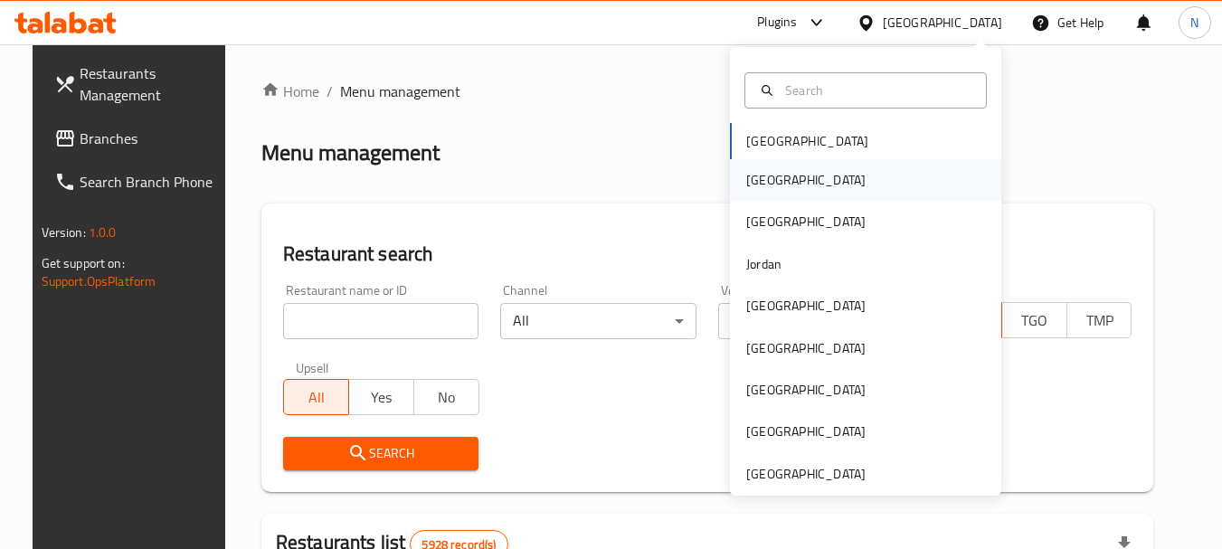
click at [813, 181] on div "[GEOGRAPHIC_DATA]" at bounding box center [865, 180] width 271 height 42
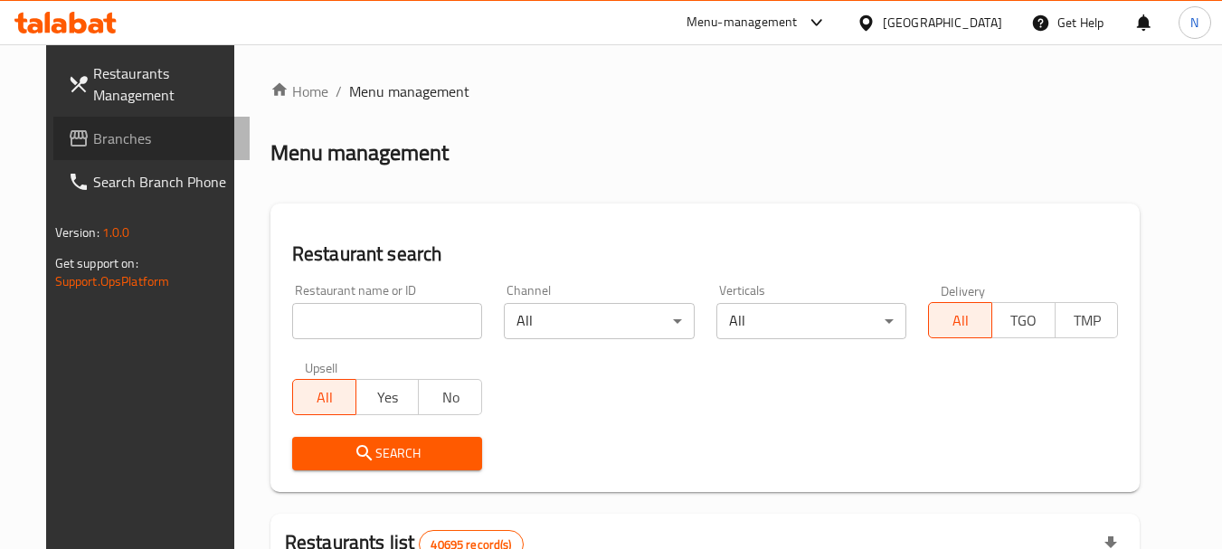
click at [161, 147] on span "Branches" at bounding box center [164, 139] width 143 height 22
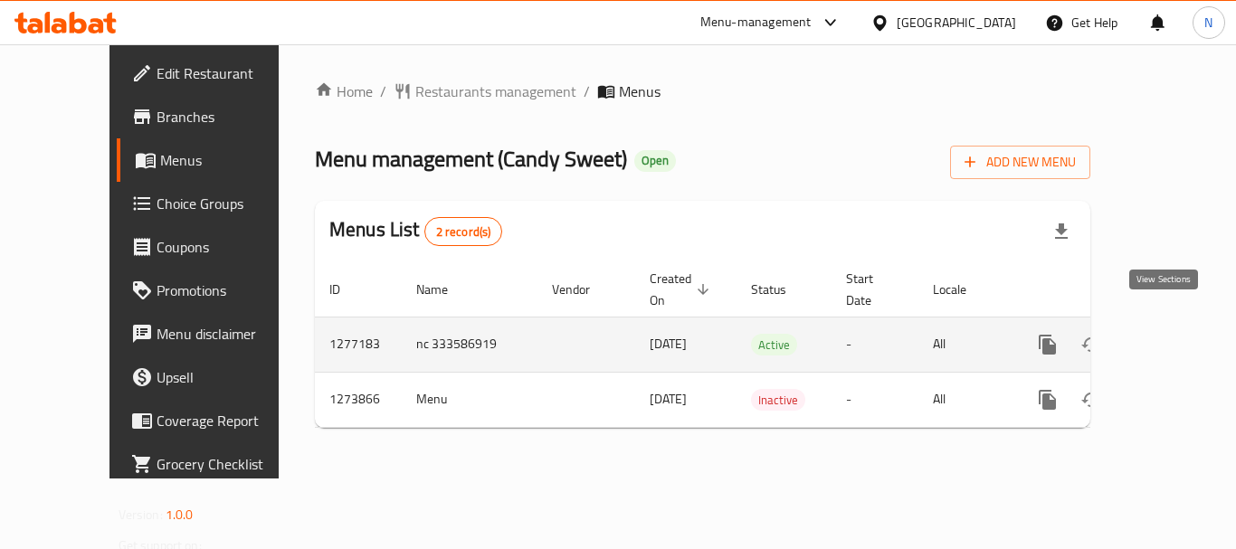
click at [1167, 334] on icon "enhanced table" at bounding box center [1178, 345] width 22 height 22
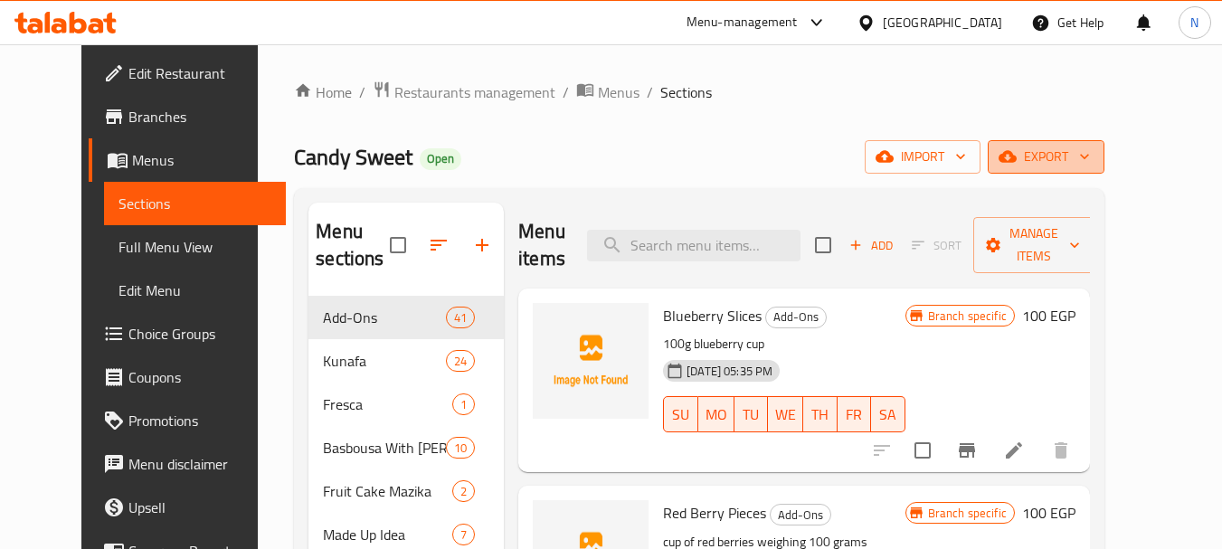
click at [1090, 166] on span "export" at bounding box center [1046, 157] width 88 height 23
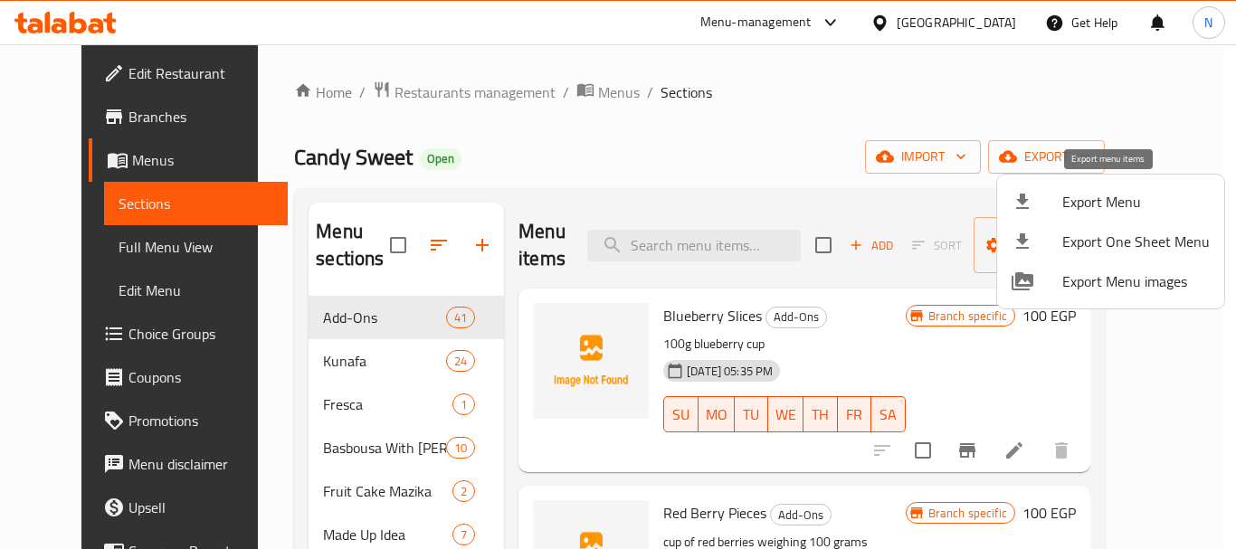
click at [1115, 196] on span "Export Menu" at bounding box center [1135, 202] width 147 height 22
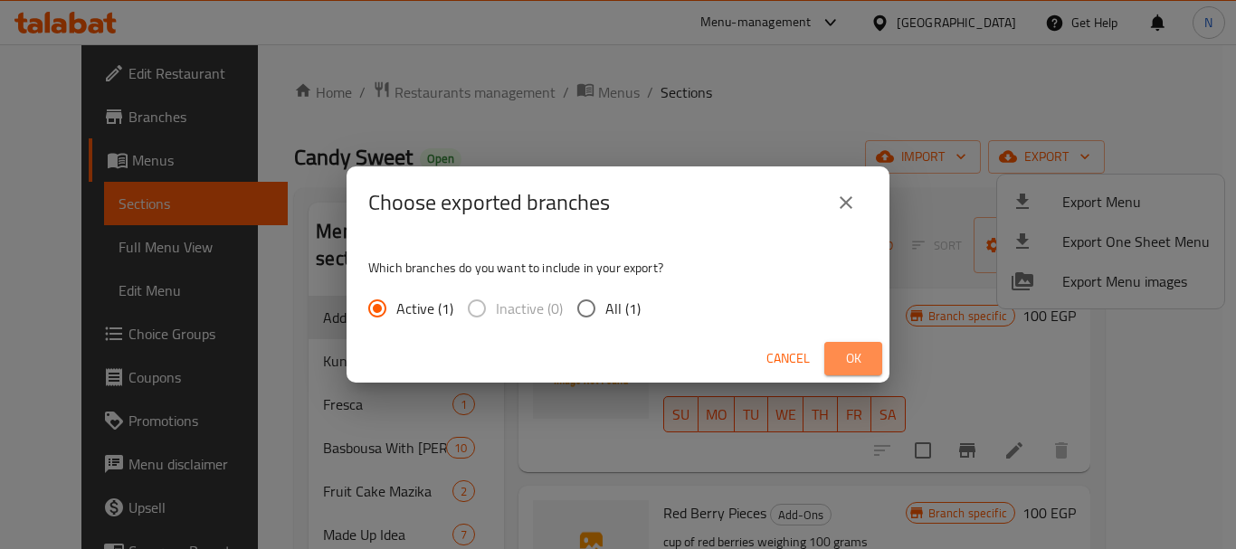
click at [859, 353] on span "Ok" at bounding box center [853, 358] width 29 height 23
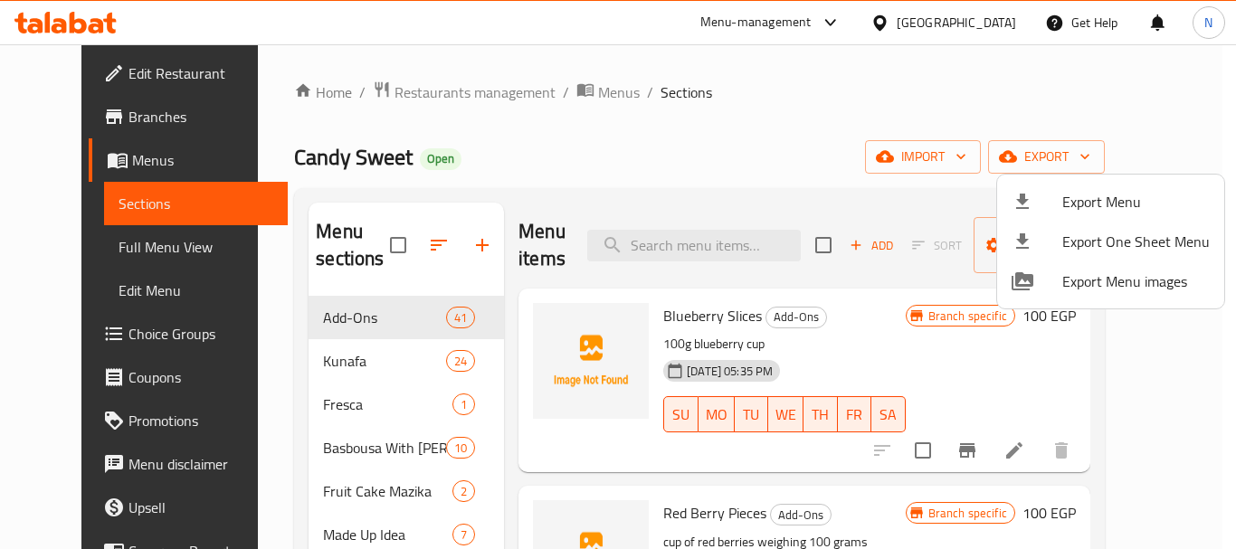
click at [93, 251] on div at bounding box center [618, 274] width 1236 height 549
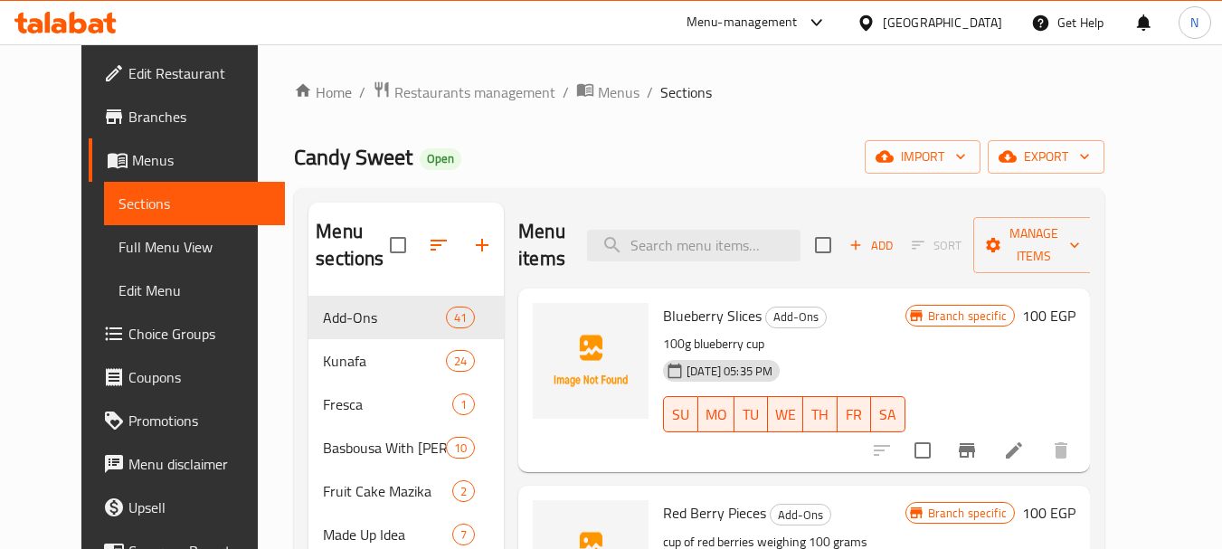
click at [118, 250] on span "Full Menu View" at bounding box center [194, 247] width 153 height 22
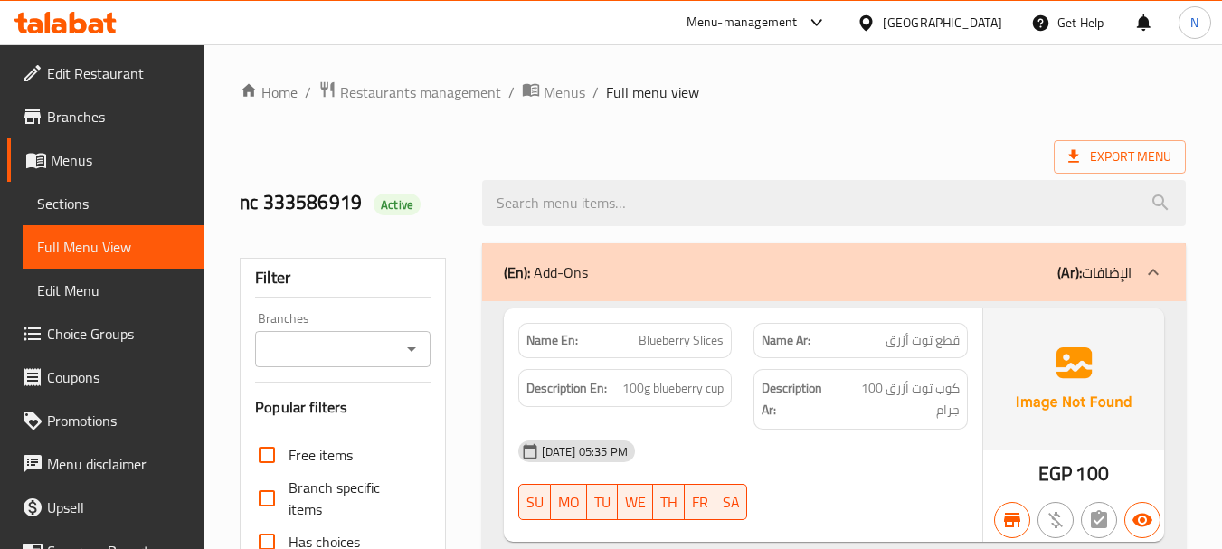
click at [417, 350] on icon "Open" at bounding box center [412, 349] width 22 height 22
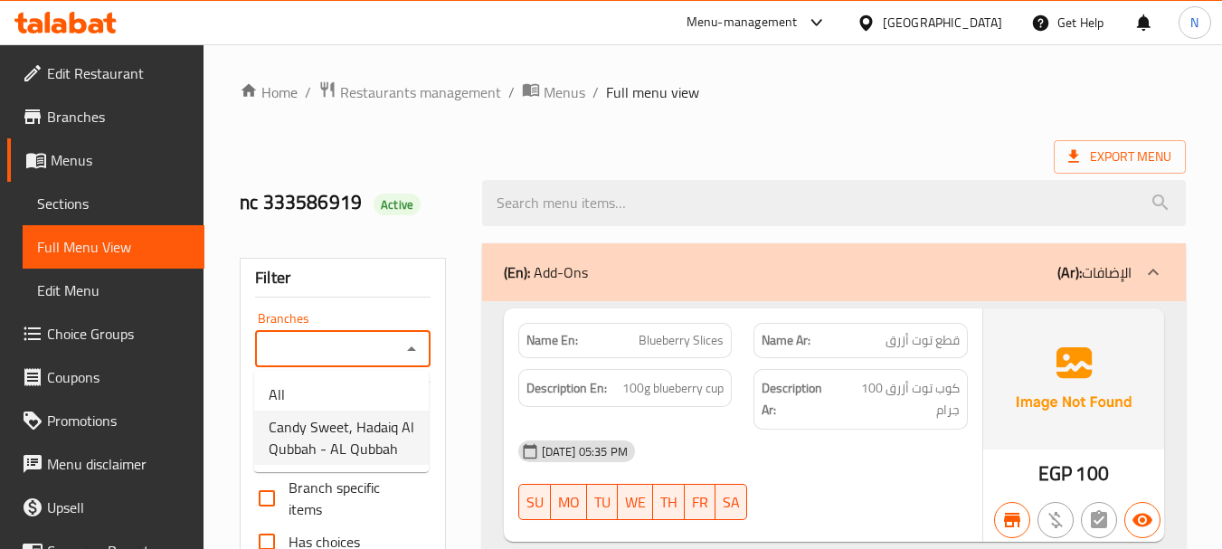
click at [357, 423] on span "Candy Sweet, Hadaiq Al Qubbah - AL Qubbah" at bounding box center [342, 437] width 146 height 43
type input "Candy Sweet, Hadaiq Al Qubbah - AL Qubbah"
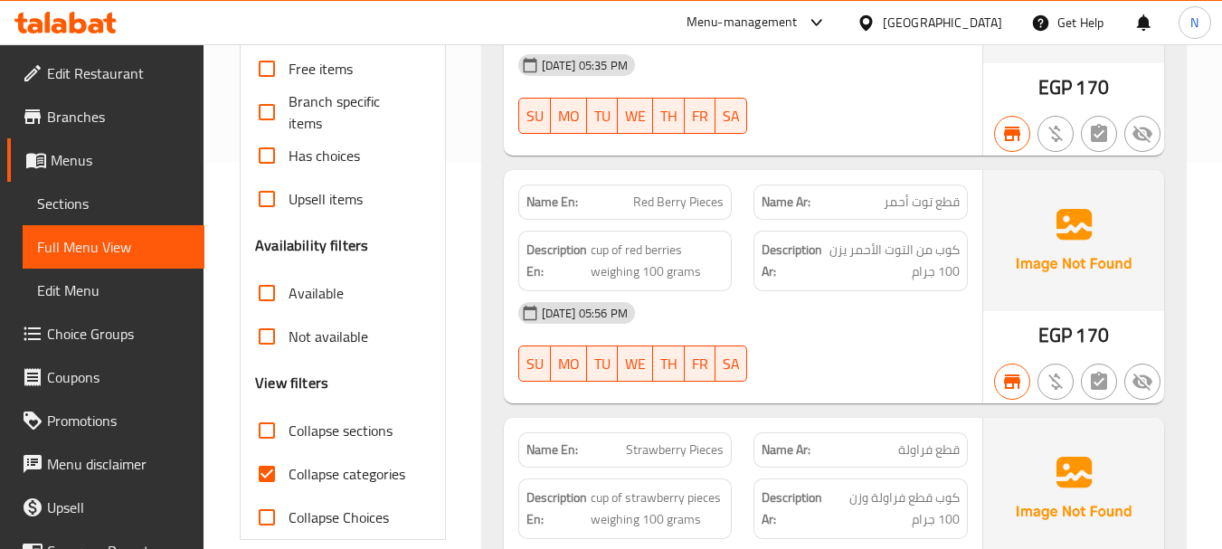
scroll to position [398, 0]
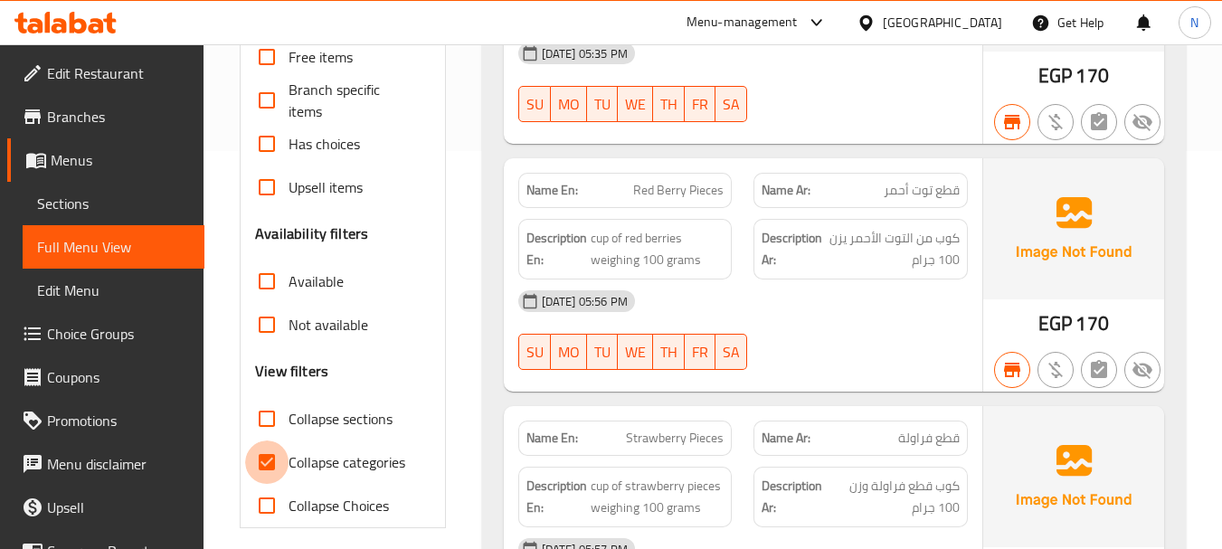
click at [263, 463] on input "Collapse categories" at bounding box center [266, 462] width 43 height 43
checkbox input "false"
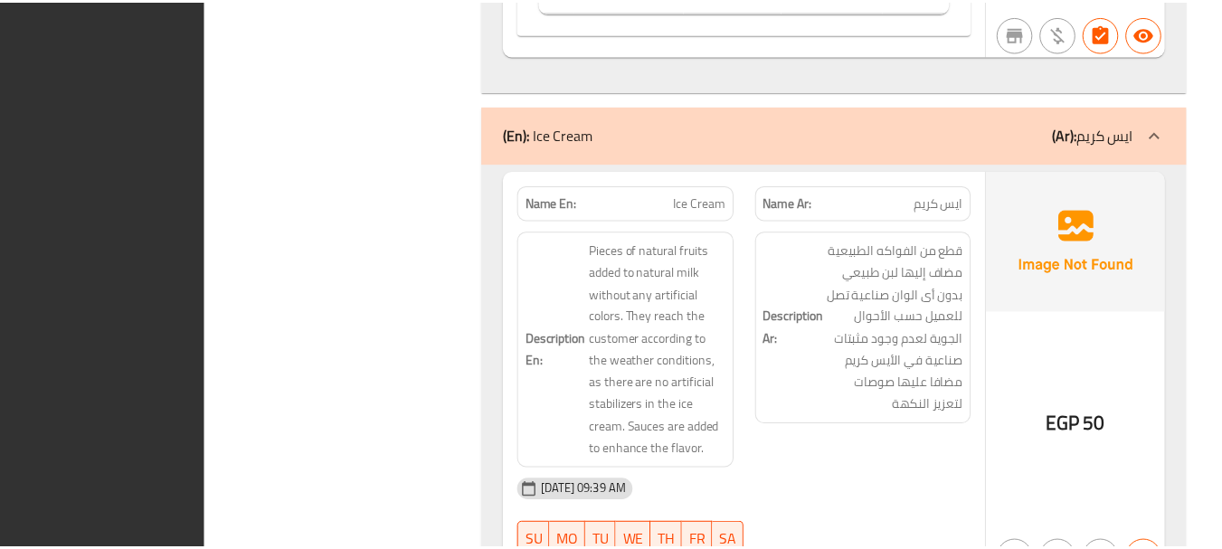
scroll to position [93814, 0]
